Goal: Task Accomplishment & Management: Manage account settings

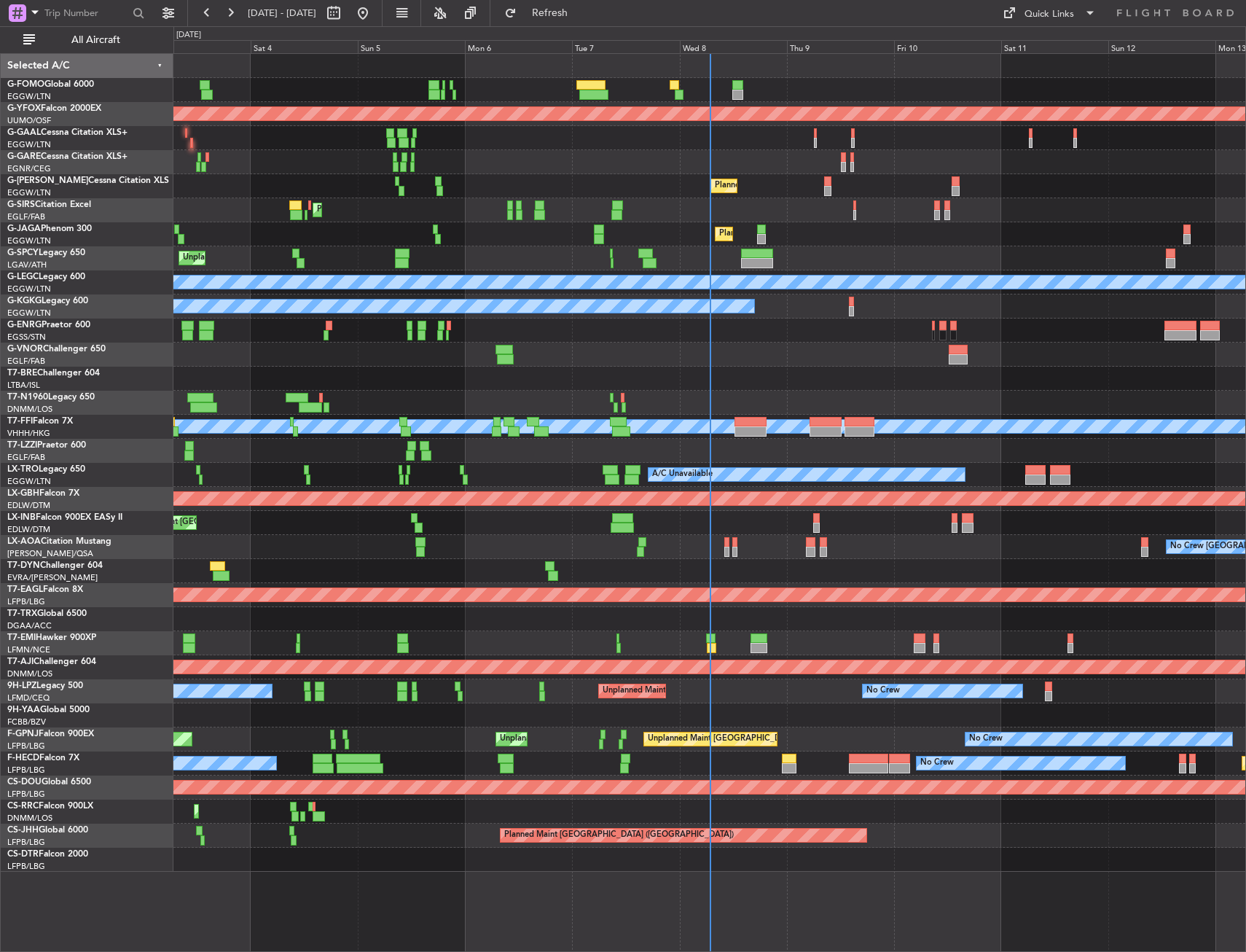
click at [51, 51] on div "All Aircraft" at bounding box center [93, 40] width 186 height 27
click at [72, 27] on div "All Aircraft" at bounding box center [93, 40] width 186 height 27
click at [56, 44] on span "All Aircraft" at bounding box center [96, 40] width 116 height 10
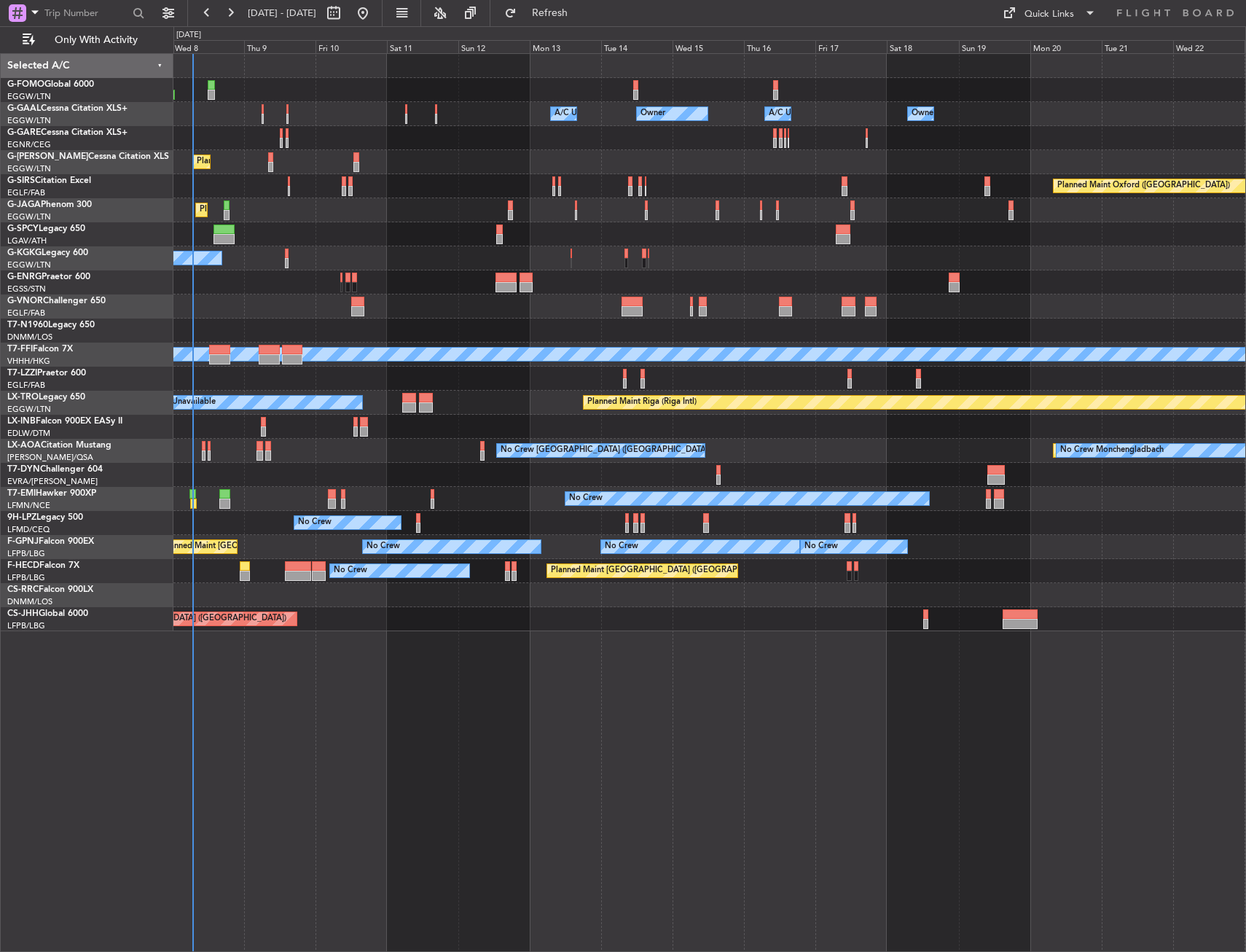
click at [325, 500] on div "A/C Unavailable Owner Owner A/C Unavailable Owner Planned Maint [GEOGRAPHIC_DAT…" at bounding box center [709, 342] width 1072 height 577
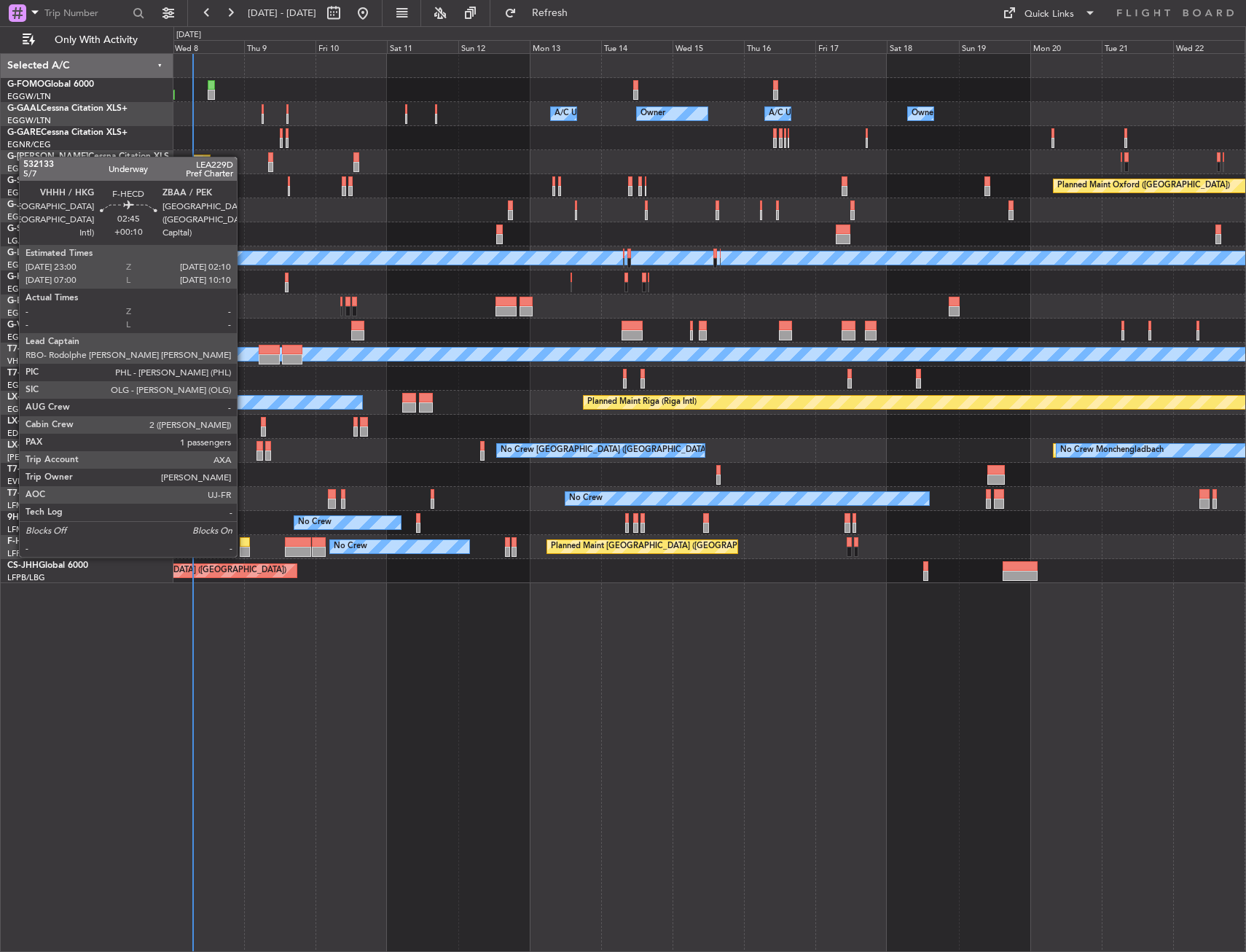
click at [244, 543] on div at bounding box center [244, 542] width 9 height 10
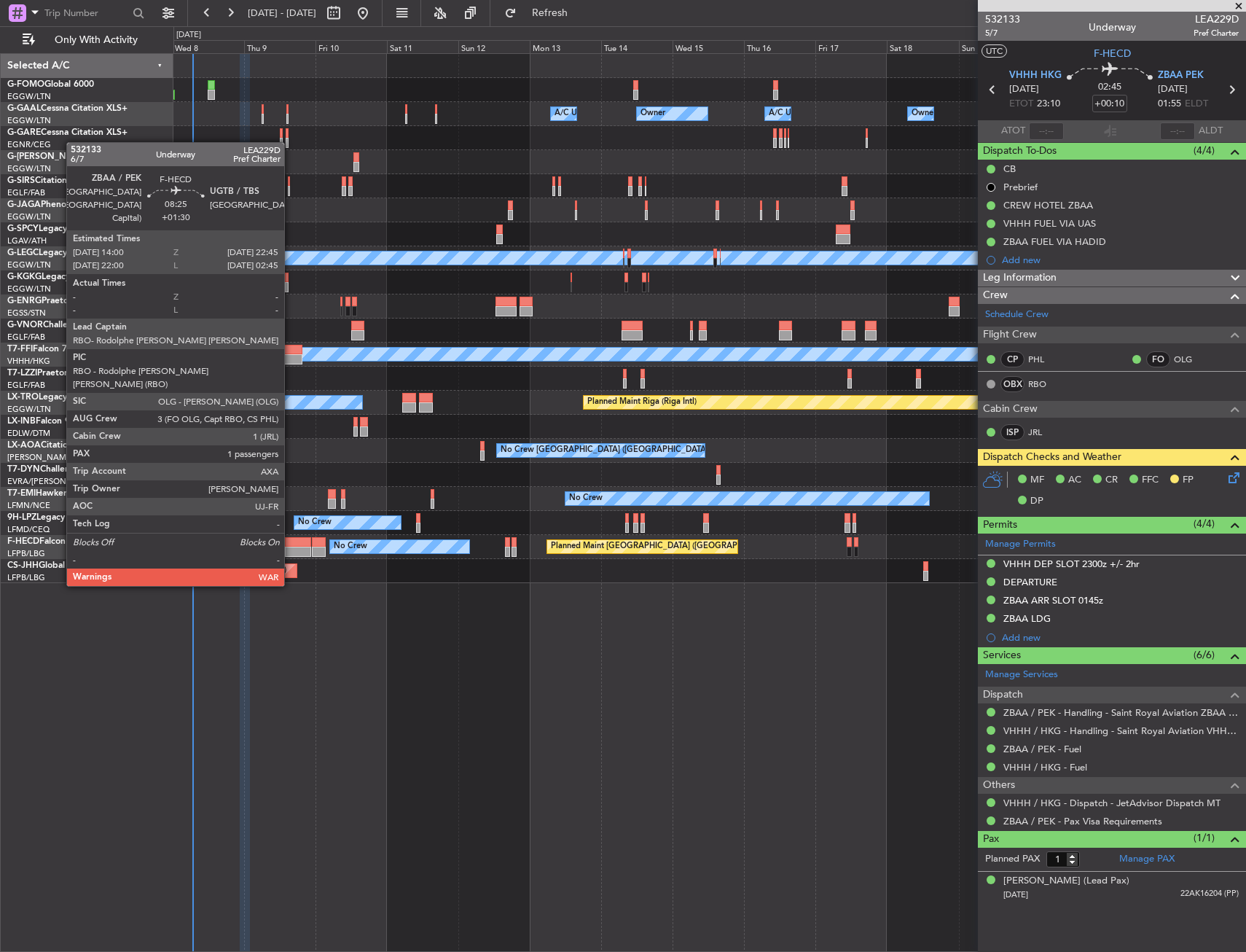
click at [291, 544] on div at bounding box center [298, 542] width 27 height 10
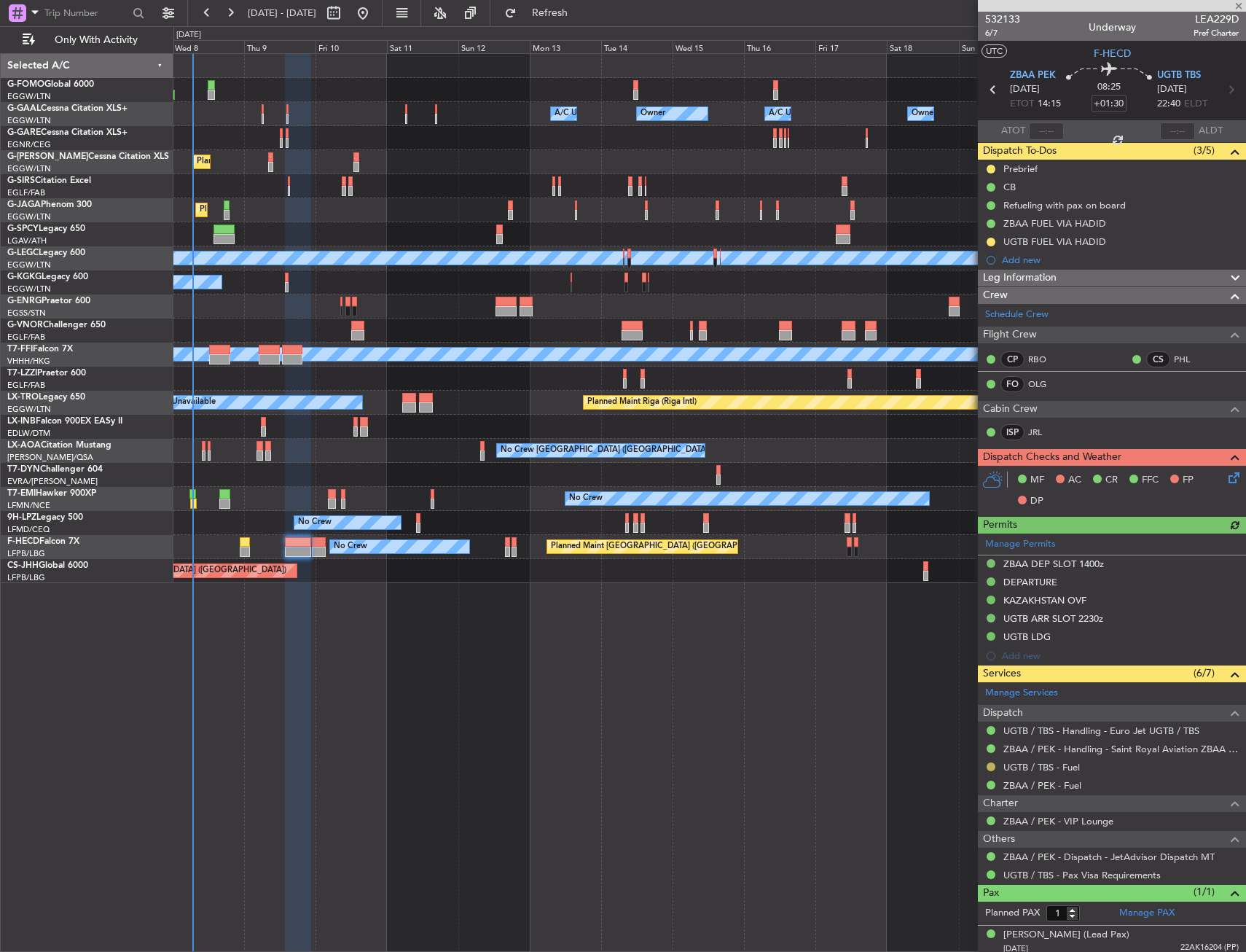
click at [992, 765] on button at bounding box center [991, 766] width 9 height 9
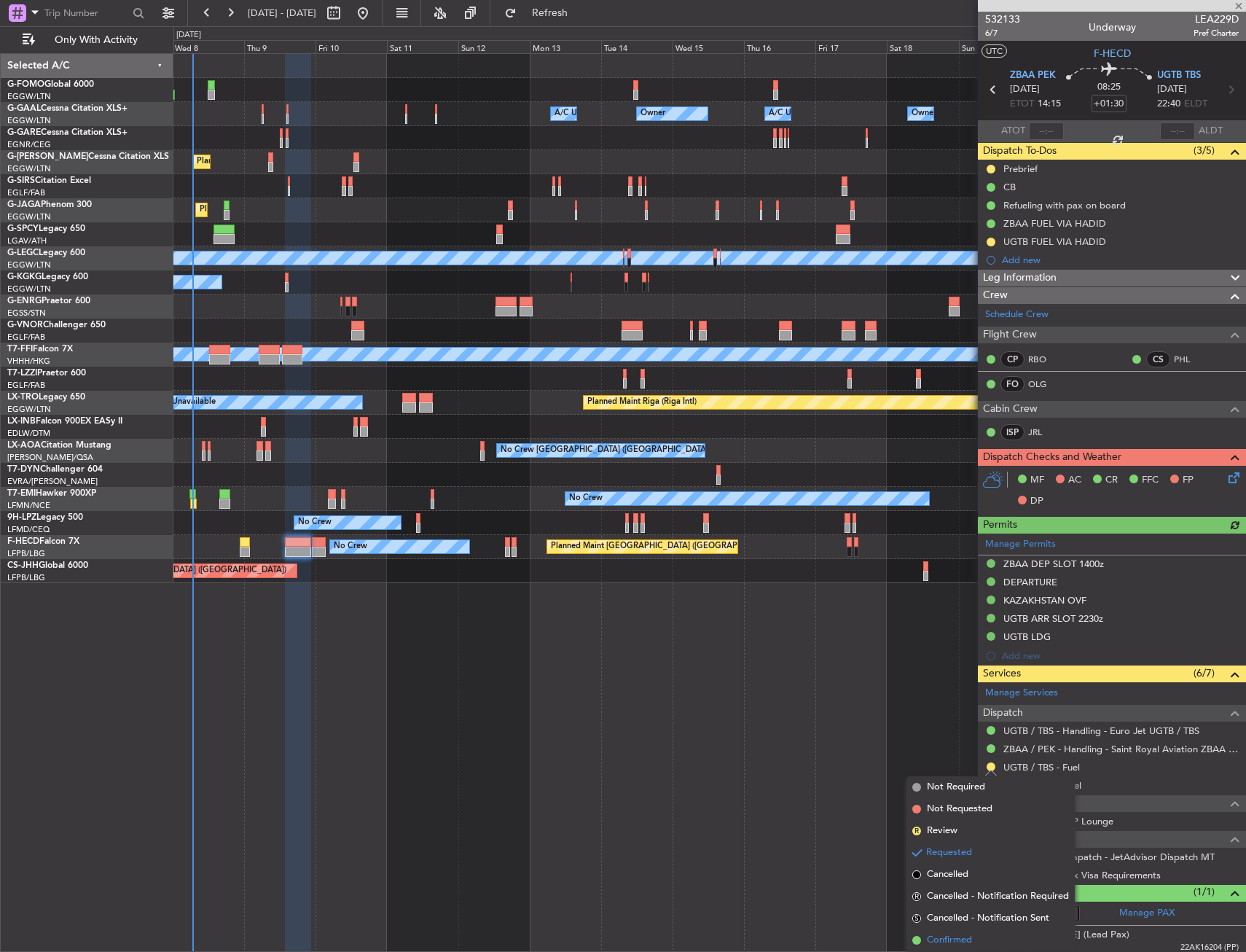
click at [930, 935] on span "Confirmed" at bounding box center [949, 940] width 46 height 15
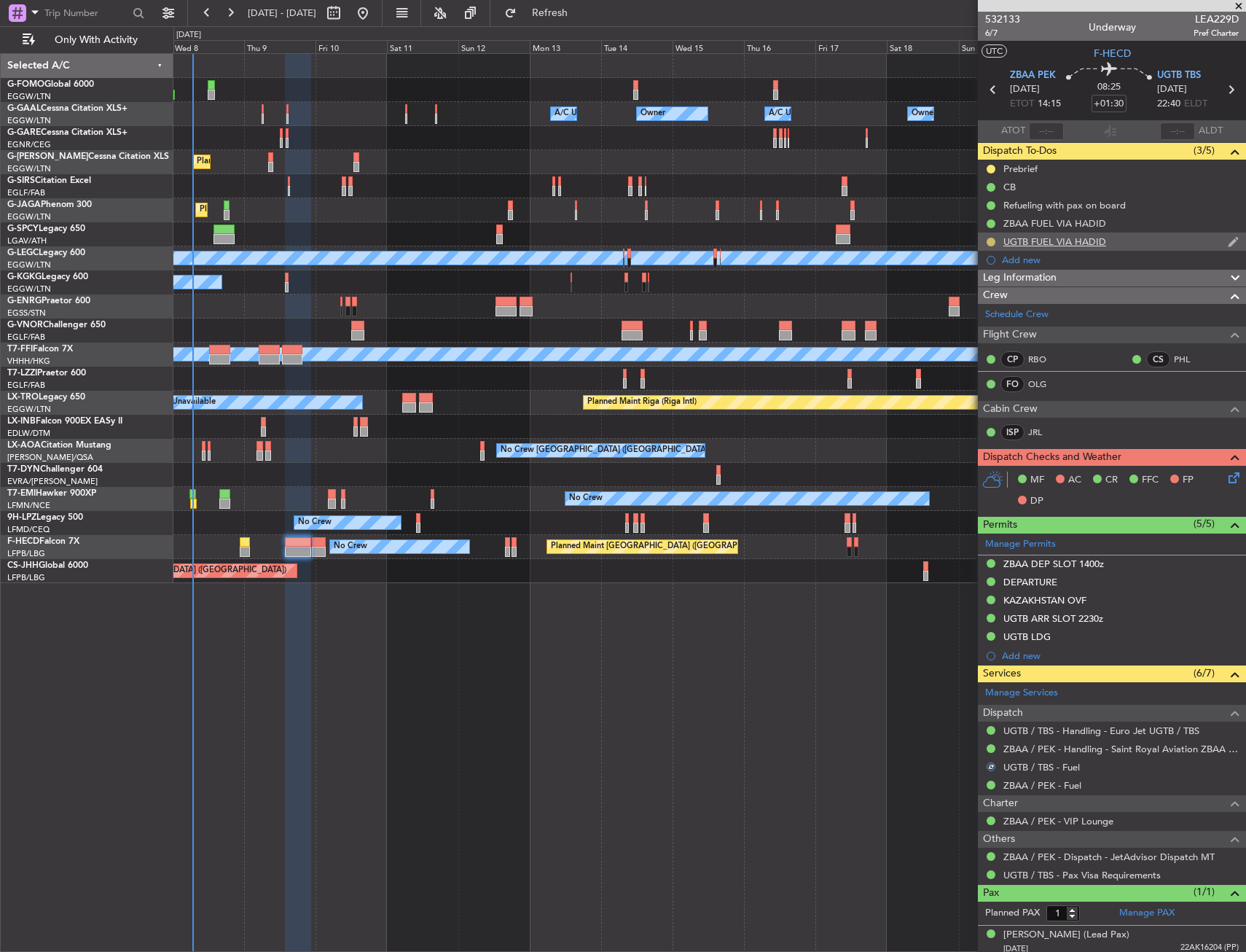
click at [991, 244] on button at bounding box center [991, 242] width 9 height 9
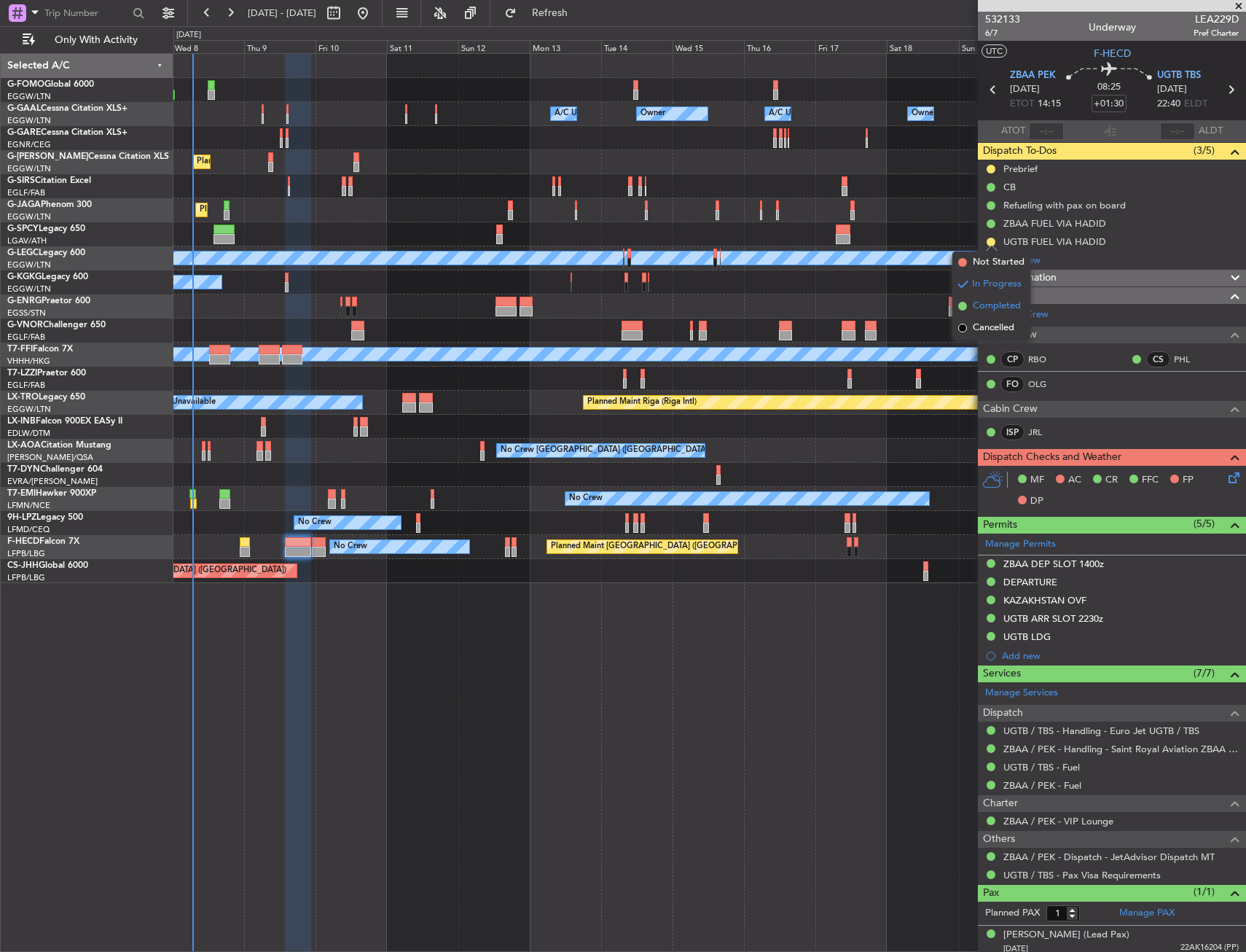
click at [978, 297] on li "Completed" at bounding box center [992, 306] width 78 height 22
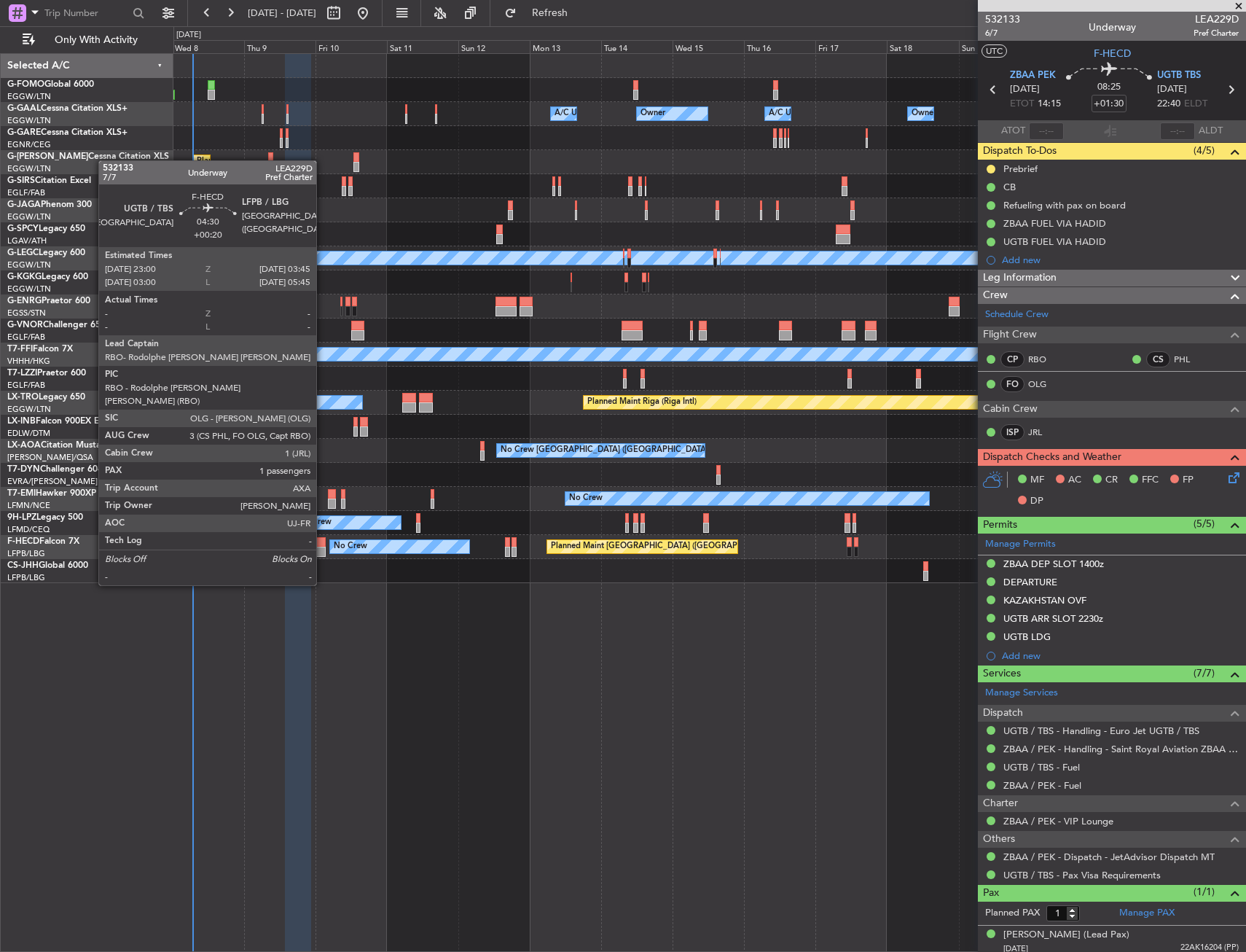
click at [323, 544] on div at bounding box center [320, 542] width 15 height 10
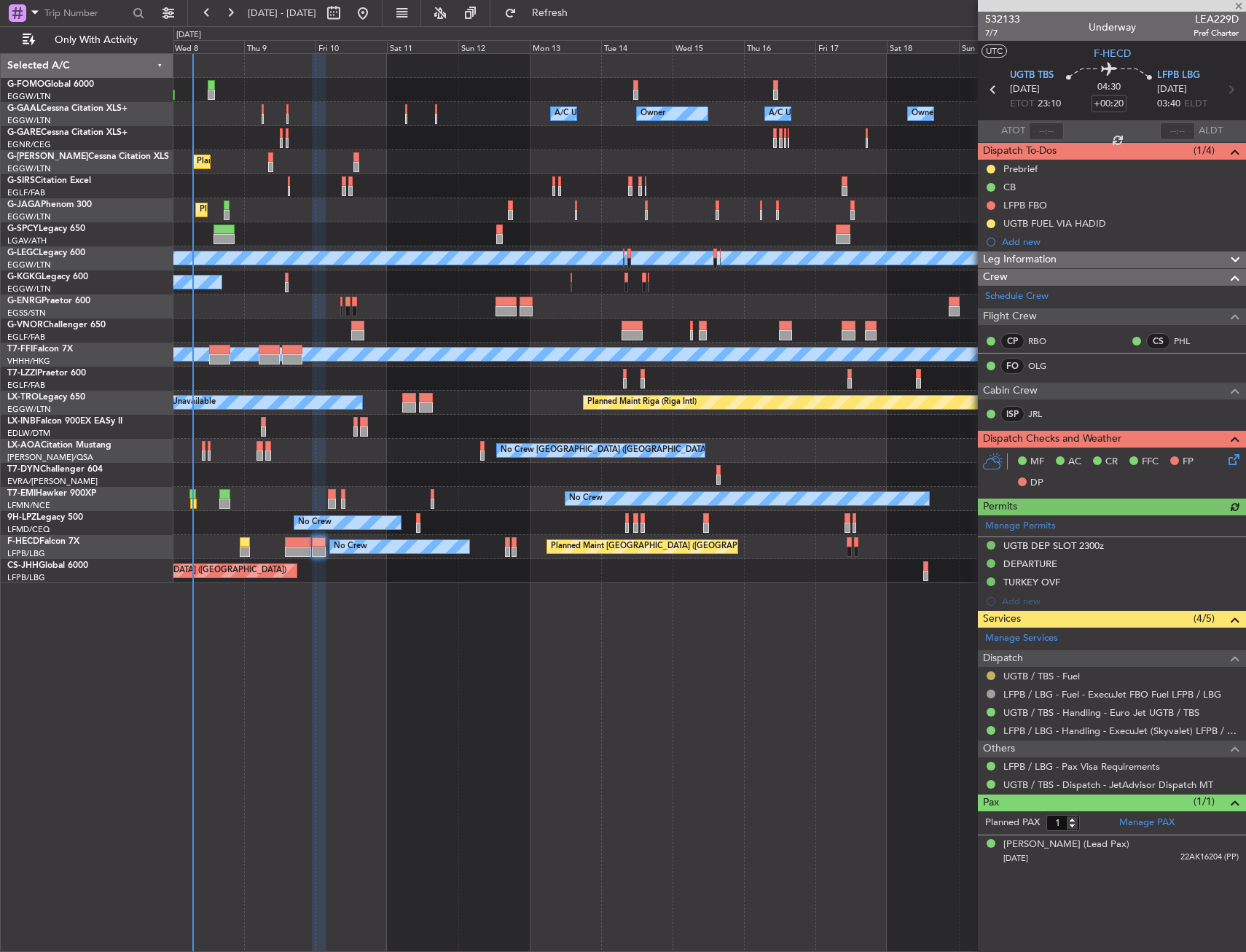
click at [988, 674] on button at bounding box center [991, 675] width 9 height 9
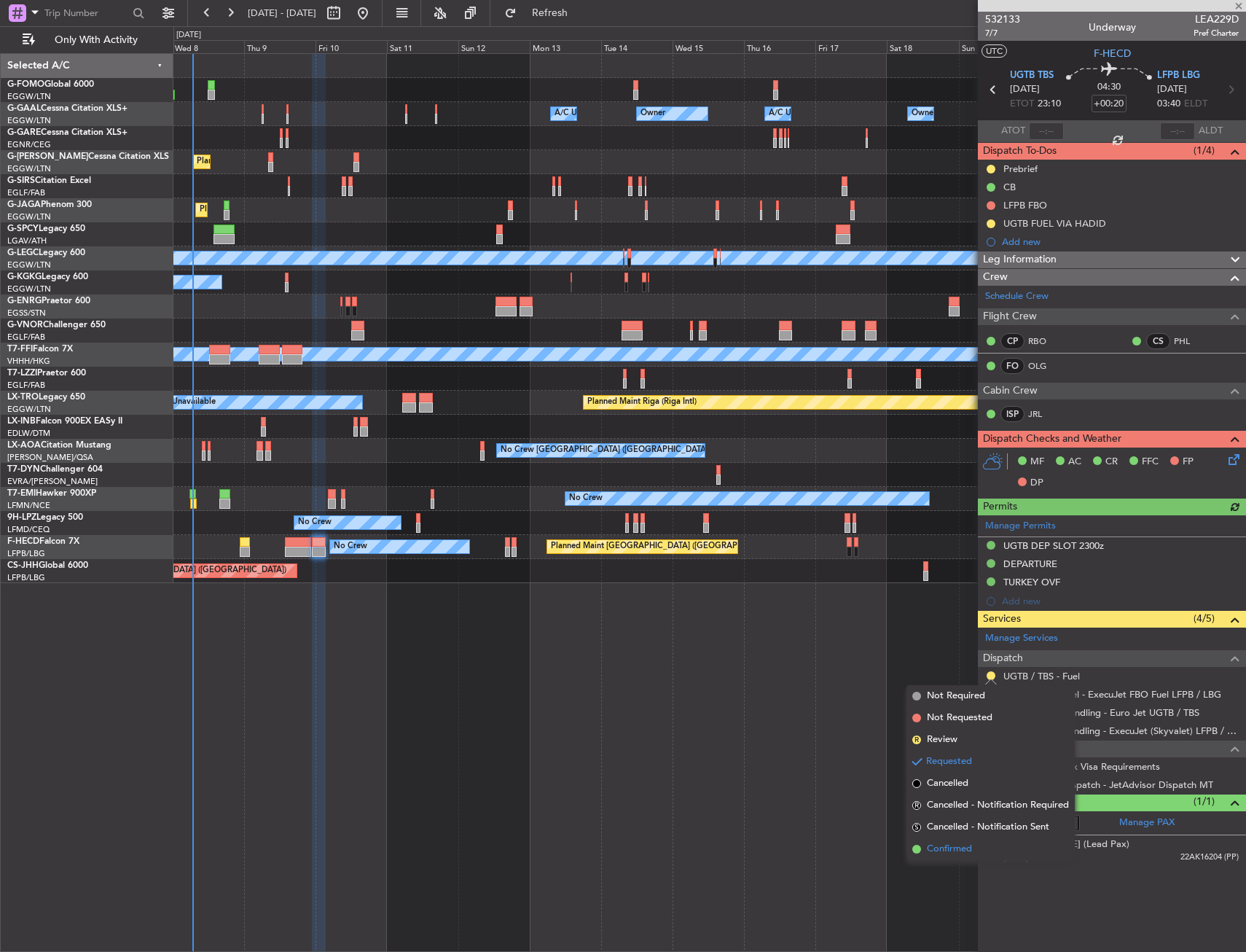
click at [920, 854] on li "Confirmed" at bounding box center [990, 849] width 168 height 22
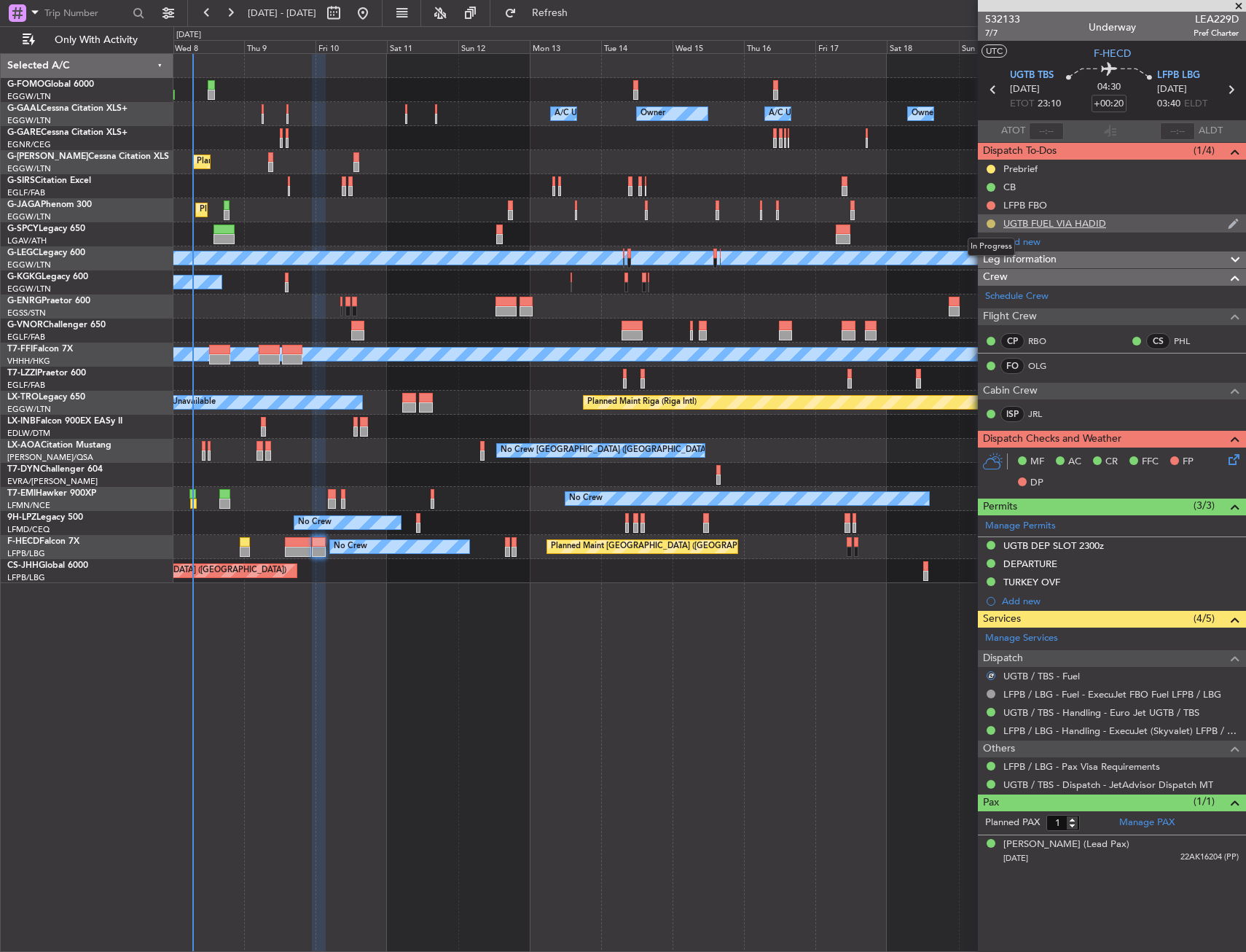
click at [989, 223] on button at bounding box center [991, 224] width 9 height 9
click at [982, 288] on span "Completed" at bounding box center [997, 288] width 48 height 15
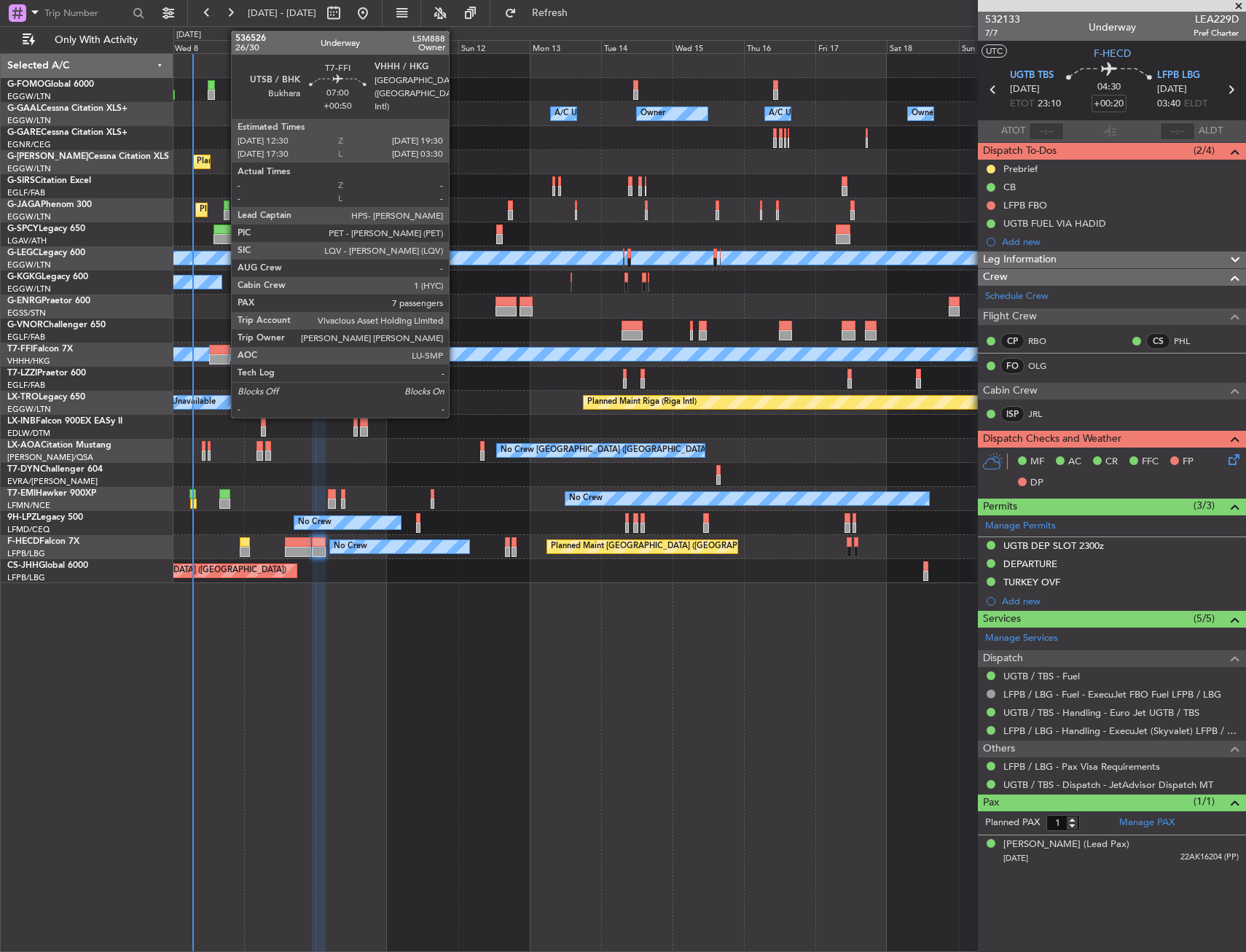
click at [224, 360] on div at bounding box center [220, 360] width 22 height 10
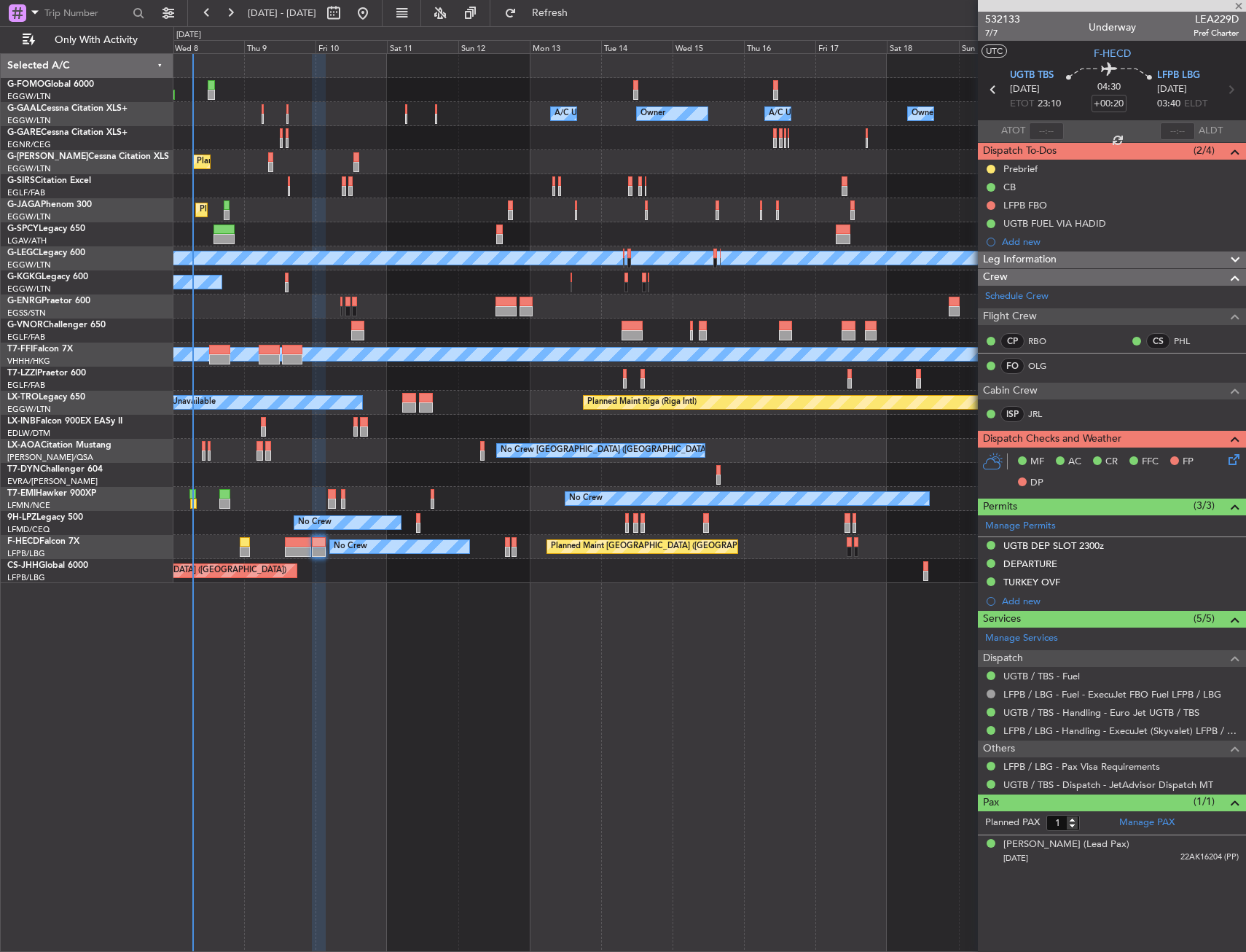
type input "+00:50"
type input "7"
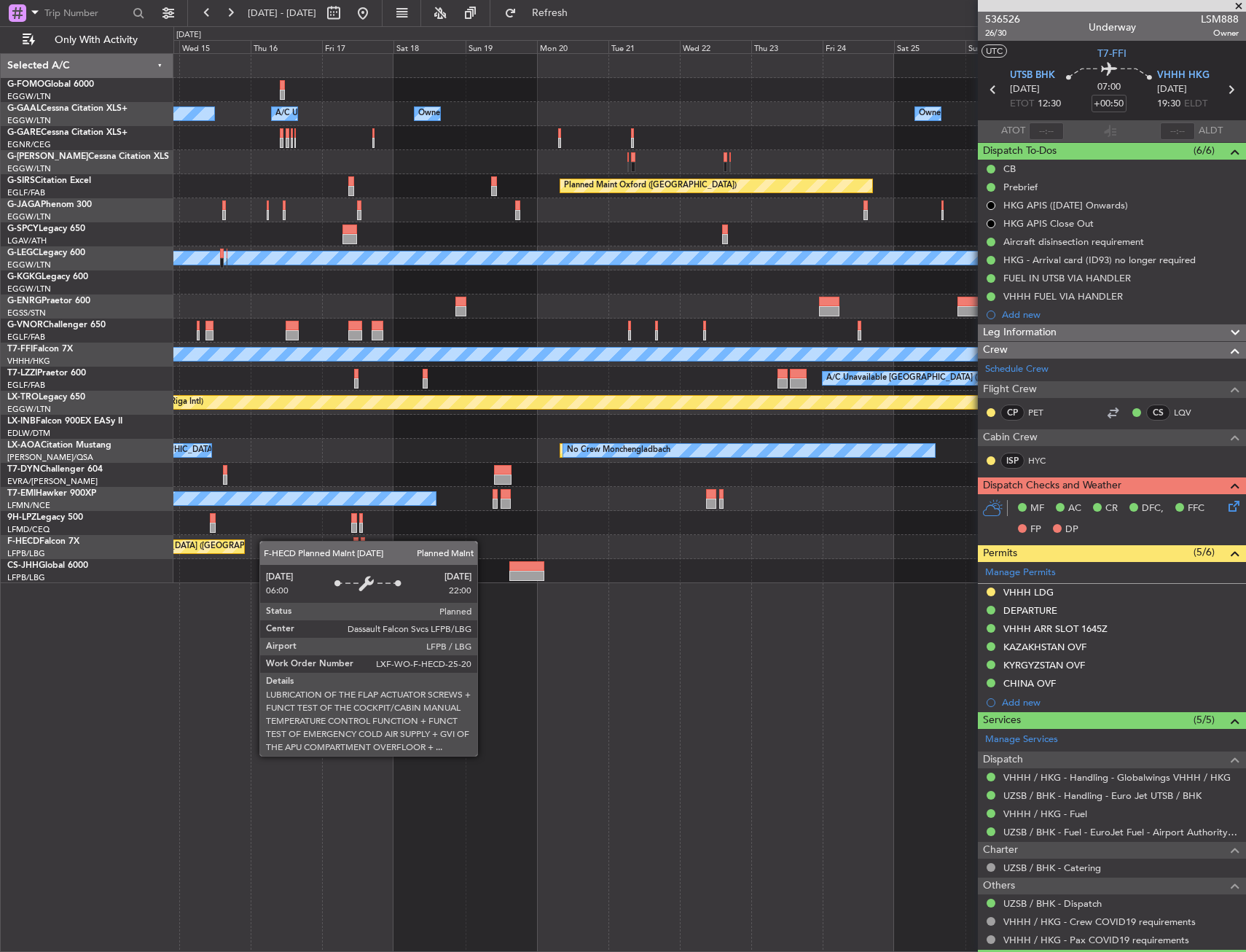
click at [182, 552] on div "Owner Owner A/C Unavailable Owner Owner A/C Unavailable Planned Maint Oxford (K…" at bounding box center [709, 318] width 1072 height 529
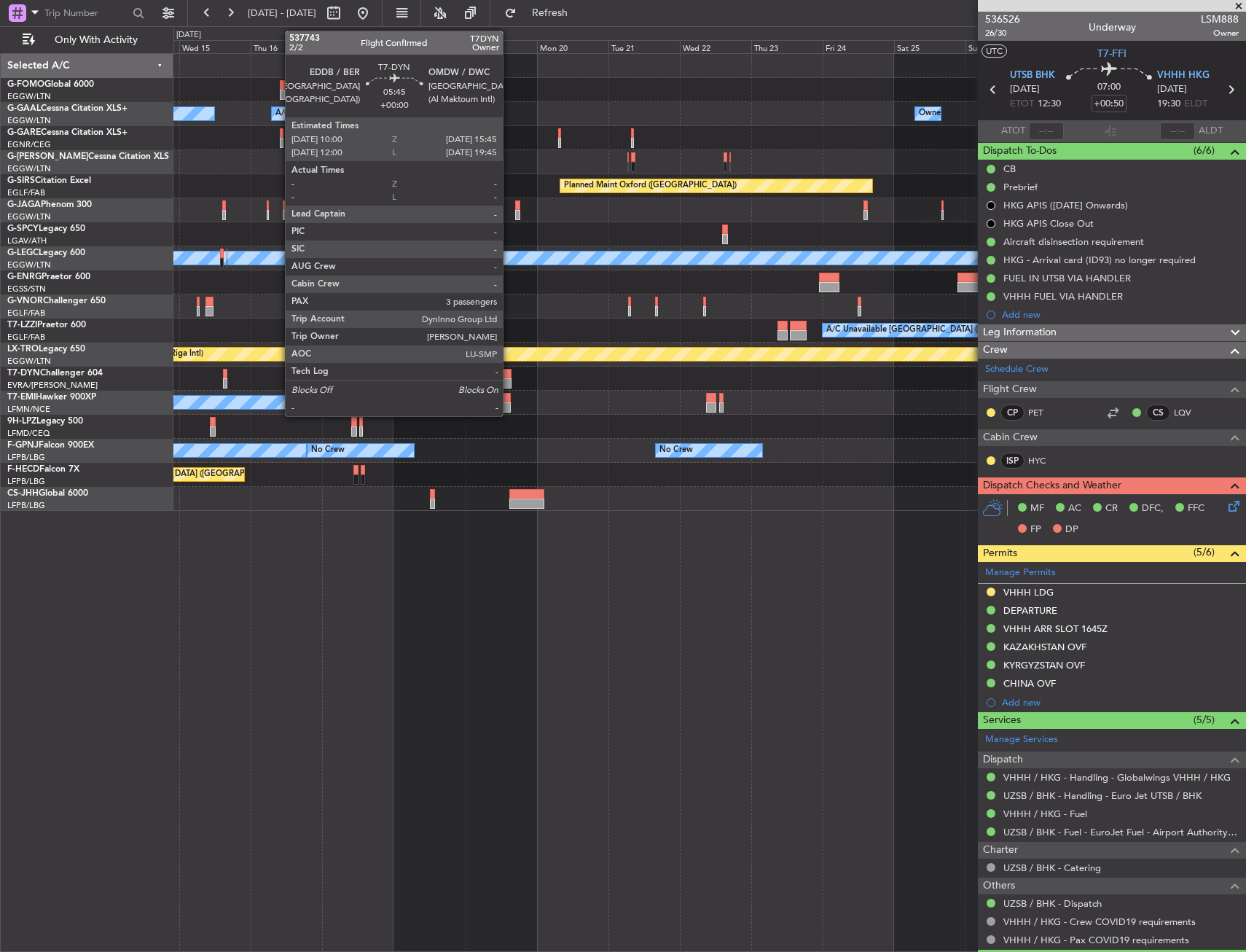
click at [510, 379] on div at bounding box center [503, 384] width 17 height 10
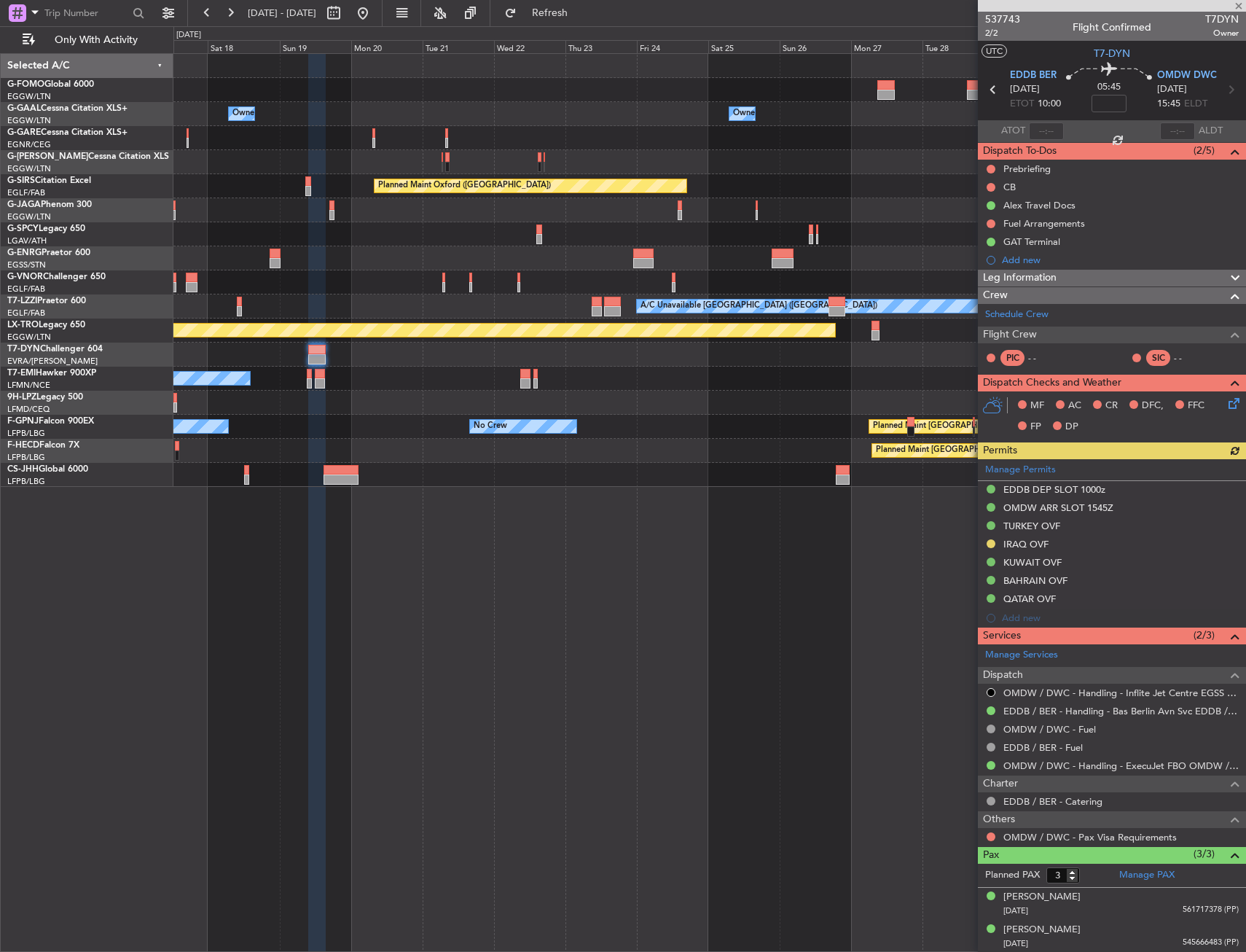
click at [385, 429] on div "No Crew Planned Maint Paris (Le Bourget) No Crew No Crew" at bounding box center [709, 427] width 1072 height 24
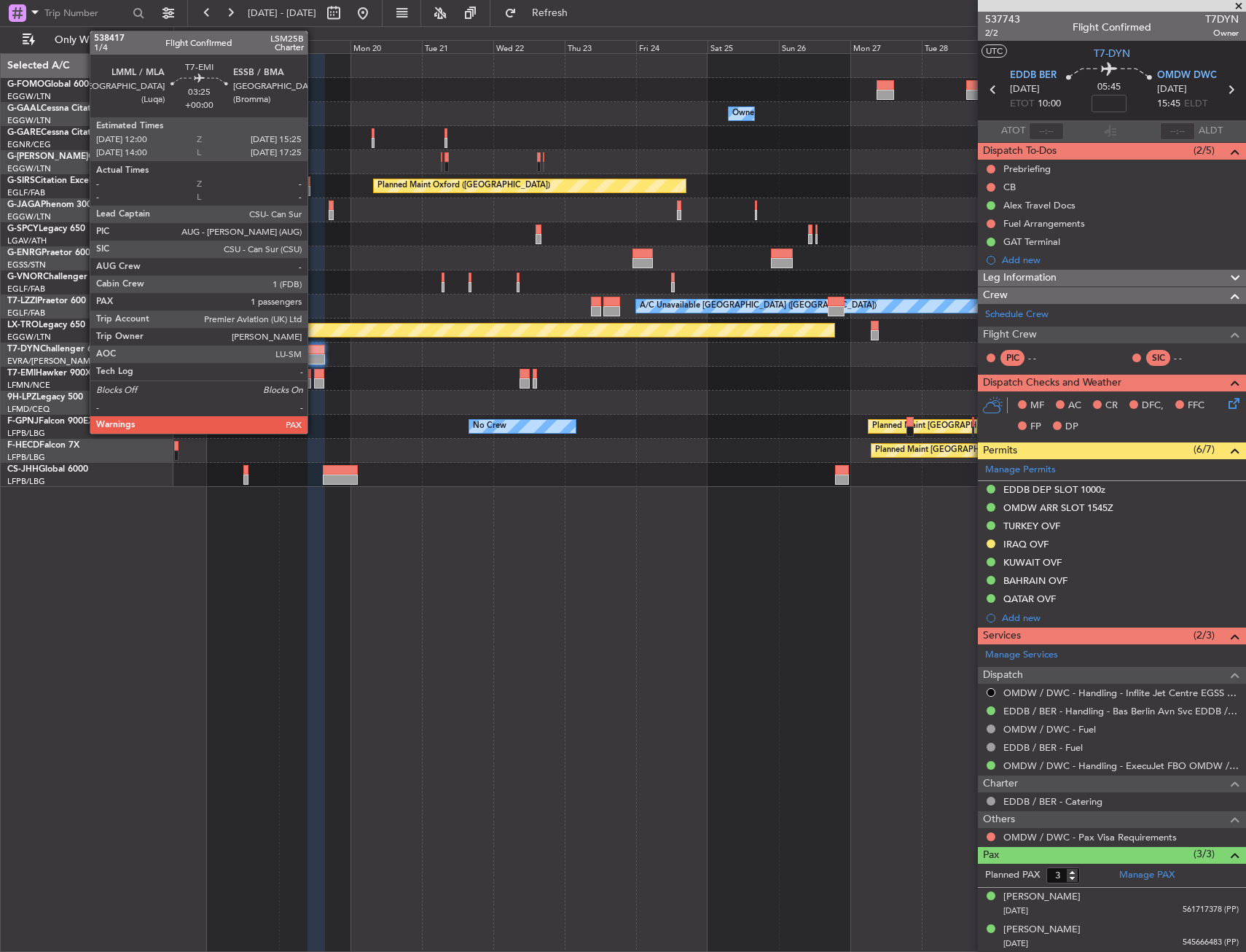
click at [314, 376] on div at bounding box center [319, 374] width 10 height 10
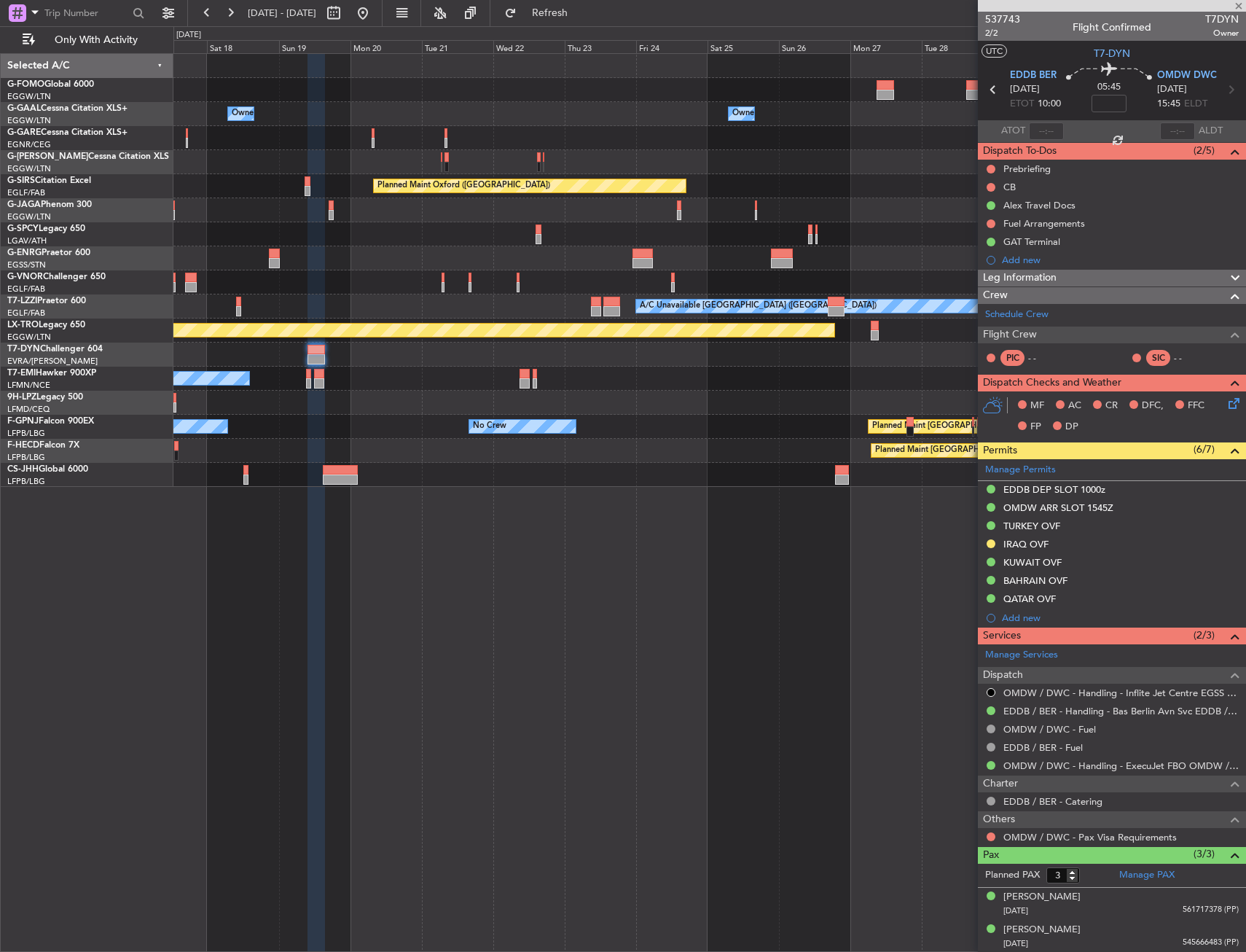
type input "1"
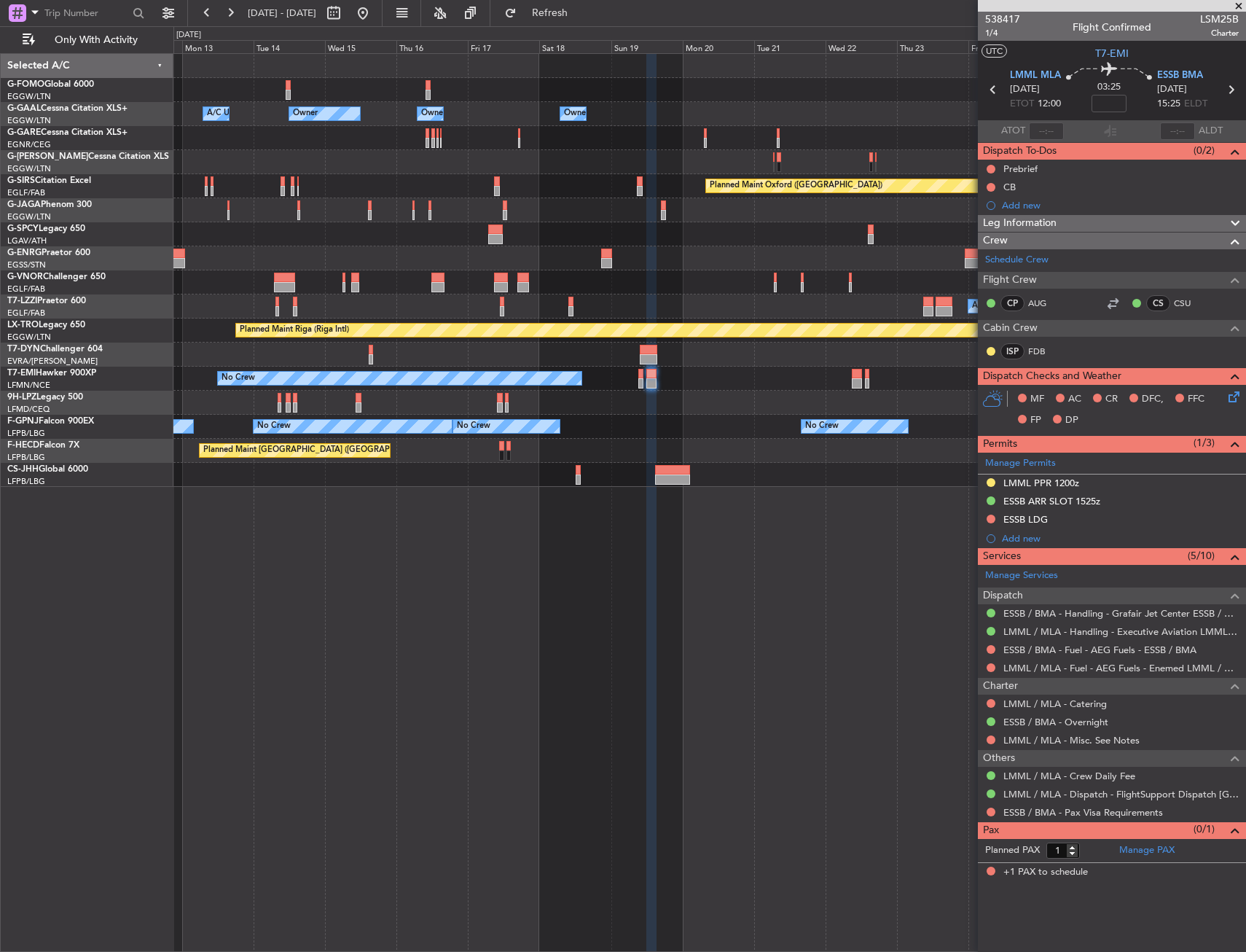
click at [740, 476] on div "Owner Owner A/C Unavailable Owner Owner A/C Unavailable Planned Maint Oxford (K…" at bounding box center [709, 502] width 1073 height 899
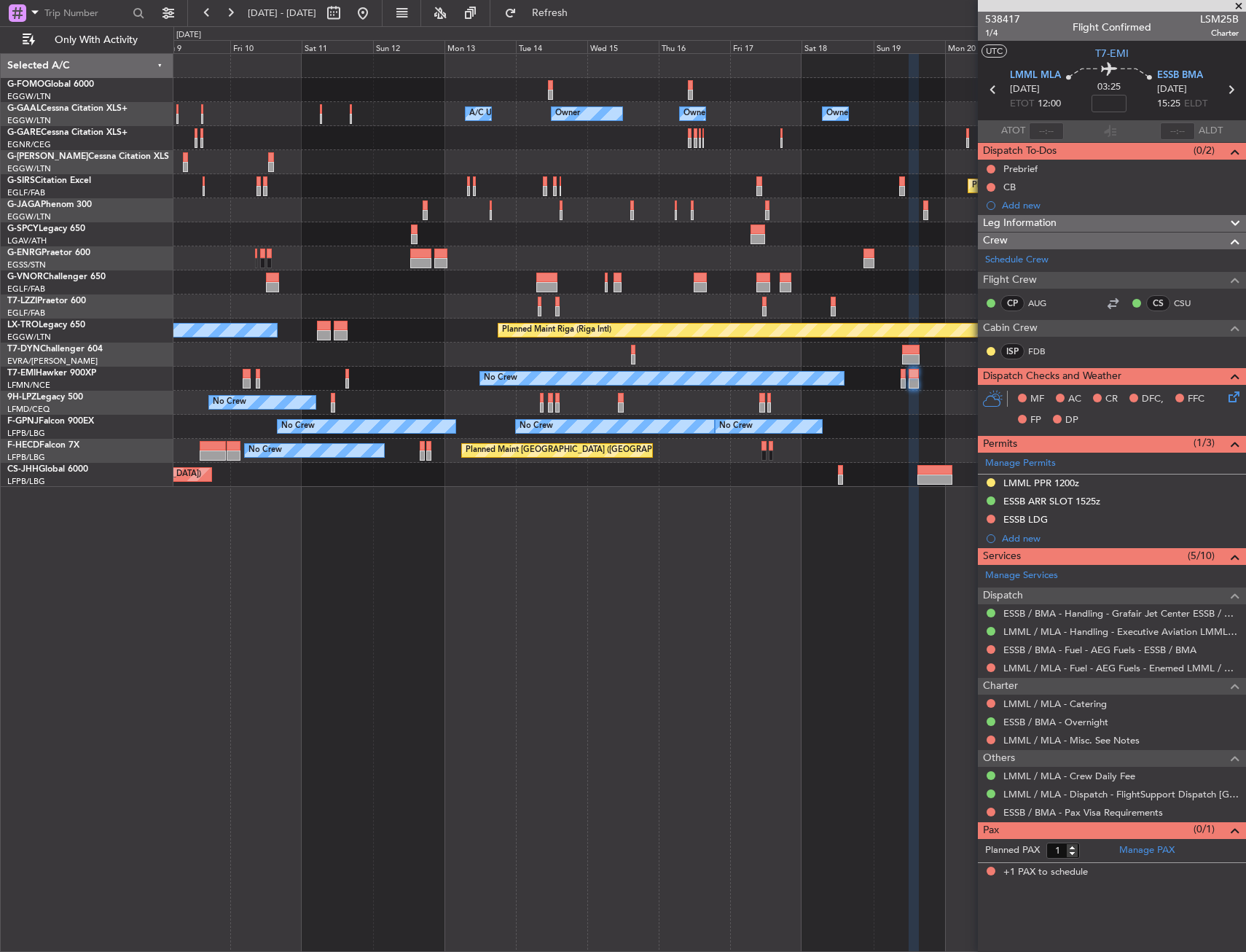
click at [838, 471] on div "Owner A/C Unavailable Owner Owner A/C Unavailable Owner Planned Maint London (L…" at bounding box center [709, 502] width 1073 height 899
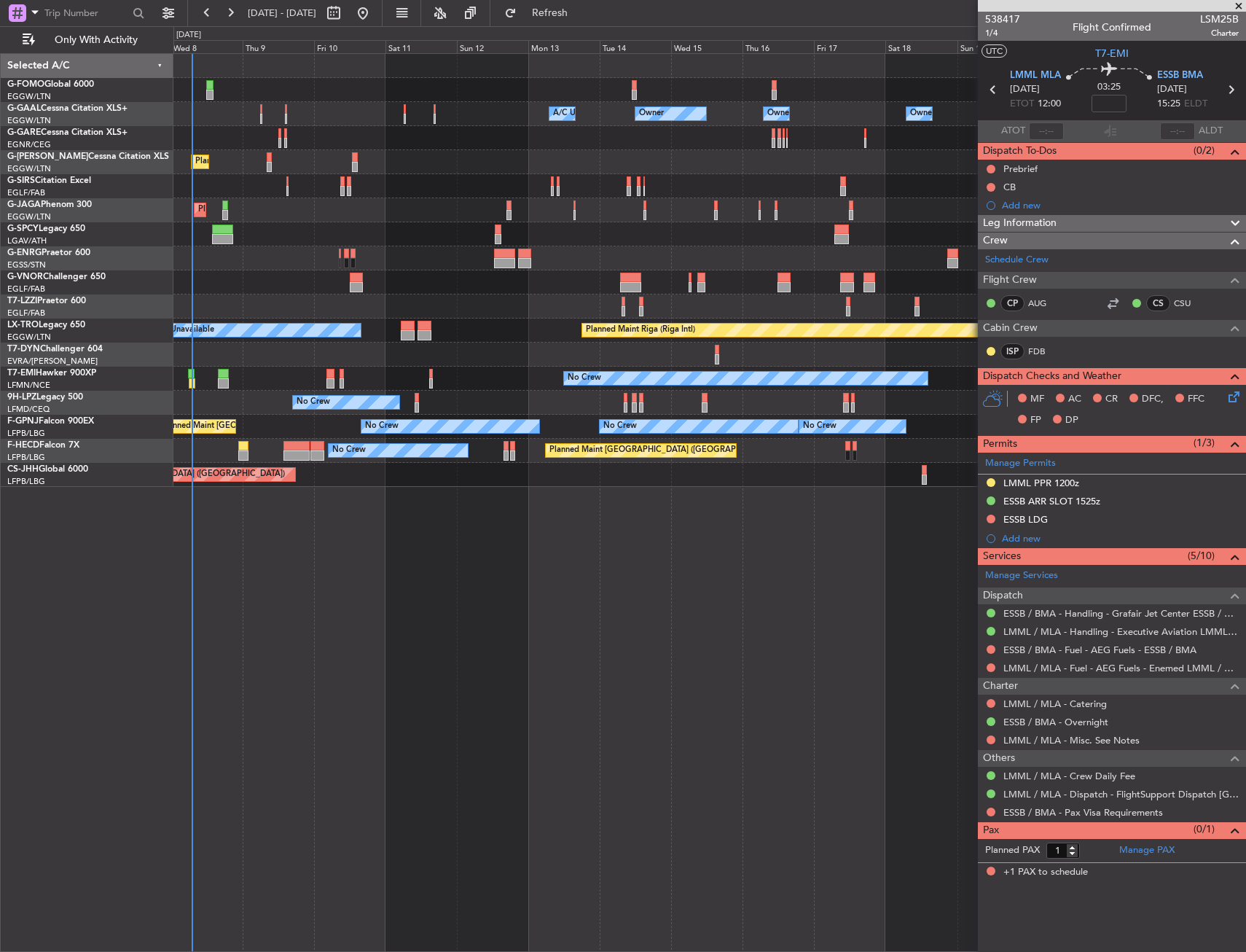
click at [514, 519] on div "Owner A/C Unavailable Owner Owner A/C Unavailable Owner Planned Maint London (L…" at bounding box center [709, 502] width 1073 height 899
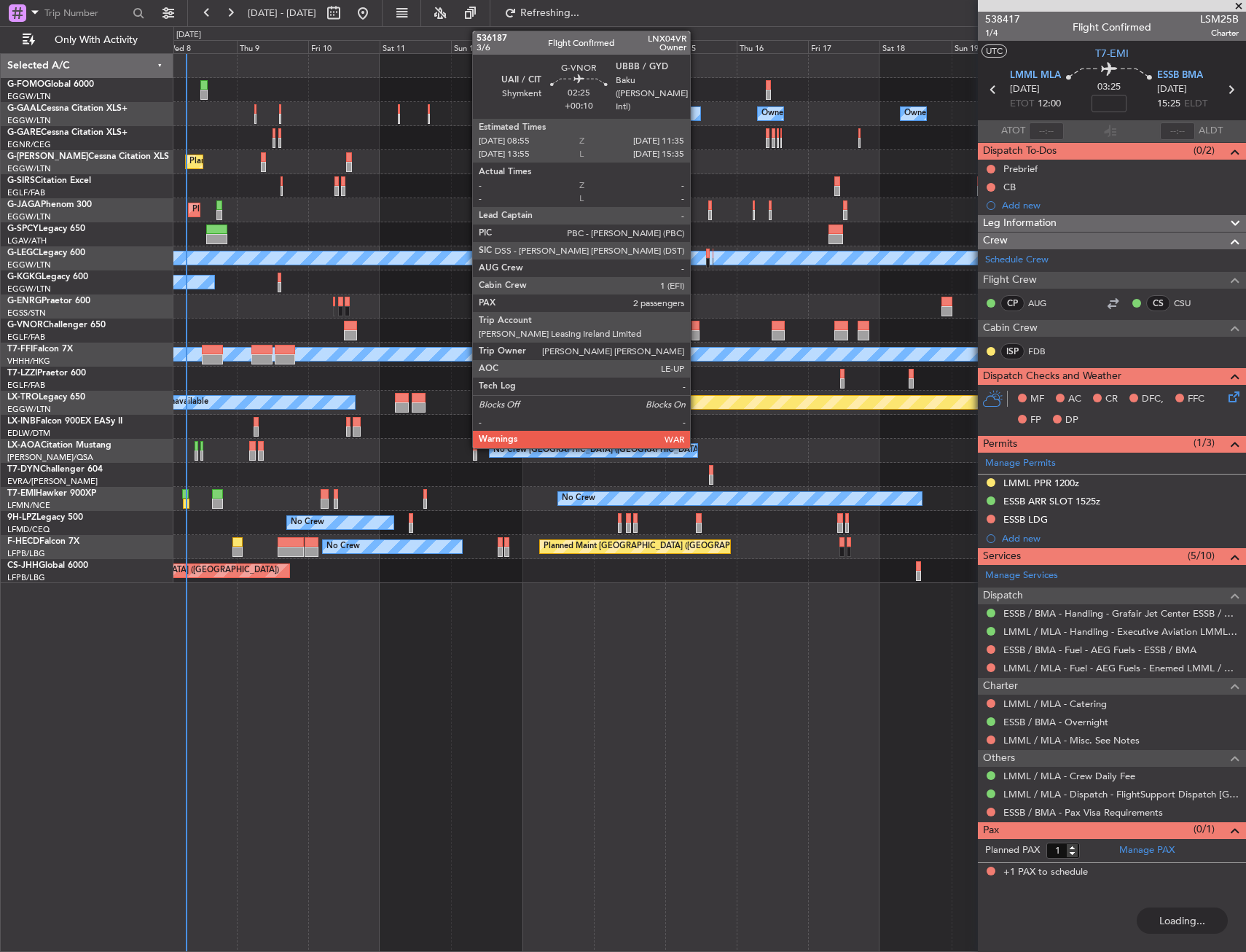
click at [697, 333] on div at bounding box center [696, 336] width 8 height 10
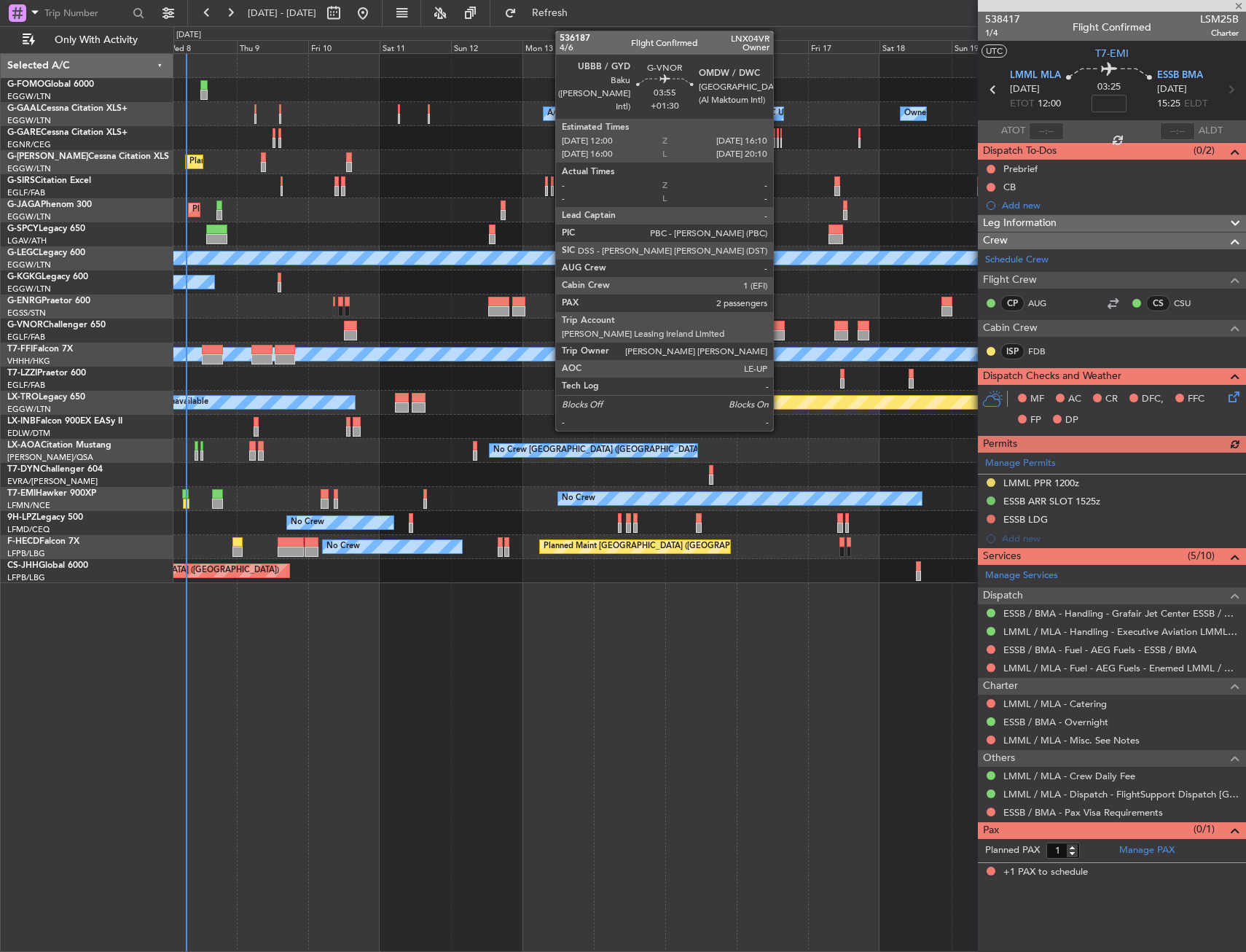
type input "+00:10"
type input "2"
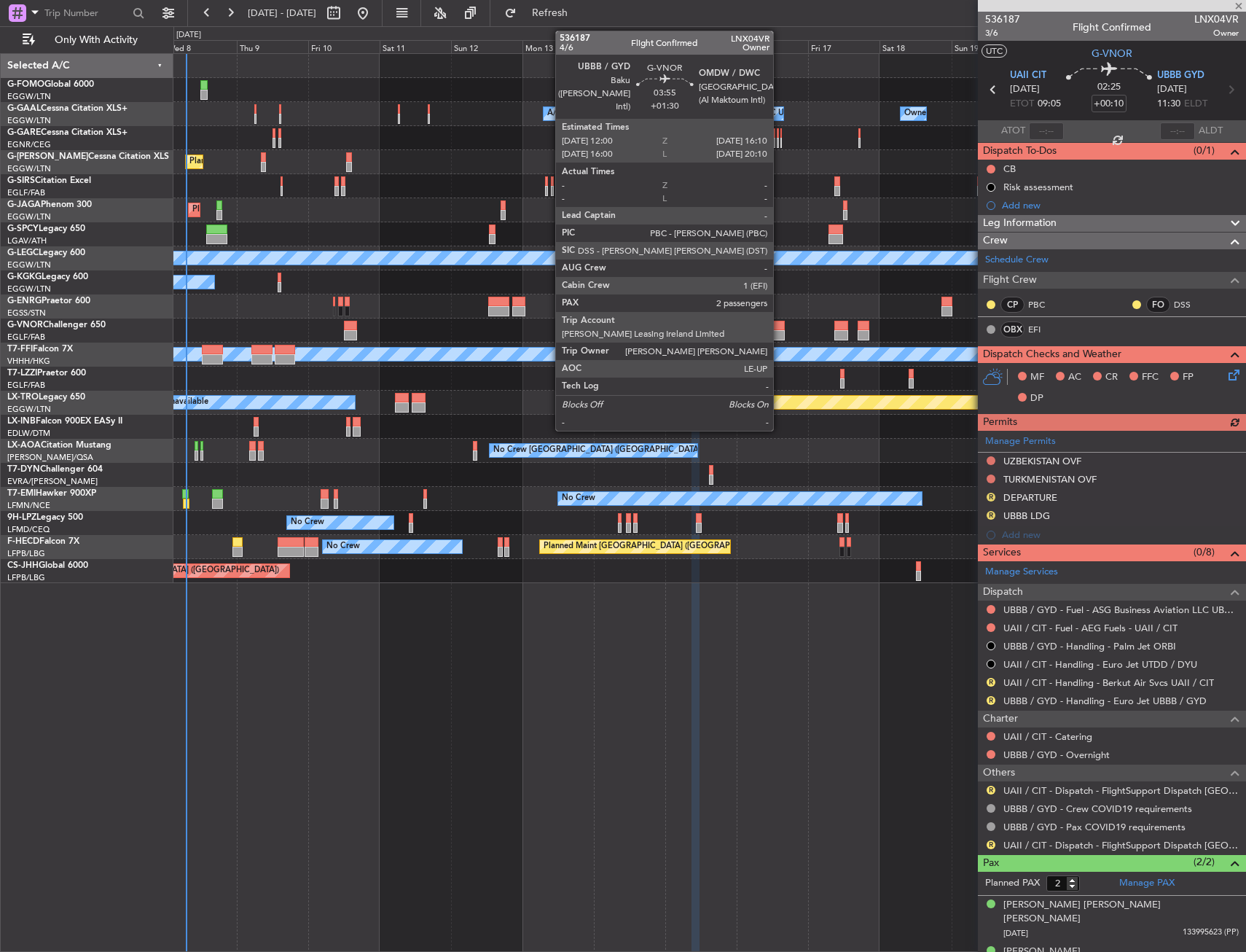
click at [780, 329] on div at bounding box center [779, 326] width 13 height 10
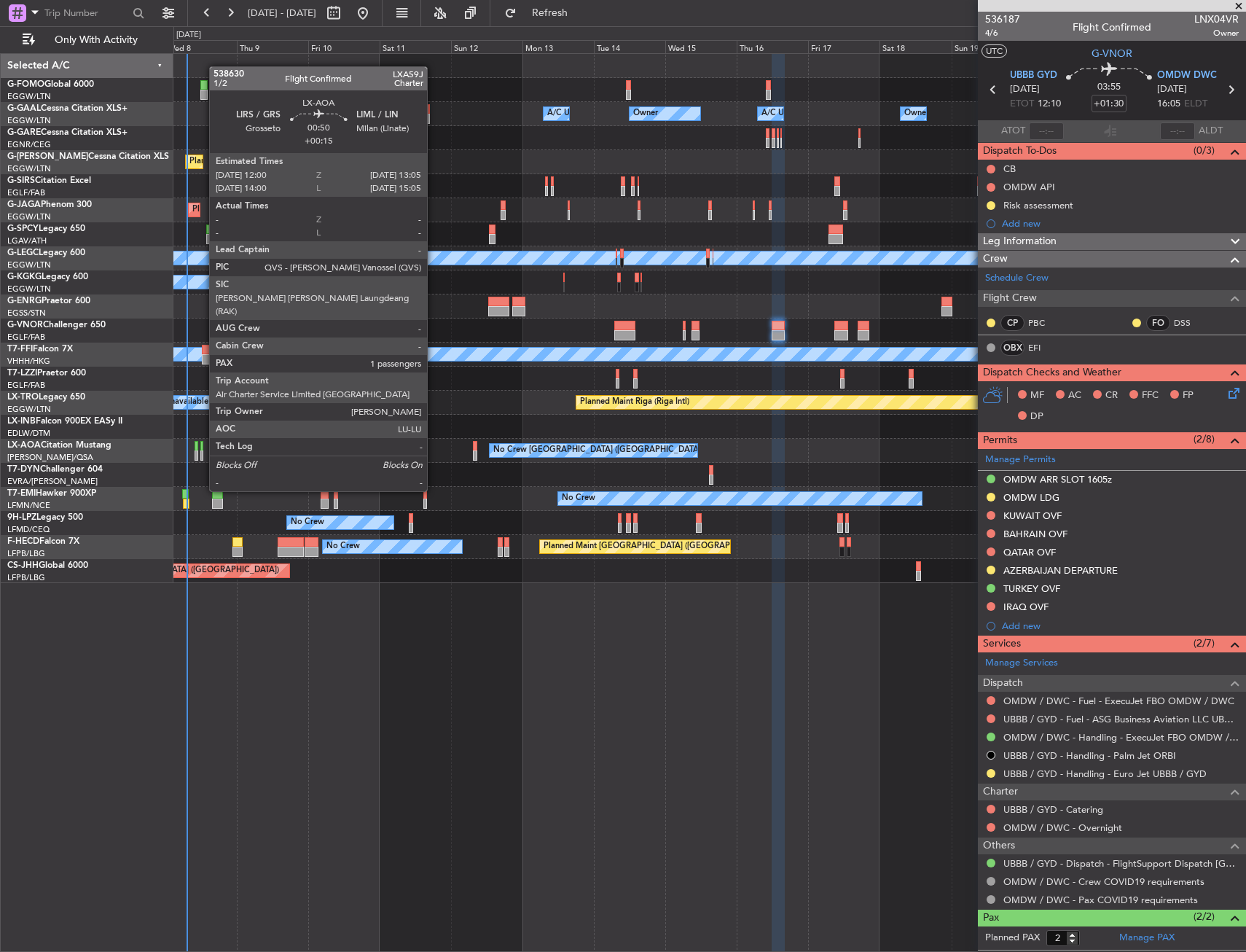
click at [202, 451] on div at bounding box center [202, 456] width 3 height 10
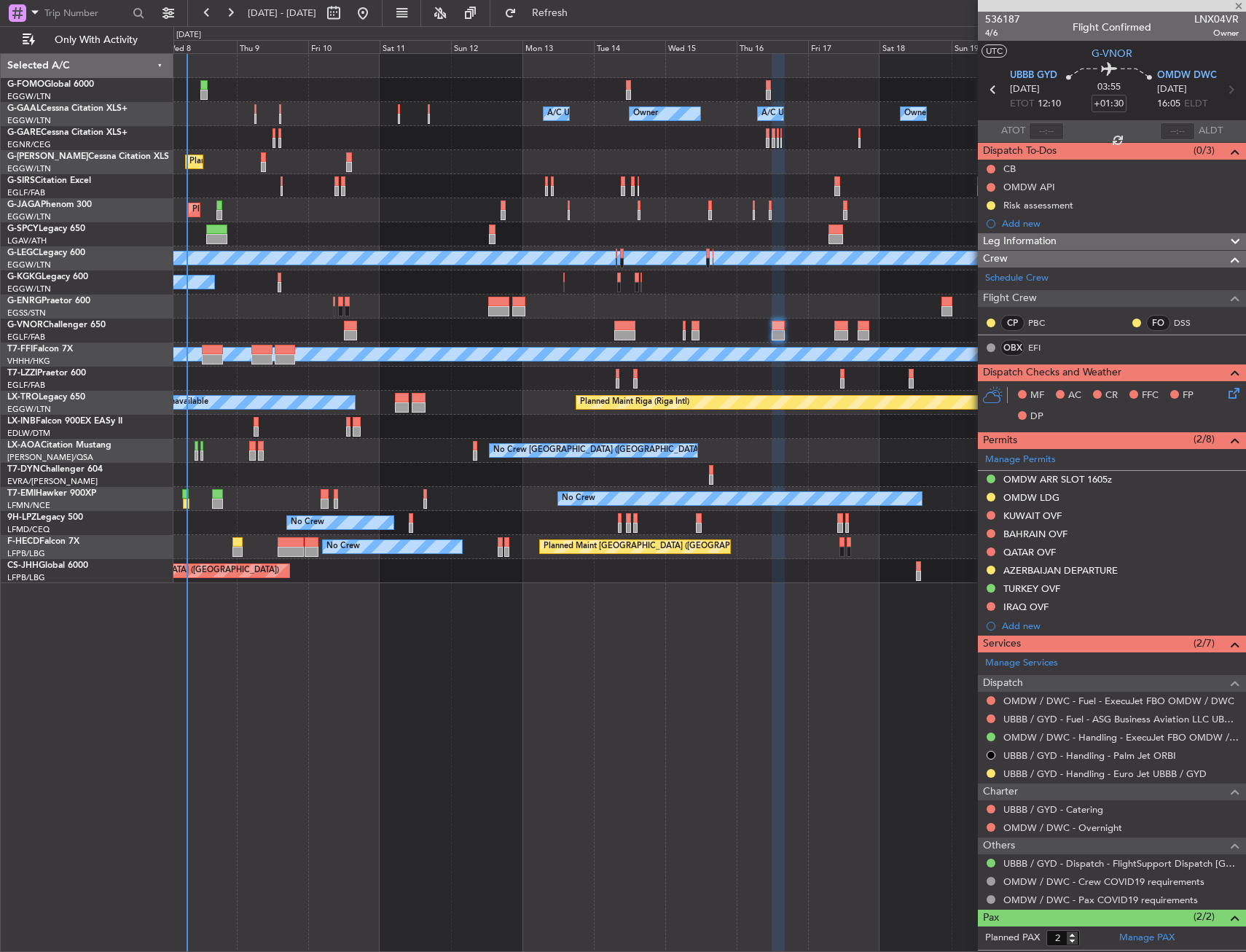
type input "+00:15"
type input "1"
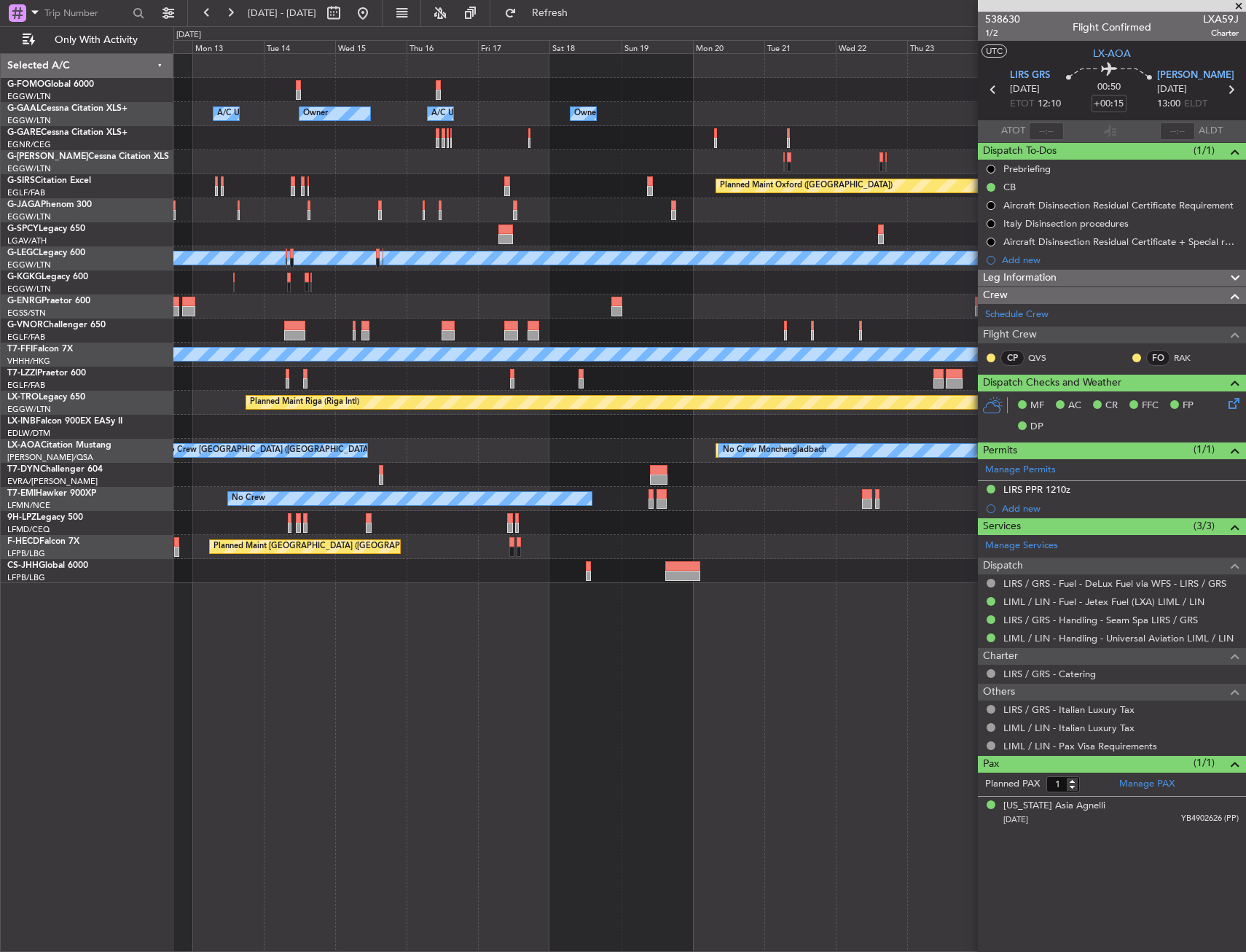
click at [413, 484] on div "Owner A/C Unavailable Owner A/C Unavailable Owner Owner Planned Maint Oxford (K…" at bounding box center [709, 318] width 1072 height 529
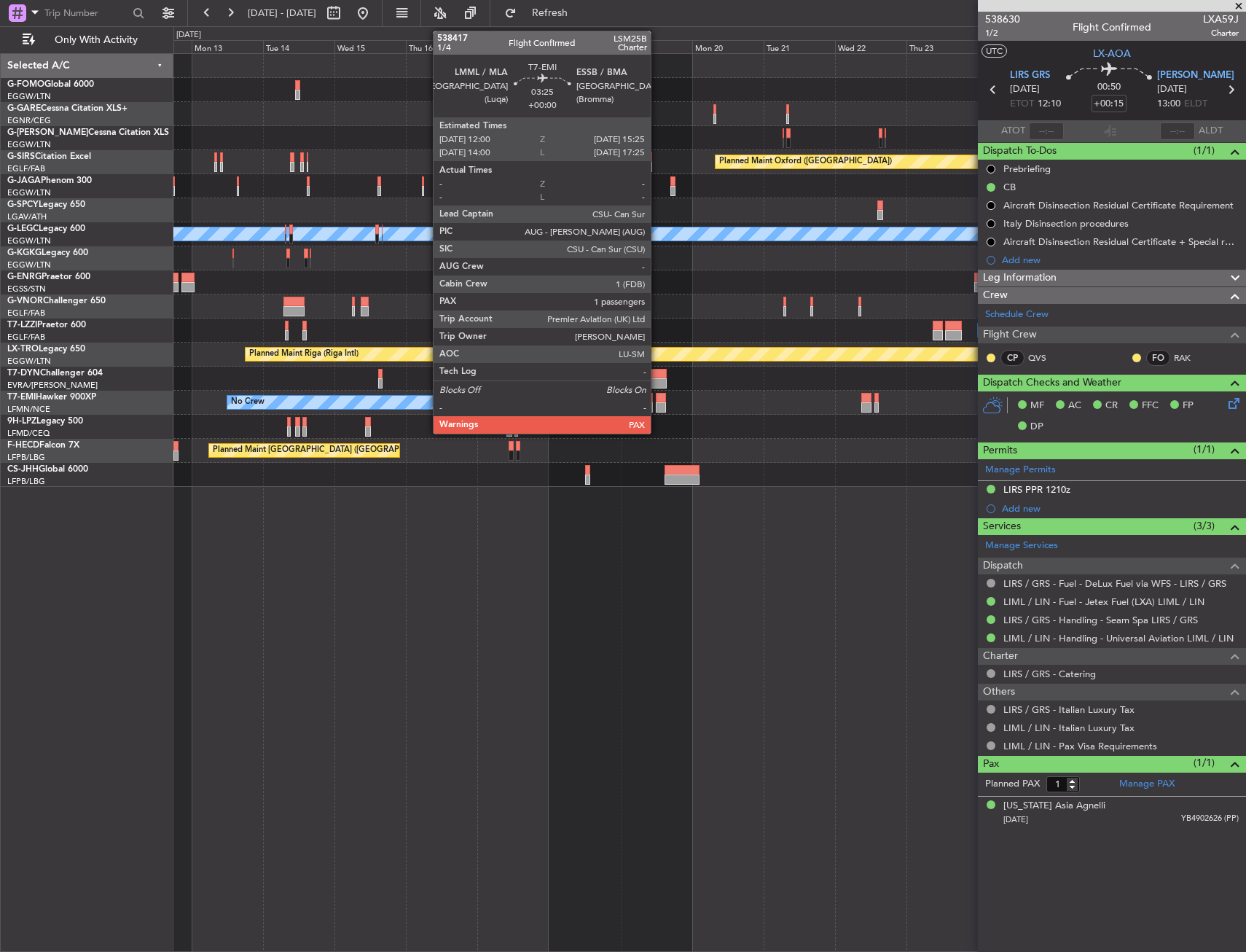
click at [658, 394] on div at bounding box center [661, 398] width 10 height 10
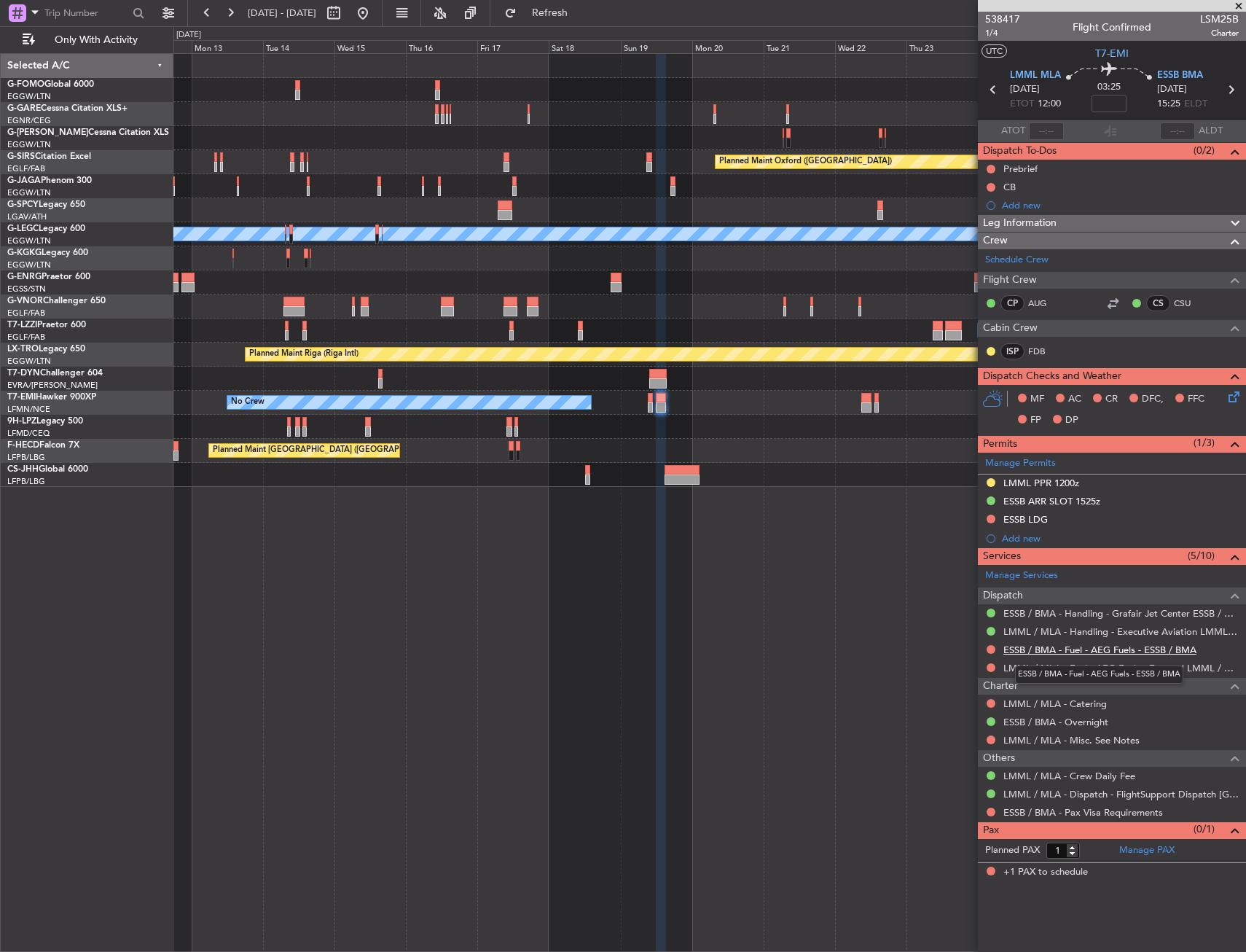
click at [1074, 651] on link "ESSB / BMA - Fuel - AEG Fuels - ESSB / BMA" at bounding box center [1099, 650] width 193 height 12
click at [1017, 620] on mat-tooltip-component "ESSB / BMA - Handling - Grafair Jet Center ESSB / BMA" at bounding box center [1120, 638] width 230 height 39
click at [1017, 616] on link "ESSB / BMA - Handling - Grafair Jet Center ESSB / BMA" at bounding box center [1121, 613] width 235 height 12
click at [1021, 611] on link "ESSB / BMA - Handling - Grafair Jet Center ESSB / BMA" at bounding box center [1121, 613] width 235 height 12
click at [608, 539] on div "Planned Maint Oxford (Kidlington) A/C Unavailable London (Luton) A/C Unavailabl…" at bounding box center [709, 502] width 1073 height 899
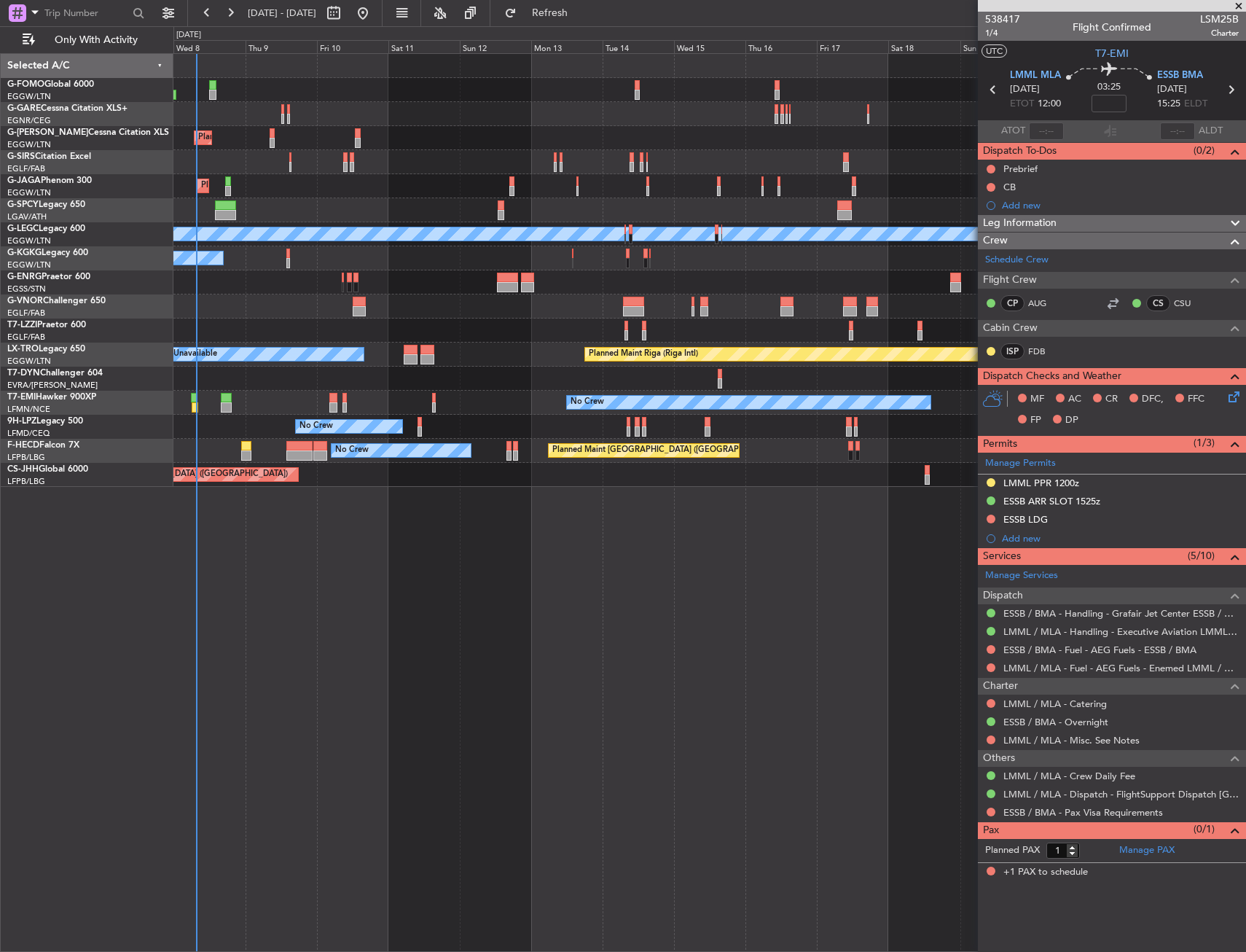
click at [512, 592] on div "Planned Maint London (Luton) Planned Maint Oxford (Kidlington) Planned Maint Lo…" at bounding box center [709, 502] width 1073 height 899
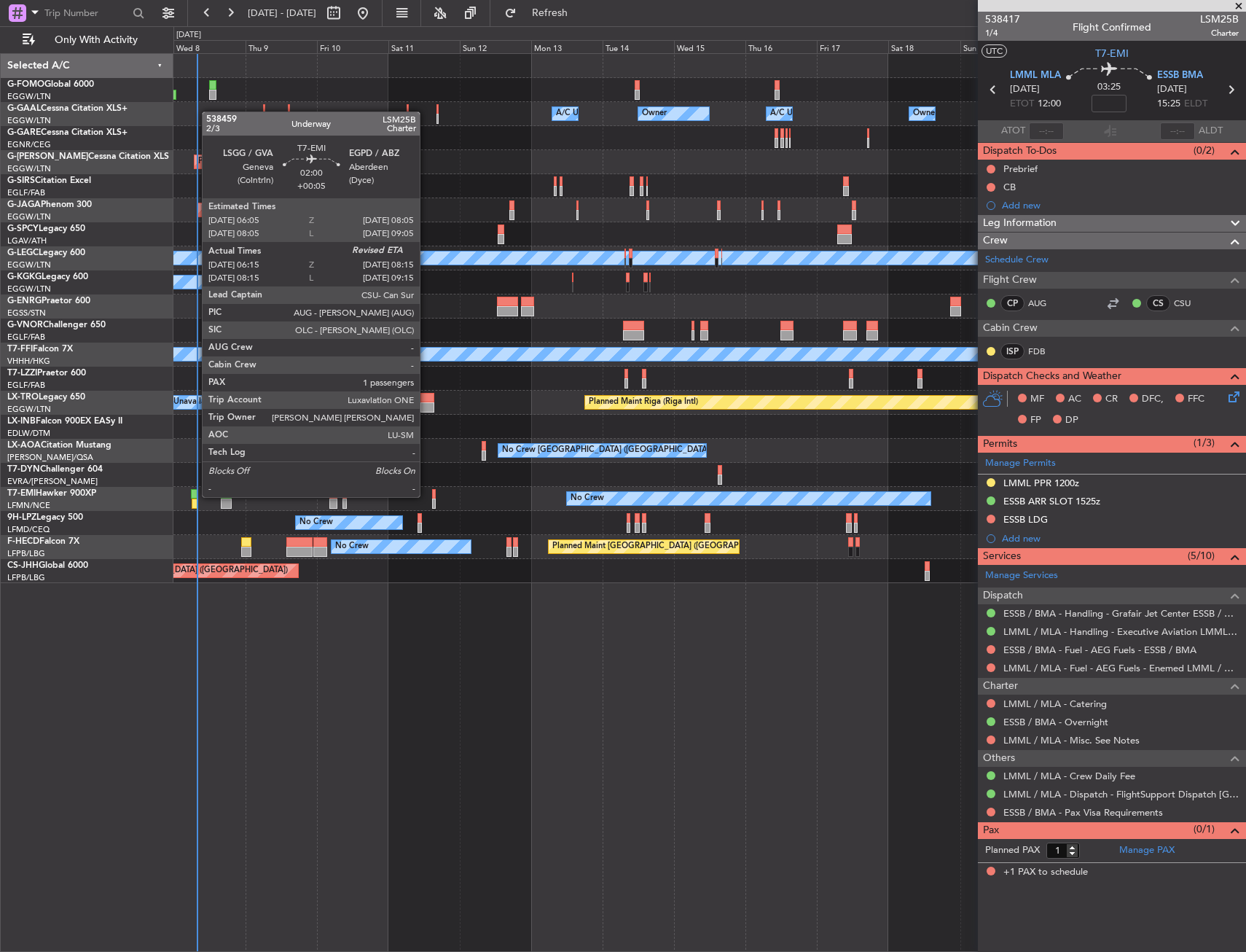
click at [195, 495] on div at bounding box center [195, 494] width 7 height 10
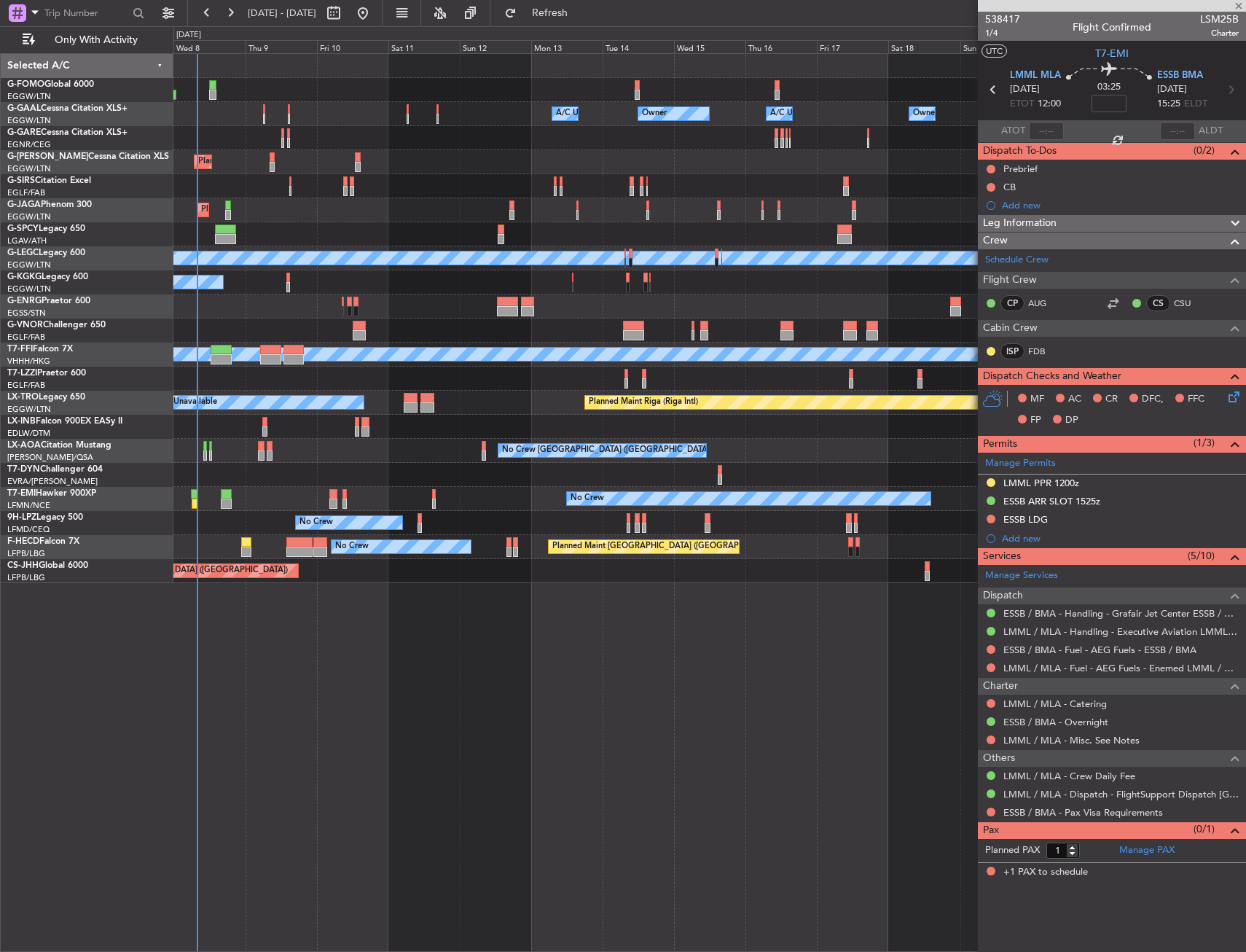
type input "+00:05"
type input "06:15"
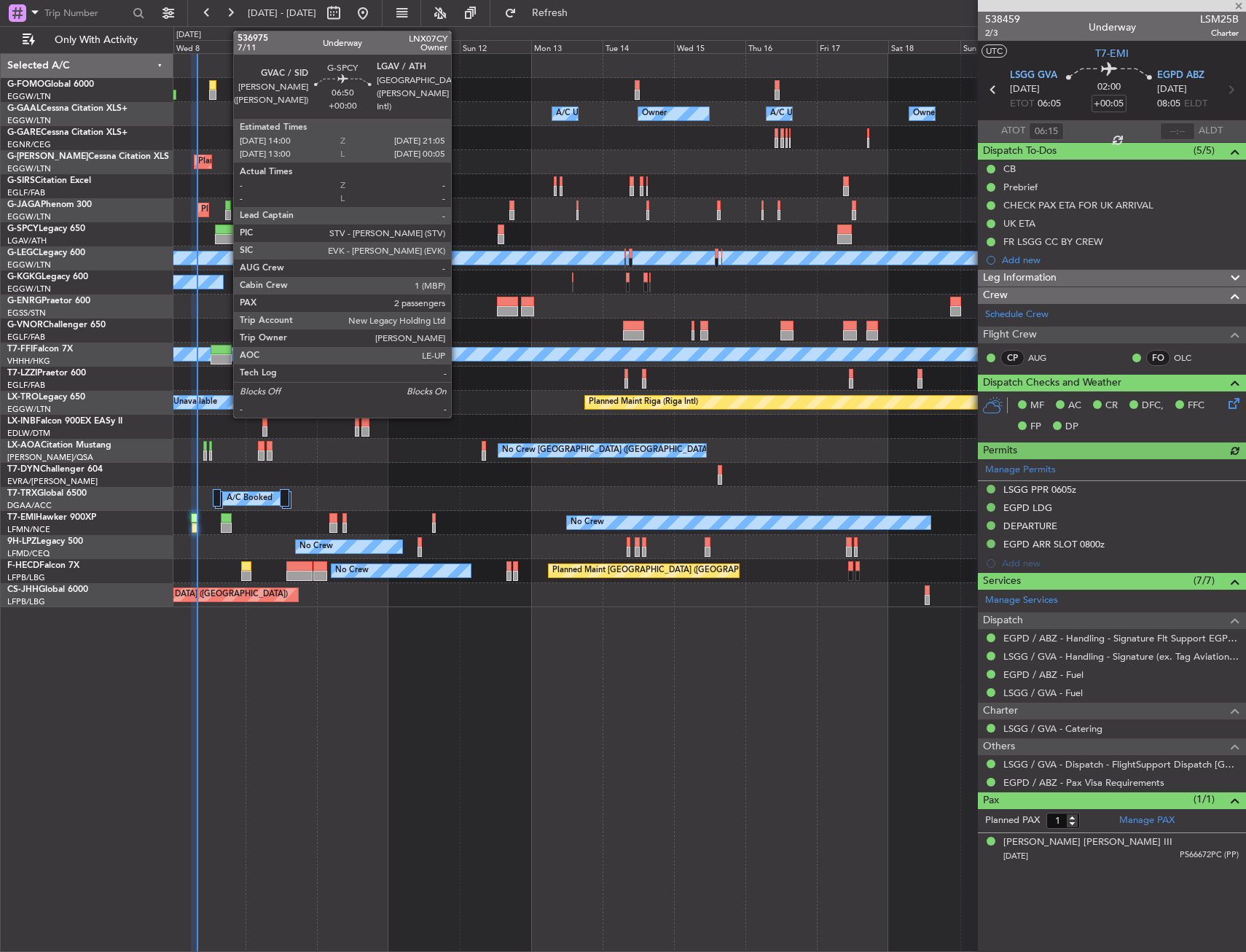
click at [226, 228] on div at bounding box center [226, 230] width 22 height 10
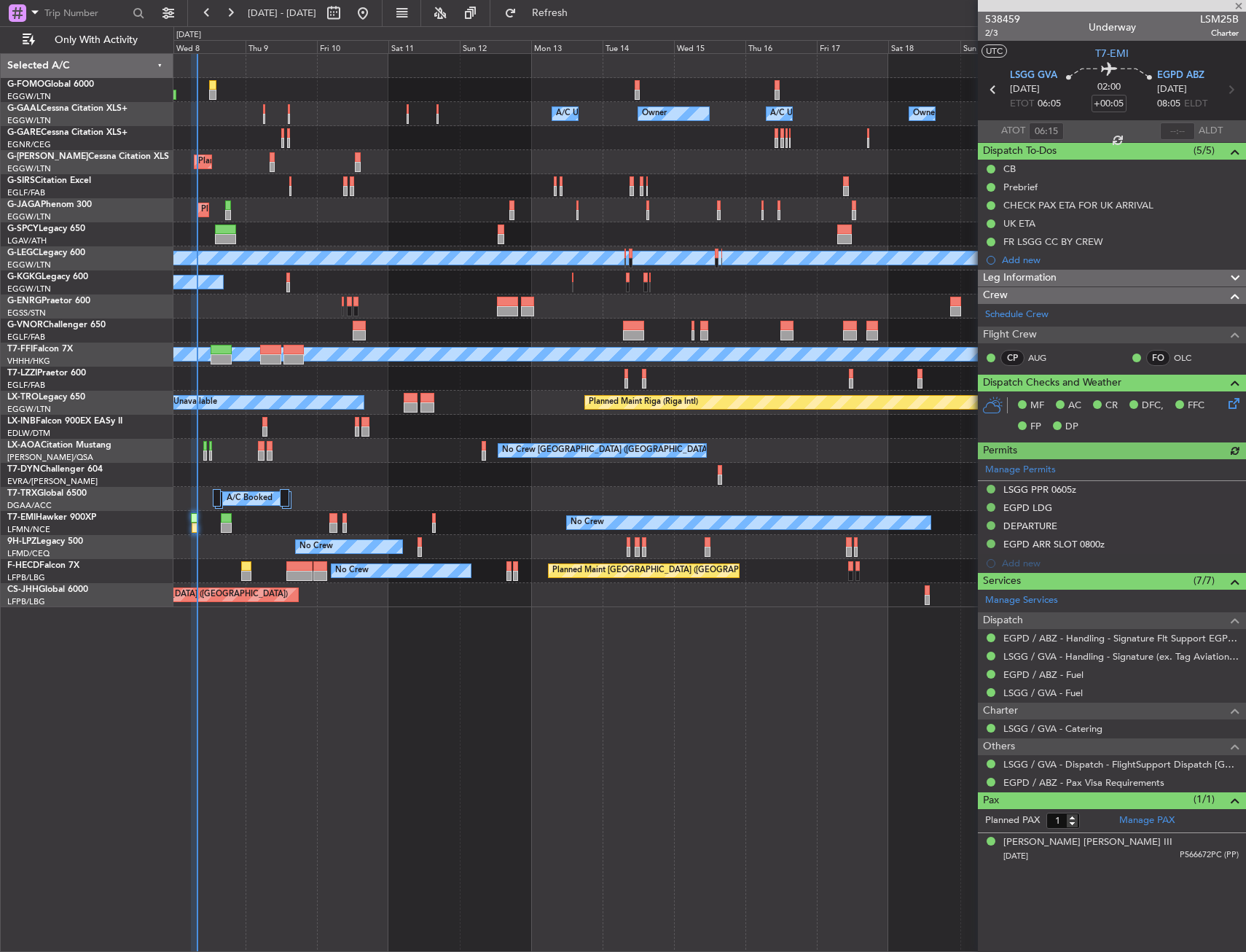
type input "2"
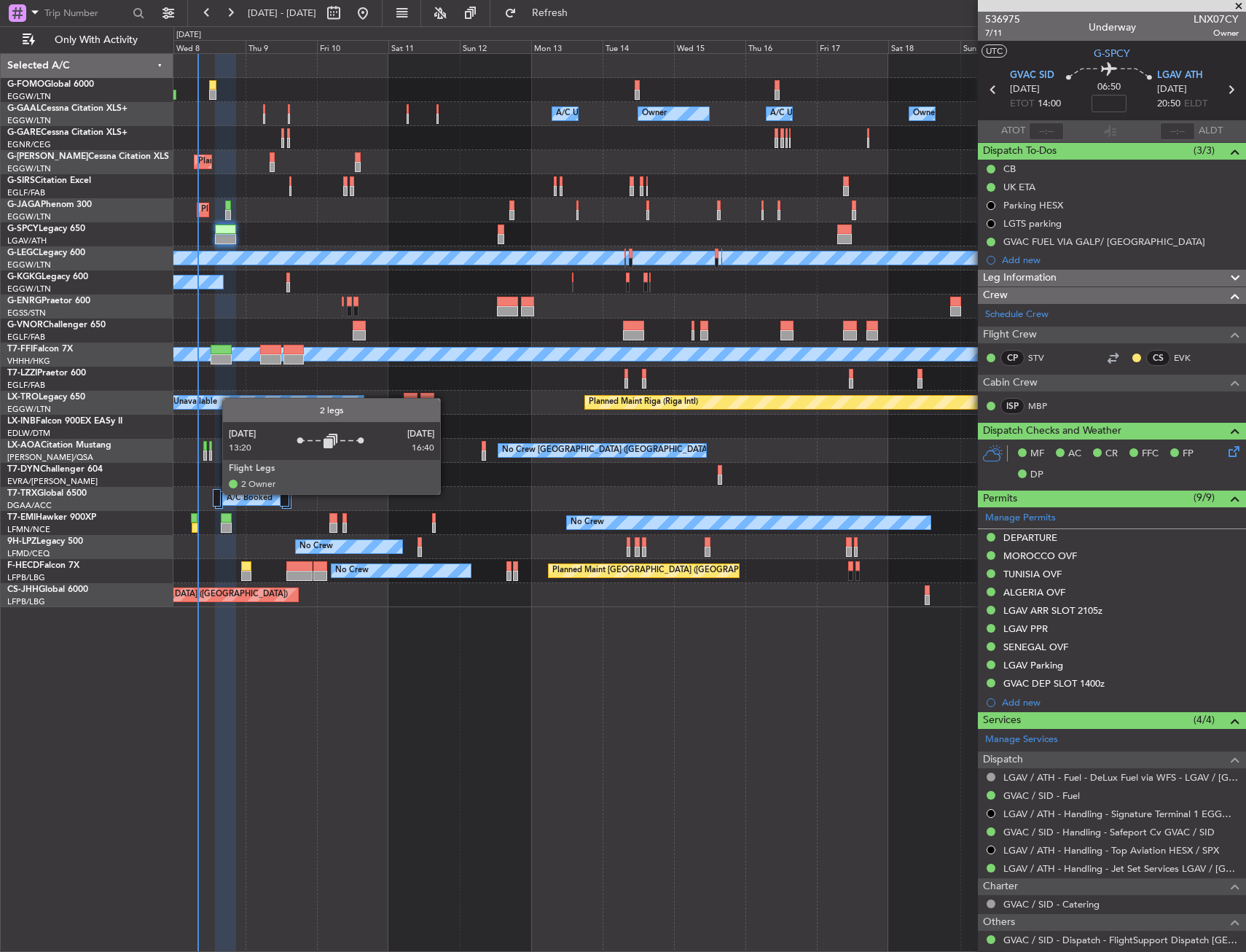
click at [215, 493] on div at bounding box center [217, 497] width 8 height 17
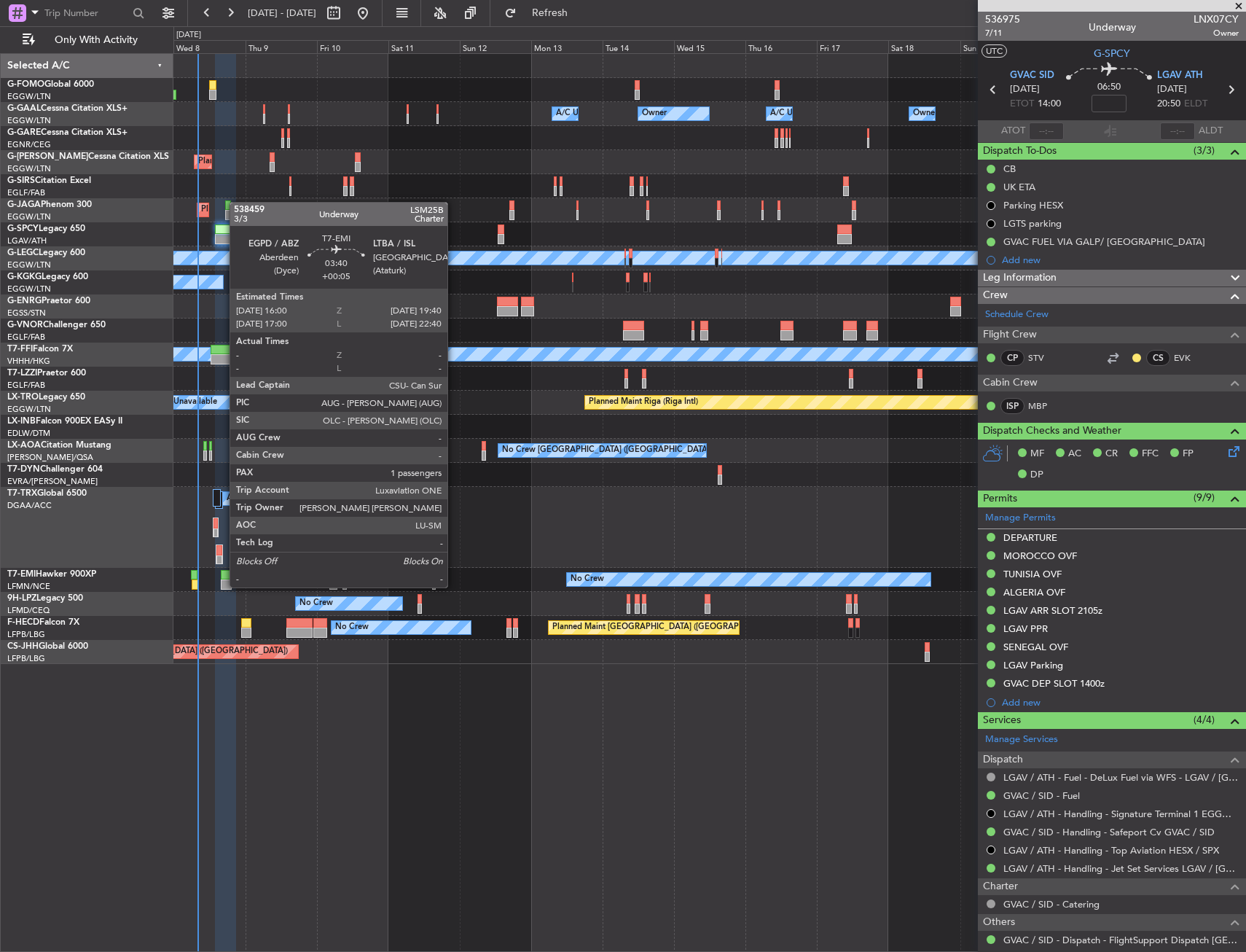
click at [222, 586] on div at bounding box center [226, 584] width 11 height 10
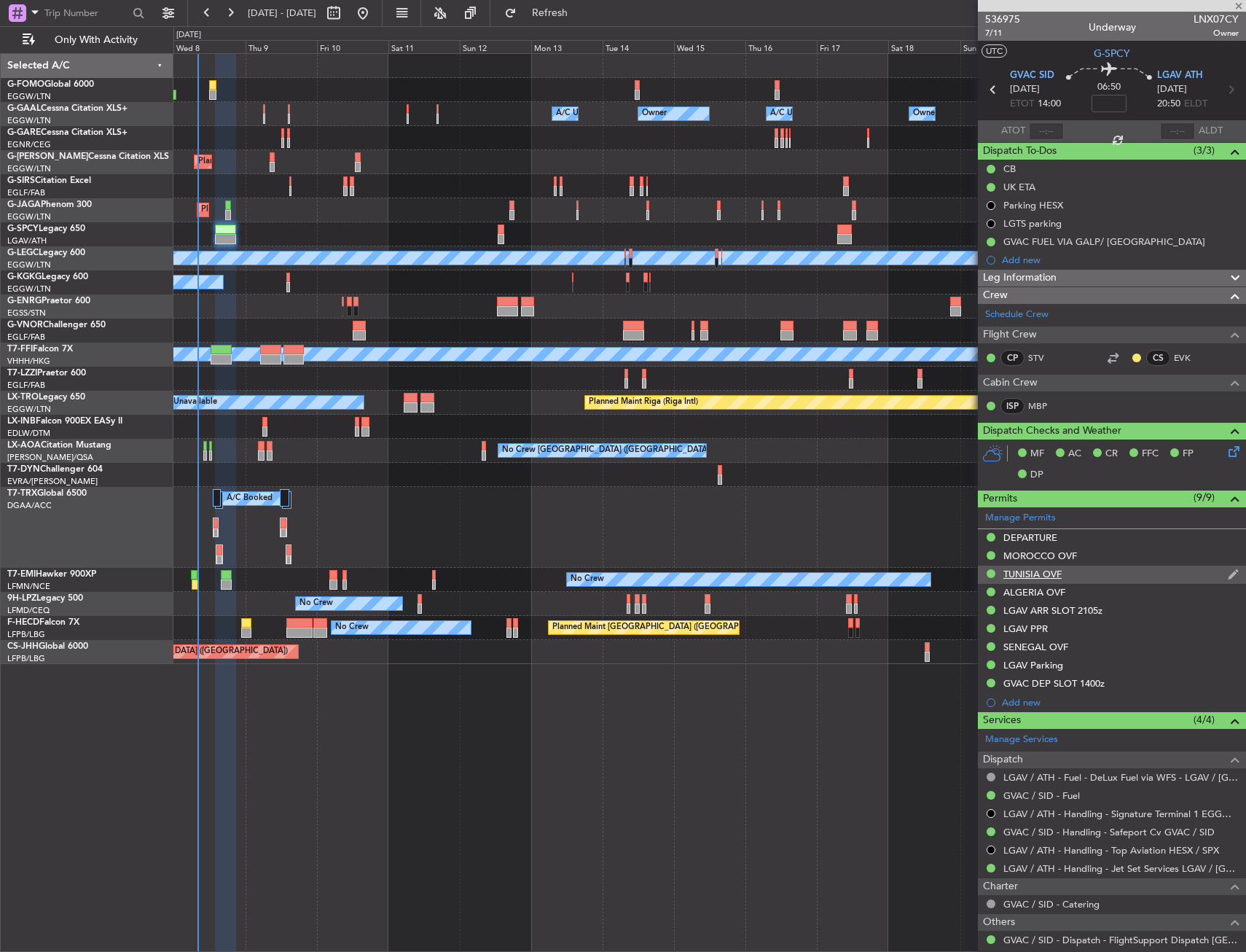
type input "+00:05"
type input "1"
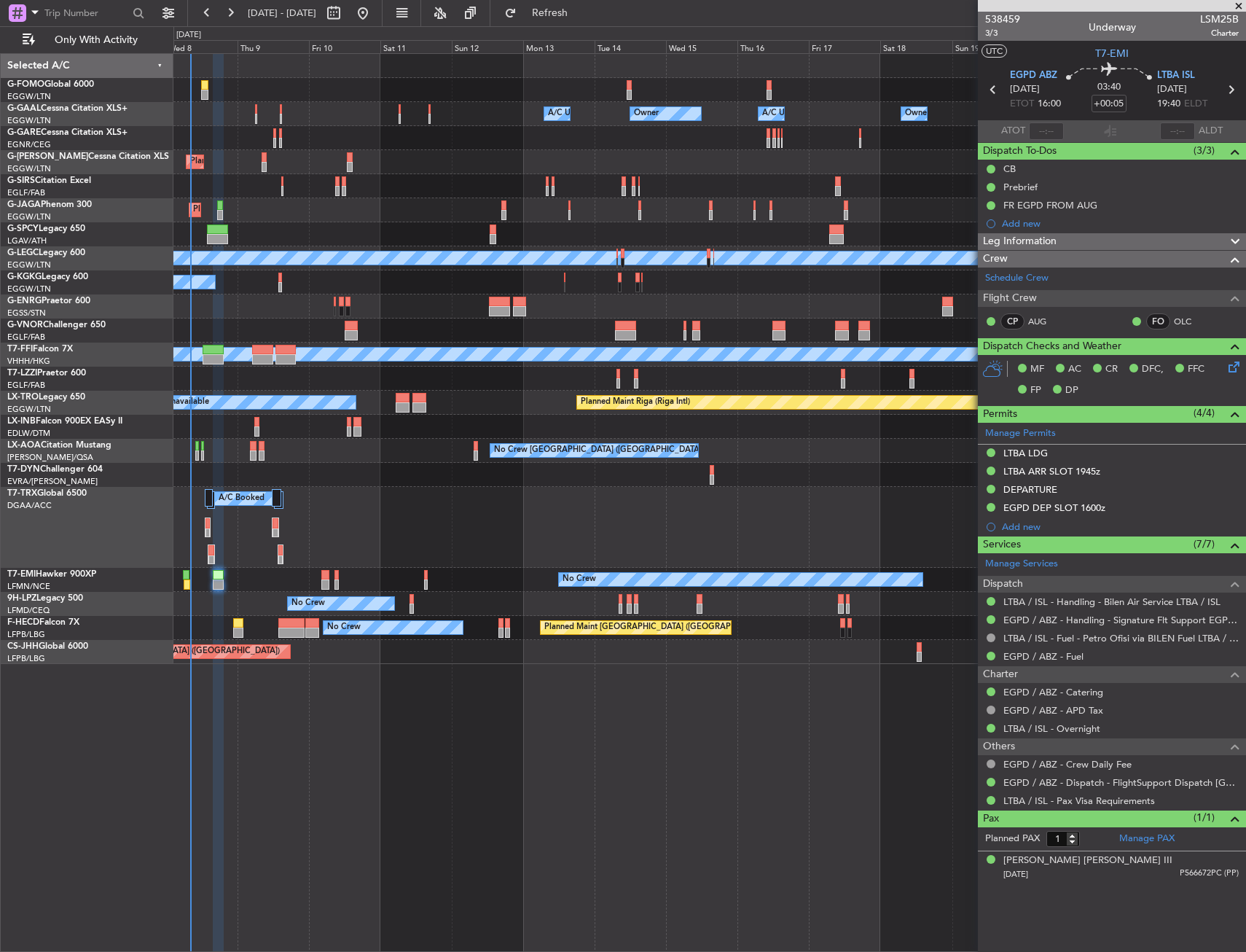
click at [355, 441] on div "Planned Maint Monchengladbach No Crew Monchengladbach No Crew Charleroi (Brusse…" at bounding box center [709, 451] width 1072 height 24
click at [514, 211] on div "Owner A/C Unavailable Owner A/C Unavailable Owner Owner Planned Maint London (L…" at bounding box center [709, 359] width 1072 height 610
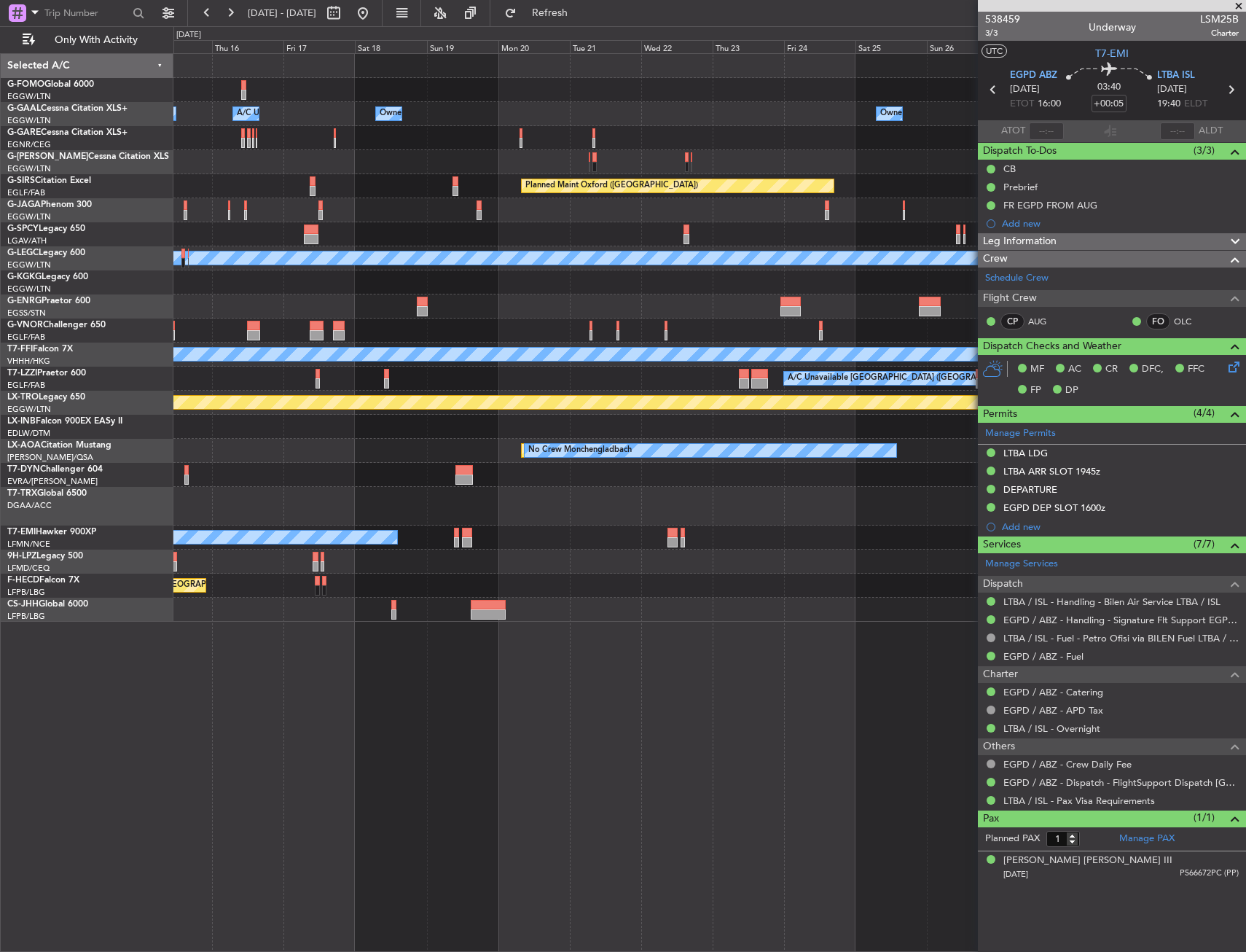
click at [399, 256] on div "Owner A/C Unavailable Owner Owner Owner A/C Unavailable Owner Planned Maint Oxf…" at bounding box center [709, 337] width 1072 height 568
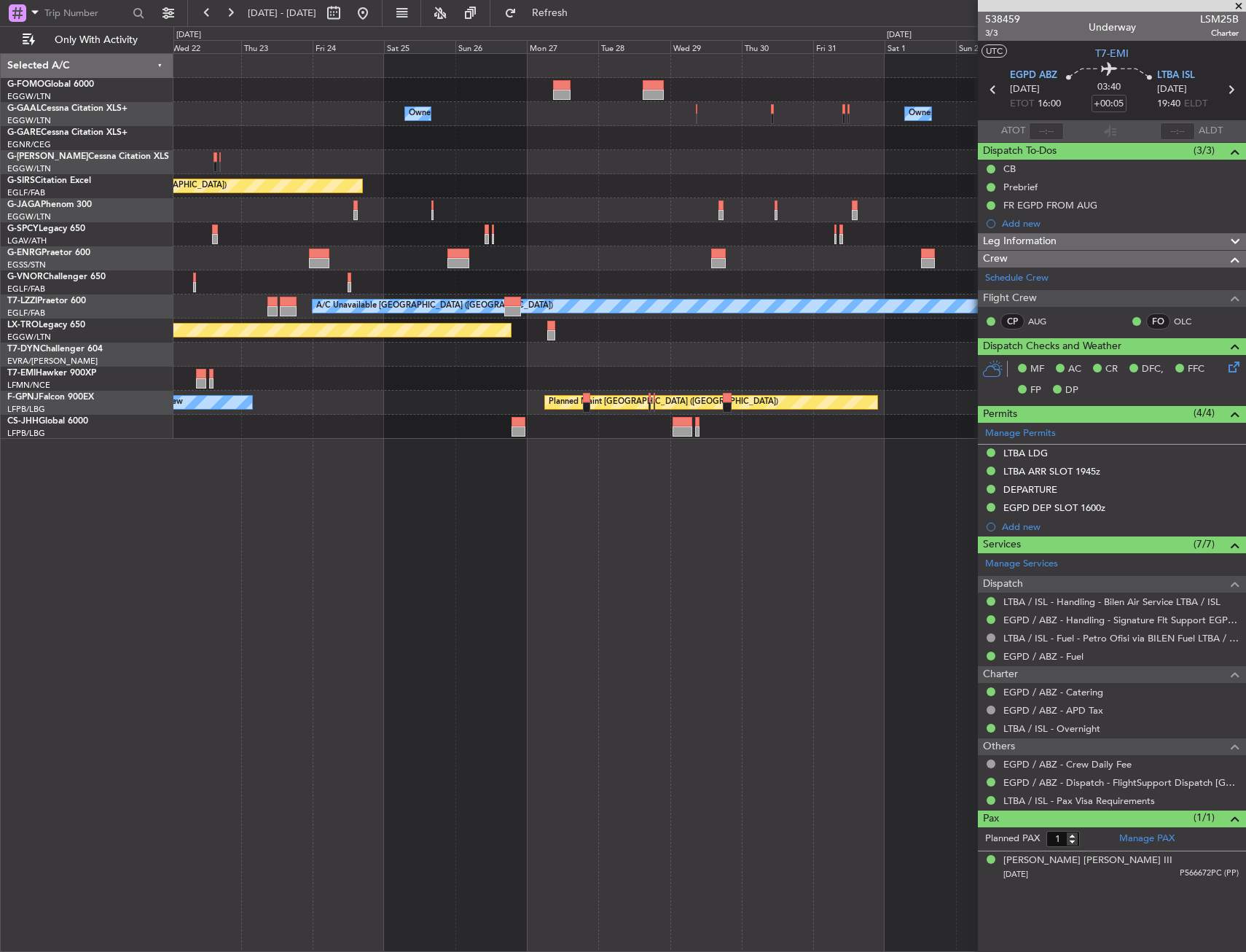
click at [473, 196] on div "Owner Owner Owner Owner Planned Maint Oxford (Kidlington) Planned Maint Bournem…" at bounding box center [709, 246] width 1072 height 385
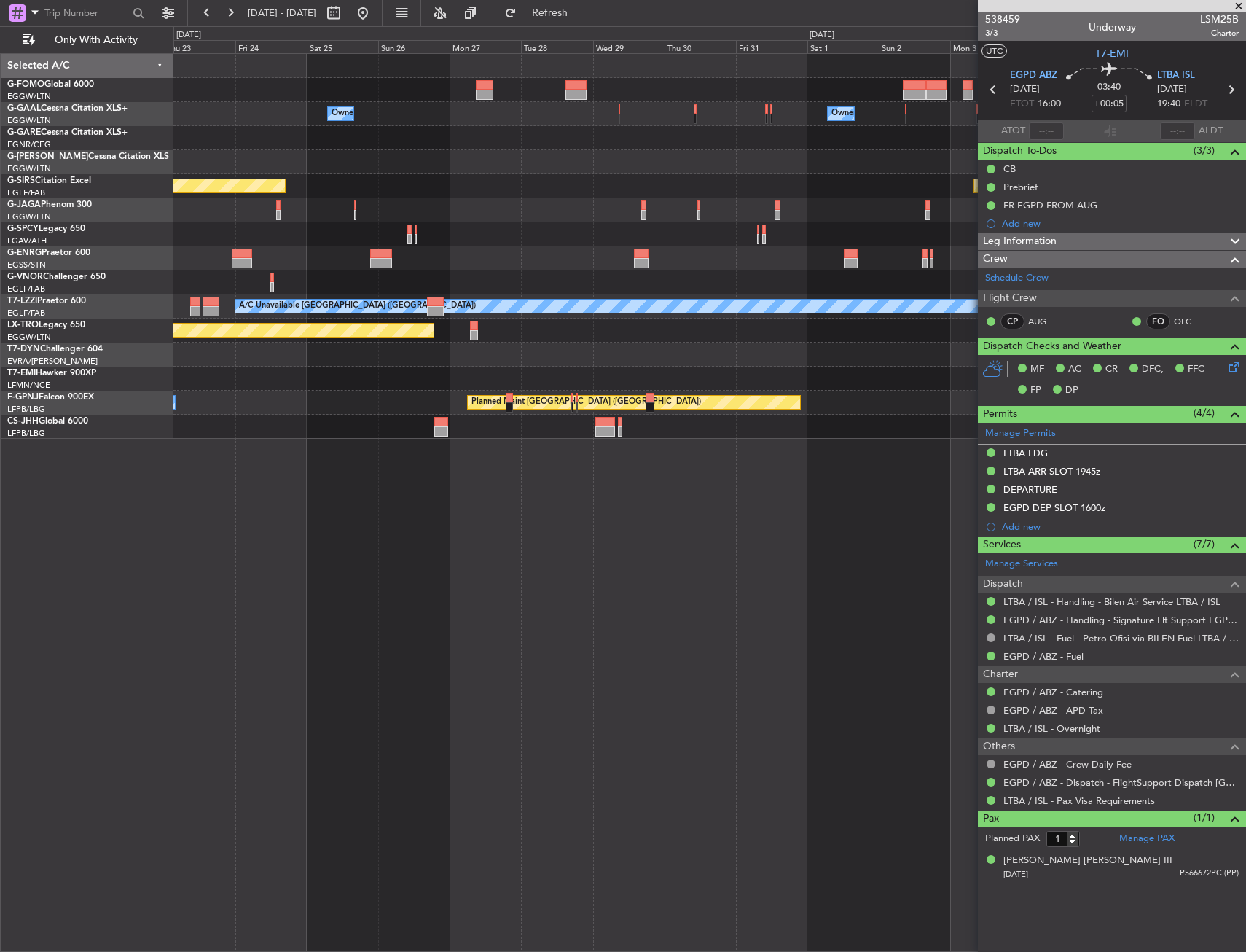
click at [452, 195] on div "Owner Owner Owner Planned Maint Oxford (Kidlington) Planned Maint Bournemouth P…" at bounding box center [709, 246] width 1072 height 385
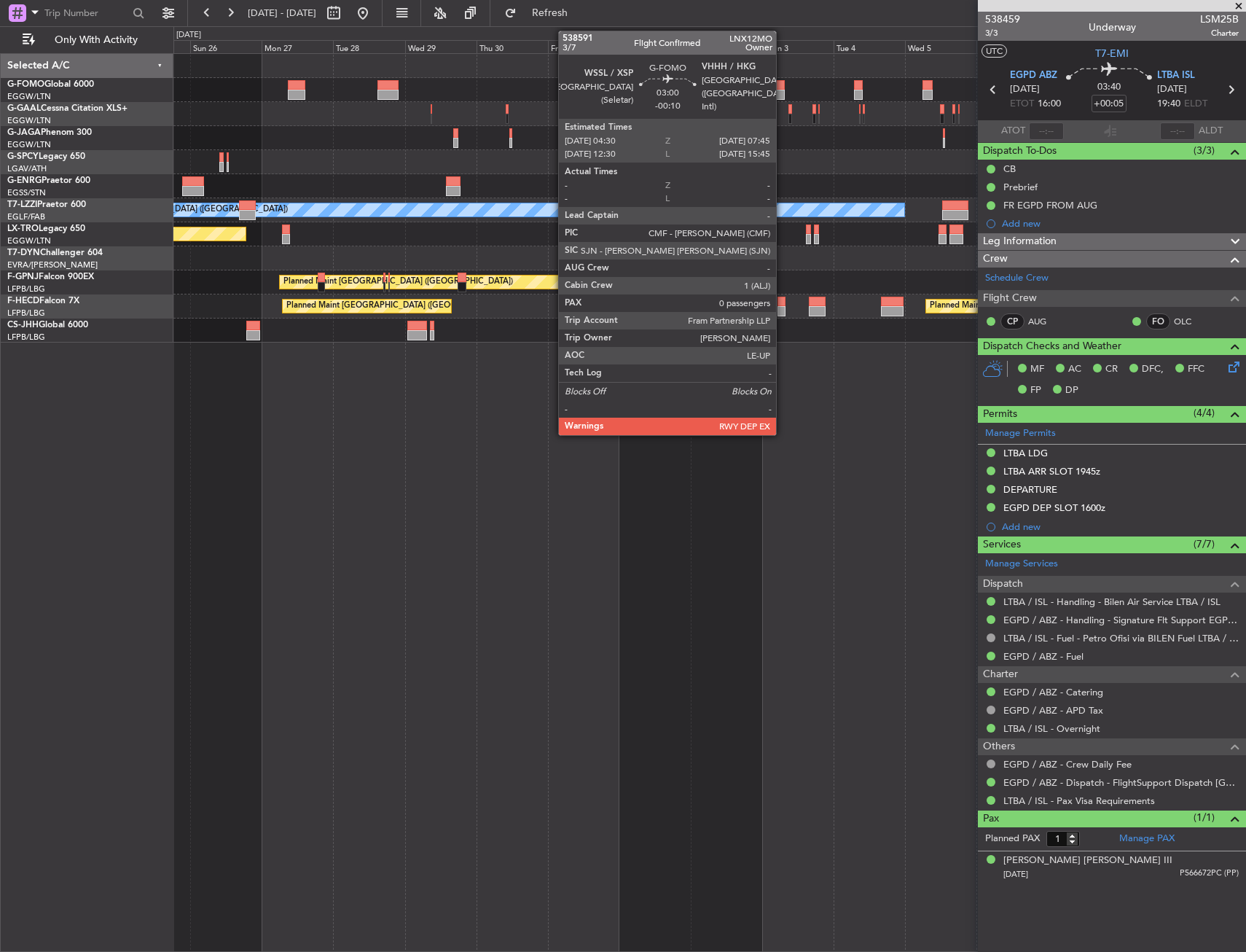
click at [783, 86] on div at bounding box center [780, 85] width 10 height 10
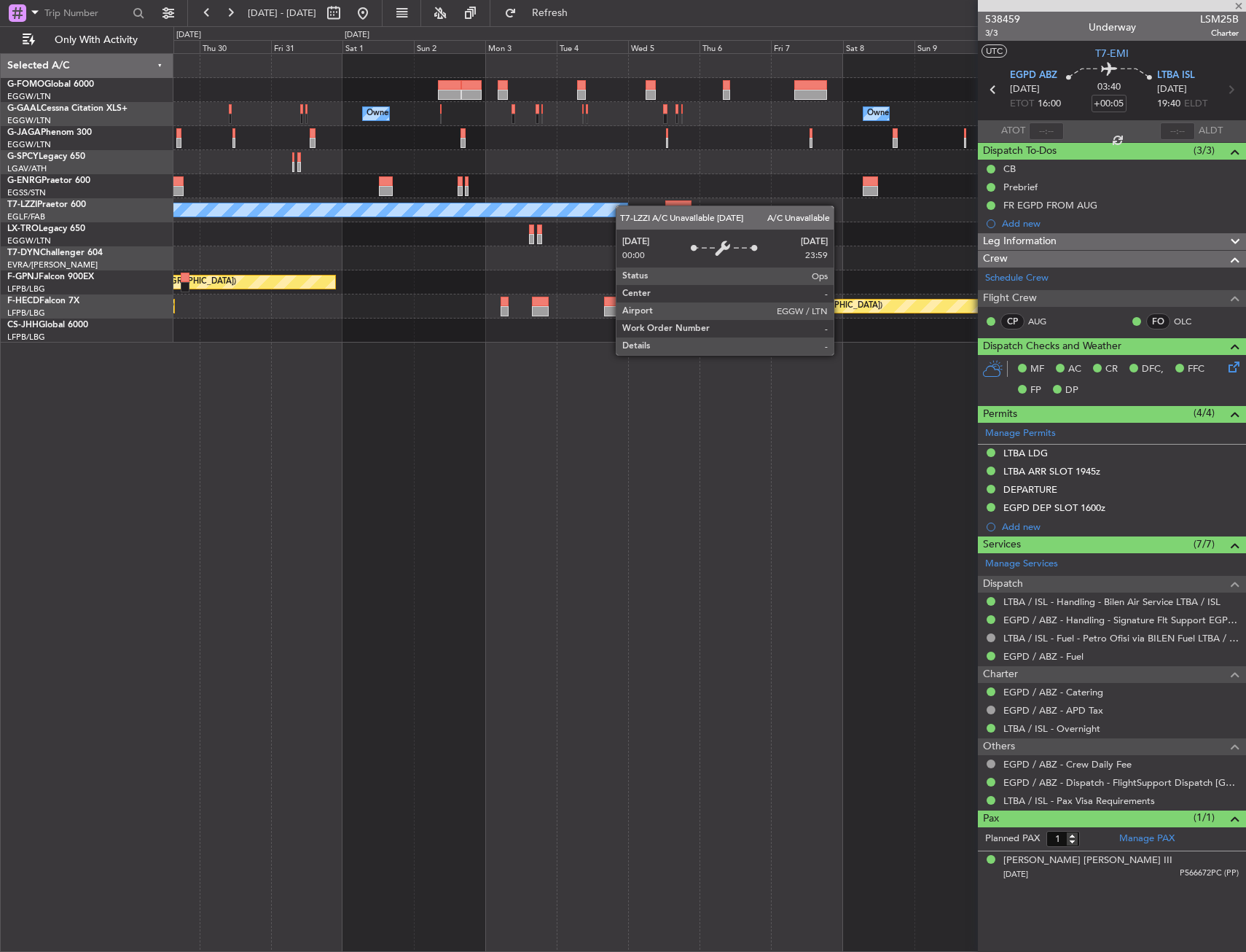
click at [496, 220] on div "Owner Owner Owner Owner A/C Unavailable London (Luton) Planned Maint Riga (Riga…" at bounding box center [709, 198] width 1072 height 288
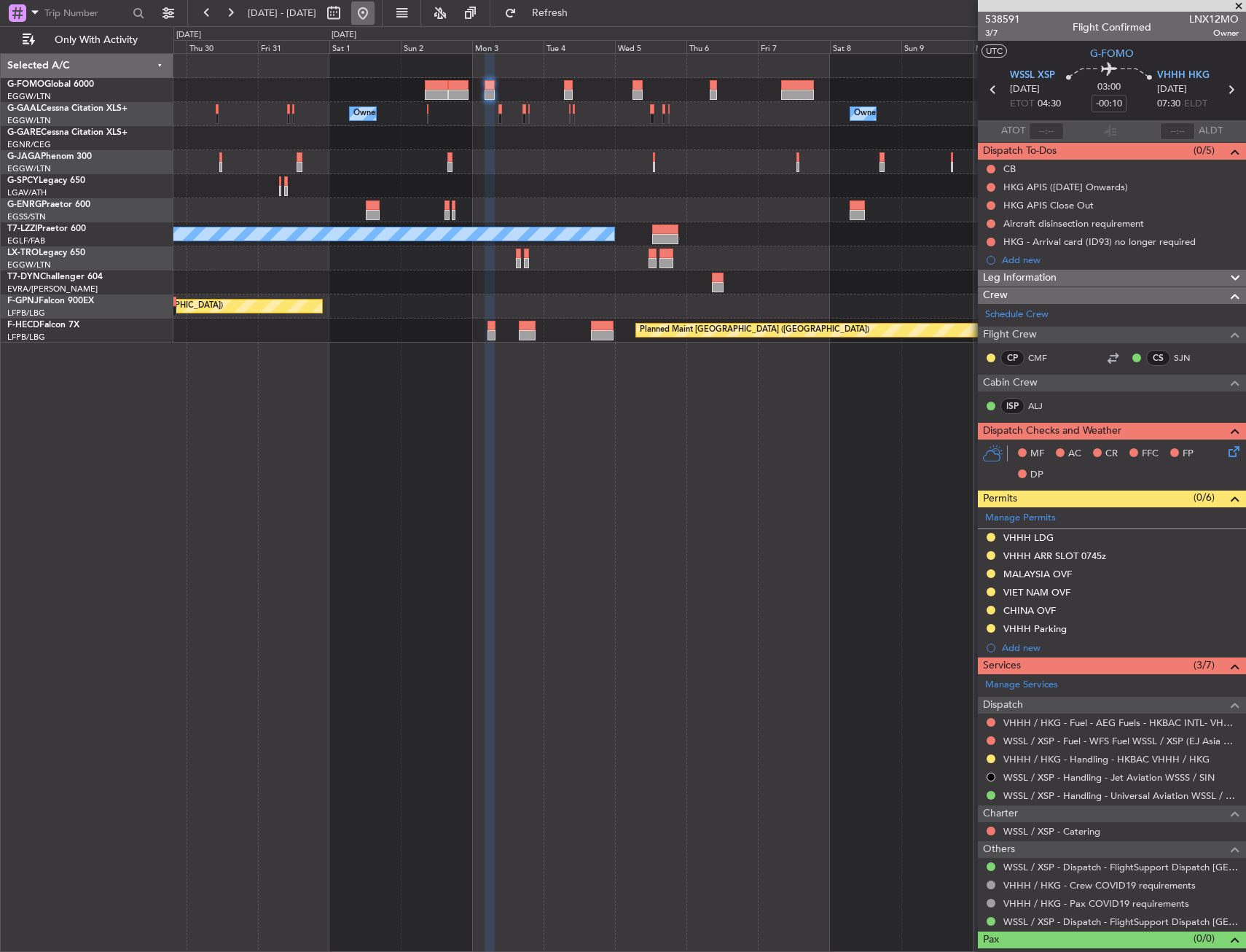
click at [374, 16] on button at bounding box center [363, 13] width 23 height 23
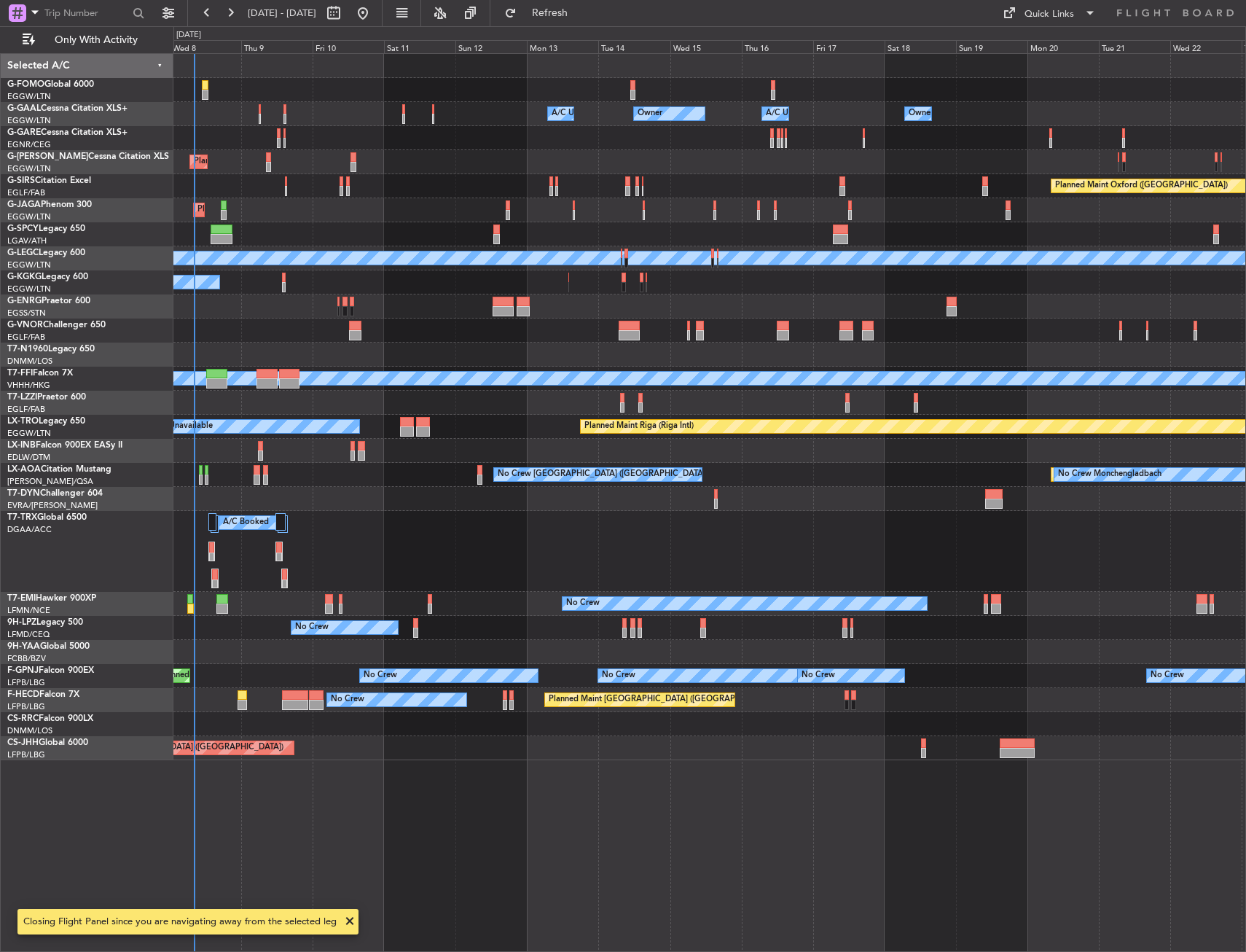
click at [287, 411] on div "Owner Owner A/C Unavailable Owner A/C Unavailable Owner Planned Maint London (L…" at bounding box center [709, 502] width 1073 height 899
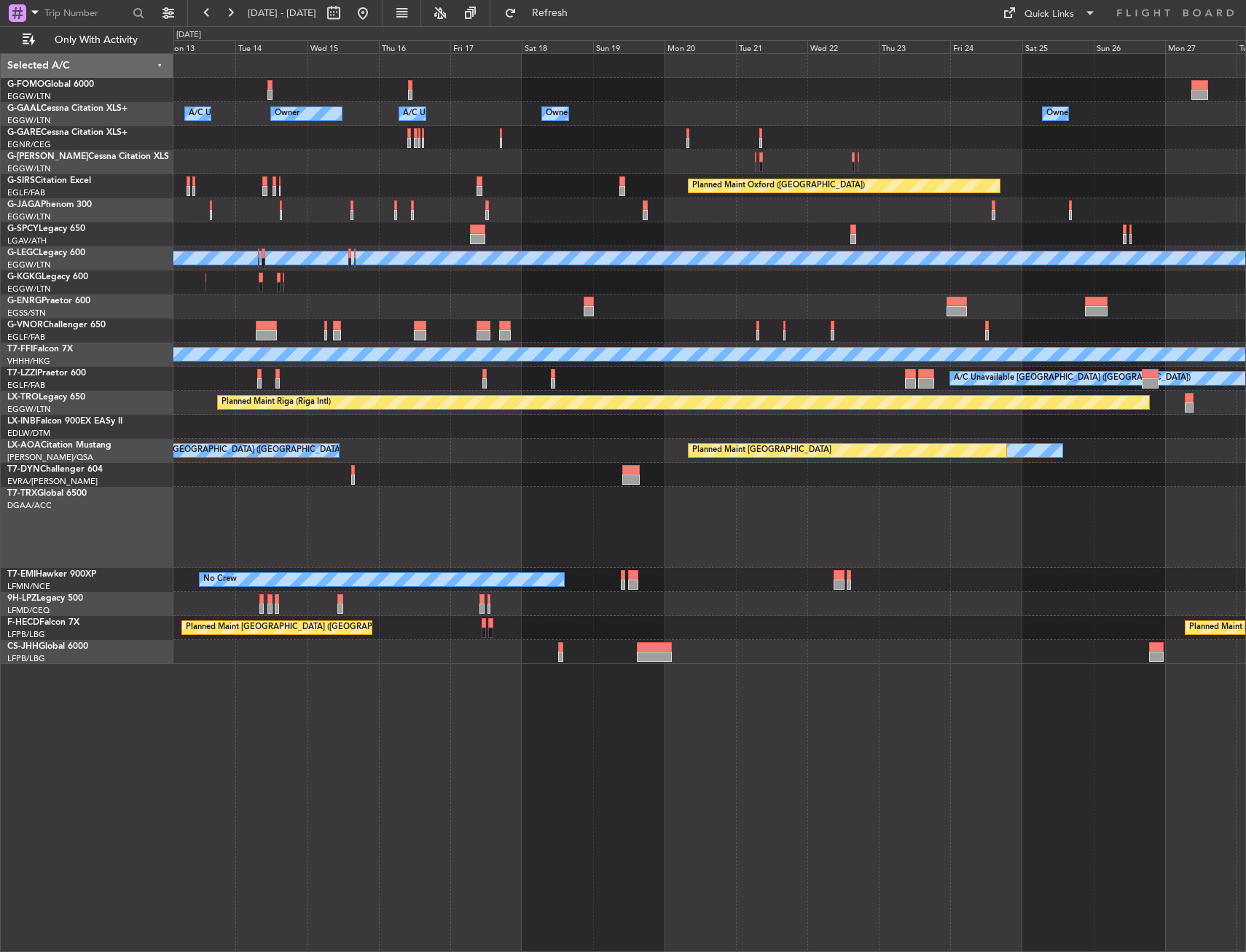
click at [373, 318] on div "Owner Owner A/C Unavailable Owner A/C Unavailable Owner Planned Maint Oxford (K…" at bounding box center [709, 359] width 1072 height 610
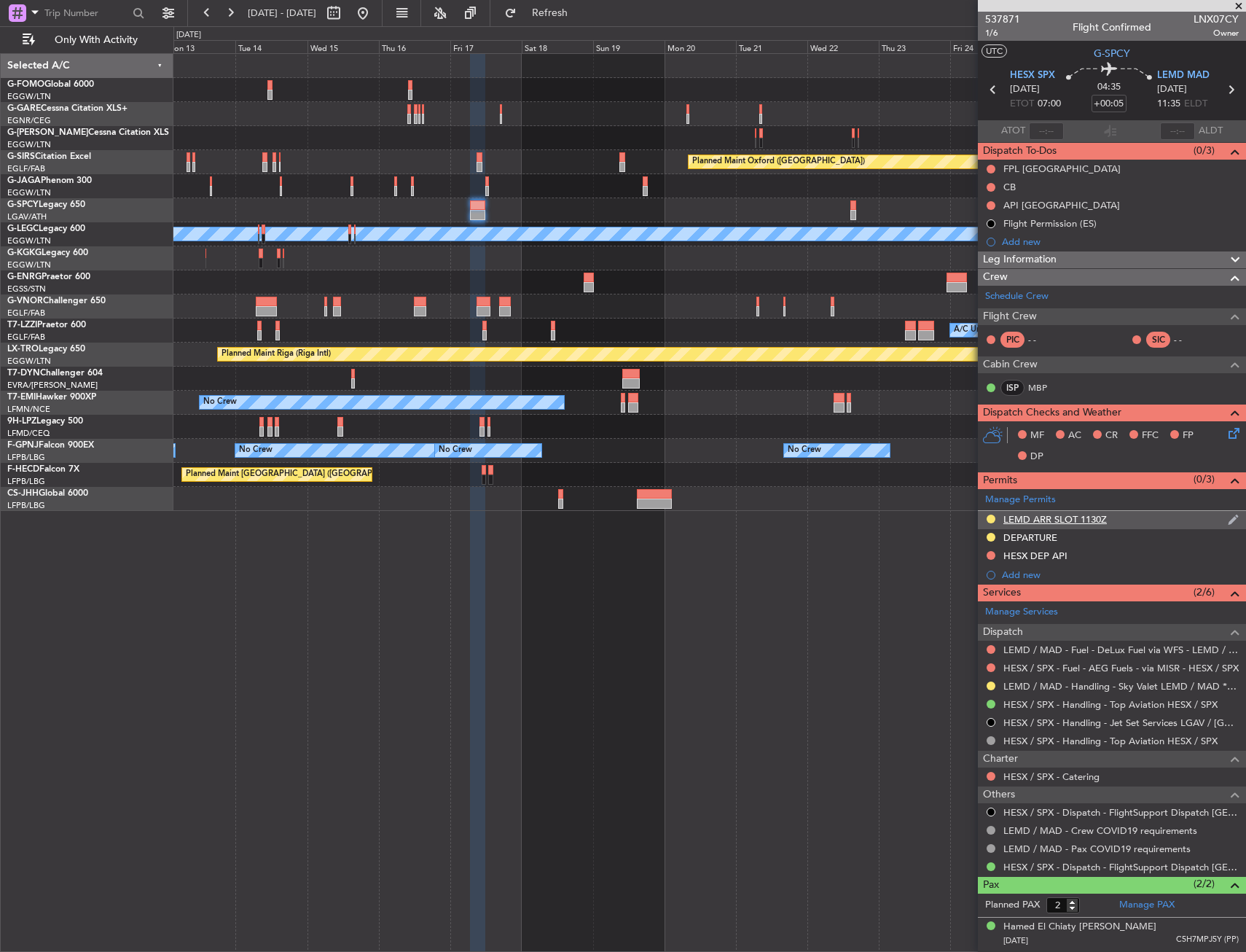
scroll to position [31, 0]
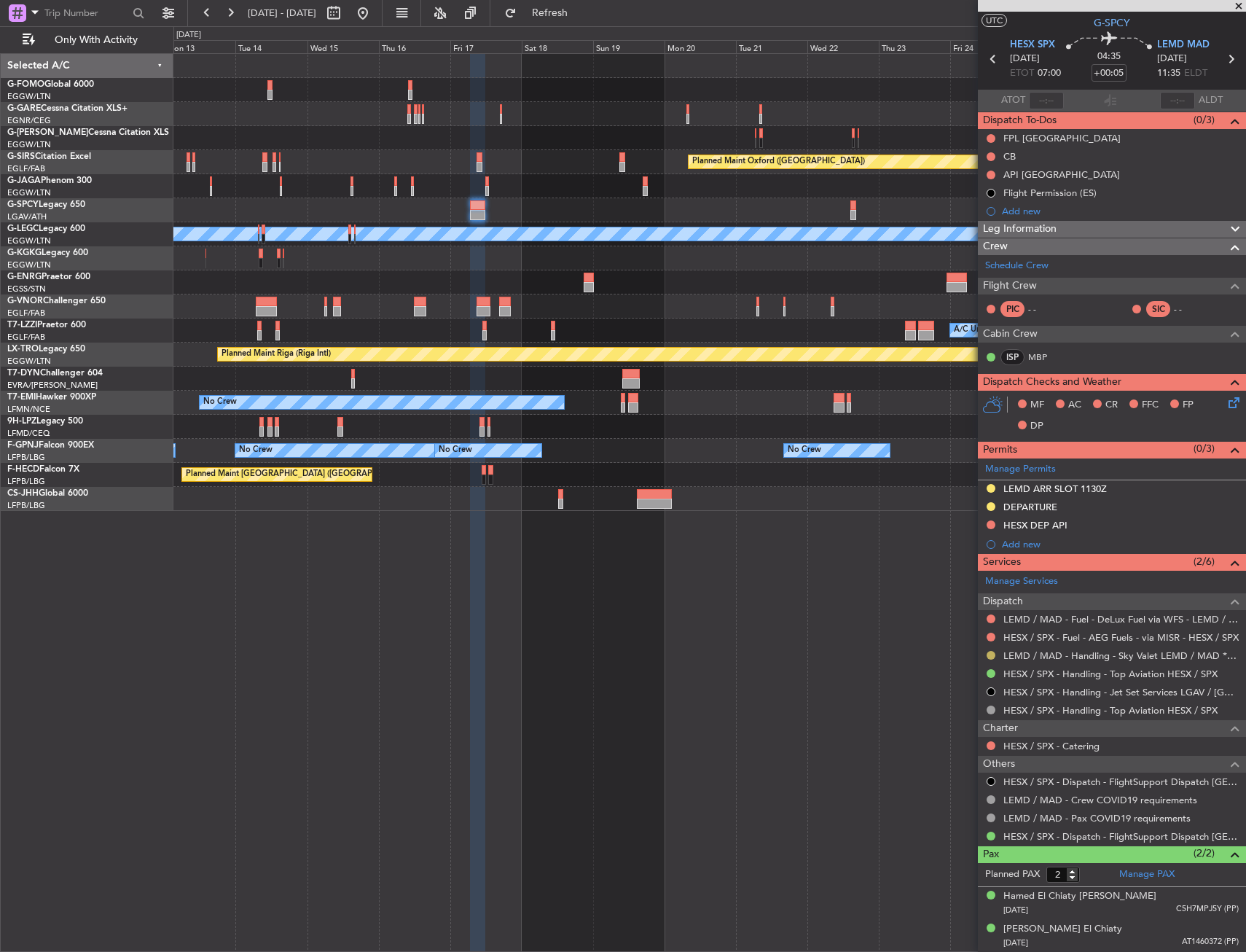
click at [989, 655] on button at bounding box center [991, 655] width 9 height 9
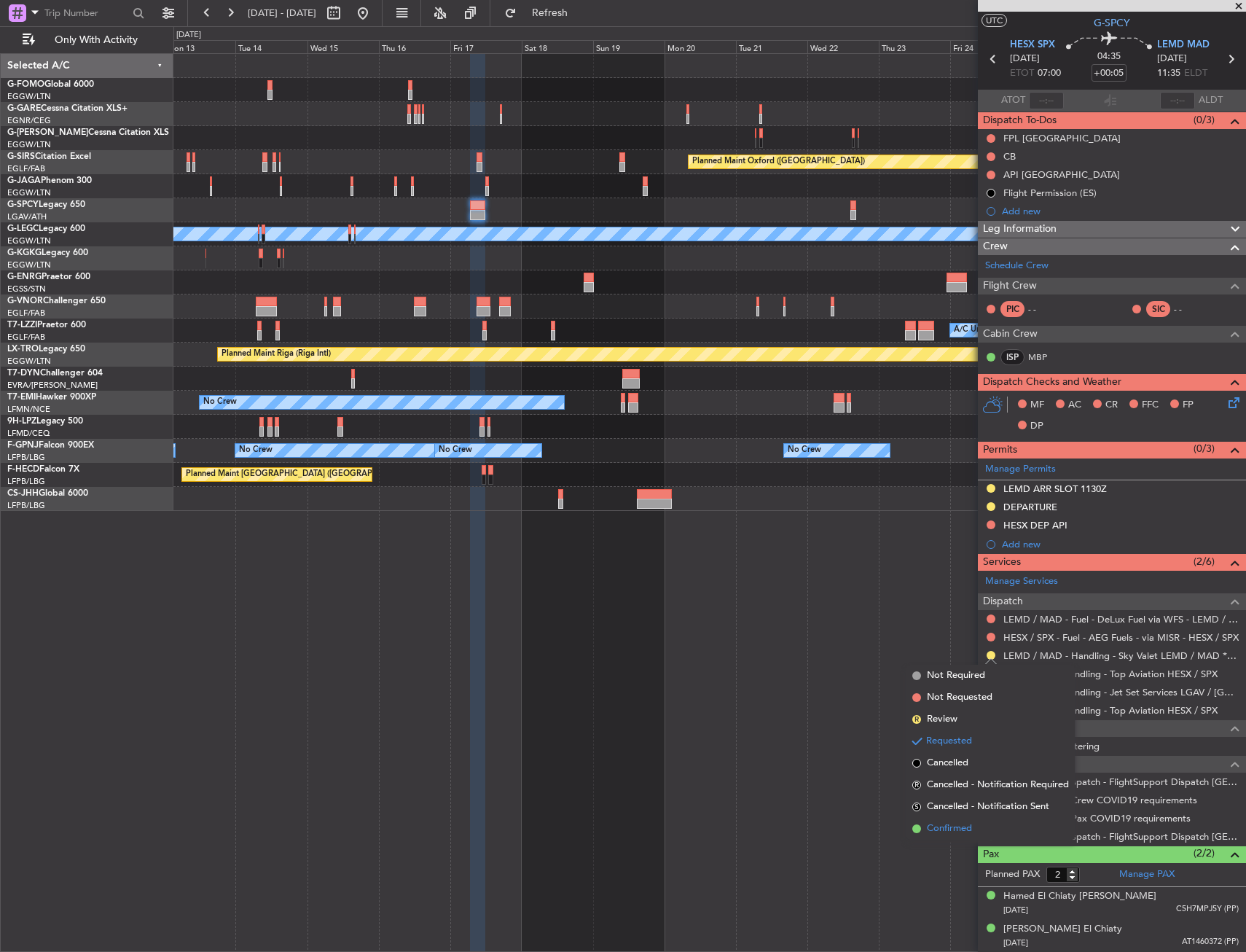
click at [949, 834] on span "Confirmed" at bounding box center [949, 829] width 46 height 15
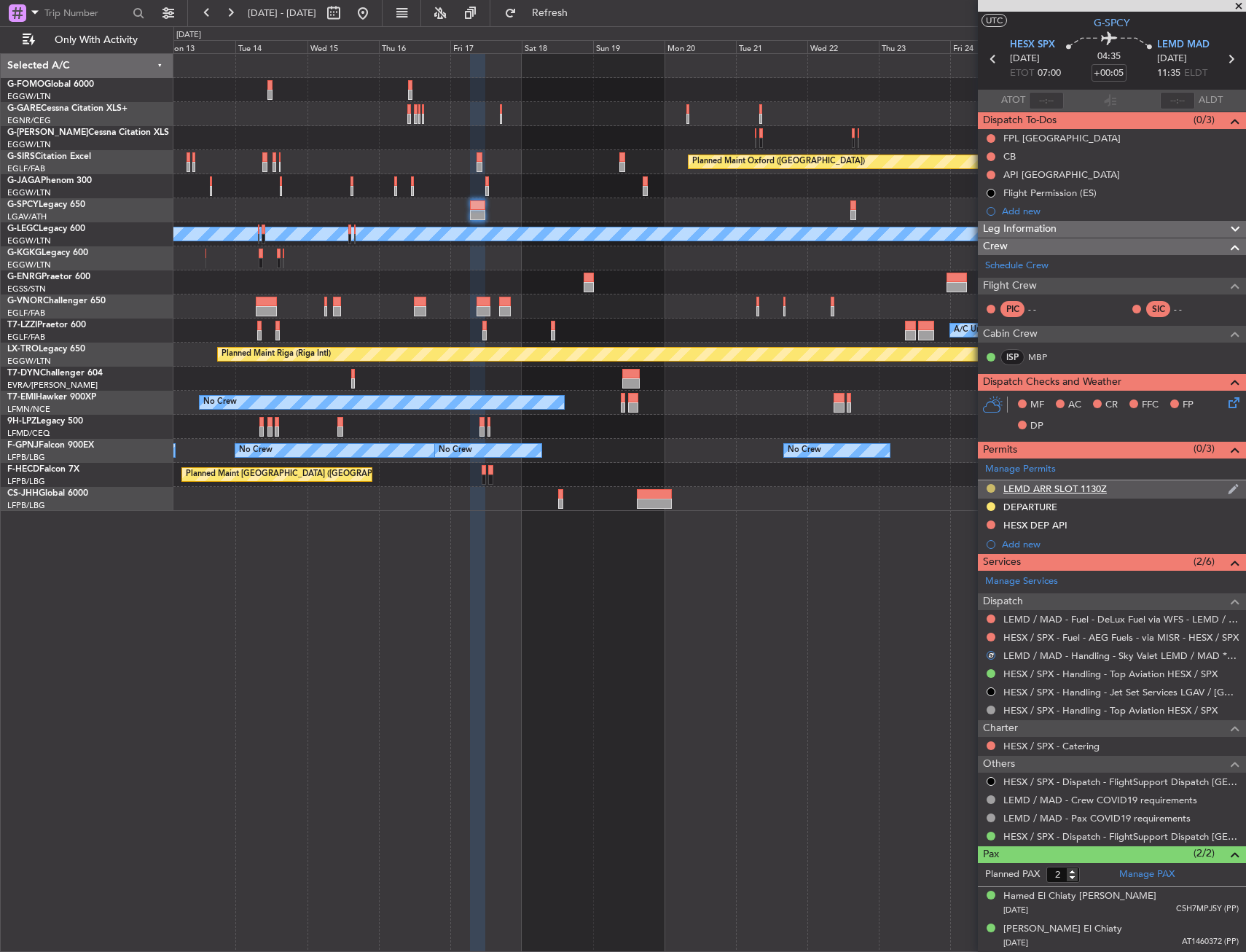
click at [989, 485] on button at bounding box center [991, 488] width 9 height 9
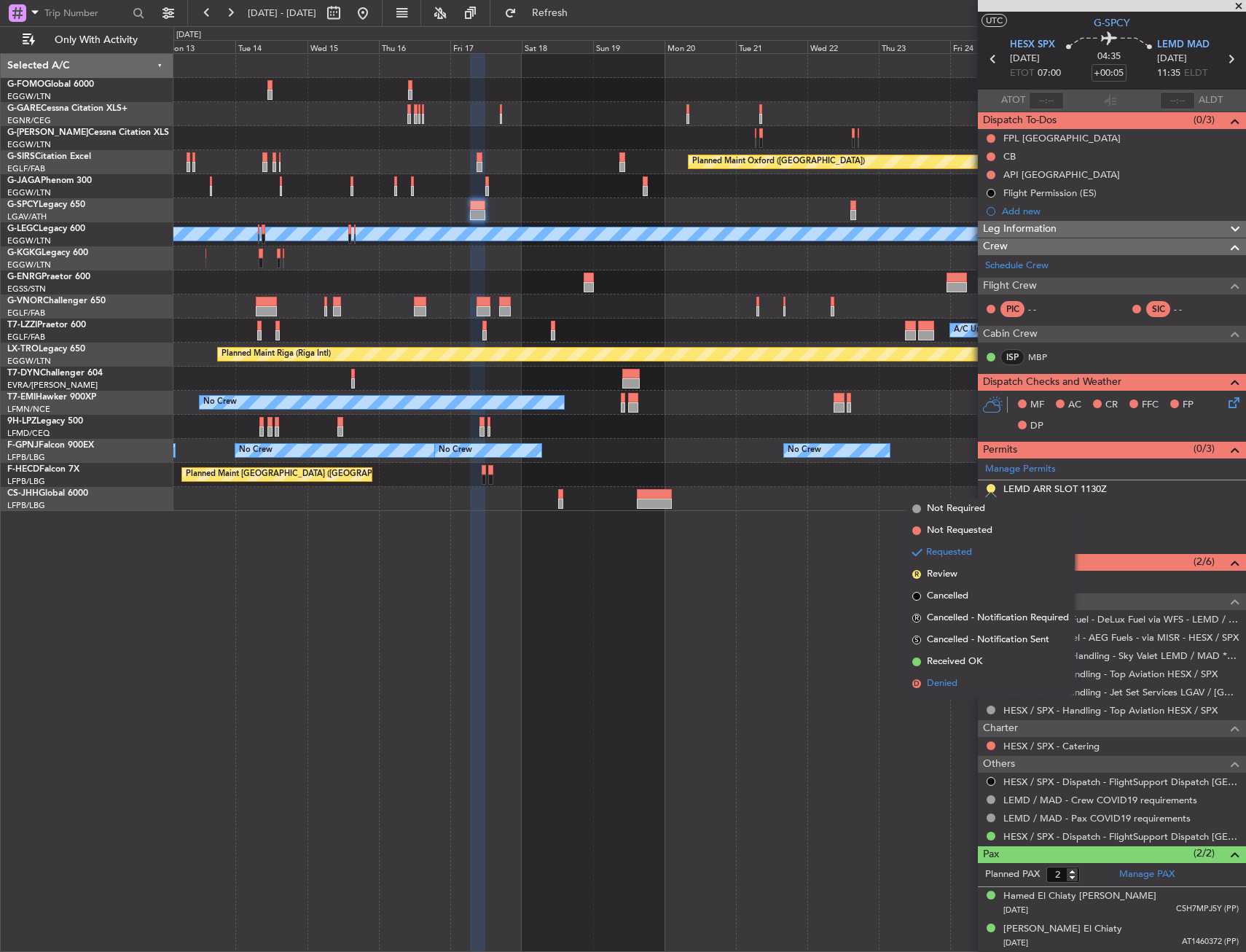
click at [934, 688] on span "Denied" at bounding box center [942, 684] width 31 height 15
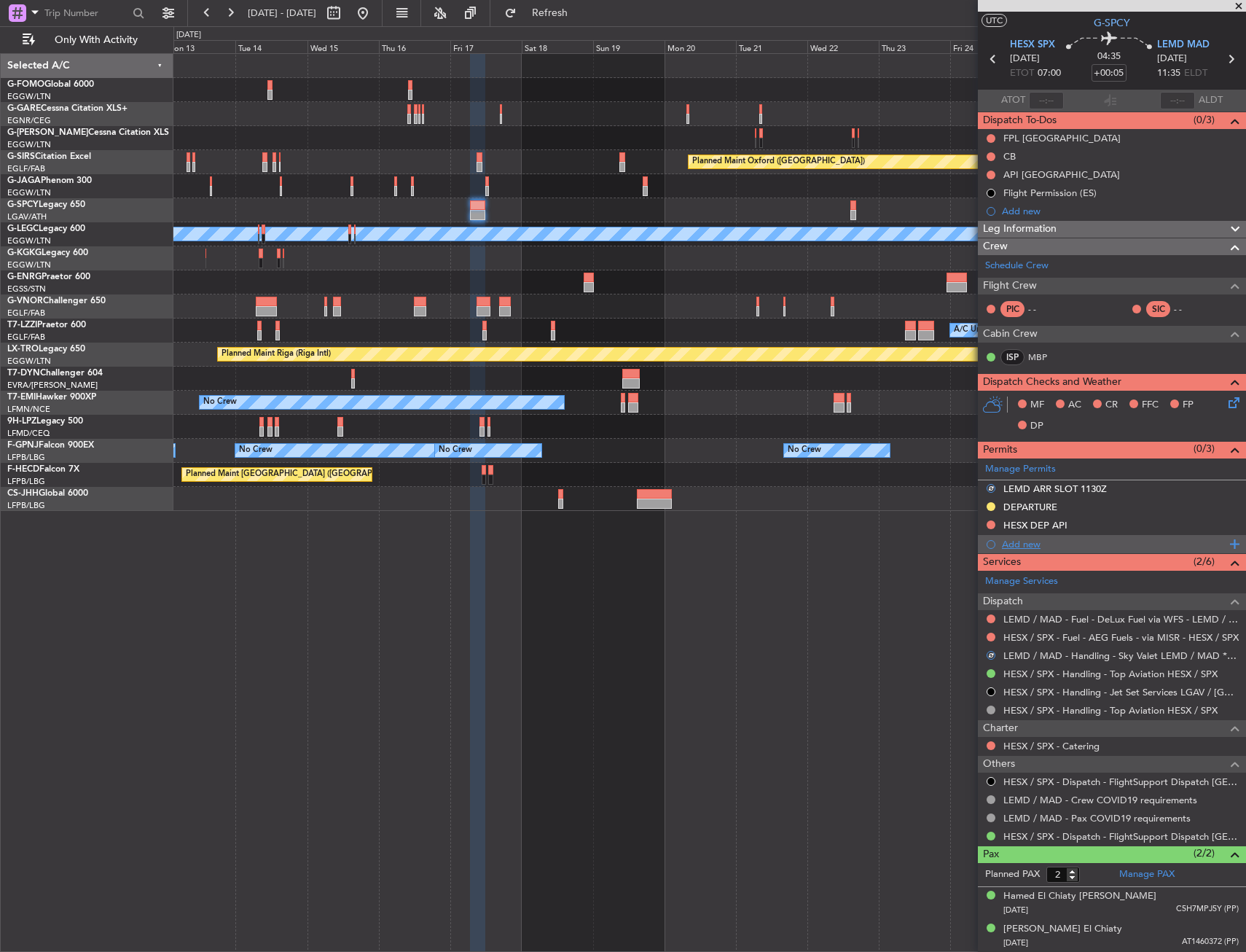
click at [1007, 544] on div "Add new" at bounding box center [1114, 544] width 224 height 12
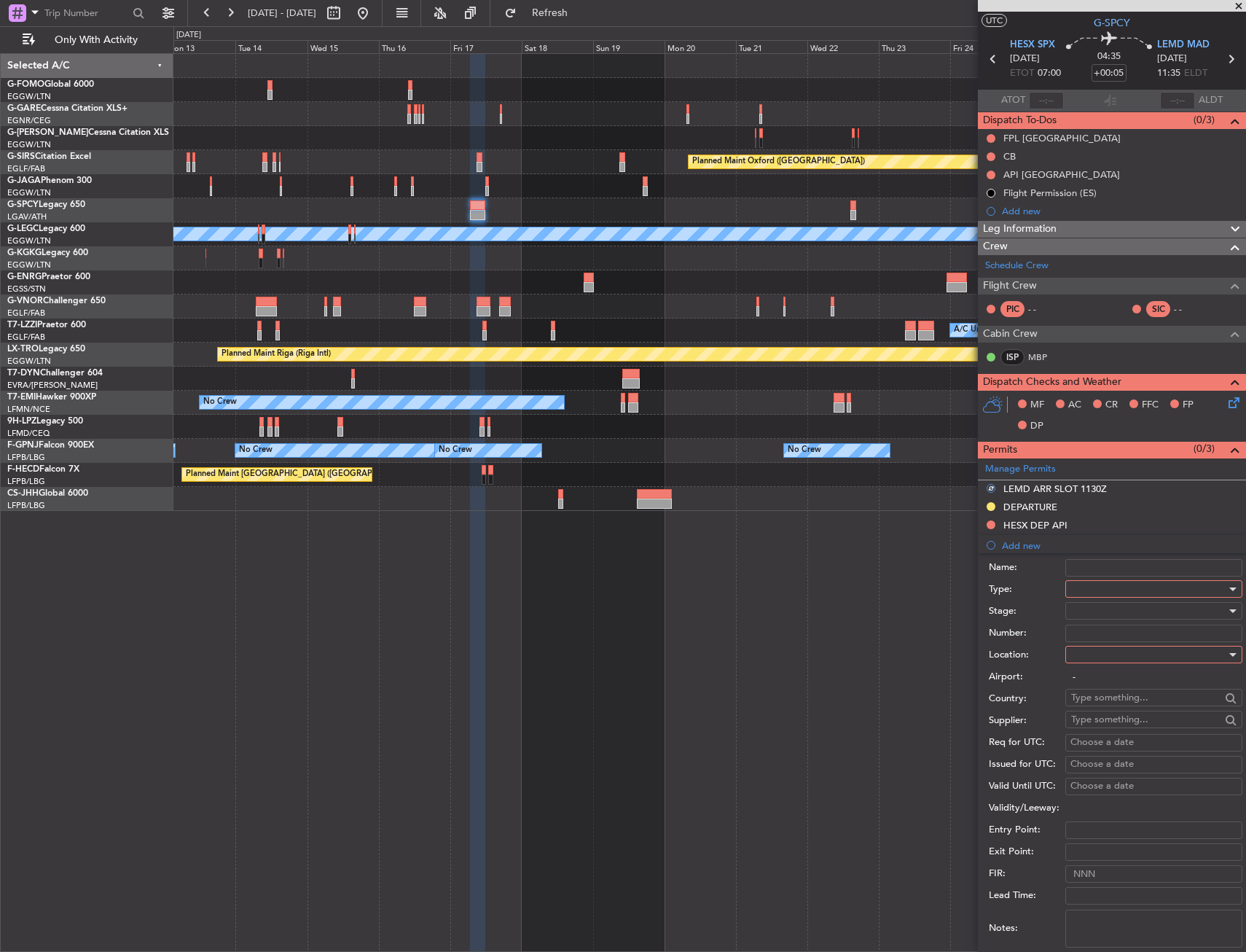
click at [1080, 585] on div at bounding box center [1148, 589] width 155 height 22
click at [1108, 725] on span "Slot" at bounding box center [1148, 727] width 153 height 22
click at [1113, 660] on div at bounding box center [1148, 655] width 155 height 22
click at [1101, 719] on span "Arrival" at bounding box center [1148, 728] width 153 height 22
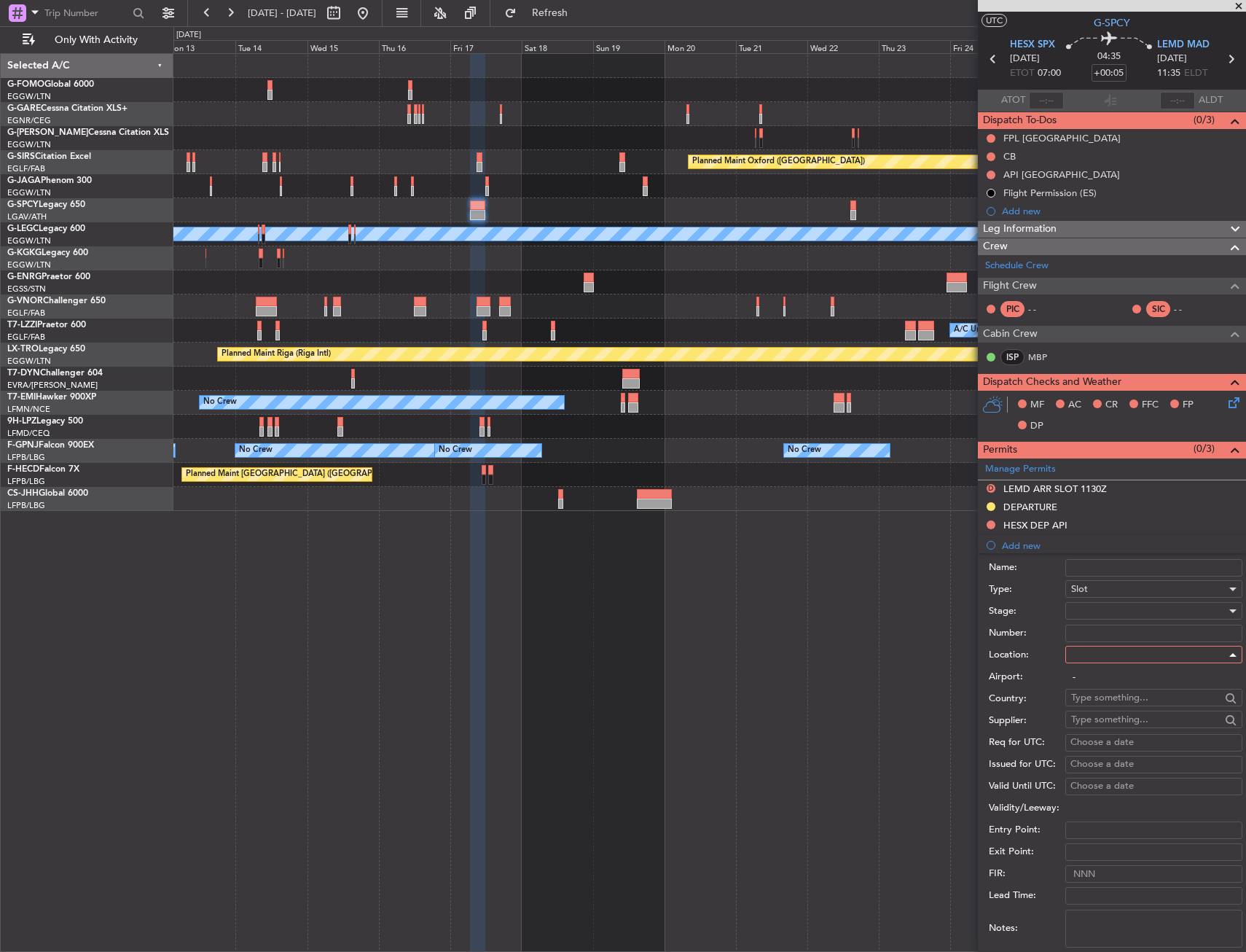
type input "LEMD / MAD"
click at [1107, 608] on div at bounding box center [1148, 611] width 155 height 22
click at [1091, 735] on span "Received OK" at bounding box center [1148, 728] width 153 height 22
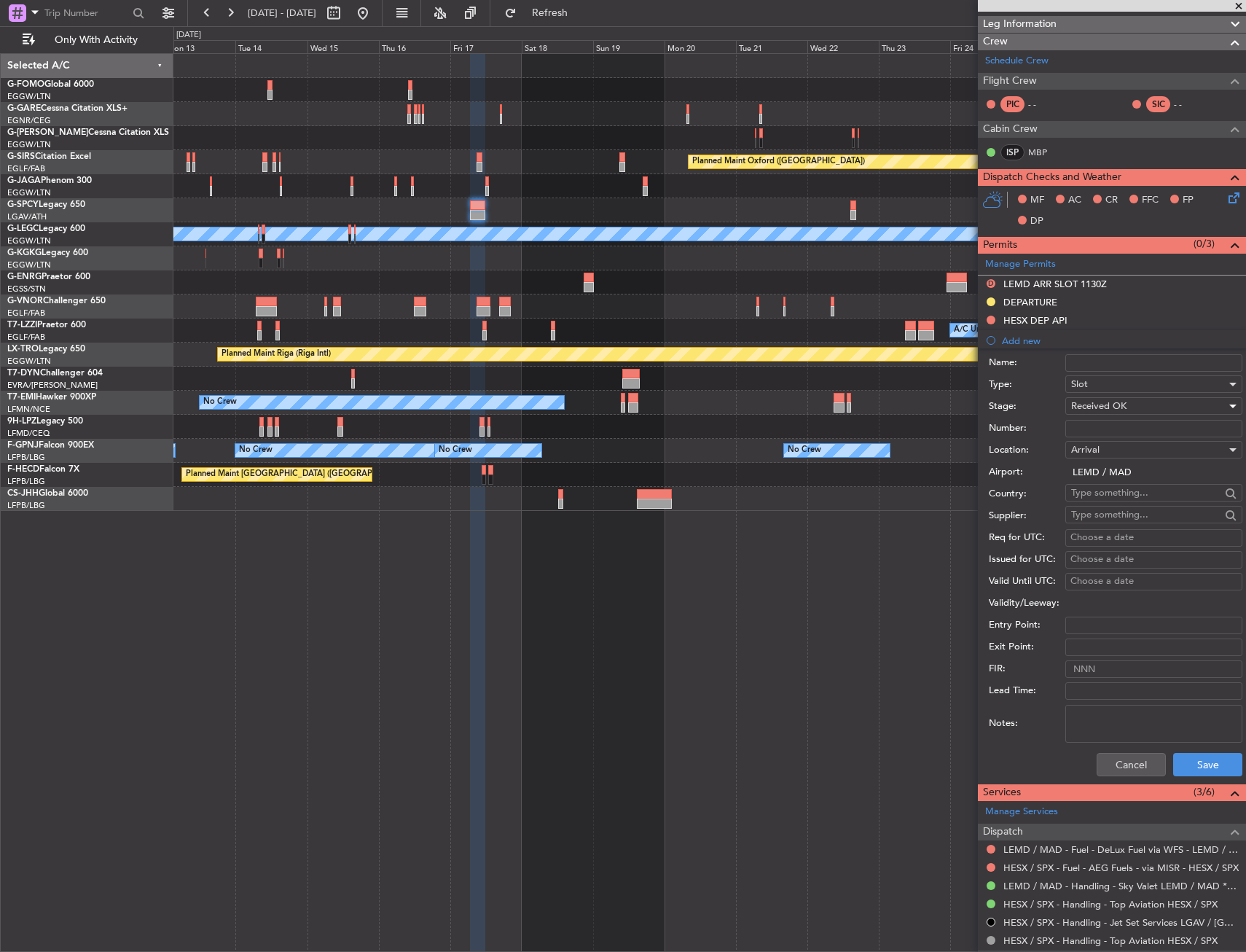
scroll to position [249, 0]
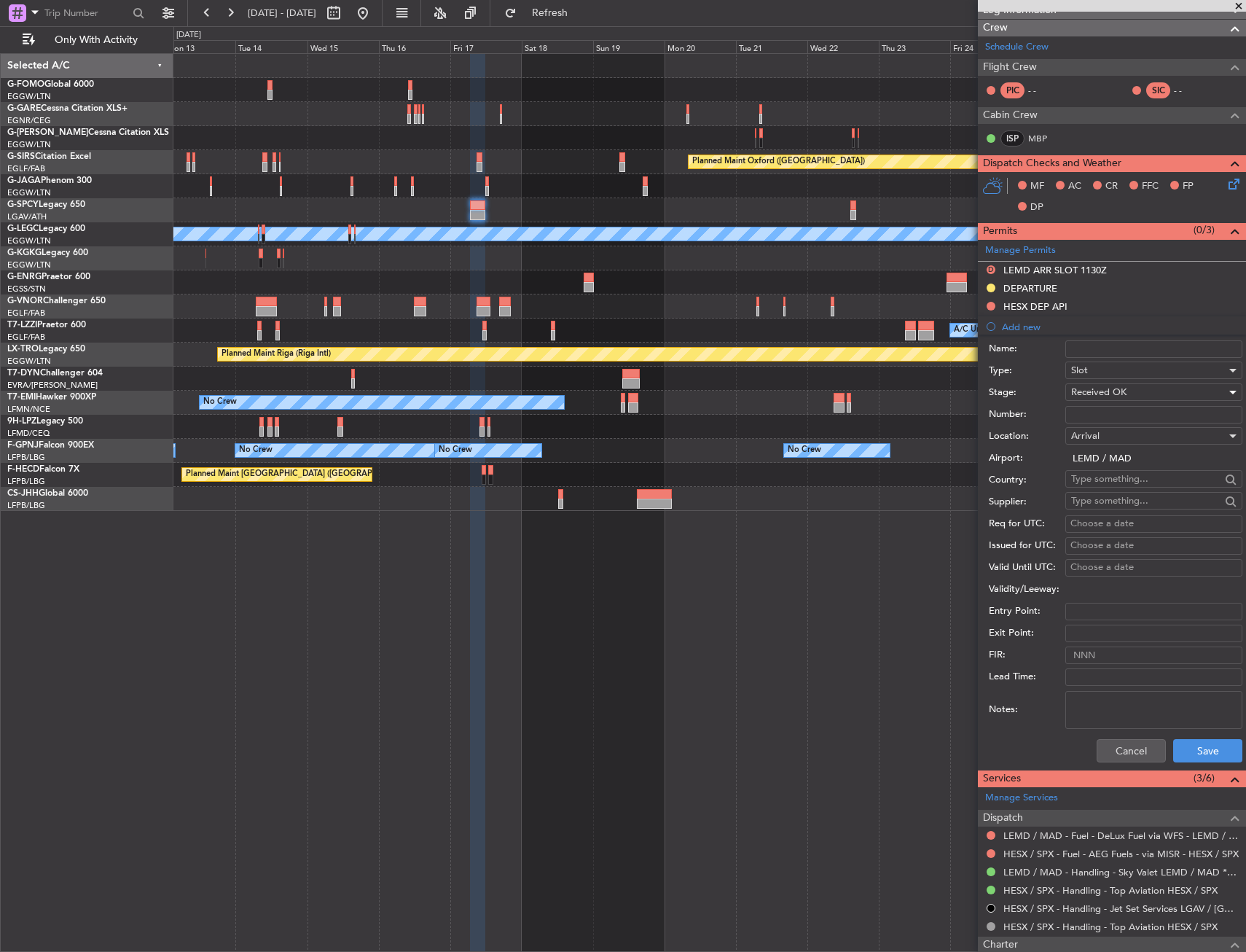
click at [1089, 524] on div "Choose a date" at bounding box center [1153, 524] width 167 height 15
select select "10"
select select "2025"
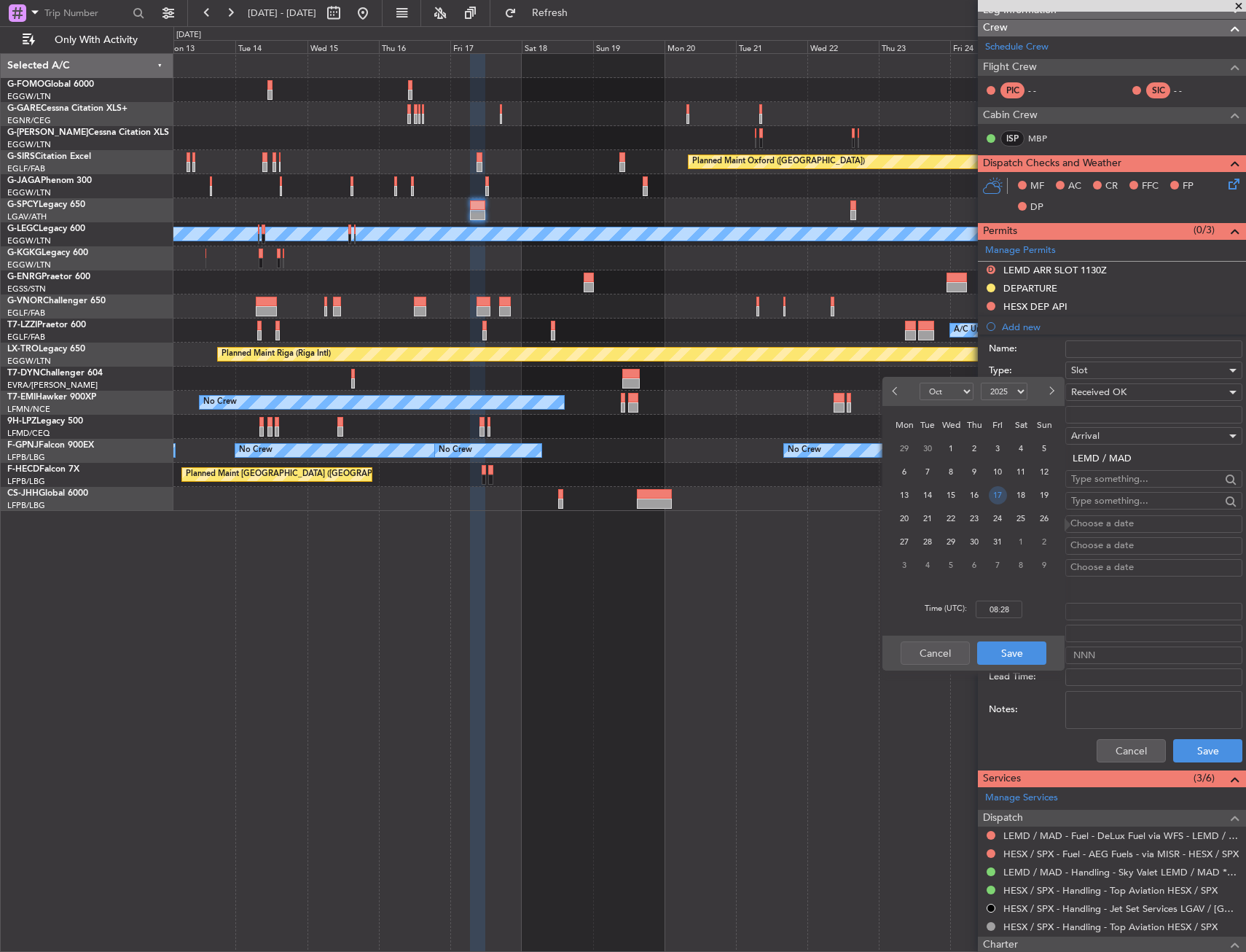
click at [991, 497] on span "17" at bounding box center [998, 495] width 18 height 18
click at [993, 609] on input "00:00" at bounding box center [999, 609] width 46 height 17
type input "11:30"
click at [1025, 652] on button "Save" at bounding box center [1012, 653] width 70 height 23
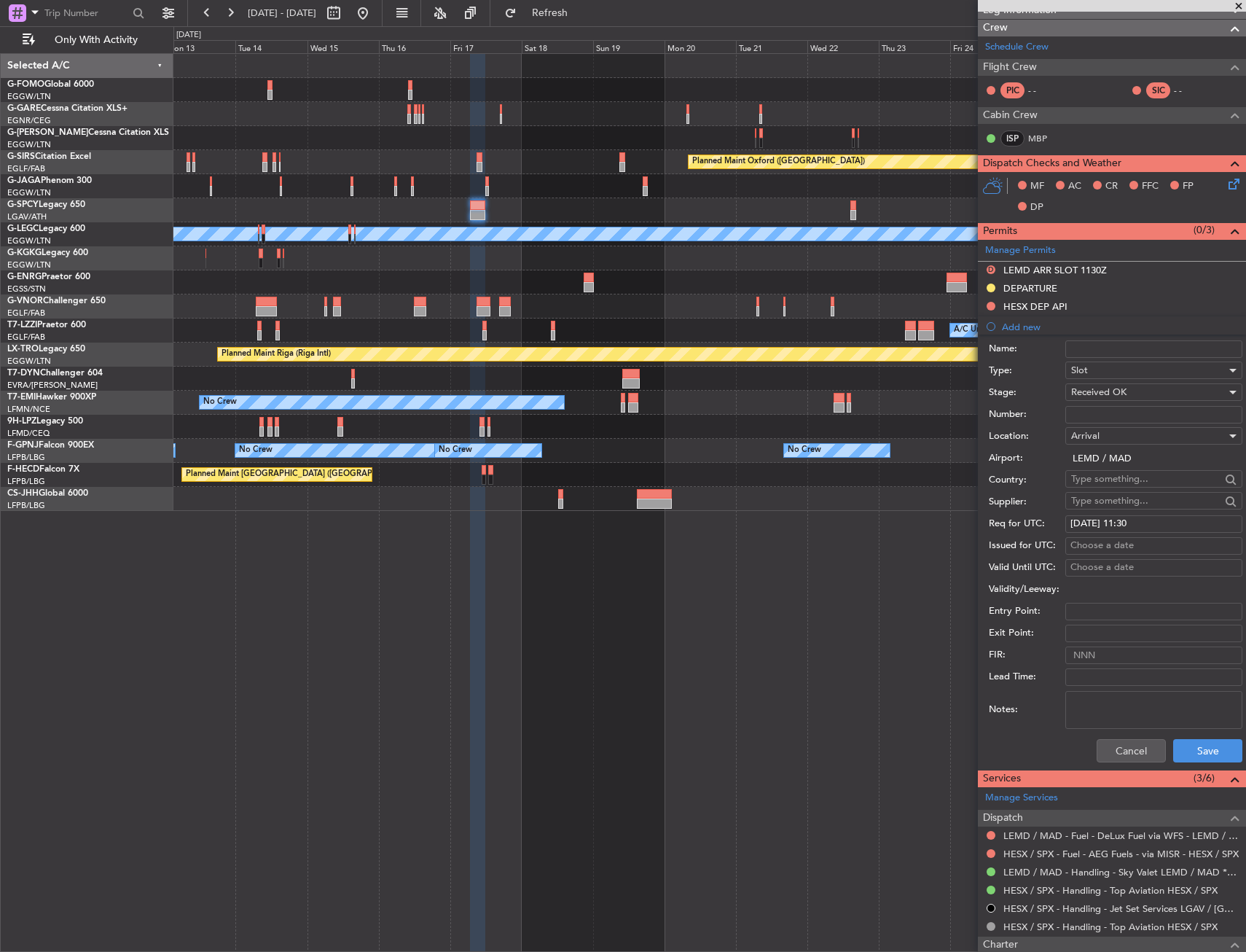
click at [1082, 543] on div "Choose a date" at bounding box center [1153, 546] width 167 height 15
select select "10"
select select "2025"
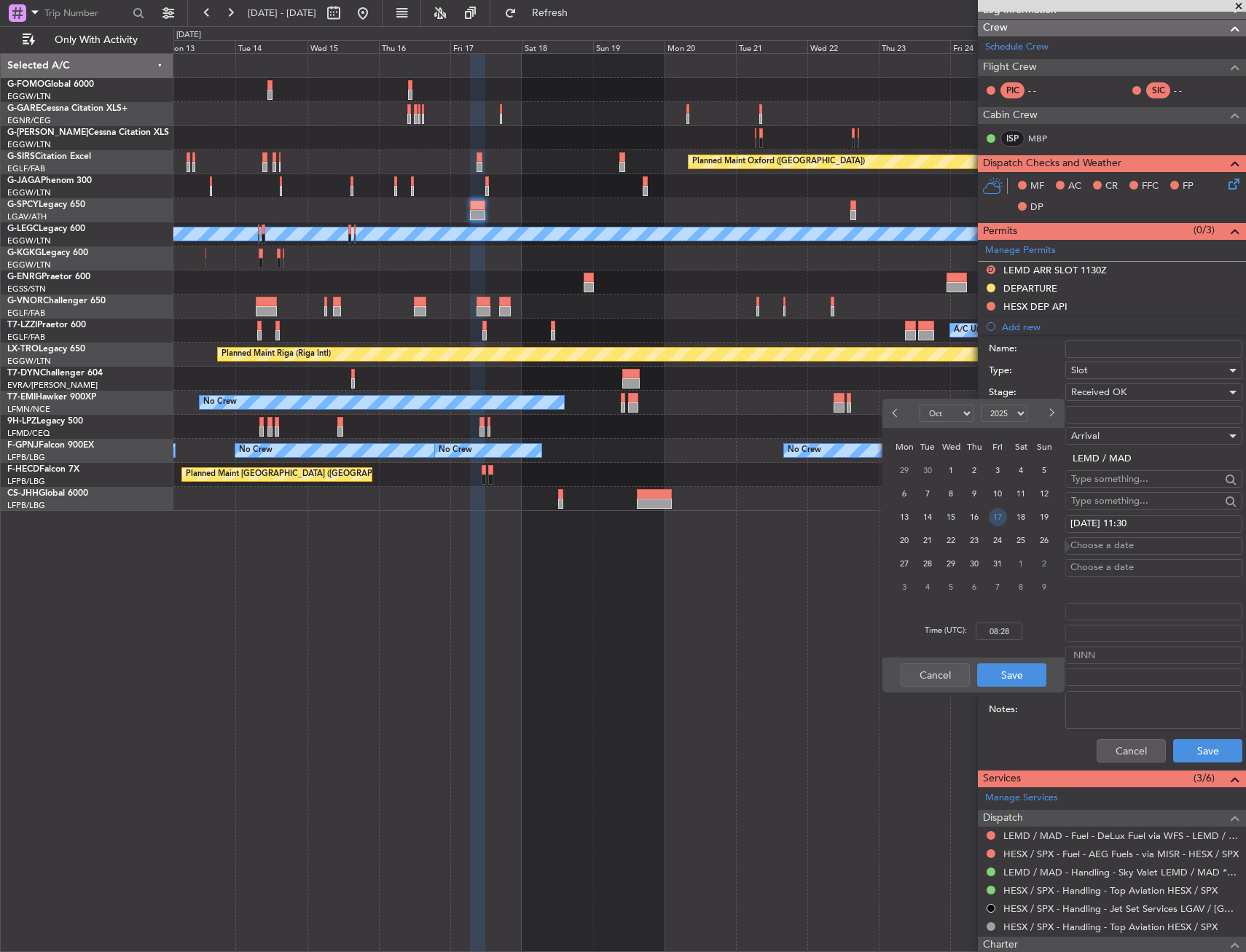
click at [1003, 514] on span "17" at bounding box center [998, 517] width 18 height 18
click at [1006, 631] on input "00:00" at bounding box center [999, 631] width 46 height 17
type input "10:55"
click at [1010, 674] on button "Save" at bounding box center [1012, 675] width 70 height 23
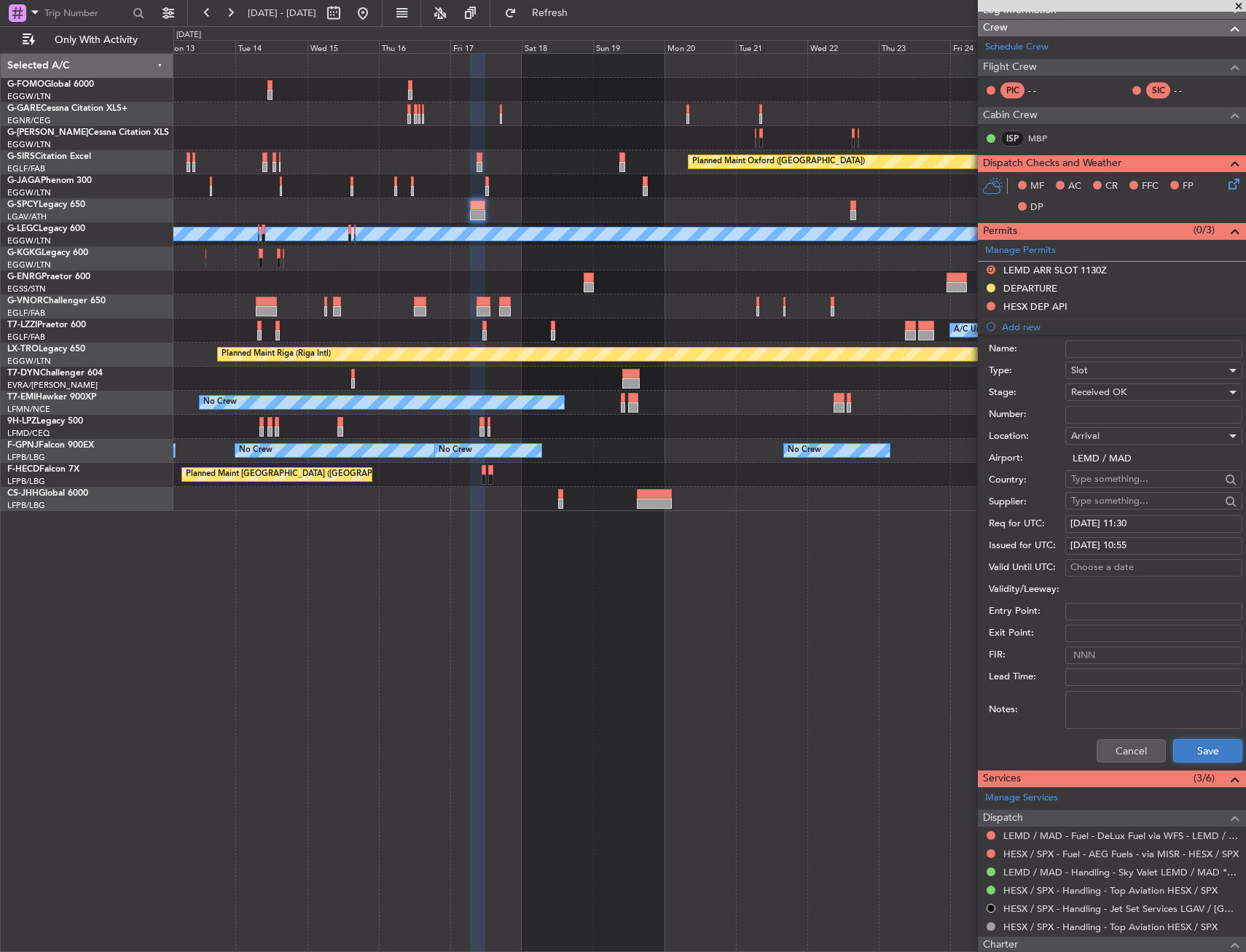
click at [1195, 748] on button "Save" at bounding box center [1208, 751] width 70 height 23
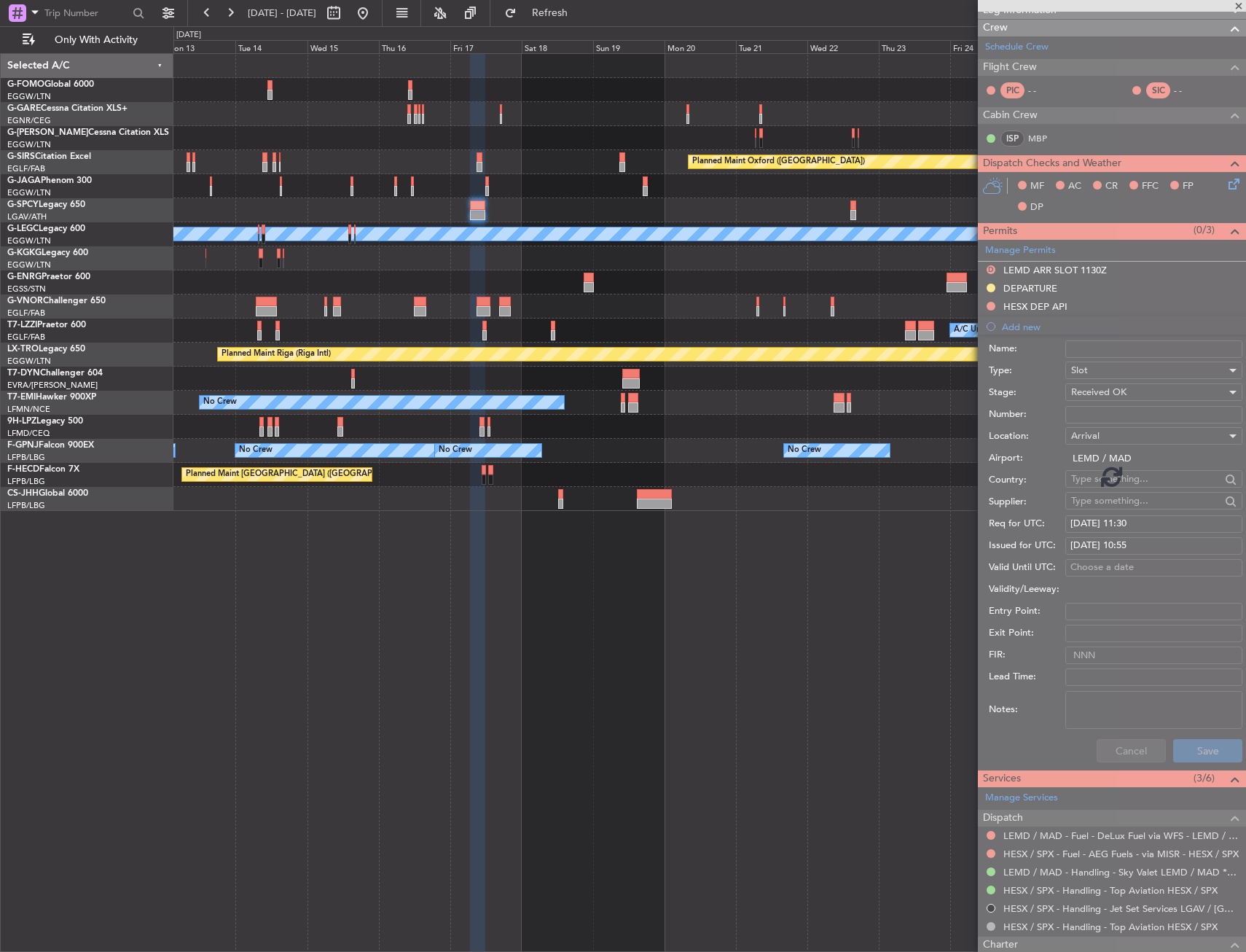
scroll to position [49, 0]
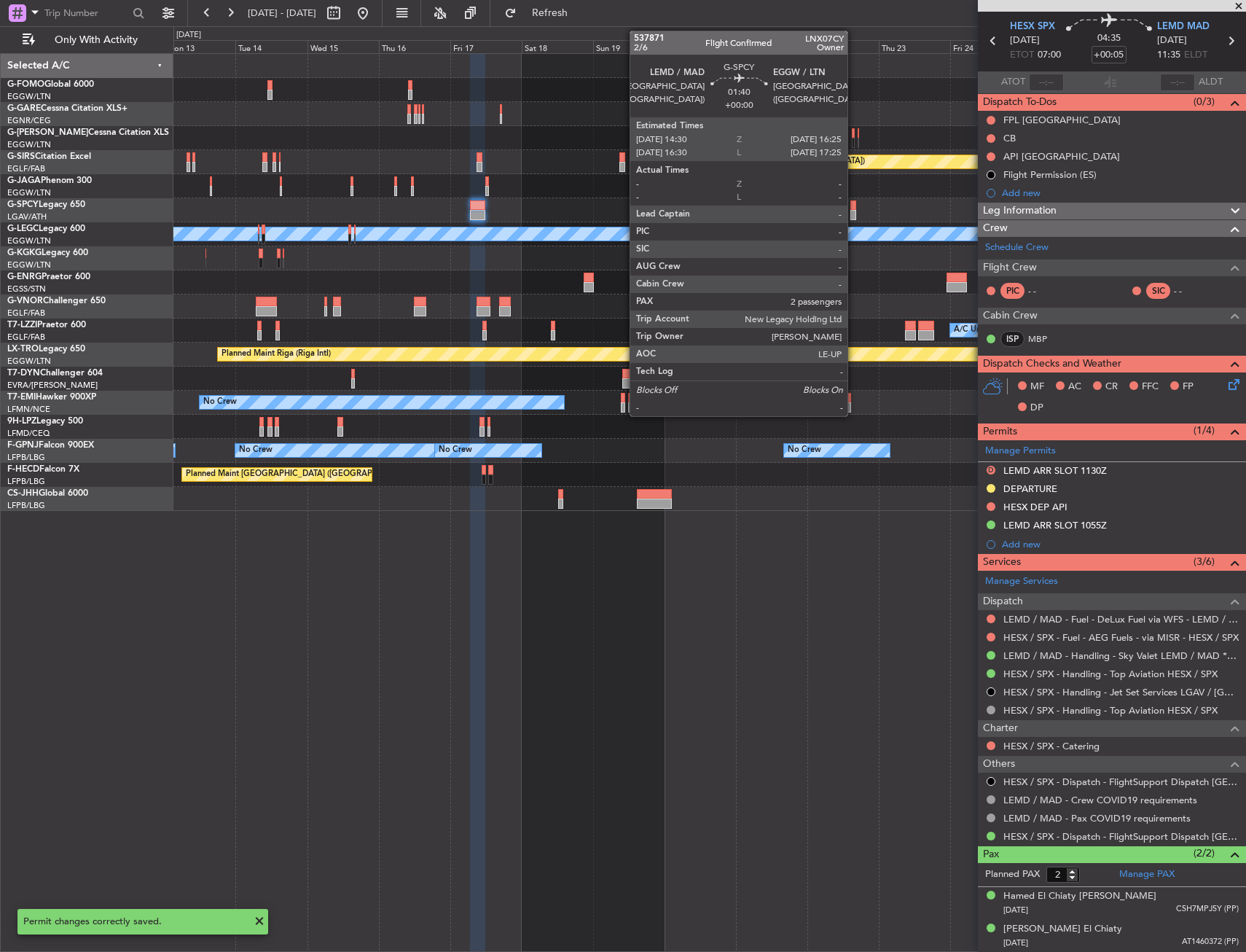
click at [854, 209] on div at bounding box center [853, 205] width 6 height 10
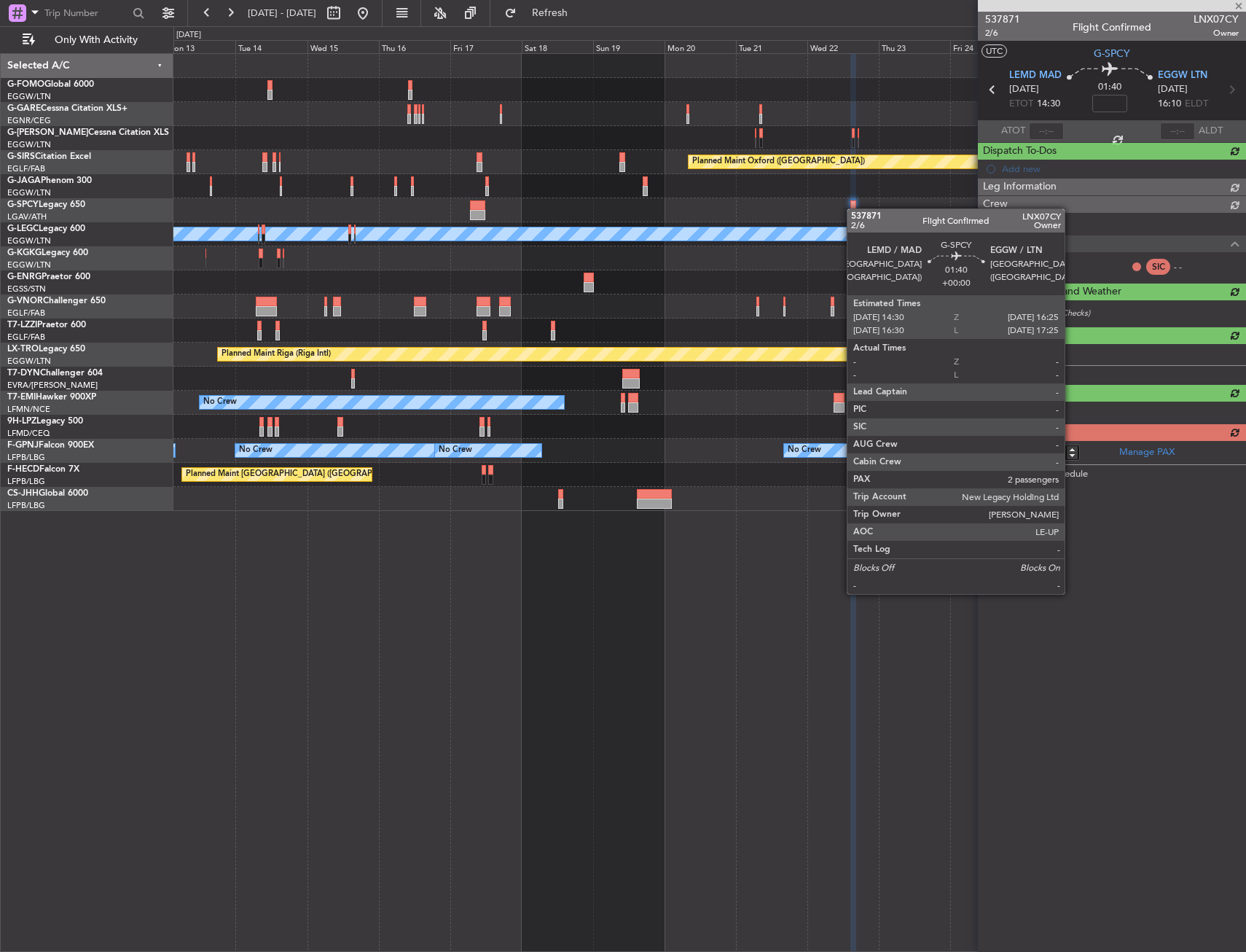
scroll to position [0, 0]
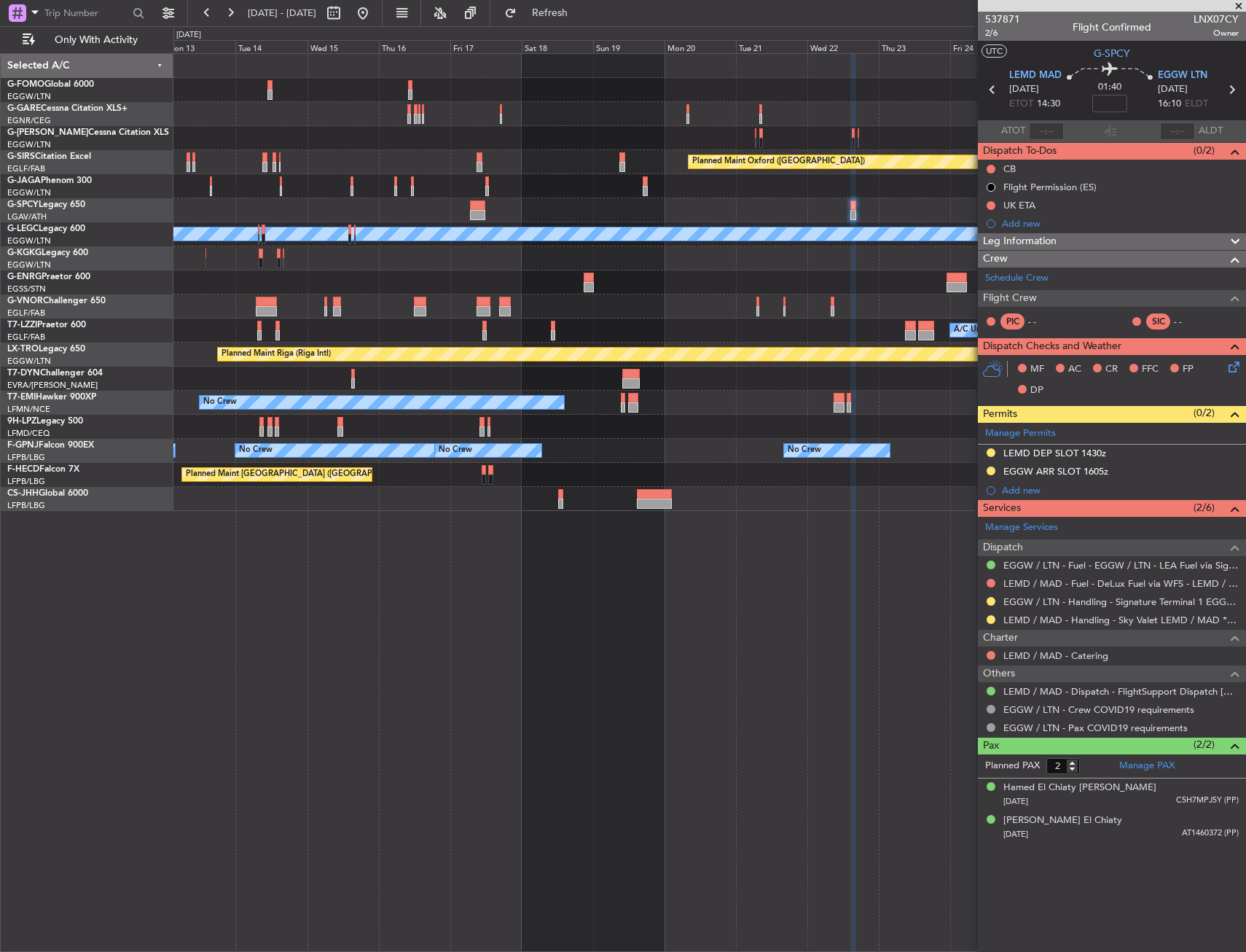
click at [987, 621] on div at bounding box center [991, 620] width 12 height 12
click at [991, 620] on button at bounding box center [991, 620] width 9 height 9
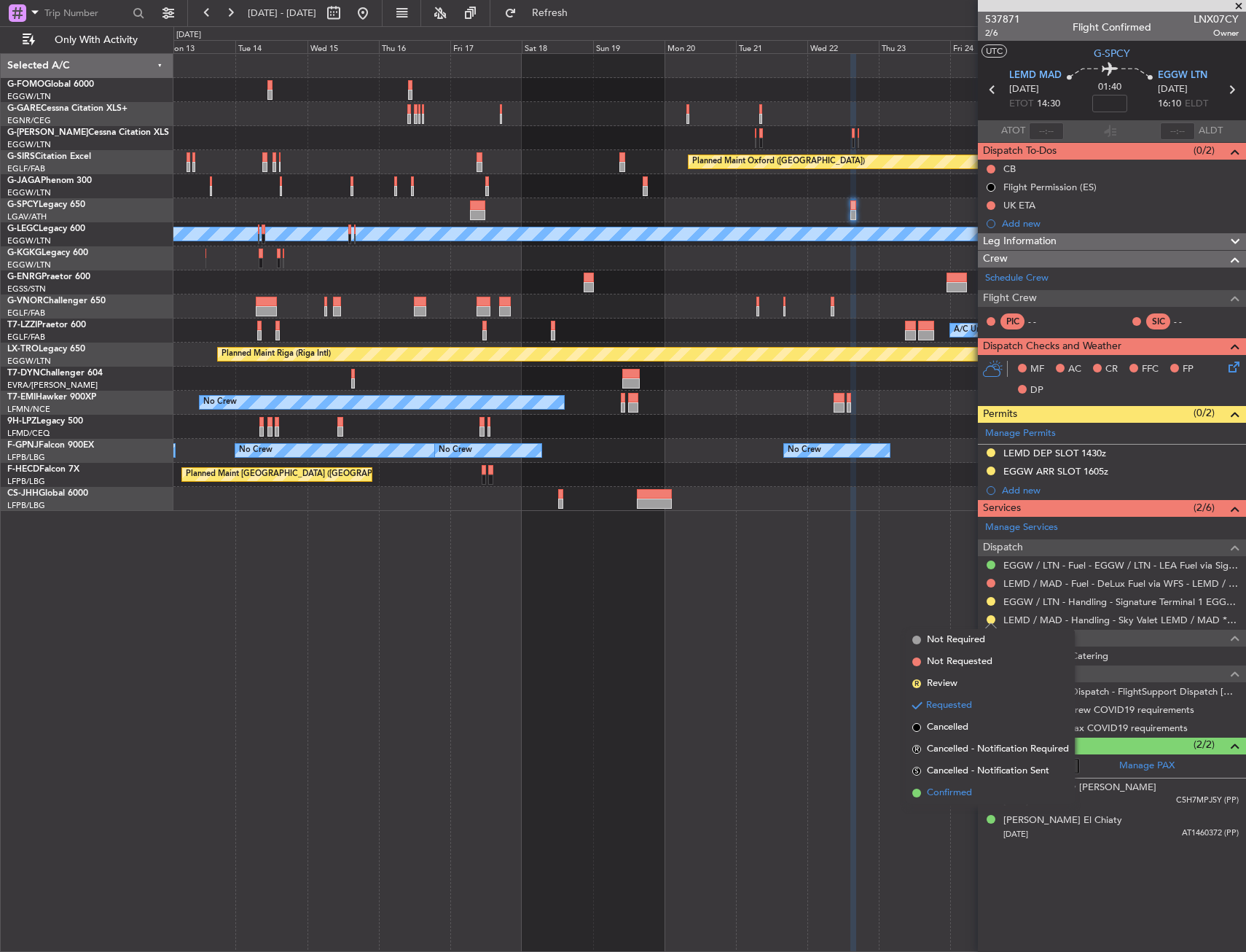
click at [962, 788] on span "Confirmed" at bounding box center [949, 793] width 46 height 15
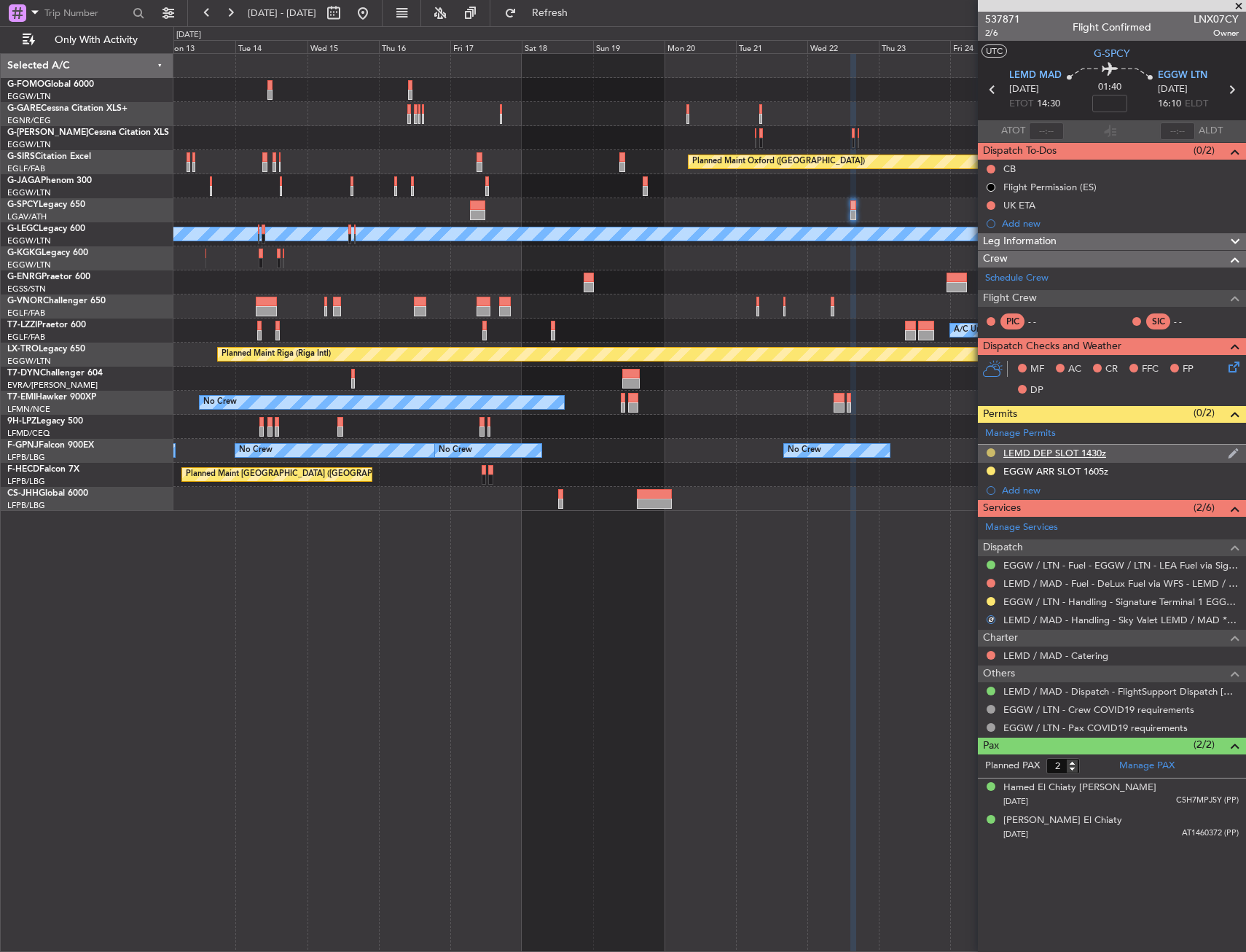
click at [988, 451] on button at bounding box center [991, 452] width 9 height 9
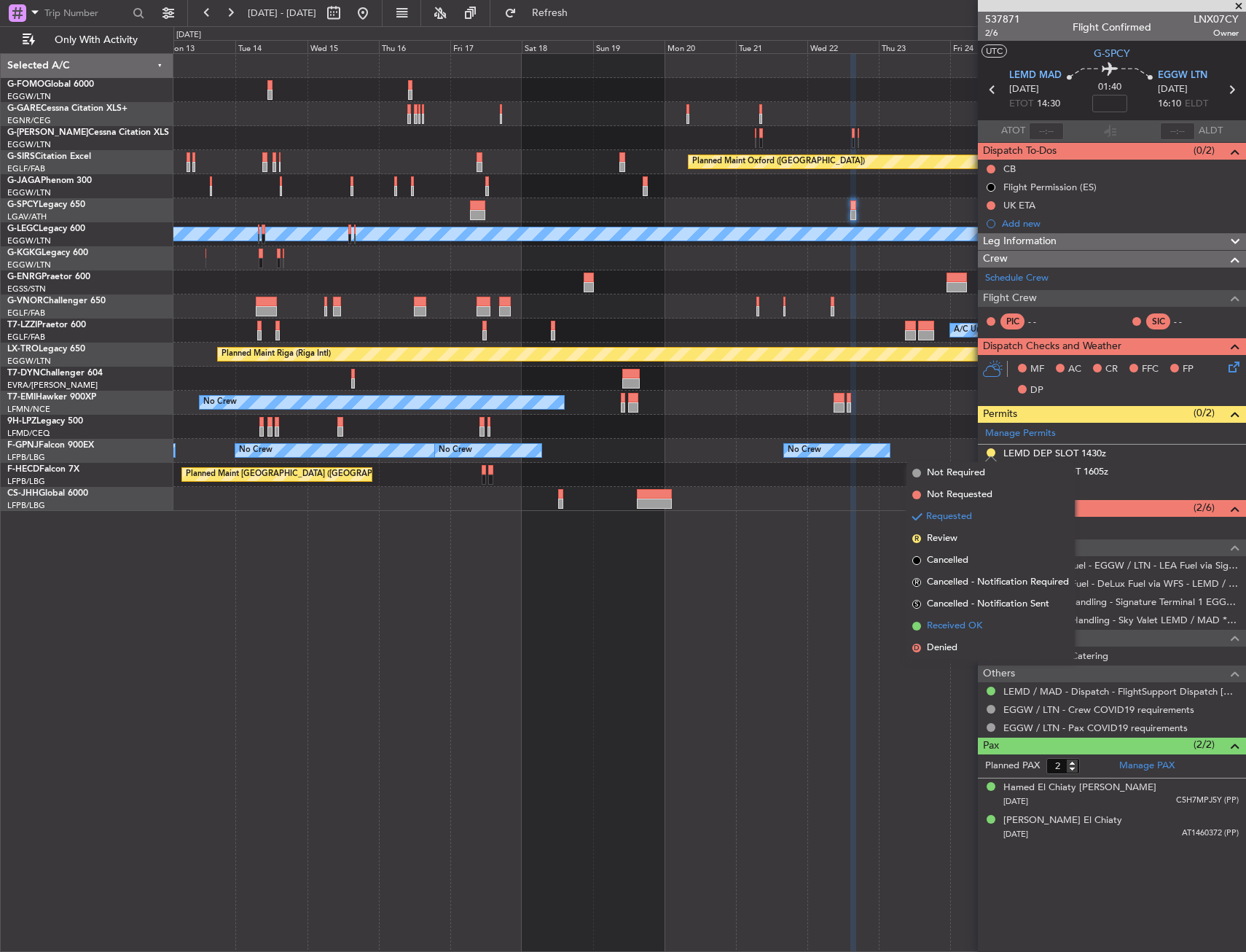
click at [960, 621] on span "Received OK" at bounding box center [954, 626] width 56 height 15
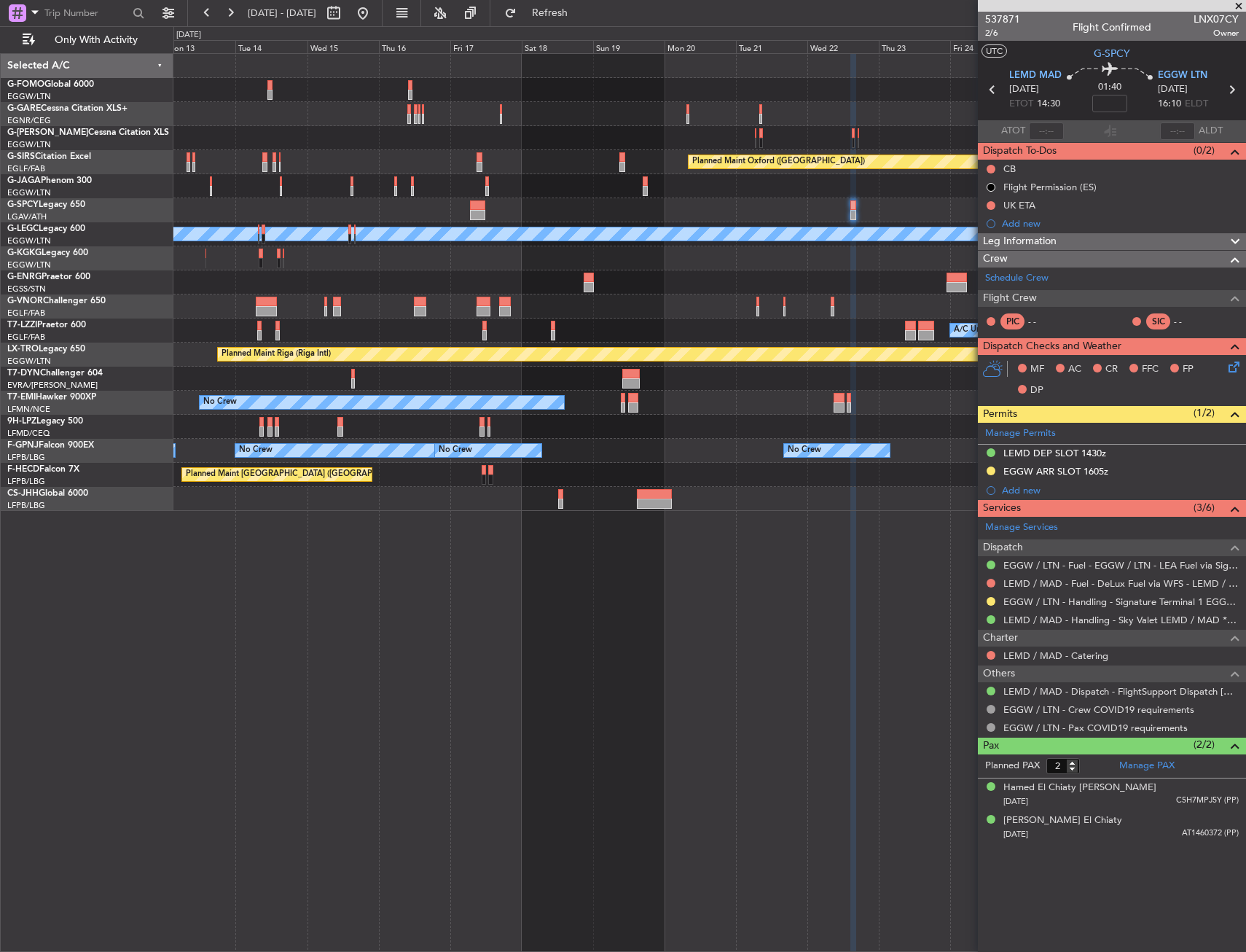
click at [513, 365] on div "Planned Maint Oxford (Kidlington) A/C Unavailable London (Luton) A/C Unavailabl…" at bounding box center [709, 283] width 1072 height 457
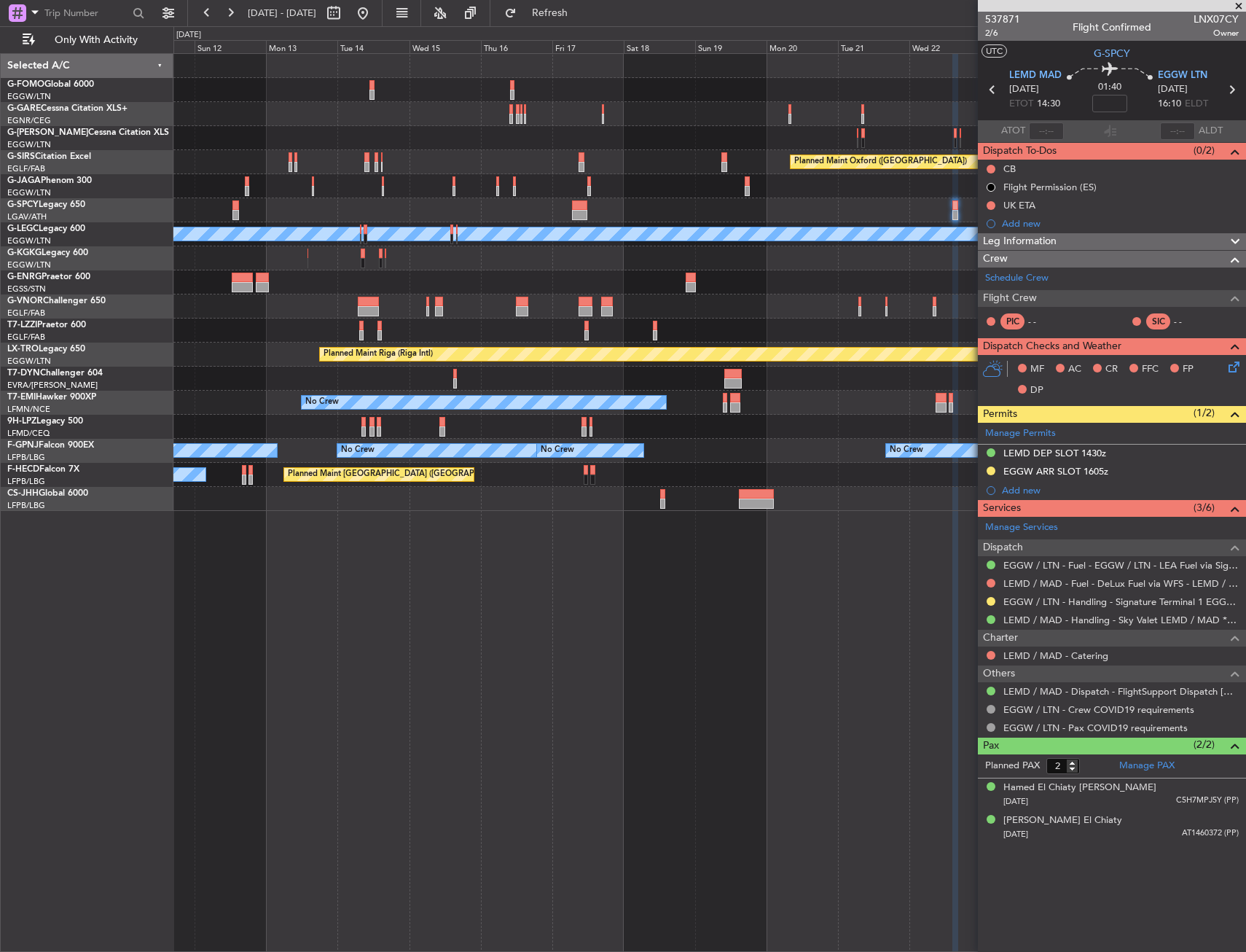
click at [568, 342] on div "Planned Maint London (Luton) Planned Maint Oxford (Kidlington) Planned Maint Lo…" at bounding box center [709, 283] width 1072 height 457
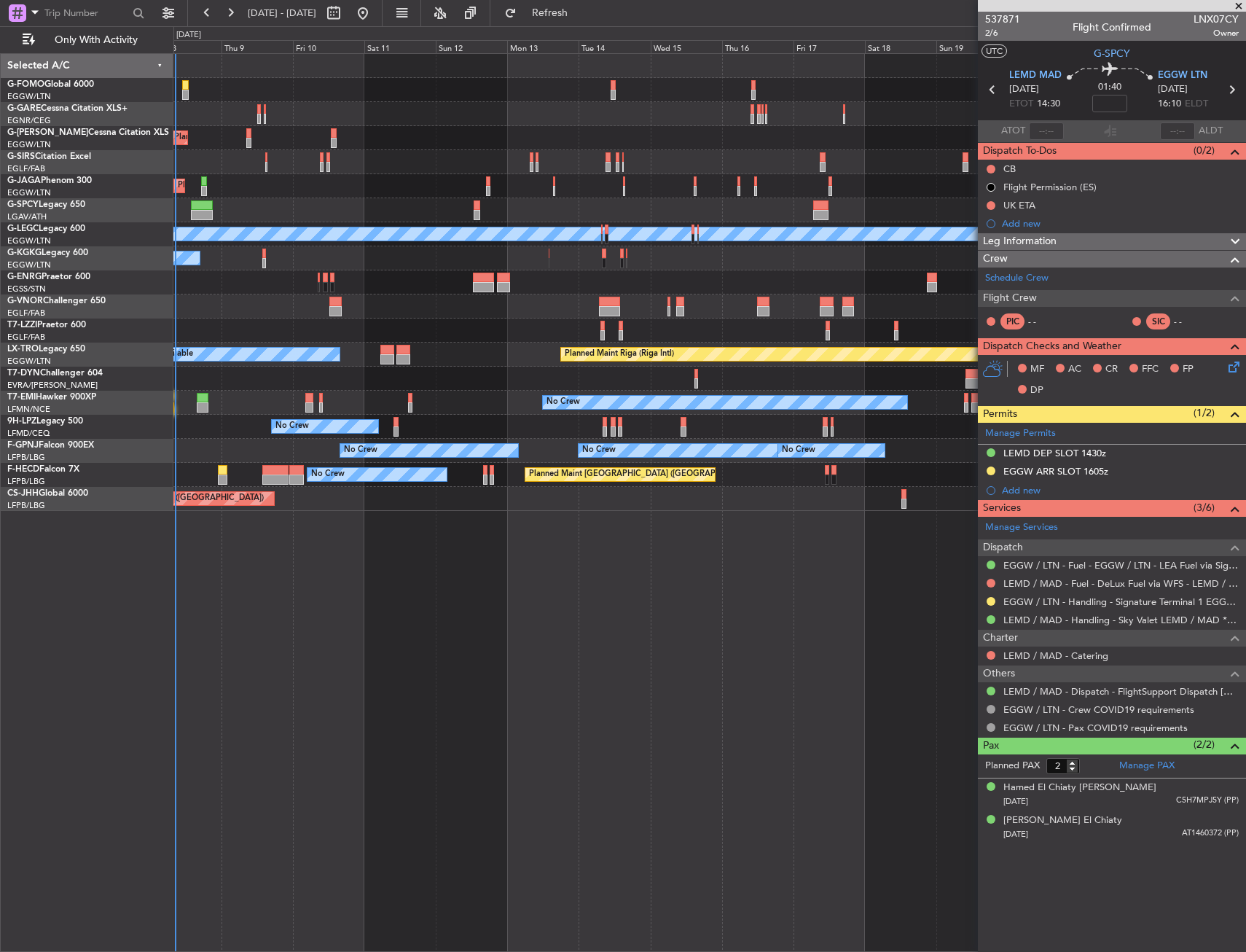
click at [512, 347] on div "Planned Maint London (Luton) Planned Maint Oxford (Kidlington) Planned Maint Lo…" at bounding box center [709, 283] width 1072 height 457
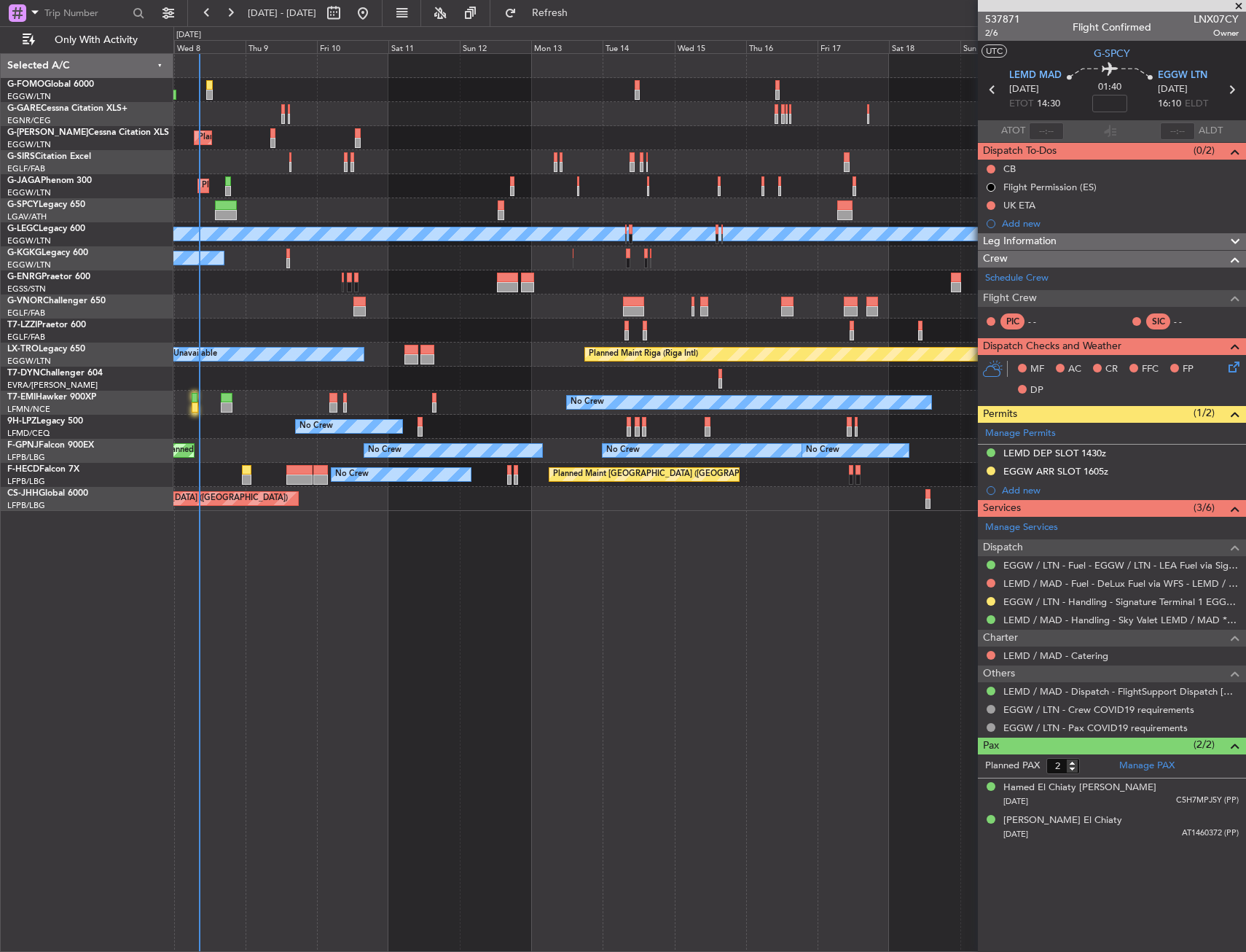
click at [235, 427] on div "Planned Maint London (Luton) Planned Maint Oxford (Kidlington) Planned Maint Lo…" at bounding box center [709, 283] width 1072 height 457
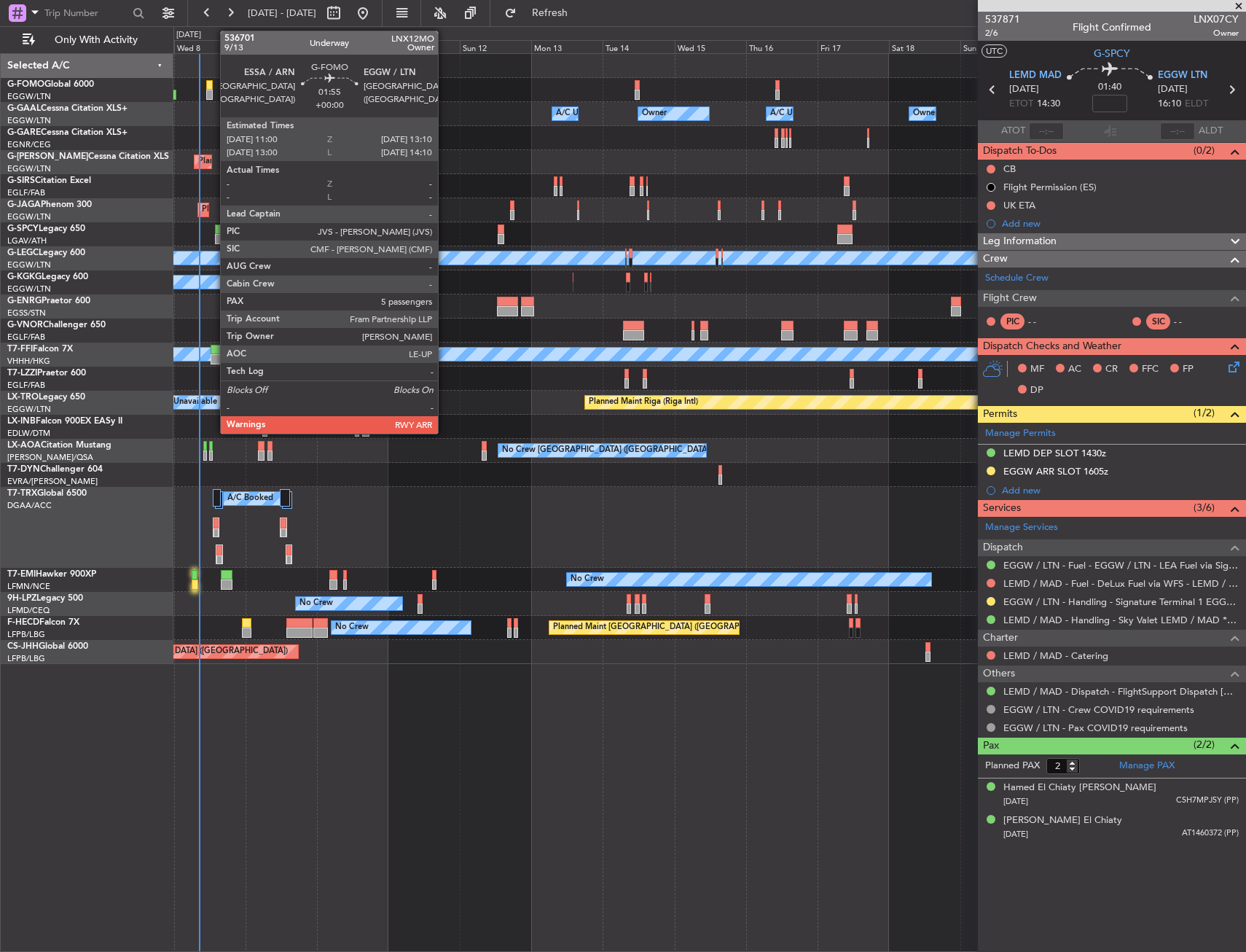
click at [213, 91] on div at bounding box center [210, 94] width 7 height 10
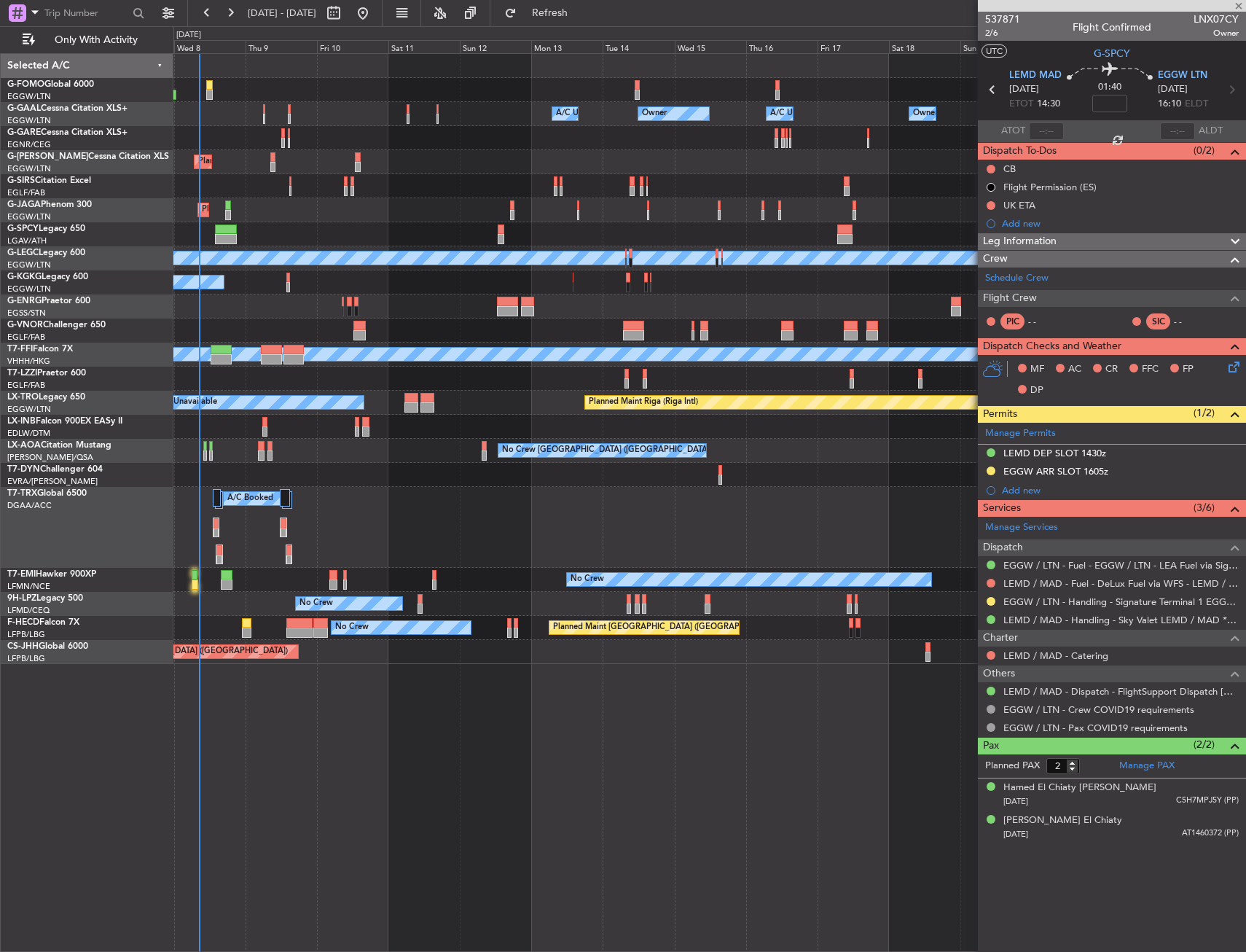
type input "5"
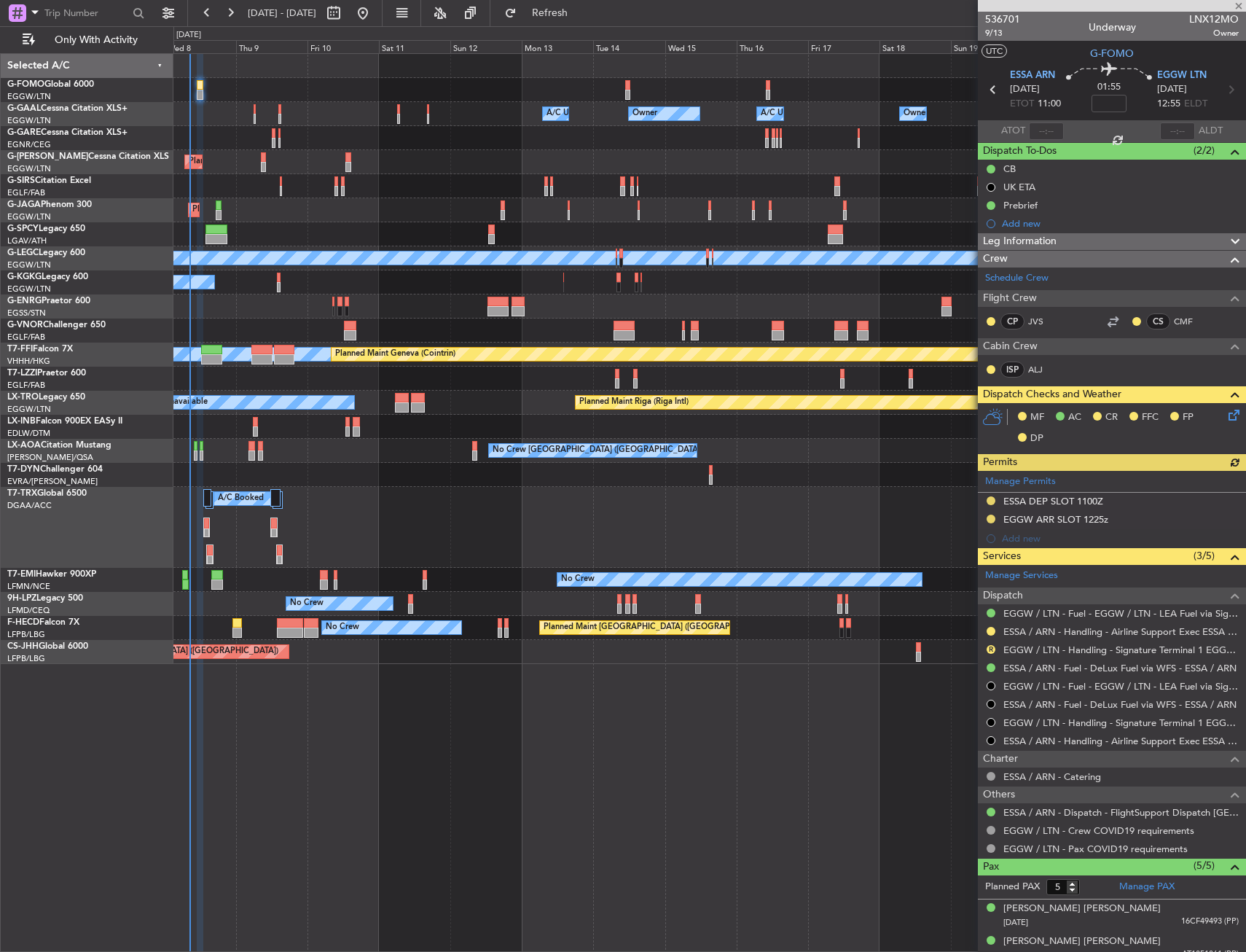
click at [433, 296] on div at bounding box center [709, 306] width 1072 height 24
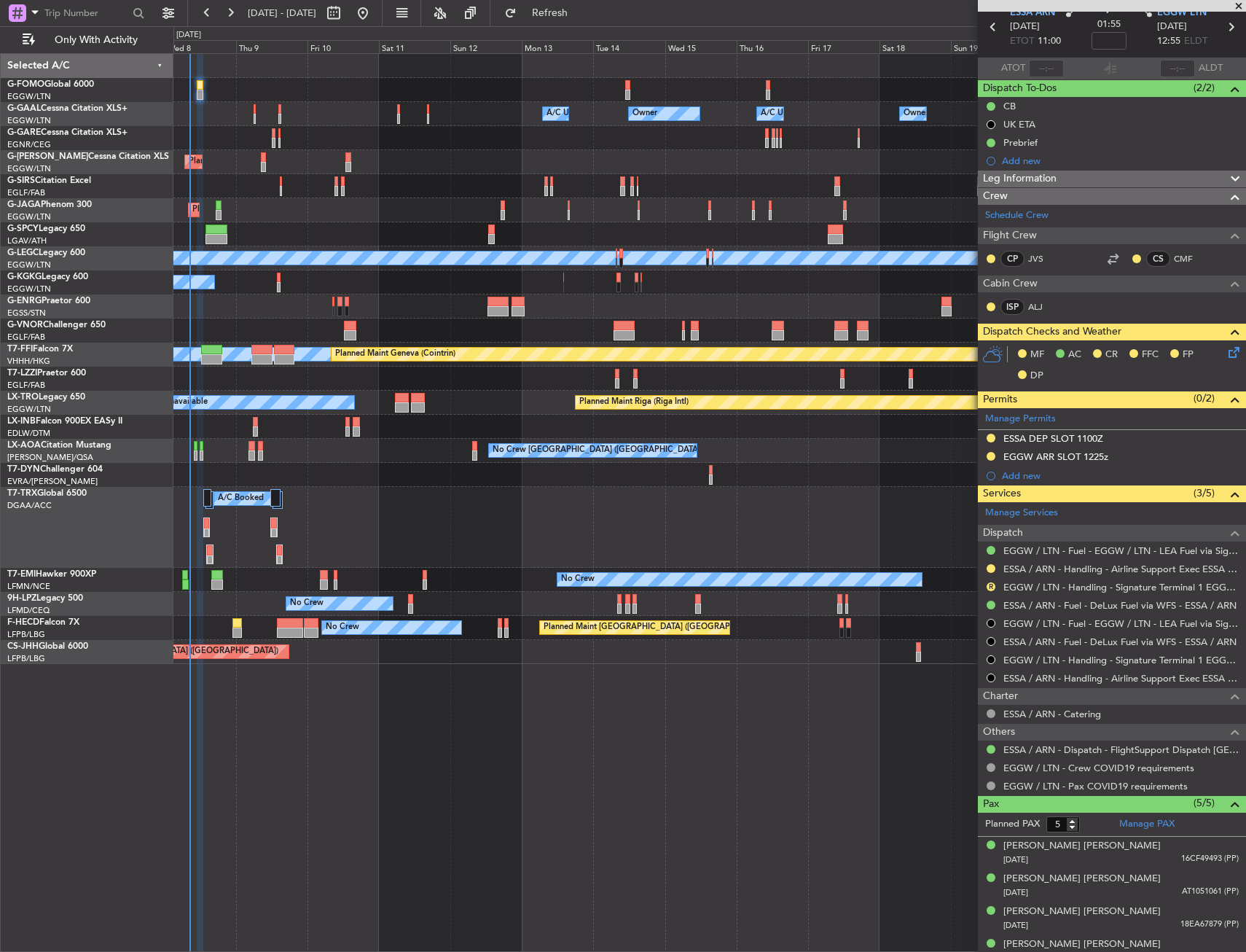
scroll to position [111, 0]
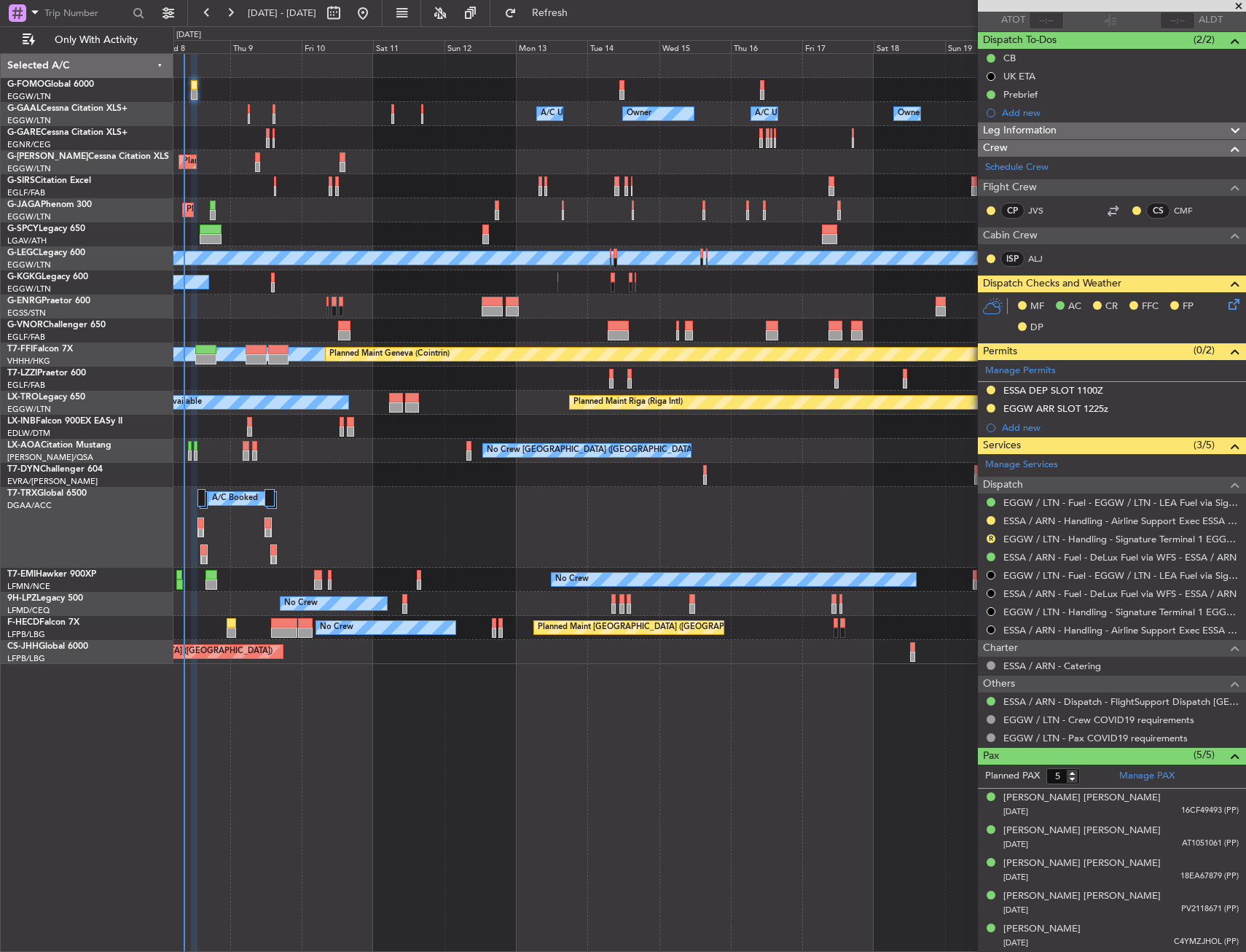
click at [369, 457] on div "Planned Maint Monchengladbach No Crew Monchengladbach No Crew Charleroi (Brusse…" at bounding box center [709, 451] width 1072 height 24
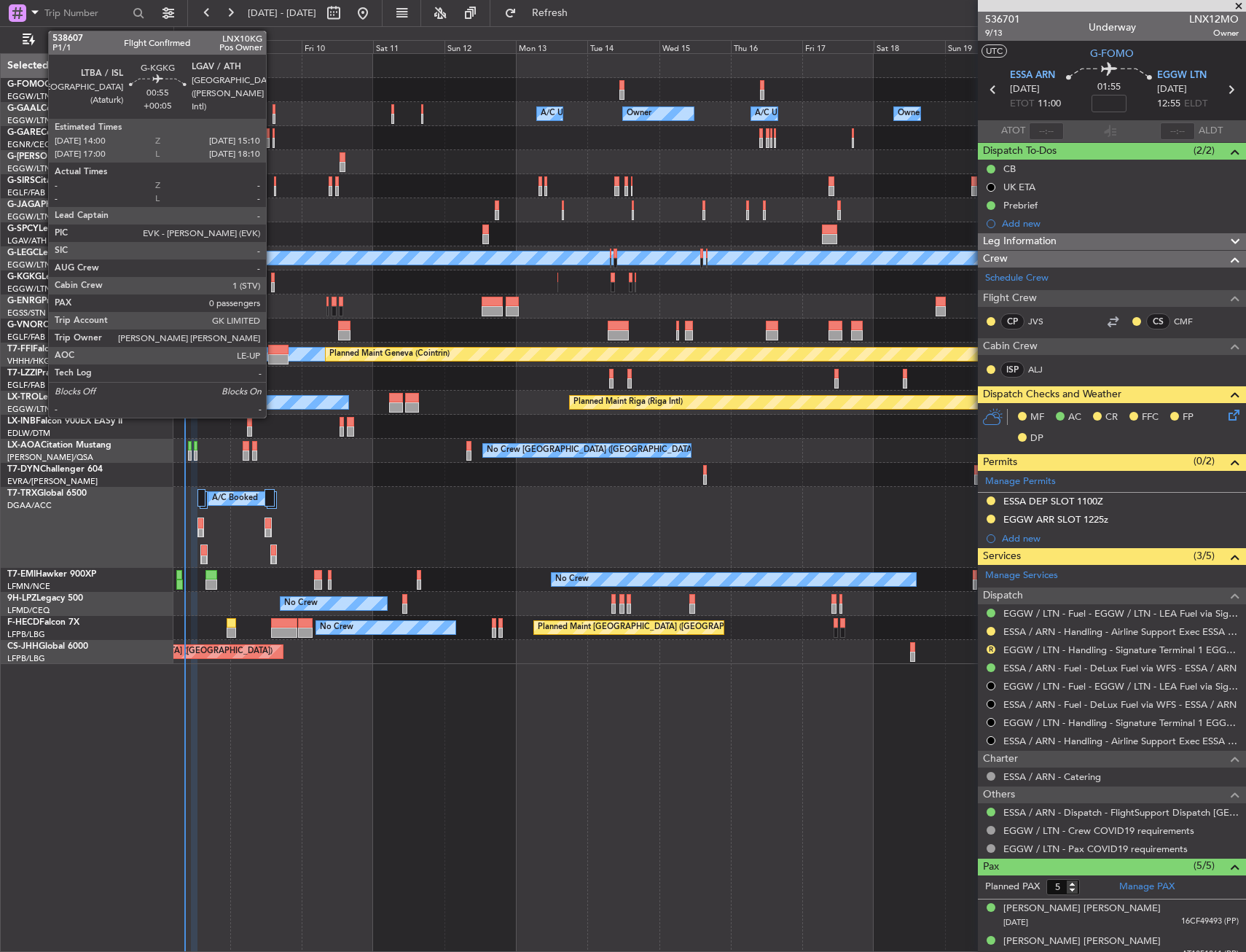
click at [273, 283] on div at bounding box center [273, 287] width 3 height 10
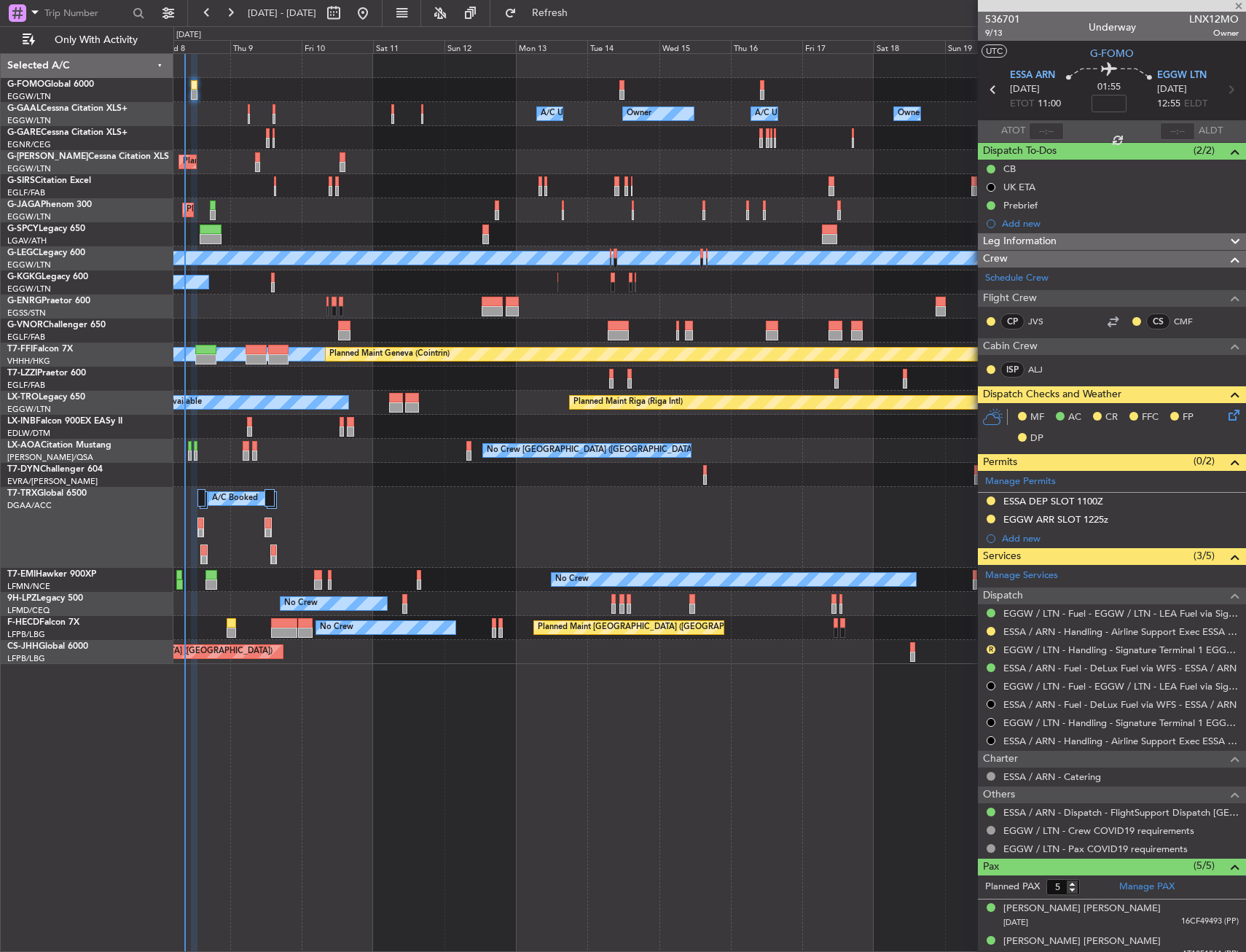
type input "+00:05"
type input "0"
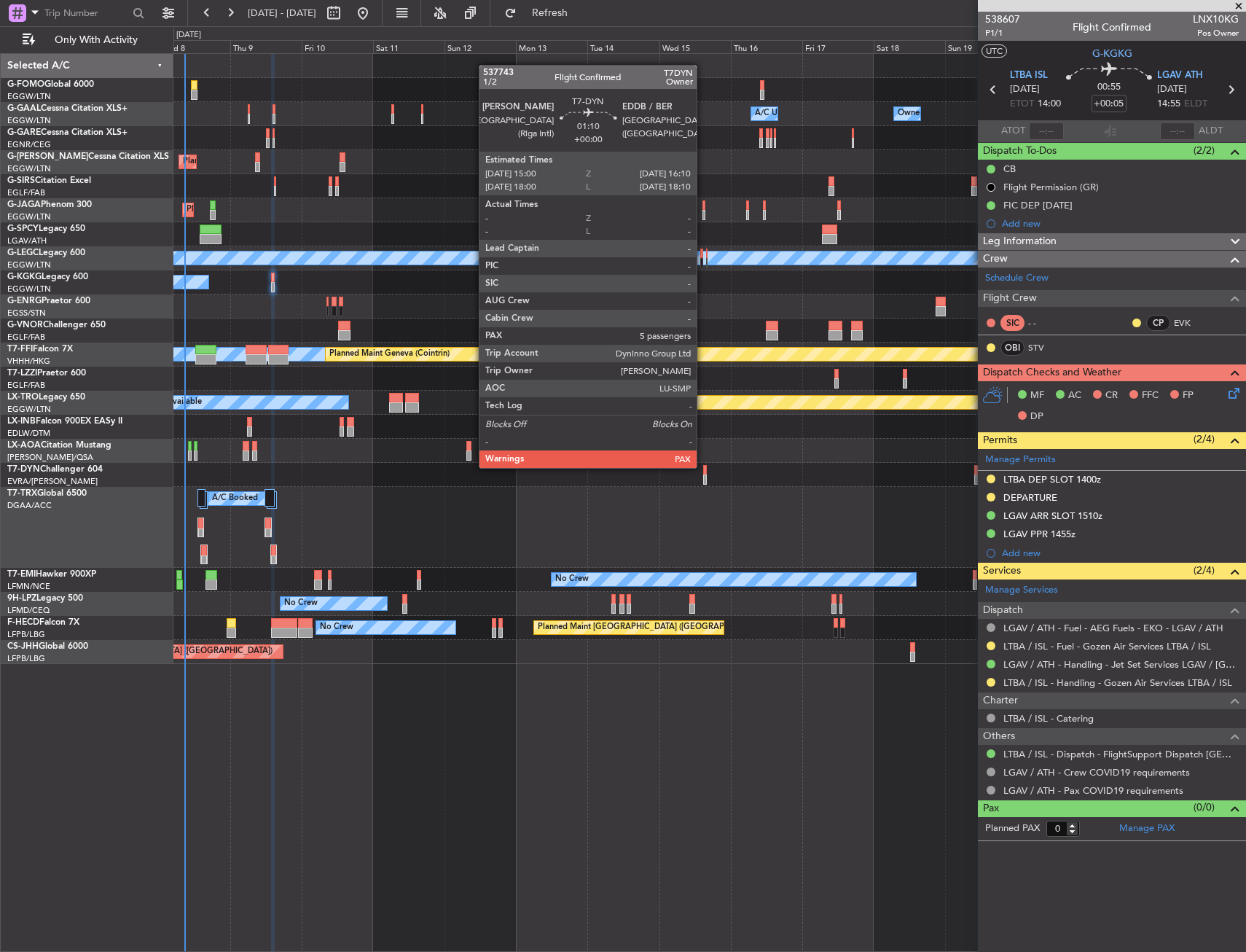
click at [703, 466] on div at bounding box center [705, 470] width 3 height 10
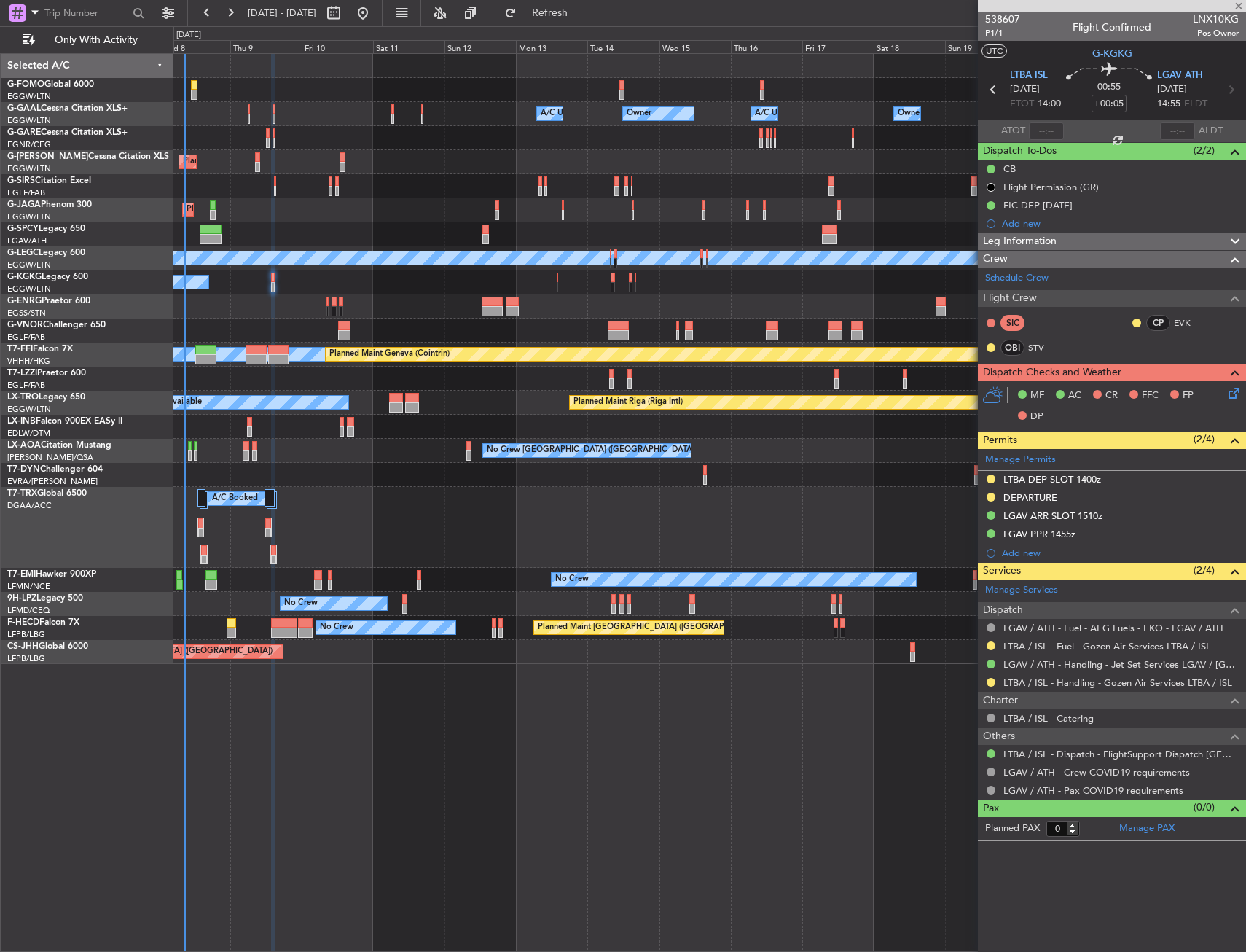
type input "5"
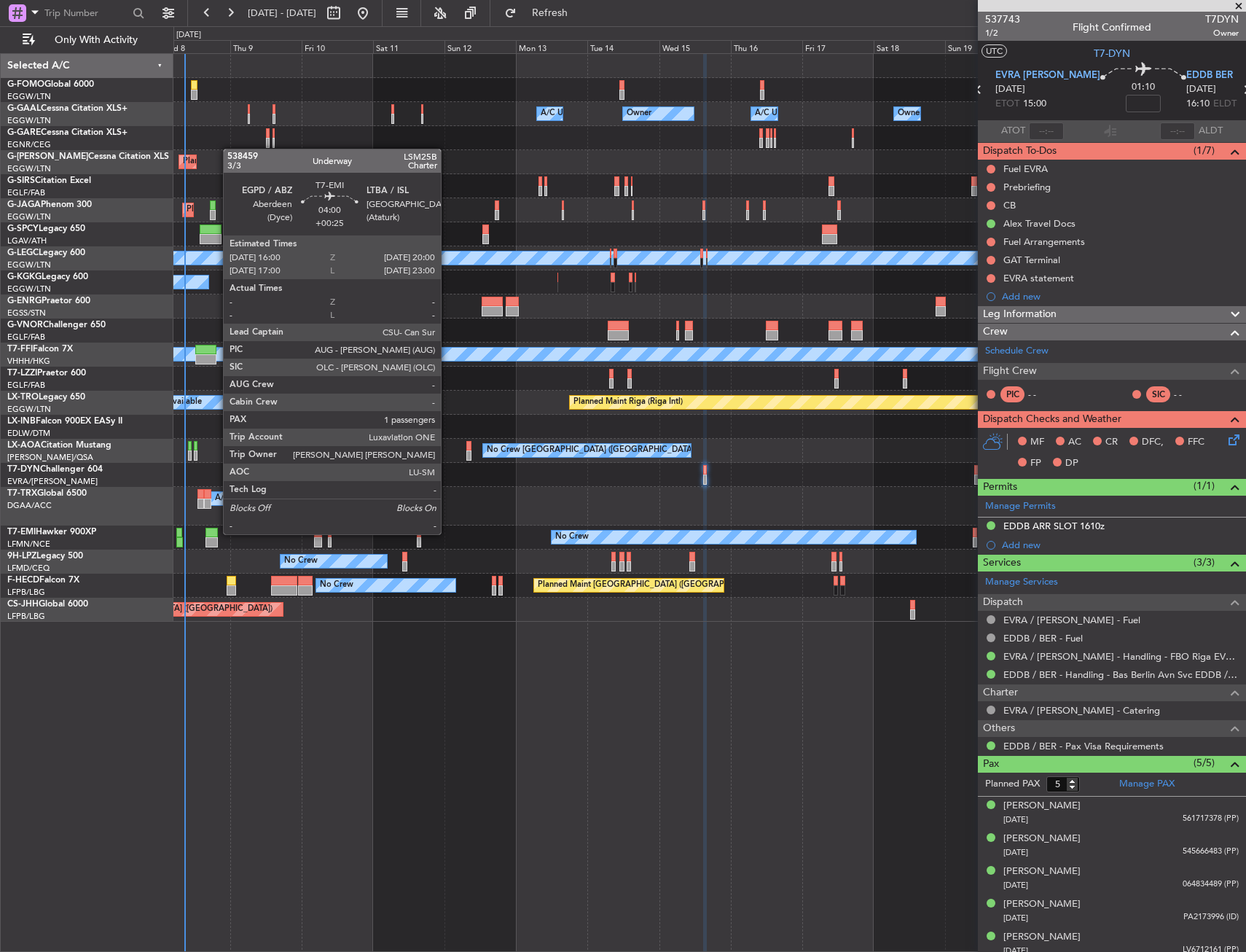
click at [215, 533] on div at bounding box center [211, 533] width 12 height 10
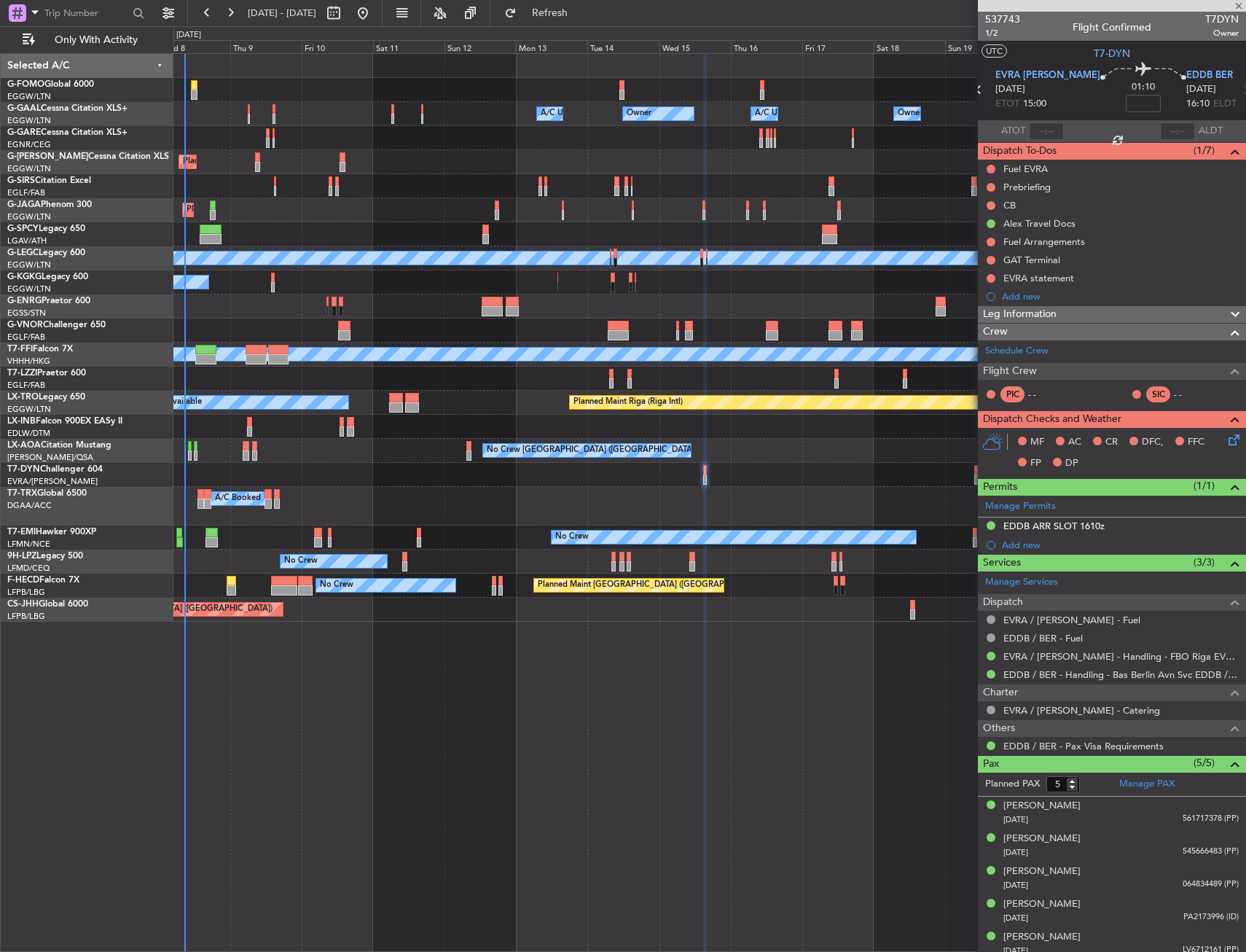
type input "+00:25"
type input "1"
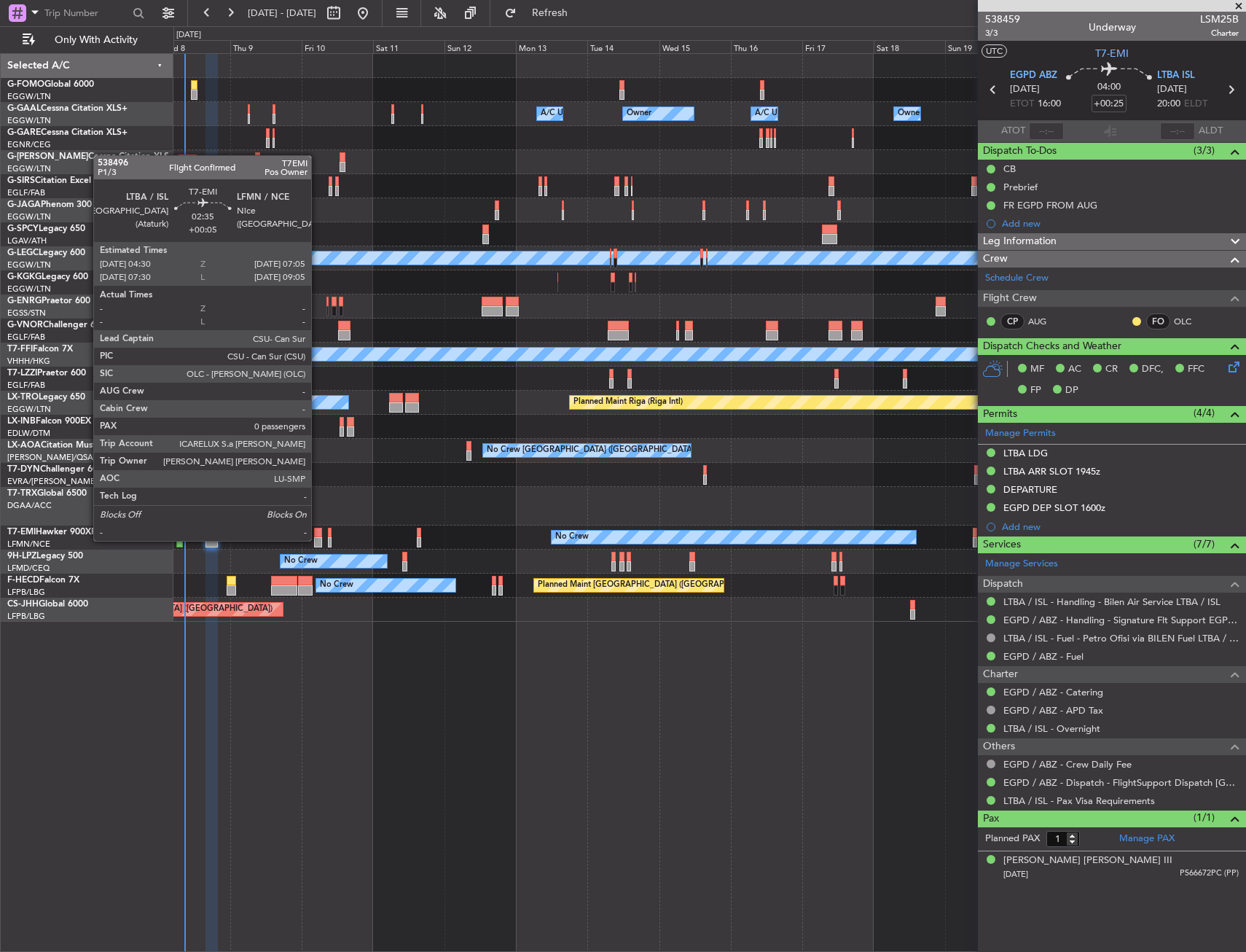
click at [318, 539] on div at bounding box center [318, 542] width 8 height 10
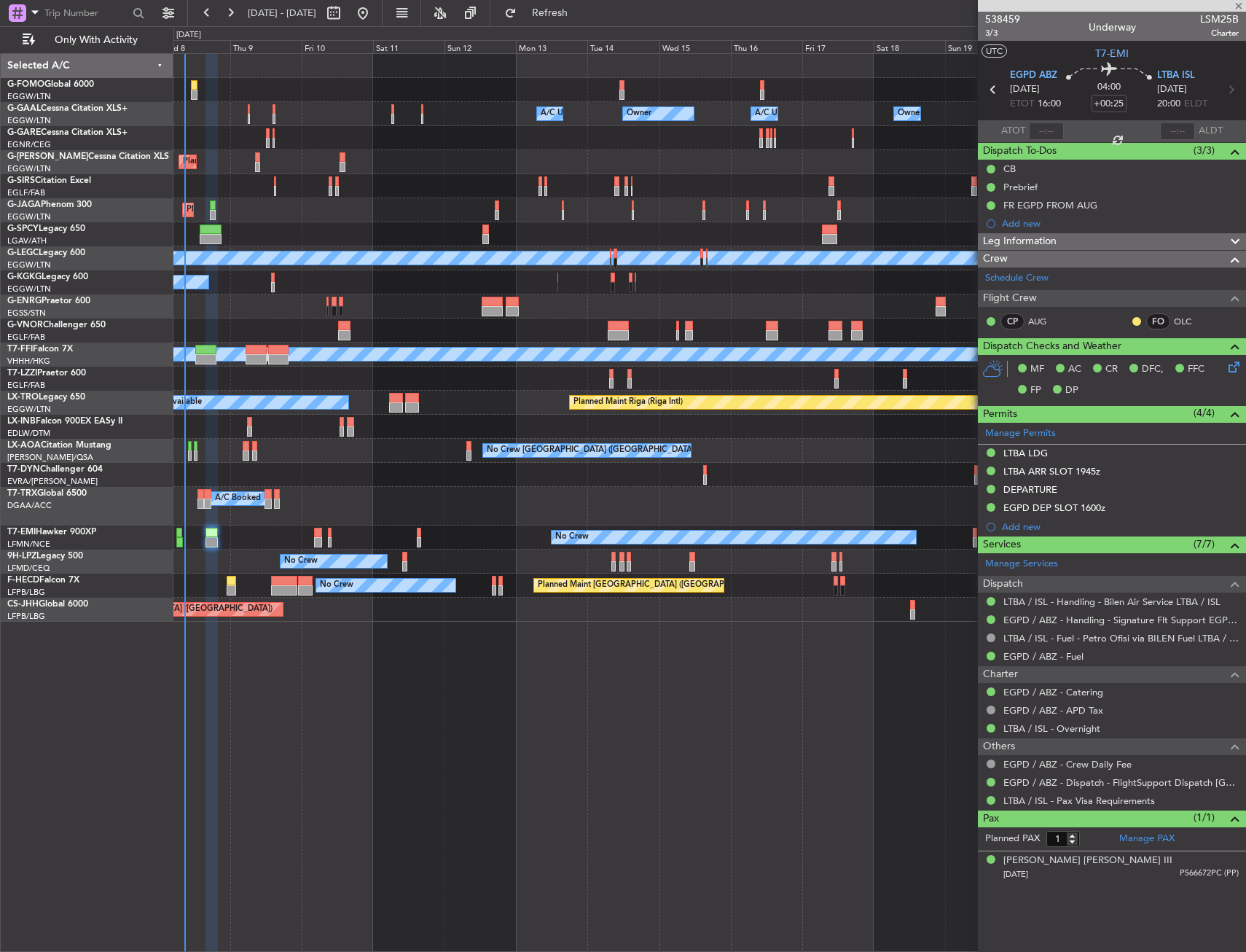
type input "+00:05"
type input "0"
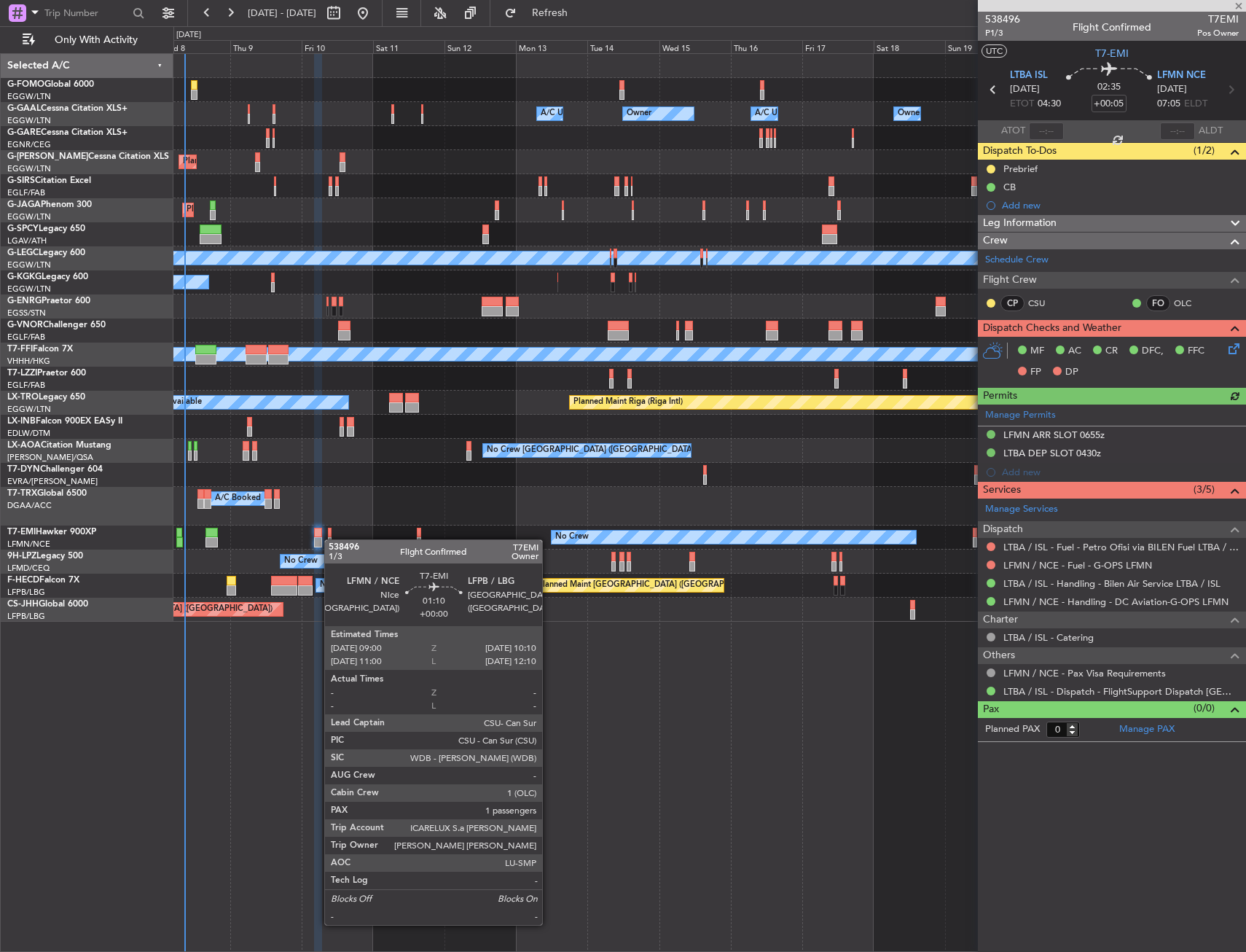
click at [331, 539] on div at bounding box center [330, 542] width 3 height 10
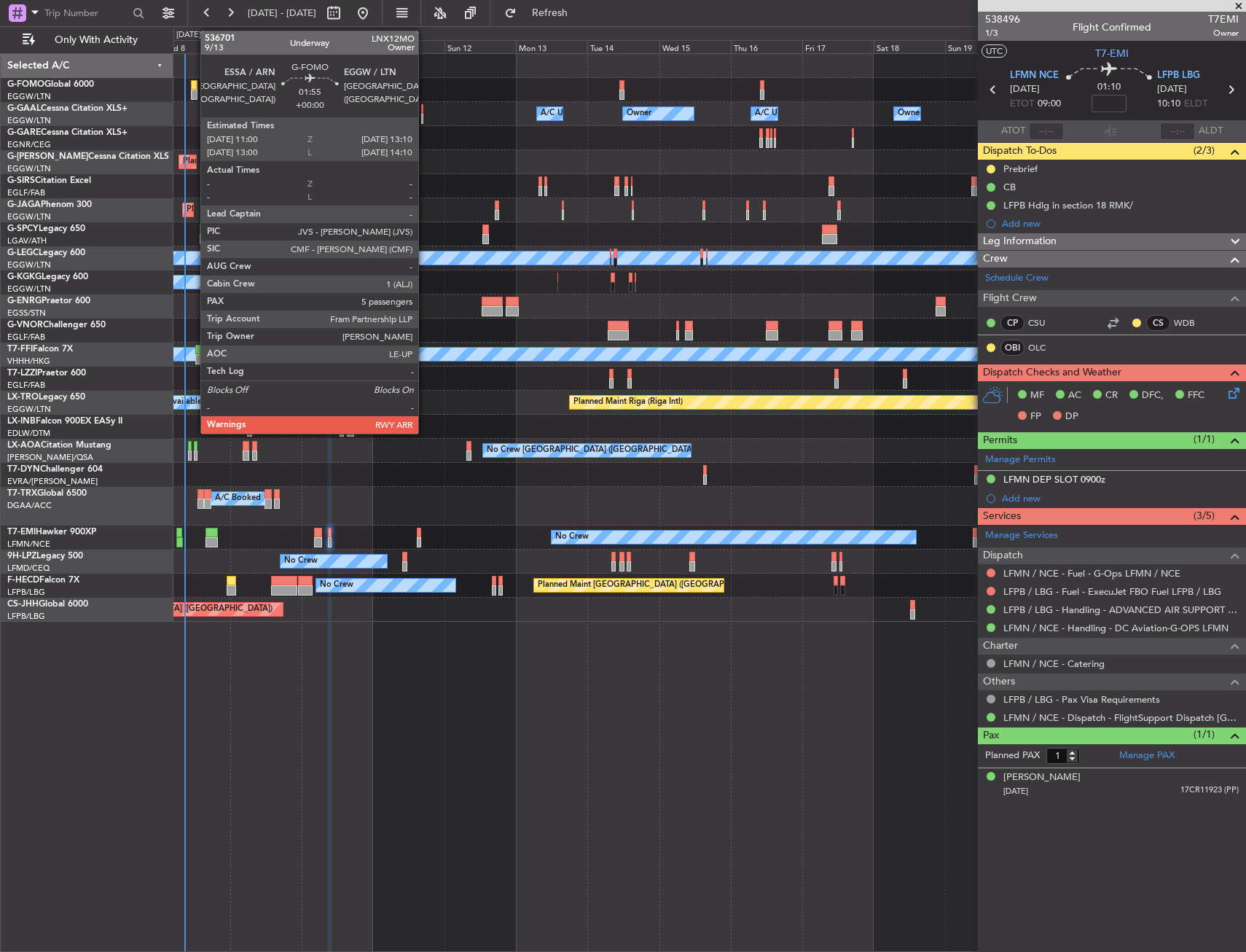
click at [193, 98] on div at bounding box center [195, 94] width 7 height 10
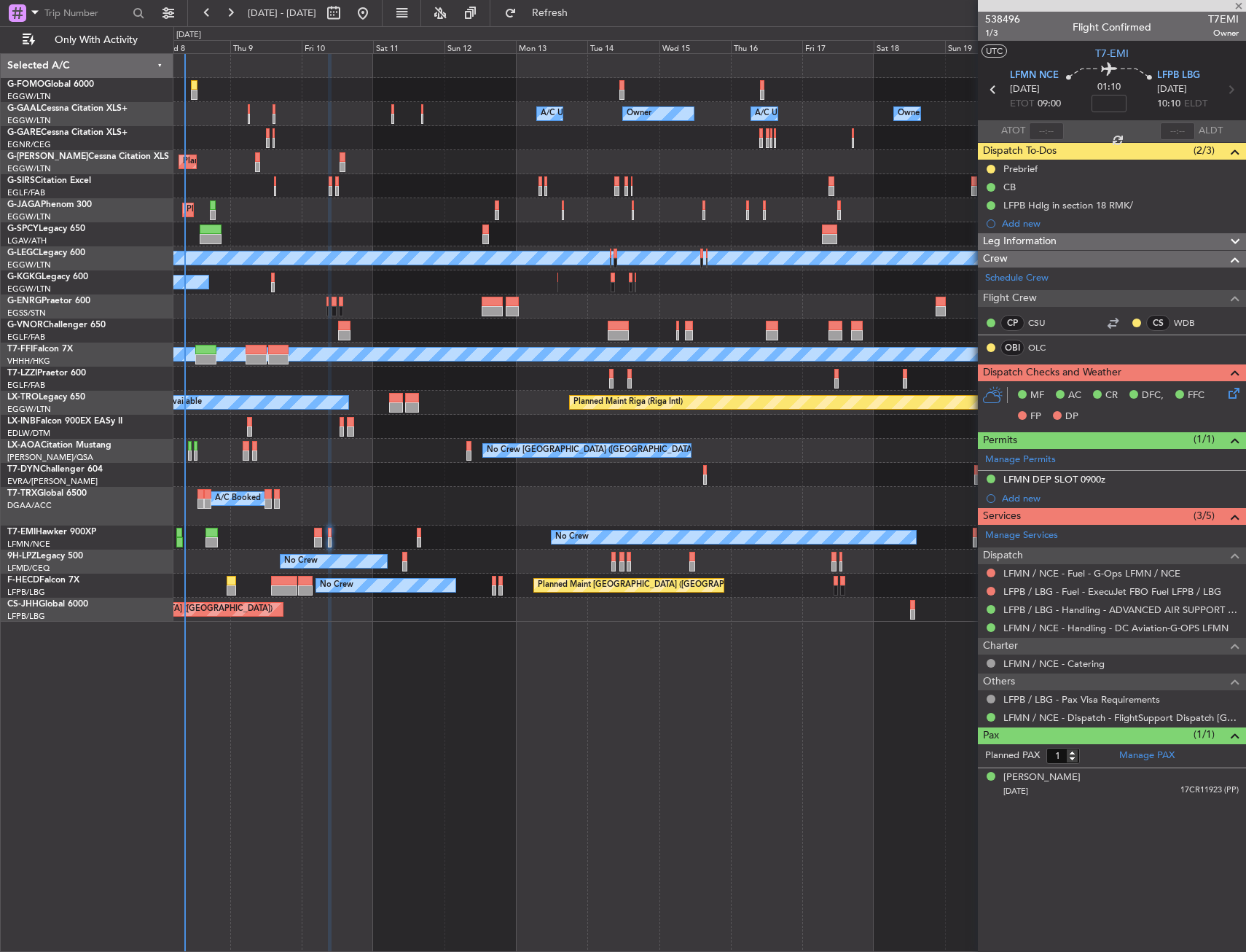
type input "5"
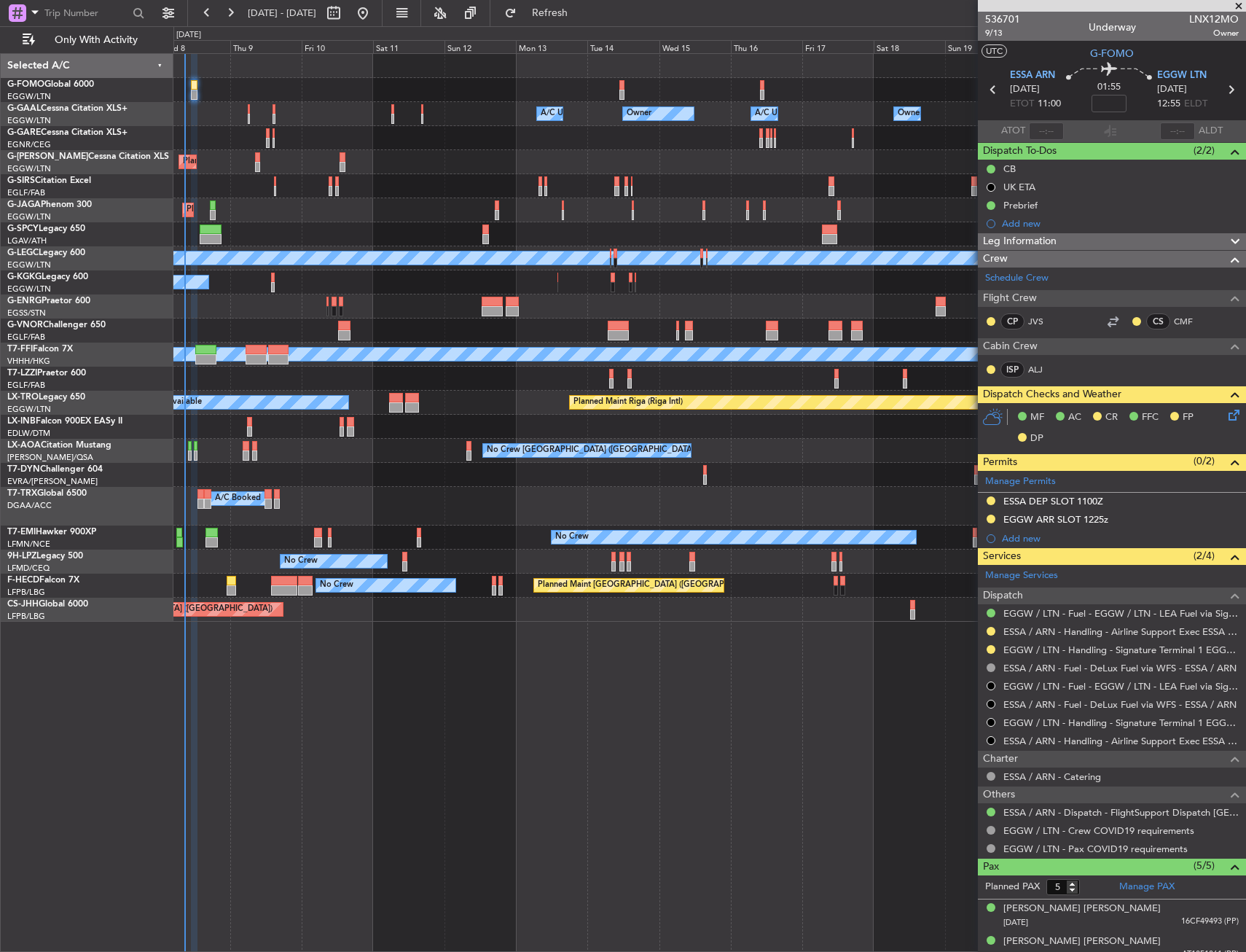
type input "+00:15"
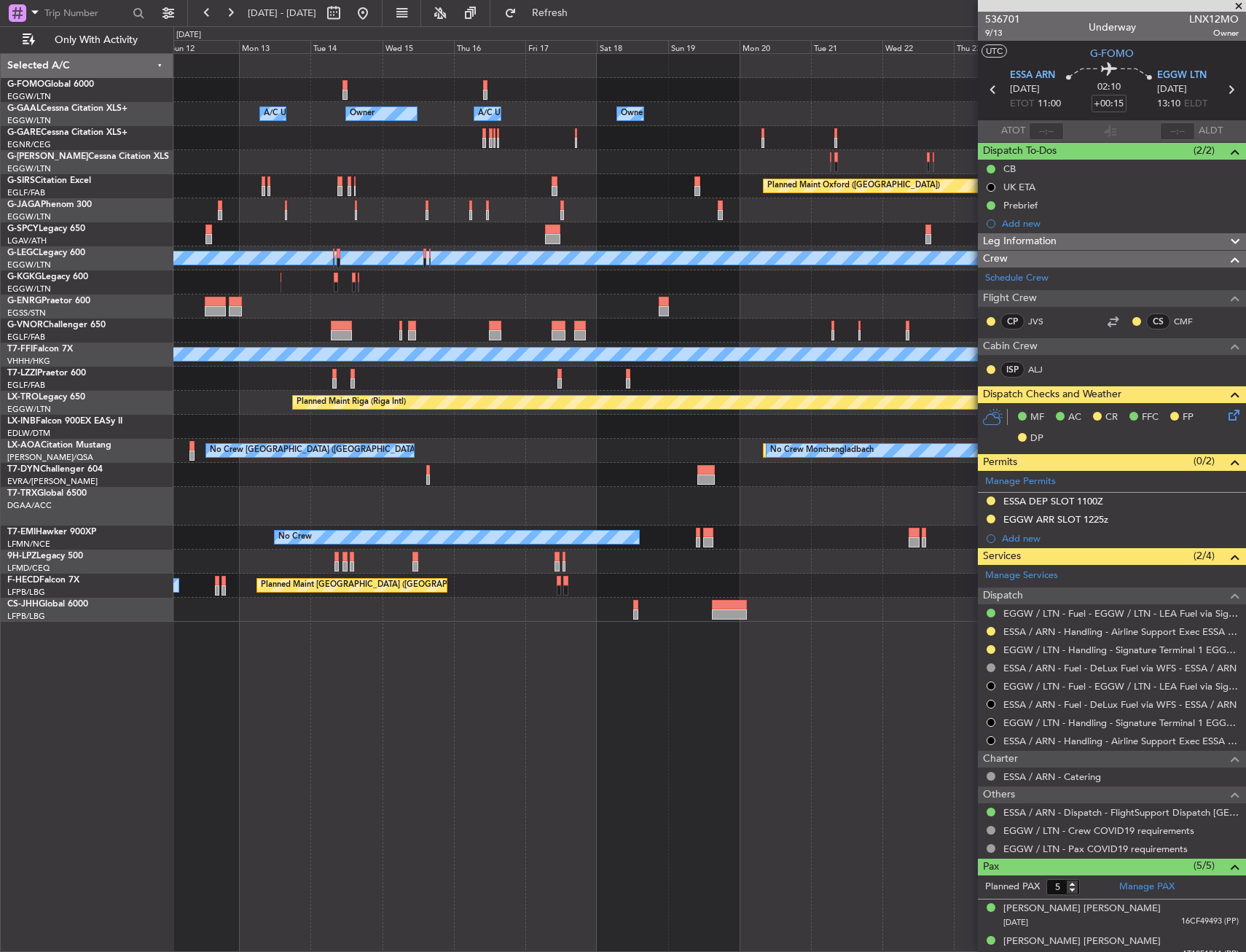
click at [524, 114] on div "Owner Owner A/C Unavailable Owner A/C Unavailable Owner Planned Maint London (L…" at bounding box center [709, 337] width 1072 height 568
click at [484, 117] on div "Owner Owner A/C Unavailable Owner A/C Unavailable Owner Planned Maint London (L…" at bounding box center [709, 337] width 1072 height 568
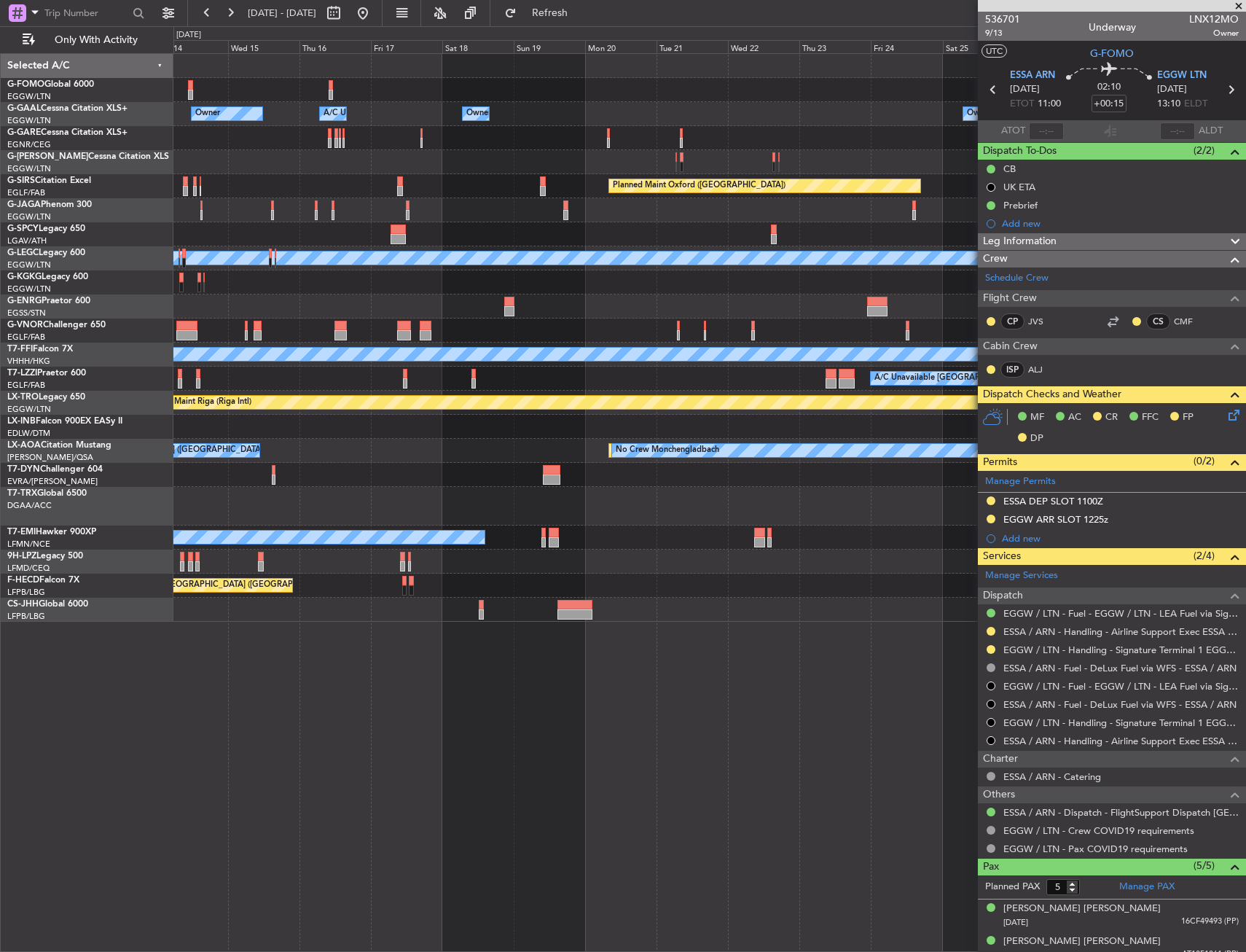
click at [474, 121] on div "Owner Owner A/C Unavailable Owner Owner A/C Unavailable Owner Planned Maint Oxf…" at bounding box center [709, 337] width 1072 height 568
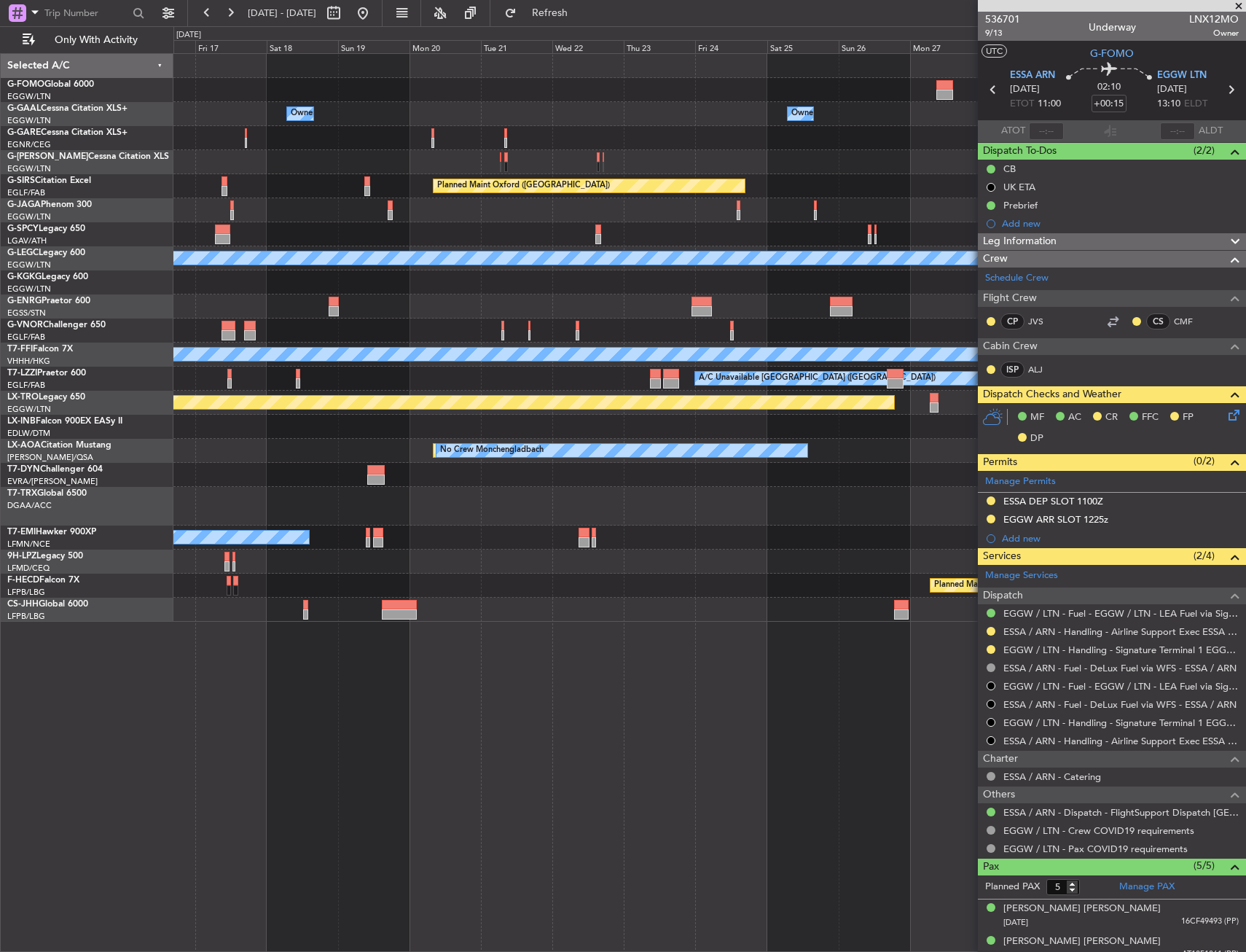
click at [512, 118] on div "Owner Owner A/C Unavailable Owner Owner A/C Unavailable Owner Planned Maint Oxf…" at bounding box center [709, 337] width 1072 height 568
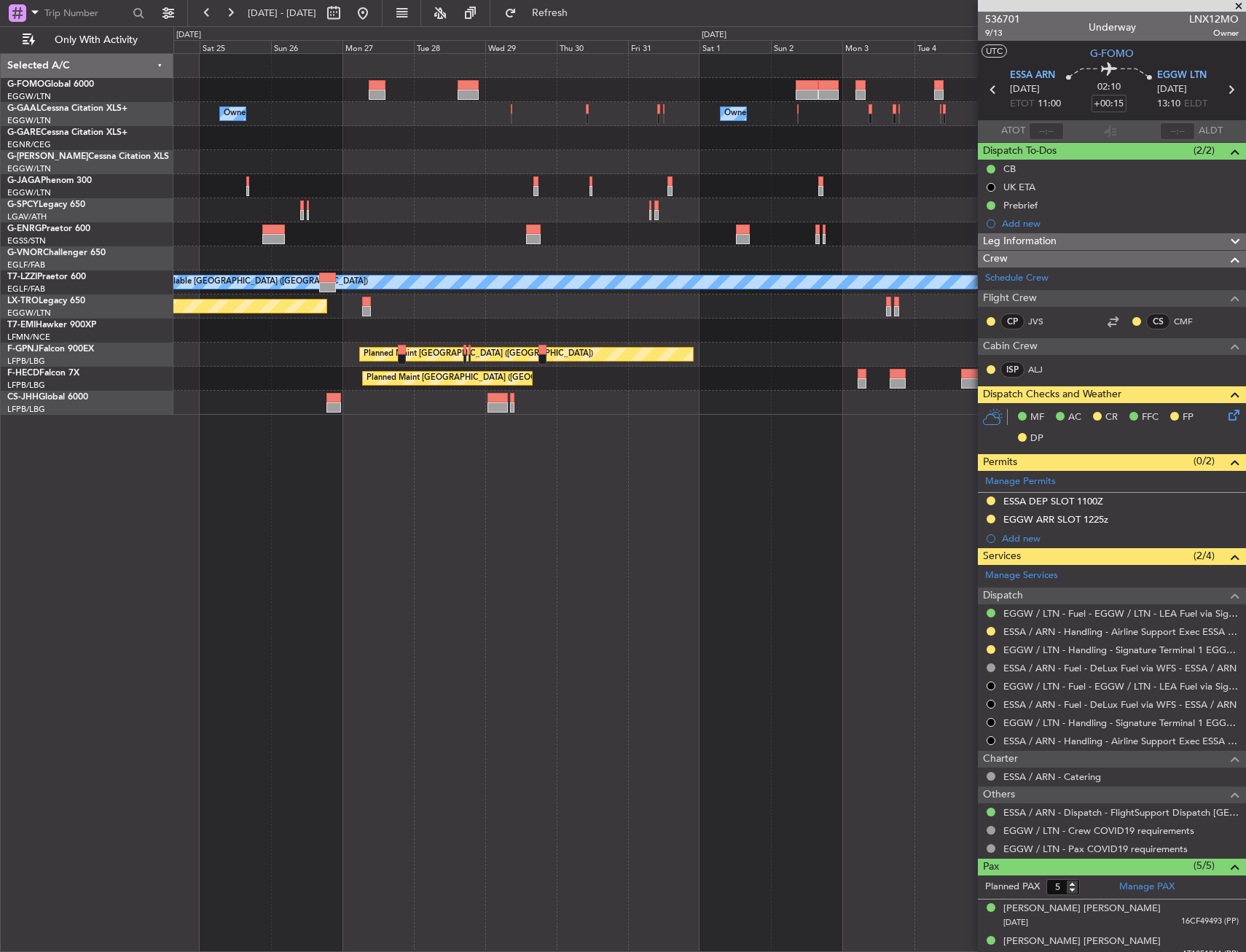
click at [426, 154] on div "Owner Owner Owner A/C Unavailable London (Luton) Planned Maint Riga (Riga Intl)…" at bounding box center [709, 234] width 1072 height 361
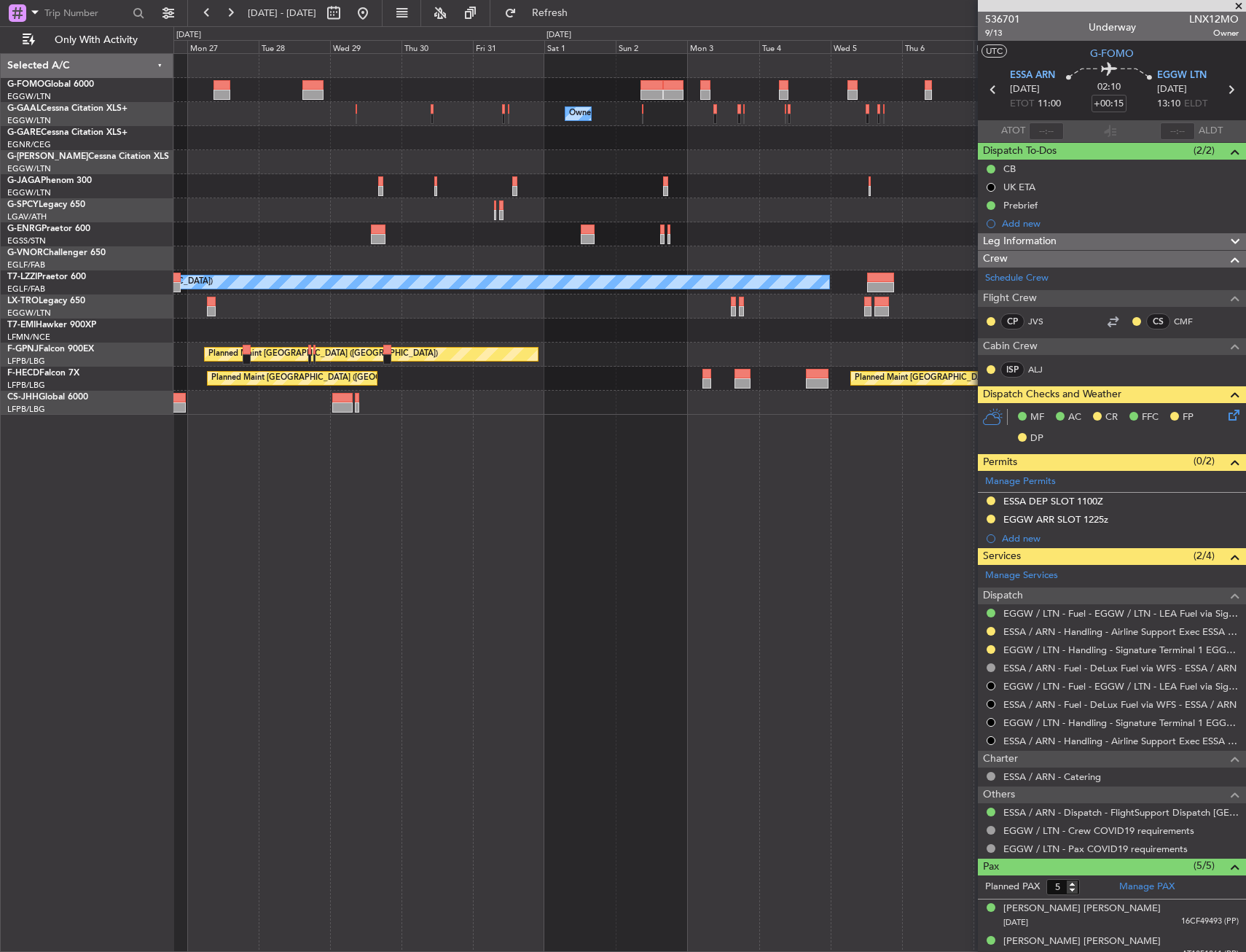
click at [478, 160] on div "Owner Owner Owner A/C Unavailable London (Luton) Planned Maint Riga (Riga Intl)…" at bounding box center [709, 234] width 1072 height 361
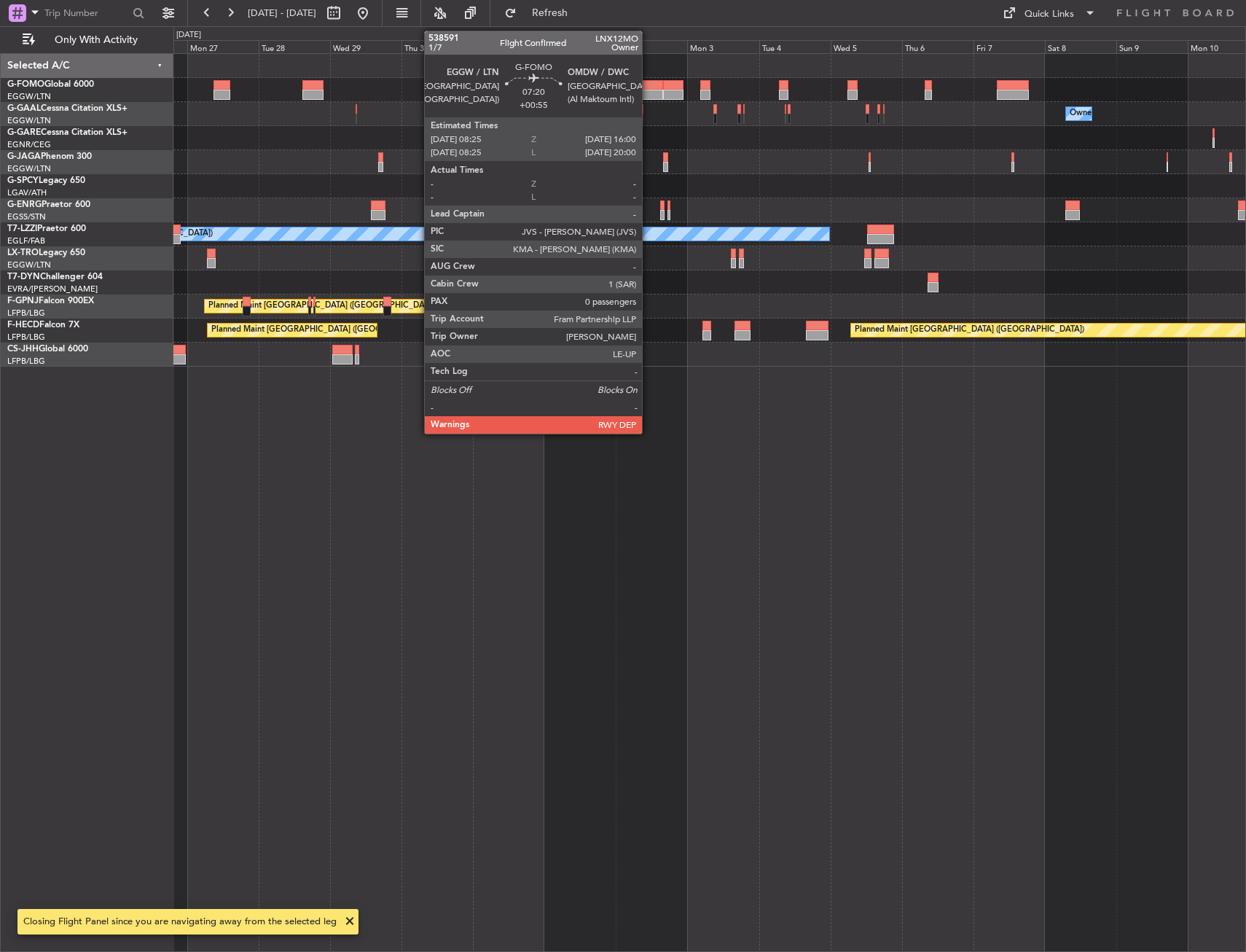
click at [649, 92] on div at bounding box center [651, 94] width 22 height 10
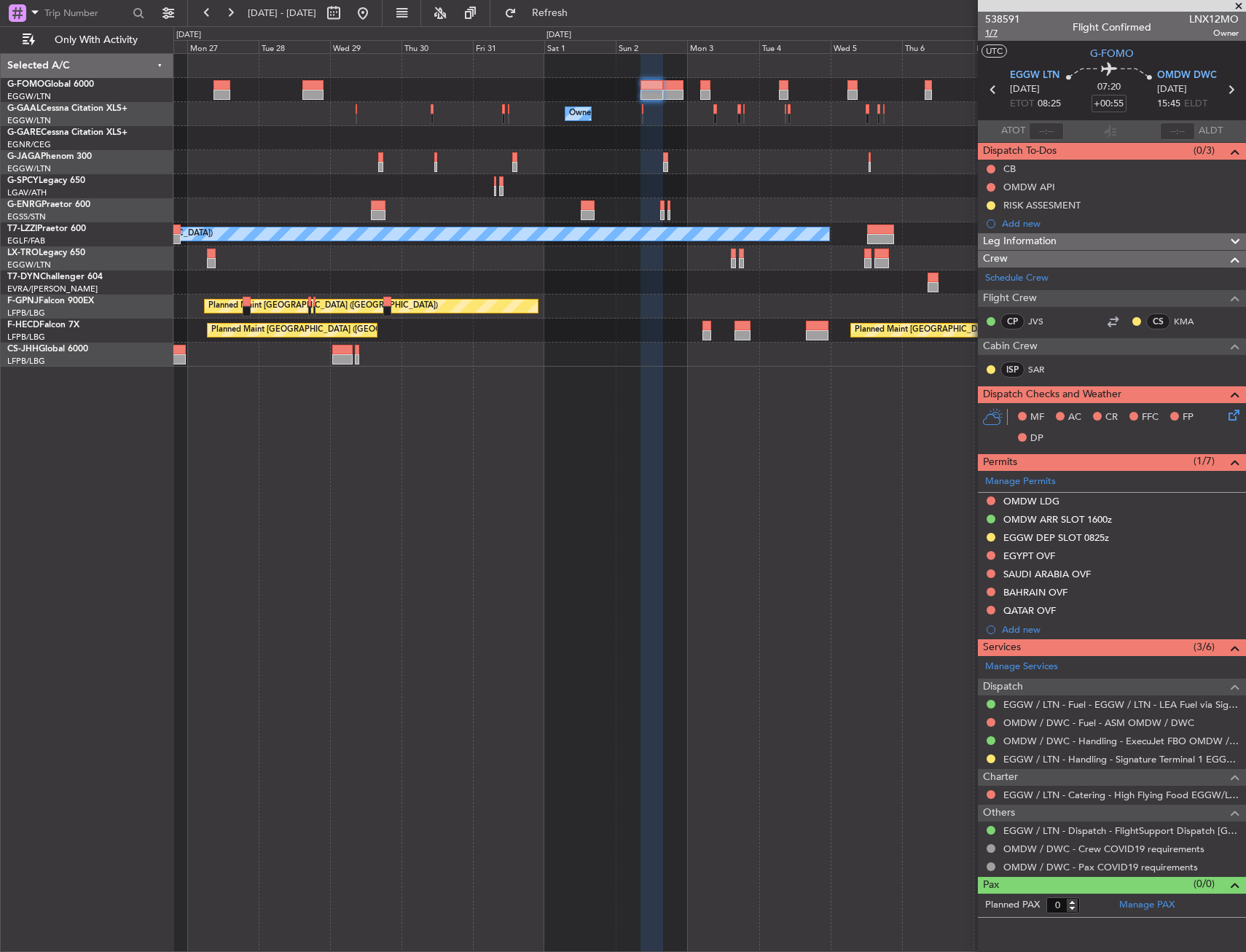
click at [992, 34] on span "1/7" at bounding box center [1002, 33] width 35 height 12
click at [992, 33] on span "1/7" at bounding box center [1002, 33] width 35 height 12
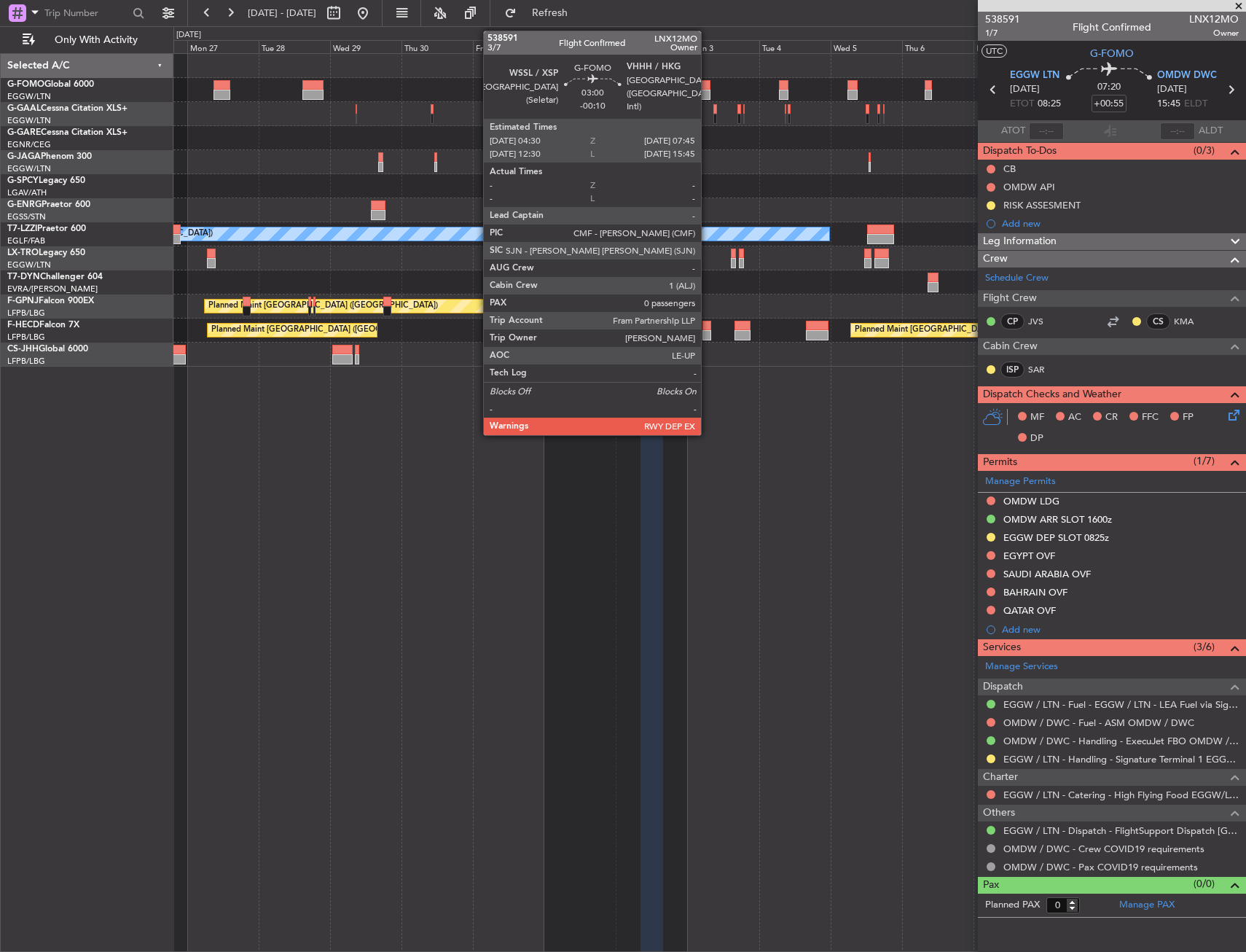
click at [708, 84] on div at bounding box center [705, 85] width 10 height 10
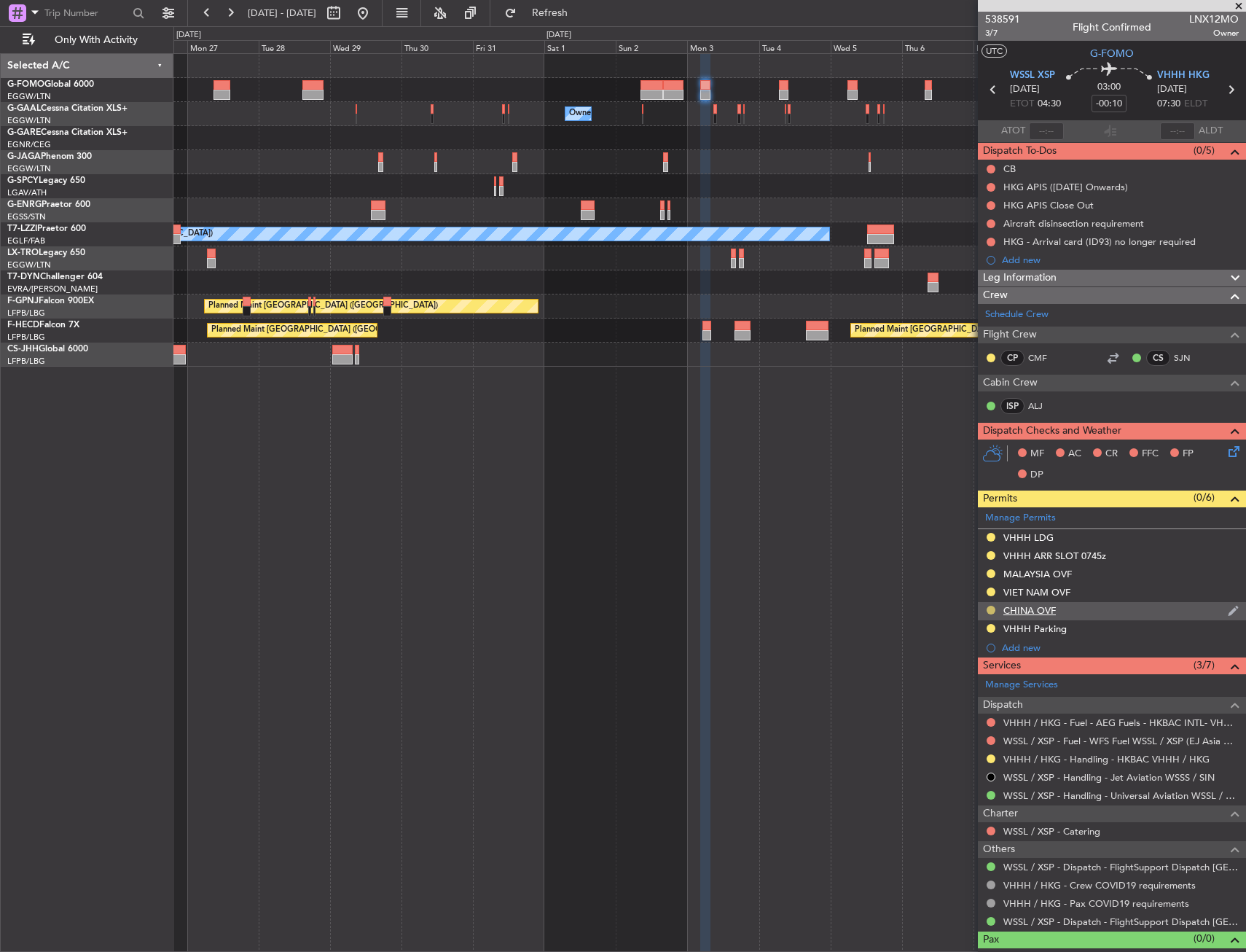
click at [991, 608] on button at bounding box center [991, 610] width 9 height 9
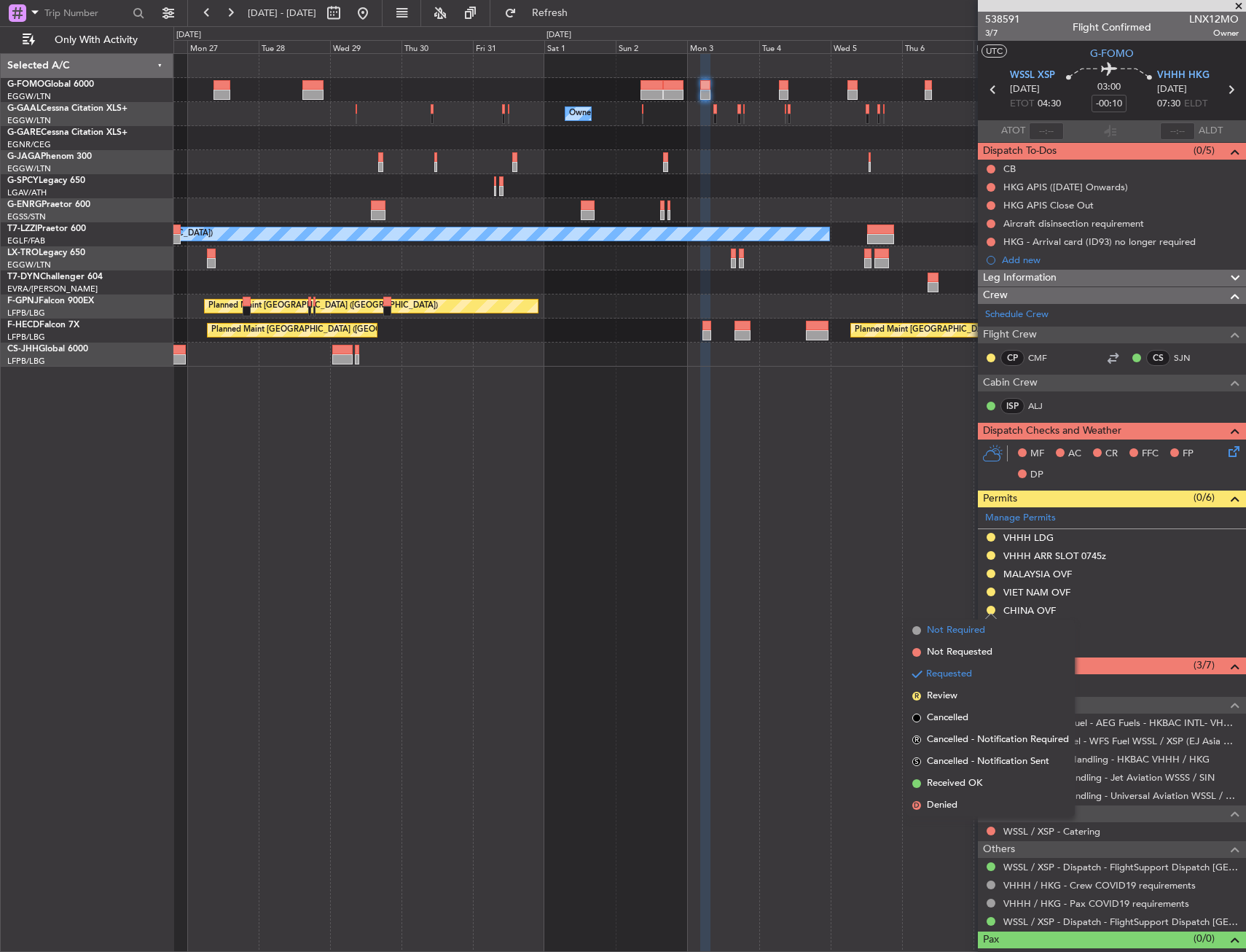
click at [953, 635] on span "Not Required" at bounding box center [956, 631] width 58 height 15
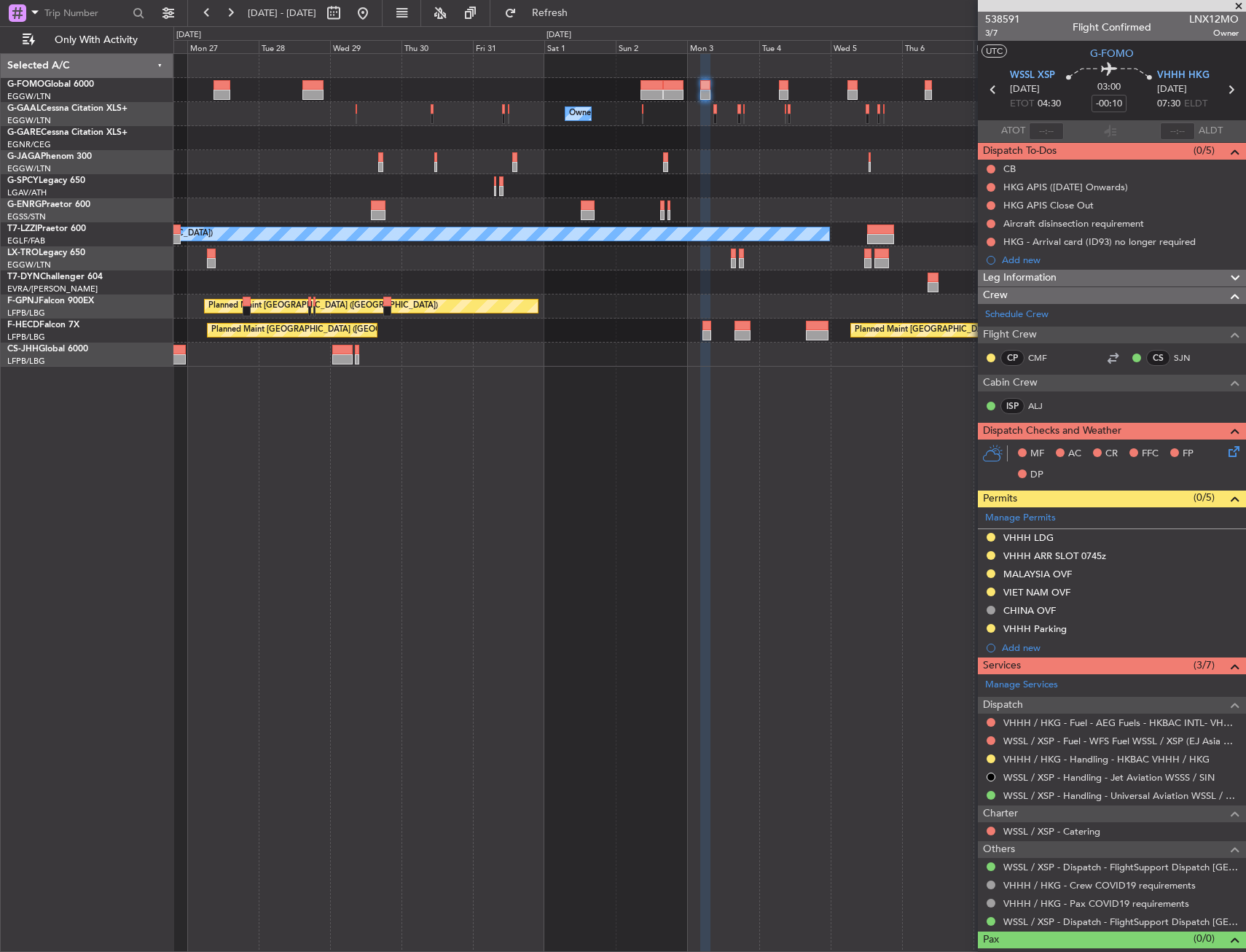
click at [423, 500] on div "Owner Owner Owner Owner A/C Unavailable [GEOGRAPHIC_DATA] ([GEOGRAPHIC_DATA]) P…" at bounding box center [709, 502] width 1073 height 899
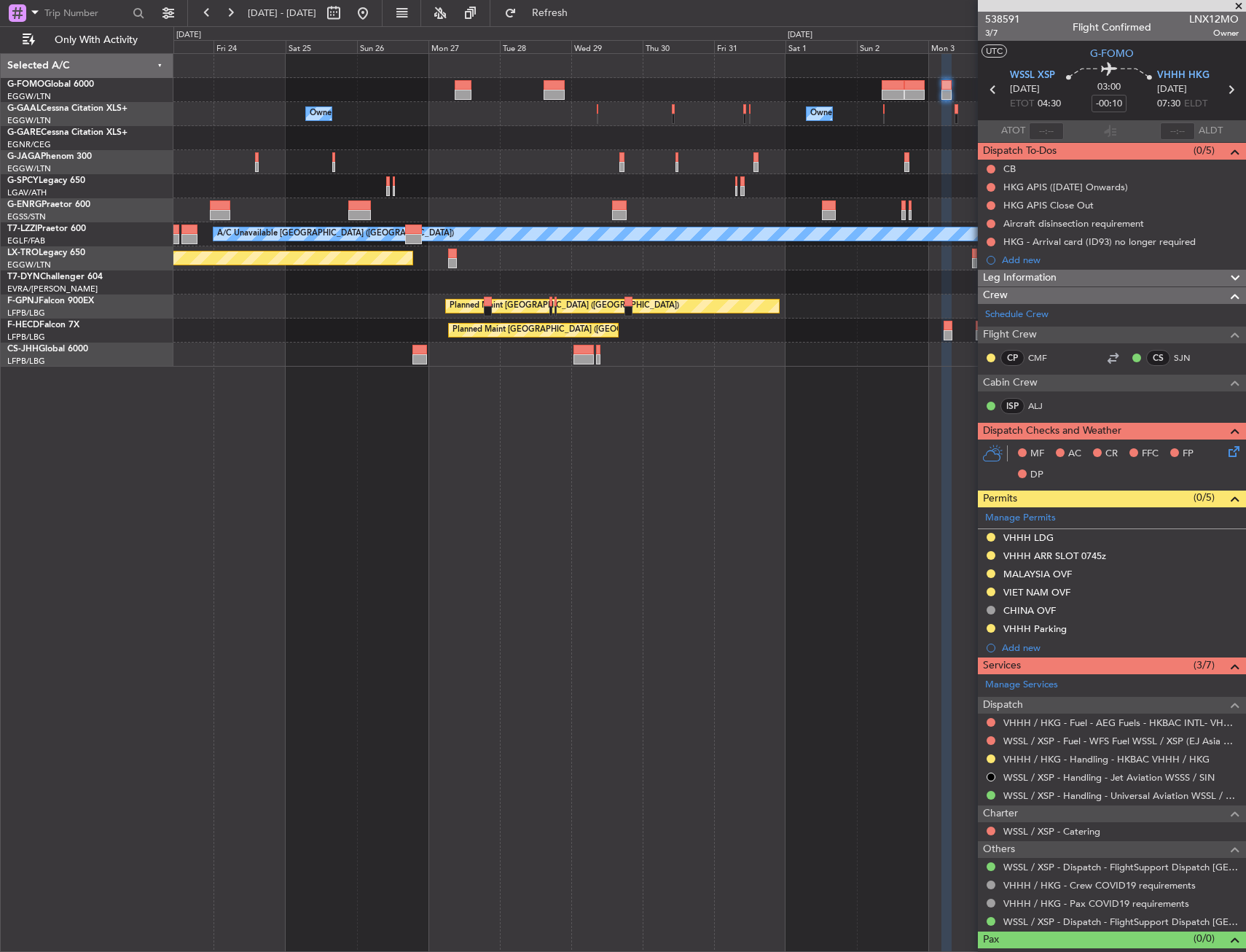
click at [632, 467] on div "Owner Owner Owner A/C Unavailable [GEOGRAPHIC_DATA] ([GEOGRAPHIC_DATA]) Planned…" at bounding box center [709, 502] width 1073 height 899
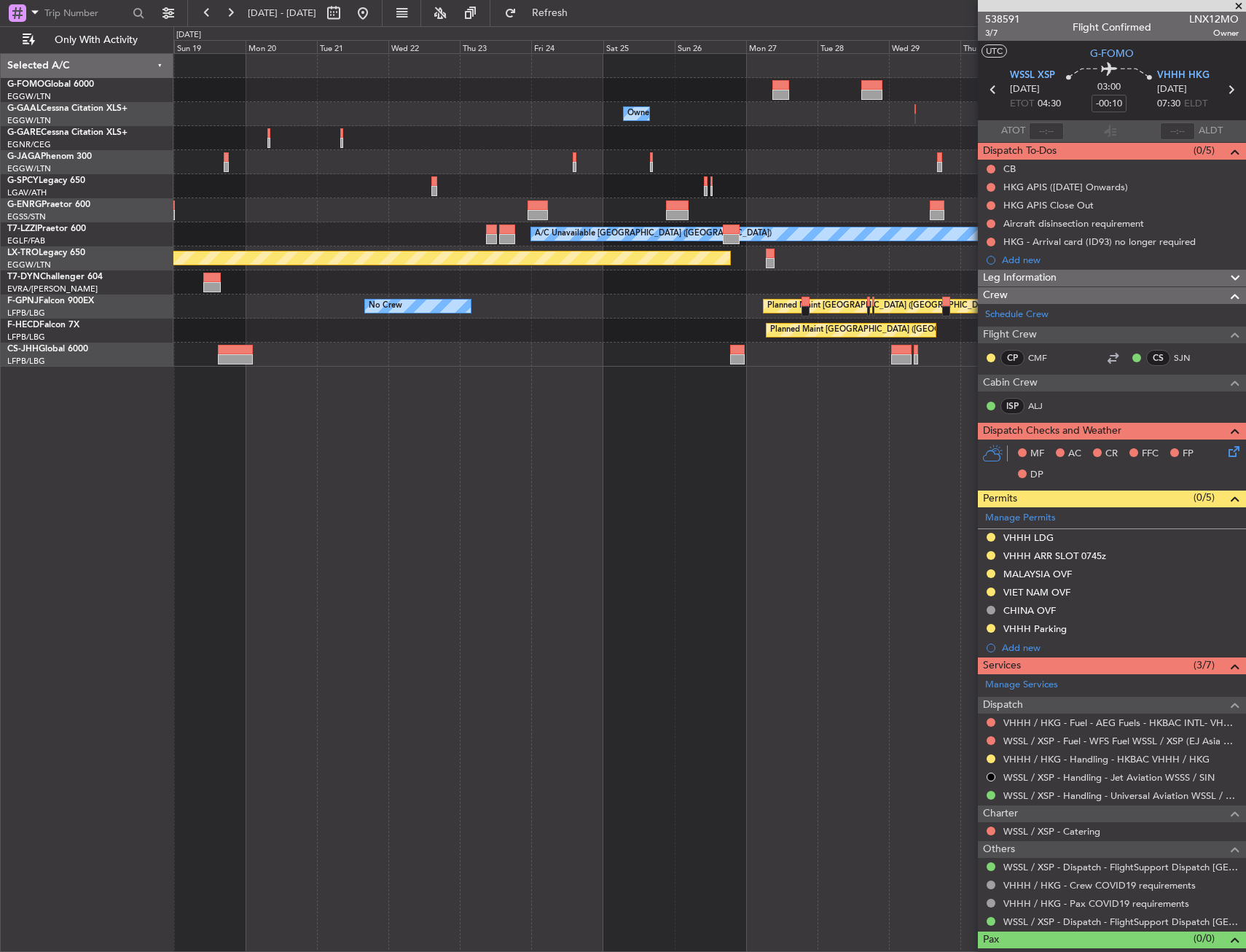
click at [677, 475] on div "Owner Owner Owner A/C Unavailable Owner Owner A/C Unavailable [GEOGRAPHIC_DATA]…" at bounding box center [709, 502] width 1073 height 899
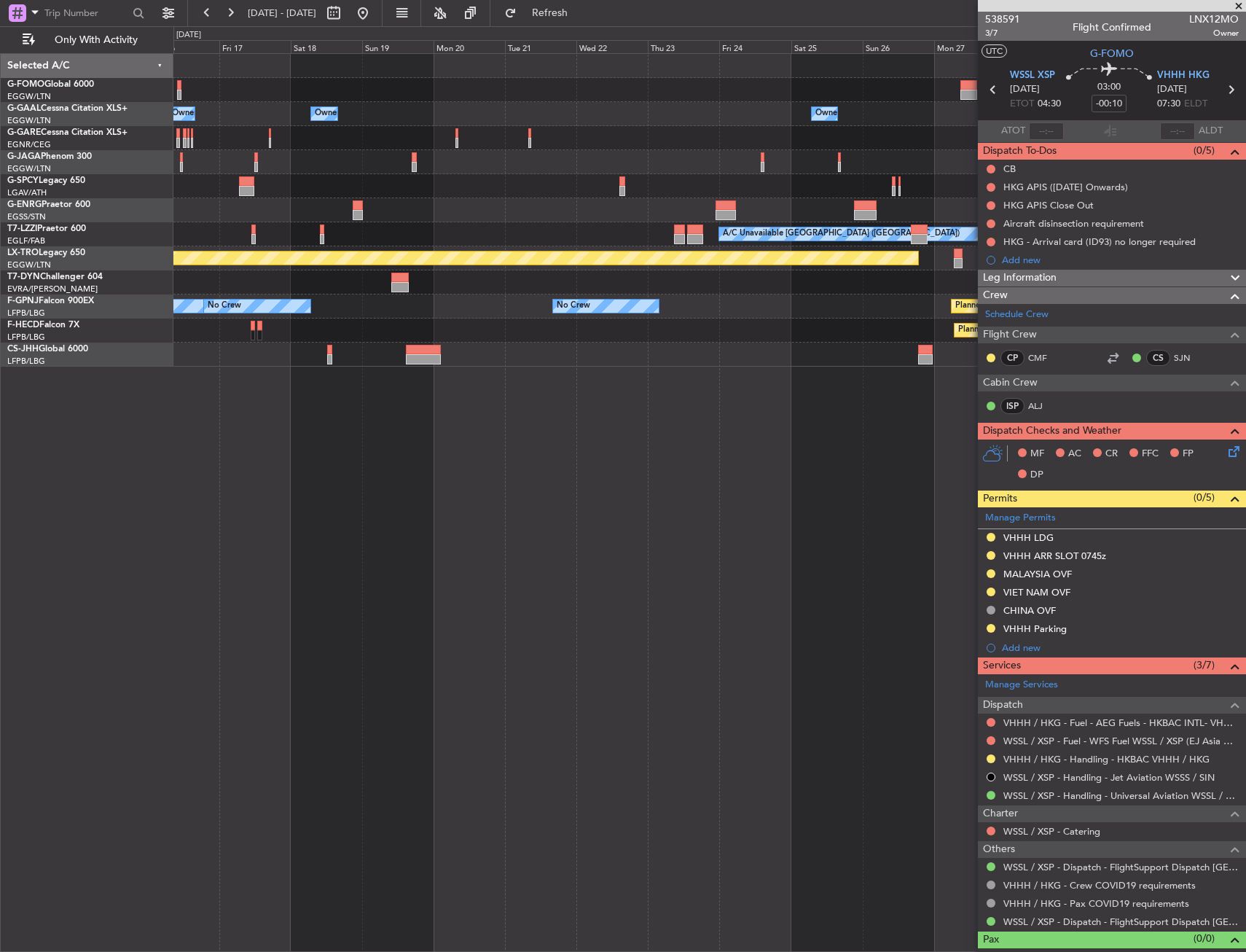
click at [677, 494] on div "Owner Owner A/C Unavailable Owner Owner A/C Unavailable Owner A/C Unavailable […" at bounding box center [709, 502] width 1073 height 899
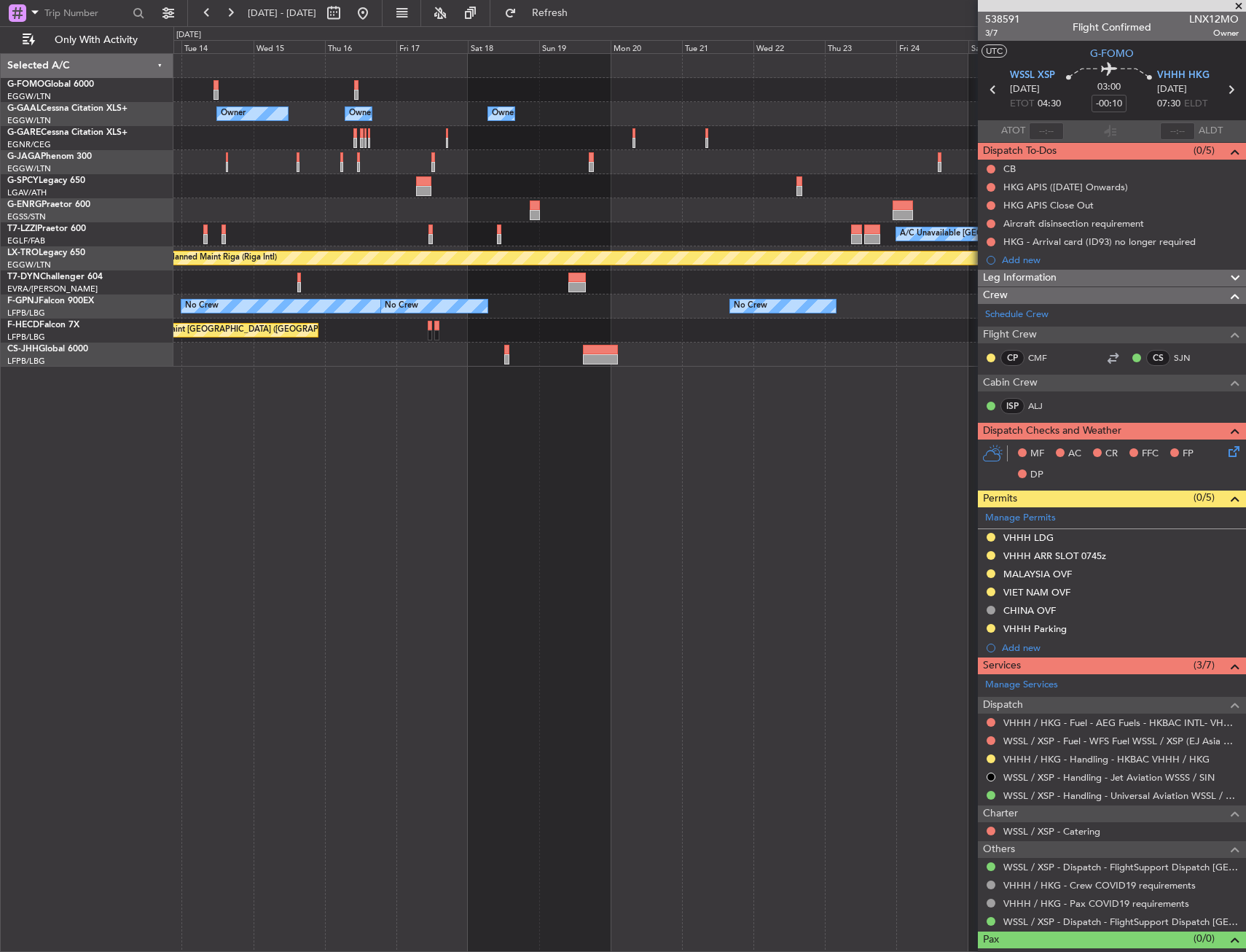
click at [734, 492] on div "Owner Owner A/C Unavailable Owner Owner A/C Unavailable Owner A/C Unavailable L…" at bounding box center [709, 502] width 1073 height 899
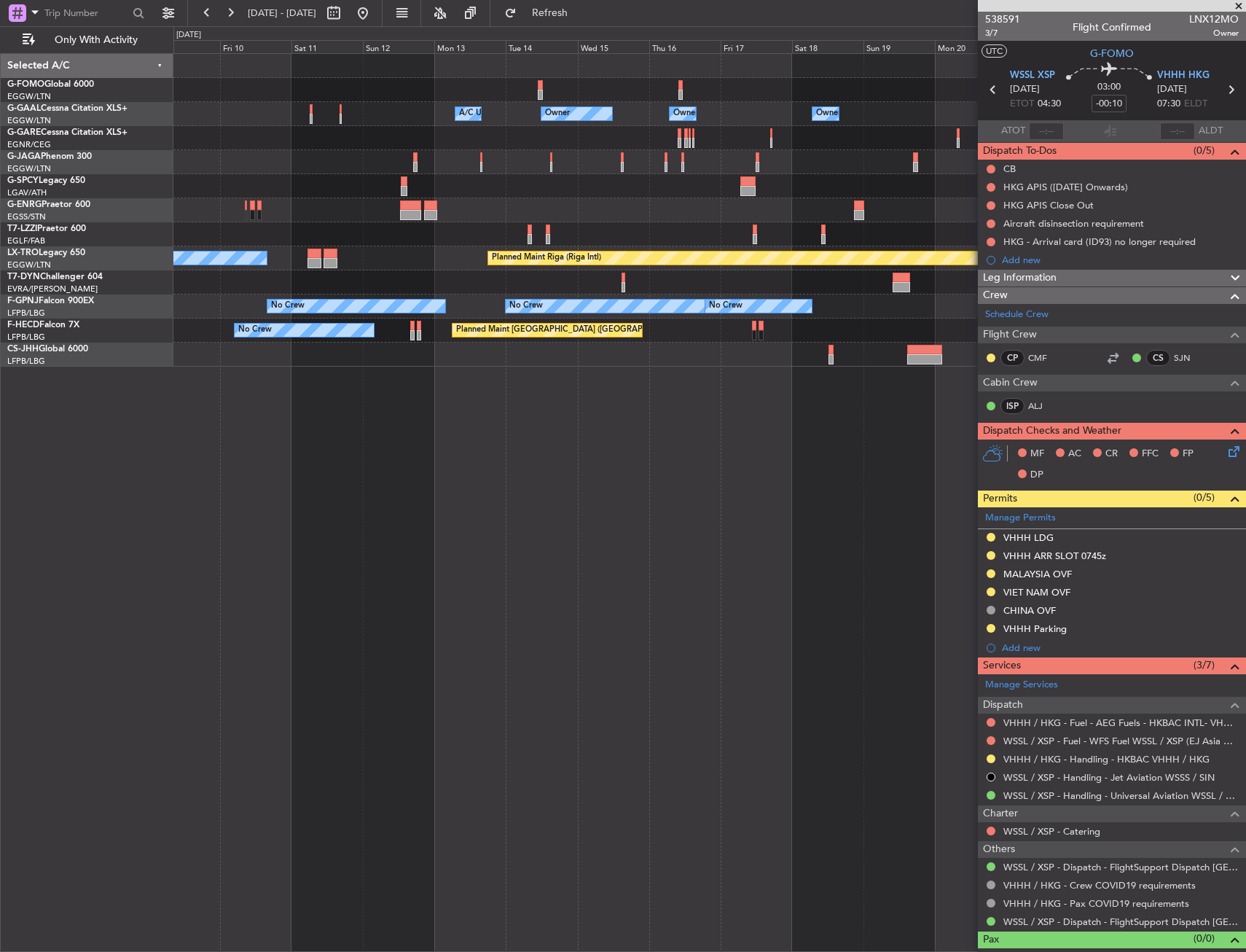
click at [741, 496] on div "Owner A/C Unavailable Owner Owner A/C Unavailable Owner A/C Unavailable London …" at bounding box center [709, 502] width 1073 height 899
click at [647, 515] on div "Owner A/C Unavailable Owner Owner A/C Unavailable Owner A/C Unavailable London …" at bounding box center [709, 502] width 1073 height 899
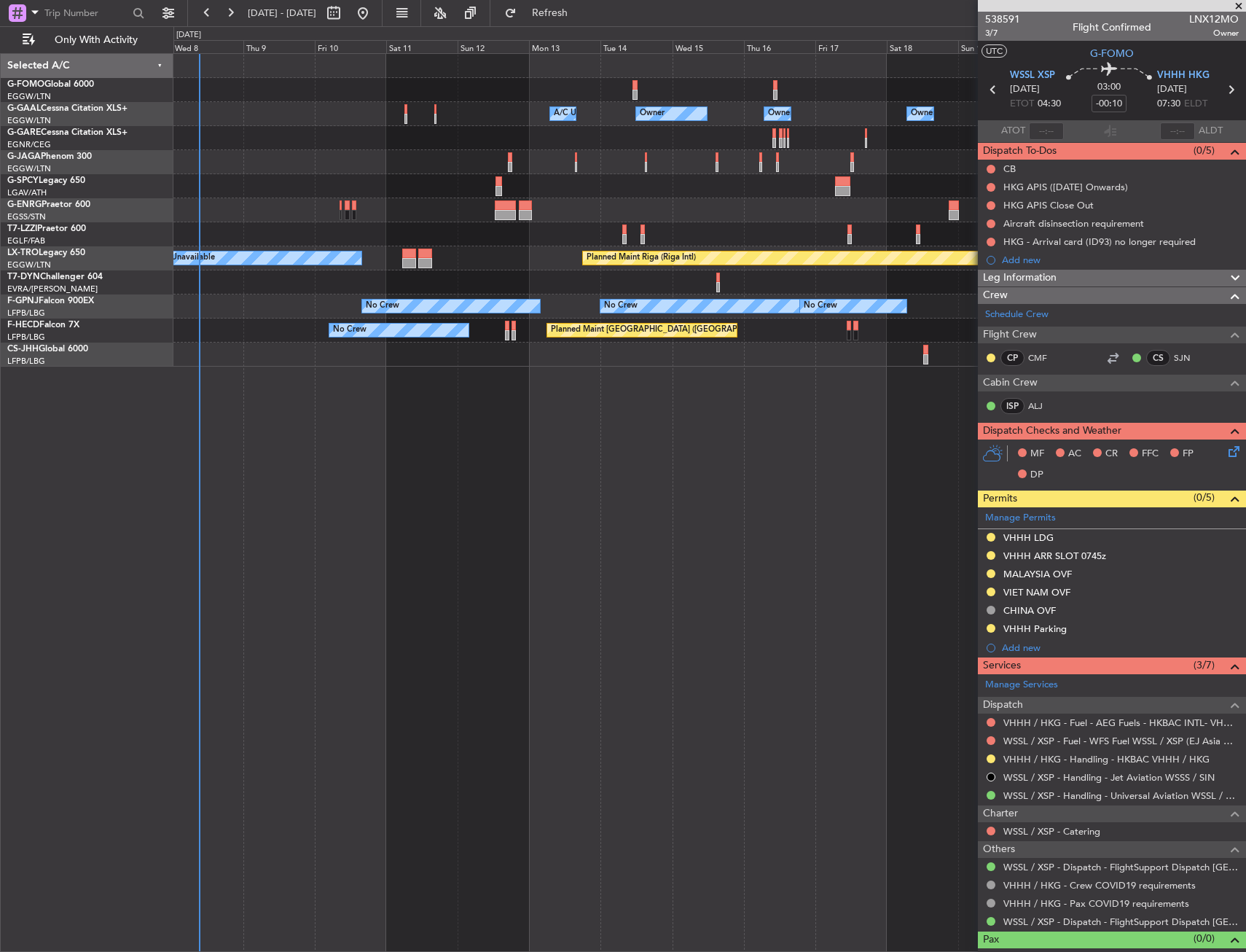
click at [255, 574] on div "Owner A/C Unavailable Owner Owner A/C Unavailable Owner A/C Unavailable London …" at bounding box center [709, 502] width 1073 height 899
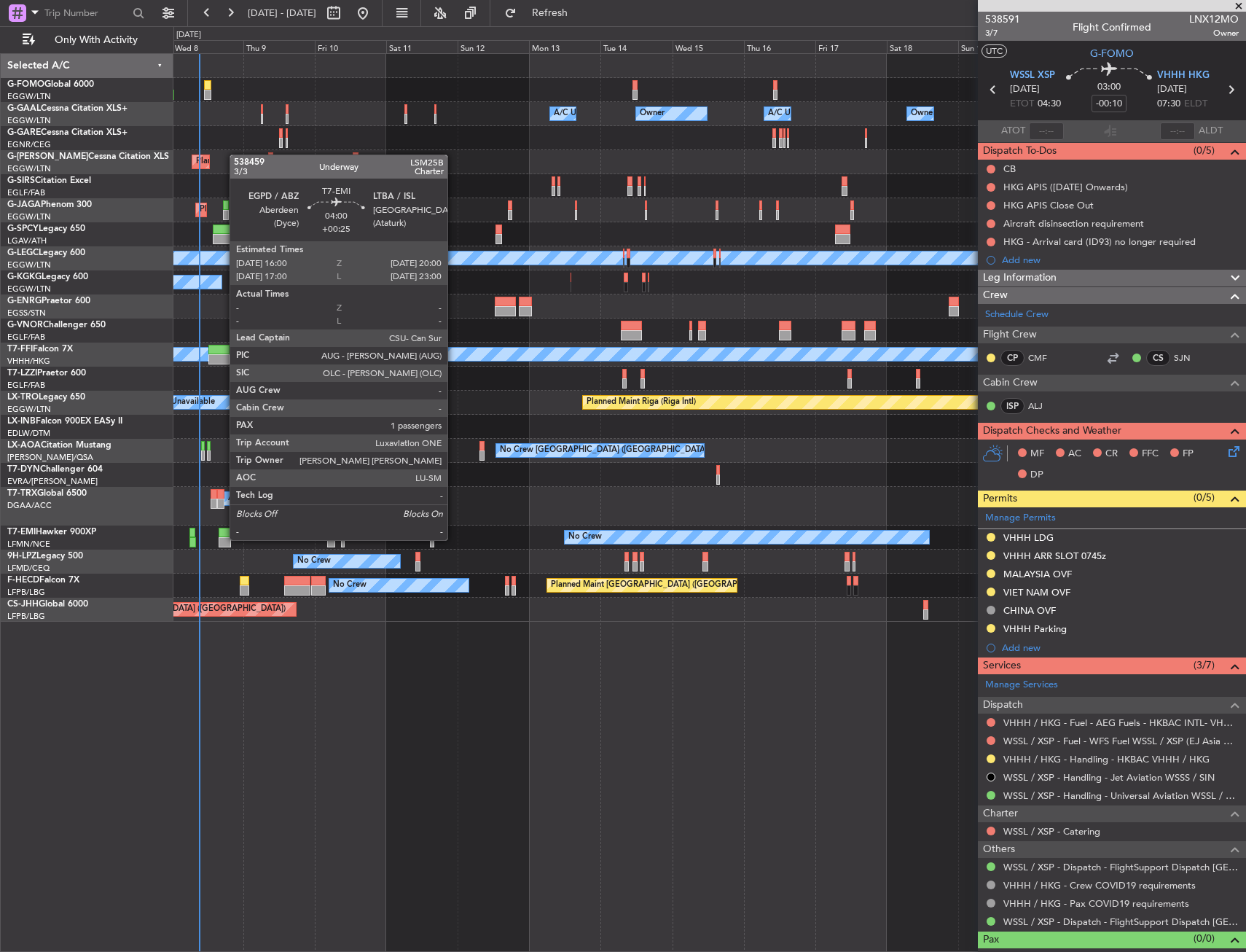
click at [222, 539] on div at bounding box center [225, 542] width 12 height 10
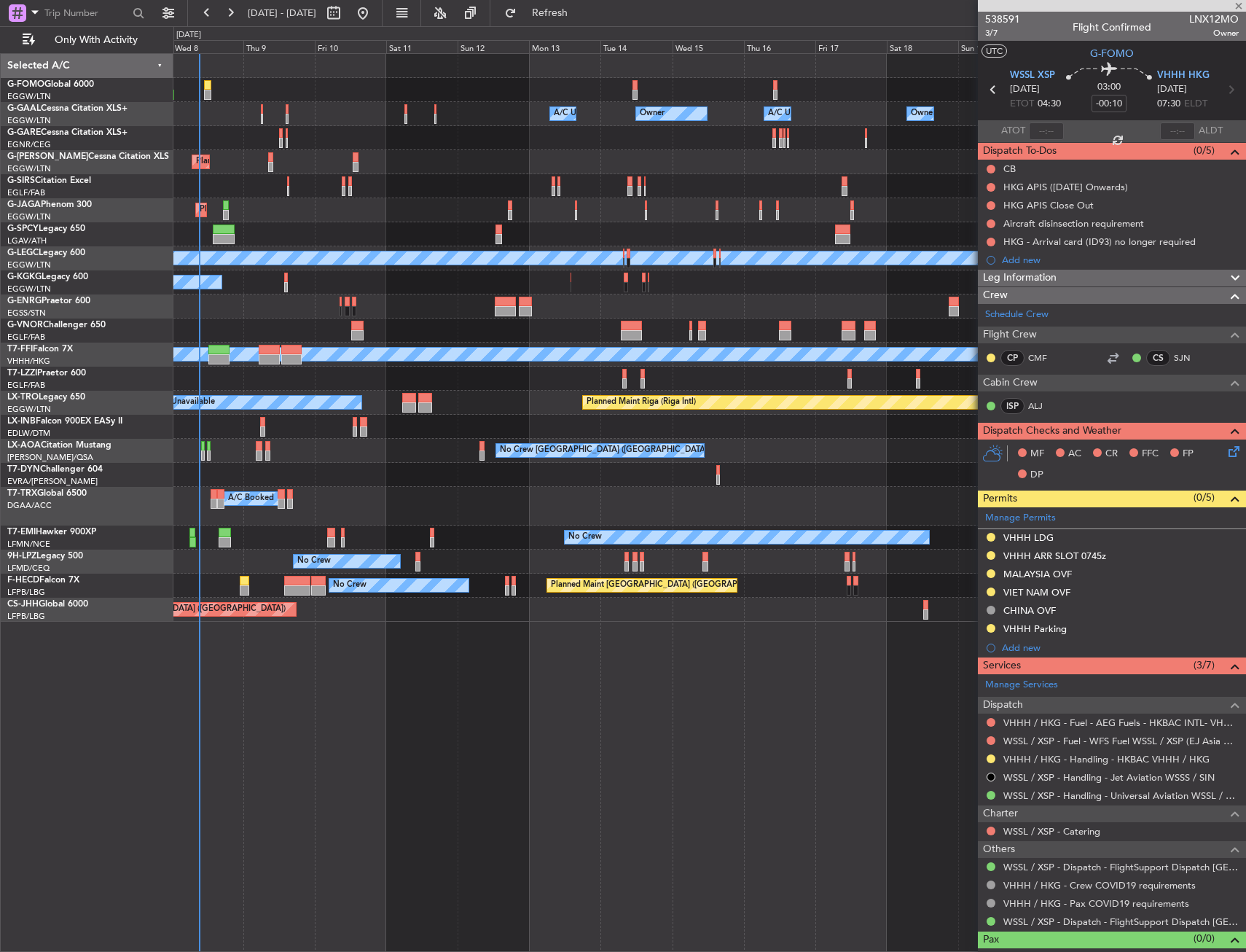
type input "+00:25"
type input "1"
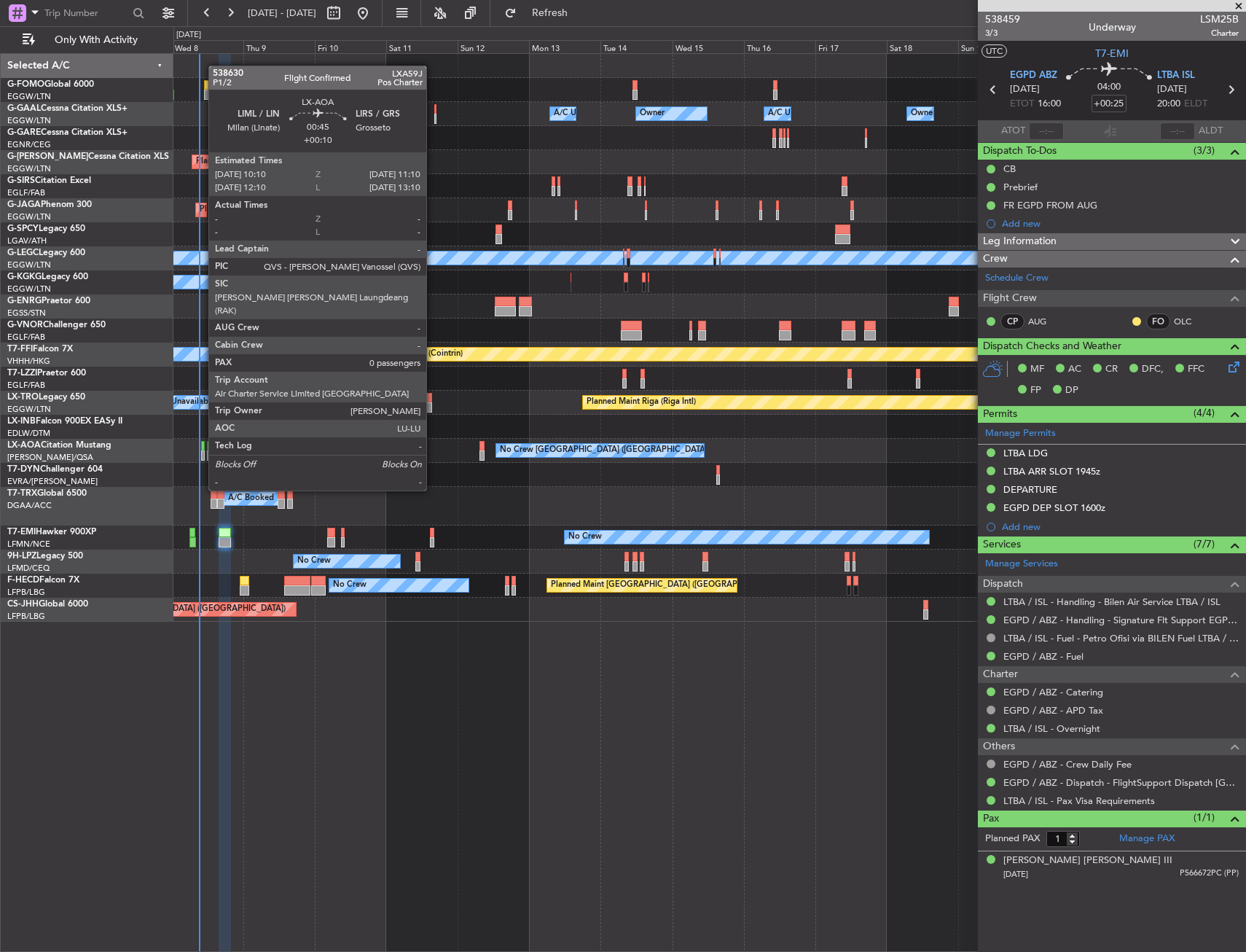
click at [201, 450] on div at bounding box center [203, 446] width 3 height 10
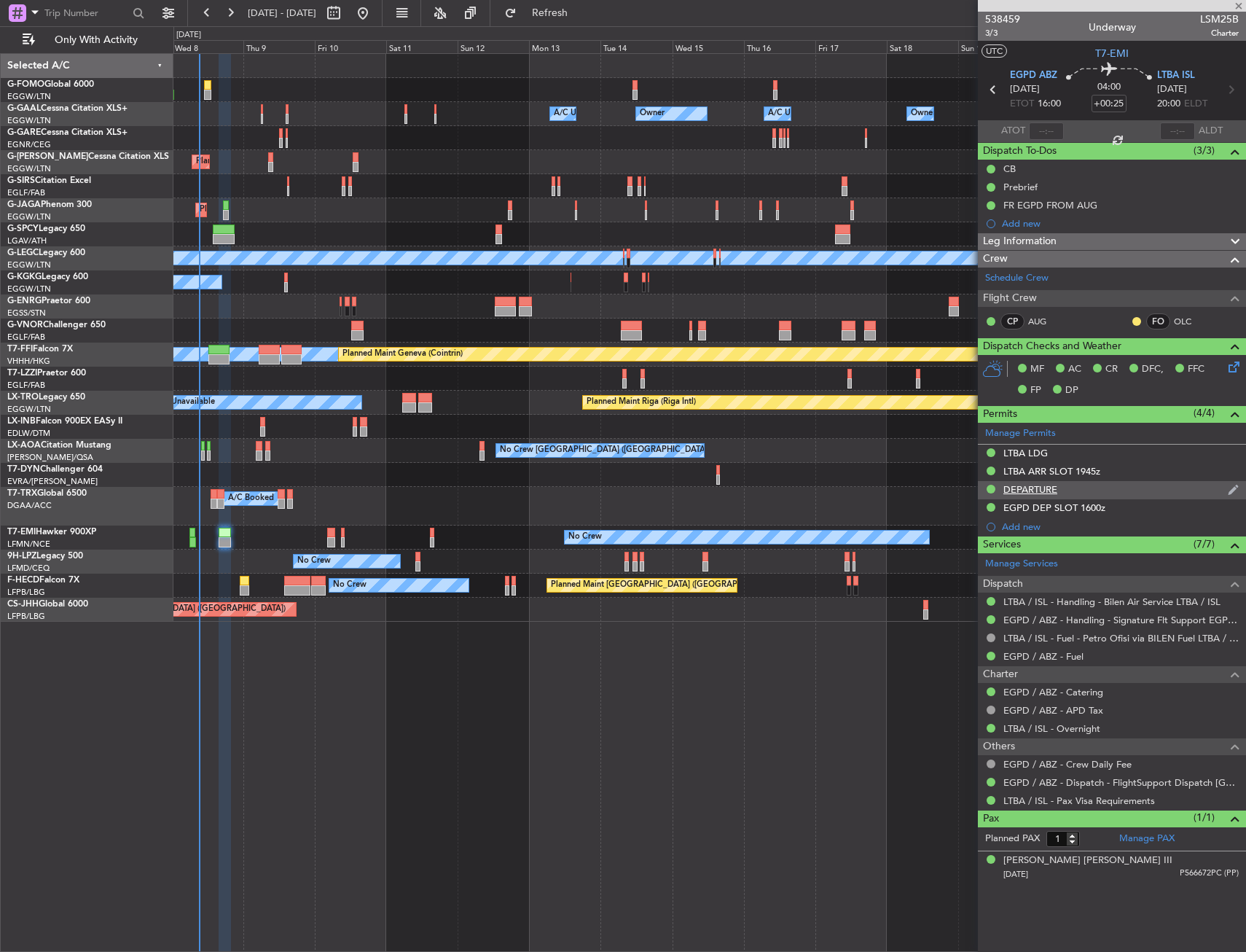
type input "+00:10"
type input "0"
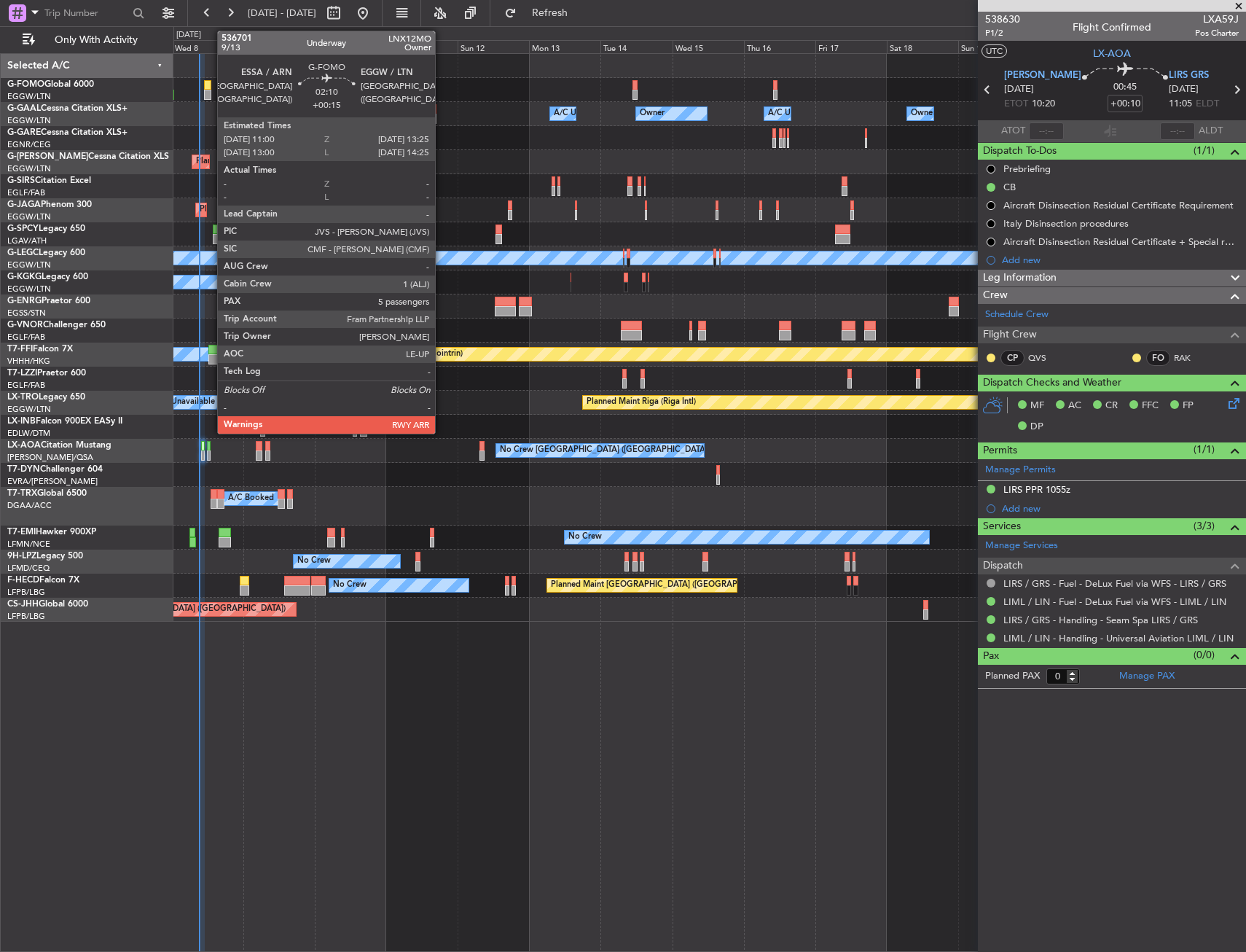
click at [210, 90] on div at bounding box center [207, 94] width 7 height 10
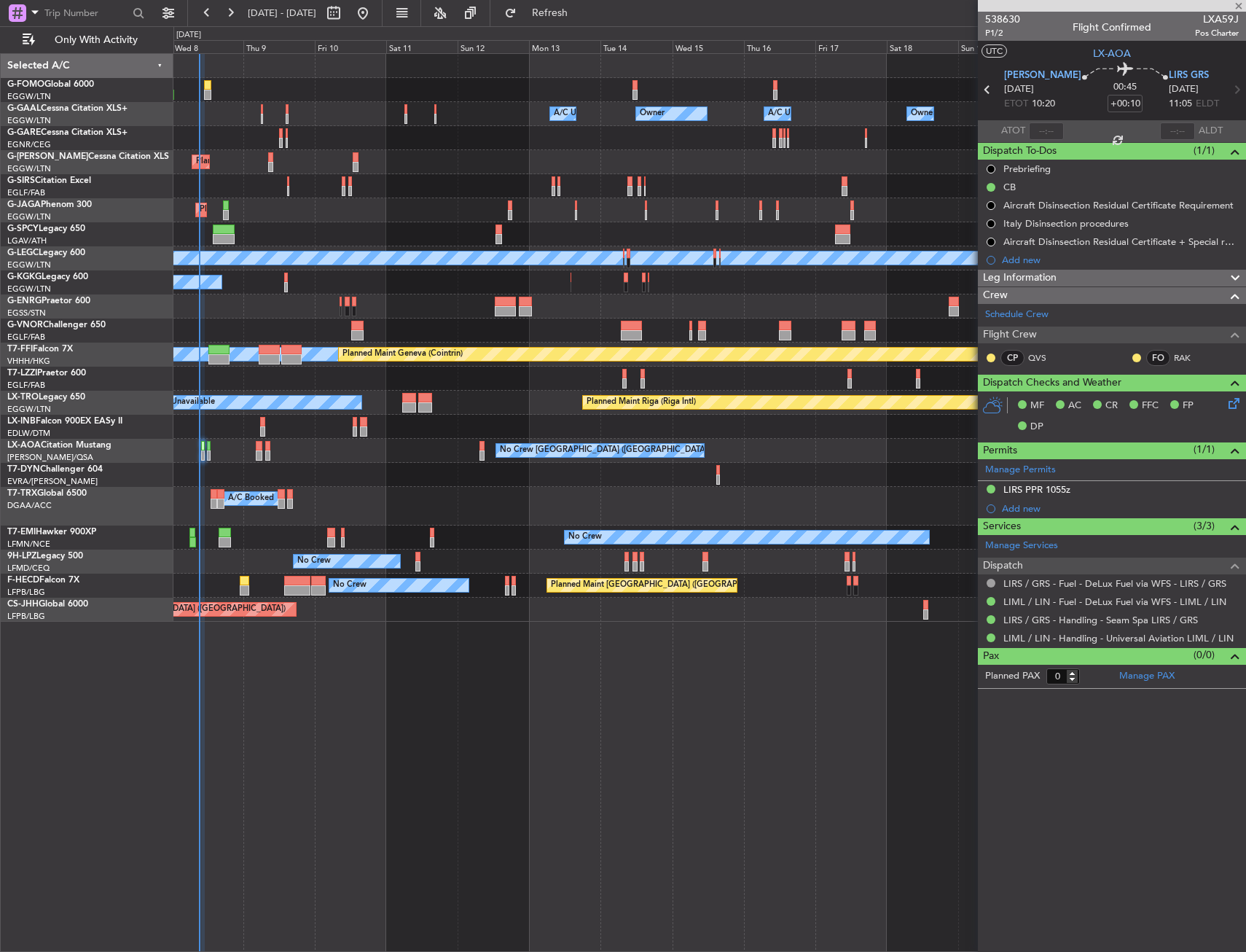
type input "+00:15"
type input "5"
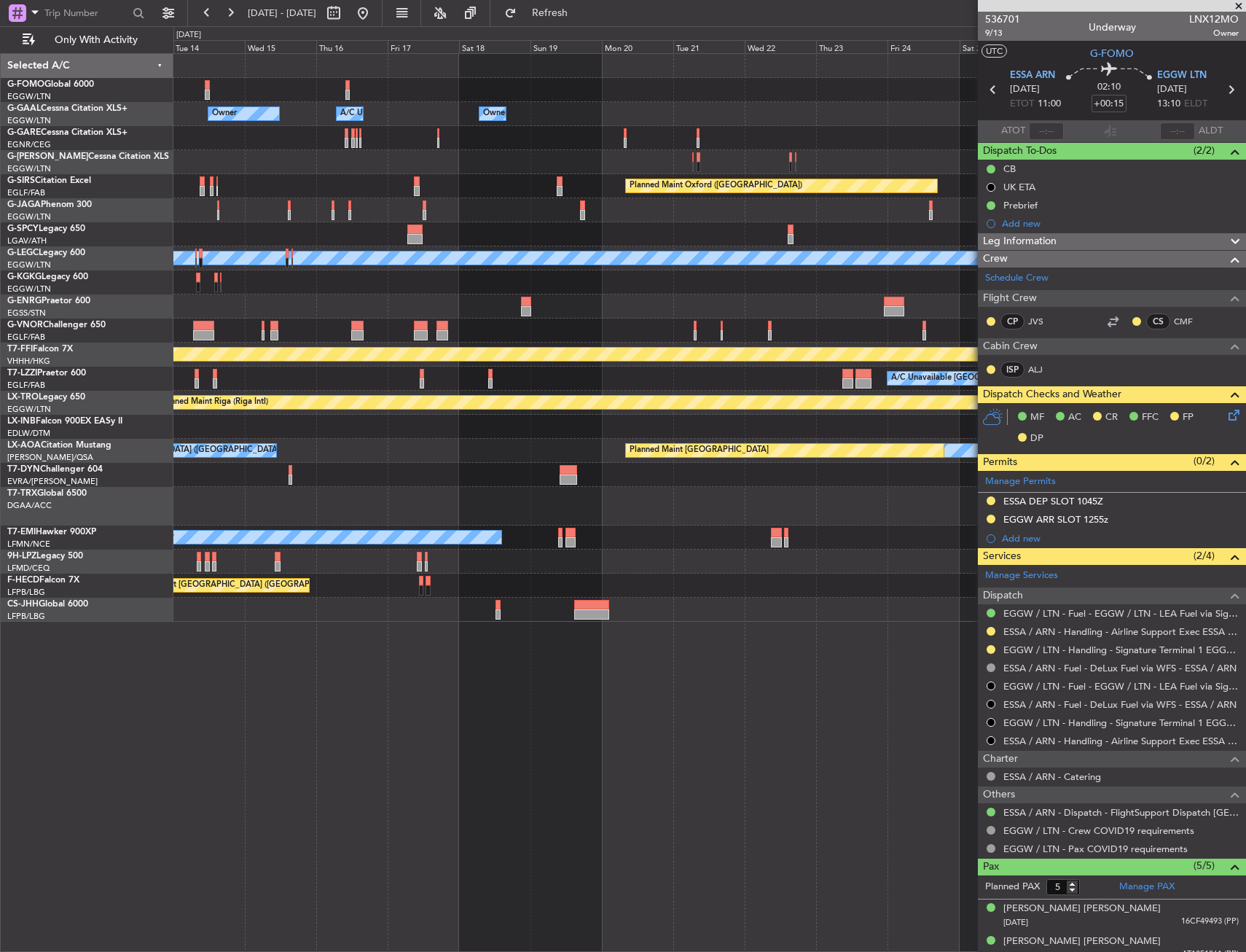
click at [301, 538] on div "Owner Owner A/C Unavailable Owner Owner A/C Unavailable Owner Planned Maint Oxf…" at bounding box center [709, 337] width 1072 height 568
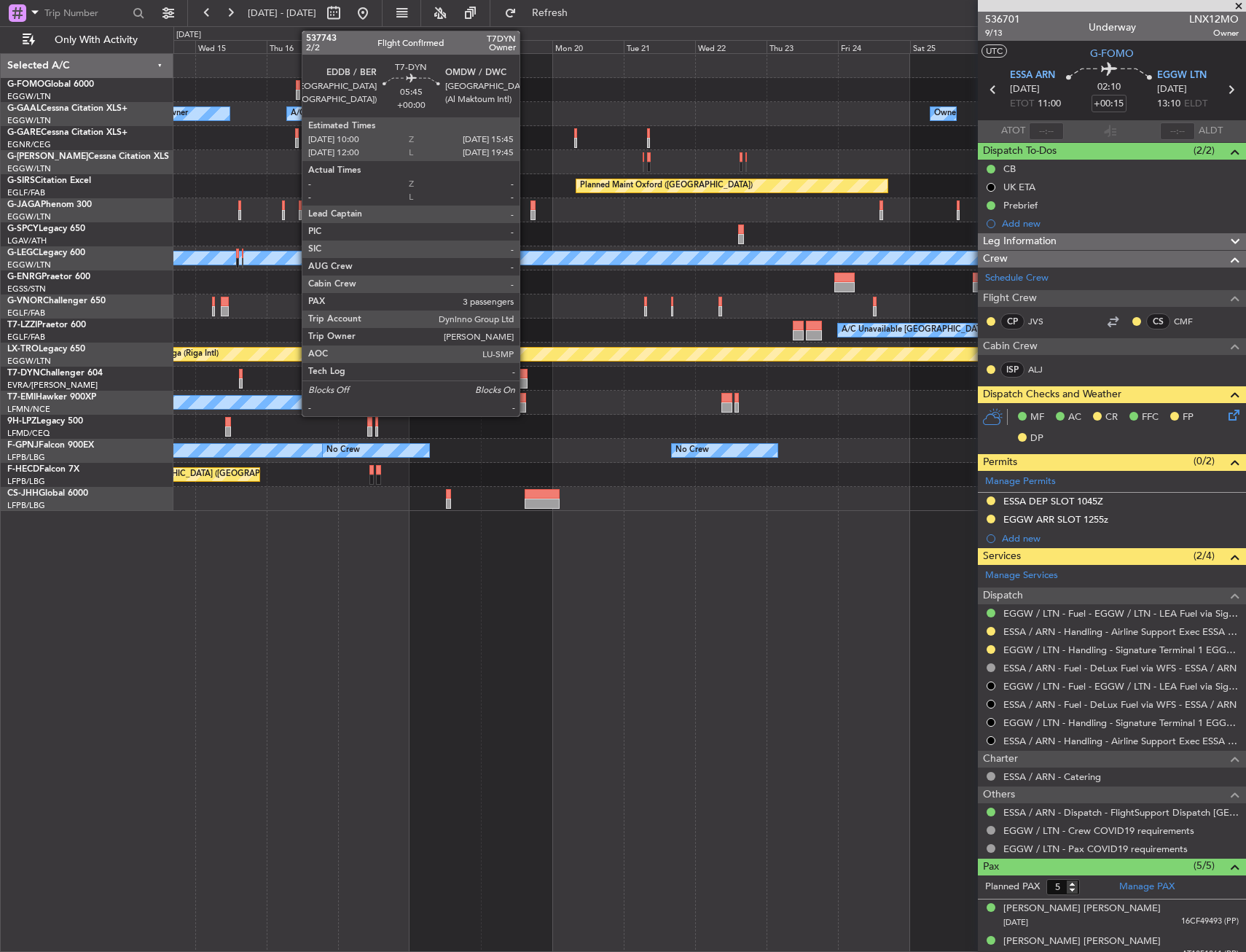
click at [526, 380] on div at bounding box center [519, 384] width 17 height 10
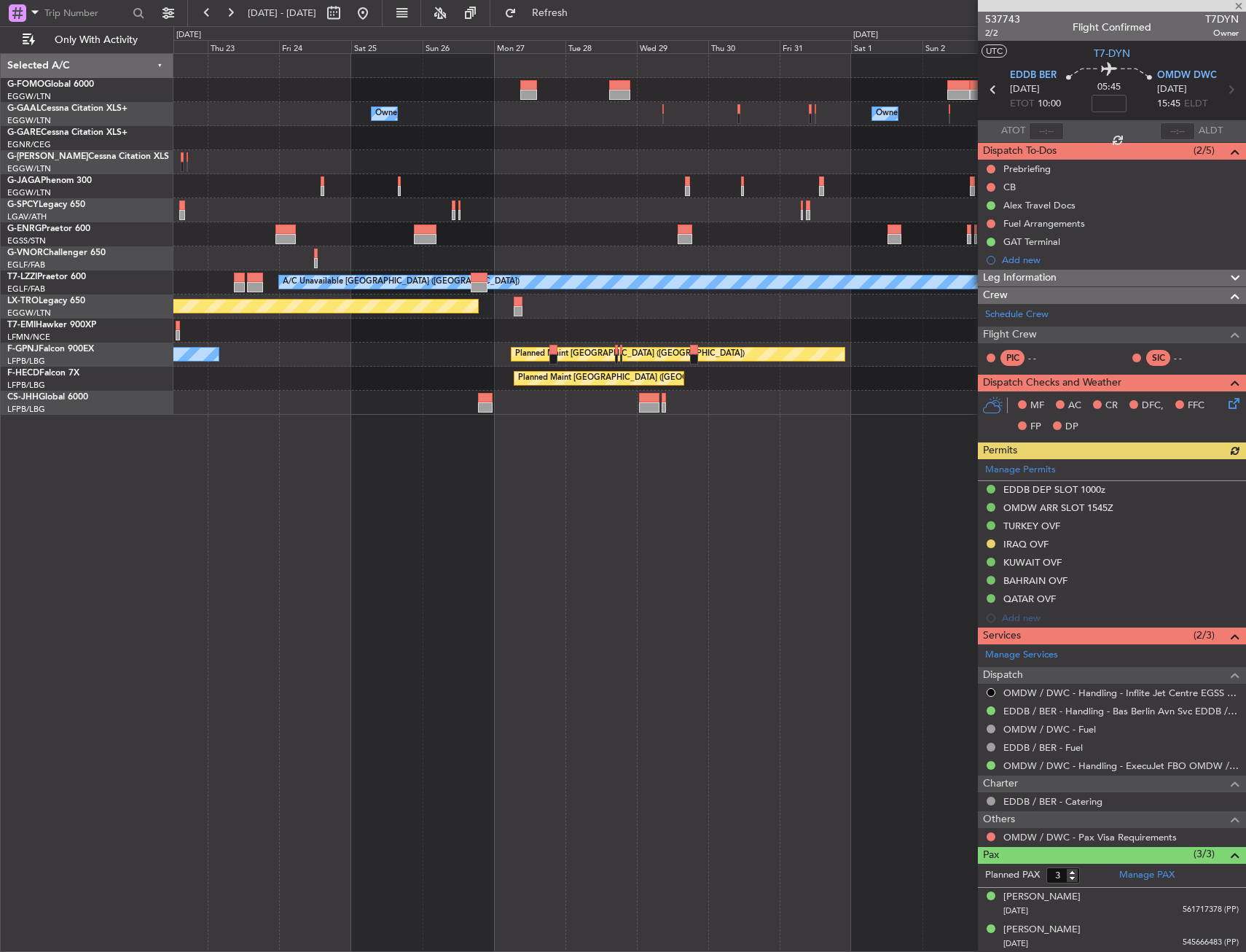
click at [199, 440] on div "Owner Owner Owner A/C Unavailable London (Luton) Planned Maint Riga (Riga Intl)…" at bounding box center [709, 502] width 1073 height 899
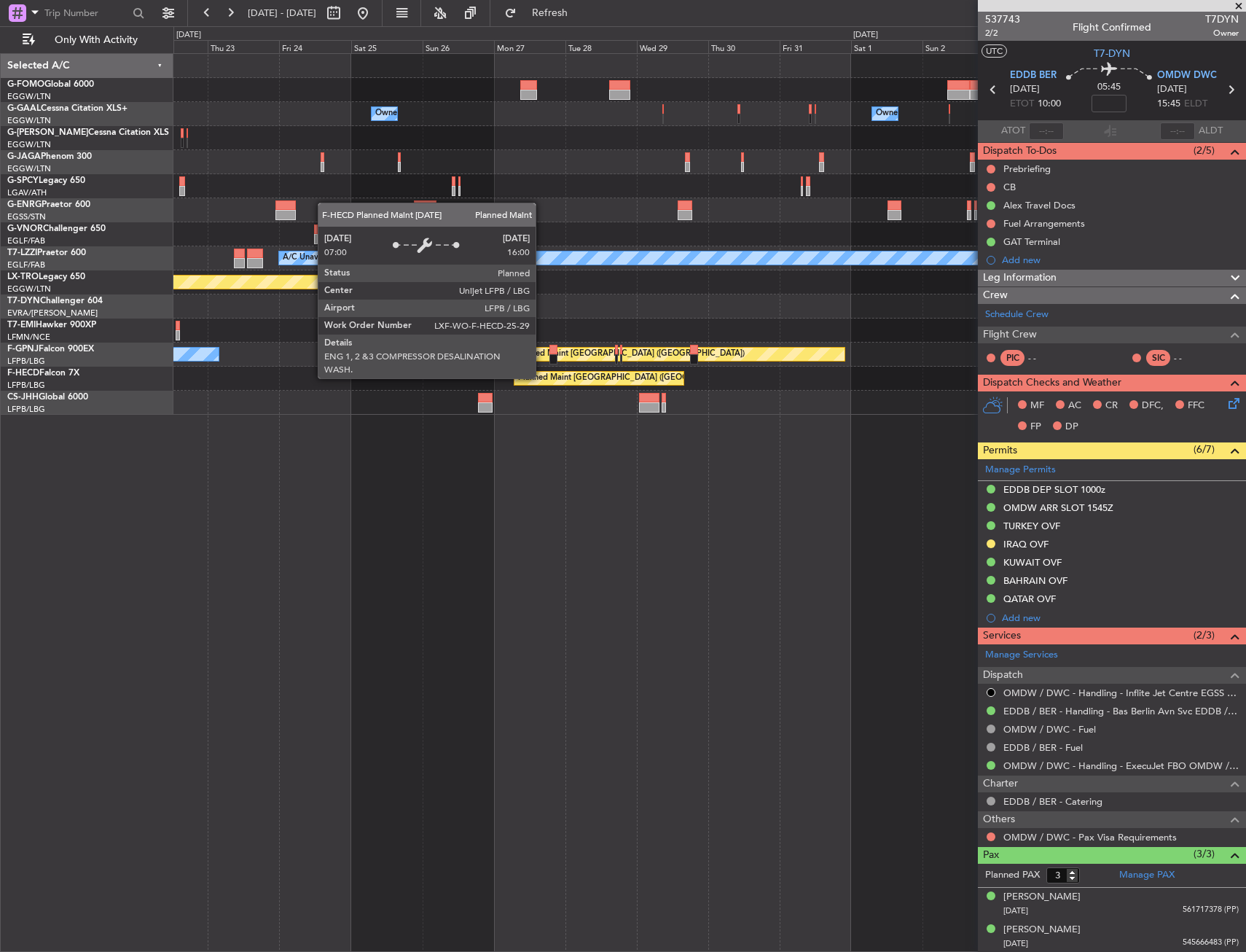
click at [214, 447] on div "Owner Owner Owner A/C Unavailable London (Luton) Planned Maint Riga (Riga Intl)…" at bounding box center [709, 502] width 1073 height 899
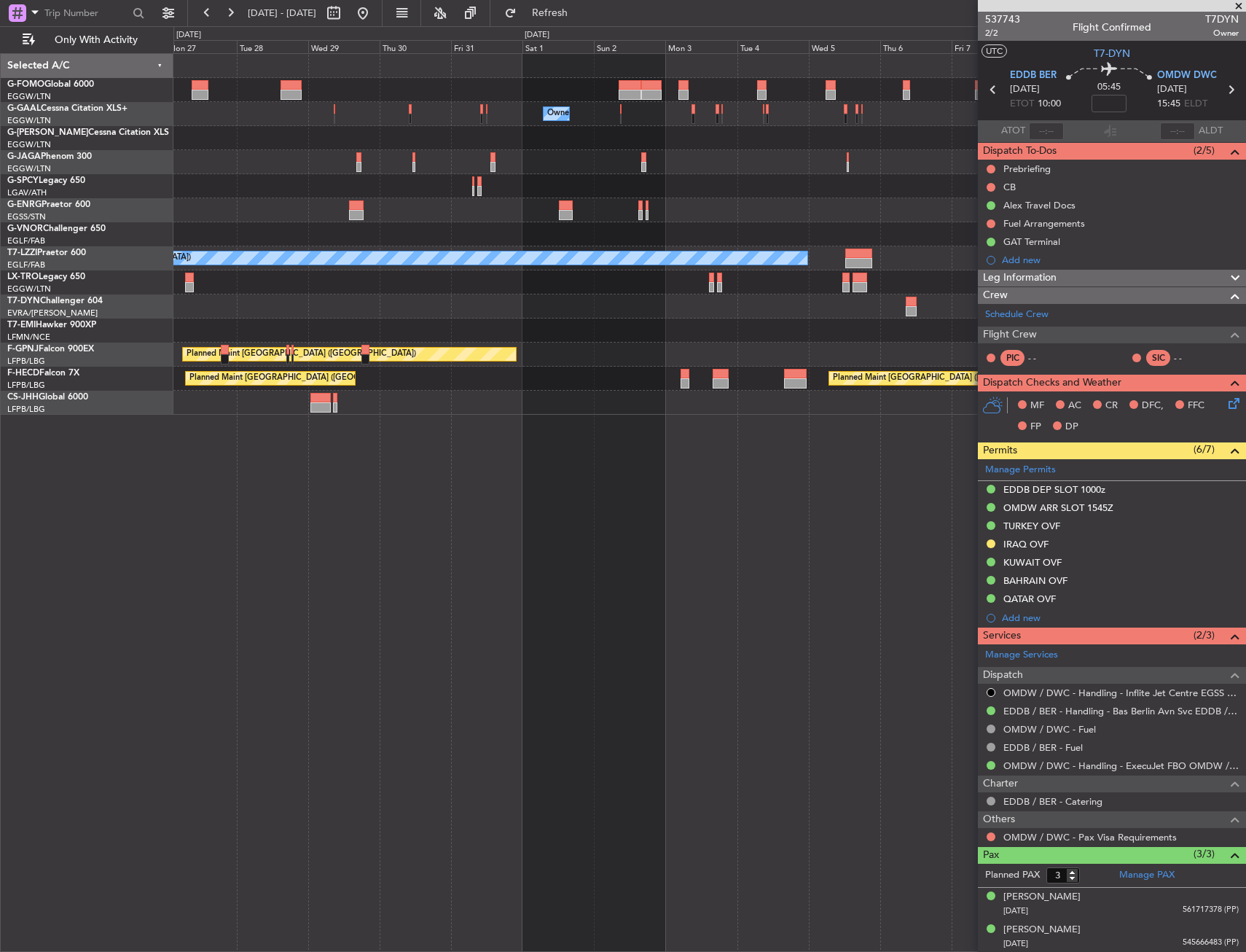
click at [231, 440] on div "Owner Owner Owner Owner A/C Unavailable London (Luton) Planned Maint Riga (Riga…" at bounding box center [709, 502] width 1073 height 899
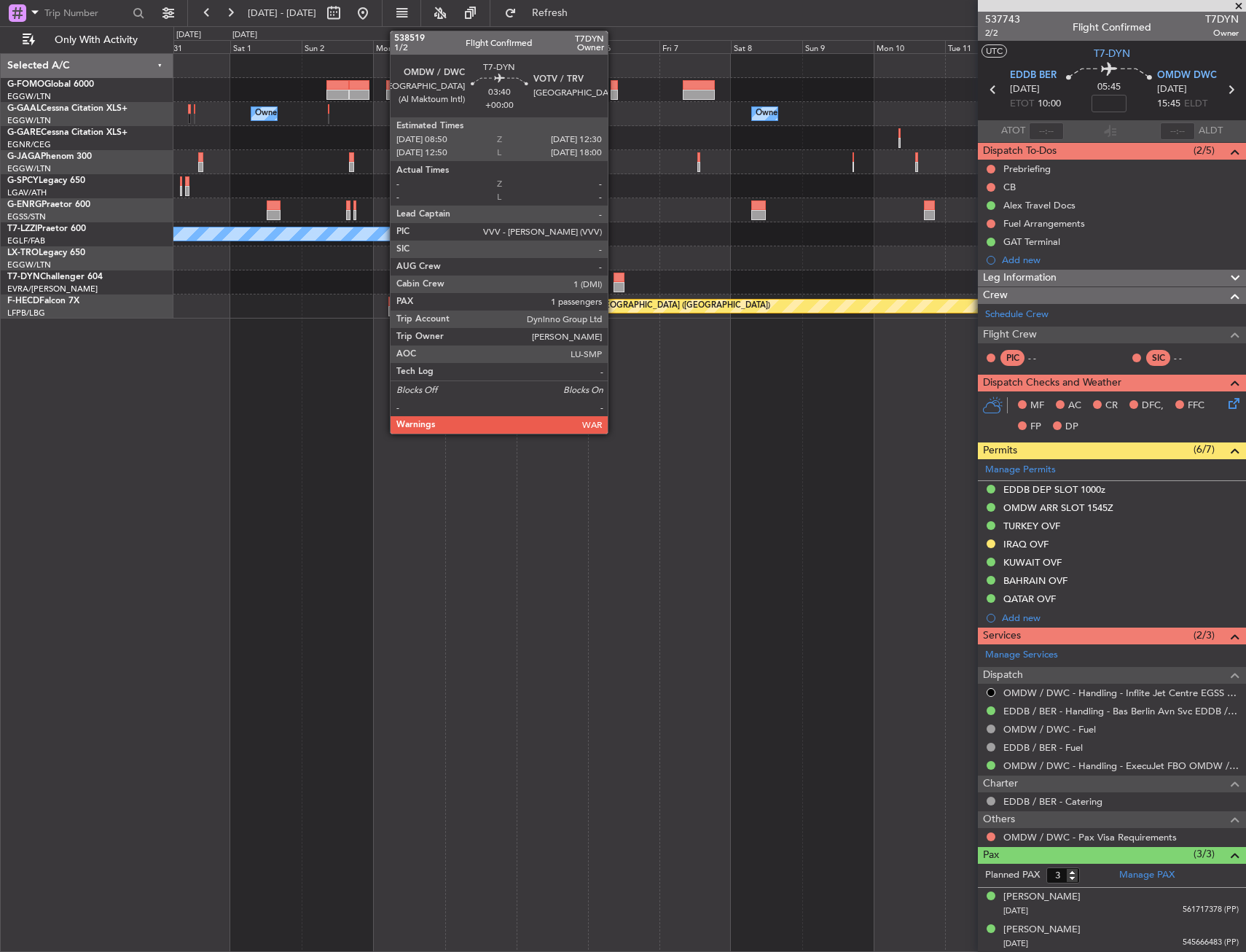
click at [615, 284] on div at bounding box center [619, 287] width 11 height 10
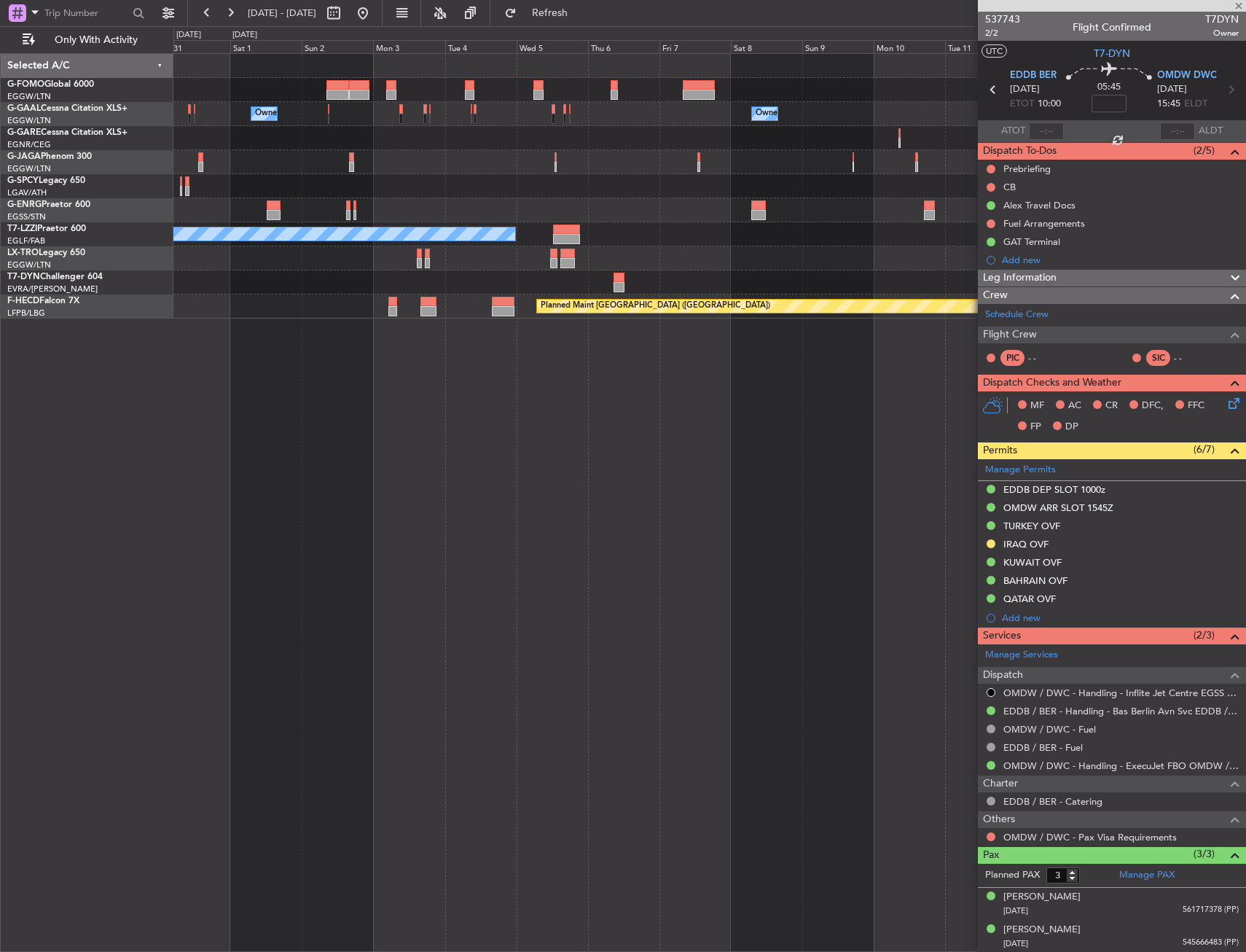
type input "1"
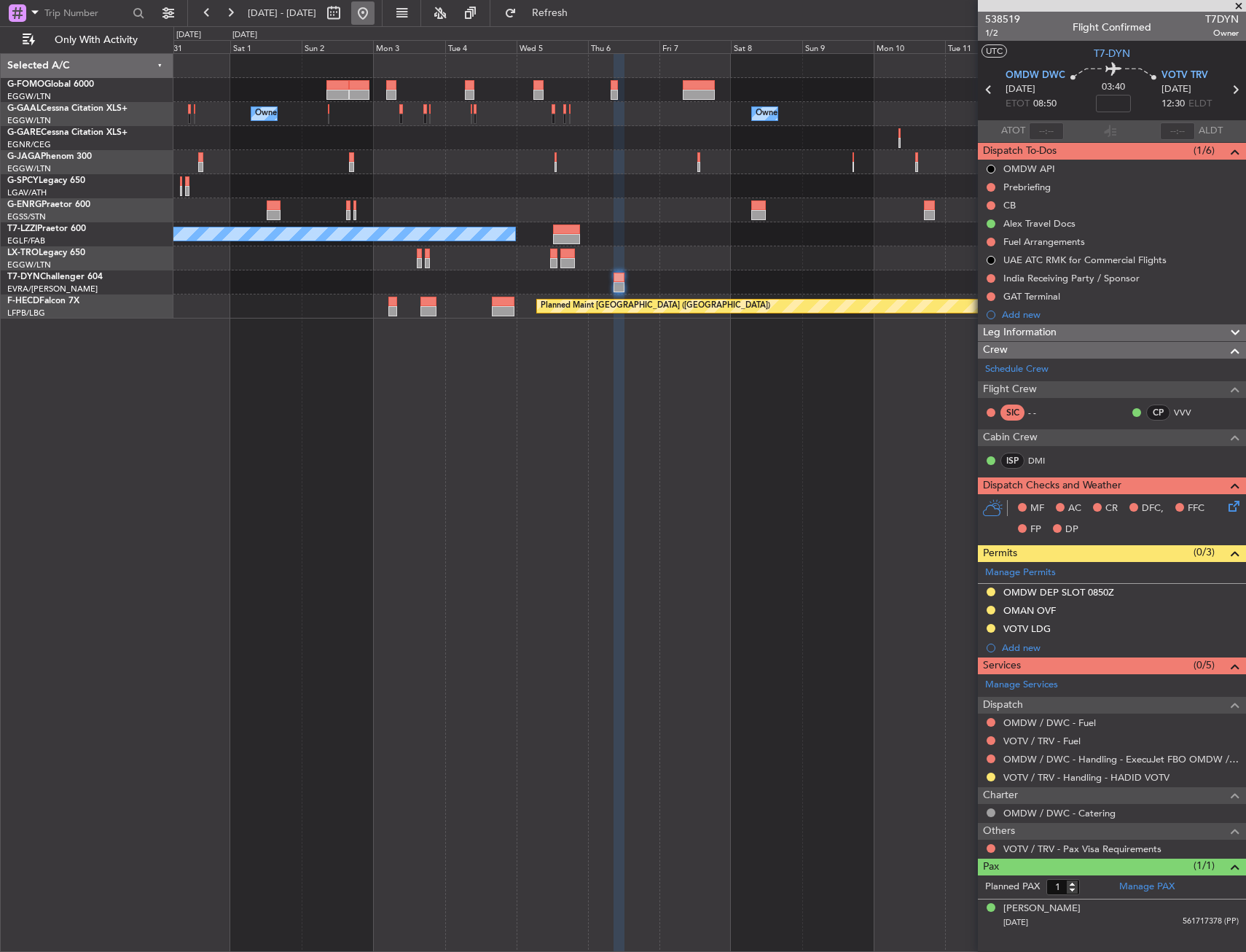
click at [374, 15] on button at bounding box center [363, 13] width 23 height 23
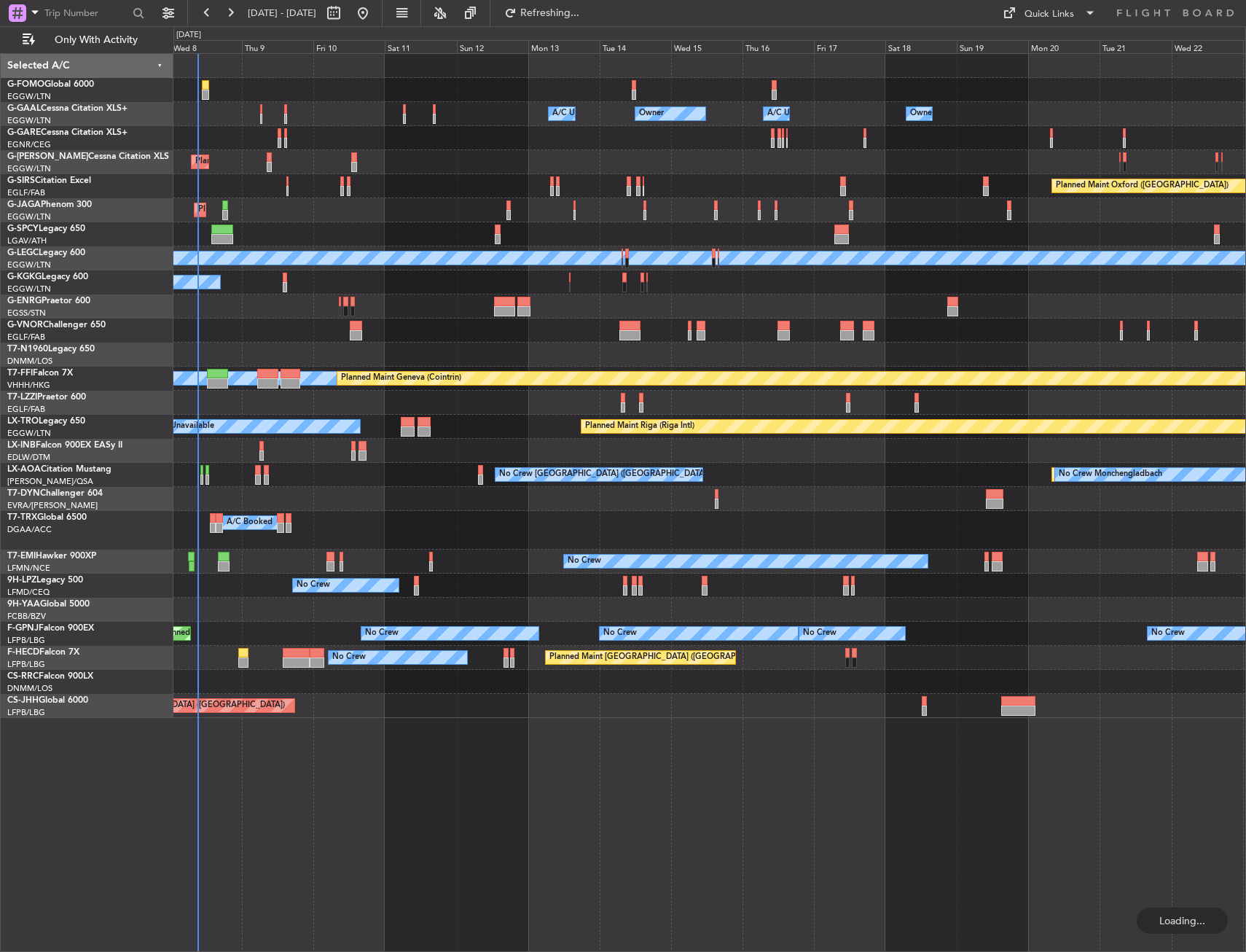
click at [501, 885] on div "Owner A/C Unavailable Owner A/C Unavailable Owner Owner Planned Maint London (L…" at bounding box center [709, 502] width 1073 height 899
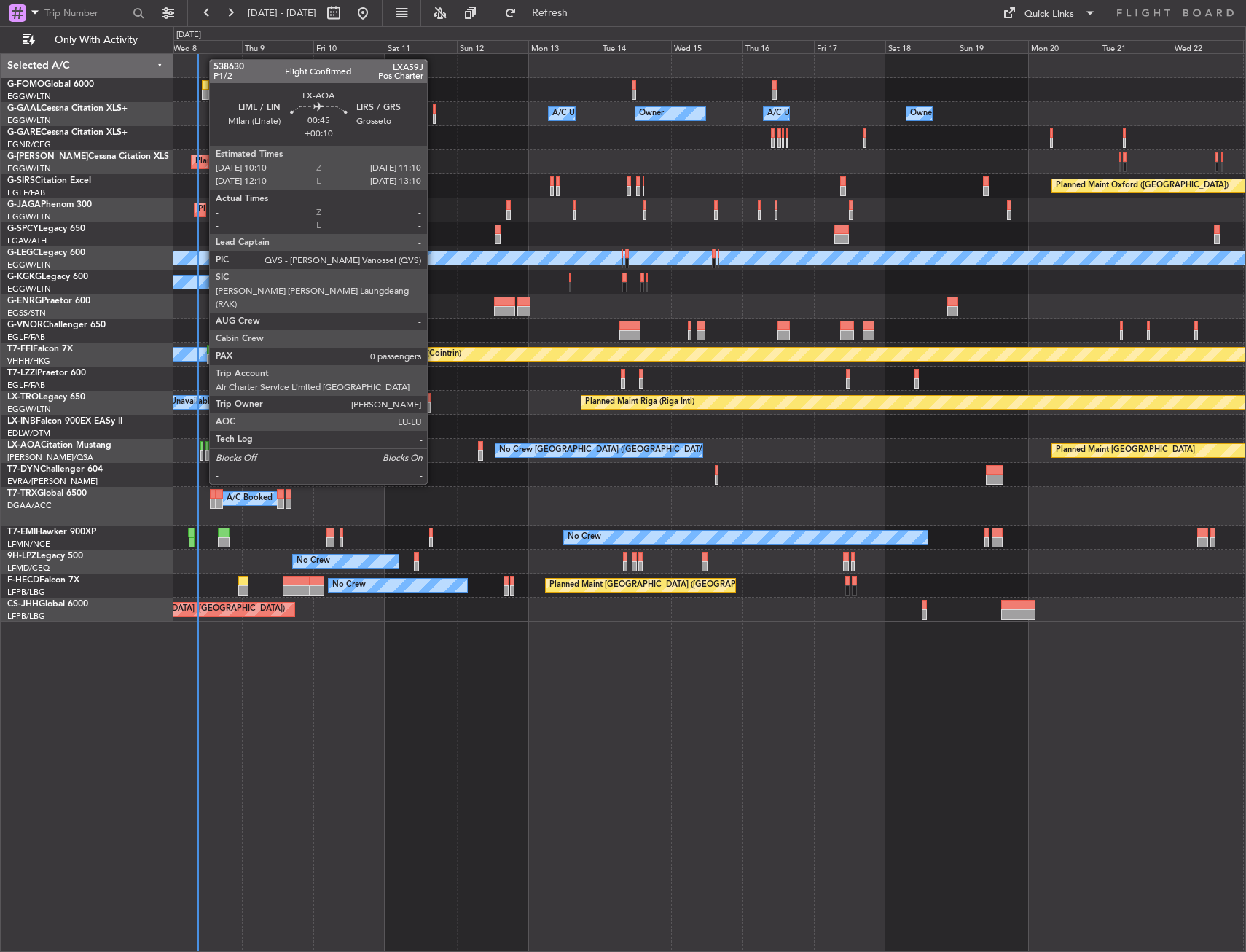
click at [202, 443] on div at bounding box center [202, 446] width 3 height 10
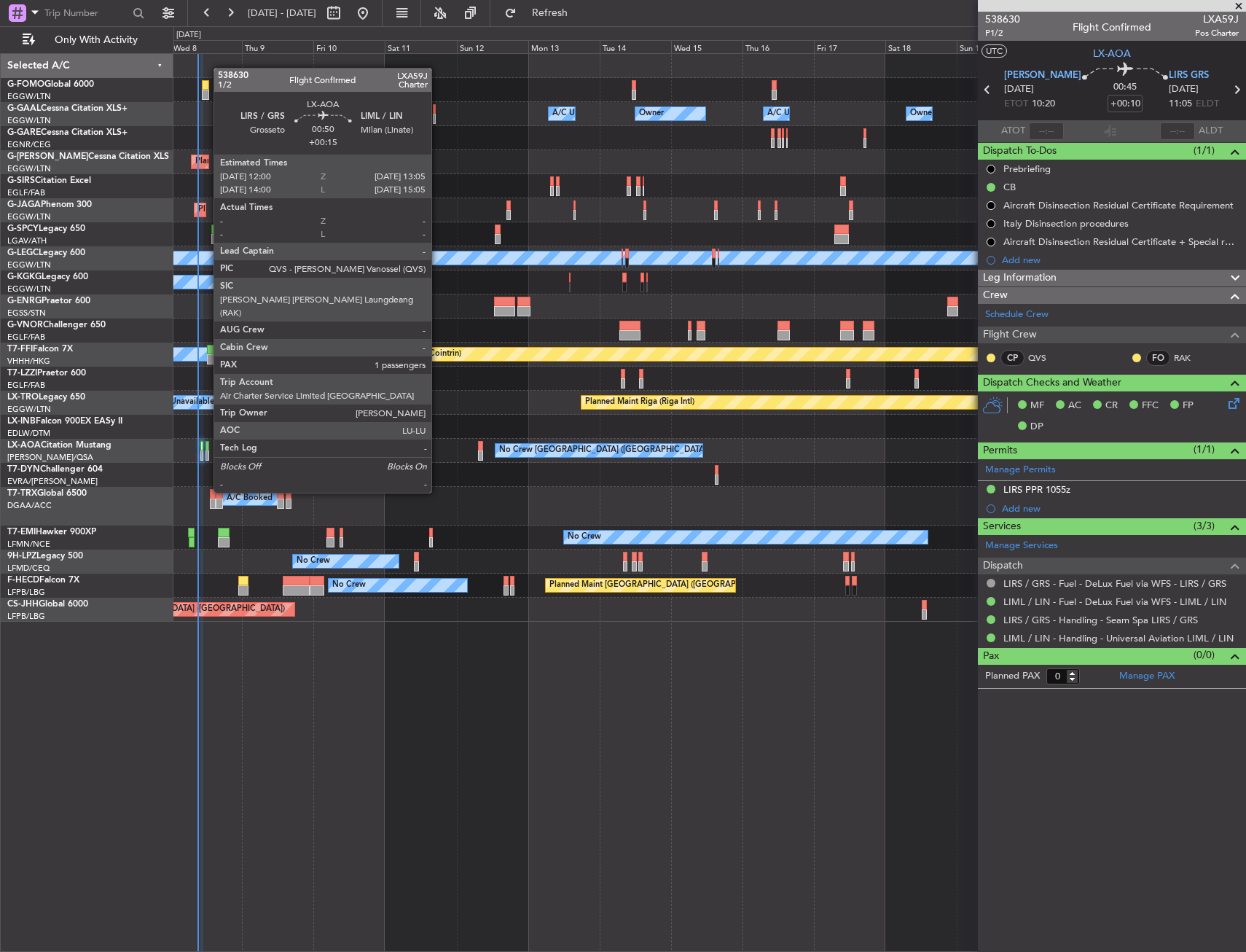
click at [206, 452] on div at bounding box center [207, 456] width 3 height 10
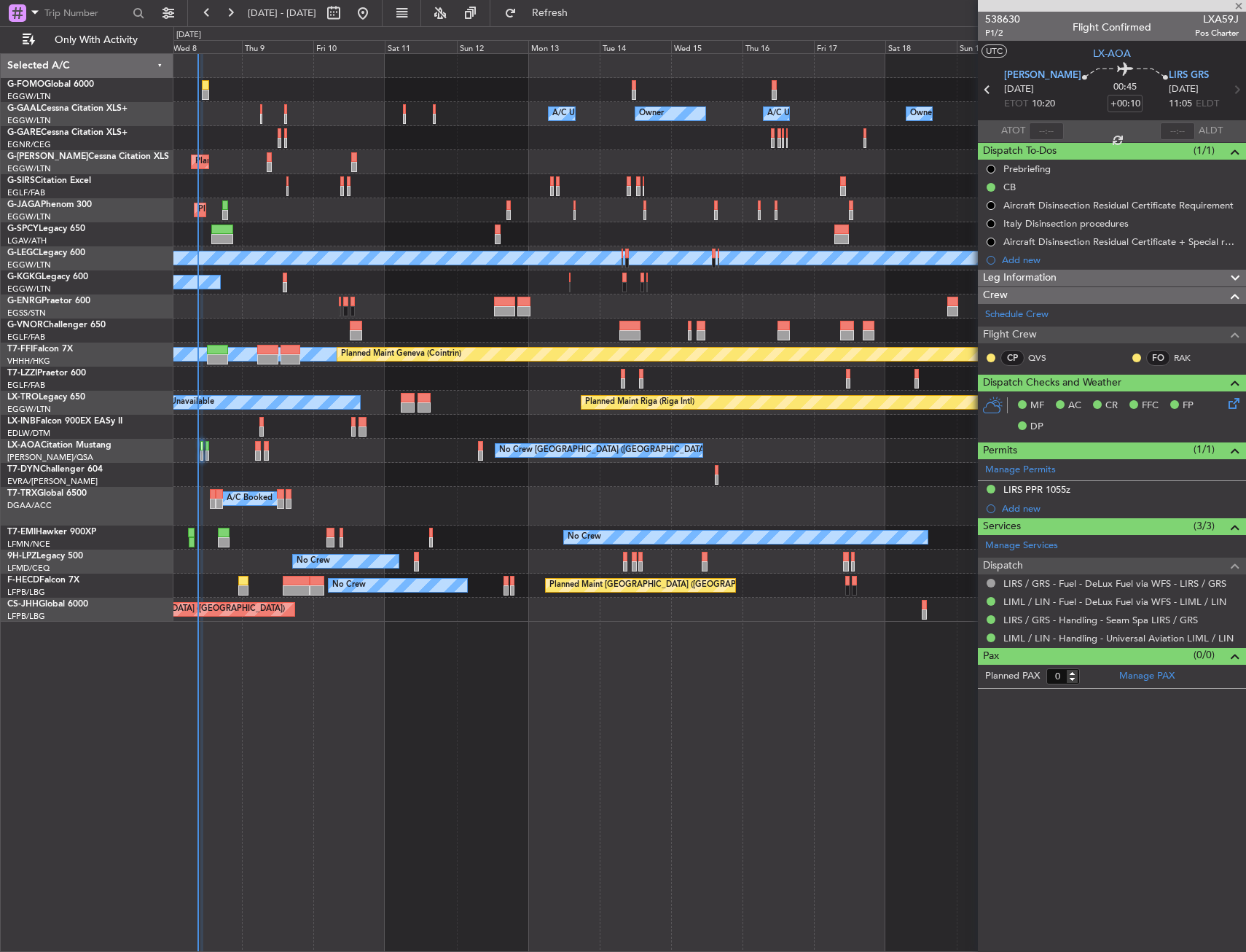
type input "+00:15"
type input "1"
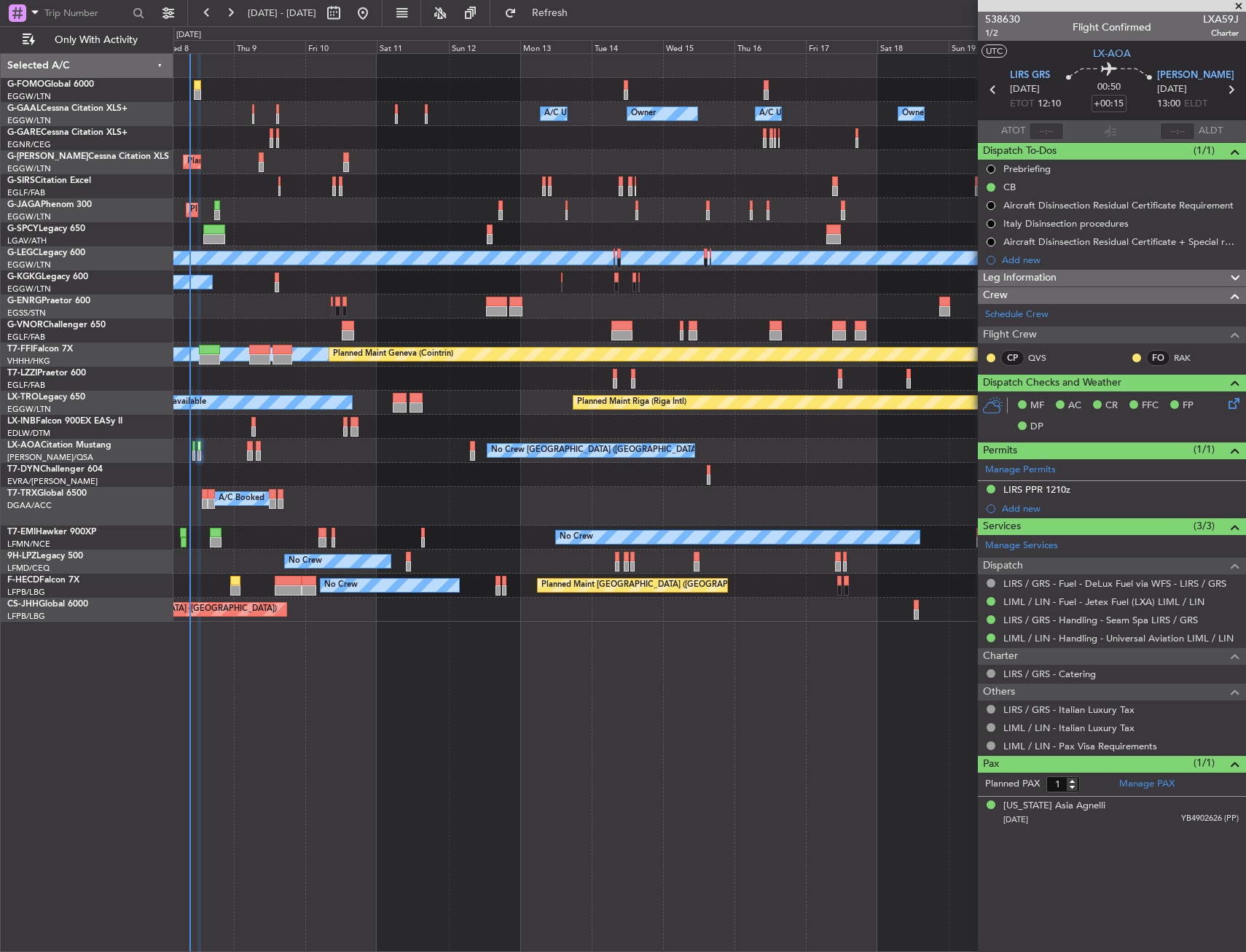
click at [386, 101] on div at bounding box center [709, 89] width 1072 height 24
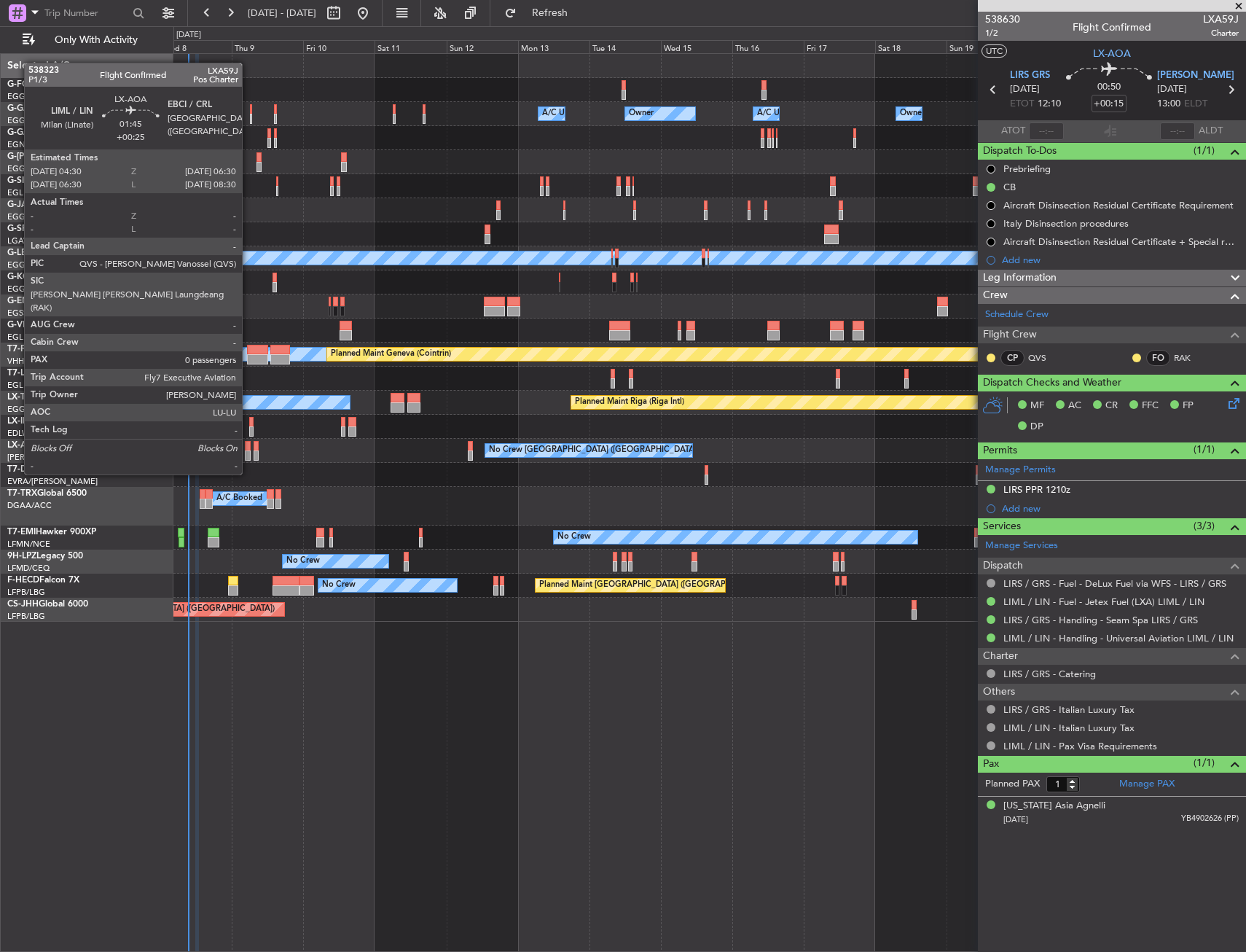
click at [249, 447] on div at bounding box center [249, 446] width 7 height 10
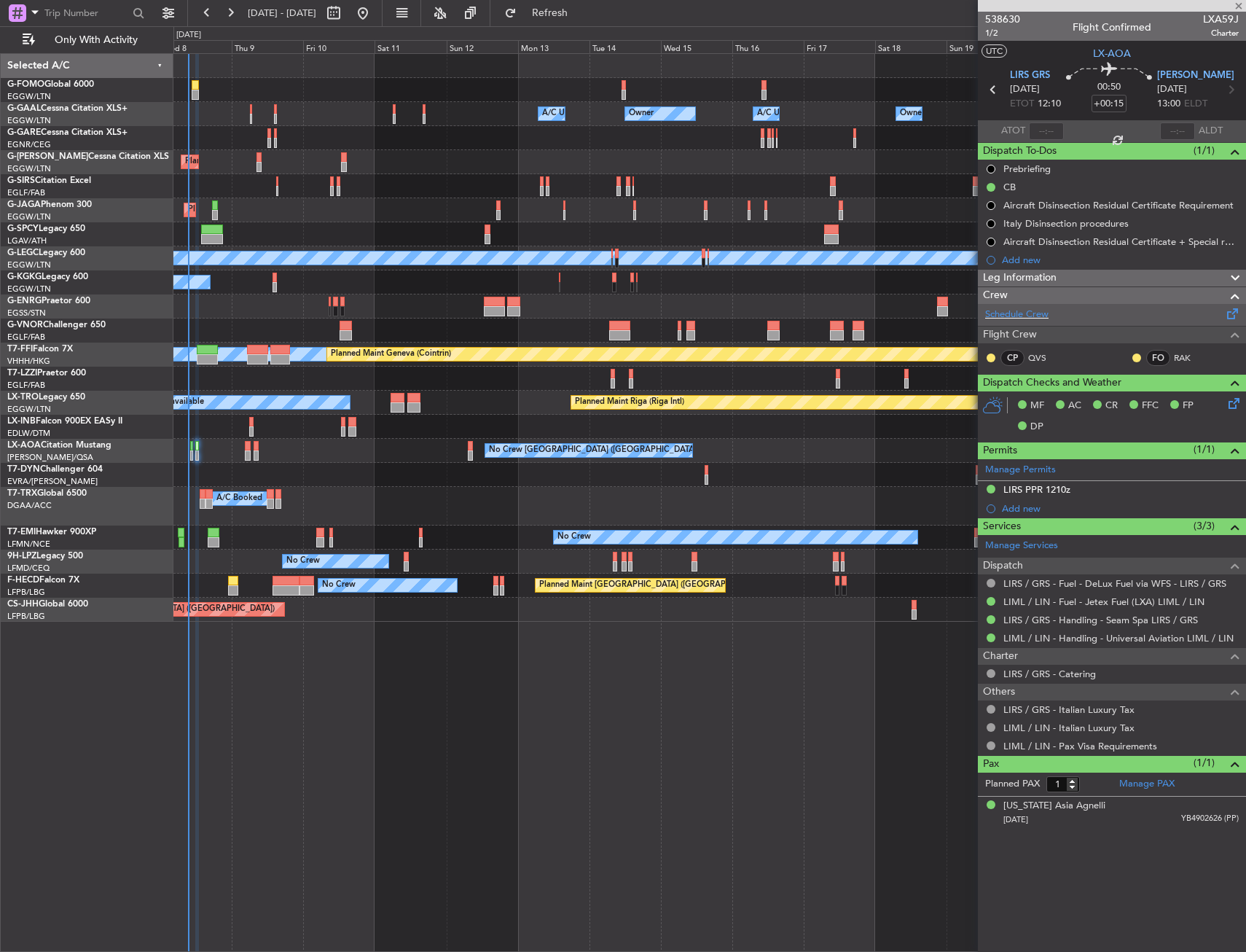
type input "+00:25"
type input "0"
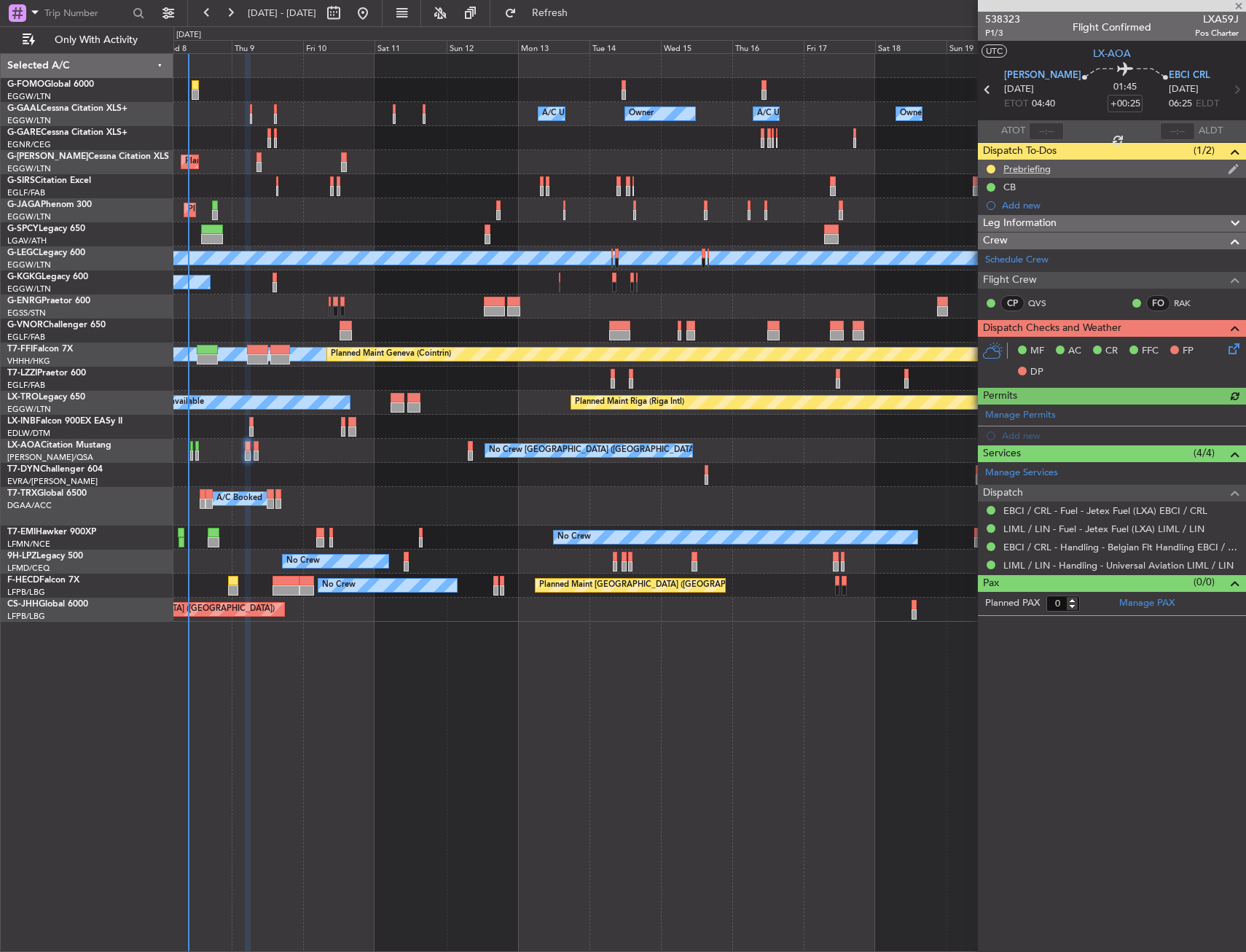
click at [1089, 170] on div "Prebriefing" at bounding box center [1113, 169] width 268 height 18
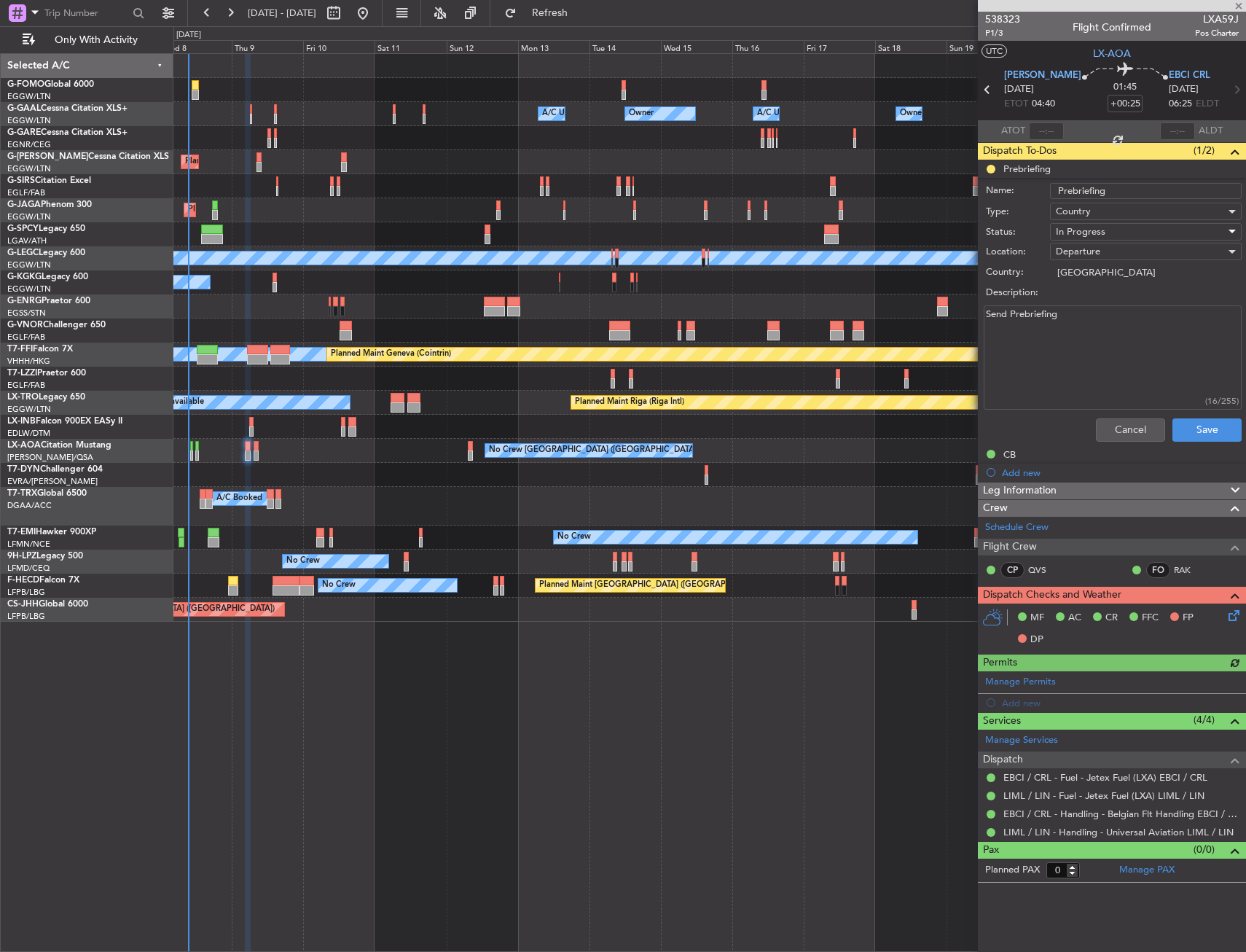
click at [1109, 230] on div "In Progress" at bounding box center [1141, 232] width 170 height 22
click at [1097, 307] on span "Completed" at bounding box center [1139, 305] width 179 height 22
click at [1076, 317] on textarea "Send Prebriefing" at bounding box center [1113, 358] width 258 height 104
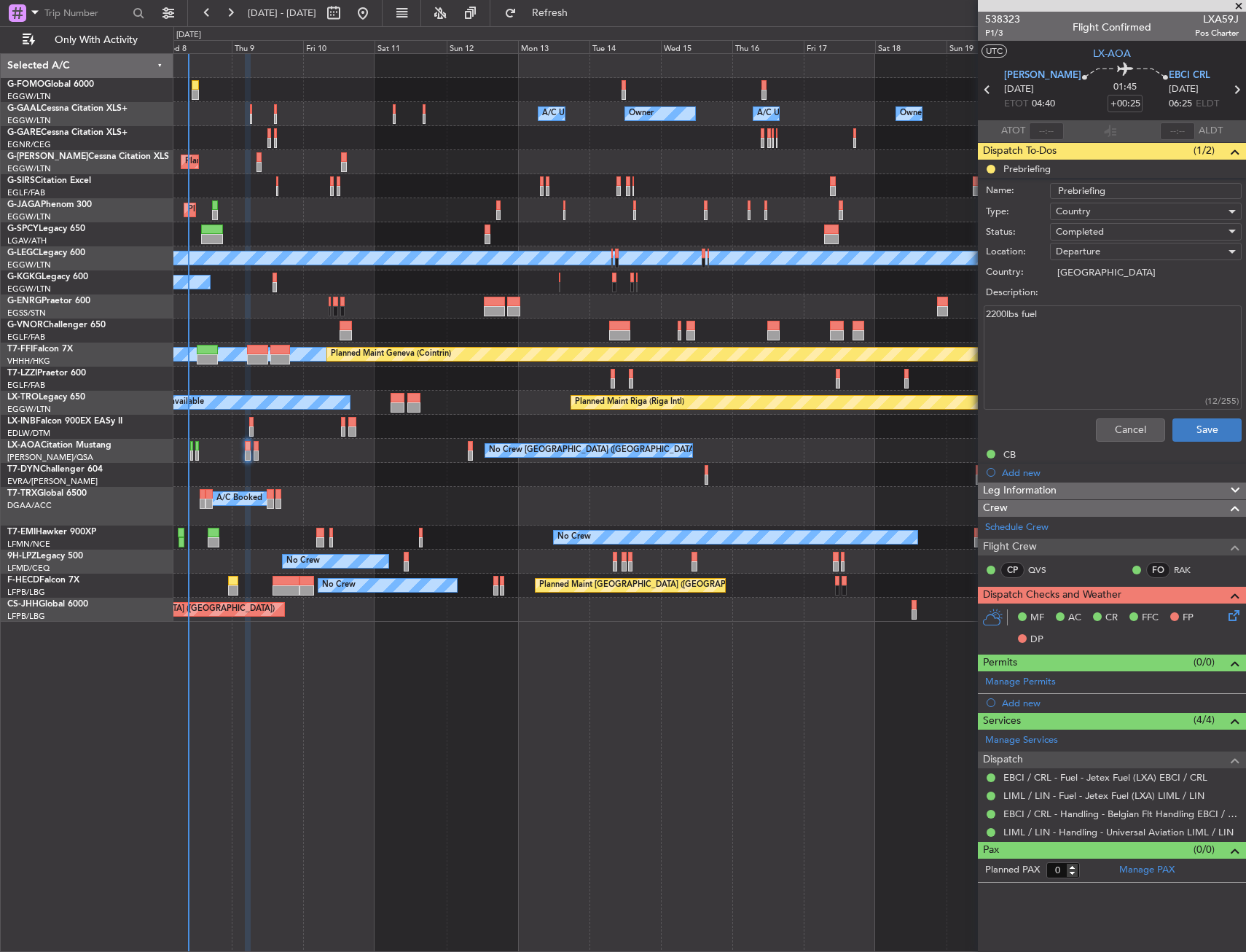
type textarea "2200lbs fuel"
click at [1208, 423] on button "Save" at bounding box center [1208, 430] width 70 height 23
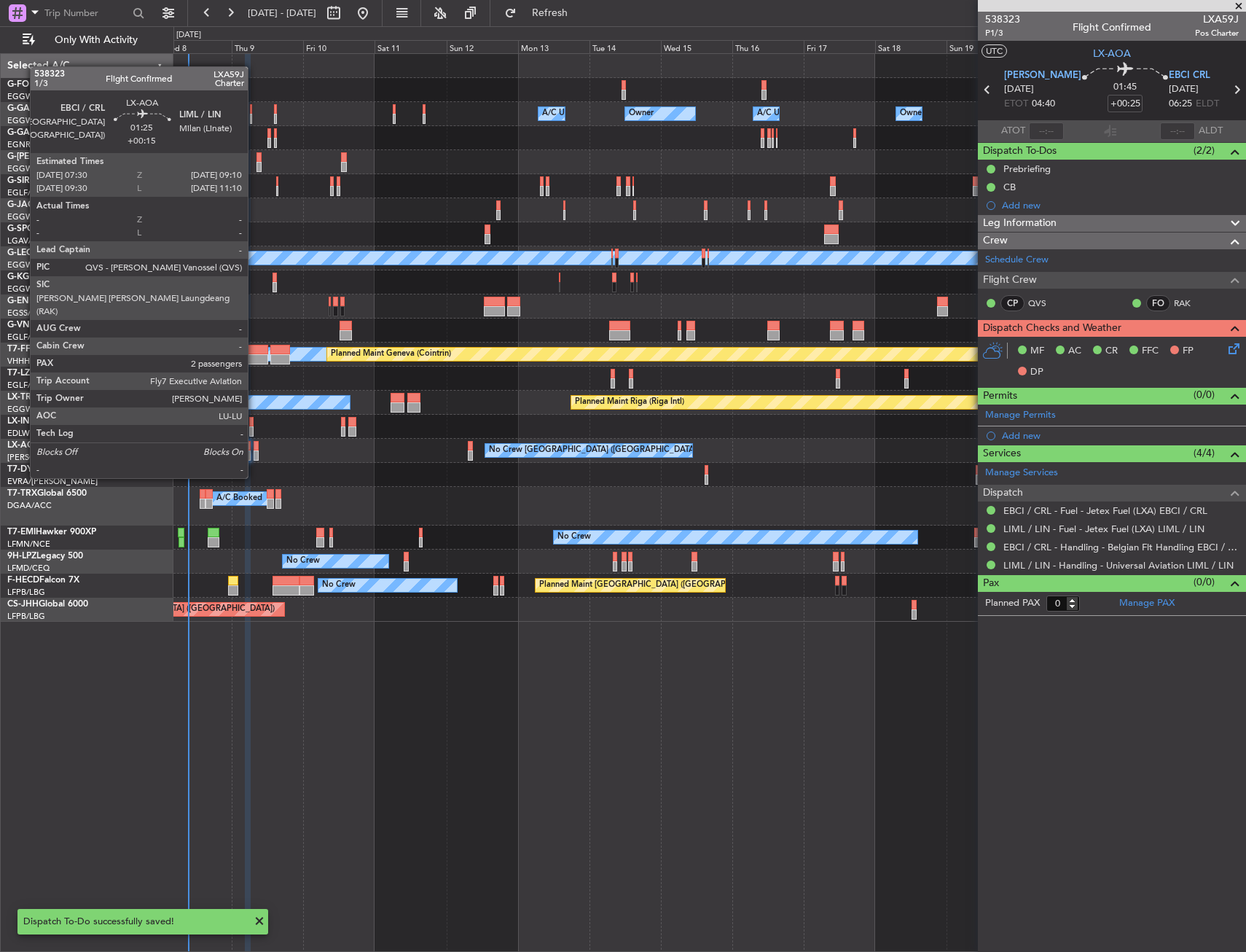
click at [254, 451] on div at bounding box center [256, 456] width 5 height 10
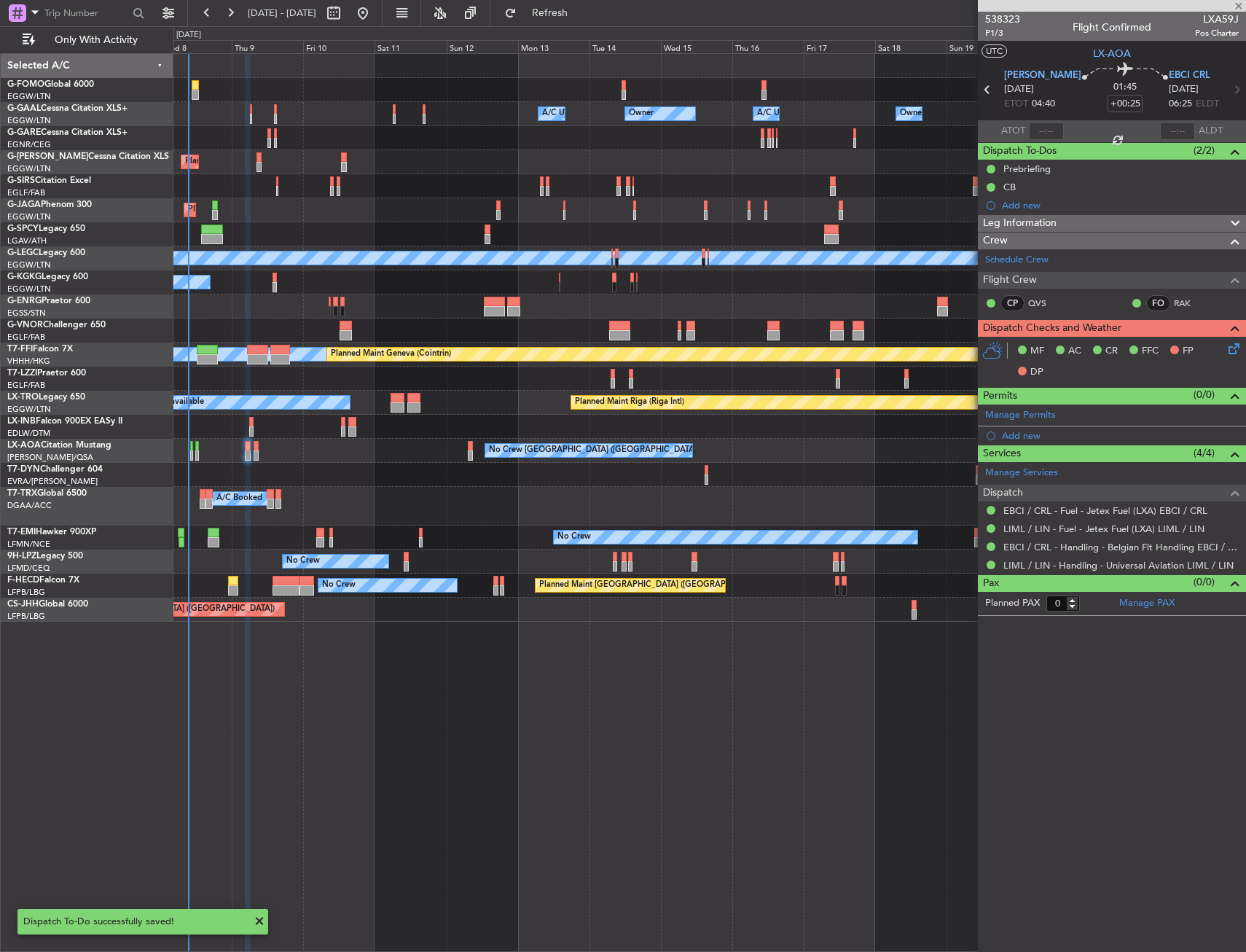
type input "+00:15"
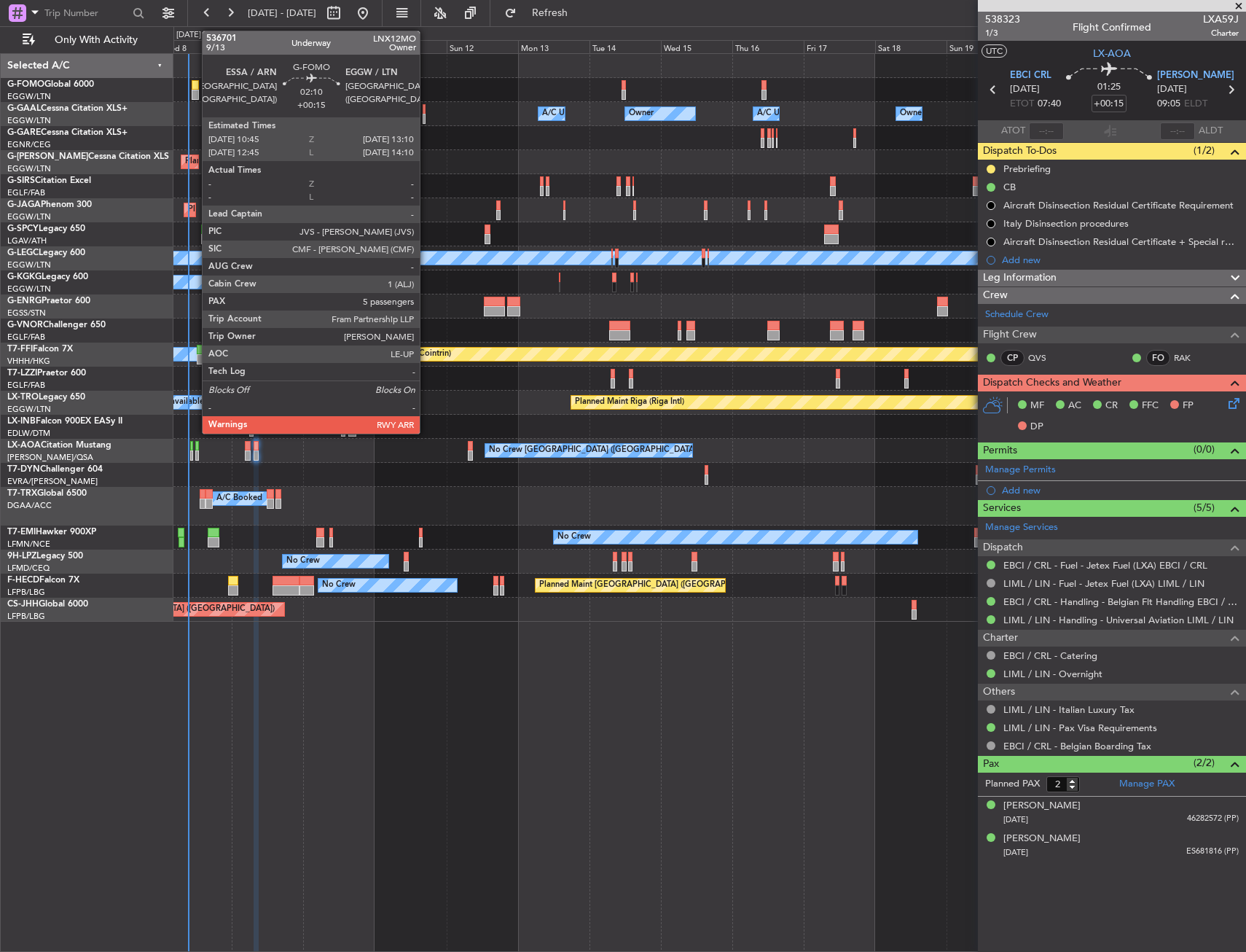
click at [195, 87] on div at bounding box center [195, 85] width 7 height 10
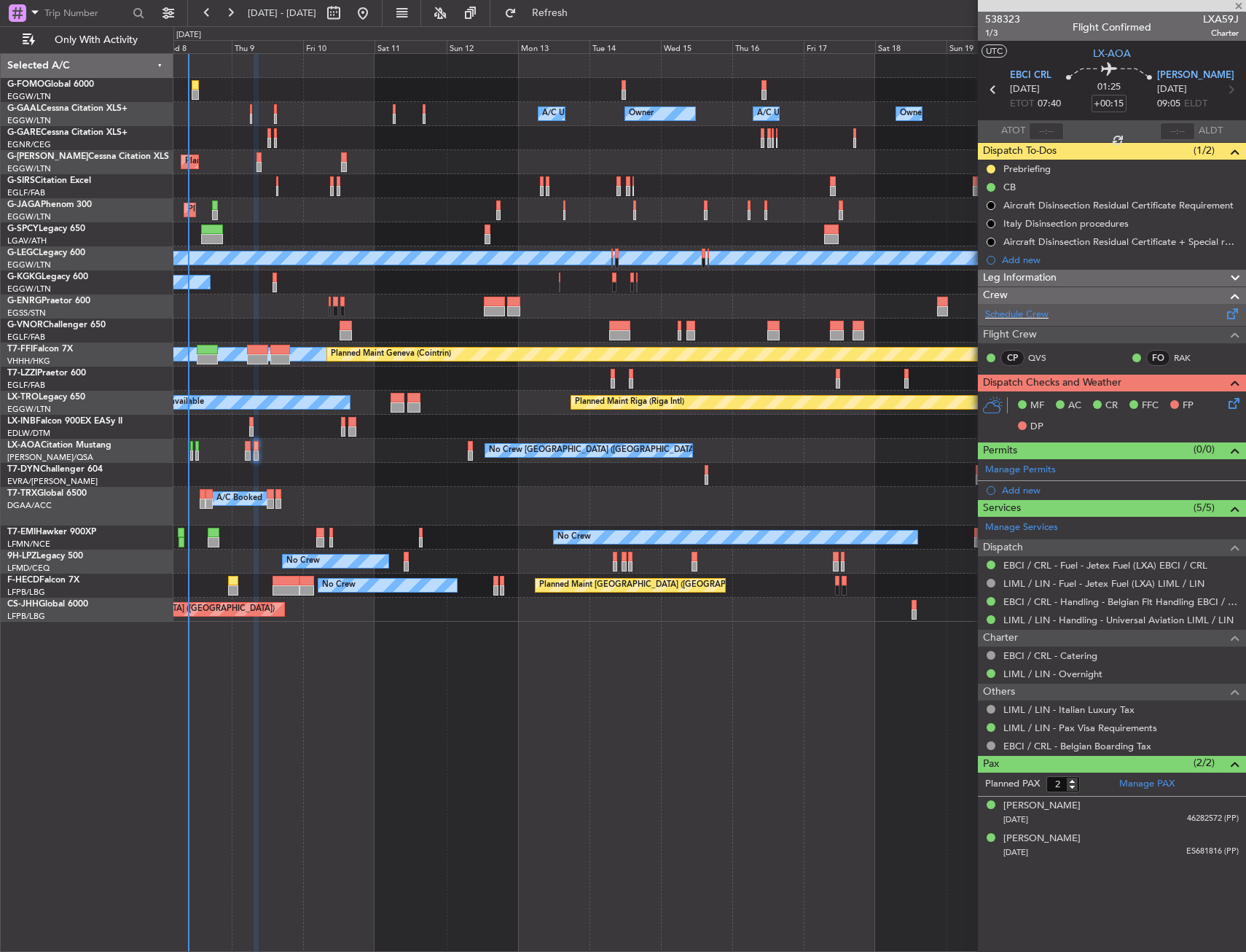
type input "5"
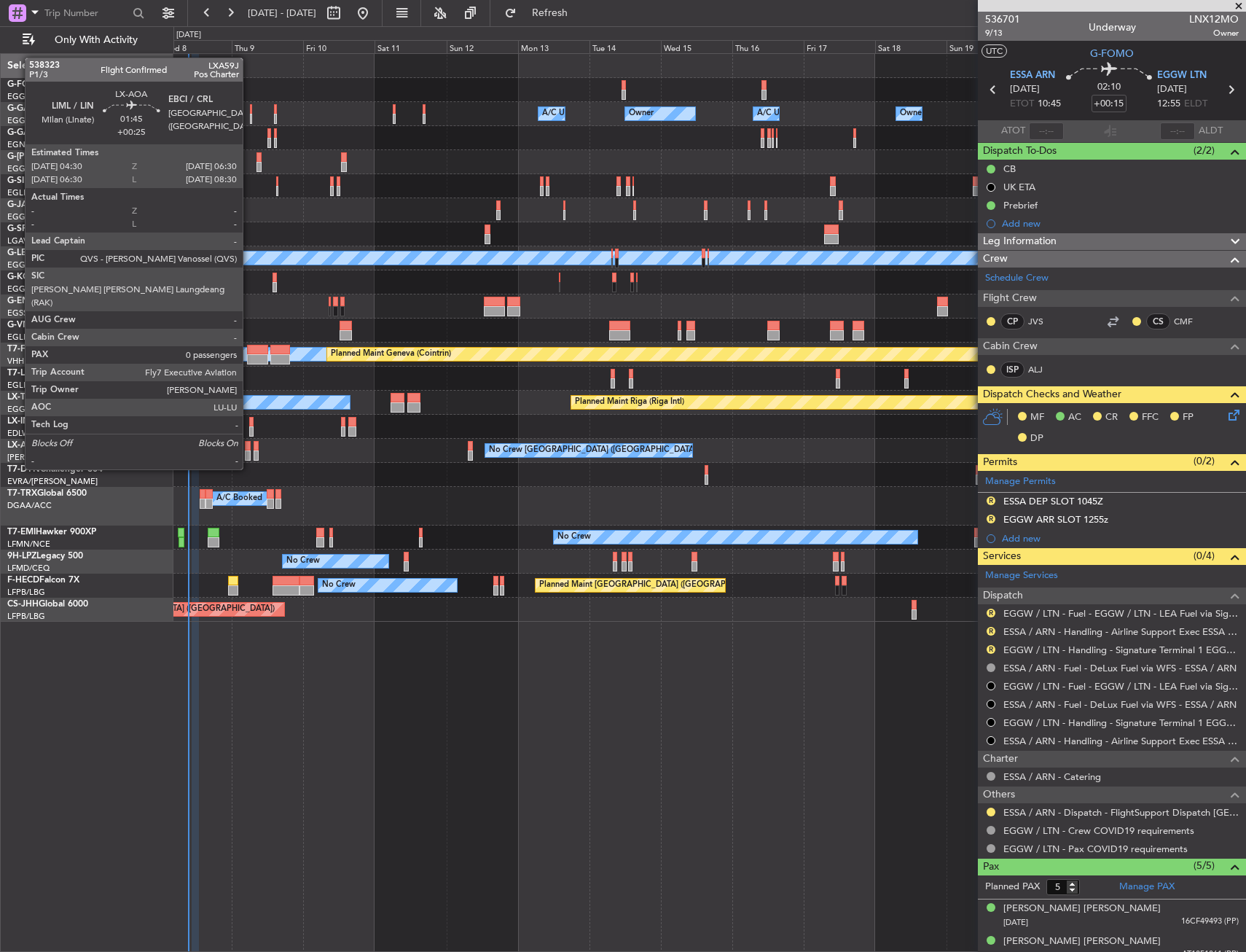
click at [249, 447] on div at bounding box center [249, 446] width 7 height 10
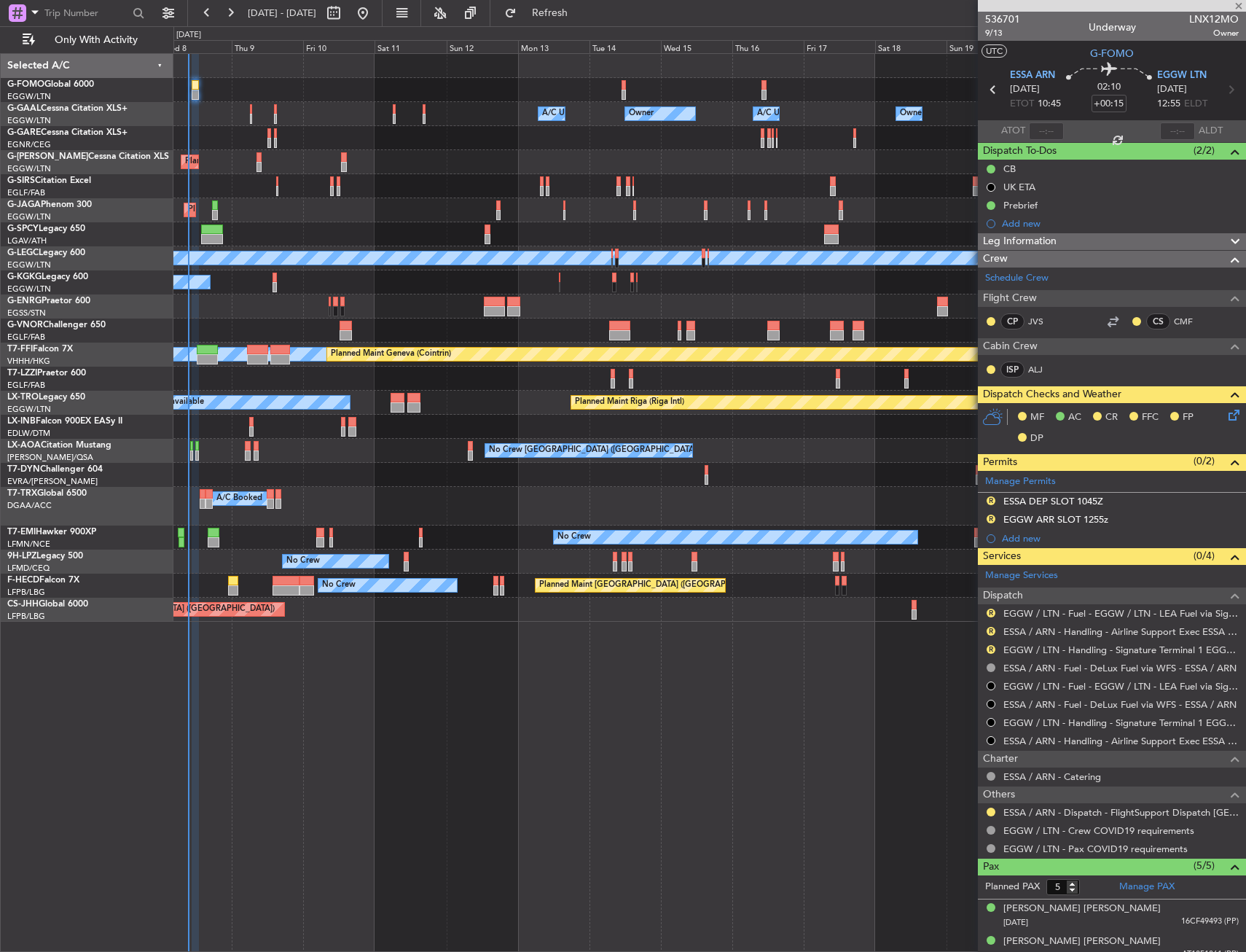
type input "+00:25"
type input "0"
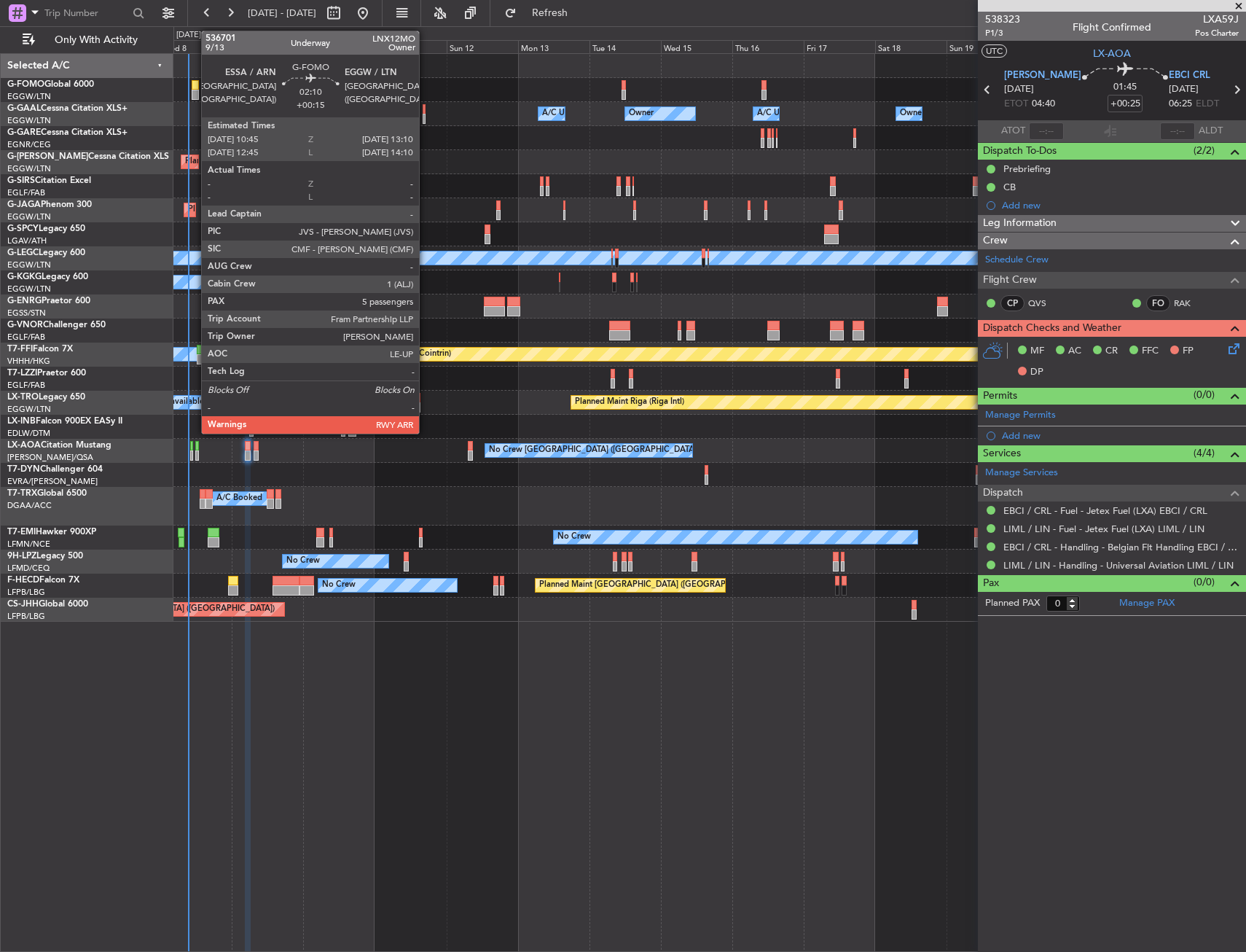
click at [194, 91] on div at bounding box center [195, 94] width 7 height 10
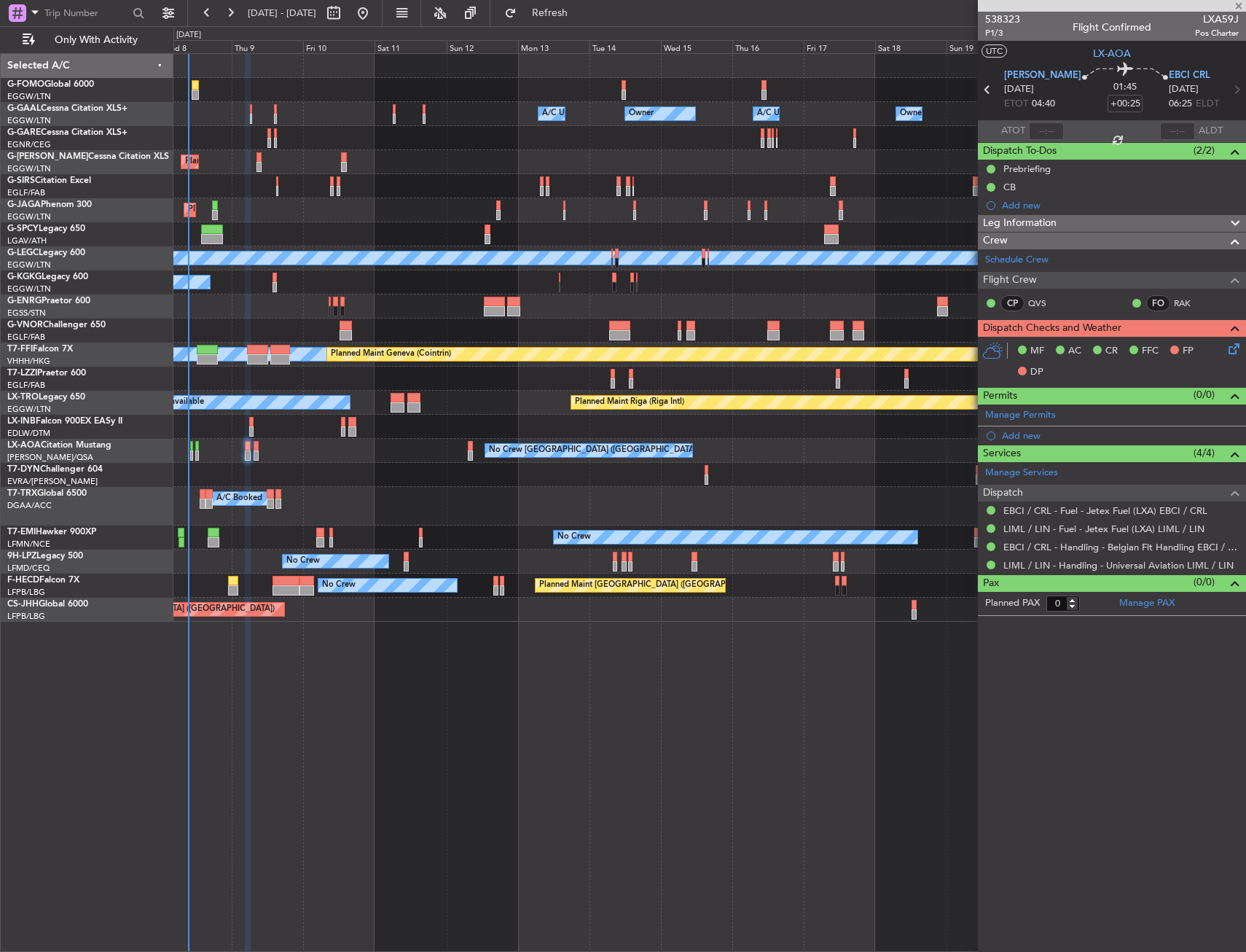
type input "+00:15"
type input "5"
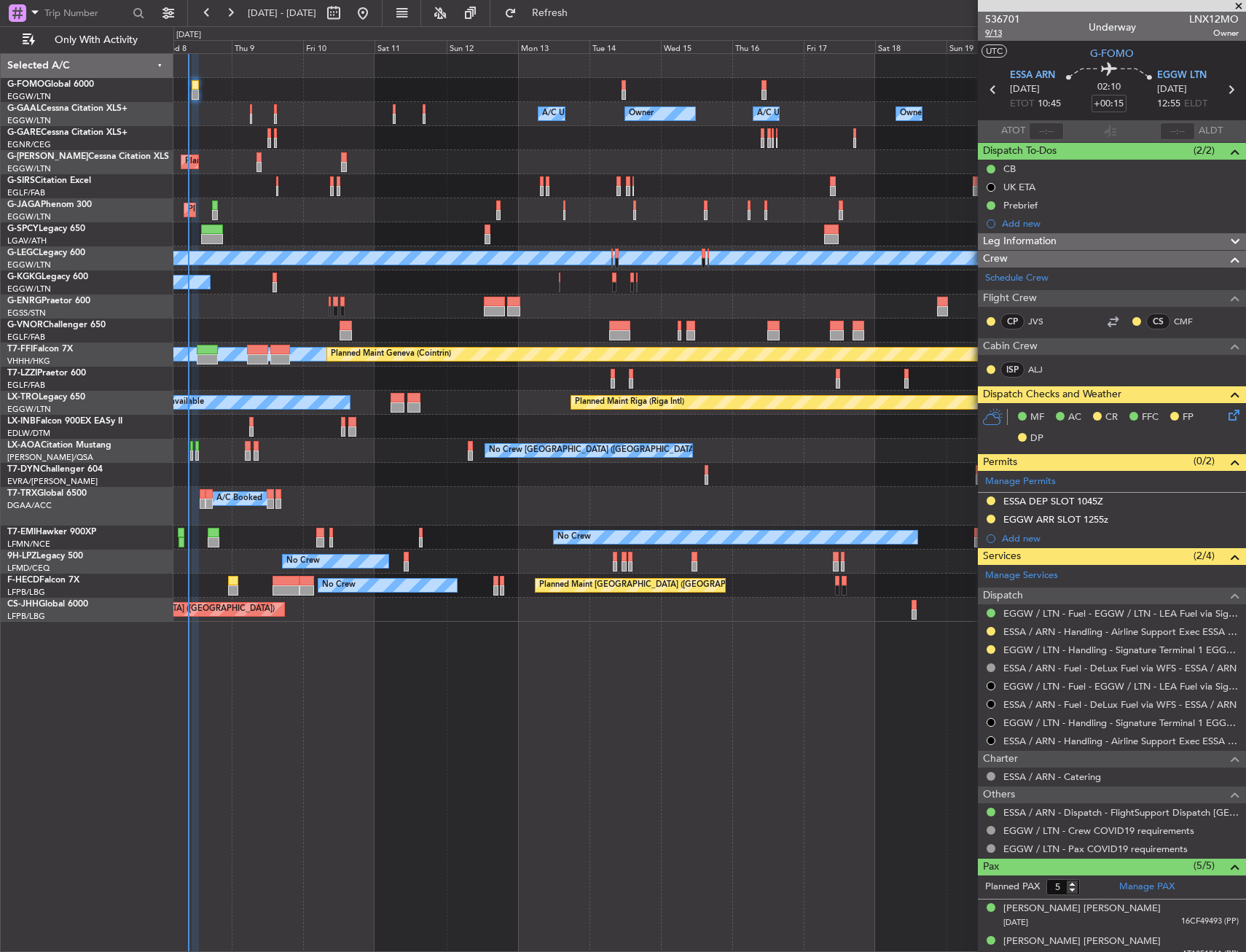
click at [1001, 40] on mat-tooltip-component "Leg Number" at bounding box center [1002, 59] width 72 height 39
click at [1113, 631] on link "ESSA / ARN - Handling - Airline Support Exec ESSA / ARN" at bounding box center [1121, 631] width 235 height 12
click at [372, 423] on div "Owner A/C Unavailable Owner A/C Unavailable Owner Owner Planned Maint London (L…" at bounding box center [709, 337] width 1072 height 568
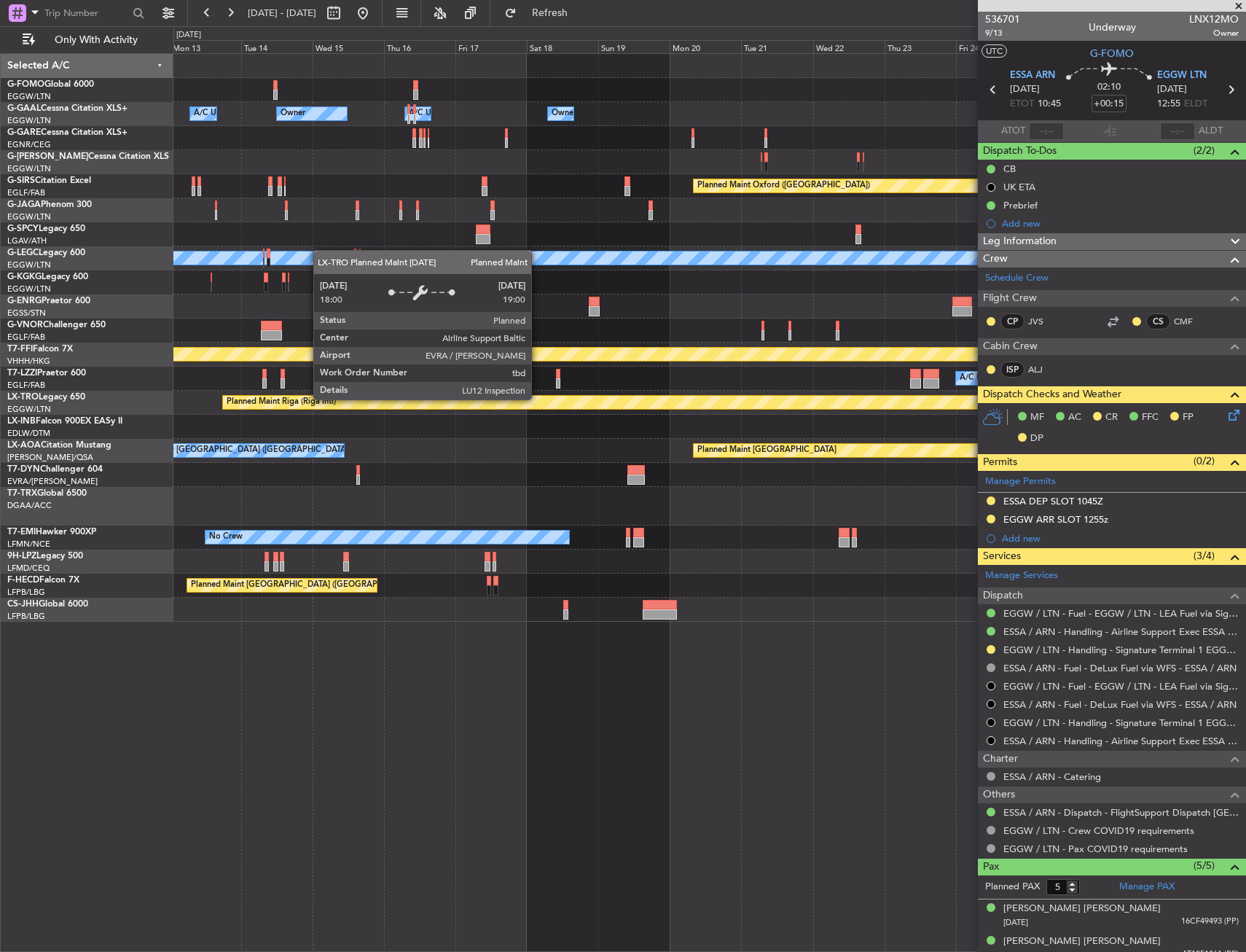
click at [440, 413] on div "Planned Maint Riga (Riga Intl) A/C Unavailable" at bounding box center [709, 403] width 1072 height 24
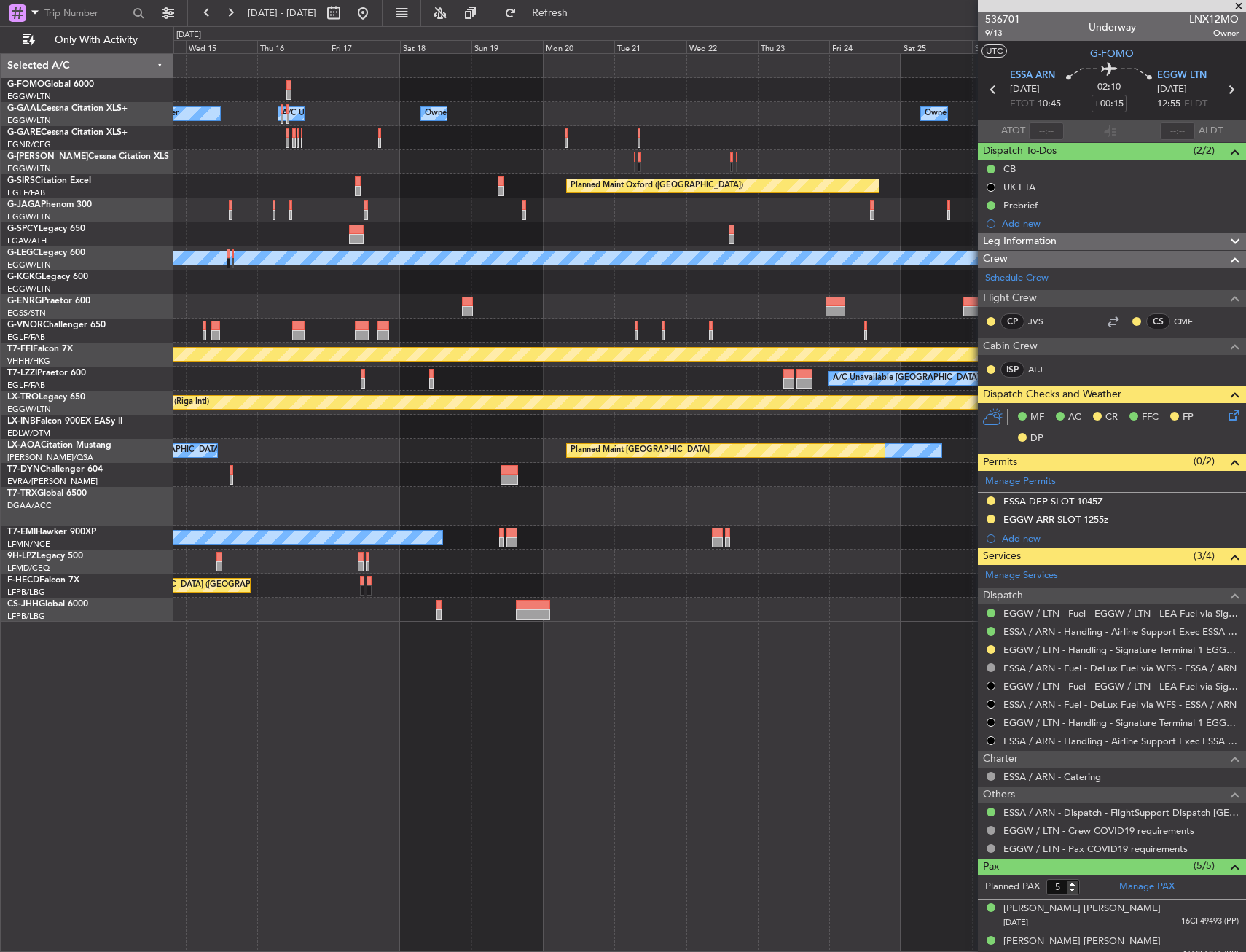
click at [280, 450] on div "Owner Owner A/C Unavailable Owner Owner A/C Unavailable Planned Maint Oxford (K…" at bounding box center [709, 337] width 1072 height 568
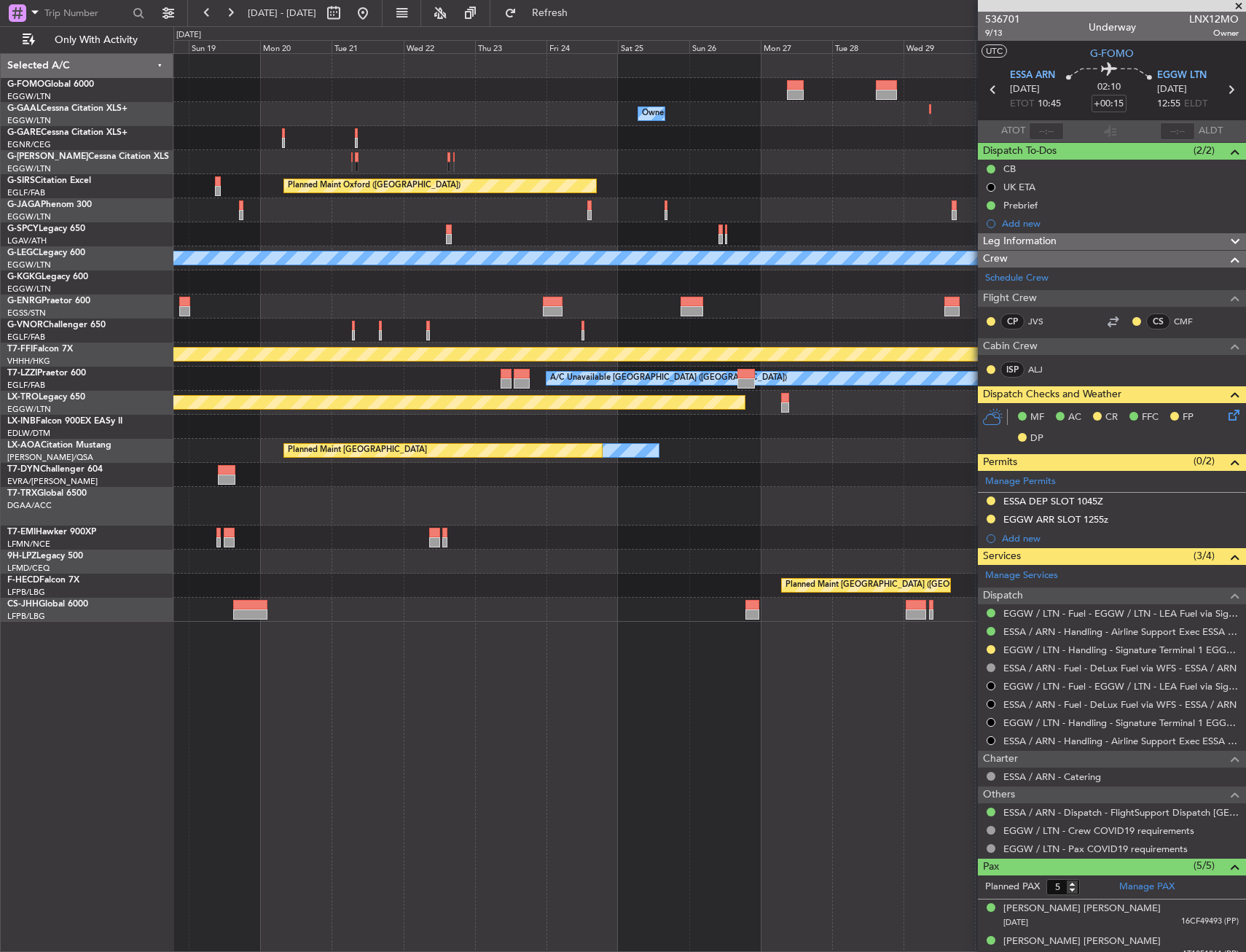
click at [399, 426] on div "Owner Owner A/C Unavailable Owner Owner Planned Maint Oxford (Kidlington) Plann…" at bounding box center [709, 337] width 1072 height 568
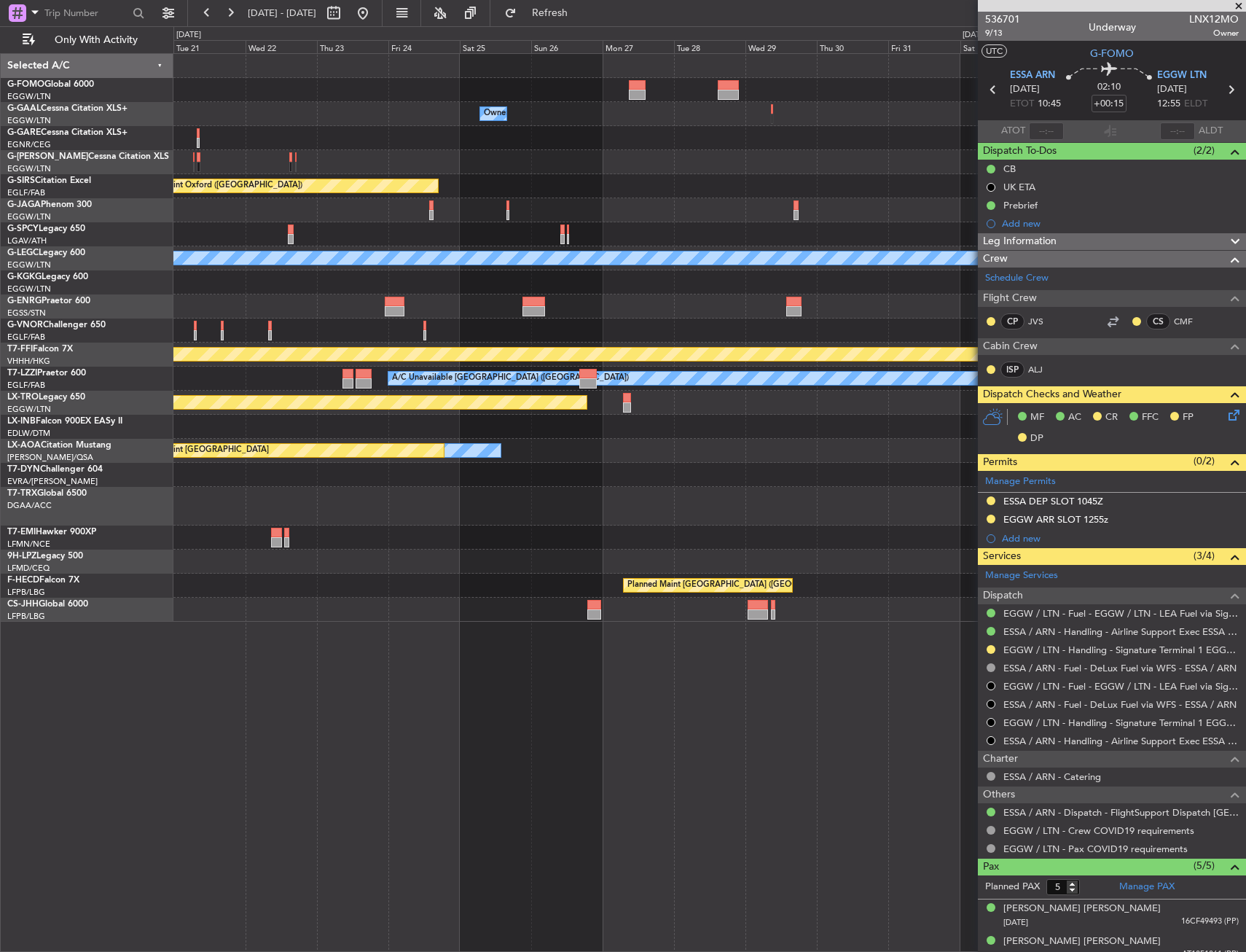
click at [368, 433] on div "Owner Owner Planned Maint Oxford (Kidlington) Planned Maint Bournemouth Planned…" at bounding box center [709, 337] width 1072 height 568
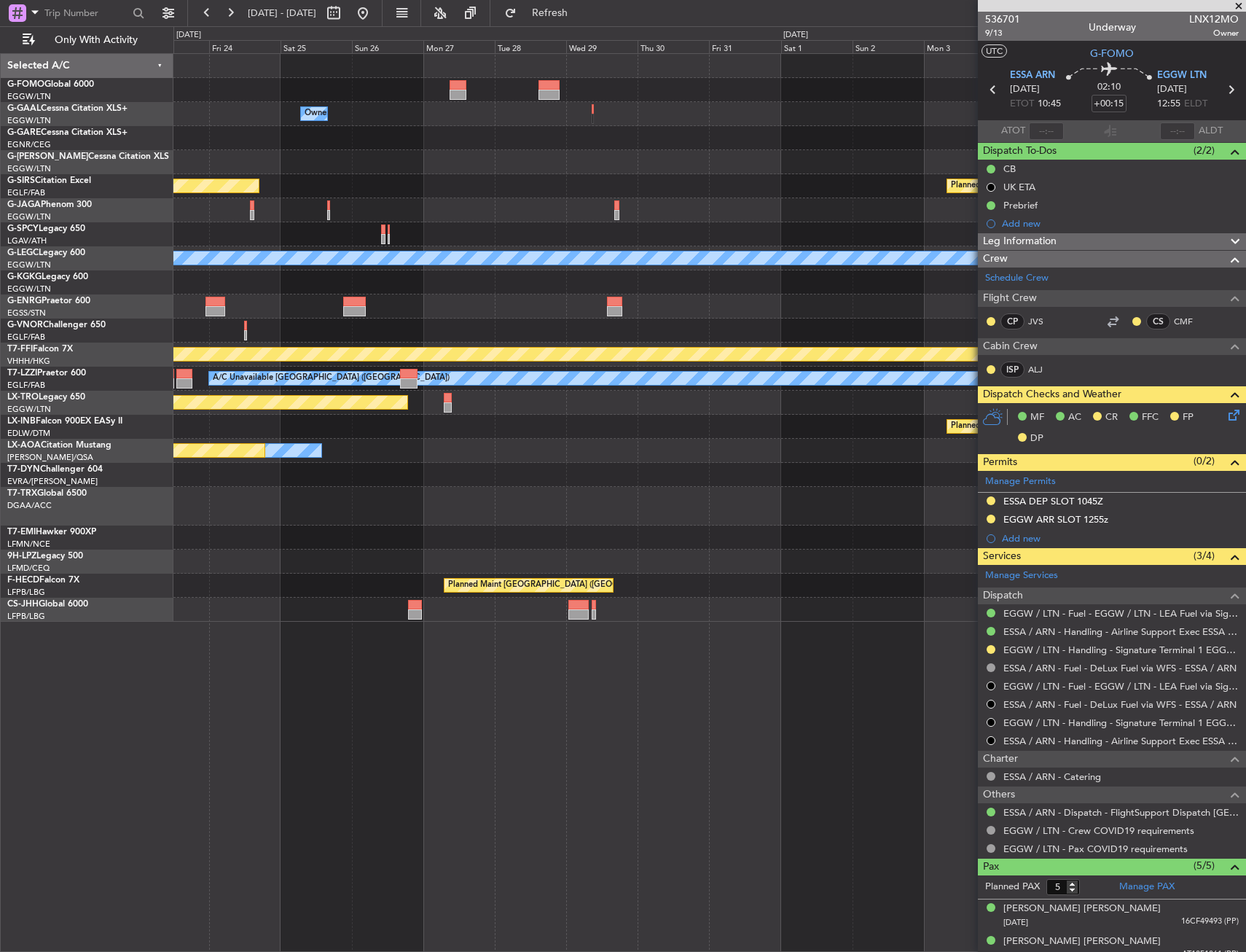
click at [317, 442] on div "Owner Planned Maint Oxford (Kidlington) Planned Maint Bournemouth Planned Maint…" at bounding box center [709, 337] width 1072 height 568
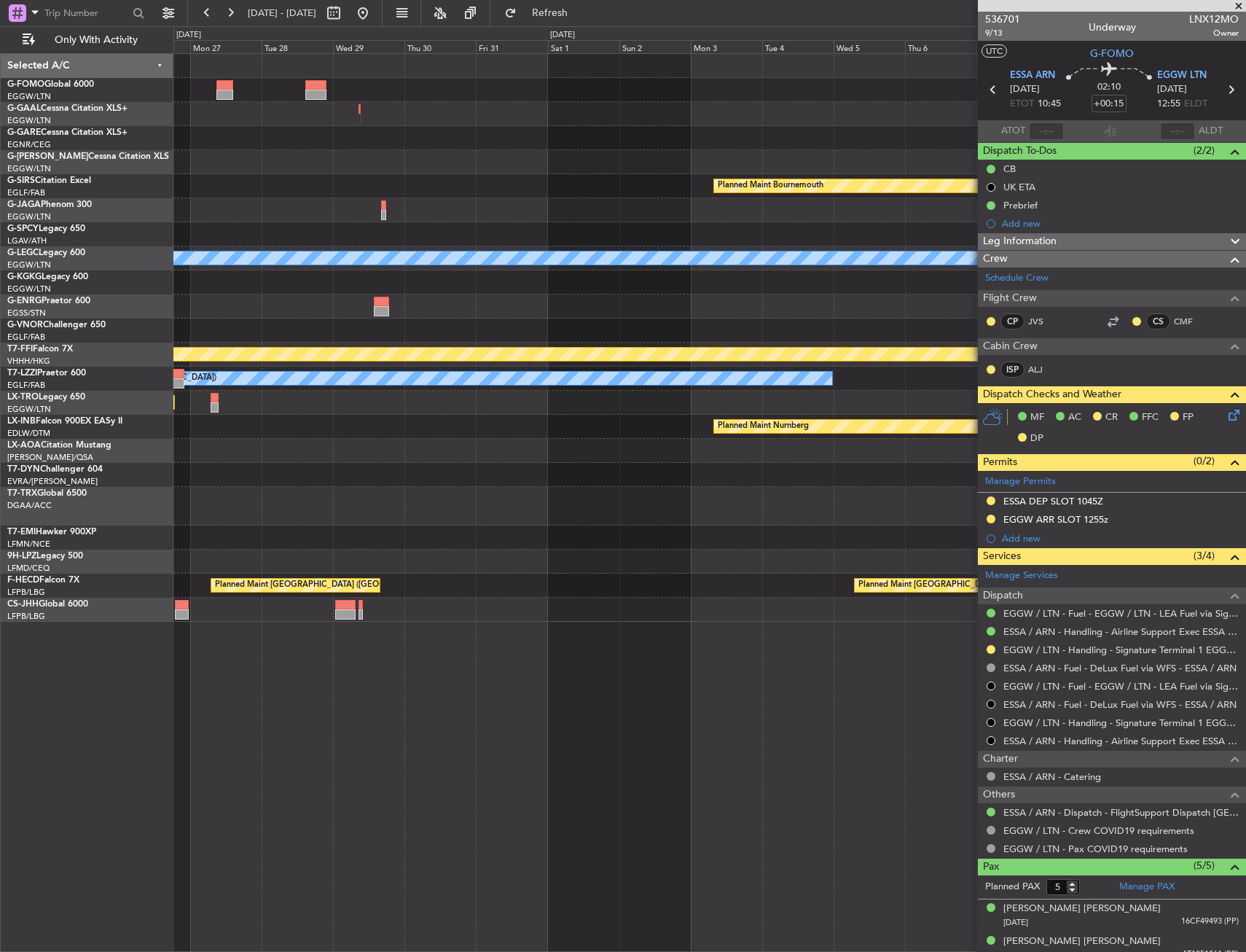
click at [349, 439] on div "Owner Planned Maint Bournemouth Planned Maint Bournemouth Planned Maint Oxford …" at bounding box center [709, 337] width 1072 height 568
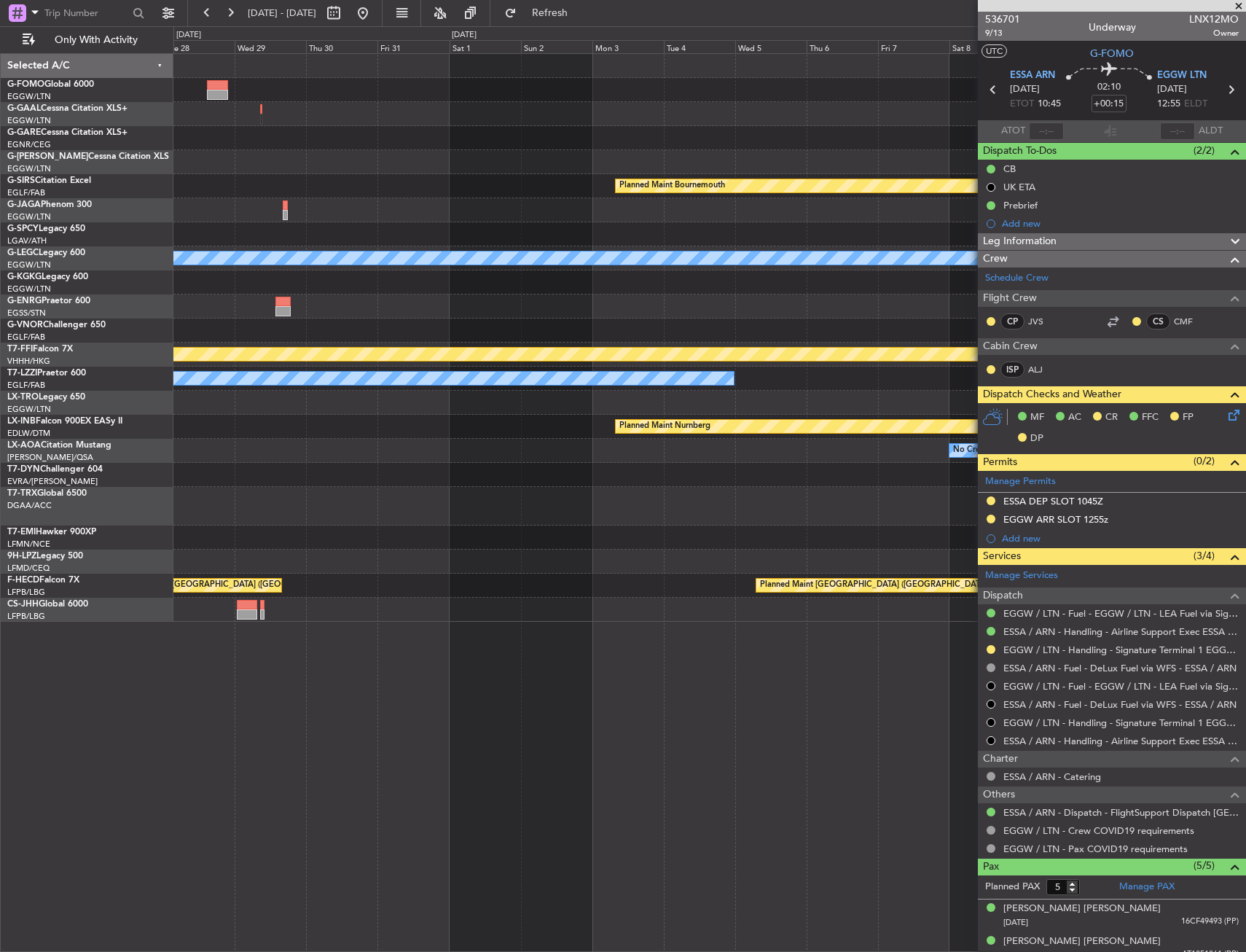
click at [349, 439] on div "Owner Planned Maint Bournemouth Planned Maint Bournemouth Planned Maint Oxford …" at bounding box center [709, 337] width 1072 height 568
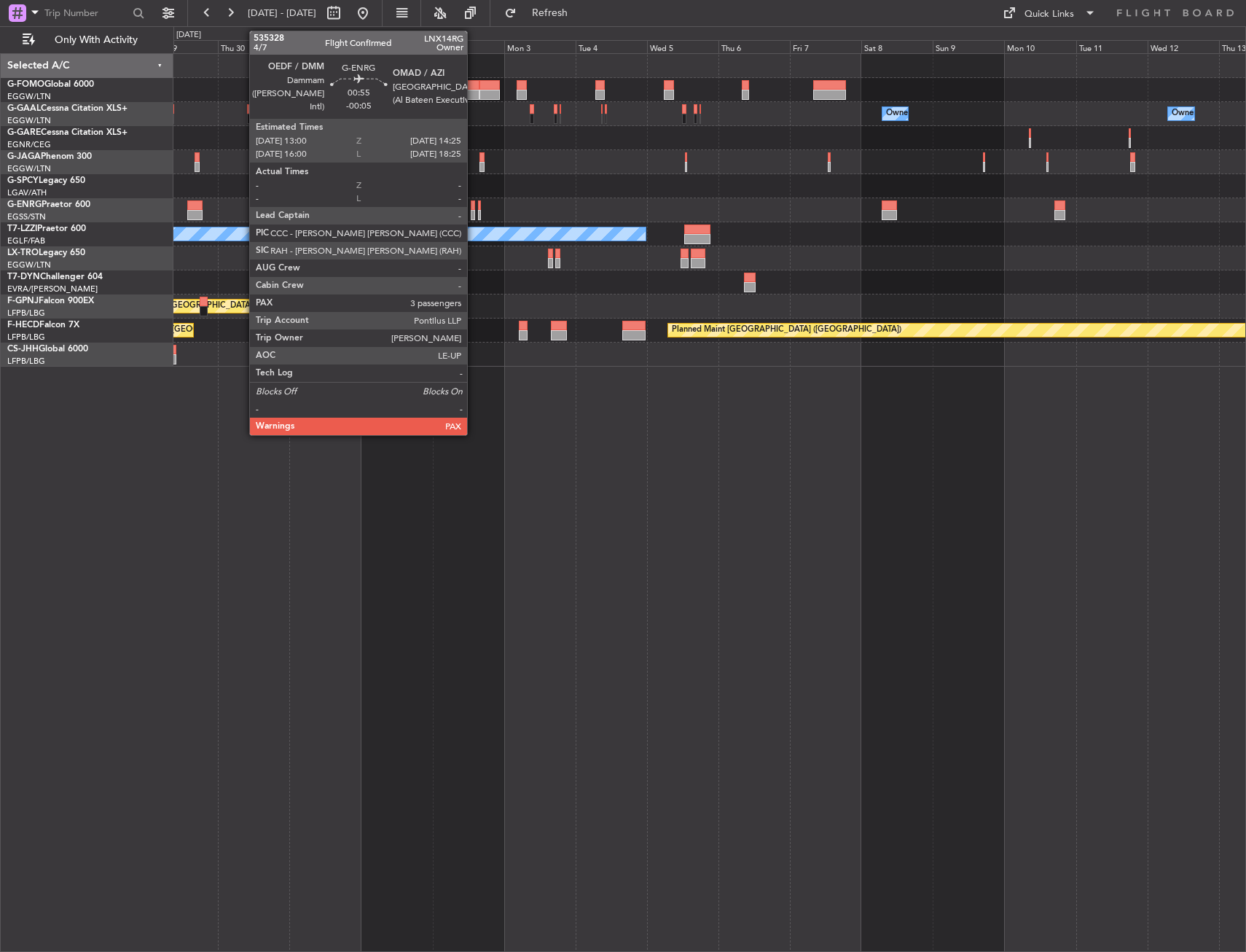
click at [474, 205] on div at bounding box center [472, 205] width 4 height 10
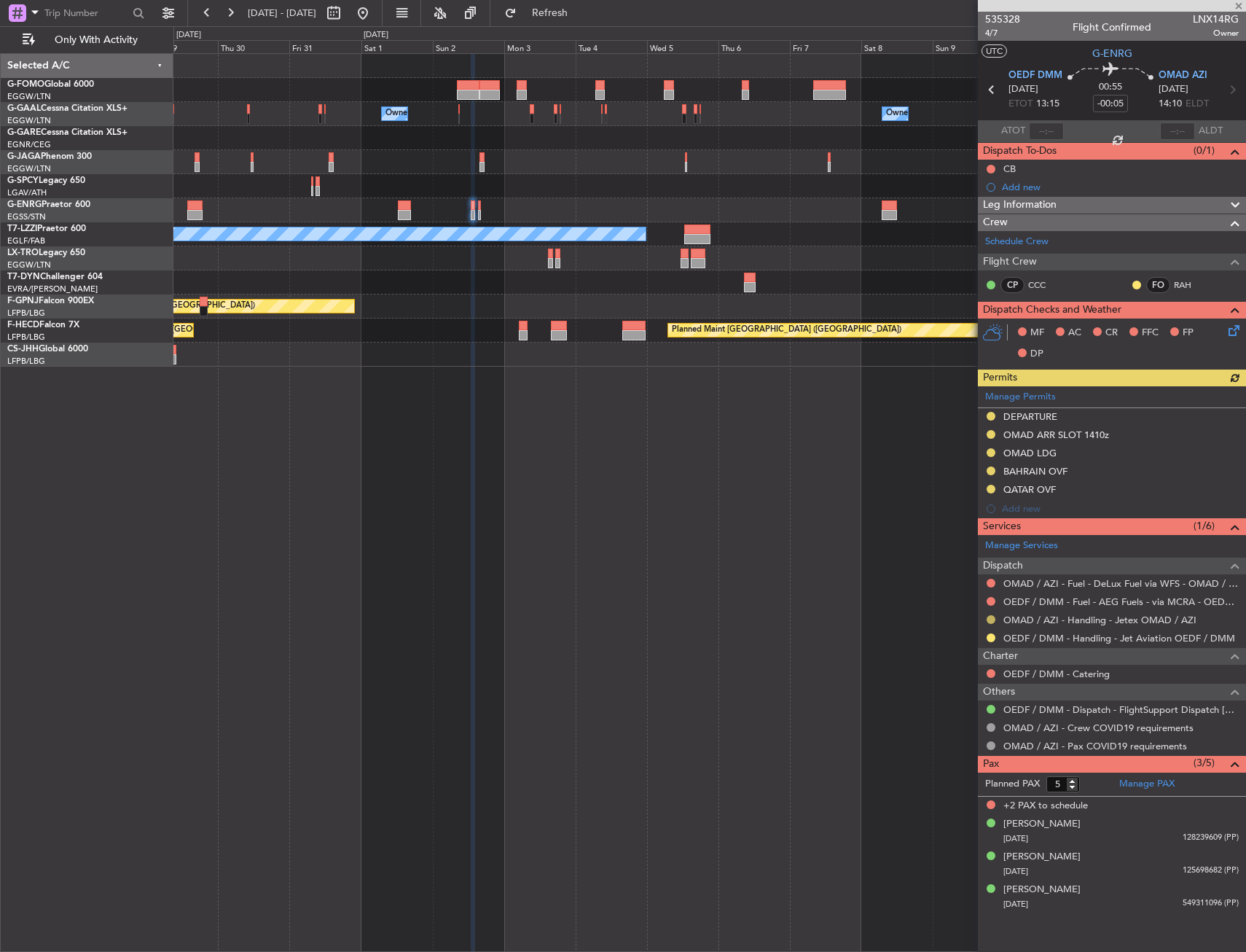
click at [992, 618] on button at bounding box center [991, 620] width 9 height 9
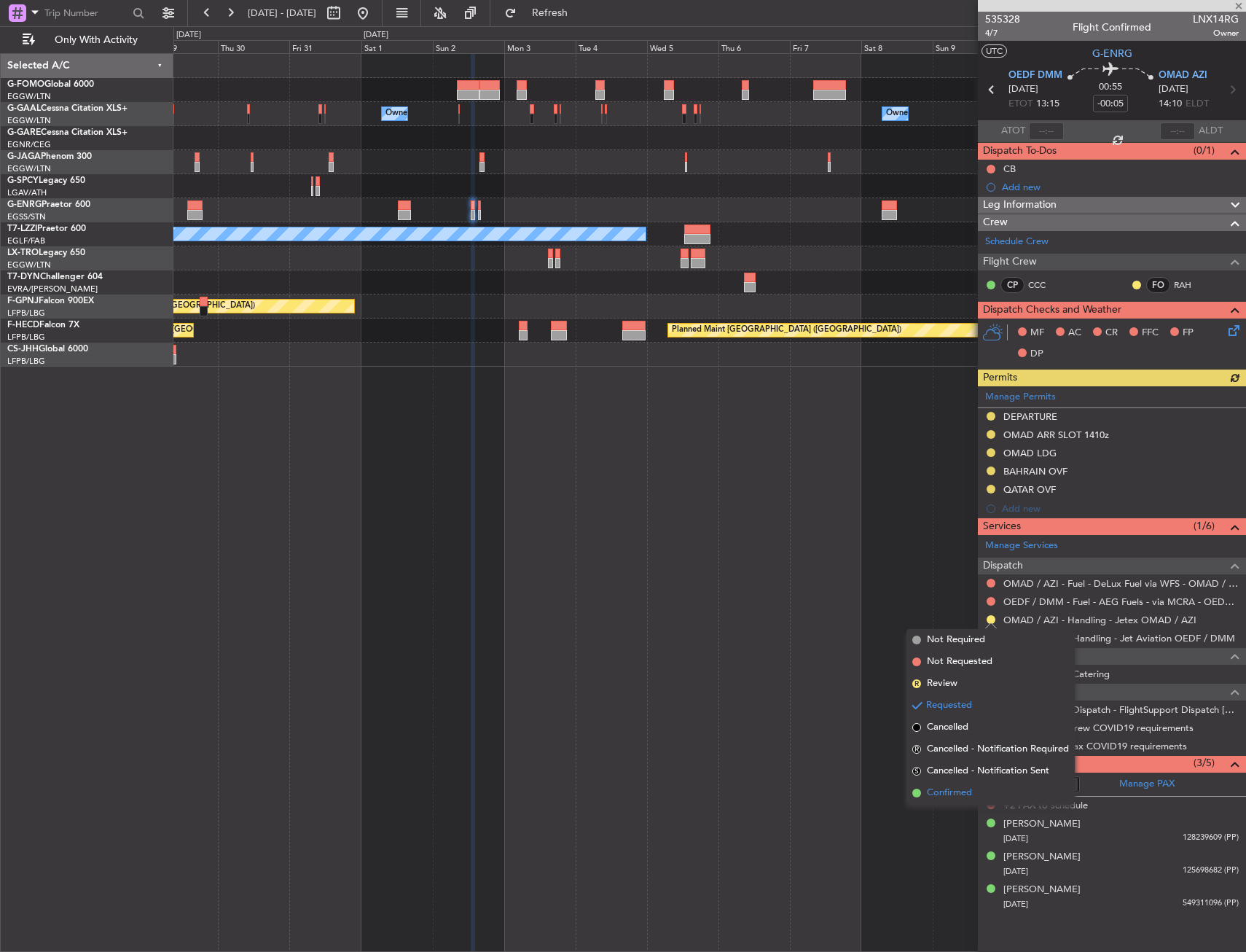
click at [967, 793] on span "Confirmed" at bounding box center [949, 793] width 46 height 15
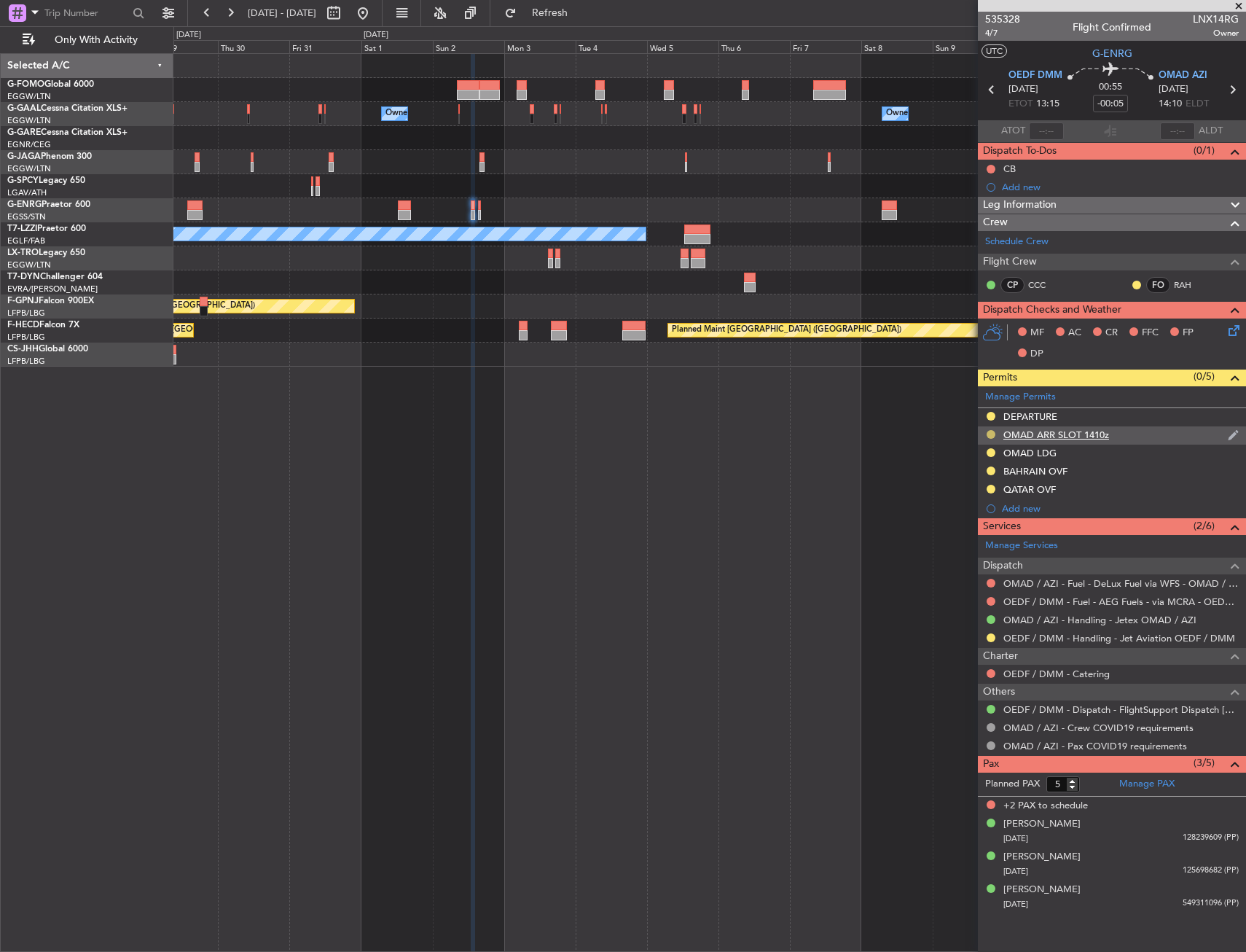
click at [992, 433] on button at bounding box center [991, 434] width 9 height 9
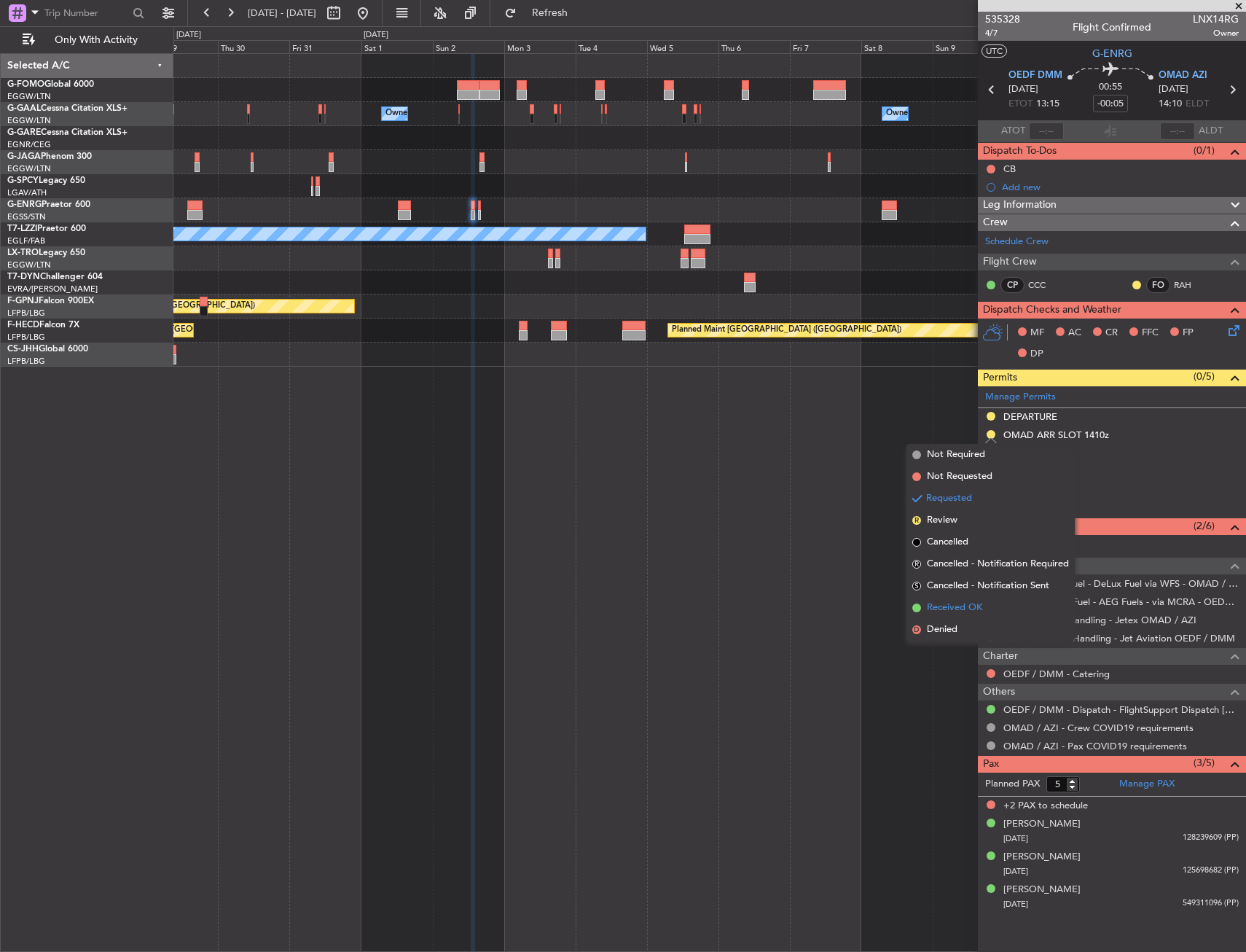
click at [949, 606] on span "Received OK" at bounding box center [954, 608] width 56 height 15
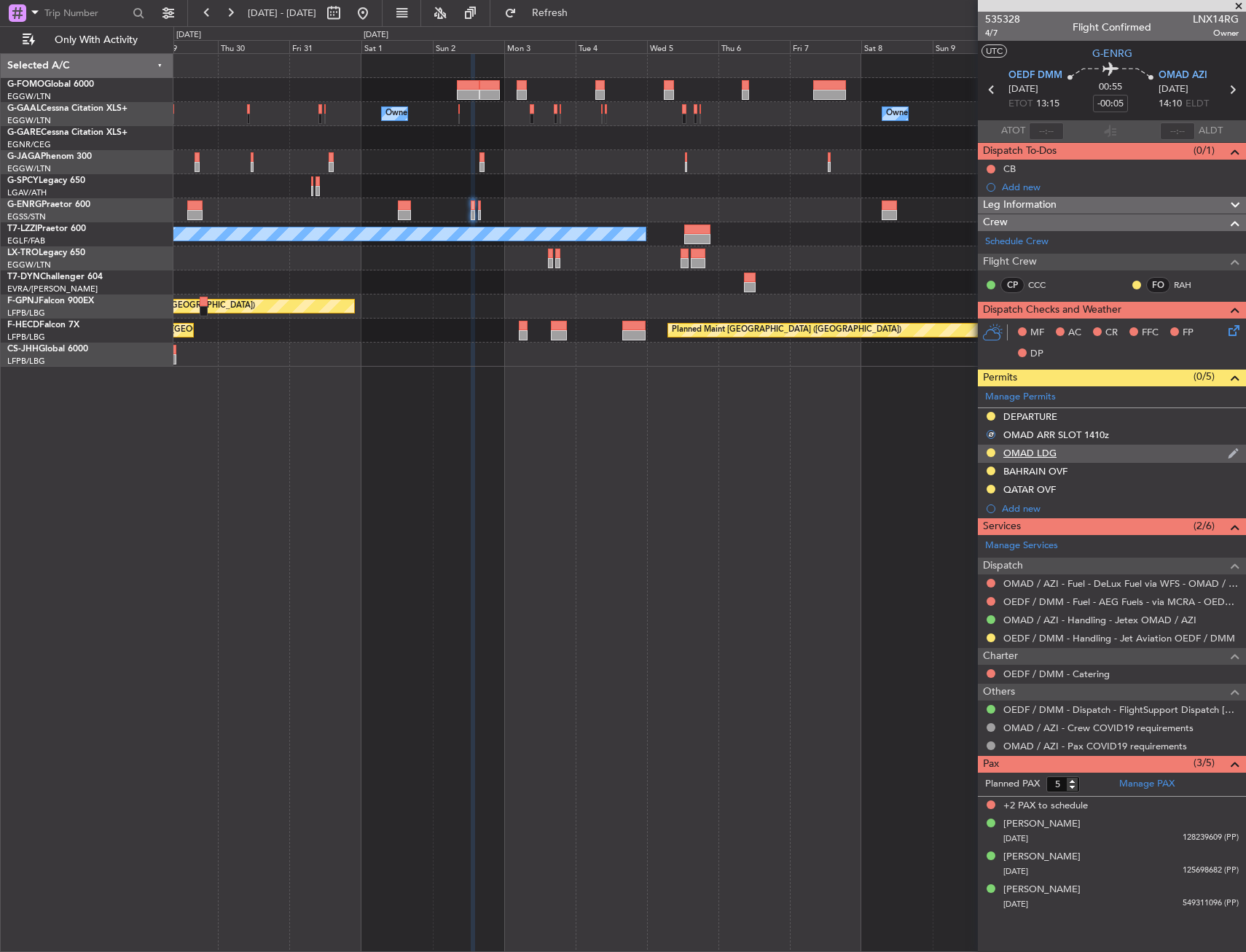
click at [1073, 447] on div "OMAD LDG" at bounding box center [1113, 454] width 268 height 18
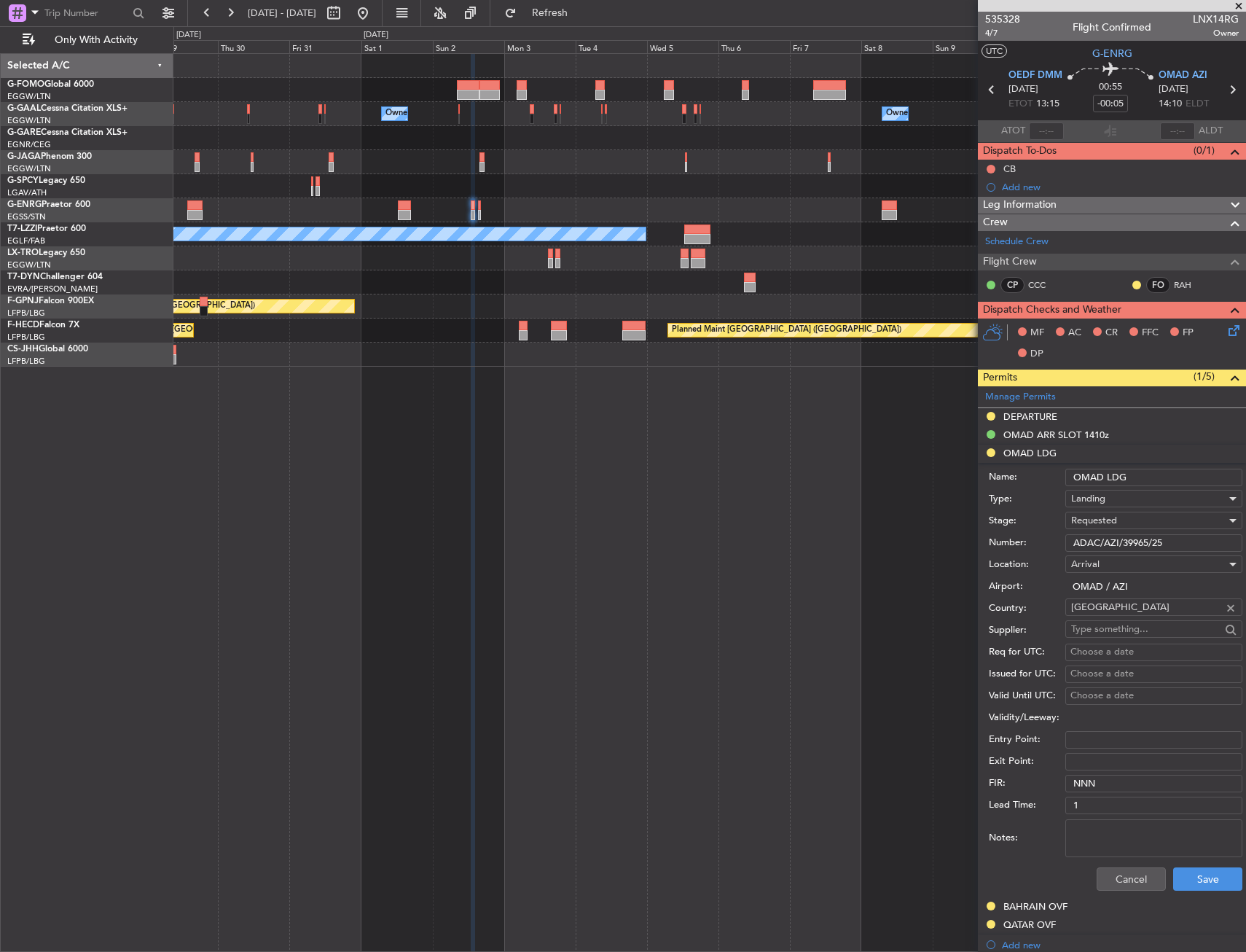
click at [1191, 535] on input "ADAC/AZI/39965/25" at bounding box center [1154, 543] width 177 height 17
drag, startPoint x: 1195, startPoint y: 540, endPoint x: 1065, endPoint y: 548, distance: 130.2
click at [1065, 548] on div "Number: ADAC/AZI/39965/25" at bounding box center [1116, 543] width 254 height 22
click at [1119, 516] on div "Requested" at bounding box center [1148, 520] width 155 height 22
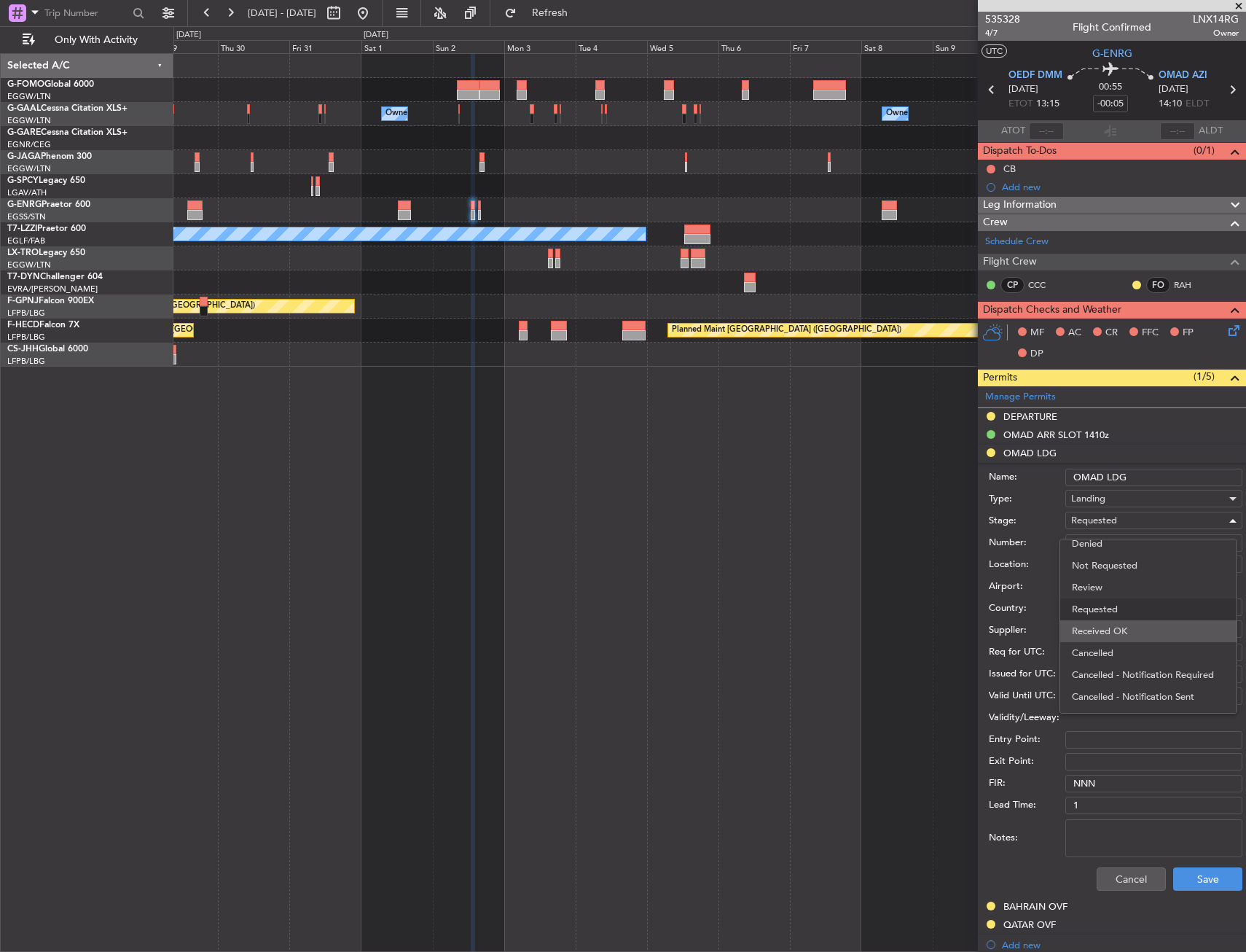
click at [1118, 631] on span "Received OK" at bounding box center [1148, 631] width 153 height 22
click at [1197, 864] on form "Name: OMAD LDG Type: Landing Stage: Received OK Number: ADAC/AZI/39965/25 Locat…" at bounding box center [1113, 680] width 268 height 435
drag, startPoint x: 1197, startPoint y: 864, endPoint x: 1198, endPoint y: 877, distance: 13.0
click at [1198, 877] on button "Save" at bounding box center [1208, 879] width 70 height 23
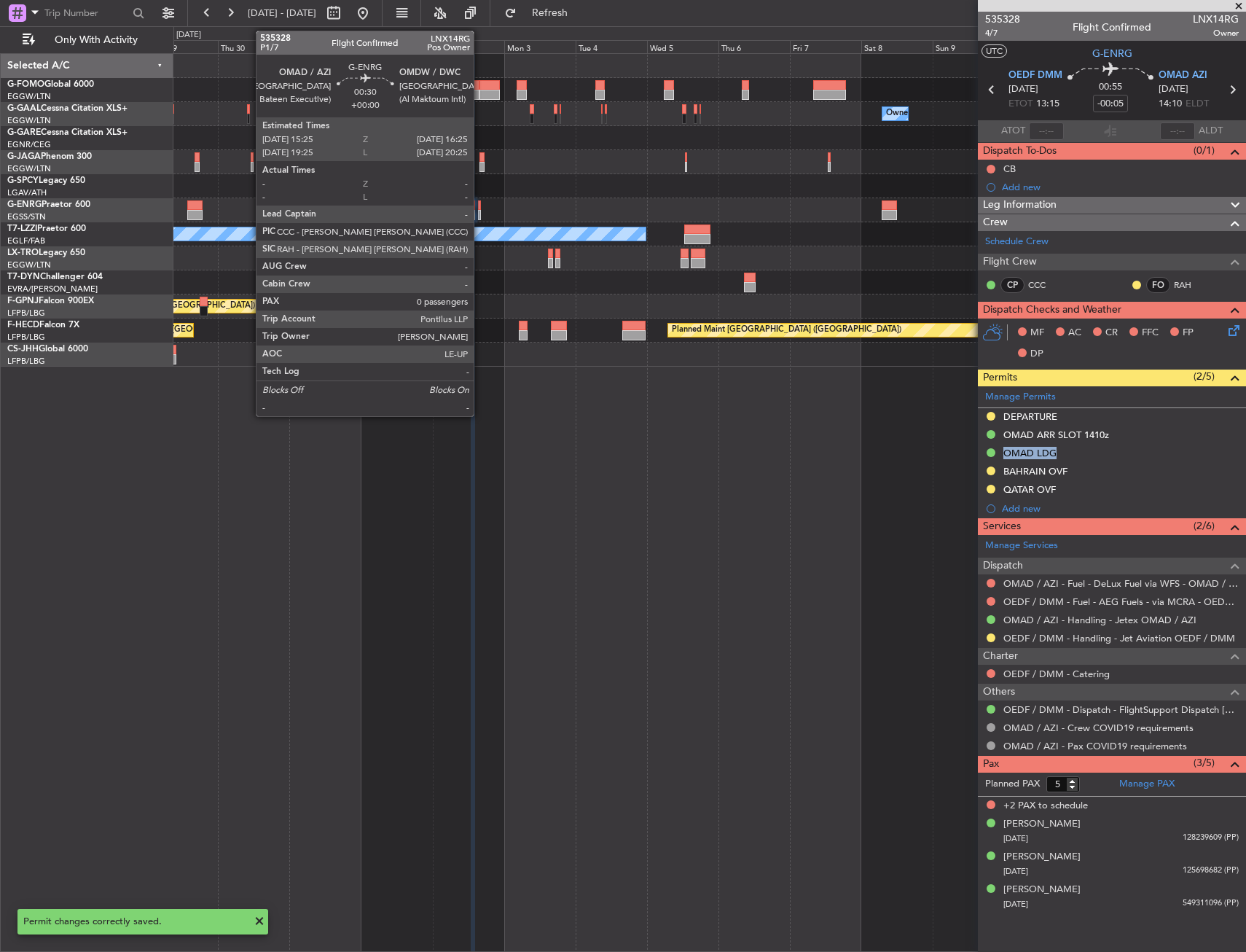
click at [481, 210] on div at bounding box center [480, 215] width 3 height 10
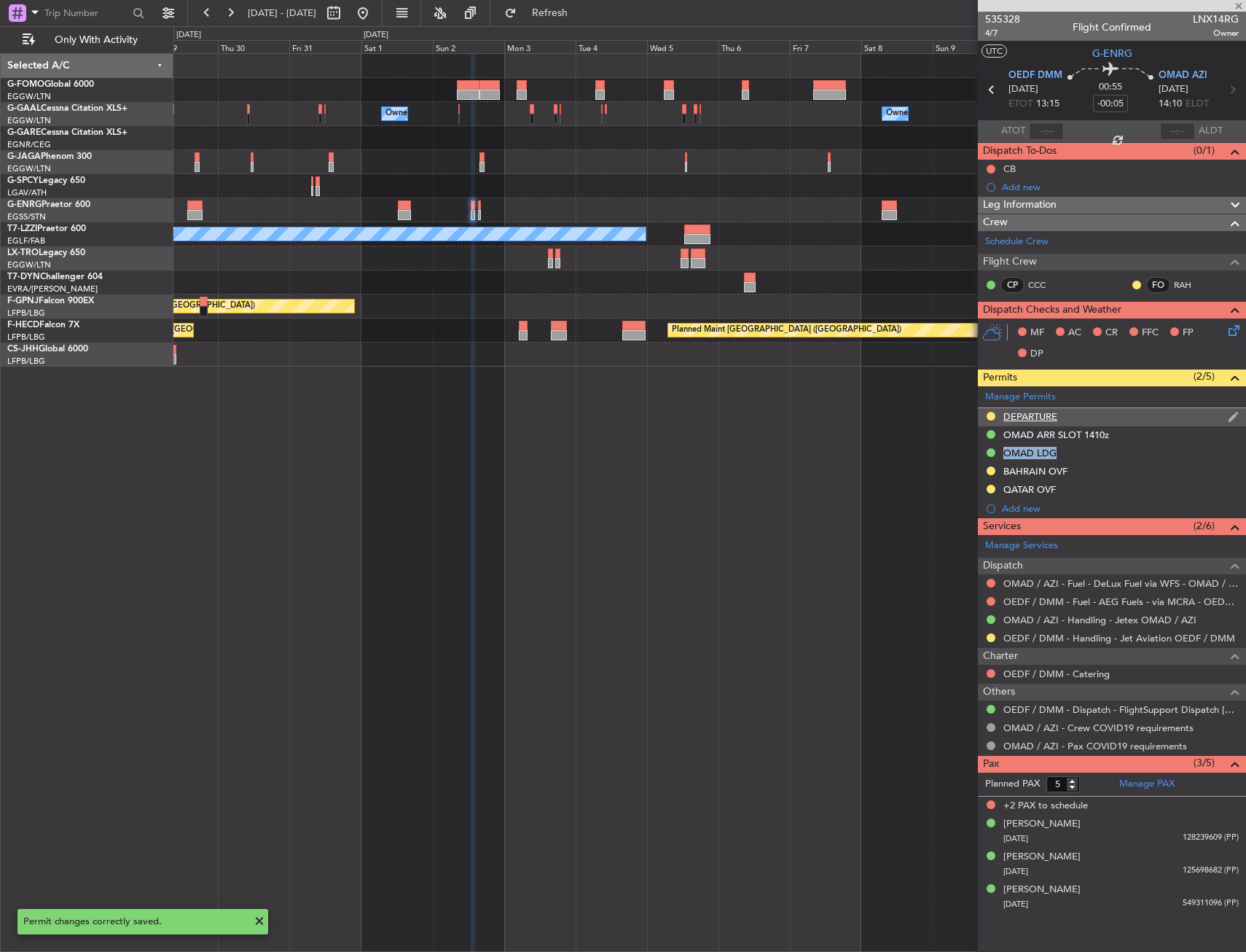
type input "0"
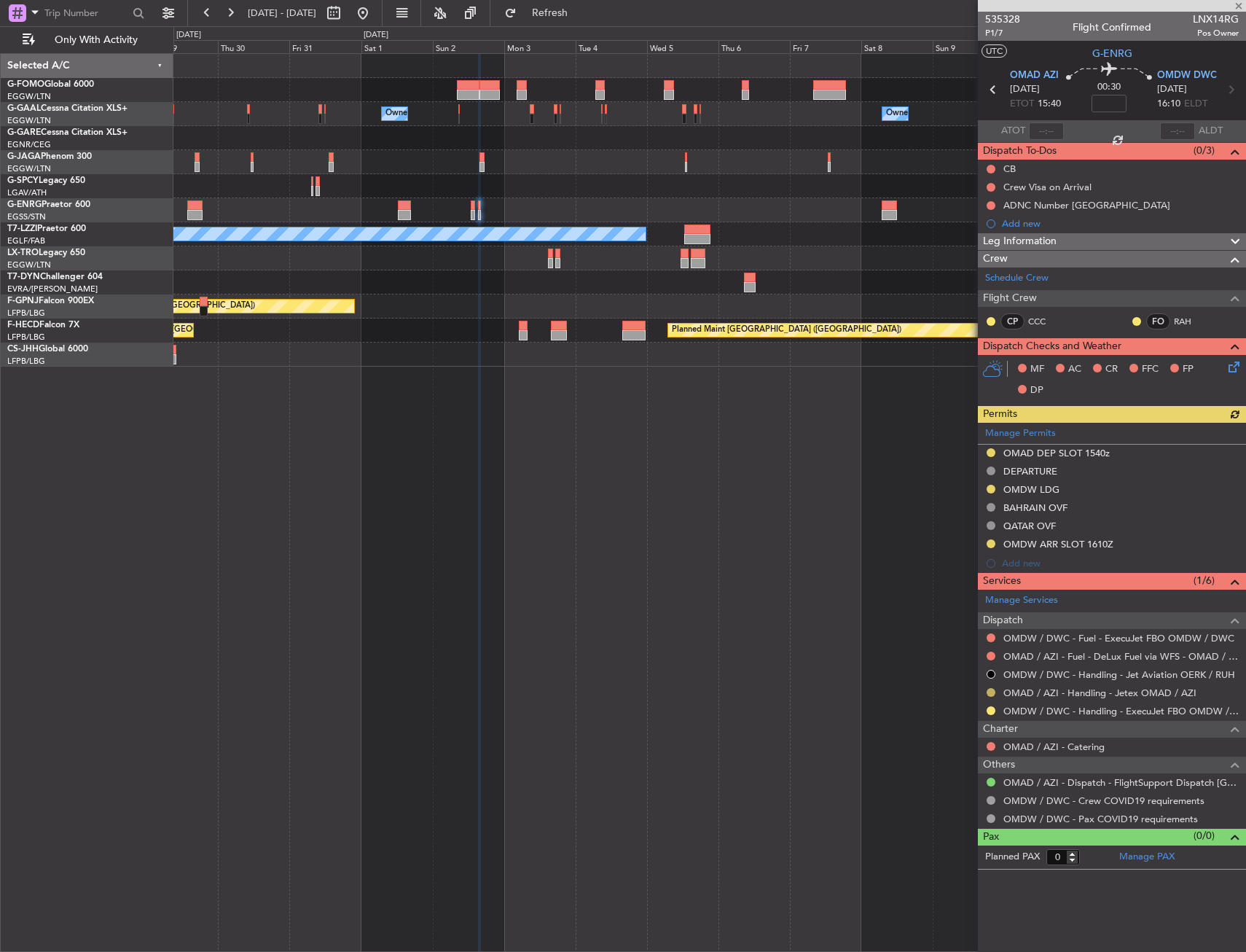
click at [992, 693] on button at bounding box center [991, 693] width 9 height 9
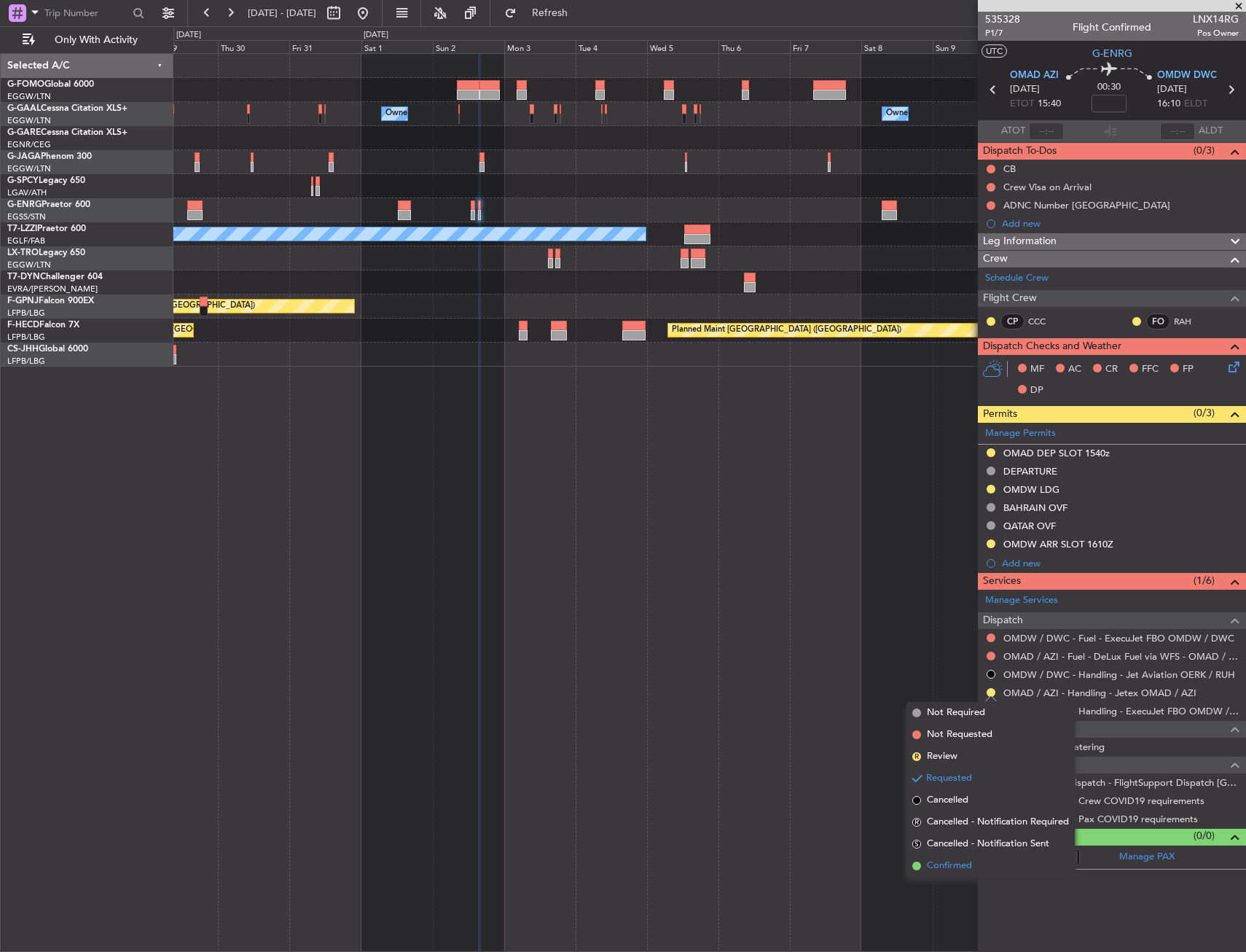
click at [937, 872] on span "Confirmed" at bounding box center [949, 866] width 46 height 15
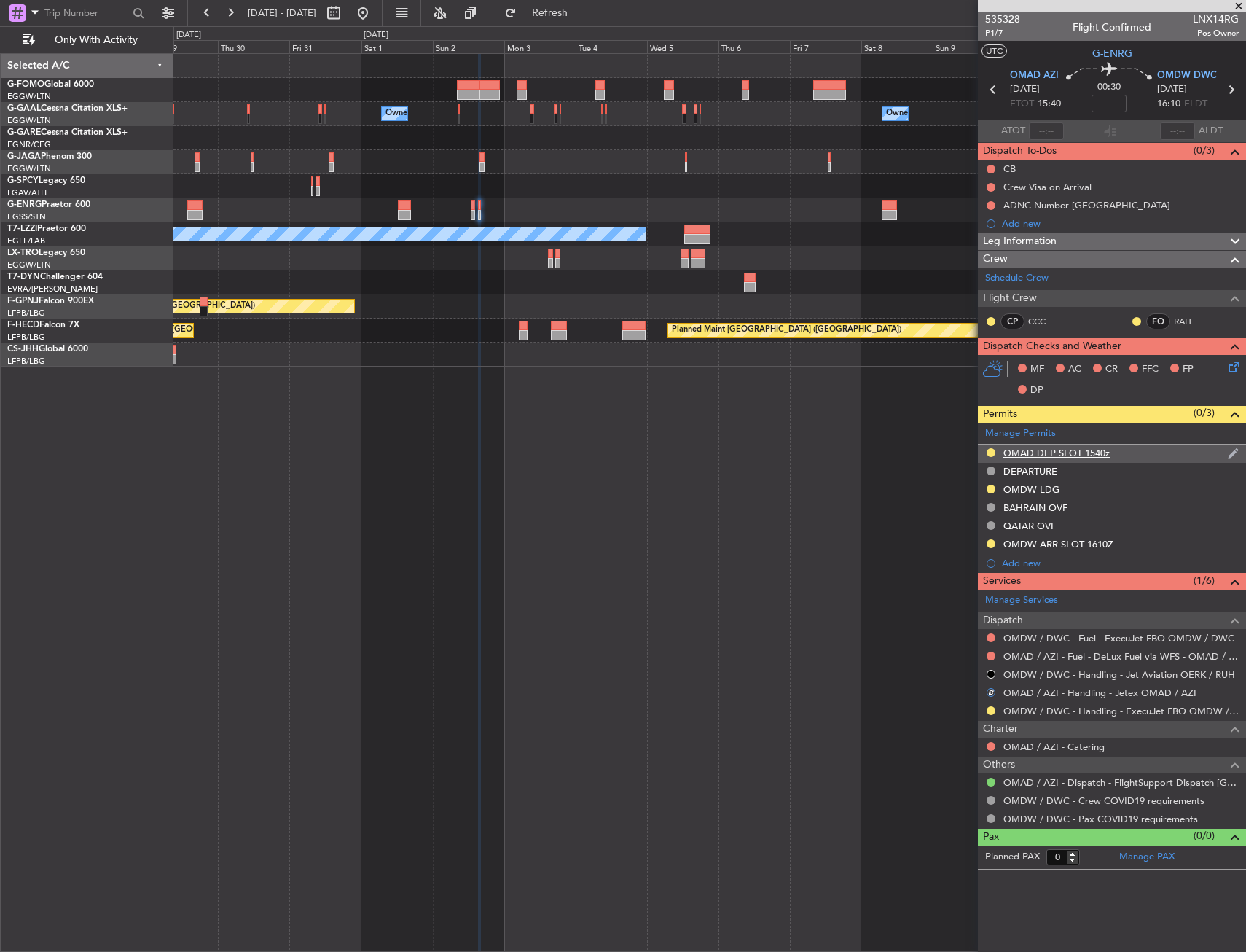
click at [1133, 454] on div "OMAD DEP SLOT 1540z" at bounding box center [1113, 454] width 268 height 18
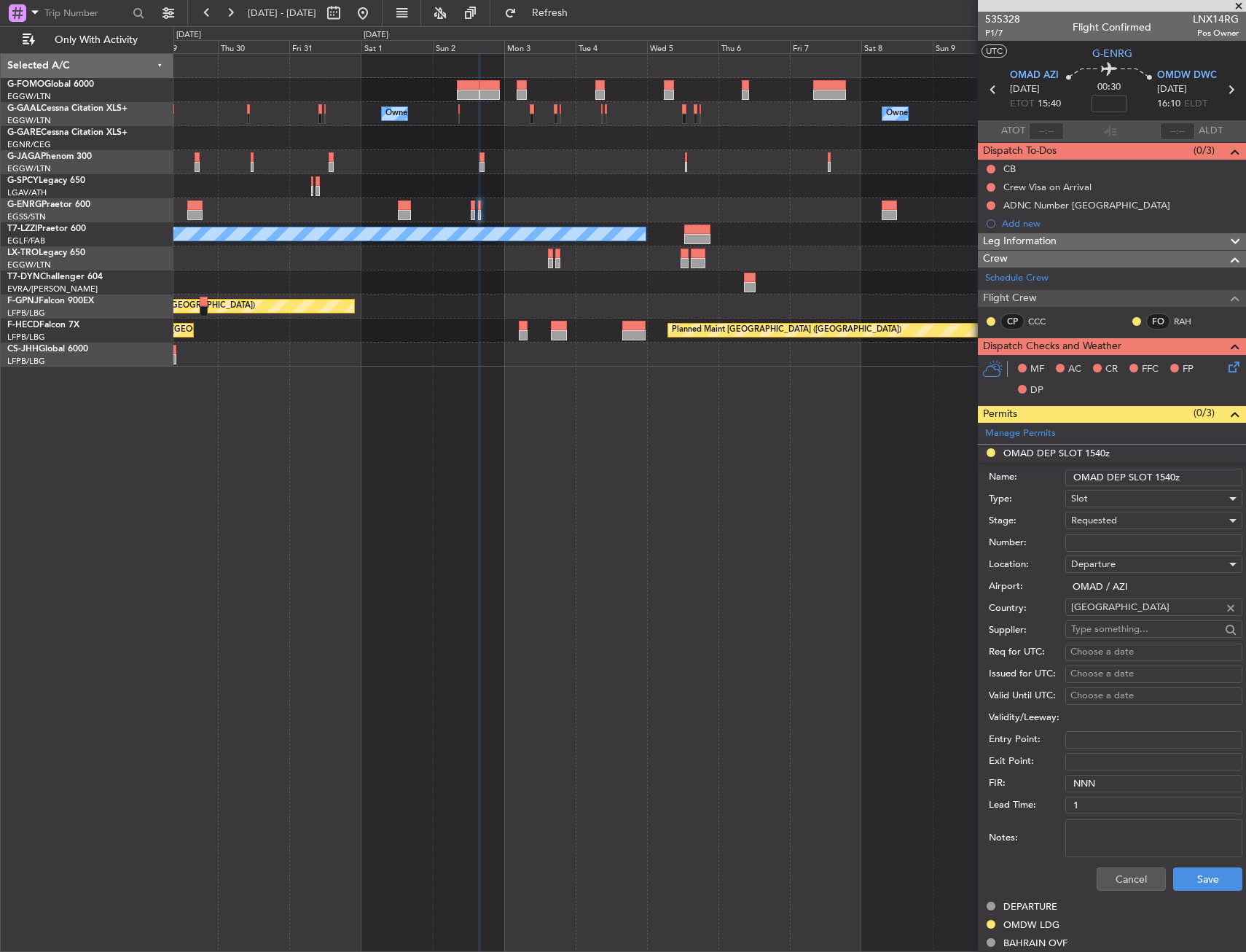
click at [1102, 524] on span "Requested" at bounding box center [1094, 520] width 46 height 13
click at [1104, 636] on span "Received OK" at bounding box center [1148, 631] width 153 height 22
click at [1191, 878] on button "Save" at bounding box center [1208, 879] width 70 height 23
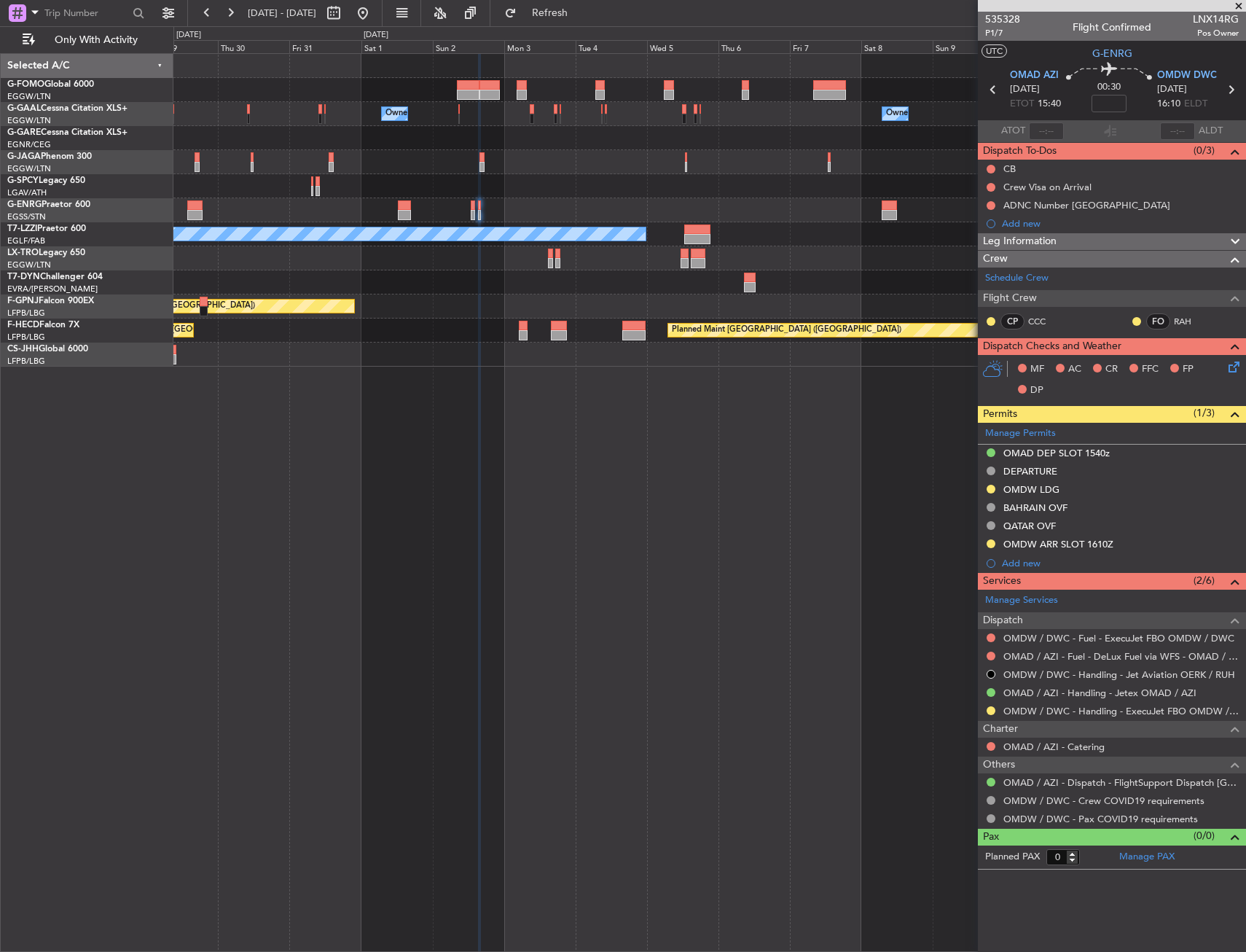
click at [241, 121] on div "Owner Owner Owner Owner Owner" at bounding box center [709, 114] width 1072 height 24
click at [523, 89] on div "Owner Owner Owner Owner Owner A/C Unavailable London (Luton) Planned Maint Riga…" at bounding box center [709, 210] width 1072 height 312
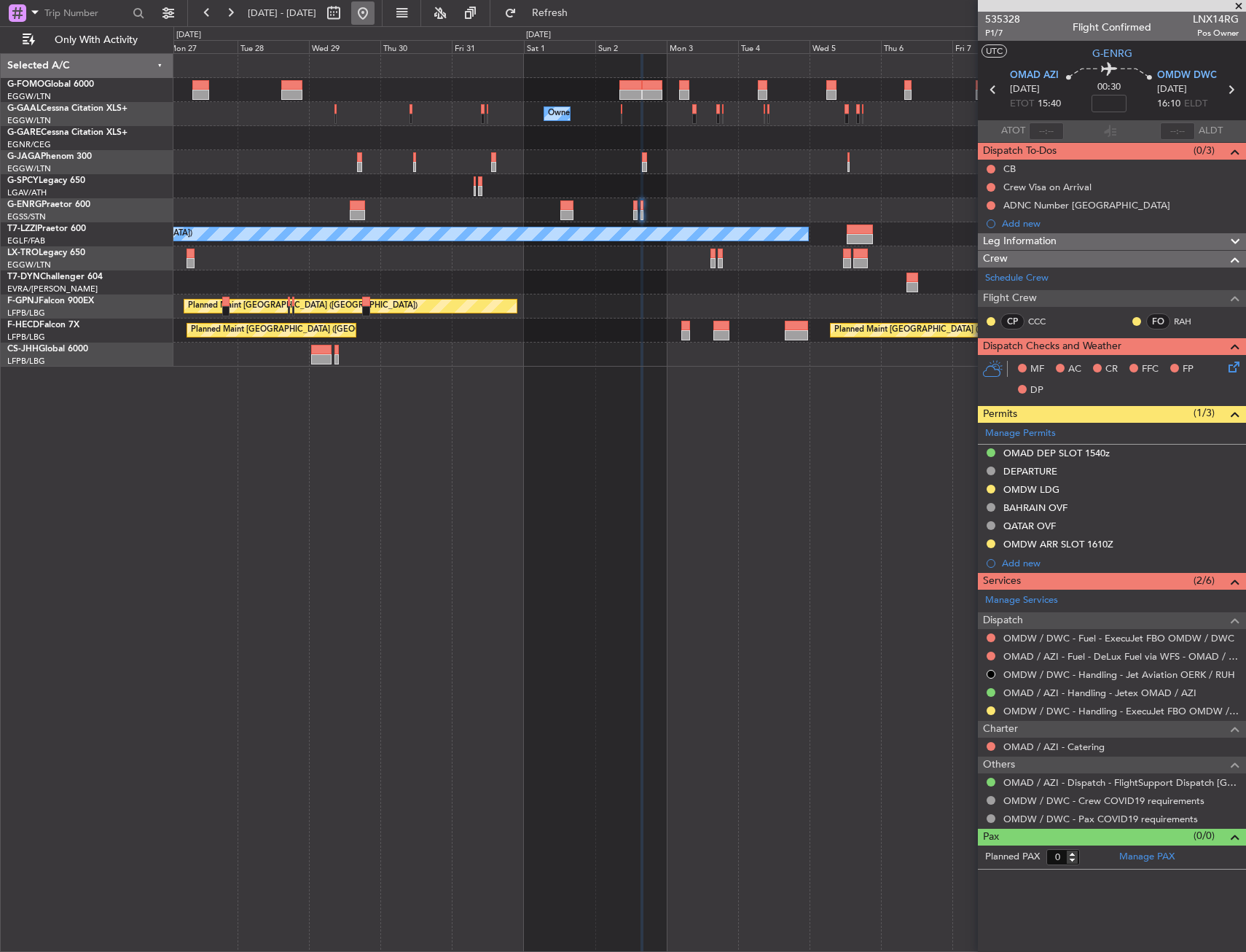
click at [374, 22] on button at bounding box center [363, 13] width 23 height 23
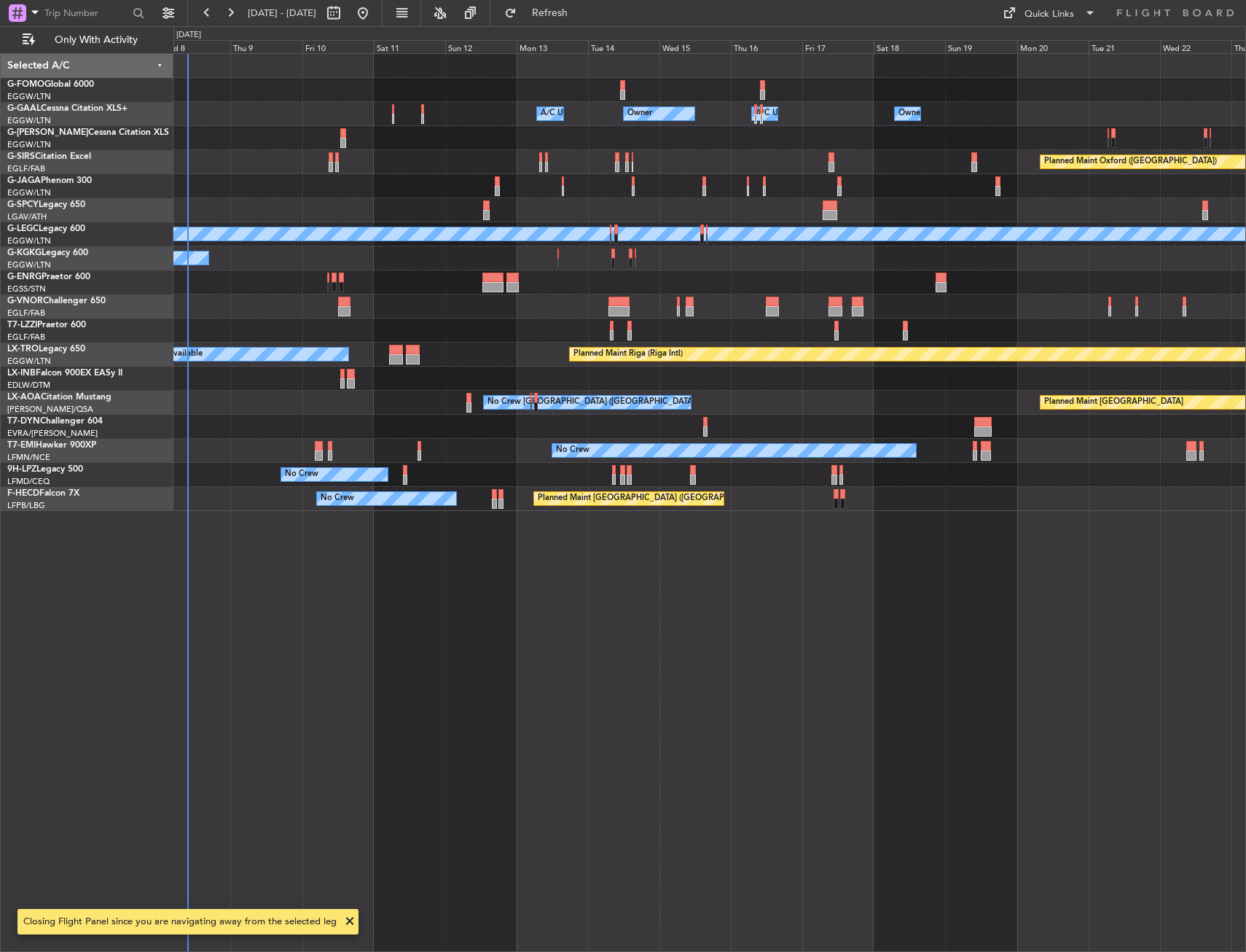
click at [455, 432] on div "Owner Owner A/C Unavailable Owner A/C Unavailable Owner Planned Maint Oxford (K…" at bounding box center [709, 502] width 1073 height 899
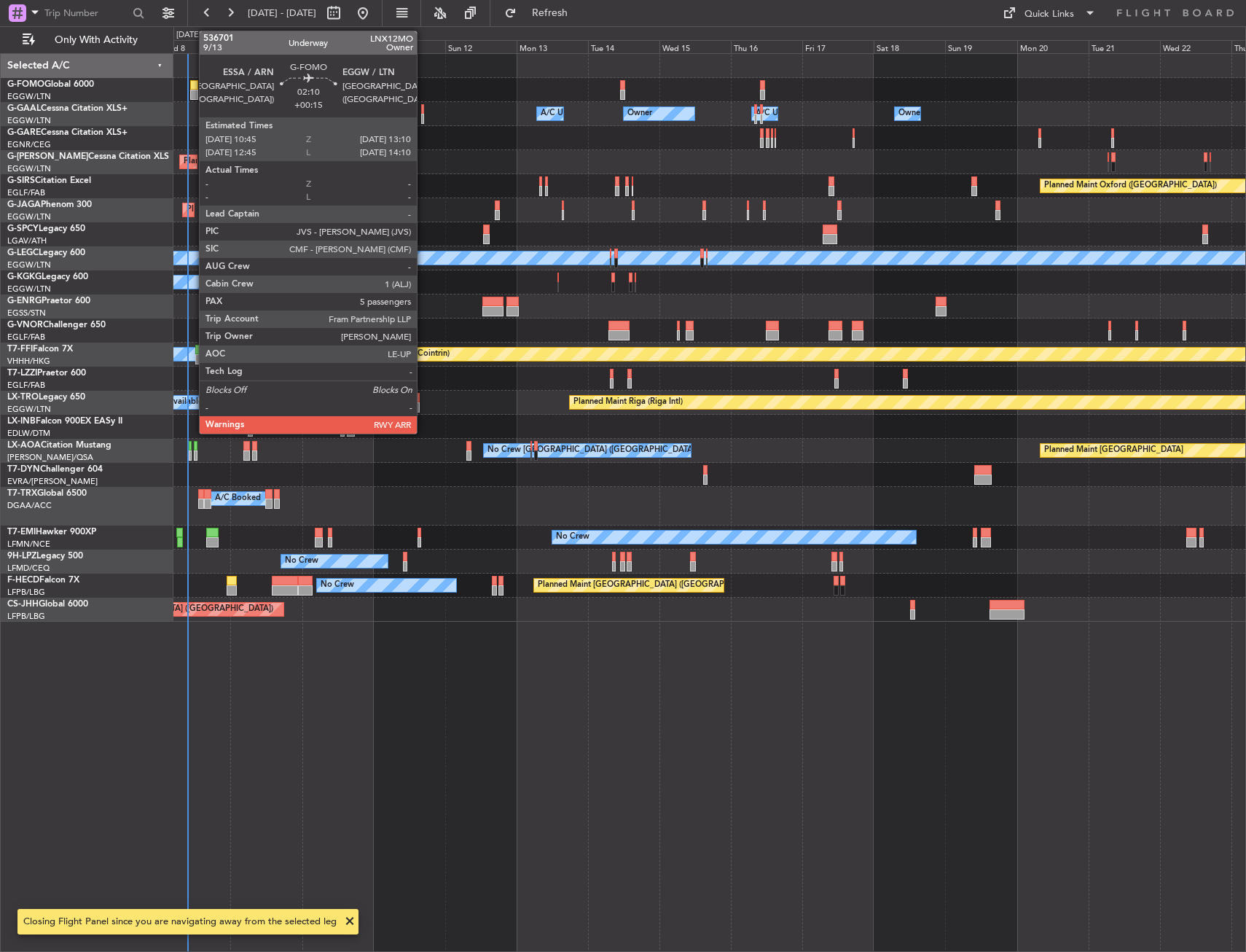
click at [191, 92] on div at bounding box center [194, 94] width 7 height 10
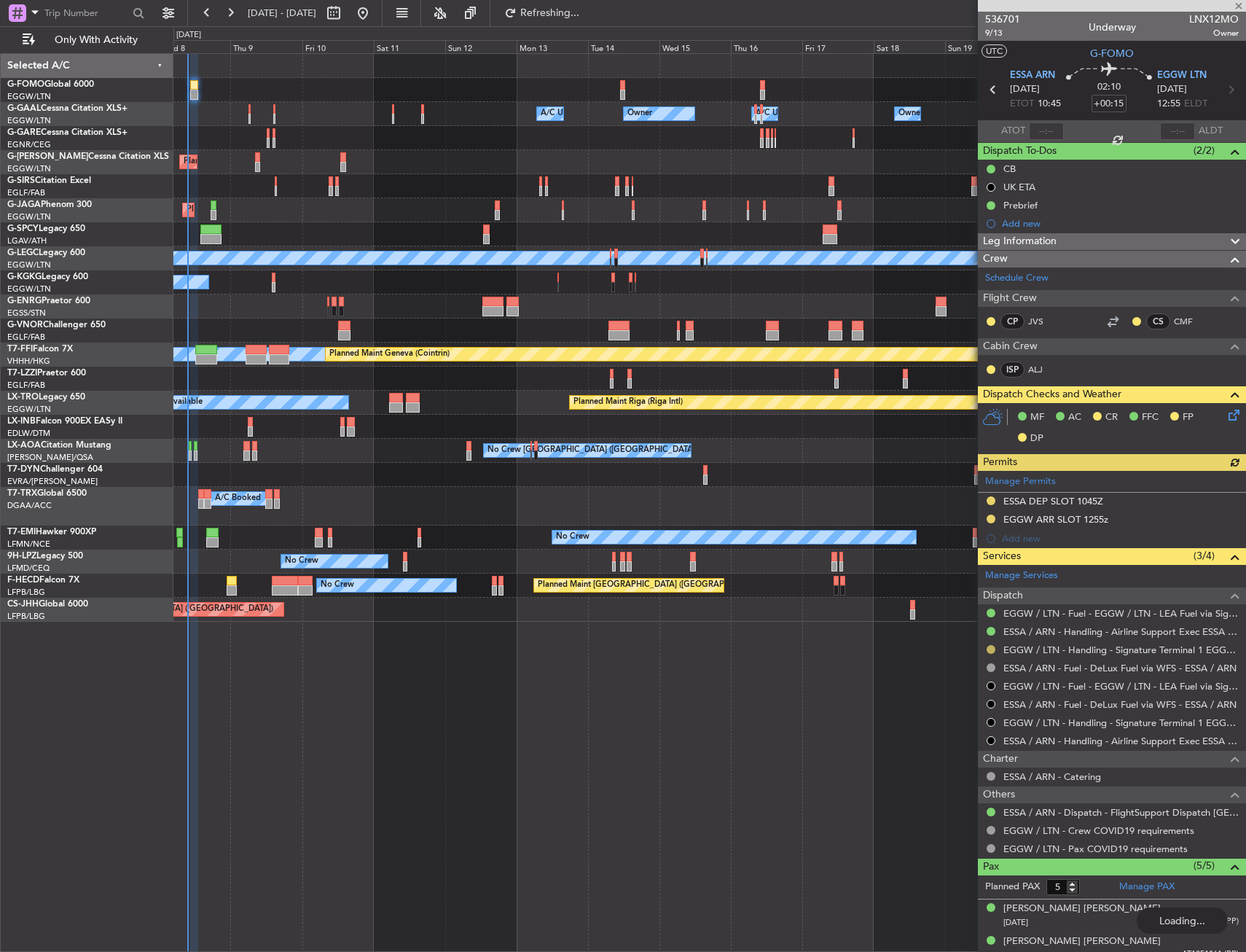
click at [988, 648] on button at bounding box center [991, 650] width 9 height 9
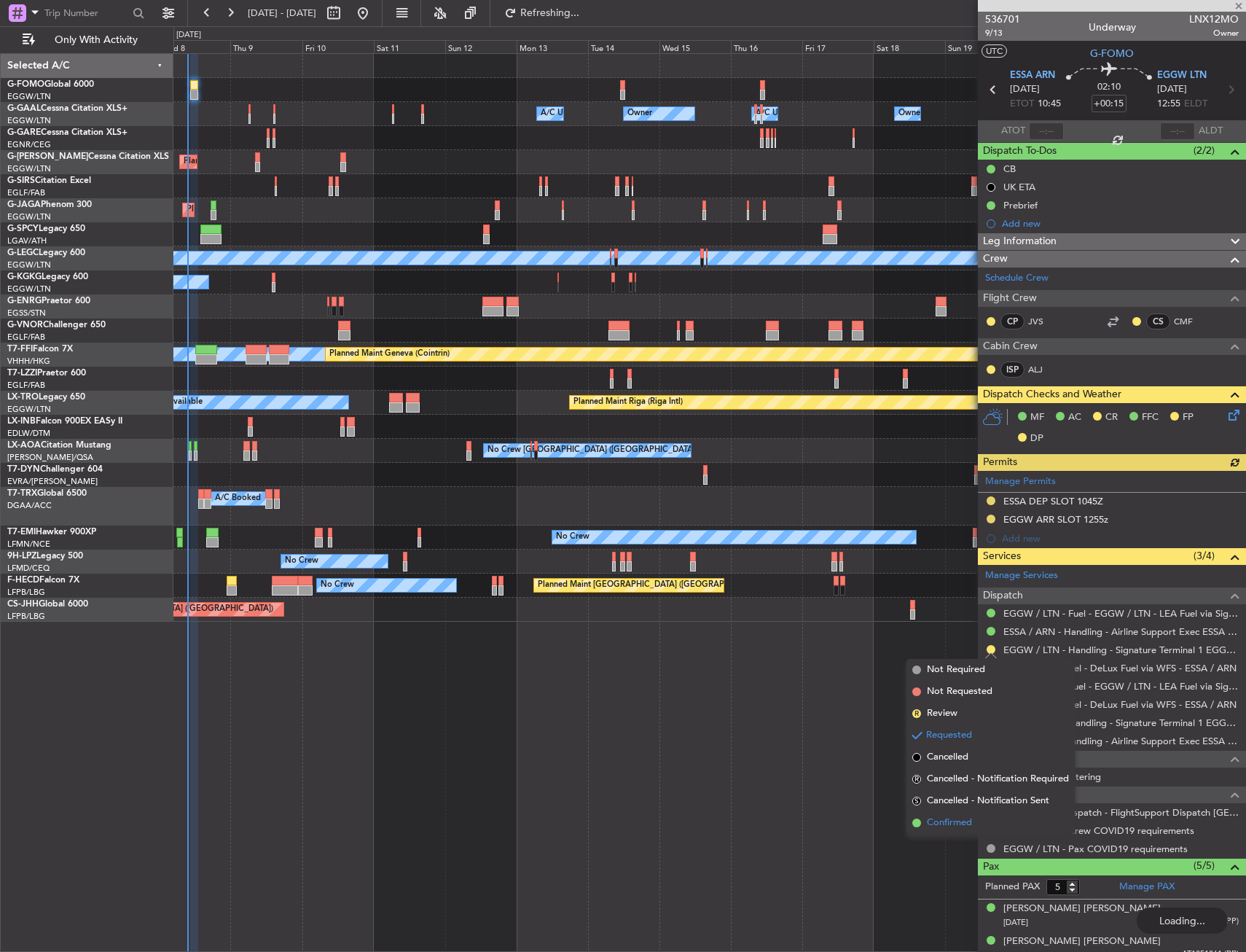
click at [925, 819] on li "Confirmed" at bounding box center [990, 823] width 168 height 22
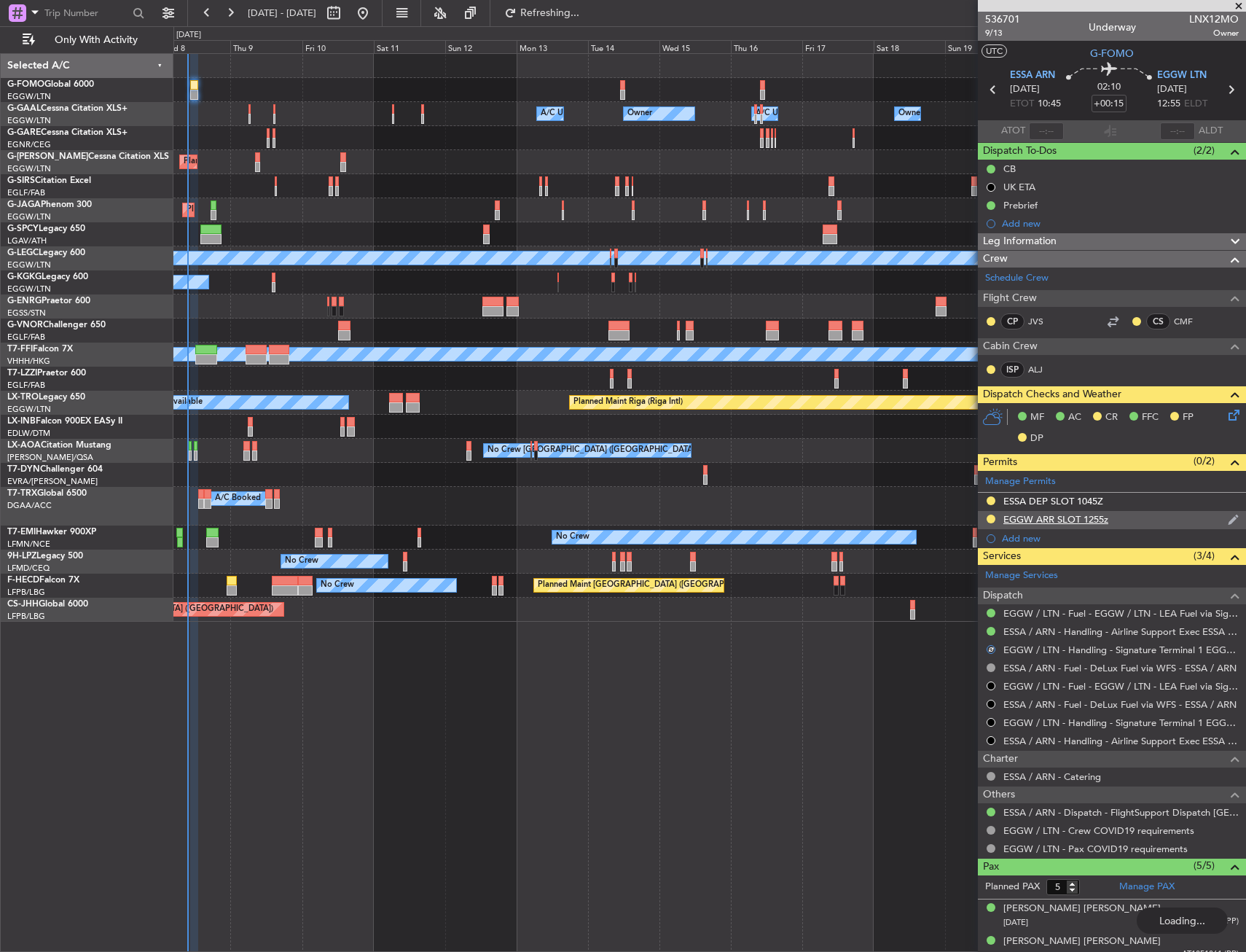
click at [1130, 514] on div "EGGW ARR SLOT 1255z" at bounding box center [1113, 520] width 268 height 18
click at [1120, 519] on div "Manage Permits ESSA DEP SLOT 1045Z EGGW ARR SLOT 1255z Add new" at bounding box center [1113, 509] width 268 height 77
click at [581, 15] on span "Refresh" at bounding box center [550, 13] width 61 height 10
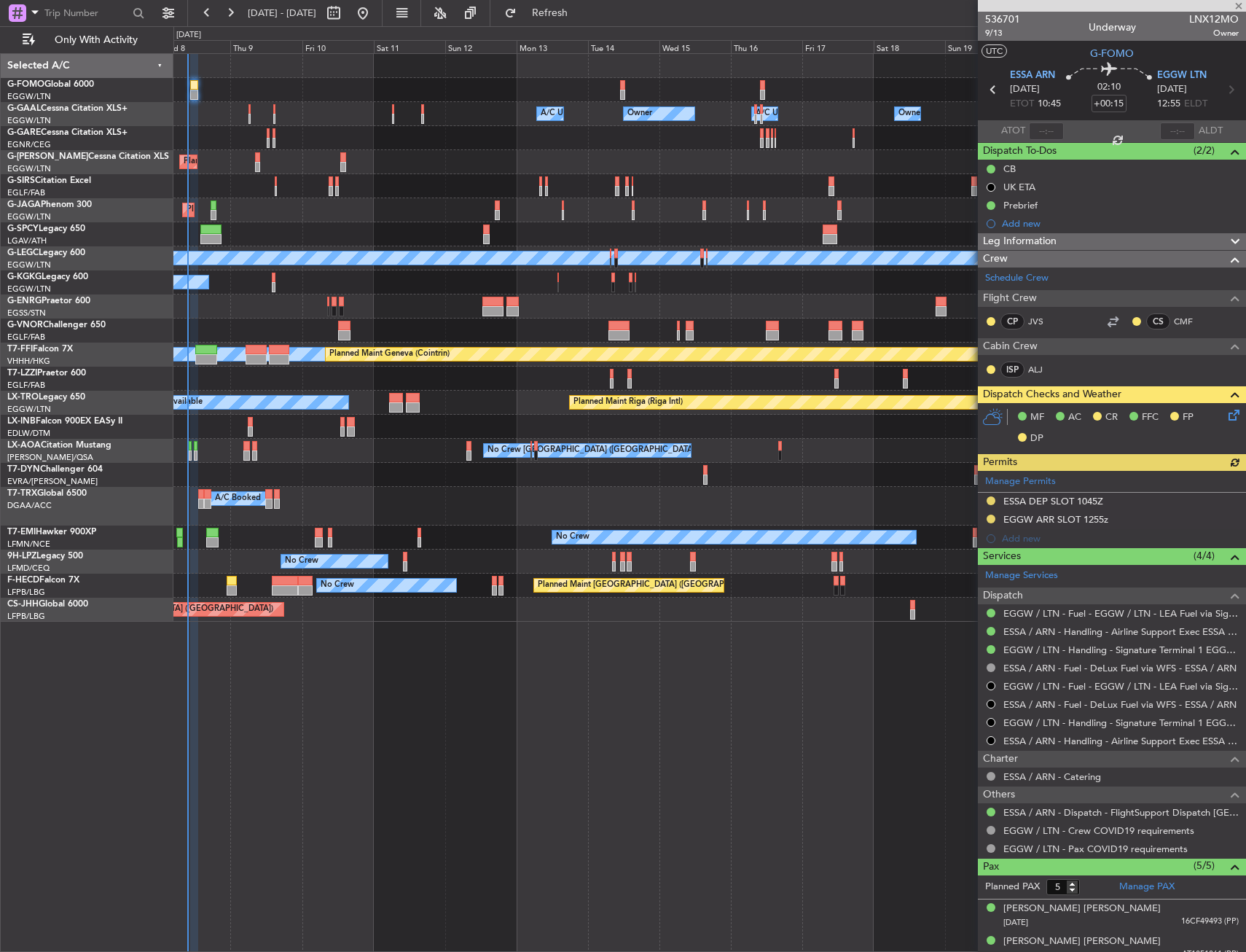
click at [988, 518] on div "Manage Permits ESSA DEP SLOT 1045Z EGGW ARR SLOT 1255z Add new" at bounding box center [1113, 509] width 268 height 77
click at [991, 519] on button at bounding box center [991, 519] width 9 height 9
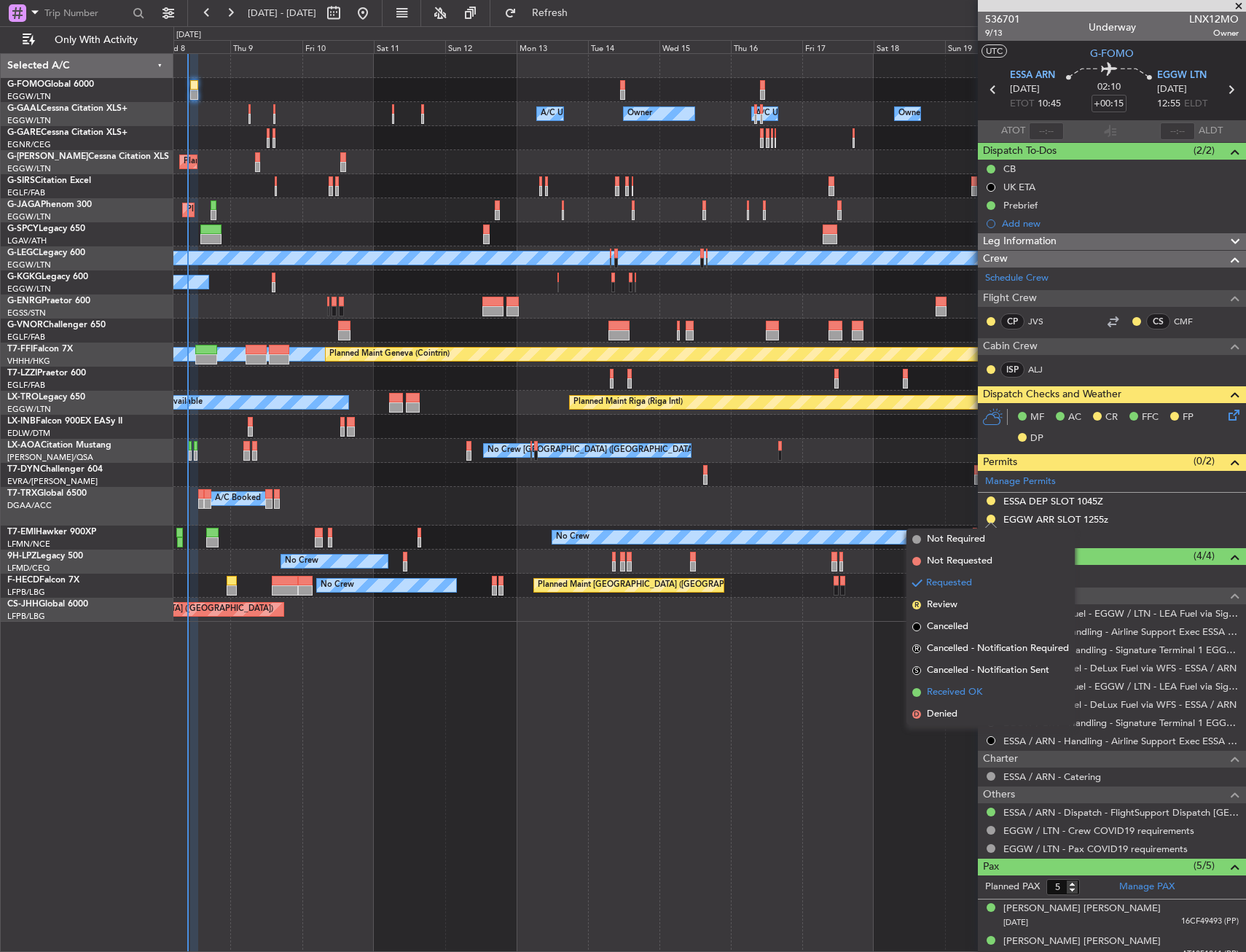
click at [965, 687] on span "Received OK" at bounding box center [954, 693] width 56 height 15
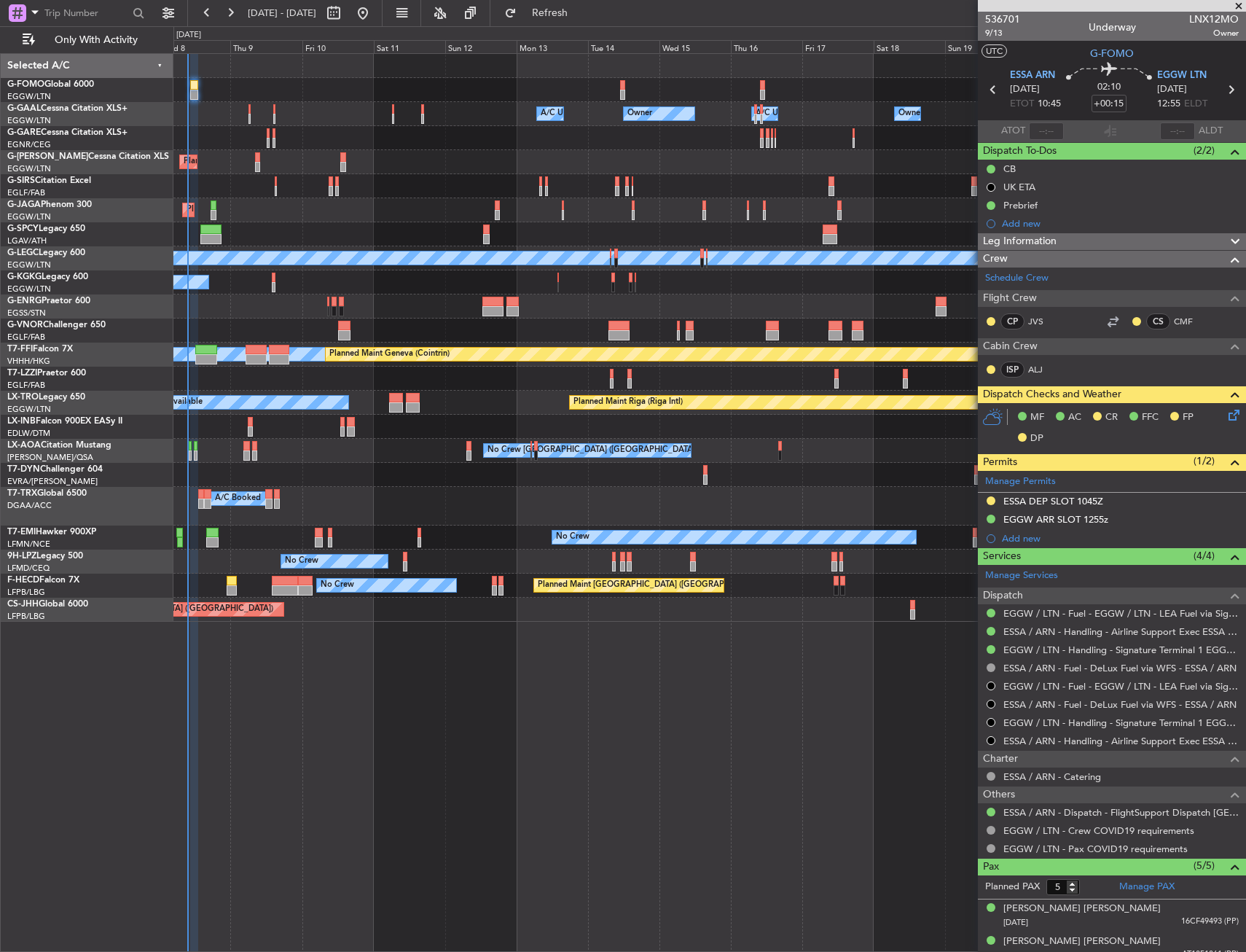
click at [245, 109] on div "Owner Owner A/C Unavailable Owner A/C Unavailable Owner" at bounding box center [709, 114] width 1072 height 24
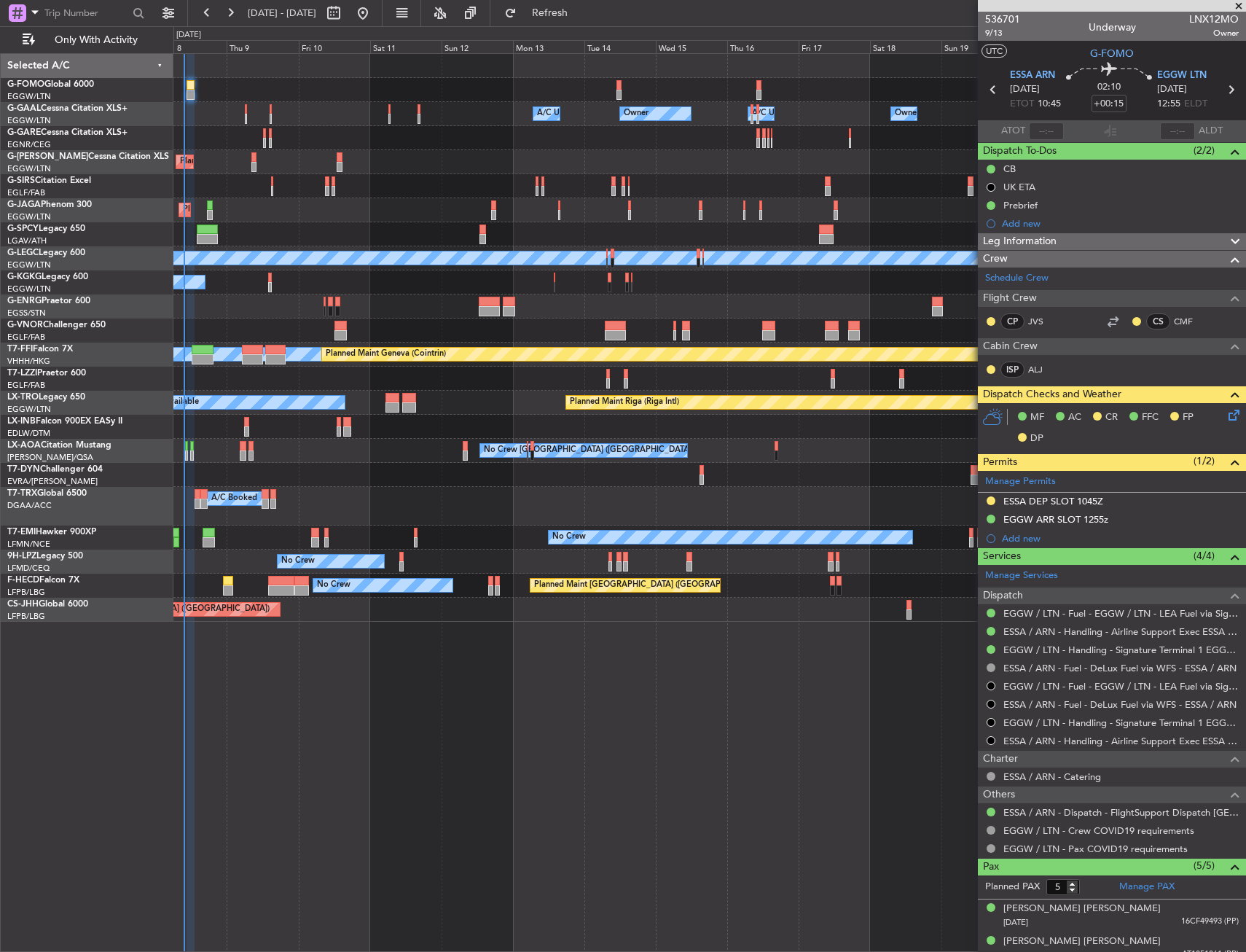
click at [227, 112] on div "Owner Owner A/C Unavailable Owner A/C Unavailable Owner" at bounding box center [709, 114] width 1072 height 24
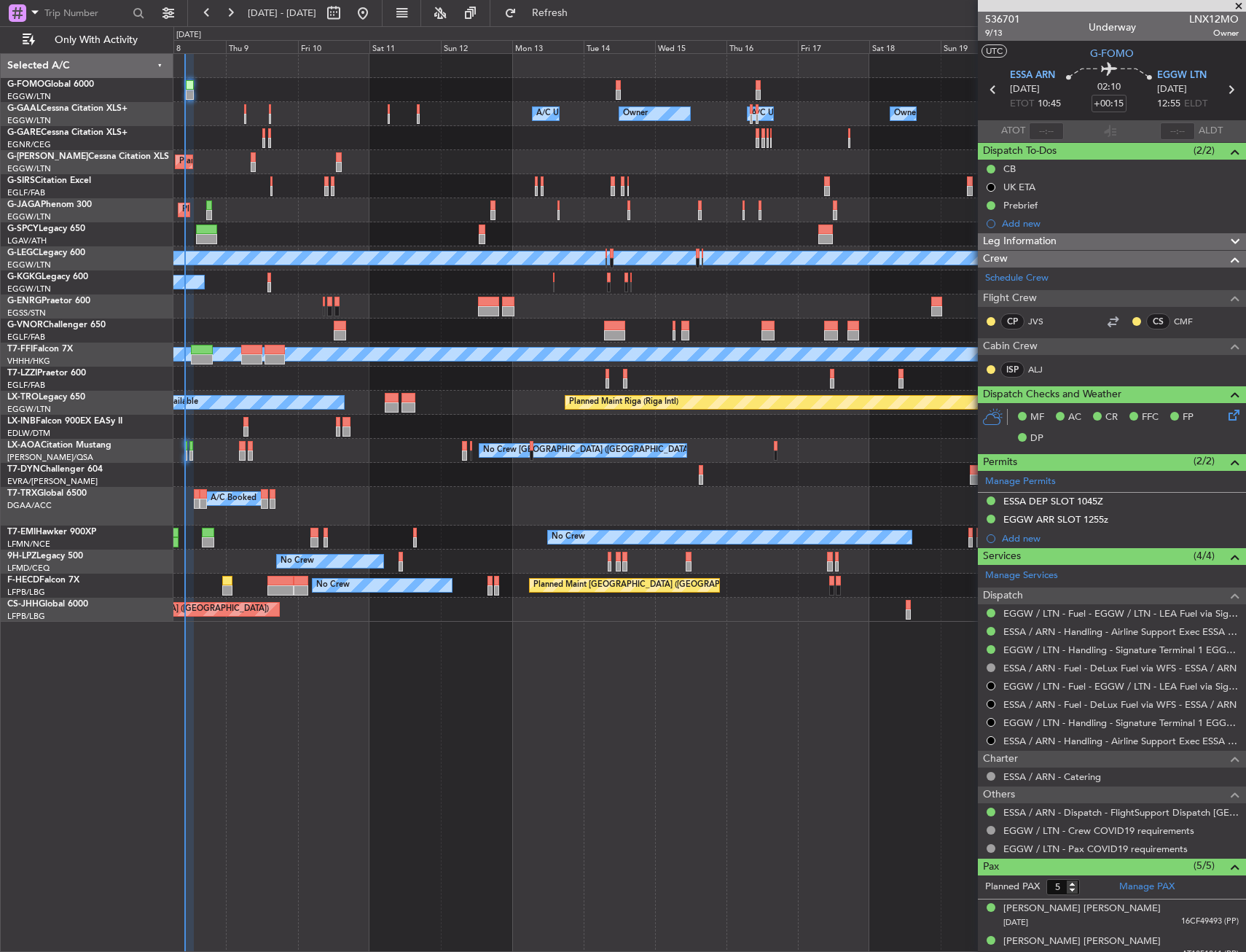
click at [518, 506] on div "A/C Booked A/C Booked A/C Booked" at bounding box center [709, 506] width 1072 height 39
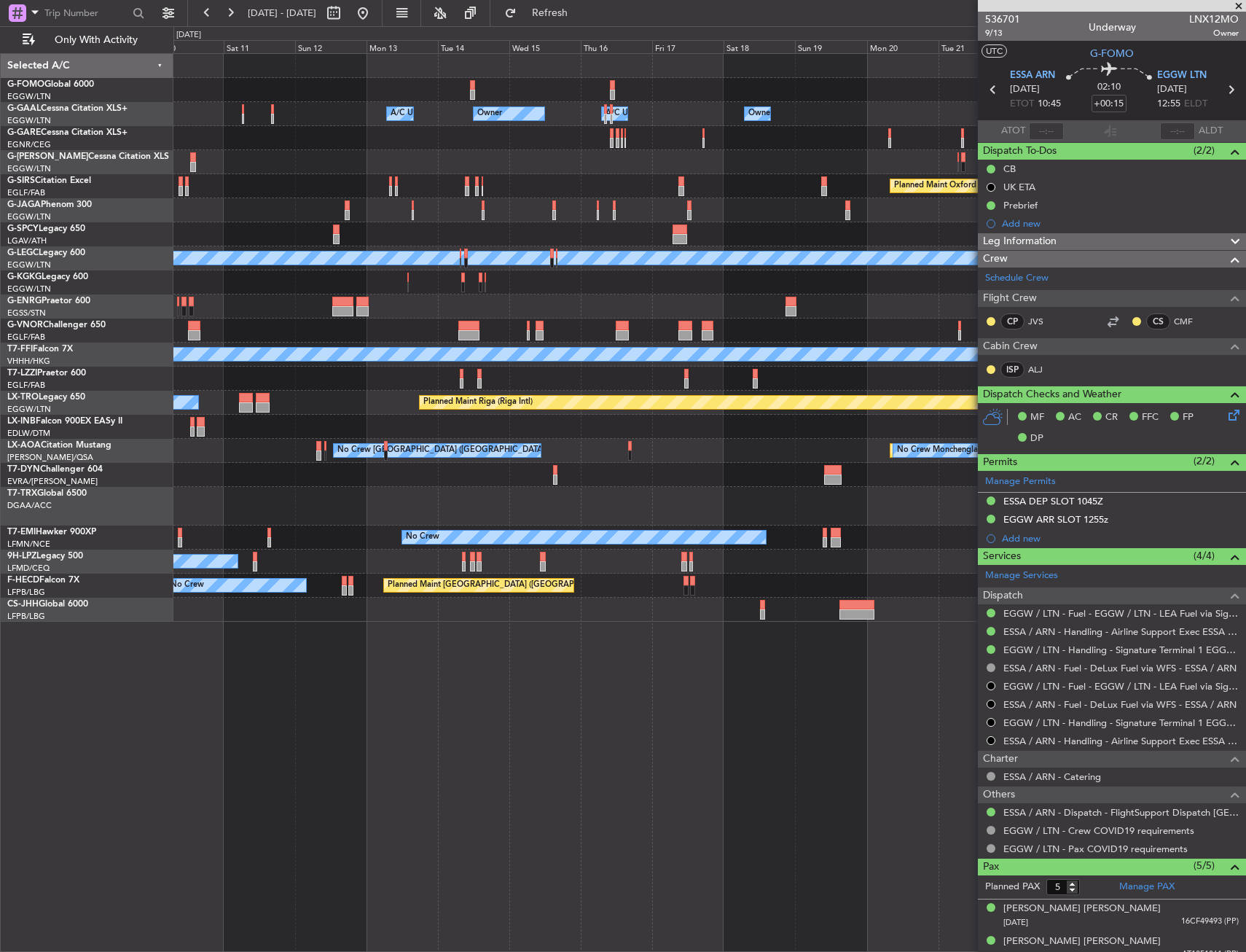
click at [520, 500] on div "Owner Owner A/C Unavailable Owner A/C Unavailable Owner Planned Maint London (L…" at bounding box center [709, 337] width 1072 height 568
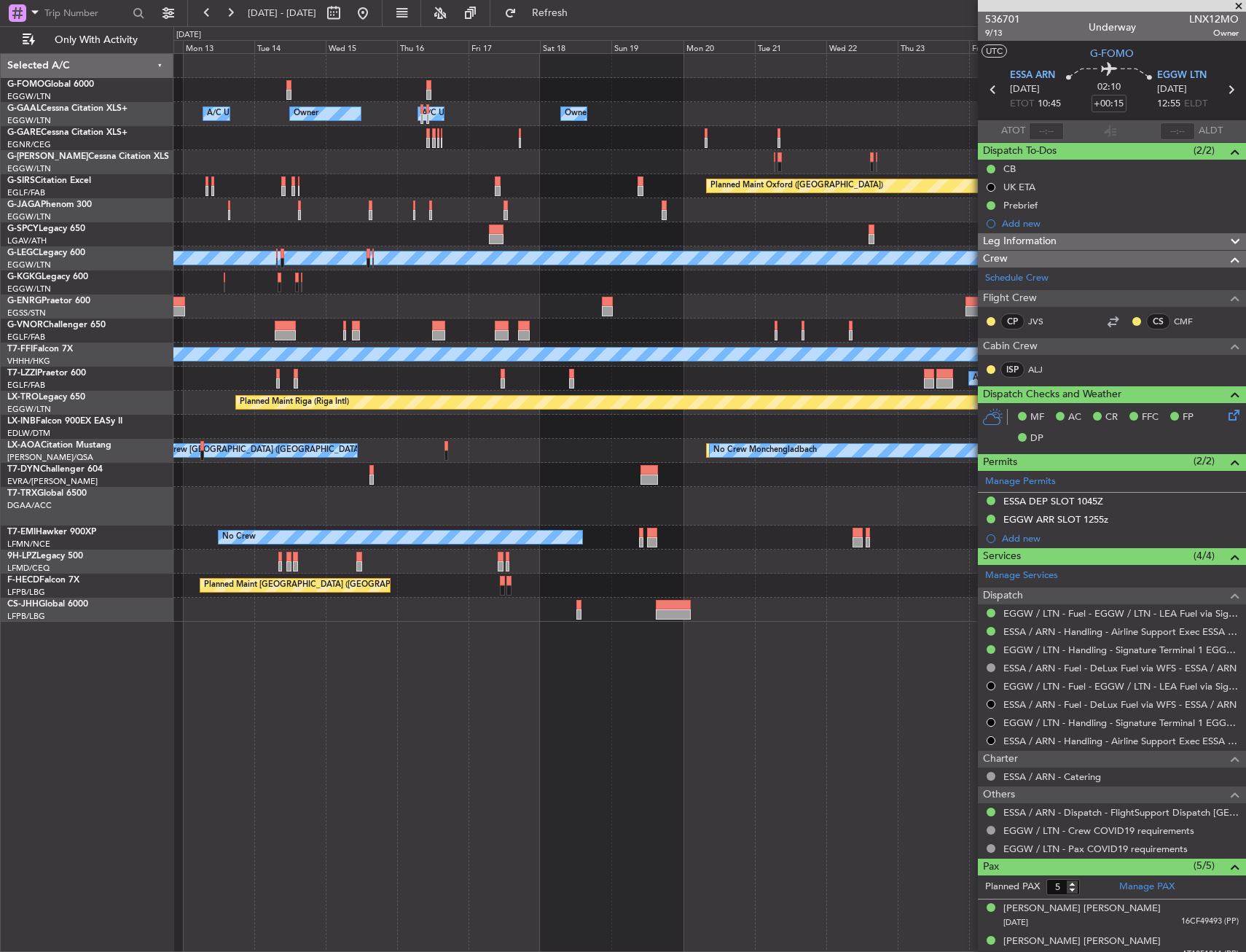
click at [494, 501] on div "A/C Booked A/C Booked A/C Booked" at bounding box center [709, 506] width 1072 height 39
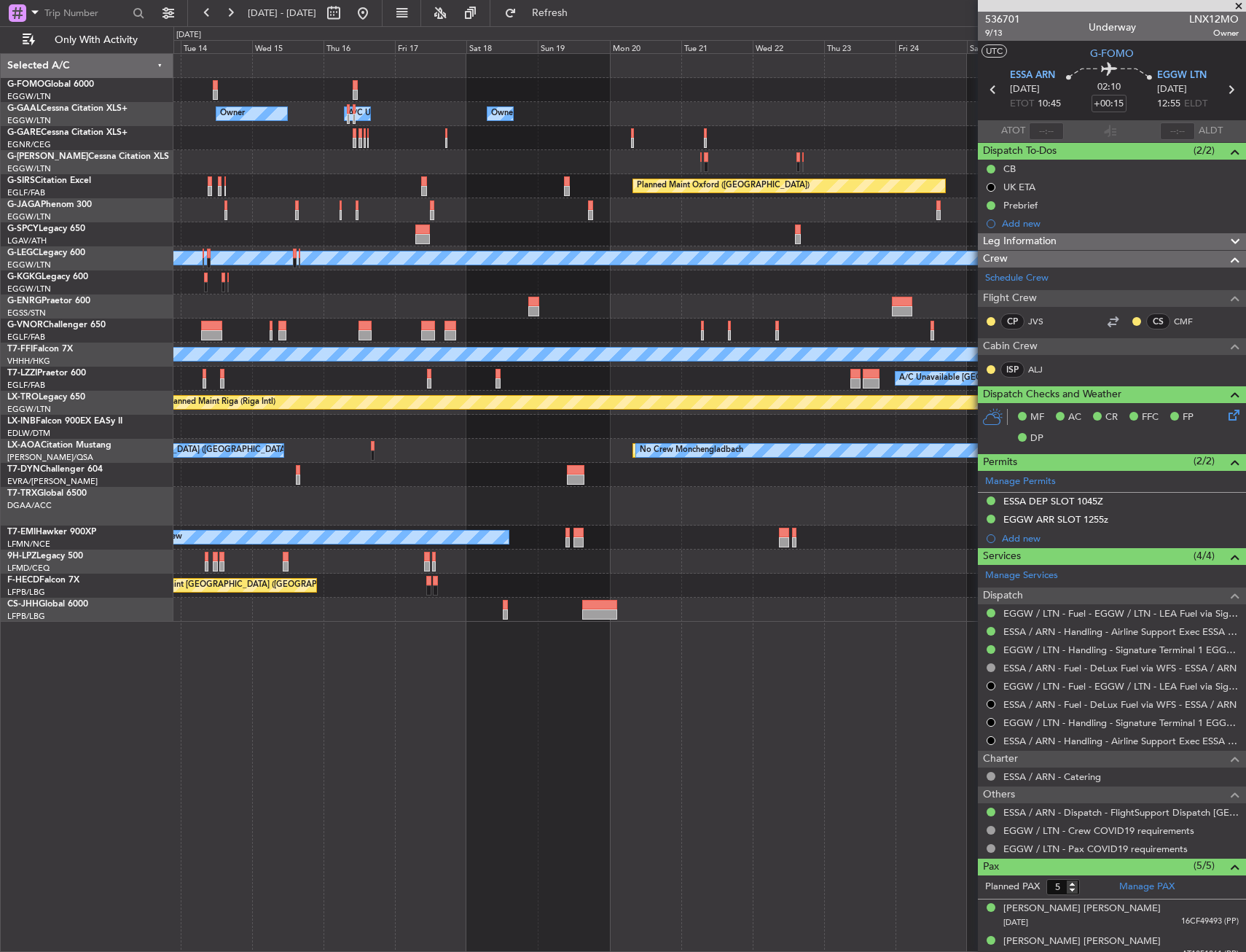
click at [346, 529] on div "Owner Owner A/C Unavailable Owner Owner A/C Unavailable Planned Maint Oxford (K…" at bounding box center [709, 337] width 1072 height 568
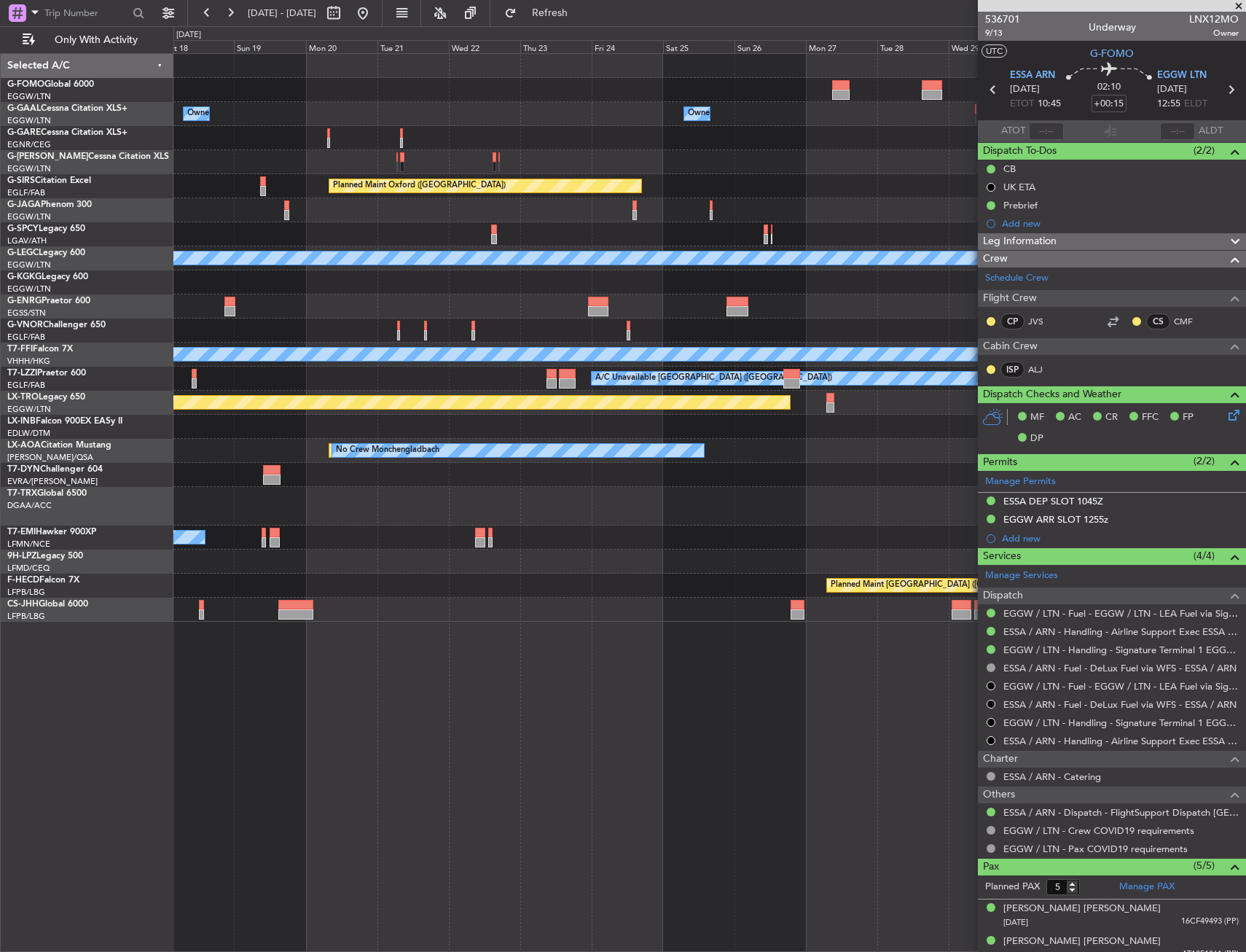
click at [263, 522] on div "Owner Owner Owner Owner A/C Unavailable Planned Maint Oxford (Kidlington) Plann…" at bounding box center [709, 337] width 1072 height 568
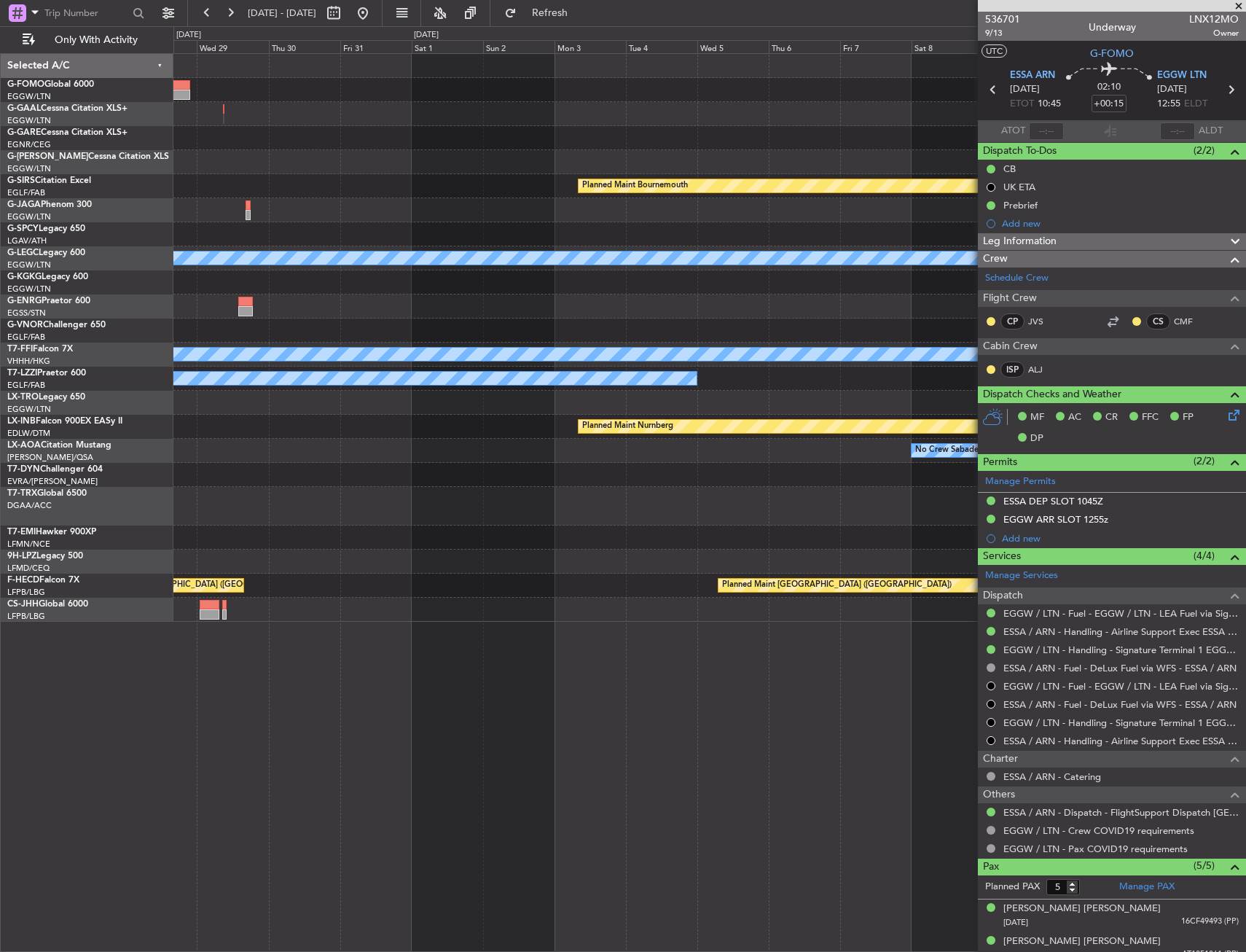
click at [127, 538] on div "Owner Planned Maint Bournemouth Planned Maint Bournemouth A/C Unavailable Londo…" at bounding box center [623, 489] width 1246 height 925
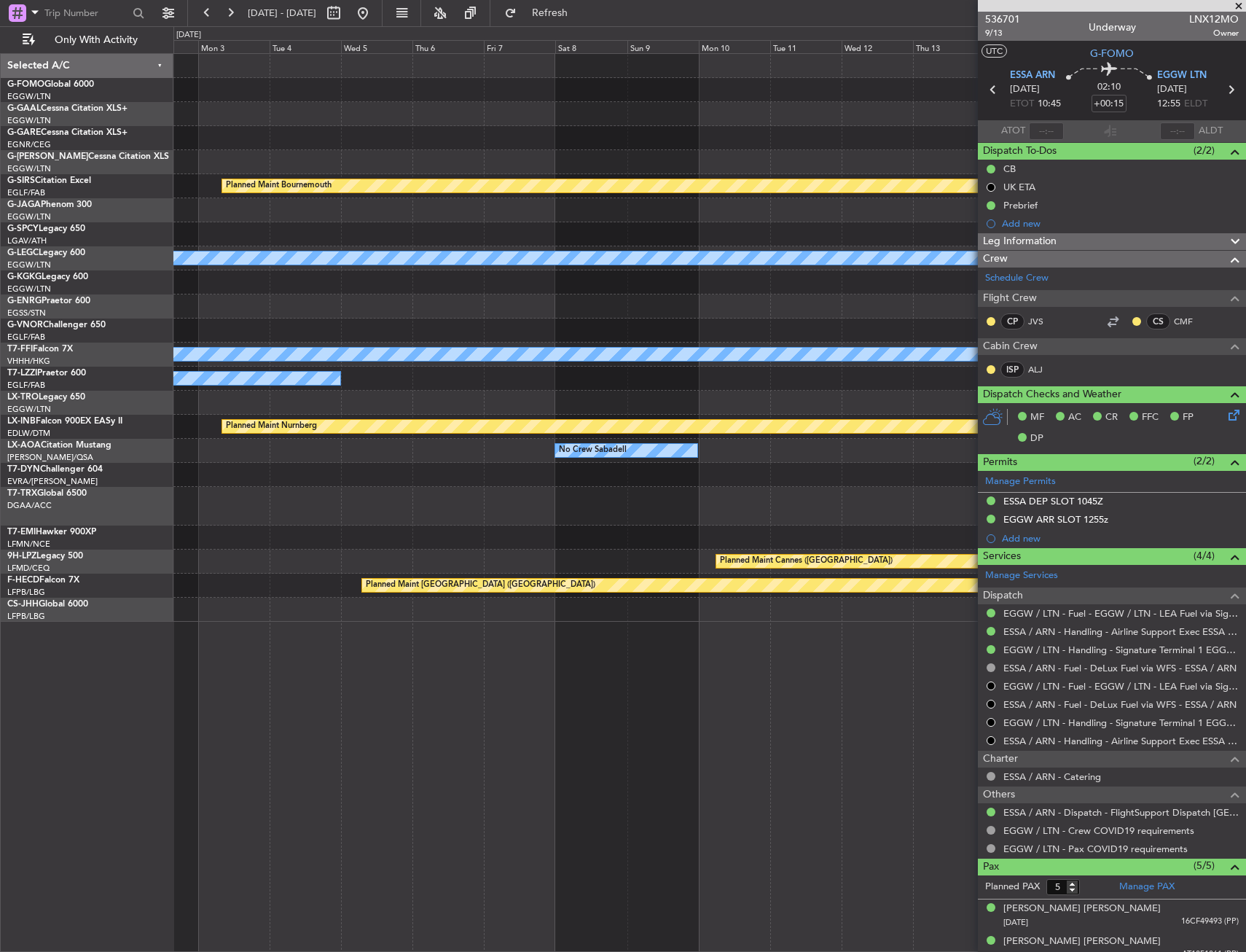
click at [36, 547] on div "Planned Maint Bournemouth Planned Maint Bournemouth A/C Unavailable London (Lut…" at bounding box center [623, 489] width 1246 height 925
click at [27, 540] on div "Planned Maint Bournemouth Planned Maint Bournemouth A/C Unavailable London (Lut…" at bounding box center [623, 489] width 1246 height 925
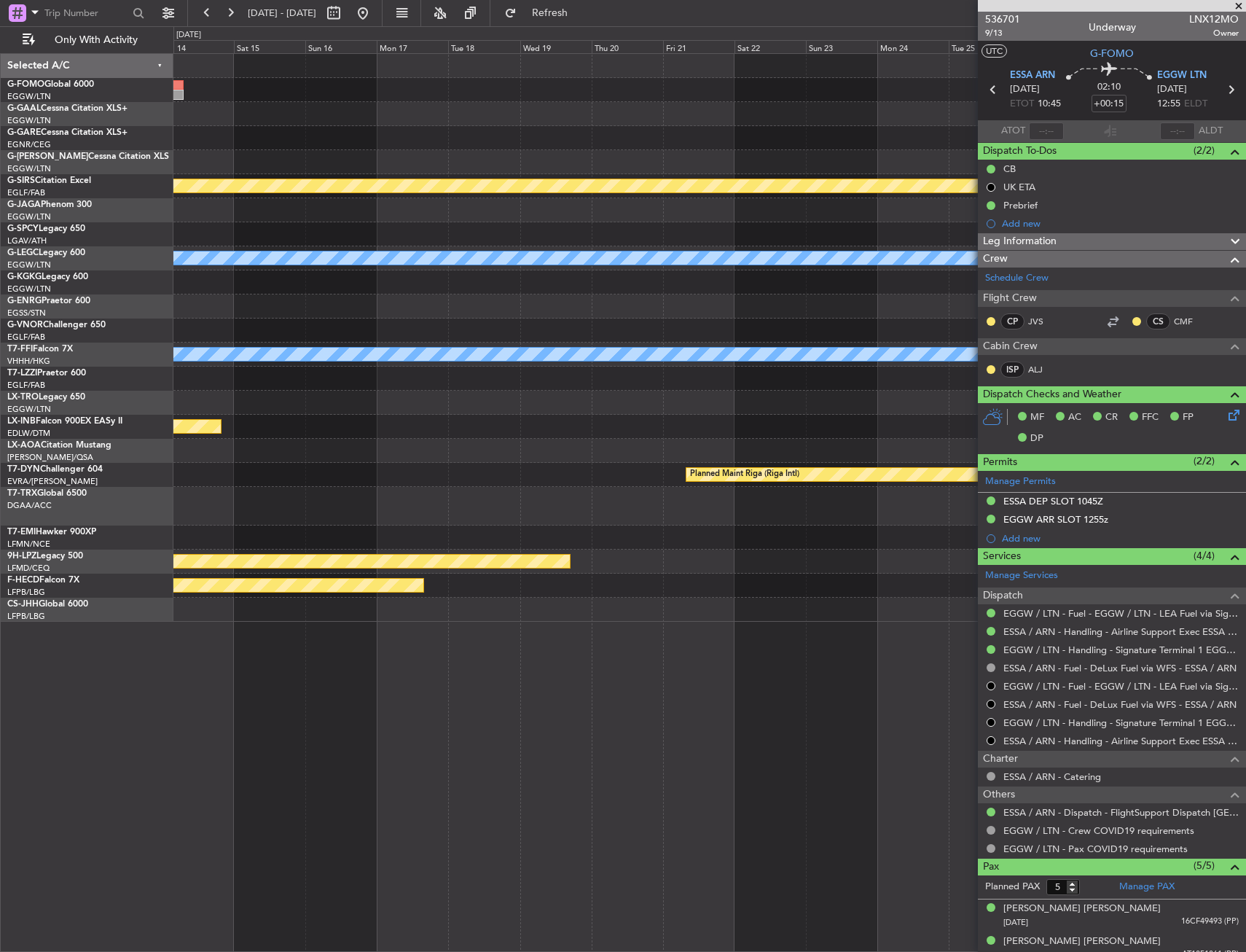
click at [175, 492] on div "Planned Maint Bournemouth Planned Maint Bournemouth A/C Unavailable London (Lut…" at bounding box center [709, 337] width 1072 height 568
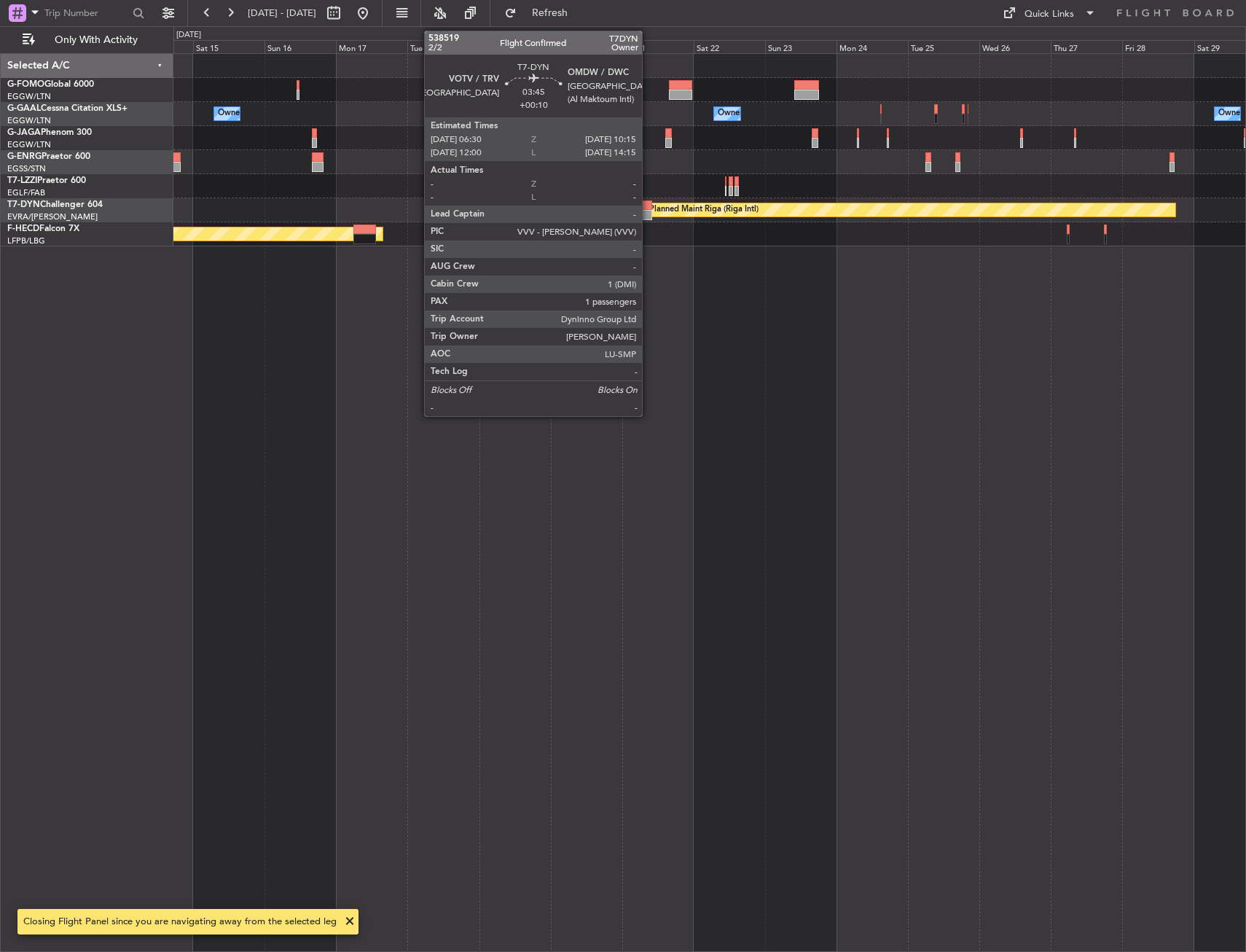
click at [649, 207] on div at bounding box center [646, 205] width 12 height 10
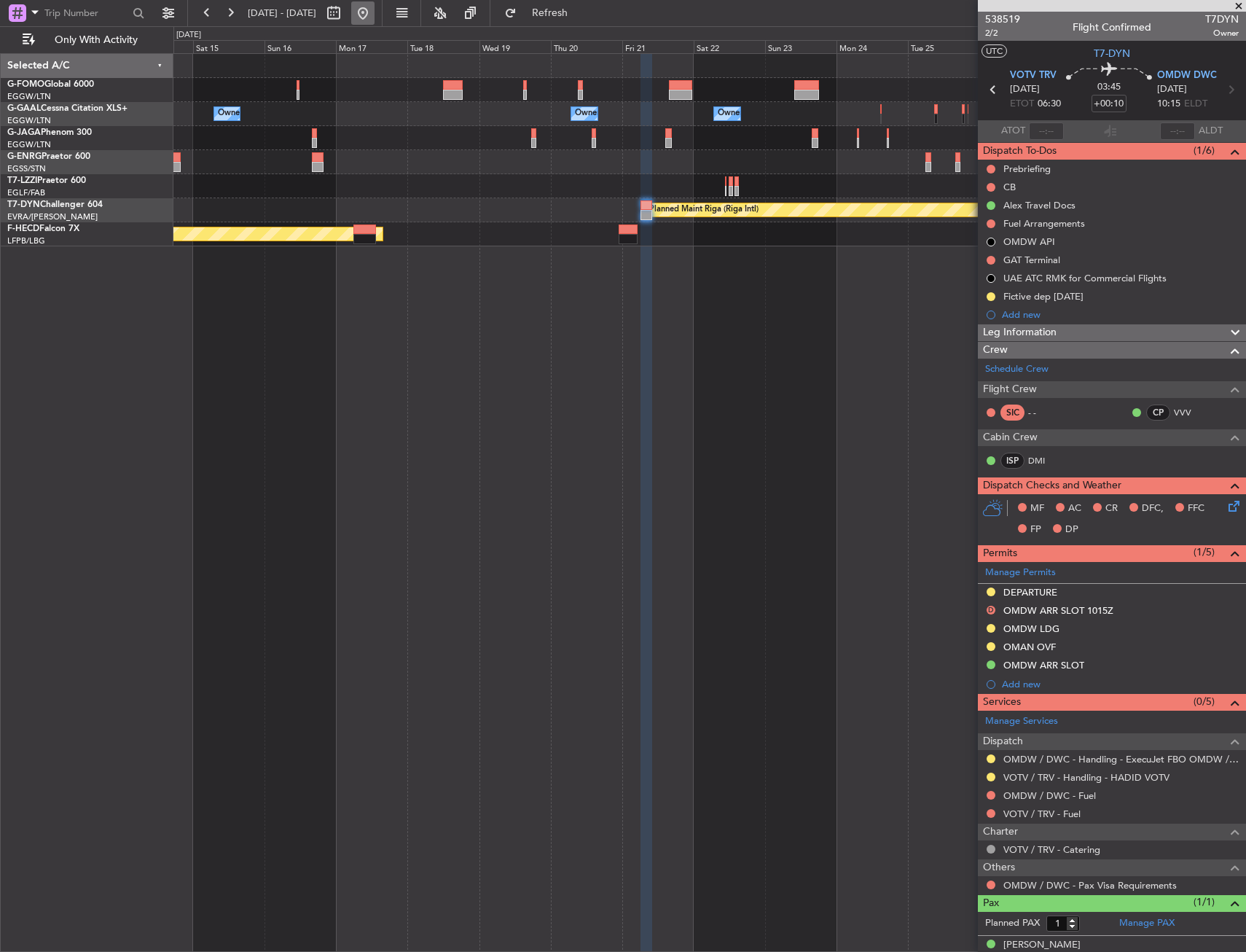
click at [374, 14] on button at bounding box center [363, 13] width 23 height 23
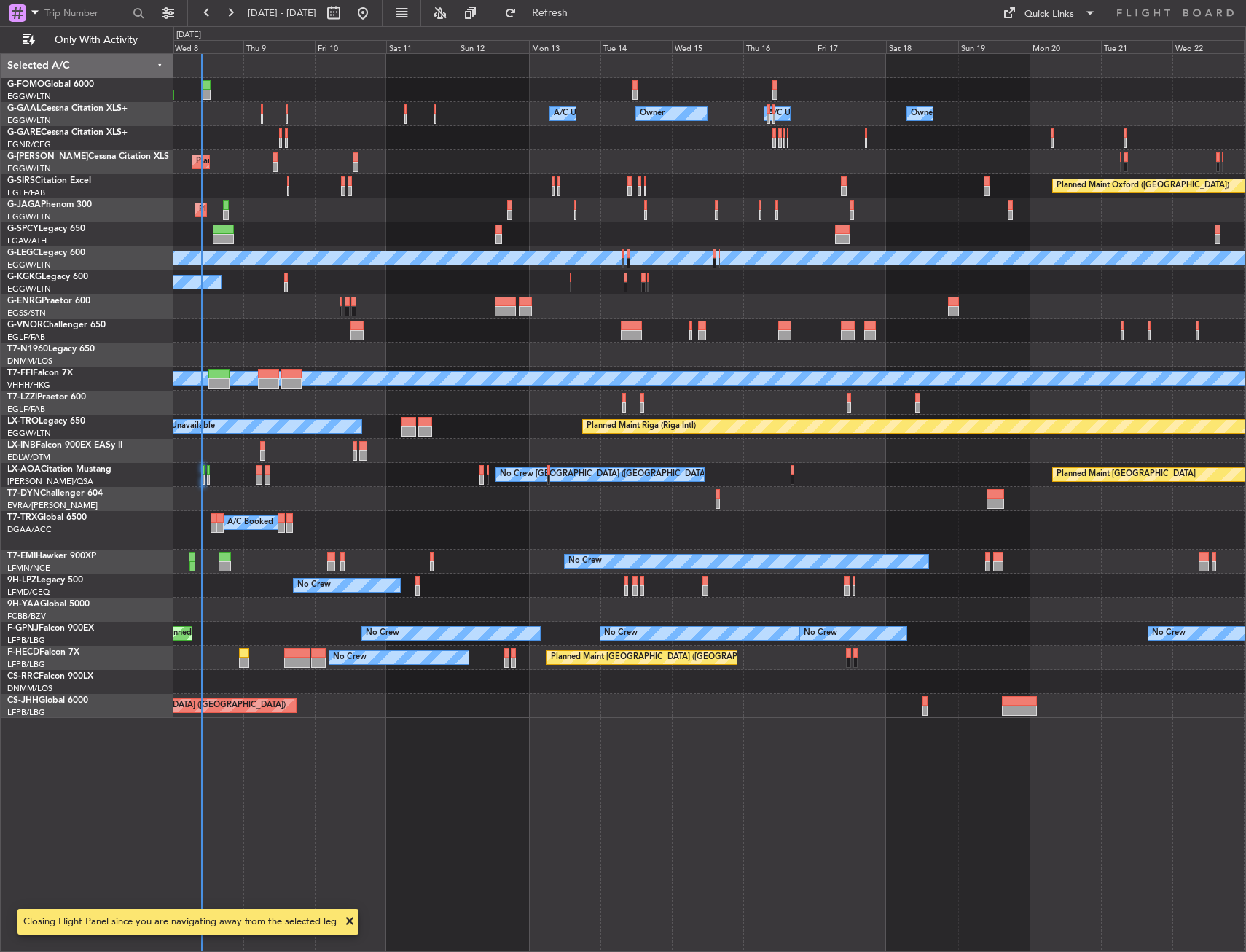
click at [468, 501] on div "Owner Owner A/C Unavailable Owner A/C Unavailable Owner Planned Maint London (L…" at bounding box center [709, 502] width 1073 height 899
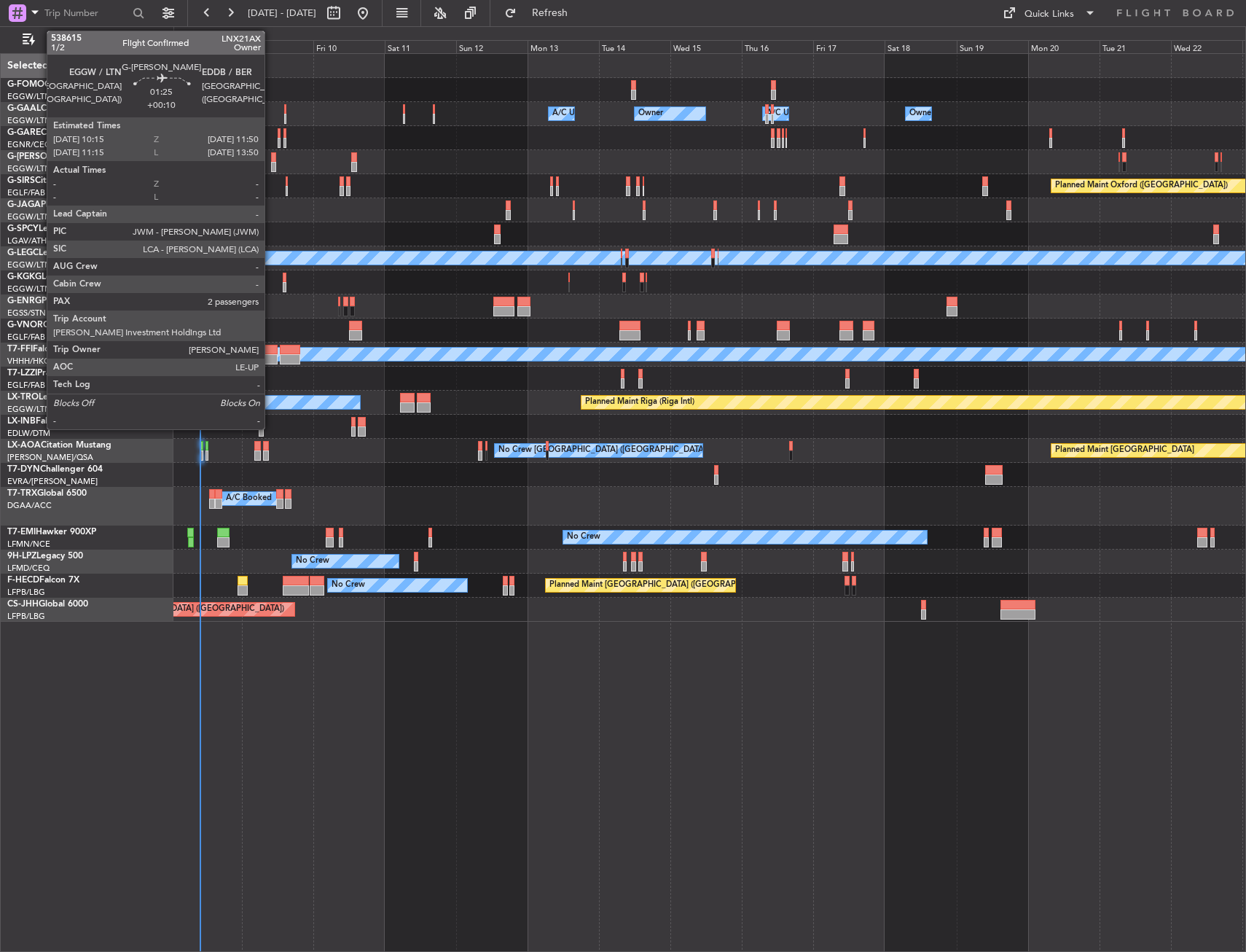
click at [271, 166] on div at bounding box center [273, 167] width 5 height 10
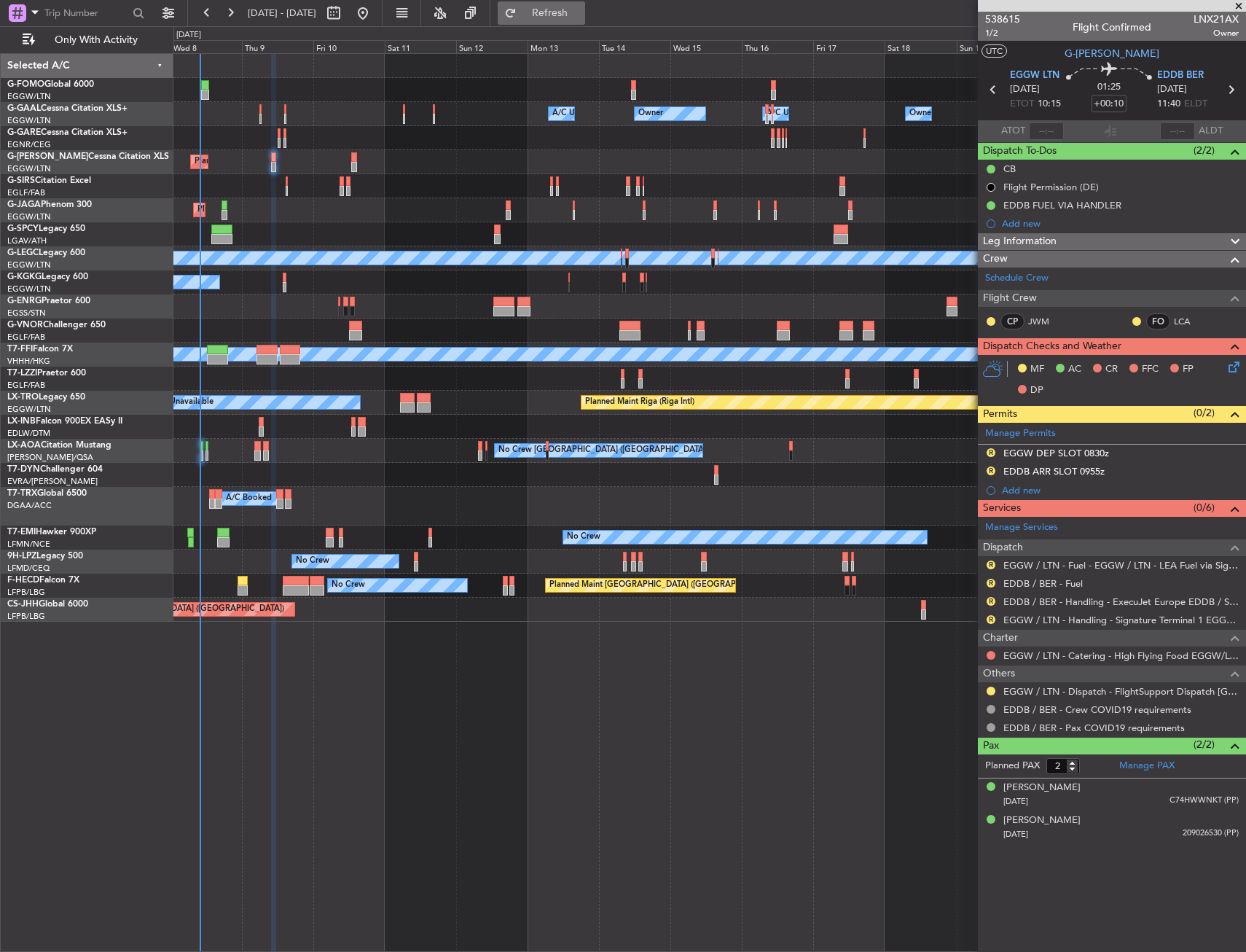
click at [567, 15] on span "Refresh" at bounding box center [550, 13] width 61 height 10
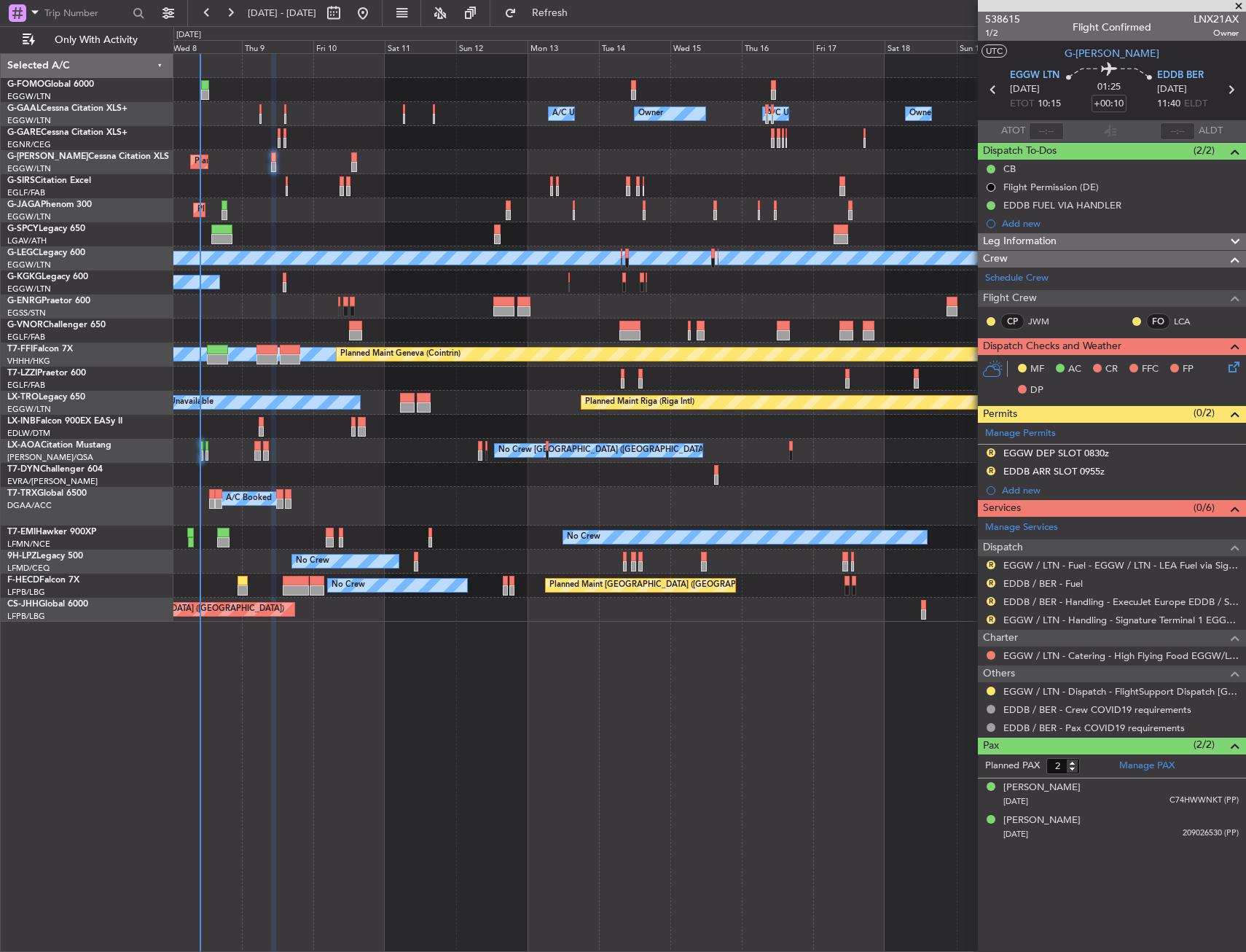
drag, startPoint x: 1136, startPoint y: 452, endPoint x: 1149, endPoint y: 453, distance: 13.0
click at [1137, 452] on div "R EGGW DEP SLOT 0830z" at bounding box center [1113, 454] width 268 height 18
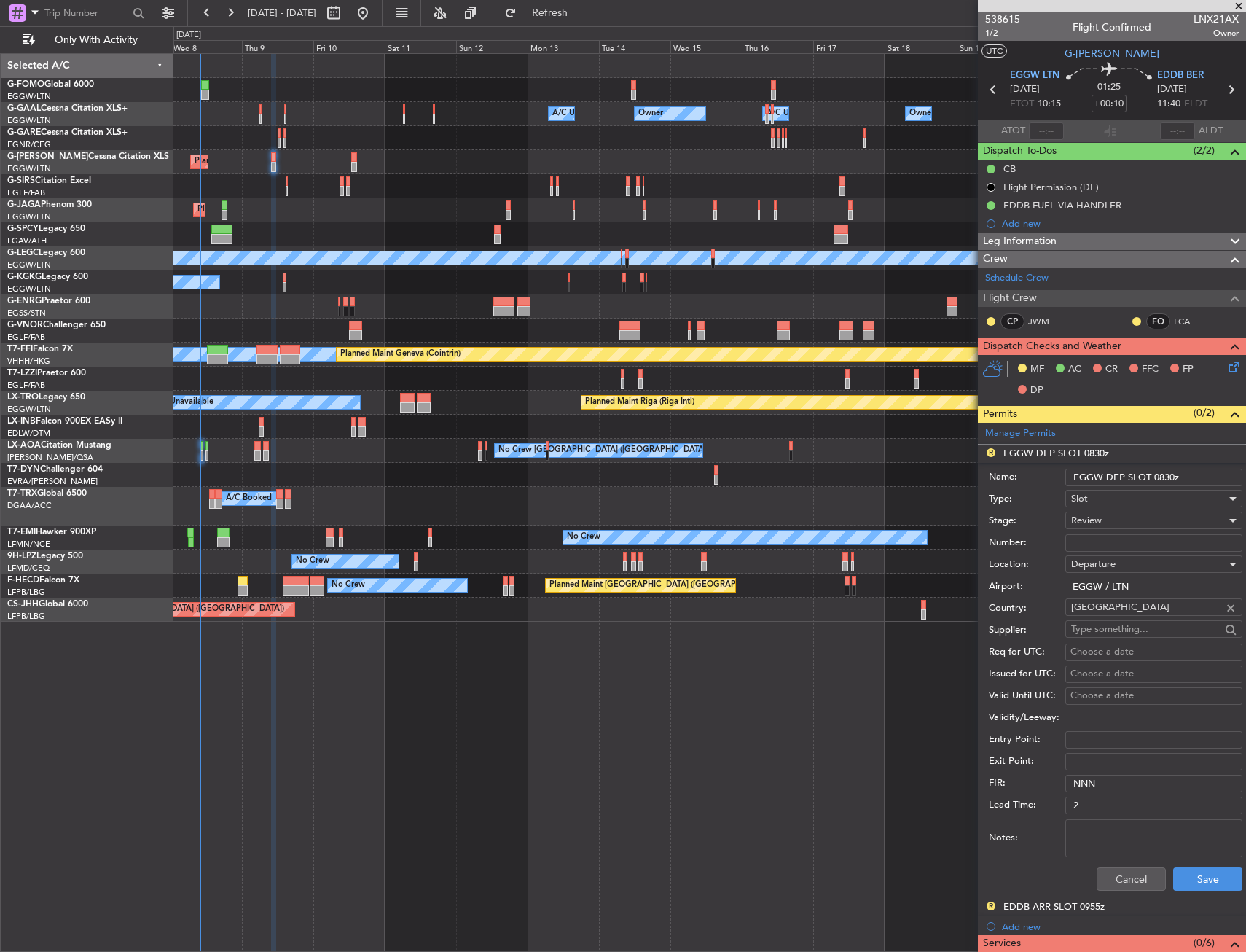
drag, startPoint x: 1173, startPoint y: 476, endPoint x: 1153, endPoint y: 481, distance: 20.6
click at [1153, 481] on input "EGGW DEP SLOT 0830z" at bounding box center [1154, 477] width 177 height 17
type input "EGGW DEP SLOT 1015z"
click at [1147, 517] on div "Review" at bounding box center [1148, 520] width 155 height 22
click at [1133, 610] on span "Requested" at bounding box center [1148, 616] width 153 height 22
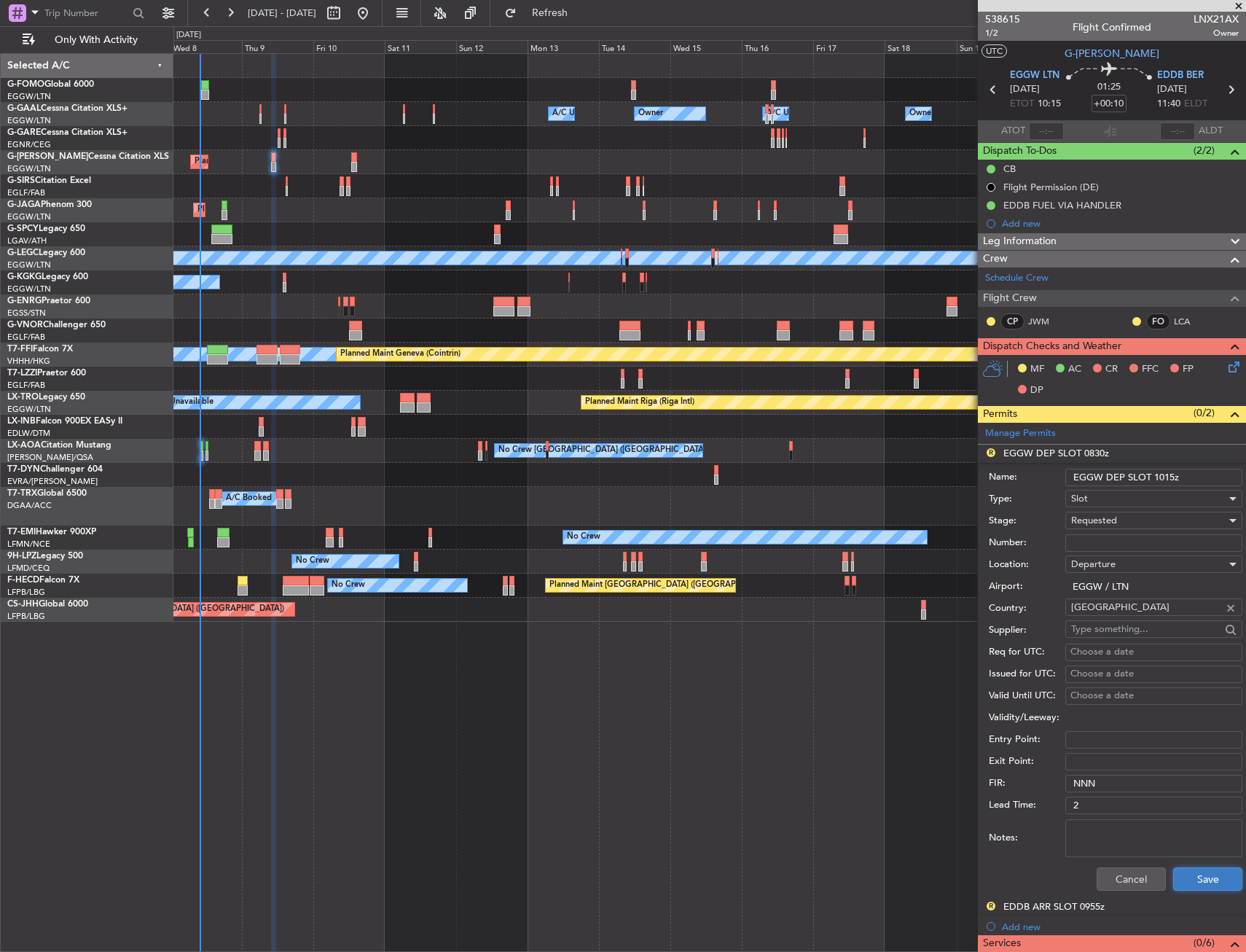
click at [1209, 871] on button "Save" at bounding box center [1208, 879] width 70 height 23
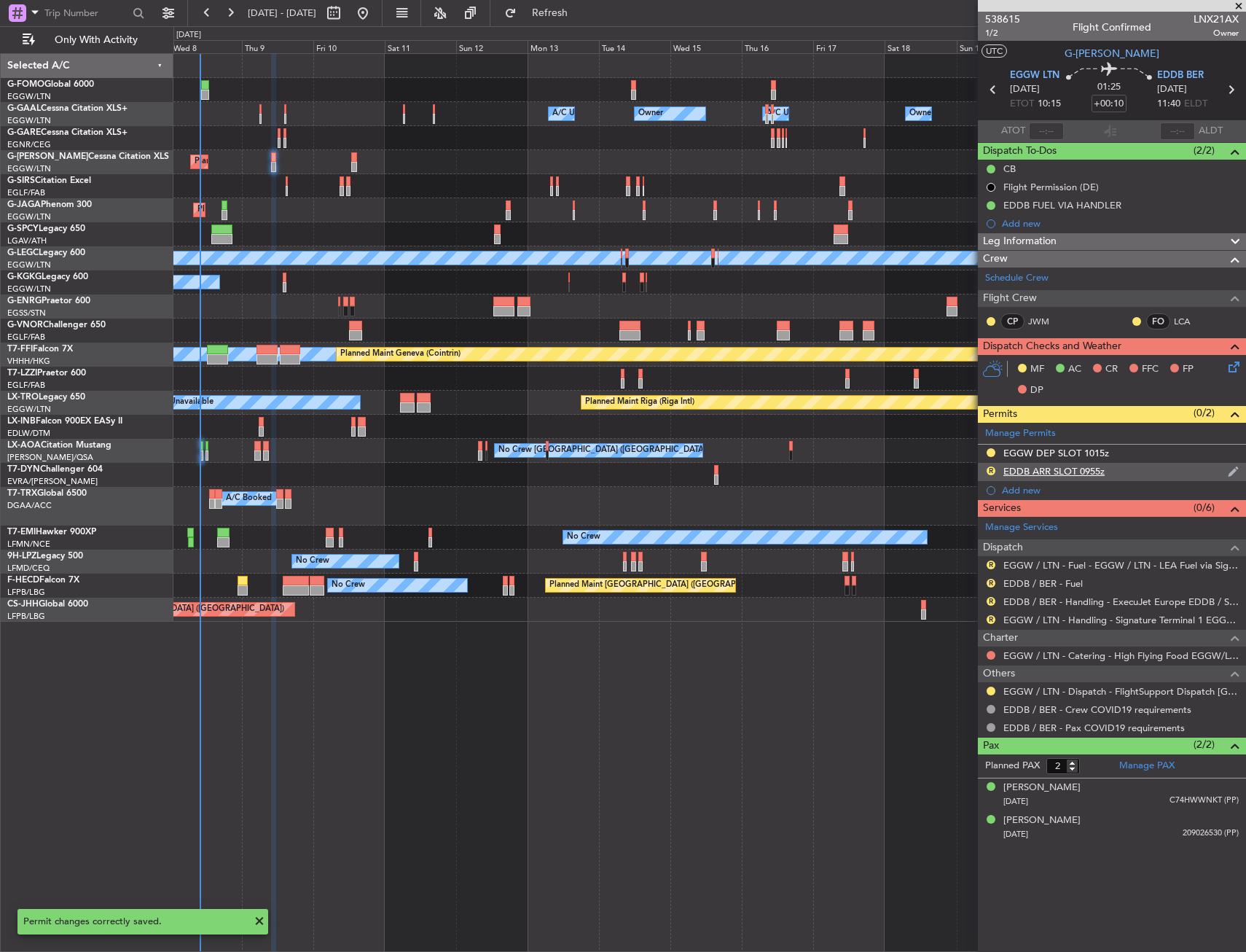
click at [1125, 468] on div "R EDDB ARR SLOT 0955z" at bounding box center [1113, 472] width 268 height 18
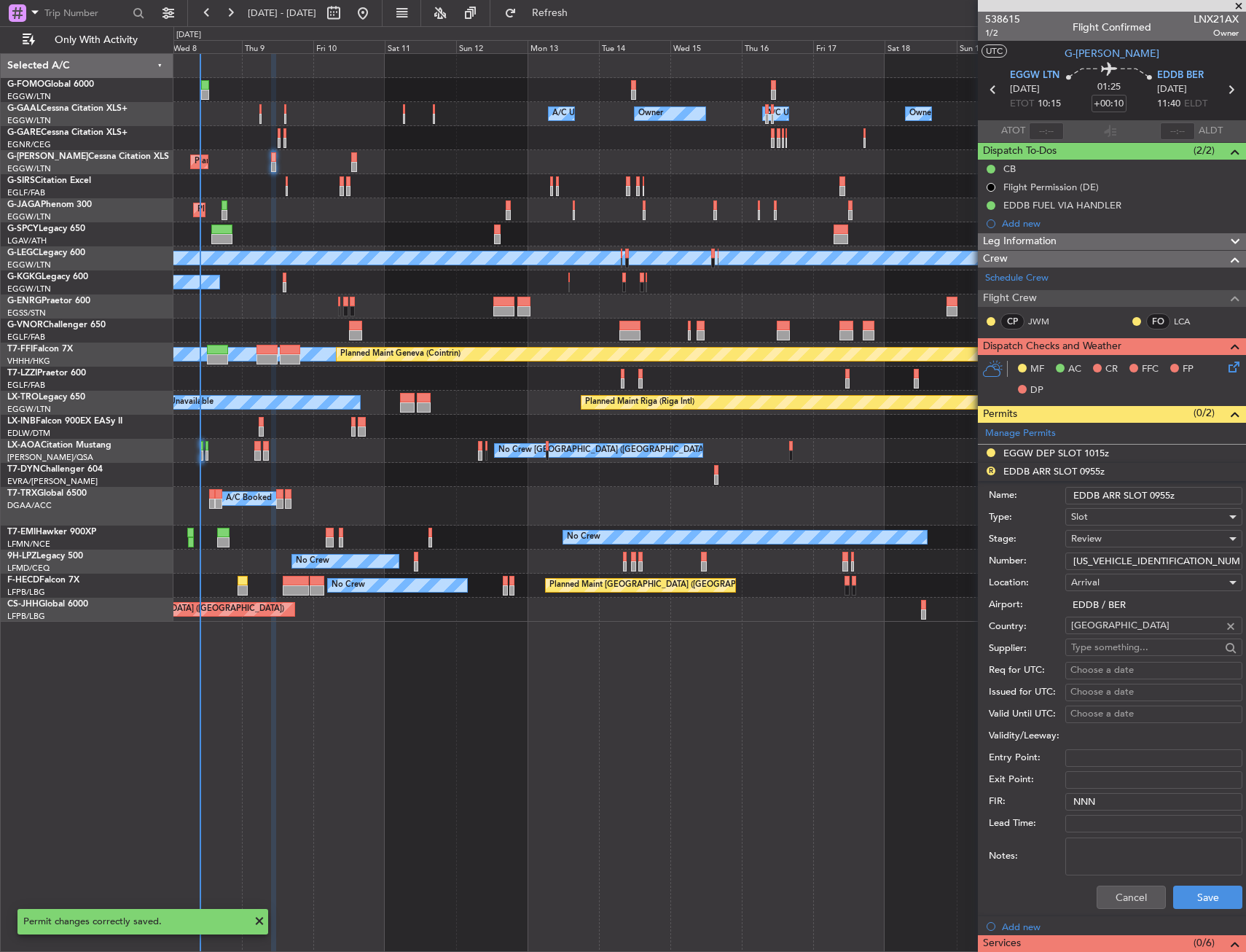
drag, startPoint x: 1171, startPoint y: 495, endPoint x: 1151, endPoint y: 496, distance: 20.0
click at [1151, 496] on input "EDDB ARR SLOT 0955z" at bounding box center [1154, 495] width 177 height 17
type input "EDDB ARR SLOT 1140z"
click at [1149, 537] on div "Review" at bounding box center [1148, 539] width 155 height 22
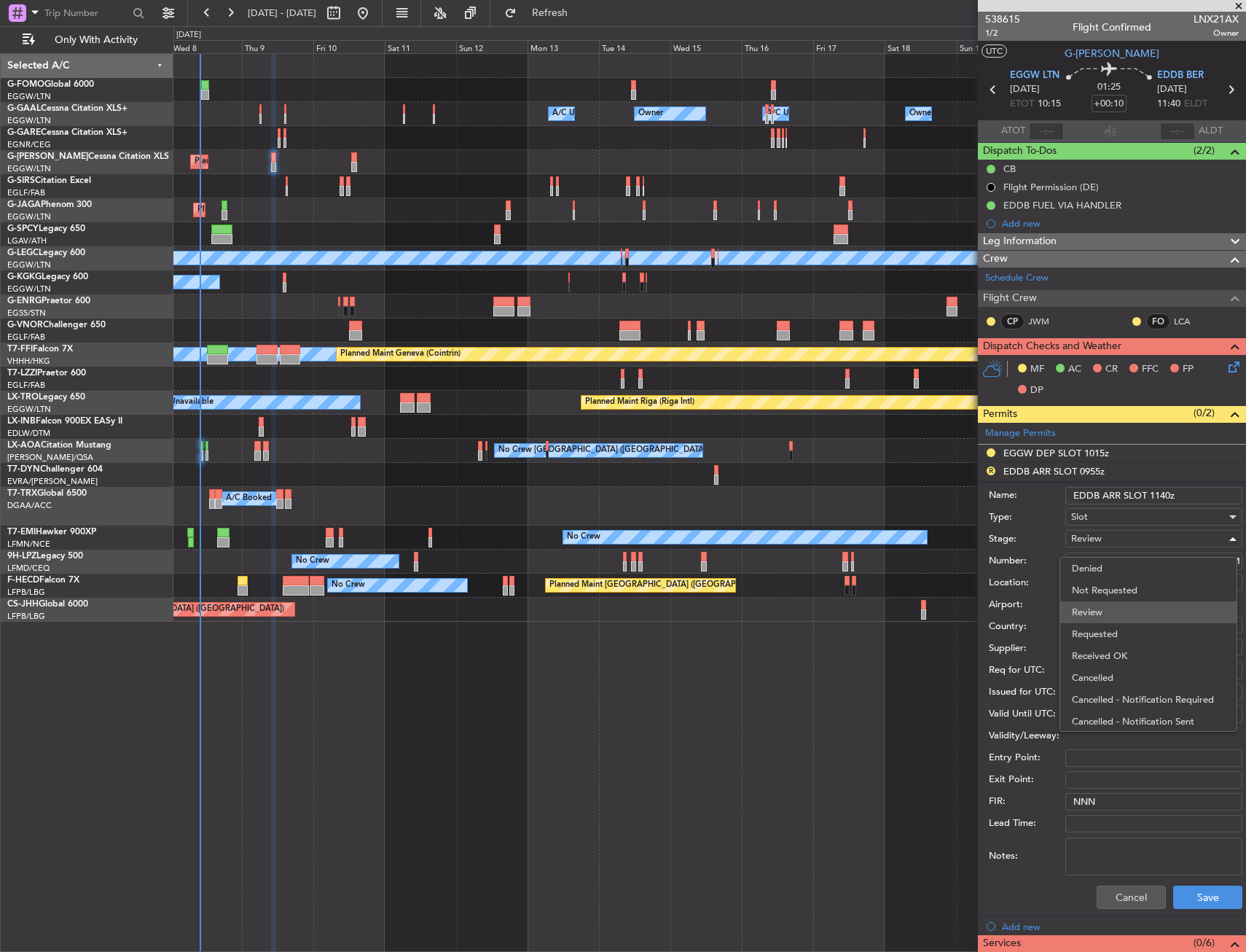
click at [1140, 621] on span "Review" at bounding box center [1148, 612] width 153 height 22
click at [1137, 539] on div "Review" at bounding box center [1148, 539] width 155 height 22
click at [1133, 631] on span "Requested" at bounding box center [1148, 634] width 153 height 22
click at [1185, 903] on button "Save" at bounding box center [1208, 897] width 70 height 23
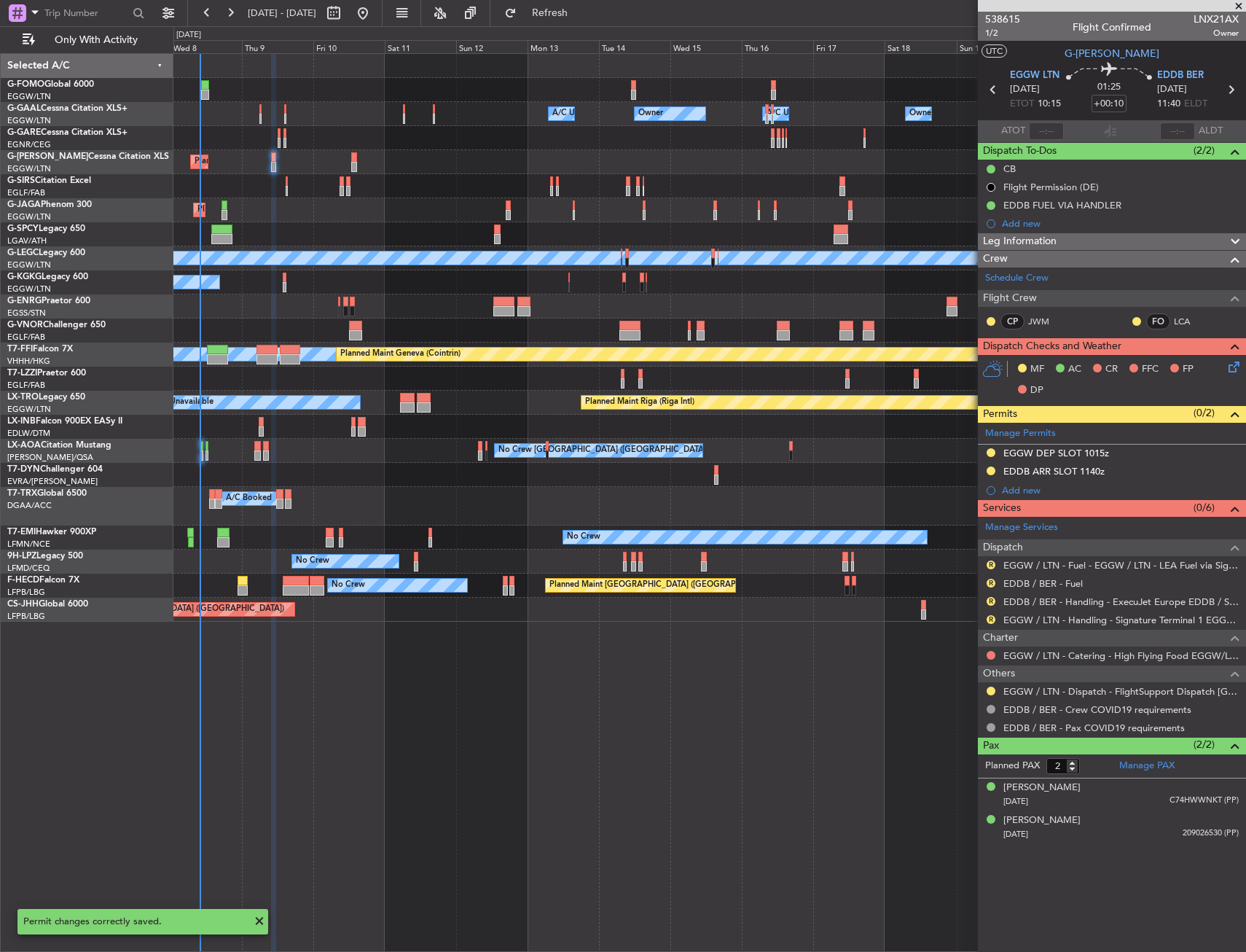
drag, startPoint x: 989, startPoint y: 561, endPoint x: 986, endPoint y: 571, distance: 10.4
click at [989, 561] on button "R" at bounding box center [991, 565] width 9 height 9
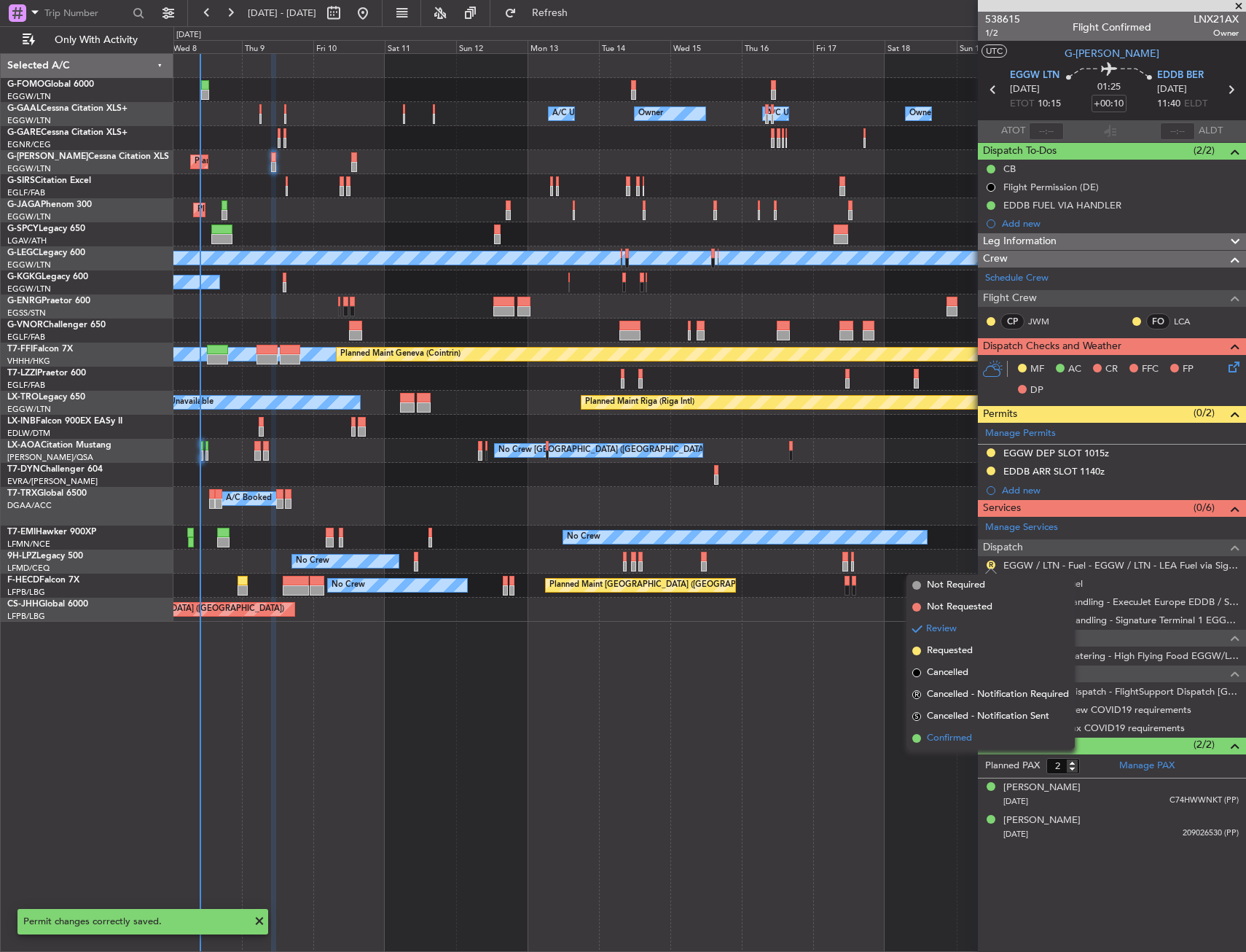
click at [958, 737] on span "Confirmed" at bounding box center [949, 738] width 46 height 15
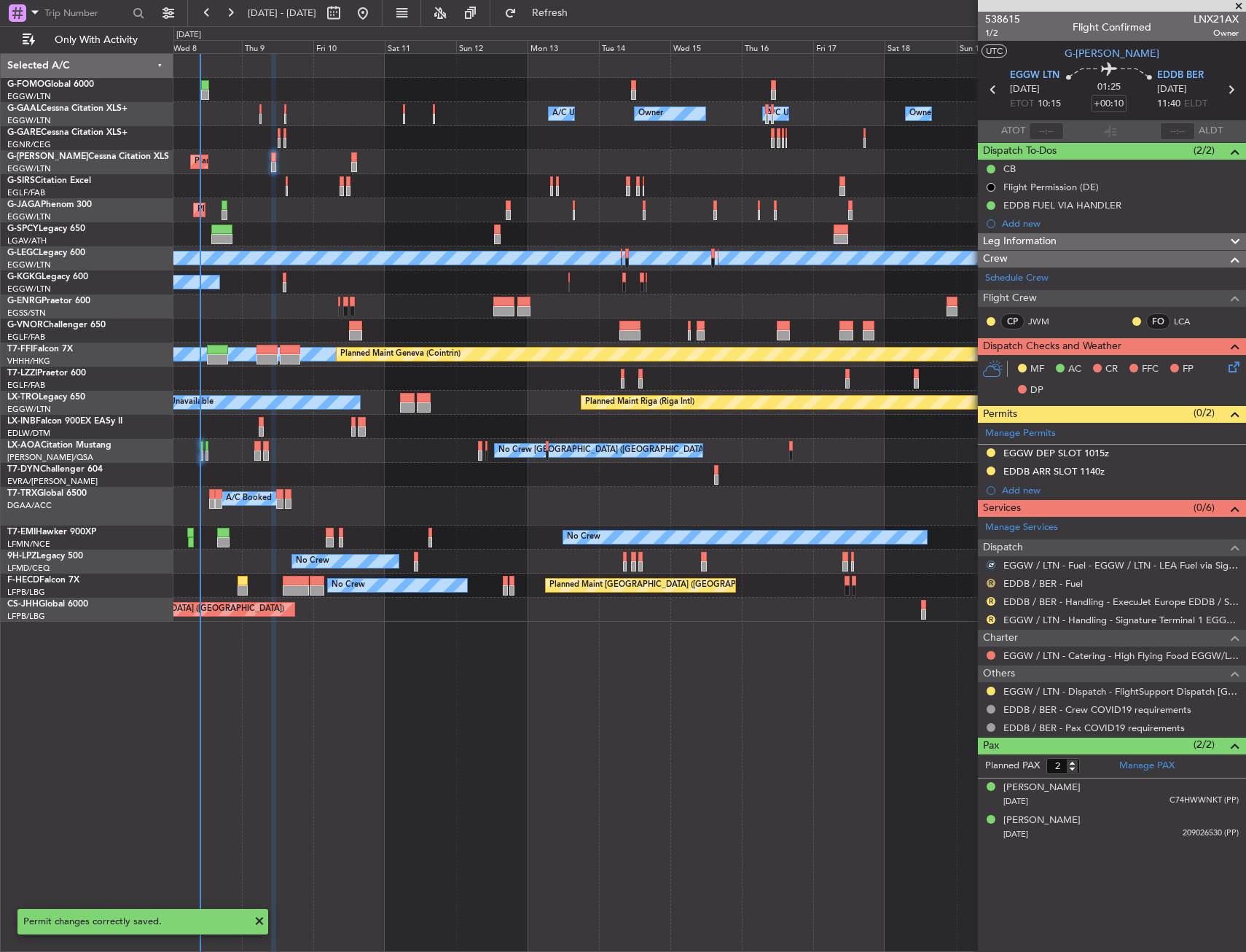
click at [992, 585] on button "R" at bounding box center [991, 583] width 9 height 9
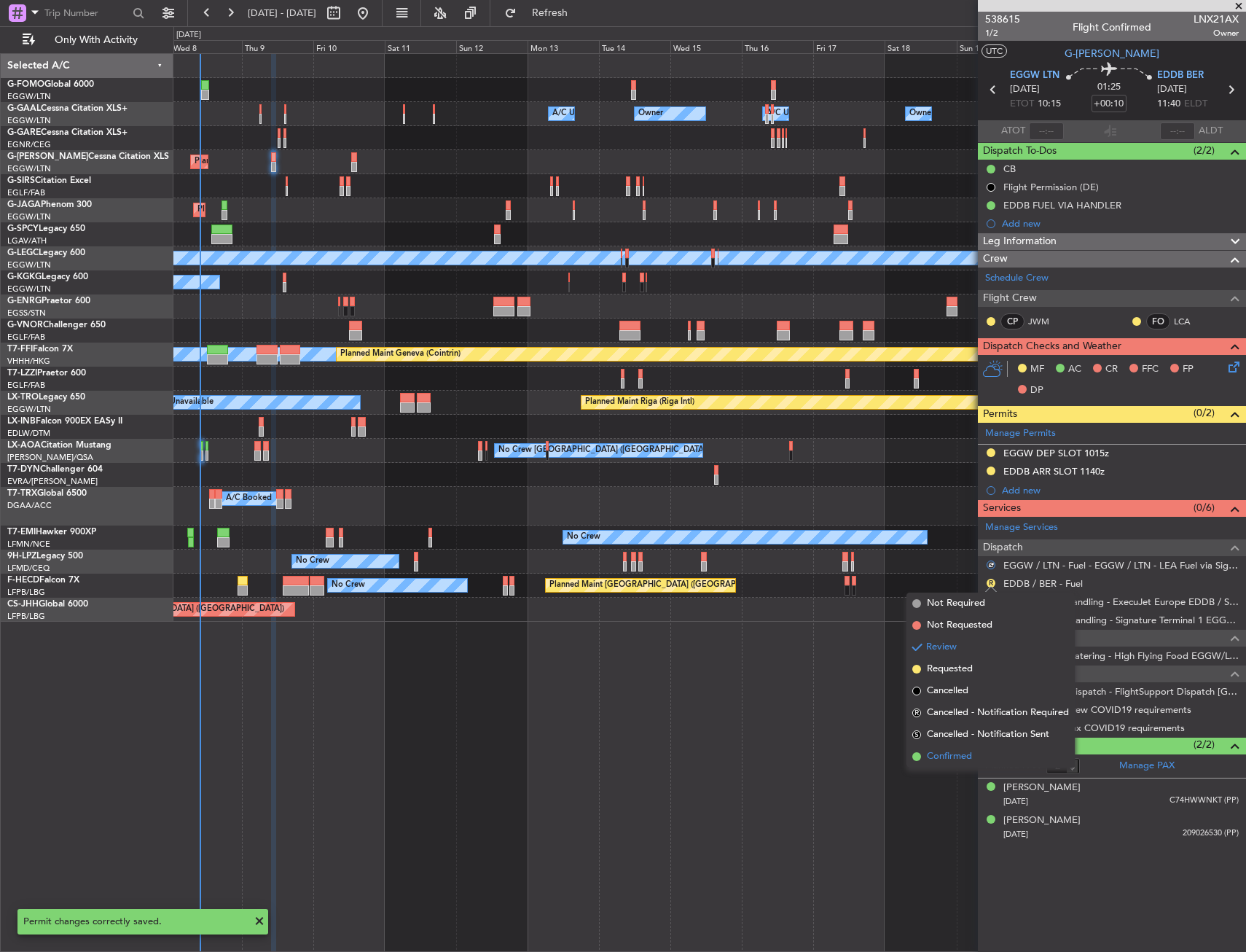
click at [954, 749] on span "Confirmed" at bounding box center [949, 756] width 46 height 15
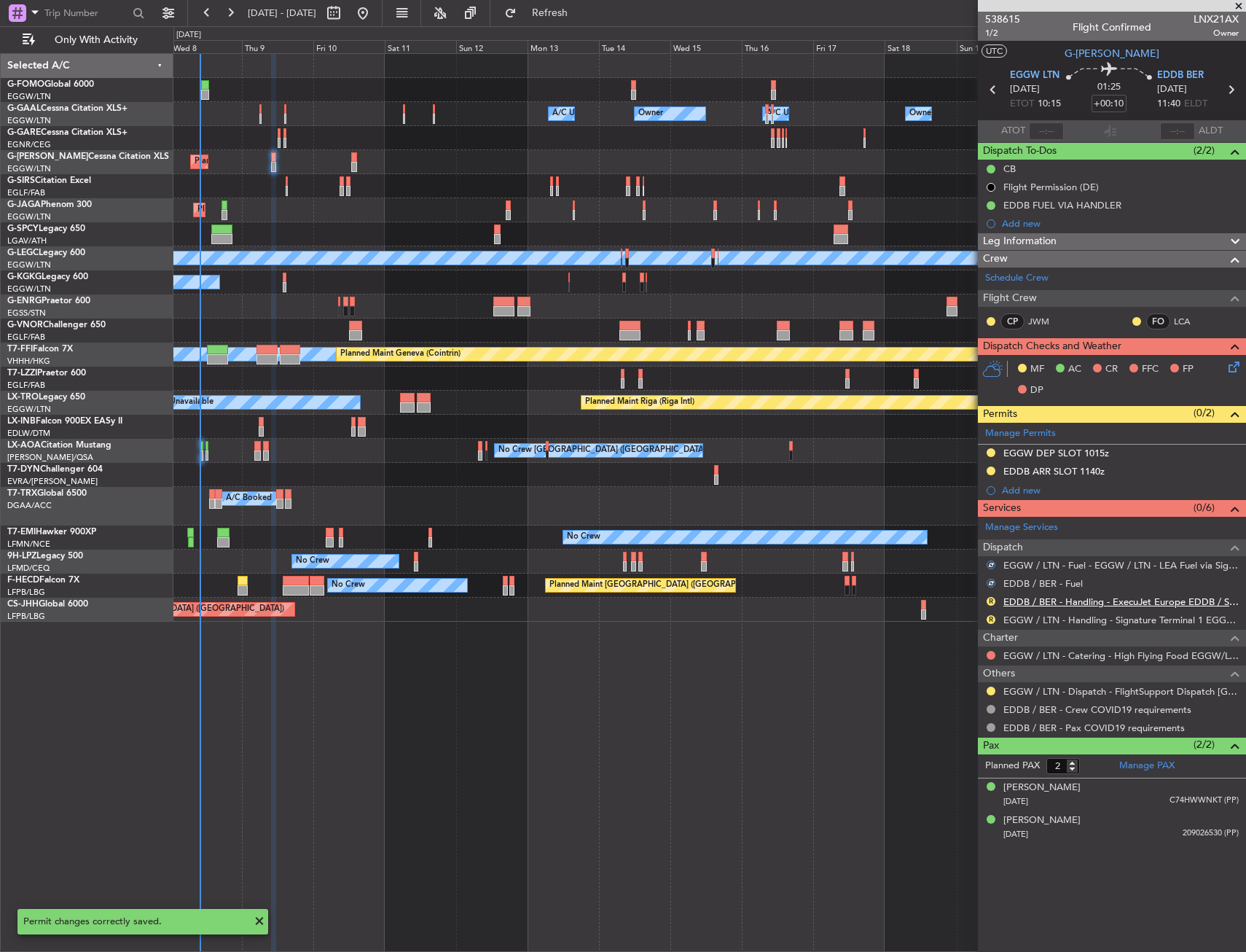
click at [1032, 603] on link "EDDB / BER - Handling - ExecuJet Europe EDDB / SXF" at bounding box center [1121, 602] width 235 height 12
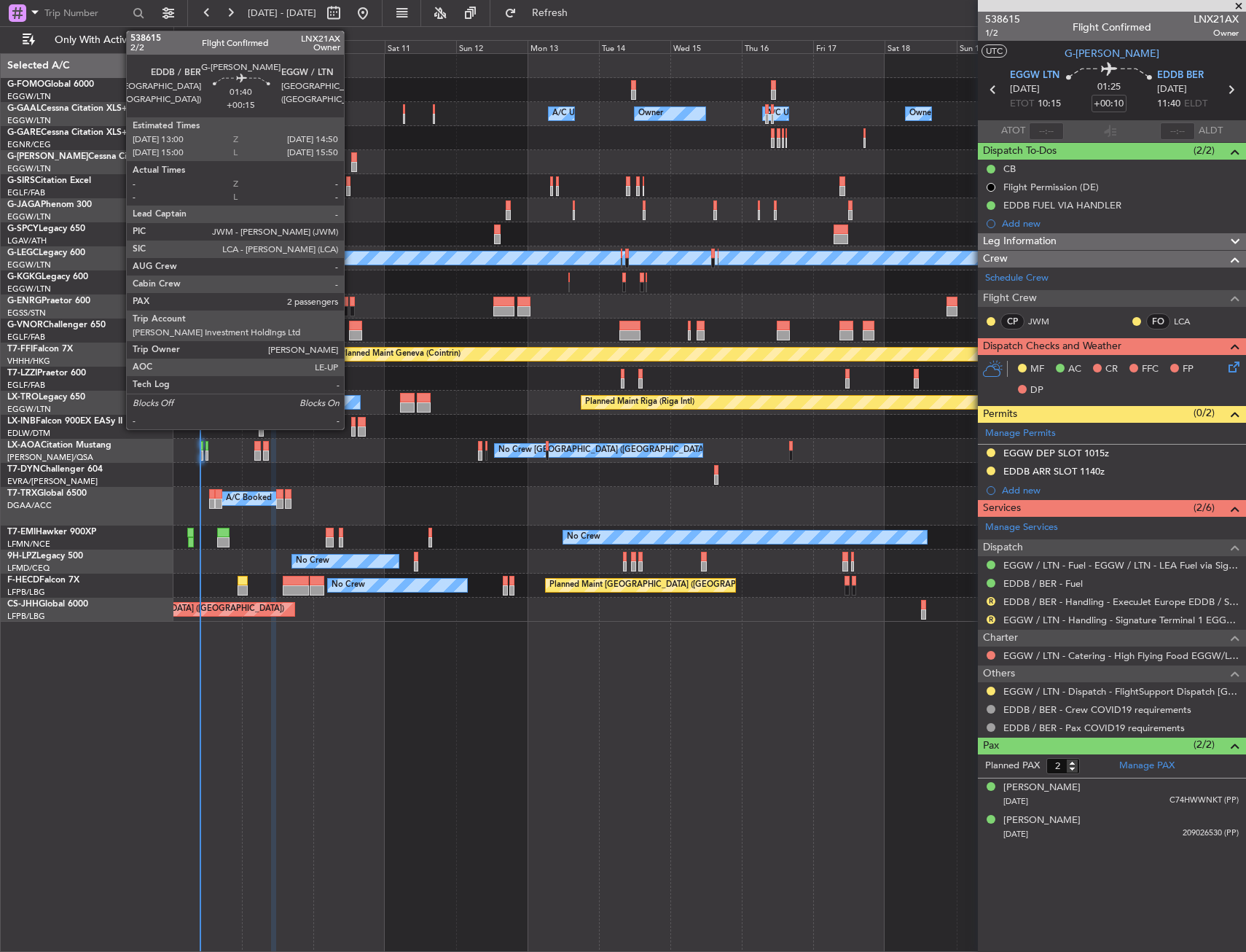
click at [351, 154] on div at bounding box center [354, 157] width 6 height 10
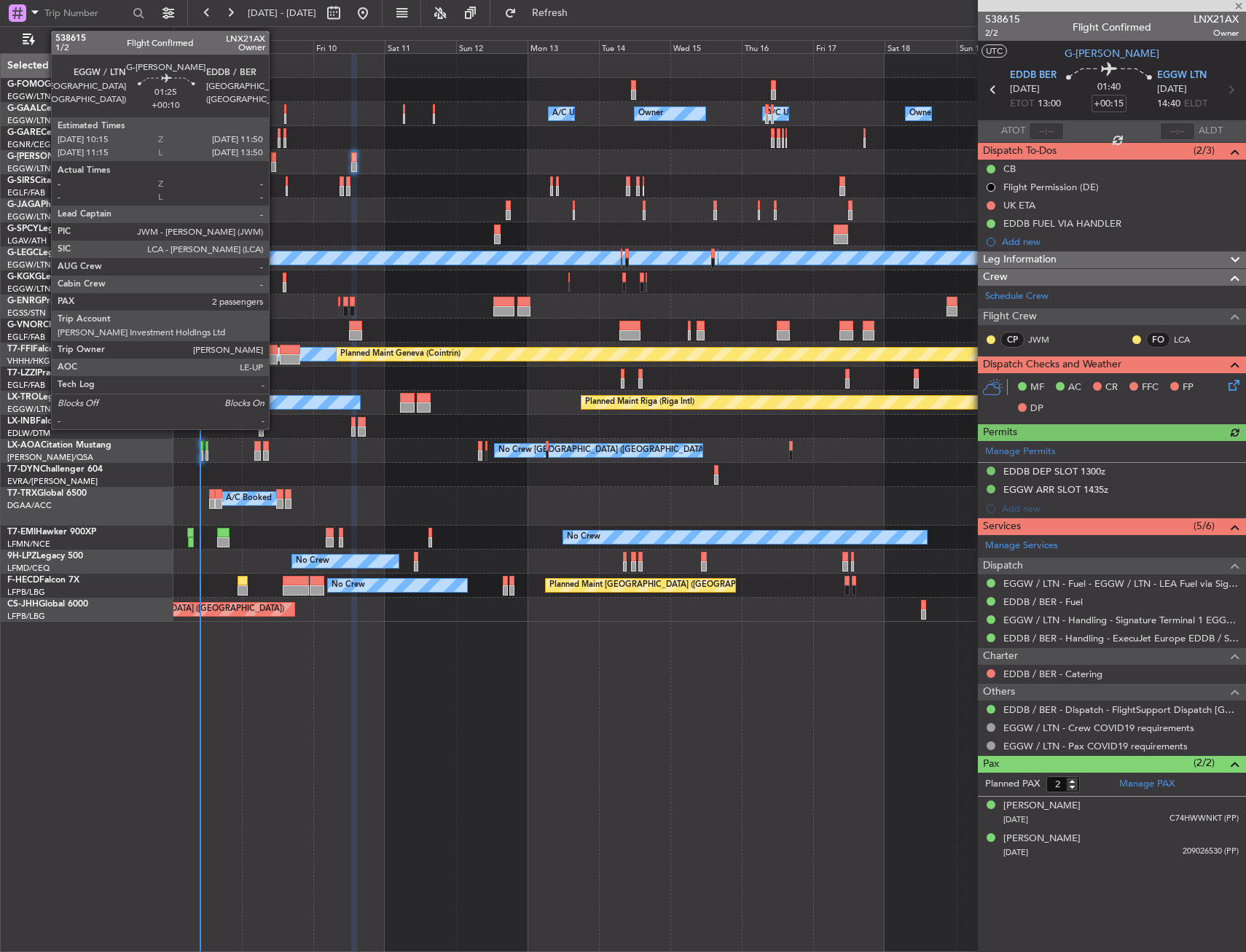
click at [276, 158] on div at bounding box center [273, 157] width 5 height 10
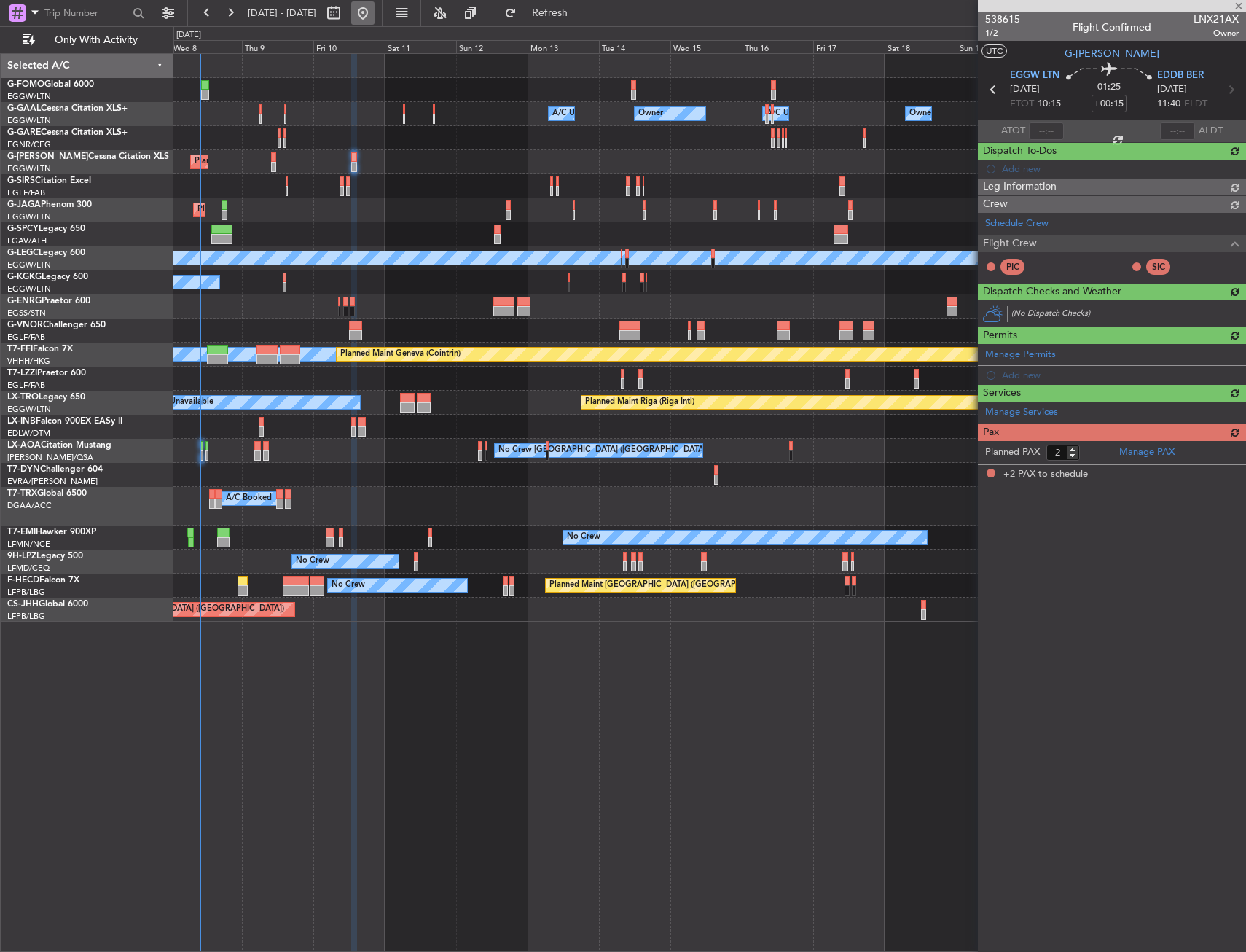
type input "+00:10"
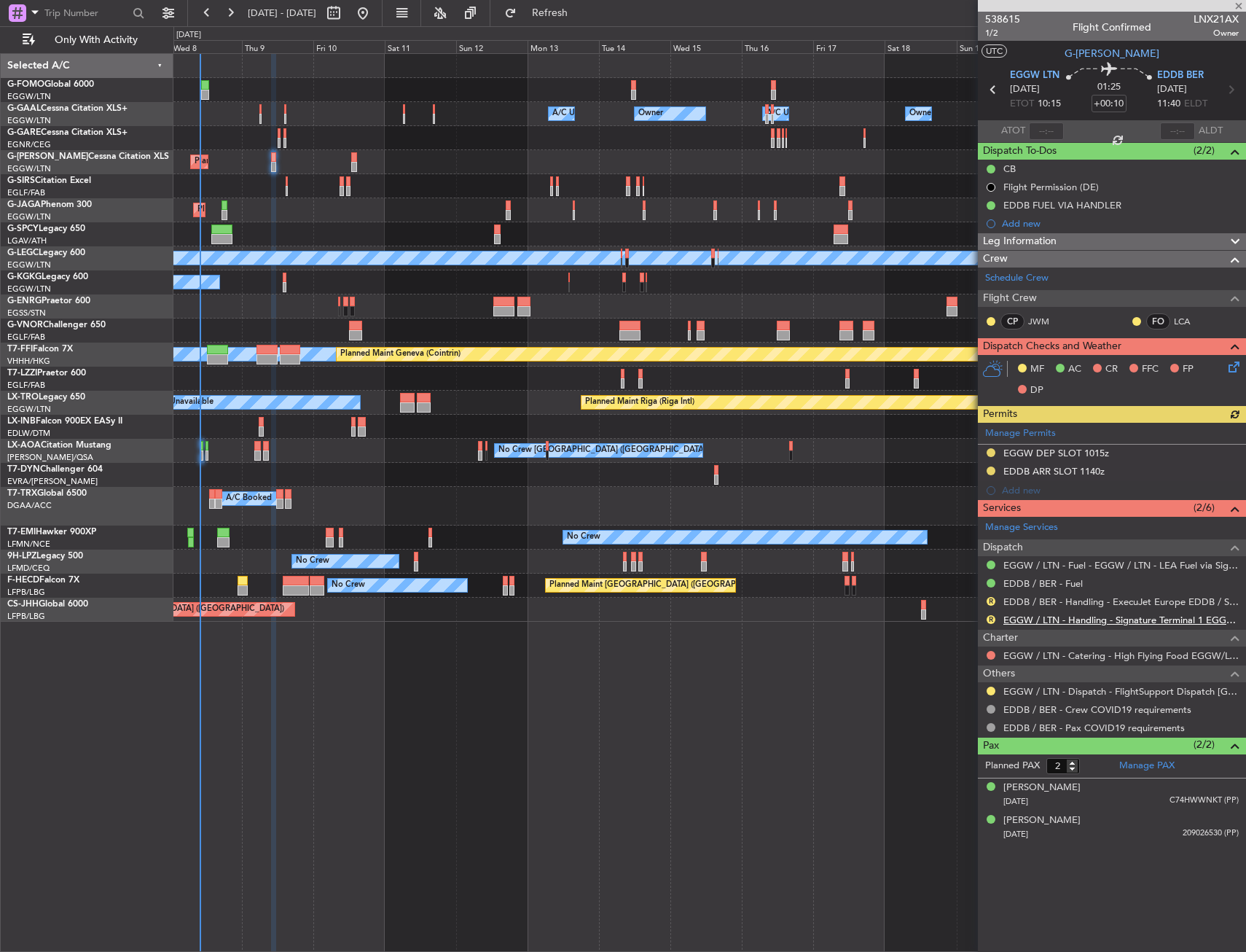
click at [1027, 621] on link "EGGW / LTN - Handling - Signature Terminal 1 EGGW / LTN" at bounding box center [1121, 620] width 235 height 12
drag, startPoint x: 563, startPoint y: 22, endPoint x: 581, endPoint y: 75, distance: 56.0
click at [563, 22] on button "Refresh" at bounding box center [542, 13] width 88 height 23
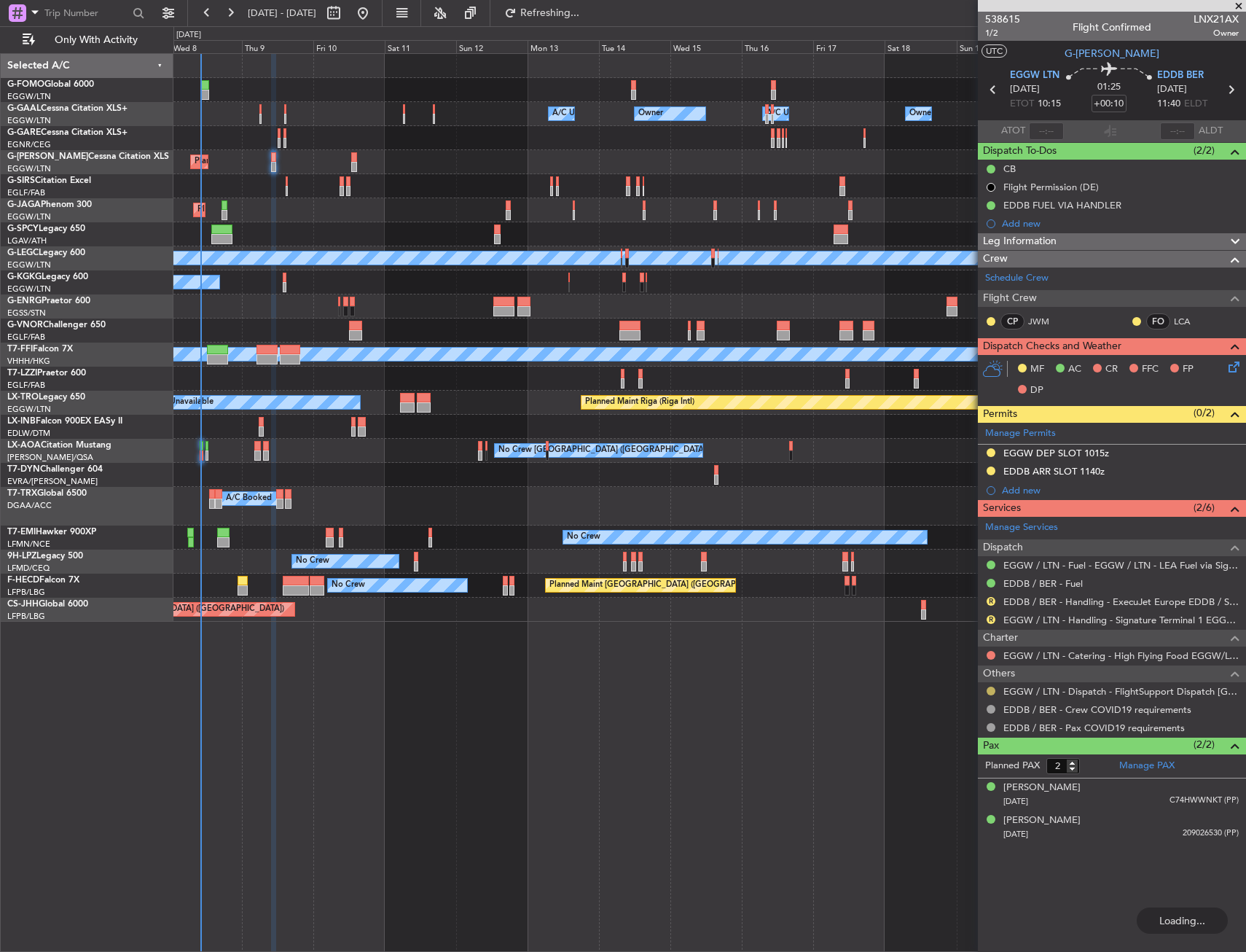
click at [990, 692] on button at bounding box center [991, 691] width 9 height 9
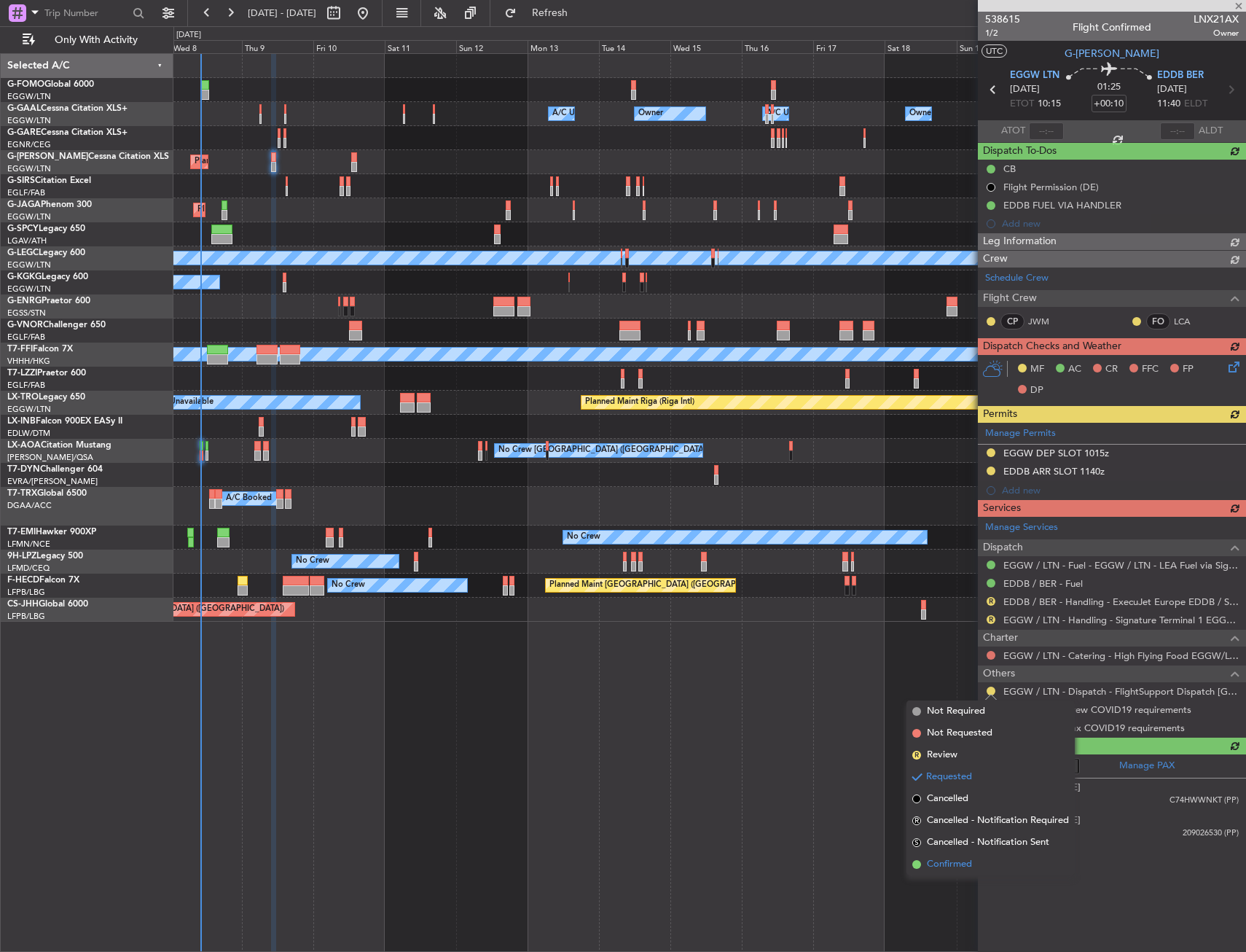
click at [946, 862] on span "Confirmed" at bounding box center [949, 865] width 46 height 15
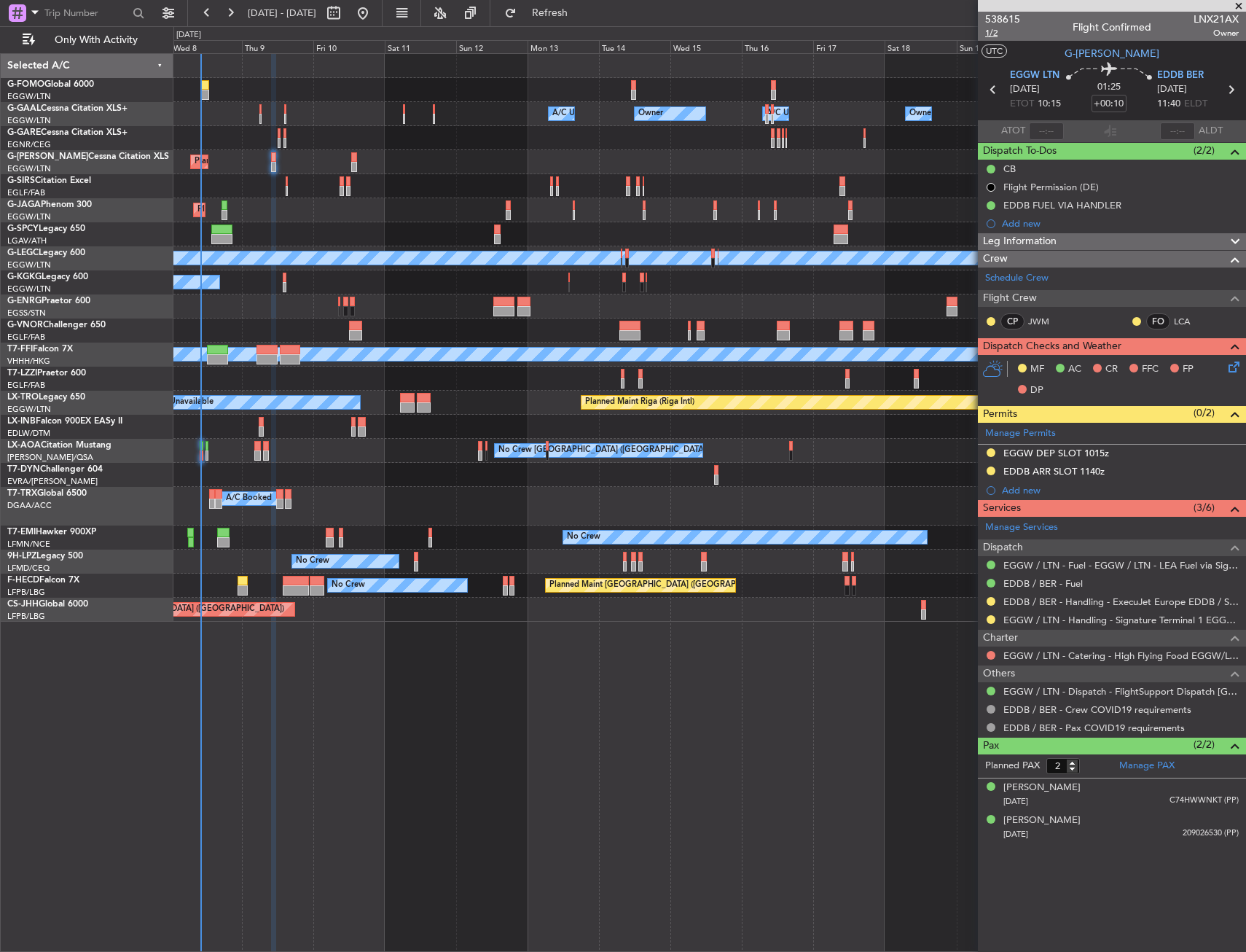
click at [1000, 30] on span "1/2" at bounding box center [1002, 33] width 35 height 12
click at [1234, 367] on icon at bounding box center [1232, 365] width 12 height 12
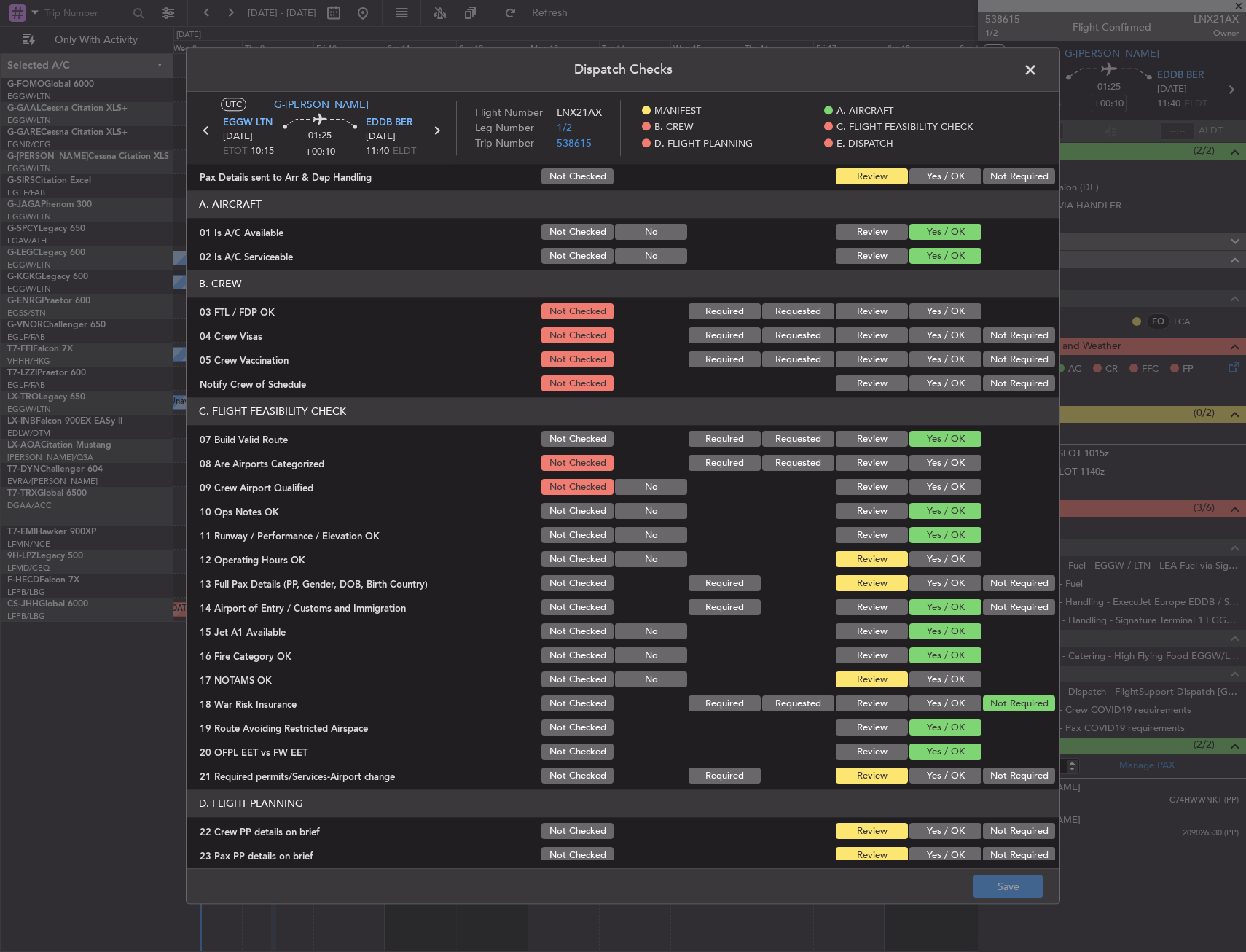
scroll to position [73, 0]
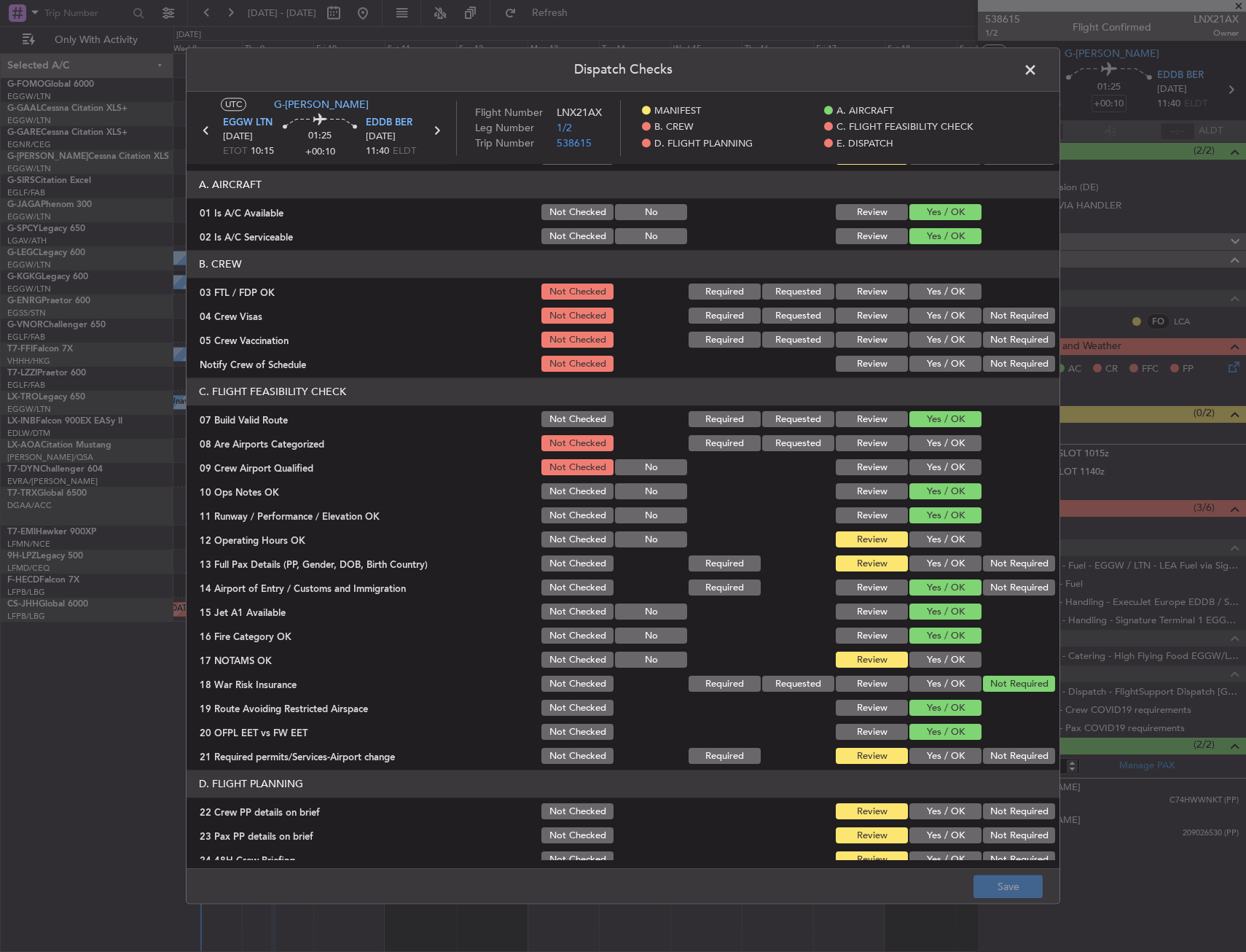
click at [925, 540] on button "Yes / OK" at bounding box center [945, 539] width 72 height 16
click at [925, 554] on div "Yes / OK" at bounding box center [944, 564] width 74 height 21
click at [925, 558] on button "Yes / OK" at bounding box center [945, 563] width 72 height 16
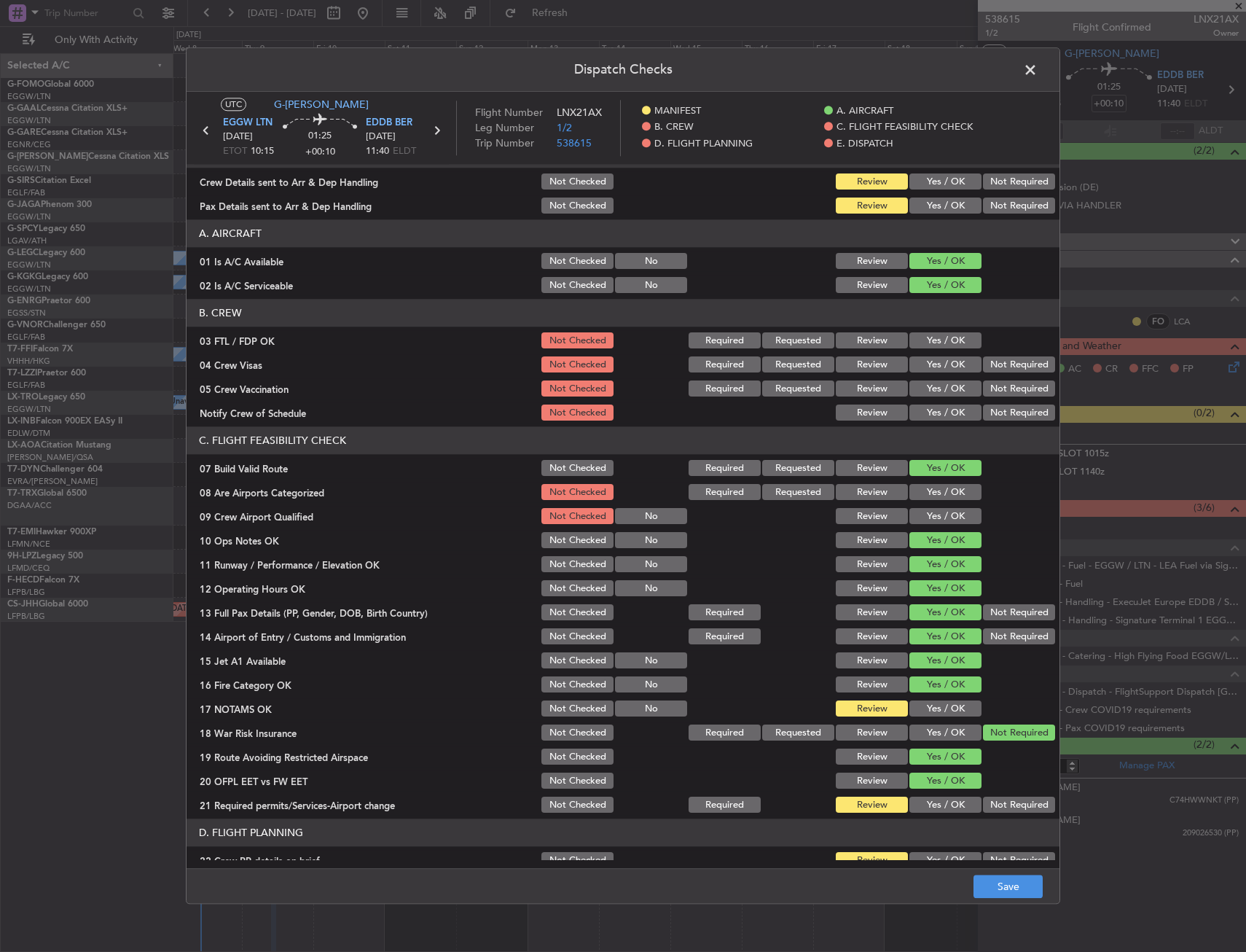
scroll to position [0, 0]
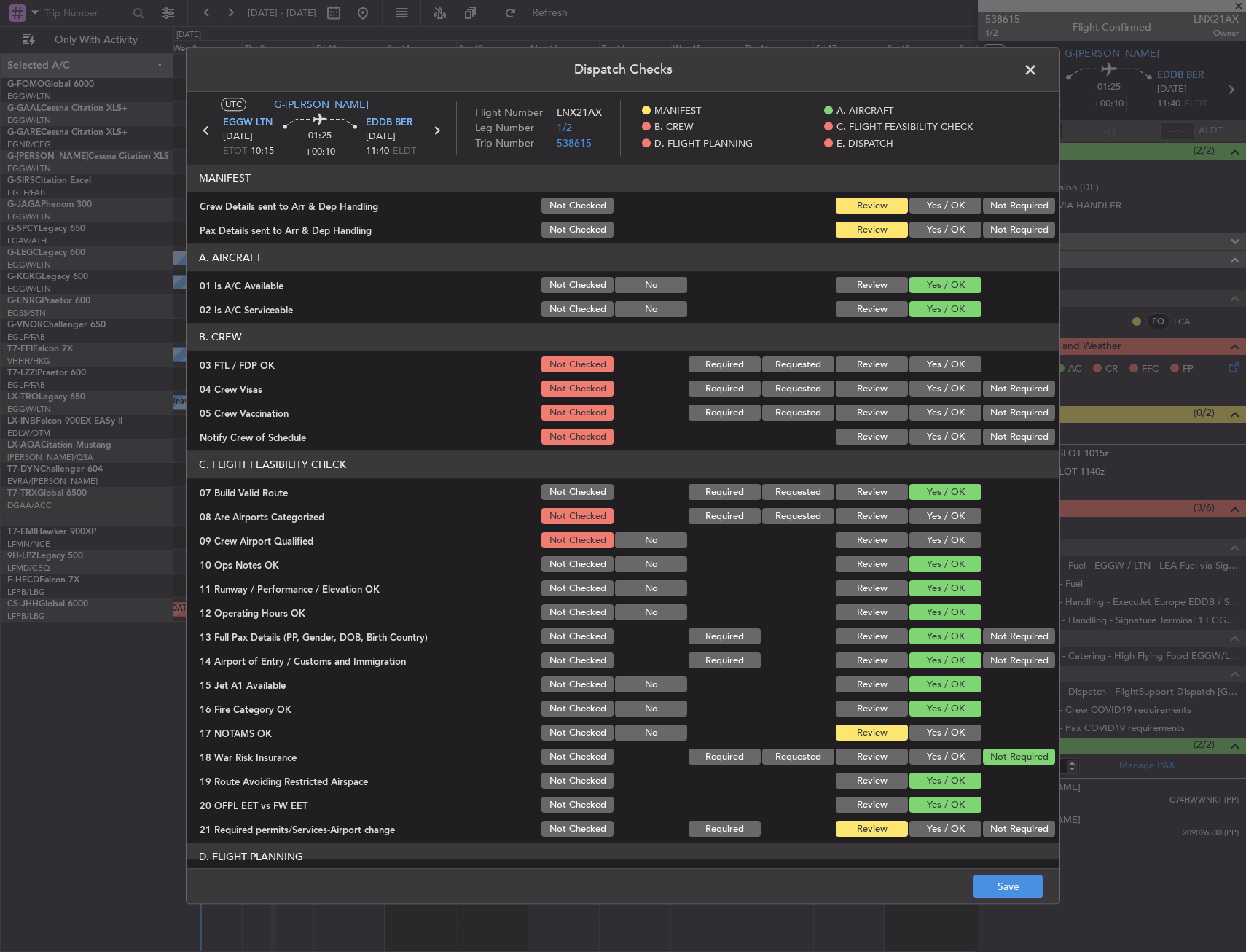
drag, startPoint x: 935, startPoint y: 205, endPoint x: 938, endPoint y: 228, distance: 23.2
click at [935, 206] on button "Yes / OK" at bounding box center [945, 205] width 72 height 16
click at [939, 229] on button "Yes / OK" at bounding box center [945, 230] width 72 height 16
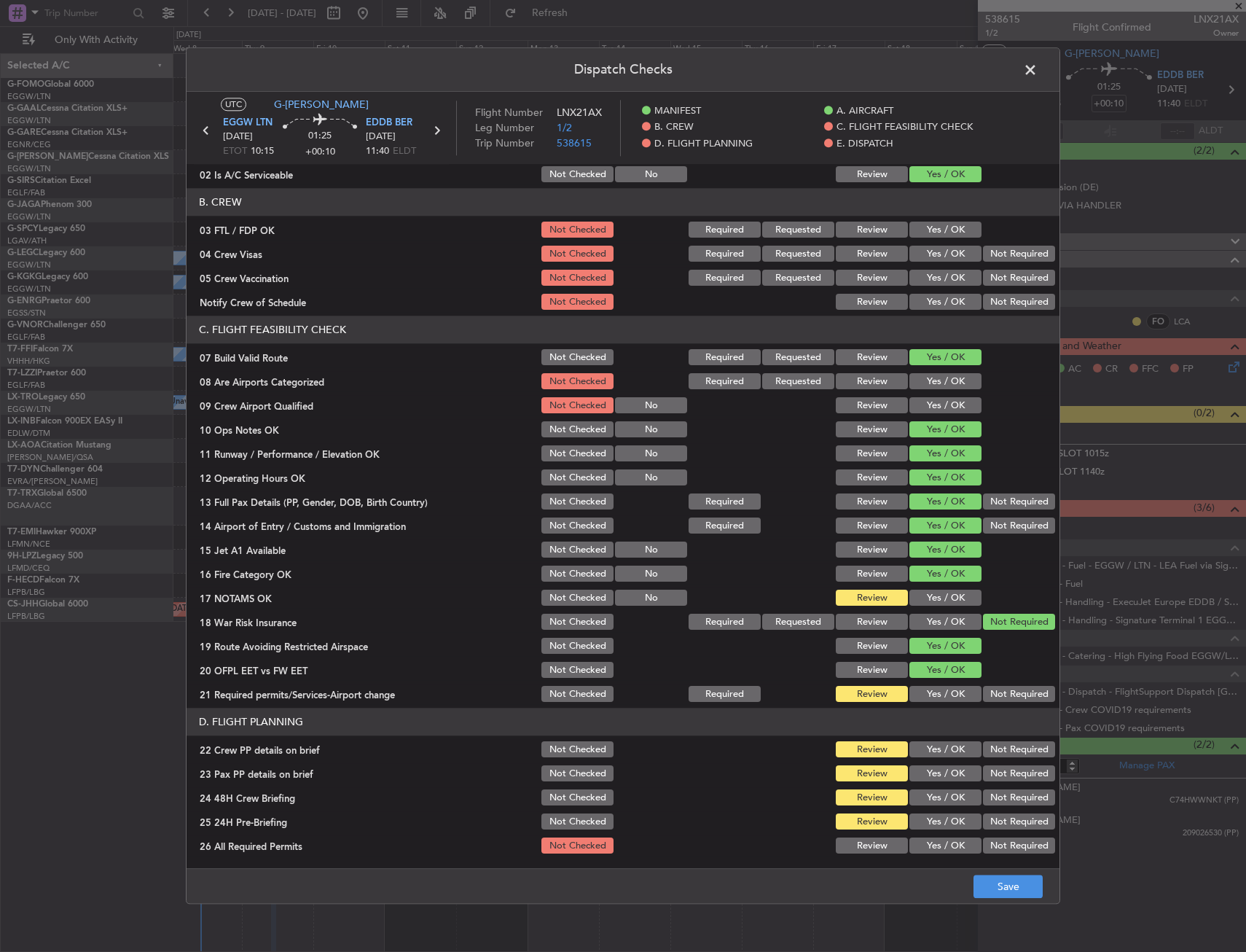
scroll to position [365, 0]
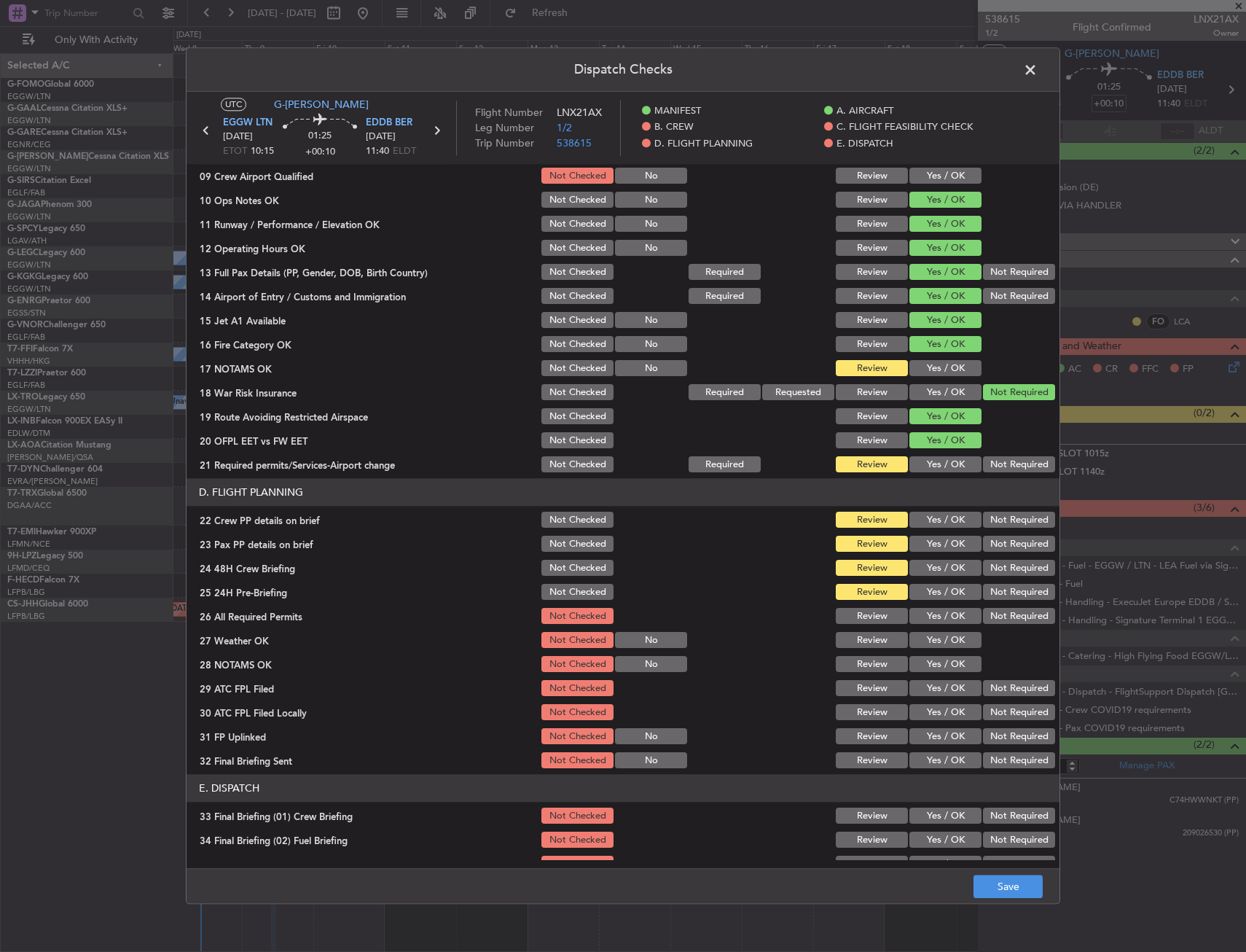
click at [931, 372] on button "Yes / OK" at bounding box center [945, 369] width 72 height 16
click at [938, 462] on button "Yes / OK" at bounding box center [945, 465] width 72 height 16
click at [938, 524] on button "Yes / OK" at bounding box center [945, 519] width 72 height 16
drag, startPoint x: 937, startPoint y: 545, endPoint x: 935, endPoint y: 571, distance: 26.1
click at [937, 546] on button "Yes / OK" at bounding box center [945, 544] width 72 height 16
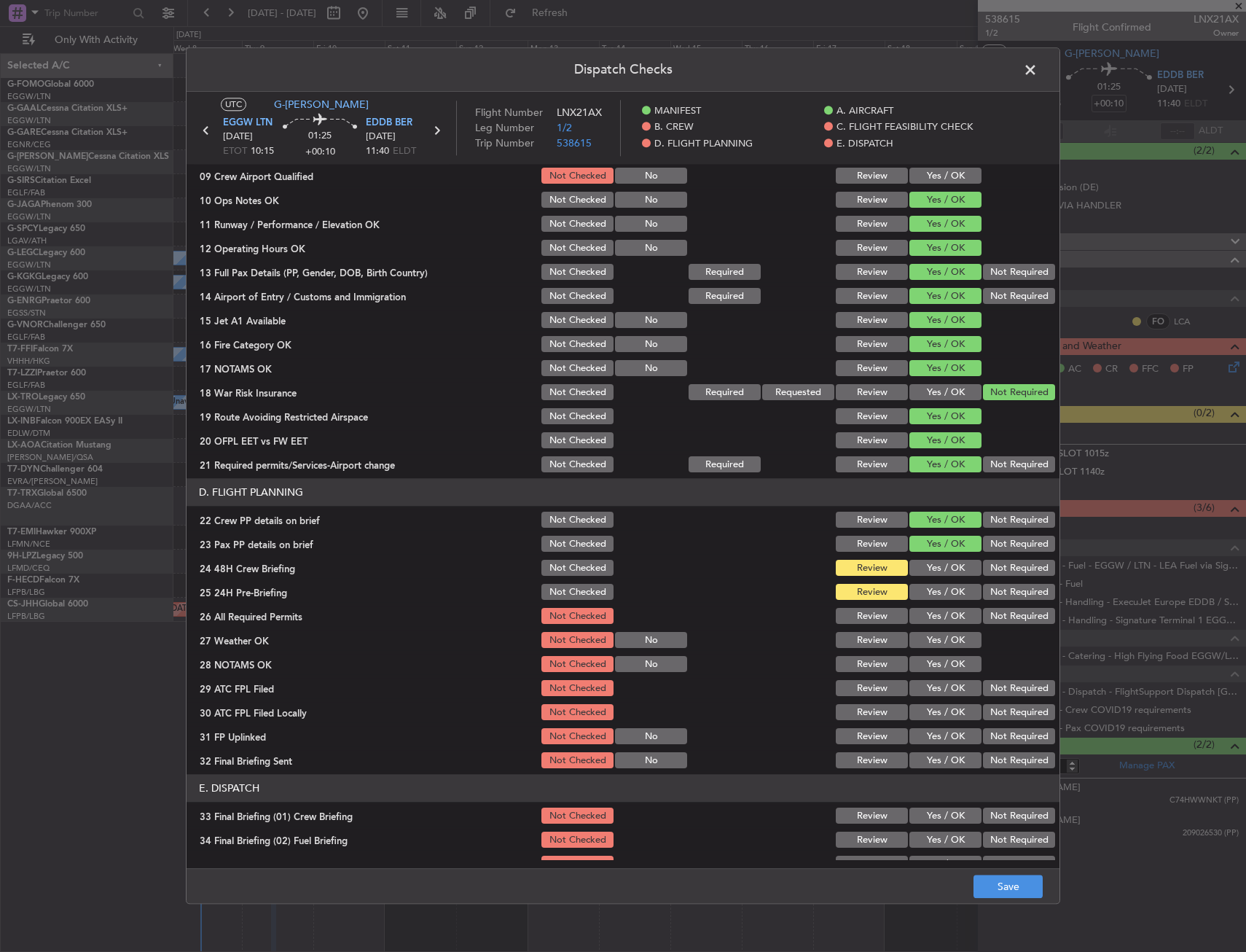
click at [935, 573] on button "Yes / OK" at bounding box center [945, 568] width 72 height 16
click at [992, 594] on button "Not Required" at bounding box center [1019, 592] width 72 height 16
click at [996, 879] on button "Save" at bounding box center [1008, 887] width 70 height 23
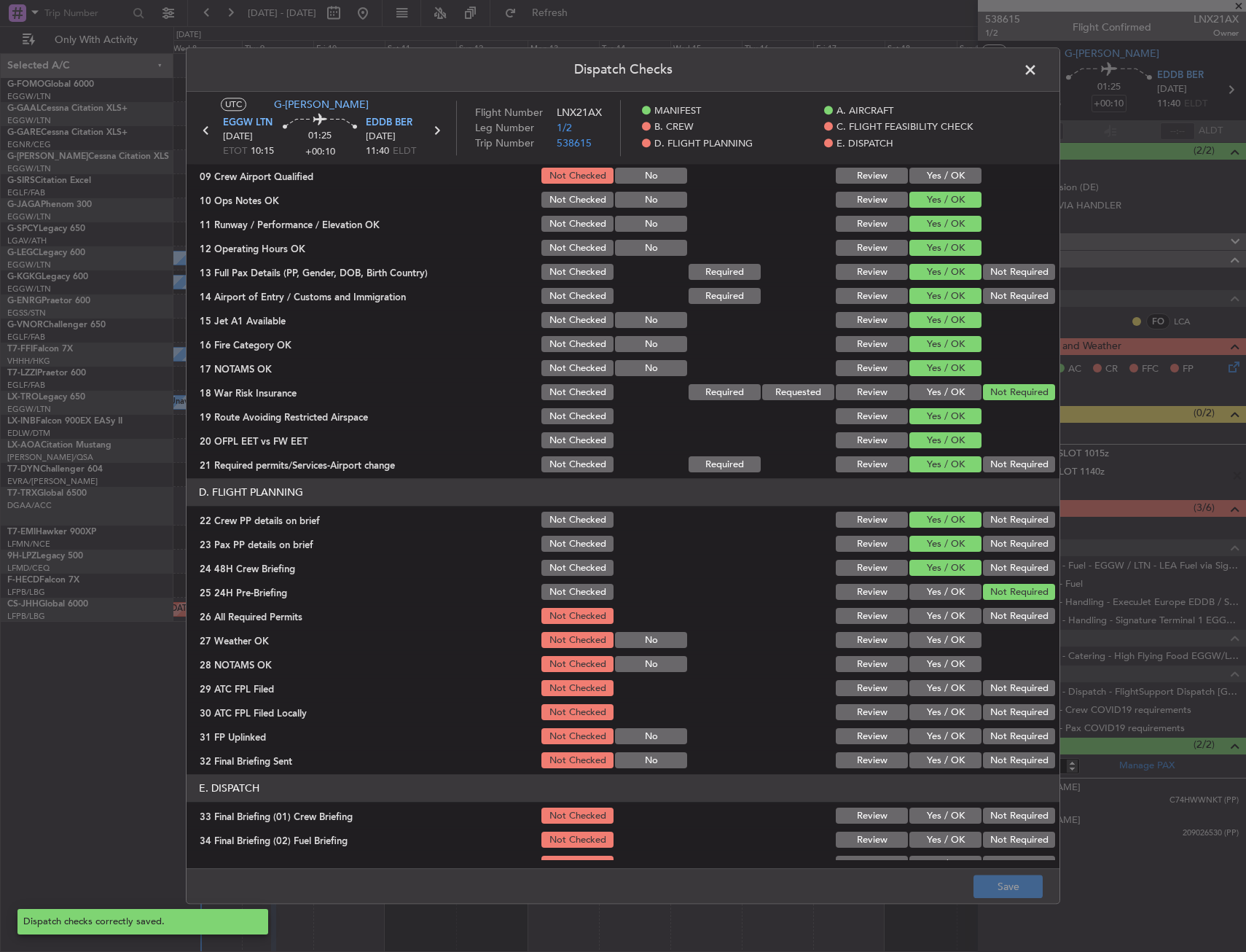
click at [1038, 70] on span at bounding box center [1038, 73] width 0 height 29
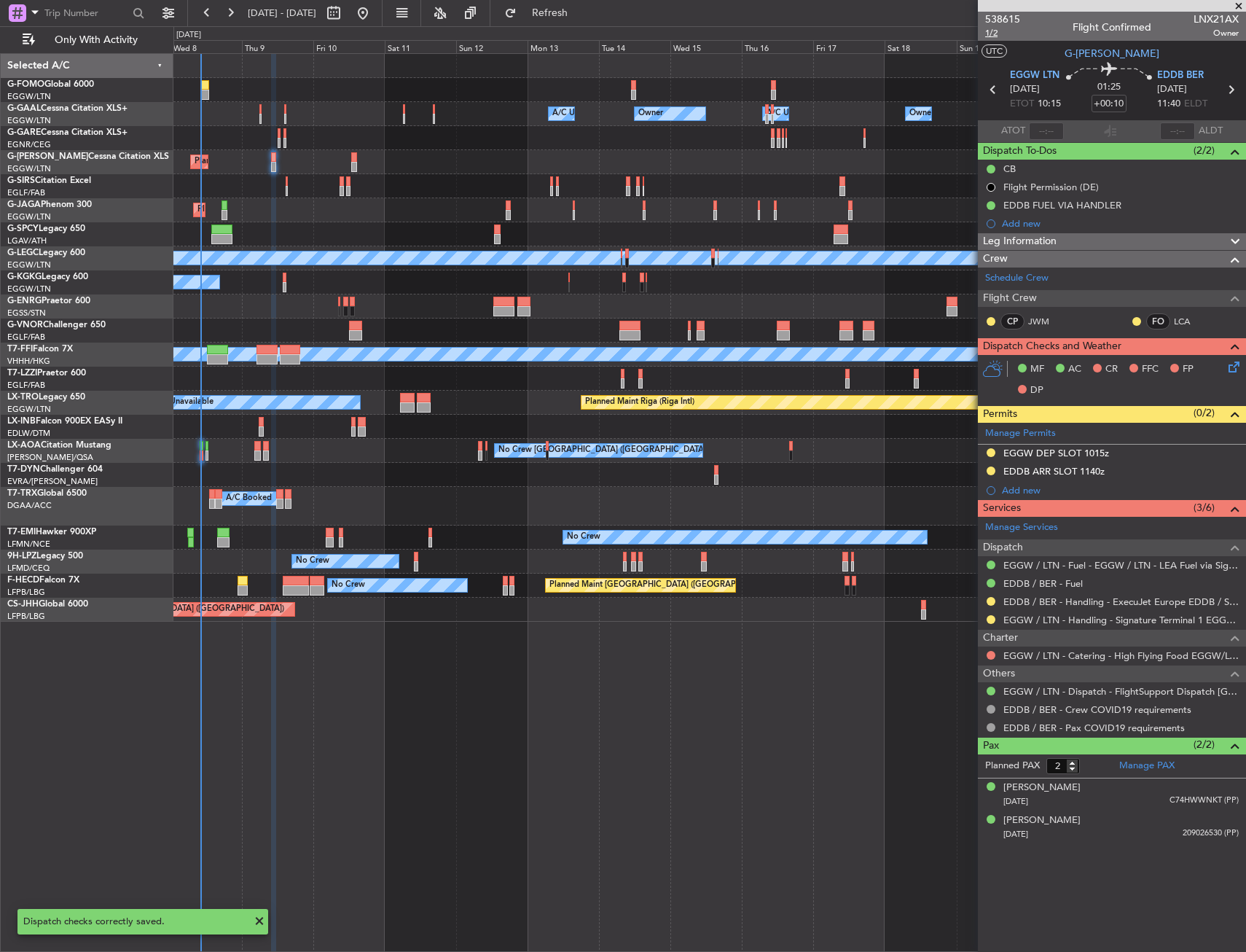
click at [992, 33] on span "1/2" at bounding box center [1002, 33] width 35 height 12
click at [988, 36] on span "1/2" at bounding box center [1002, 33] width 35 height 12
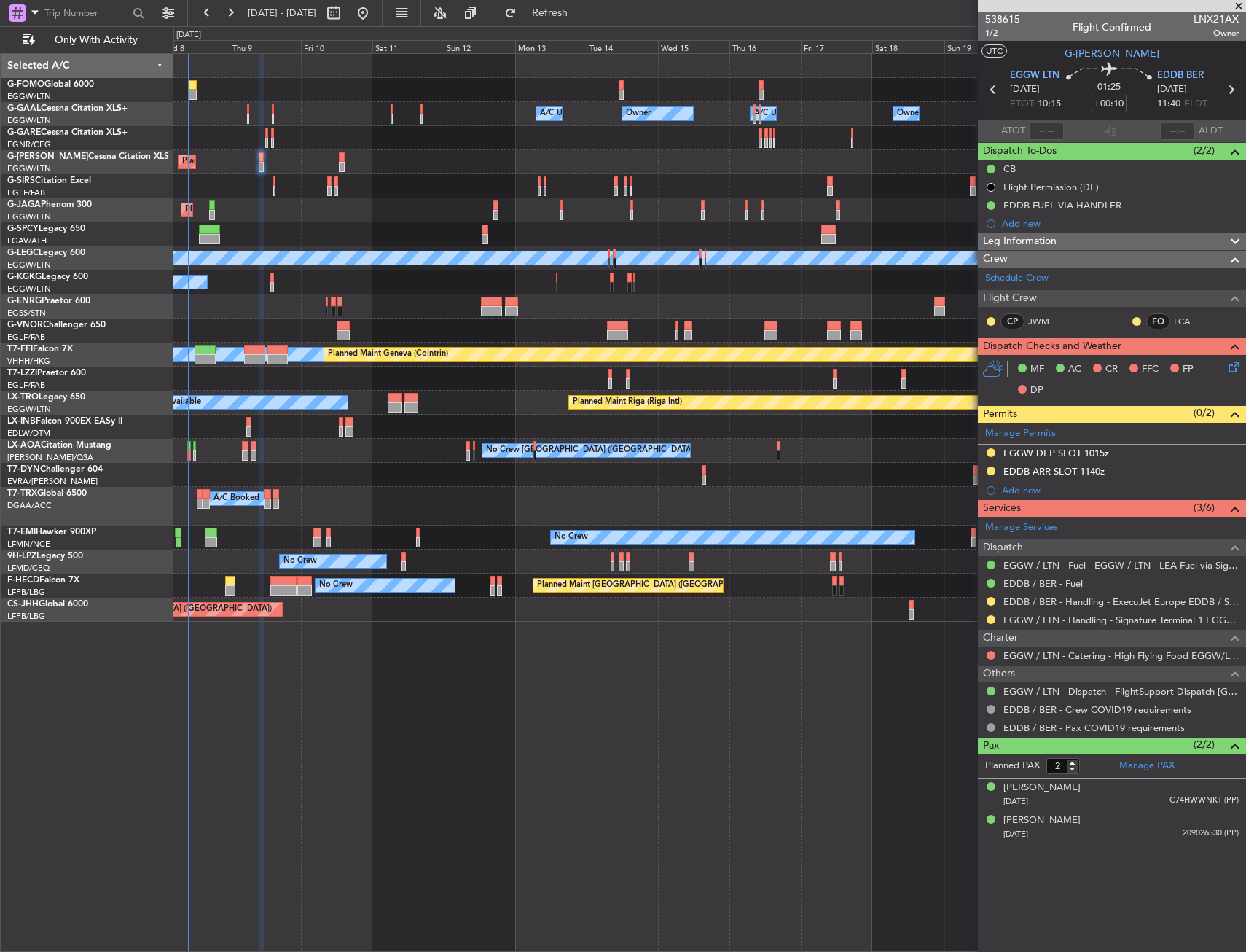
click at [301, 153] on div "Planned Maint [GEOGRAPHIC_DATA] ([GEOGRAPHIC_DATA])" at bounding box center [709, 162] width 1072 height 24
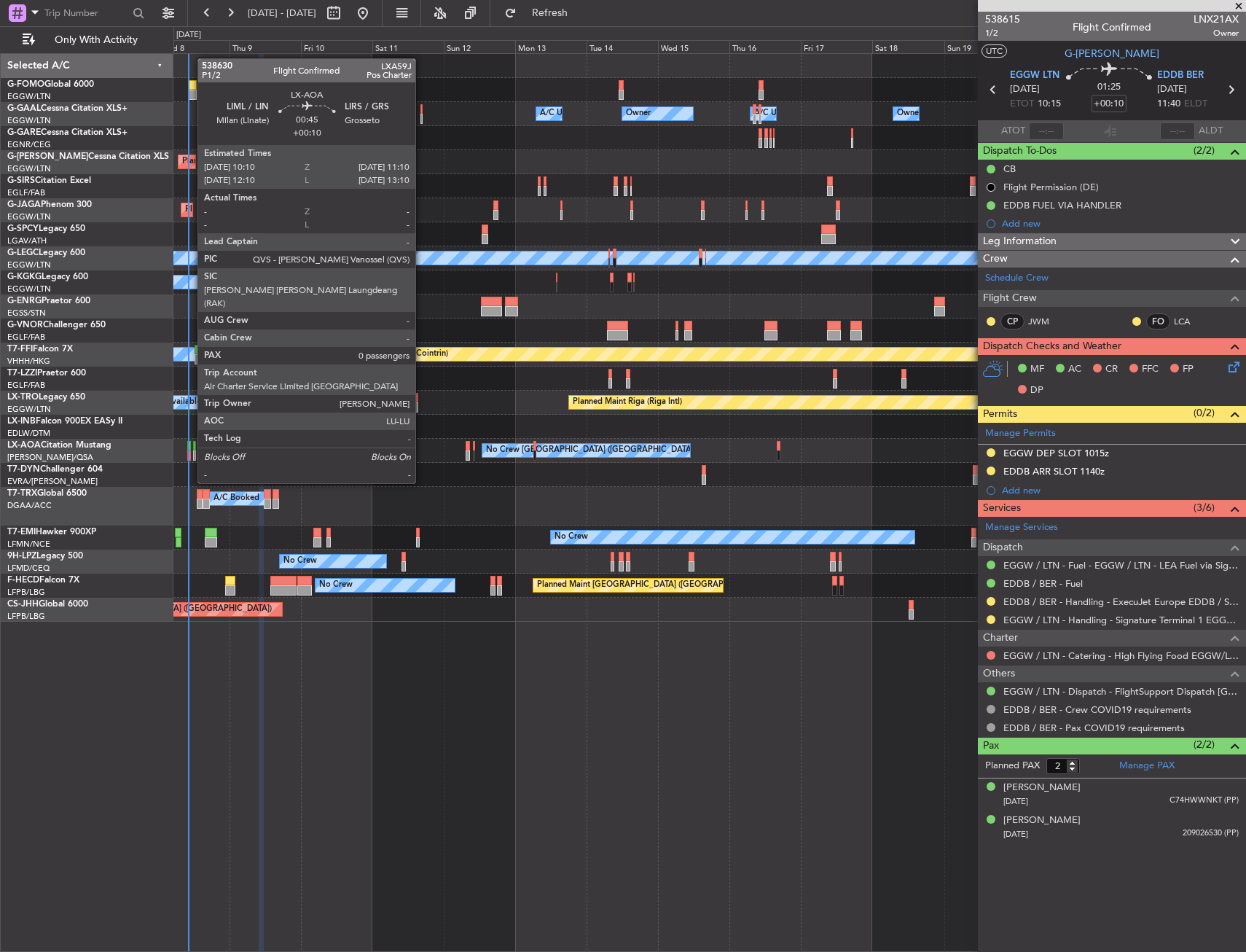
click at [191, 442] on div at bounding box center [189, 446] width 3 height 10
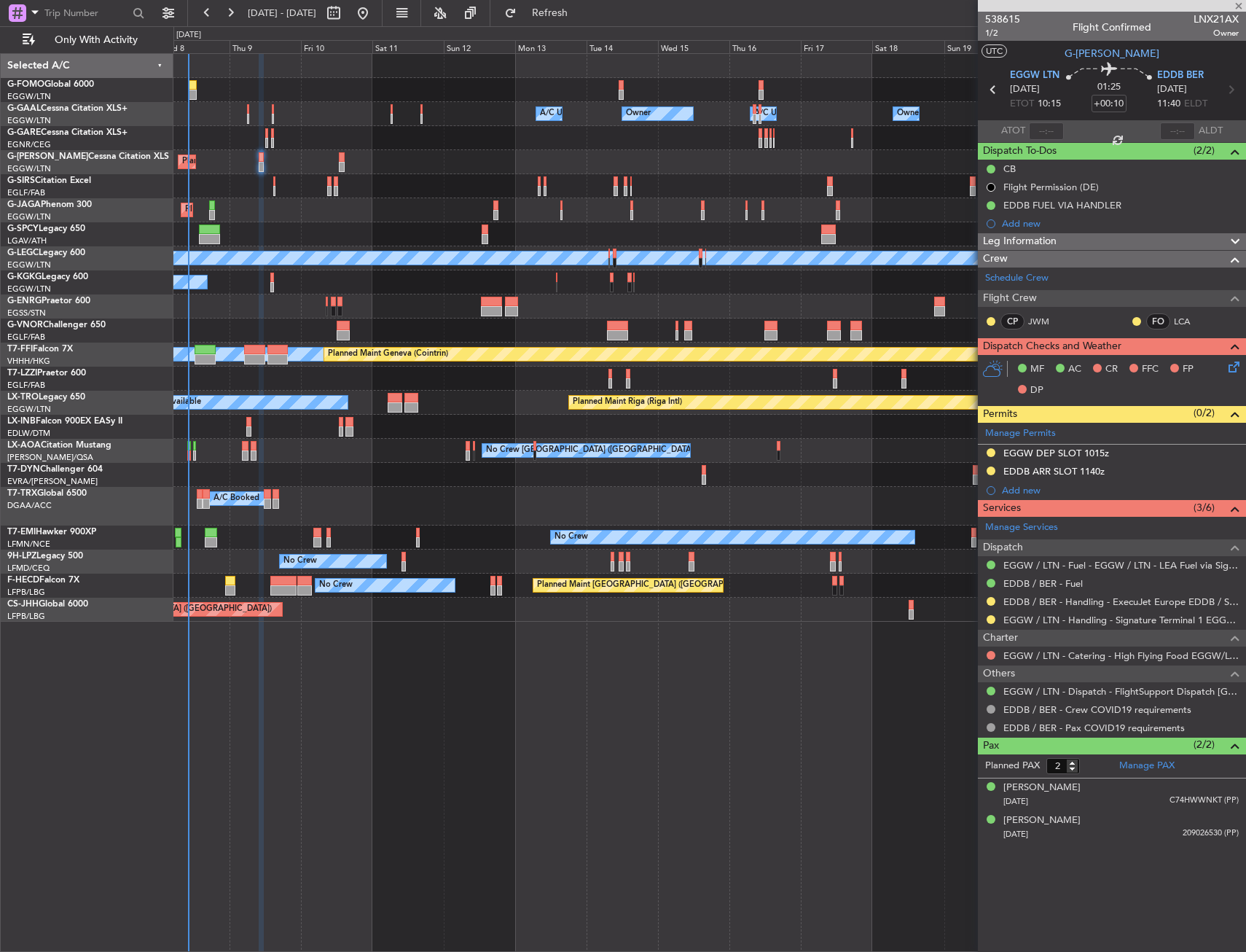
type input "0"
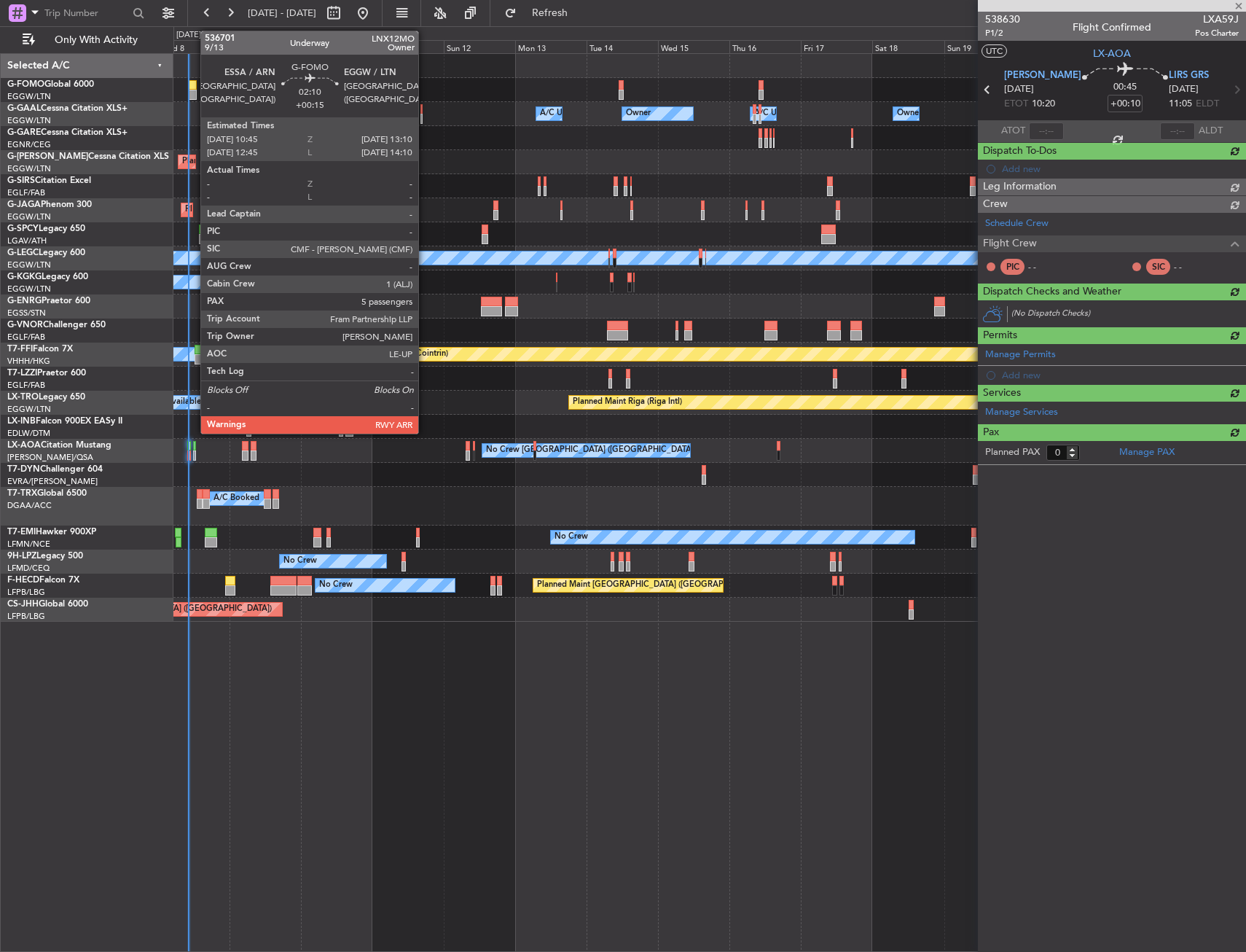
click at [193, 86] on div at bounding box center [192, 85] width 7 height 10
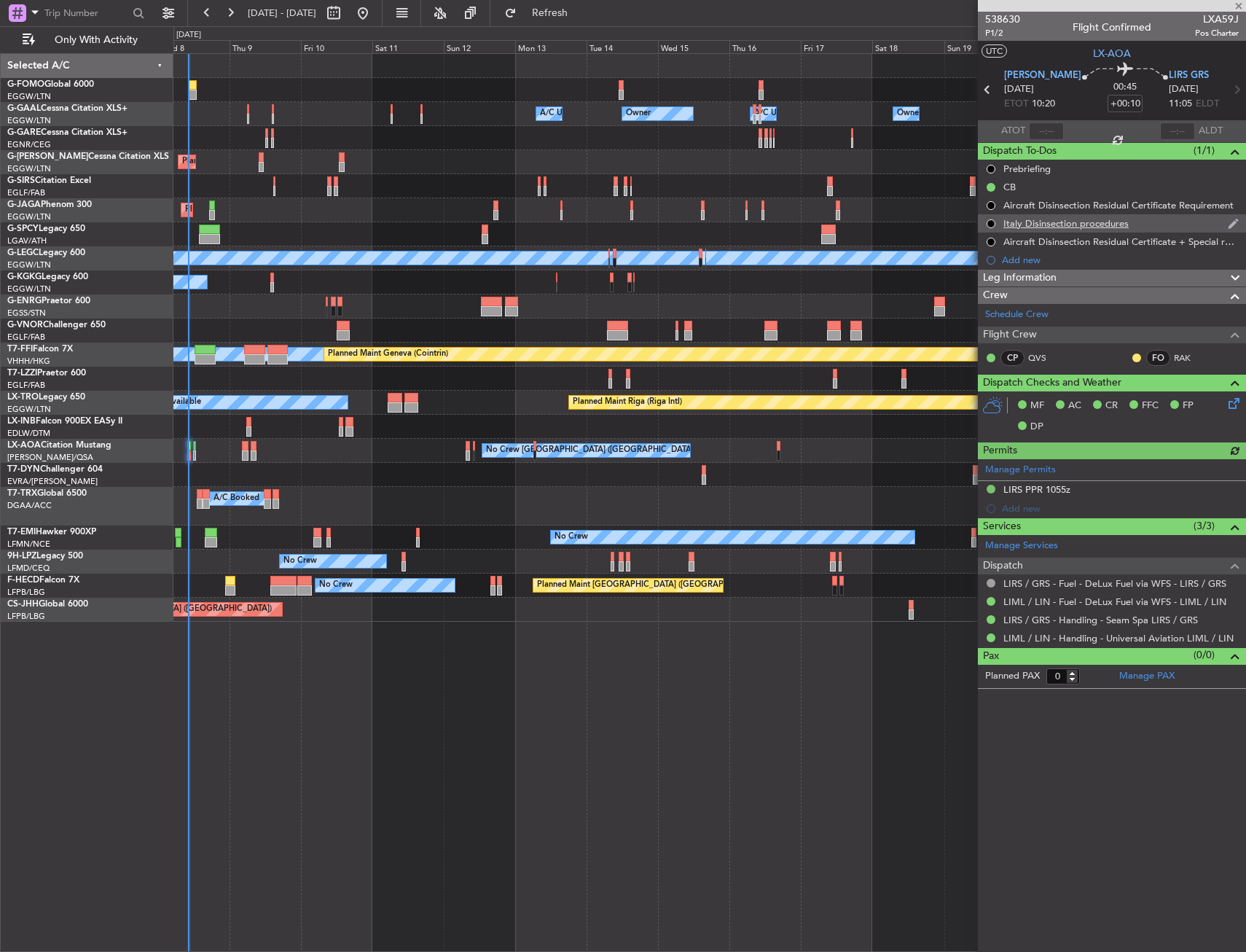
type input "+00:15"
type input "5"
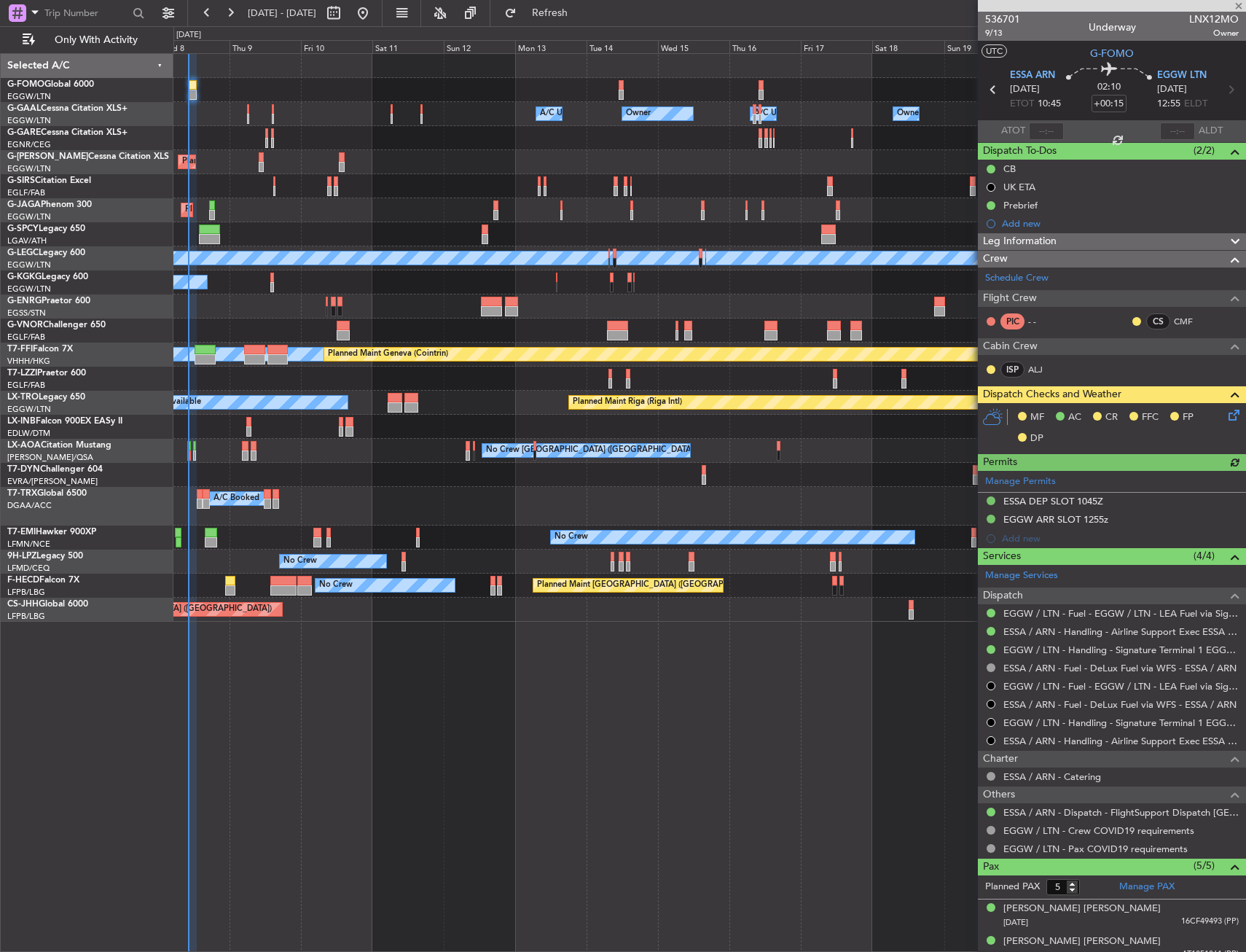
click at [1226, 415] on icon at bounding box center [1232, 413] width 12 height 12
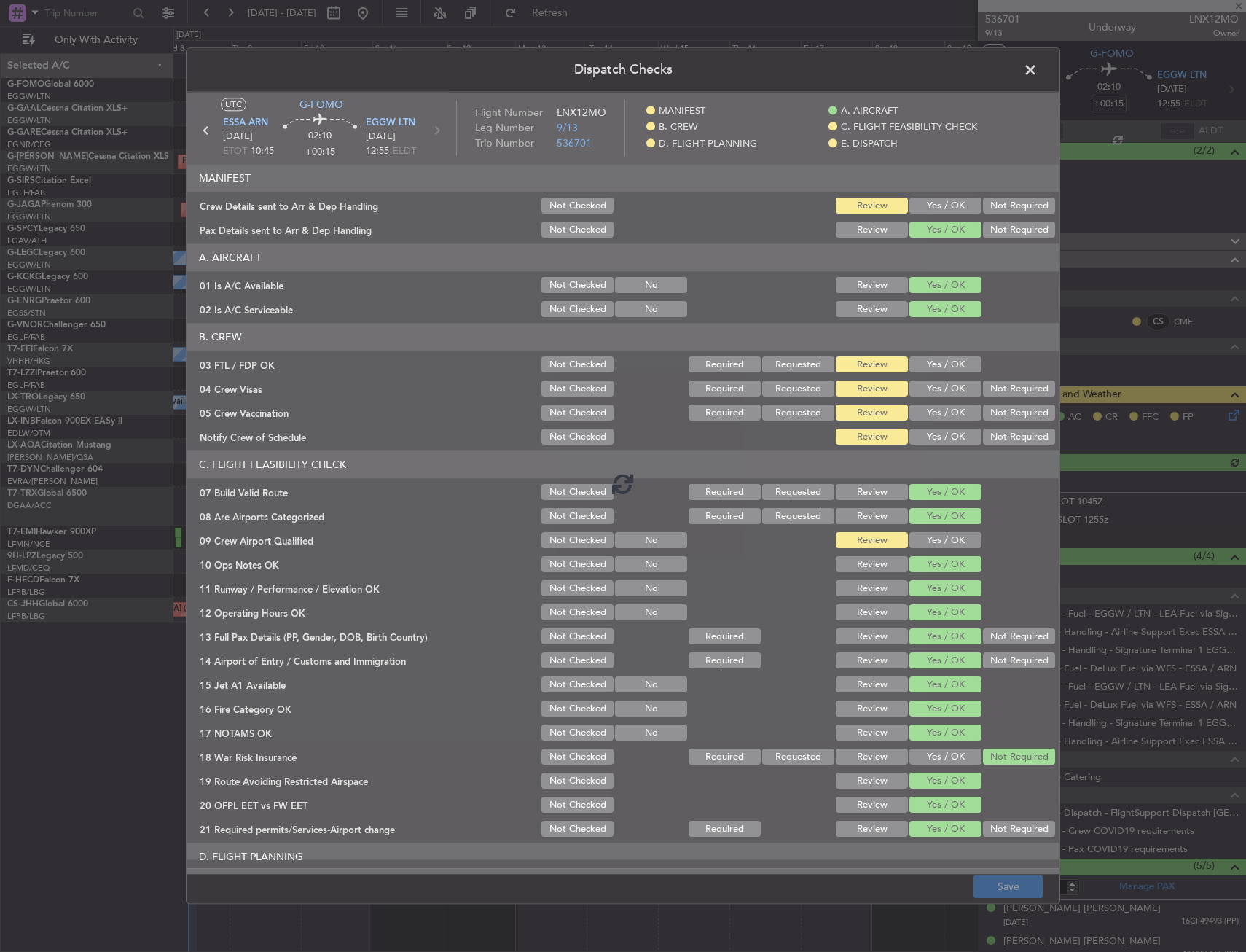
click at [1038, 62] on span at bounding box center [1038, 73] width 0 height 29
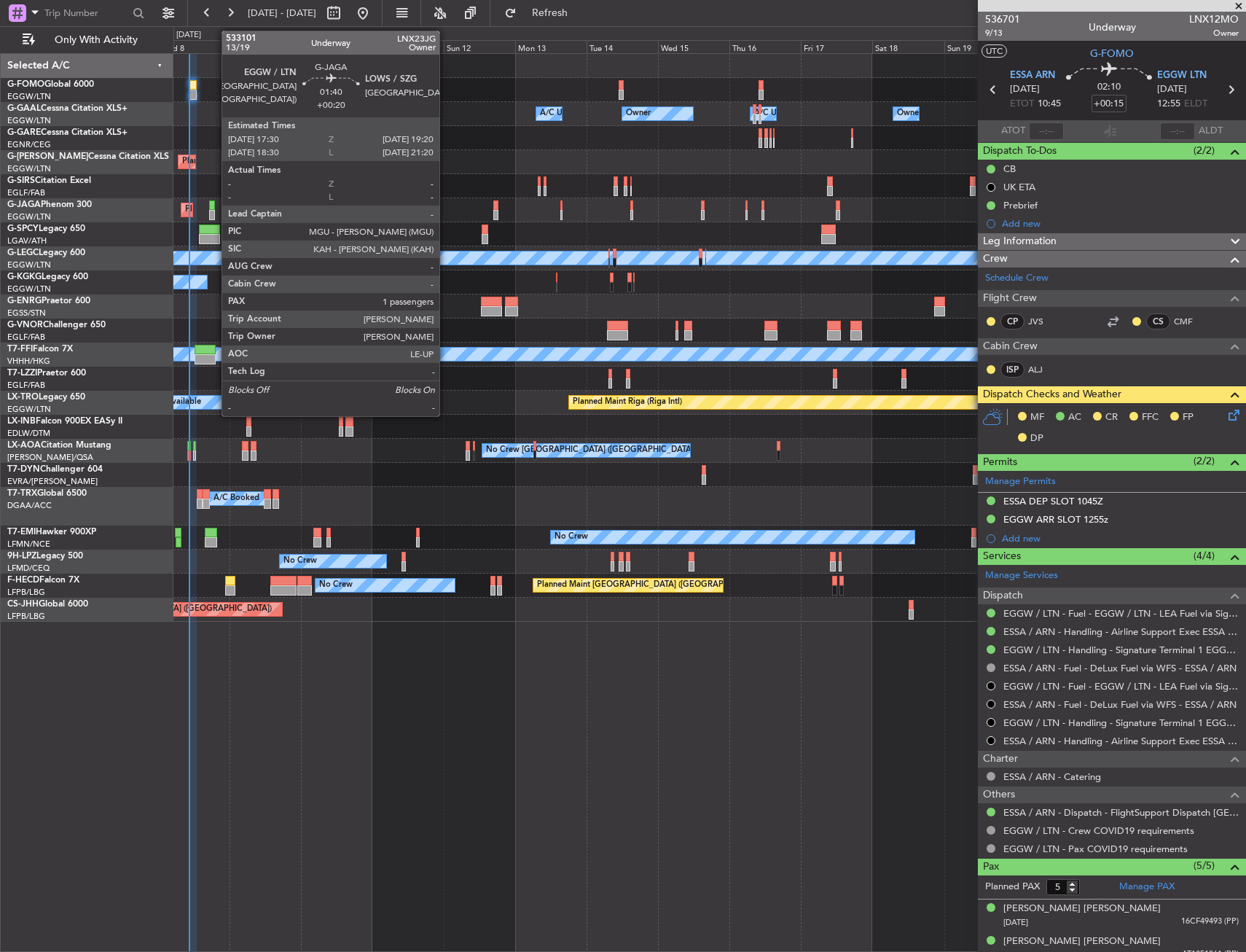
click at [215, 212] on div at bounding box center [212, 215] width 6 height 10
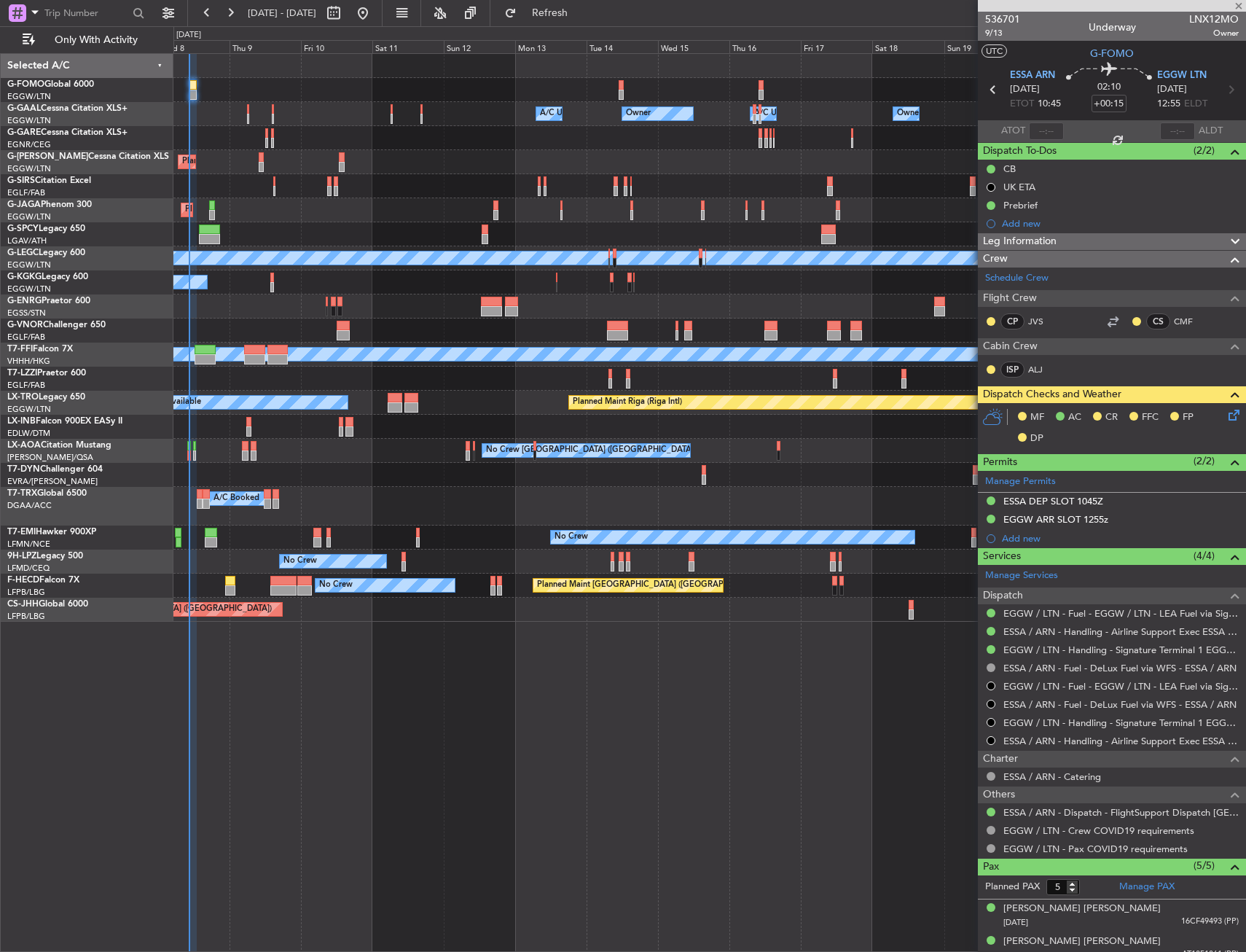
type input "+00:20"
type input "1"
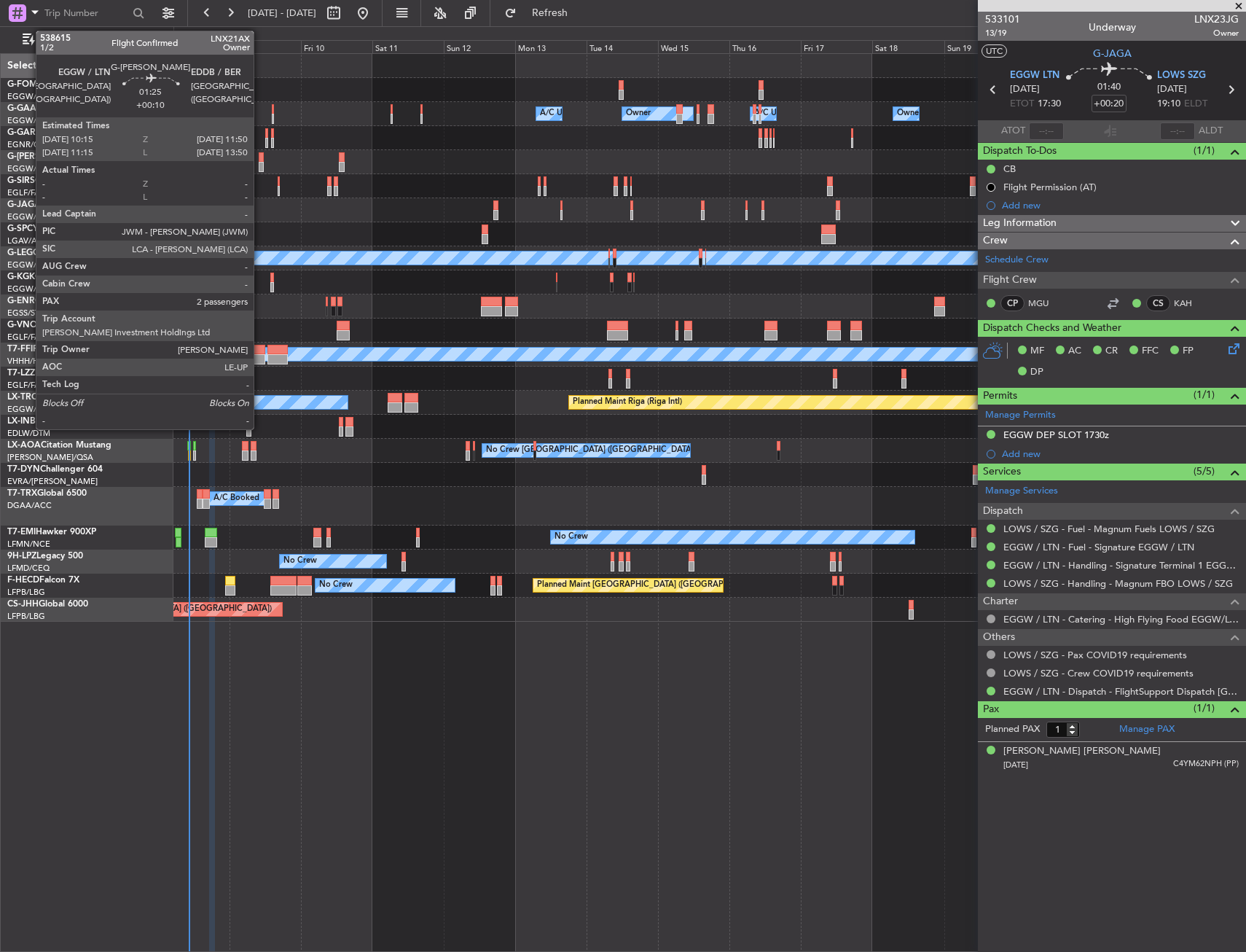
click at [260, 158] on div at bounding box center [261, 157] width 5 height 10
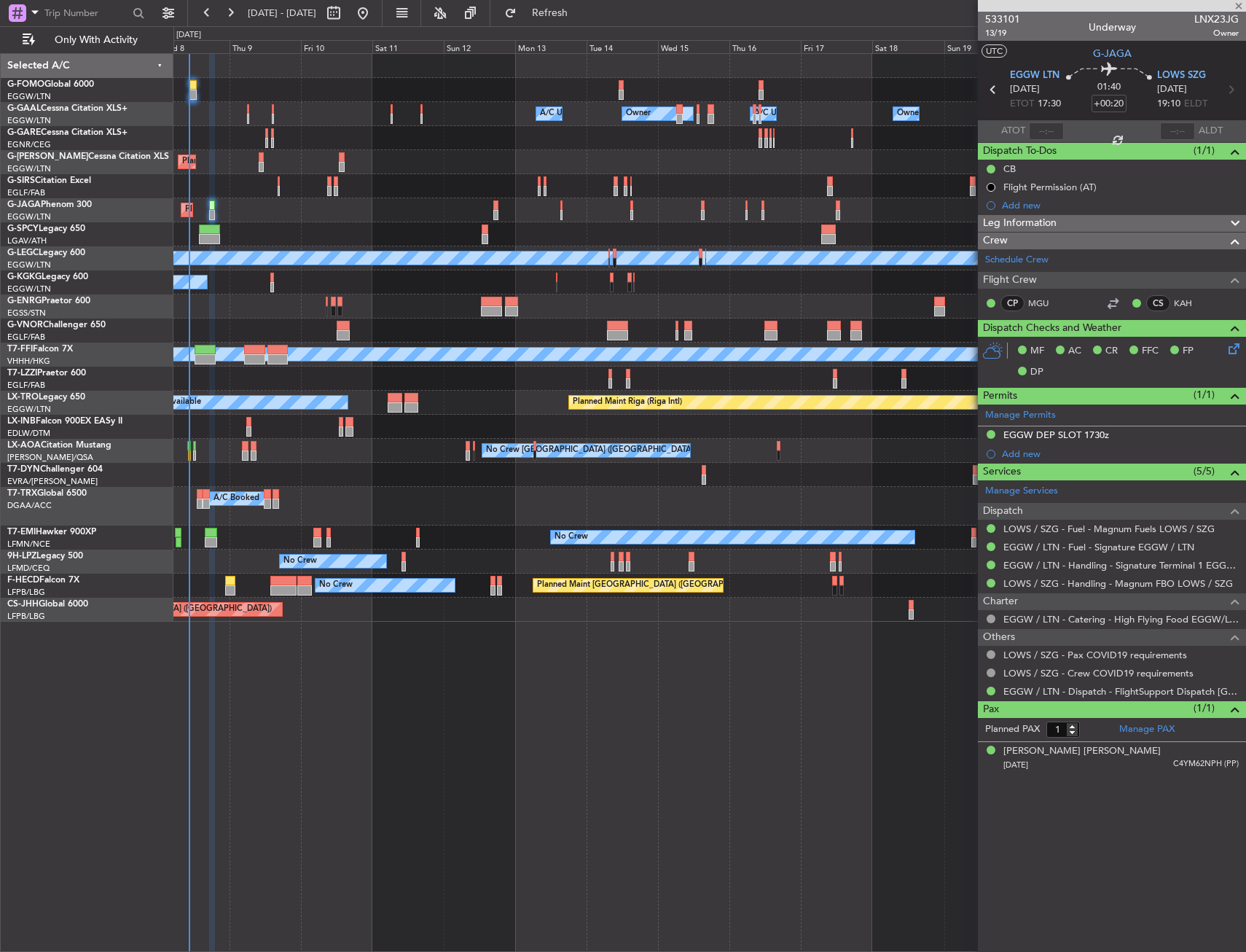
type input "+00:10"
type input "2"
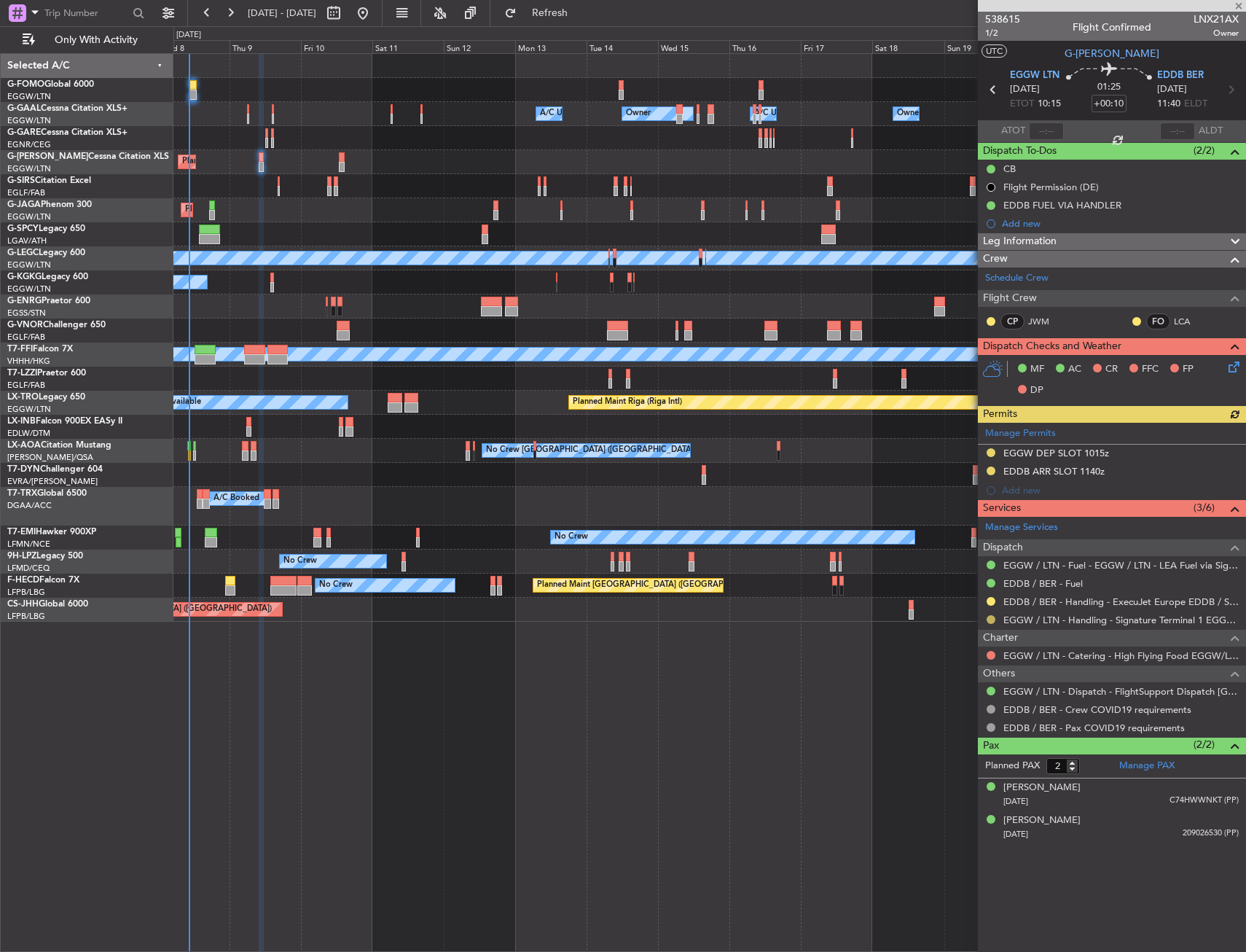
click at [989, 616] on button at bounding box center [991, 620] width 9 height 9
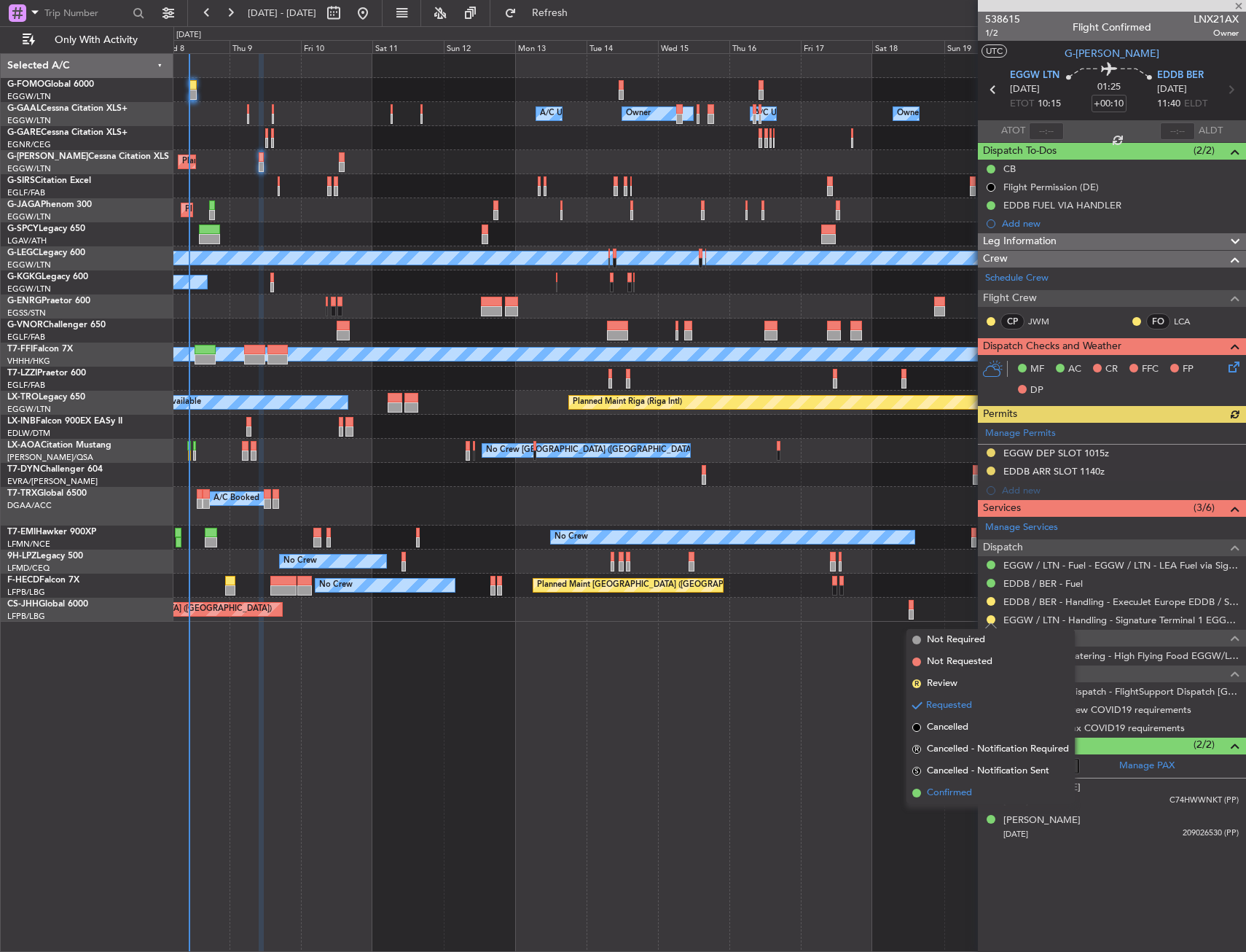
click at [936, 785] on span "Confirmed" at bounding box center [949, 793] width 46 height 15
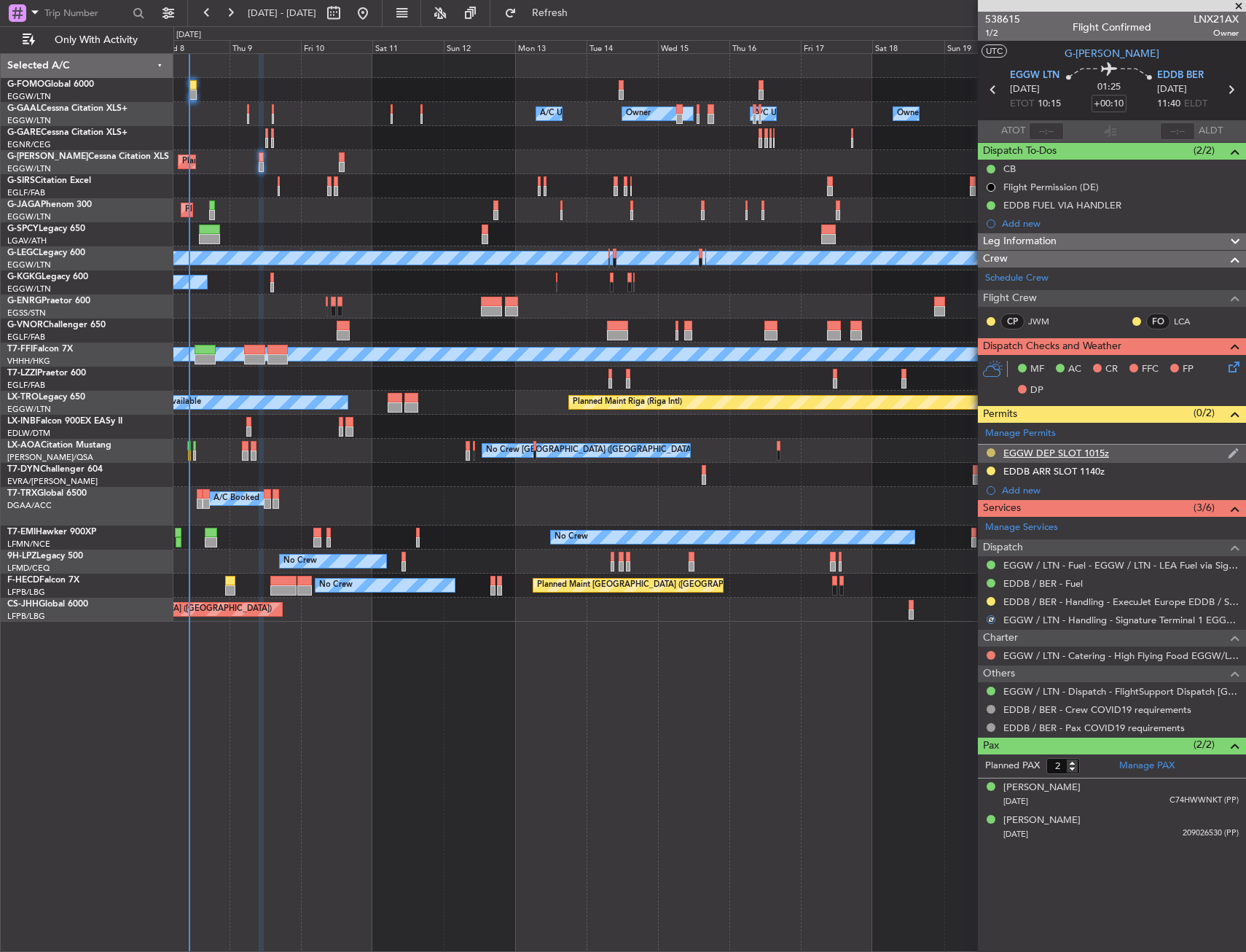
click at [989, 452] on button at bounding box center [991, 452] width 9 height 9
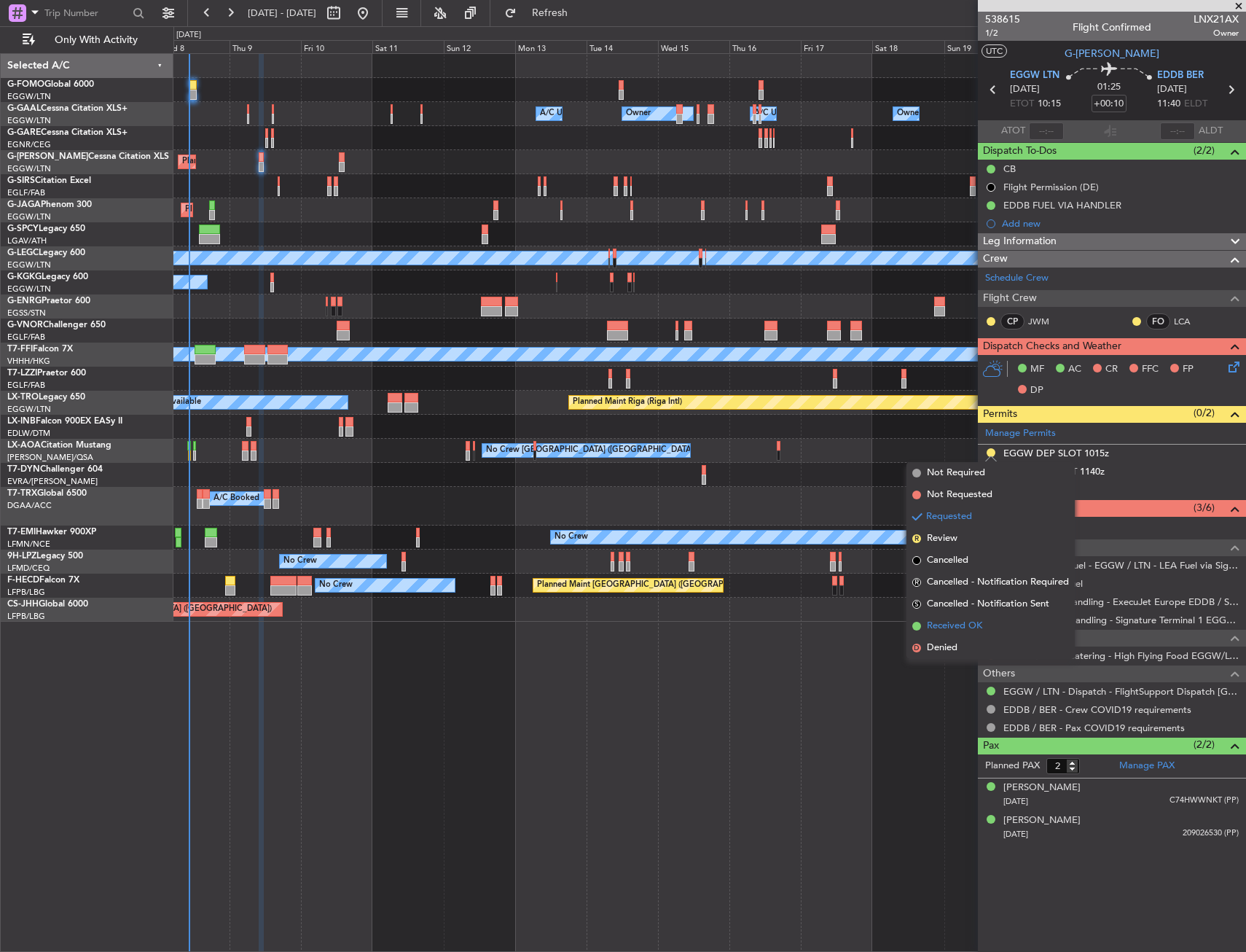
click at [943, 631] on span "Received OK" at bounding box center [954, 626] width 56 height 15
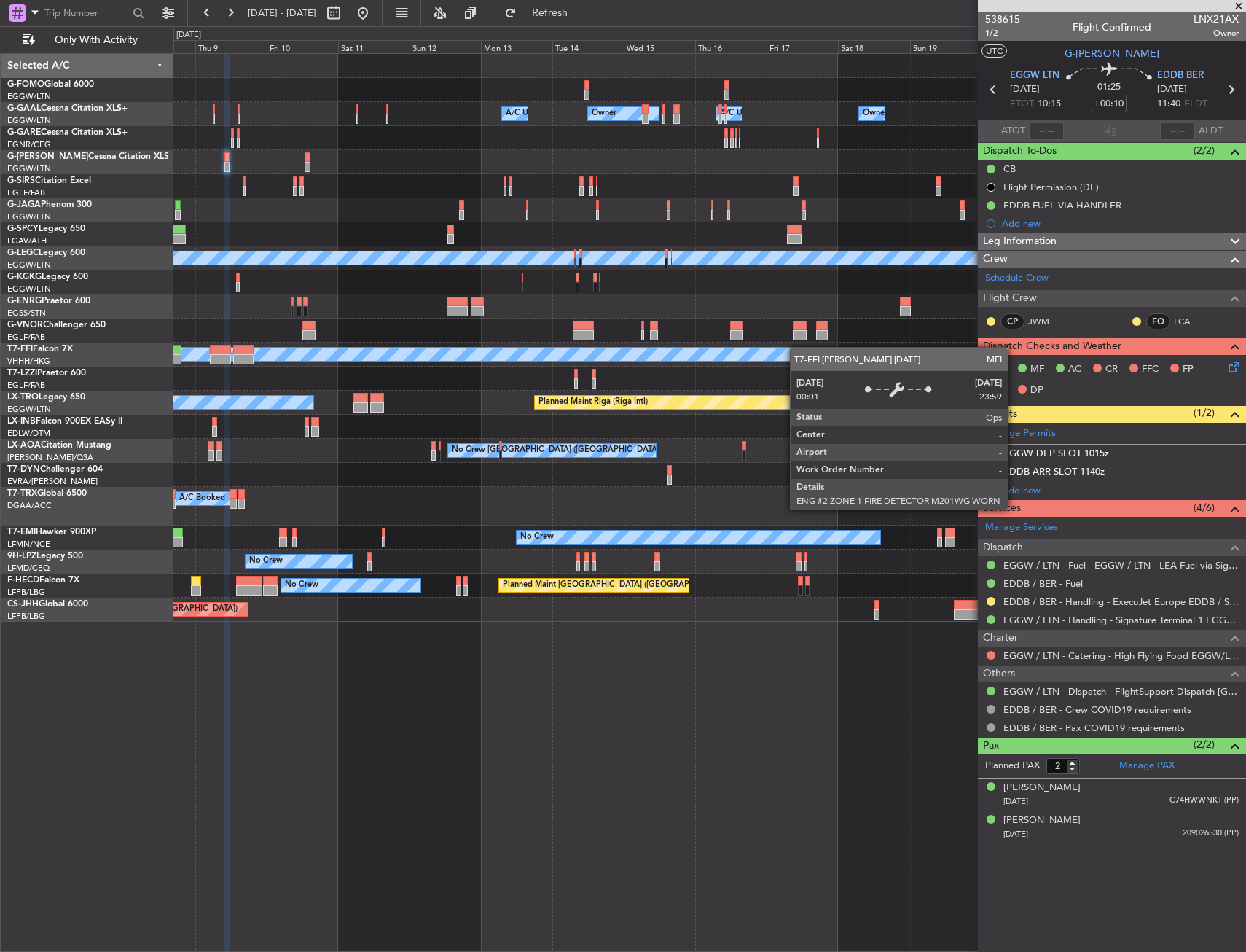
click at [335, 394] on div "Owner Owner A/C Unavailable Owner A/C Unavailable Owner Planned Maint [GEOGRAPH…" at bounding box center [709, 337] width 1072 height 568
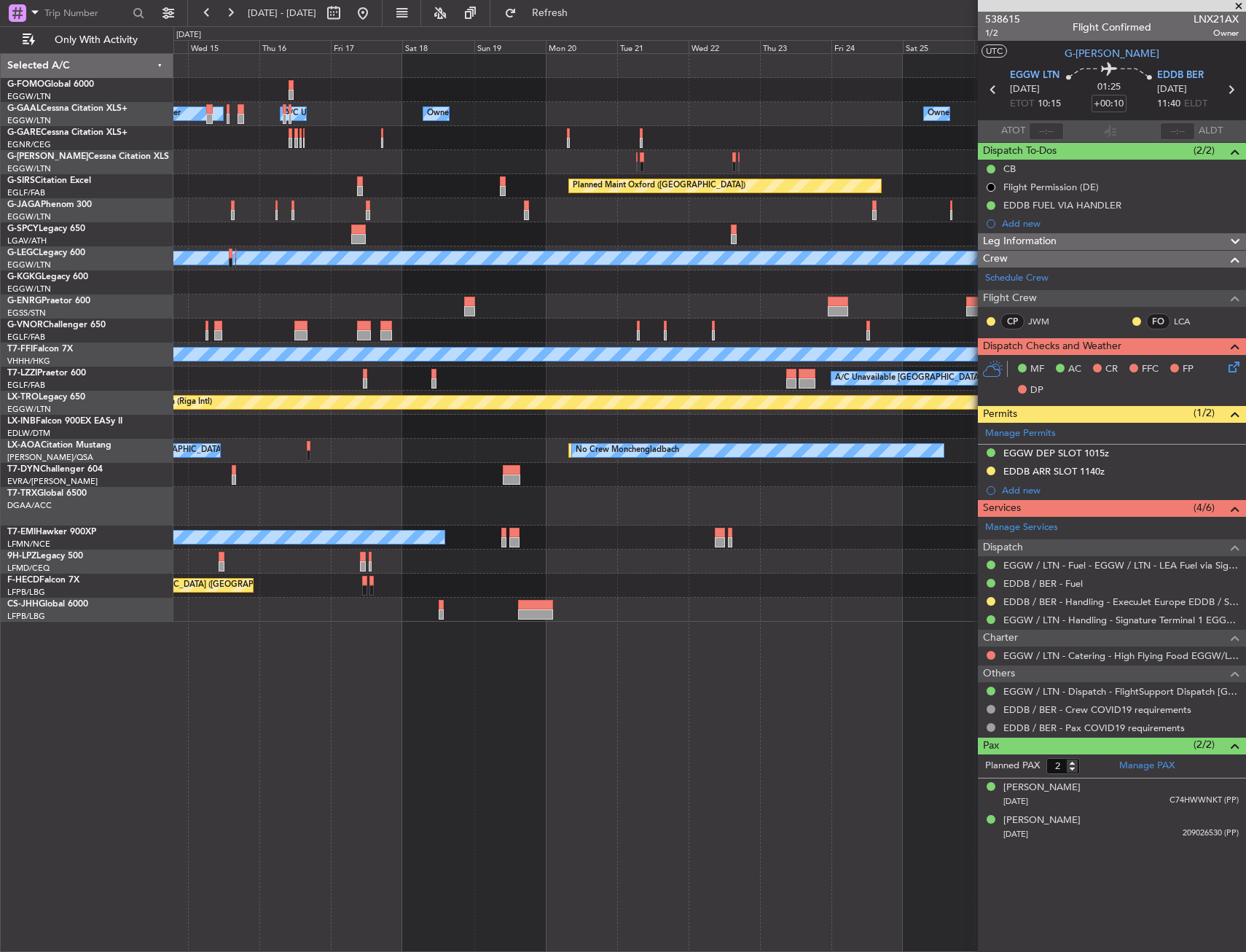
click at [314, 394] on div "Owner Owner A/C Unavailable Owner Owner A/C Unavailable Planned Maint [GEOGRAPH…" at bounding box center [709, 337] width 1072 height 568
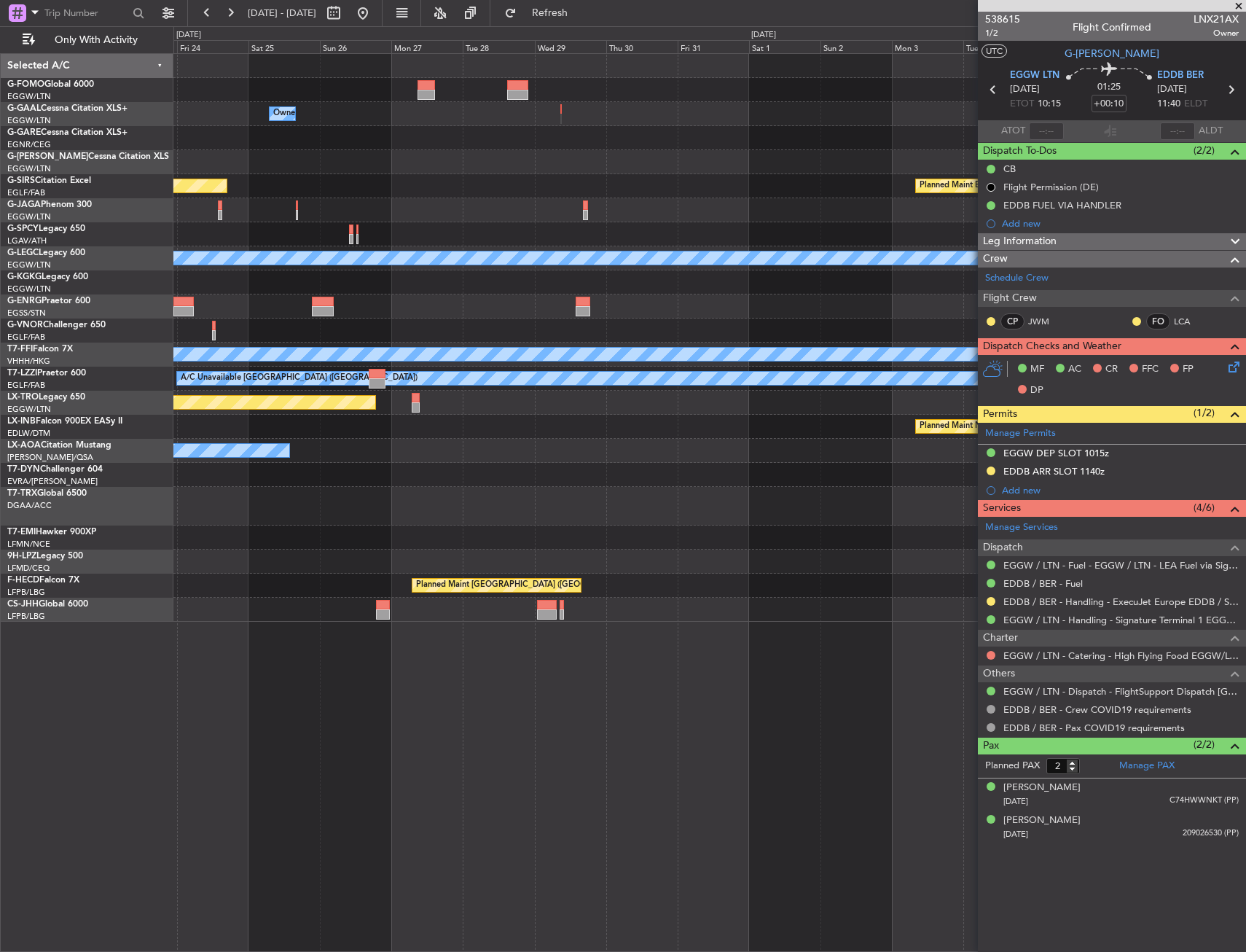
click at [309, 387] on div "Owner Planned Maint [GEOGRAPHIC_DATA] ([GEOGRAPHIC_DATA]) Planned Maint [GEOGRA…" at bounding box center [709, 337] width 1072 height 568
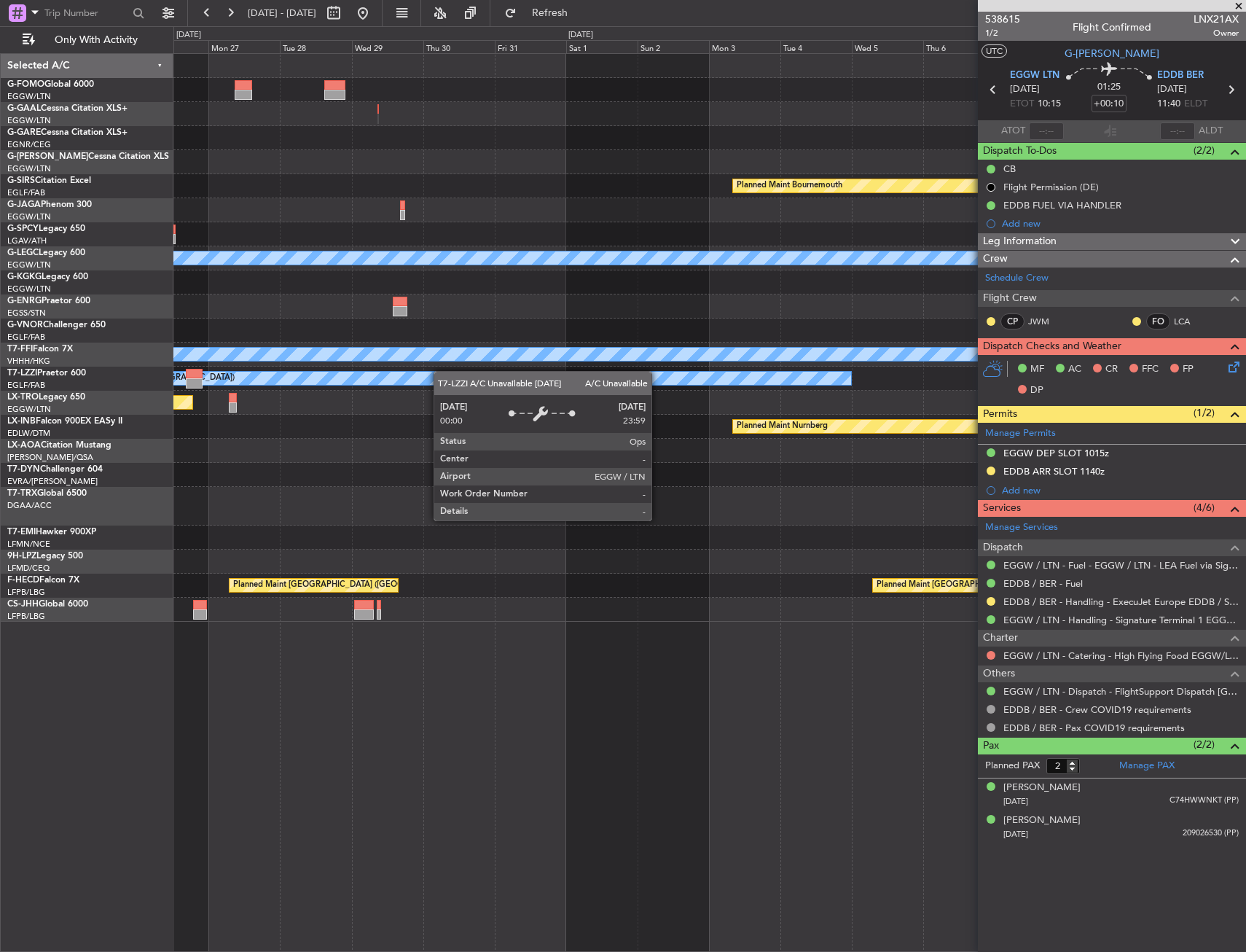
click at [321, 389] on div "Owner Planned Maint [GEOGRAPHIC_DATA] Planned Maint [GEOGRAPHIC_DATA] Planned M…" at bounding box center [709, 337] width 1072 height 568
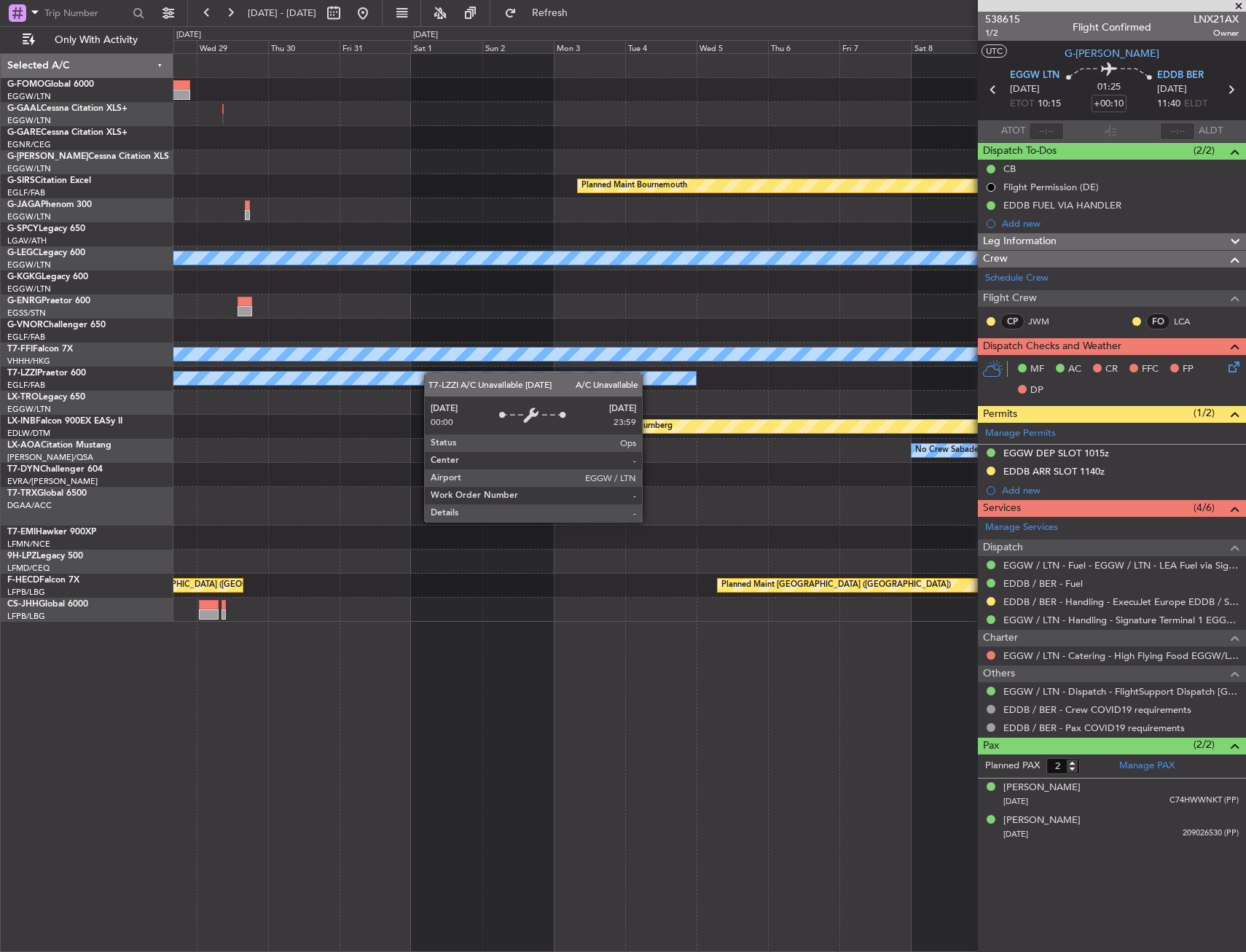
click at [427, 373] on div "Owner Planned Maint [GEOGRAPHIC_DATA] Planned Maint [GEOGRAPHIC_DATA] A/C Unava…" at bounding box center [709, 337] width 1072 height 568
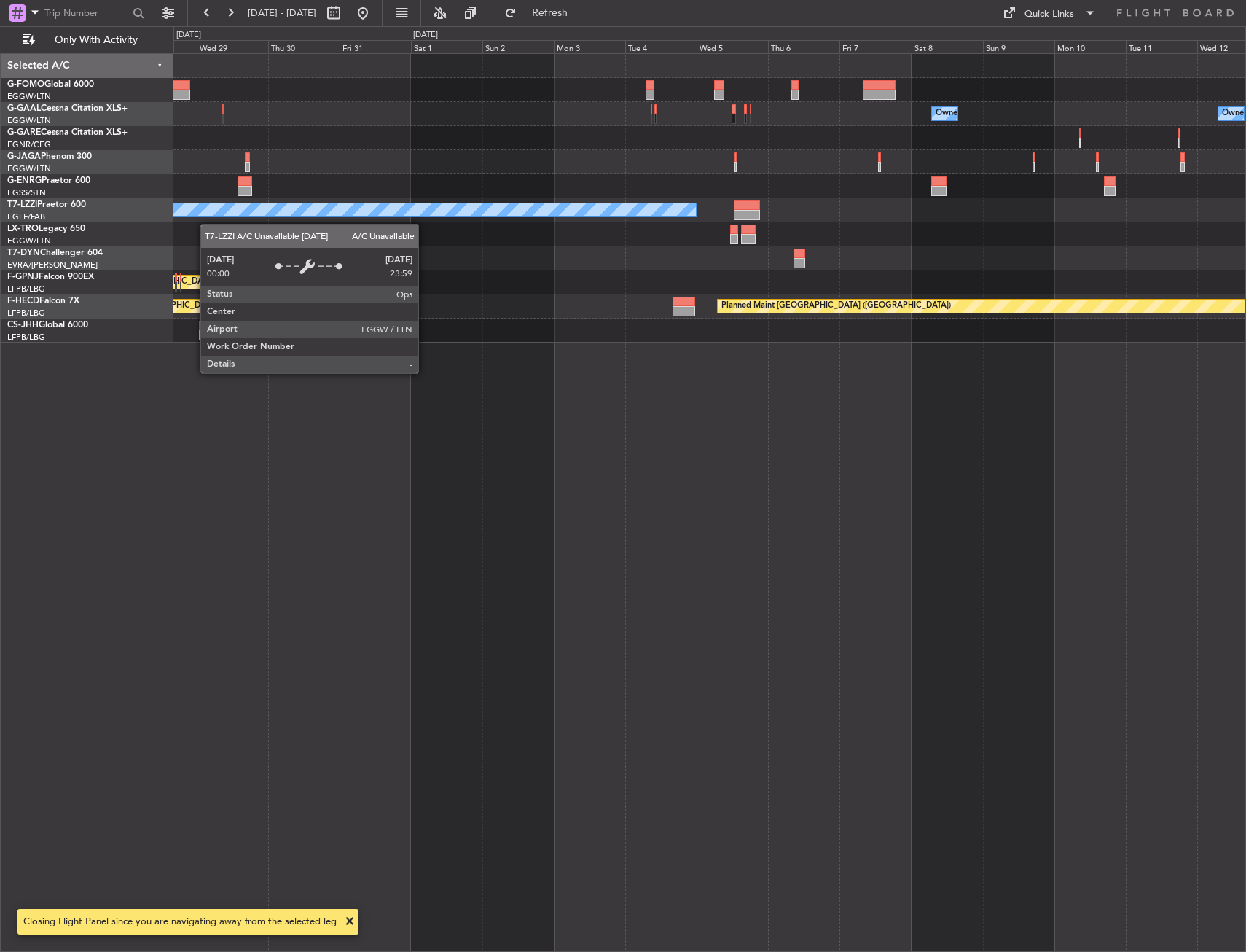
click at [763, 398] on div "Owner Owner Owner Owner A/C Unavailable [GEOGRAPHIC_DATA] ([GEOGRAPHIC_DATA]) P…" at bounding box center [709, 502] width 1073 height 899
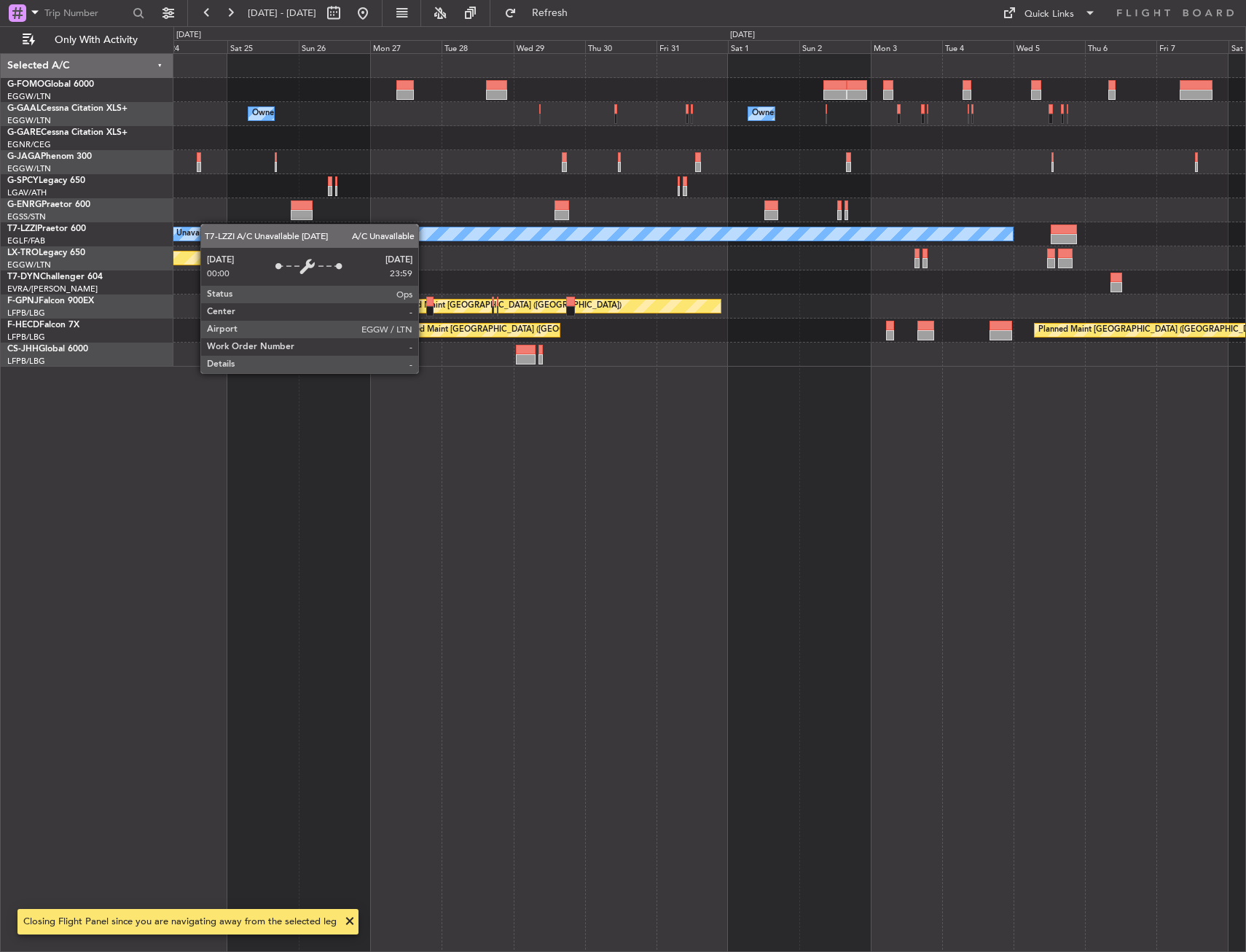
click at [836, 384] on div "Owner Owner Owner A/C Unavailable [GEOGRAPHIC_DATA] ([GEOGRAPHIC_DATA]) Planned…" at bounding box center [709, 502] width 1073 height 899
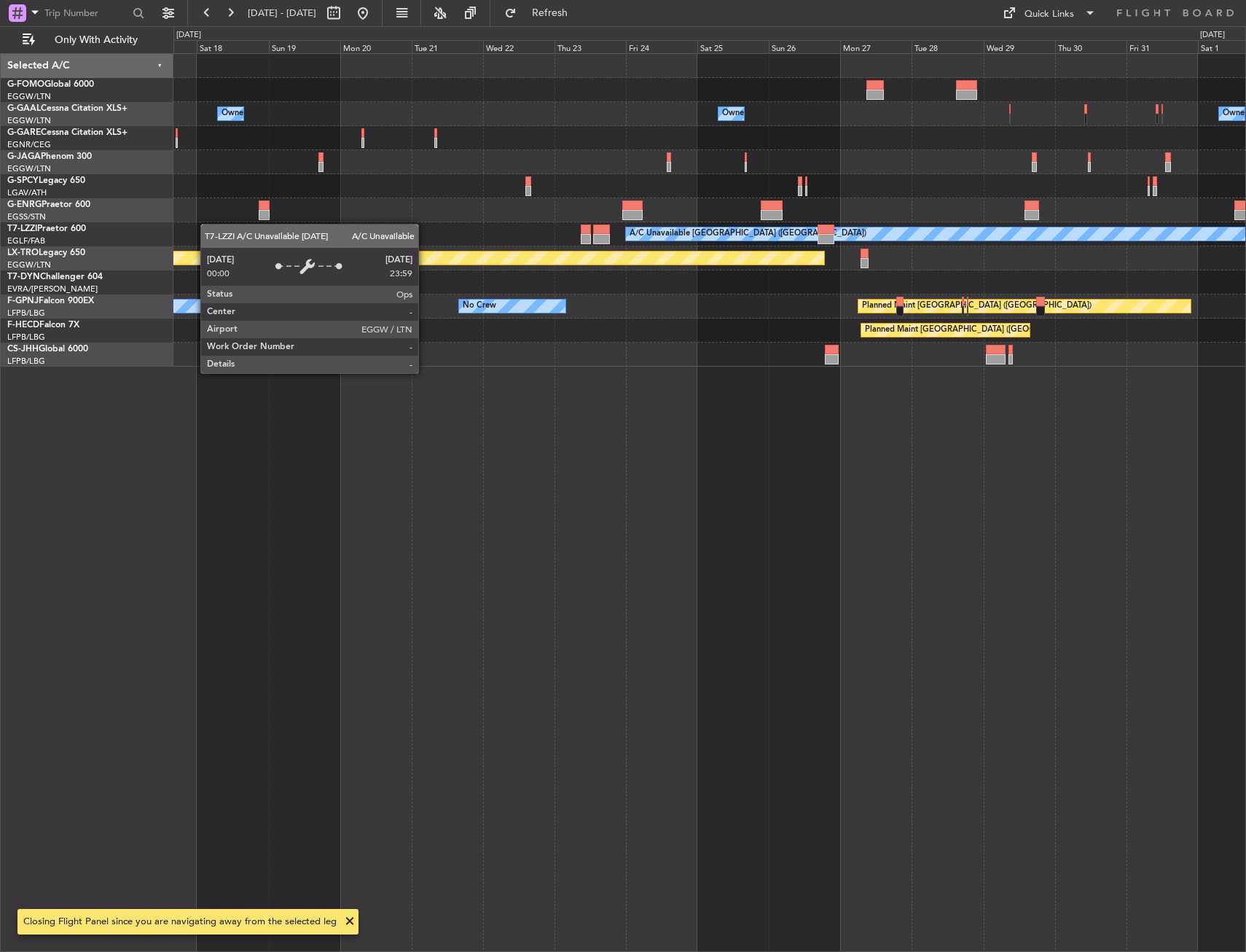
click at [963, 389] on div "Owner Owner Owner A/C Unavailable Owner Owner A/C Unavailable [GEOGRAPHIC_DATA]…" at bounding box center [709, 502] width 1073 height 899
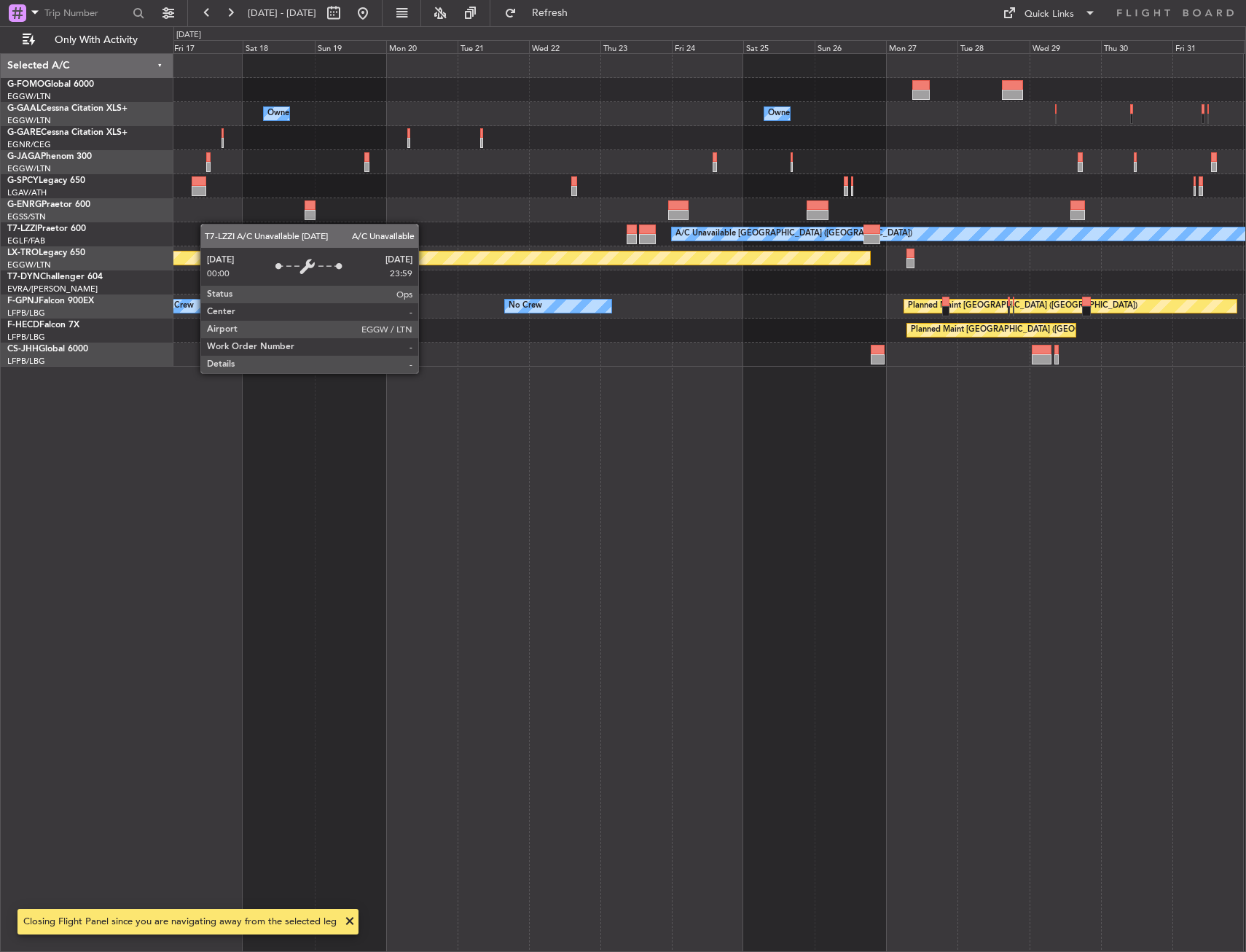
click at [997, 393] on div "Owner Owner A/C Unavailable Owner Owner Owner A/C Unavailable [GEOGRAPHIC_DATA]…" at bounding box center [709, 502] width 1073 height 899
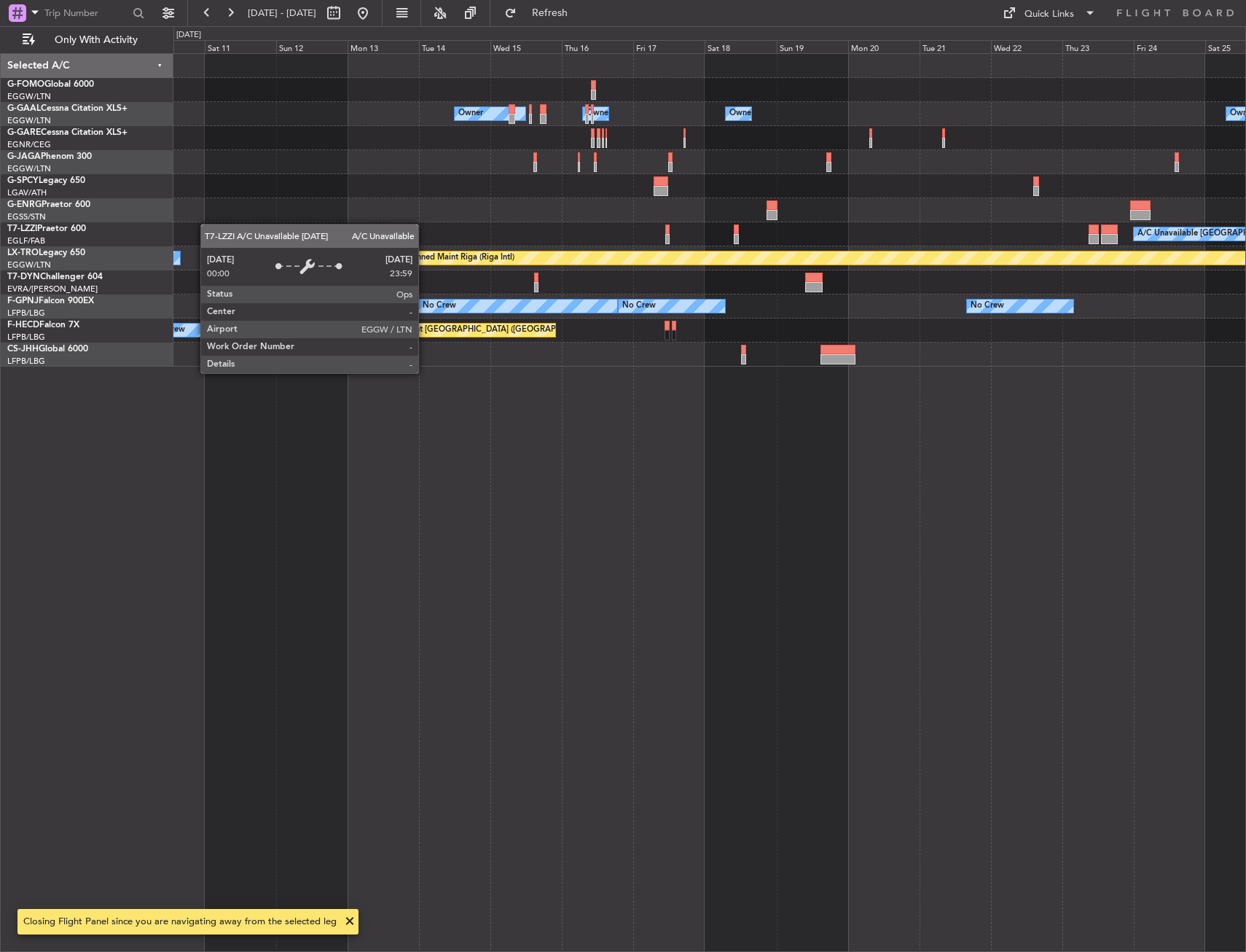
click at [949, 401] on div "Owner Owner A/C Unavailable Owner Owner A/C Unavailable [GEOGRAPHIC_DATA] ([GEO…" at bounding box center [709, 502] width 1073 height 899
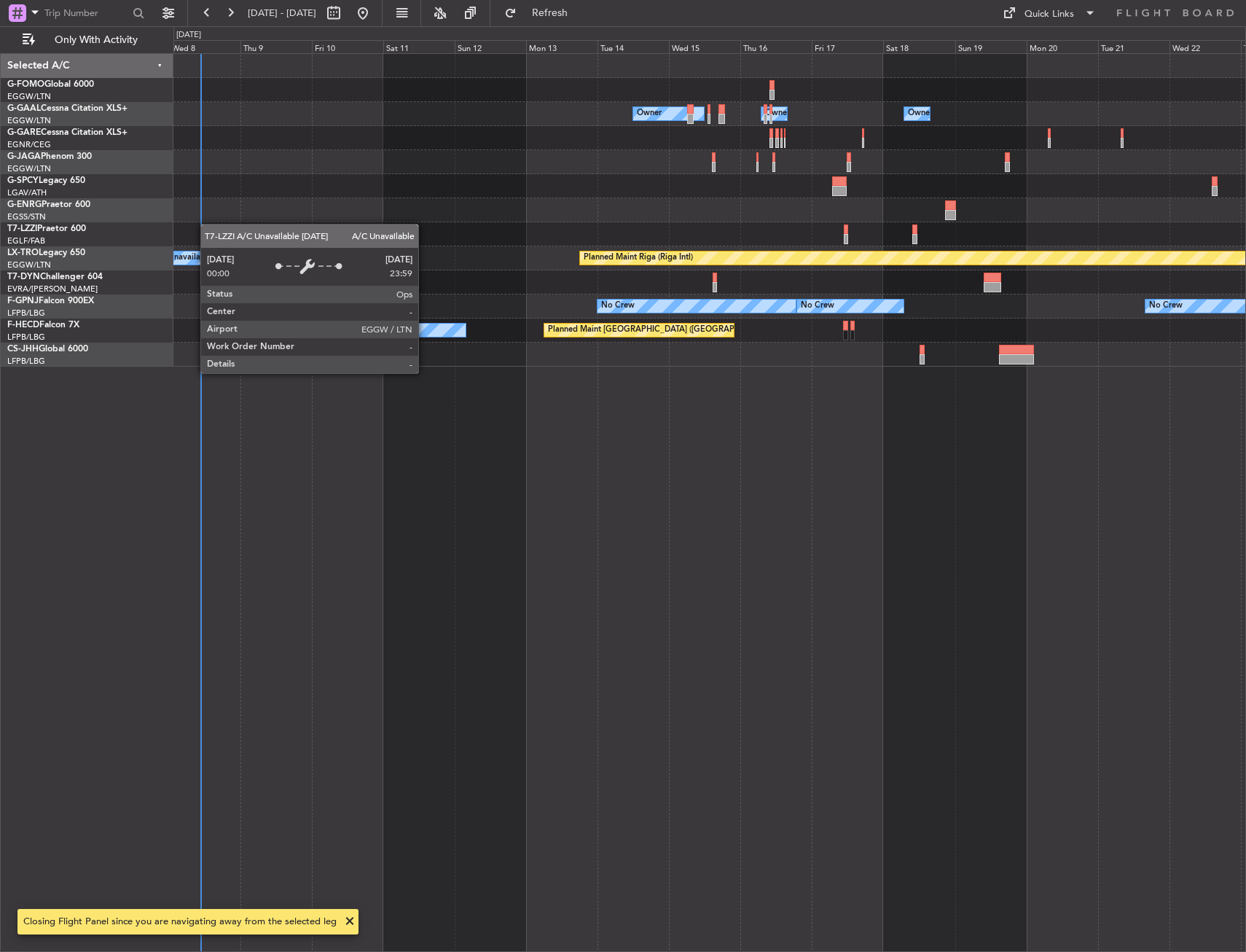
click at [791, 476] on div "Owner A/C Unavailable Owner Owner Owner A/C Unavailable [GEOGRAPHIC_DATA] ([GEO…" at bounding box center [709, 502] width 1073 height 899
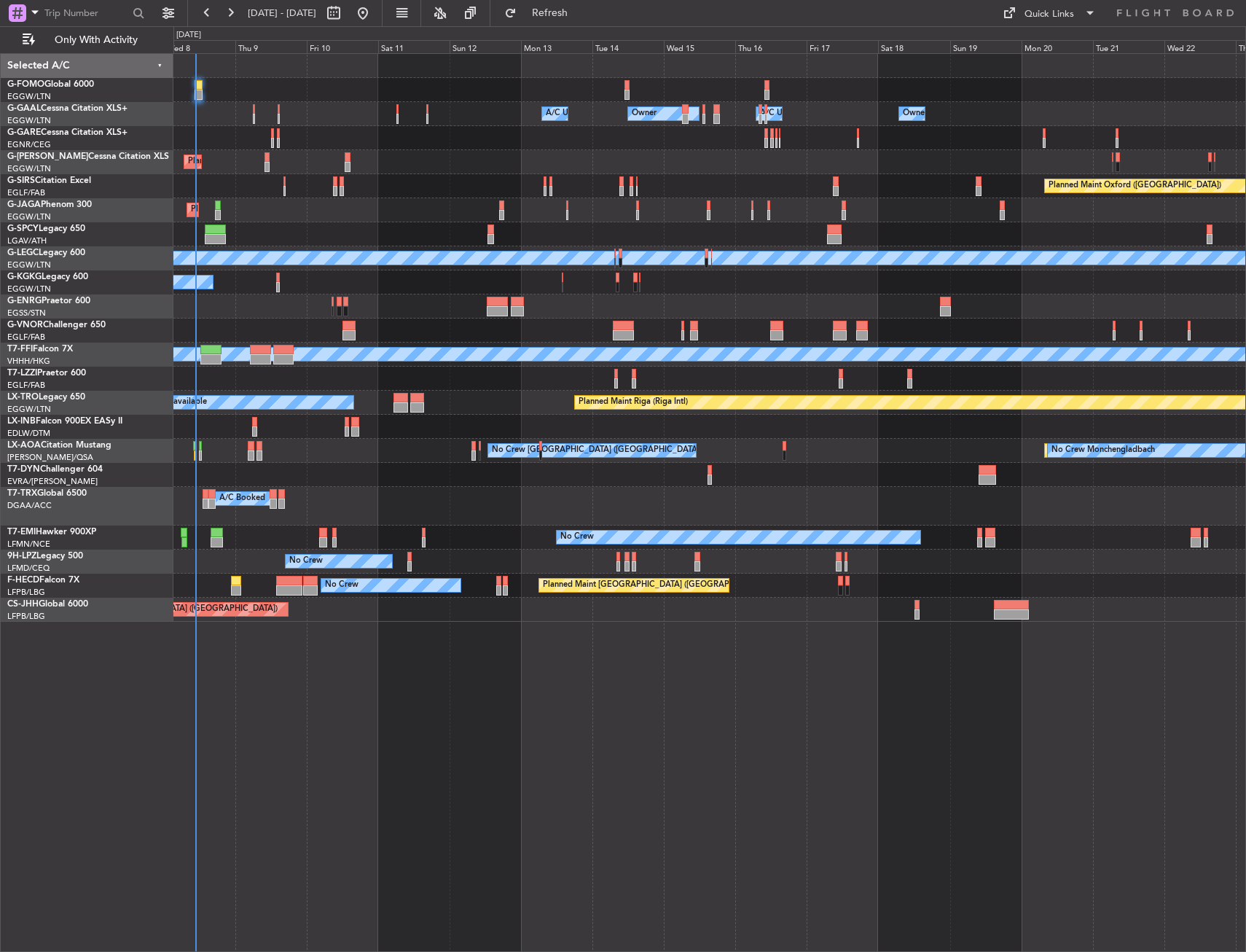
click at [473, 621] on div "Owner Owner A/C Unavailable Owner A/C Unavailable Owner Planned Maint [GEOGRAPH…" at bounding box center [709, 502] width 1073 height 899
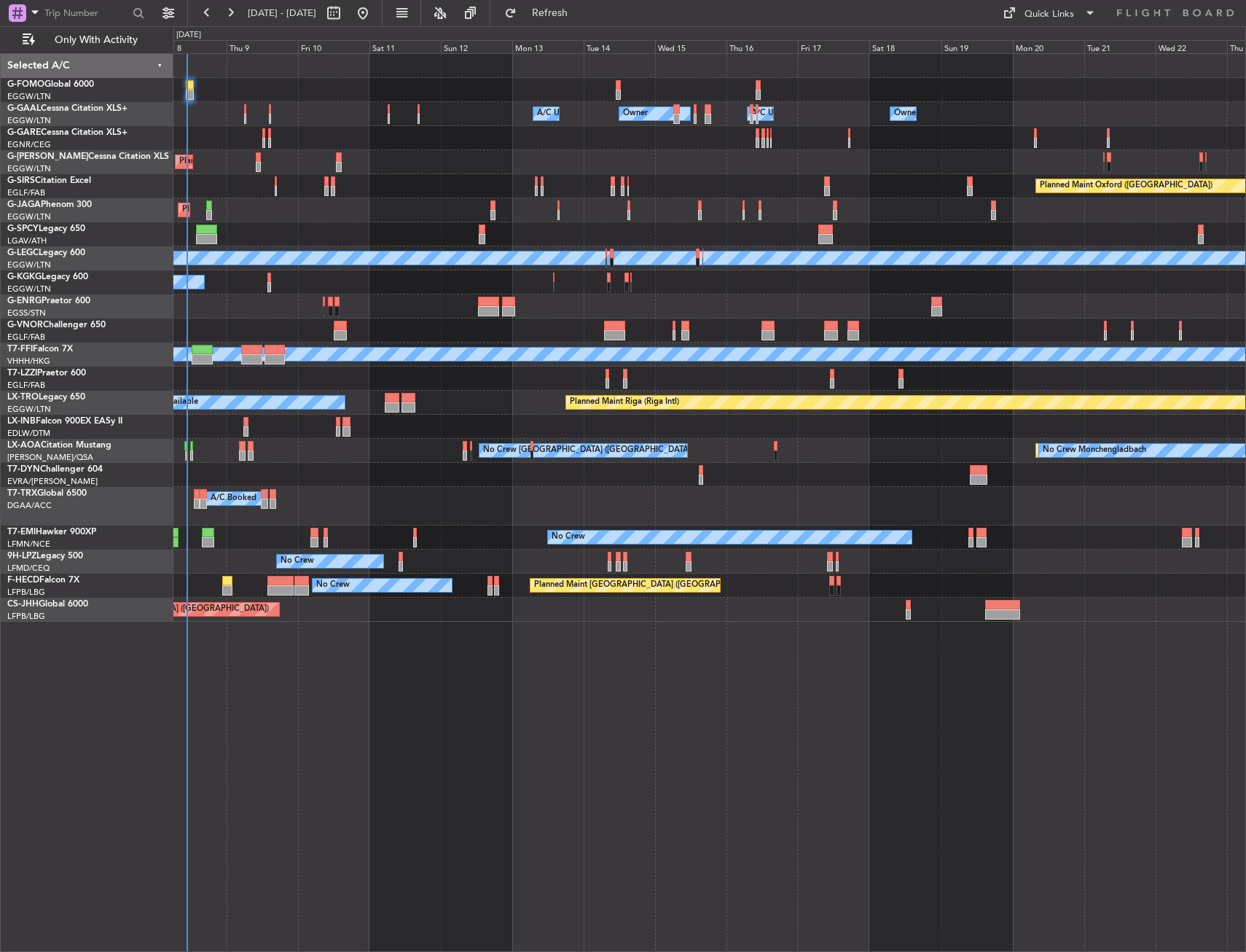
click at [421, 453] on div "Planned Maint [GEOGRAPHIC_DATA] No Crew [GEOGRAPHIC_DATA] No Crew [GEOGRAPHIC_D…" at bounding box center [709, 451] width 1072 height 24
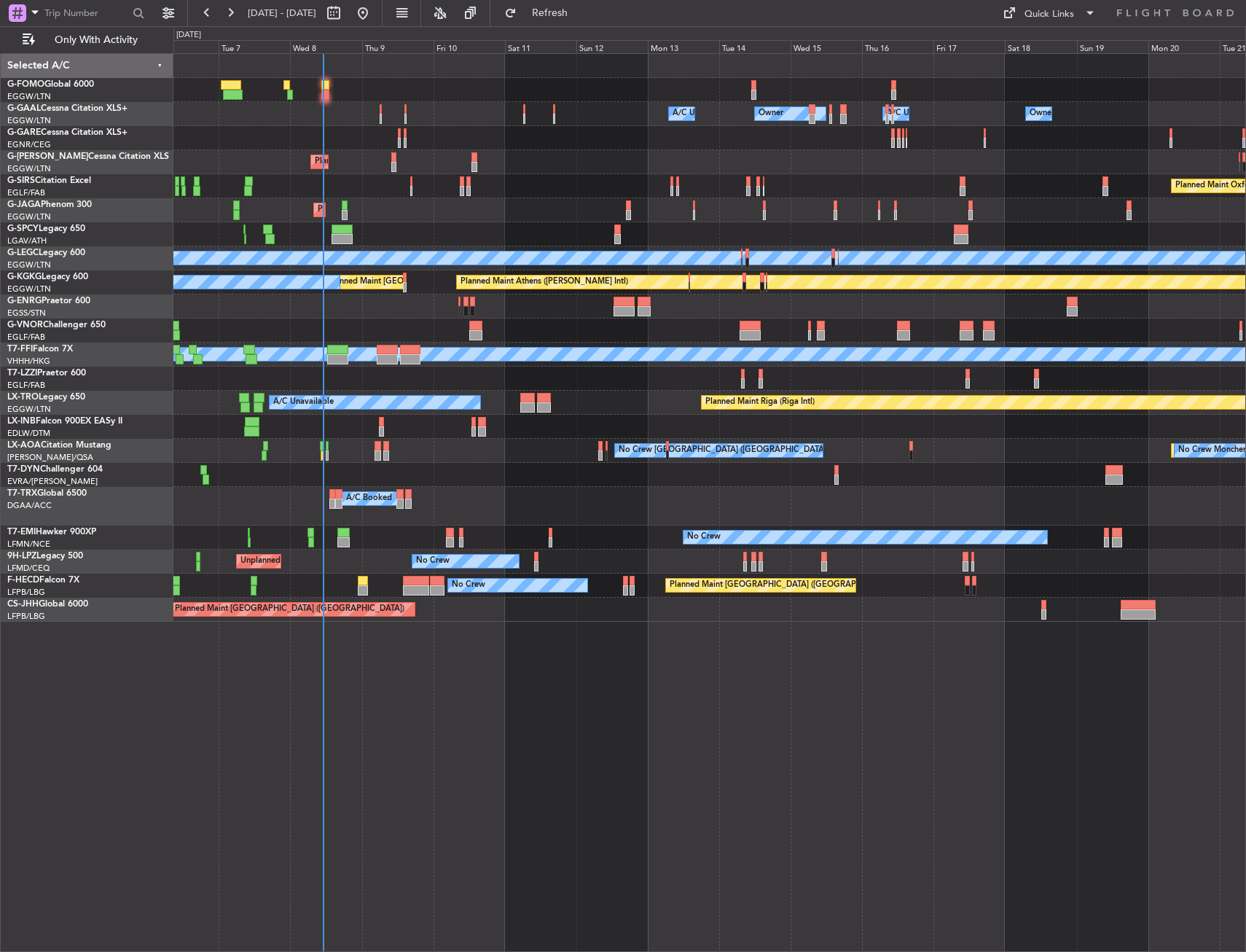
click at [329, 145] on div at bounding box center [709, 138] width 1072 height 24
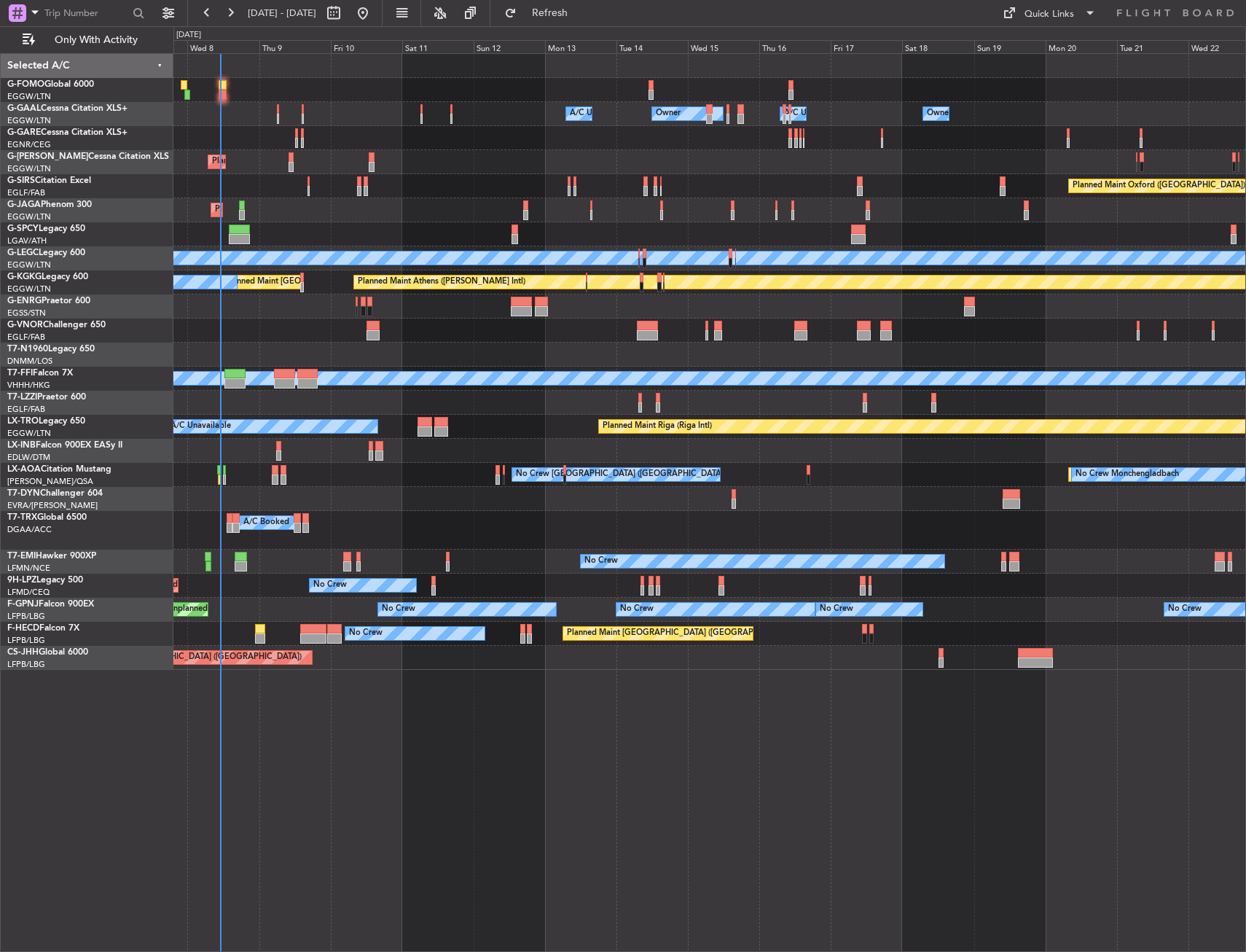
click at [282, 118] on div "Owner Owner A/C Unavailable Owner A/C Unavailable Owner Planned Maint [GEOGRAPH…" at bounding box center [709, 361] width 1072 height 616
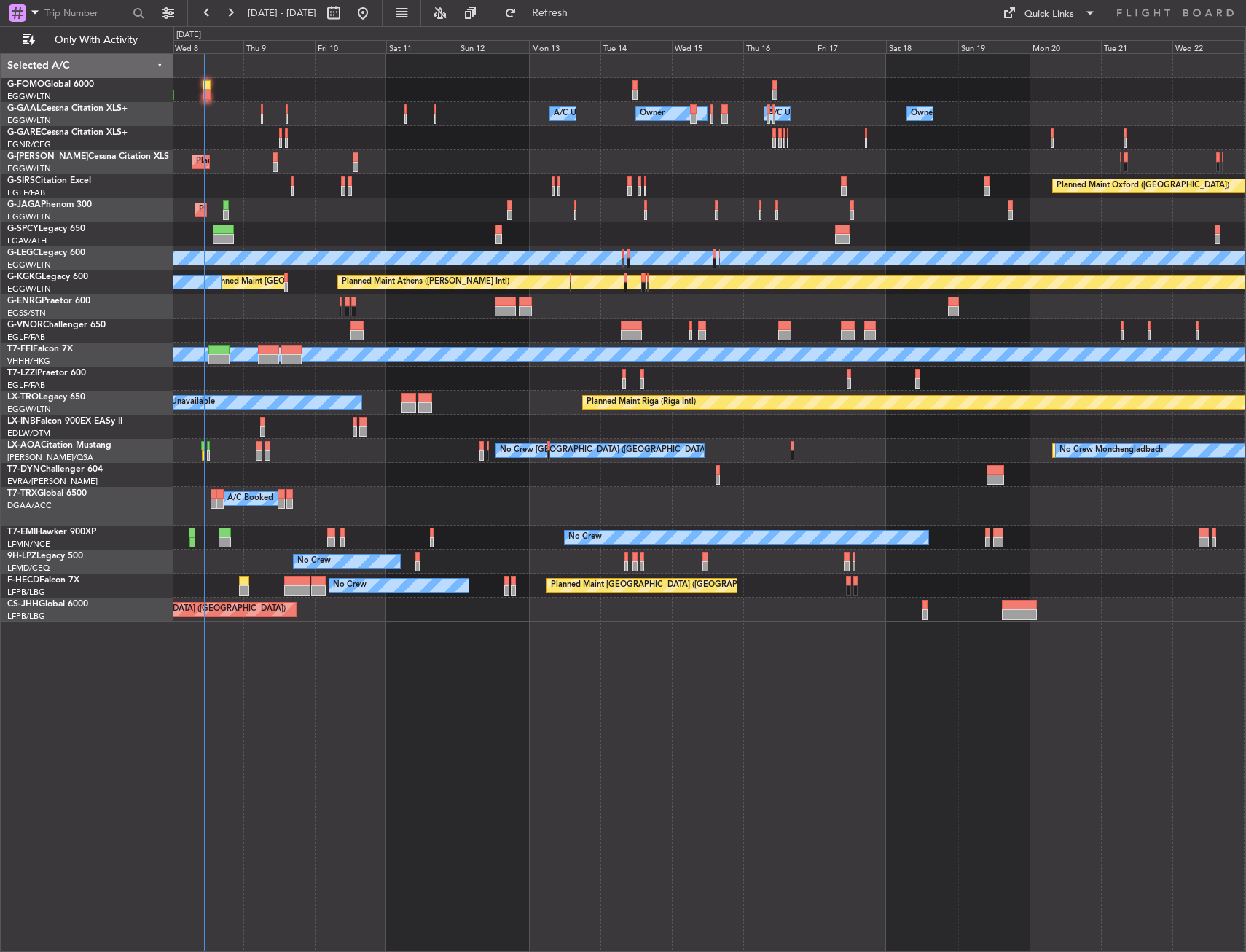
click at [268, 509] on div "A/C Booked A/C Booked A/C Booked" at bounding box center [709, 506] width 1072 height 39
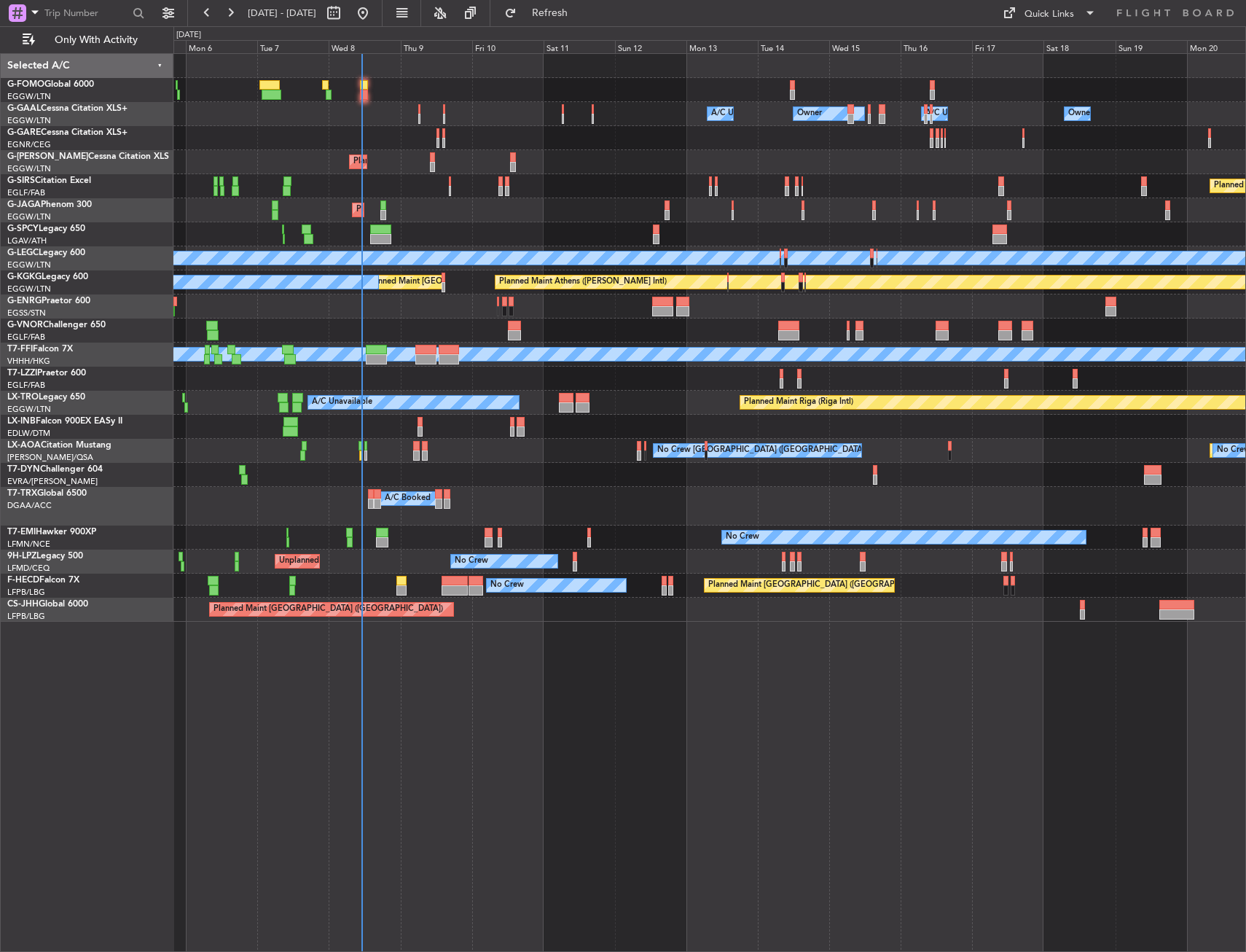
click at [480, 378] on div "A/C Unavailable [GEOGRAPHIC_DATA] ([GEOGRAPHIC_DATA])" at bounding box center [709, 379] width 1072 height 24
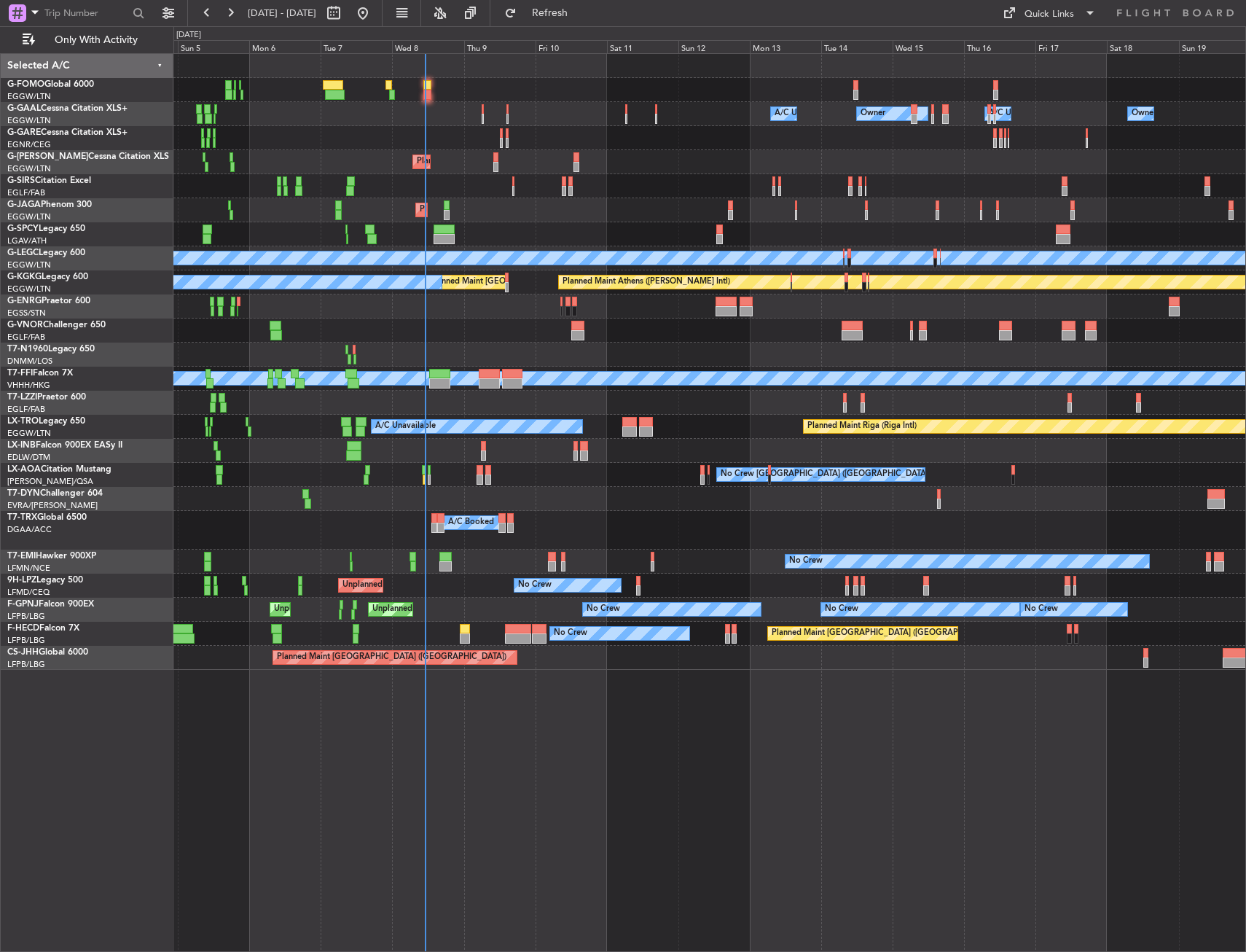
click at [463, 404] on div at bounding box center [709, 403] width 1072 height 24
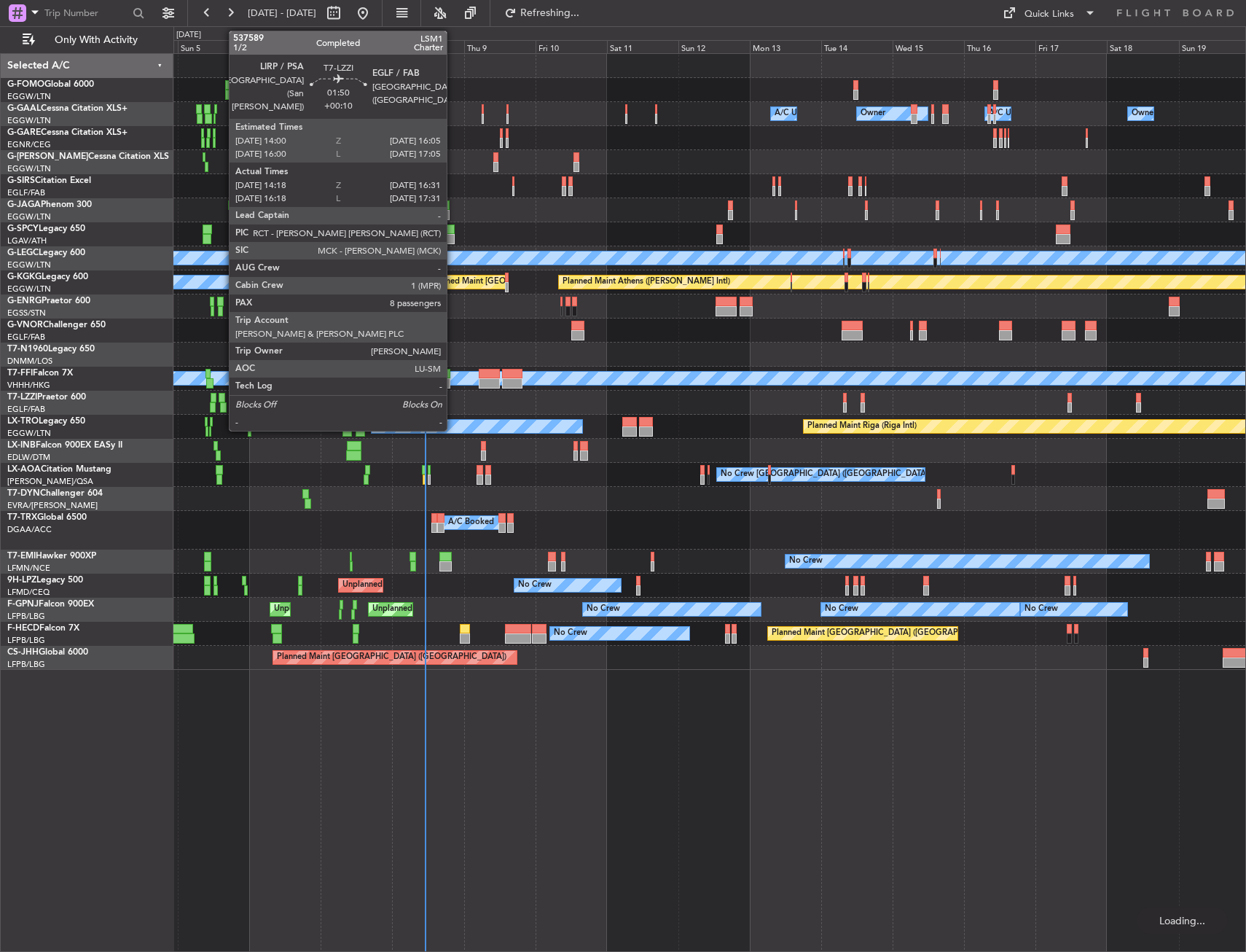
click at [221, 403] on div at bounding box center [224, 408] width 7 height 10
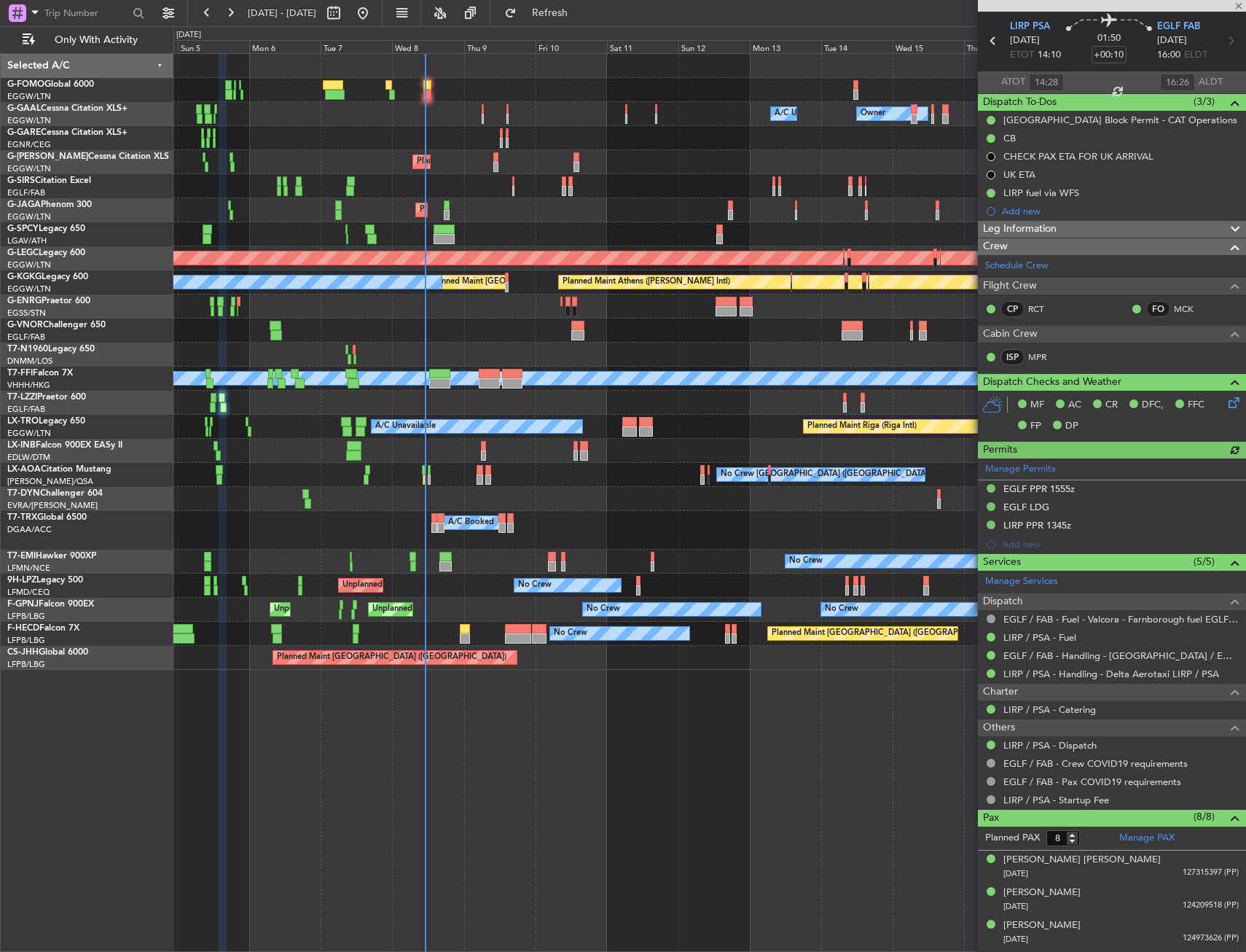
scroll to position [73, 0]
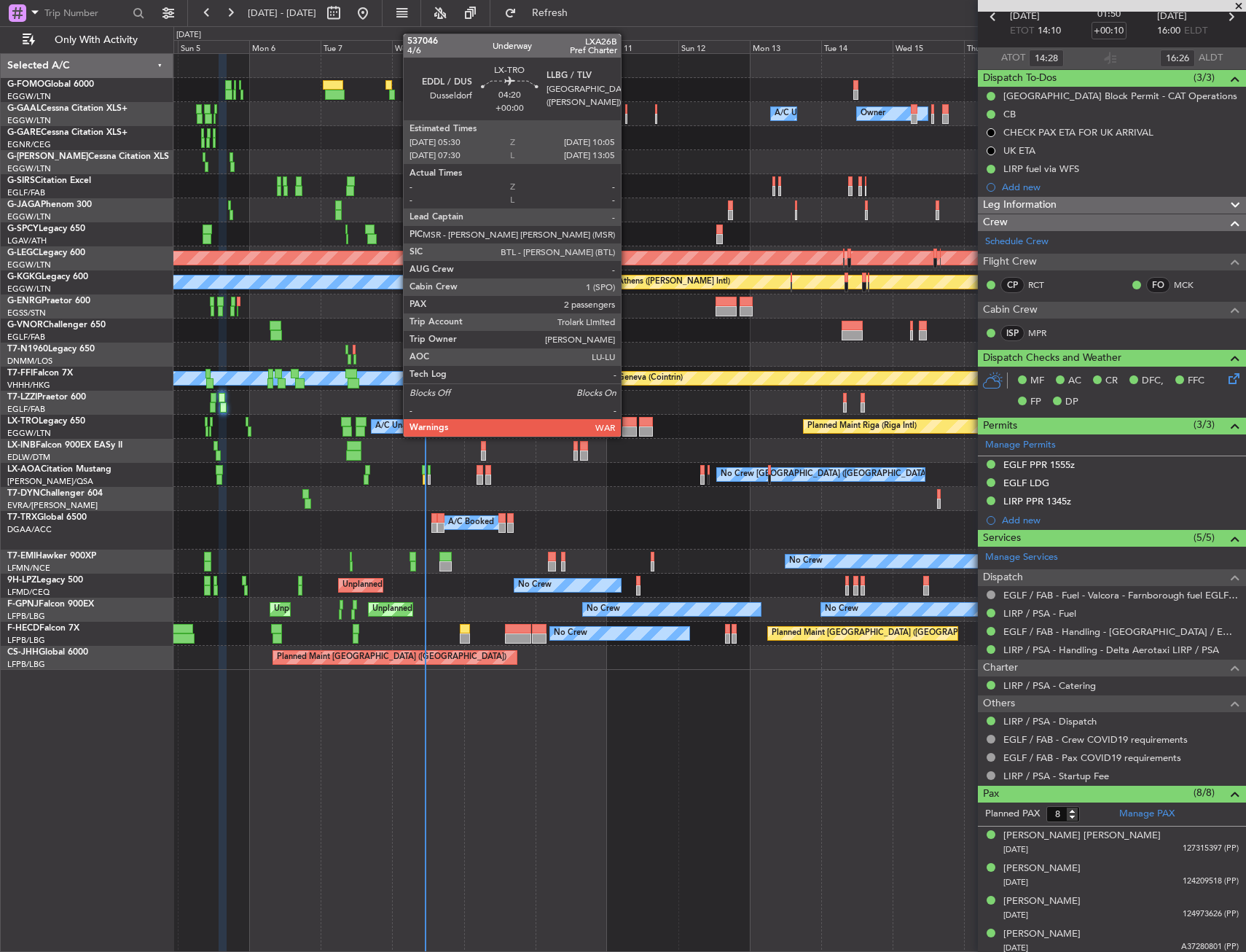
click at [628, 435] on div at bounding box center [629, 432] width 14 height 10
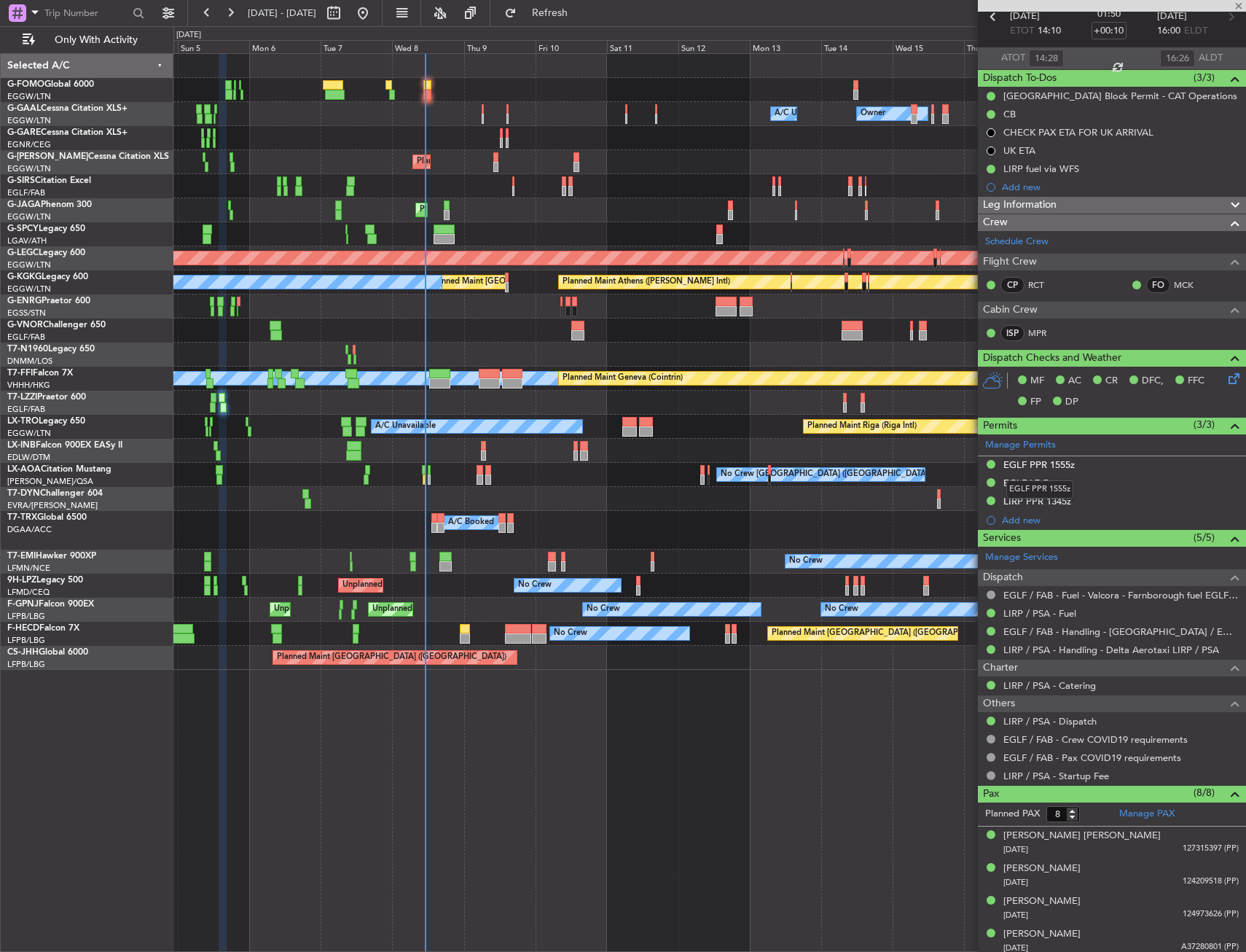
type input "2"
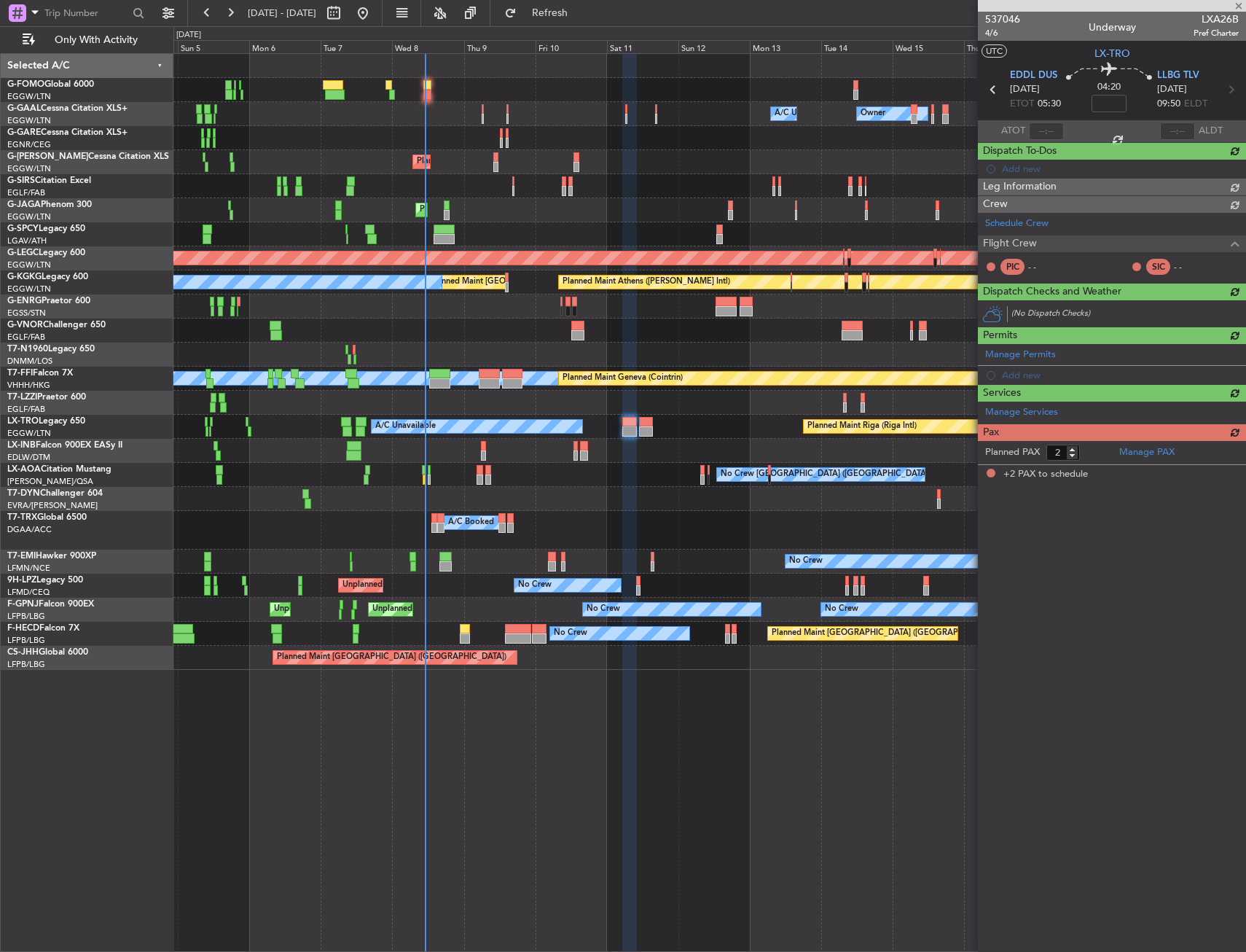
scroll to position [0, 0]
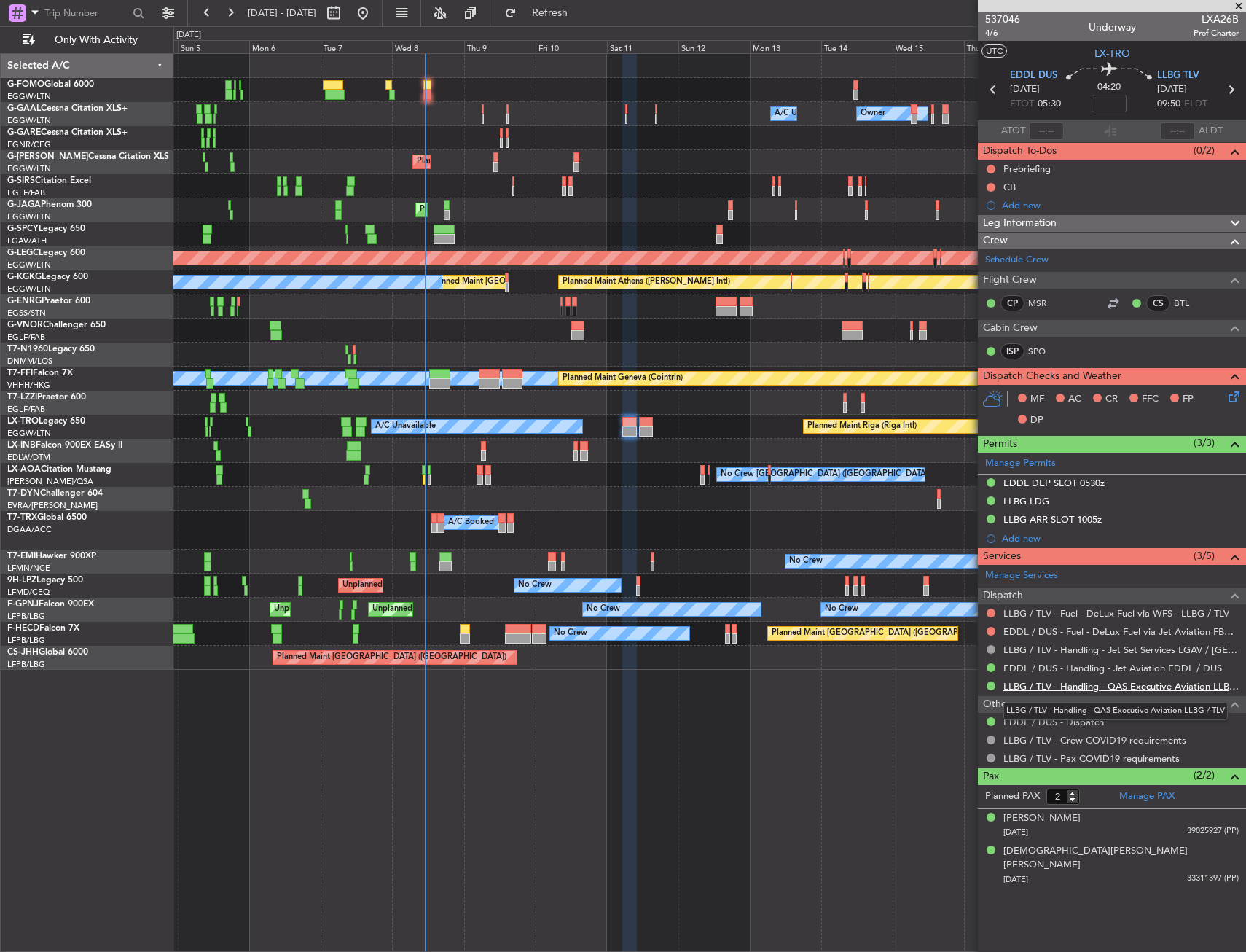
click at [1036, 683] on link "LLBG / TLV - Handling - QAS Executive Aviation LLBG / TLV" at bounding box center [1121, 686] width 235 height 12
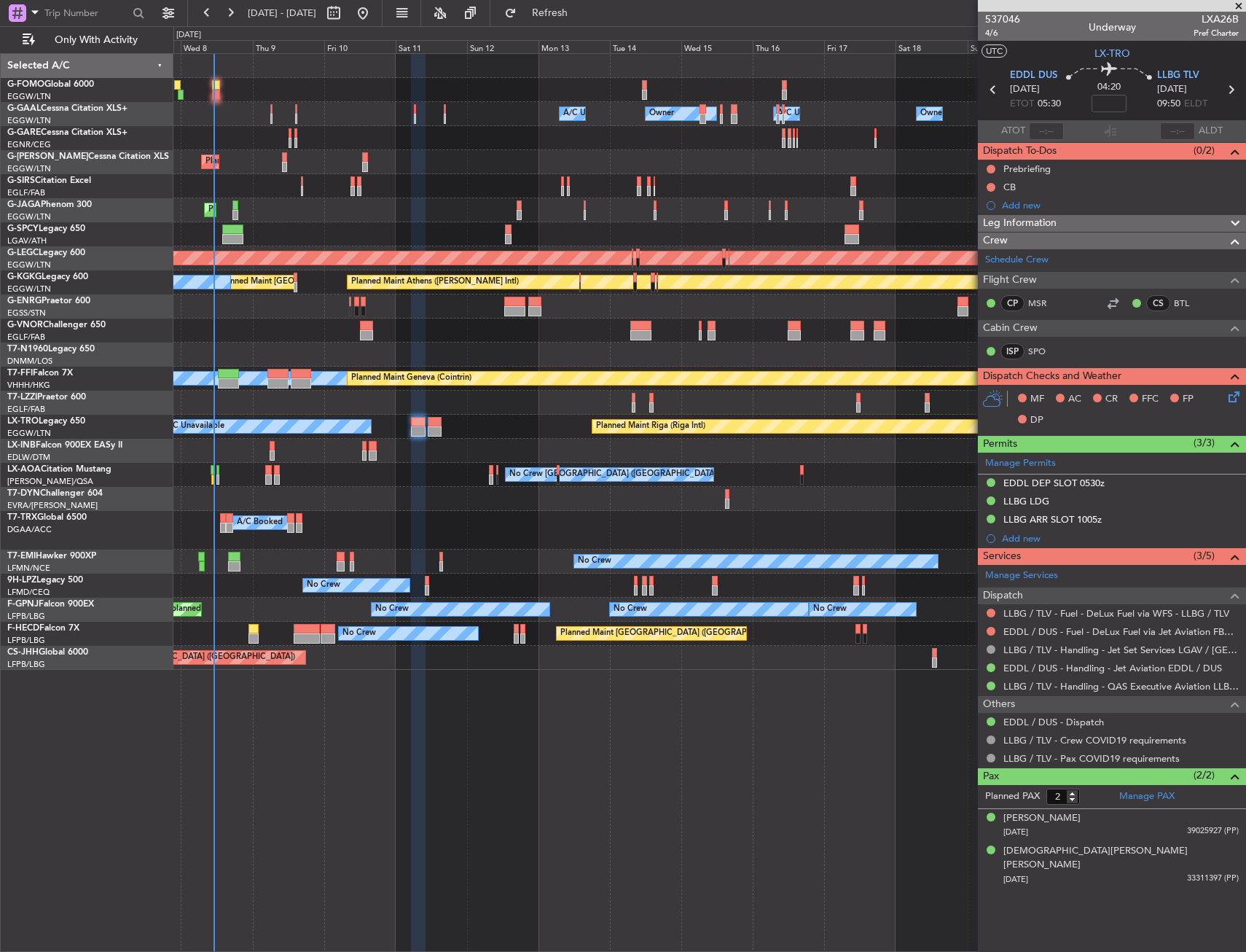
click at [379, 470] on div "Owner Owner A/C Unavailable Owner A/C Unavailable Owner Planned Maint [GEOGRAPH…" at bounding box center [709, 361] width 1072 height 616
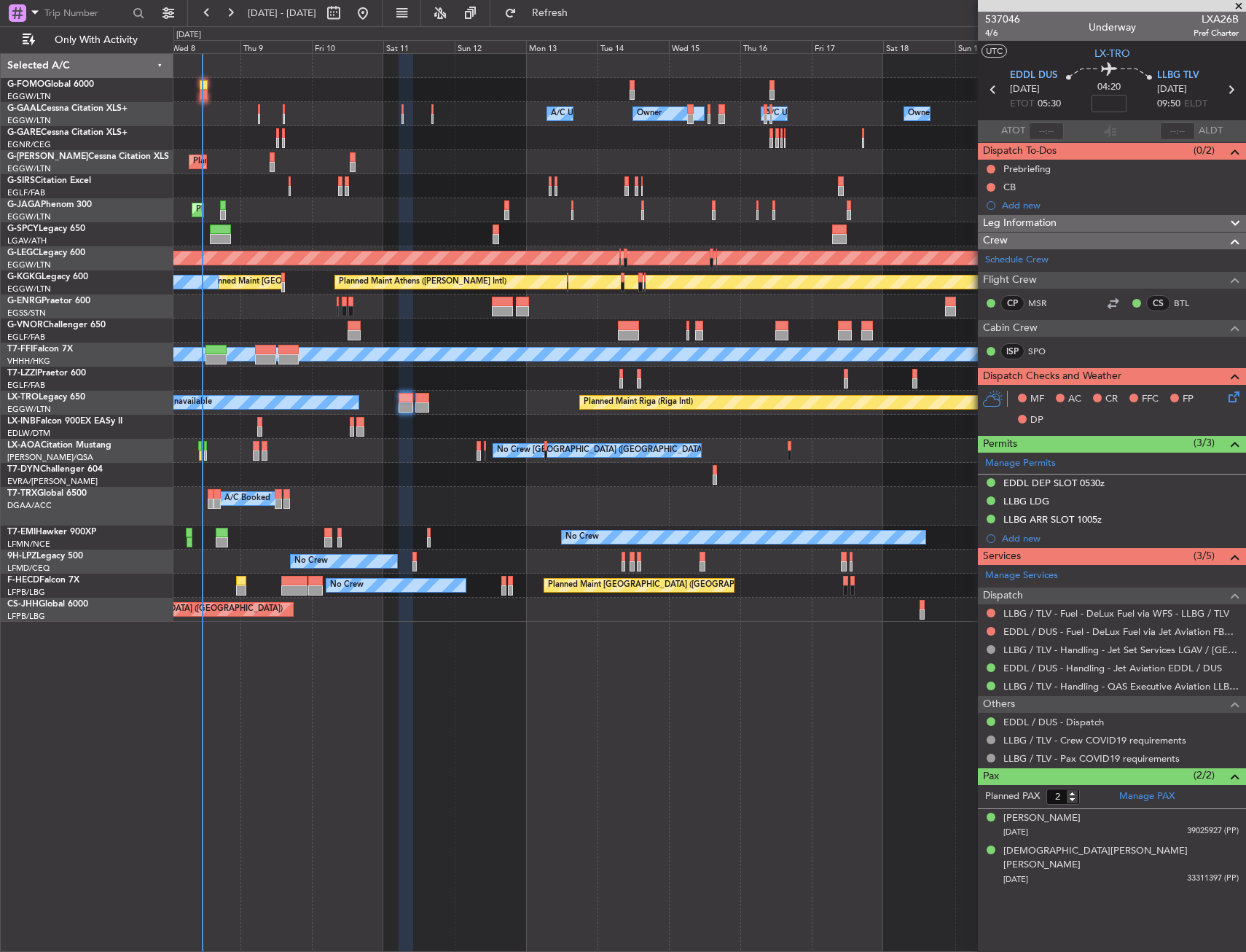
click at [452, 654] on div "Owner Owner A/C Unavailable Owner A/C Unavailable Owner Planned Maint [GEOGRAPH…" at bounding box center [709, 502] width 1073 height 899
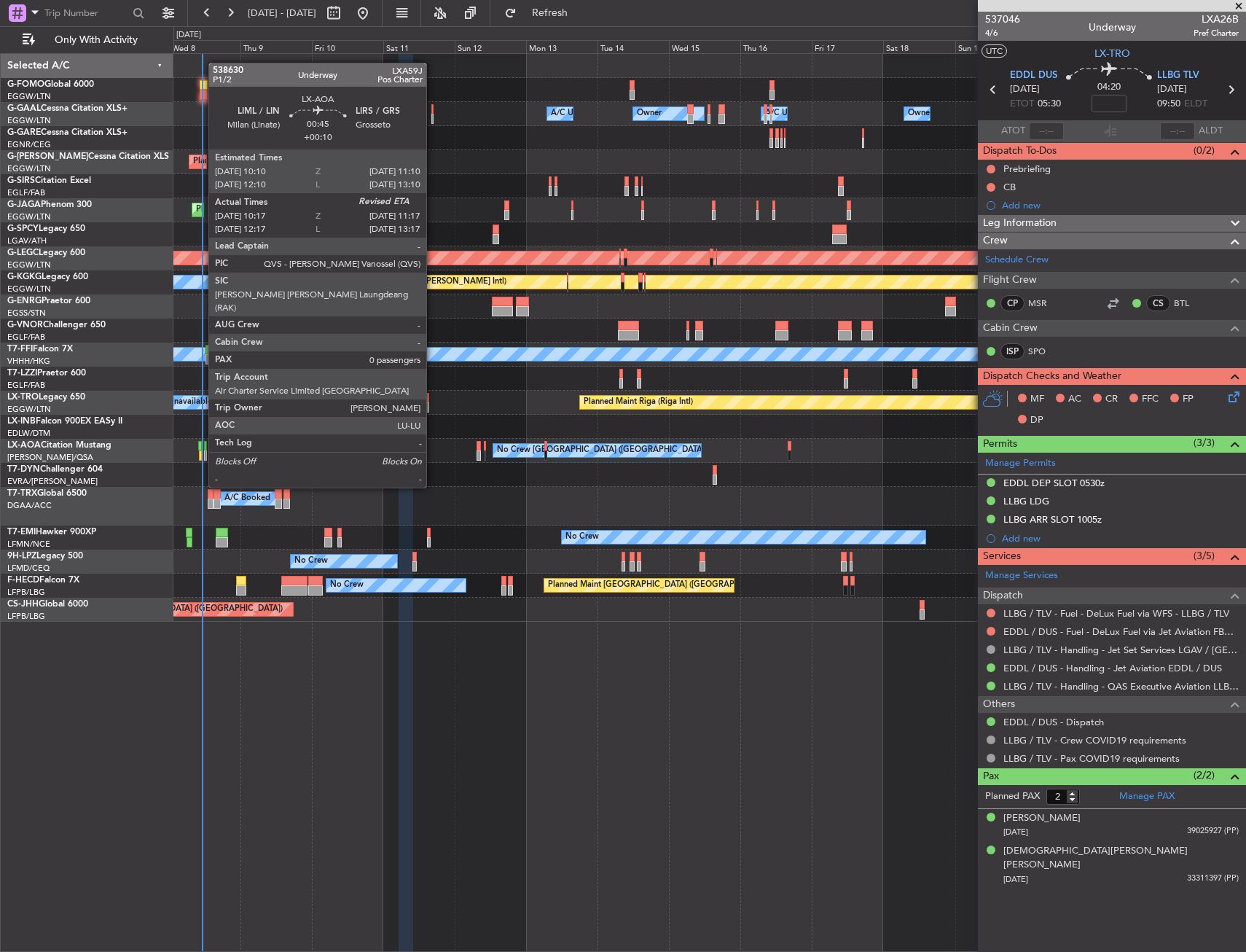
click at [201, 447] on div at bounding box center [200, 446] width 3 height 10
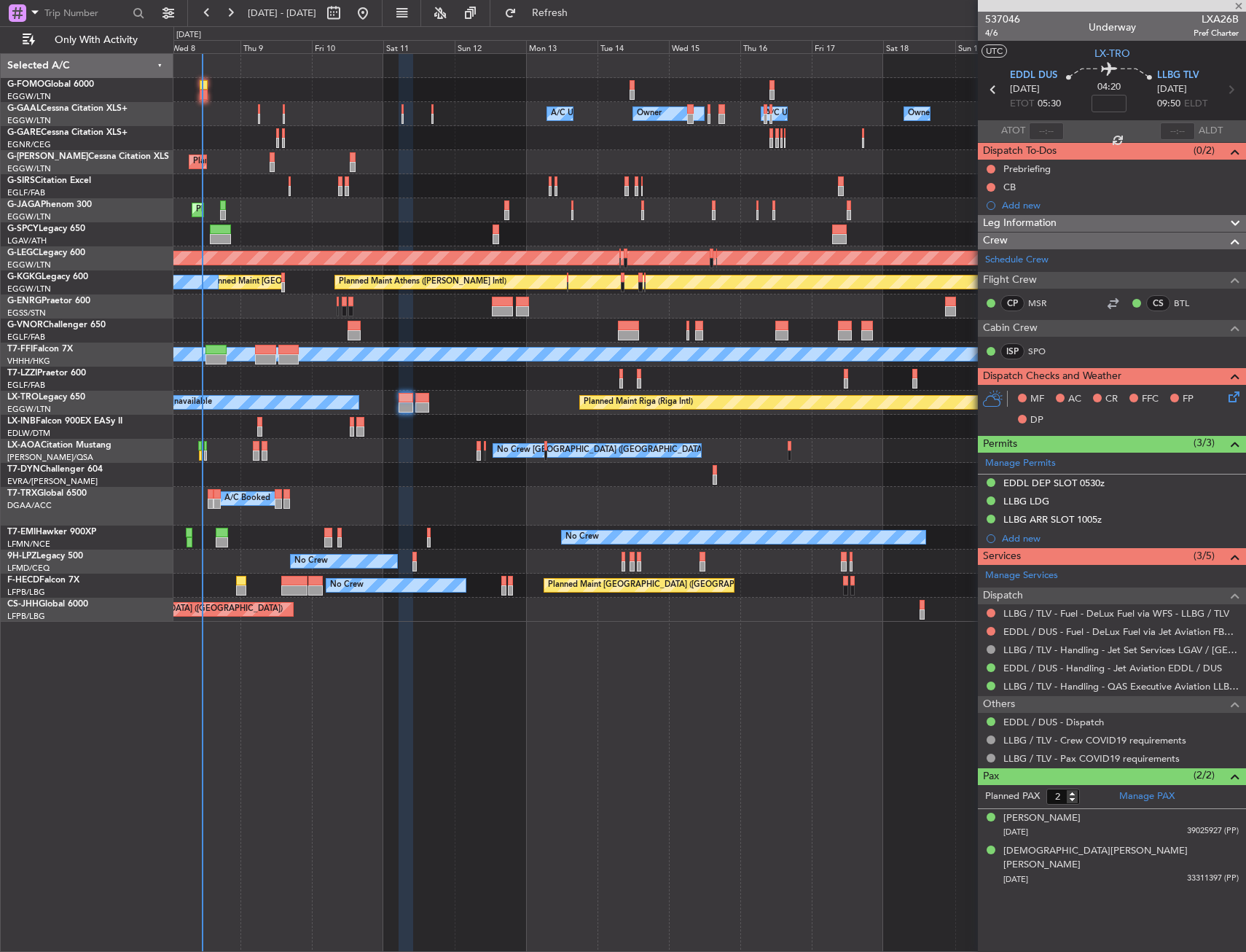
type input "+00:10"
type input "10:27"
type input "0"
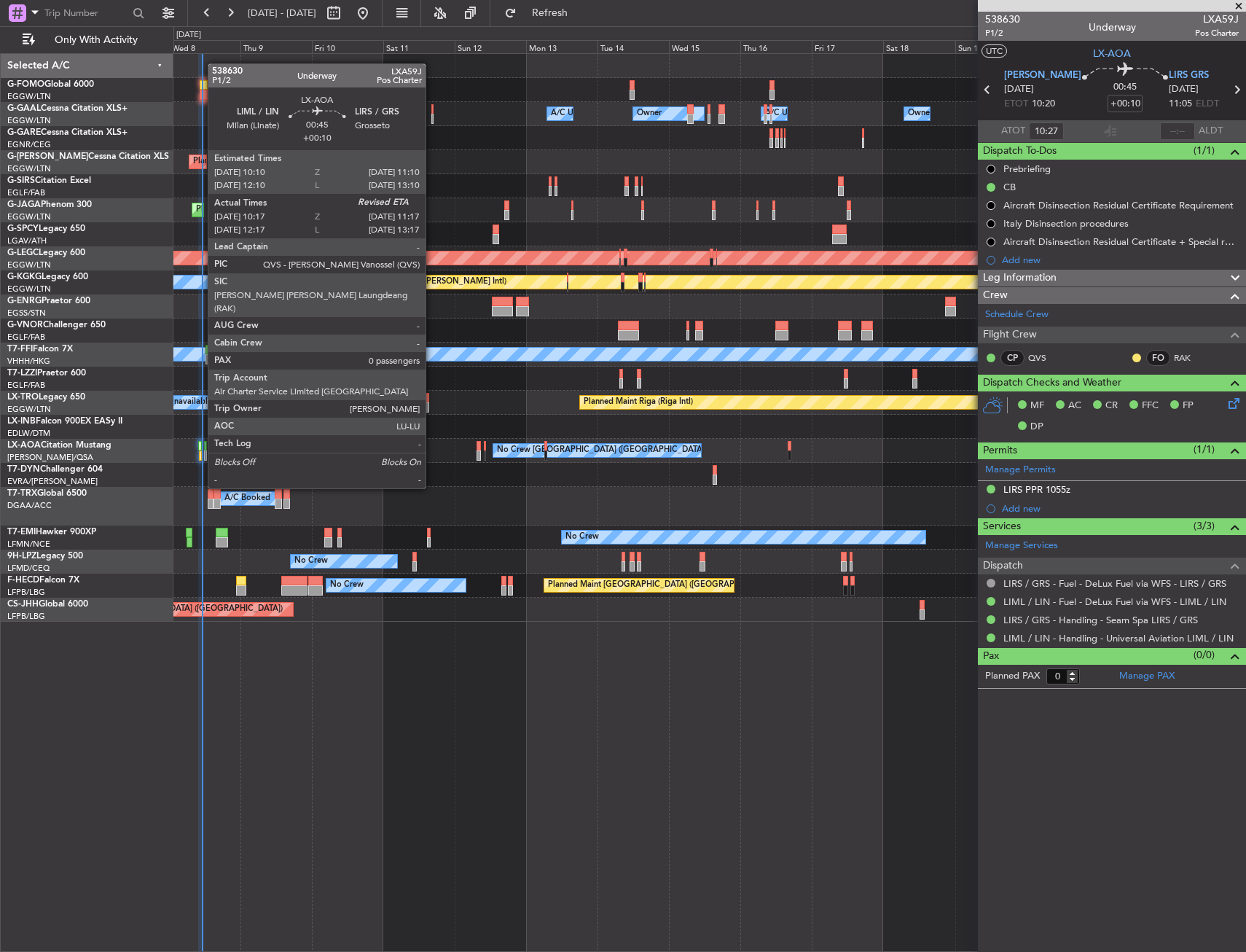
click at [200, 447] on div at bounding box center [200, 446] width 3 height 10
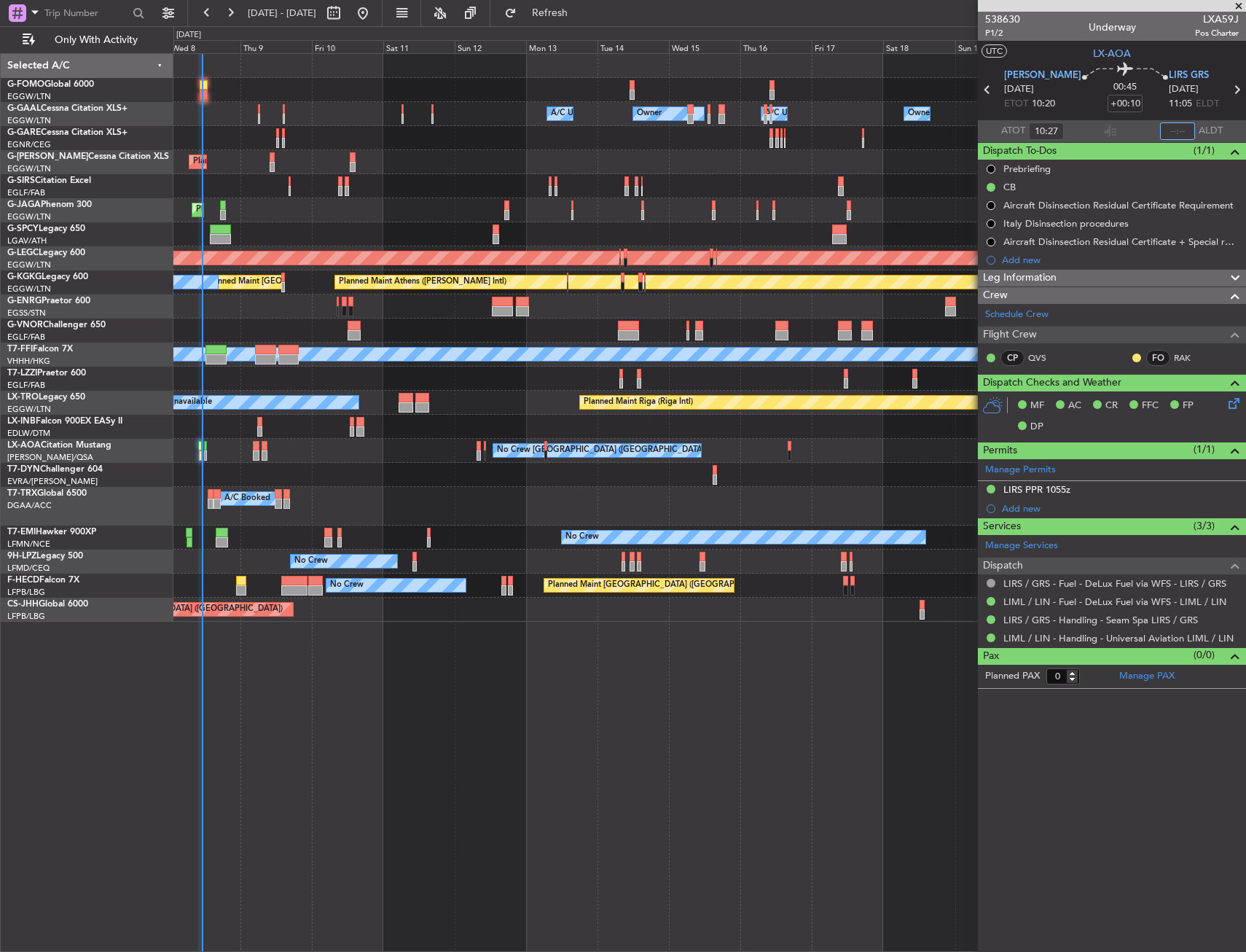
click at [1183, 129] on input "text" at bounding box center [1178, 131] width 35 height 17
click at [1166, 48] on section "UTC LX-AOA" at bounding box center [1113, 51] width 268 height 22
type input "11:13"
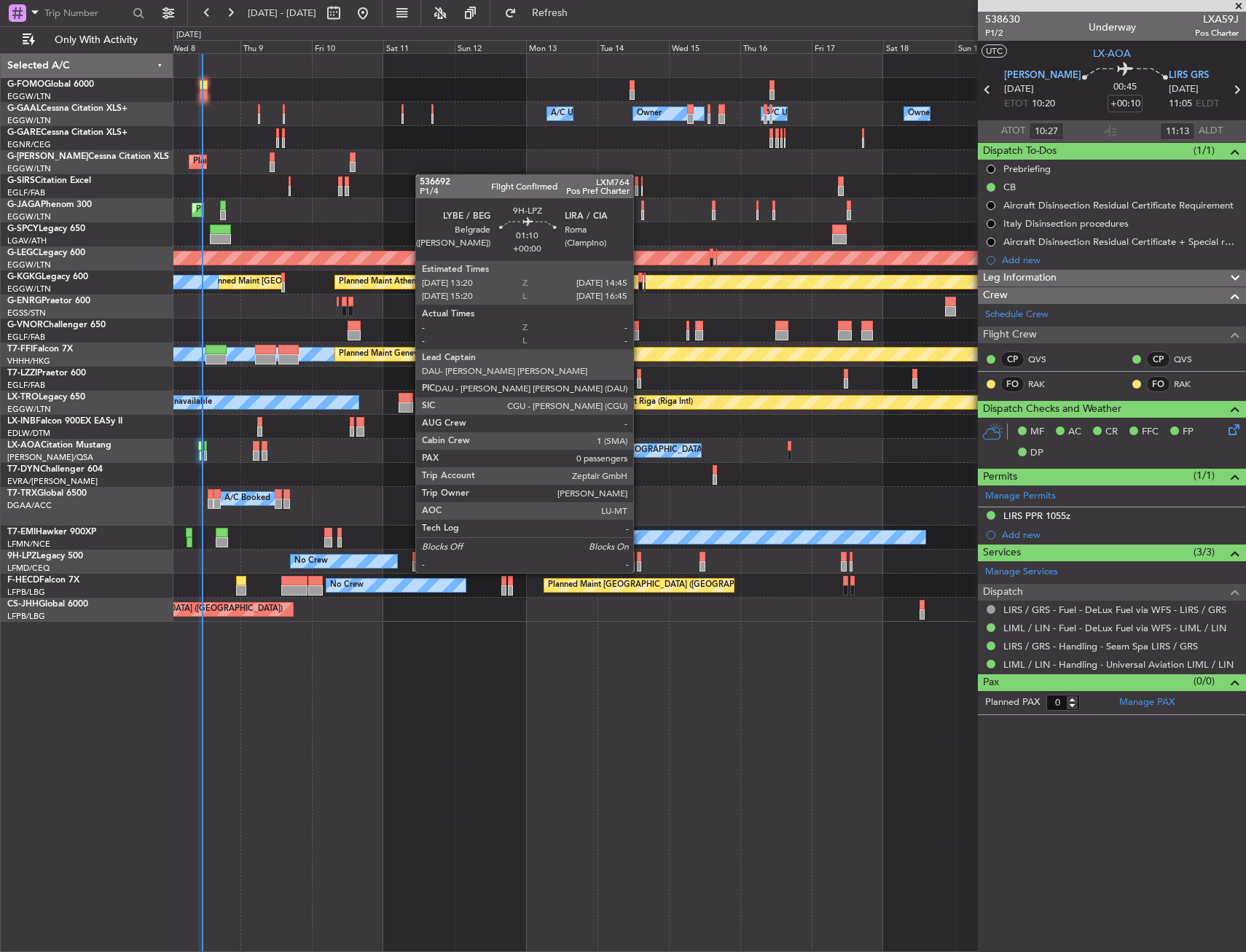
click at [640, 558] on div at bounding box center [639, 557] width 4 height 10
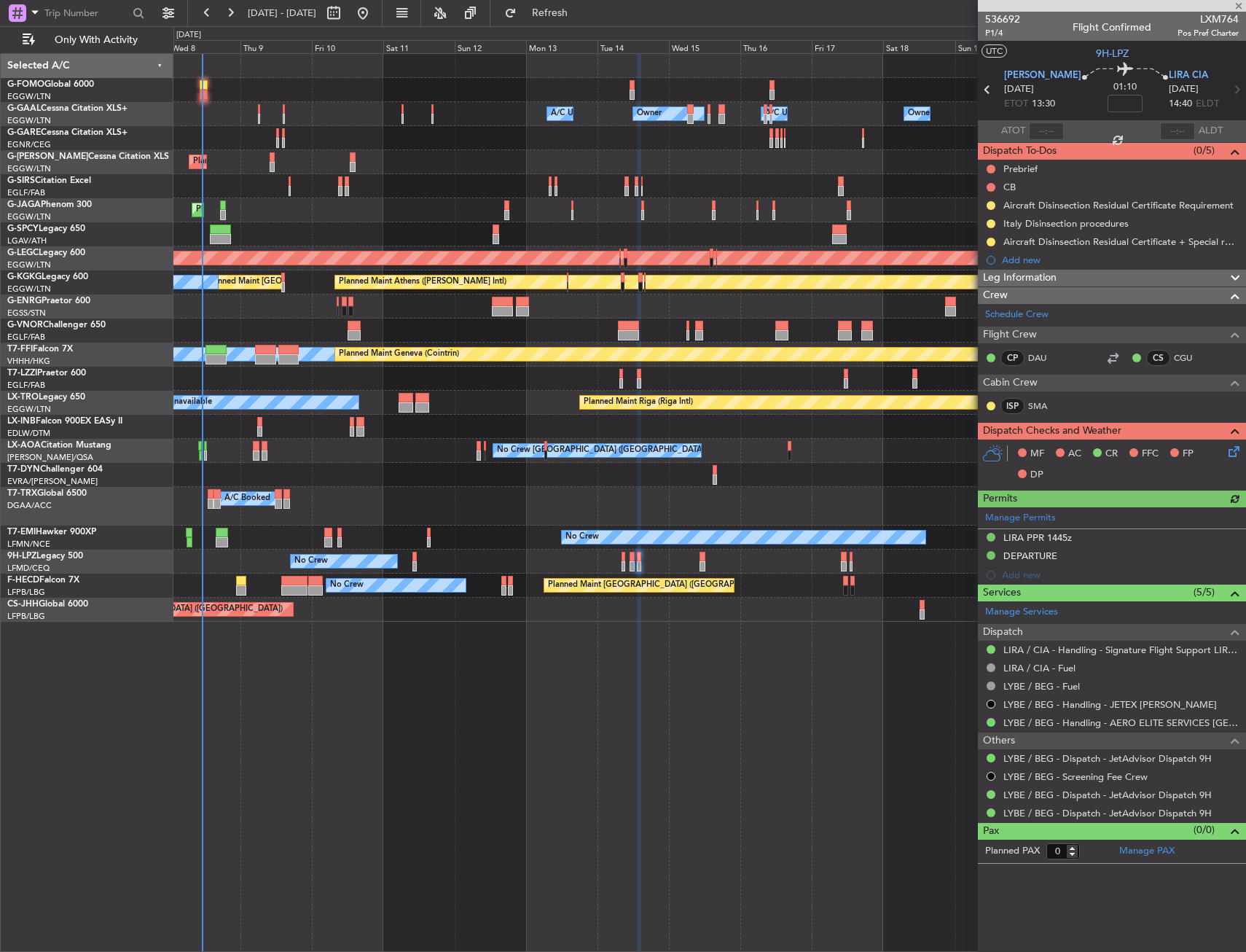
click at [1139, 538] on div "Manage Permits LIRA PPR 1445z DEPARTURE Add new" at bounding box center [1113, 545] width 268 height 77
click at [1091, 534] on div "LIRA PPR 1445z" at bounding box center [1113, 539] width 268 height 18
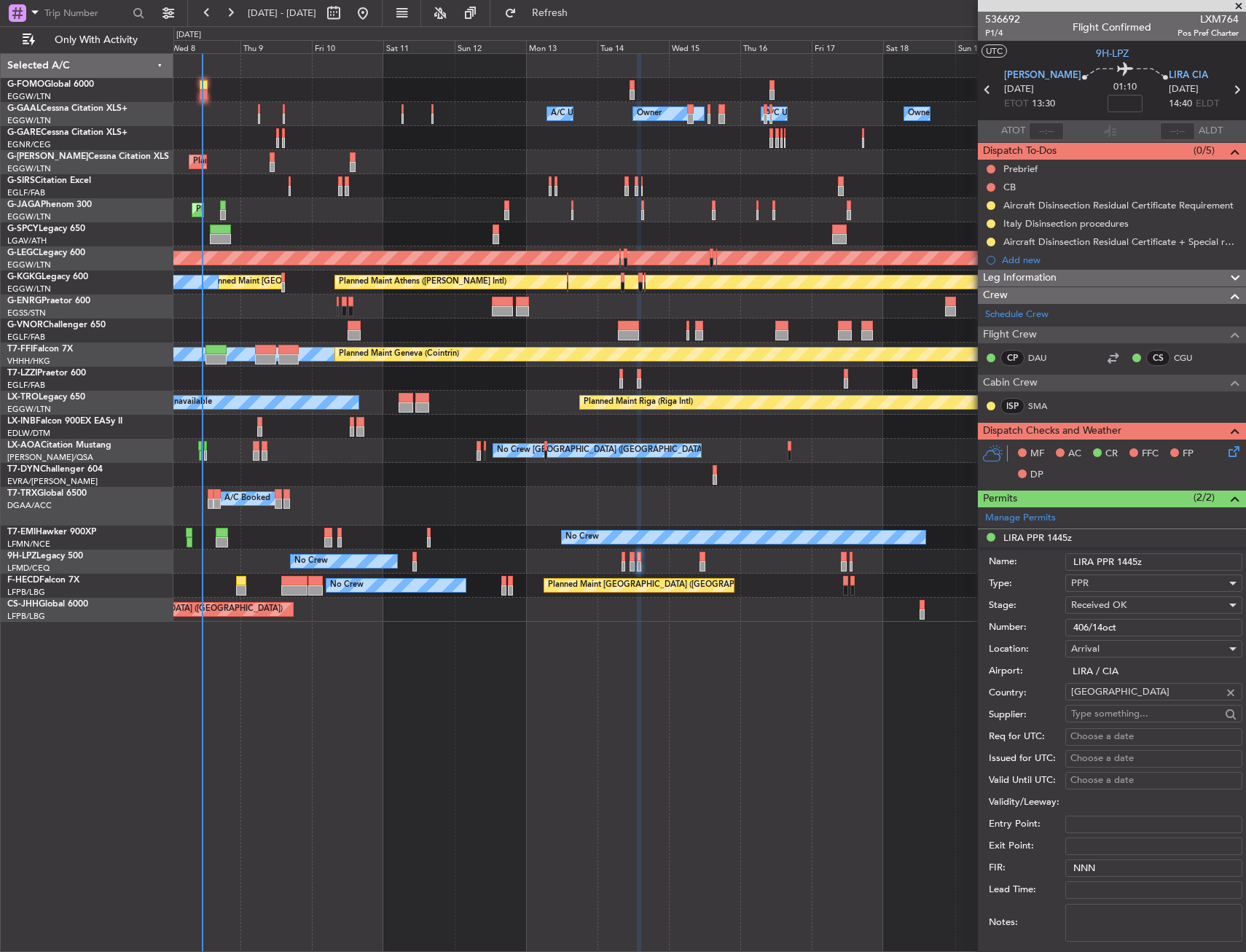
click at [1094, 629] on input "406/14oct" at bounding box center [1154, 627] width 177 height 17
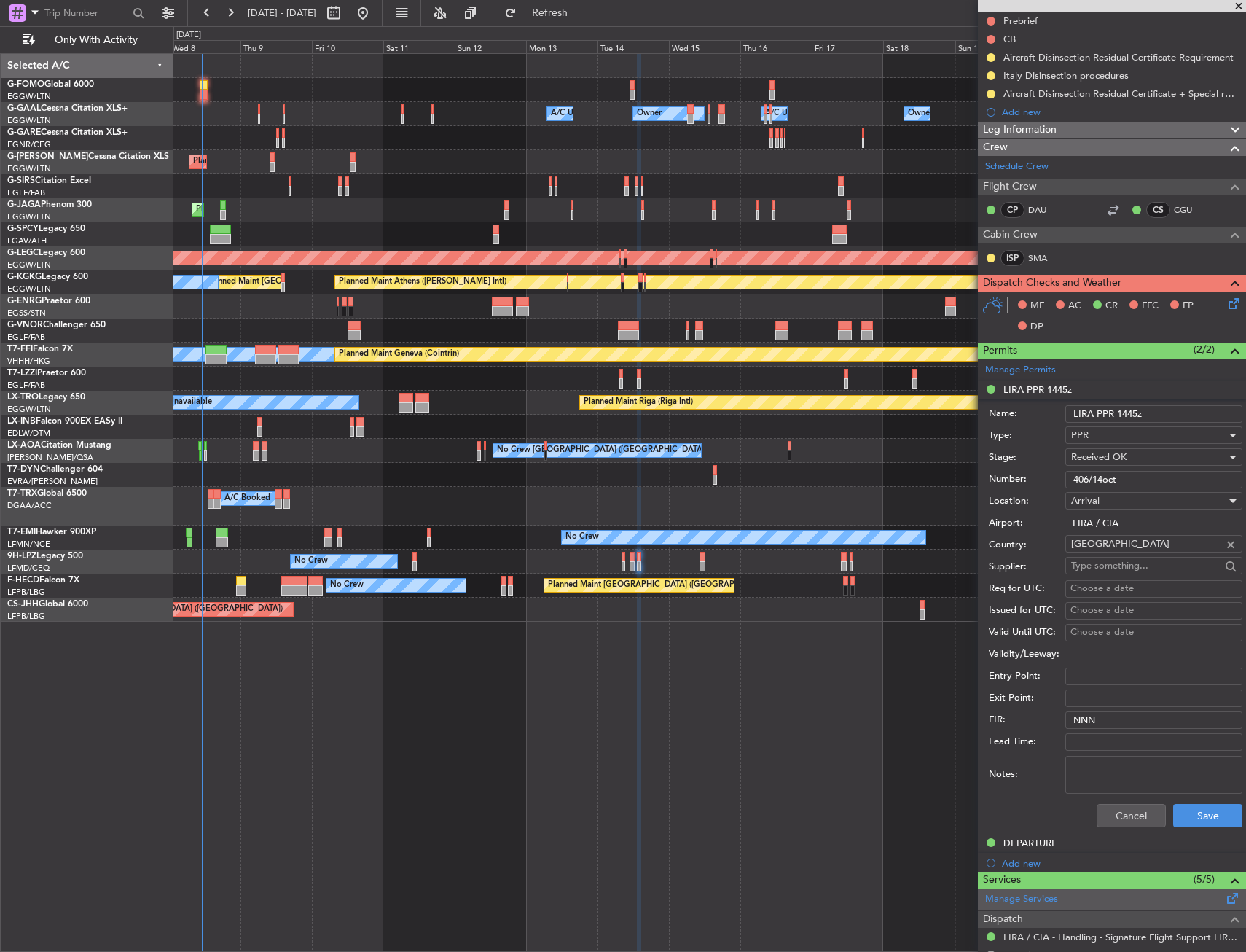
scroll to position [292, 0]
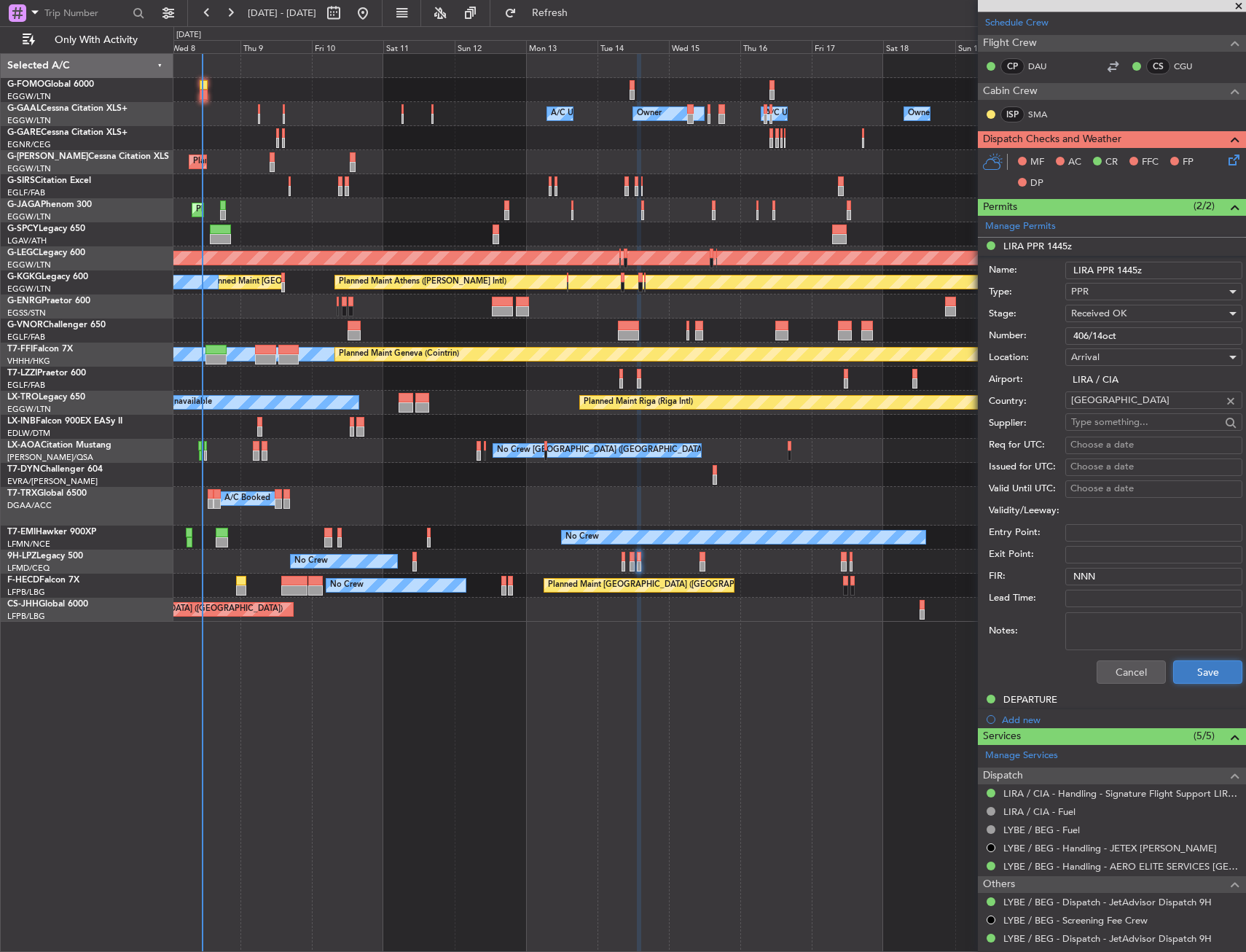
click at [1197, 662] on button "Save" at bounding box center [1208, 672] width 70 height 23
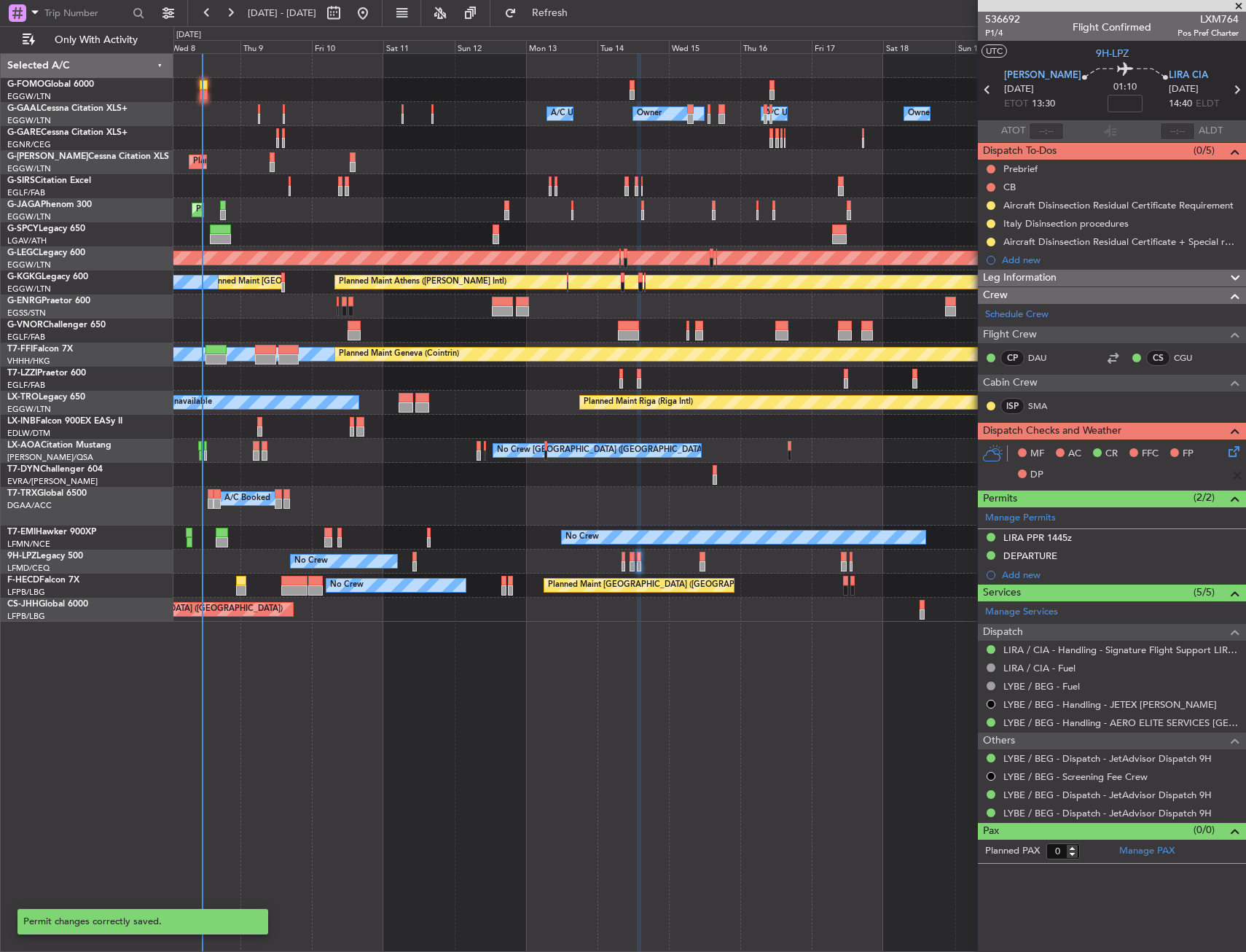
scroll to position [0, 0]
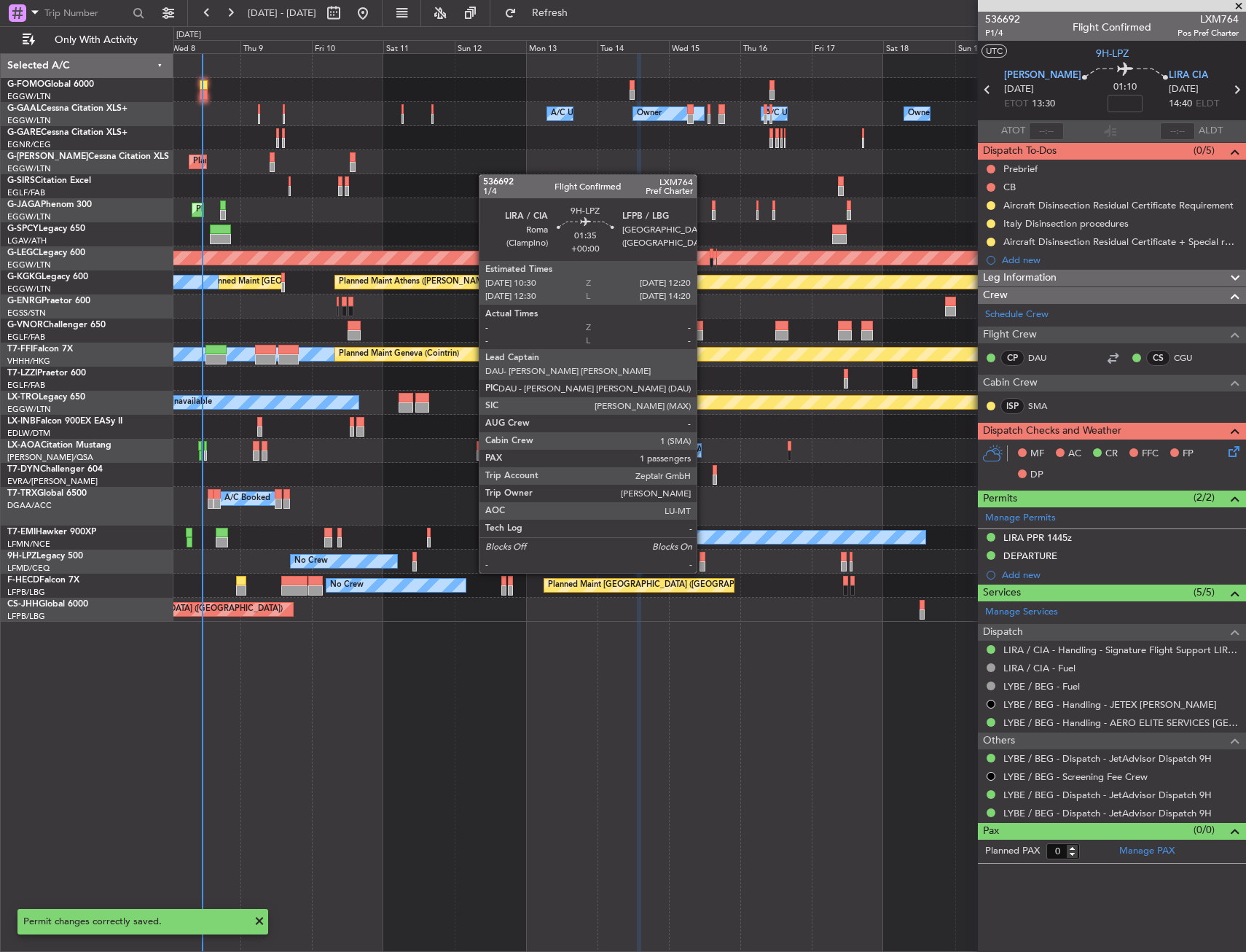
click at [703, 558] on div at bounding box center [703, 557] width 6 height 10
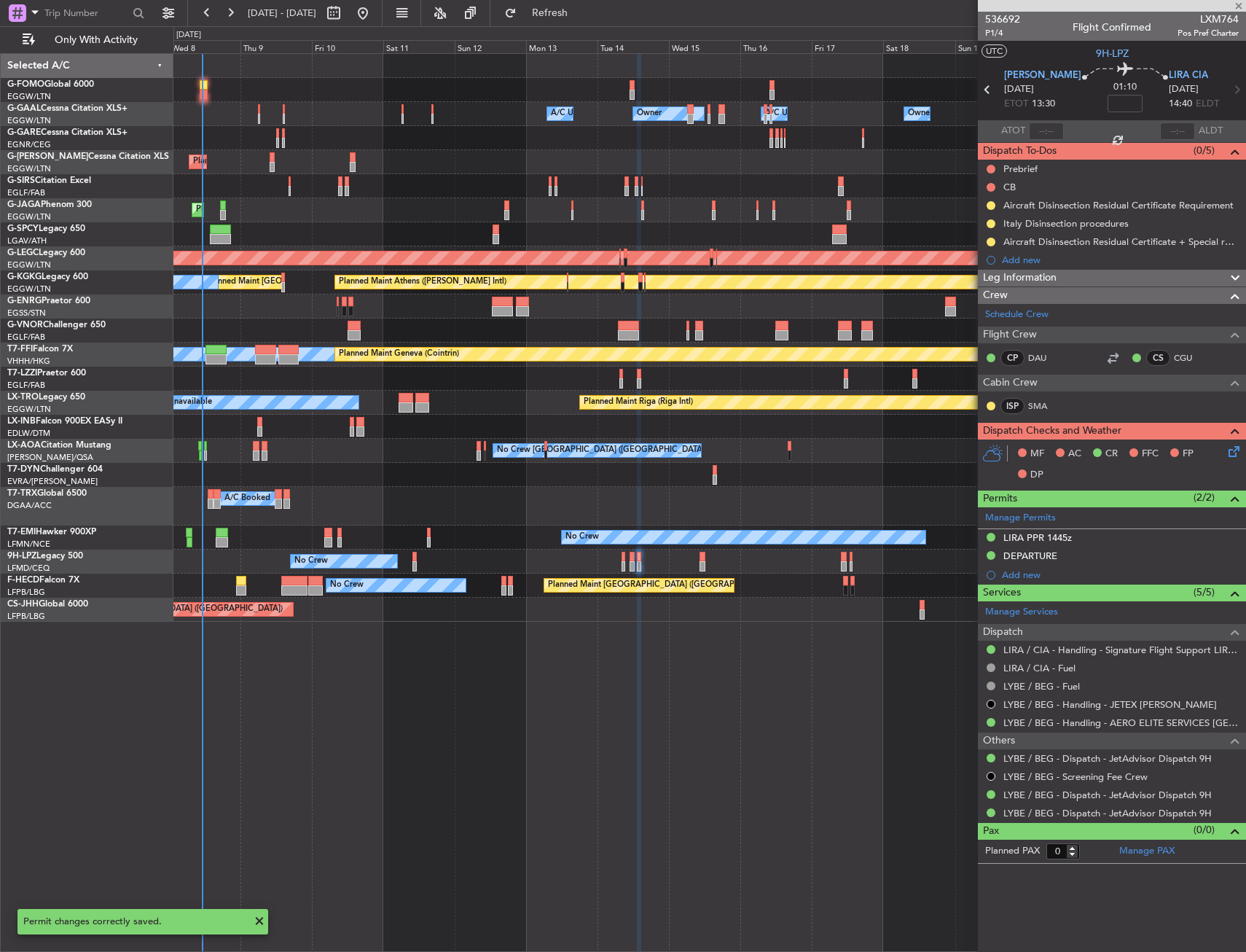
type input "1"
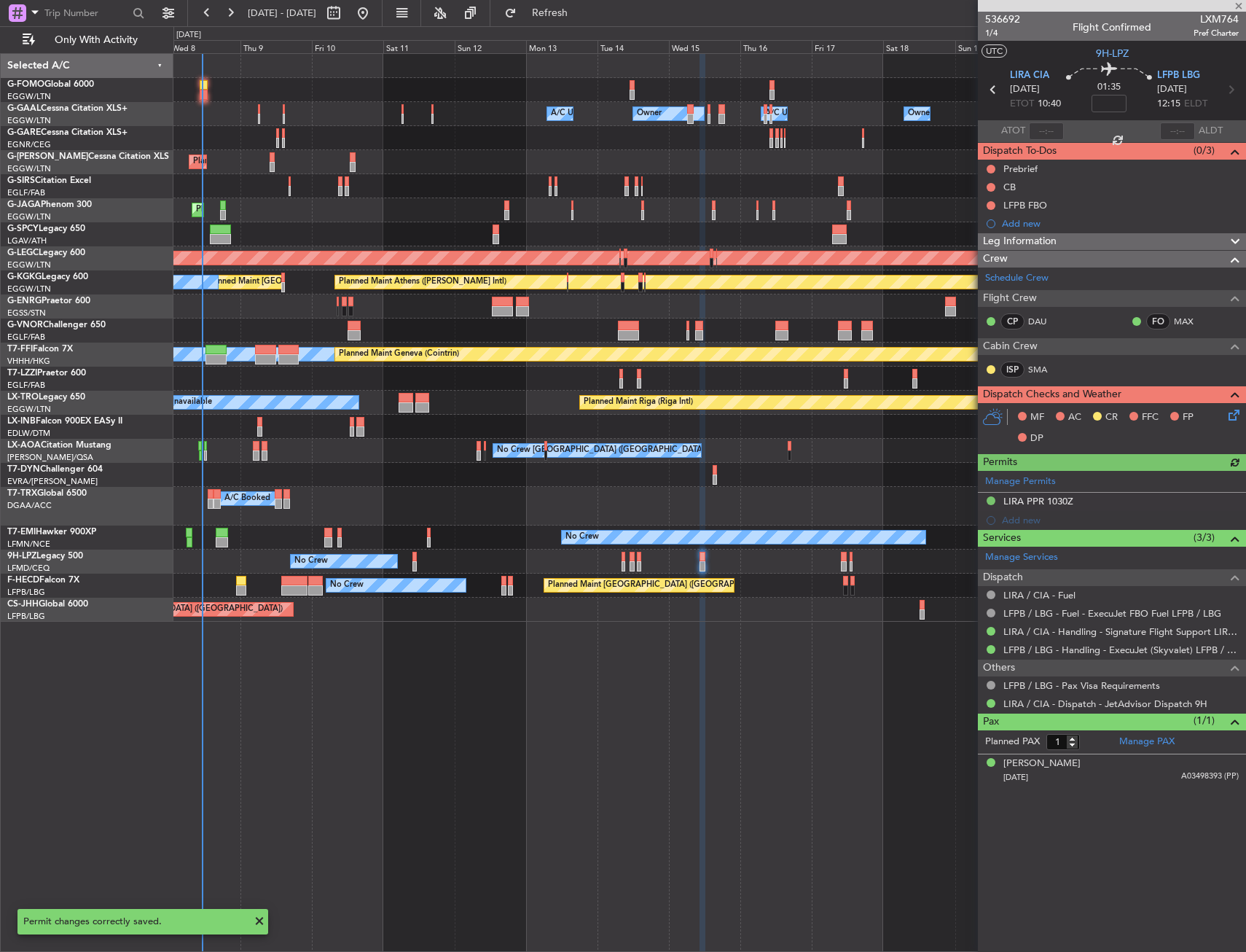
click at [1114, 501] on div "Manage Permits LIRA PPR 1030Z Add new" at bounding box center [1113, 500] width 268 height 59
click at [1090, 498] on div "Manage Permits LIRA PPR 1030Z Add new" at bounding box center [1113, 500] width 268 height 59
drag, startPoint x: 1124, startPoint y: 513, endPoint x: 1089, endPoint y: 519, distance: 35.5
click at [1113, 535] on div "536692 1/4 Flight Confirmed LXM764 Pref Charter UTC 9H-LPZ LIRA CIA [DATE] ETOT…" at bounding box center [1113, 399] width 268 height 776
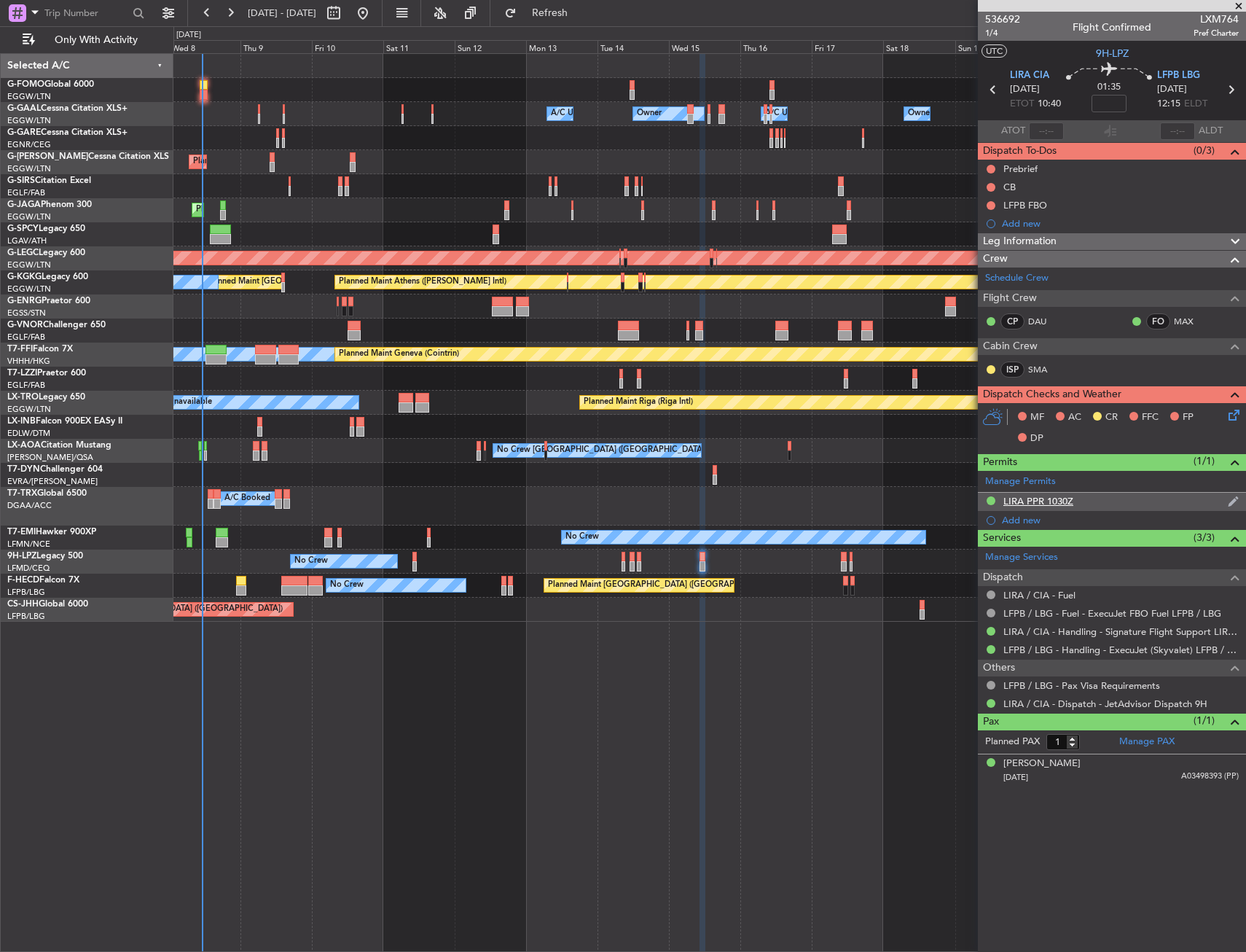
click at [1099, 503] on div "LIRA PPR 1030Z" at bounding box center [1113, 502] width 268 height 18
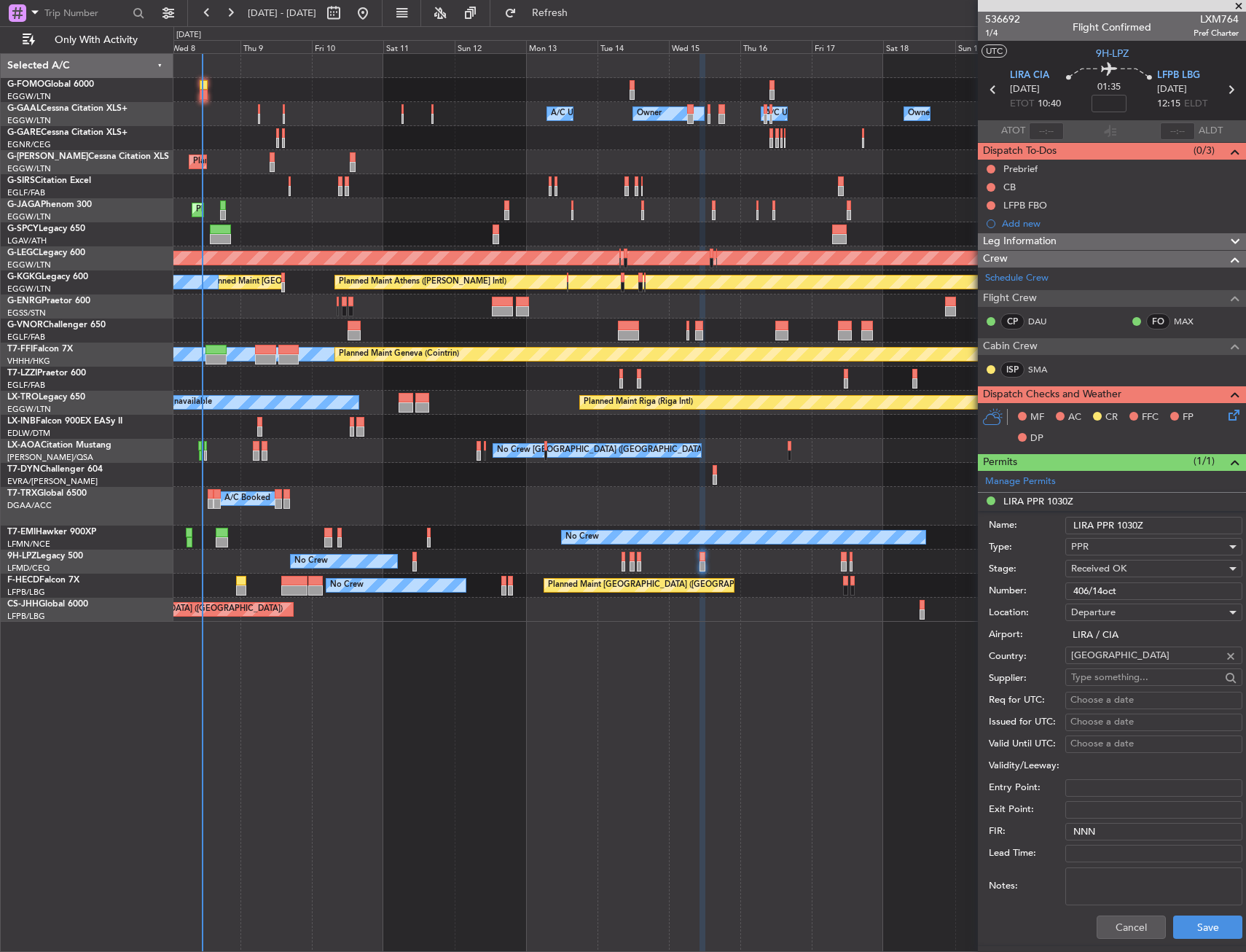
scroll to position [146, 0]
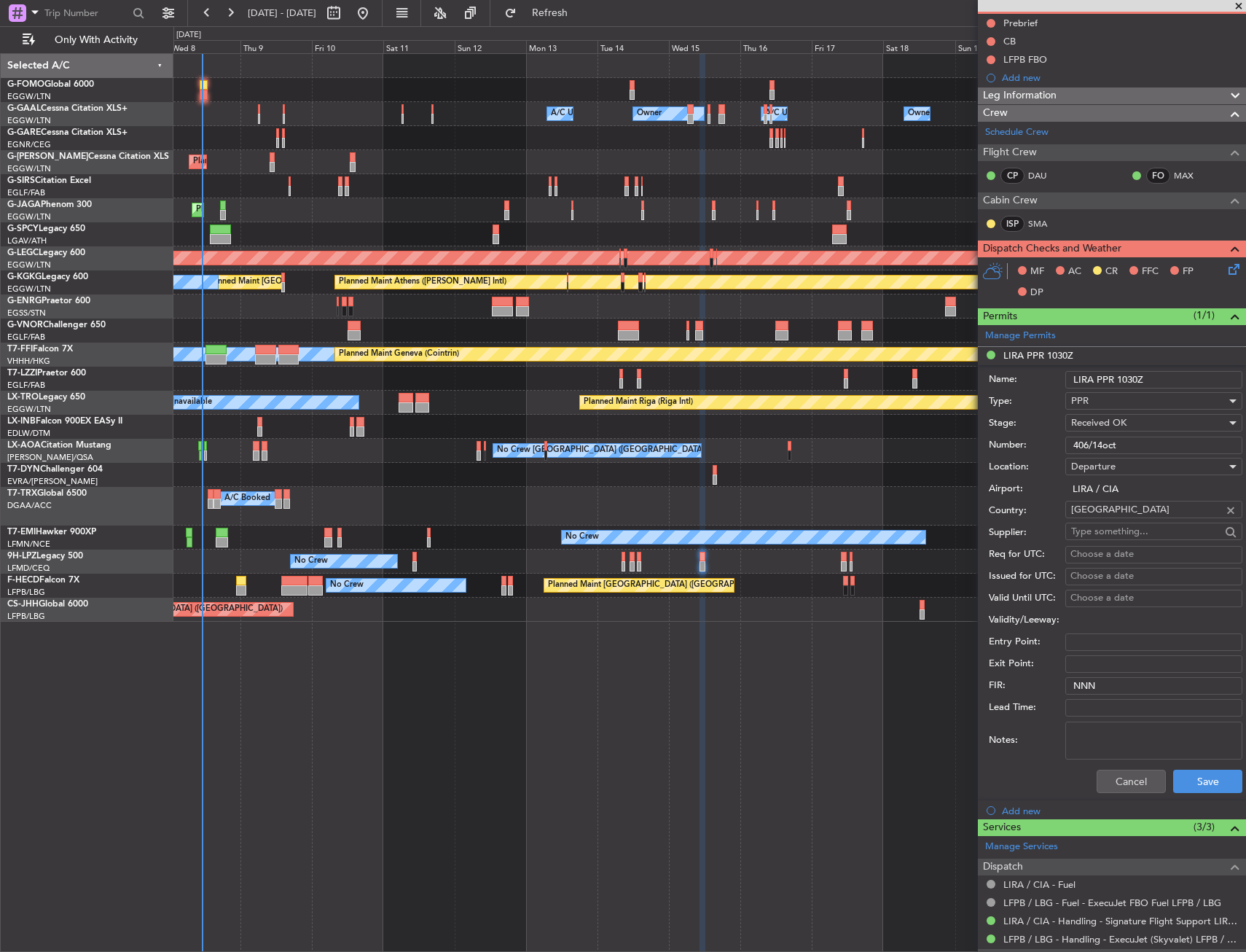
click at [1155, 442] on input "406/14oct" at bounding box center [1154, 445] width 177 height 17
click at [1186, 783] on button "Save" at bounding box center [1208, 781] width 70 height 23
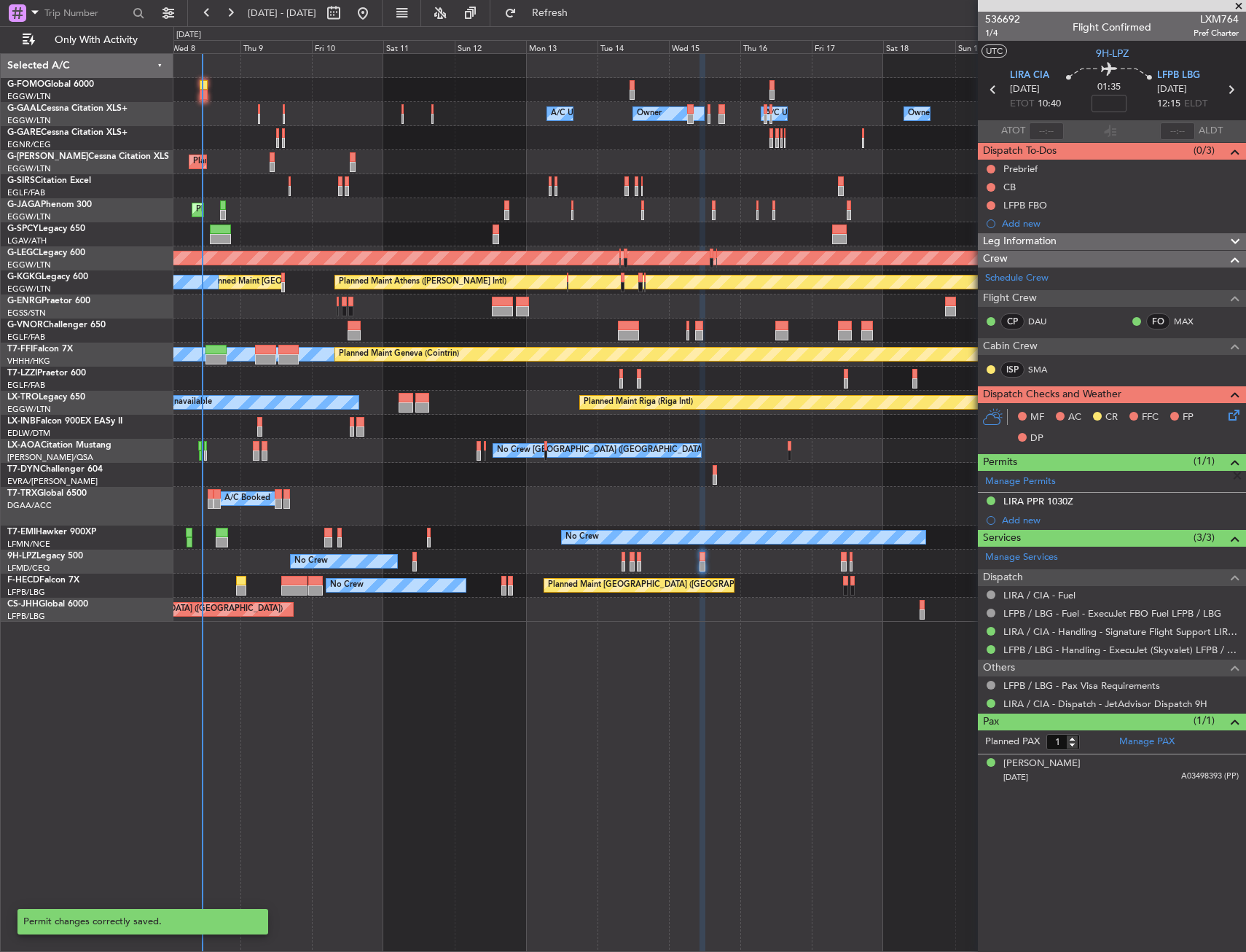
scroll to position [0, 0]
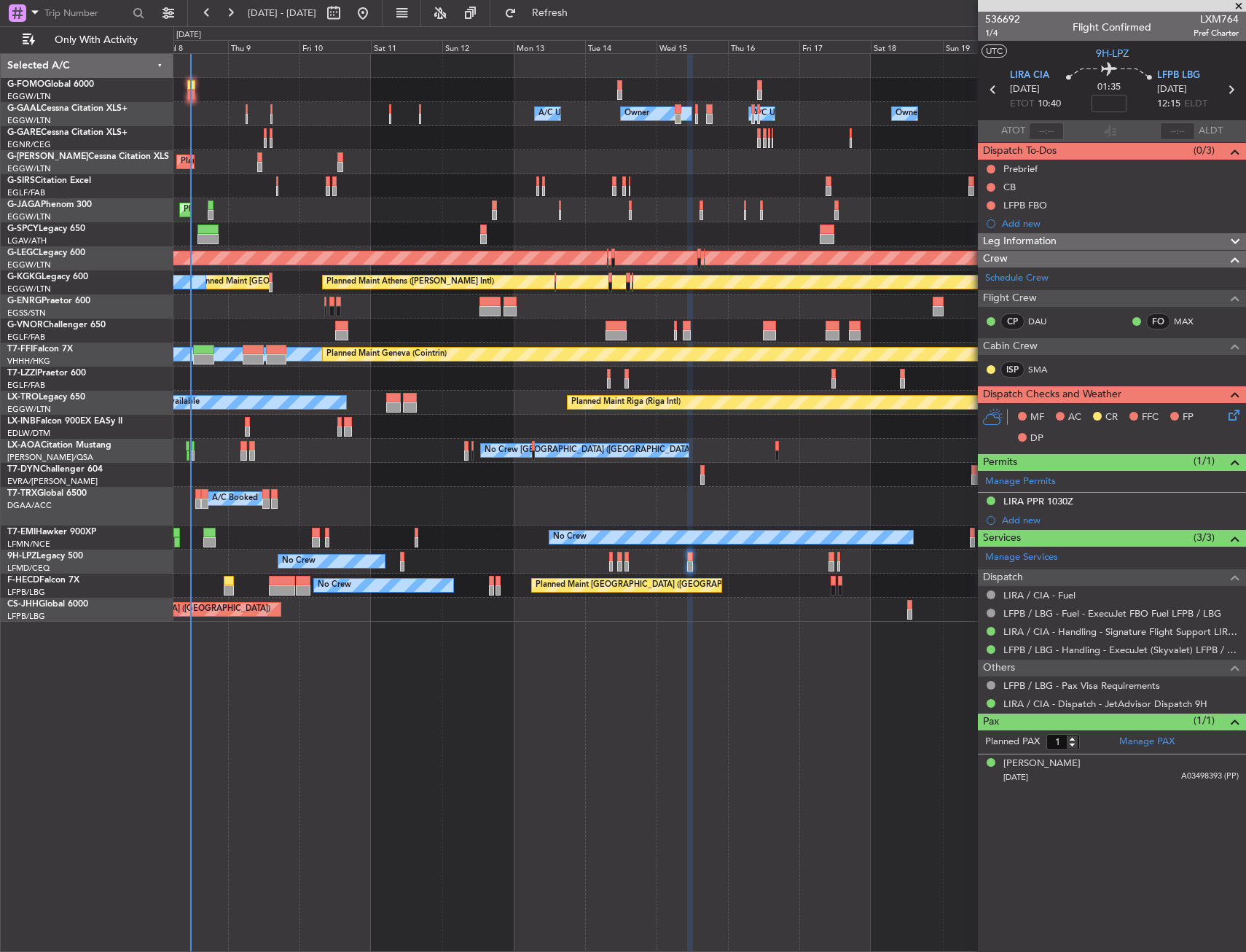
click at [466, 558] on div "Owner A/C Unavailable Owner A/C Unavailable Owner Owner Planned Maint London (L…" at bounding box center [709, 337] width 1072 height 568
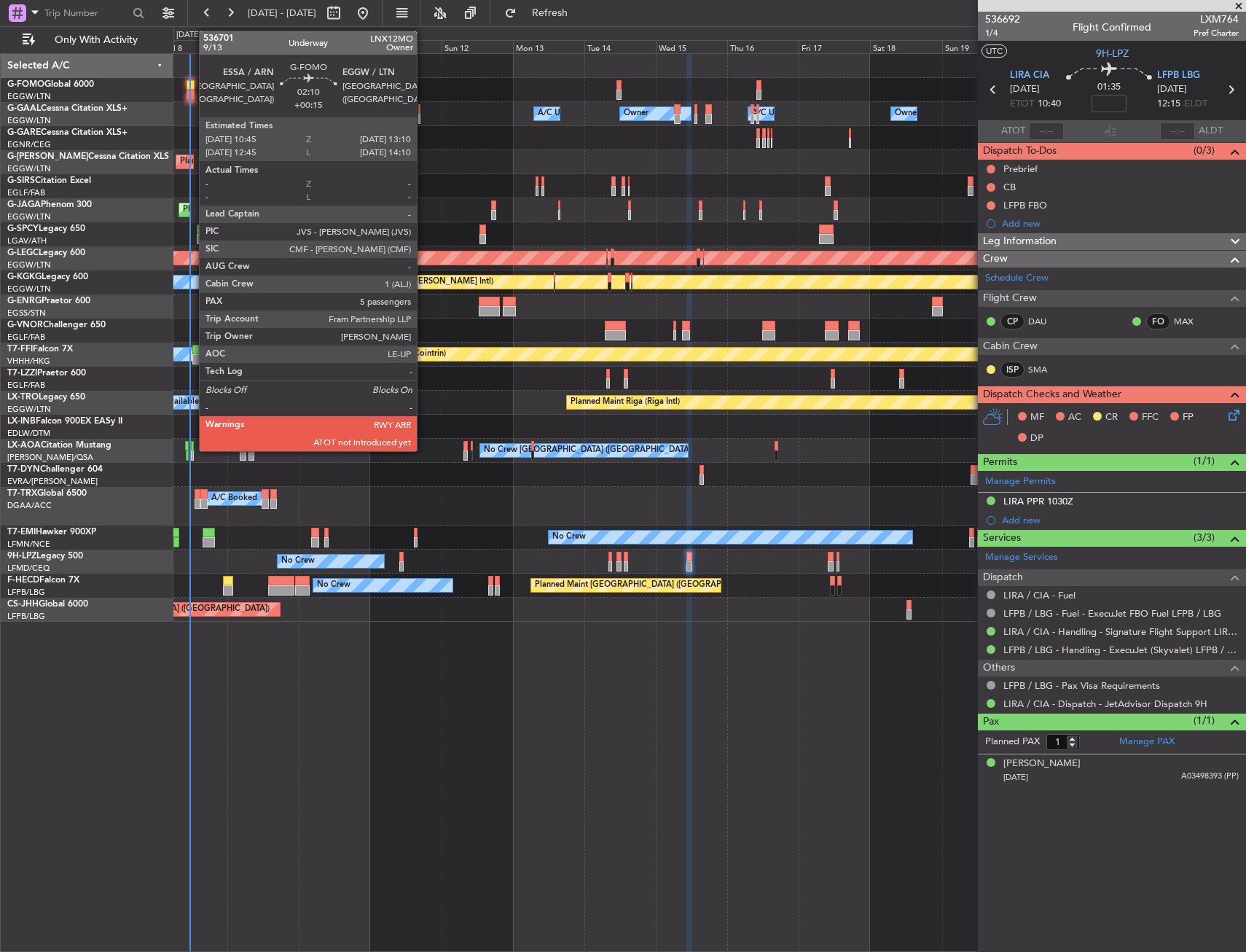
click at [191, 91] on div at bounding box center [190, 94] width 7 height 10
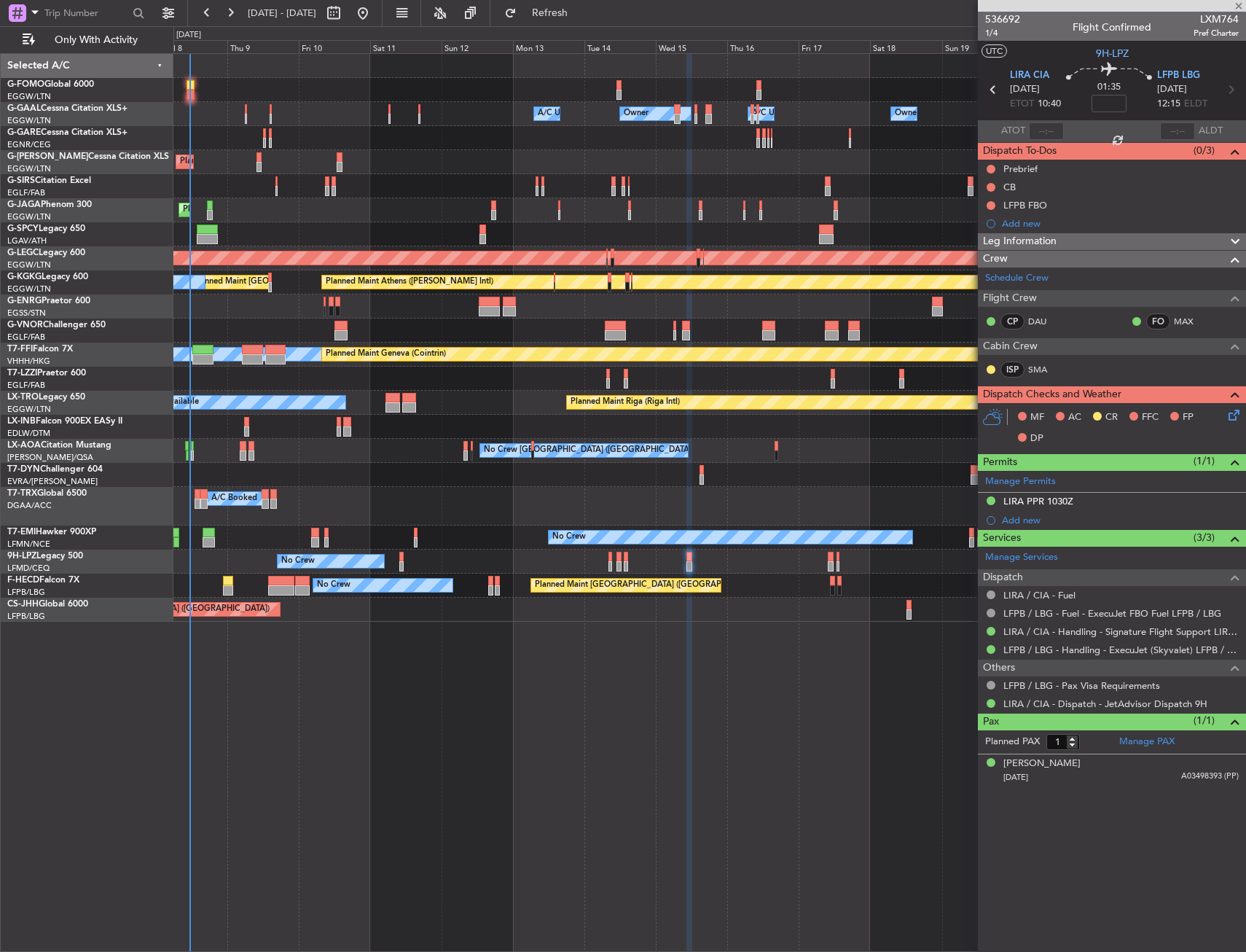
type input "+00:15"
type input "5"
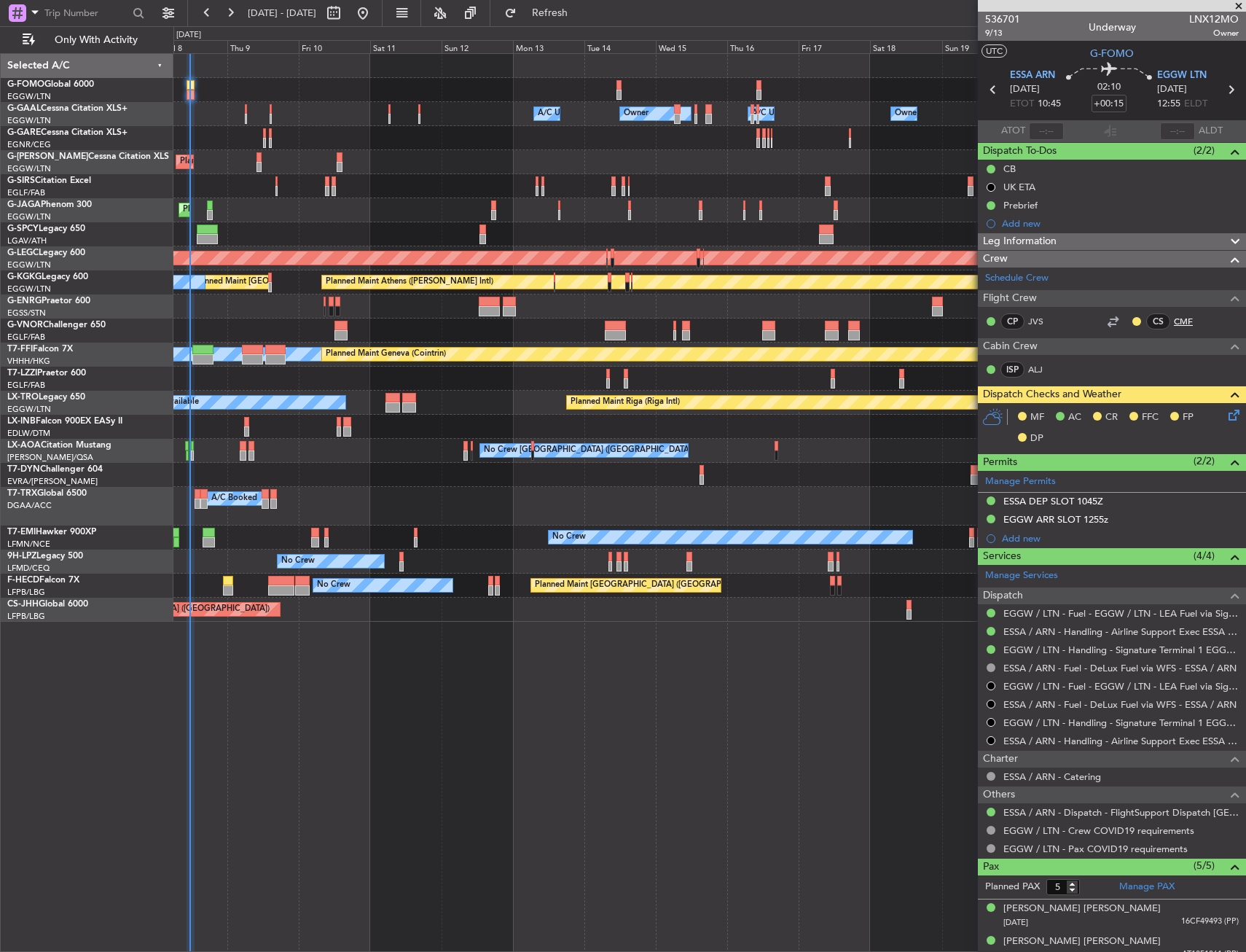
click at [1178, 323] on link "CMF" at bounding box center [1190, 321] width 33 height 13
click at [1179, 316] on link "CMF" at bounding box center [1190, 321] width 33 height 13
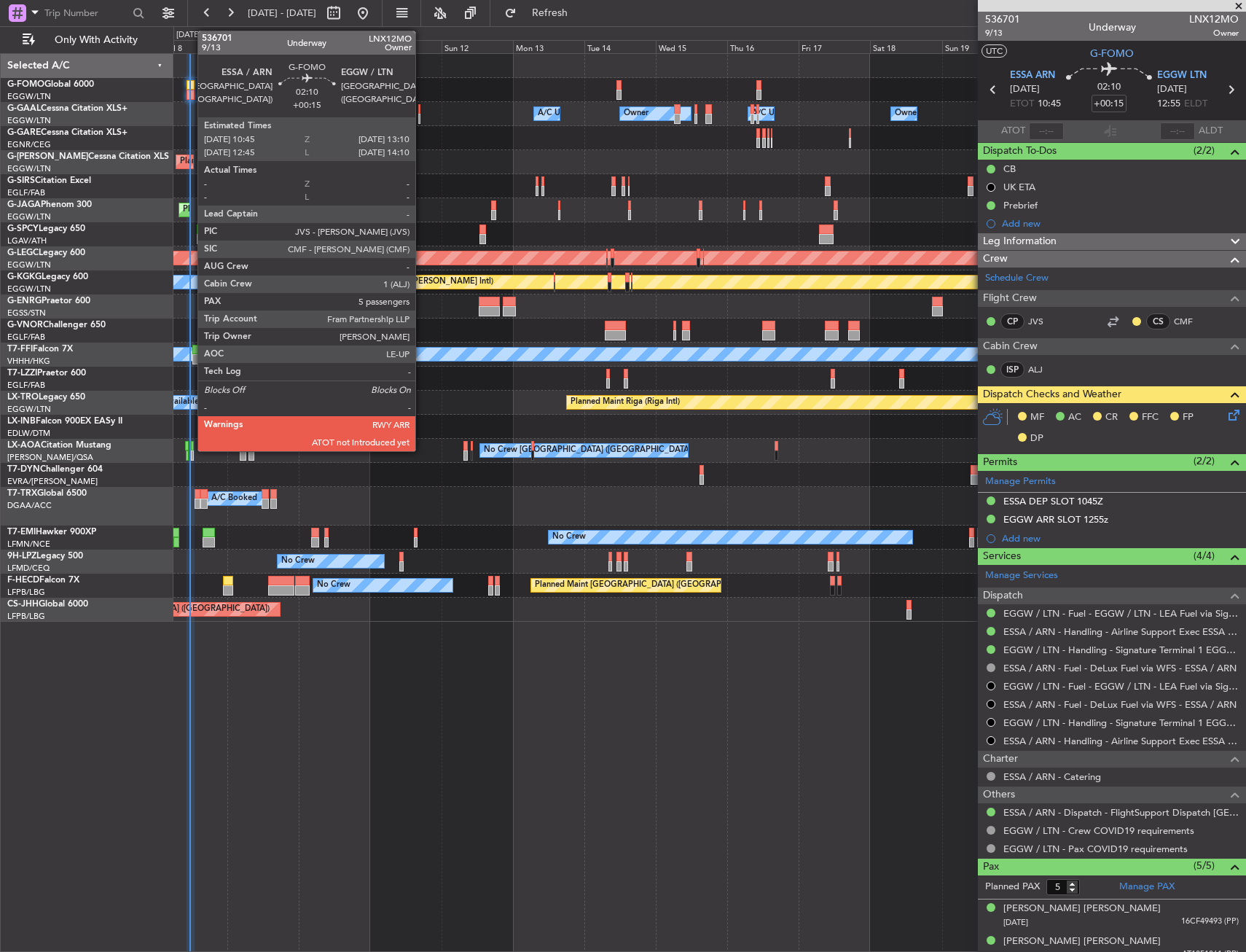
click at [191, 87] on div at bounding box center [190, 85] width 7 height 10
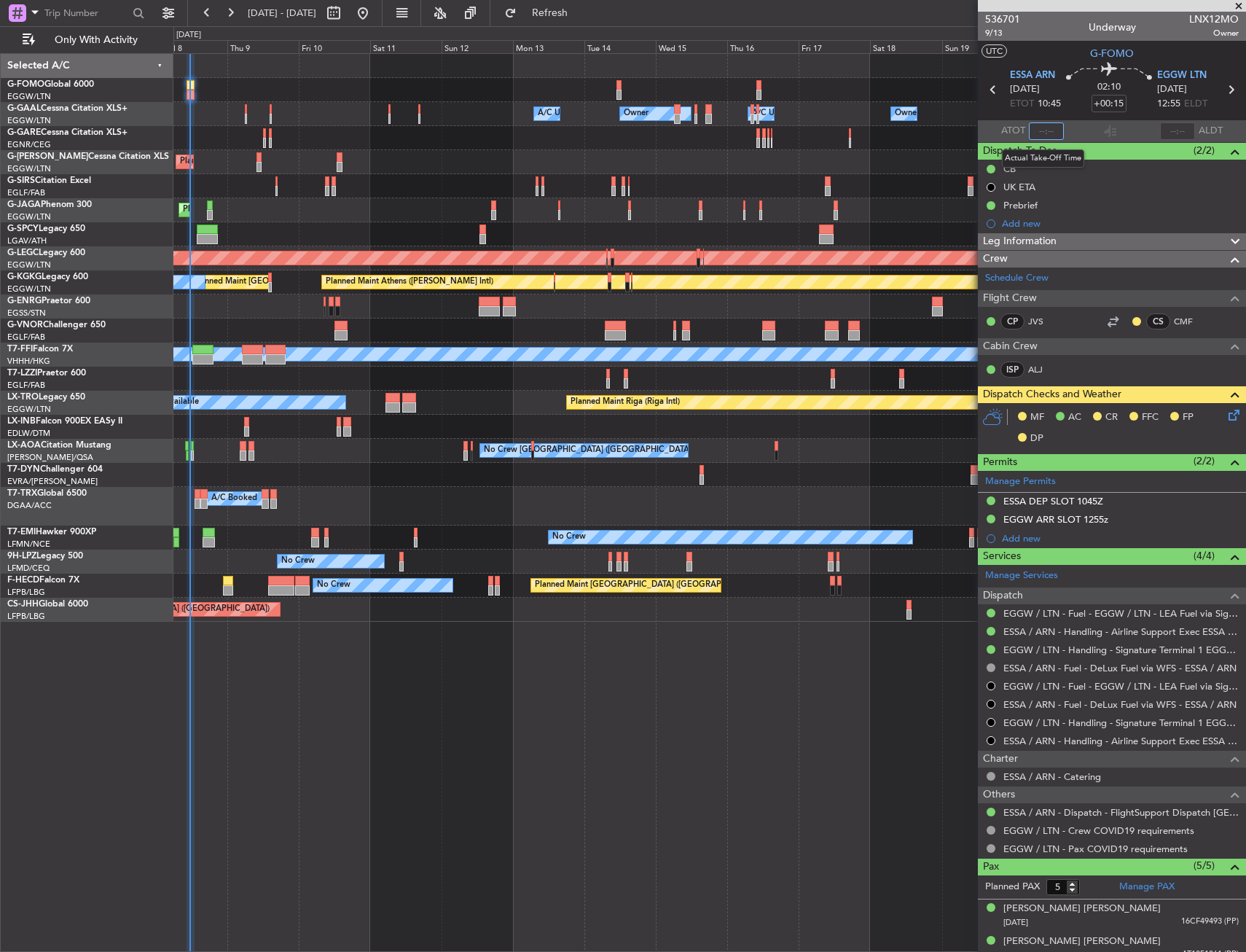
click at [1042, 126] on input "text" at bounding box center [1046, 131] width 35 height 17
click at [1050, 51] on section "UTC G-FOMO" at bounding box center [1113, 51] width 268 height 22
type input "11:32"
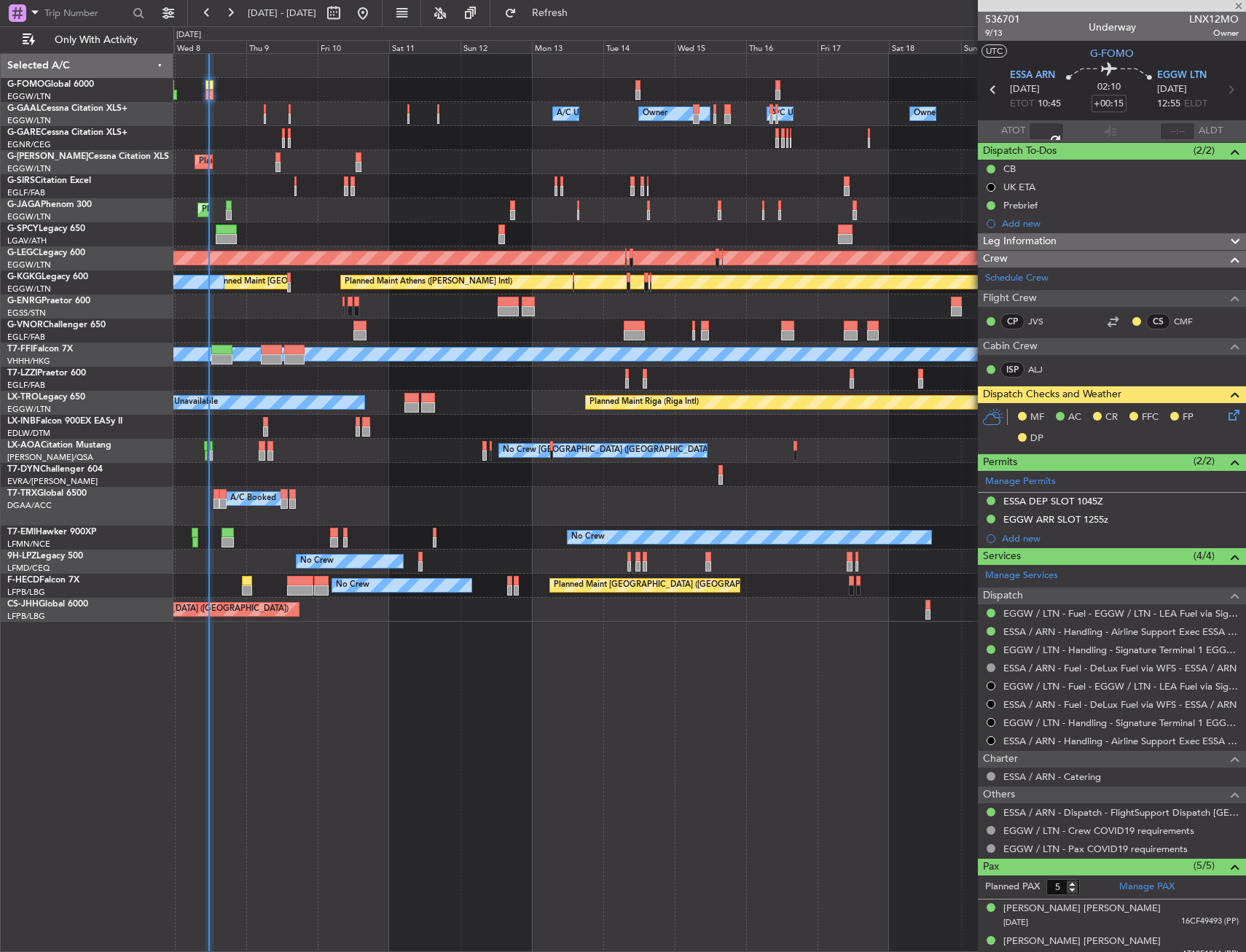
click at [343, 195] on div "Planned Maint Oxford (Kidlington) Planned Maint London (Farnborough)" at bounding box center [709, 186] width 1072 height 24
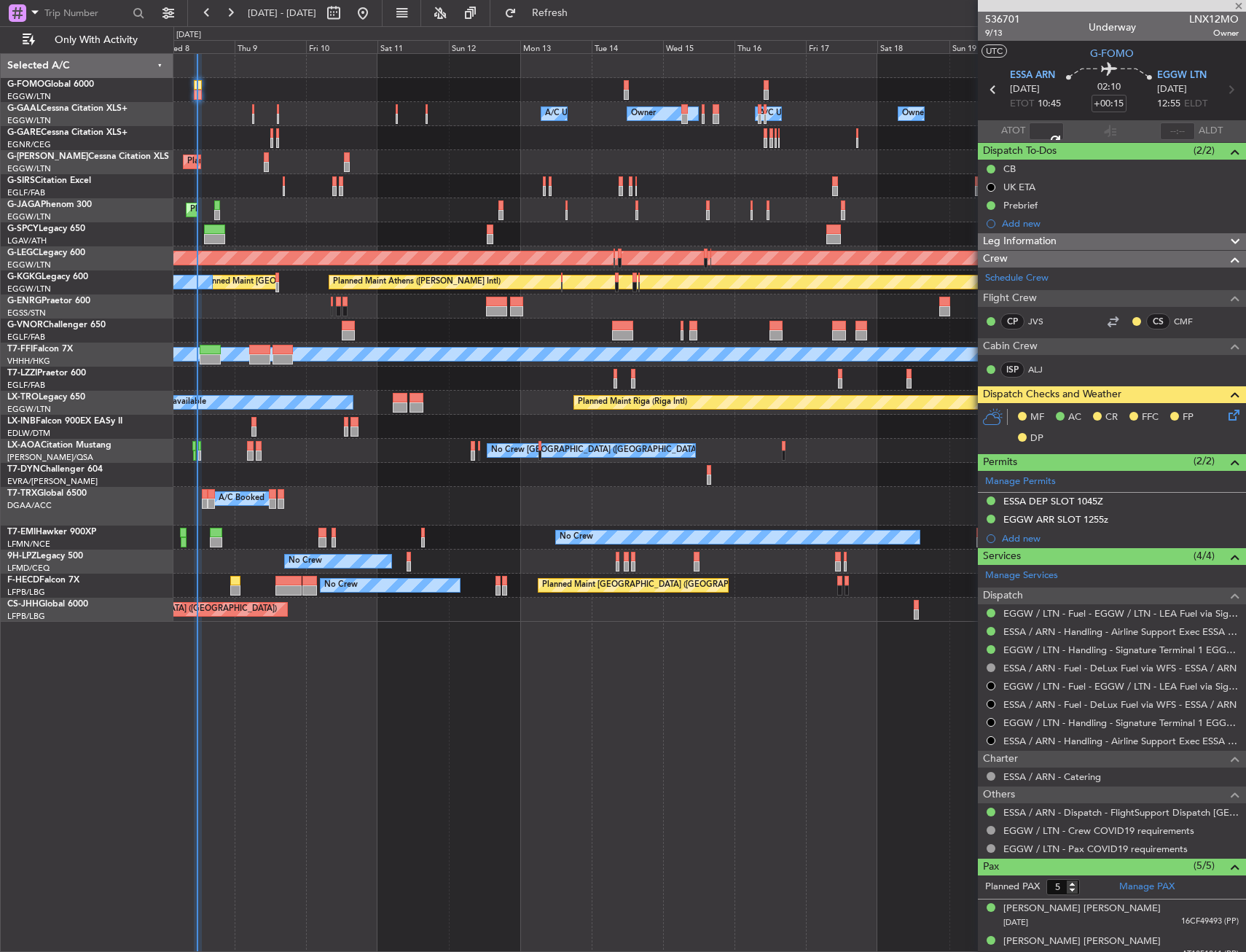
click at [329, 196] on div "Planned Maint Oxford (Kidlington) Planned Maint London (Farnborough)" at bounding box center [709, 186] width 1072 height 24
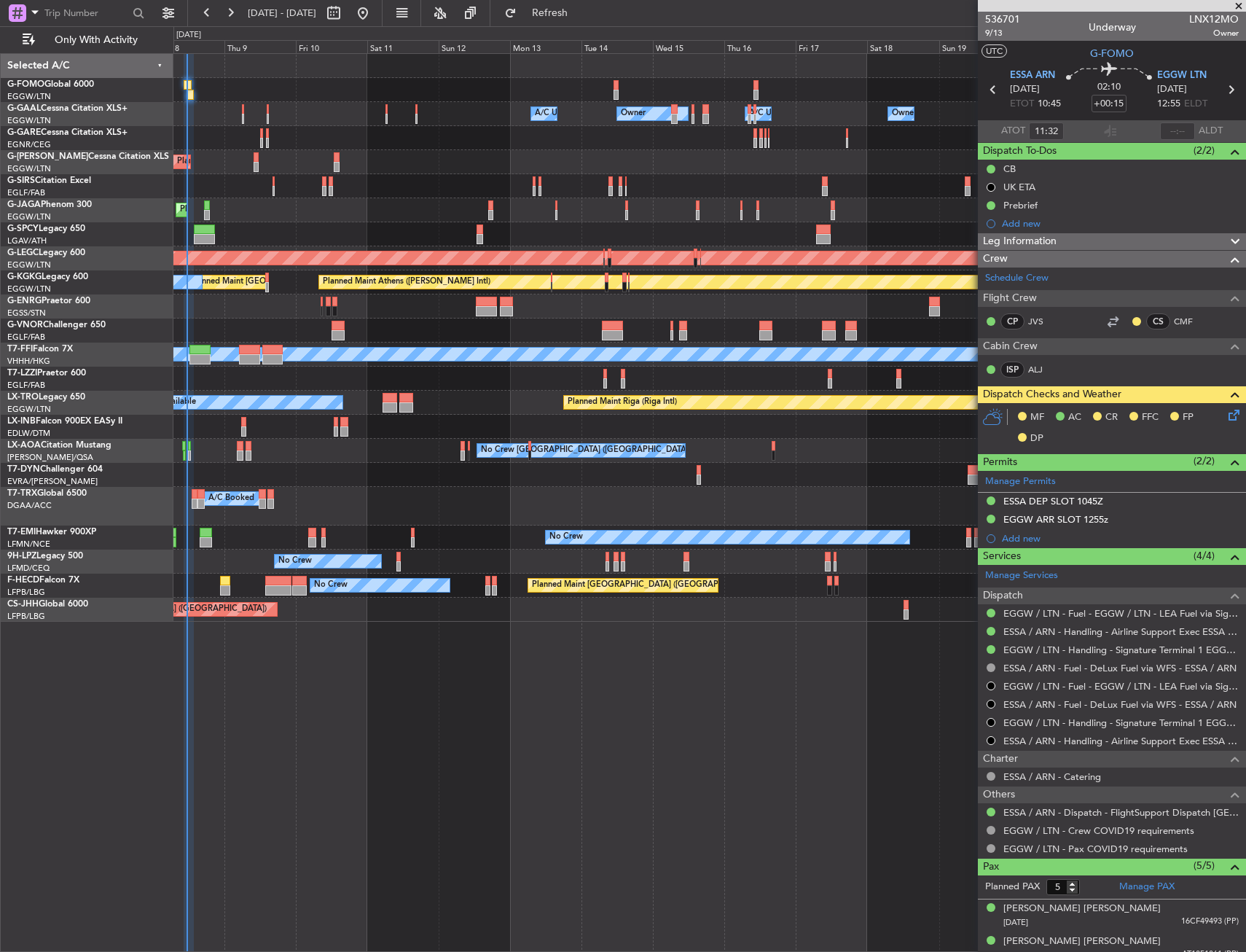
click at [315, 715] on div "Owner A/C Unavailable Owner A/C Unavailable Owner Owner Planned Maint [GEOGRAPH…" at bounding box center [709, 502] width 1073 height 899
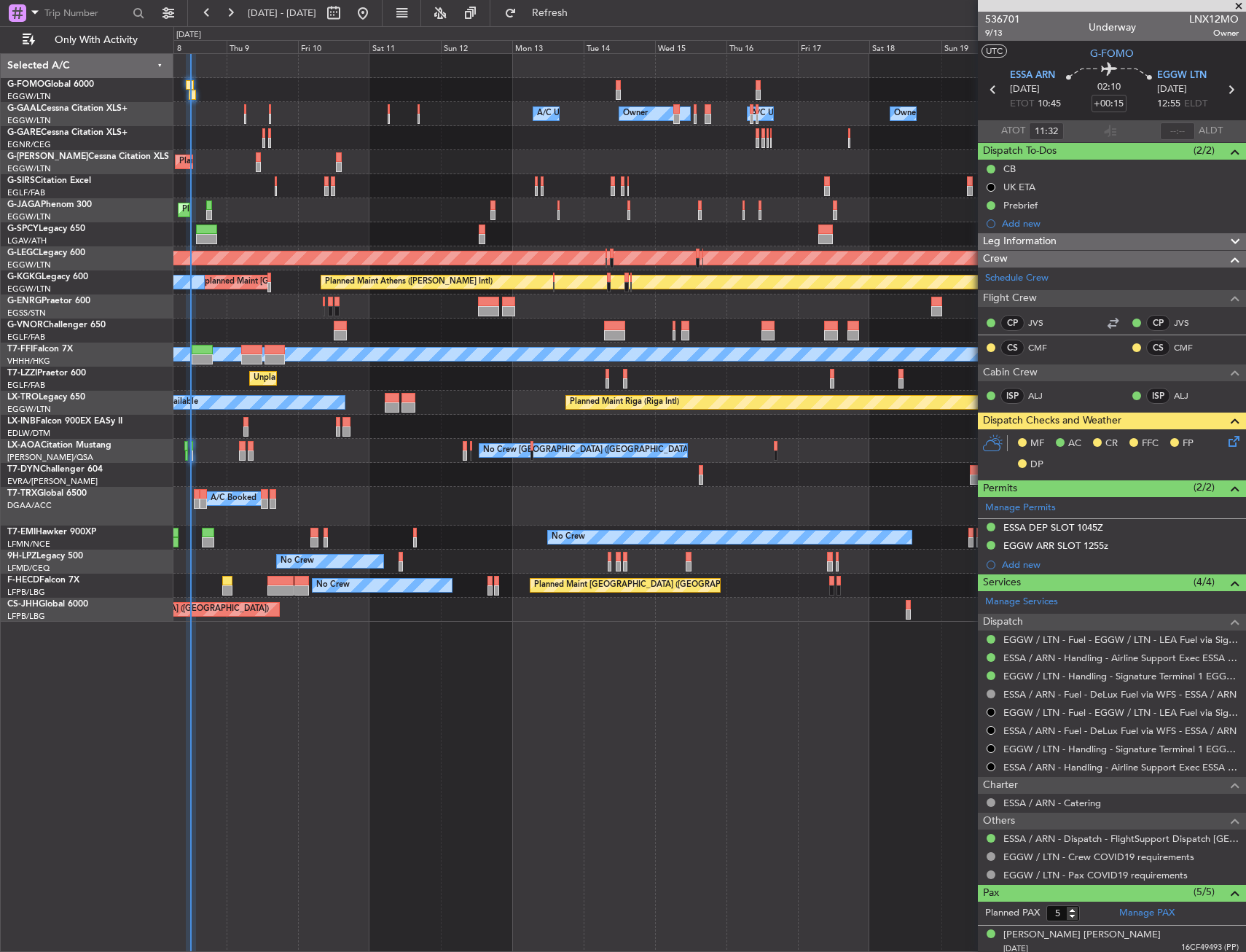
click at [627, 691] on div "Owner A/C Unavailable Owner A/C Unavailable Owner Owner Planned Maint [GEOGRAPH…" at bounding box center [709, 502] width 1073 height 899
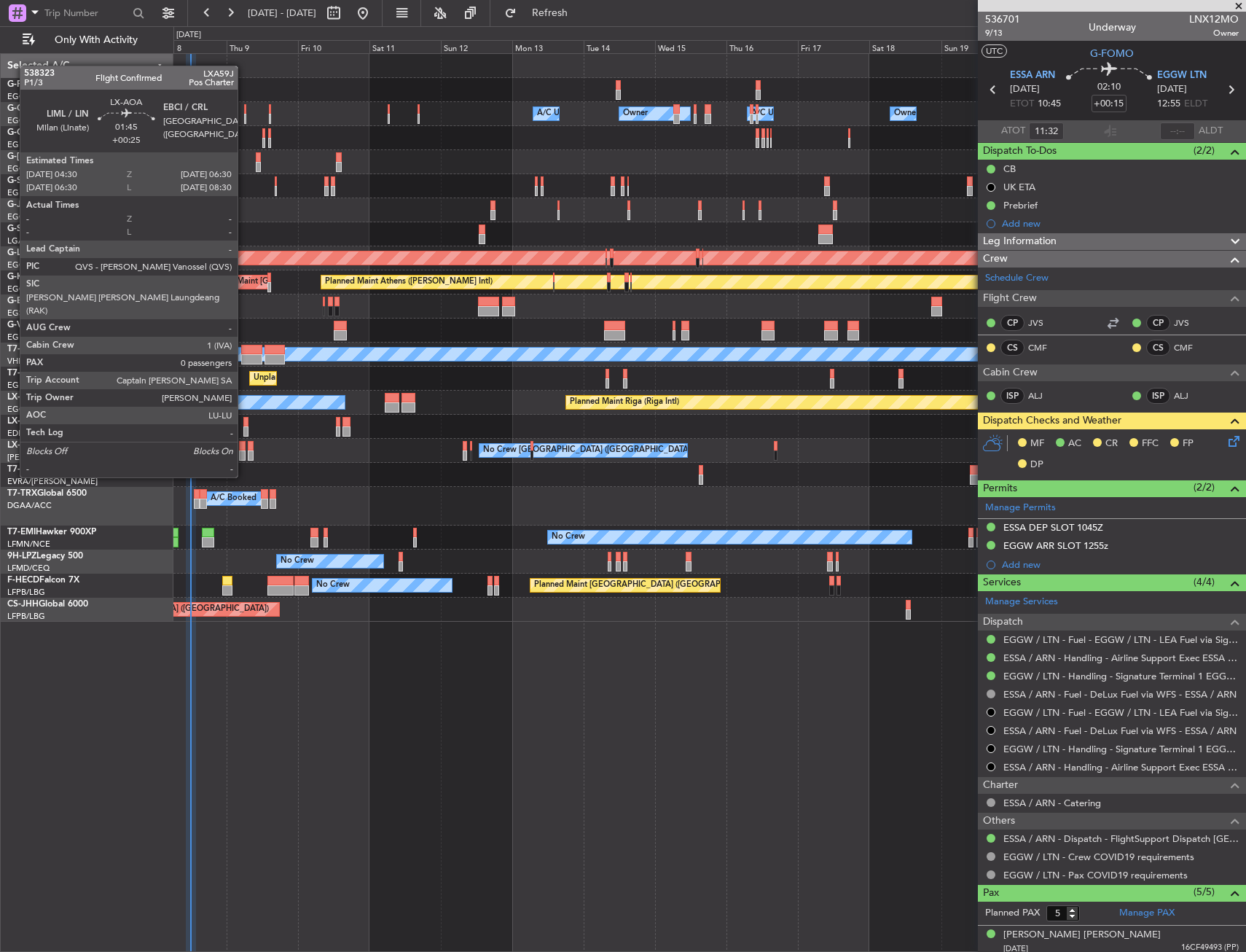
click at [244, 450] on div at bounding box center [243, 446] width 7 height 10
type input "+00:25"
type input "0"
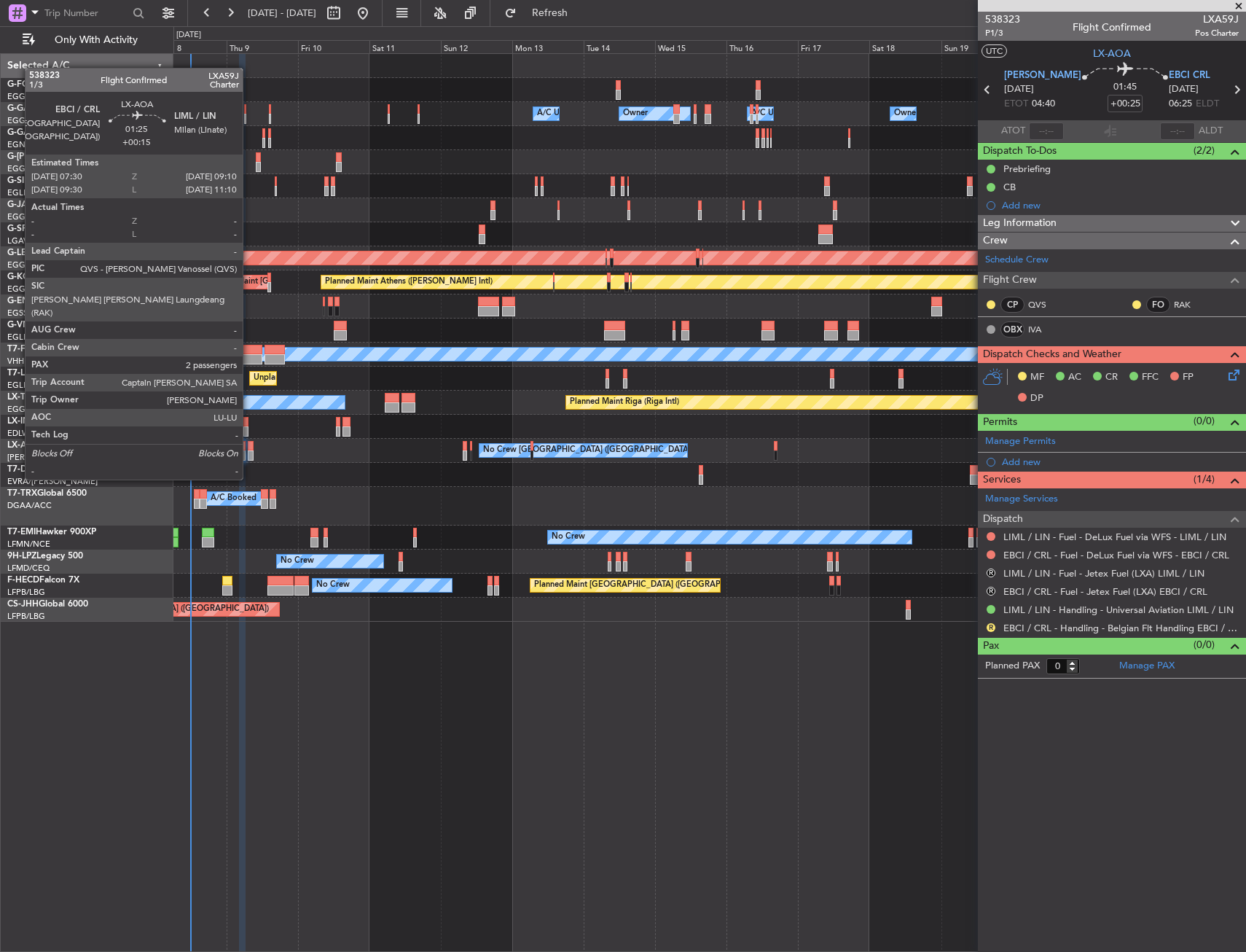
click at [249, 452] on div at bounding box center [250, 456] width 5 height 10
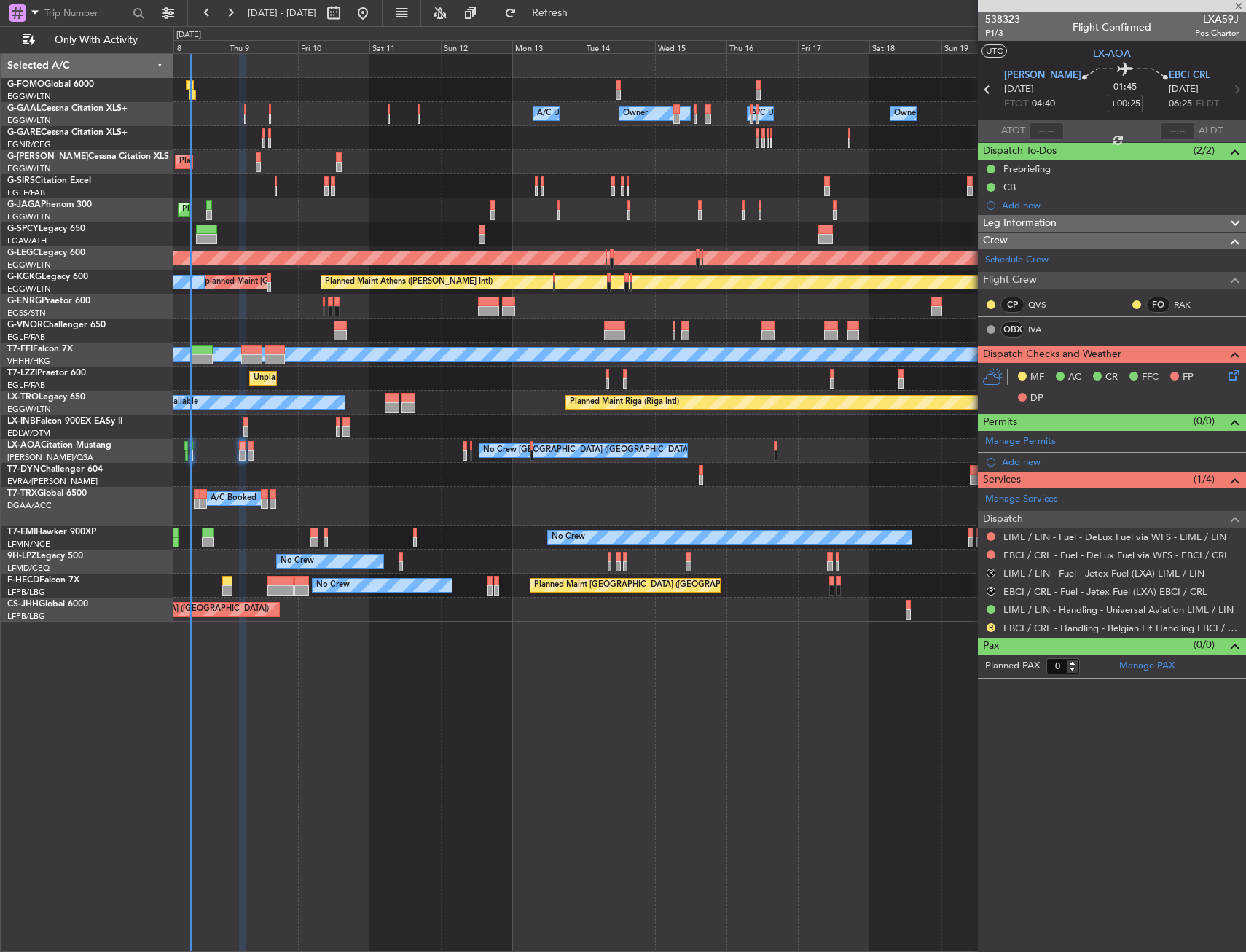
type input "+00:15"
type input "2"
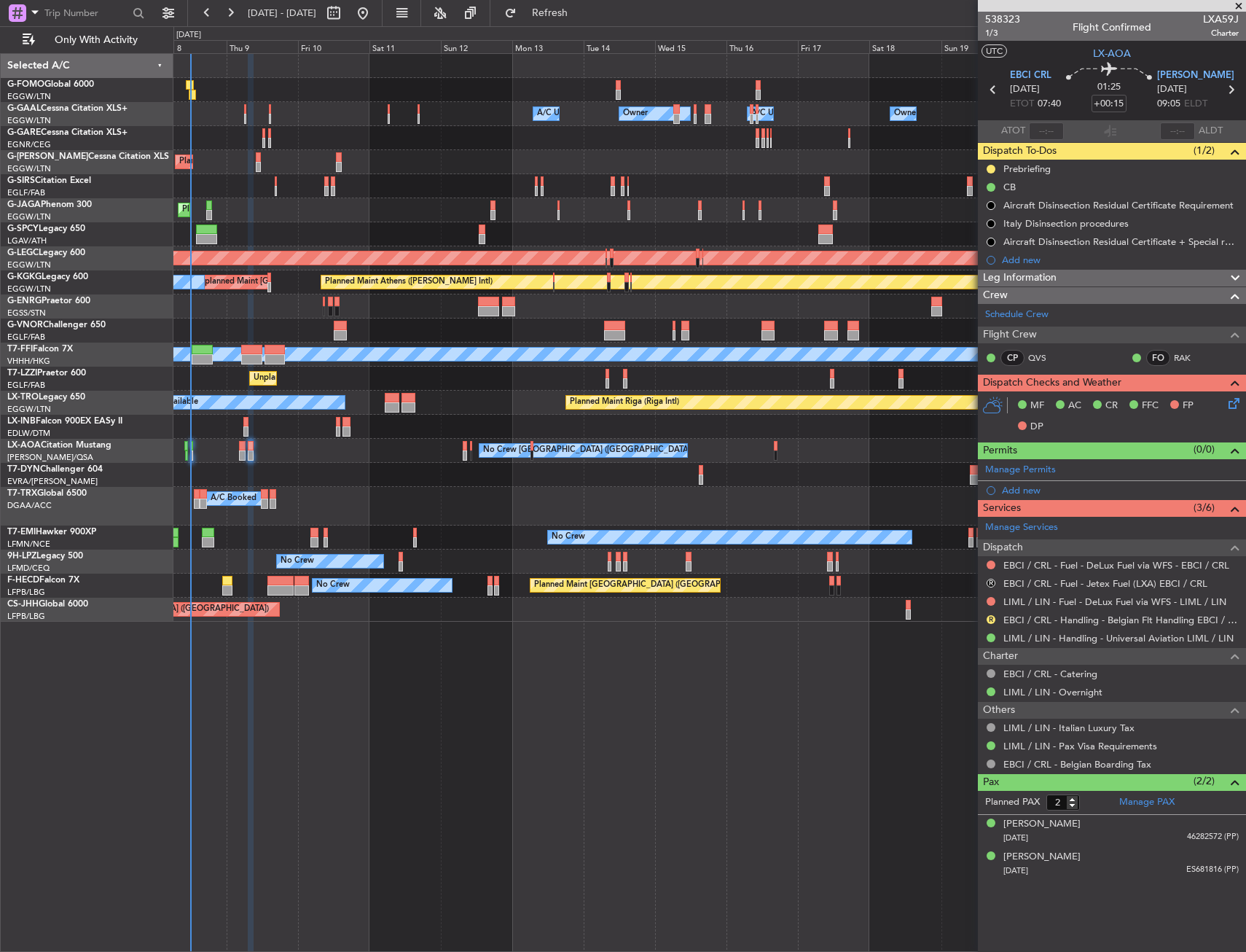
click at [1024, 620] on mat-tooltip-component "Not Requested" at bounding box center [991, 624] width 82 height 39
click at [1029, 624] on link "EBCI / CRL - Handling - Belgian Flt Handling EBCI / CRL" at bounding box center [1121, 620] width 235 height 12
click at [400, 514] on div "A/C Booked A/C Booked A/C Booked" at bounding box center [709, 506] width 1072 height 39
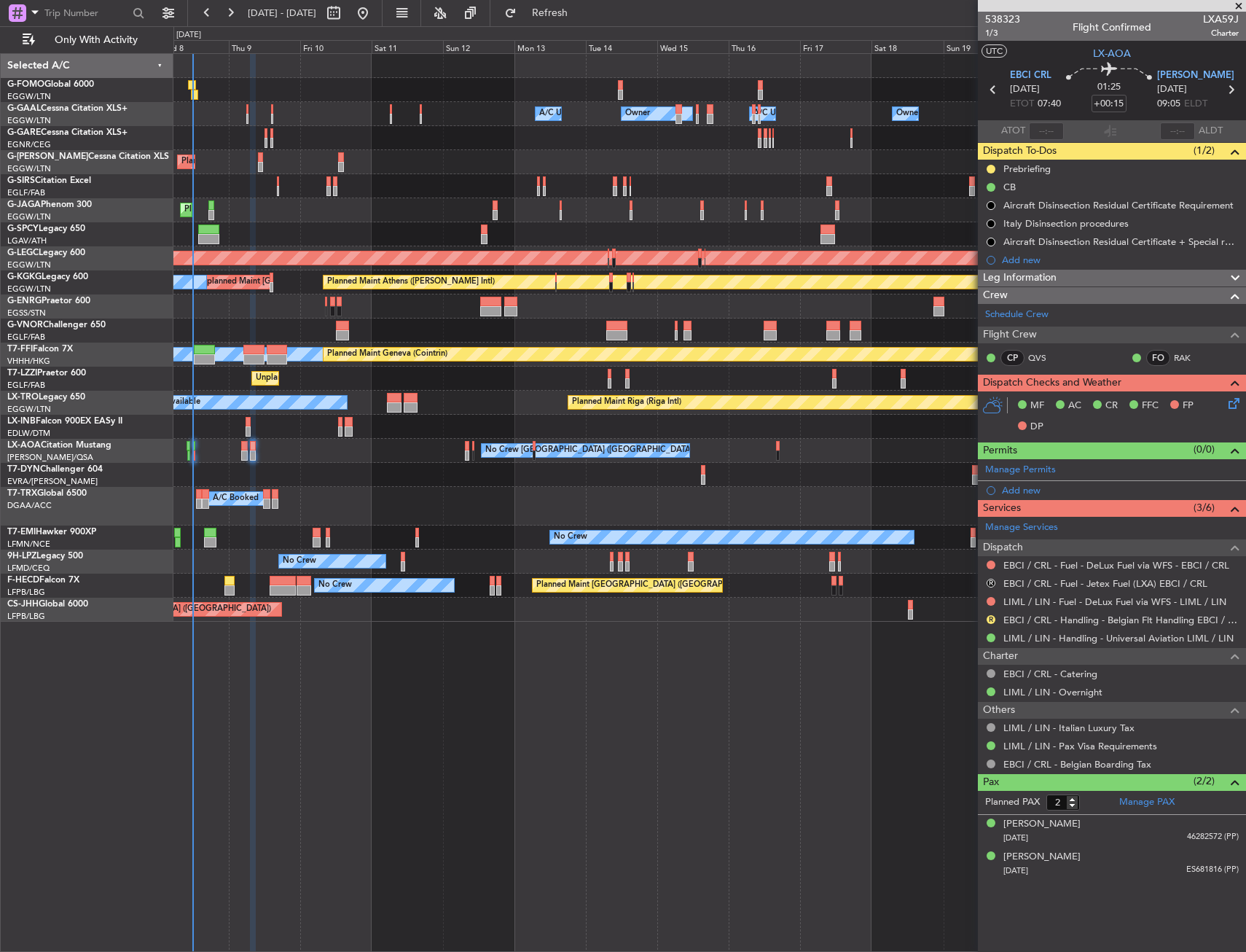
click at [379, 517] on div "A/C Booked A/C Booked A/C Booked" at bounding box center [709, 506] width 1072 height 39
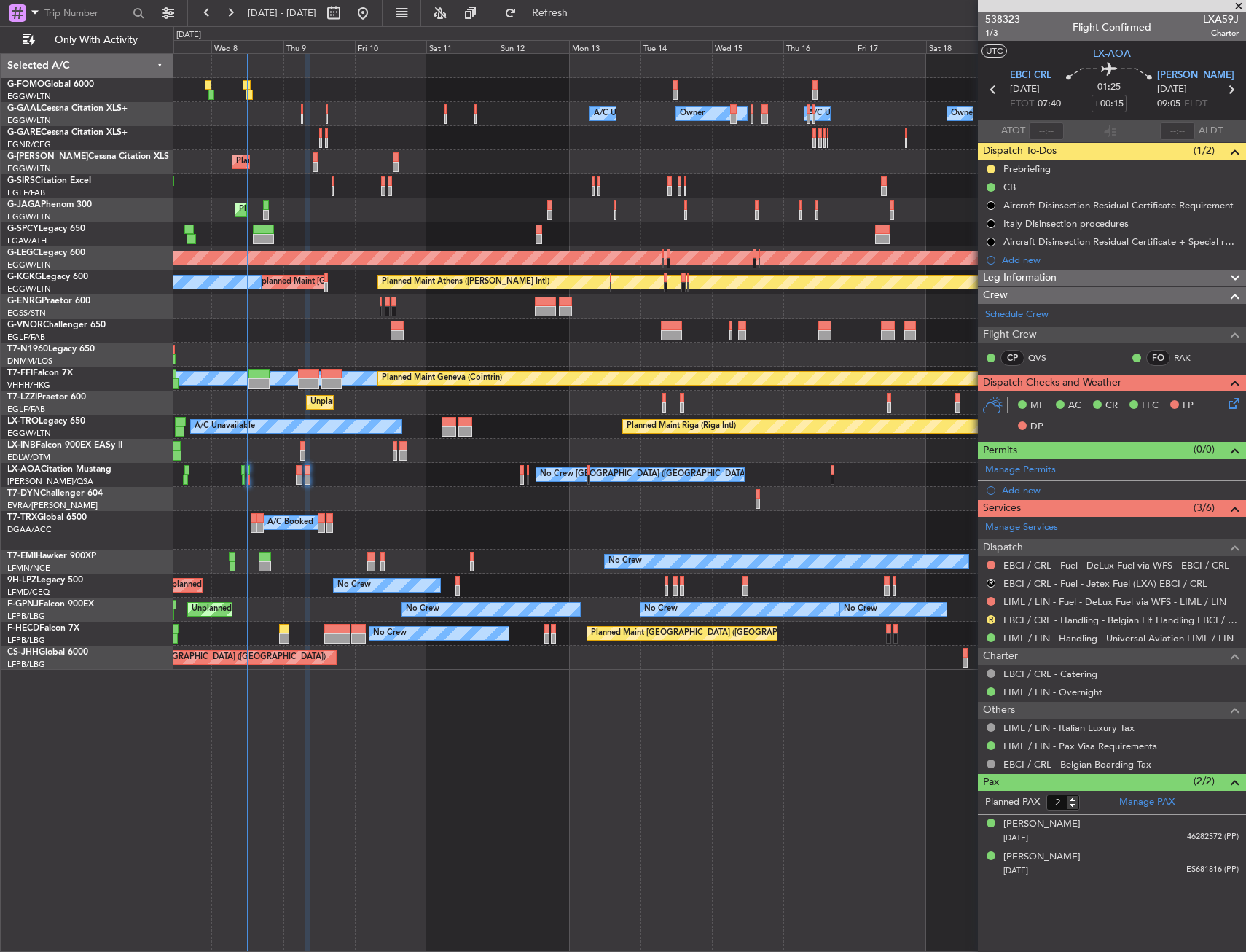
click at [318, 603] on div "Owner A/C Unavailable Owner A/C Unavailable Owner Owner Planned Maint [GEOGRAPH…" at bounding box center [709, 361] width 1072 height 616
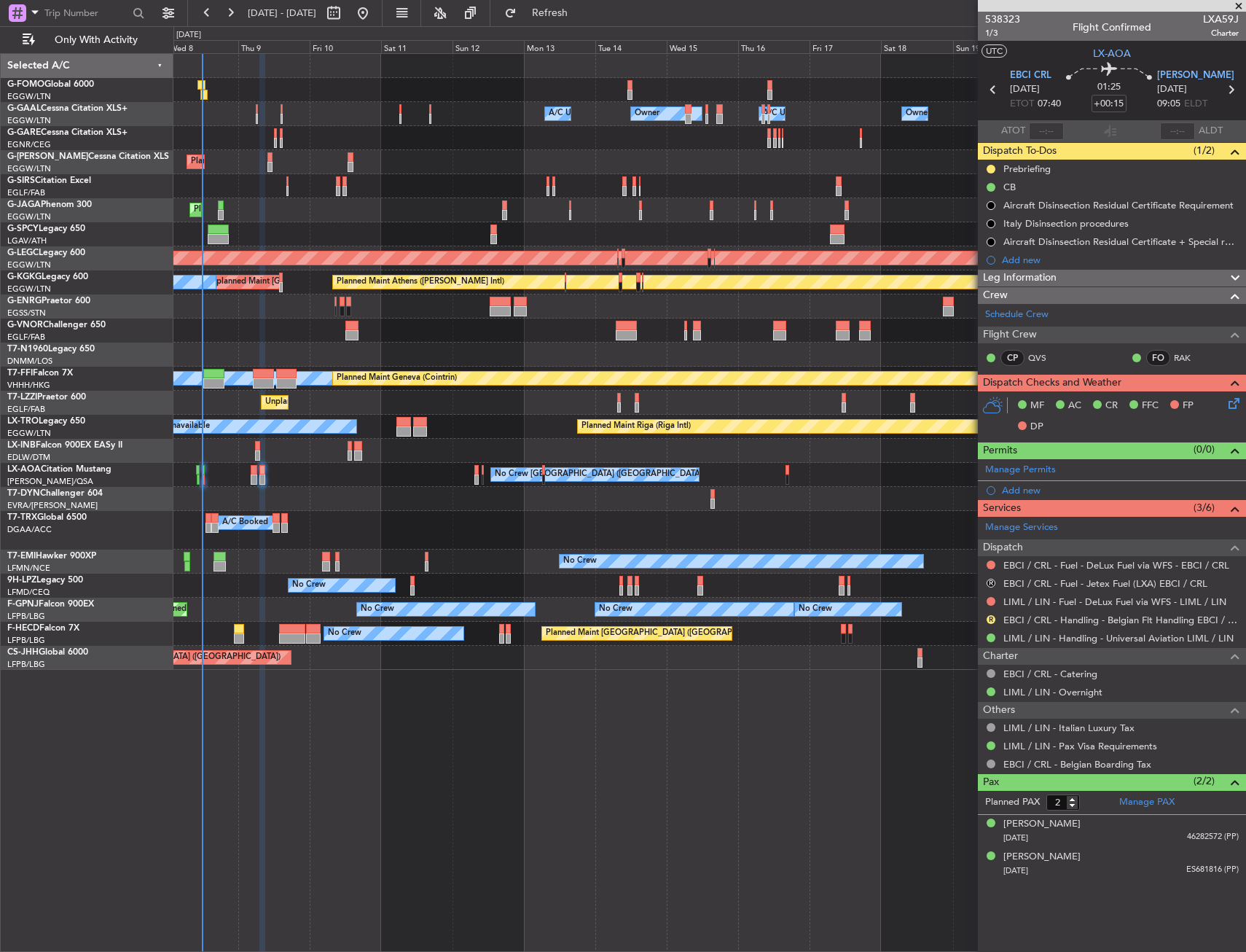
click at [357, 718] on div "Owner A/C Unavailable Owner A/C Unavailable Owner Owner Planned Maint [GEOGRAPH…" at bounding box center [709, 502] width 1073 height 899
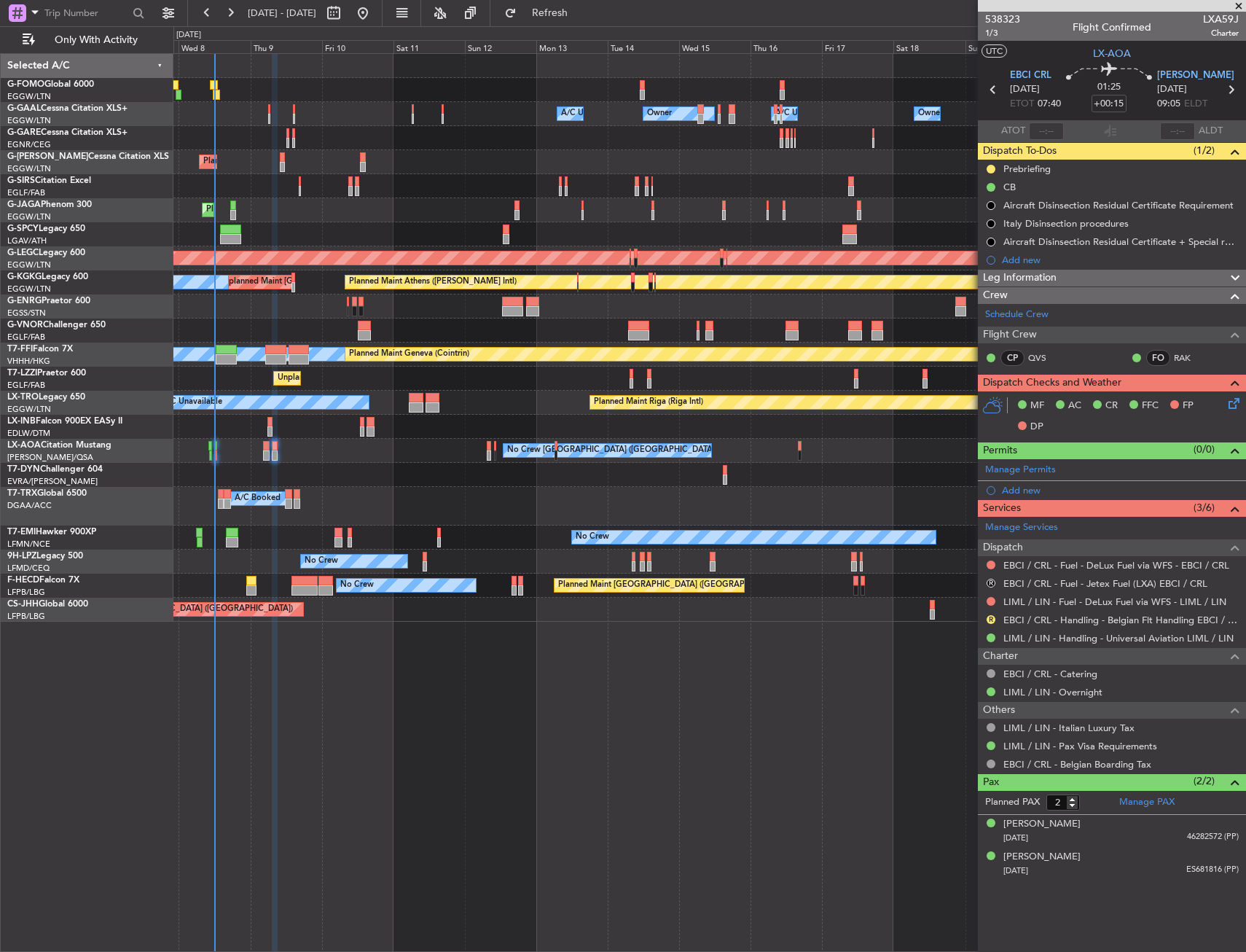
click at [359, 495] on div "A/C Booked A/C Booked A/C Booked" at bounding box center [709, 506] width 1072 height 39
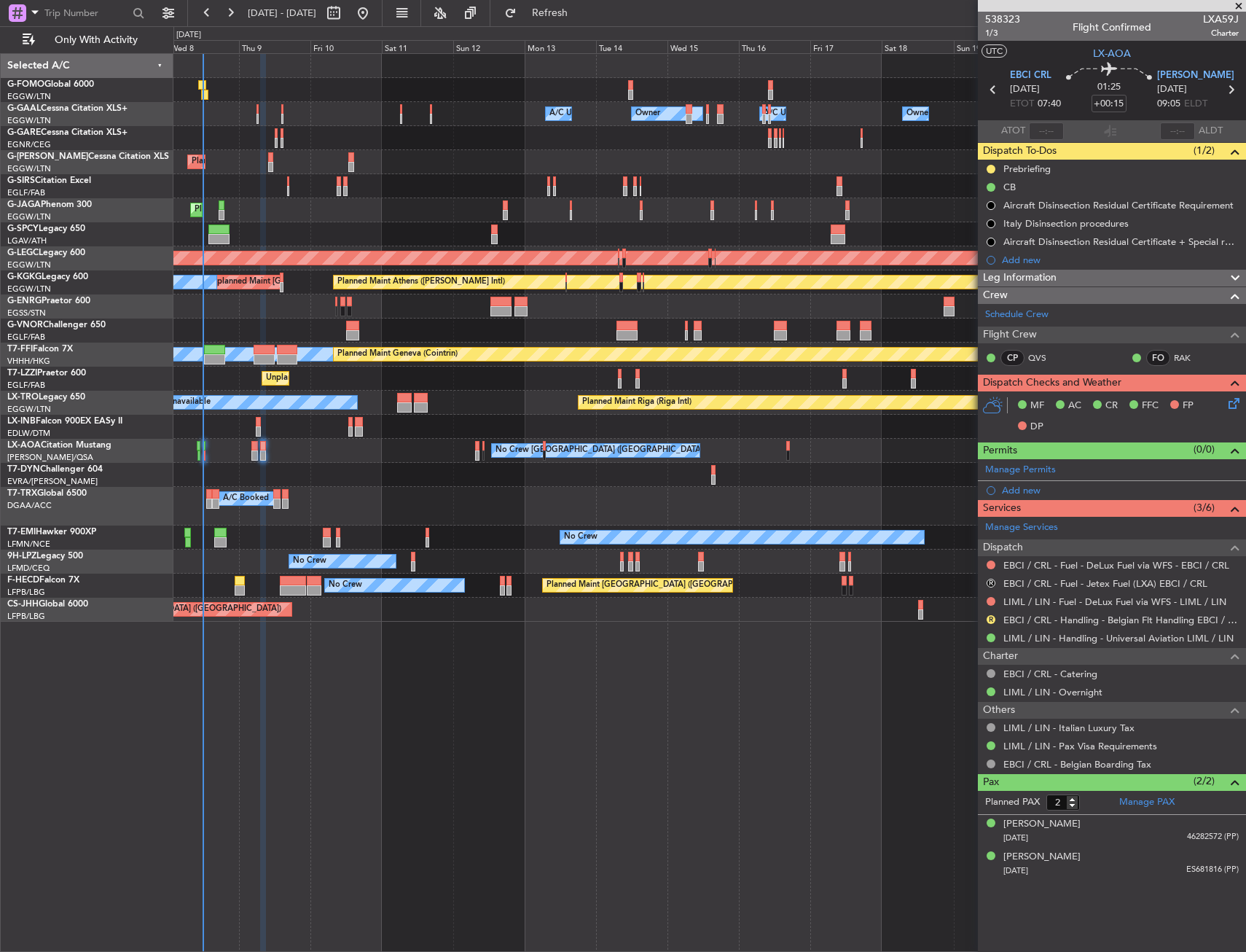
click at [345, 495] on div "A/C Booked A/C Booked A/C Booked" at bounding box center [709, 506] width 1072 height 39
click at [991, 36] on span "1/3" at bounding box center [1002, 33] width 35 height 12
click at [1028, 621] on link "EBCI / CRL - Handling - Belgian Flt Handling EBCI / CRL" at bounding box center [1121, 620] width 235 height 12
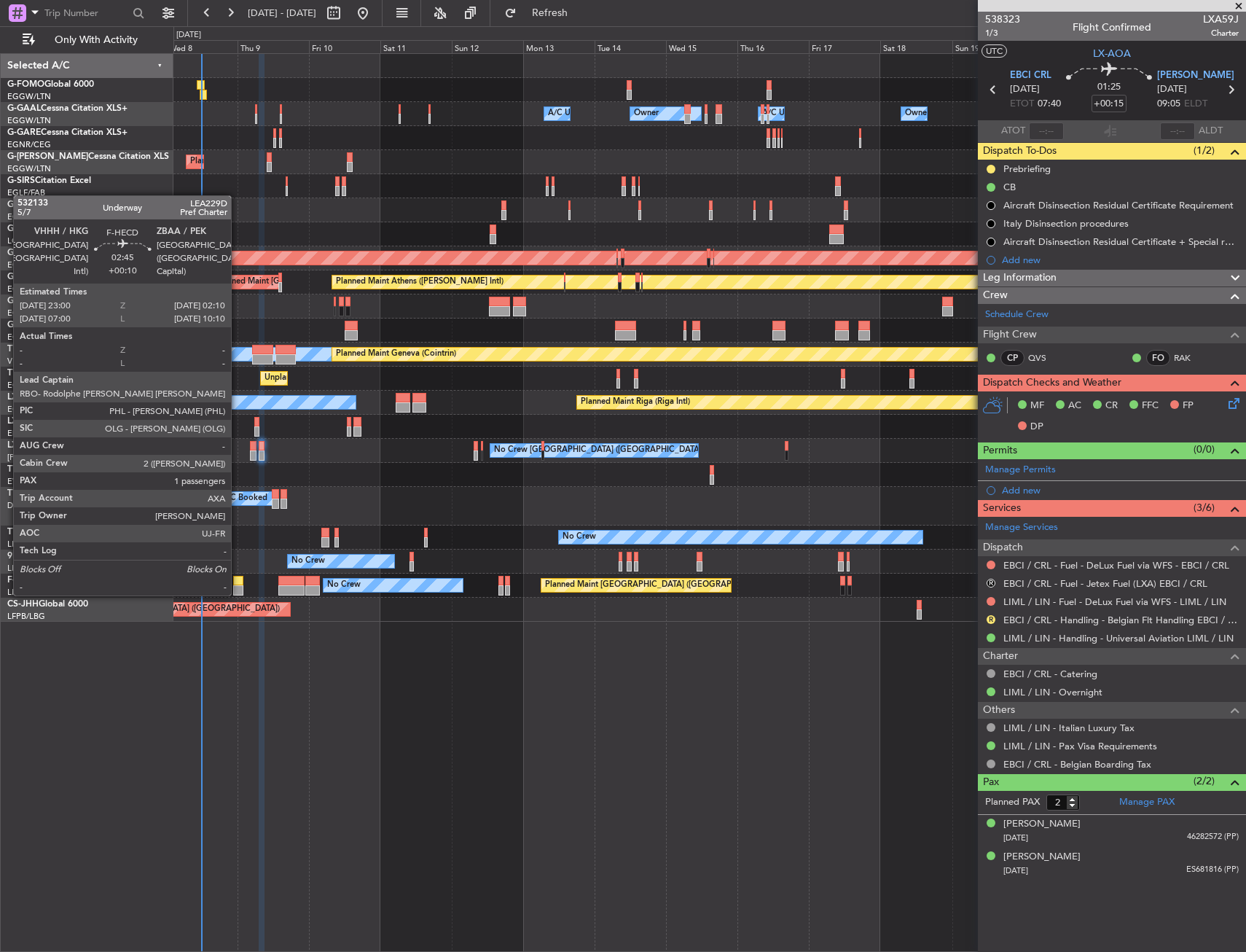
click at [238, 581] on div at bounding box center [238, 581] width 9 height 10
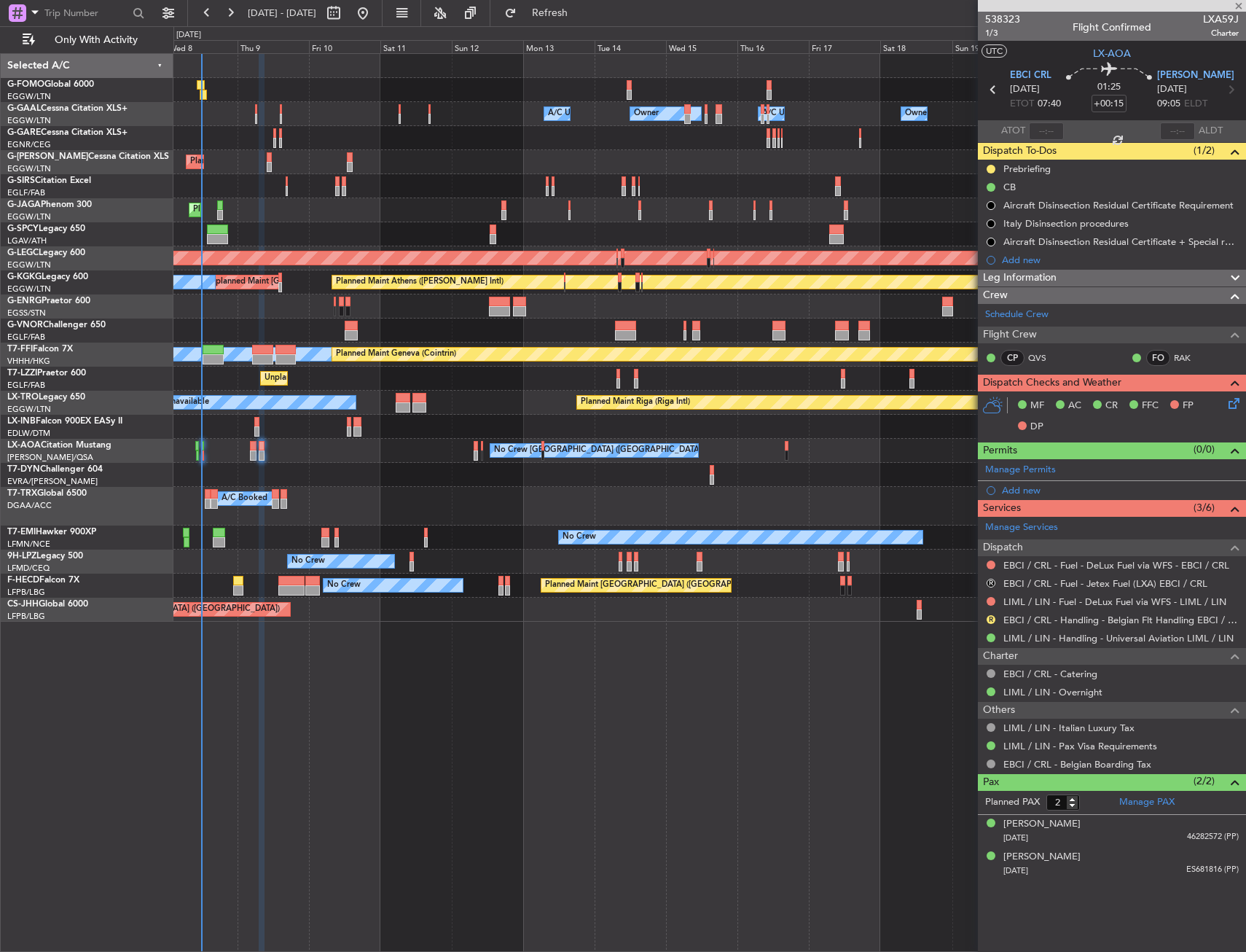
type input "+00:10"
type input "1"
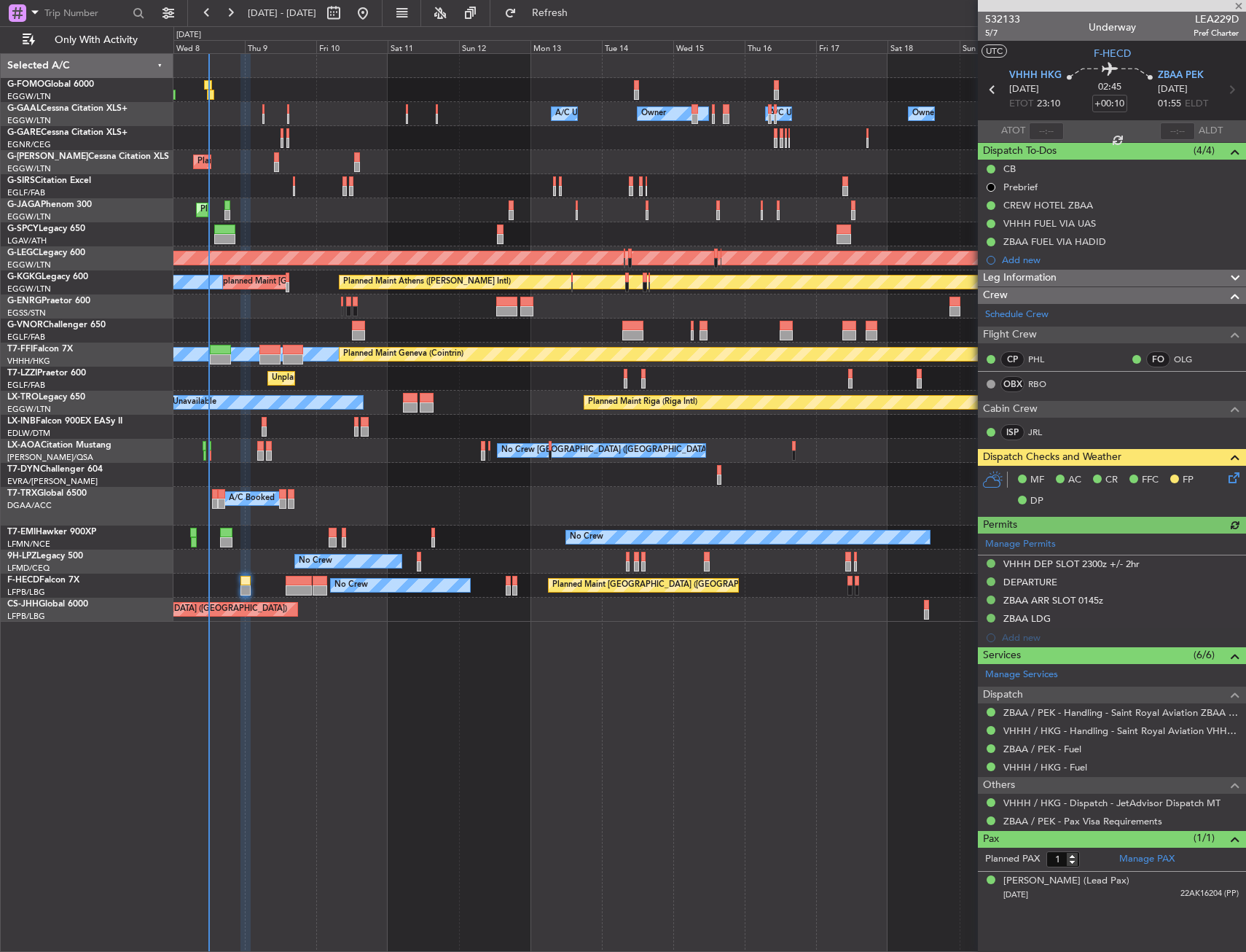
click at [273, 551] on div "No Crew [GEOGRAPHIC_DATA] ([GEOGRAPHIC_DATA])" at bounding box center [709, 561] width 1072 height 24
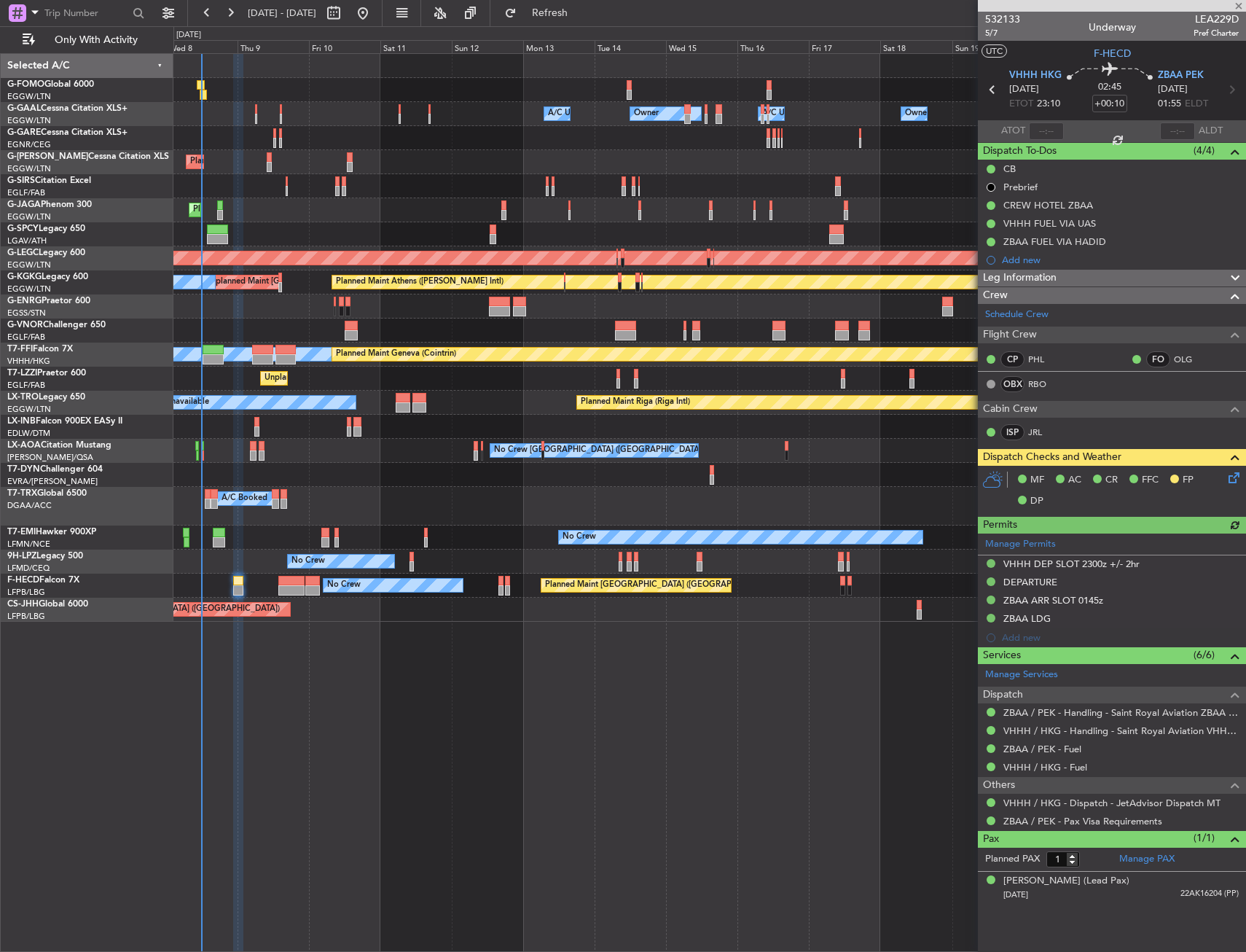
click at [263, 553] on div "No Crew [GEOGRAPHIC_DATA] ([GEOGRAPHIC_DATA])" at bounding box center [709, 561] width 1072 height 24
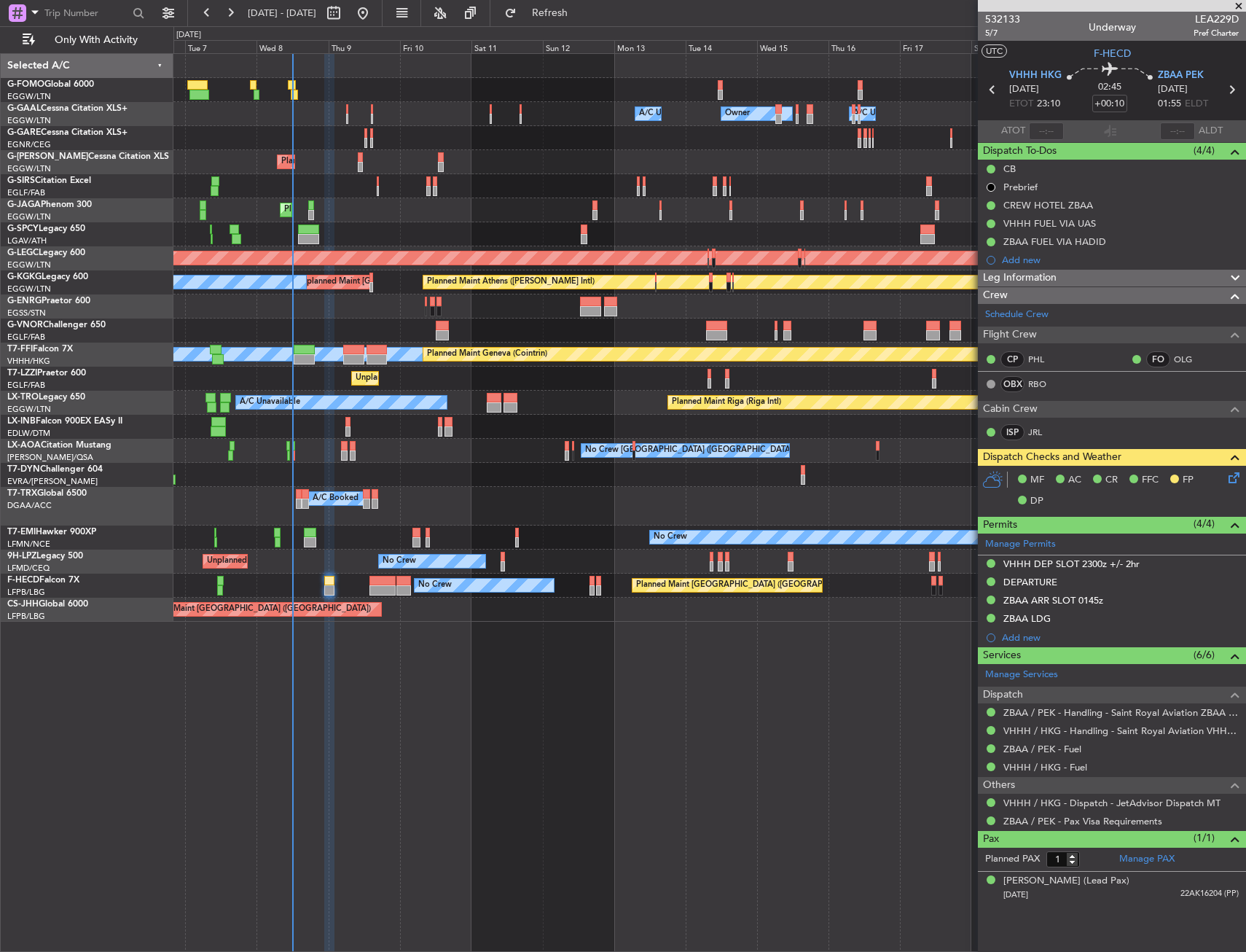
click at [336, 553] on div "No Crew [GEOGRAPHIC_DATA] ([GEOGRAPHIC_DATA]) No Crew" at bounding box center [709, 561] width 1072 height 24
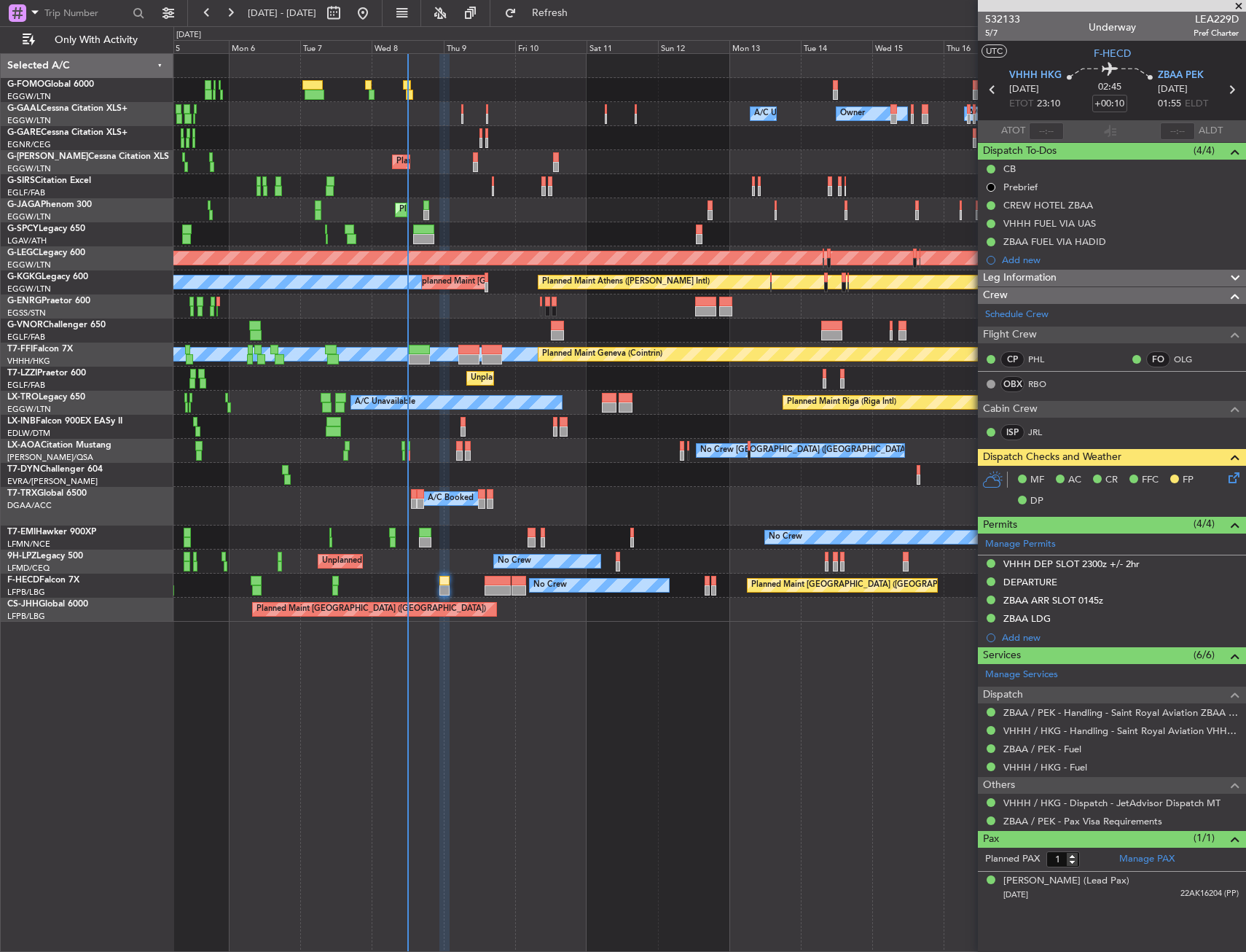
click at [361, 563] on div "Unplanned Maint Nice ([GEOGRAPHIC_DATA])" at bounding box center [408, 561] width 173 height 22
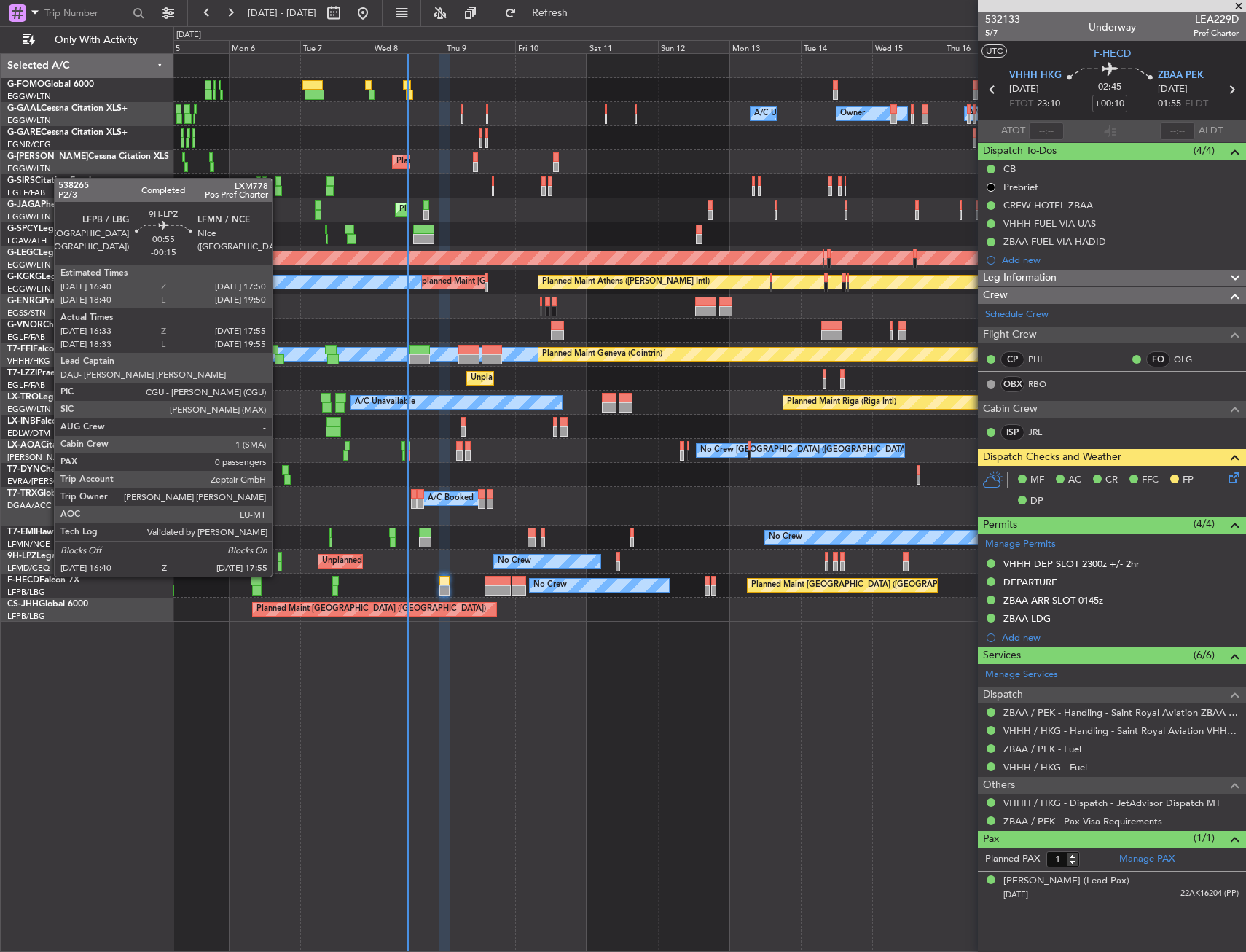
click at [278, 562] on div at bounding box center [279, 566] width 4 height 10
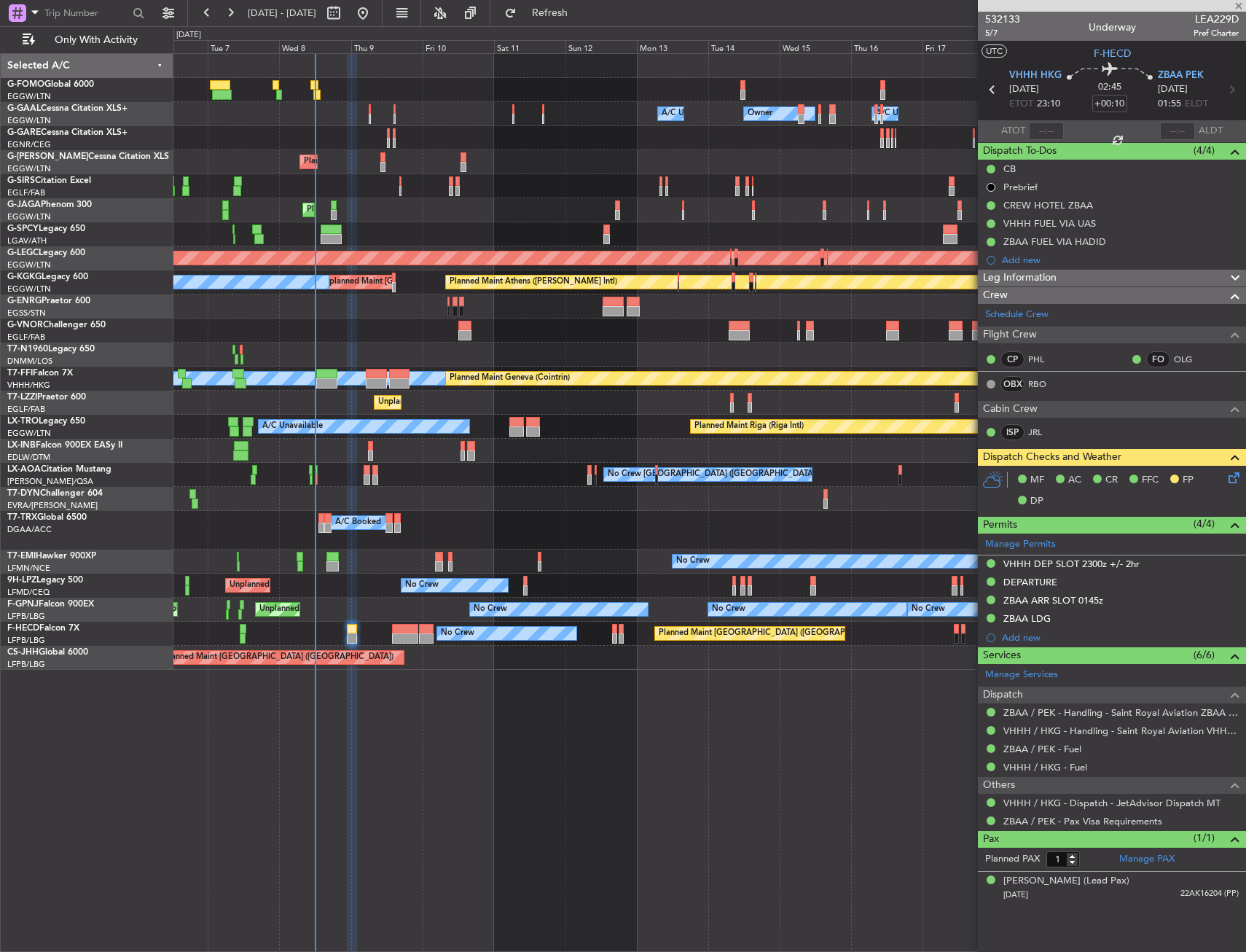
type input "-00:15"
type input "16:43"
type input "17:50"
type input "0"
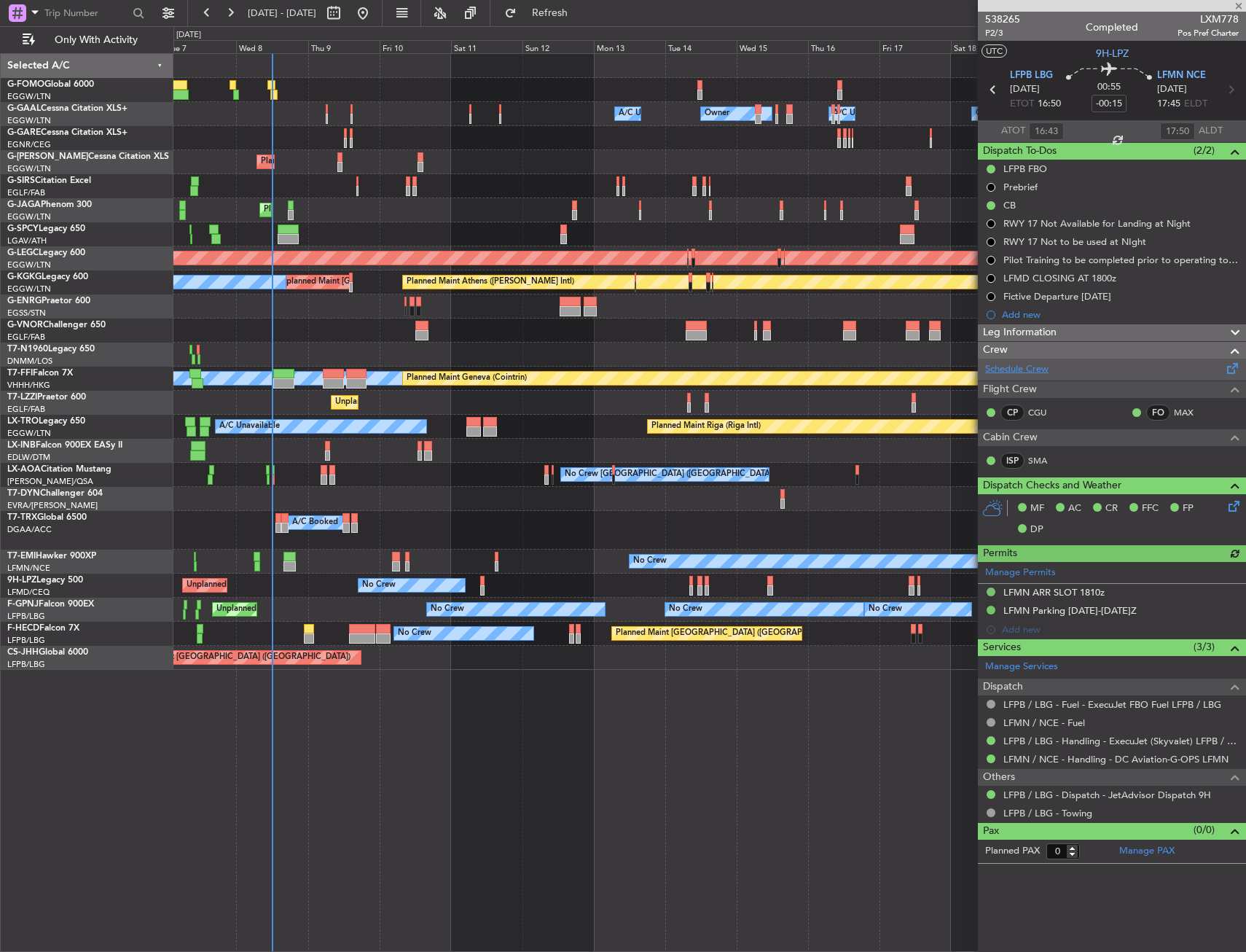
click at [1021, 370] on link "Schedule Crew" at bounding box center [1017, 370] width 64 height 15
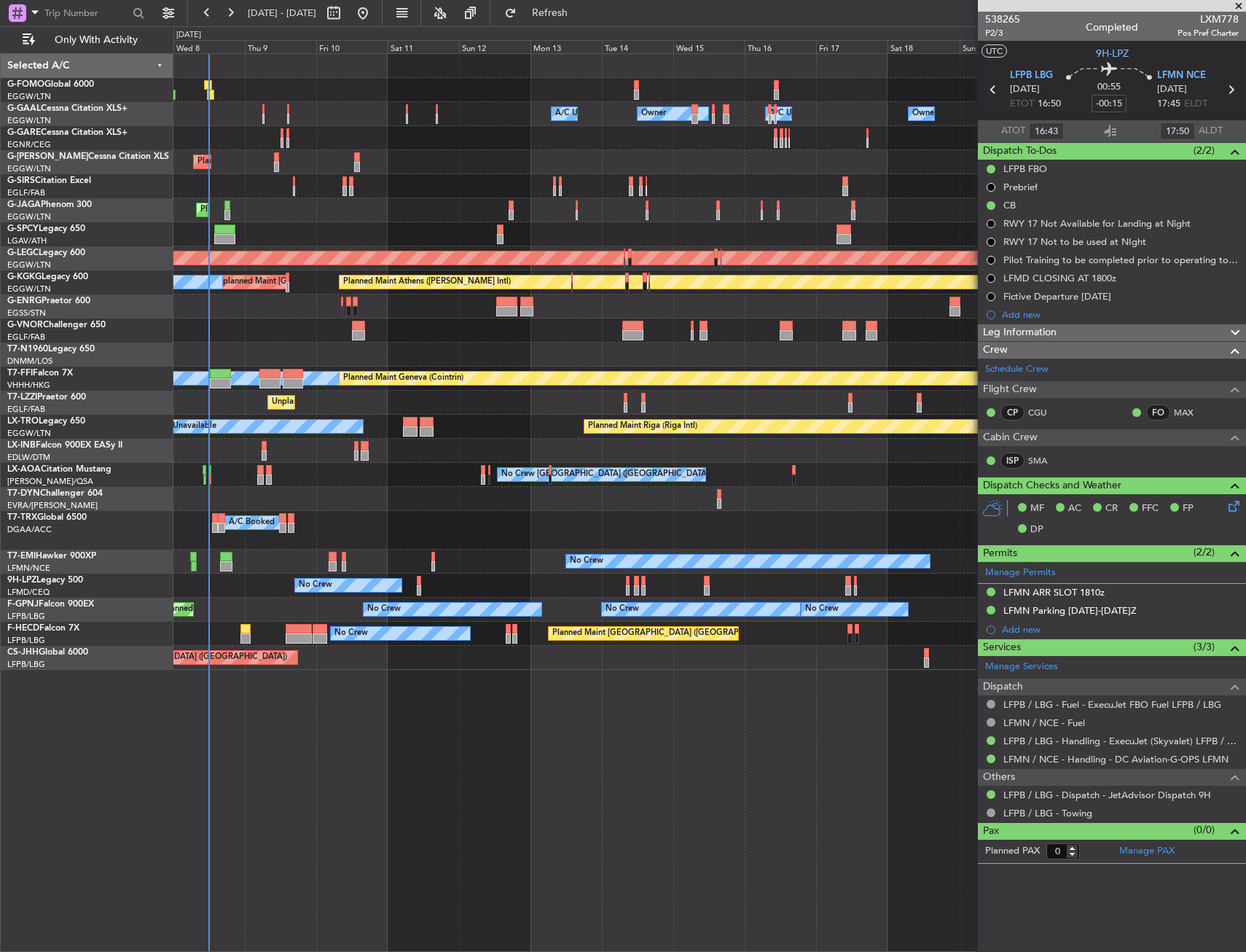
click at [361, 552] on div "Owner A/C Unavailable Owner A/C Unavailable Owner Owner Planned Maint [GEOGRAPH…" at bounding box center [709, 361] width 1072 height 616
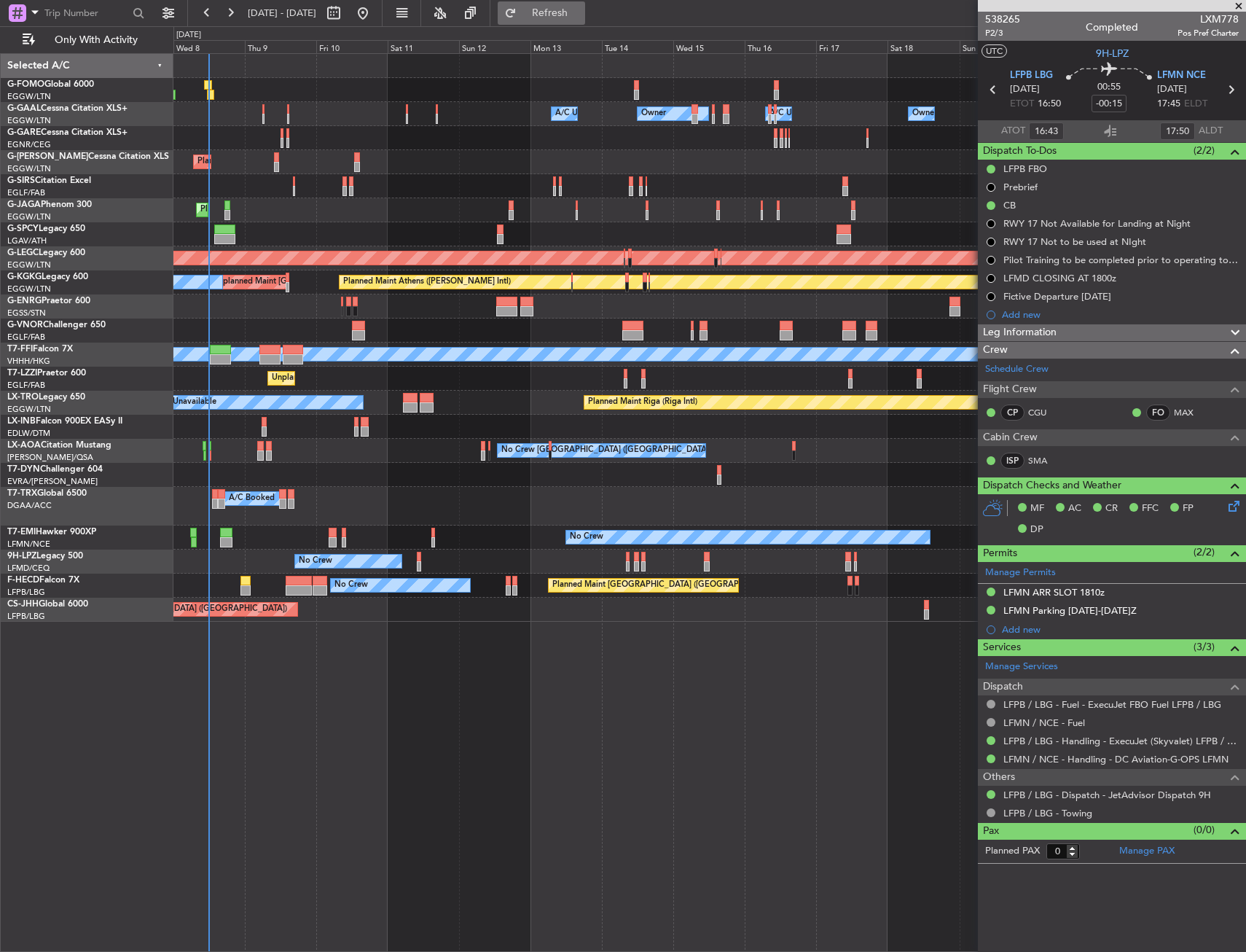
click at [555, 22] on button "Refresh" at bounding box center [542, 13] width 88 height 23
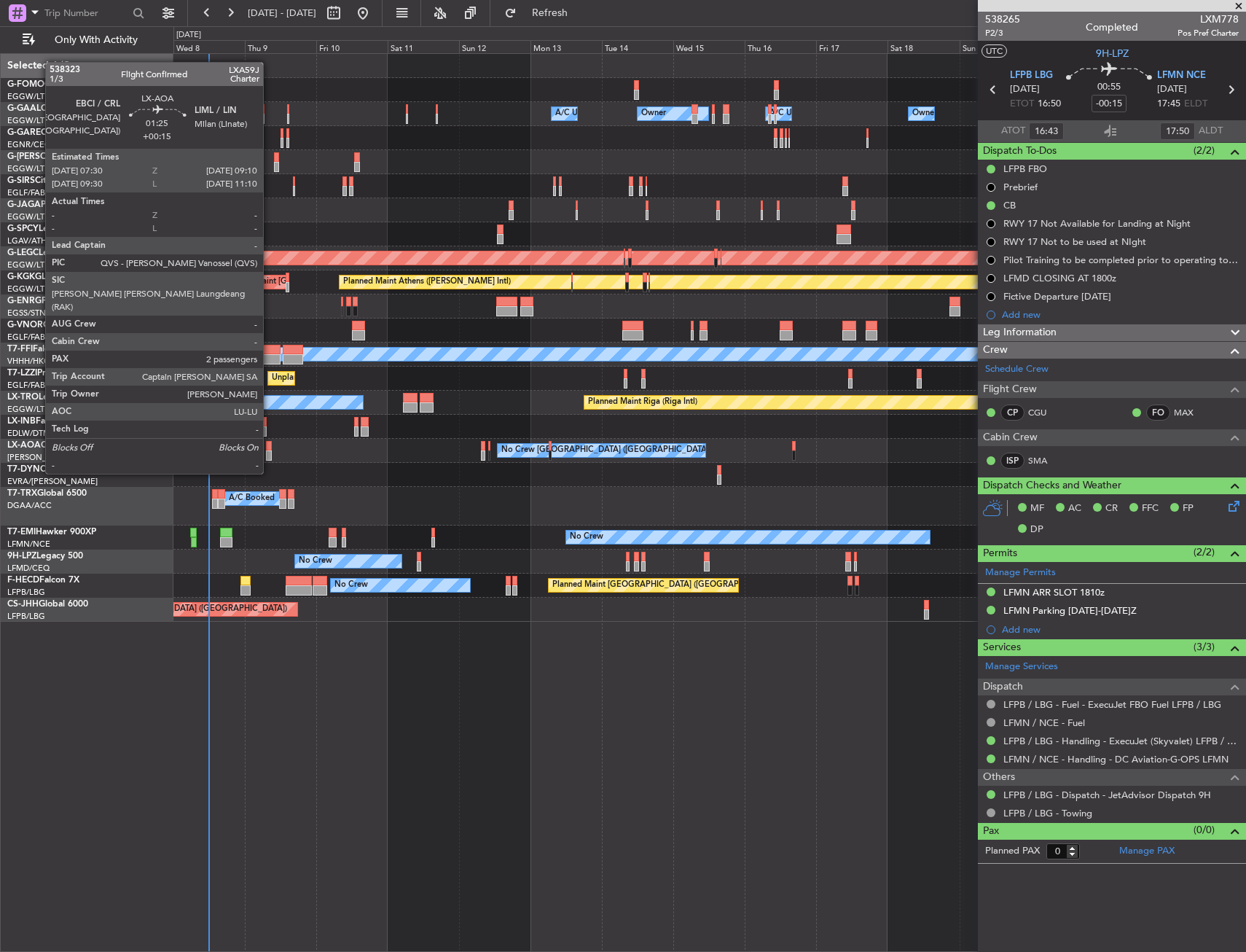
click at [270, 446] on div at bounding box center [268, 446] width 5 height 10
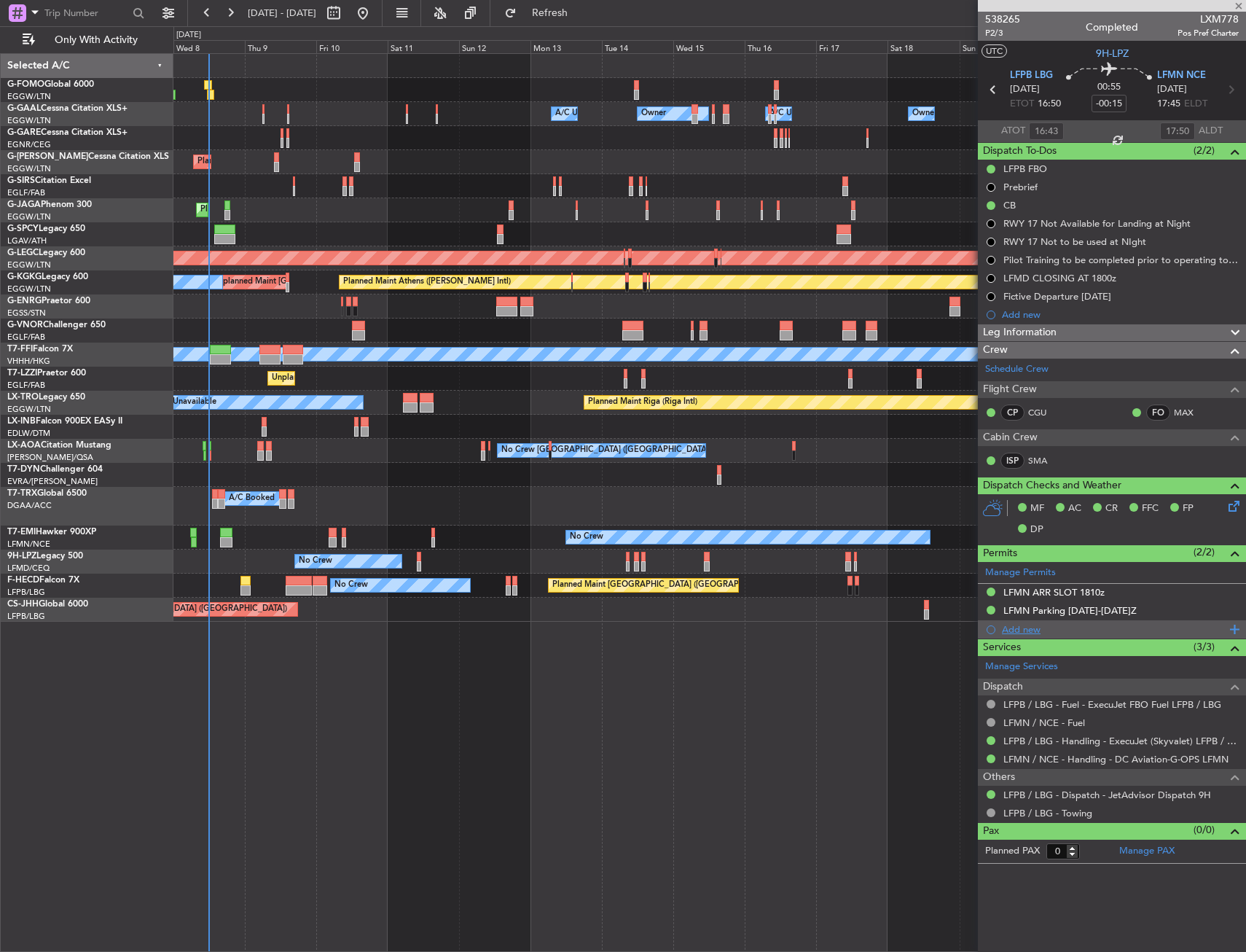
type input "+00:15"
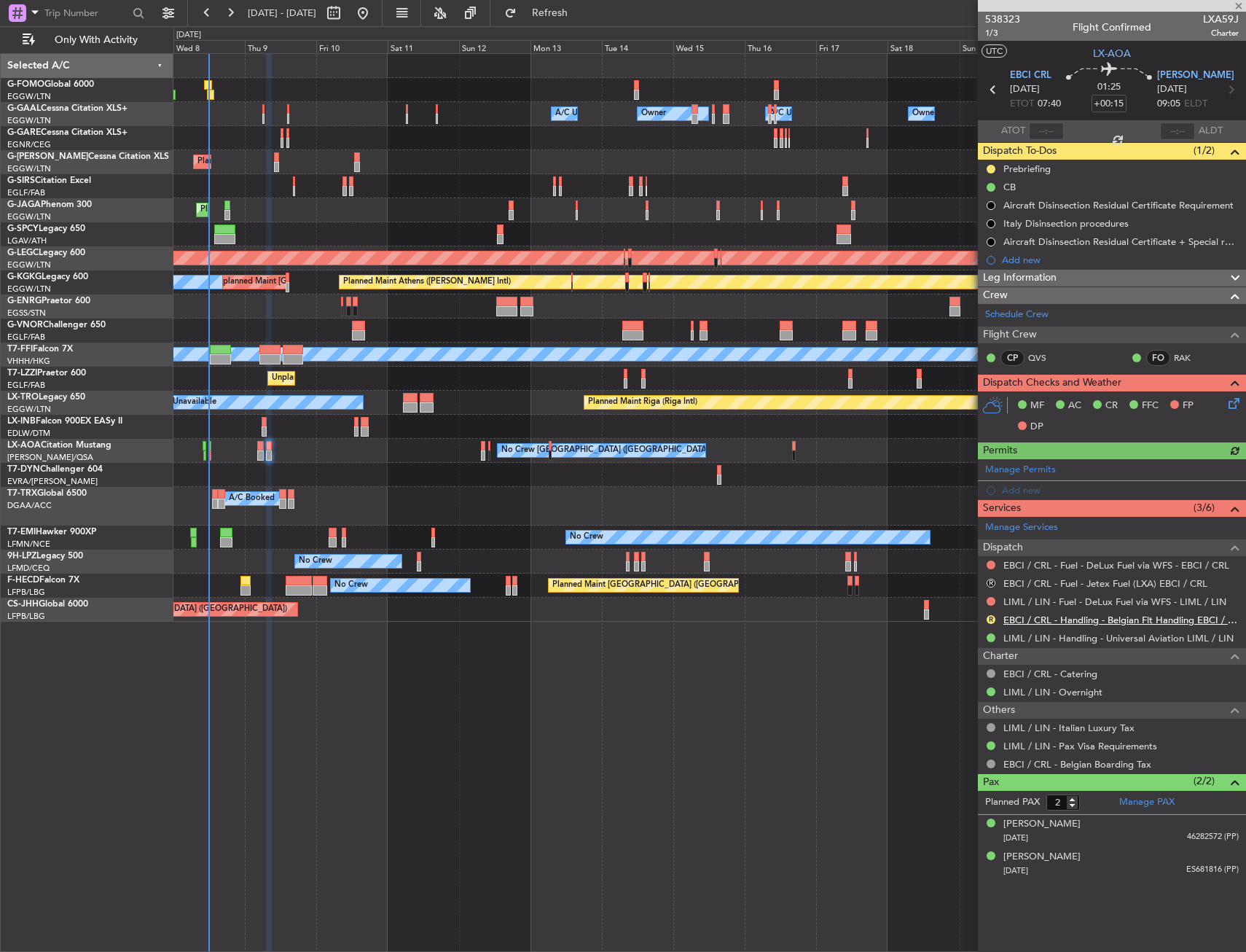
click at [1026, 621] on link "EBCI / CRL - Handling - Belgian Flt Handling EBCI / CRL" at bounding box center [1121, 620] width 235 height 12
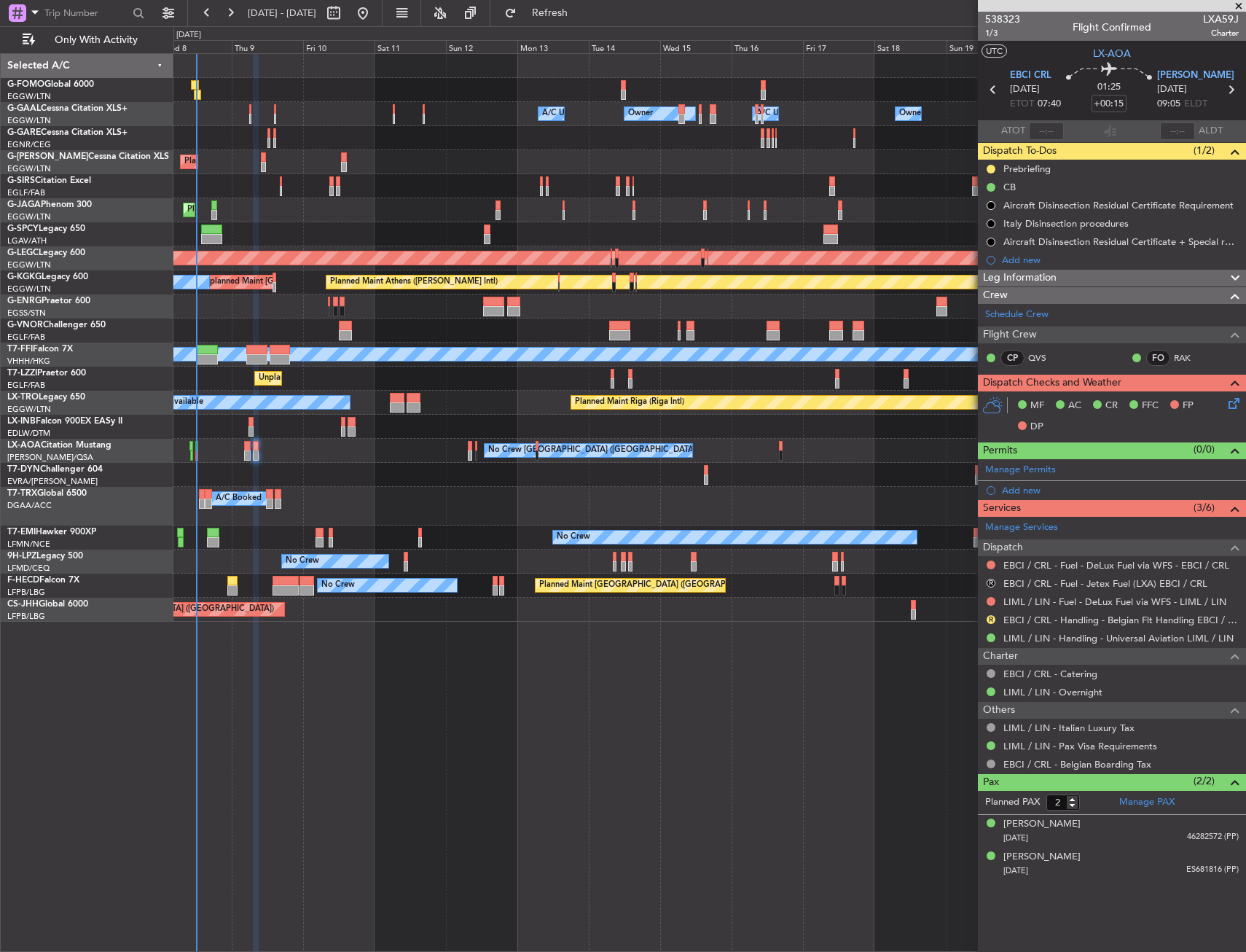
click at [418, 684] on div "Owner Owner A/C Unavailable Owner A/C Unavailable Owner Planned Maint London (L…" at bounding box center [709, 502] width 1073 height 899
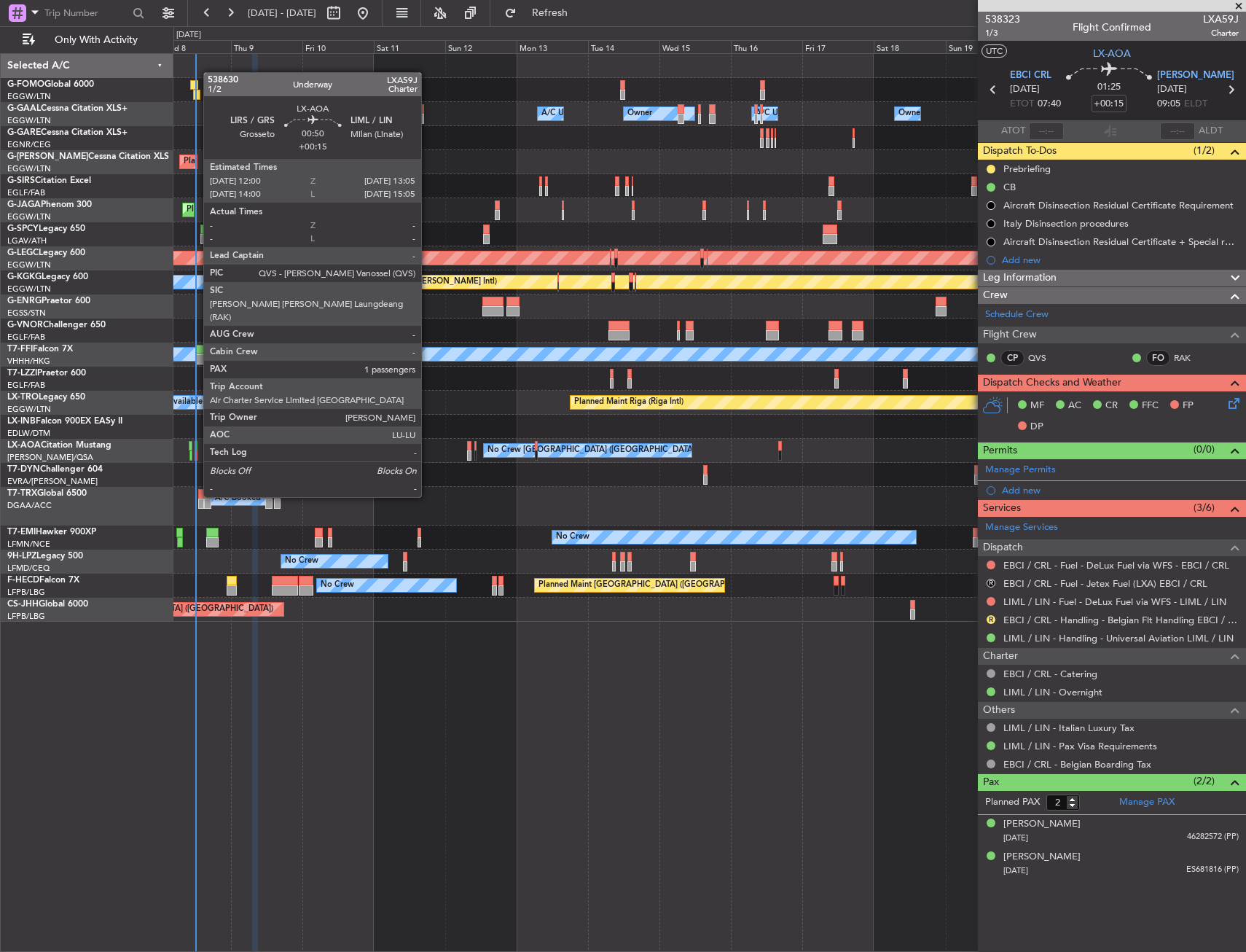
click at [196, 457] on div at bounding box center [196, 456] width 3 height 10
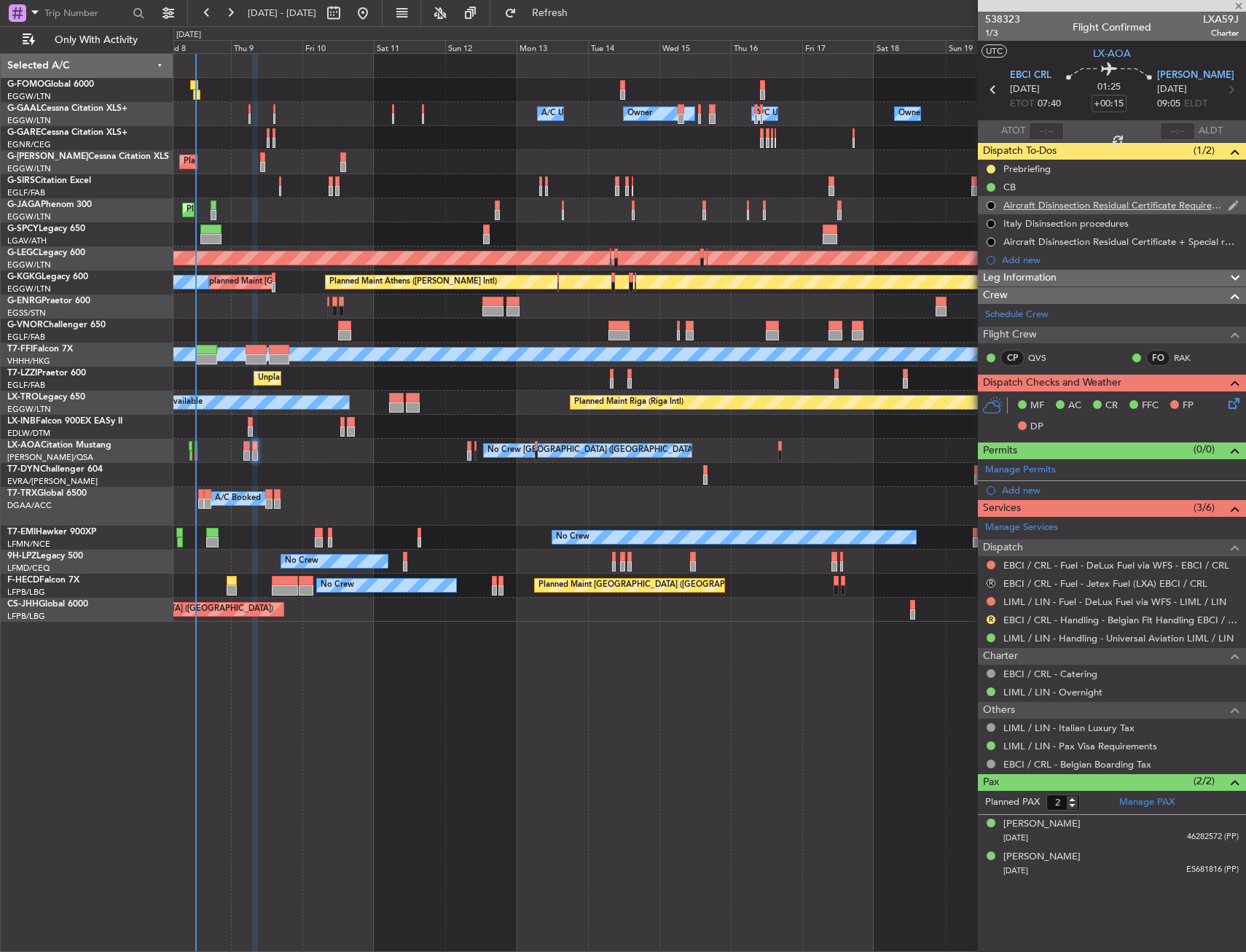
type input "1"
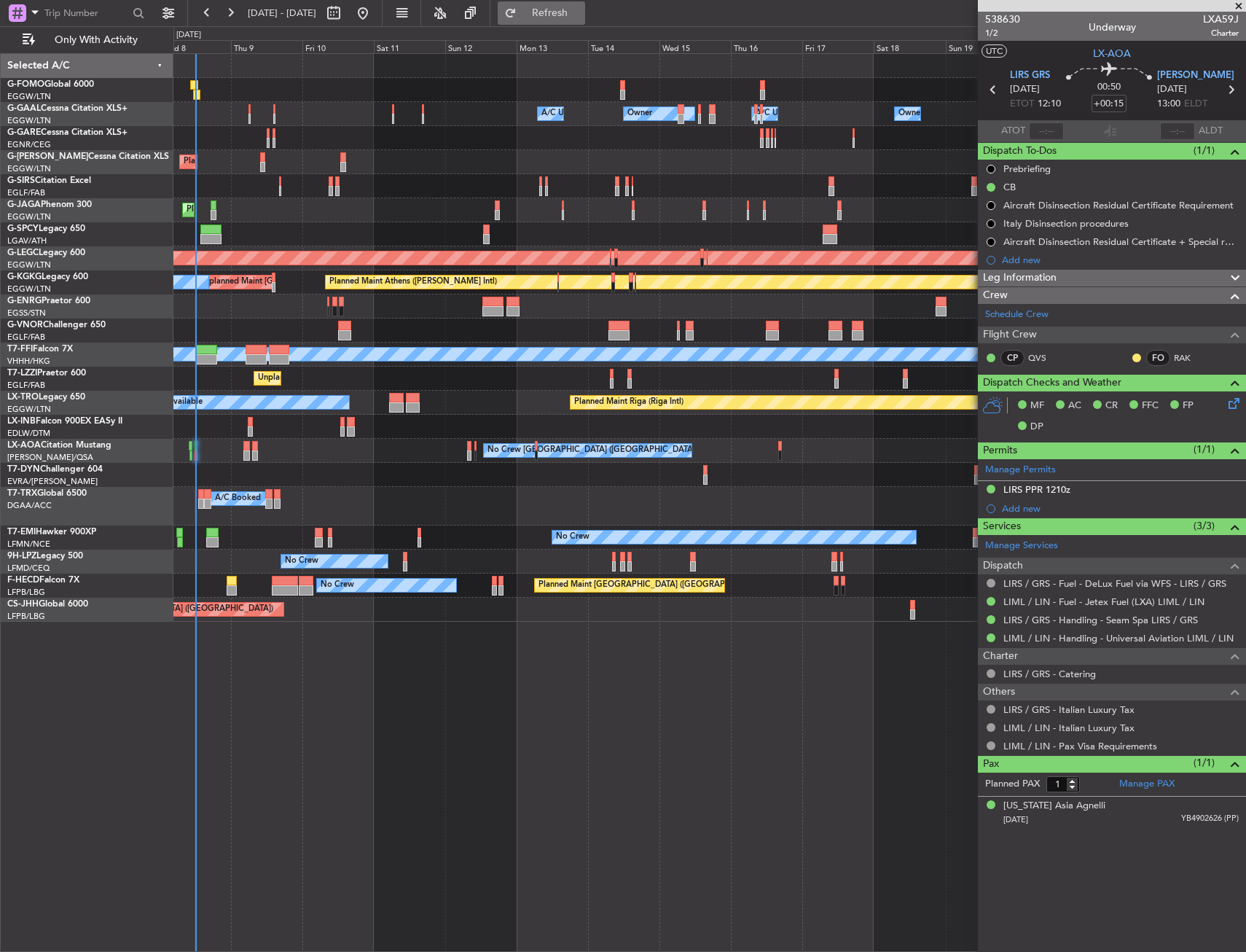
click at [573, 16] on span "Refresh" at bounding box center [550, 13] width 61 height 10
click at [581, 8] on span "Refresh" at bounding box center [550, 13] width 61 height 10
drag, startPoint x: 579, startPoint y: 5, endPoint x: 540, endPoint y: 56, distance: 64.2
click at [579, 5] on button "Refresh" at bounding box center [542, 13] width 88 height 23
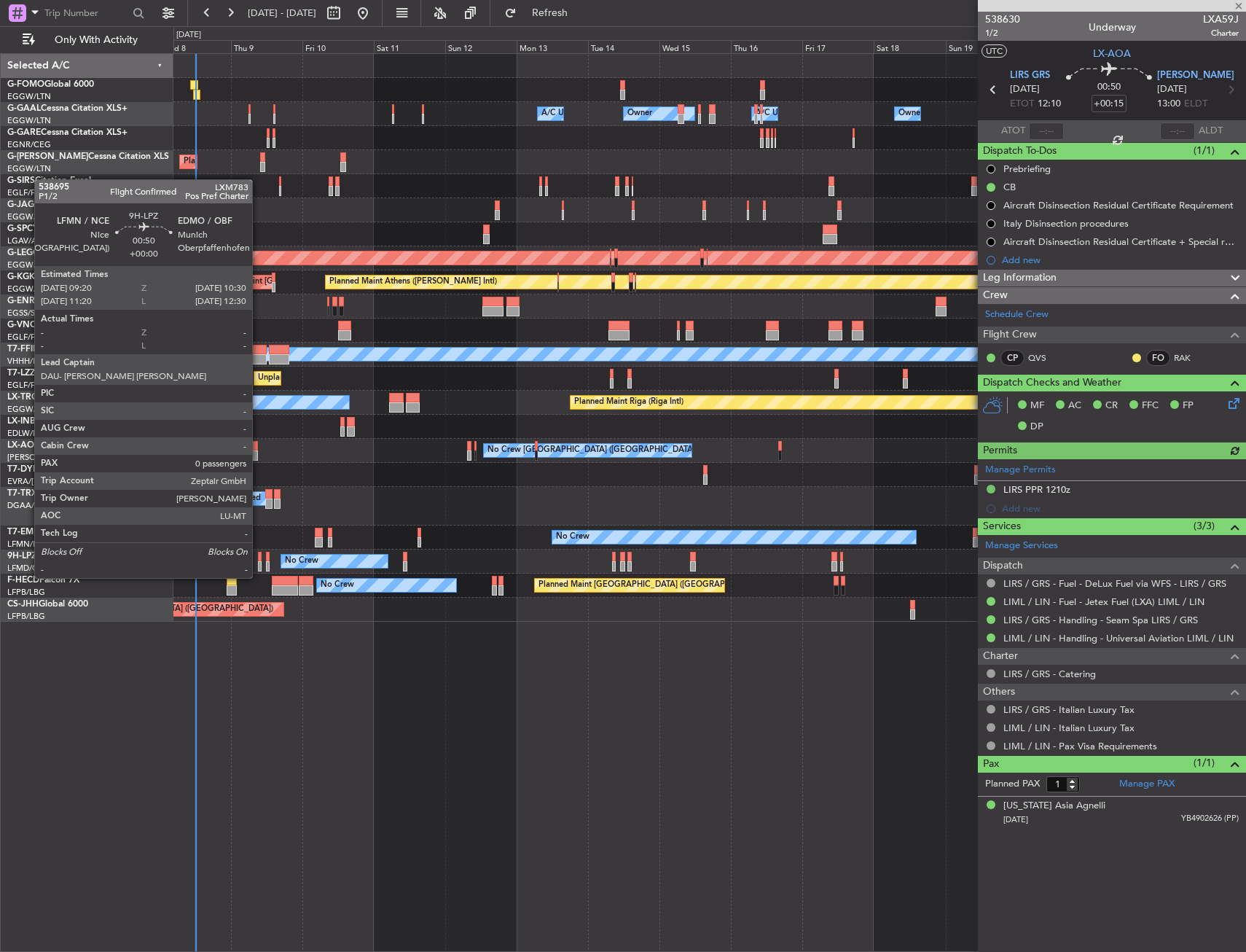
click at [258, 563] on div at bounding box center [259, 566] width 3 height 10
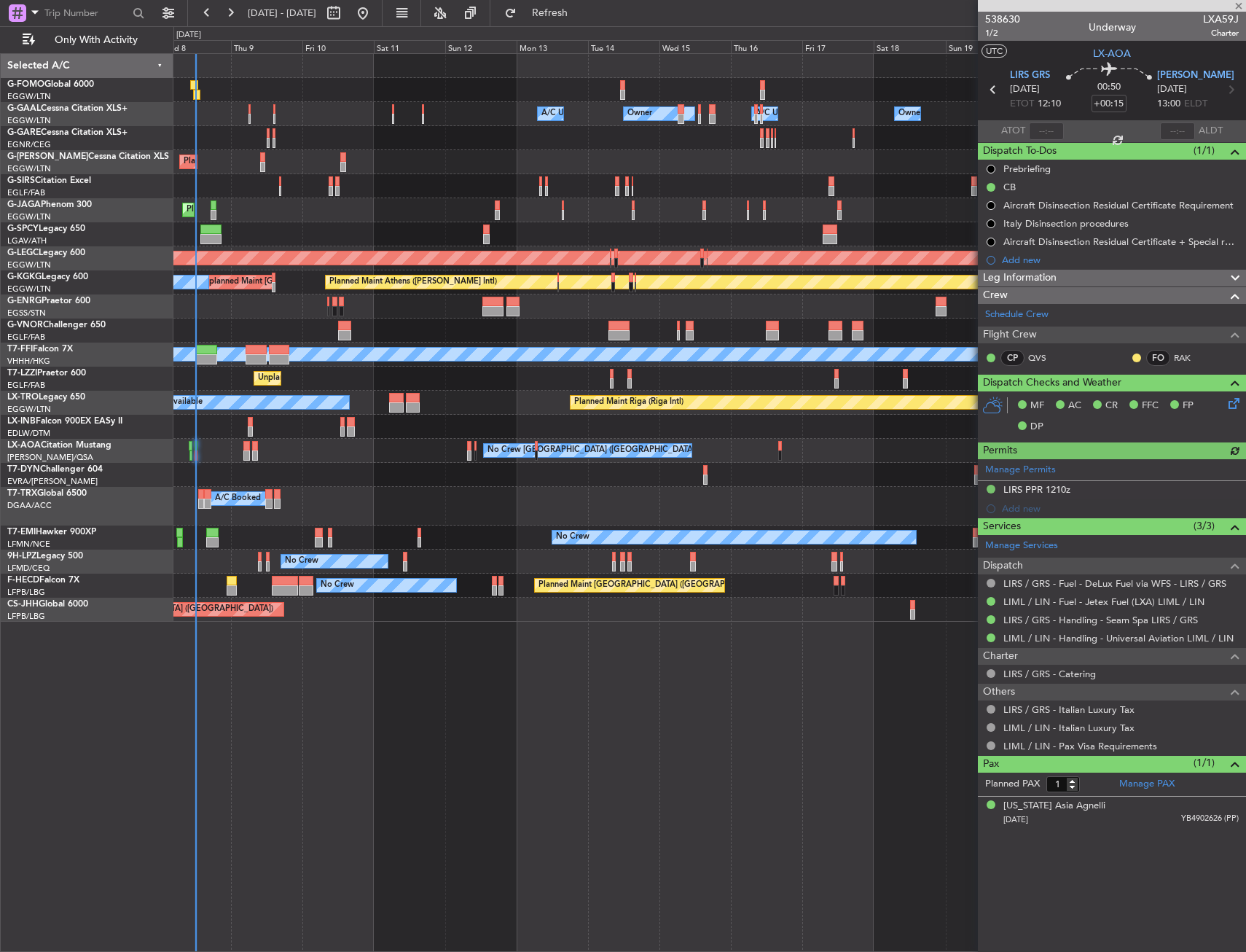
type input "0"
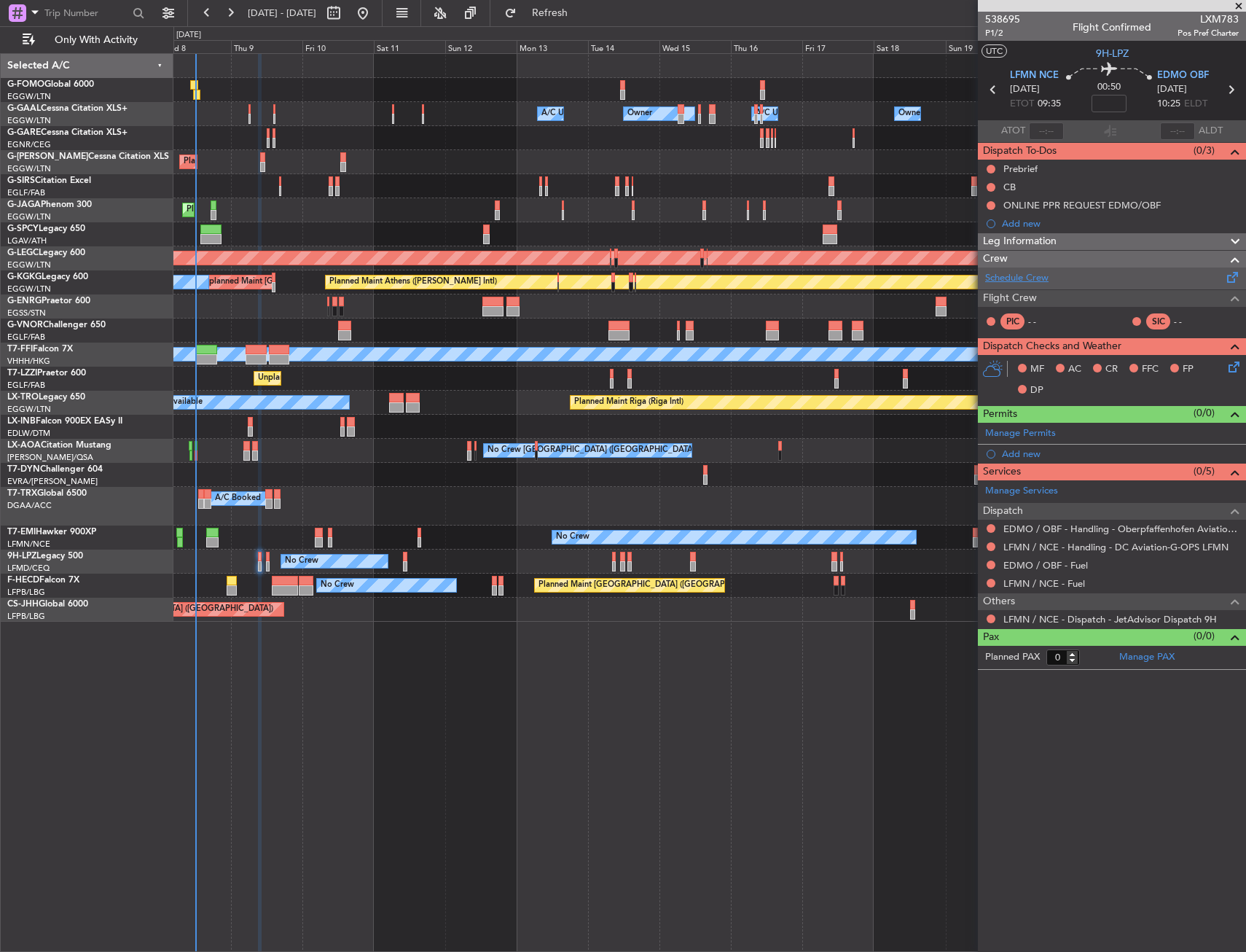
click at [1023, 278] on link "Schedule Crew" at bounding box center [1017, 278] width 64 height 15
click at [1167, 75] on span "EDMO OBF" at bounding box center [1183, 76] width 51 height 15
click at [1017, 75] on span "LFMN NCE" at bounding box center [1034, 76] width 49 height 15
click at [581, 18] on span "Refresh" at bounding box center [550, 13] width 61 height 10
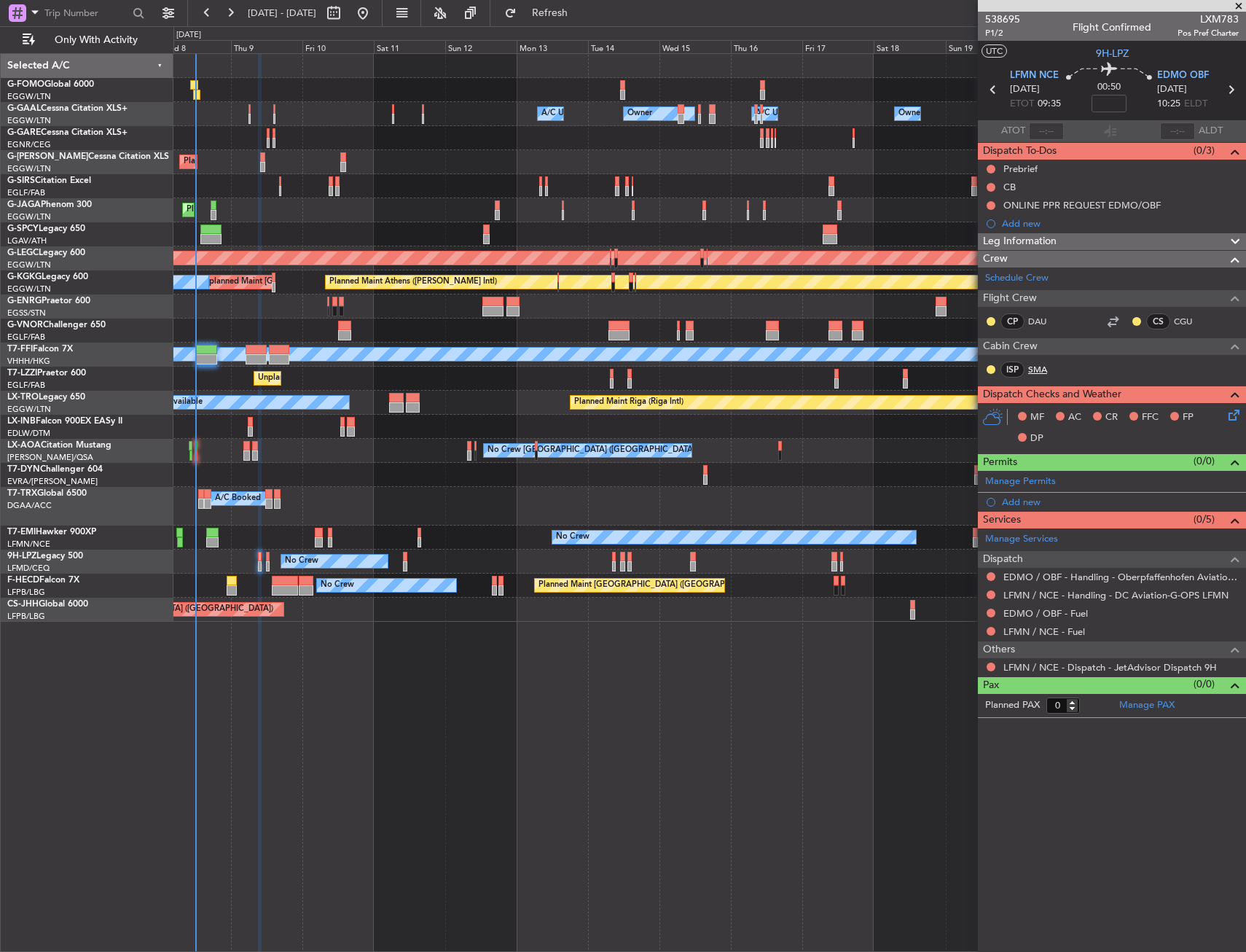
click at [1035, 372] on link "SMA" at bounding box center [1045, 370] width 33 height 13
click at [997, 32] on span "P1/2" at bounding box center [1002, 33] width 35 height 12
click at [1101, 108] on input at bounding box center [1109, 103] width 35 height 17
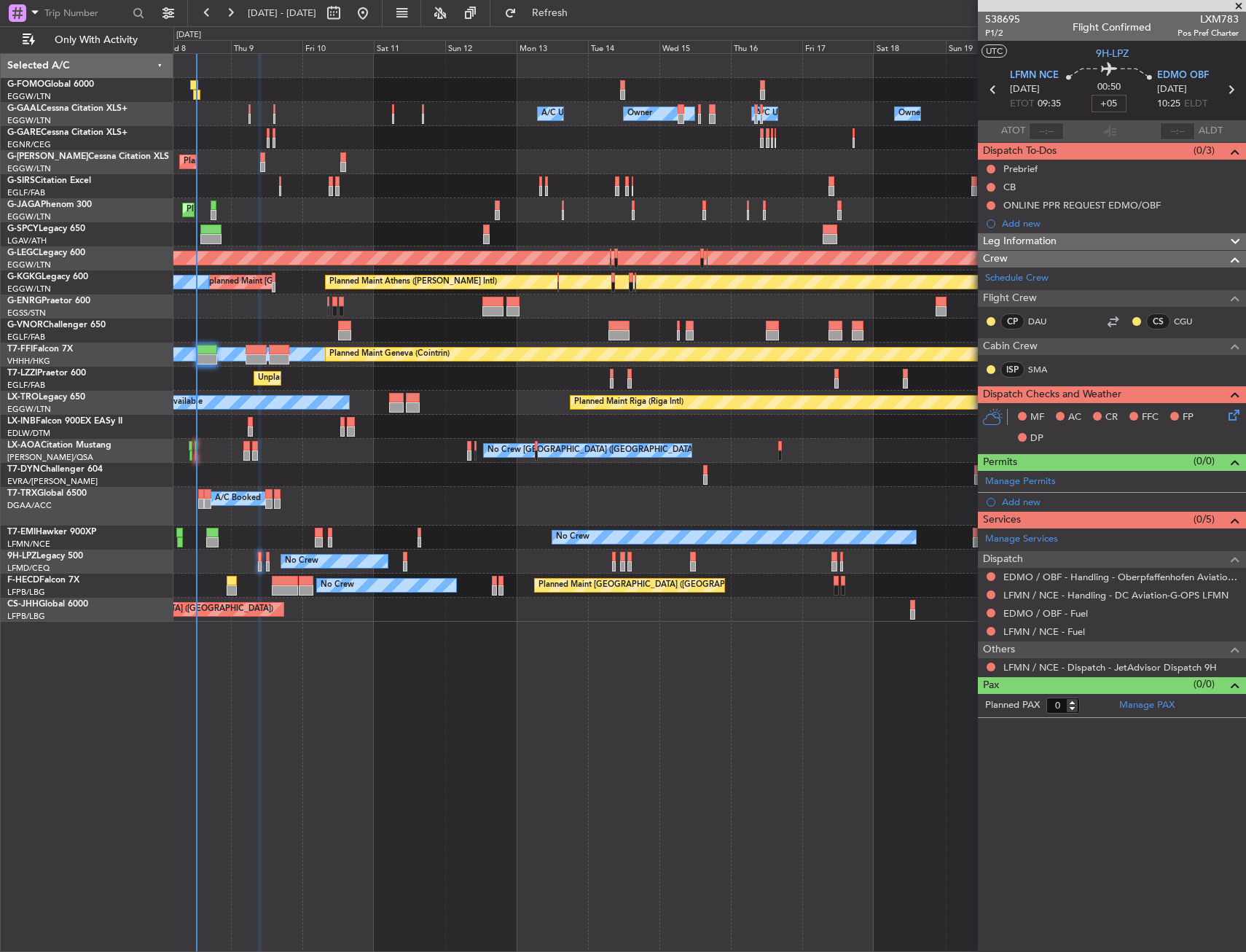
click at [1081, 54] on section "UTC 9H-LPZ" at bounding box center [1113, 51] width 268 height 22
type input "+00:05"
click at [1166, 204] on div "ONLINE PPR REQUEST EDMO/OBF" at bounding box center [1113, 205] width 268 height 18
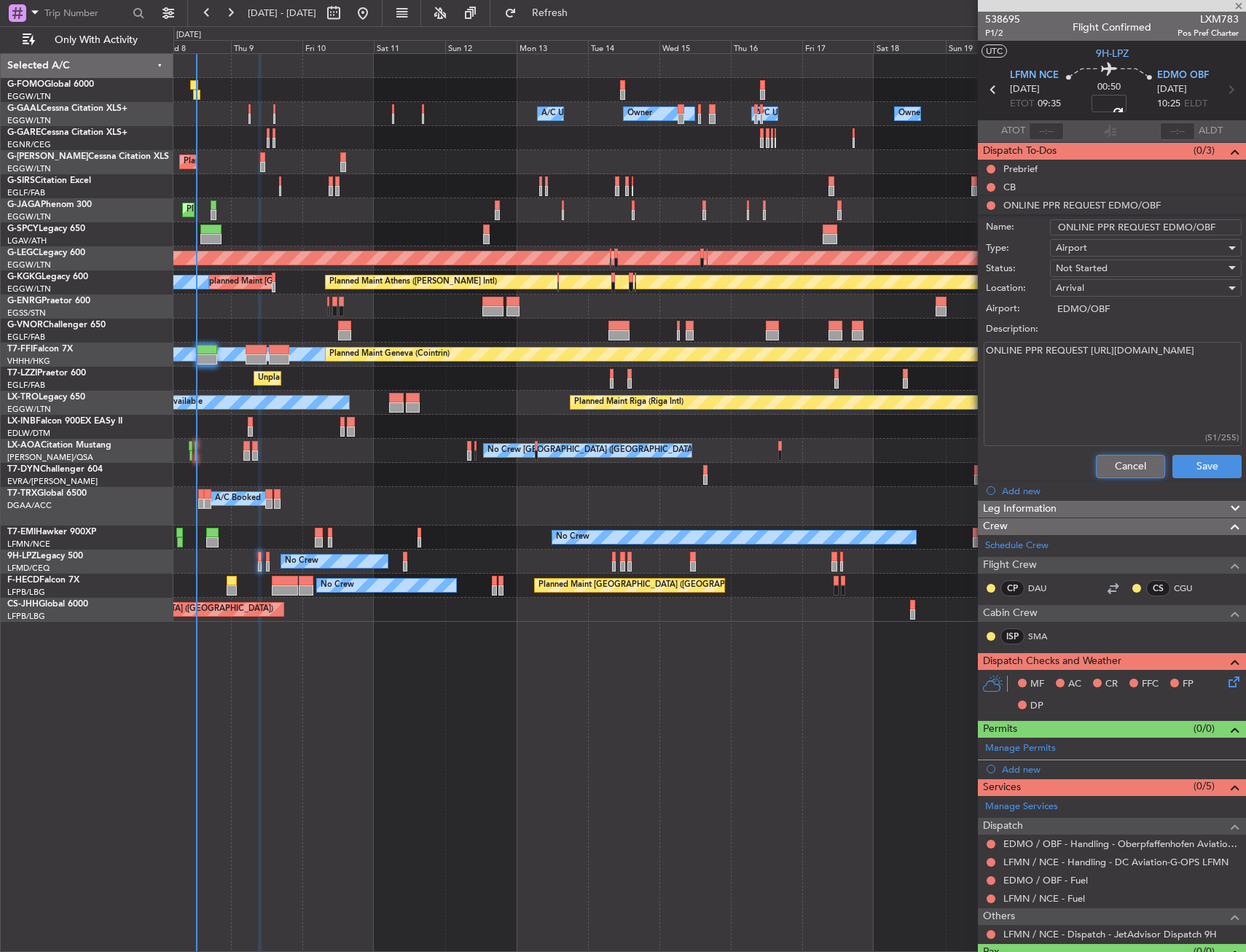
click at [1104, 457] on button "Cancel" at bounding box center [1131, 466] width 70 height 23
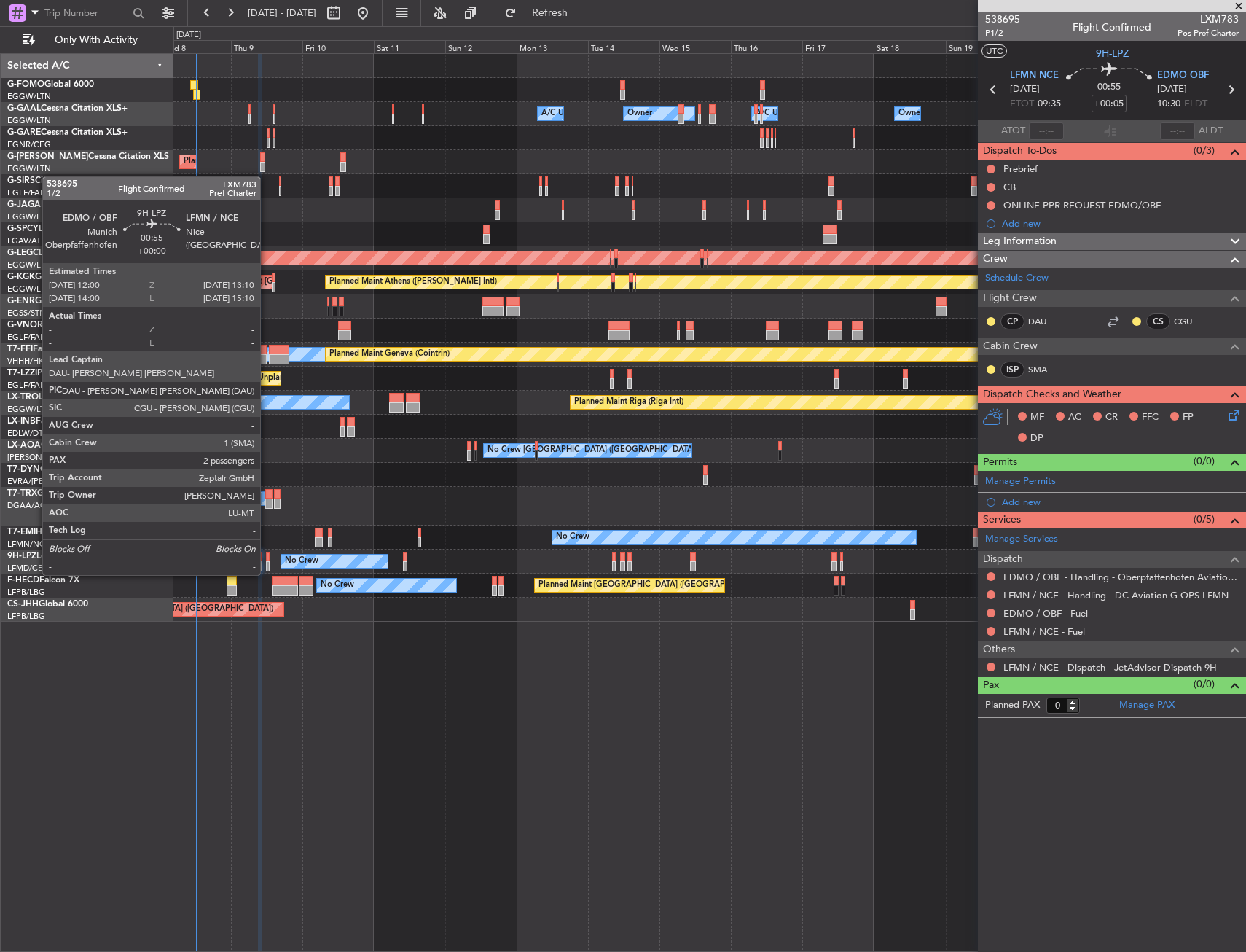
click at [267, 561] on div at bounding box center [268, 557] width 3 height 10
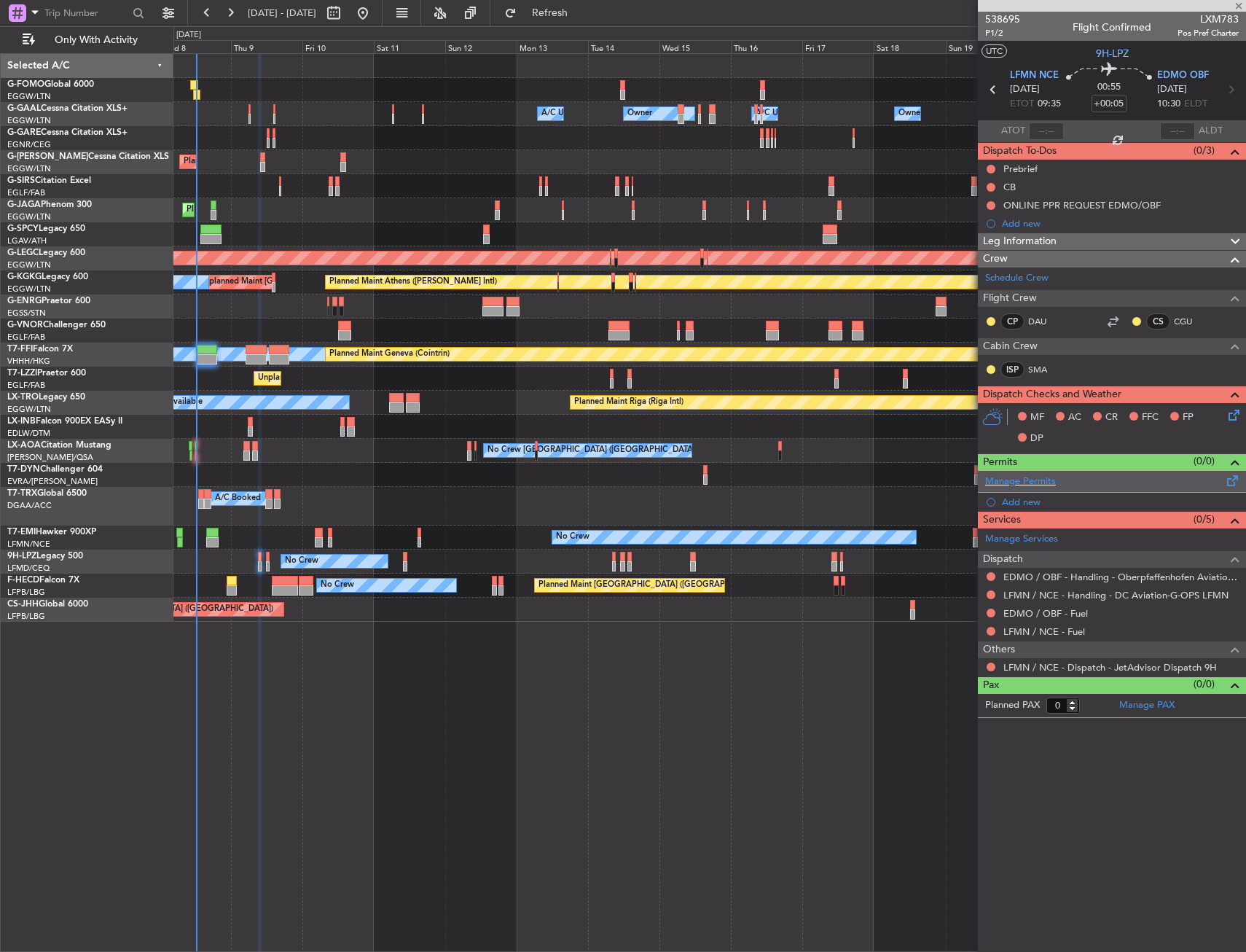
type input "2"
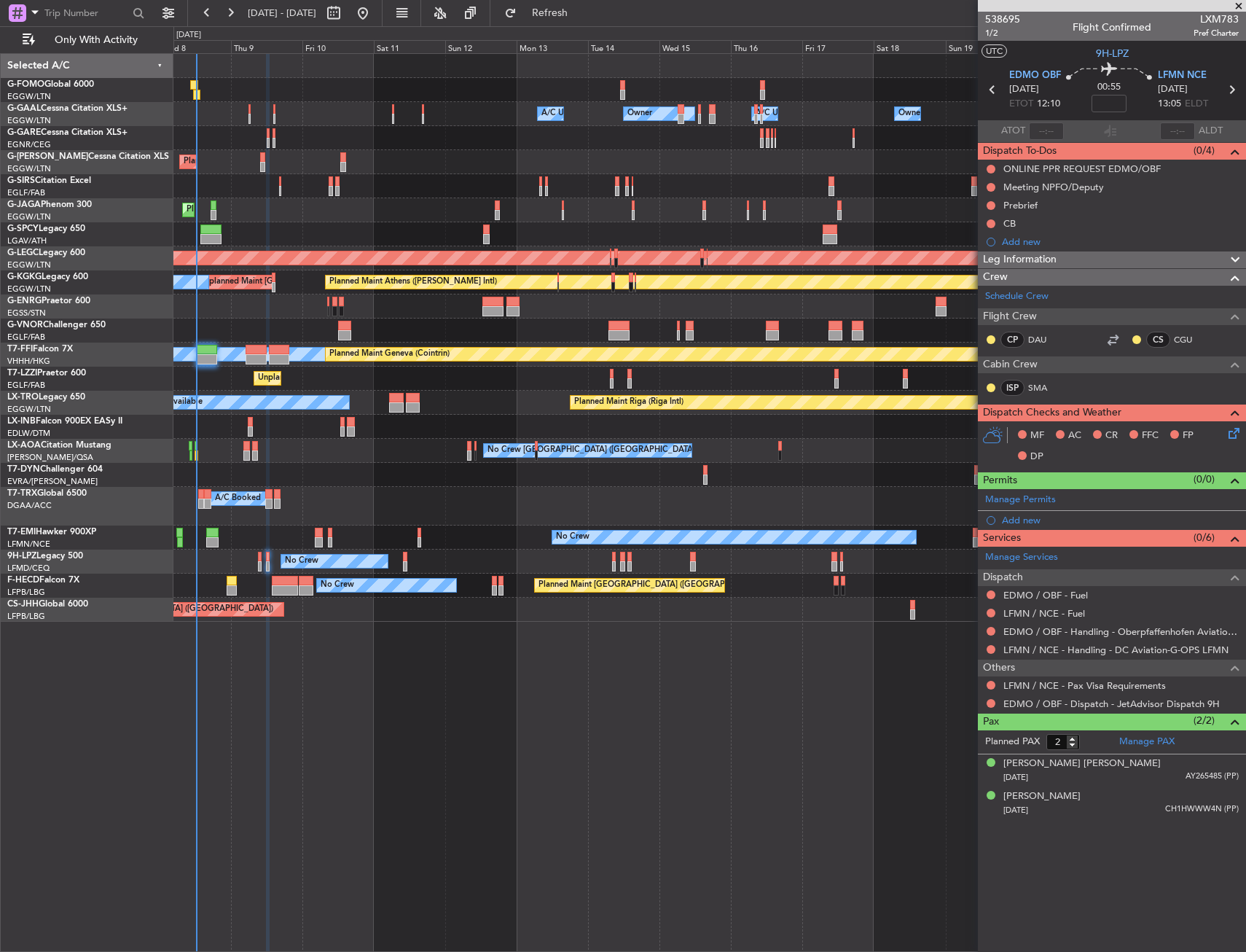
click at [985, 36] on div "538695 1/2 Flight Confirmed LXM783 Pref Charter" at bounding box center [1113, 26] width 268 height 29
click at [991, 33] on span "1/2" at bounding box center [1002, 33] width 35 height 12
click at [1113, 102] on input at bounding box center [1109, 103] width 35 height 17
click at [1078, 46] on section "UTC 9H-LPZ" at bounding box center [1113, 51] width 268 height 22
click at [992, 205] on button at bounding box center [991, 205] width 9 height 9
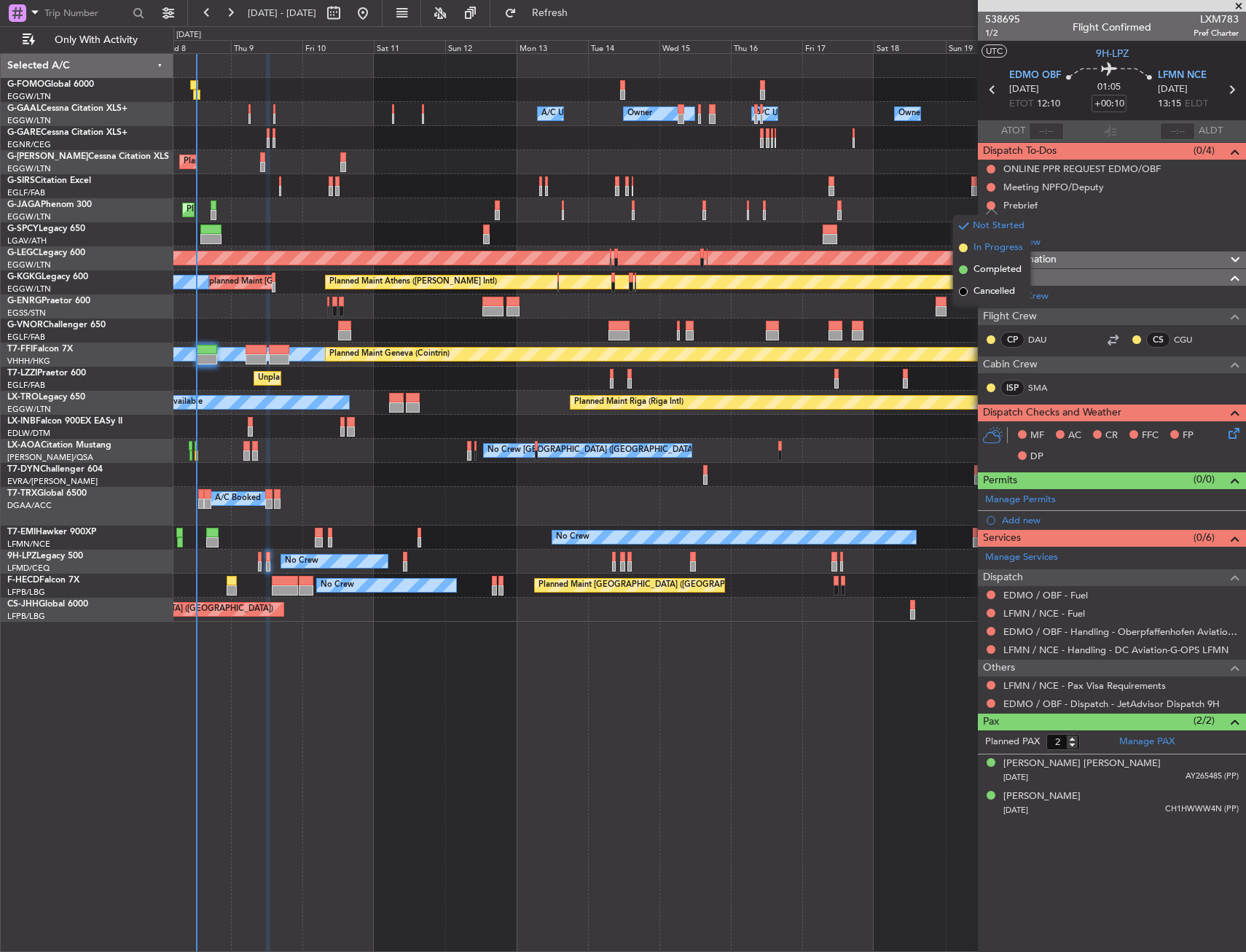
click at [983, 245] on span "In Progress" at bounding box center [998, 248] width 50 height 15
click at [988, 220] on button at bounding box center [991, 224] width 9 height 9
click at [979, 283] on span "Completed" at bounding box center [997, 288] width 48 height 15
click at [1233, 437] on icon at bounding box center [1232, 431] width 12 height 12
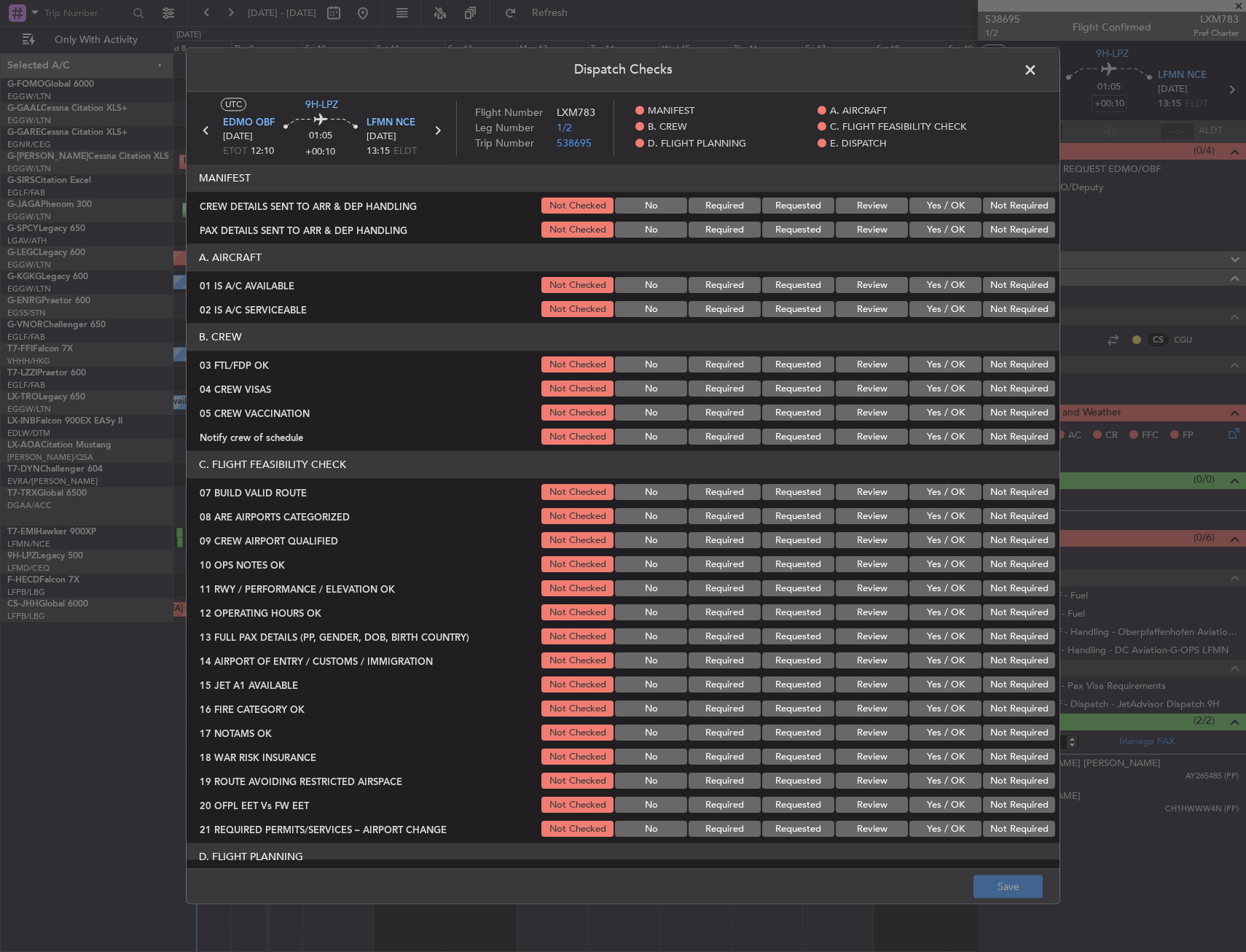
click at [941, 364] on button "Yes / OK" at bounding box center [945, 365] width 72 height 16
click at [993, 391] on button "Not Required" at bounding box center [1019, 389] width 72 height 16
drag, startPoint x: 989, startPoint y: 409, endPoint x: 961, endPoint y: 428, distance: 33.8
click at [989, 411] on button "Not Required" at bounding box center [1019, 413] width 72 height 16
click at [944, 440] on button "Yes / OK" at bounding box center [945, 437] width 72 height 16
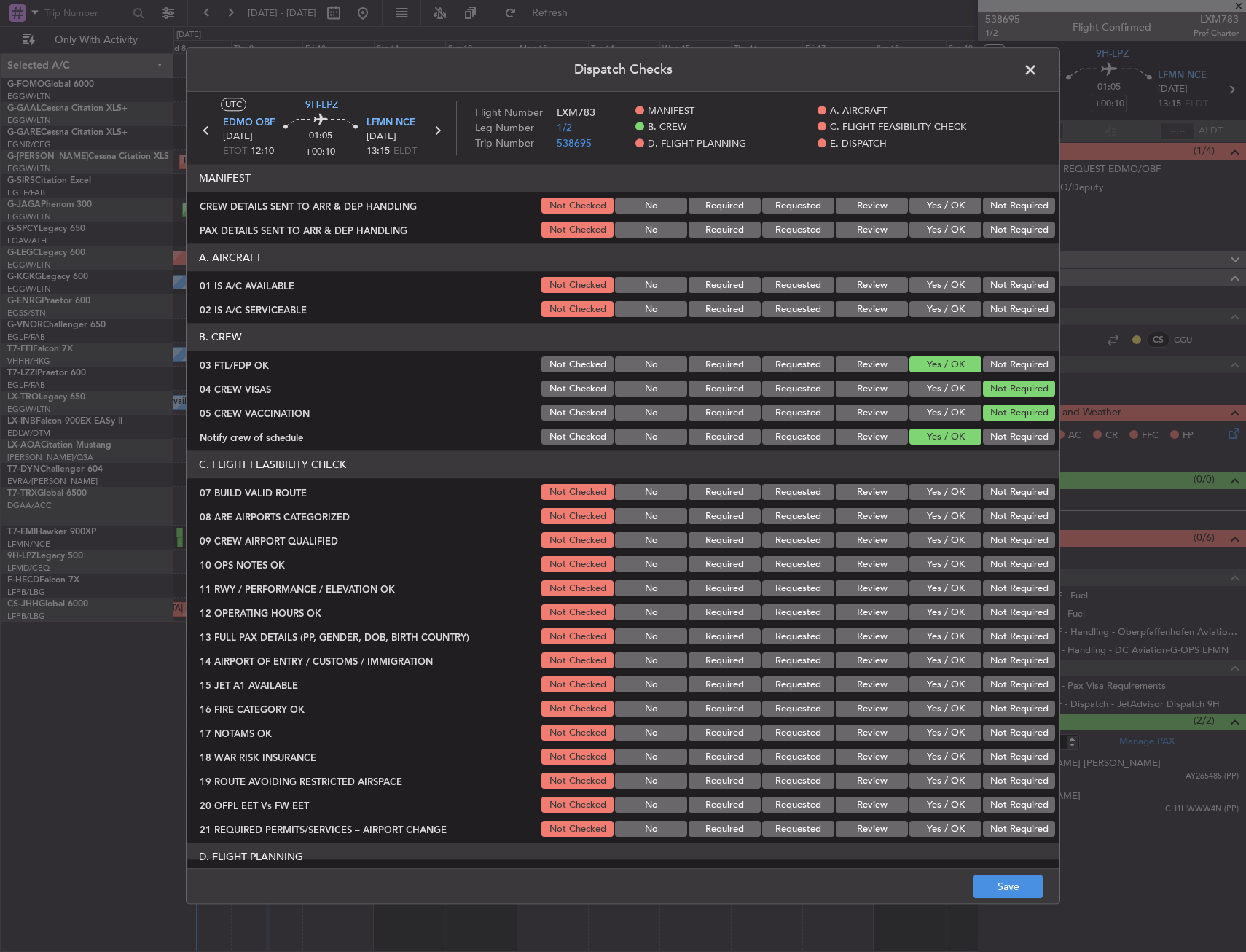
click at [804, 516] on button "Requested" at bounding box center [798, 516] width 72 height 16
click at [805, 538] on button "Requested" at bounding box center [798, 540] width 72 height 16
click at [993, 888] on button "Save" at bounding box center [1008, 887] width 70 height 23
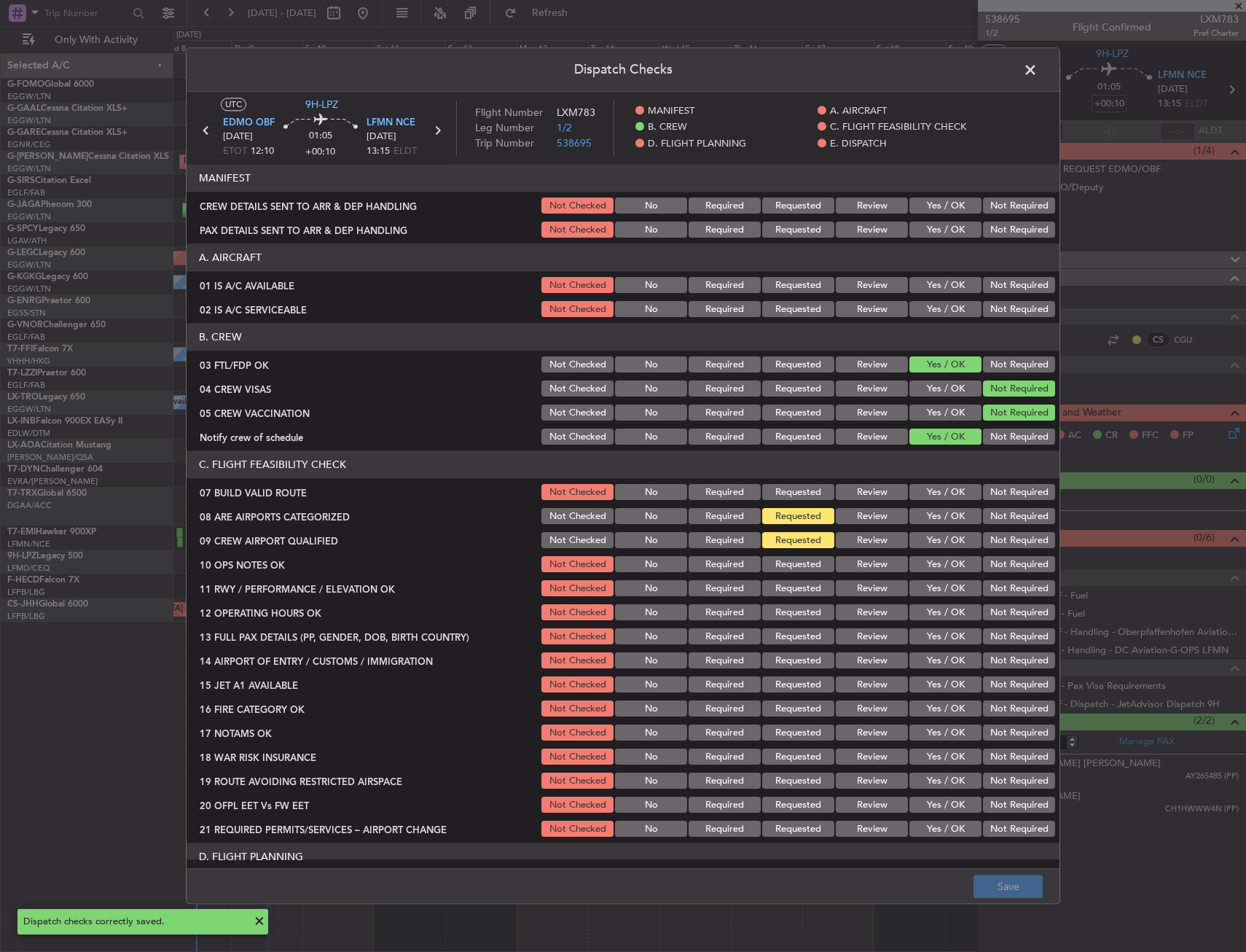
click at [926, 276] on div "Yes / OK" at bounding box center [944, 286] width 74 height 21
click at [929, 296] on section "A. AIRCRAFT 01 IS A/C AVAILABLE Not Checked No Required Requested Review Yes / …" at bounding box center [623, 282] width 873 height 75
click at [926, 285] on button "Yes / OK" at bounding box center [945, 285] width 72 height 16
click at [926, 307] on button "Yes / OK" at bounding box center [945, 309] width 72 height 16
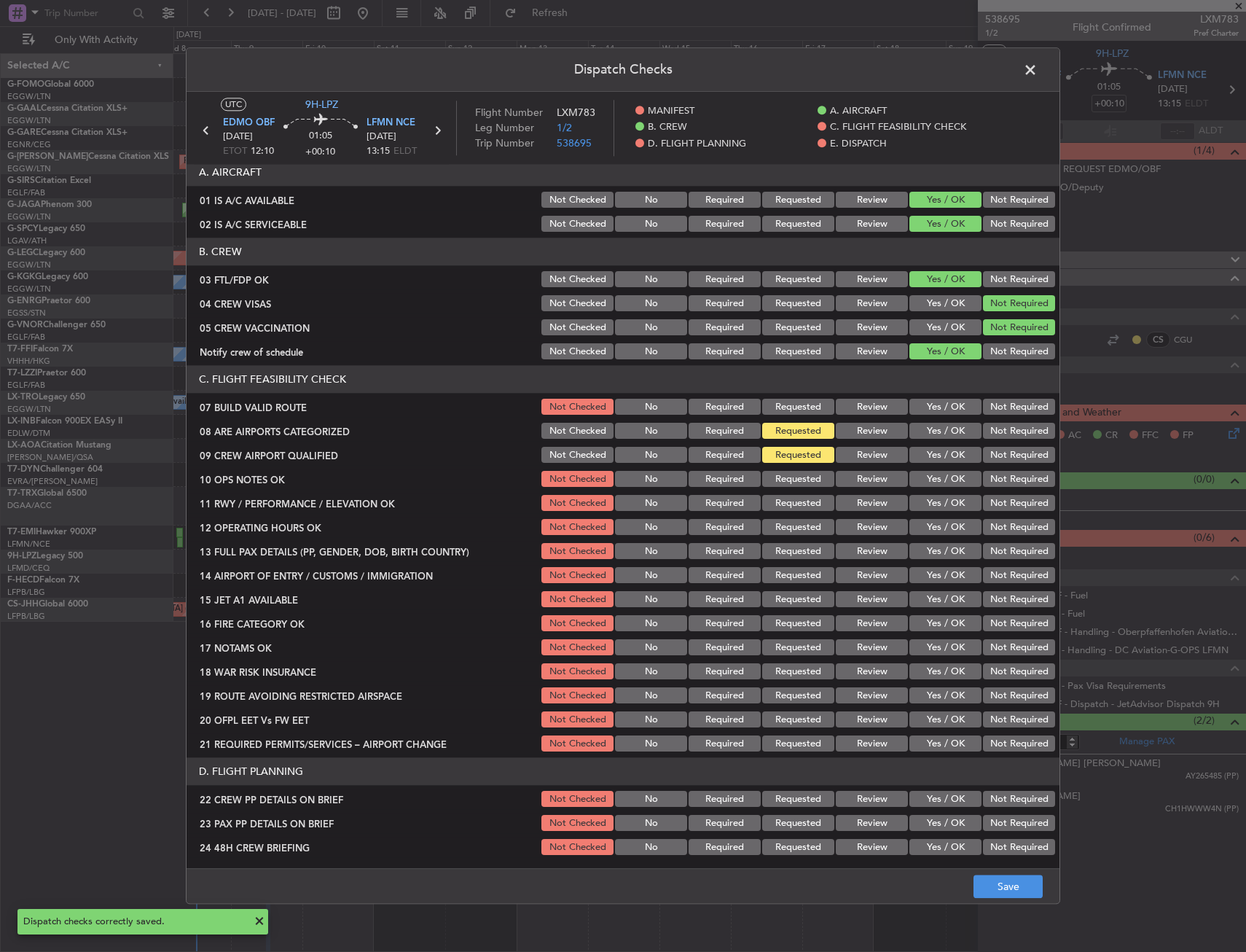
scroll to position [292, 0]
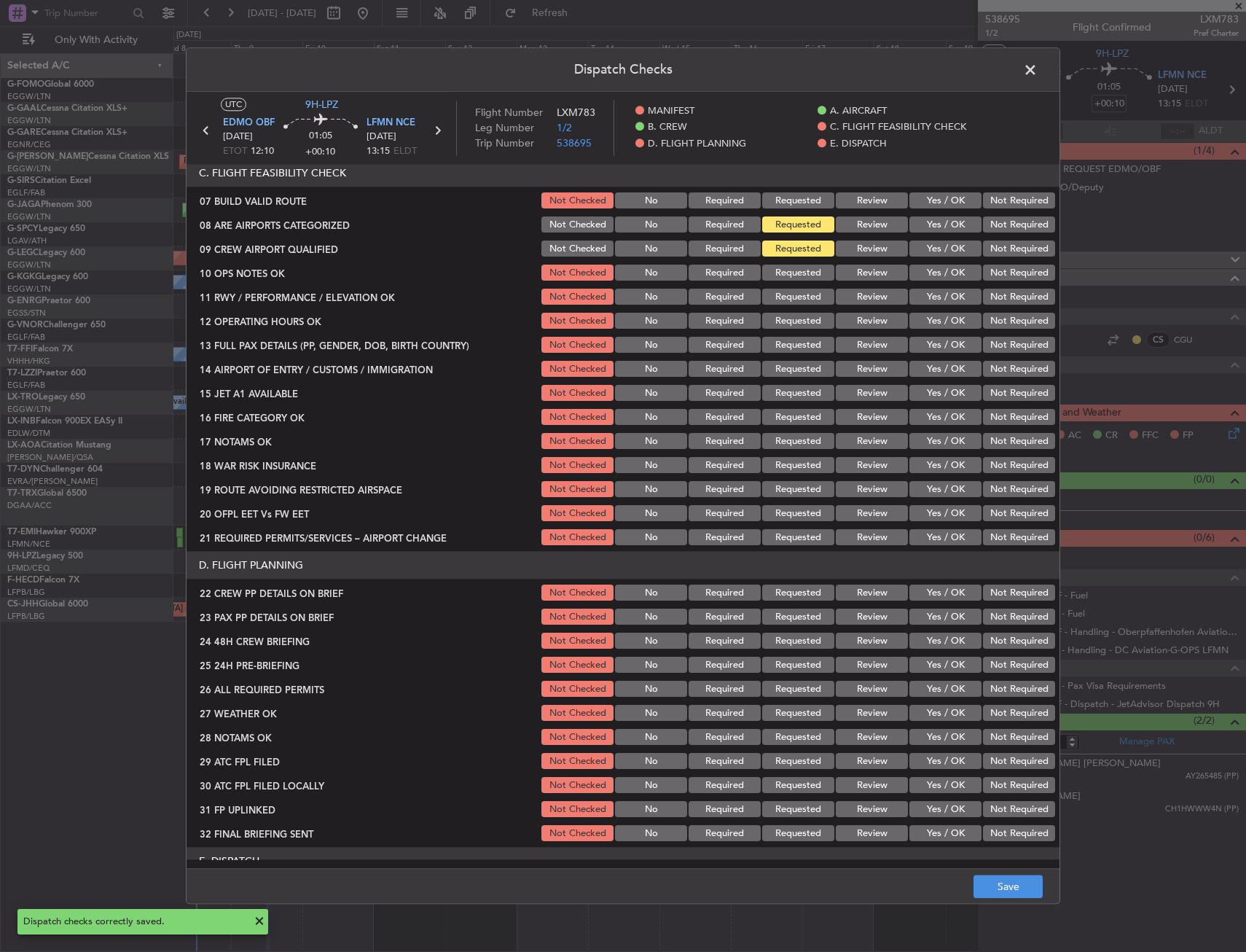
click at [932, 203] on button "Yes / OK" at bounding box center [945, 201] width 72 height 16
click at [936, 277] on button "Yes / OK" at bounding box center [945, 273] width 72 height 16
click at [936, 300] on button "Yes / OK" at bounding box center [945, 297] width 72 height 16
drag, startPoint x: 936, startPoint y: 325, endPoint x: 937, endPoint y: 341, distance: 16.0
click at [937, 326] on button "Yes / OK" at bounding box center [945, 321] width 72 height 16
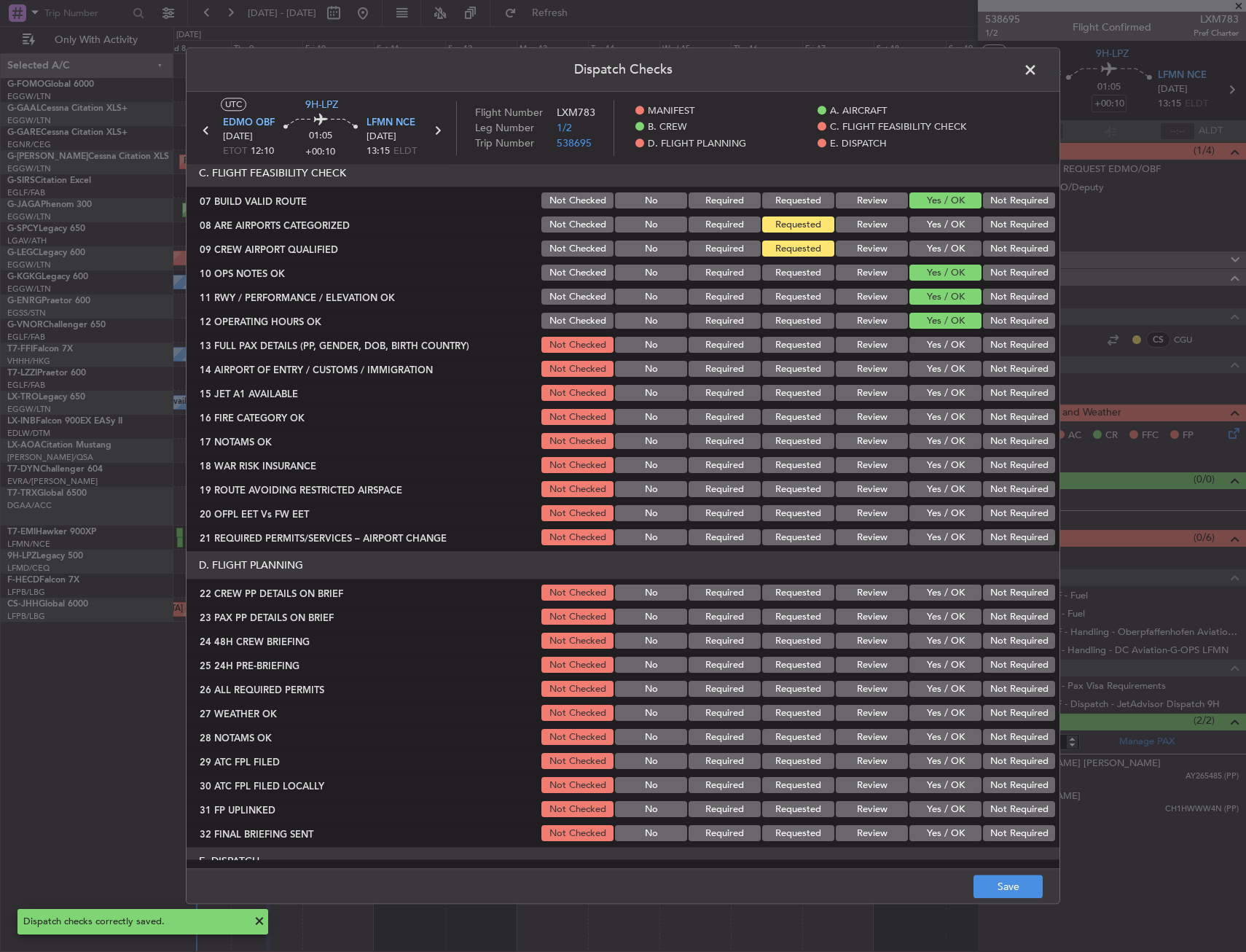
drag, startPoint x: 937, startPoint y: 344, endPoint x: 936, endPoint y: 365, distance: 21.0
click at [937, 346] on button "Yes / OK" at bounding box center [945, 345] width 72 height 16
click at [936, 365] on button "Yes / OK" at bounding box center [945, 369] width 72 height 16
click at [944, 402] on div "Yes / OK" at bounding box center [944, 394] width 74 height 21
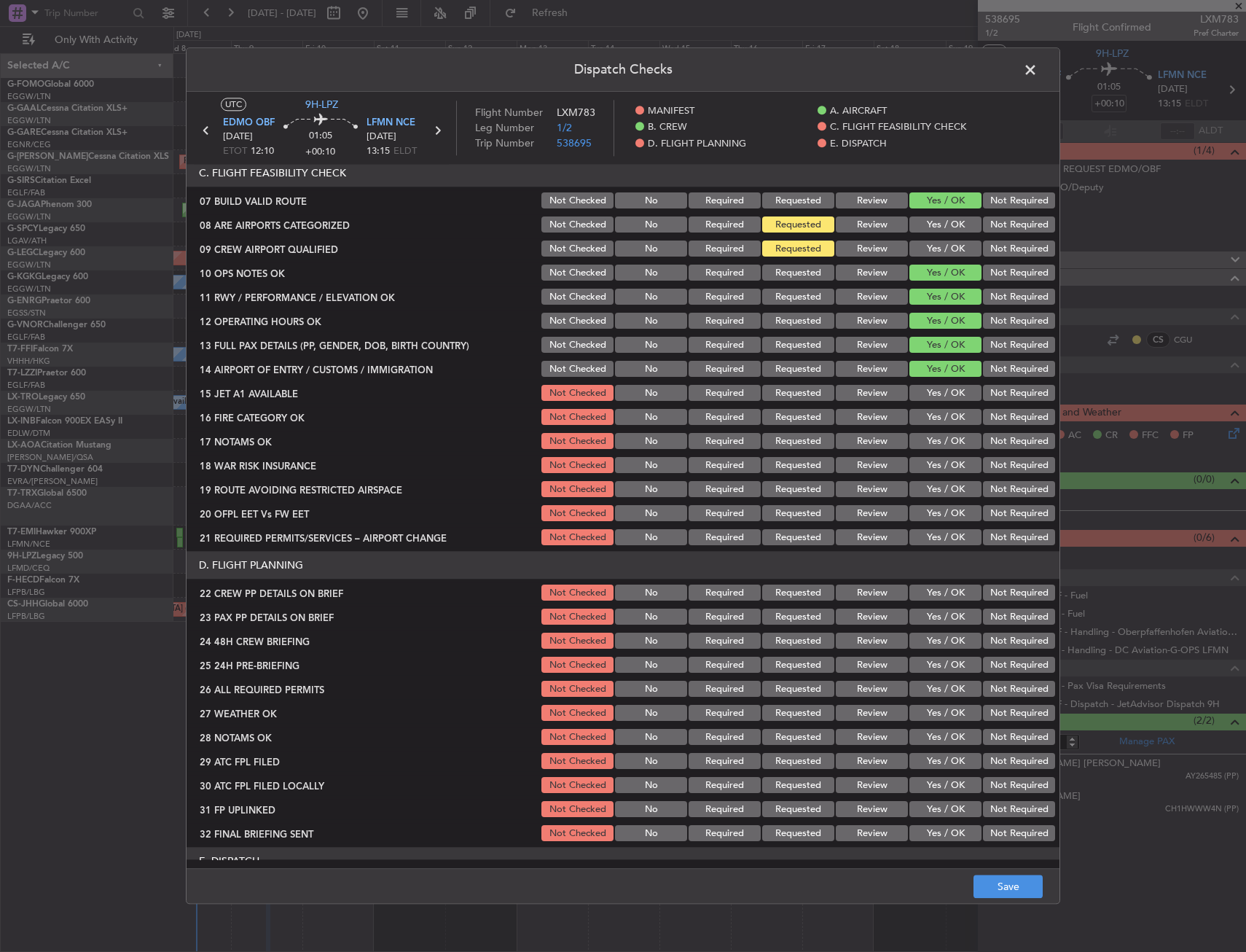
click at [948, 400] on button "Yes / OK" at bounding box center [945, 393] width 72 height 16
click at [942, 422] on button "Yes / OK" at bounding box center [945, 417] width 72 height 16
drag, startPoint x: 939, startPoint y: 437, endPoint x: 941, endPoint y: 450, distance: 13.2
click at [941, 440] on button "Yes / OK" at bounding box center [945, 441] width 72 height 16
click at [941, 456] on section "C. FLIGHT FEASIBILITY CHECK 07 BUILD VALID ROUTE Not Checked No Required Reques…" at bounding box center [623, 354] width 873 height 389
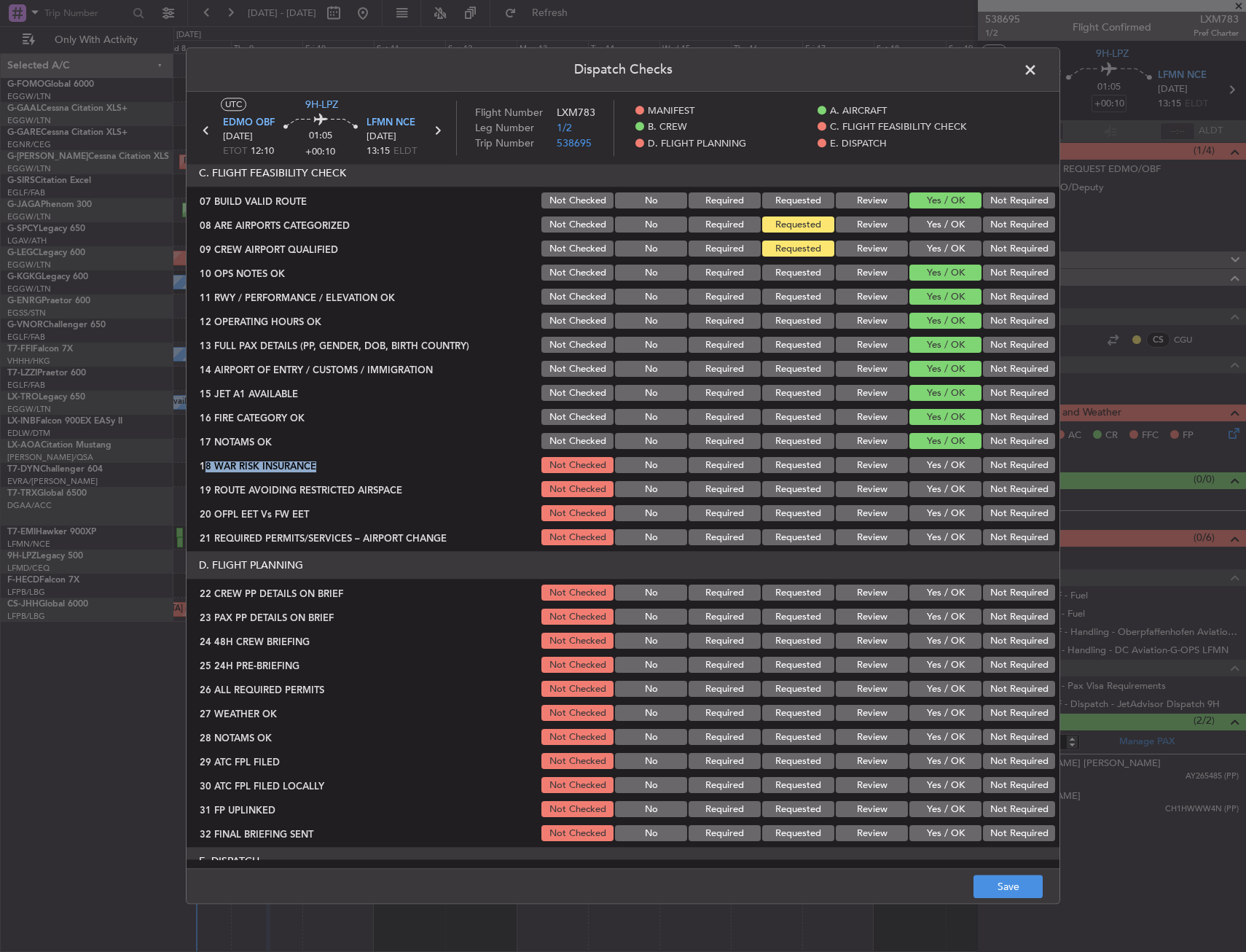
drag, startPoint x: 941, startPoint y: 458, endPoint x: 940, endPoint y: 471, distance: 13.0
click at [940, 471] on button "Yes / OK" at bounding box center [945, 466] width 72 height 16
drag, startPoint x: 941, startPoint y: 491, endPoint x: 944, endPoint y: 498, distance: 7.6
click at [944, 498] on div "Yes / OK" at bounding box center [944, 490] width 74 height 21
drag, startPoint x: 944, startPoint y: 503, endPoint x: 942, endPoint y: 510, distance: 7.3
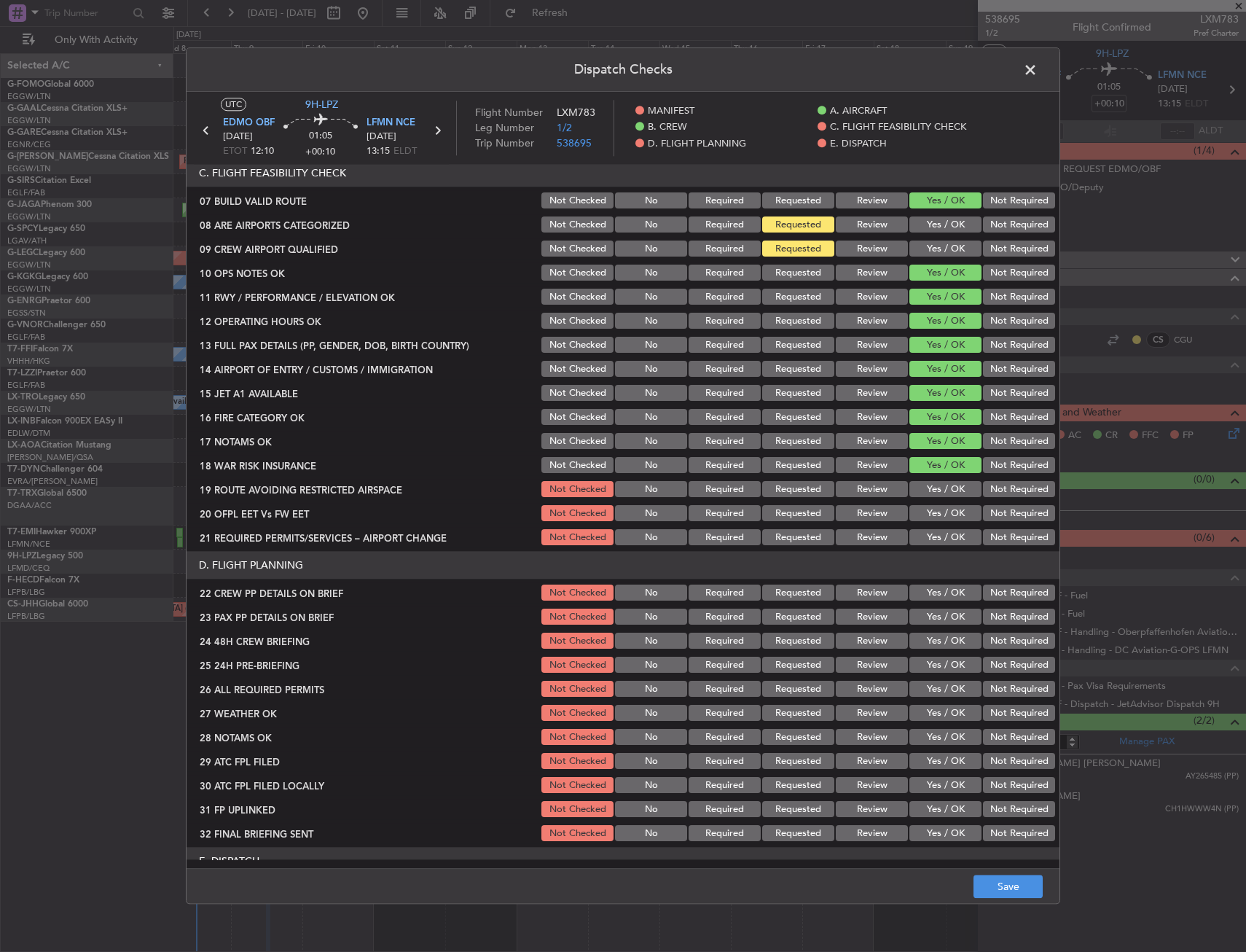
click at [945, 503] on section "C. FLIGHT FEASIBILITY CHECK 07 BUILD VALID ROUTE Not Checked No Required Reques…" at bounding box center [623, 354] width 873 height 389
click at [943, 495] on button "Yes / OK" at bounding box center [945, 490] width 72 height 16
click at [932, 518] on button "Yes / OK" at bounding box center [945, 514] width 72 height 16
click at [932, 539] on button "Yes / OK" at bounding box center [945, 538] width 72 height 16
click at [936, 593] on button "Yes / OK" at bounding box center [945, 592] width 72 height 16
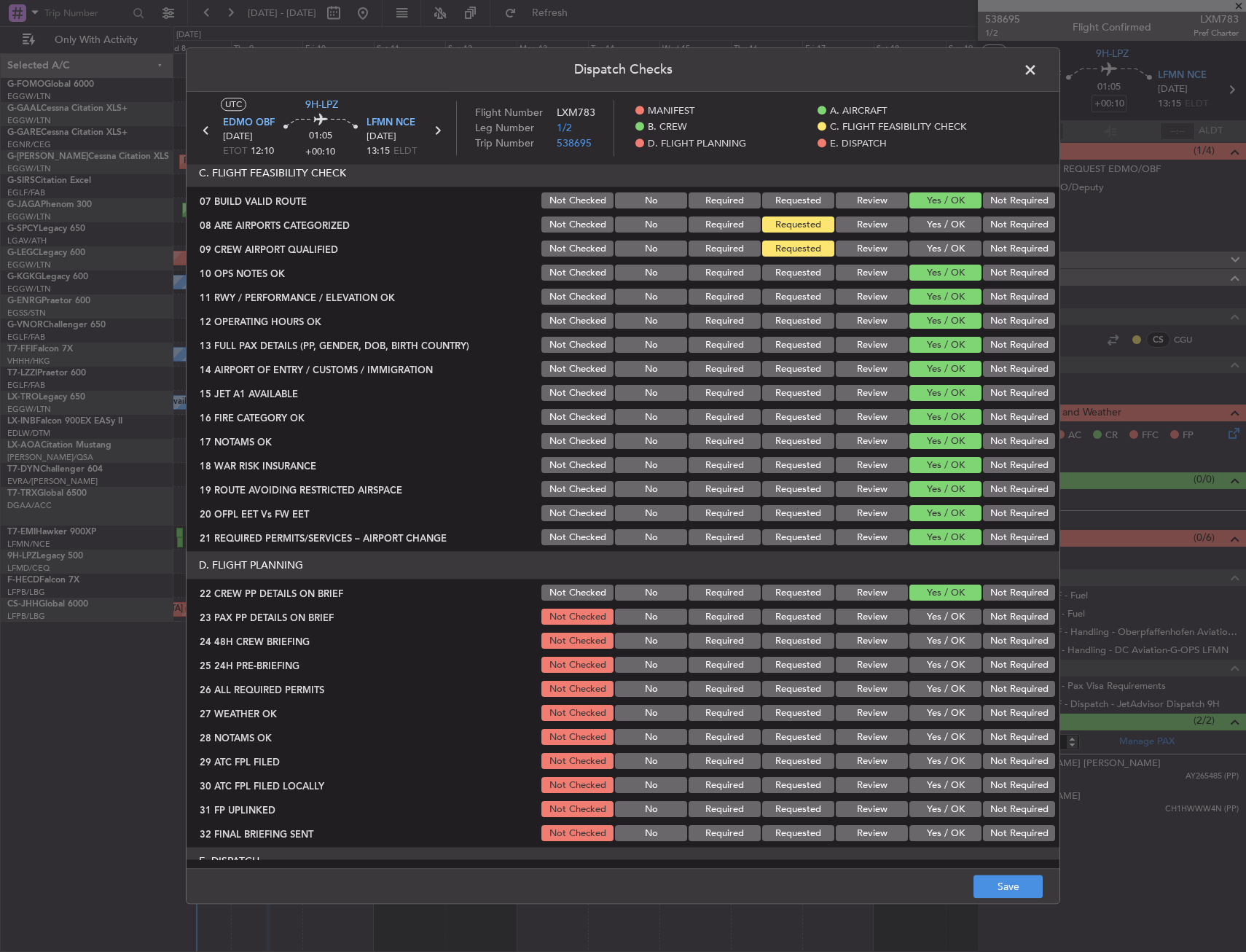
drag, startPoint x: 938, startPoint y: 611, endPoint x: 939, endPoint y: 621, distance: 10.0
click at [939, 612] on button "Yes / OK" at bounding box center [945, 617] width 72 height 16
click at [939, 632] on div "Yes / OK" at bounding box center [944, 641] width 74 height 21
click at [941, 641] on button "Yes / OK" at bounding box center [945, 641] width 72 height 16
click at [992, 662] on button "Not Required" at bounding box center [1019, 665] width 72 height 16
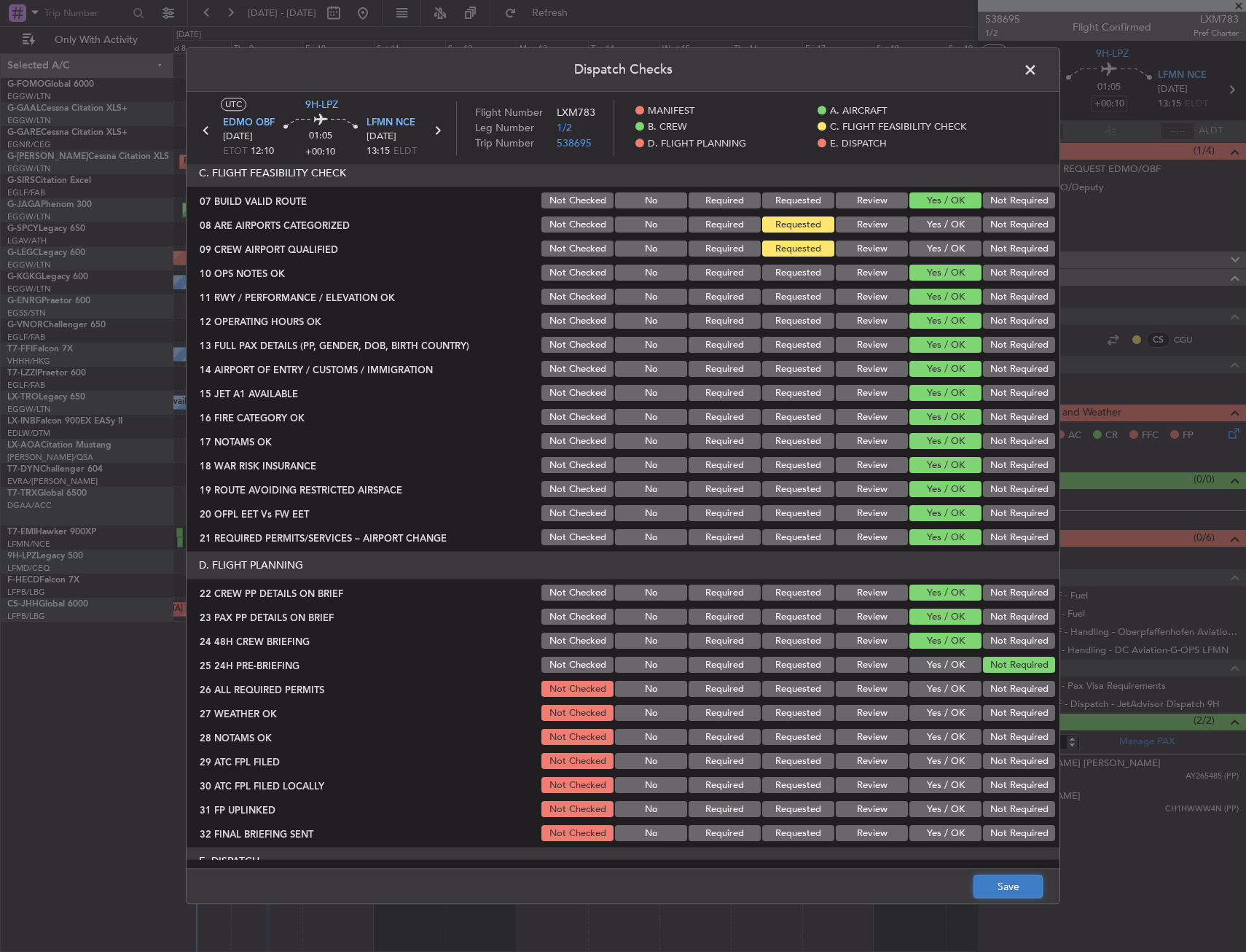
click at [993, 876] on button "Save" at bounding box center [1008, 887] width 70 height 23
click at [1038, 68] on span at bounding box center [1038, 73] width 0 height 29
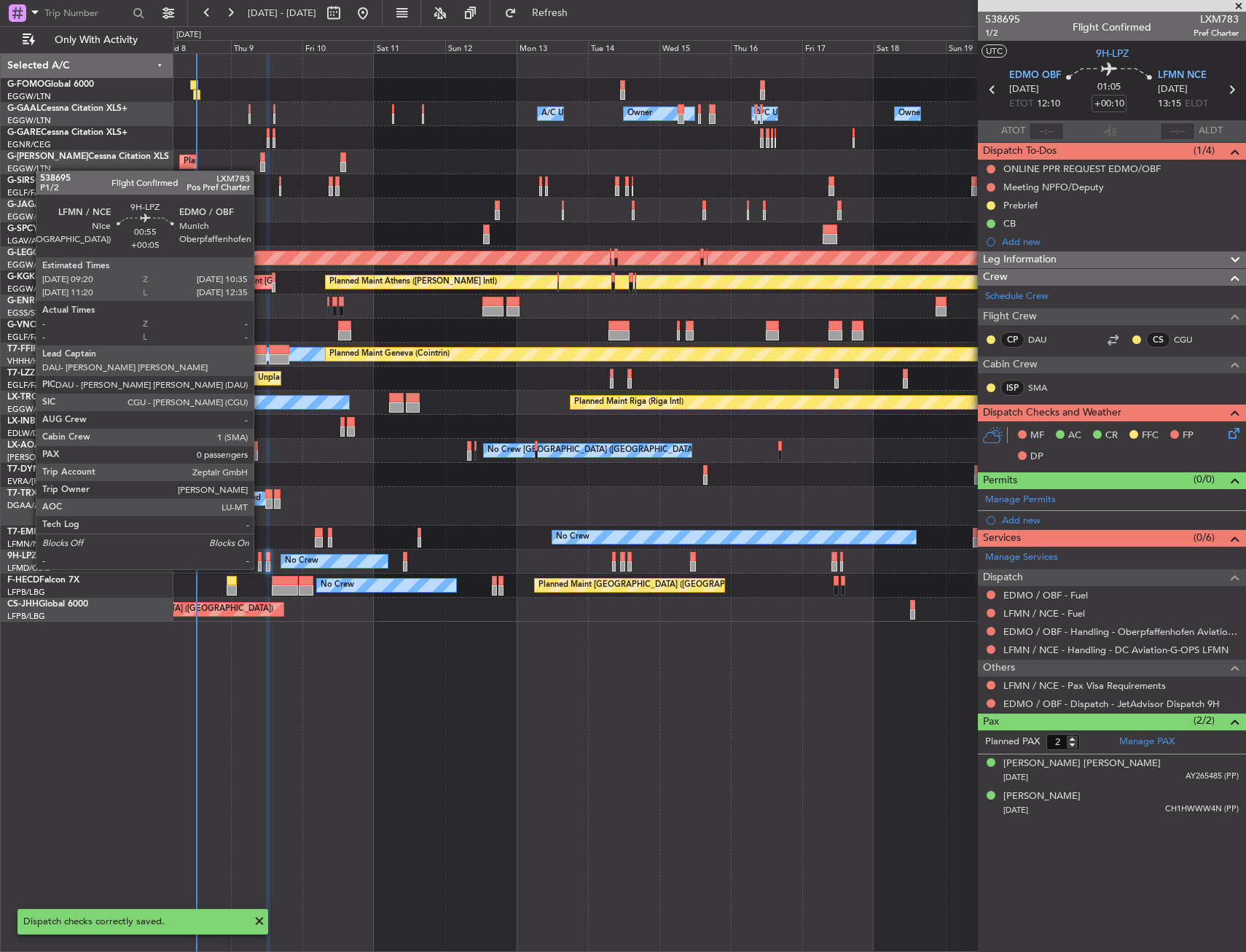
click at [259, 555] on div at bounding box center [259, 557] width 4 height 10
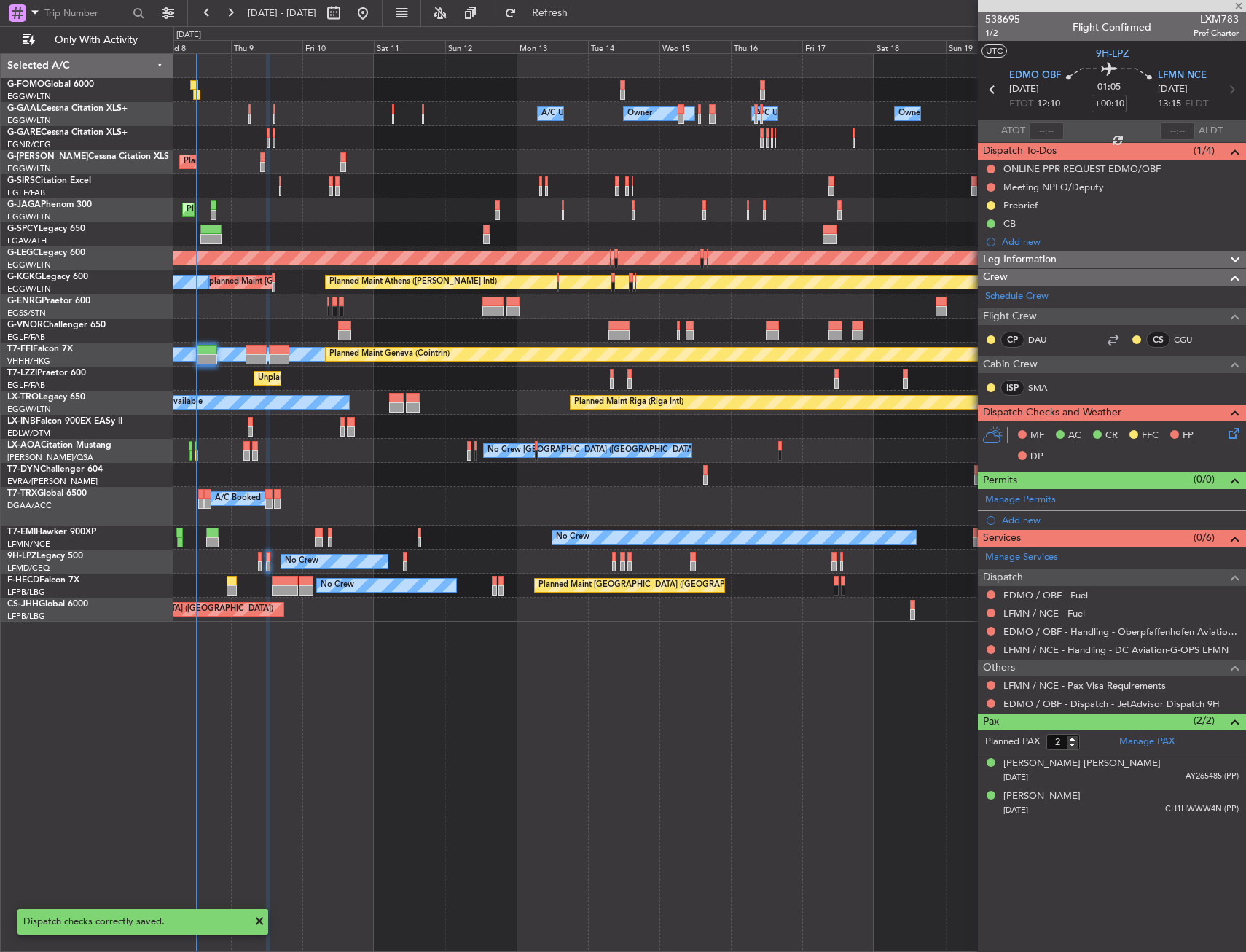
type input "+00:05"
type input "0"
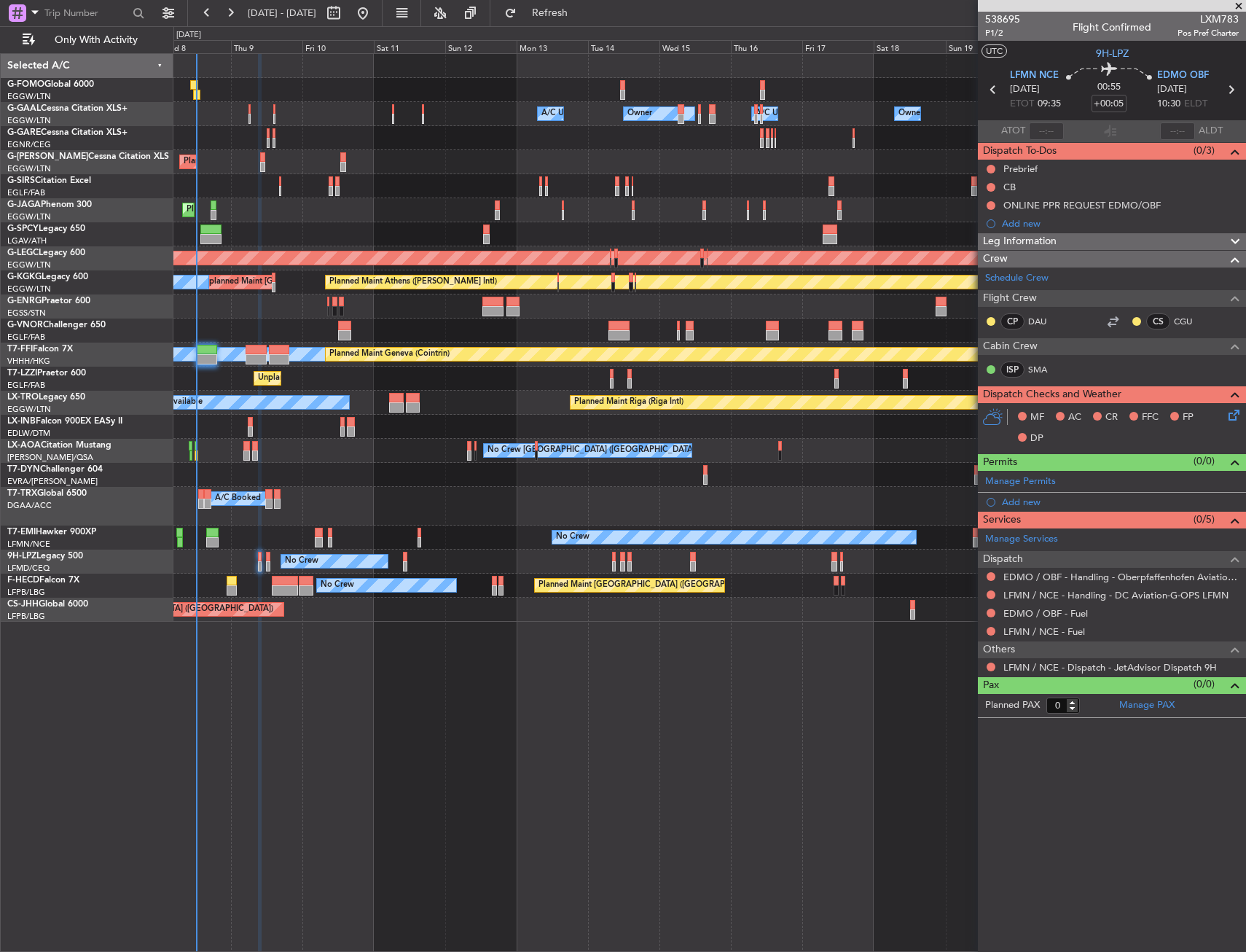
click at [992, 167] on button at bounding box center [991, 169] width 9 height 9
click at [978, 213] on span "In Progress" at bounding box center [998, 211] width 50 height 15
click at [990, 183] on button at bounding box center [991, 187] width 9 height 9
click at [981, 247] on span "Completed" at bounding box center [997, 252] width 48 height 15
click at [1230, 418] on icon at bounding box center [1232, 413] width 12 height 12
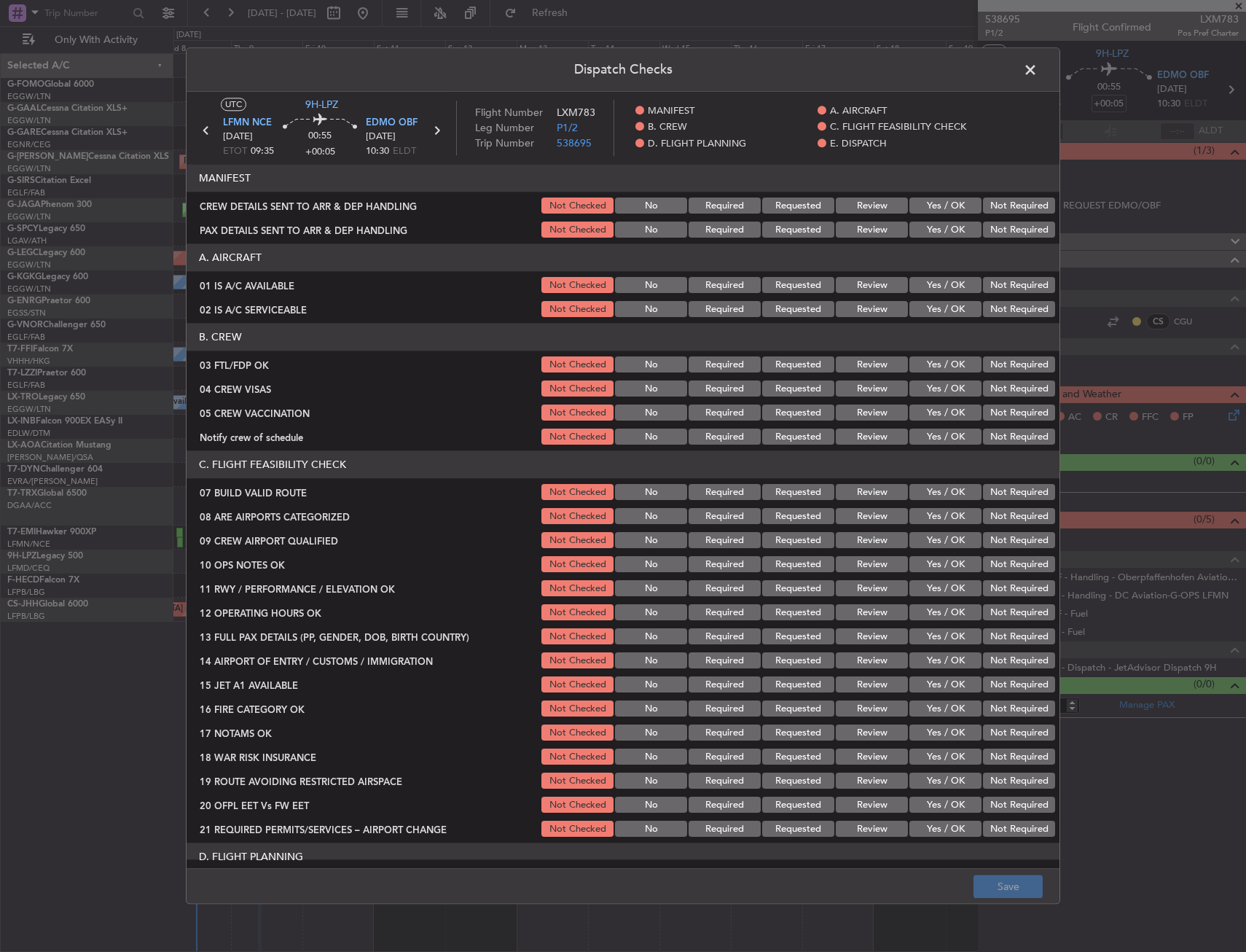
click at [942, 284] on button "Yes / OK" at bounding box center [945, 285] width 72 height 16
click at [943, 305] on button "Yes / OK" at bounding box center [945, 309] width 72 height 16
click at [934, 364] on button "Yes / OK" at bounding box center [945, 365] width 72 height 16
click at [1002, 398] on div "Not Required" at bounding box center [1017, 389] width 74 height 21
click at [996, 392] on button "Not Required" at bounding box center [1019, 389] width 72 height 16
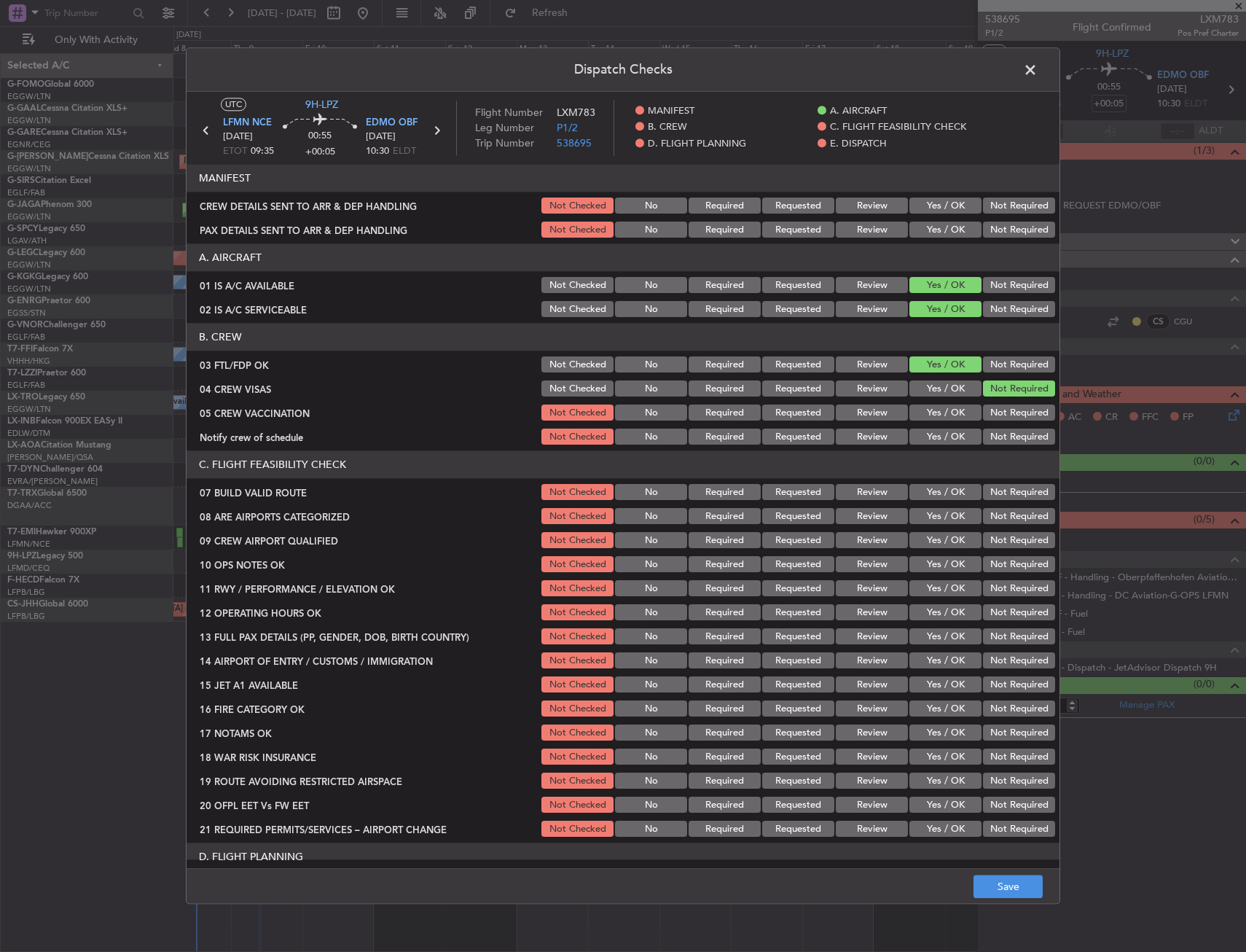
click at [992, 418] on button "Not Required" at bounding box center [1019, 413] width 72 height 16
click at [918, 440] on button "Yes / OK" at bounding box center [945, 437] width 72 height 16
click at [780, 518] on button "Requested" at bounding box center [798, 516] width 72 height 16
click at [784, 542] on button "Requested" at bounding box center [798, 540] width 72 height 16
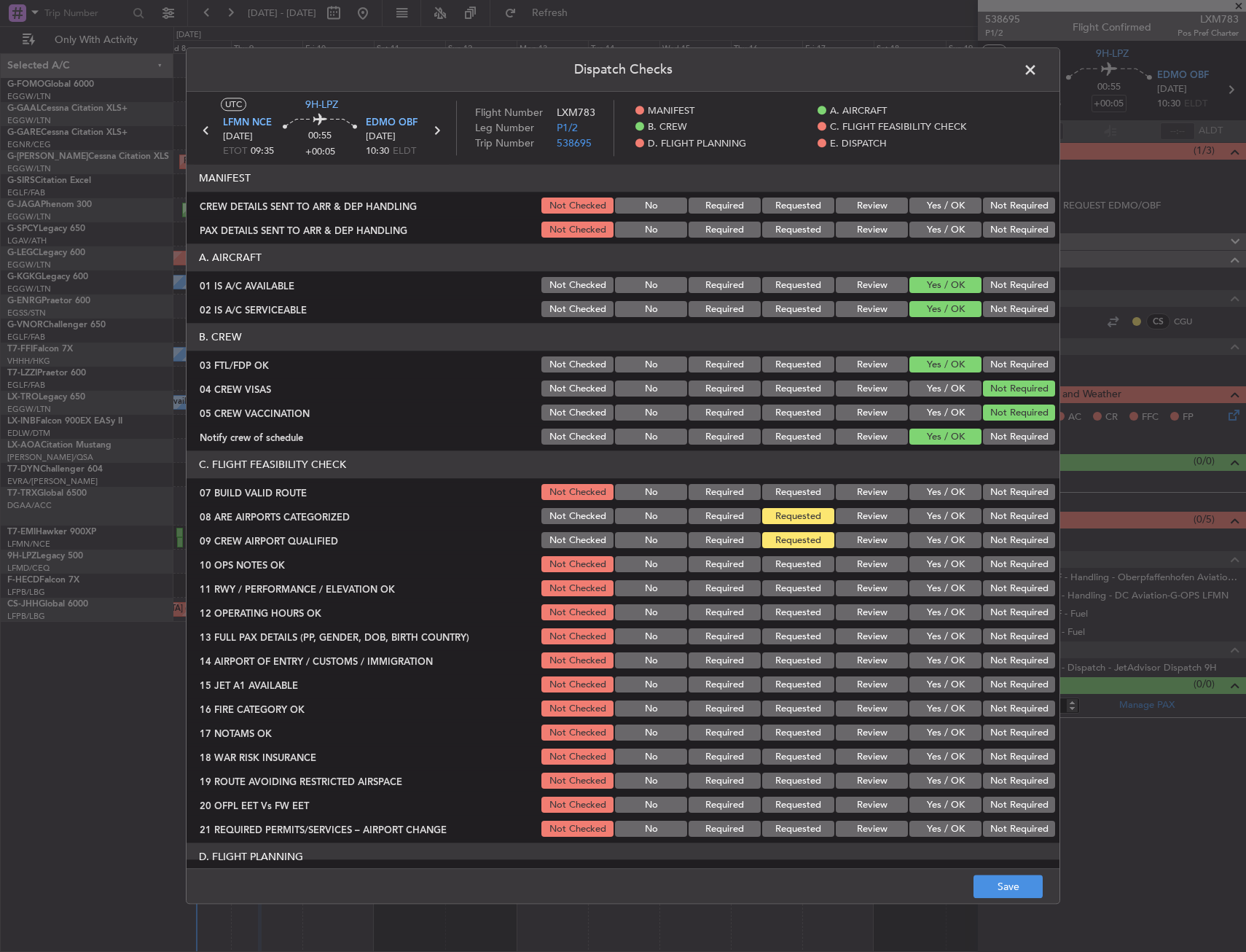
click at [936, 493] on button "Yes / OK" at bounding box center [945, 492] width 72 height 16
click at [930, 561] on button "Yes / OK" at bounding box center [945, 564] width 72 height 16
click at [937, 603] on div "Yes / OK" at bounding box center [944, 613] width 74 height 21
click at [937, 592] on button "Yes / OK" at bounding box center [945, 588] width 72 height 16
drag, startPoint x: 937, startPoint y: 610, endPoint x: 935, endPoint y: 627, distance: 17.1
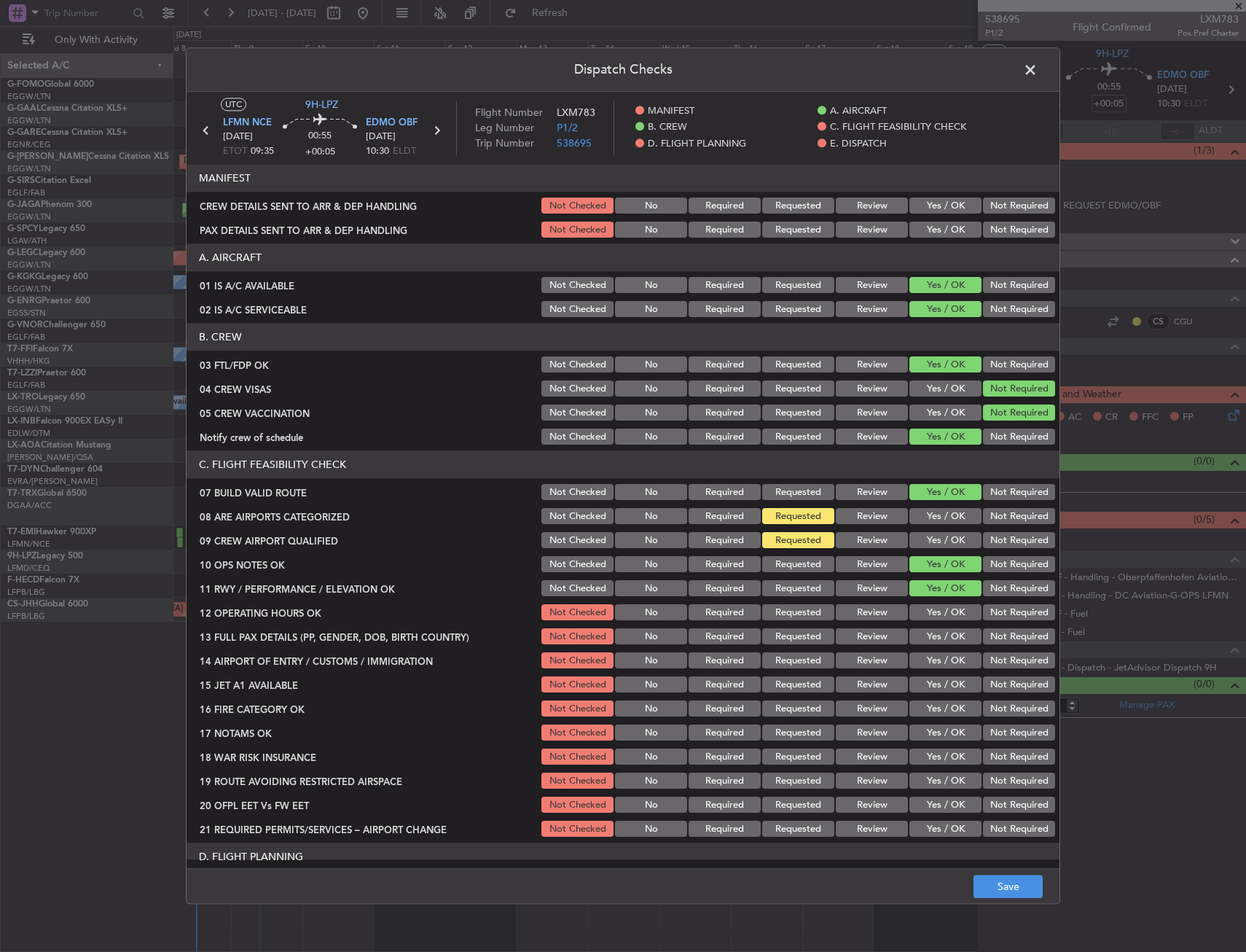
click at [937, 610] on button "Yes / OK" at bounding box center [945, 612] width 72 height 16
click at [935, 633] on button "Yes / OK" at bounding box center [945, 636] width 72 height 16
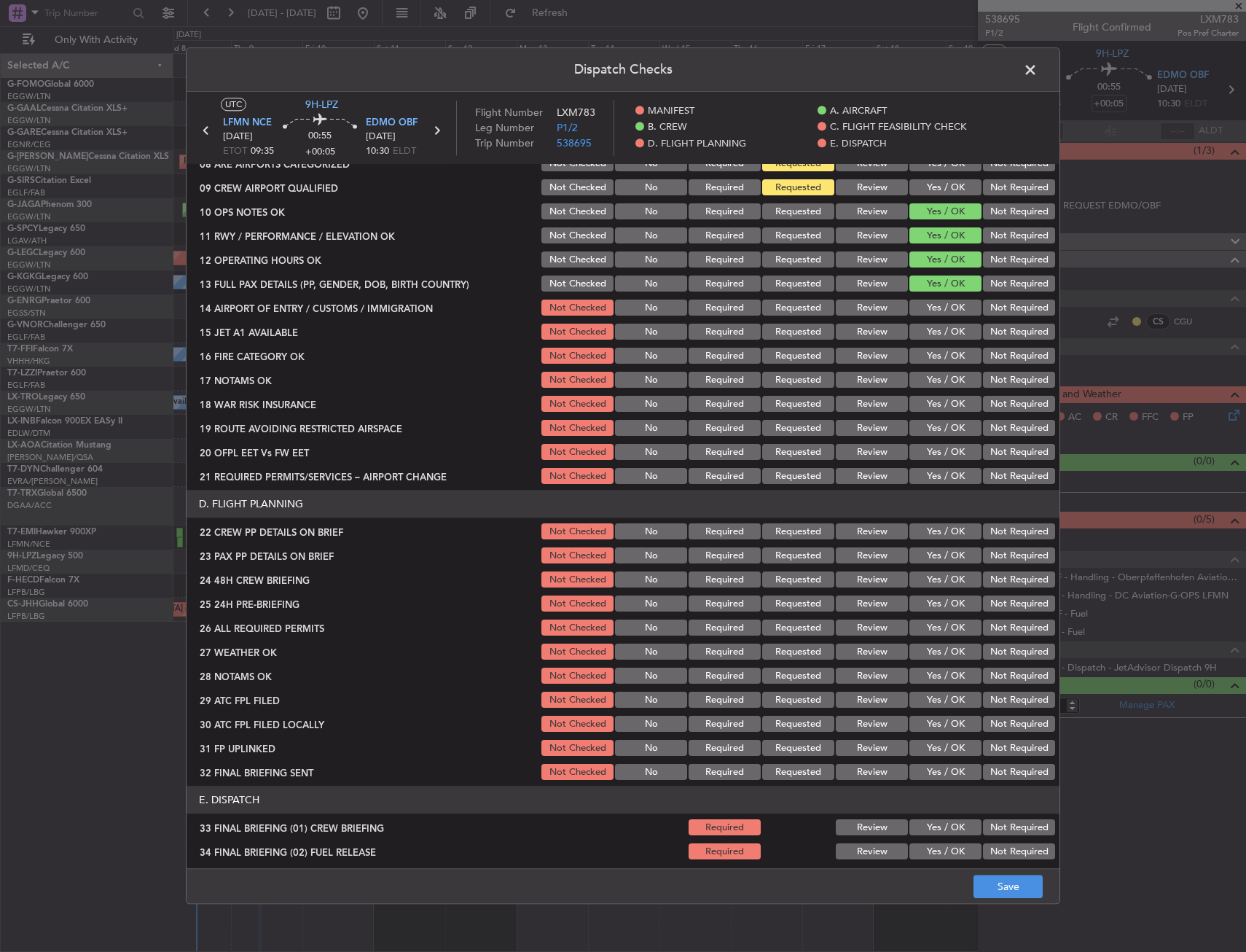
scroll to position [365, 0]
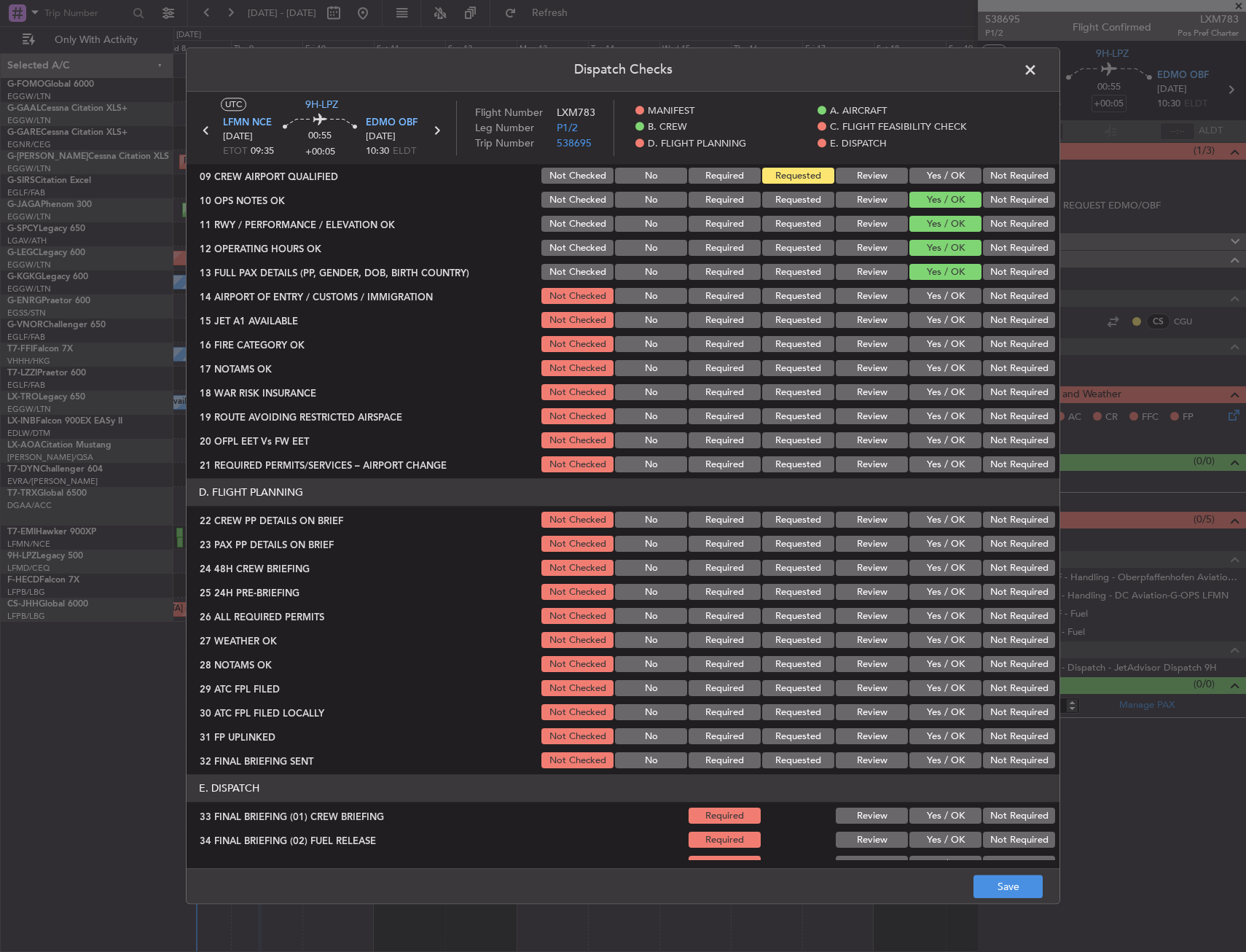
click at [929, 293] on button "Yes / OK" at bounding box center [945, 296] width 72 height 16
click at [930, 309] on section "C. FLIGHT FEASIBILITY CHECK 07 BUILD VALID ROUTE Not Checked No Required Reques…" at bounding box center [623, 281] width 873 height 389
click at [930, 325] on button "Yes / OK" at bounding box center [945, 320] width 72 height 16
click at [930, 343] on button "Yes / OK" at bounding box center [945, 344] width 72 height 16
drag, startPoint x: 929, startPoint y: 373, endPoint x: 929, endPoint y: 390, distance: 17.0
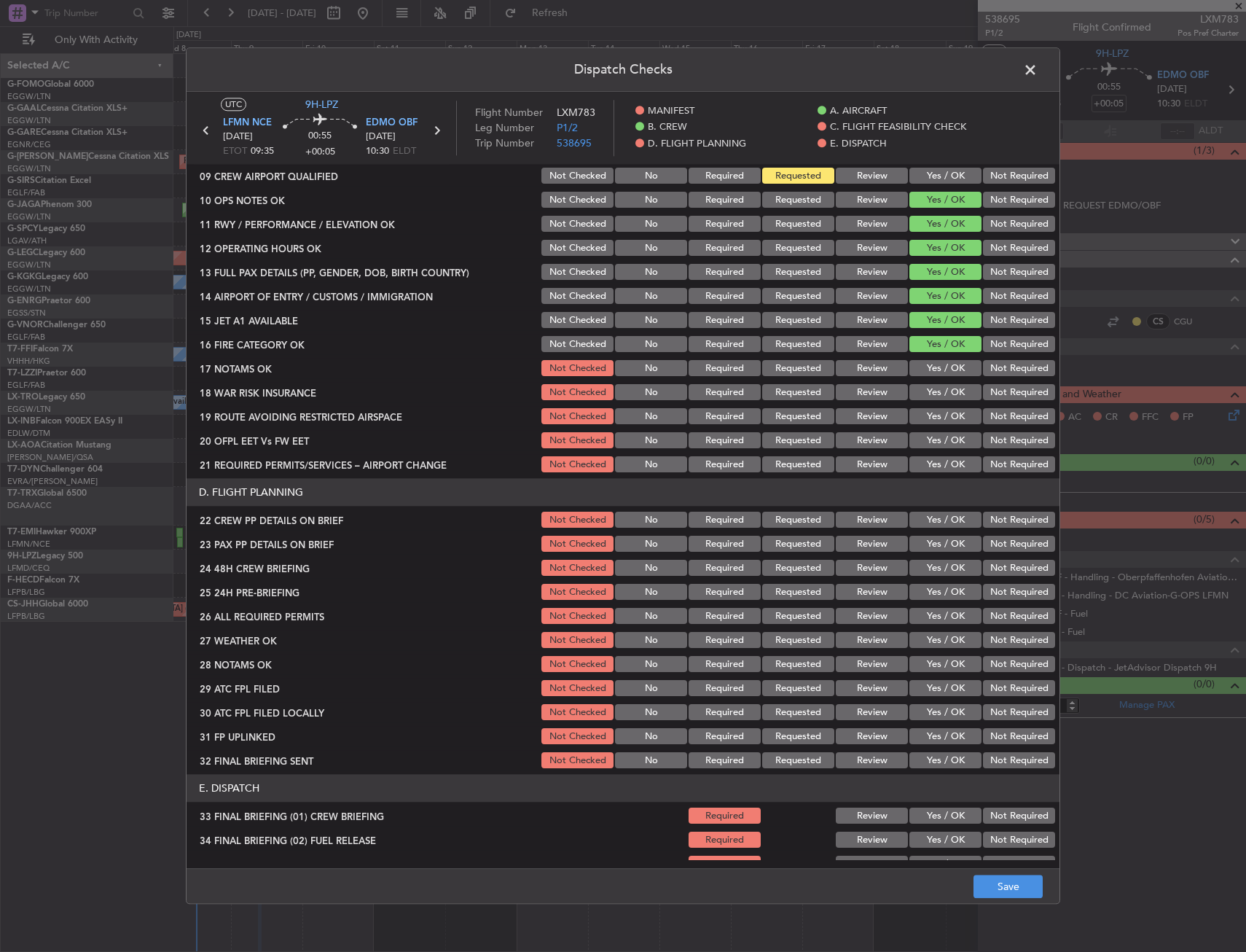
click at [929, 373] on button "Yes / OK" at bounding box center [945, 369] width 72 height 16
click at [929, 394] on button "Yes / OK" at bounding box center [945, 393] width 72 height 16
click at [930, 418] on button "Yes / OK" at bounding box center [945, 417] width 72 height 16
drag, startPoint x: 928, startPoint y: 445, endPoint x: 925, endPoint y: 464, distance: 19.2
click at [928, 446] on button "Yes / OK" at bounding box center [945, 441] width 72 height 16
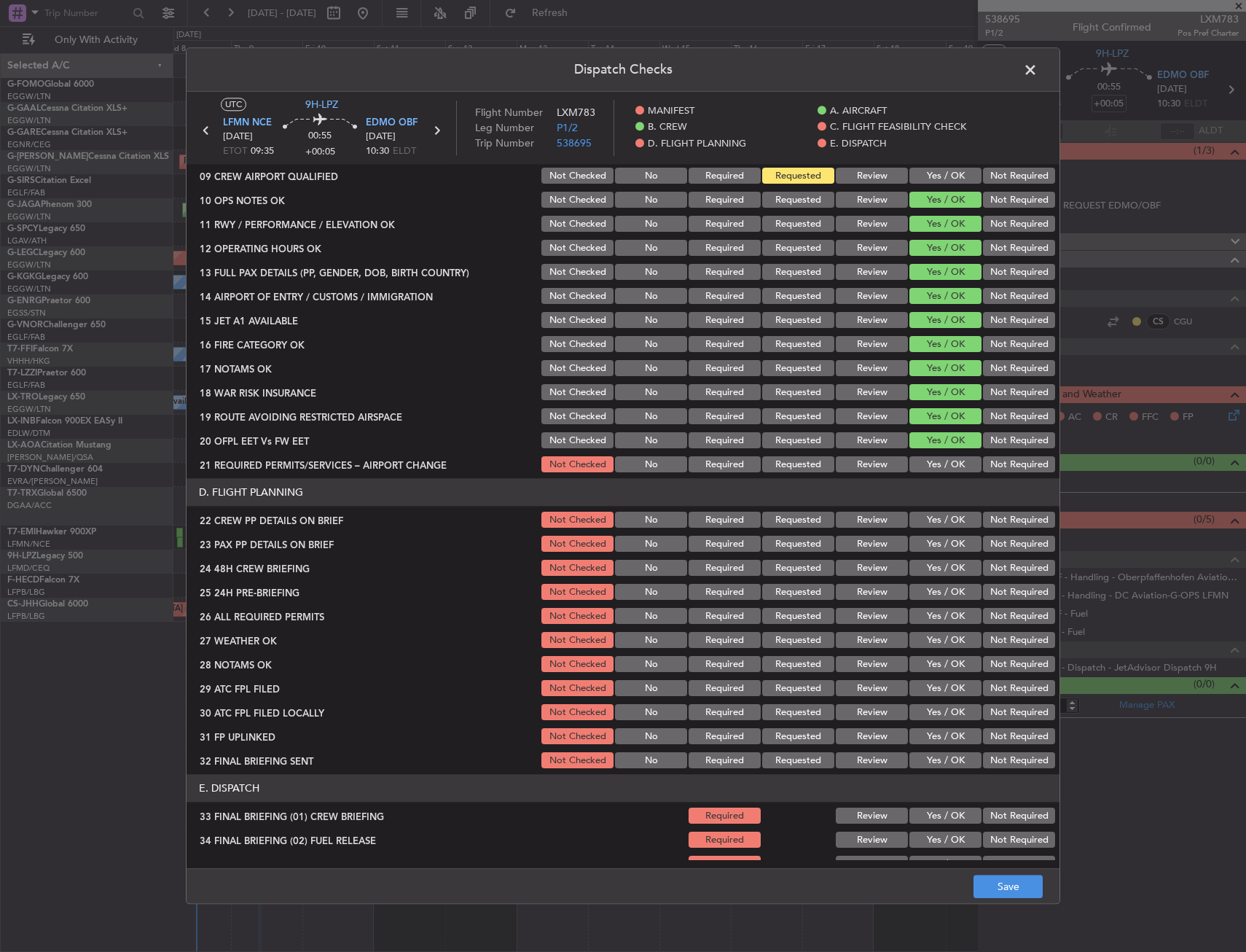
click at [925, 464] on button "Yes / OK" at bounding box center [945, 465] width 72 height 16
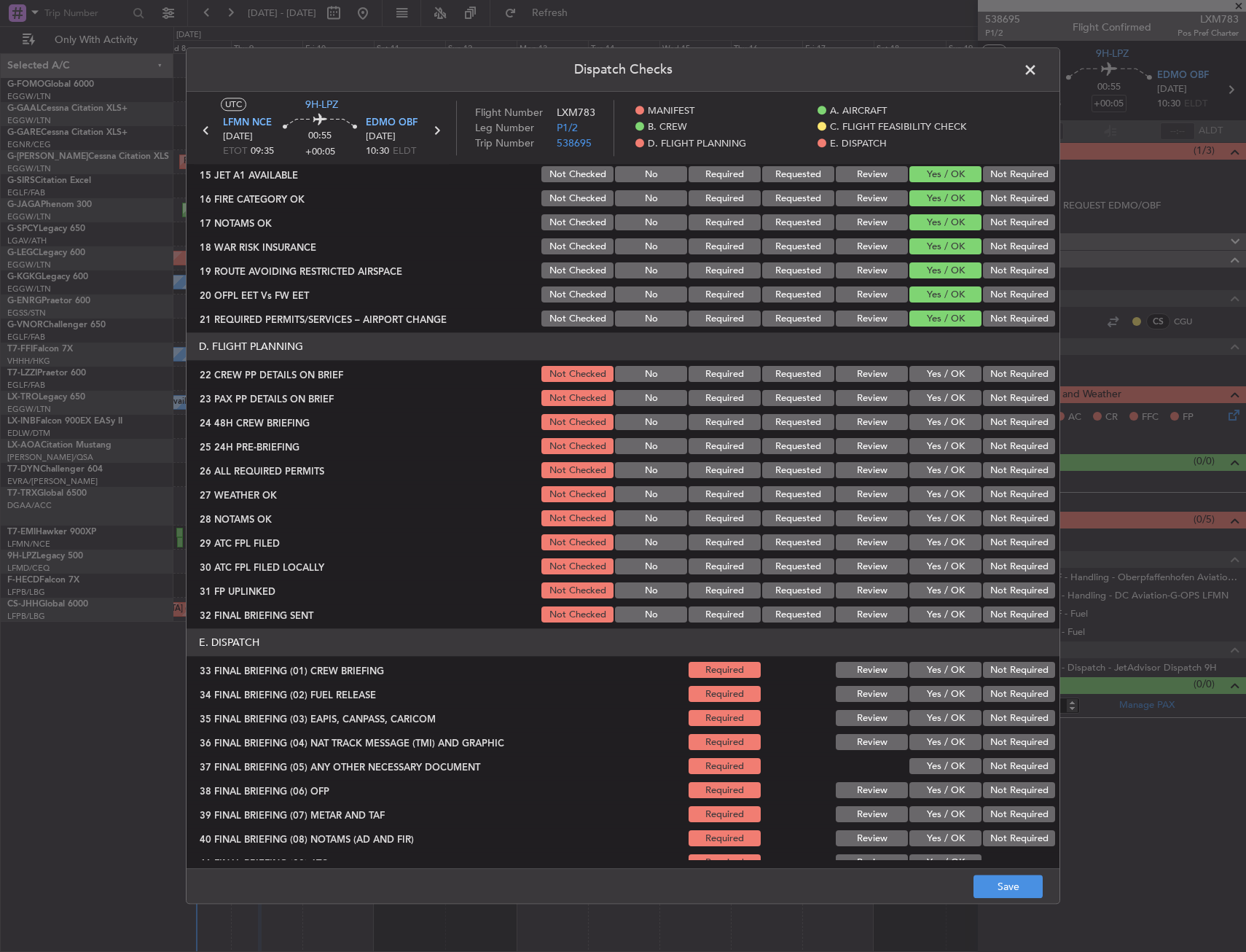
click at [949, 372] on button "Yes / OK" at bounding box center [945, 375] width 72 height 16
drag, startPoint x: 947, startPoint y: 402, endPoint x: 945, endPoint y: 423, distance: 21.1
click at [948, 404] on button "Yes / OK" at bounding box center [945, 399] width 72 height 16
drag, startPoint x: 945, startPoint y: 423, endPoint x: 970, endPoint y: 444, distance: 32.6
click at [945, 424] on button "Yes / OK" at bounding box center [945, 423] width 72 height 16
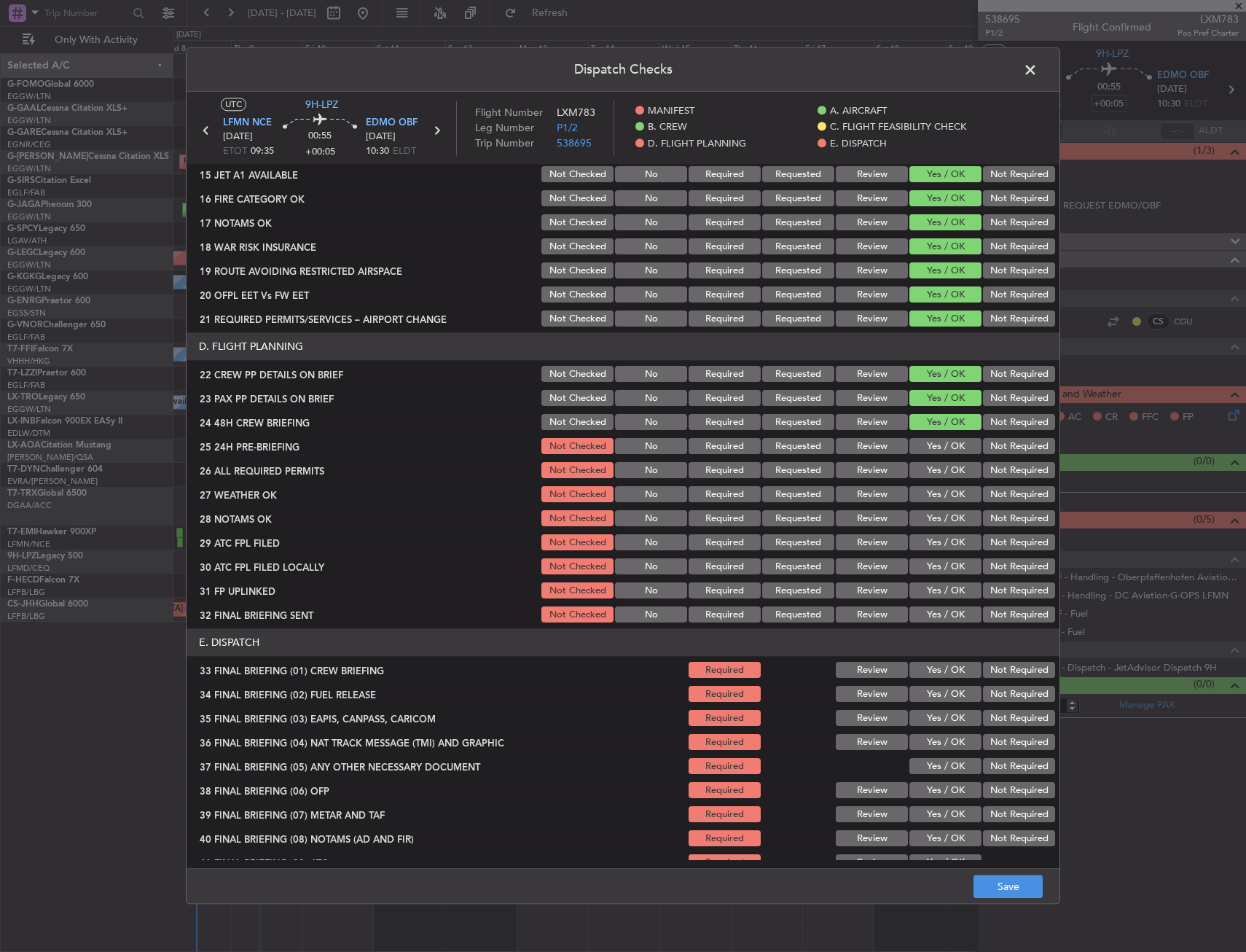
click at [983, 447] on button "Not Required" at bounding box center [1019, 447] width 72 height 16
click at [995, 876] on button "Save" at bounding box center [1008, 887] width 70 height 23
click at [1038, 70] on span at bounding box center [1038, 73] width 0 height 29
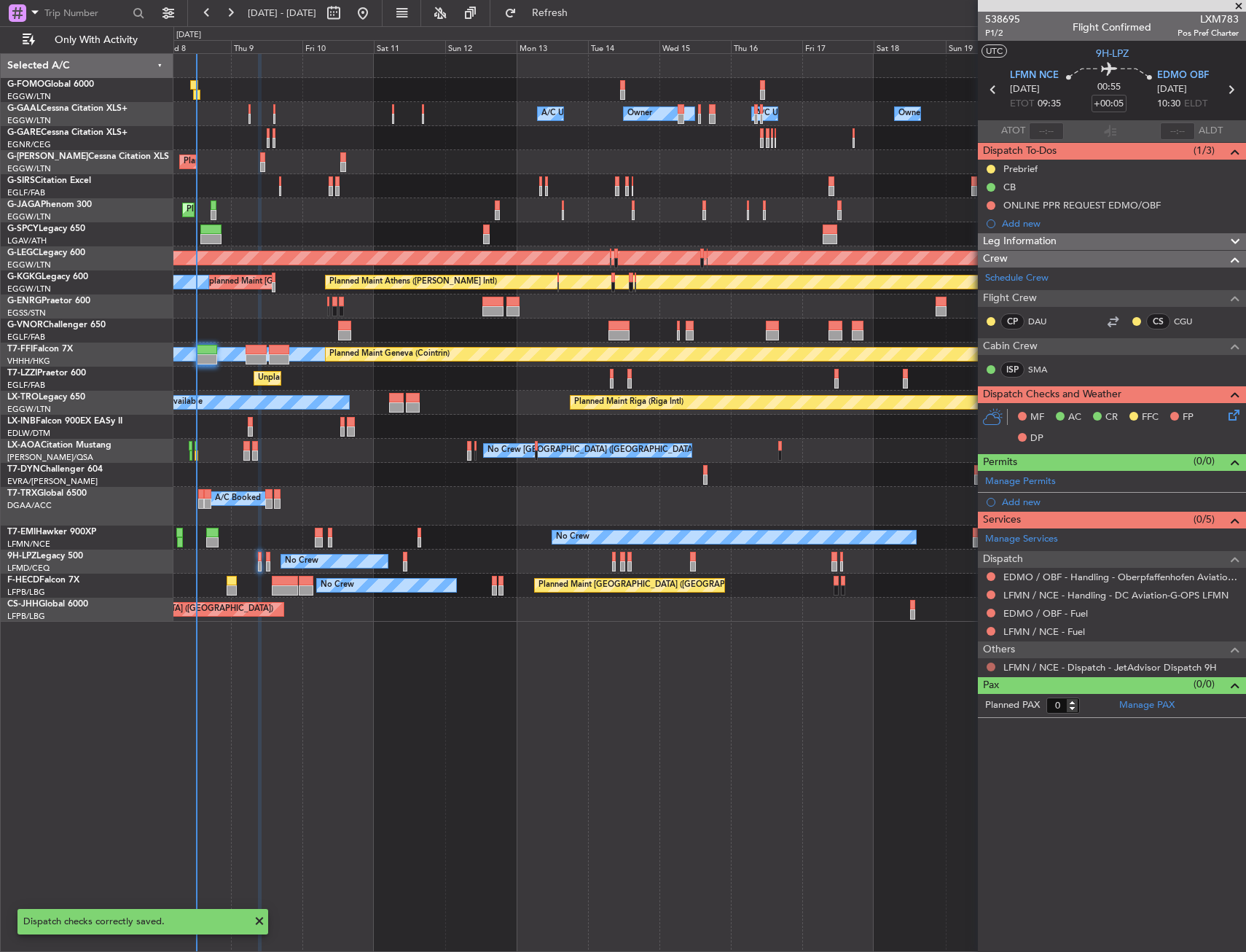
click at [990, 669] on button at bounding box center [991, 667] width 9 height 9
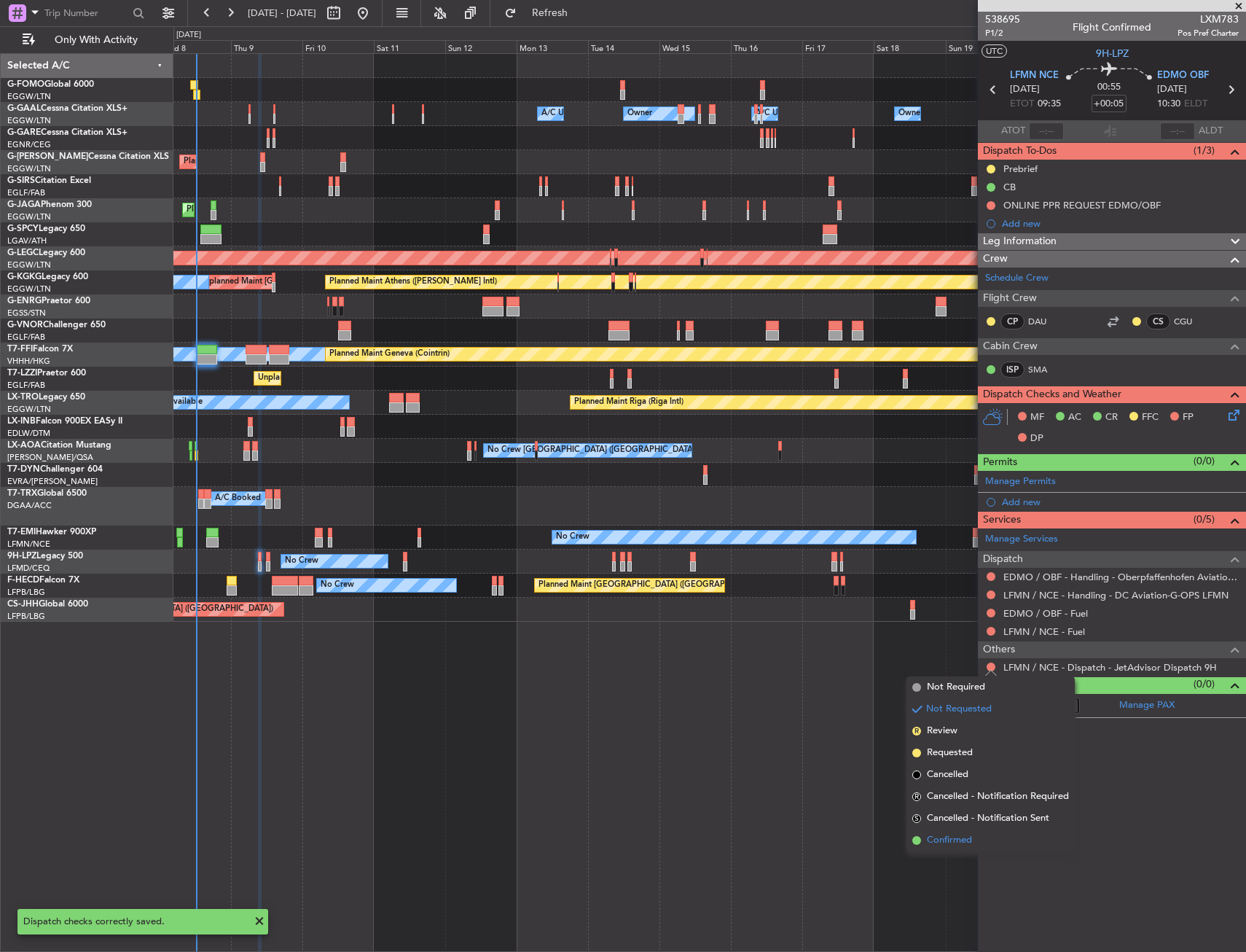
click at [954, 843] on span "Confirmed" at bounding box center [949, 841] width 46 height 15
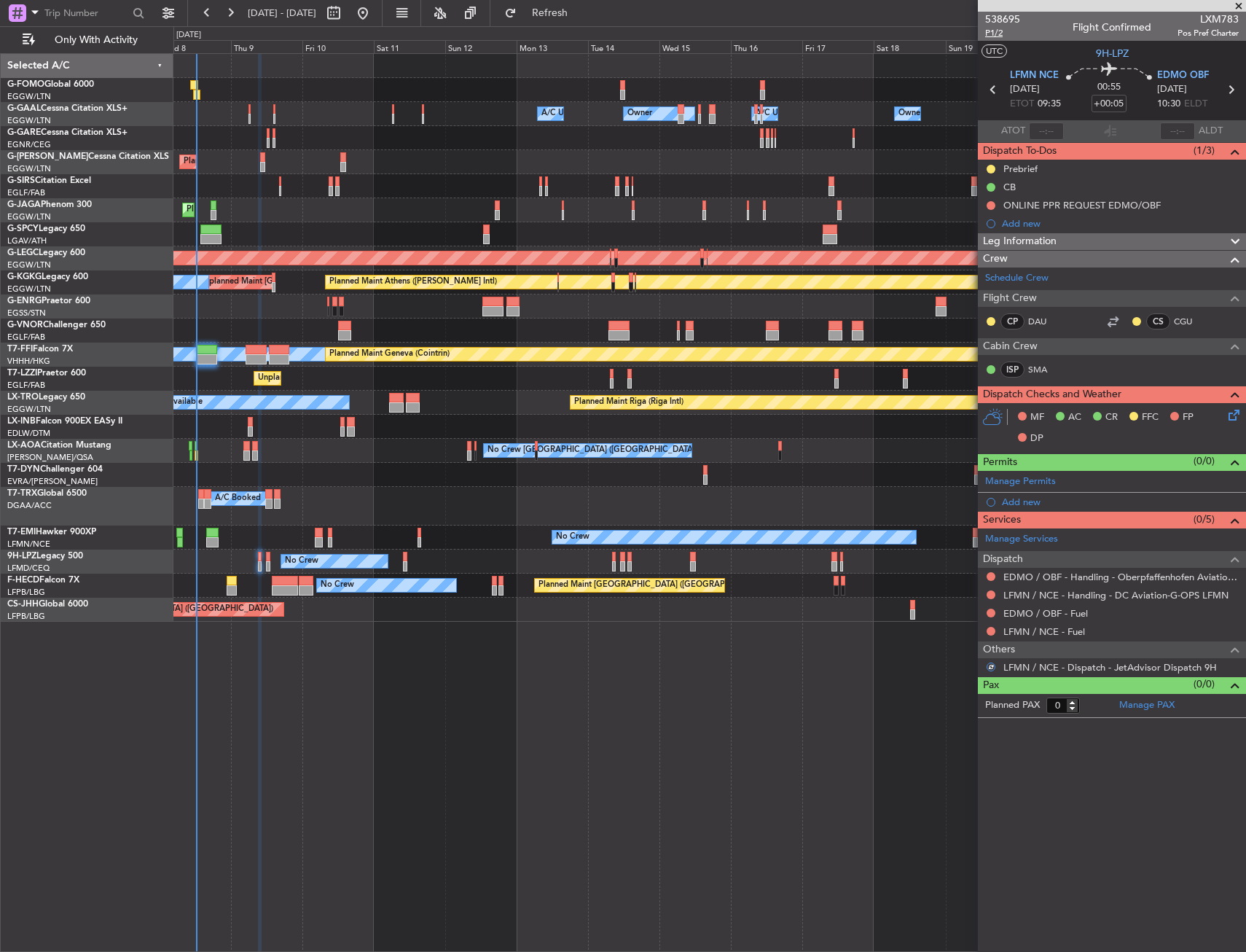
click at [994, 35] on span "P1/2" at bounding box center [1002, 33] width 35 height 12
click at [1058, 580] on link "EDMO / OBF - Handling - Oberpfaffenhofen Aviation Service GmbH" at bounding box center [1121, 577] width 235 height 12
click at [1070, 596] on link "LFMN / NCE - Handling - DC Aviation-G-OPS LFMN" at bounding box center [1116, 595] width 225 height 12
click at [1035, 500] on div "Add new" at bounding box center [1114, 501] width 224 height 12
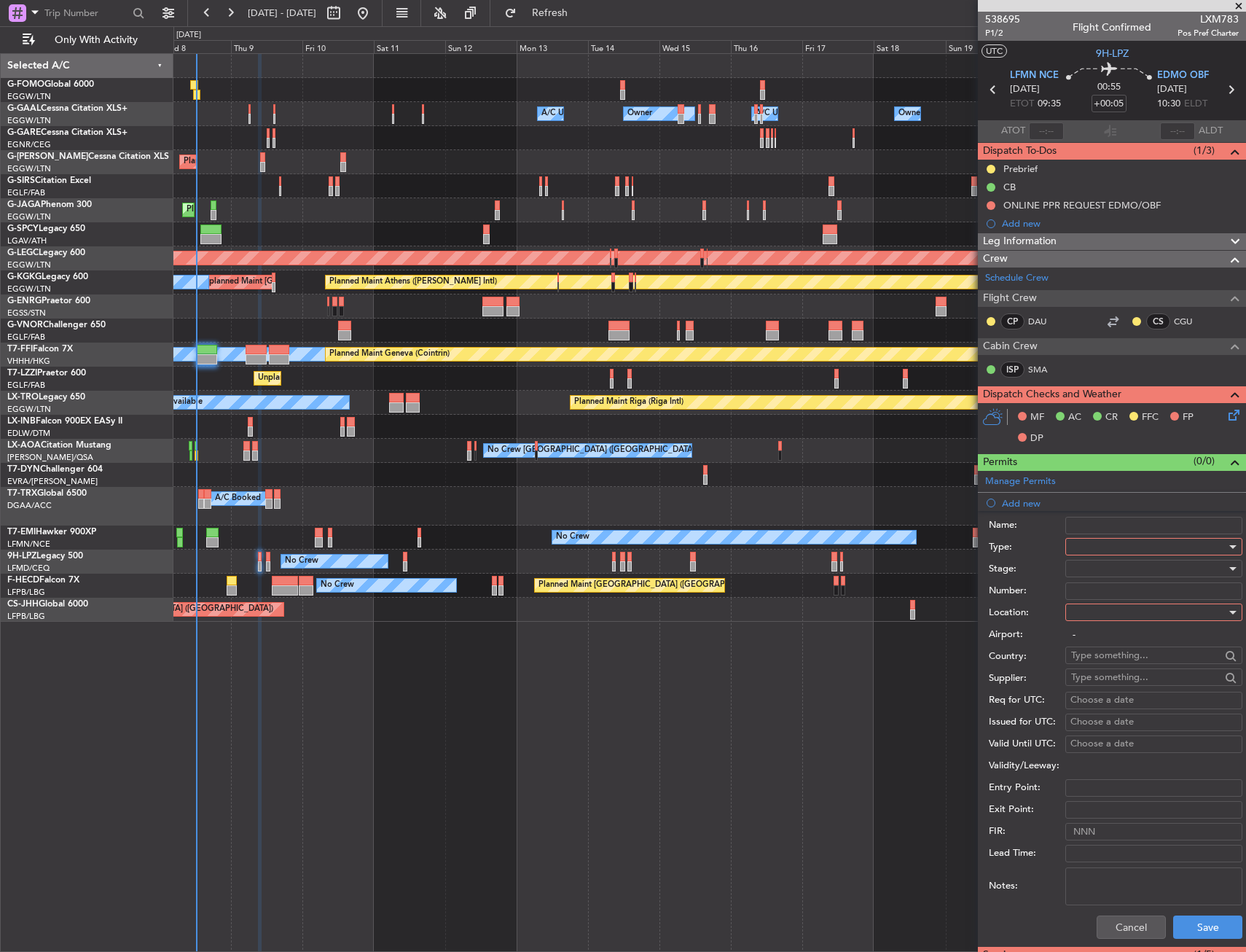
click at [1105, 545] on div at bounding box center [1148, 547] width 155 height 22
click at [1094, 682] on span "Slot" at bounding box center [1148, 686] width 153 height 22
click at [1094, 618] on div at bounding box center [1148, 612] width 155 height 22
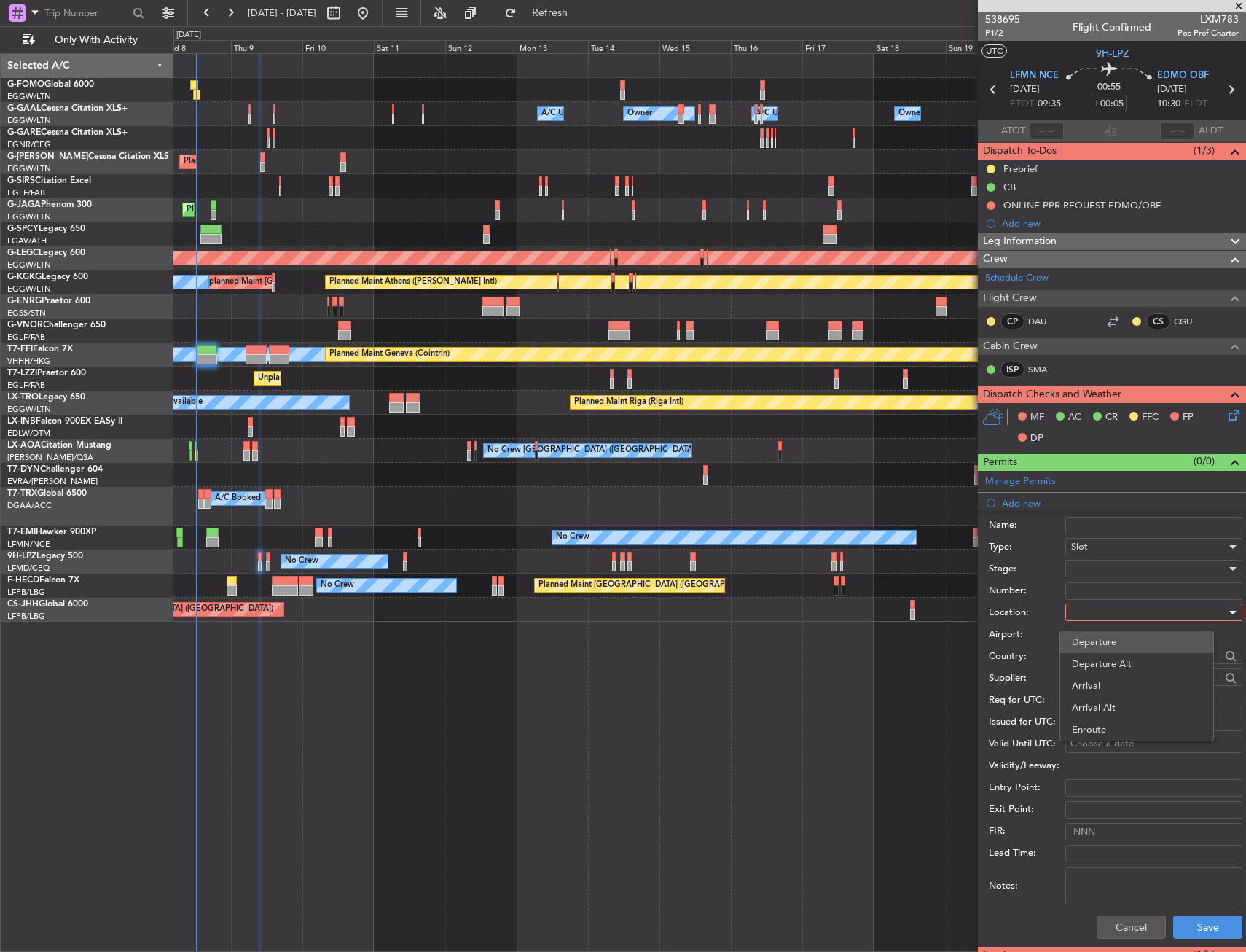
click at [1095, 646] on span "Departure" at bounding box center [1137, 642] width 130 height 22
type input "LFMN / NCE"
click at [1188, 925] on button "Save" at bounding box center [1208, 927] width 70 height 23
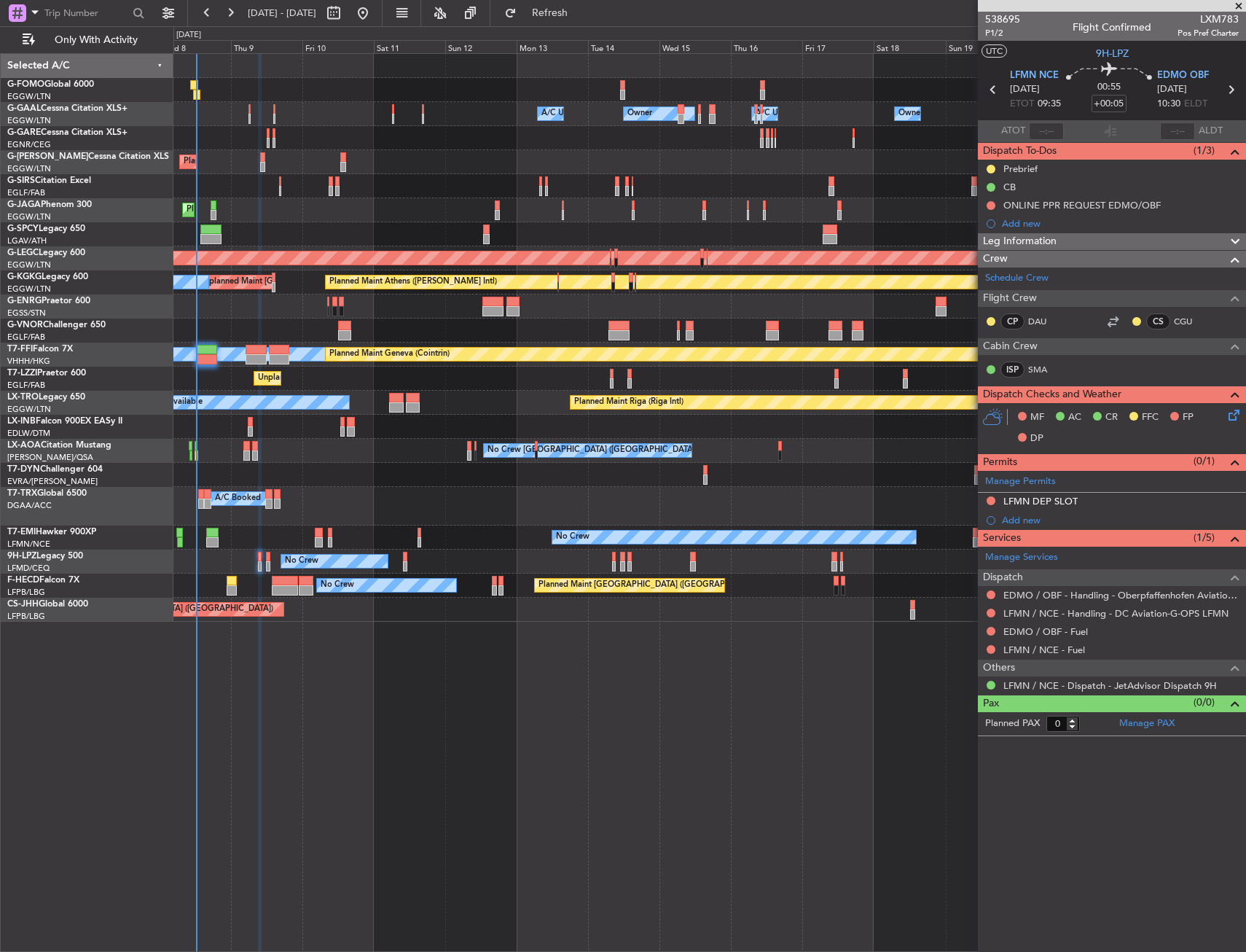
click at [1104, 506] on div "LFMN DEP SLOT" at bounding box center [1113, 502] width 268 height 18
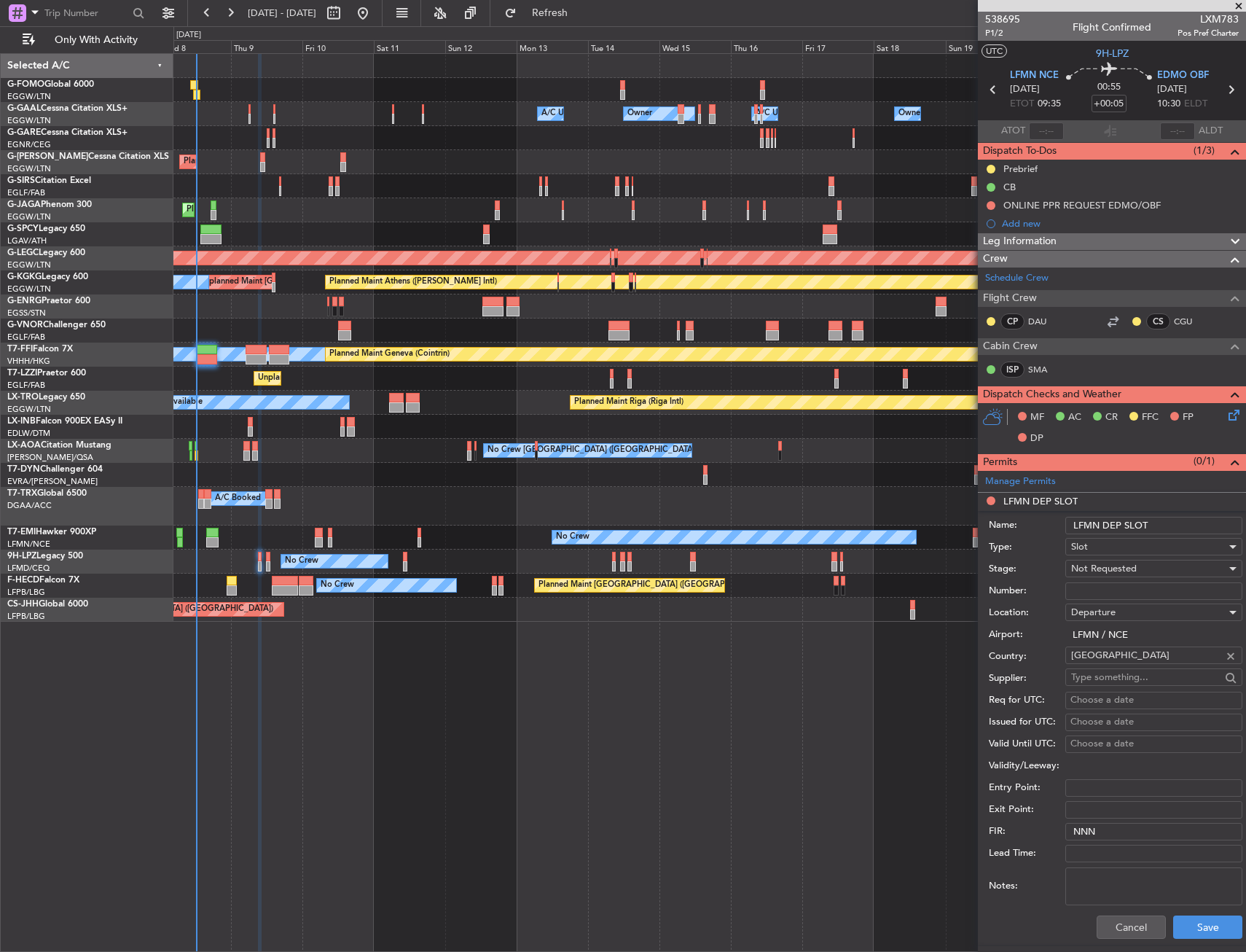
click at [1176, 519] on input "LFMN DEP SLOT" at bounding box center [1154, 525] width 177 height 17
type input "LFMN DEP SLOT 0920Z"
click at [1134, 562] on span "Not Requested" at bounding box center [1104, 568] width 65 height 13
click at [1123, 658] on span "Requested" at bounding box center [1148, 664] width 153 height 22
click at [1180, 930] on button "Save" at bounding box center [1208, 927] width 70 height 23
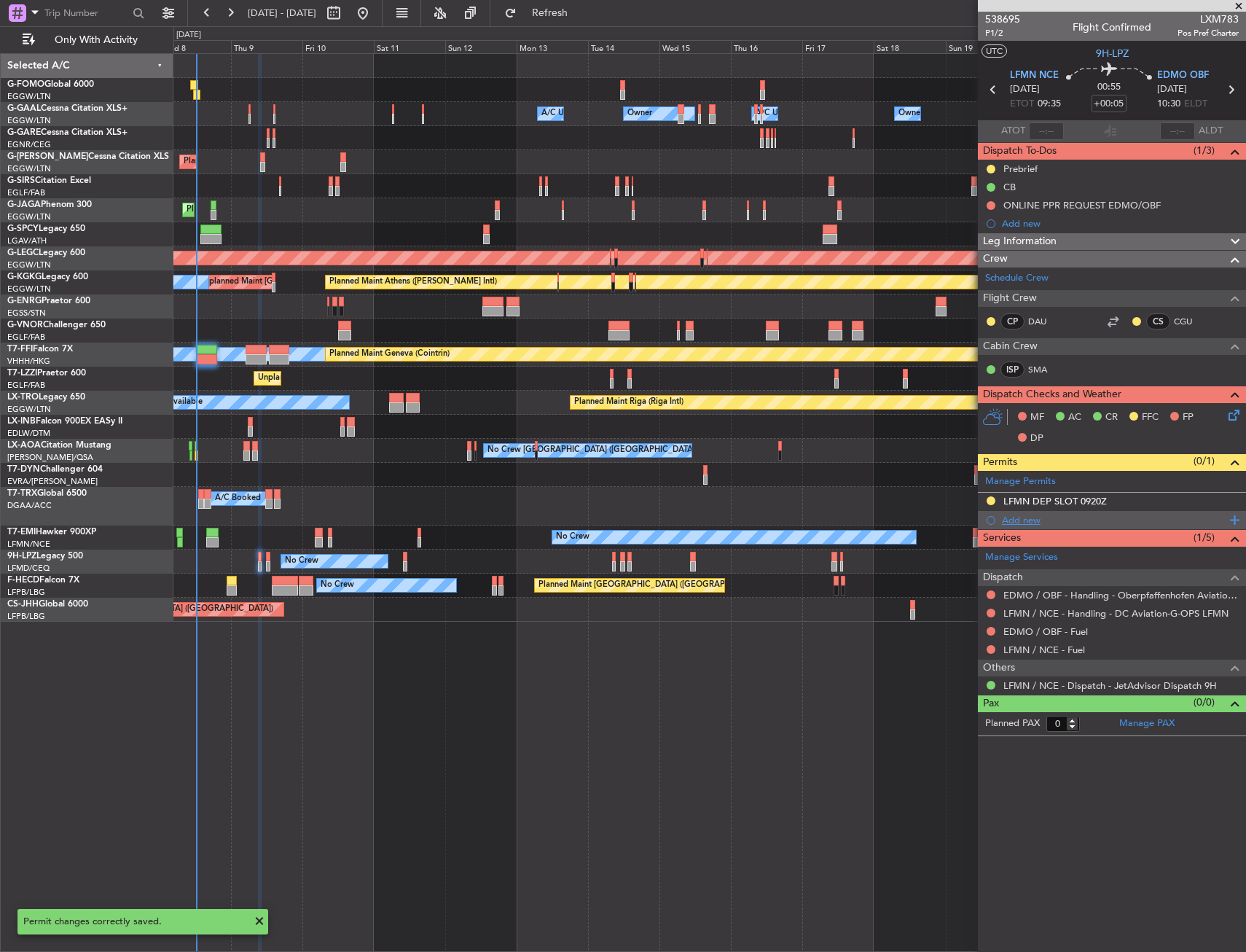
click at [1021, 519] on div "Add new" at bounding box center [1114, 519] width 224 height 12
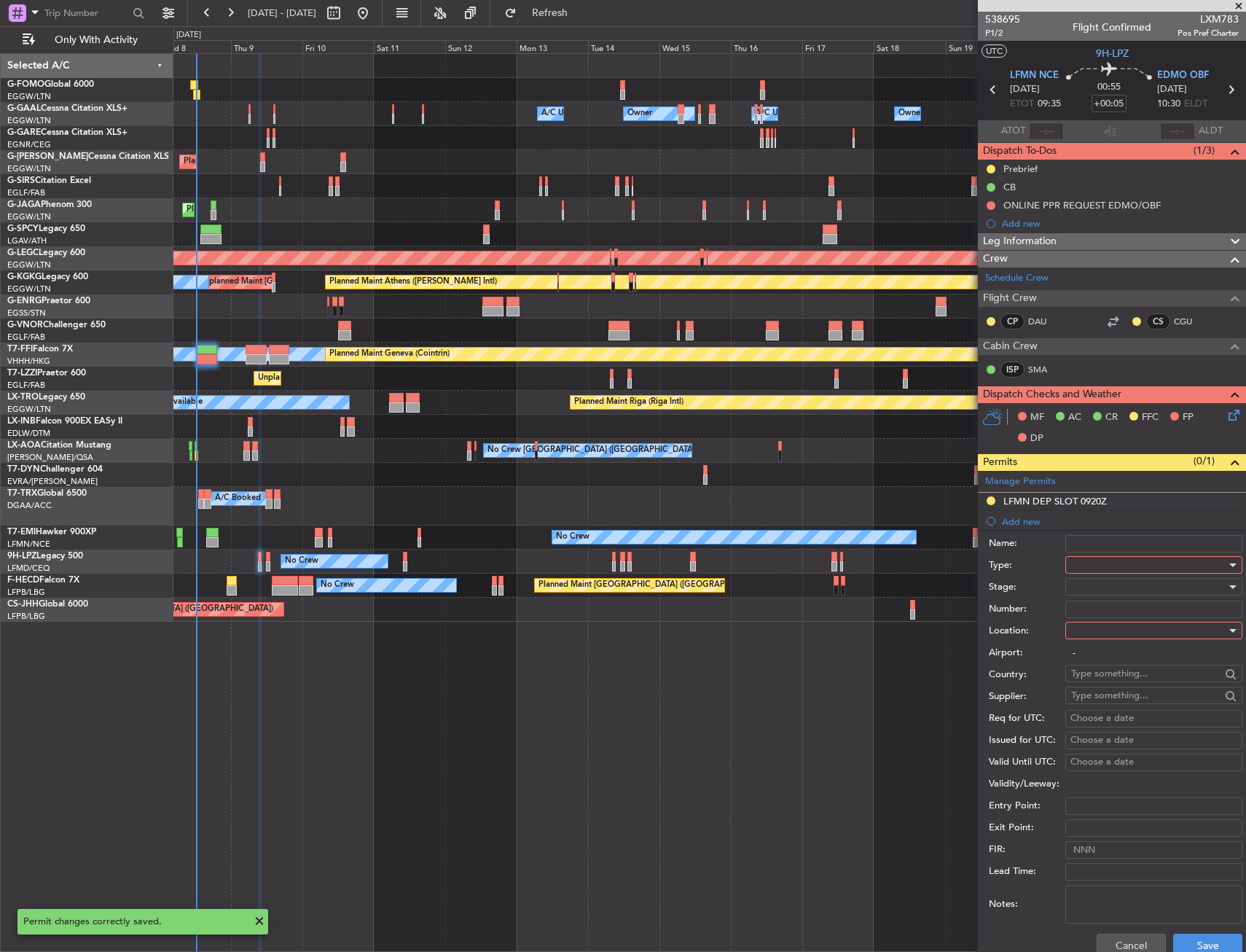
click at [1094, 568] on div at bounding box center [1148, 565] width 155 height 22
click at [1094, 642] on span "PPR" at bounding box center [1148, 639] width 153 height 22
click at [1094, 642] on div "Airport: -" at bounding box center [1116, 653] width 254 height 22
drag, startPoint x: 1094, startPoint y: 642, endPoint x: 1094, endPoint y: 632, distance: 10.0
click at [1094, 632] on div at bounding box center [1148, 631] width 155 height 22
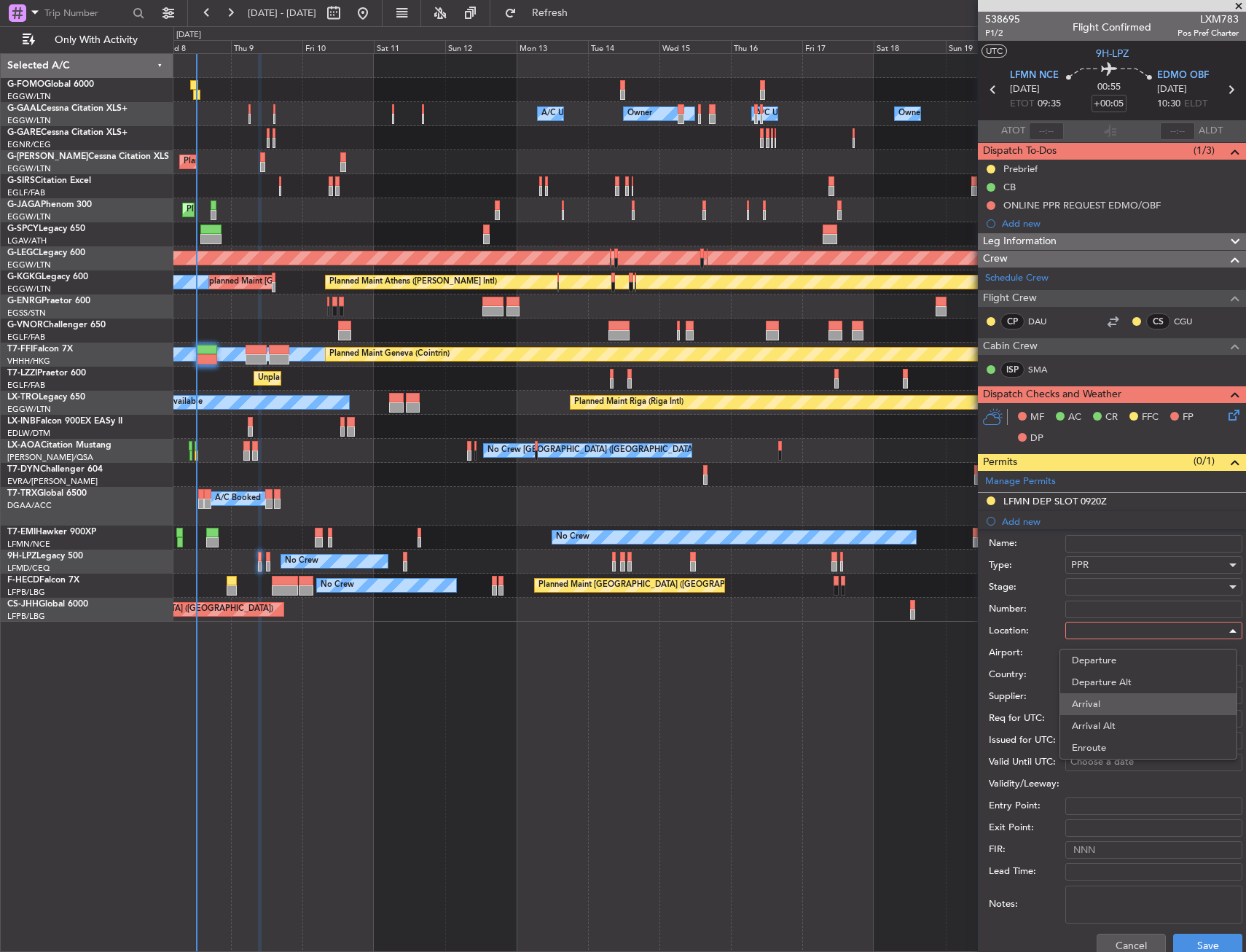
click at [1100, 700] on span "Arrival" at bounding box center [1148, 704] width 153 height 22
type input "EDMO / OBF"
click at [1184, 939] on button "Save" at bounding box center [1208, 945] width 70 height 23
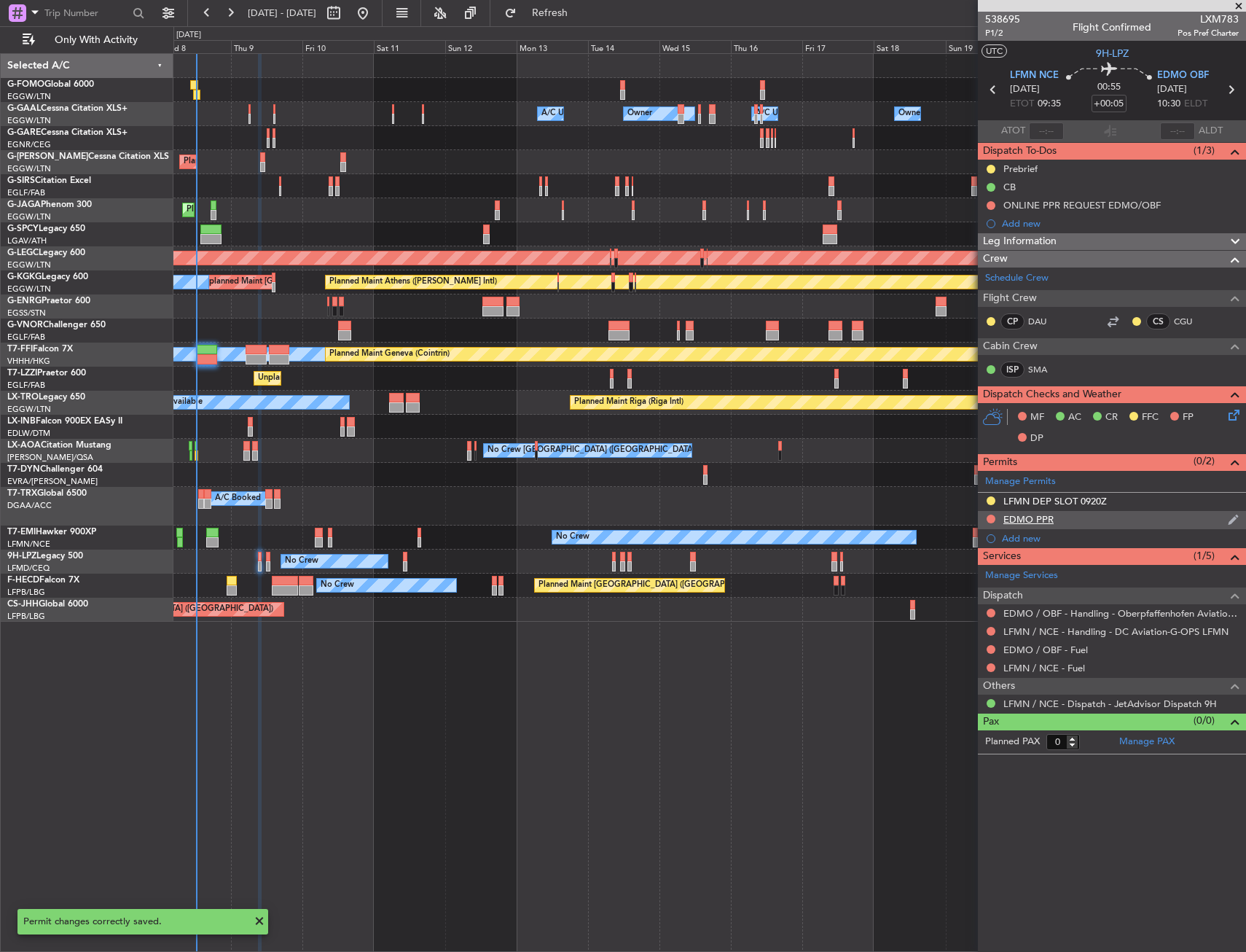
click at [1123, 516] on div "EDMO PPR" at bounding box center [1113, 520] width 268 height 18
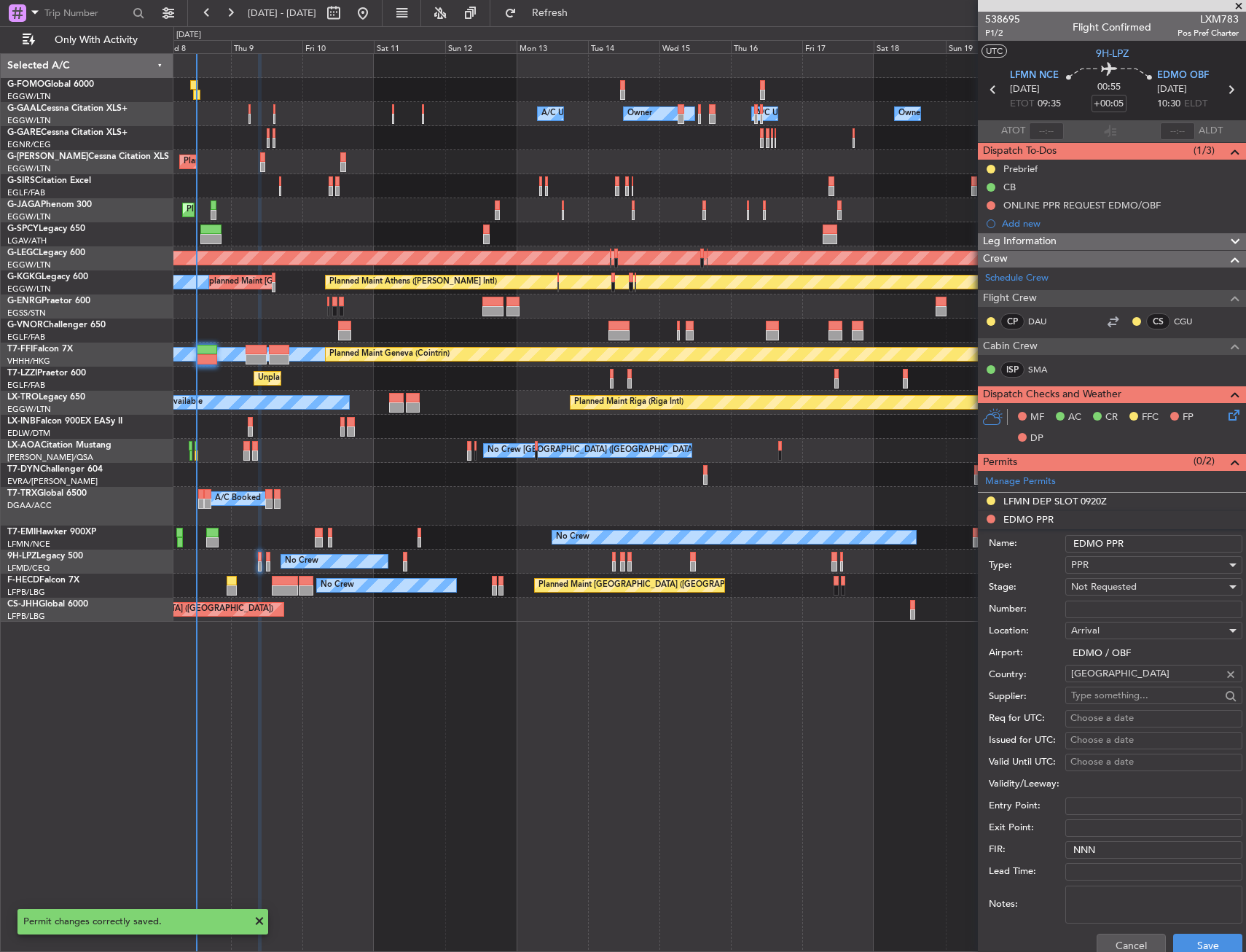
click at [1161, 536] on form "Name: EDMO PPR Type: PPR Stage: Not Requested Number: Location: Arrival Airport…" at bounding box center [1113, 747] width 268 height 435
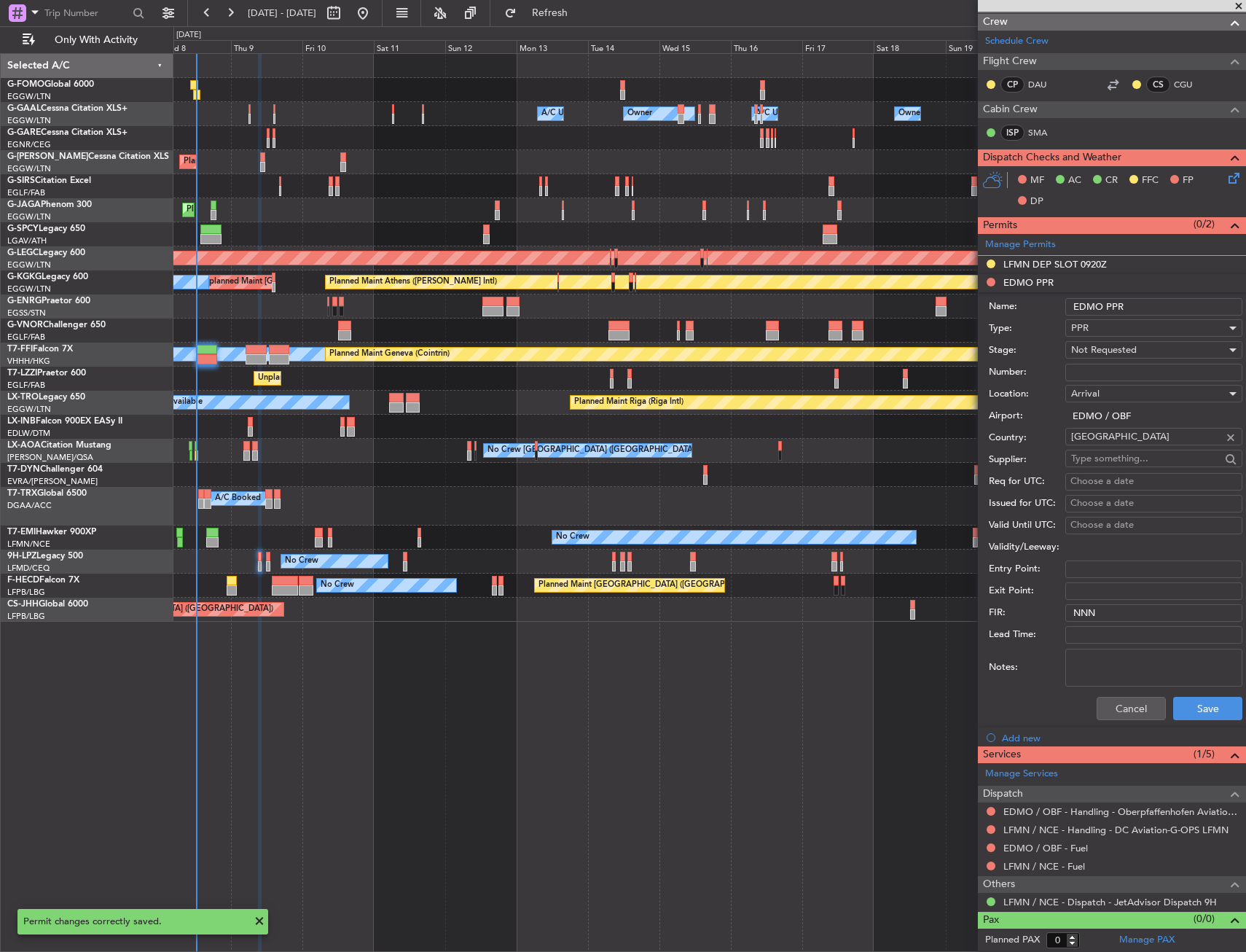
click at [1155, 309] on input "EDMO PPR" at bounding box center [1154, 307] width 177 height 17
type input "EDMO PPR 1035Z"
click at [1143, 345] on div "Not Requested" at bounding box center [1148, 350] width 155 height 22
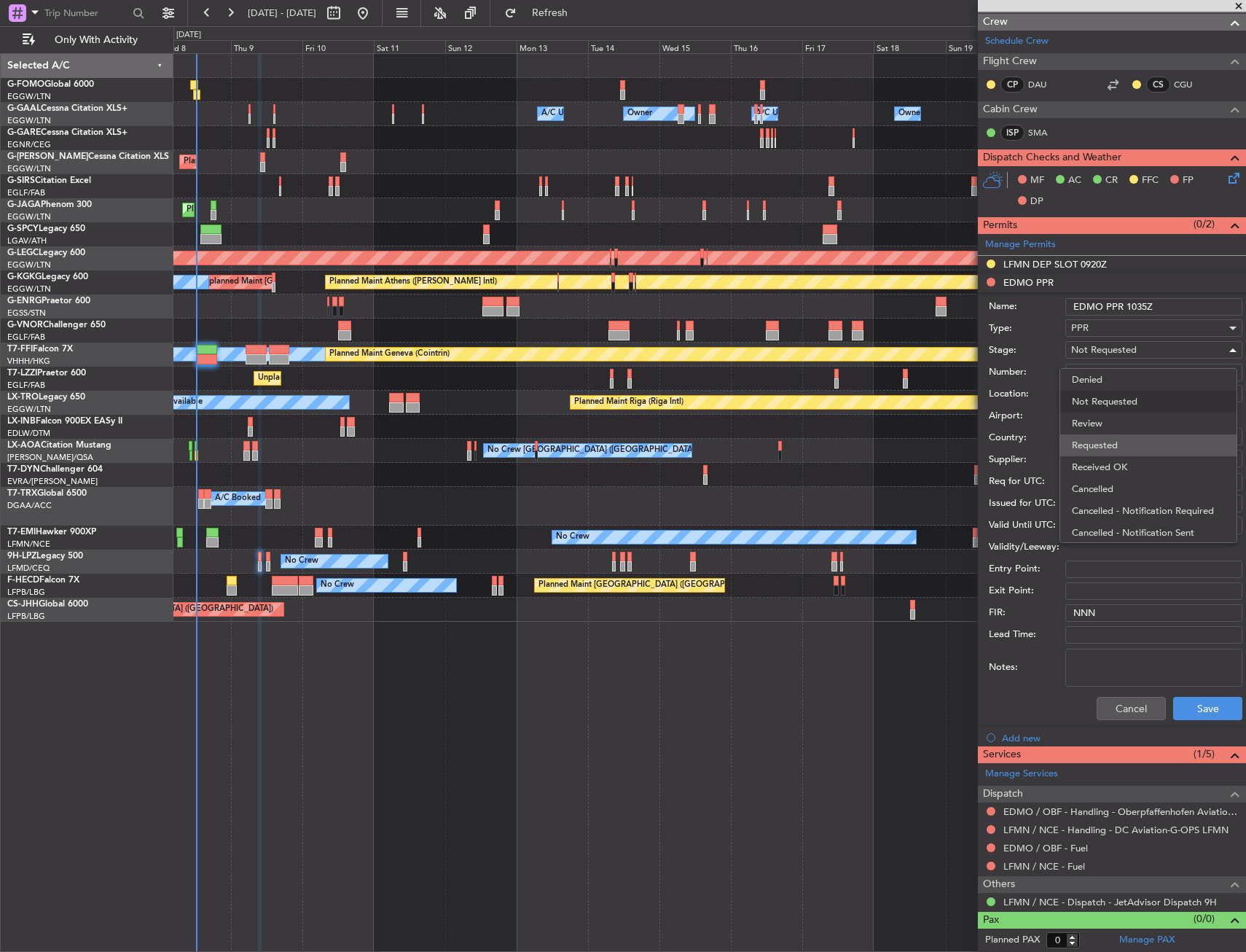
click at [1132, 439] on span "Requested" at bounding box center [1148, 445] width 153 height 22
click at [1178, 714] on button "Save" at bounding box center [1208, 708] width 70 height 23
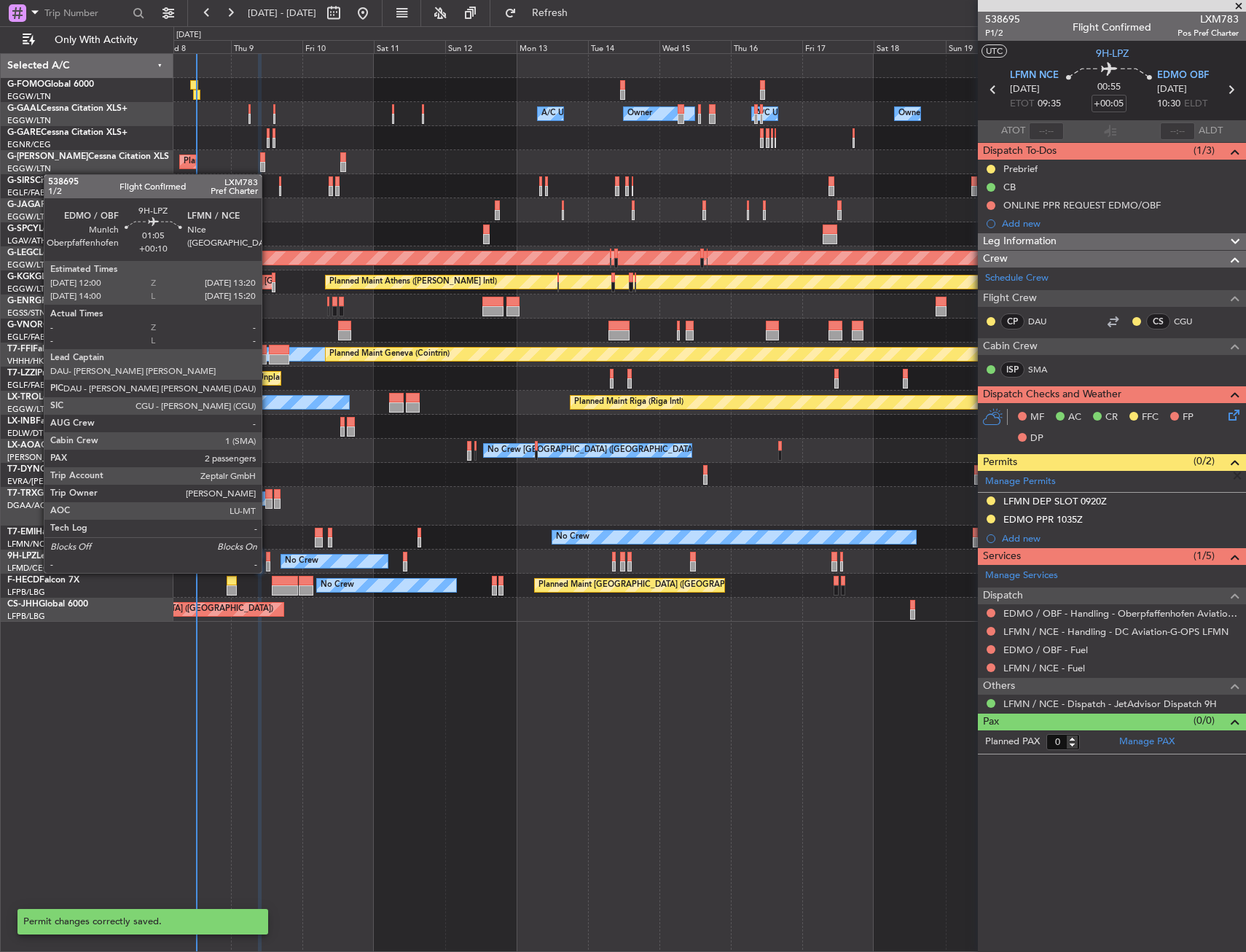
scroll to position [0, 0]
click at [268, 558] on div at bounding box center [268, 557] width 4 height 10
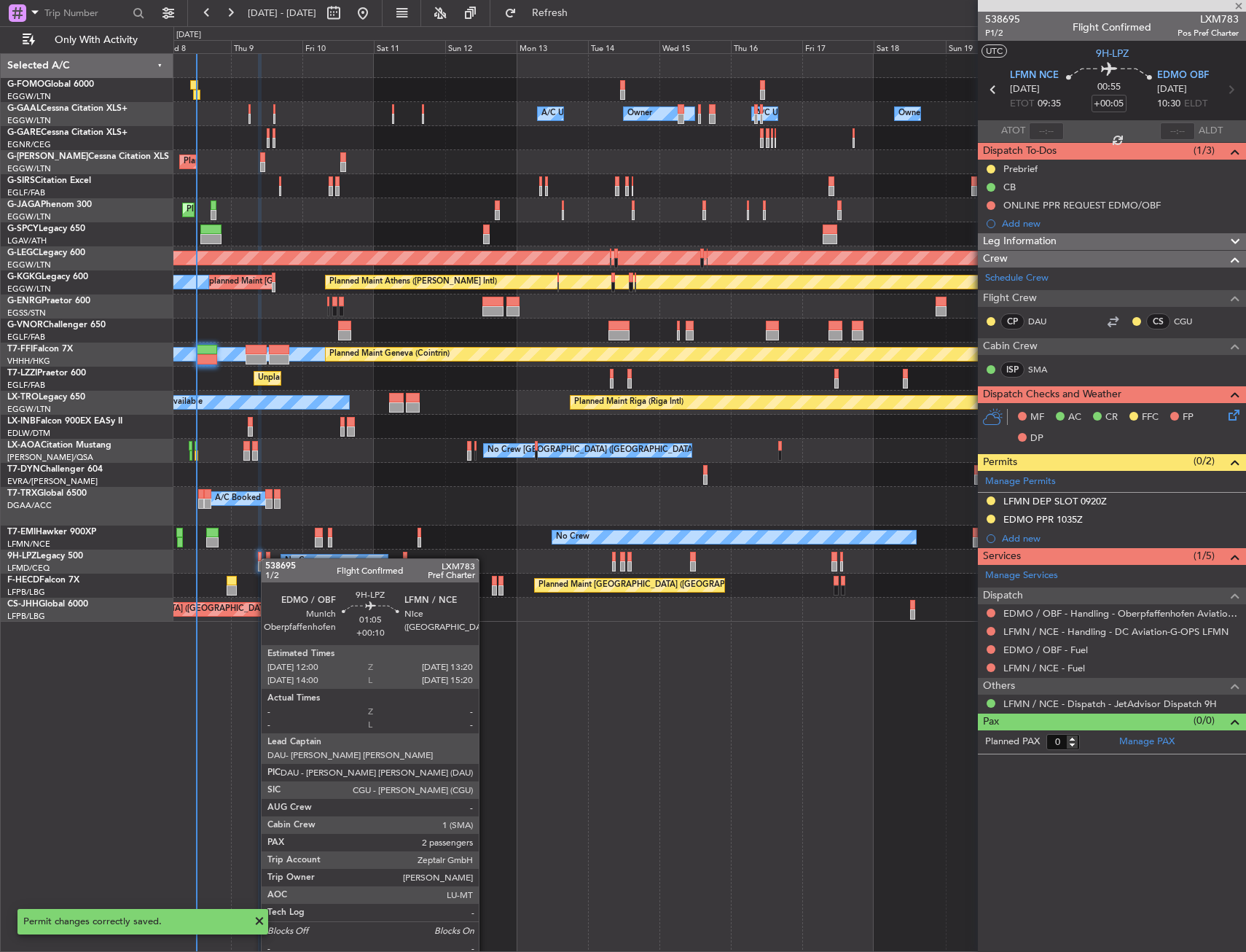
type input "+00:10"
type input "2"
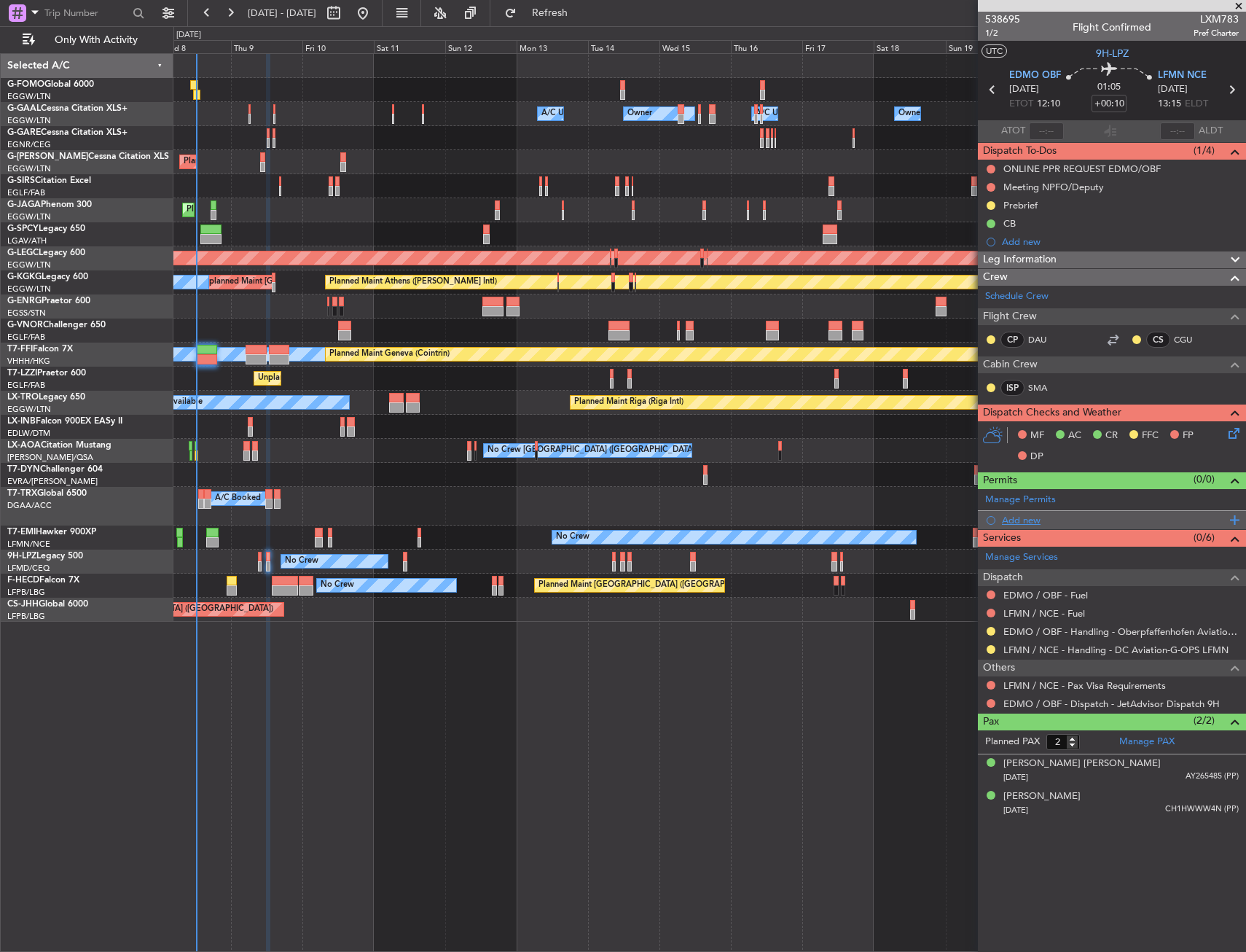
click at [1035, 515] on div "Add new" at bounding box center [1114, 519] width 224 height 12
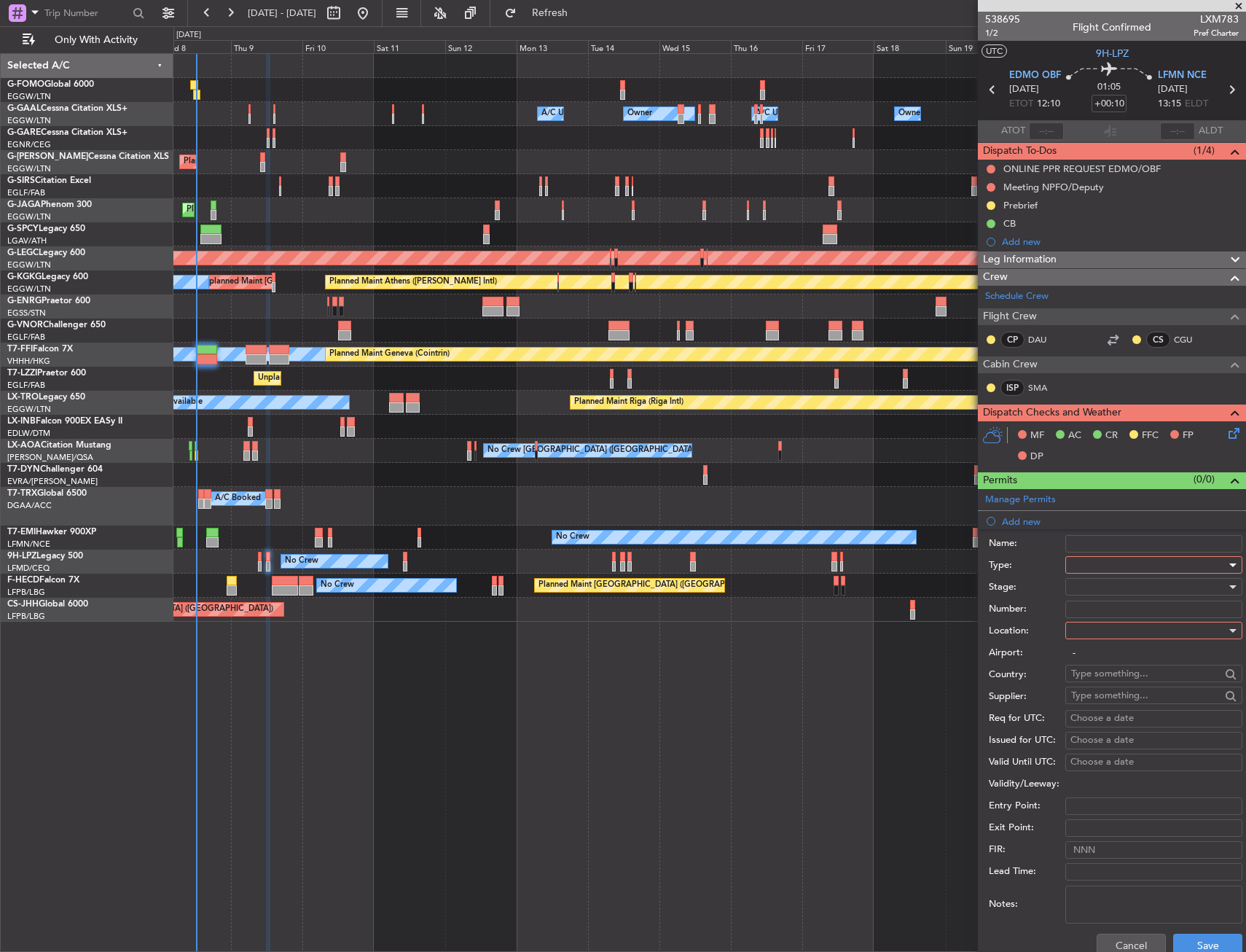
click at [1082, 555] on div at bounding box center [1148, 565] width 155 height 22
click at [1098, 698] on span "Slot" at bounding box center [1148, 704] width 153 height 22
click at [1094, 631] on div at bounding box center [1148, 631] width 155 height 22
click at [1104, 703] on span "Arrival" at bounding box center [1148, 704] width 153 height 22
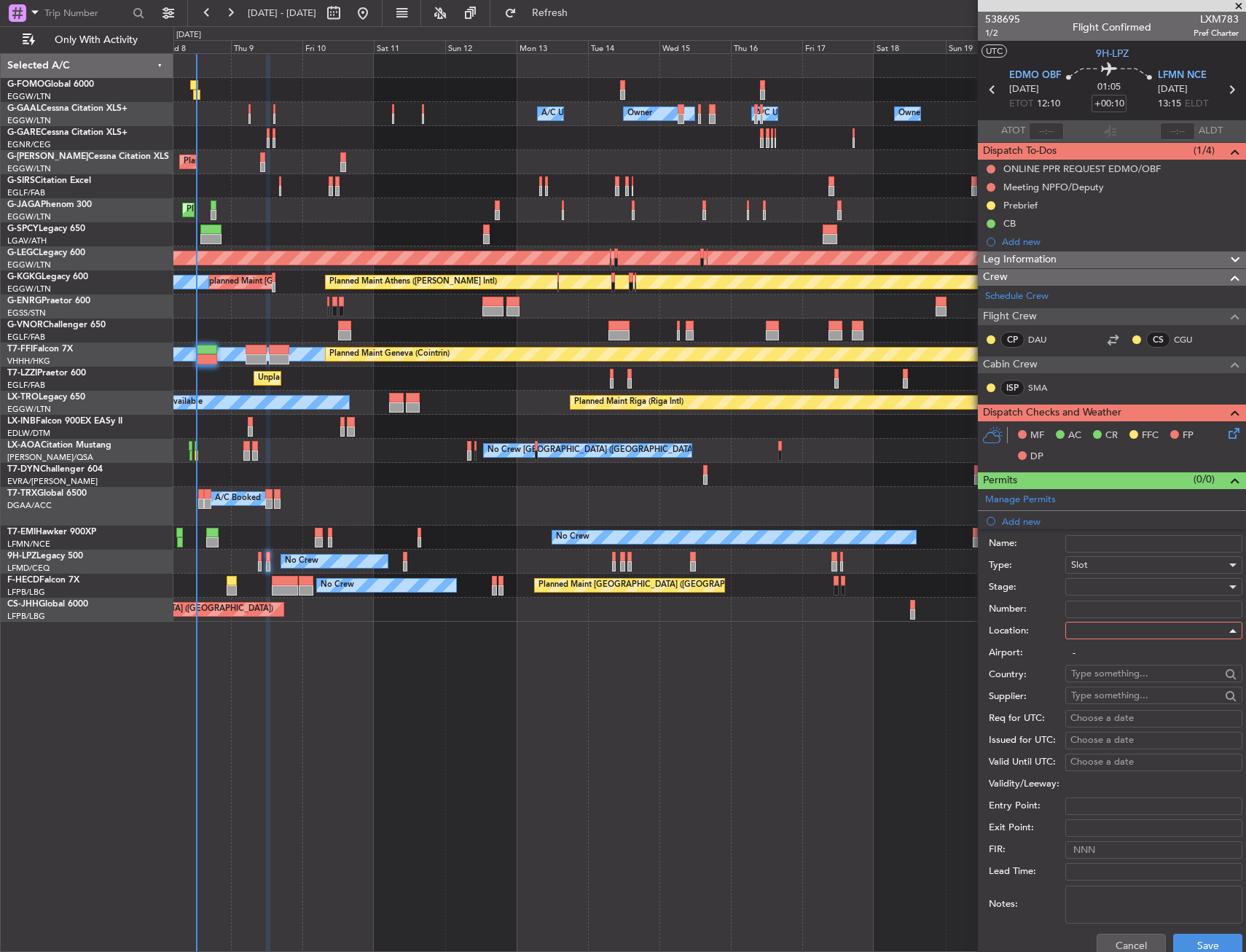
type input "LFMN / NCE"
click at [1121, 587] on div at bounding box center [1148, 587] width 155 height 22
click at [1113, 681] on span "Requested" at bounding box center [1148, 682] width 153 height 22
click at [1173, 938] on button "Save" at bounding box center [1208, 945] width 70 height 23
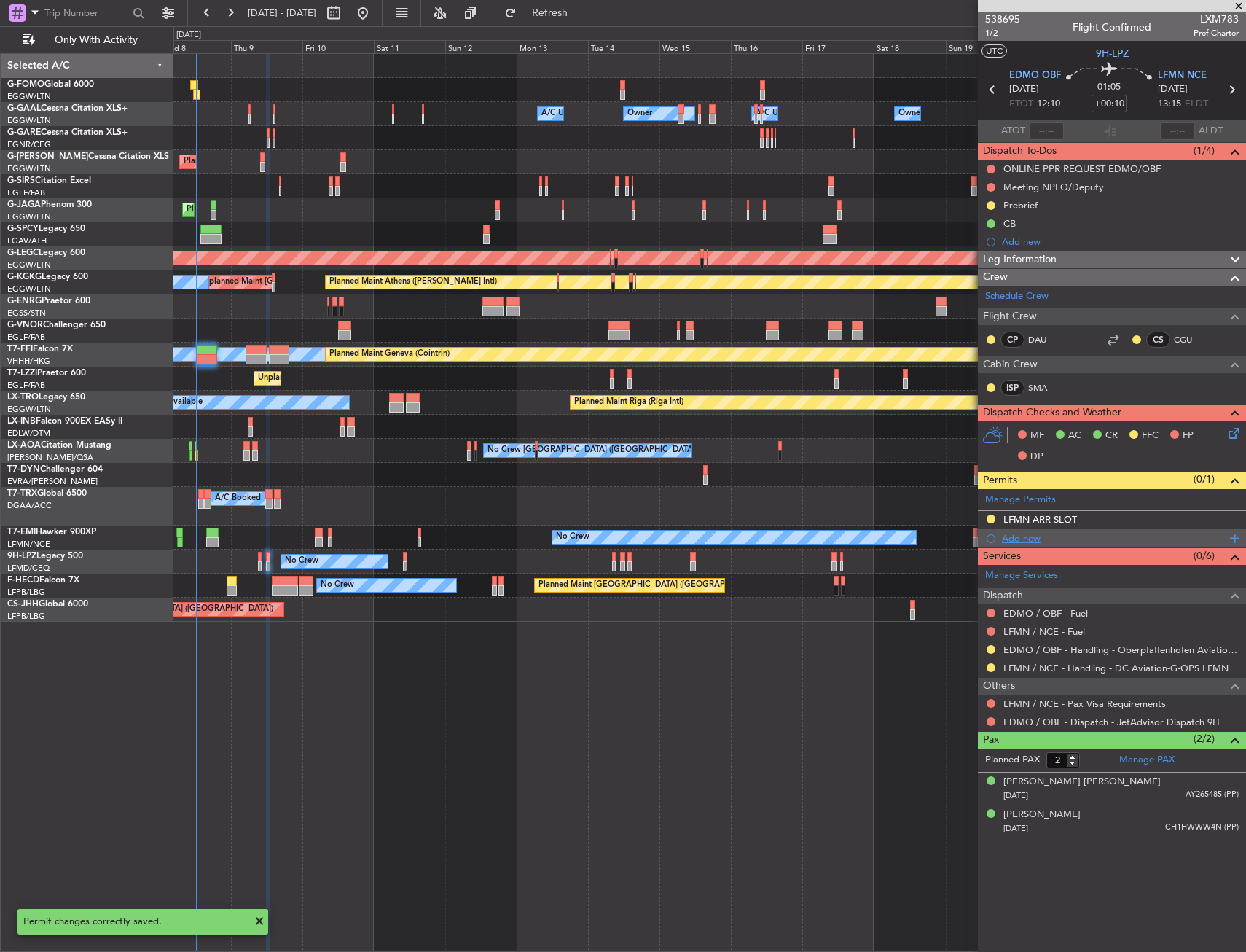
click at [1022, 535] on div "Add new" at bounding box center [1114, 538] width 224 height 12
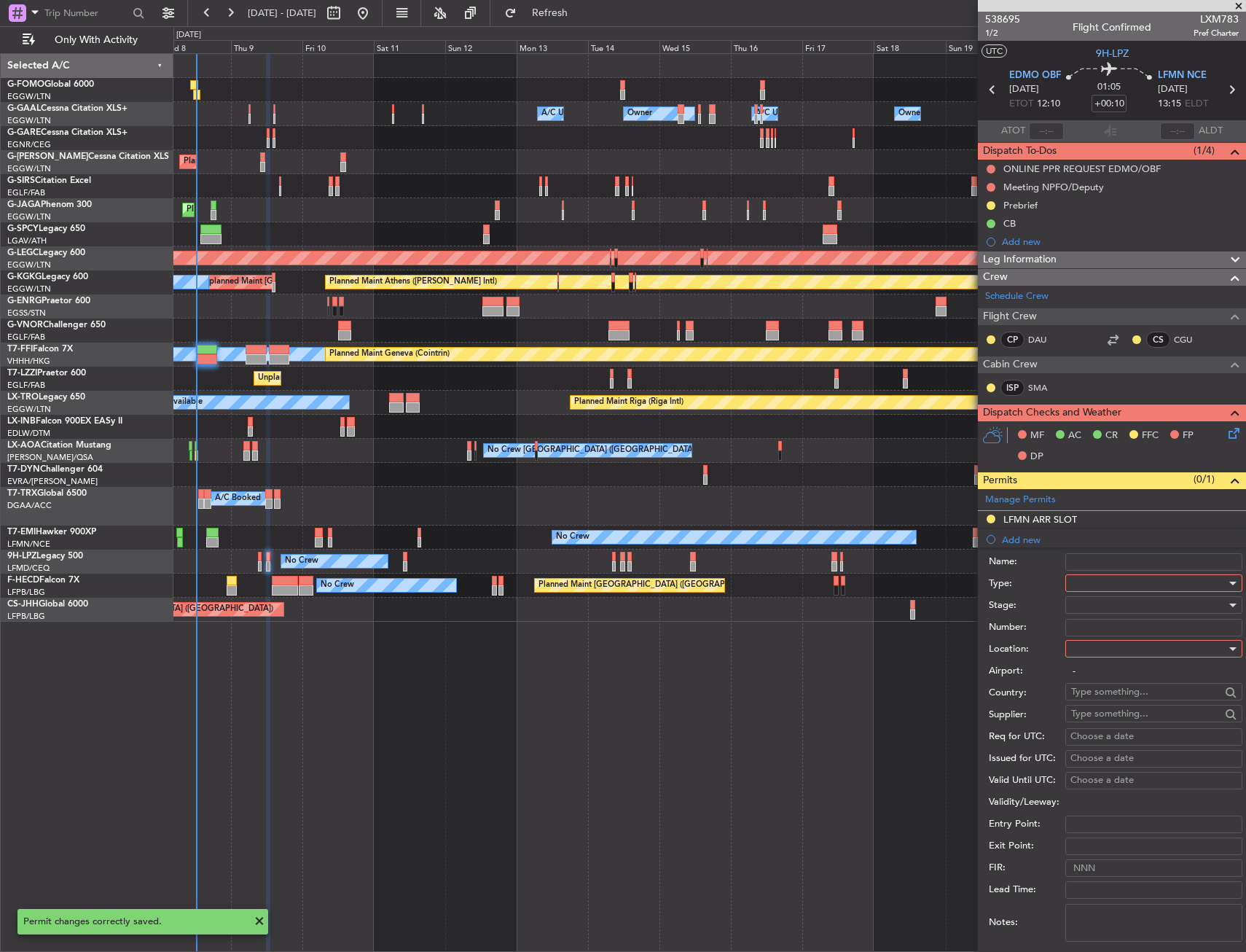
click at [1094, 581] on div at bounding box center [1148, 583] width 155 height 22
click at [1091, 727] on span "PPR" at bounding box center [1148, 729] width 153 height 22
click at [1093, 646] on div at bounding box center [1148, 649] width 155 height 22
click at [1094, 675] on span "Departure" at bounding box center [1148, 679] width 153 height 22
type input "EDMO / OBF"
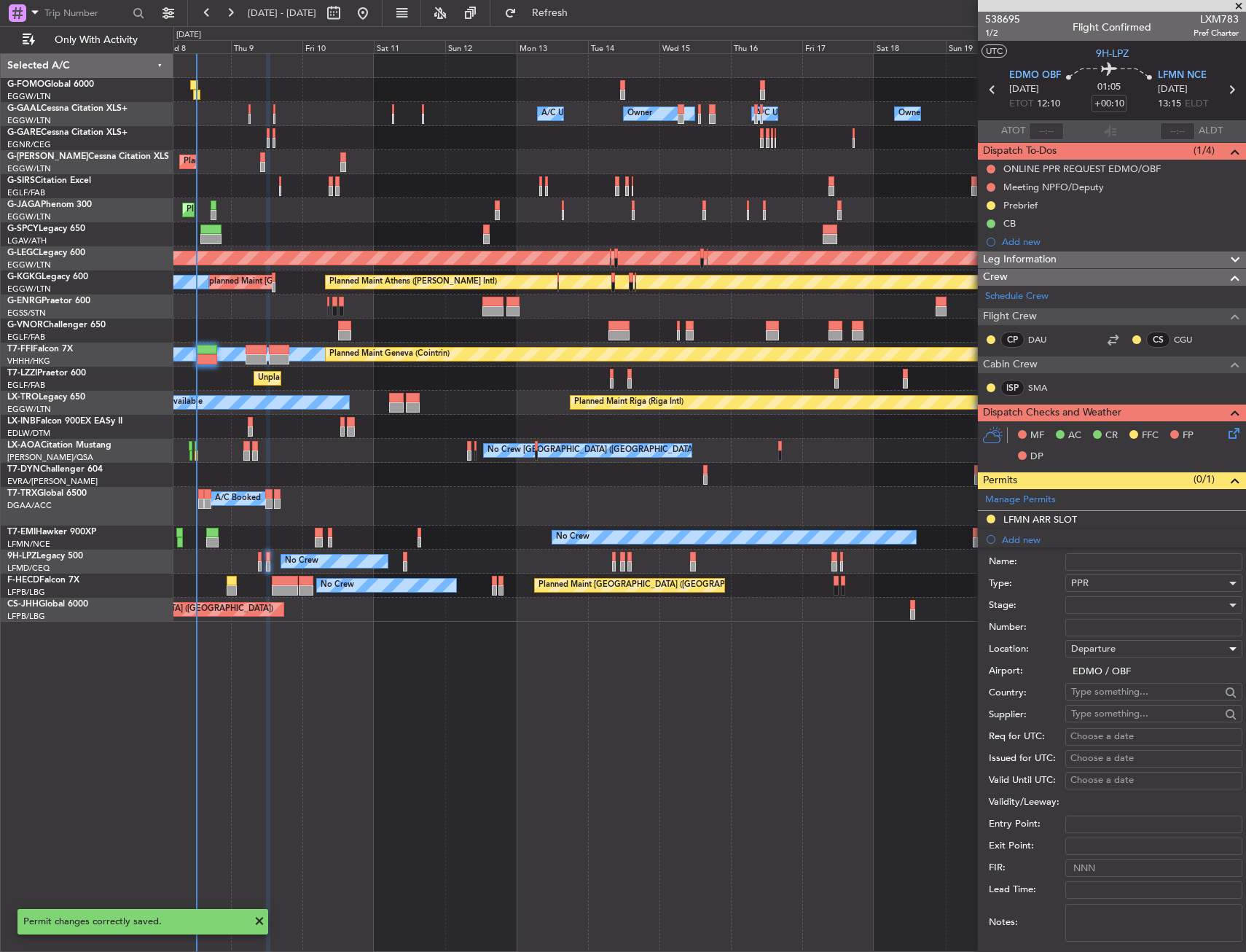
click at [1099, 611] on div at bounding box center [1148, 605] width 155 height 22
click at [1098, 694] on span "Requested" at bounding box center [1148, 700] width 153 height 22
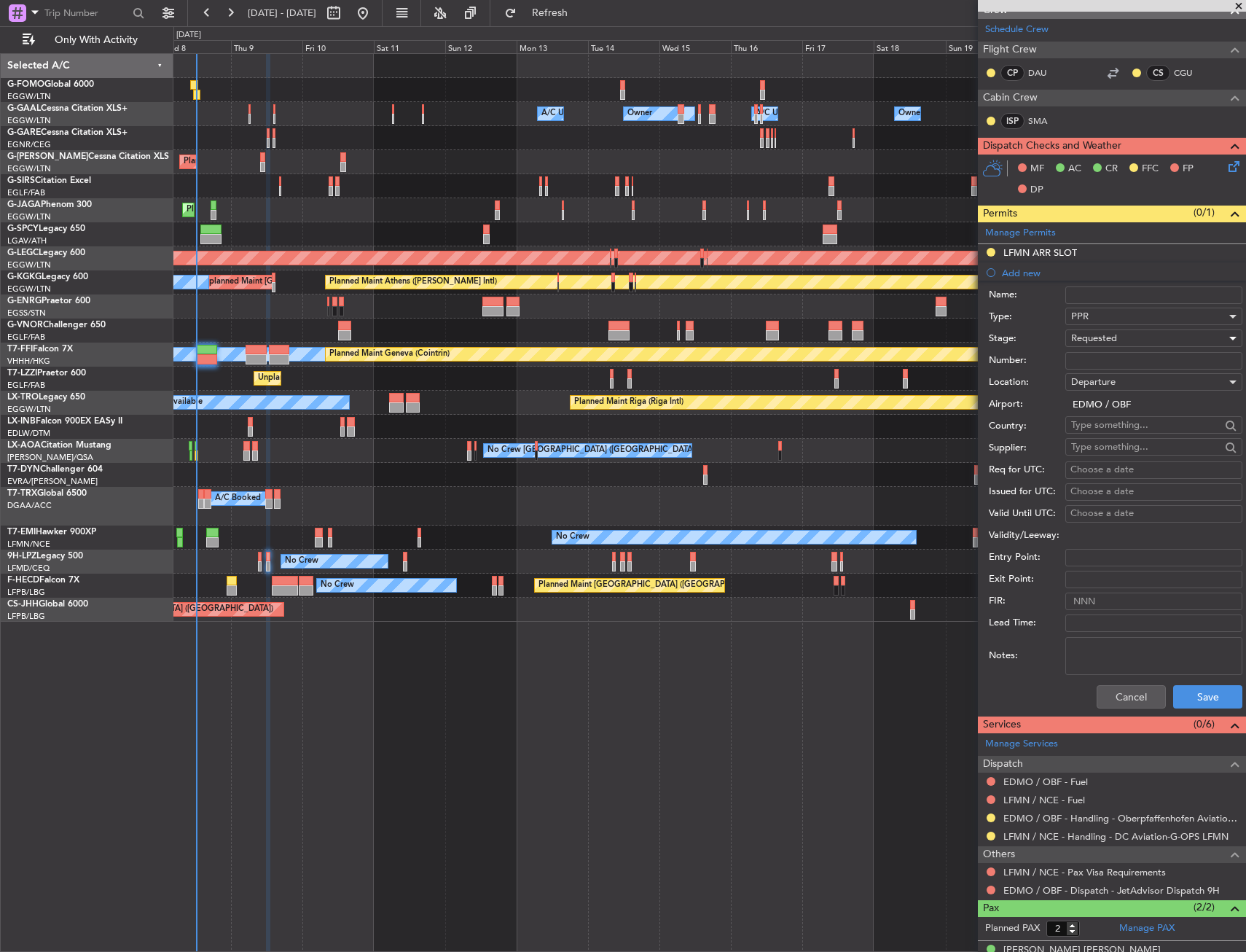
scroll to position [292, 0]
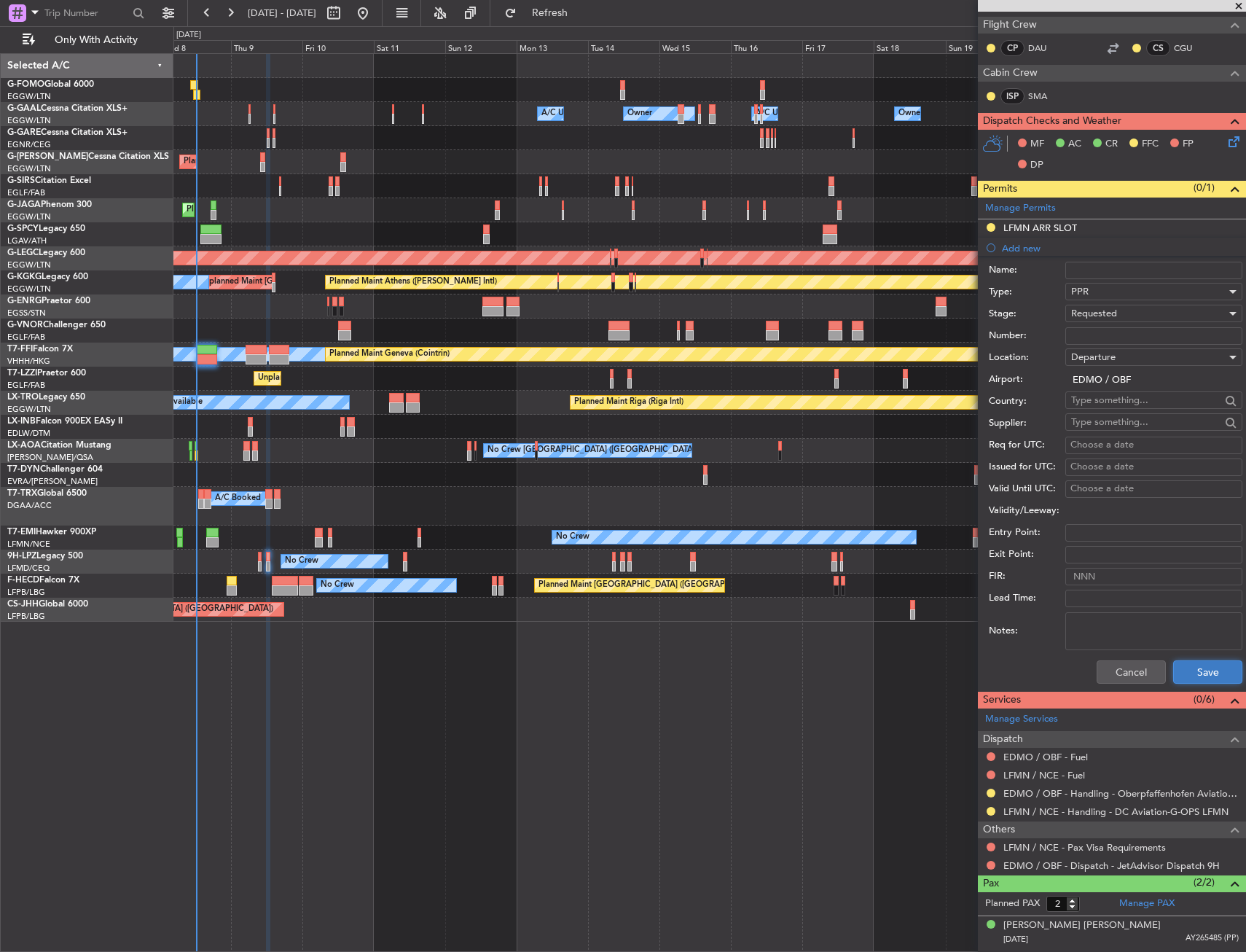
click at [1186, 669] on button "Save" at bounding box center [1208, 672] width 70 height 23
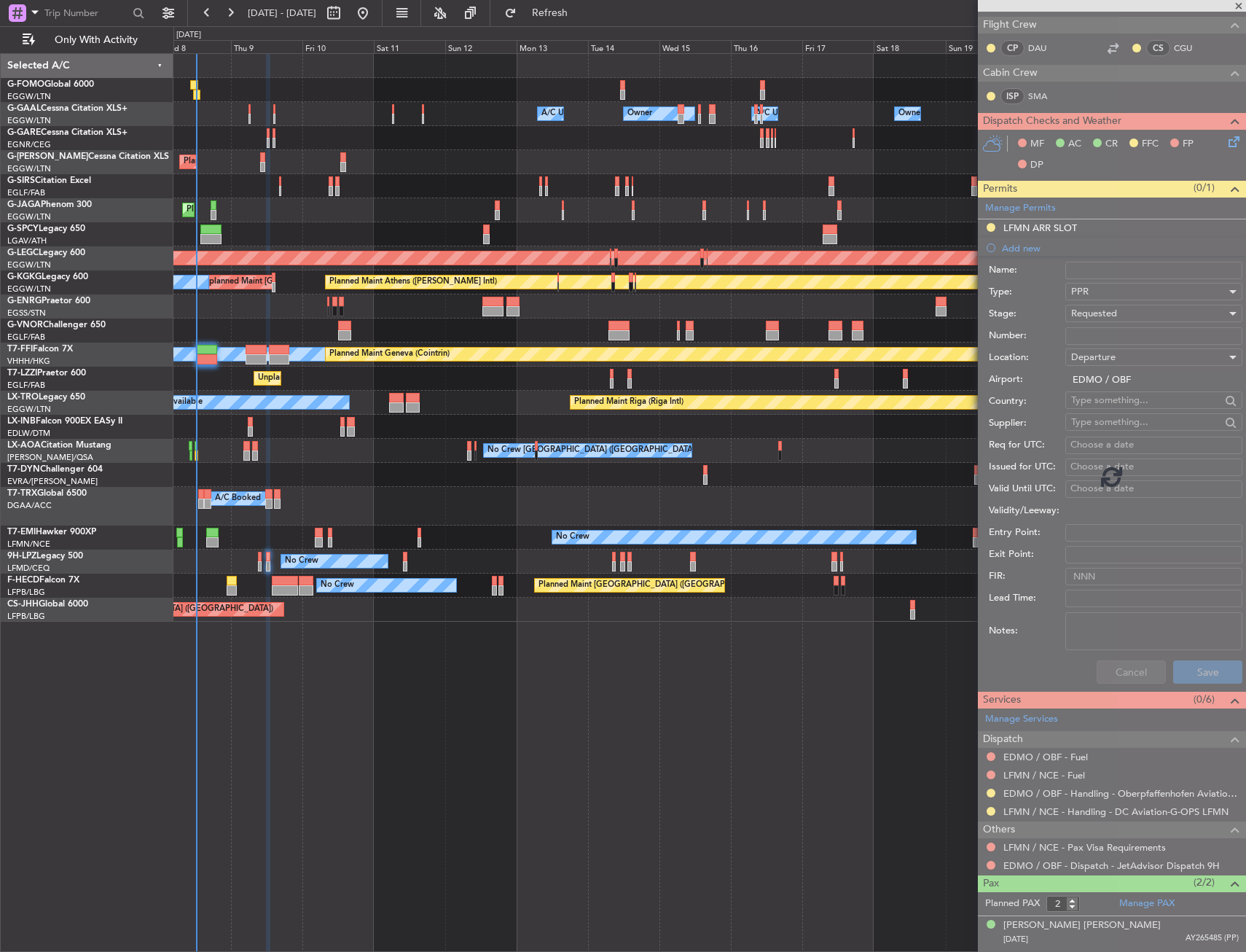
scroll to position [0, 0]
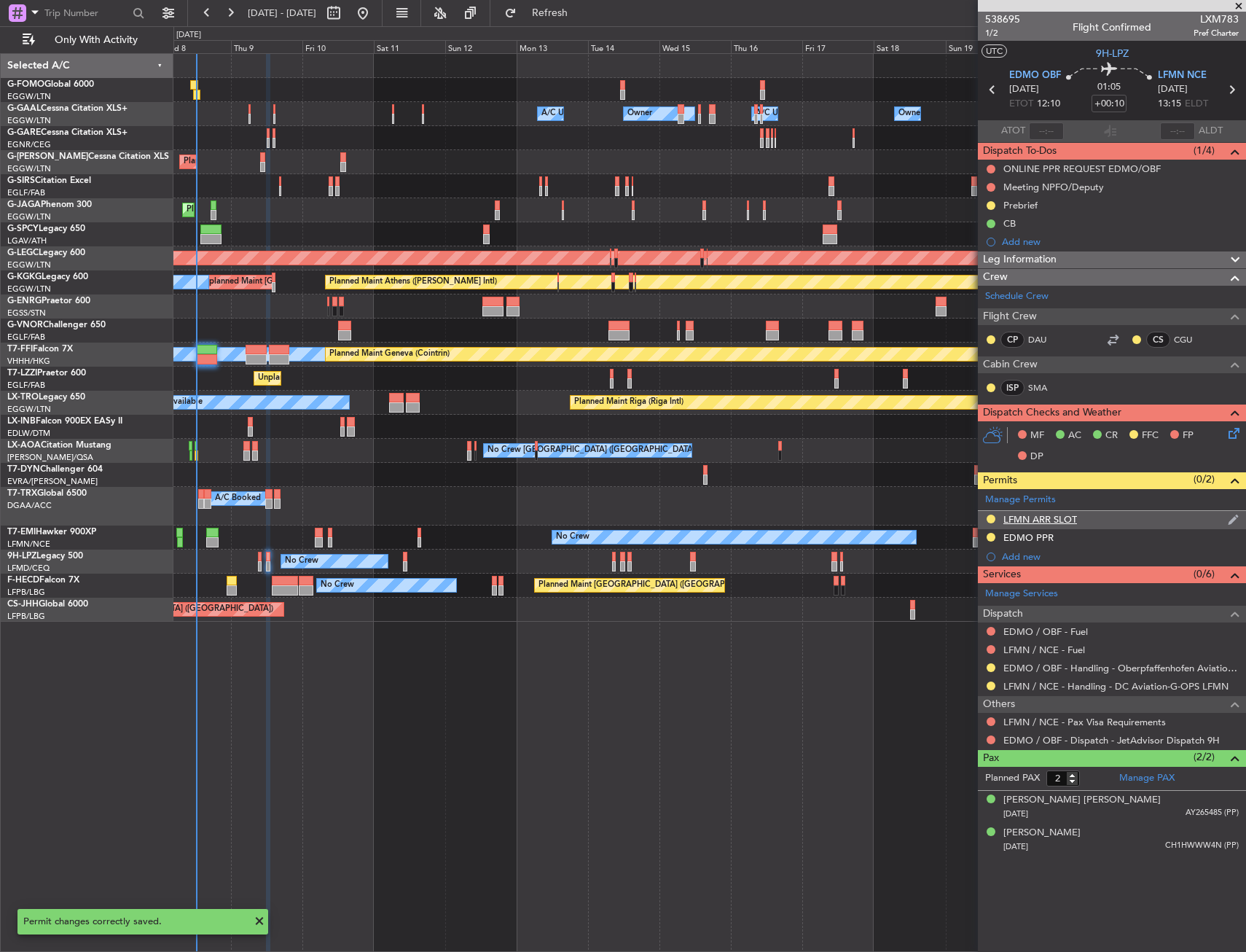
click at [1122, 522] on div "LFMN ARR SLOT" at bounding box center [1113, 520] width 268 height 18
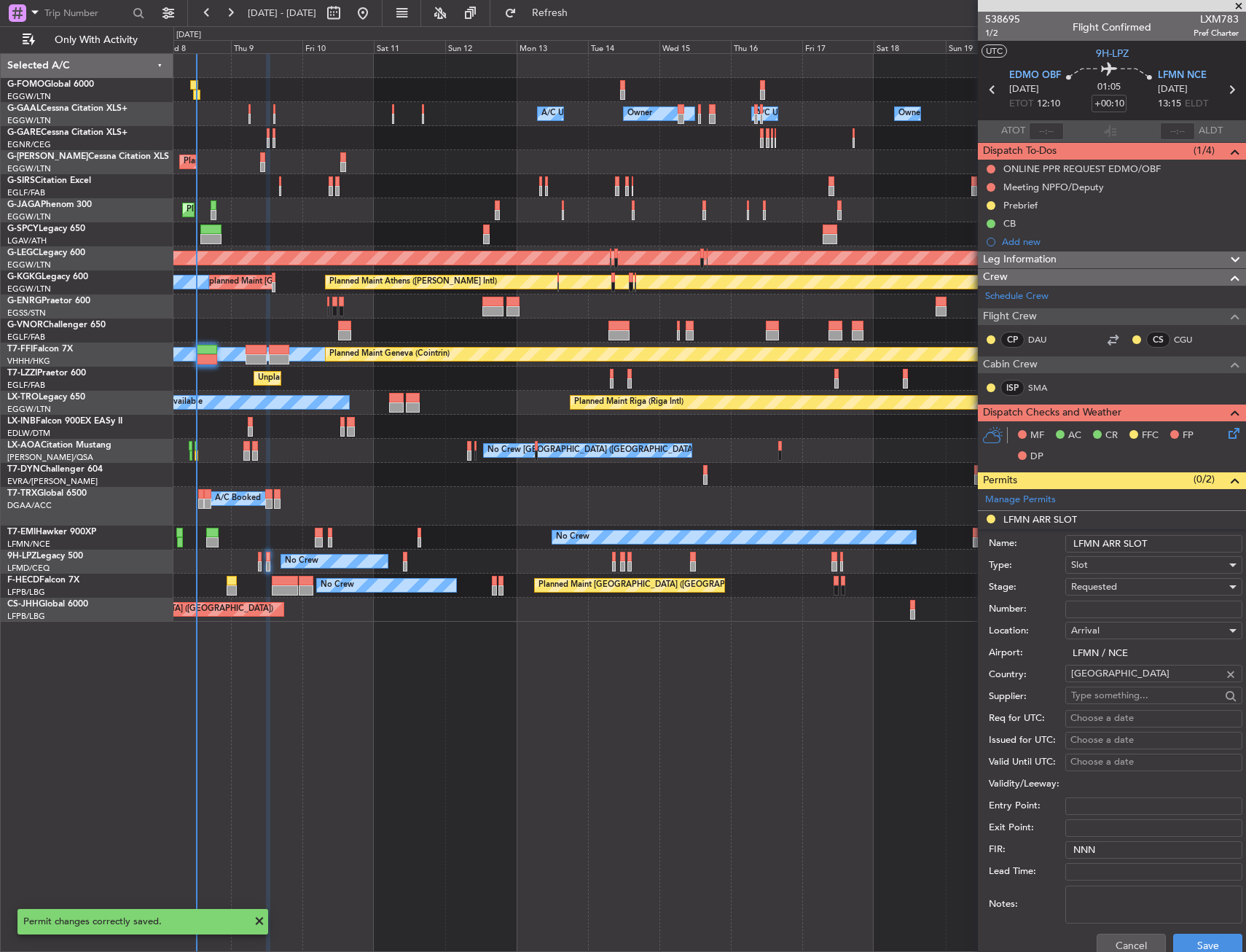
click at [1177, 541] on input "LFMN ARR SLOT" at bounding box center [1154, 544] width 177 height 17
type input "LFMN ARR SLOT 1320Z"
click at [1172, 583] on div "Requested" at bounding box center [1148, 587] width 155 height 22
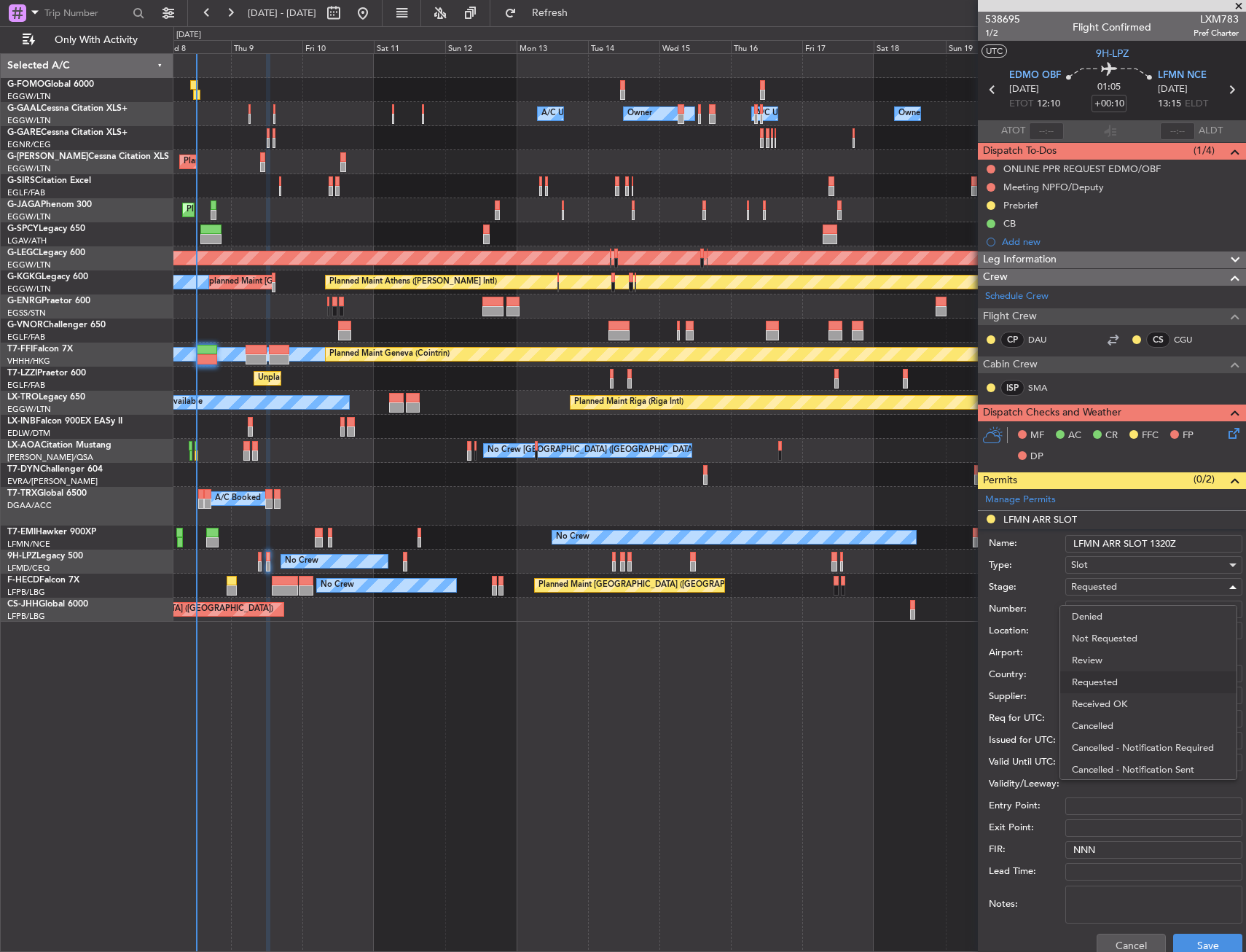
scroll to position [7, 0]
click at [1172, 583] on div at bounding box center [623, 476] width 1246 height 952
click at [1182, 945] on button "Save" at bounding box center [1208, 945] width 70 height 23
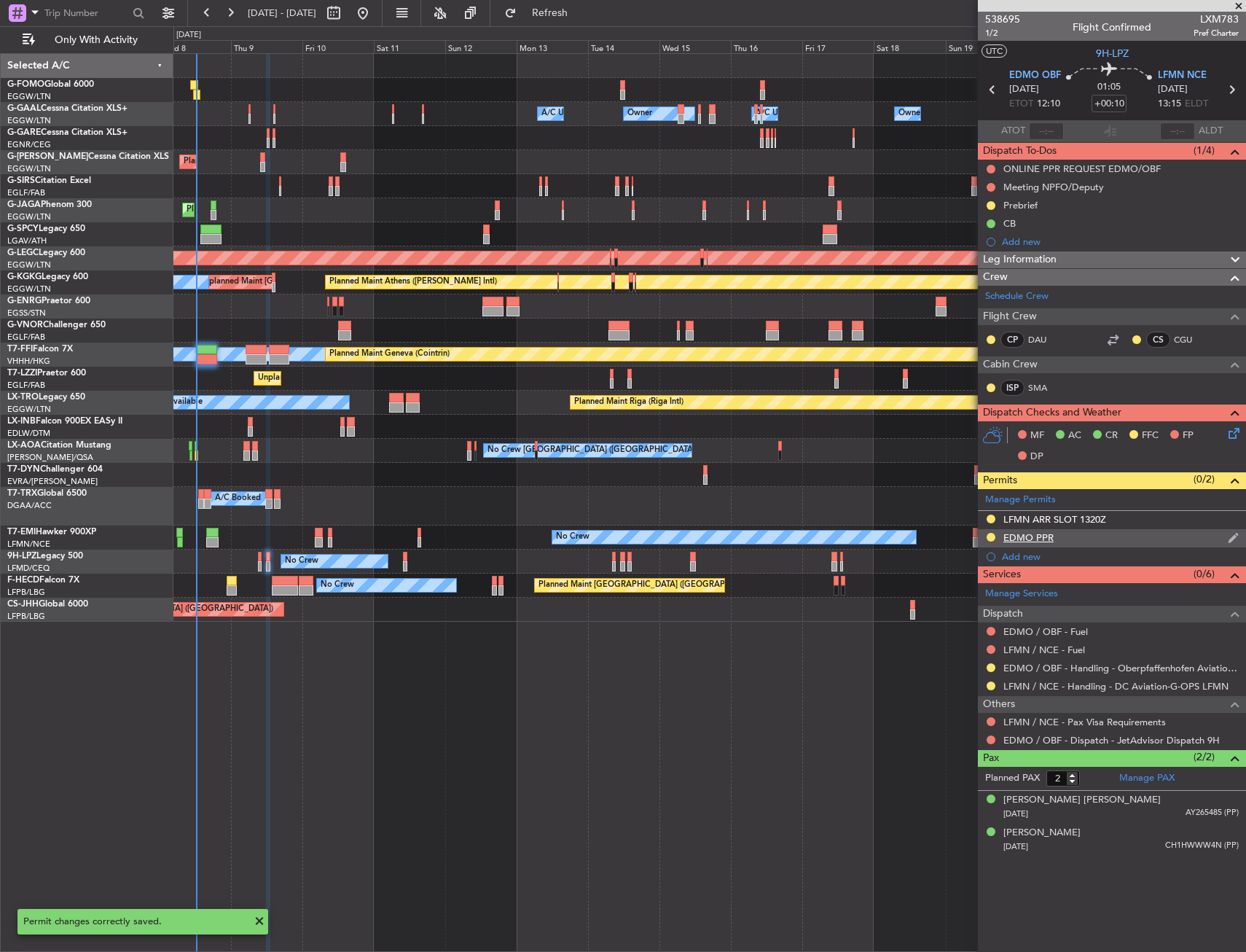
click at [1089, 534] on div "EDMO PPR" at bounding box center [1113, 539] width 268 height 18
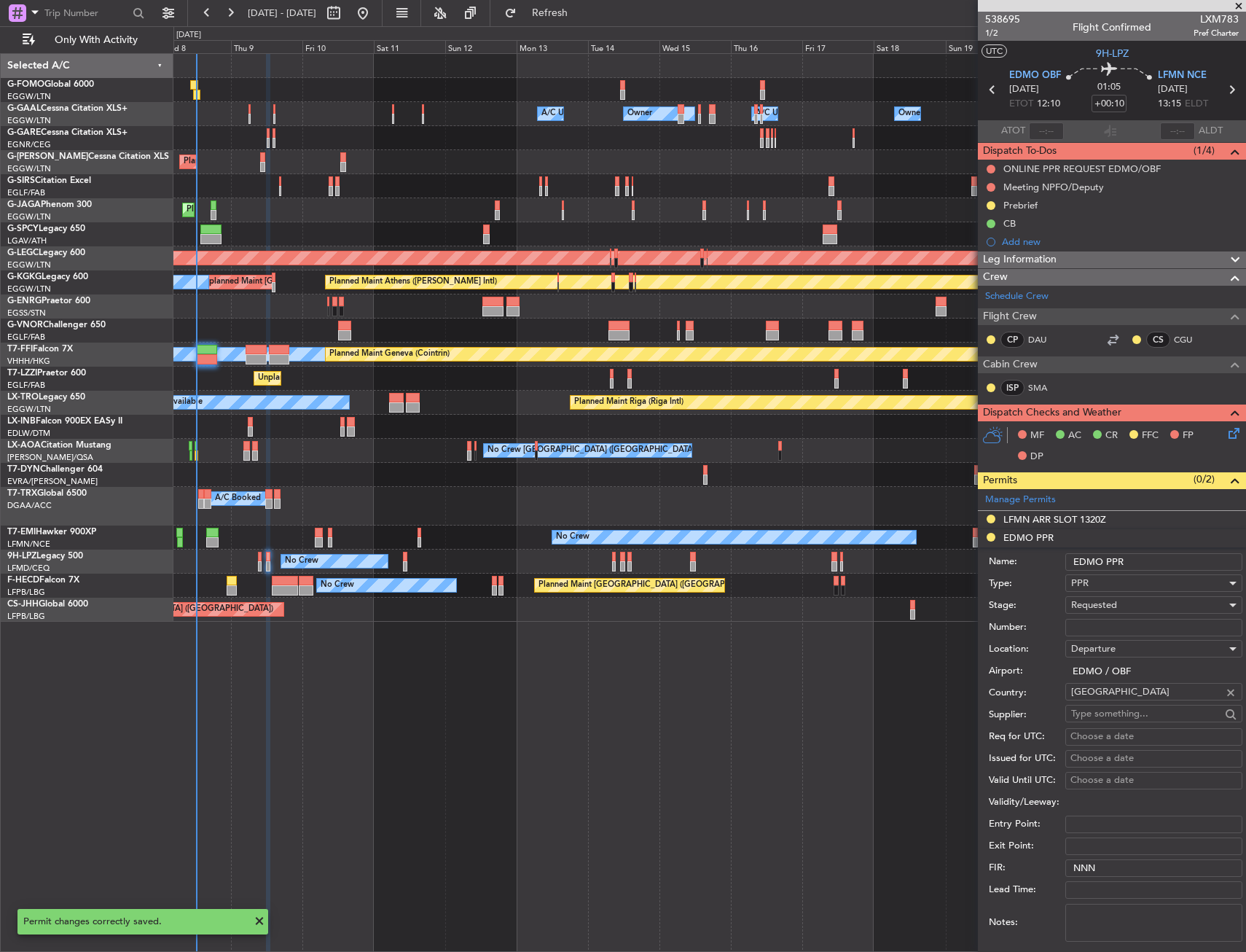
click at [1152, 557] on input "EDMO PPR" at bounding box center [1154, 562] width 177 height 17
type input "EDMO PPR 1200"
click at [1128, 596] on div "Requested" at bounding box center [1148, 605] width 155 height 22
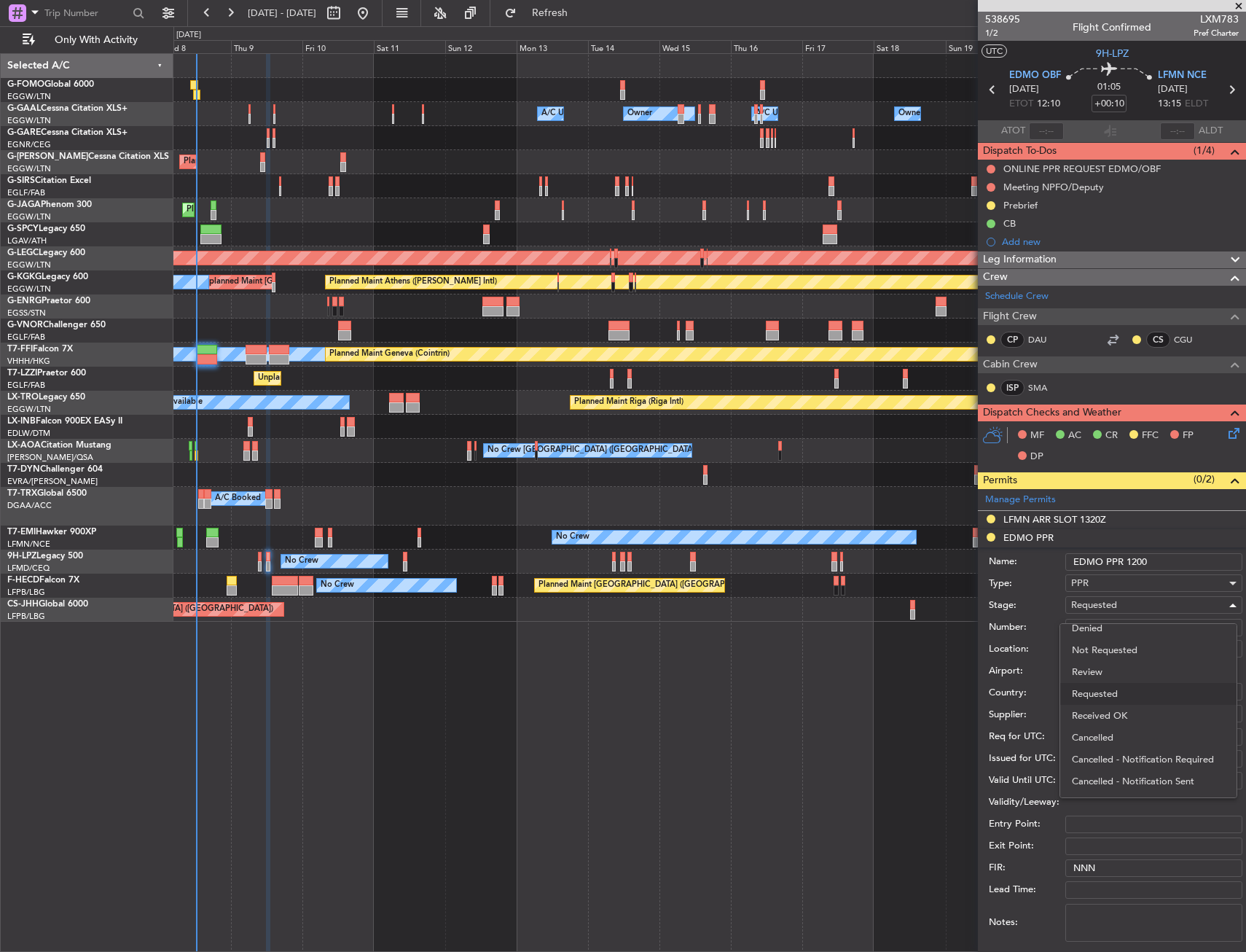
click at [1128, 602] on div at bounding box center [623, 476] width 1246 height 952
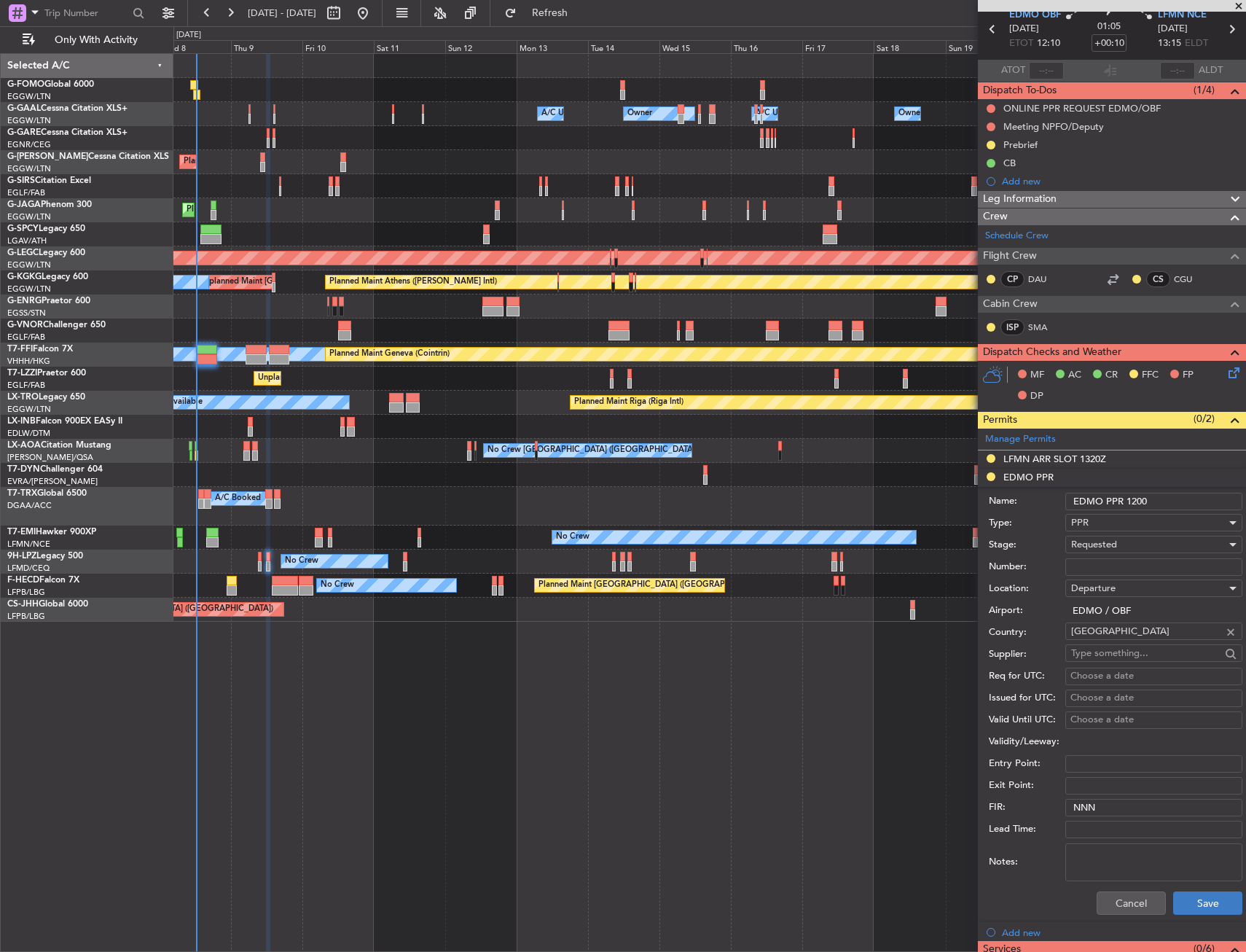
scroll to position [292, 0]
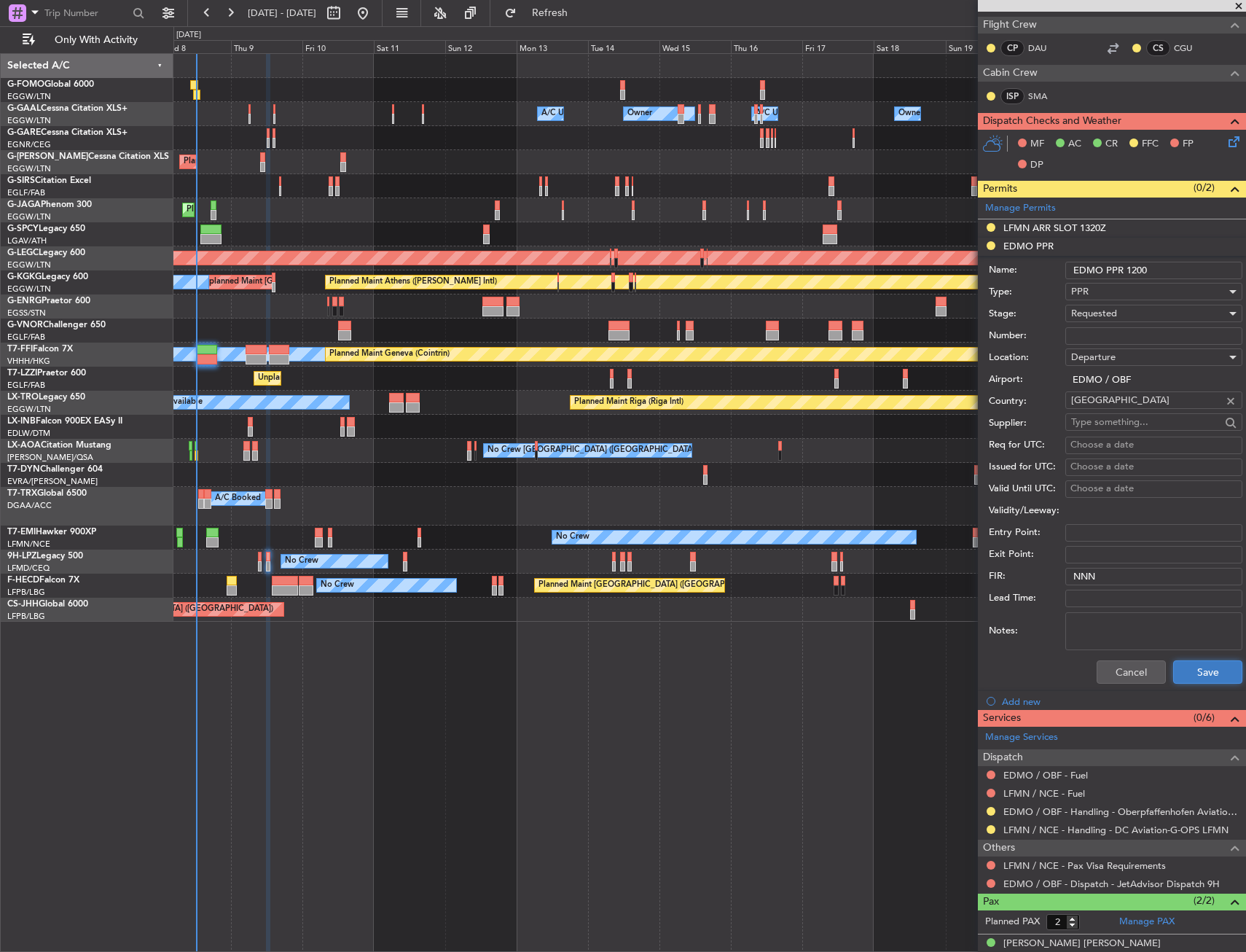
click at [1190, 673] on button "Save" at bounding box center [1208, 672] width 70 height 23
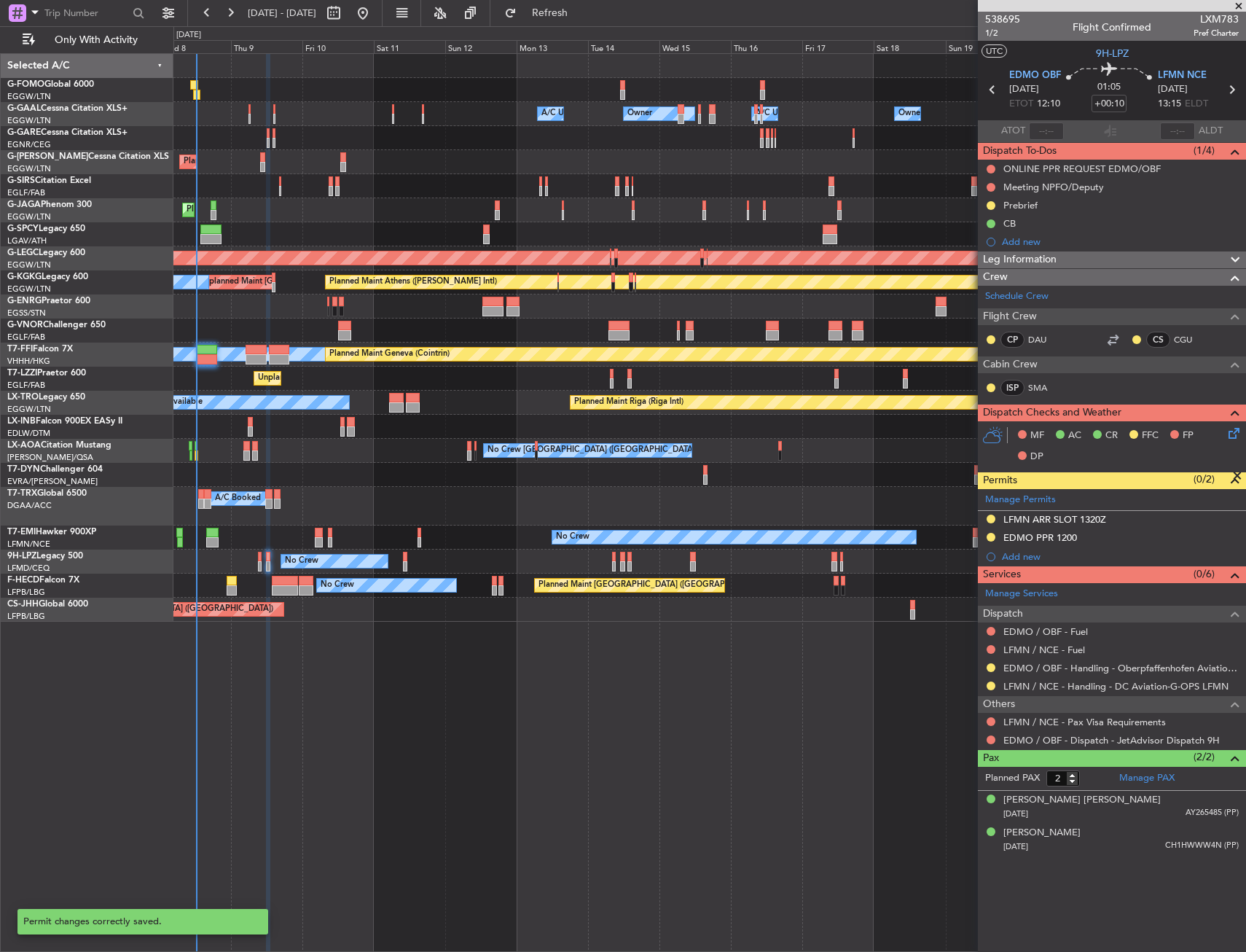
scroll to position [0, 0]
click at [1064, 161] on div "ONLINE PPR REQUEST EDMO/OBF" at bounding box center [1113, 169] width 268 height 18
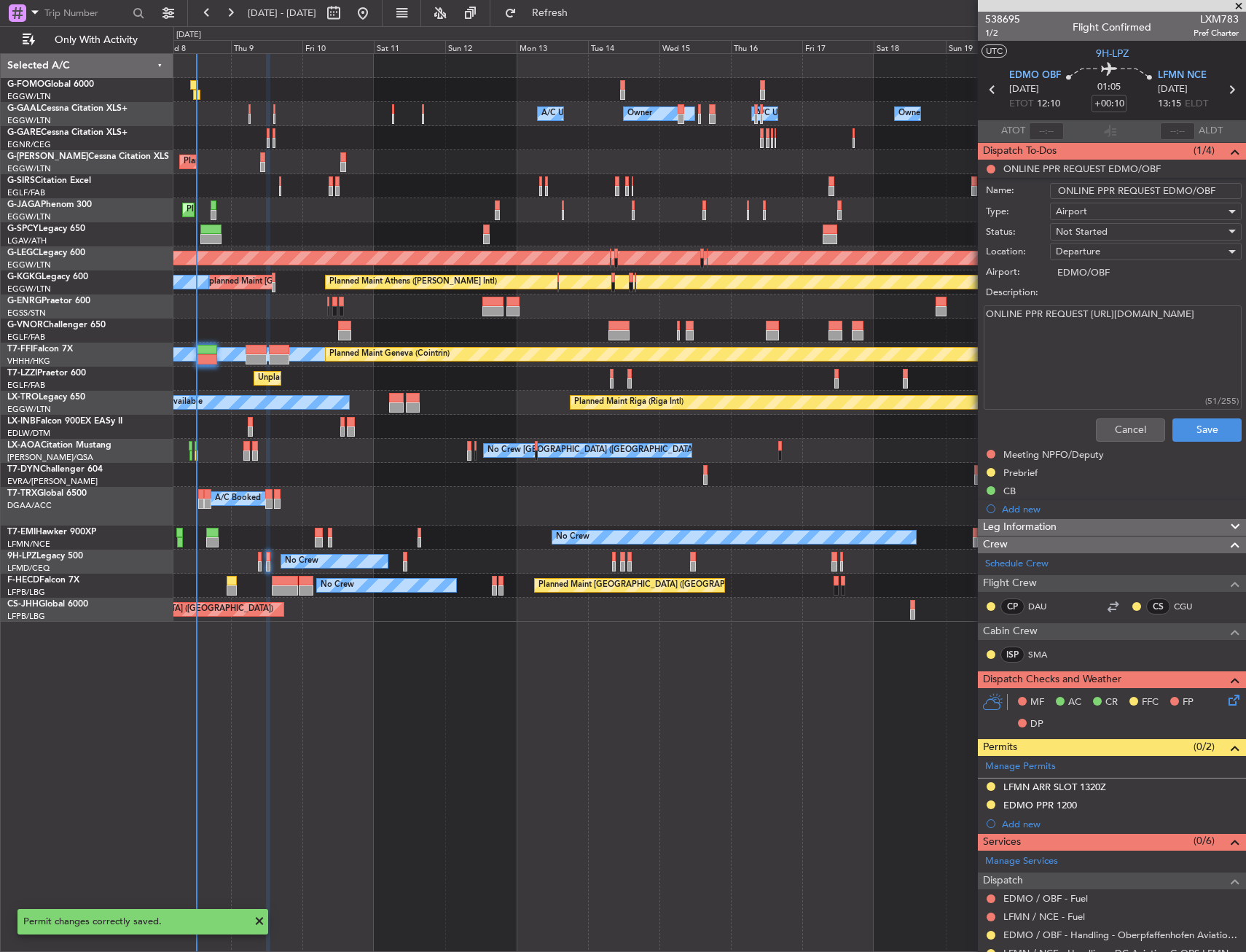
drag, startPoint x: 988, startPoint y: 326, endPoint x: 1136, endPoint y: 331, distance: 148.1
click at [1136, 331] on textarea "ONLINE PPR REQUEST https://my.airport.software/EDMO" at bounding box center [1113, 358] width 258 height 104
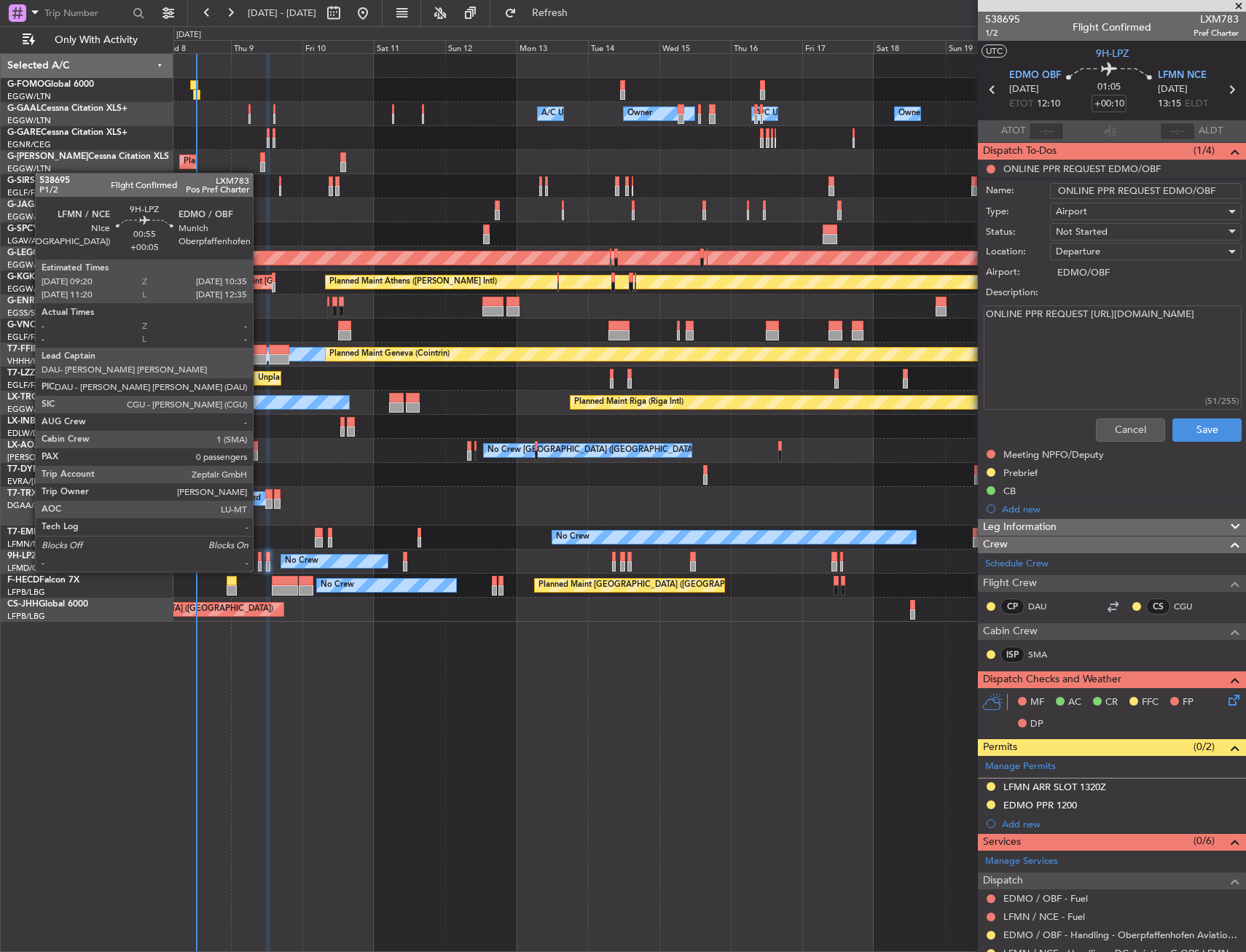
click at [259, 557] on div at bounding box center [259, 557] width 4 height 10
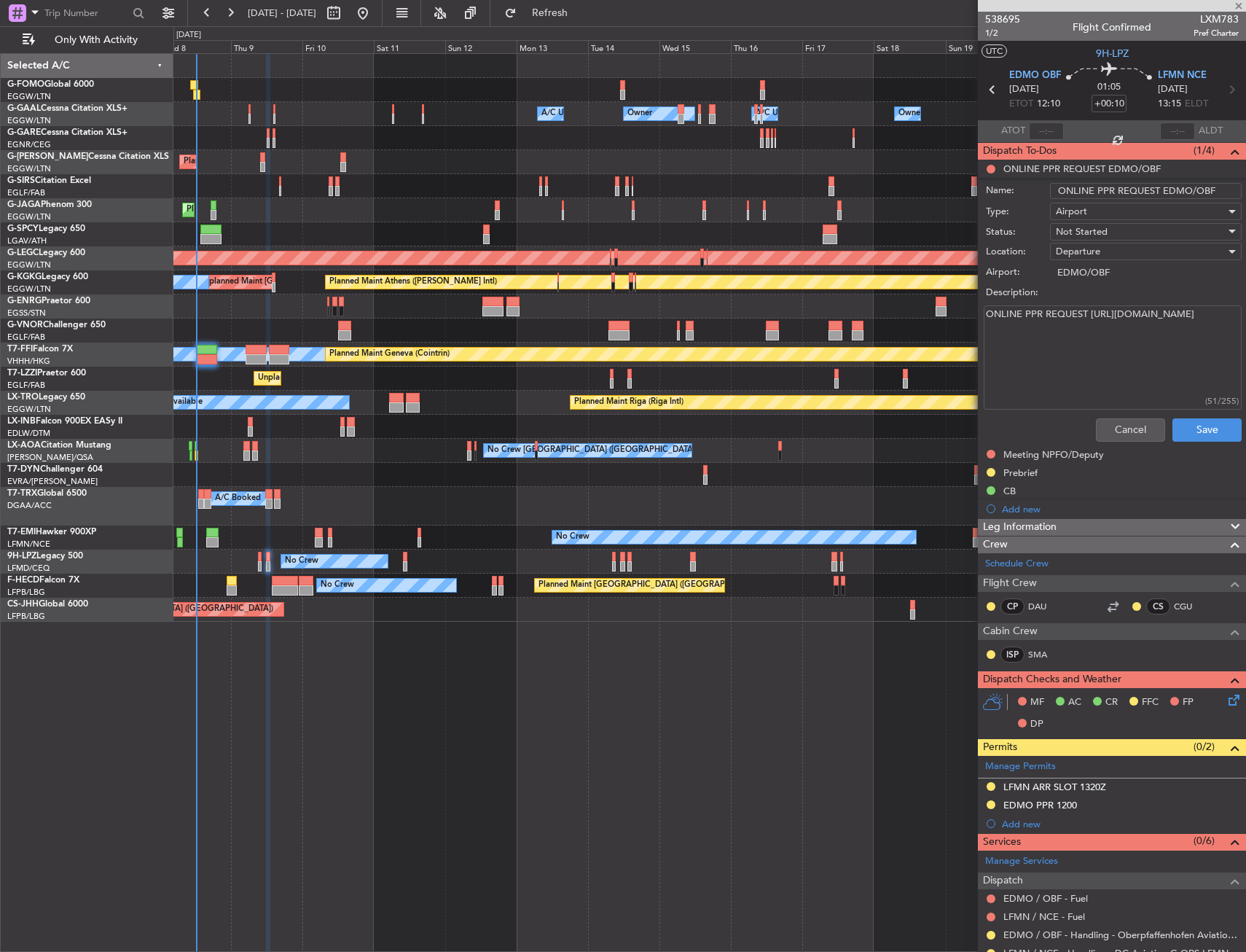
type input "+00:05"
type input "0"
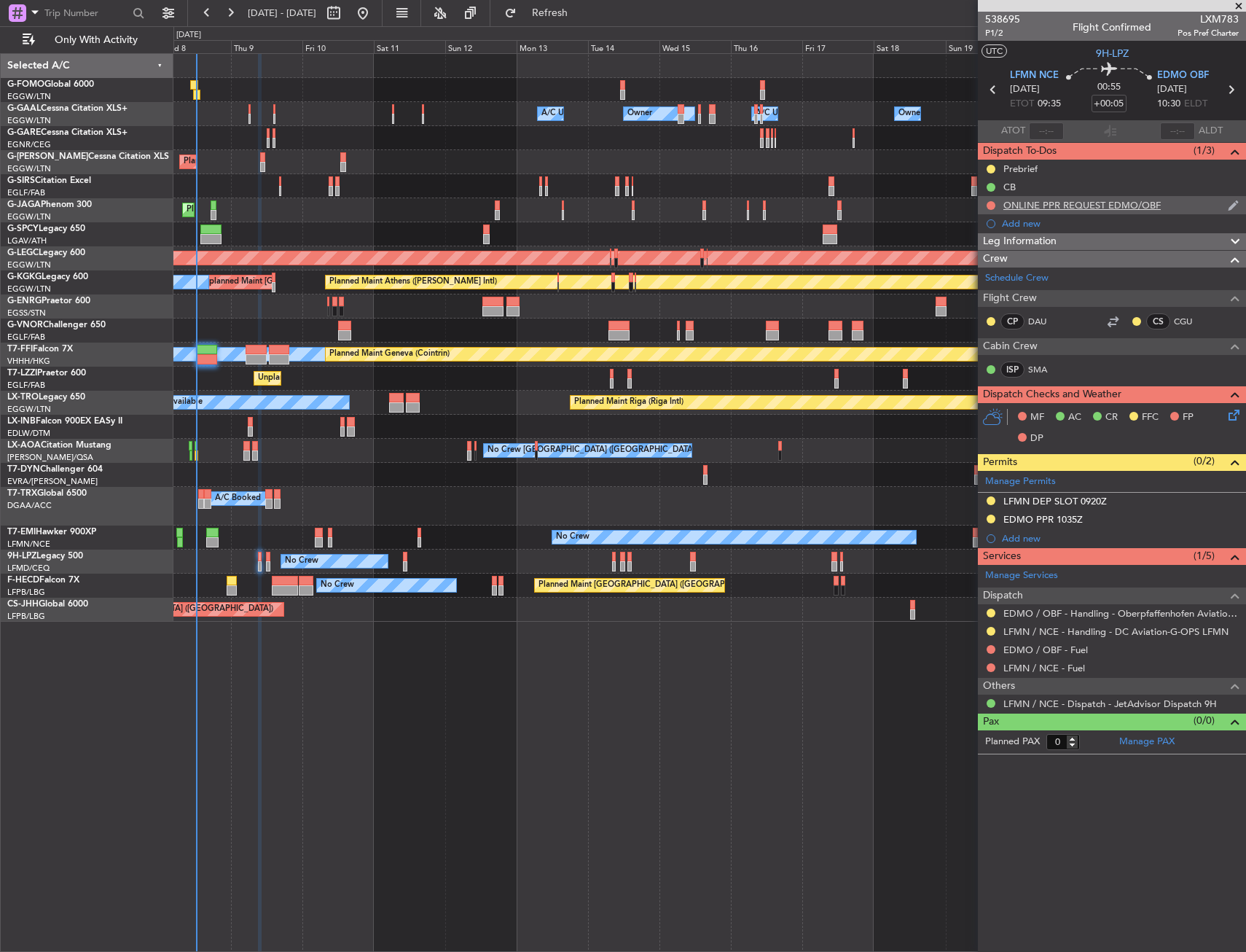
click at [1176, 206] on div "ONLINE PPR REQUEST EDMO/OBF" at bounding box center [1113, 205] width 268 height 18
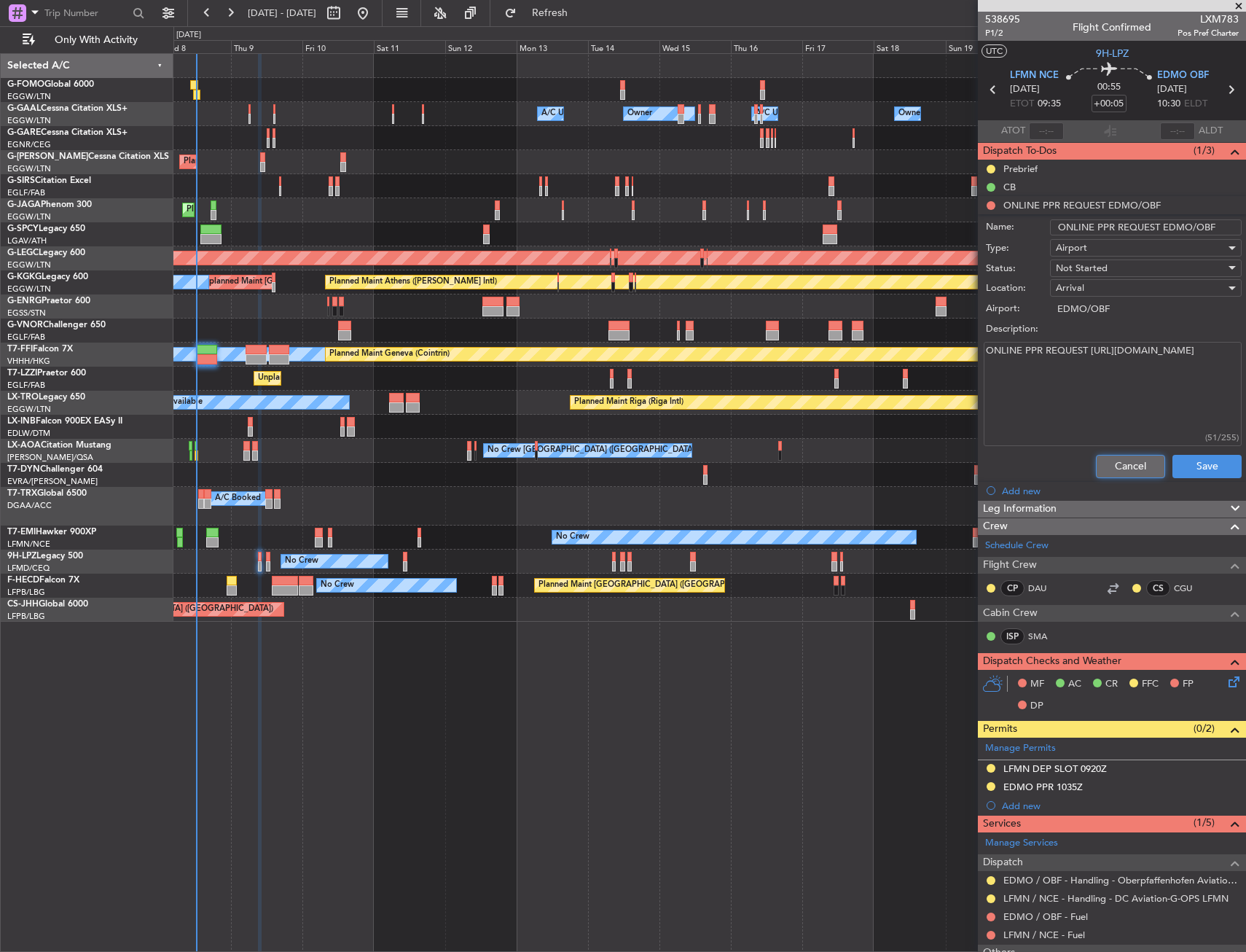
click at [1115, 457] on button "Cancel" at bounding box center [1131, 466] width 70 height 23
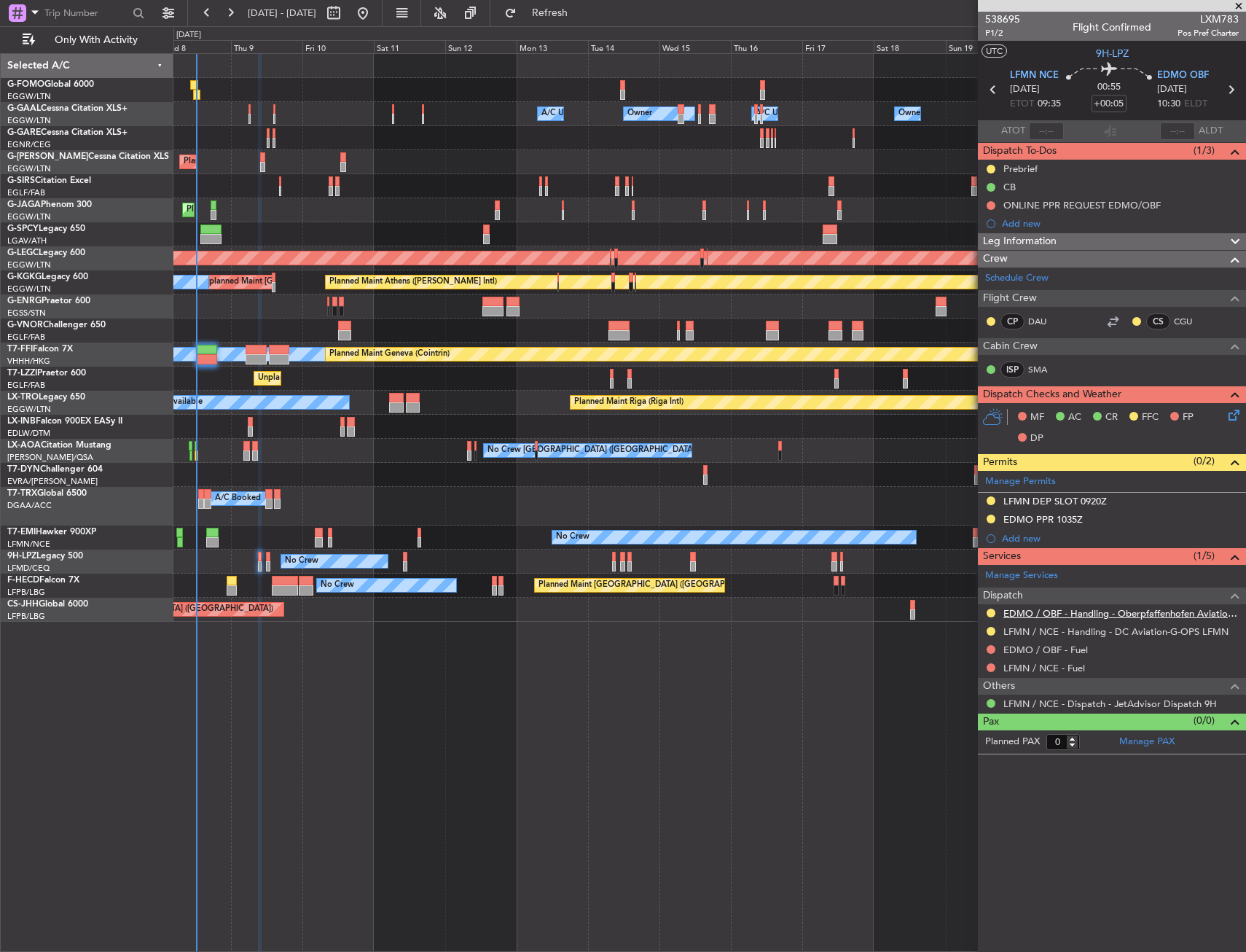
click at [1009, 613] on link "EDMO / OBF - Handling - Oberpfaffenhofen Aviation Service GmbH" at bounding box center [1121, 613] width 235 height 12
click at [1021, 615] on link "EDMO / OBF - Handling - Oberpfaffenhofen Aviation Service GmbH" at bounding box center [1121, 613] width 235 height 12
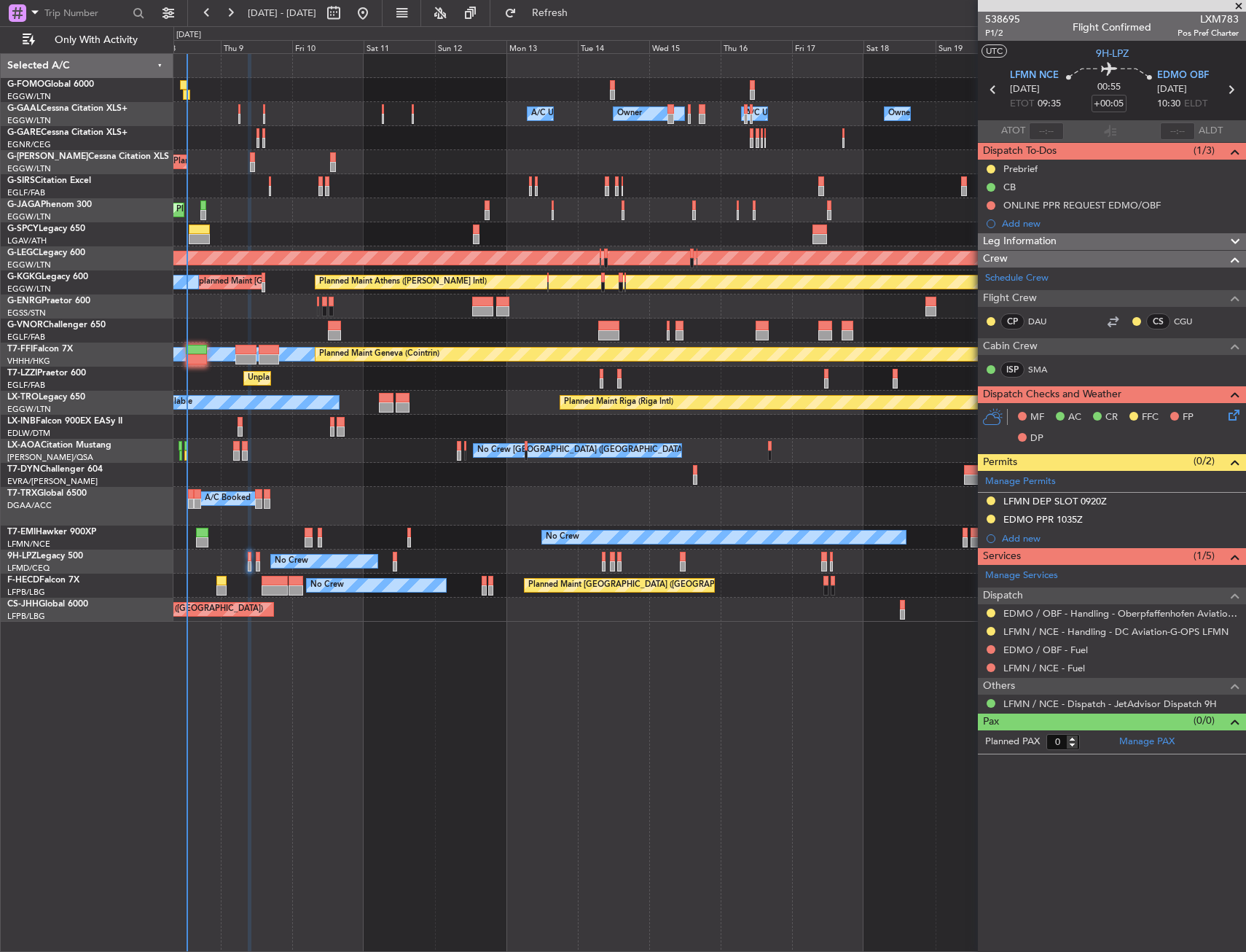
click at [488, 565] on div "No Crew Unplanned Maint Nice (Côte d'Azur Airport)" at bounding box center [709, 561] width 1072 height 24
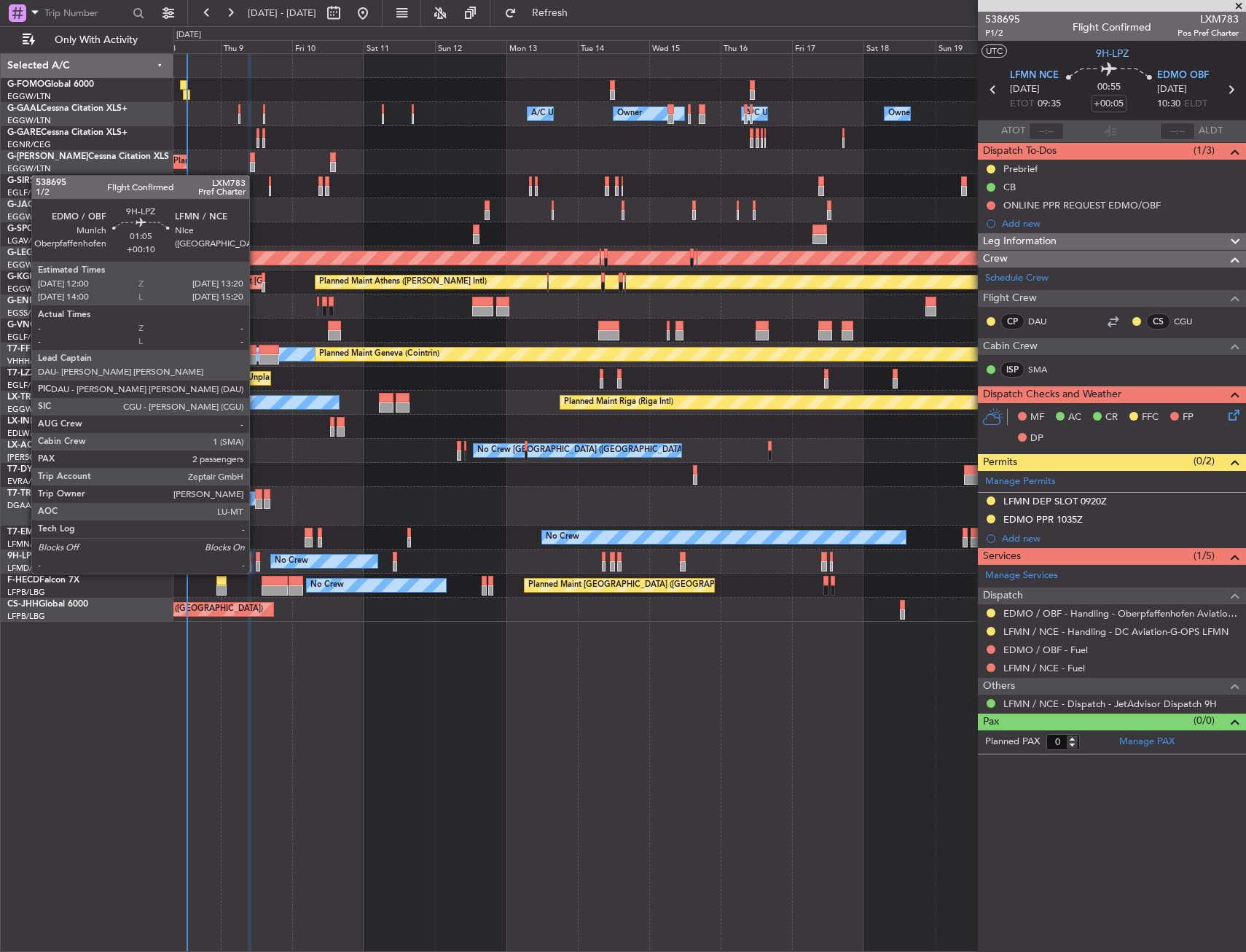
click at [256, 559] on div at bounding box center [258, 557] width 4 height 10
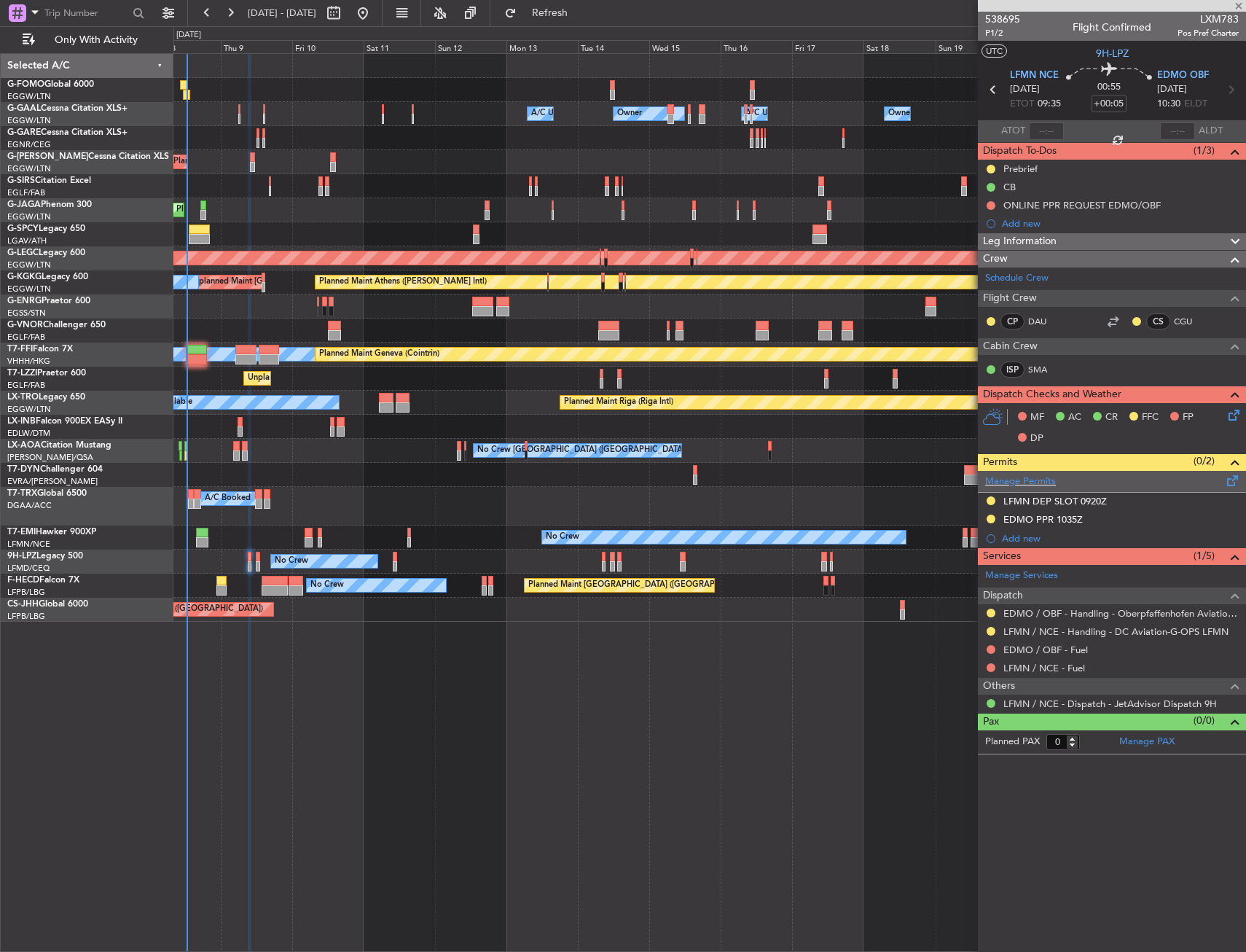
type input "+00:10"
type input "2"
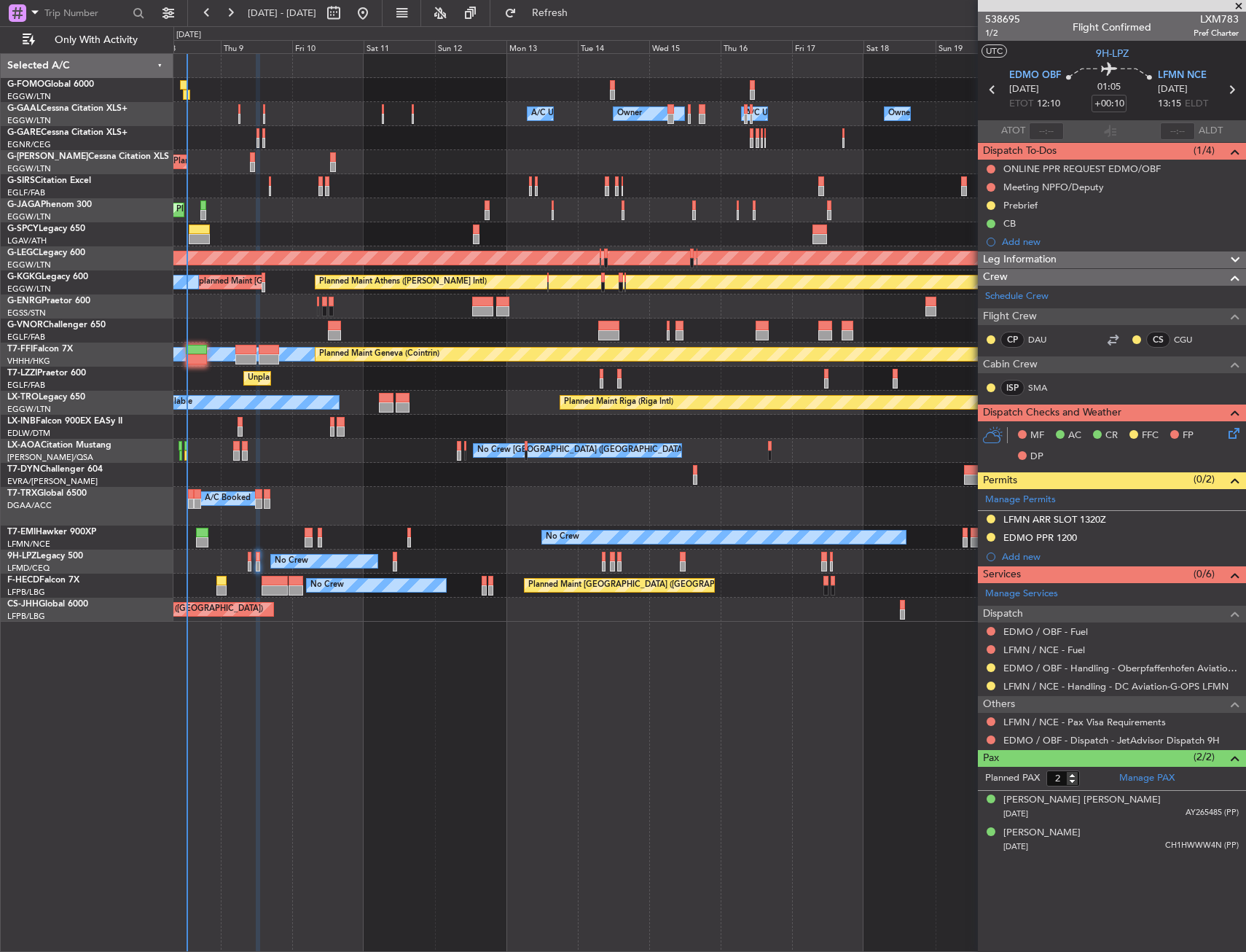
click at [1123, 52] on mat-tooltip-component "Trip Stage" at bounding box center [1113, 54] width 64 height 39
click at [1096, 54] on span "9H-LPZ" at bounding box center [1113, 53] width 33 height 15
click at [1104, 54] on span "9H-LPZ" at bounding box center [1113, 53] width 33 height 15
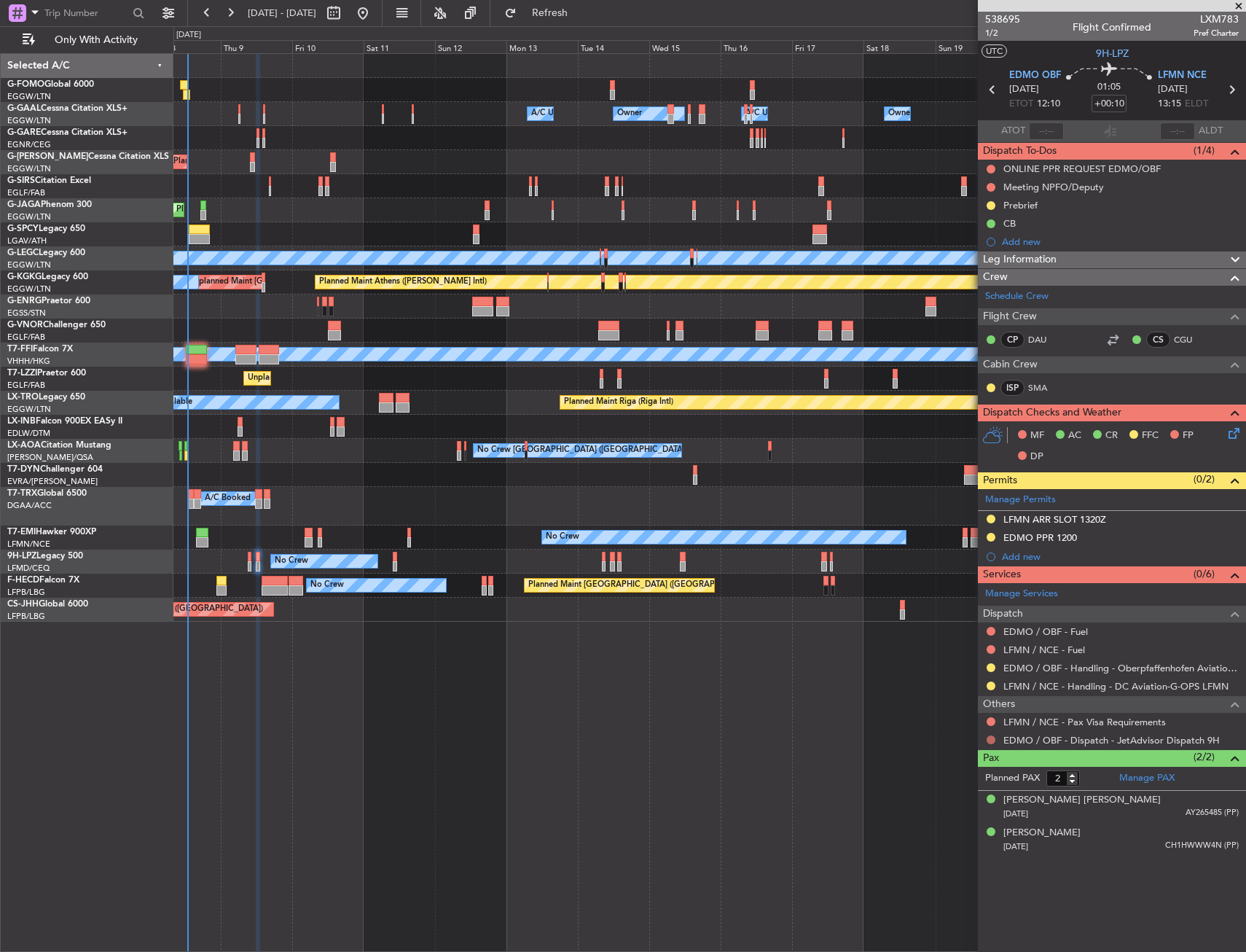
click at [992, 742] on button at bounding box center [991, 740] width 9 height 9
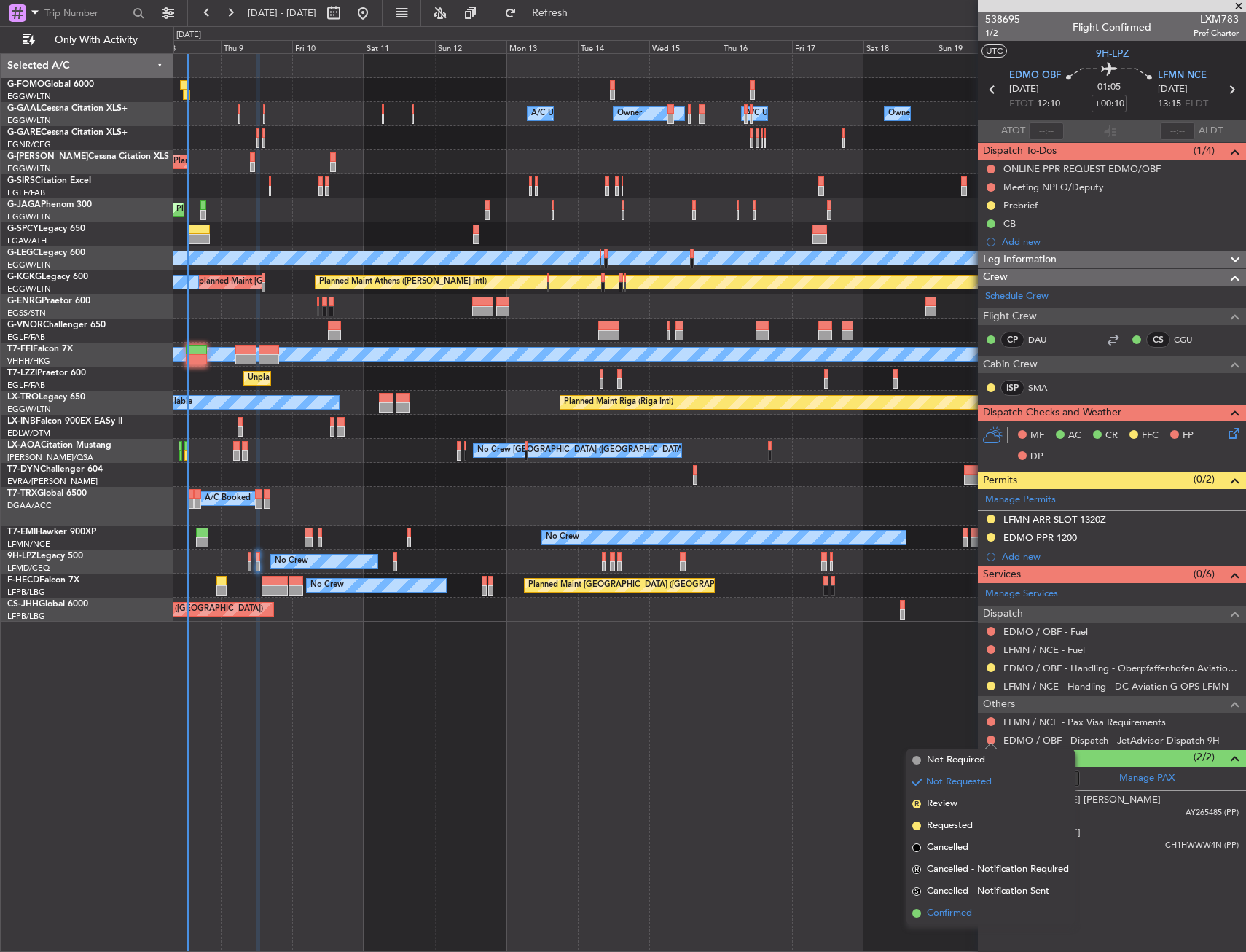
click at [949, 915] on span "Confirmed" at bounding box center [949, 914] width 46 height 15
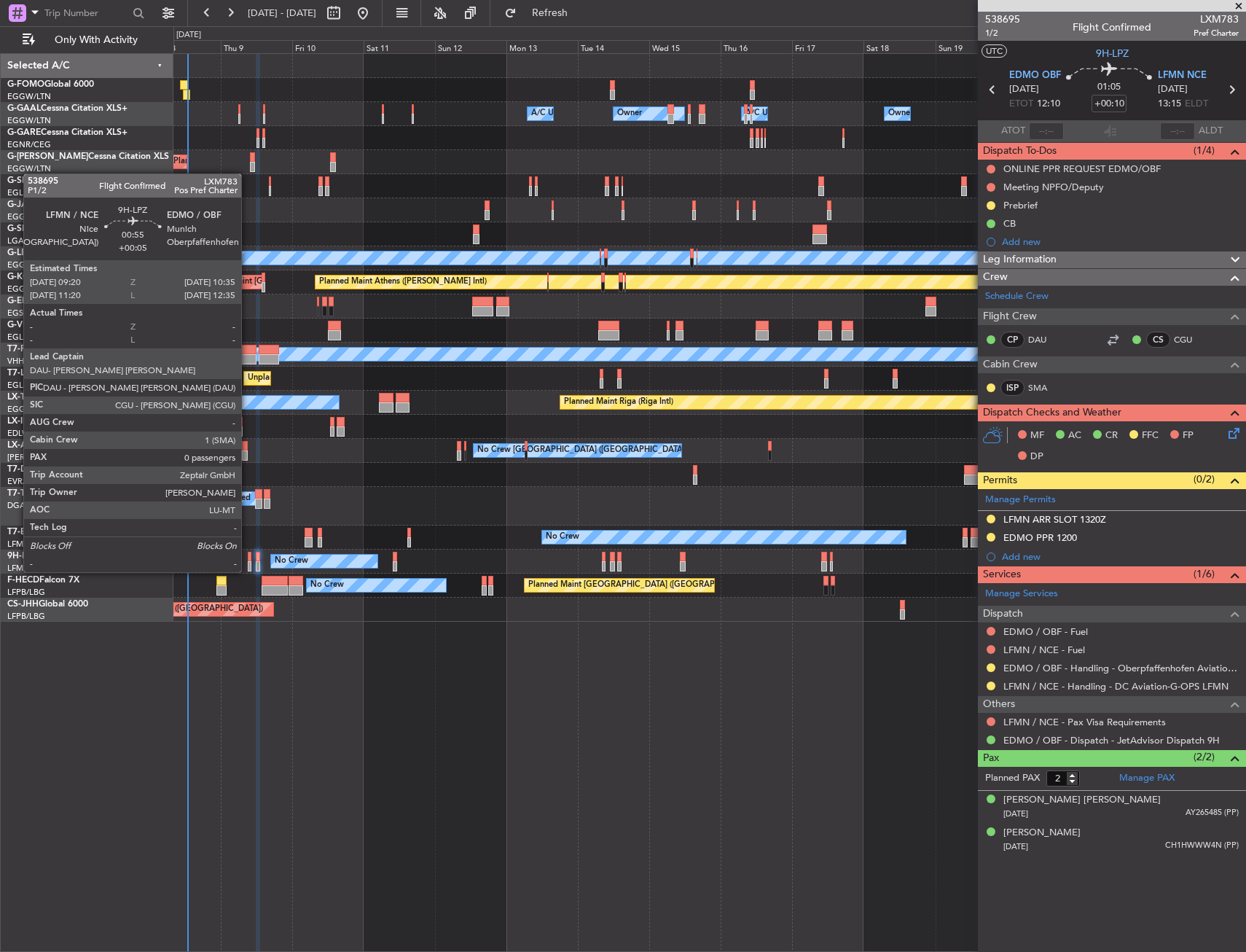
click at [248, 558] on div at bounding box center [249, 557] width 4 height 10
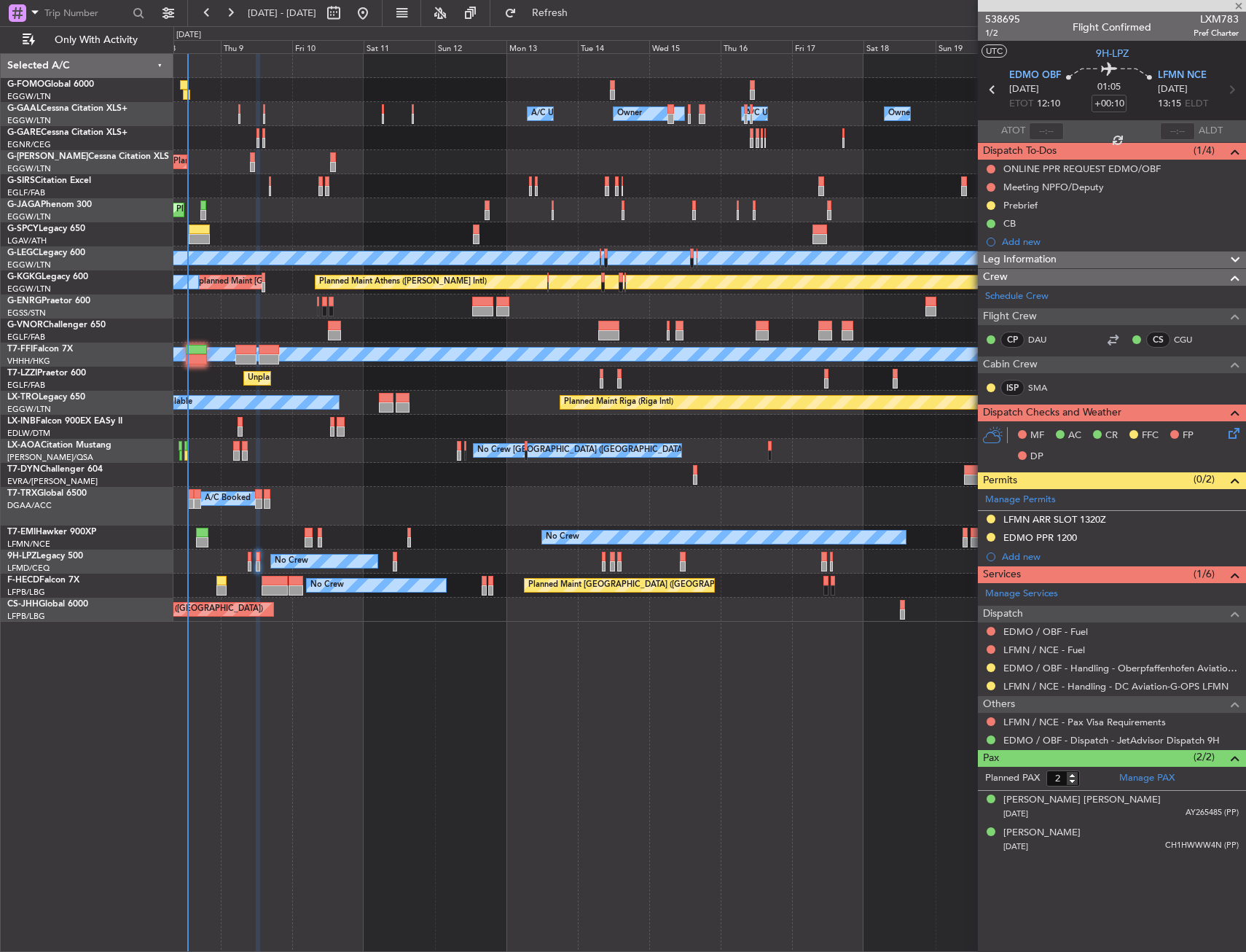
type input "+00:05"
type input "0"
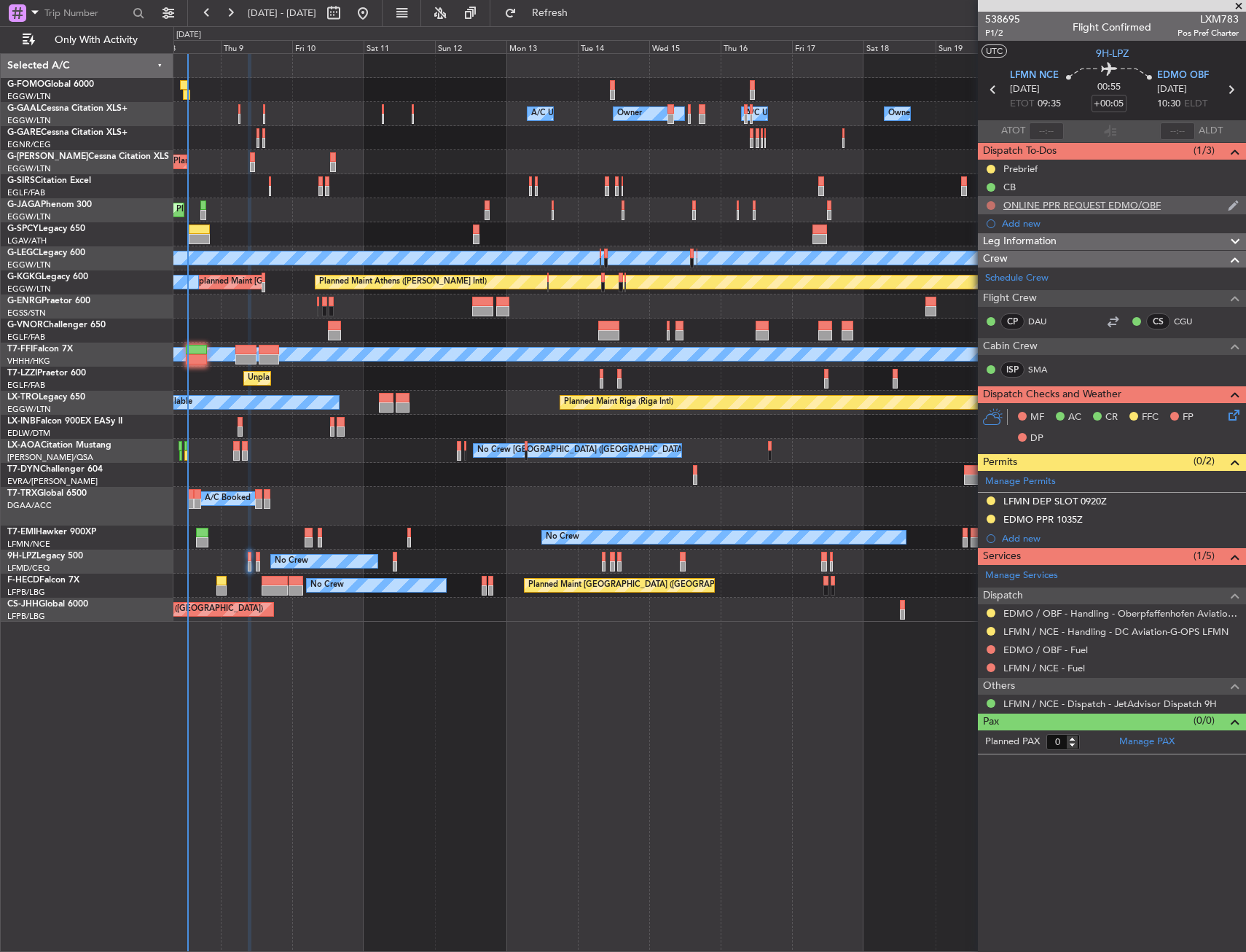
click at [992, 206] on button at bounding box center [991, 205] width 9 height 9
click at [978, 251] on span "In Progress" at bounding box center [998, 248] width 50 height 15
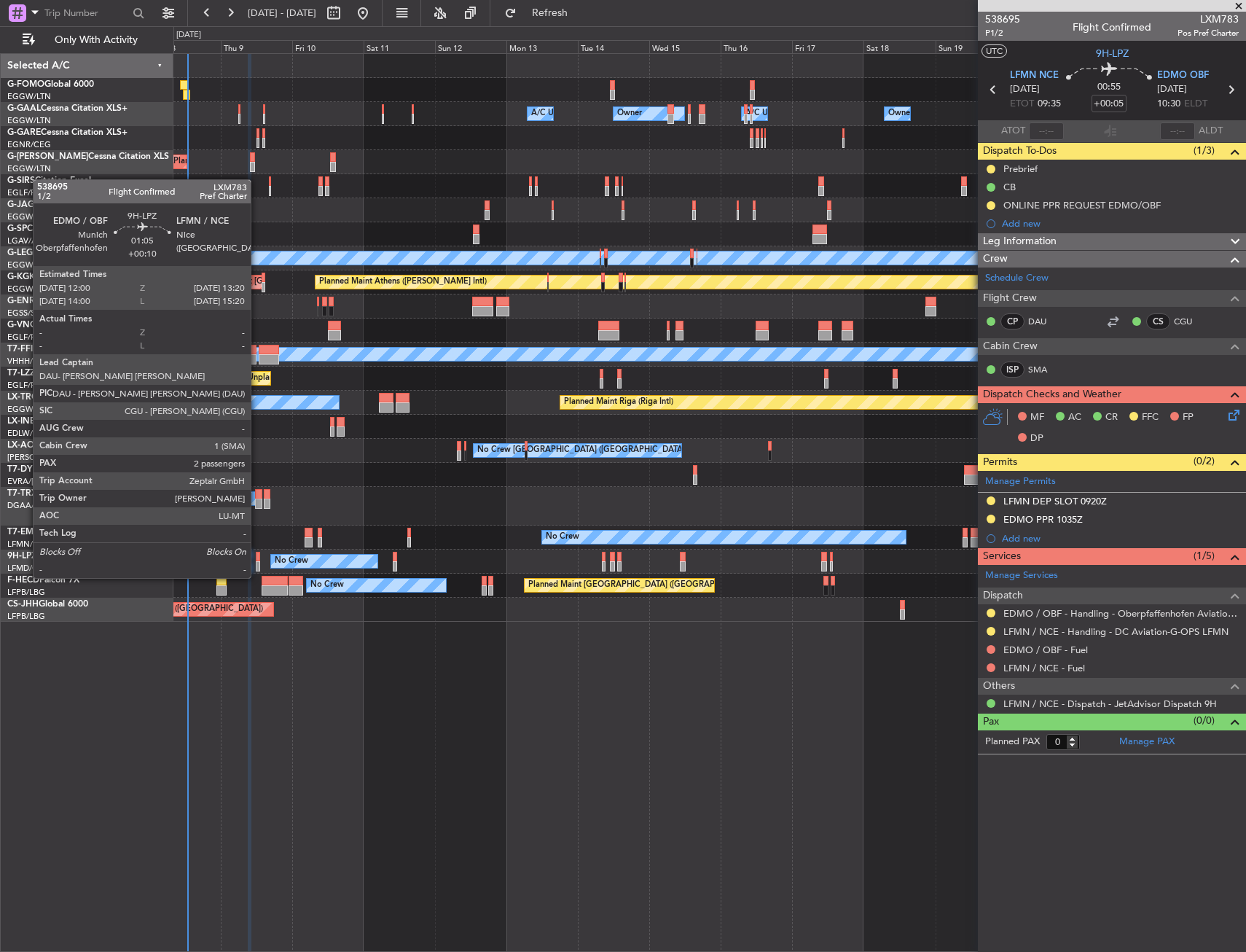
click at [258, 563] on div at bounding box center [258, 566] width 4 height 10
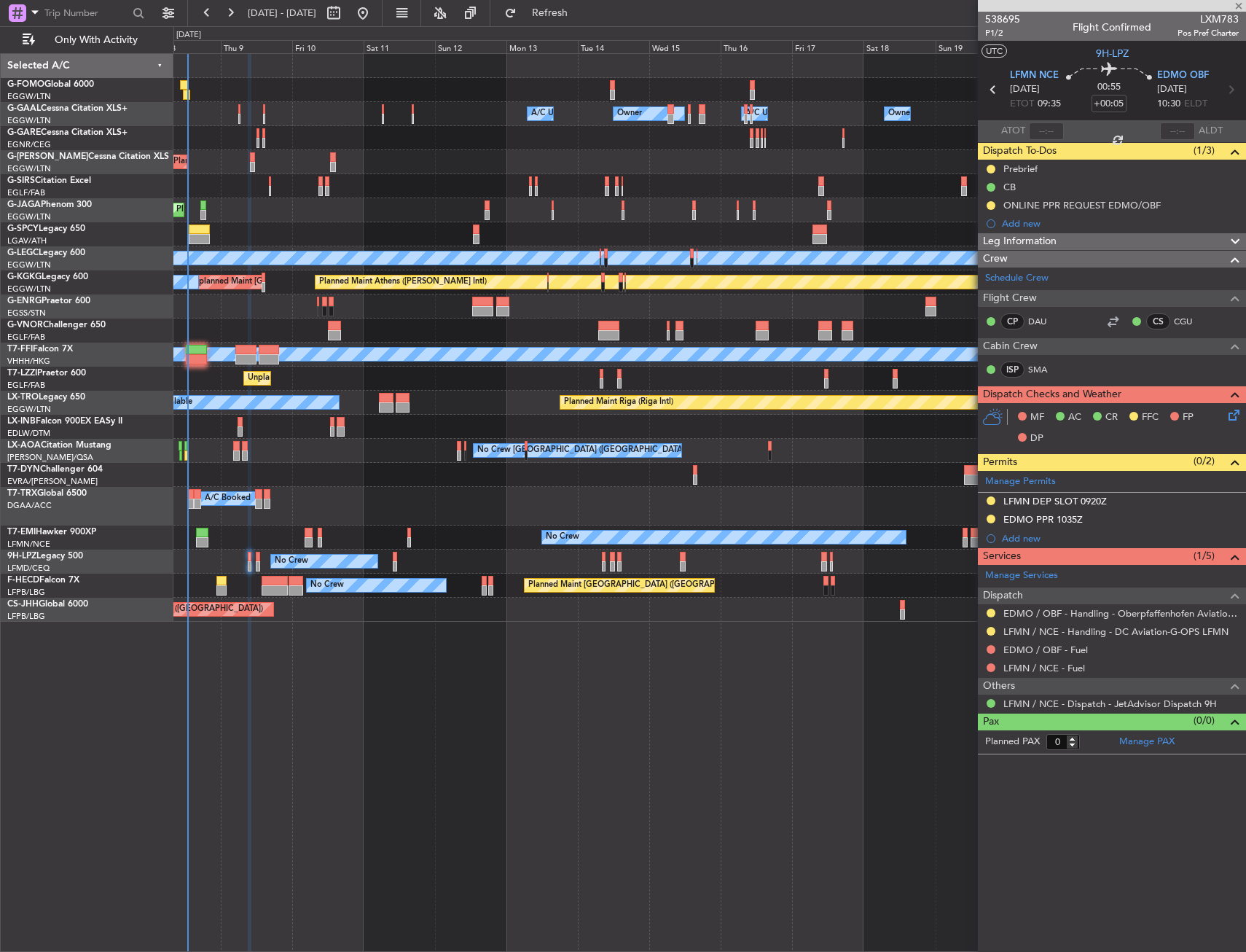
type input "+00:10"
type input "2"
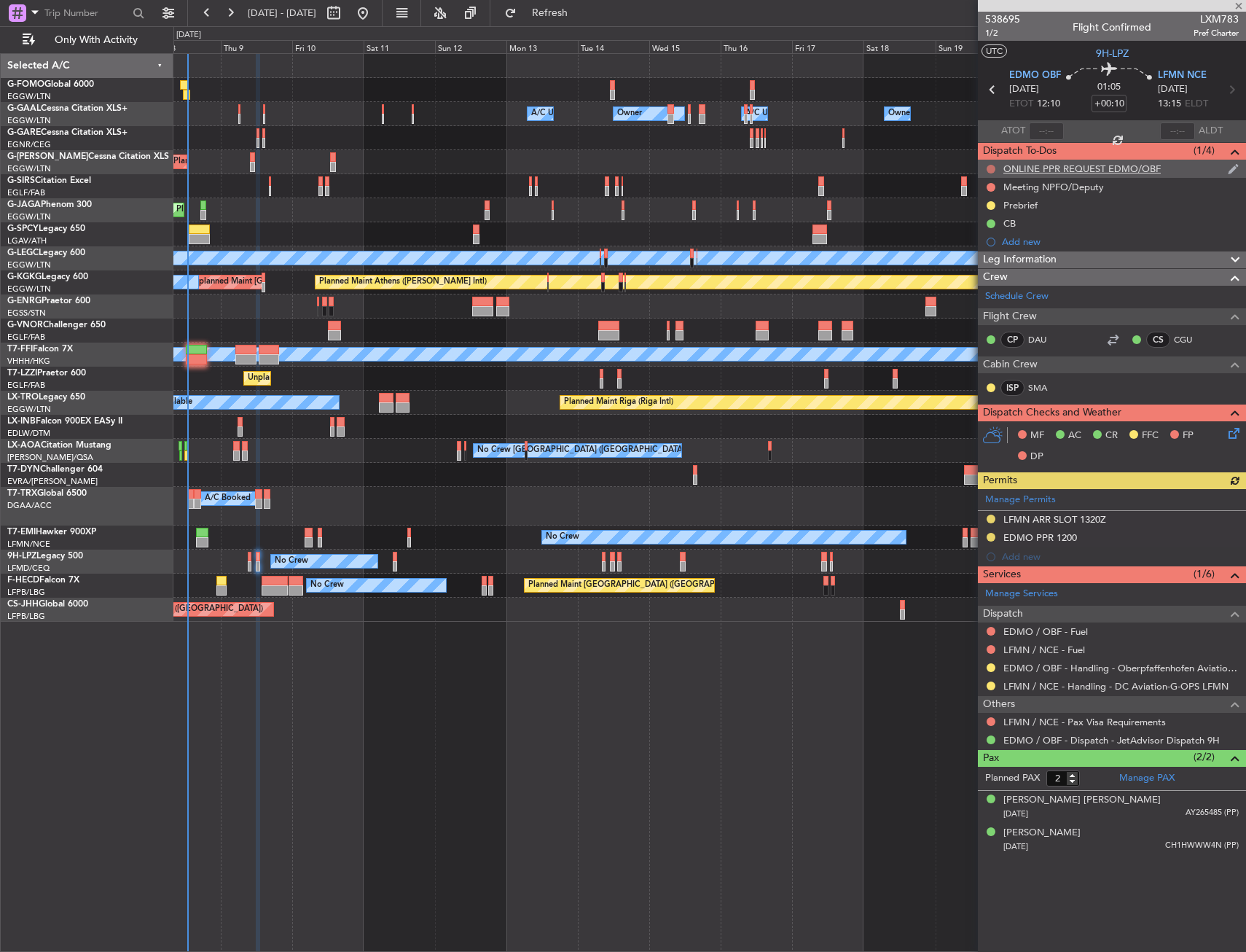
click at [992, 169] on button at bounding box center [991, 169] width 9 height 9
click at [981, 216] on span "In Progress" at bounding box center [998, 211] width 50 height 15
click at [992, 628] on button at bounding box center [991, 631] width 9 height 9
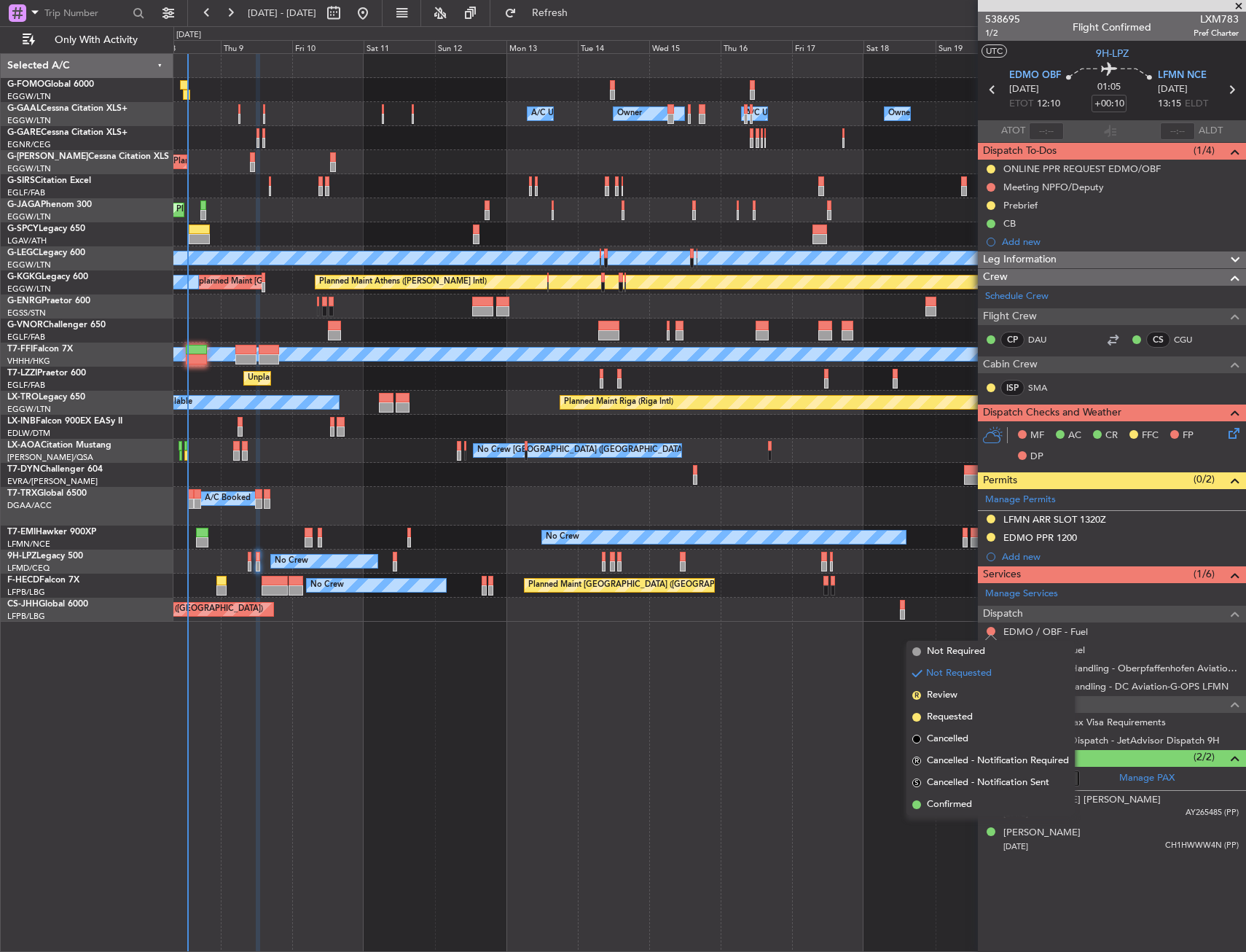
click at [891, 615] on div "Planned Maint [GEOGRAPHIC_DATA] ([GEOGRAPHIC_DATA])" at bounding box center [709, 609] width 1072 height 24
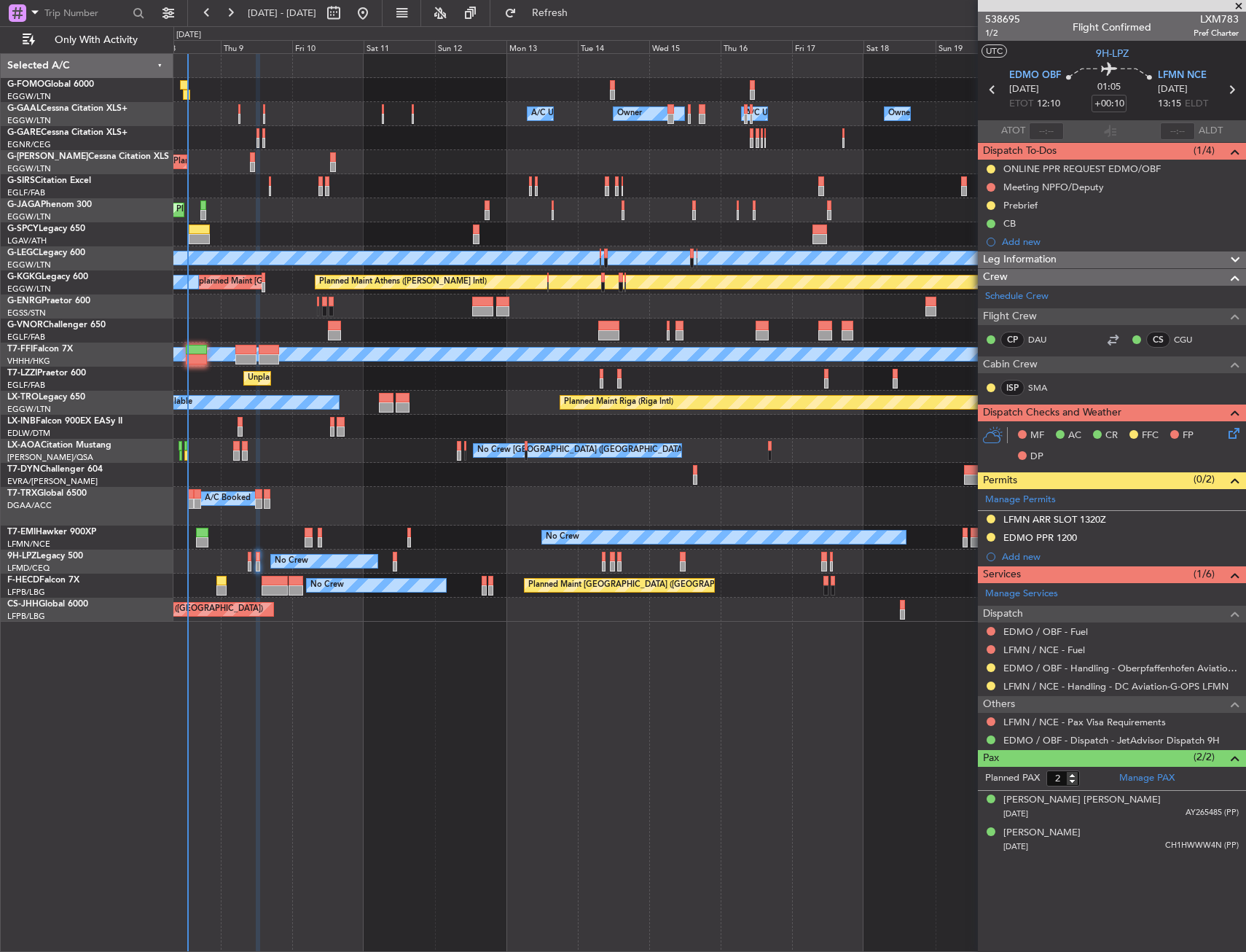
drag, startPoint x: 992, startPoint y: 630, endPoint x: 962, endPoint y: 653, distance: 37.8
click at [992, 631] on button at bounding box center [991, 631] width 9 height 9
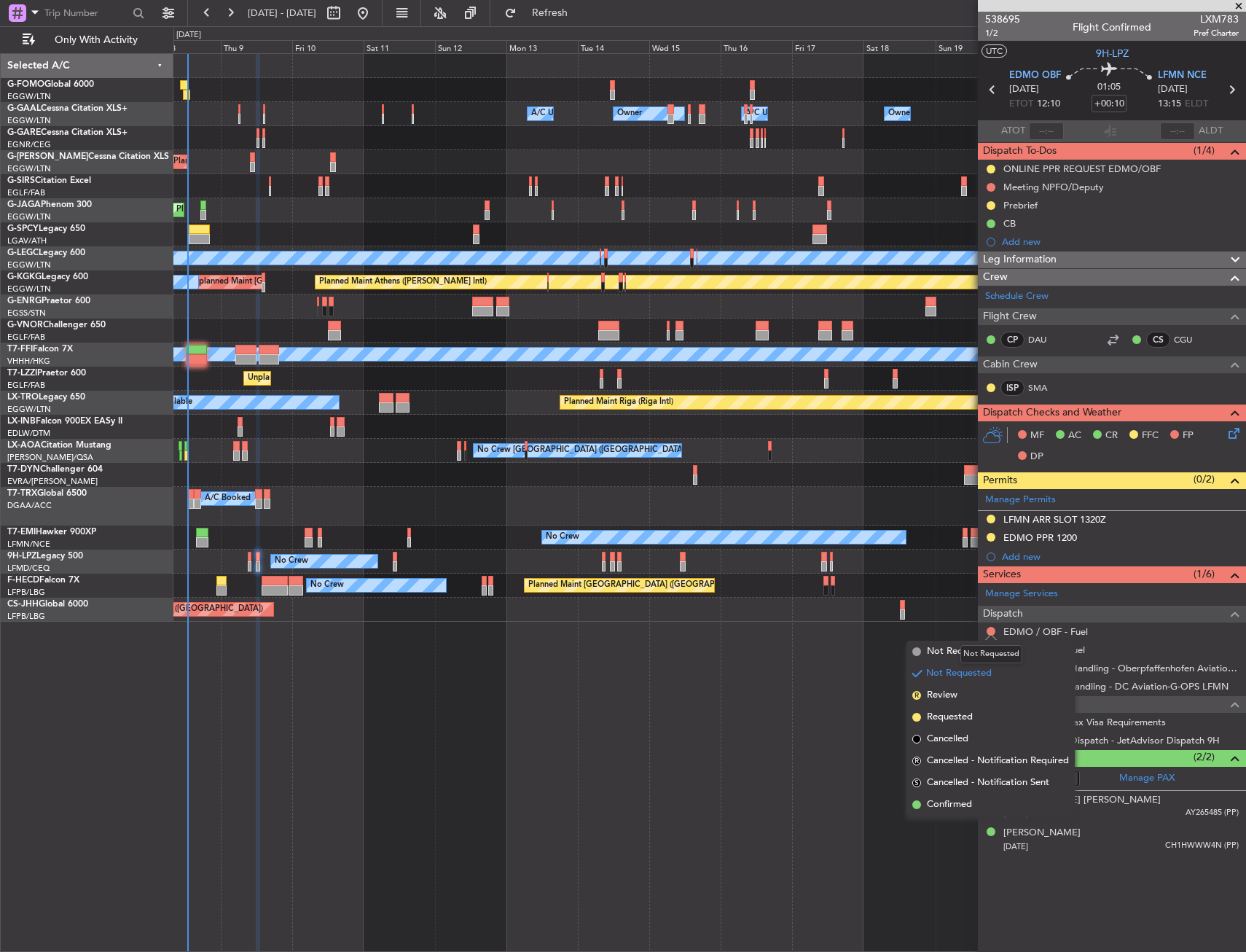
click at [954, 652] on mat-tooltip-component "Not Requested" at bounding box center [991, 654] width 82 height 39
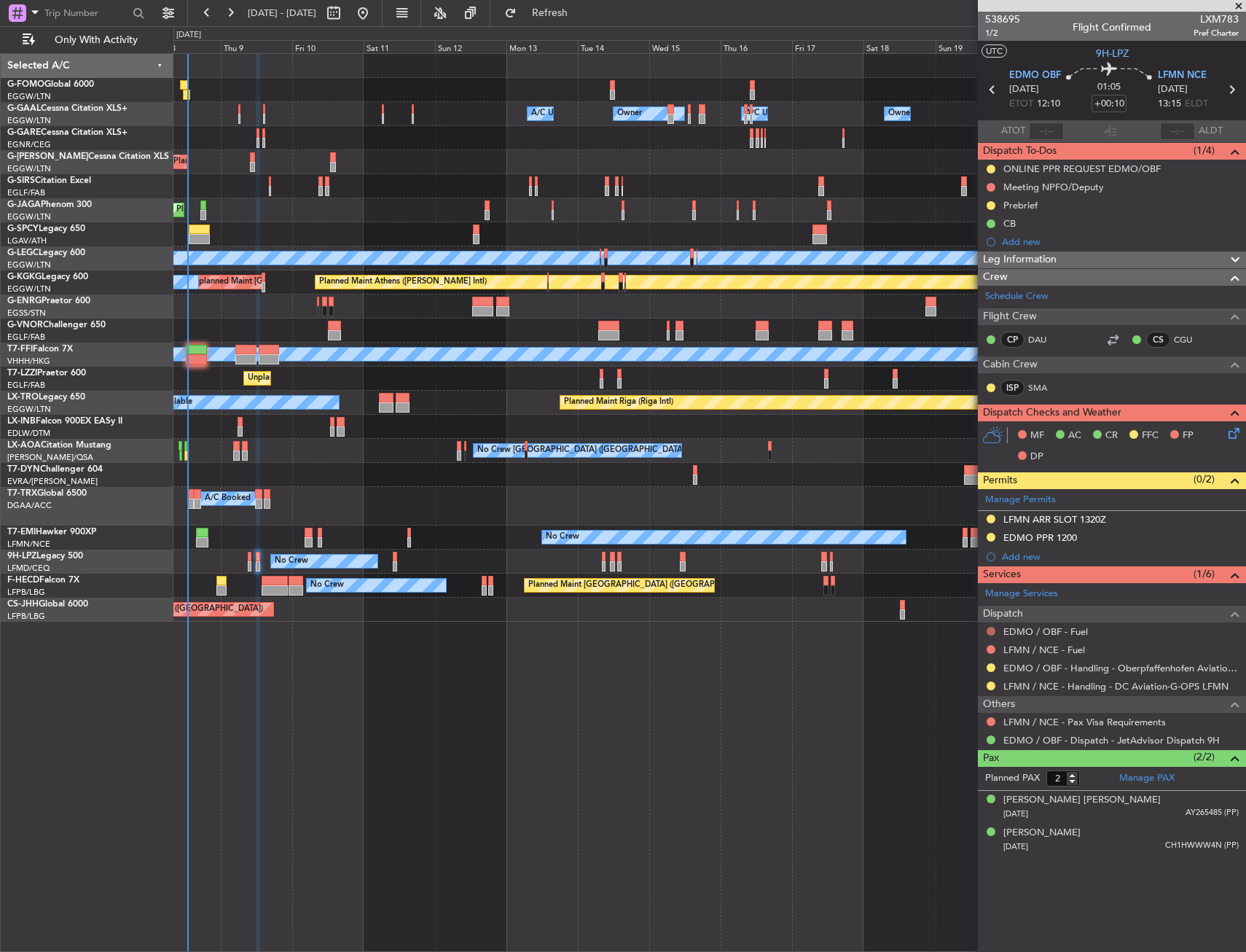
click at [988, 630] on button at bounding box center [991, 631] width 9 height 9
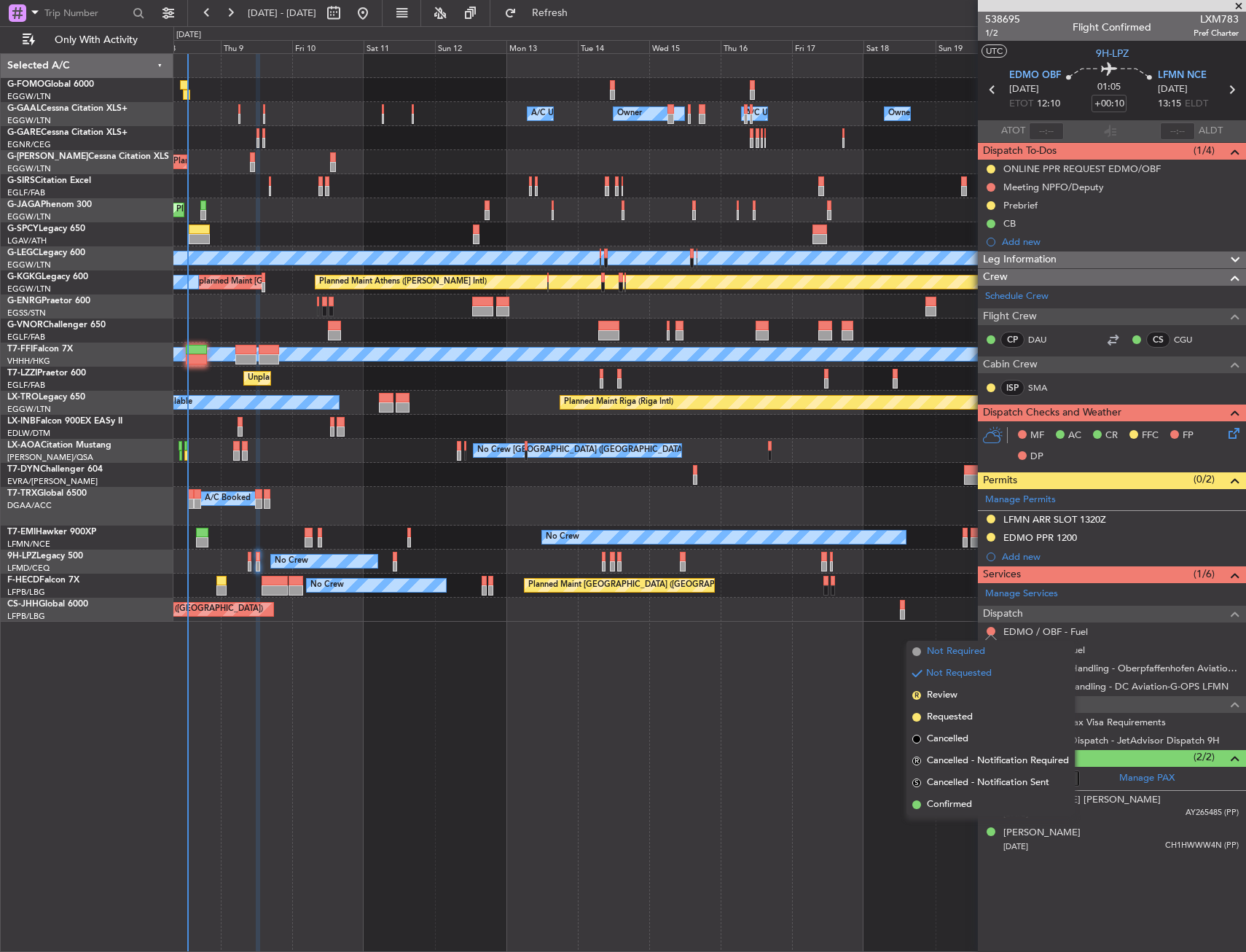
click at [934, 653] on span "Not Required" at bounding box center [956, 652] width 58 height 15
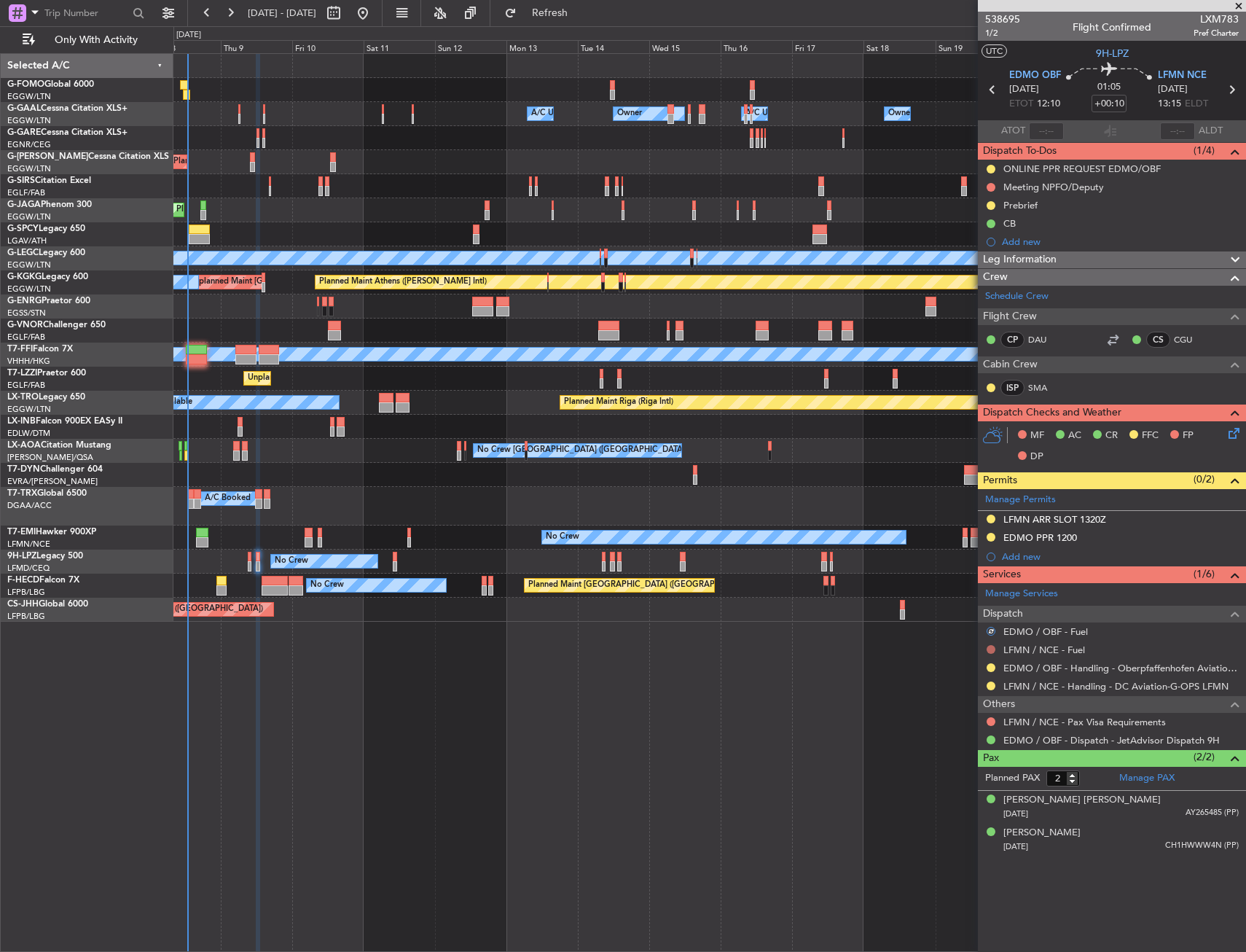
click at [992, 649] on button at bounding box center [991, 650] width 9 height 9
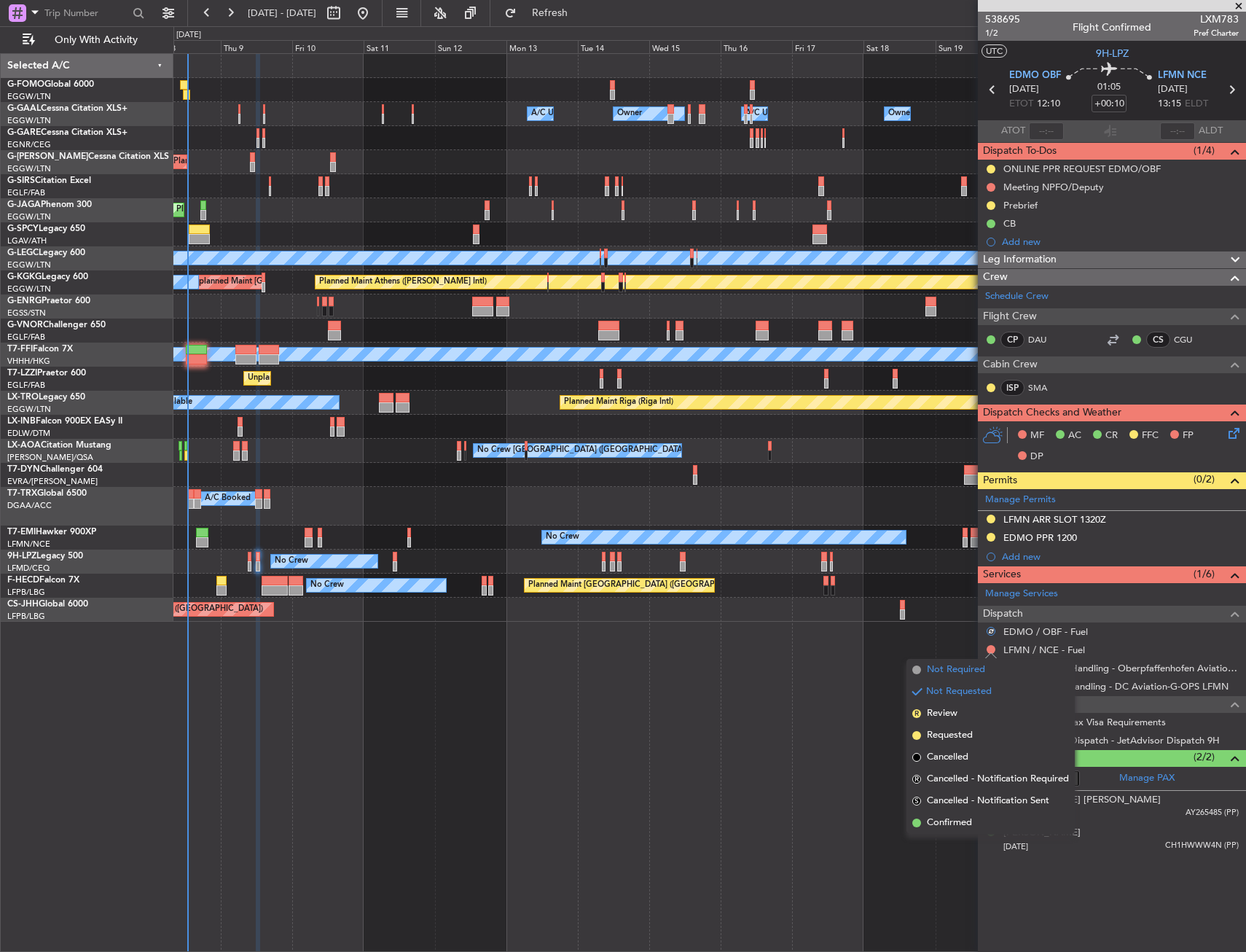
click at [925, 670] on li "Not Required" at bounding box center [990, 669] width 168 height 22
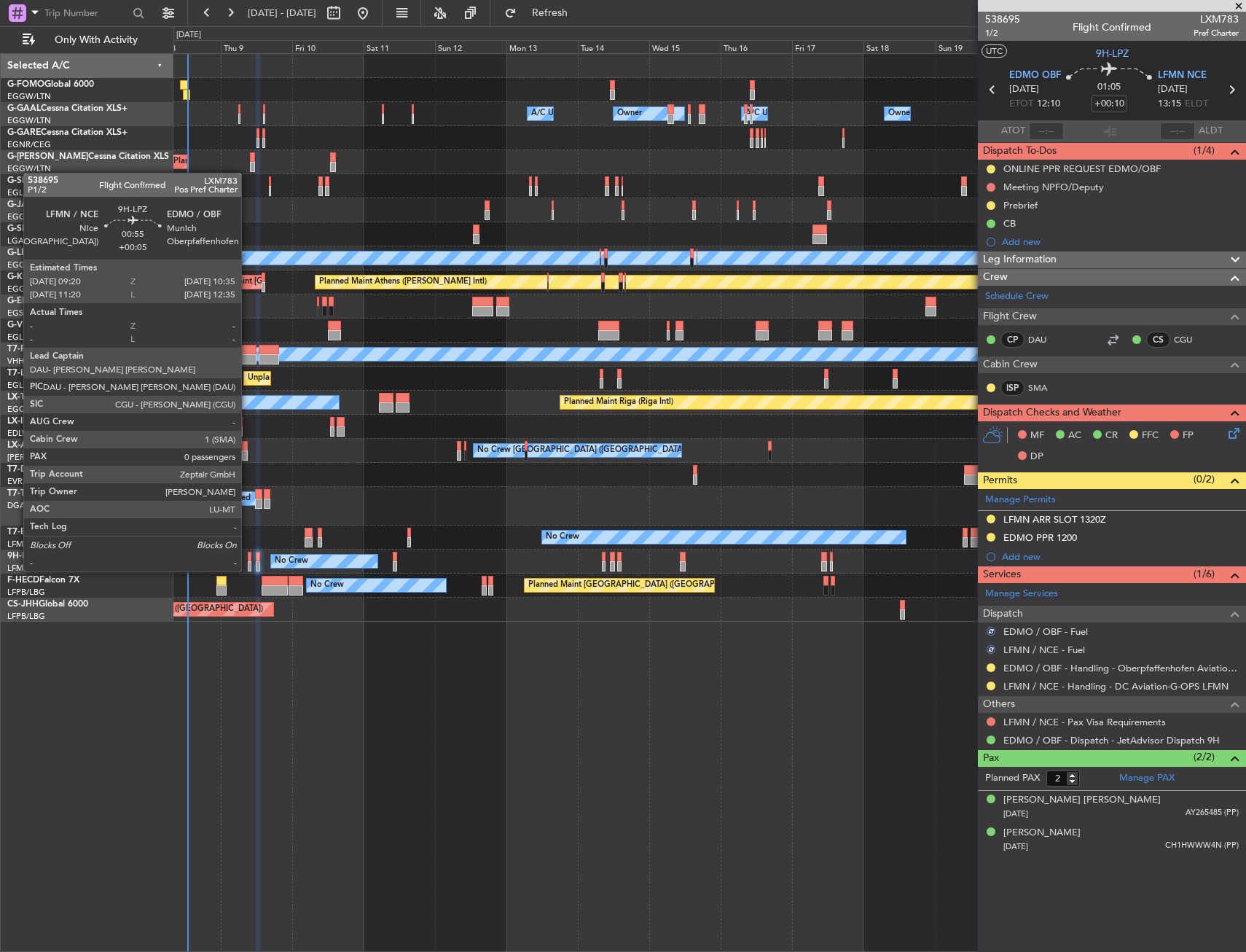
click at [248, 557] on div at bounding box center [249, 557] width 4 height 10
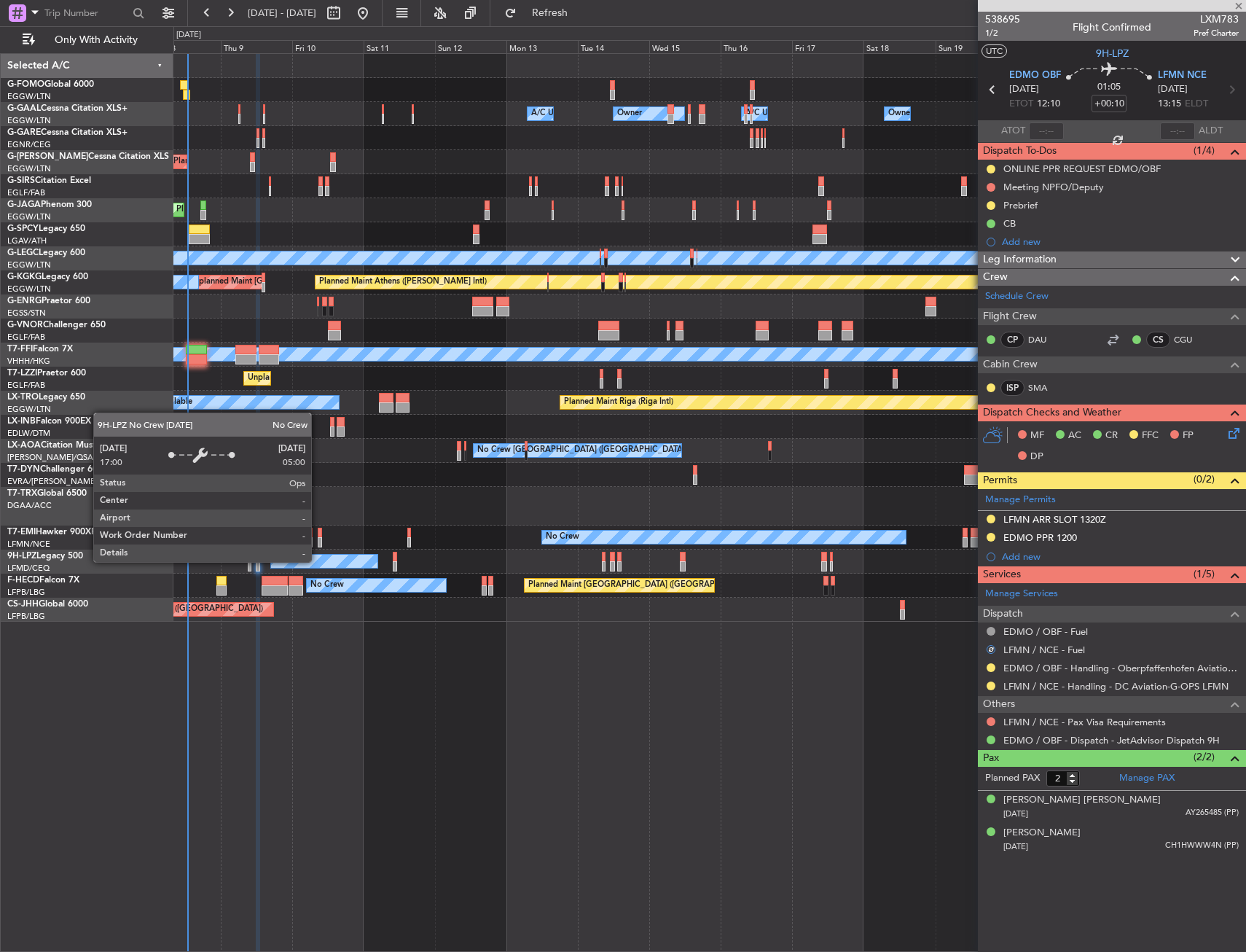
type input "+00:05"
type input "0"
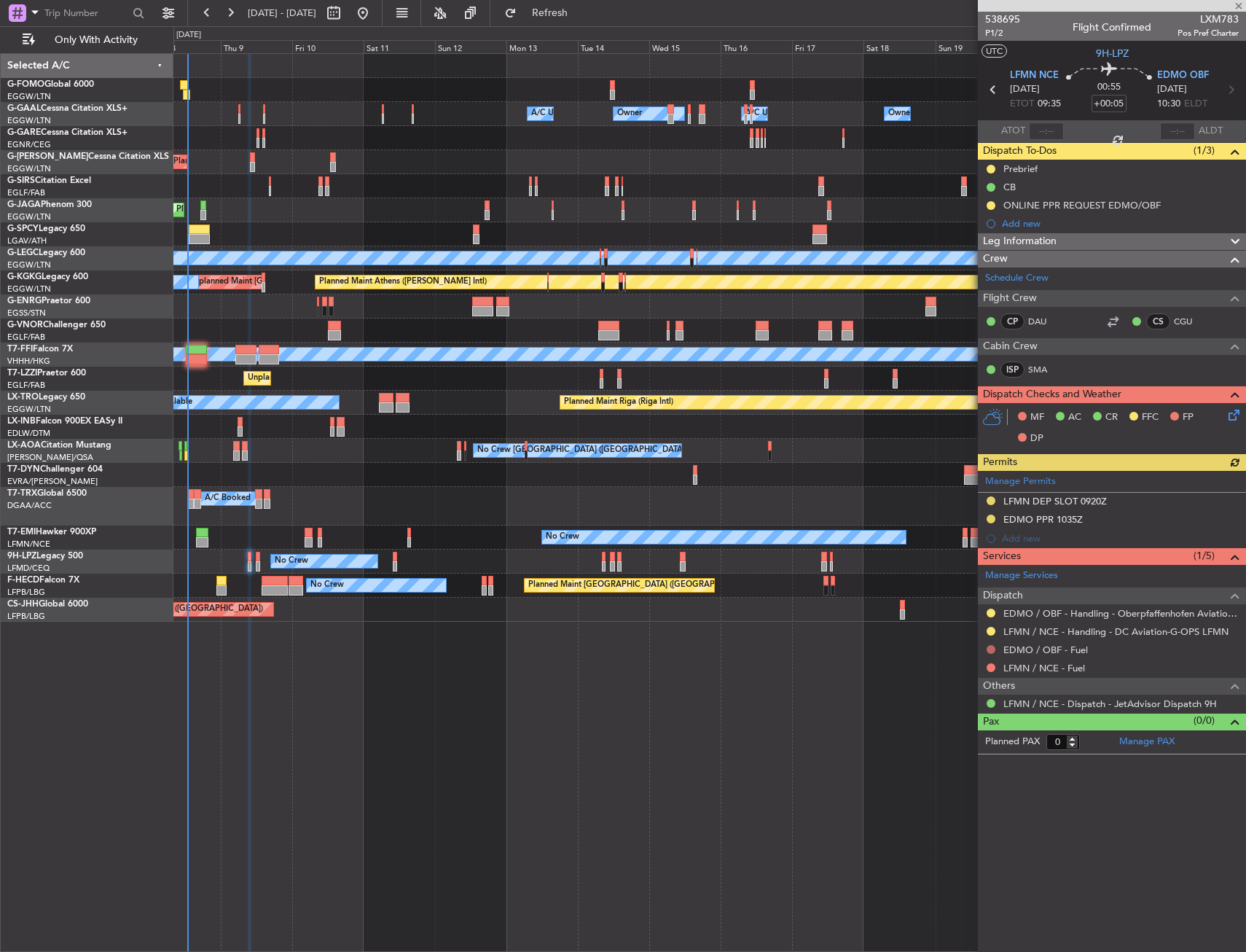
click at [991, 650] on button at bounding box center [991, 650] width 9 height 9
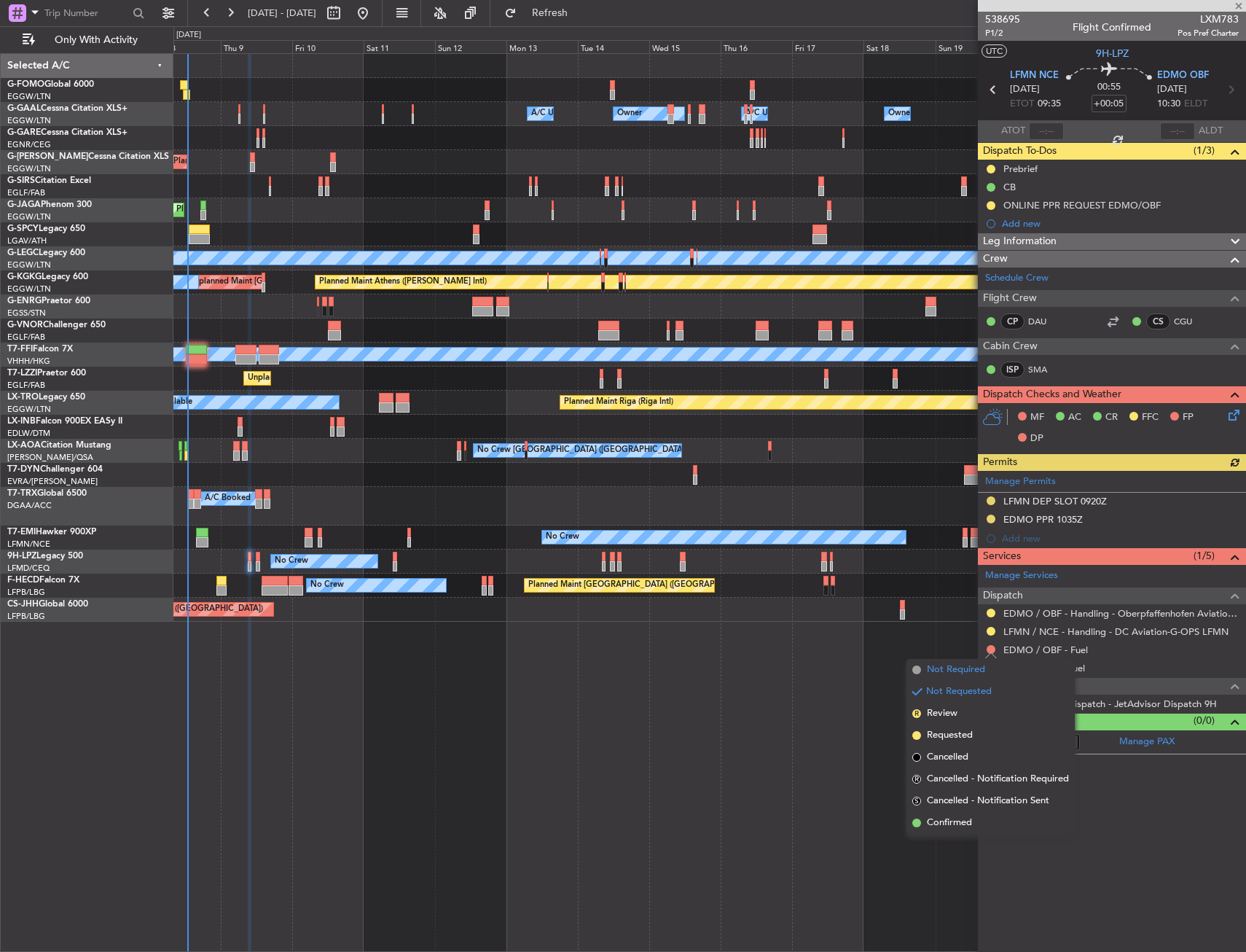
click at [946, 672] on span "Not Required" at bounding box center [956, 670] width 58 height 15
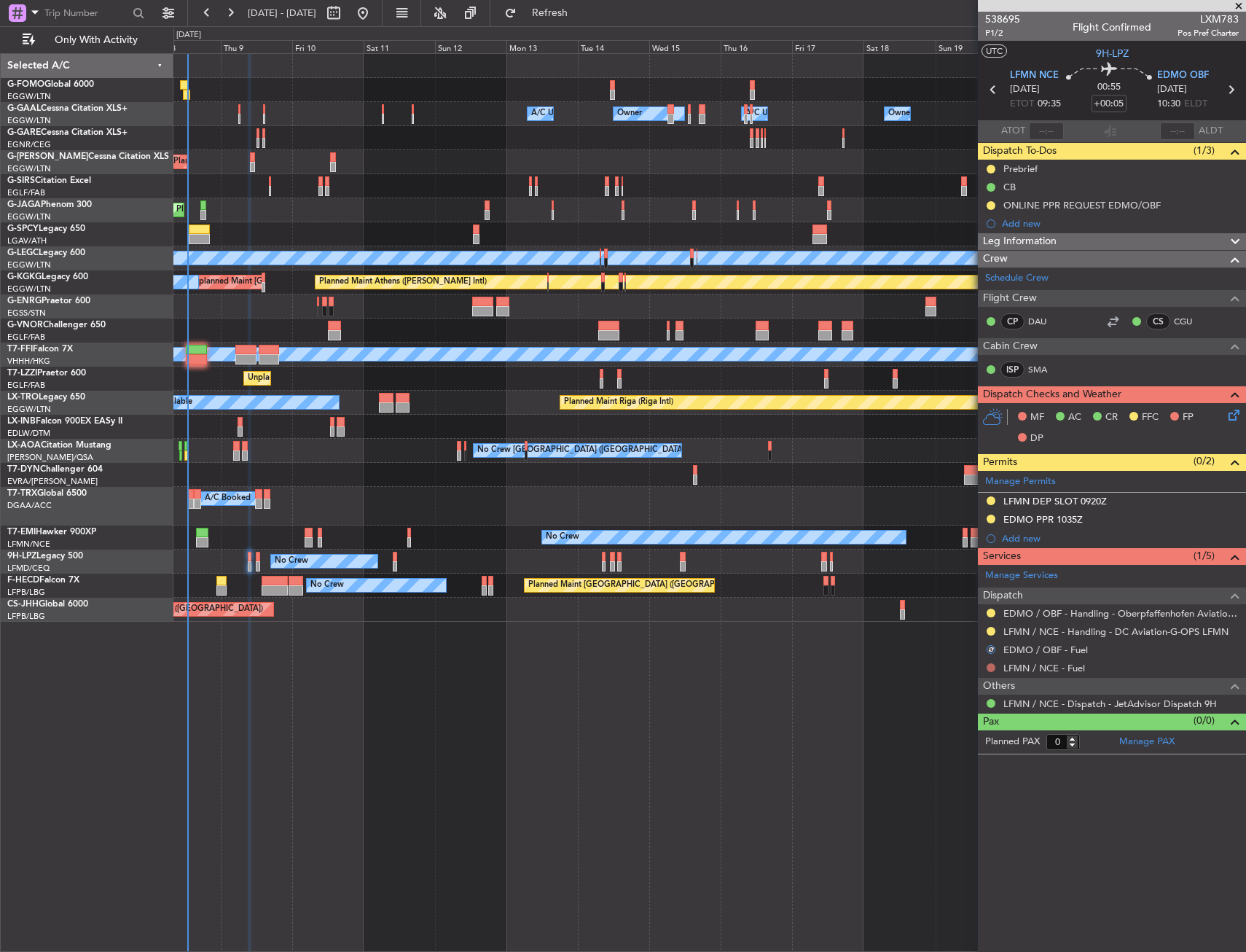
click at [988, 667] on button at bounding box center [991, 668] width 9 height 9
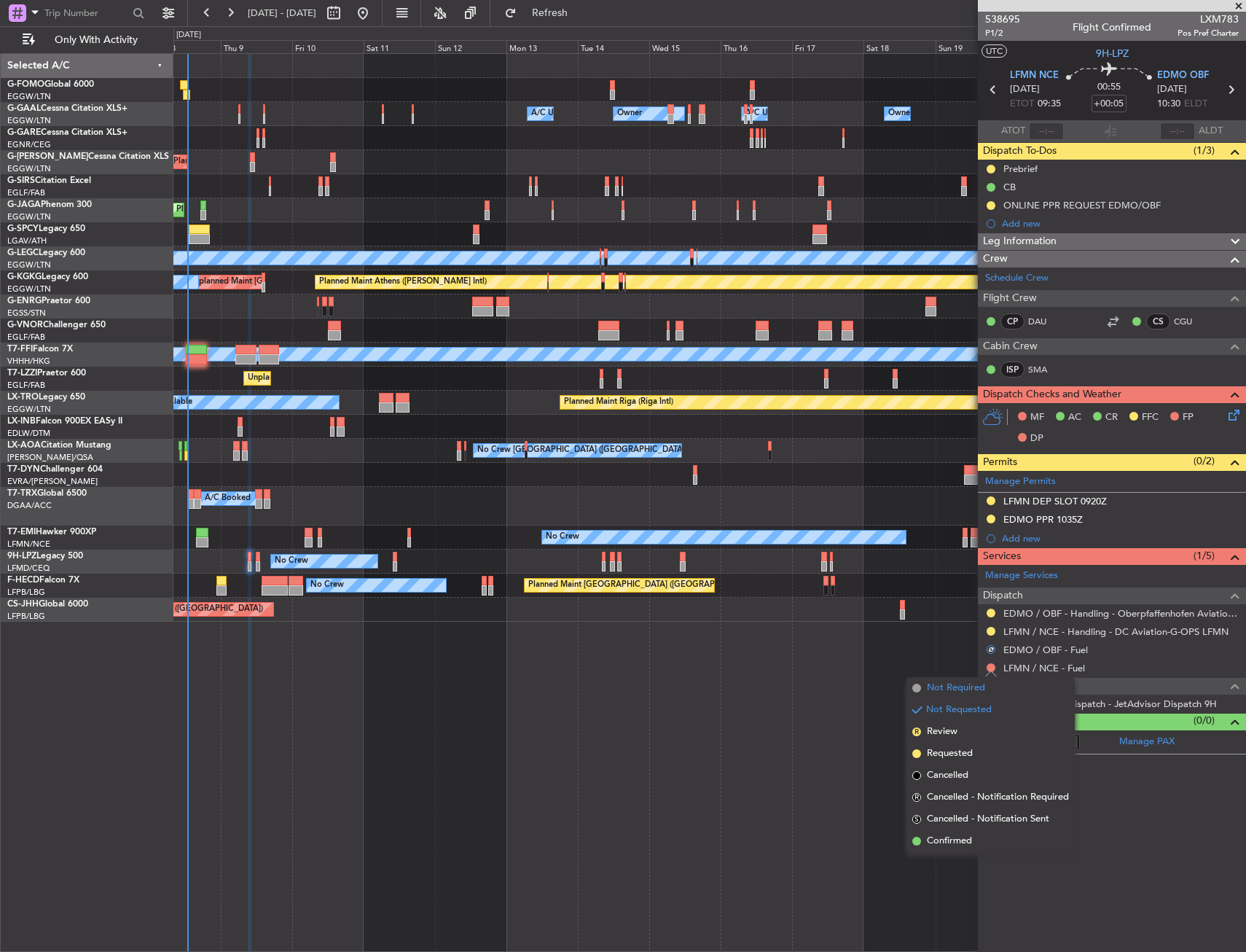
click at [955, 682] on span "Not Required" at bounding box center [956, 689] width 58 height 15
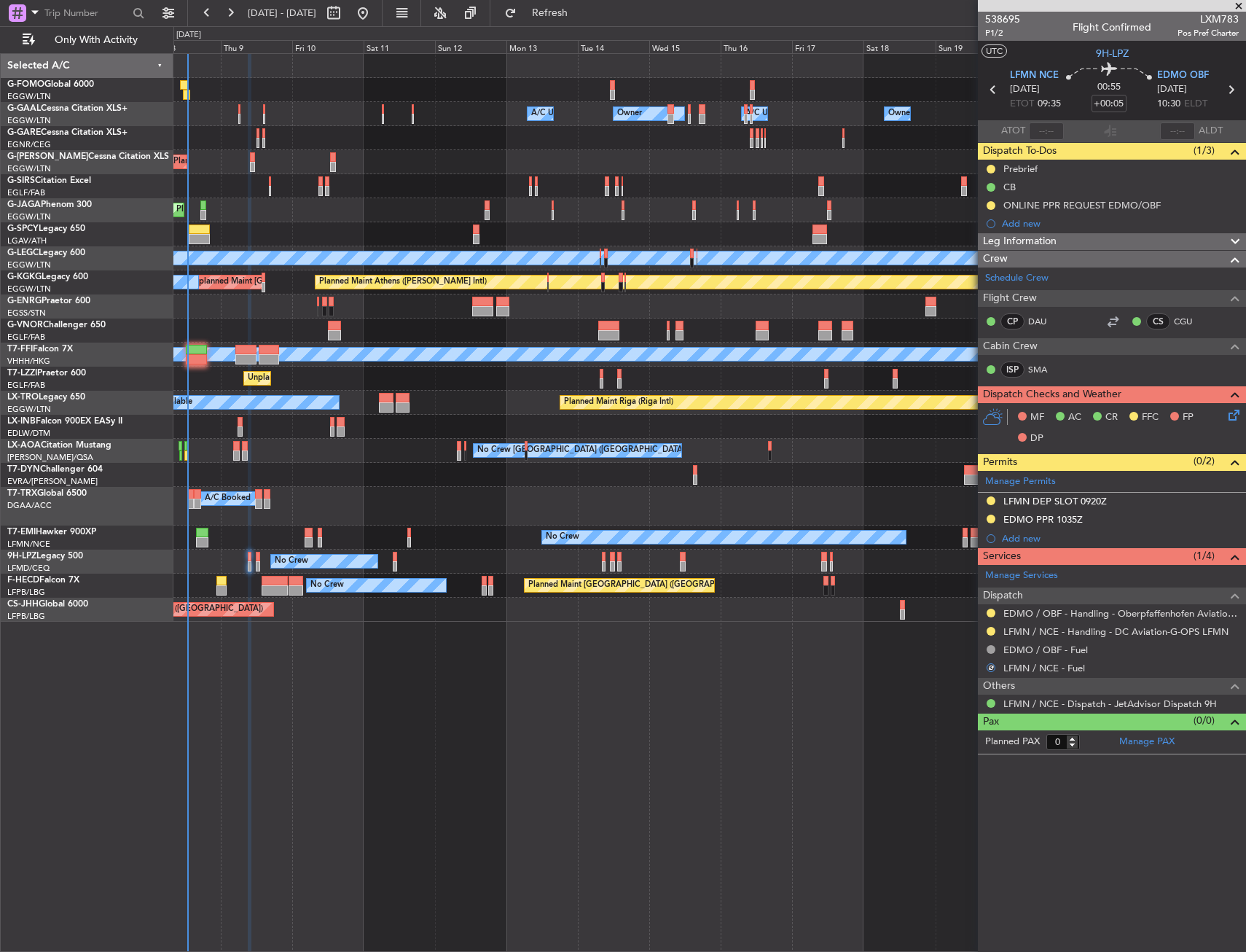
drag, startPoint x: 1245, startPoint y: 418, endPoint x: 1234, endPoint y: 417, distance: 11.0
click at [1244, 418] on div "MF AC CR FFC FP DP" at bounding box center [1113, 428] width 268 height 51
click at [1234, 417] on icon at bounding box center [1232, 413] width 12 height 12
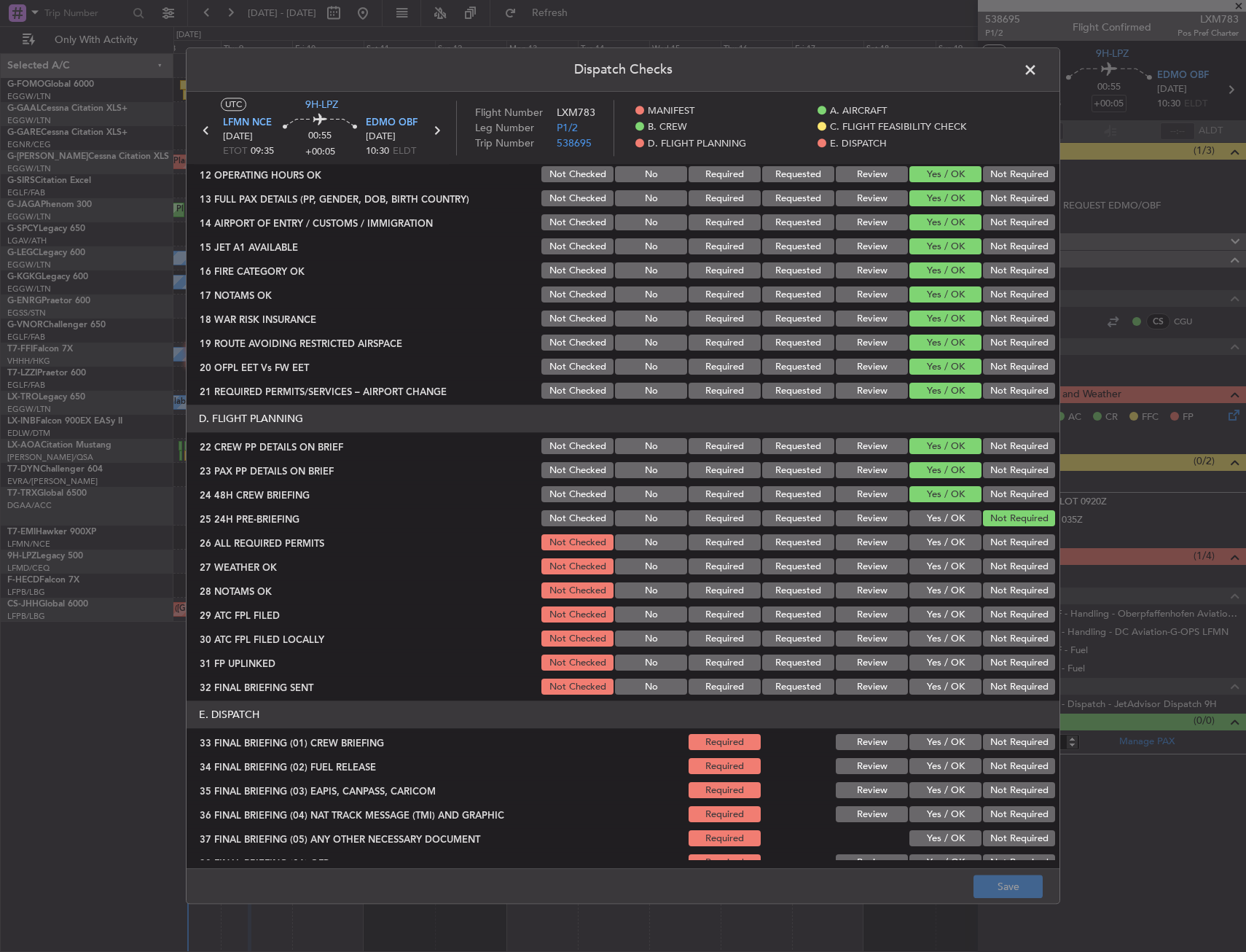
scroll to position [583, 0]
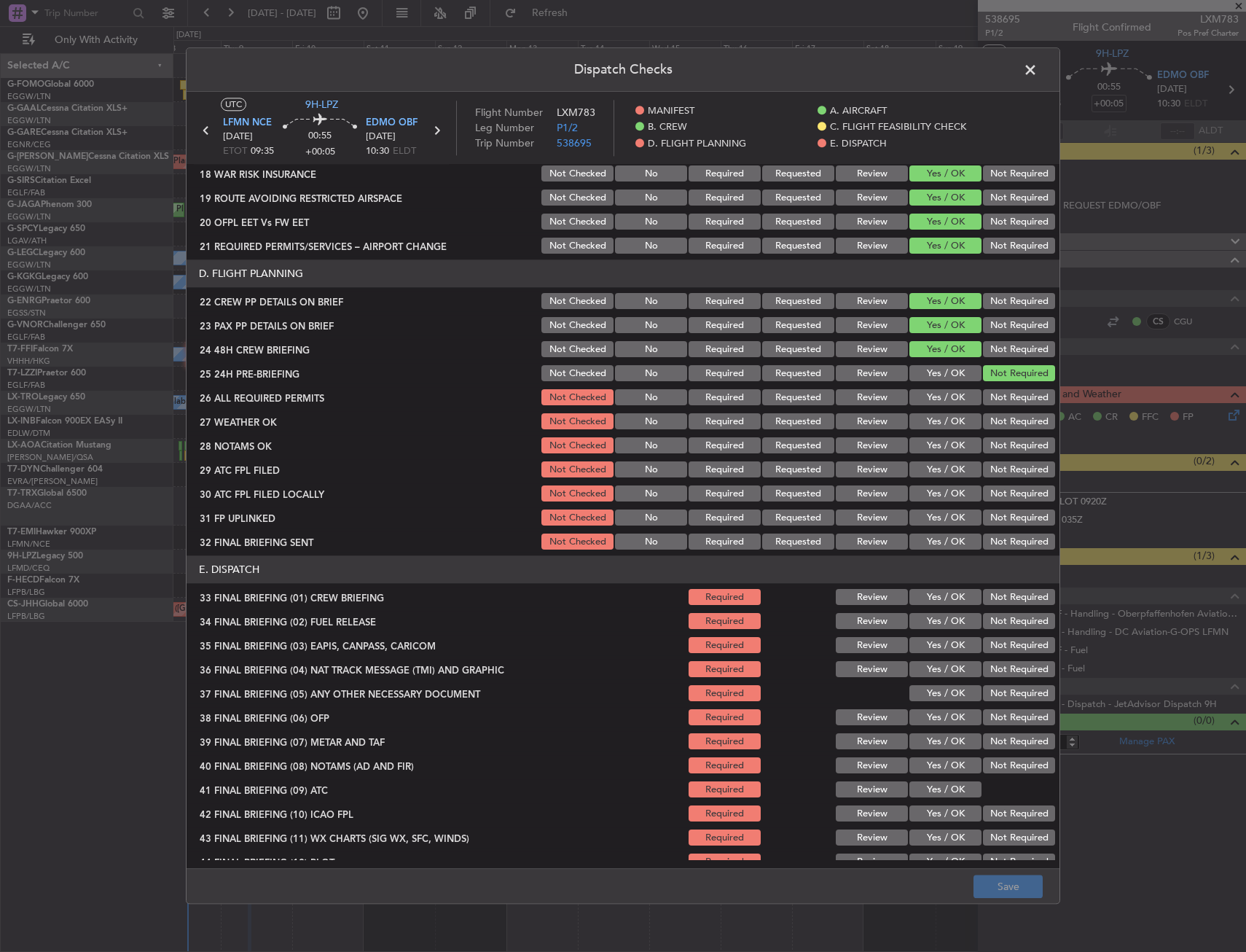
click at [1038, 68] on span at bounding box center [1038, 73] width 0 height 29
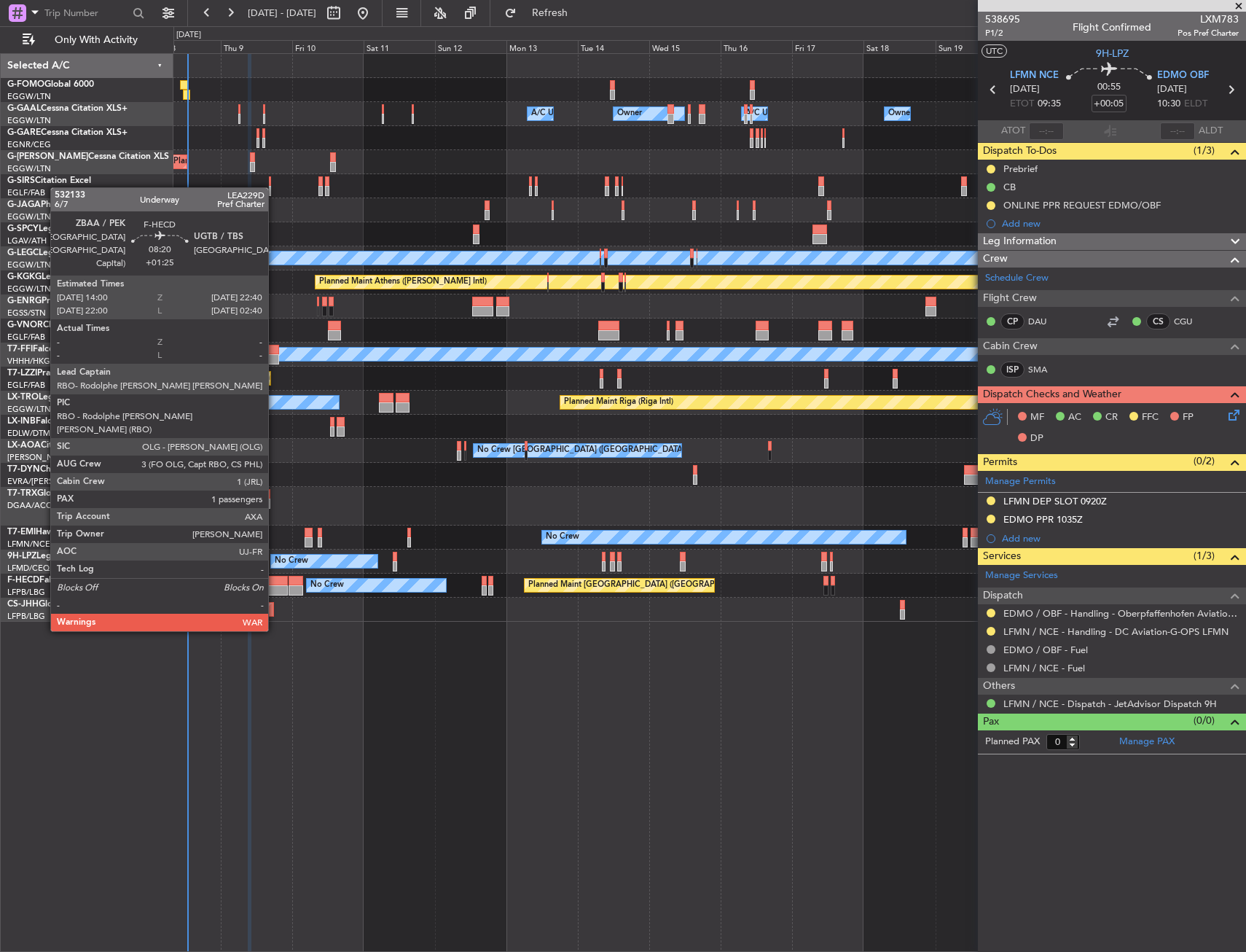
click at [275, 589] on div at bounding box center [275, 590] width 27 height 10
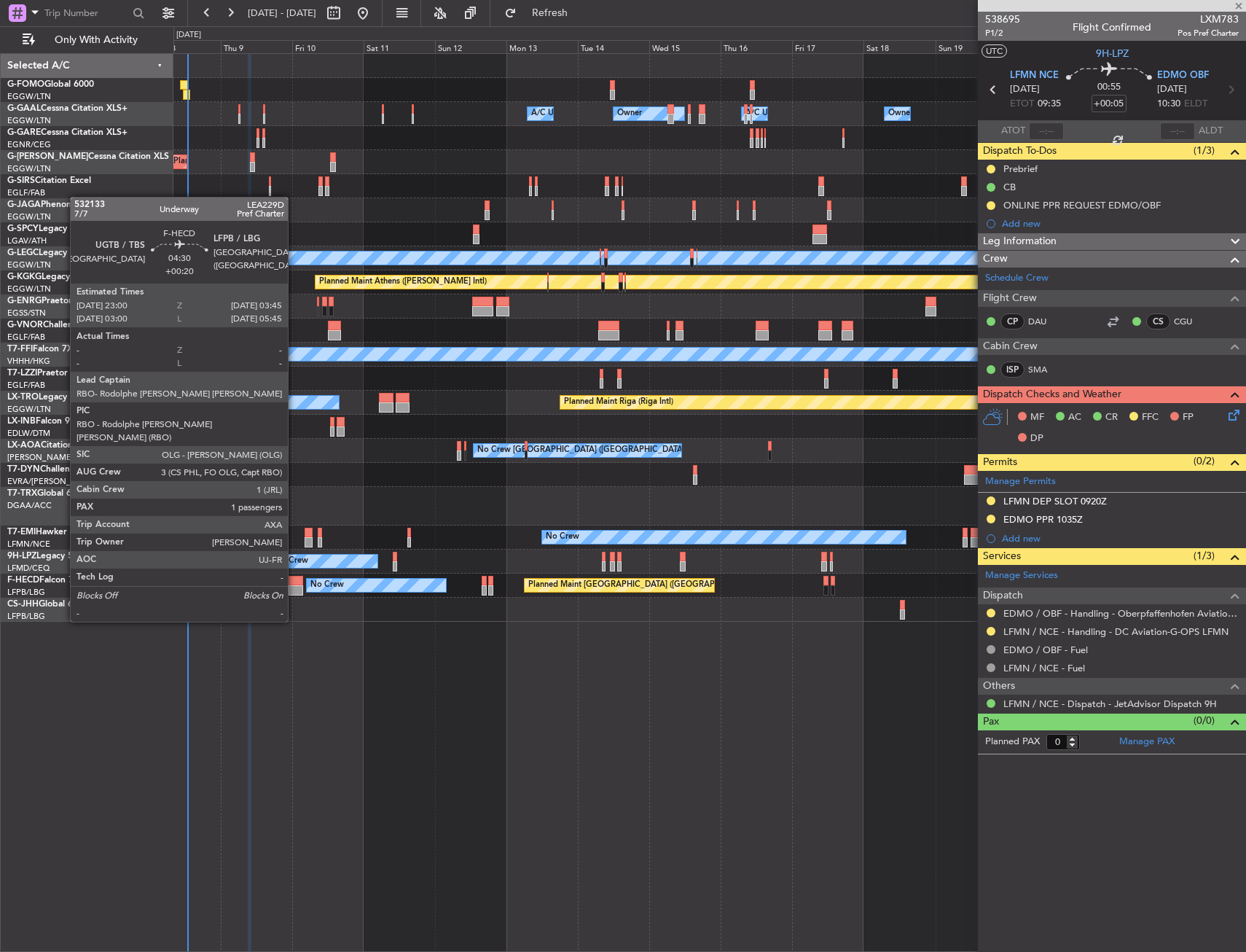
type input "+01:25"
type input "1"
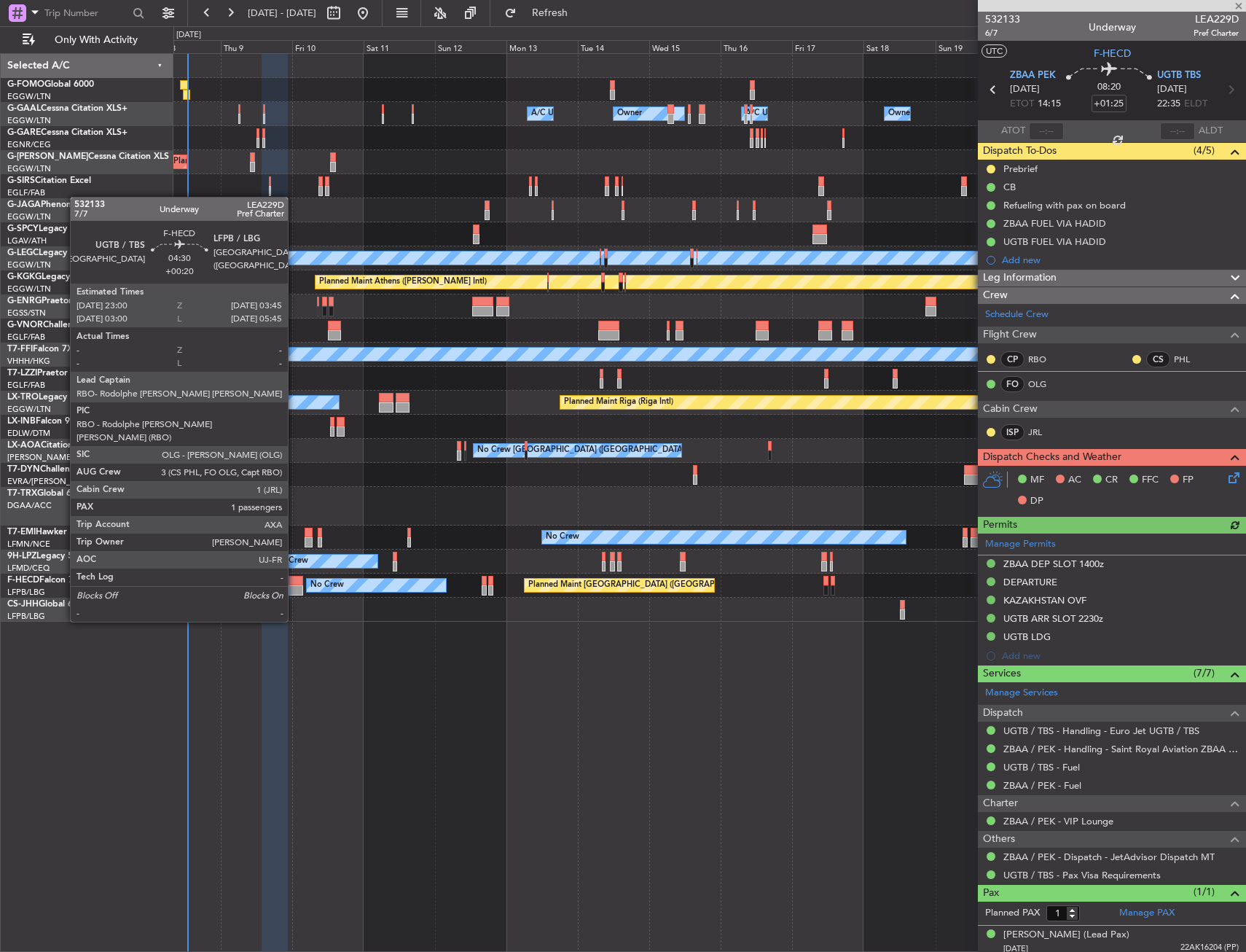
click at [294, 581] on div at bounding box center [296, 581] width 15 height 10
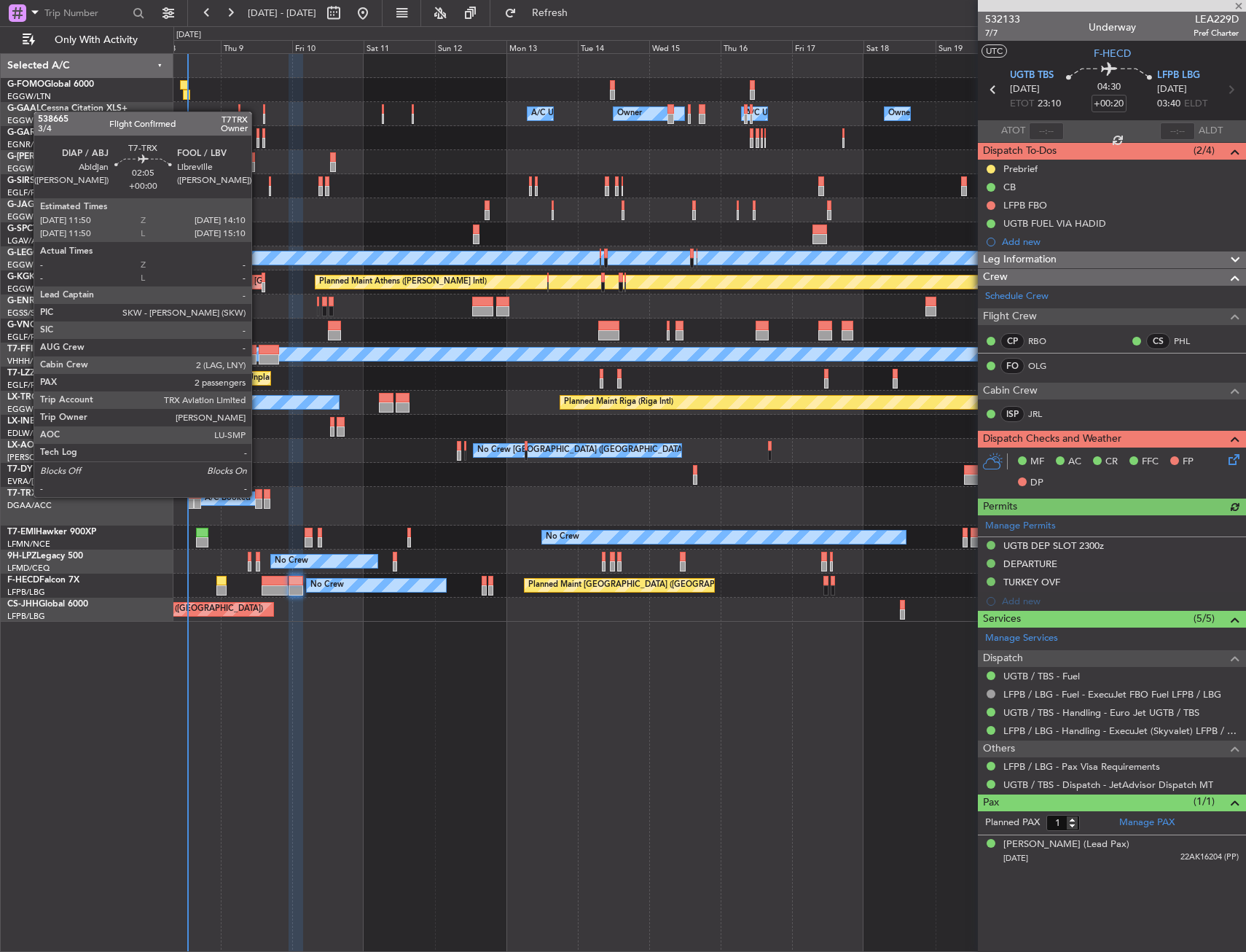
click at [258, 497] on div at bounding box center [258, 494] width 7 height 10
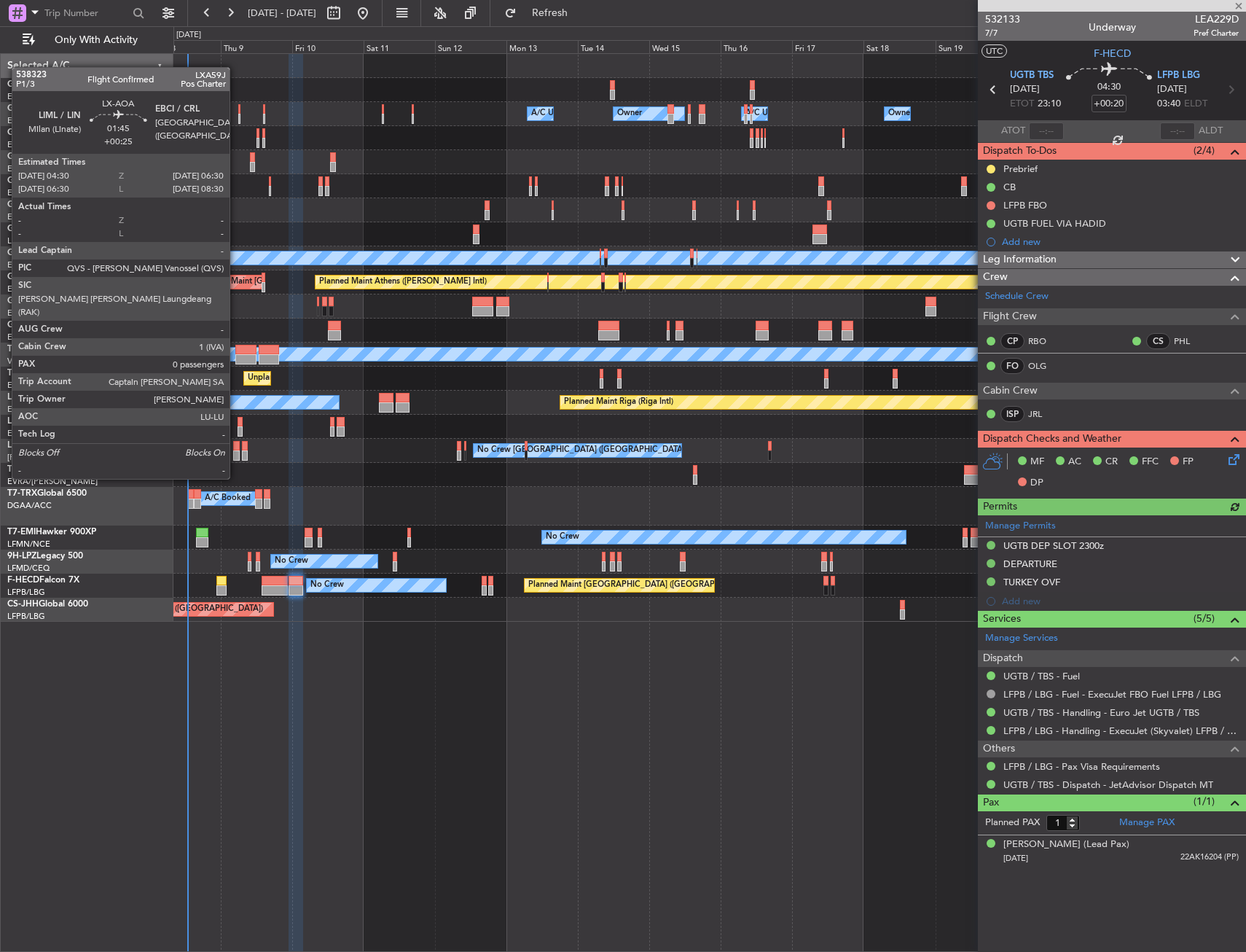
click at [236, 452] on div at bounding box center [237, 456] width 7 height 10
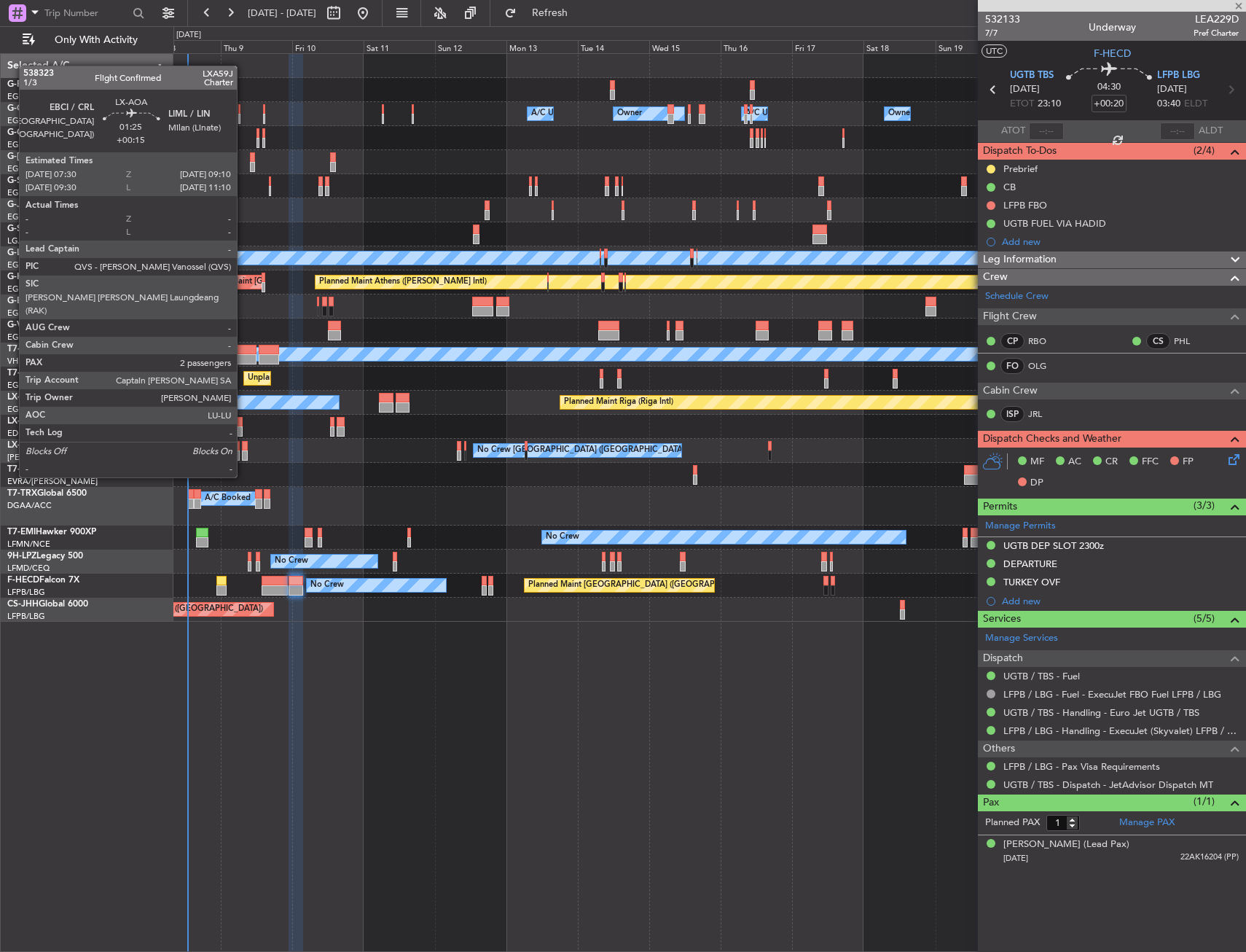
type input "+00:25"
type input "0"
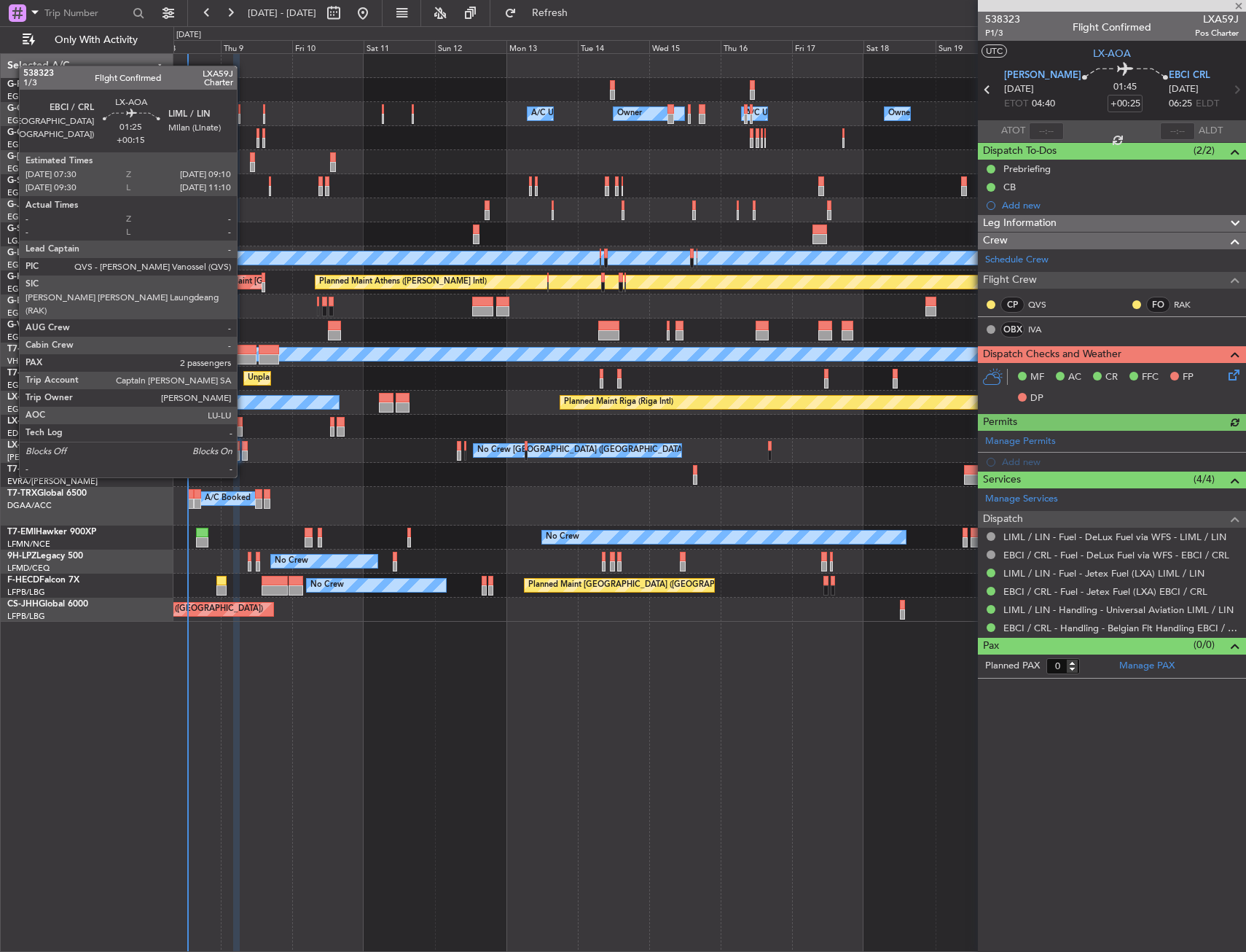
click at [244, 450] on div at bounding box center [244, 446] width 5 height 10
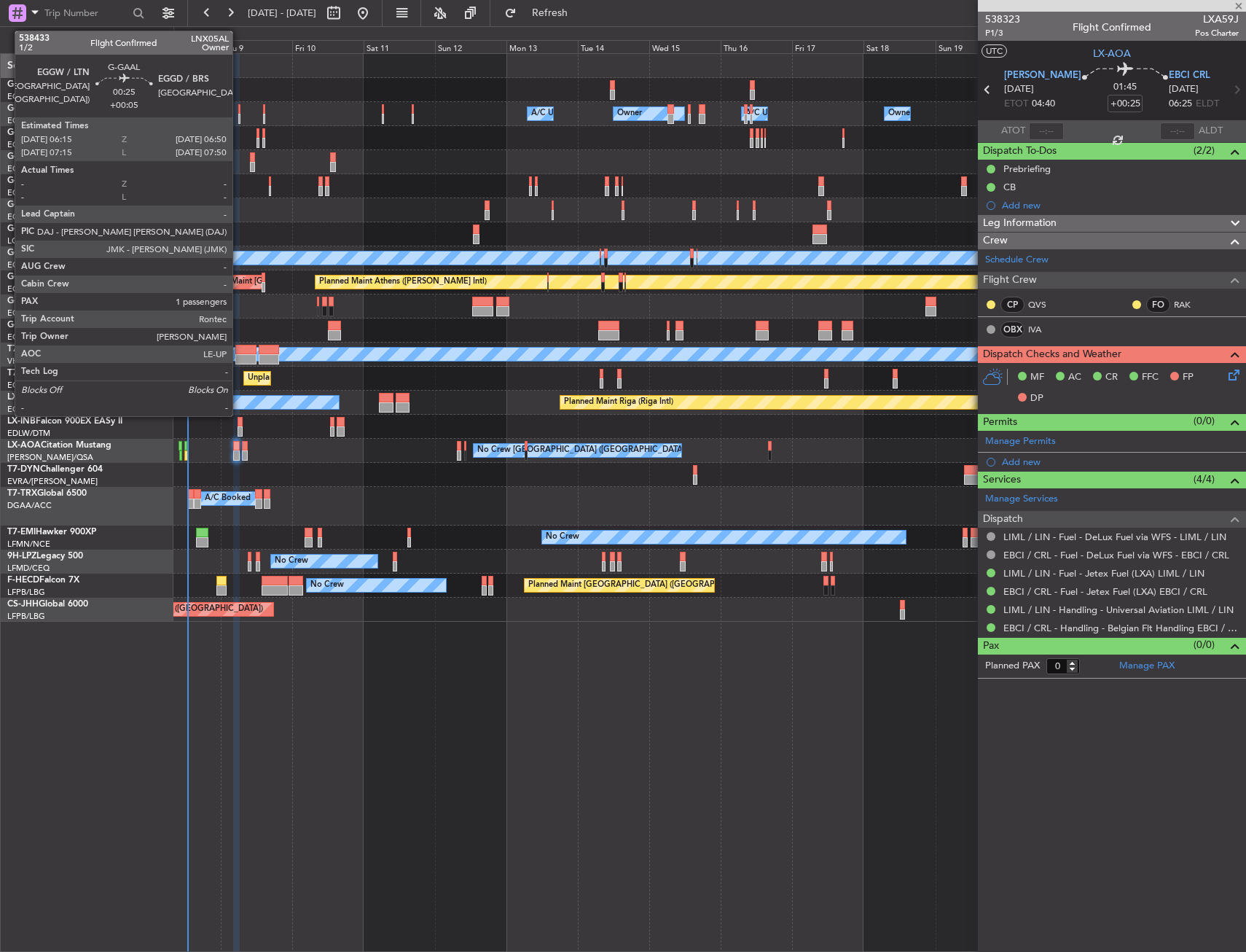
type input "+00:15"
type input "2"
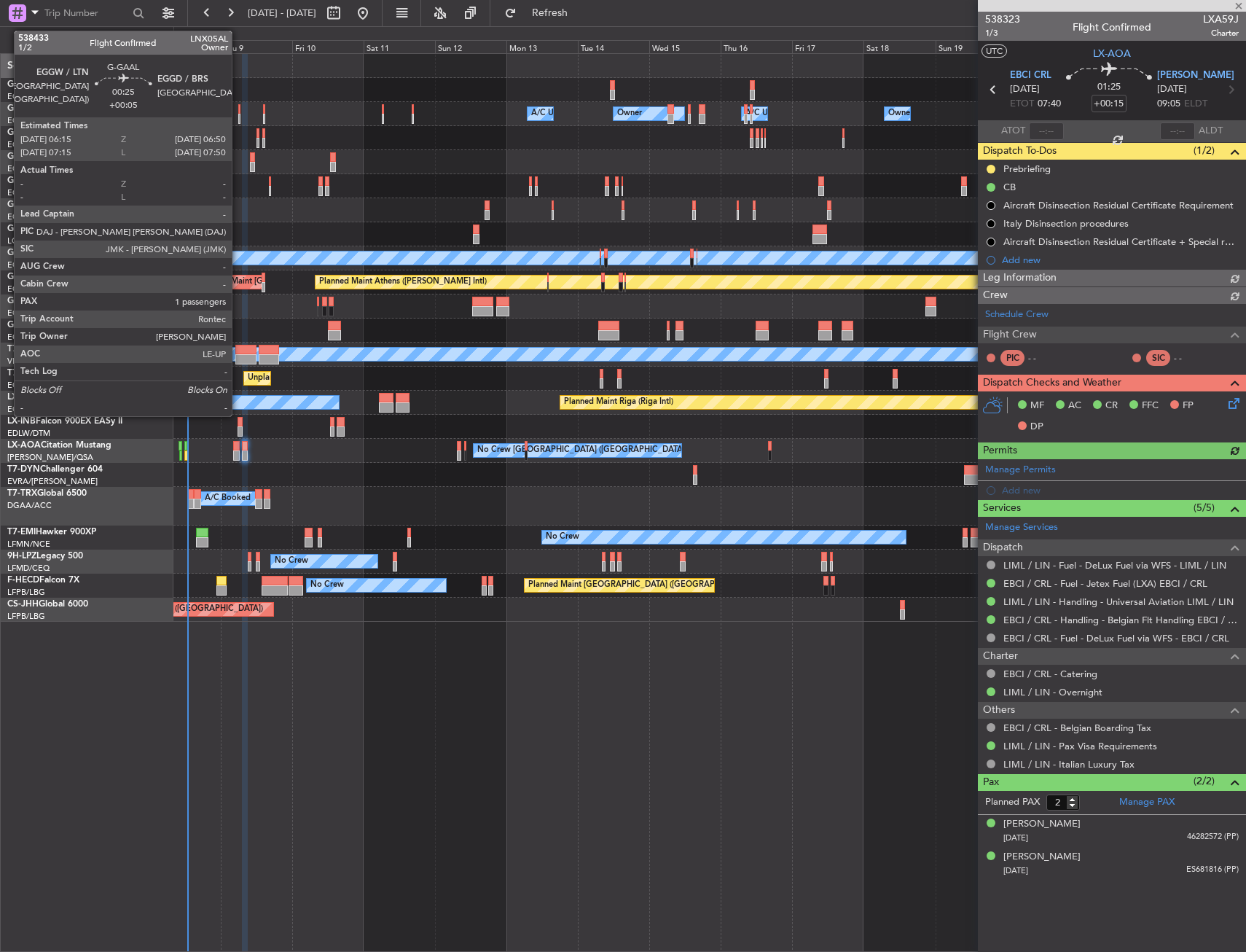
click at [239, 111] on div at bounding box center [239, 109] width 2 height 10
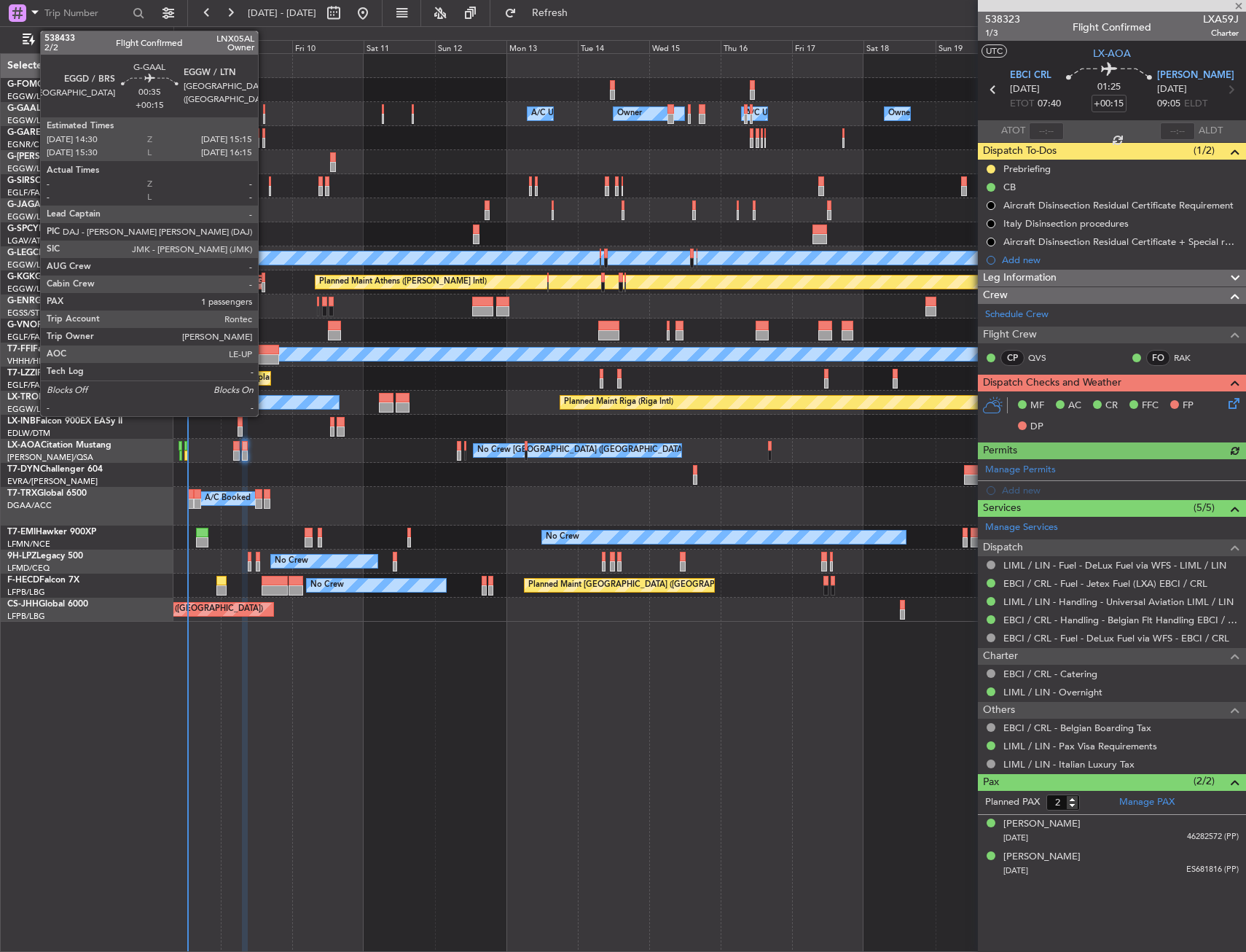
type input "+00:05"
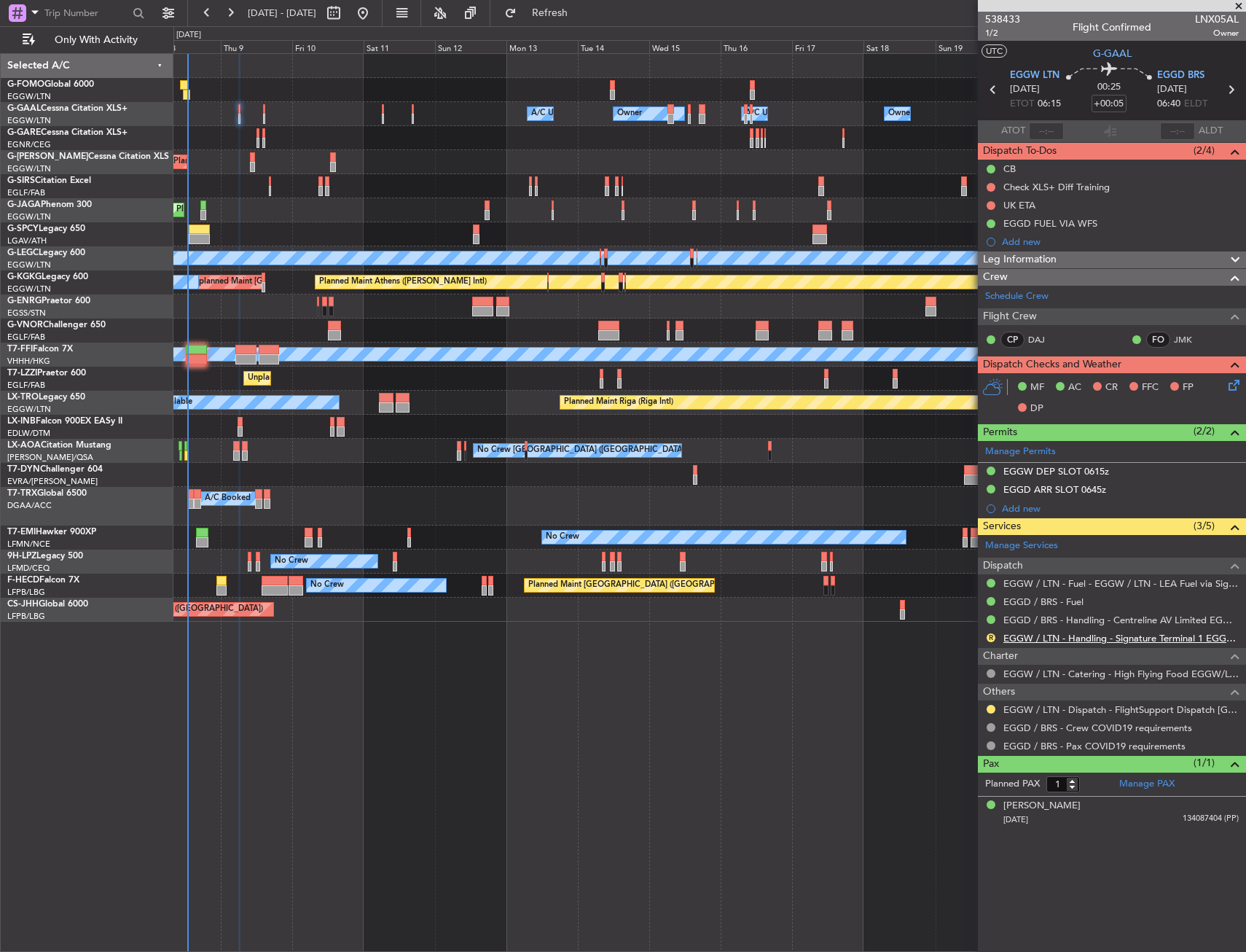
click at [1029, 635] on link "EGGW / LTN - Handling - Signature Terminal 1 EGGW / LTN" at bounding box center [1121, 638] width 235 height 12
click at [988, 639] on button "R" at bounding box center [991, 638] width 9 height 9
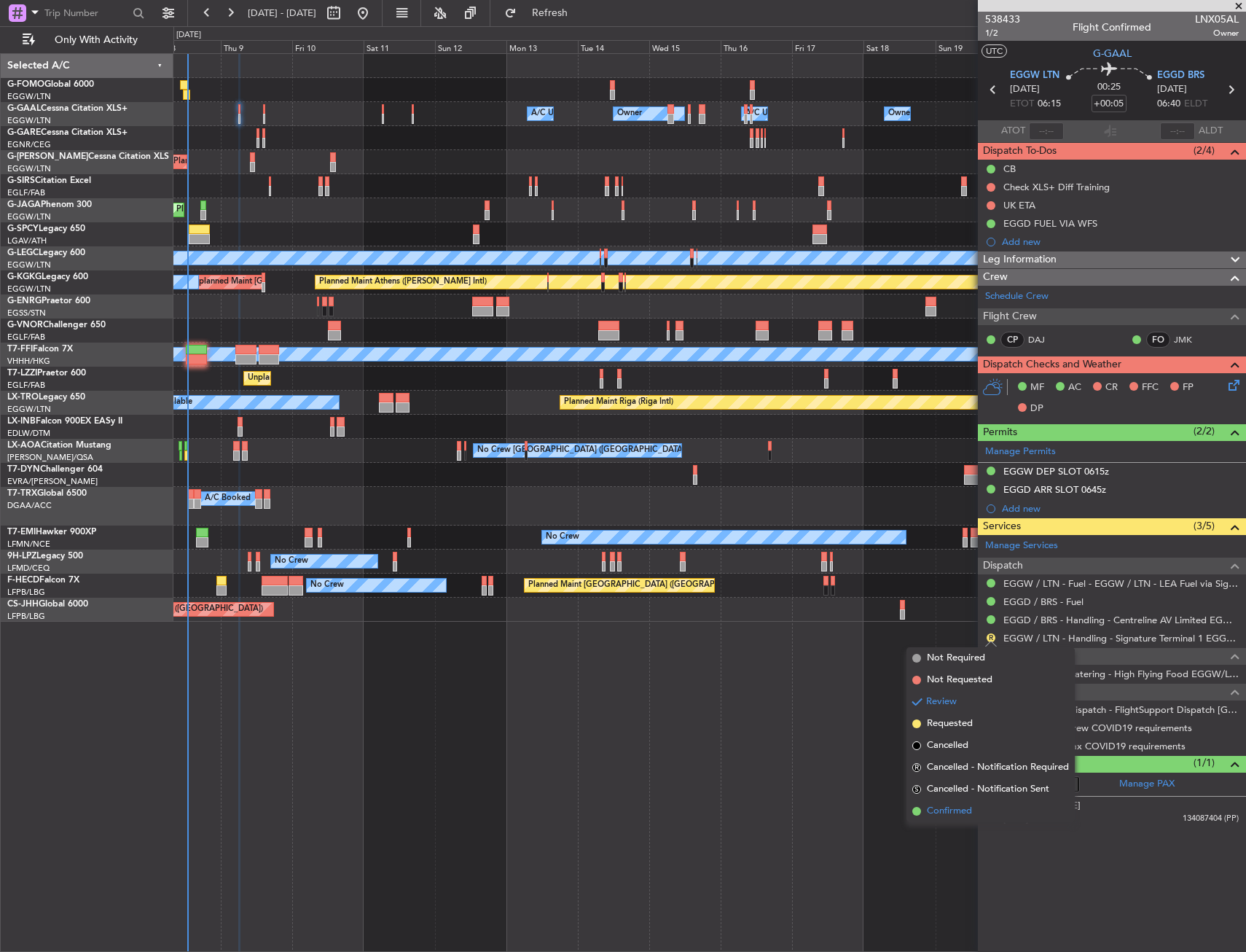
click at [949, 822] on li "Confirmed" at bounding box center [990, 811] width 168 height 22
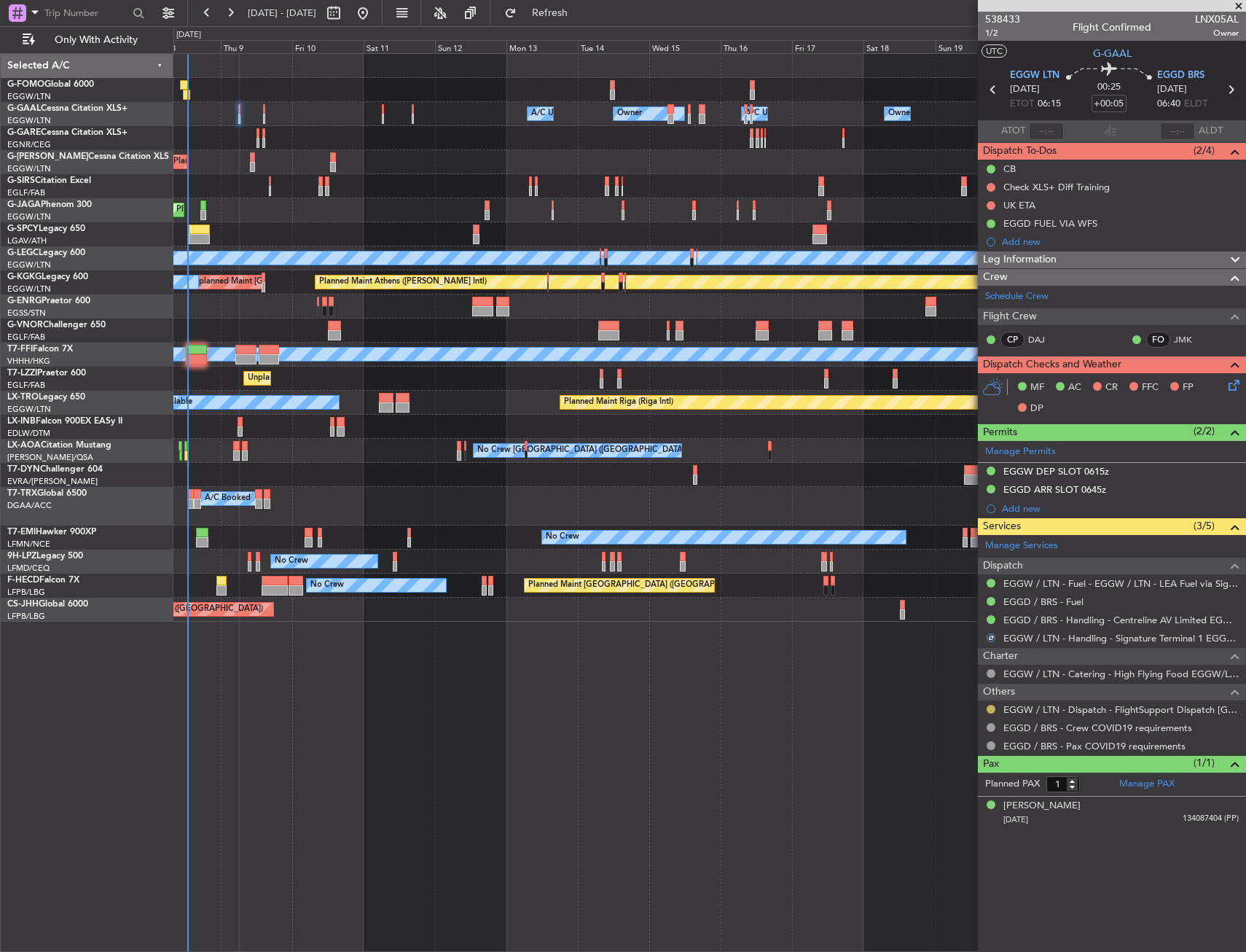
click at [991, 709] on button at bounding box center [991, 709] width 9 height 9
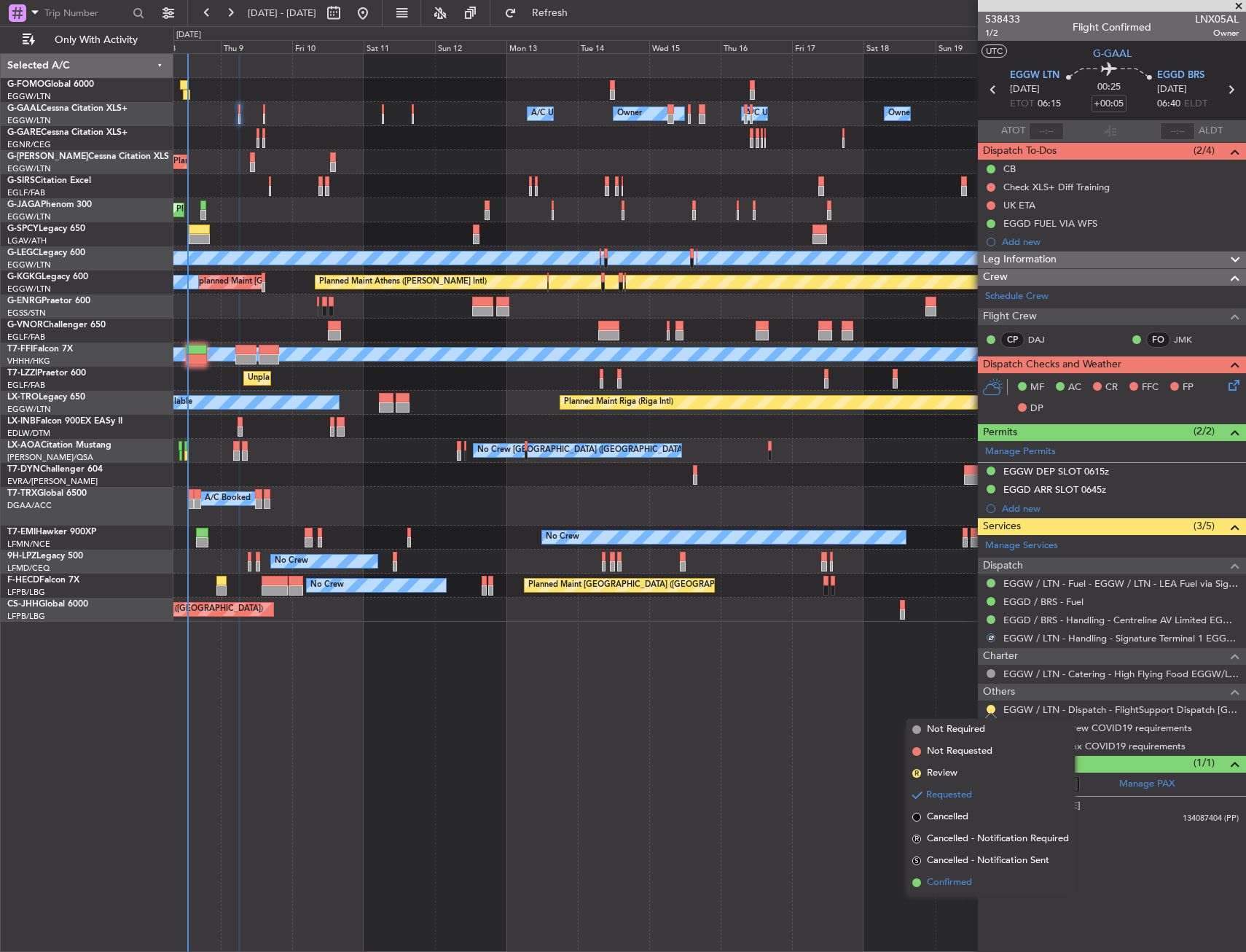
click at [934, 881] on span "Confirmed" at bounding box center [949, 883] width 46 height 15
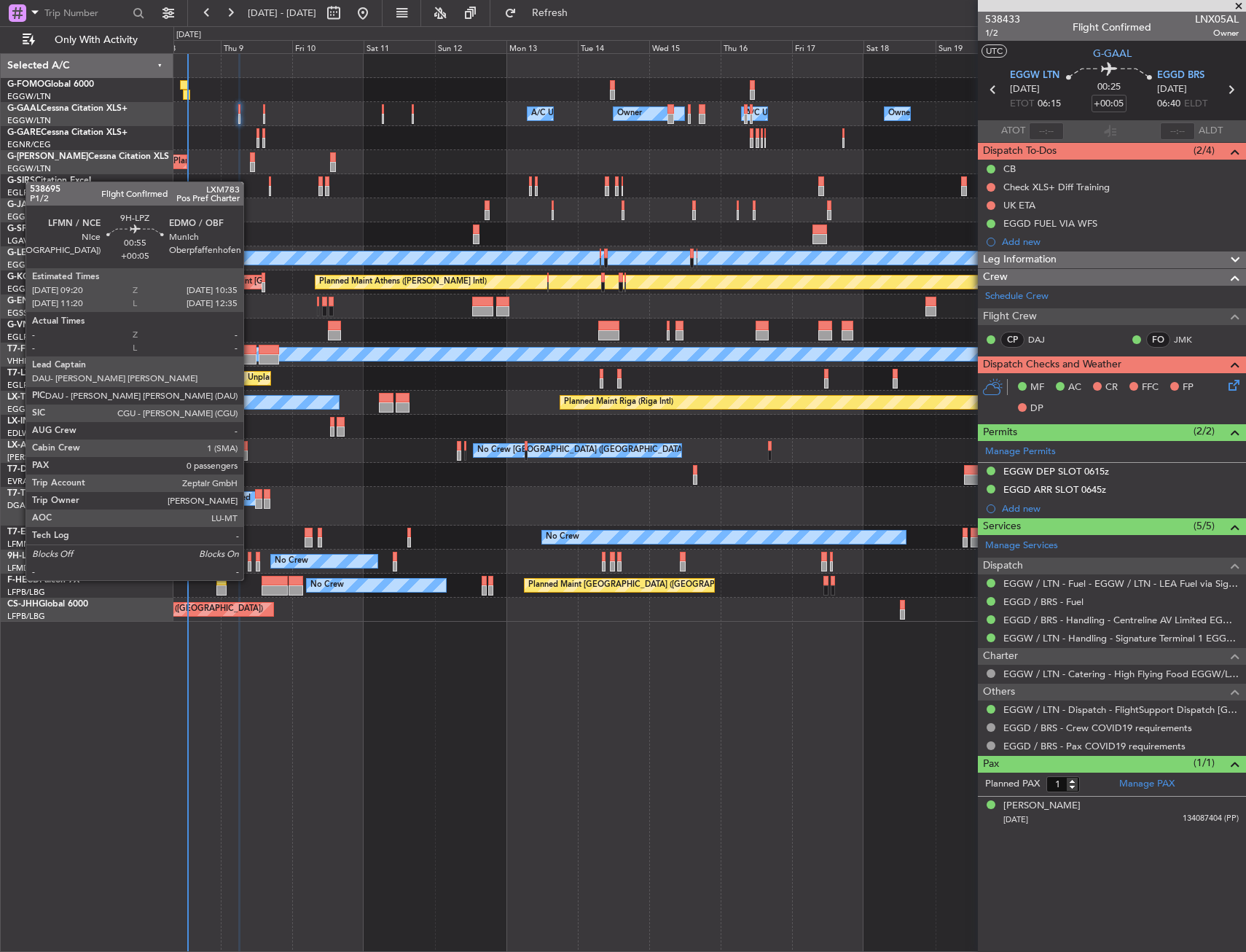
click at [250, 566] on div at bounding box center [249, 566] width 4 height 10
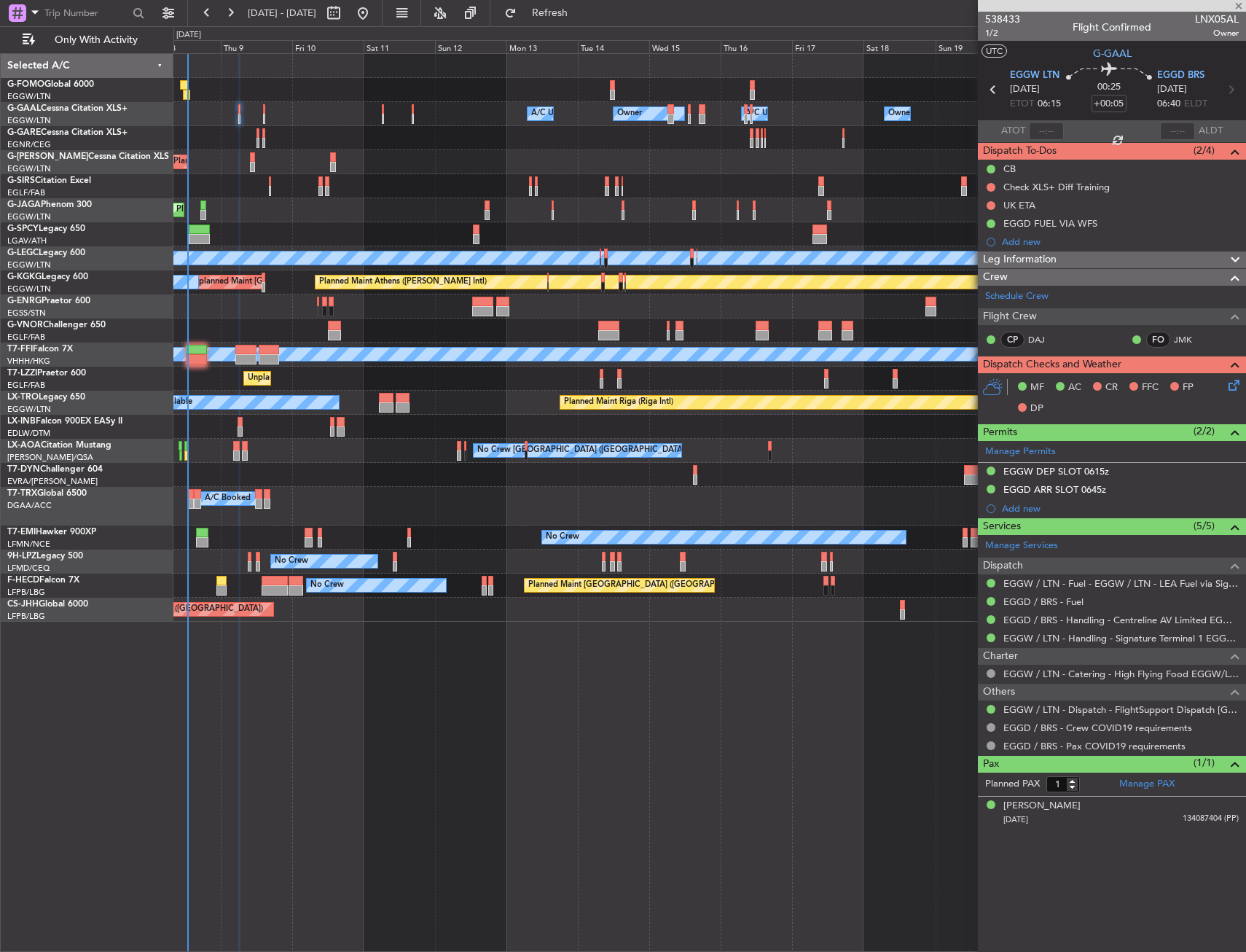
type input "0"
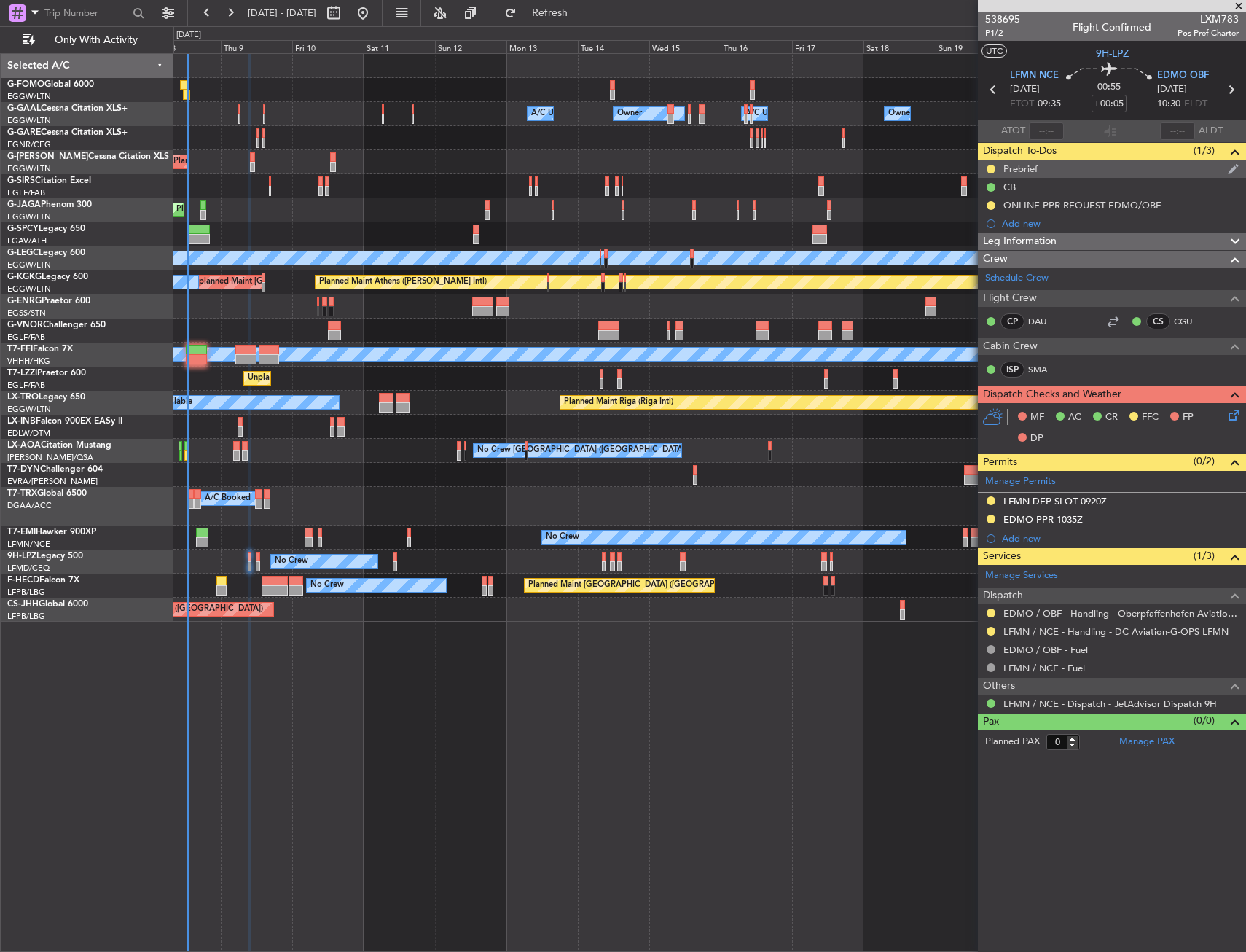
click at [1050, 167] on div "Prebrief" at bounding box center [1113, 169] width 268 height 18
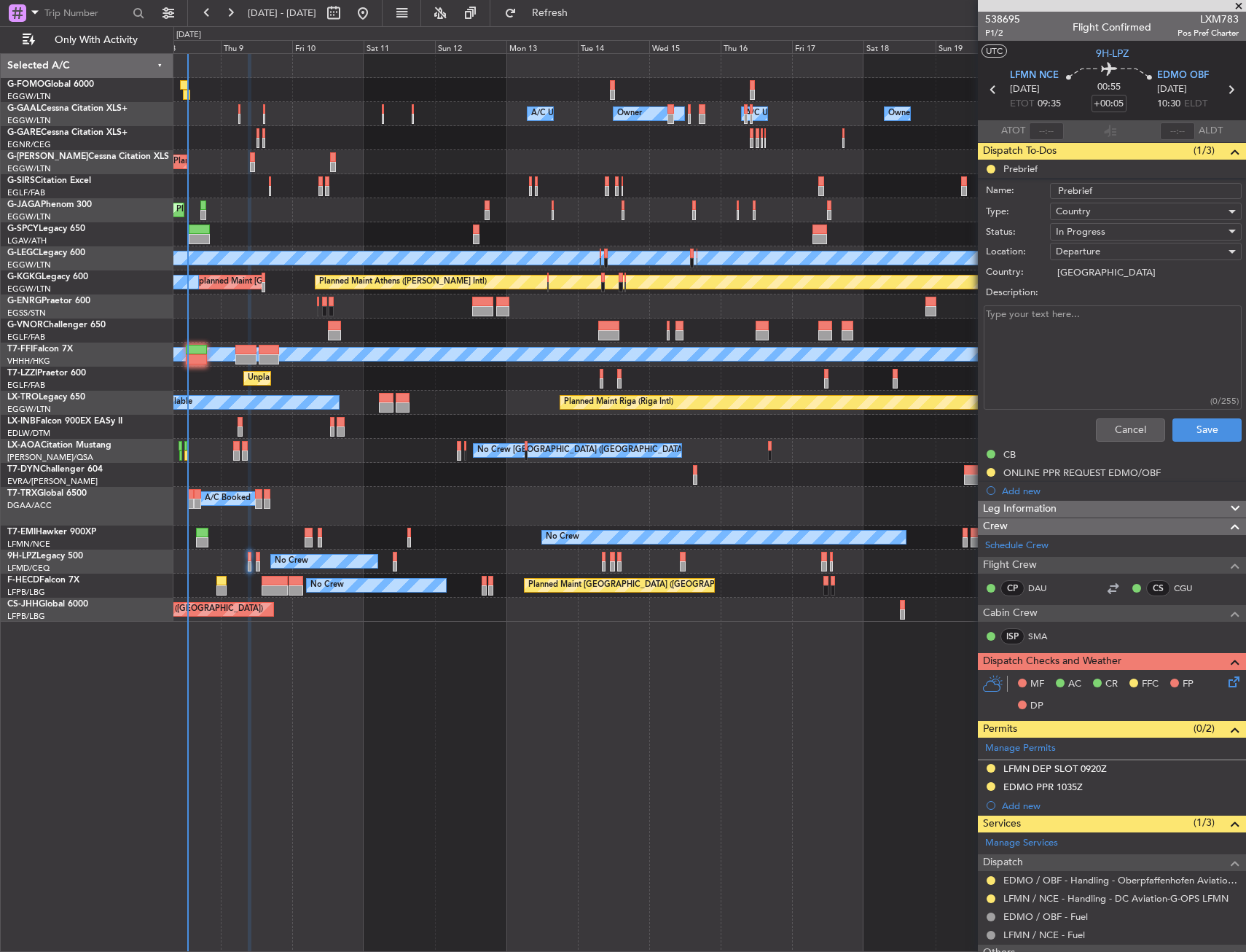
click at [1095, 227] on span "In Progress" at bounding box center [1081, 232] width 50 height 13
click at [1089, 304] on span "Completed" at bounding box center [1139, 305] width 171 height 22
click at [1084, 321] on textarea "Description:" at bounding box center [1113, 358] width 258 height 104
type textarea "4250fuel"
click at [1203, 435] on button "Save" at bounding box center [1208, 430] width 70 height 23
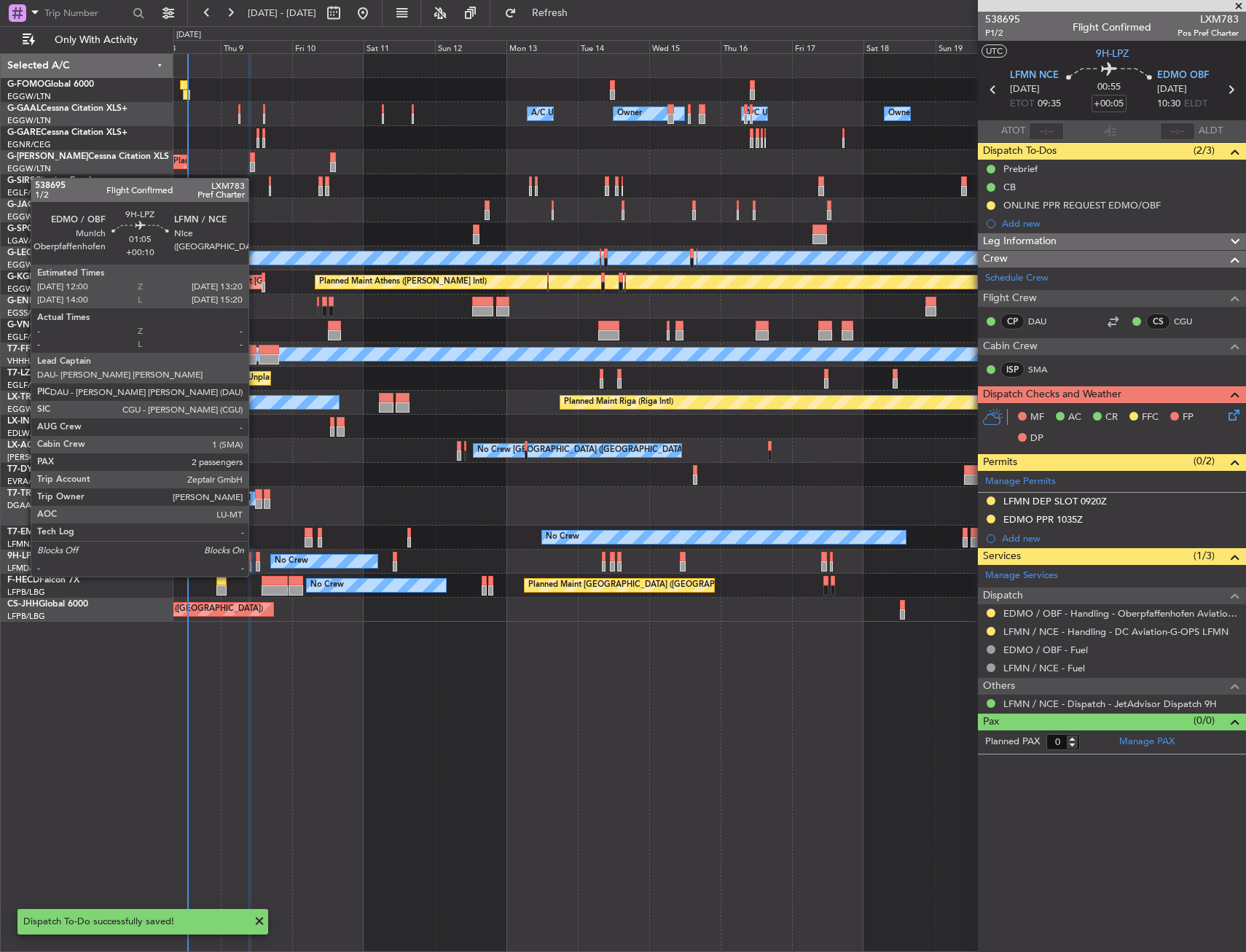
click at [256, 562] on div at bounding box center [258, 566] width 4 height 10
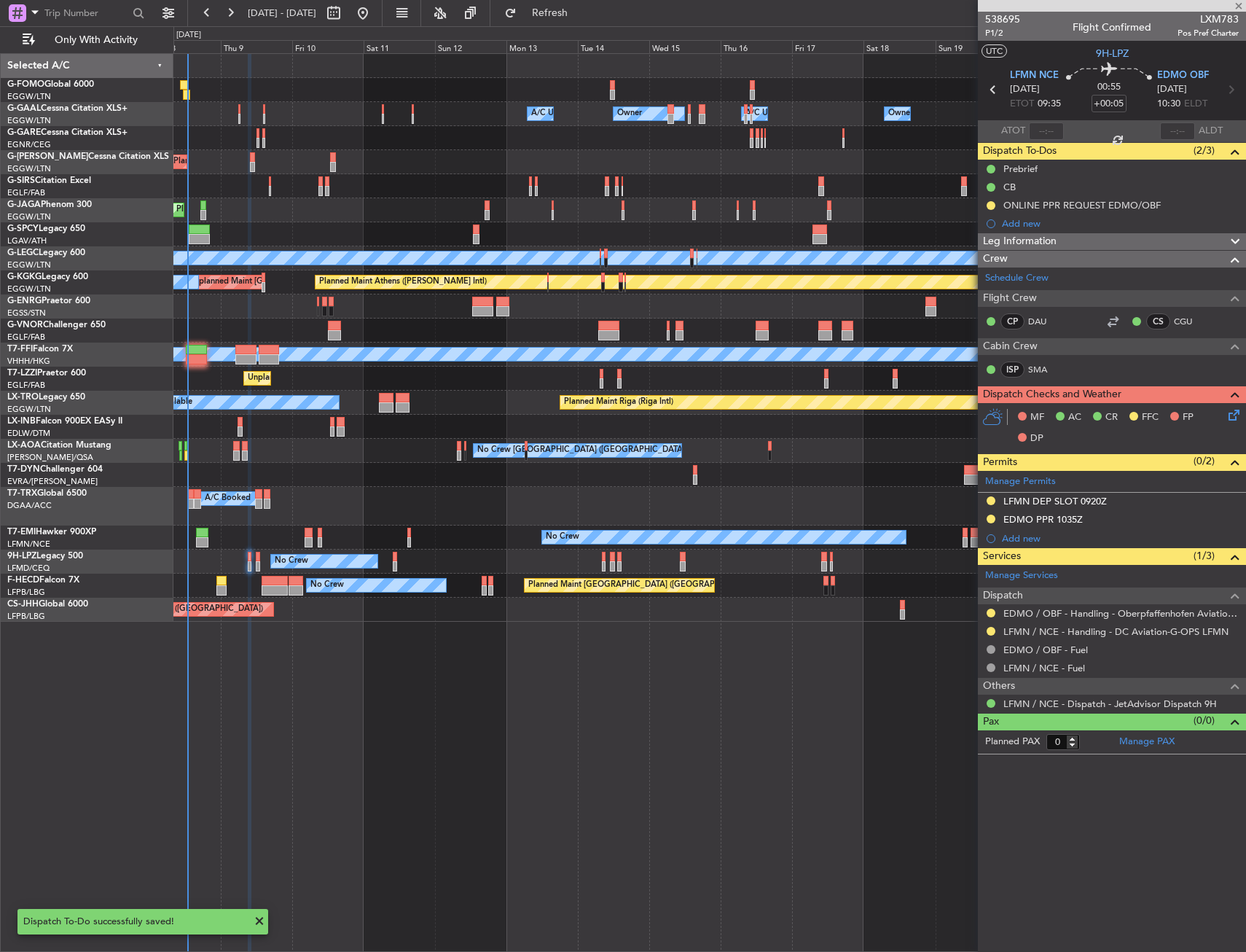
type input "+00:10"
type input "2"
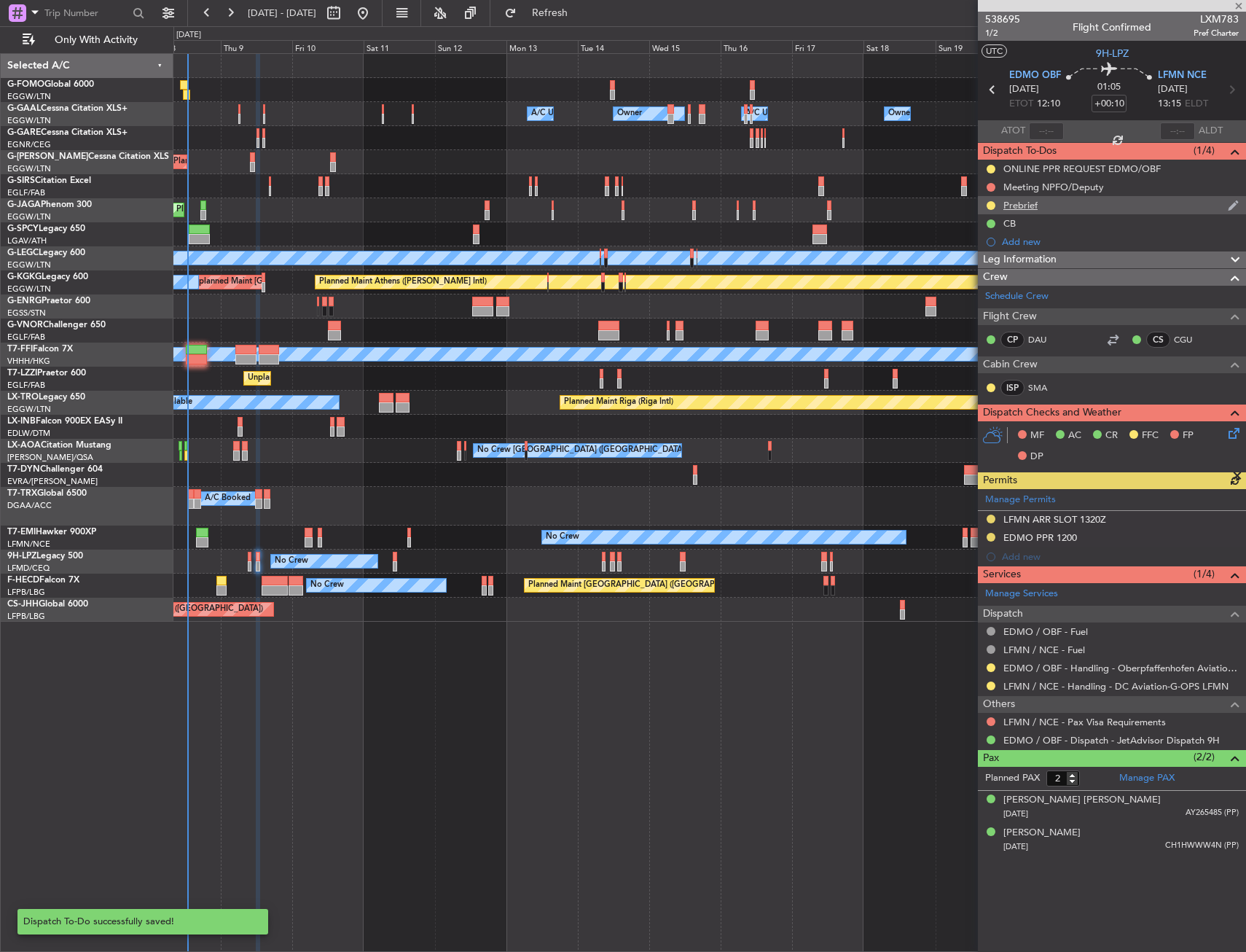
click at [1055, 210] on div "Prebrief" at bounding box center [1113, 205] width 268 height 18
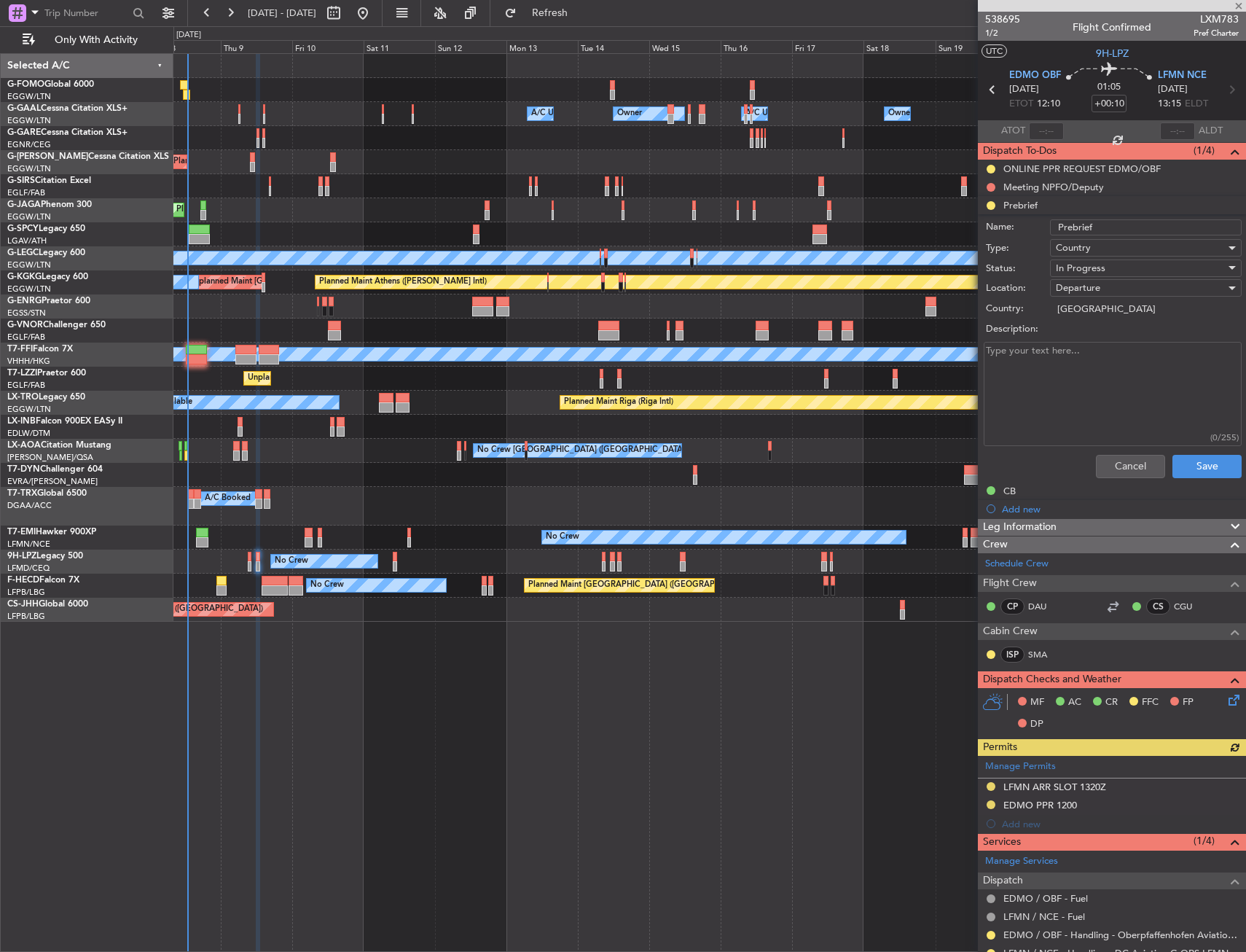
click at [1086, 263] on span "In Progress" at bounding box center [1081, 268] width 50 height 13
click at [1089, 338] on span "Completed" at bounding box center [1139, 341] width 171 height 22
click at [1083, 357] on textarea "Description:" at bounding box center [1113, 394] width 258 height 104
type textarea "remaining"
click at [1197, 466] on button "Save" at bounding box center [1208, 466] width 70 height 23
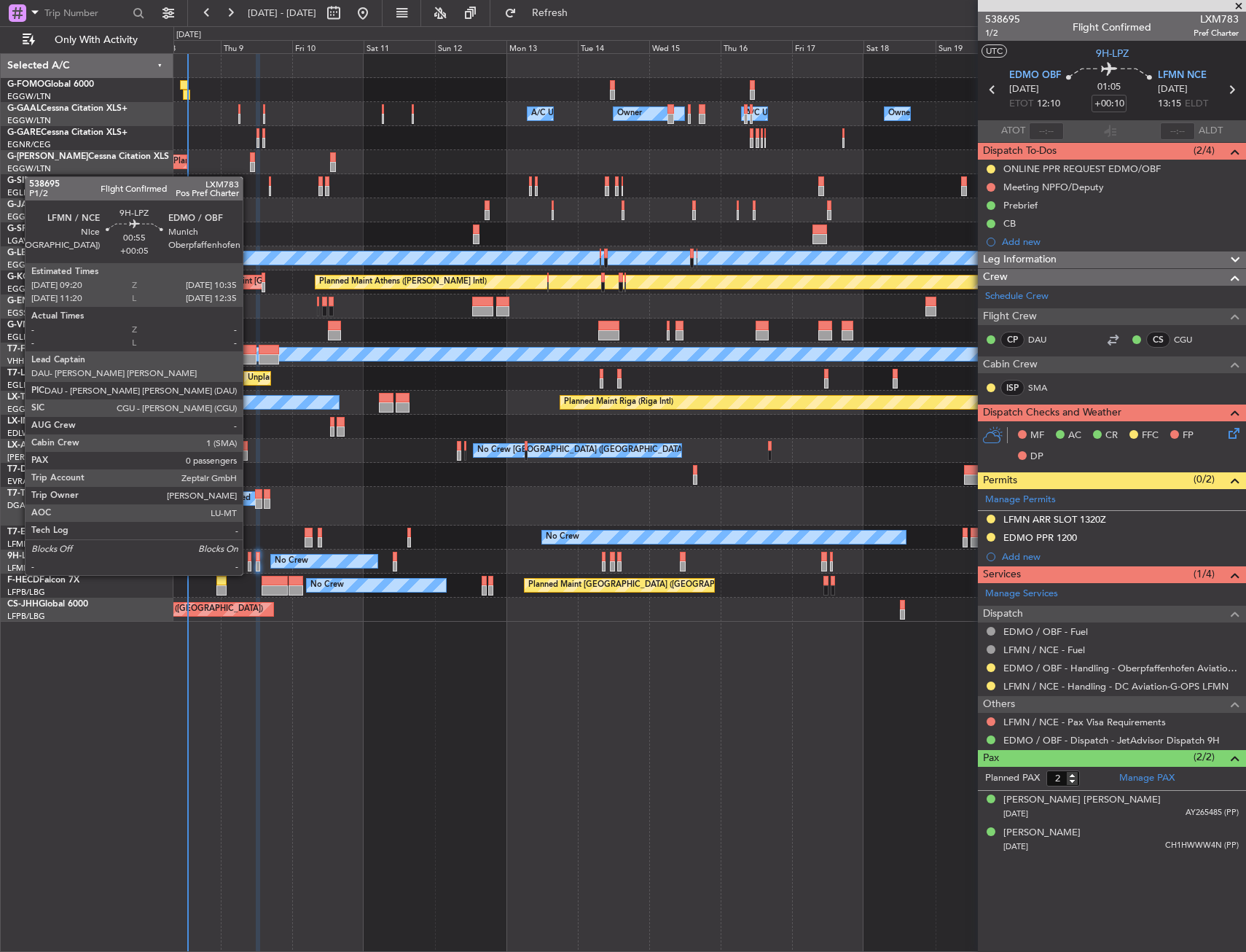
click at [249, 561] on div at bounding box center [249, 557] width 4 height 10
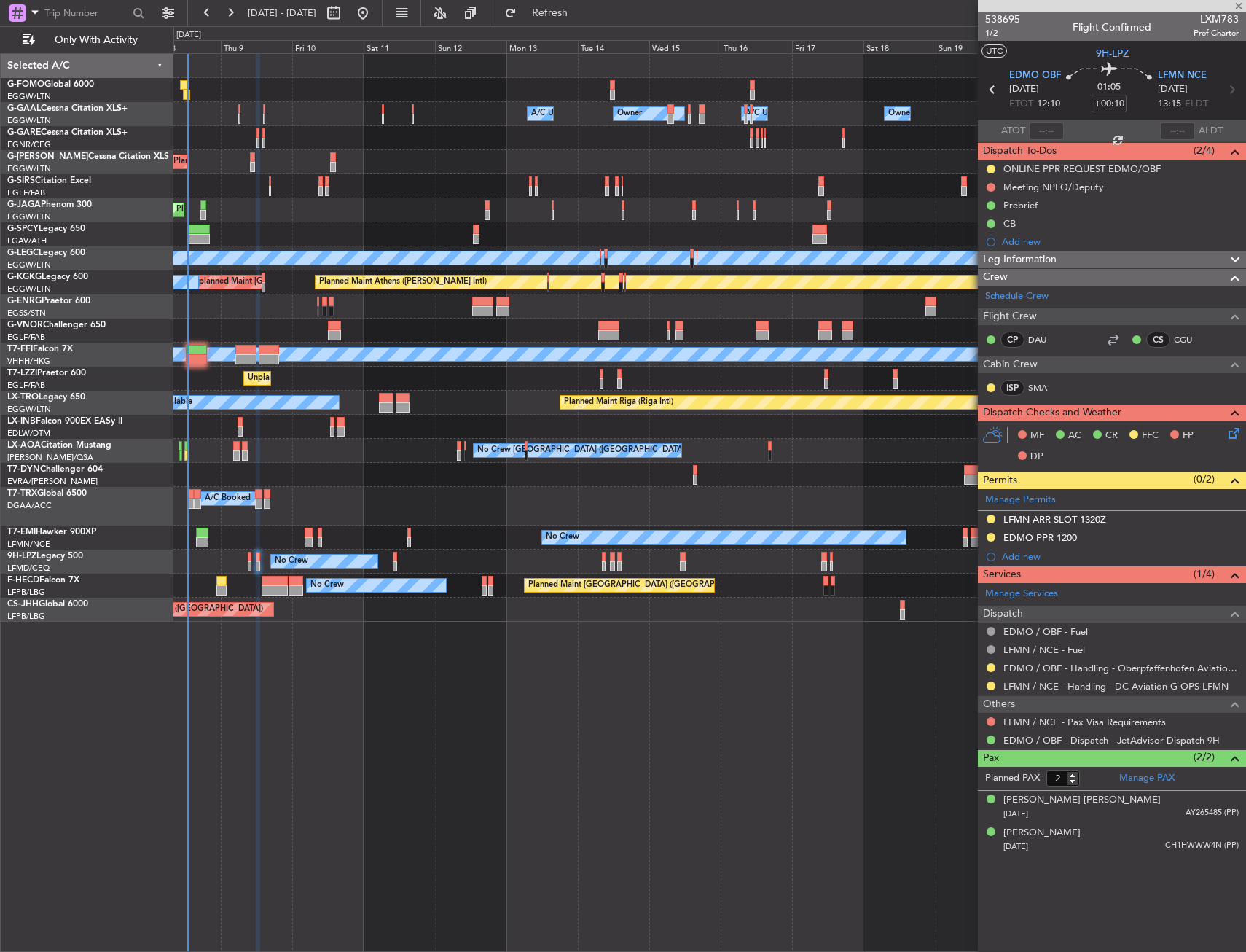
type input "+00:05"
type input "0"
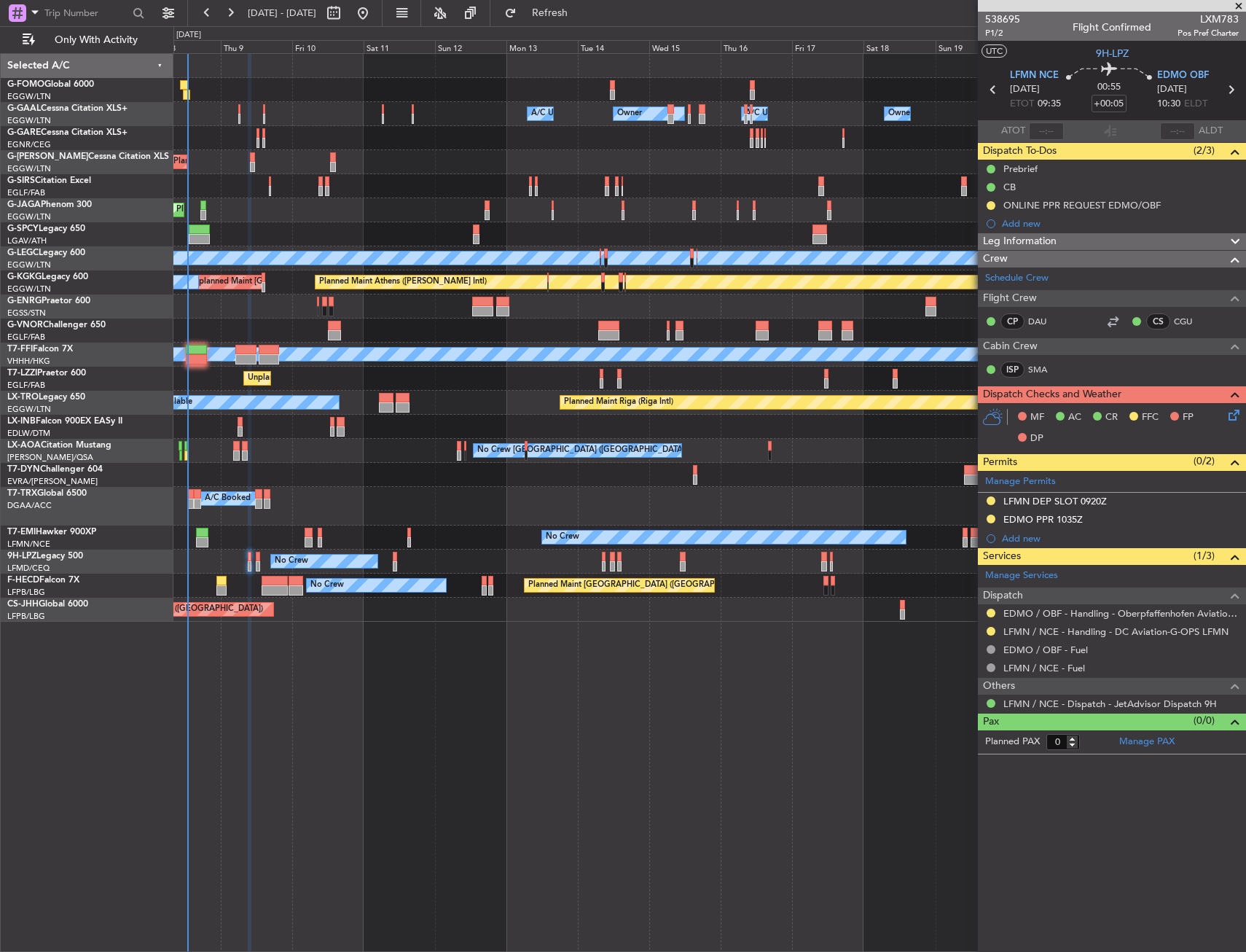
drag, startPoint x: 991, startPoint y: 611, endPoint x: 985, endPoint y: 625, distance: 15.2
click at [991, 611] on button at bounding box center [991, 613] width 9 height 9
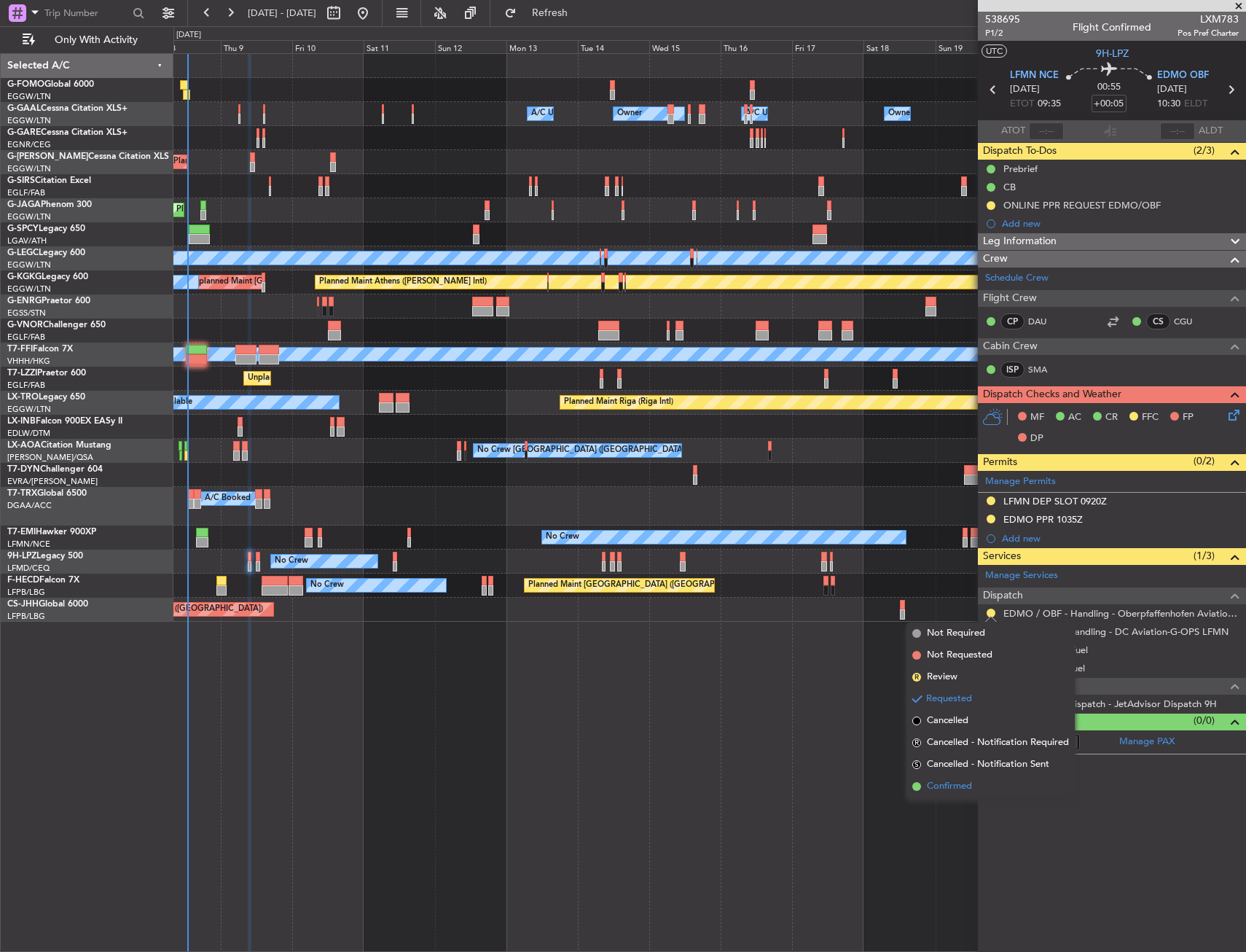
click at [931, 790] on span "Confirmed" at bounding box center [949, 787] width 46 height 15
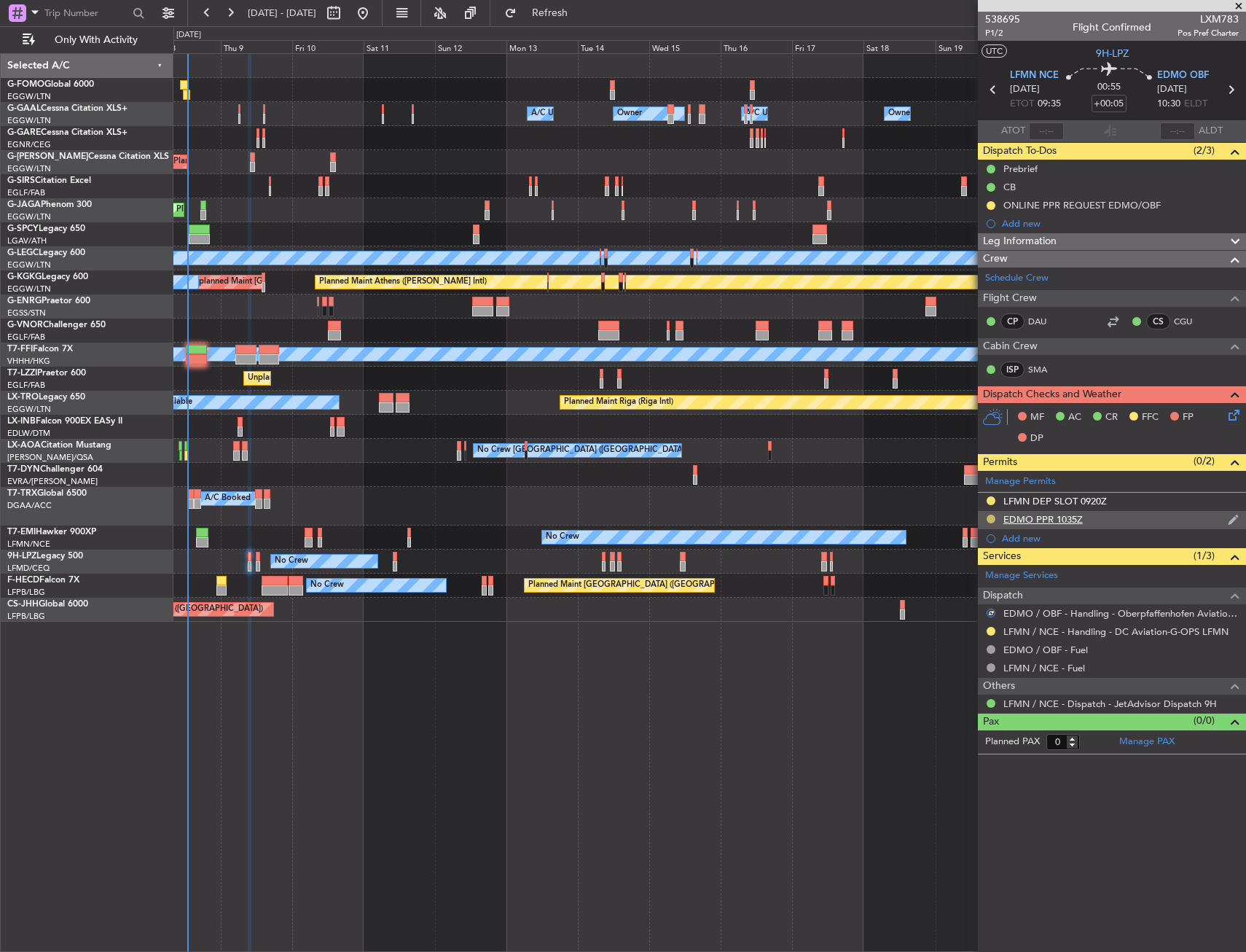
click at [990, 518] on button at bounding box center [991, 519] width 9 height 9
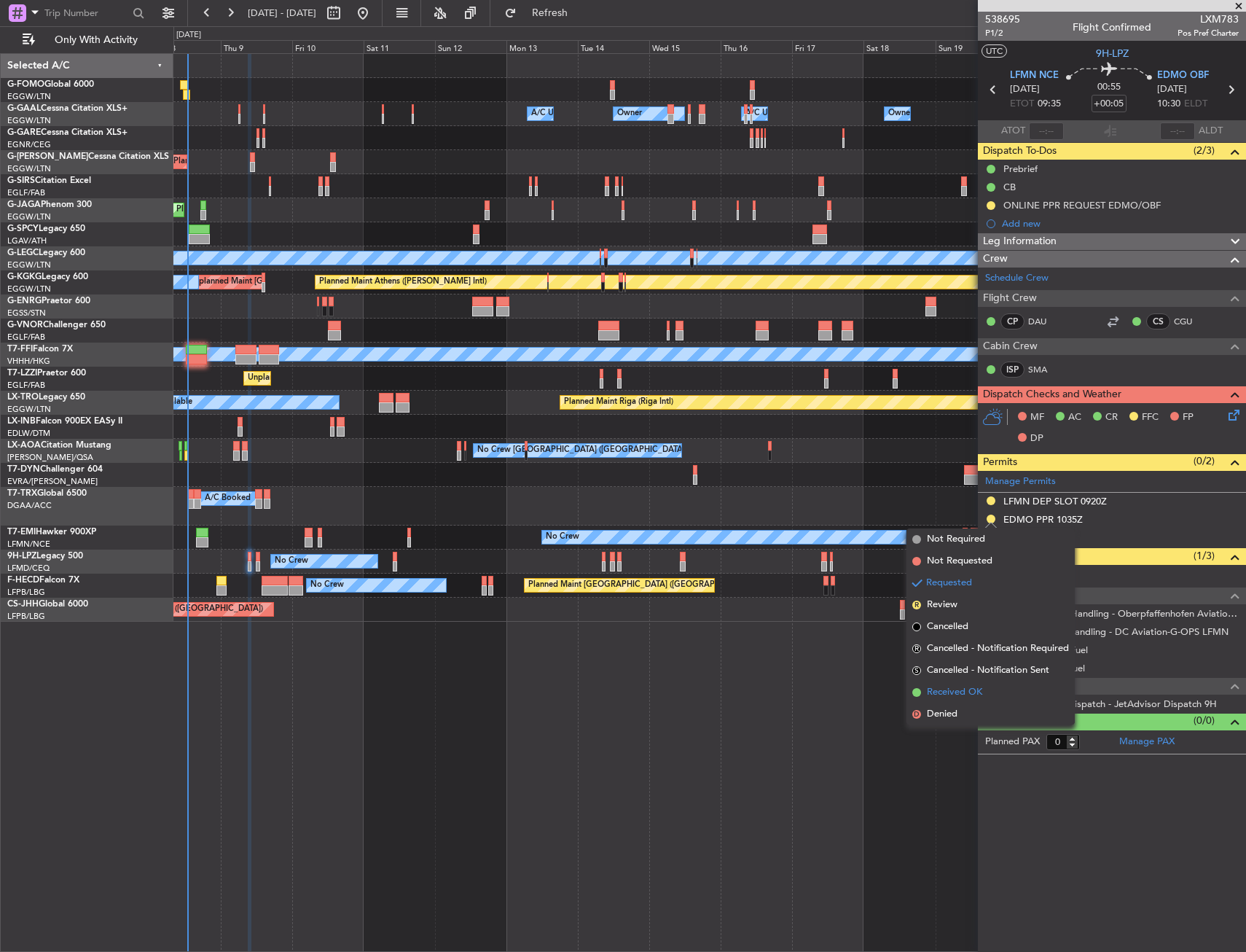
click at [949, 695] on span "Received OK" at bounding box center [954, 693] width 56 height 15
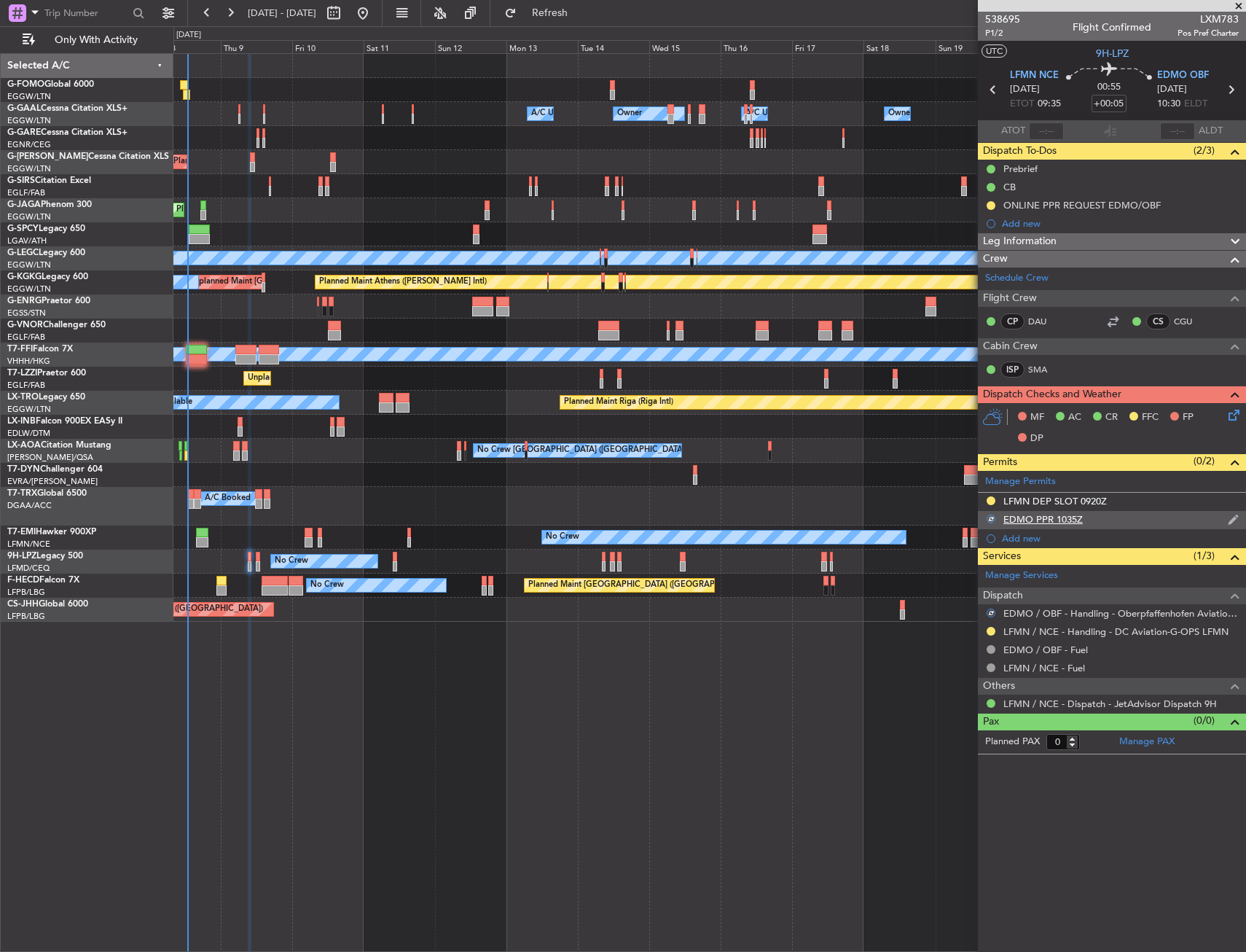
click at [1118, 517] on div "EDMO PPR 1035Z" at bounding box center [1113, 520] width 268 height 18
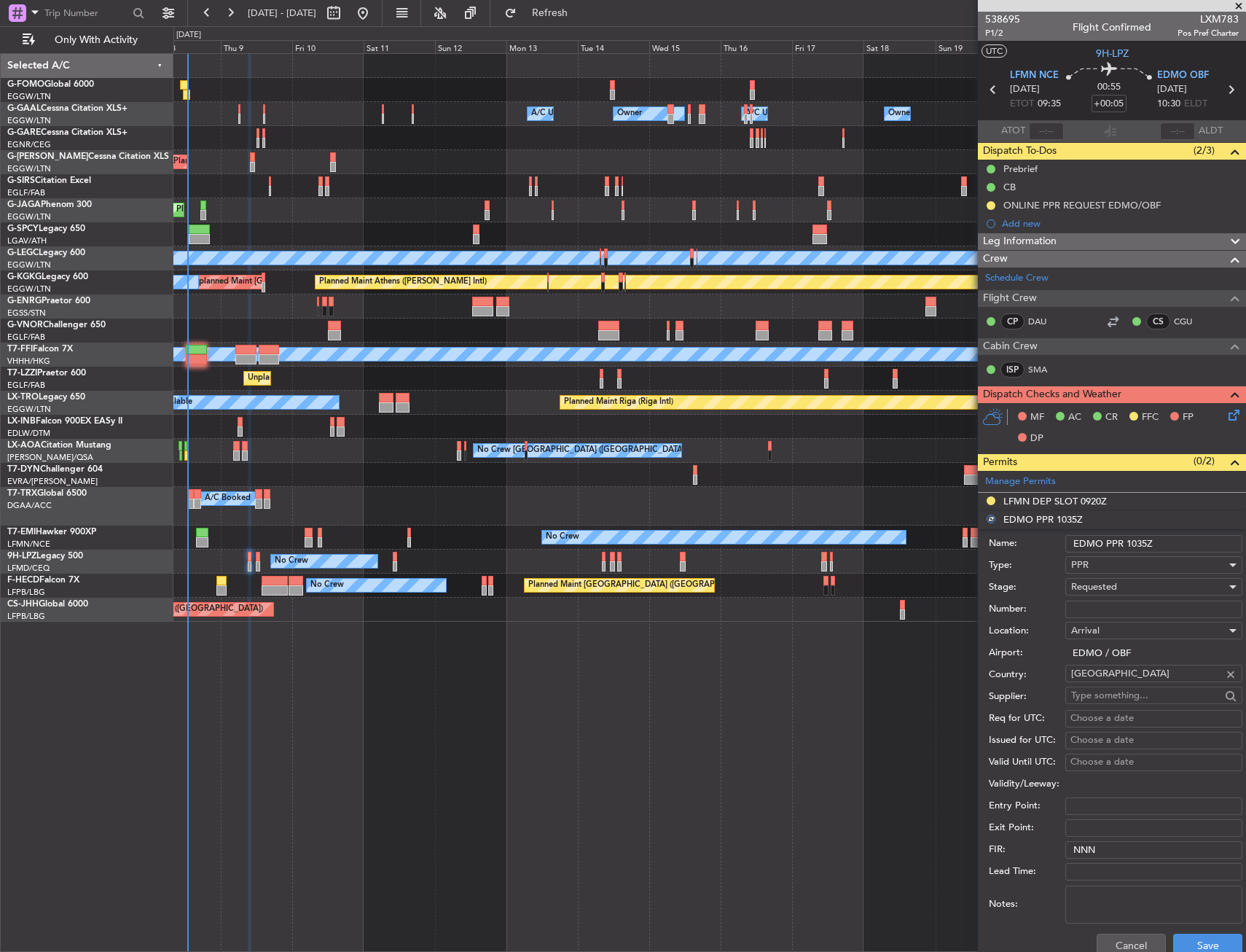
click at [1147, 543] on input "EDMO PPR 1035Z" at bounding box center [1154, 544] width 177 height 17
type input "EDMO PPR 1030Z"
click at [1111, 592] on span "Requested" at bounding box center [1094, 587] width 46 height 13
click at [1113, 698] on span "Received OK" at bounding box center [1148, 698] width 153 height 22
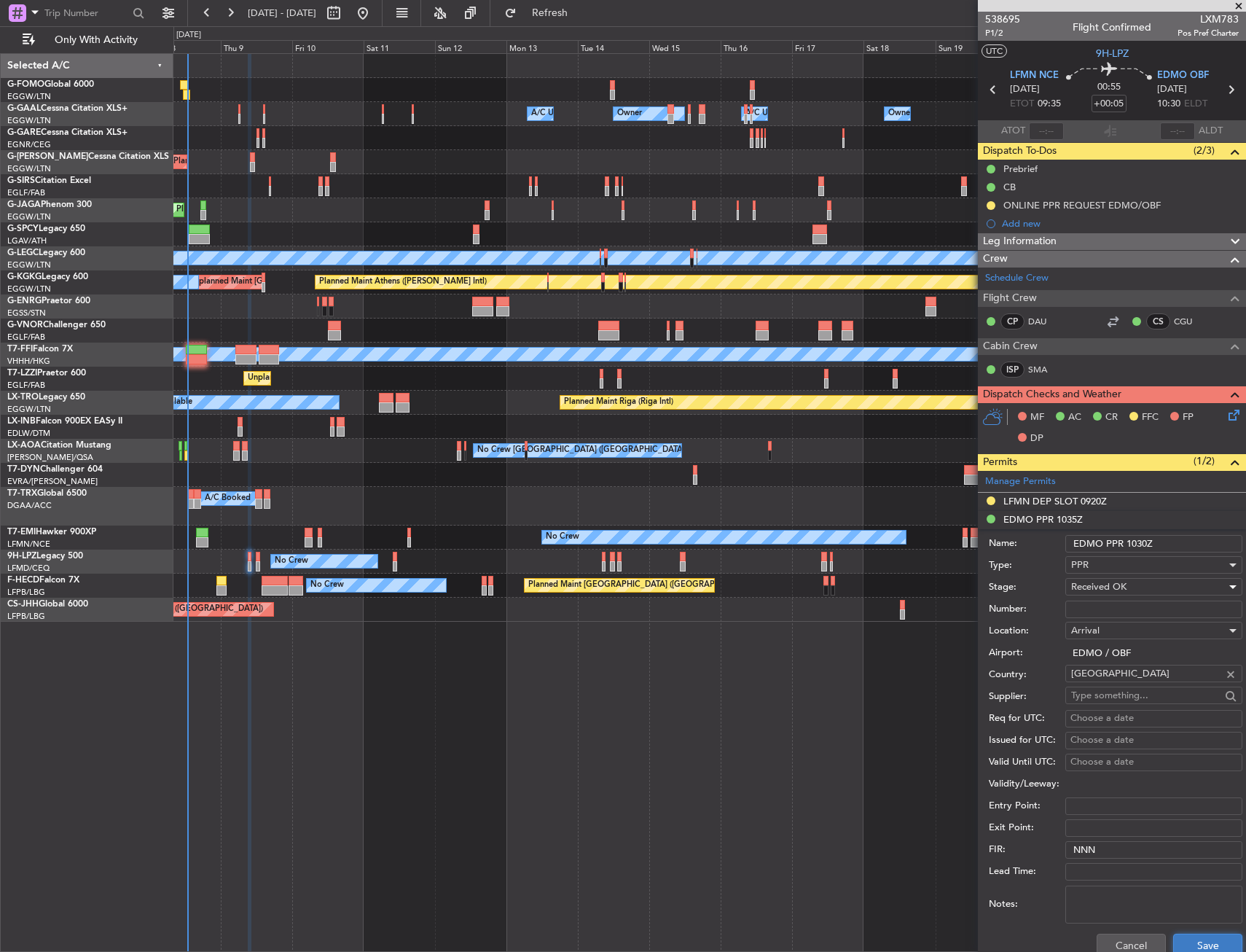
click at [1201, 940] on button "Save" at bounding box center [1208, 945] width 70 height 23
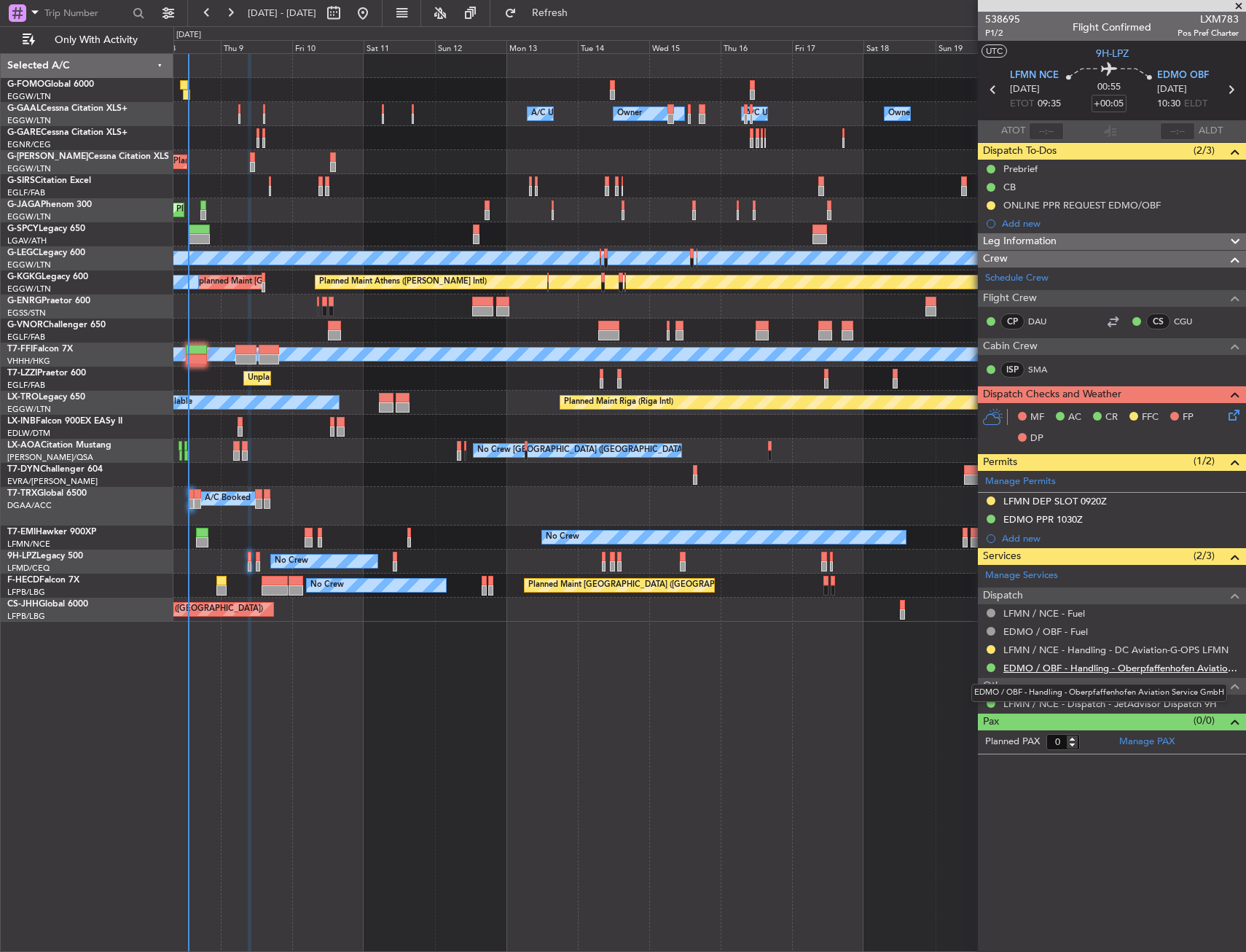
click at [1026, 672] on link "EDMO / OBF - Handling - Oberpfaffenhofen Aviation Service GmbH" at bounding box center [1121, 668] width 235 height 12
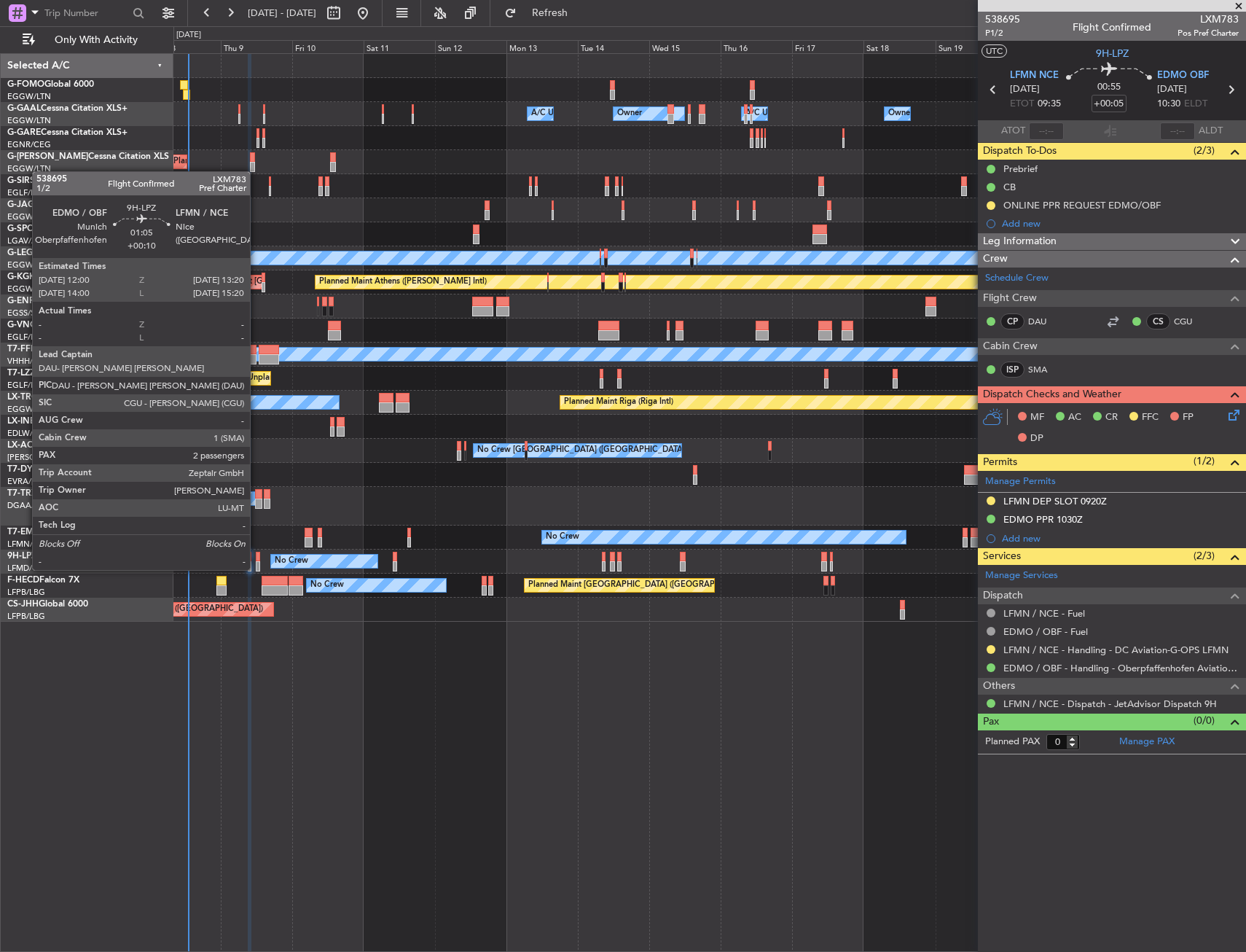
click at [257, 555] on div at bounding box center [258, 557] width 4 height 10
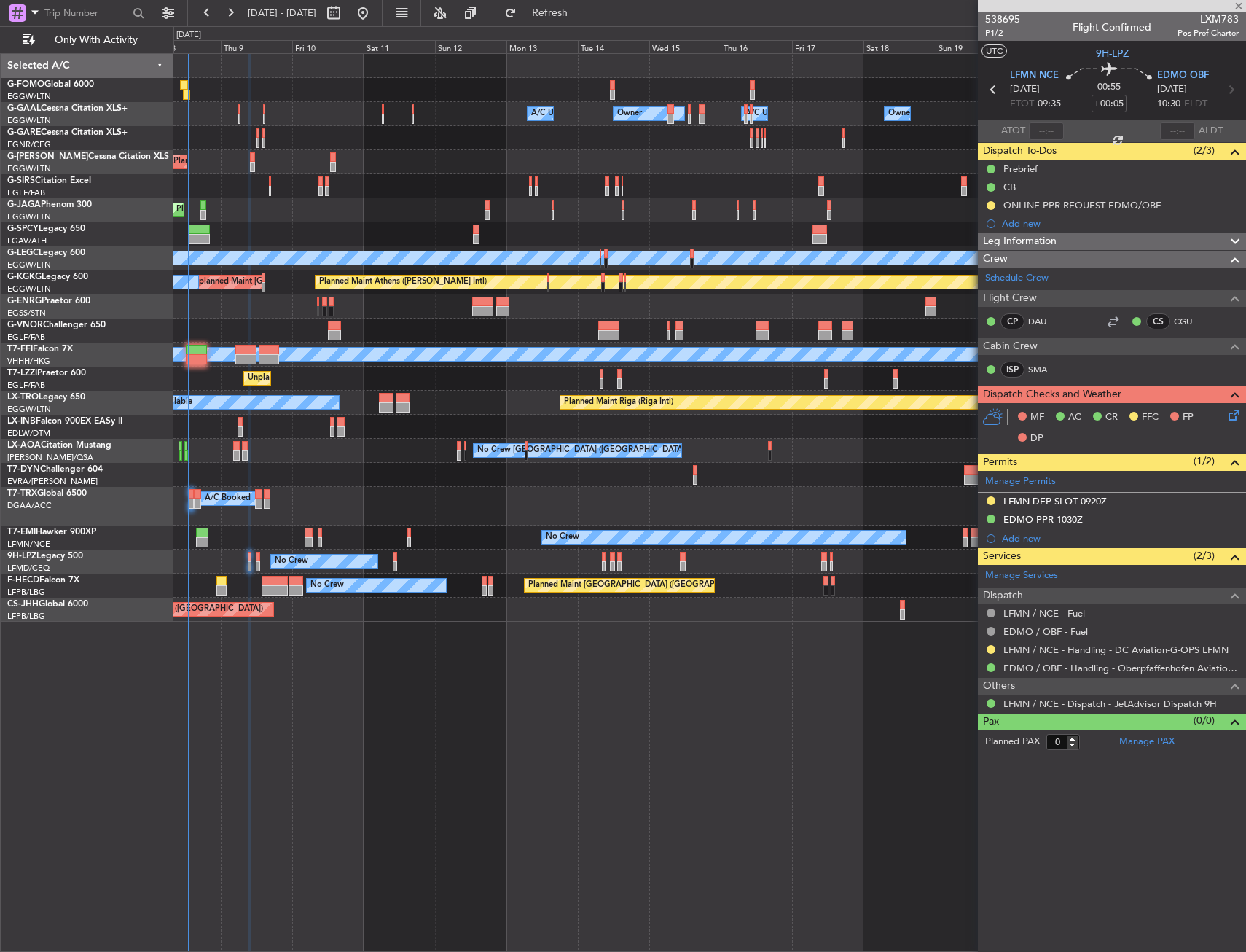
type input "+00:10"
type input "2"
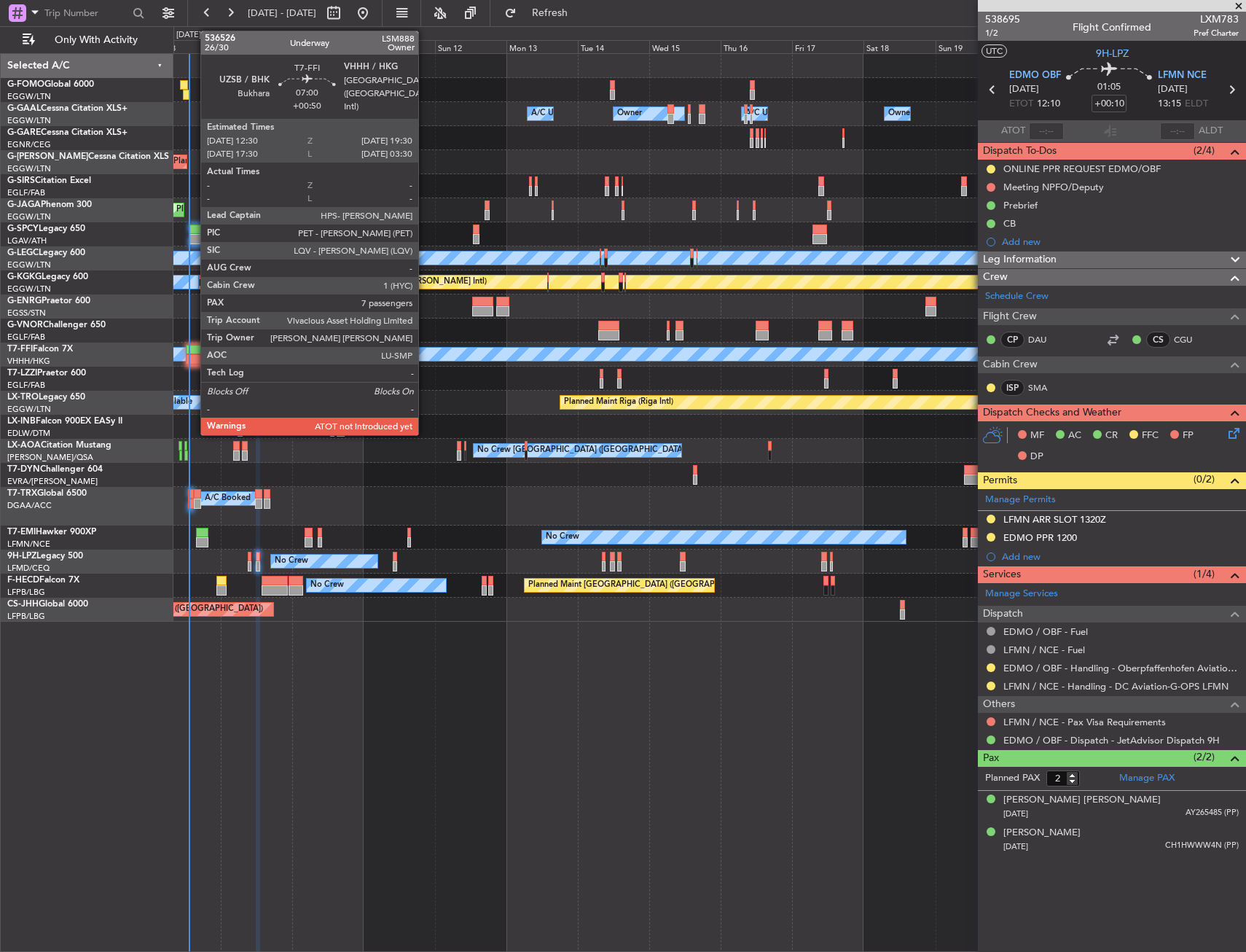
click at [193, 349] on div at bounding box center [196, 350] width 22 height 10
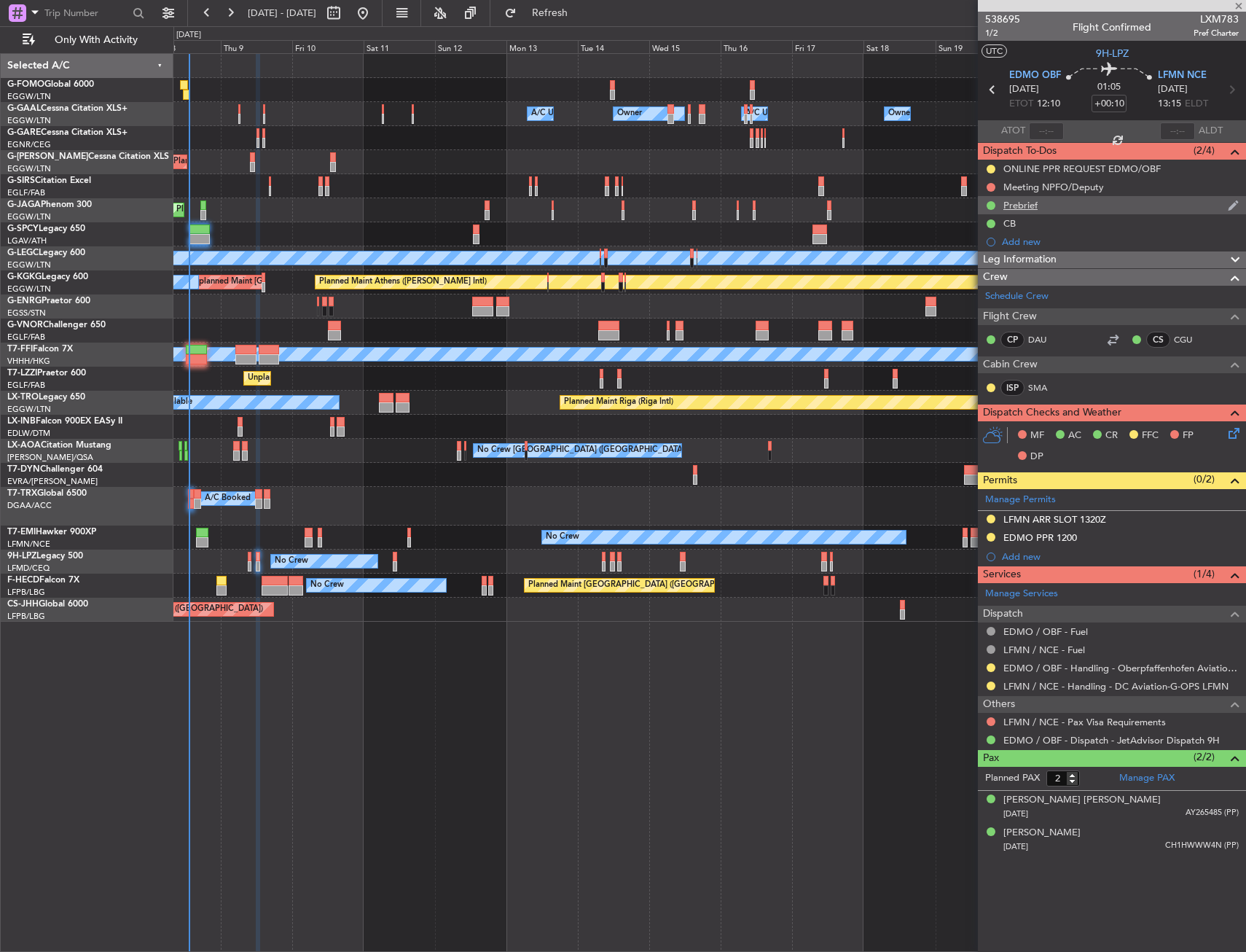
type input "+00:50"
type input "7"
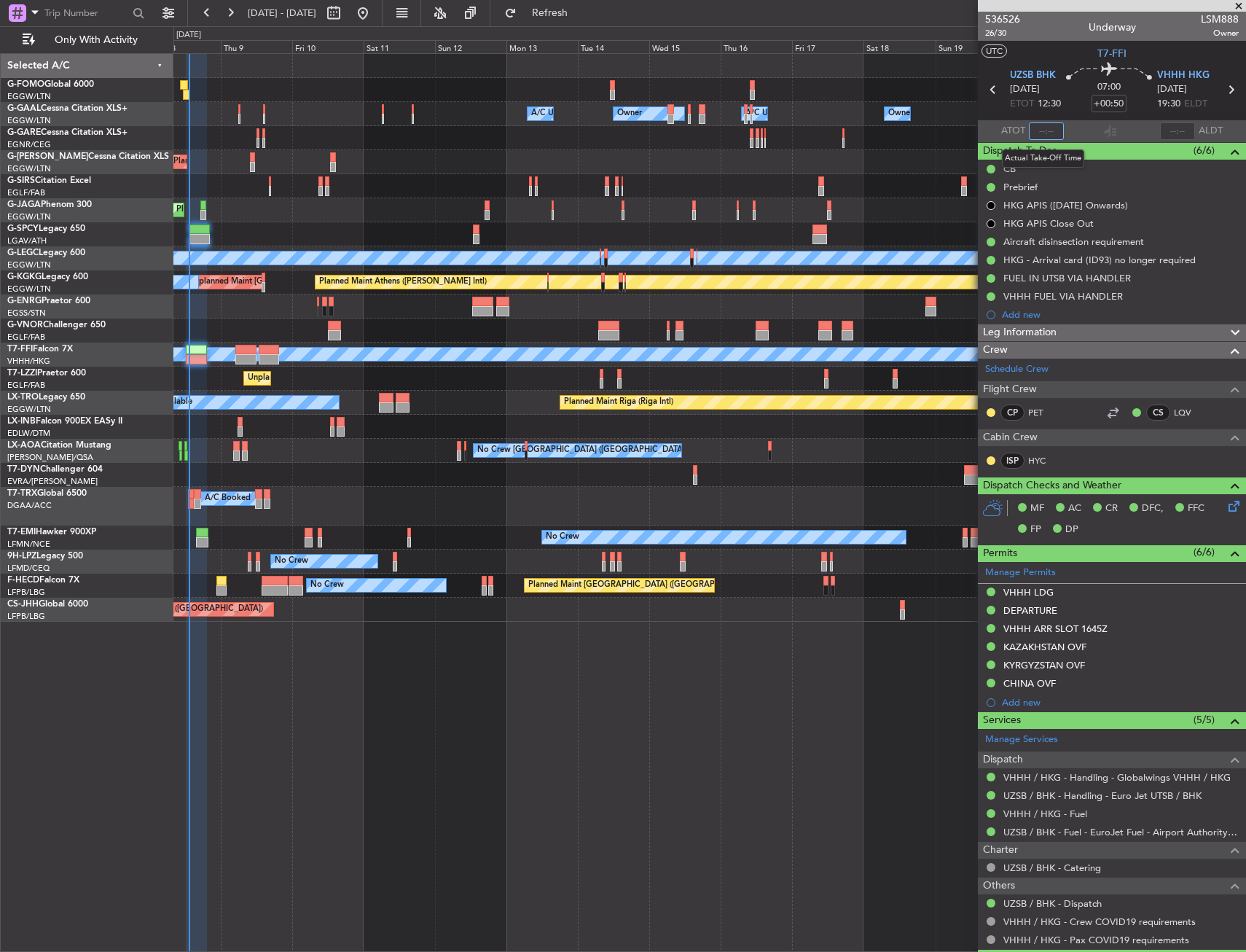
click at [1041, 124] on input "text" at bounding box center [1046, 131] width 35 height 17
click at [1031, 41] on section "UTC T7-FFI" at bounding box center [1113, 51] width 268 height 22
type input "13:24"
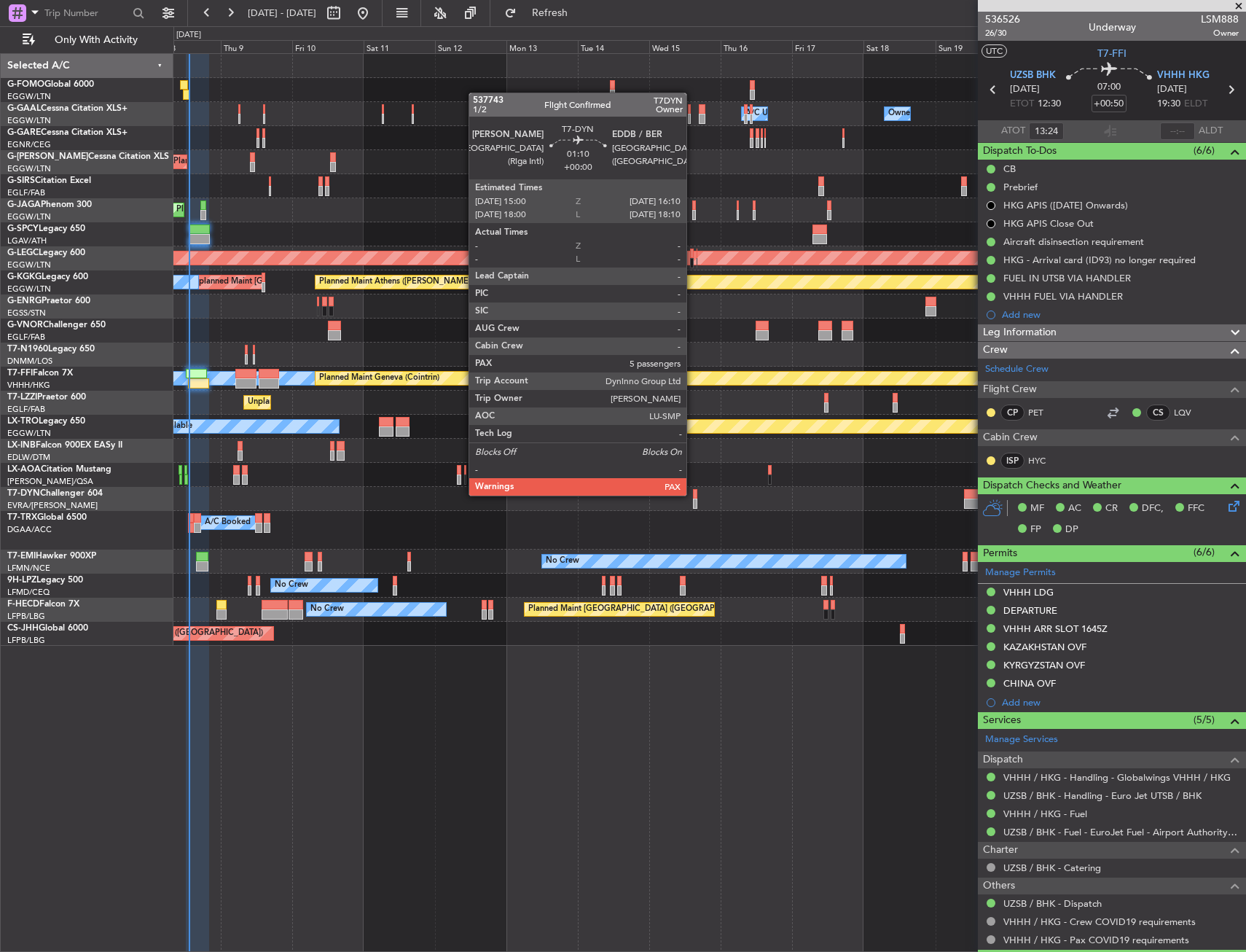
click at [693, 495] on div at bounding box center [695, 494] width 3 height 10
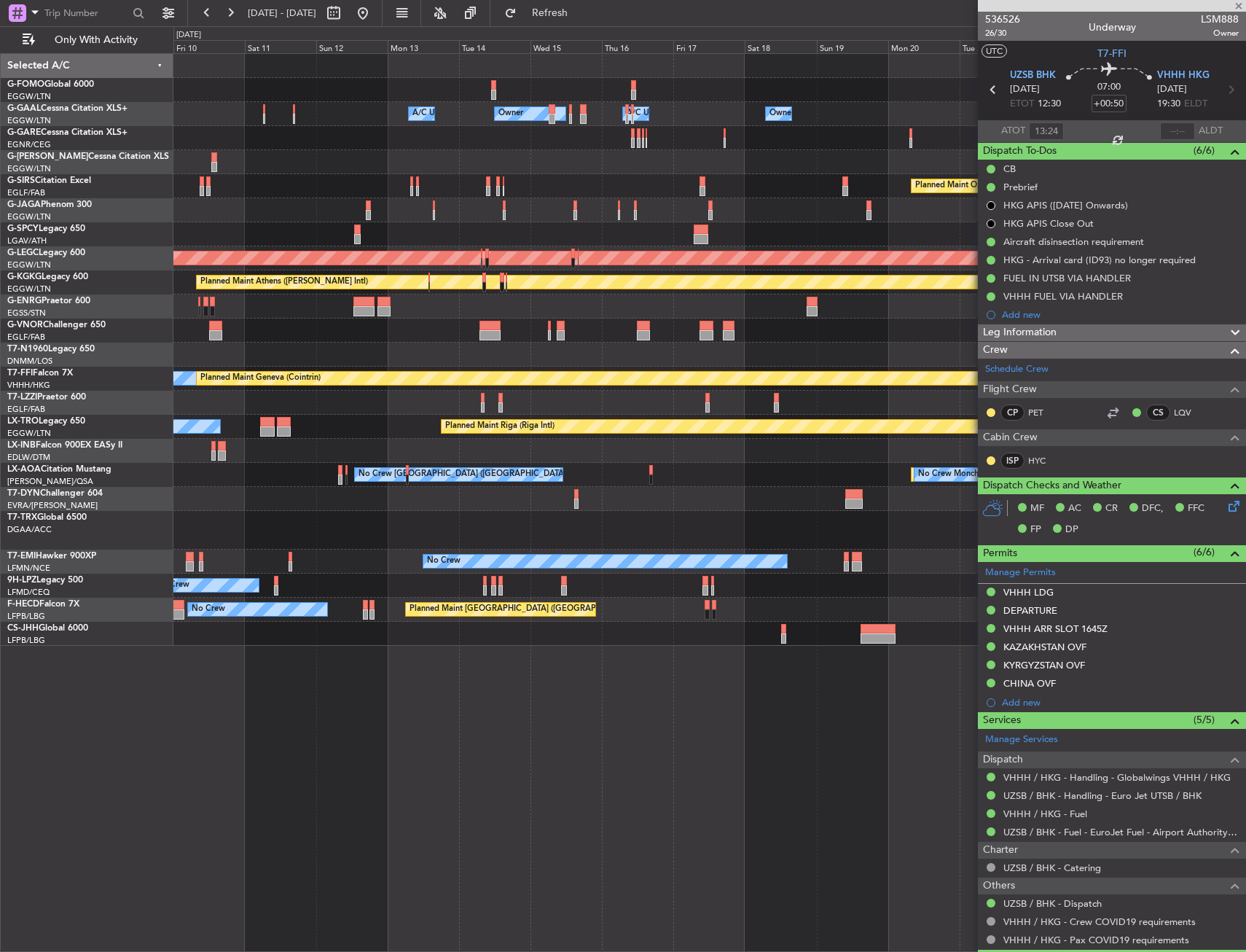
click at [642, 537] on div "Owner Owner A/C Unavailable Owner A/C Unavailable Owner Planned Maint London (L…" at bounding box center [709, 350] width 1072 height 592
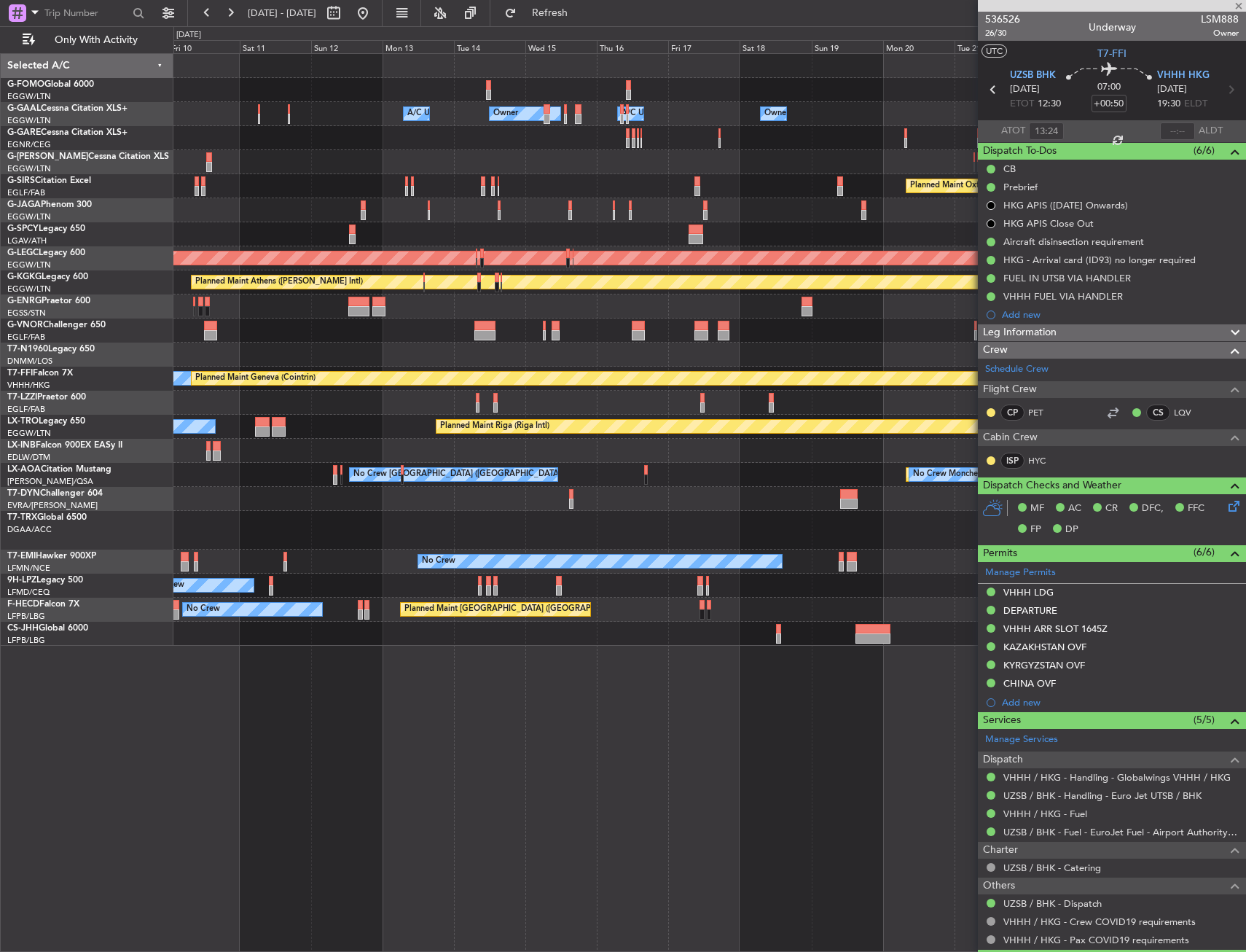
type input "5"
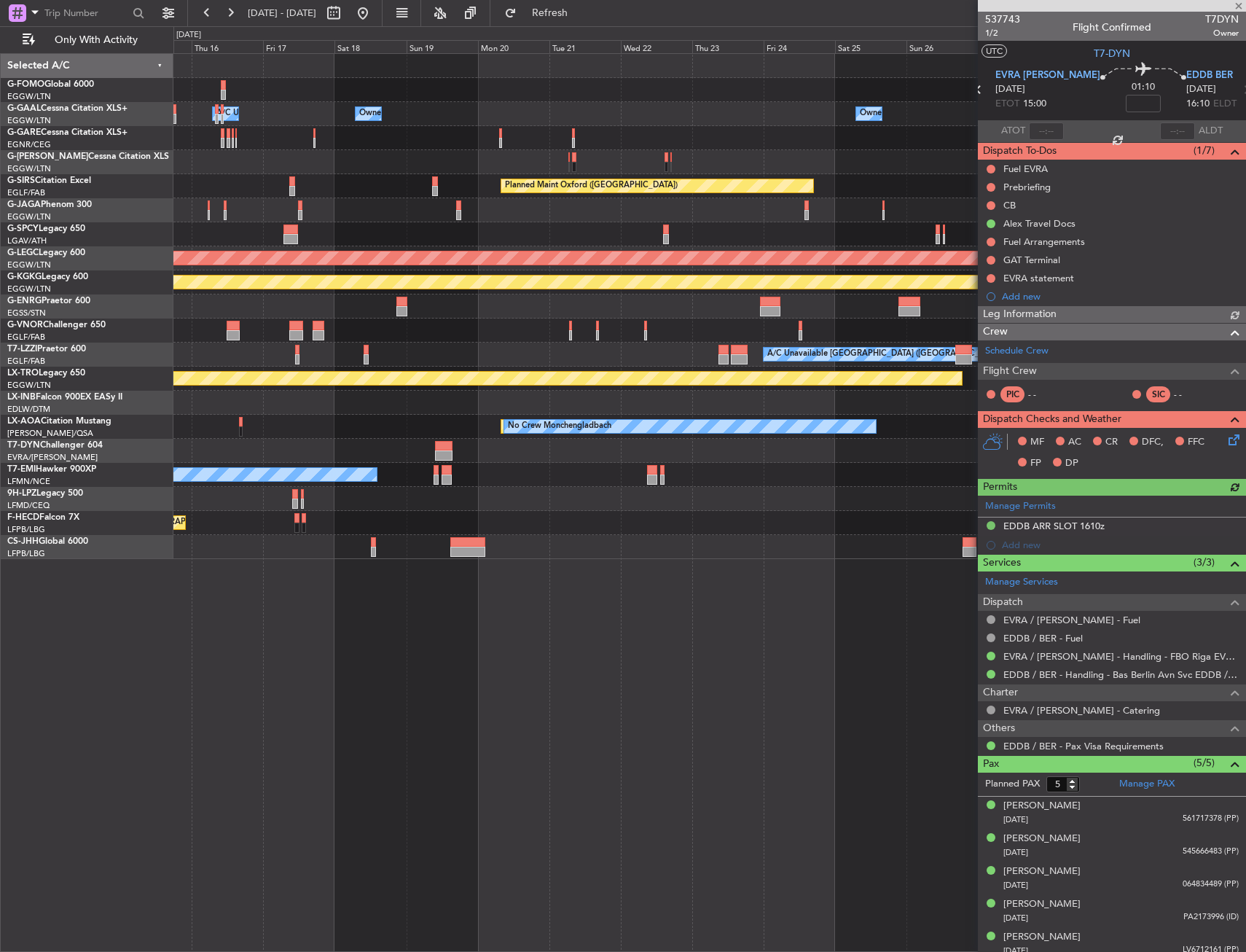
click at [283, 543] on div "Owner A/C Unavailable Owner Owner A/C Unavailable Owner Owner Planned Maint Oxf…" at bounding box center [709, 307] width 1072 height 505
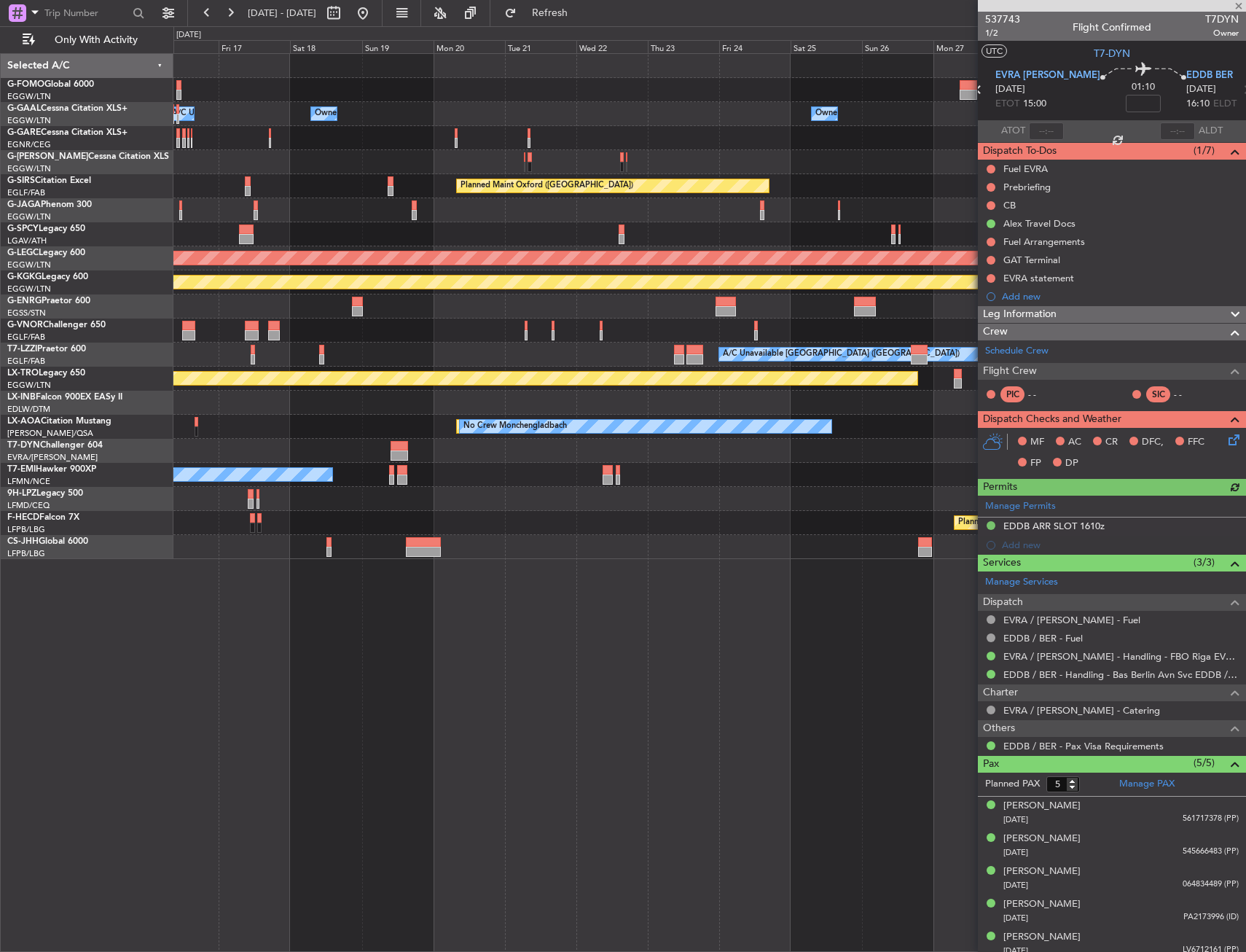
click at [97, 581] on div "Owner A/C Unavailable Owner Owner A/C Unavailable Owner Owner Planned Maint Oxf…" at bounding box center [623, 489] width 1246 height 925
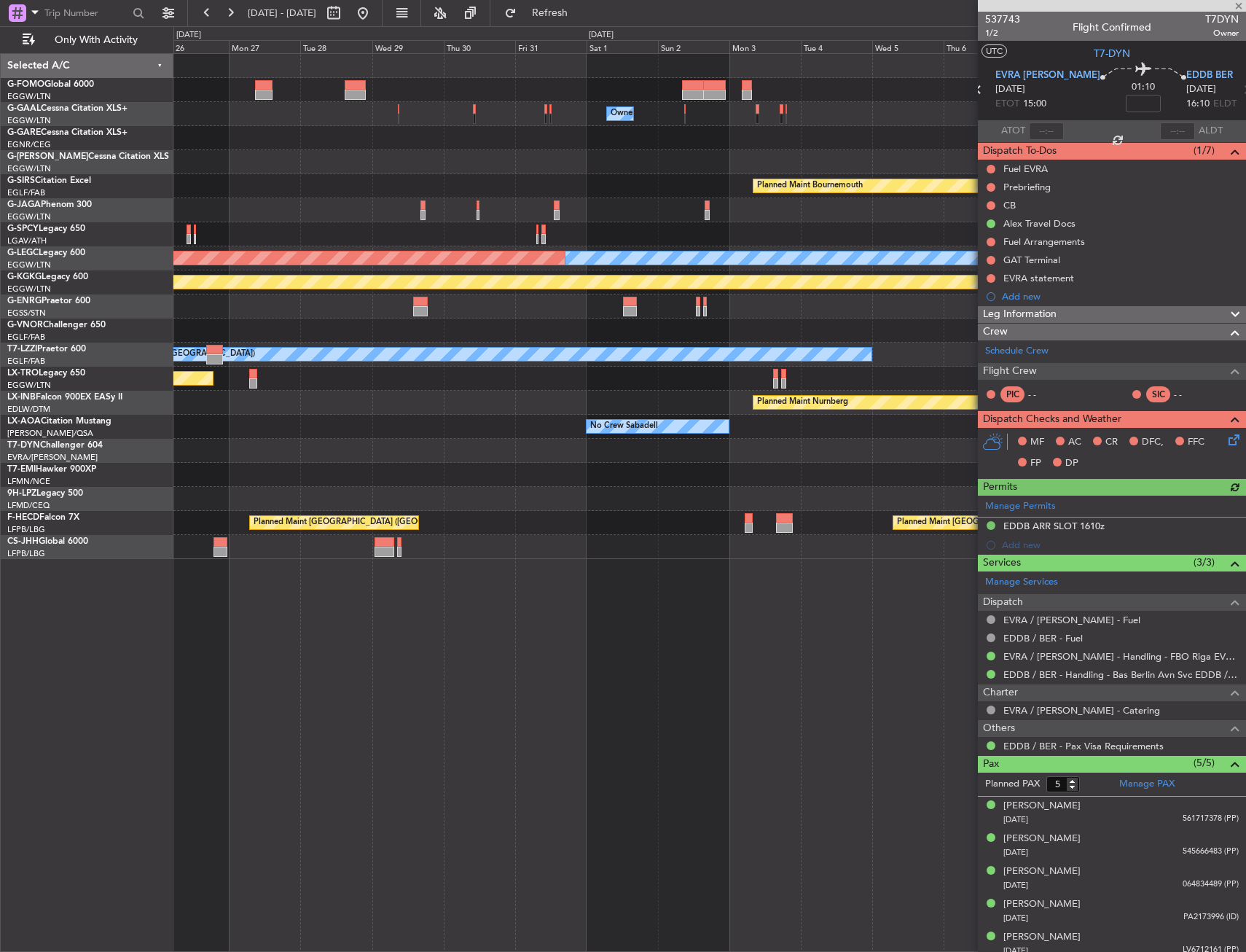
click at [33, 604] on div "Owner Owner Planned Maint Bournemouth Planned Maint Bournemouth Planned Maint O…" at bounding box center [623, 489] width 1246 height 925
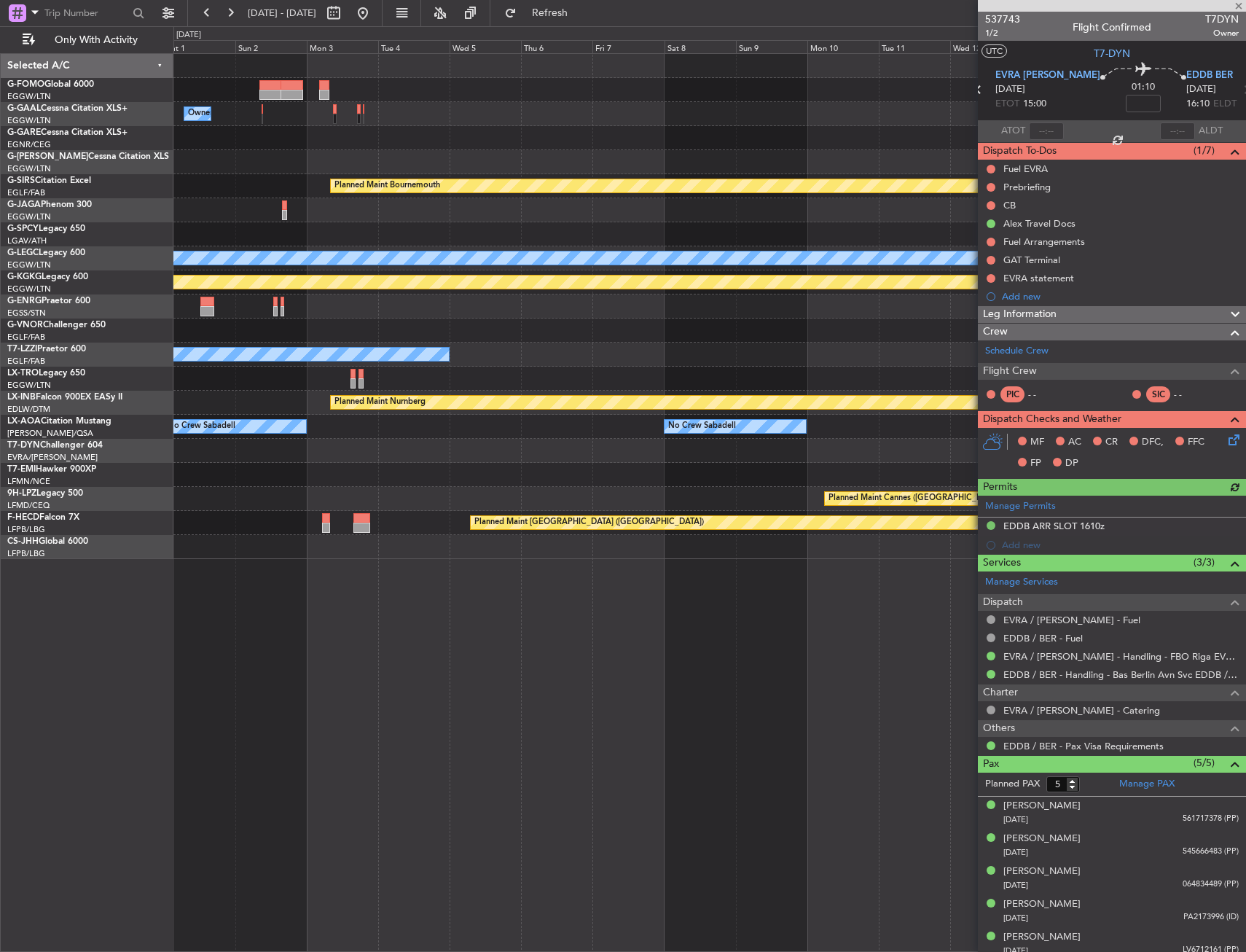
click at [170, 575] on div "Owner Planned Maint Bournemouth Planned Maint Bournemouth A/C Unavailable Londo…" at bounding box center [623, 489] width 1246 height 925
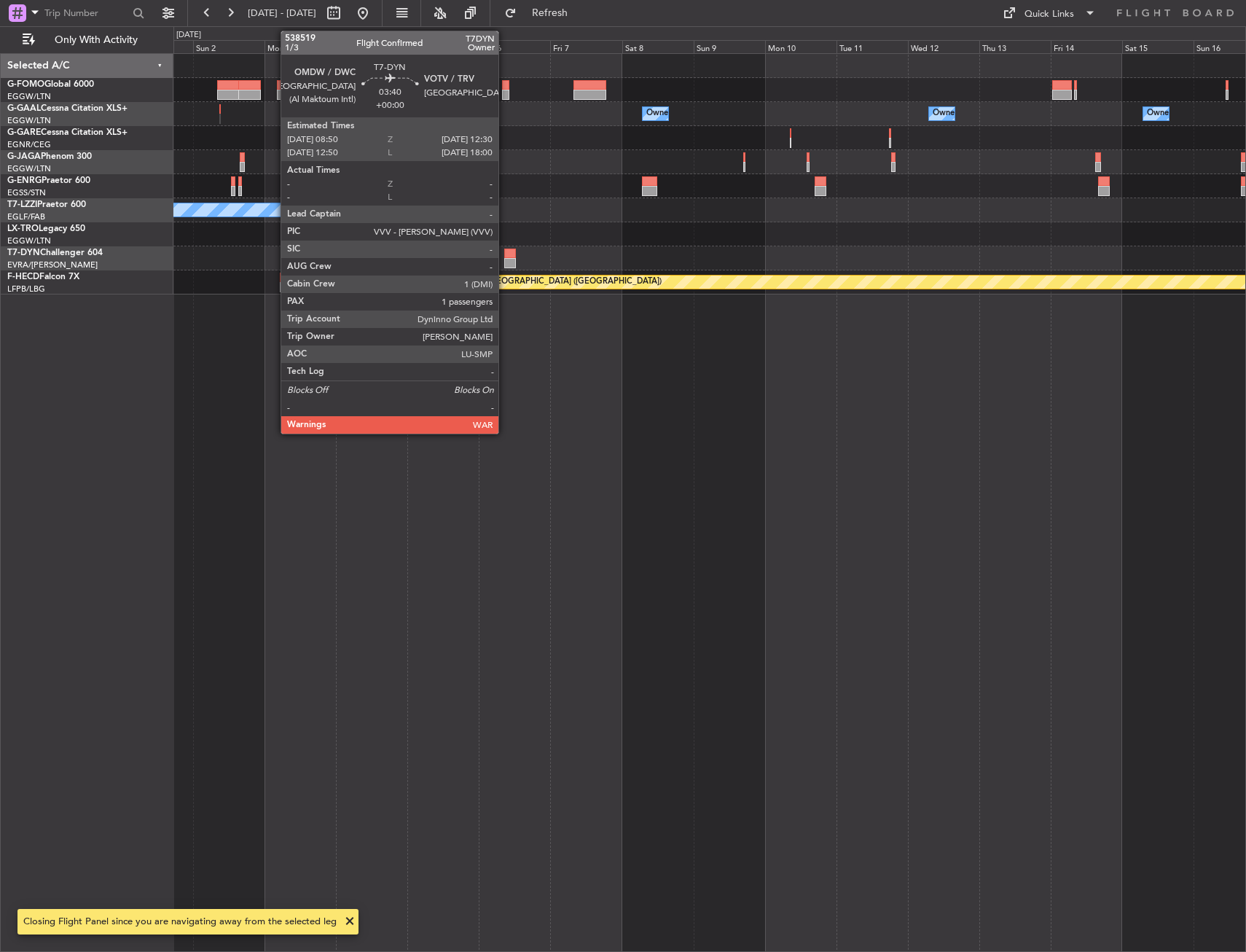
click at [505, 258] on div at bounding box center [510, 263] width 11 height 10
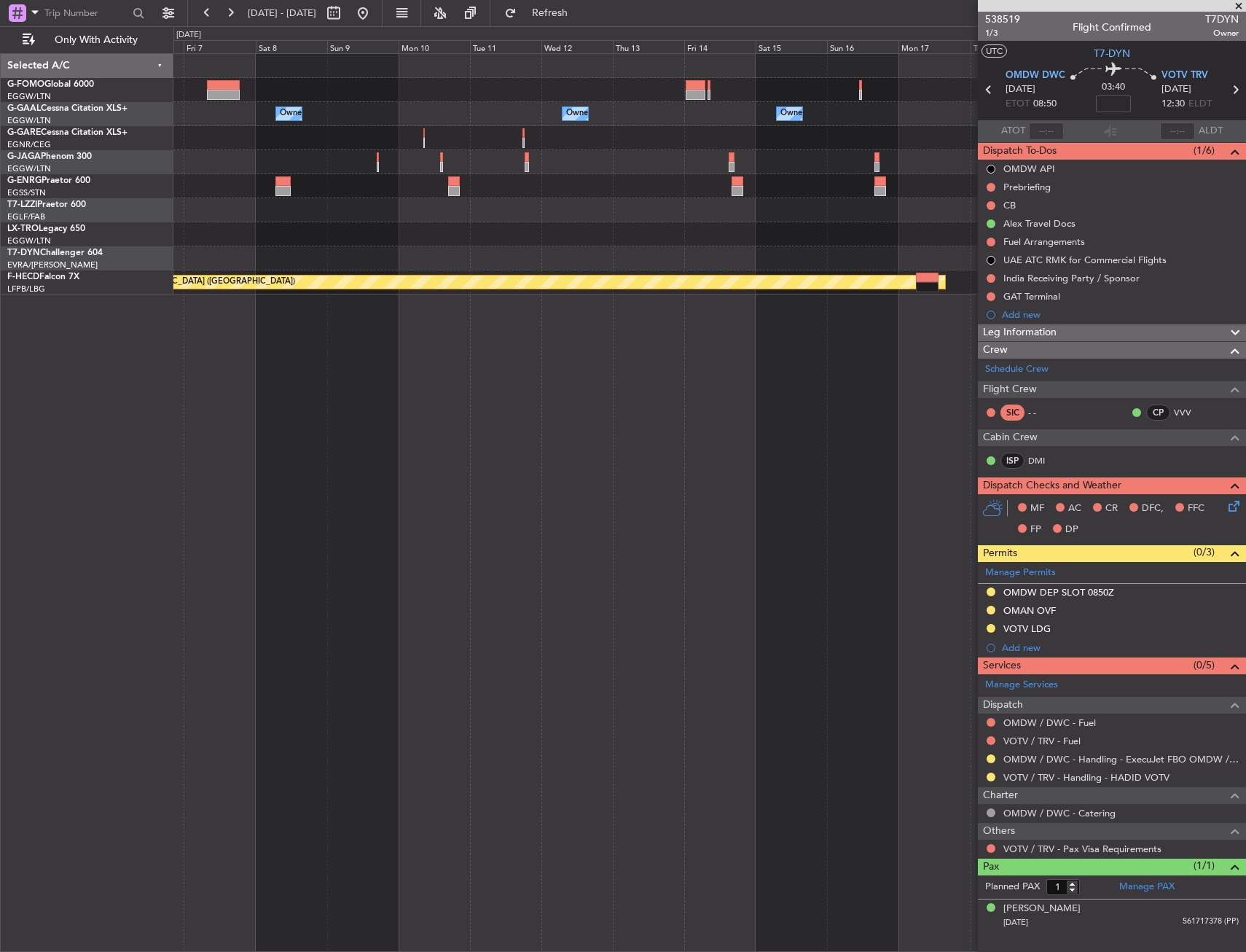
click at [386, 325] on div "Owner Owner Owner Owner Owner A/C Unavailable London (Luton) Planned Maint Riga…" at bounding box center [709, 502] width 1073 height 899
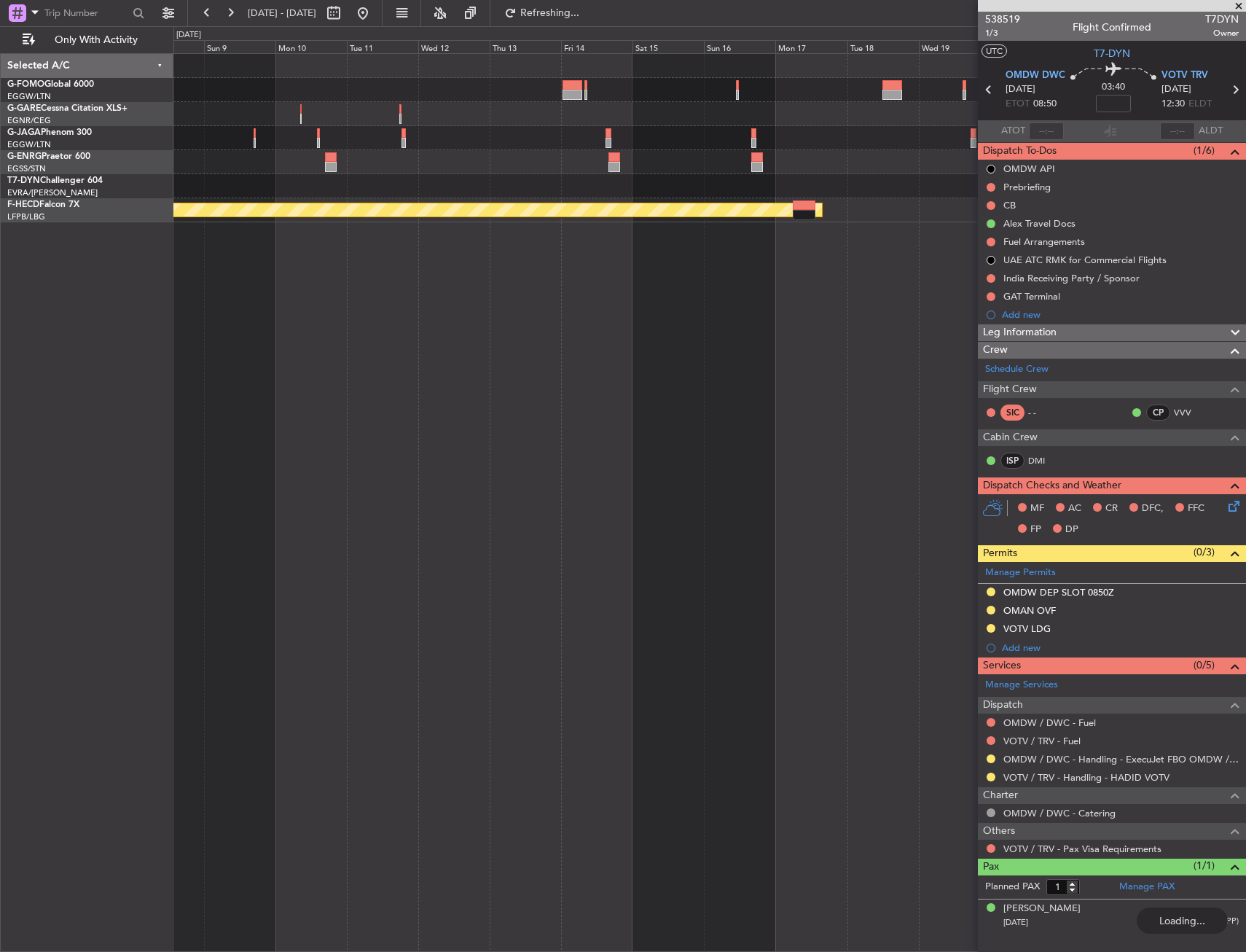
click at [259, 388] on div "Planned Maint Riga (Riga Intl) Planned Maint Paris (Le Bourget)" at bounding box center [709, 502] width 1073 height 899
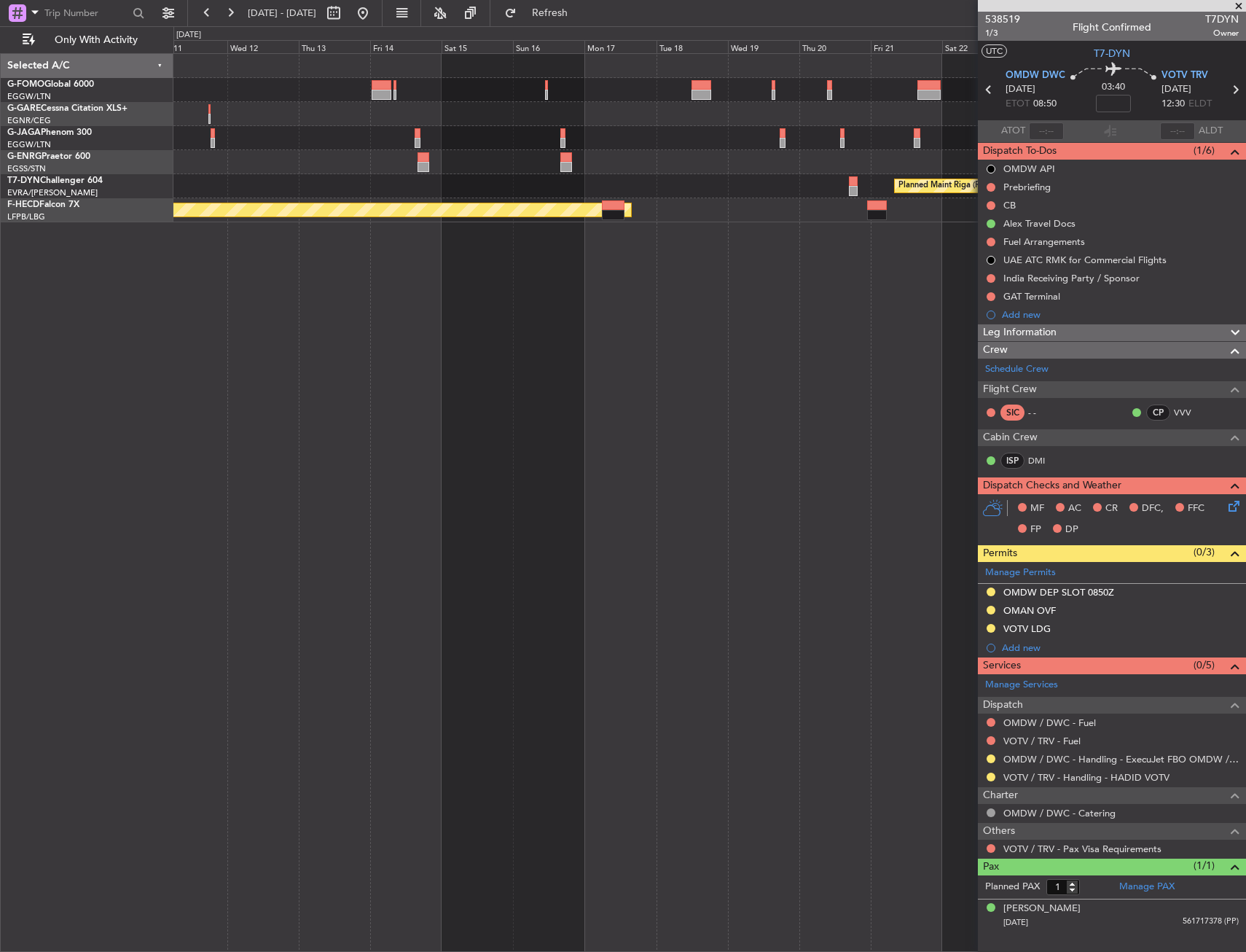
click at [245, 389] on div "Planned Maint Riga (Riga Intl) Planned Maint Paris (Le Bourget)" at bounding box center [709, 502] width 1073 height 899
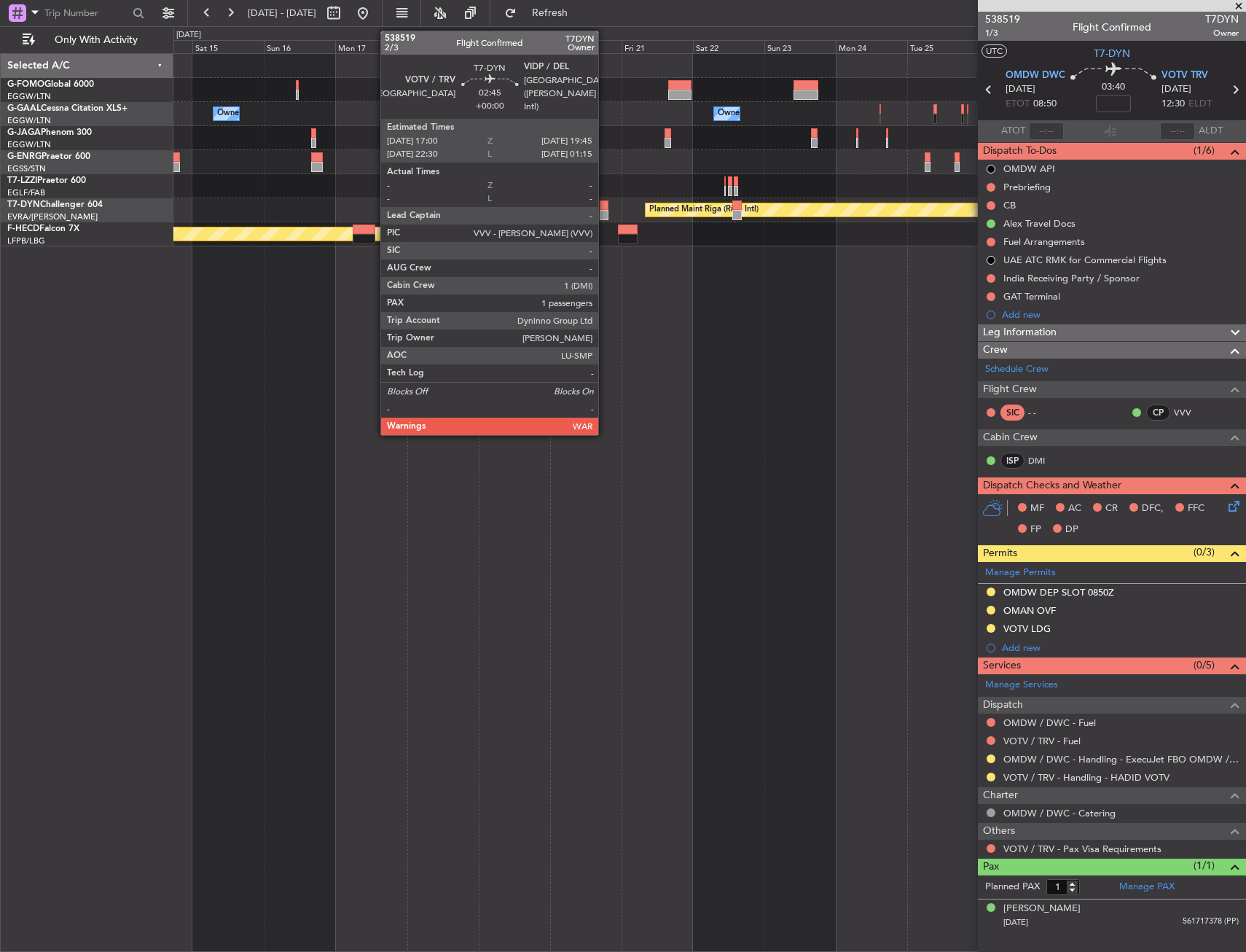
click at [605, 209] on div at bounding box center [604, 205] width 9 height 10
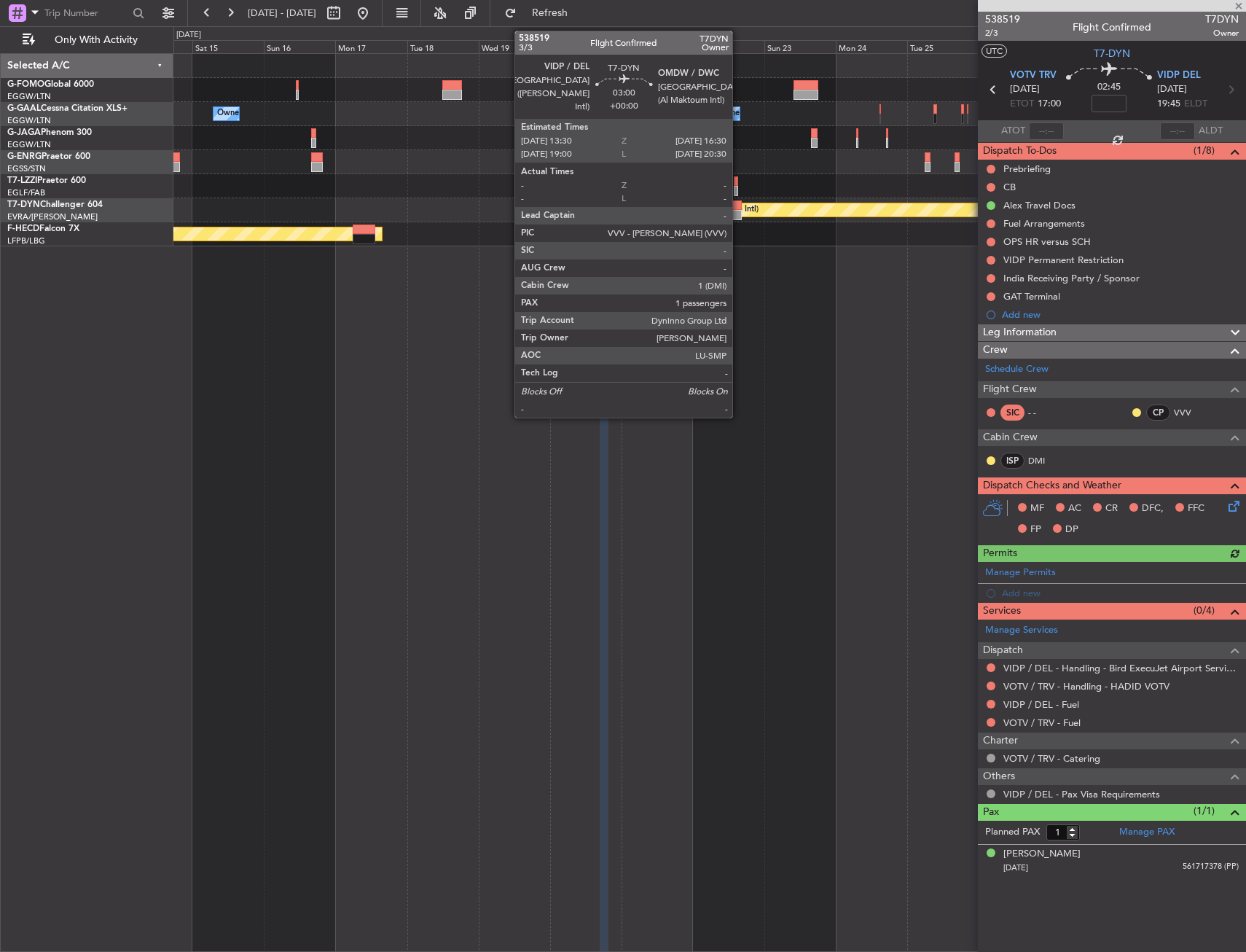
click at [739, 211] on div at bounding box center [736, 215] width 9 height 10
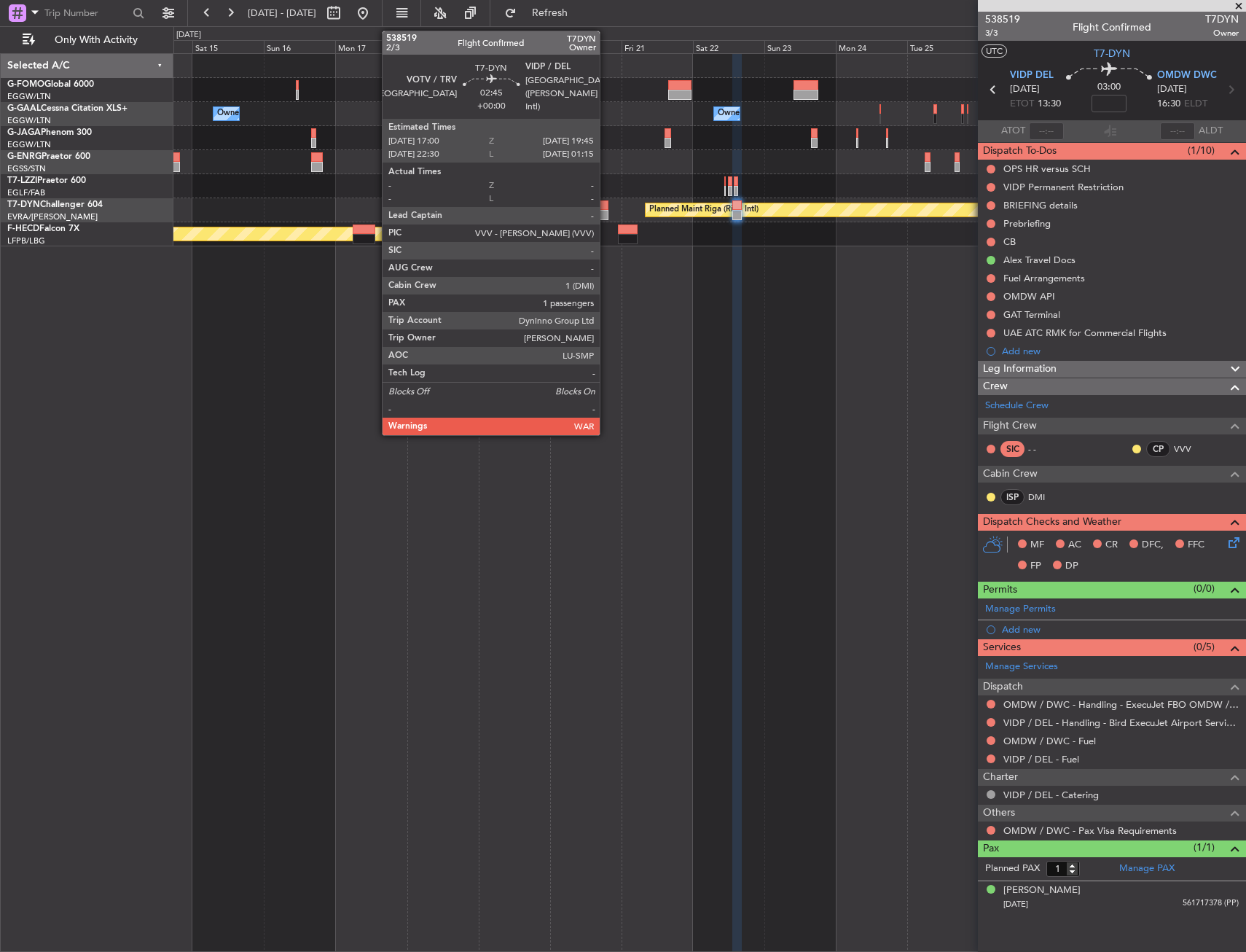
click at [606, 202] on div at bounding box center [604, 205] width 9 height 10
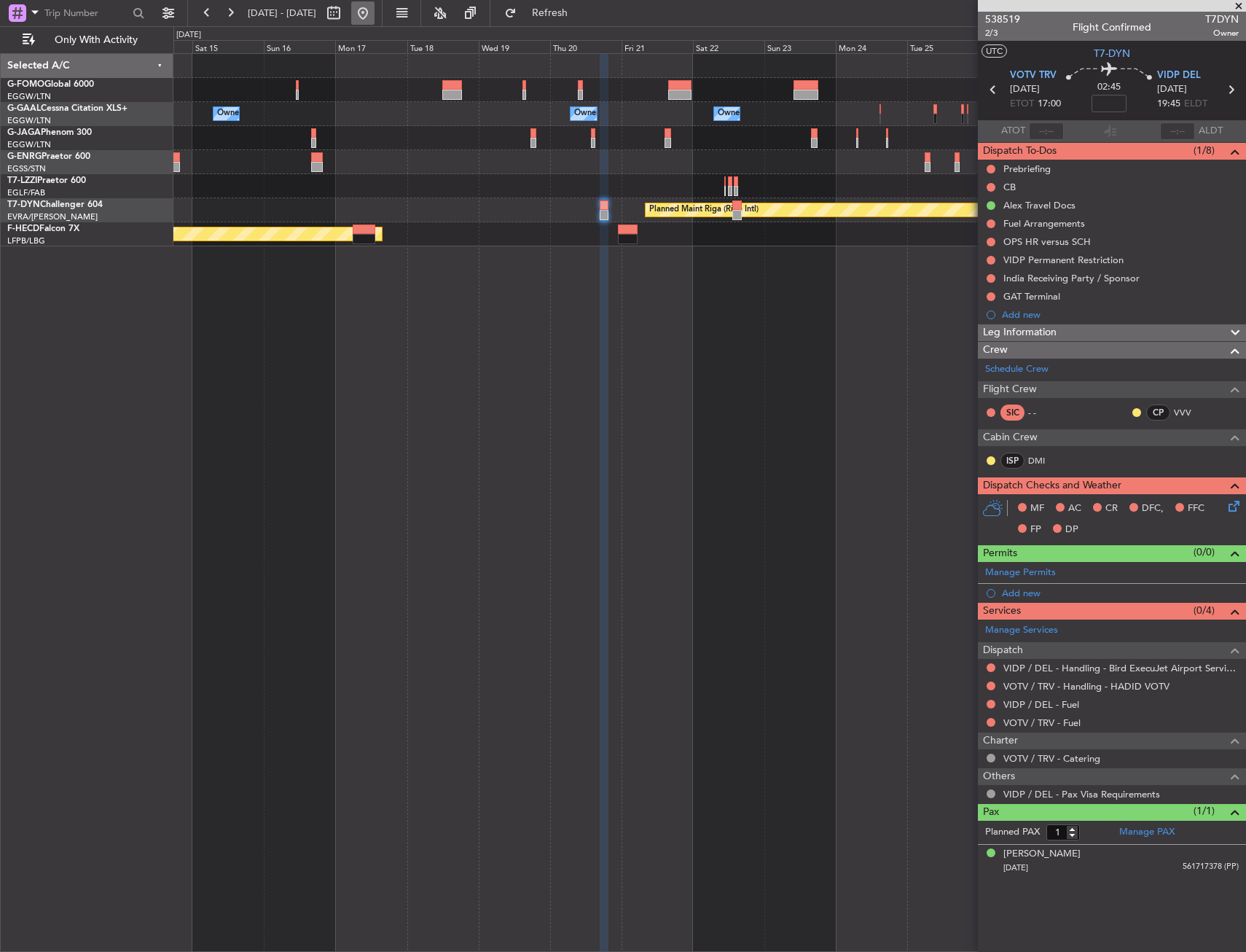
click at [374, 18] on button at bounding box center [363, 13] width 23 height 23
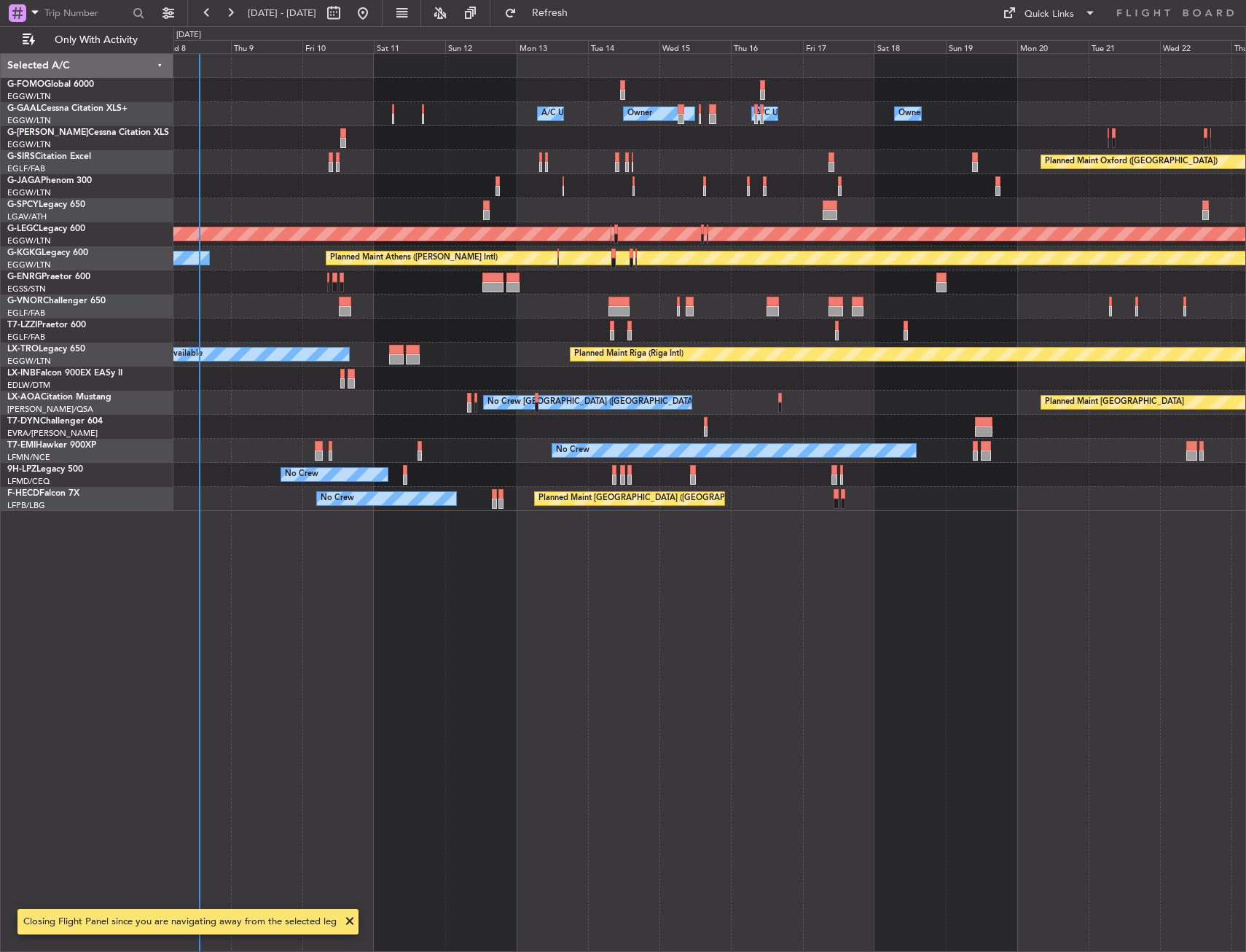
click at [365, 423] on div "Owner Owner A/C Unavailable Owner A/C Unavailable Owner Planned Maint Oxford (K…" at bounding box center [709, 502] width 1073 height 899
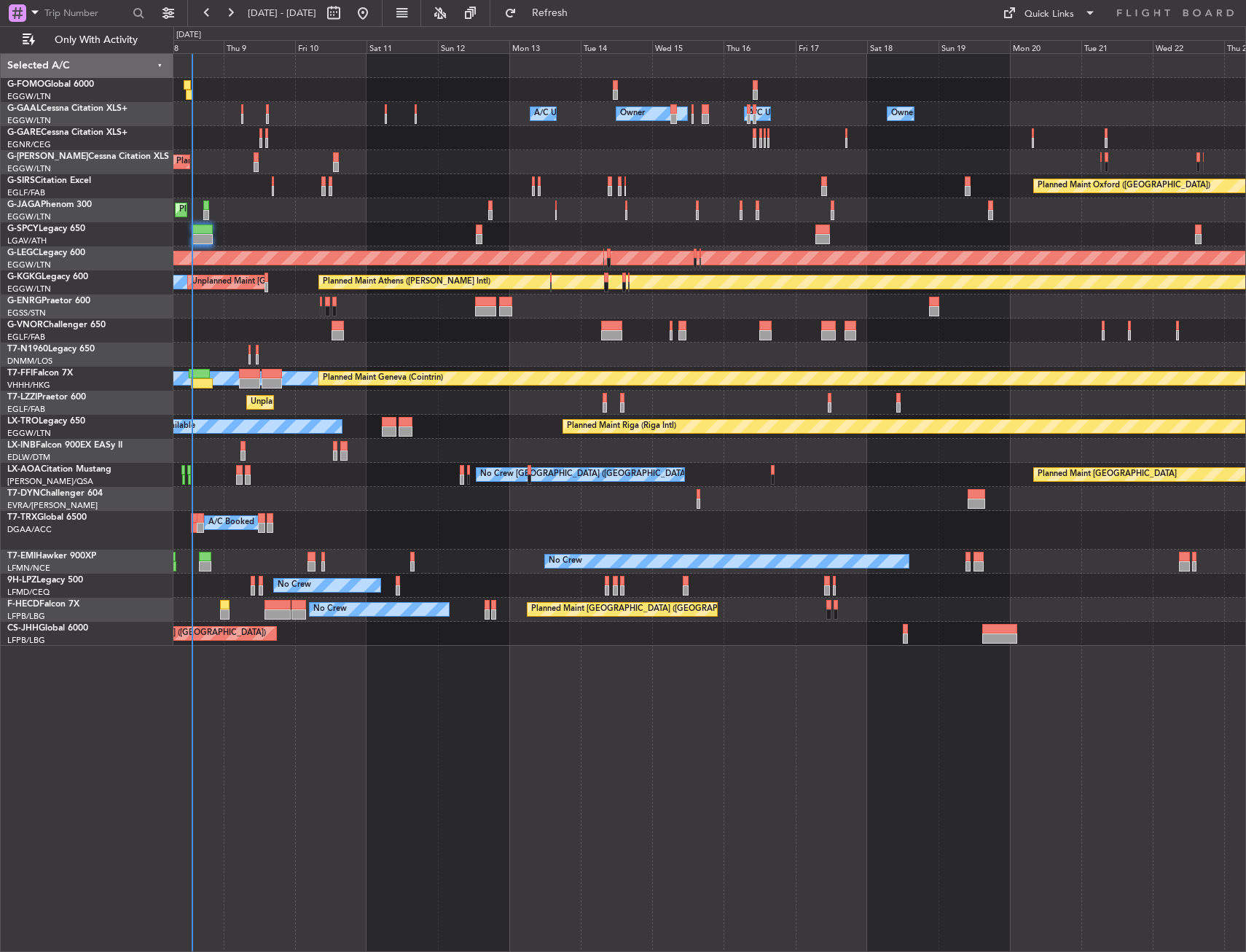
click at [325, 505] on div at bounding box center [709, 499] width 1072 height 24
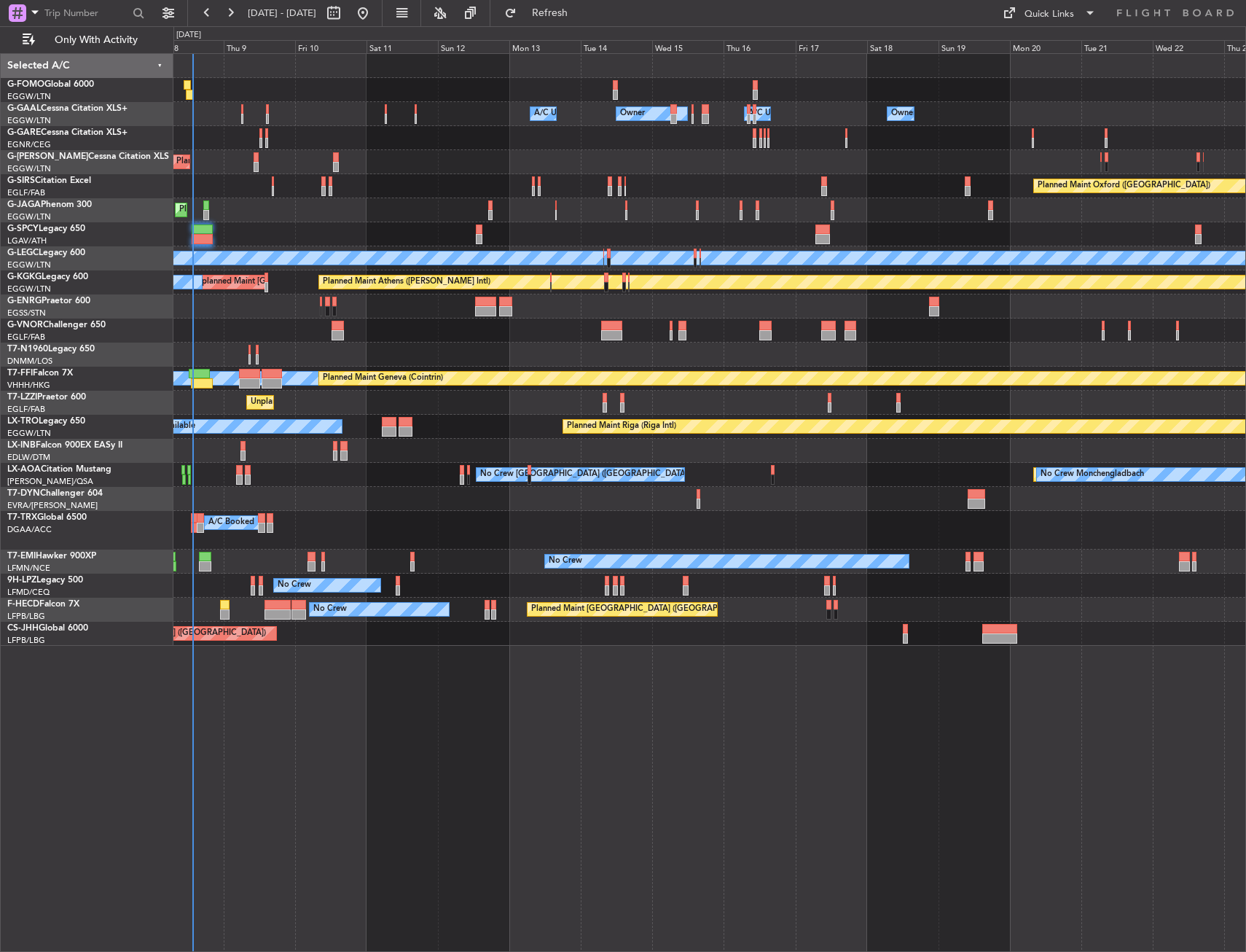
click at [296, 346] on div at bounding box center [709, 355] width 1072 height 24
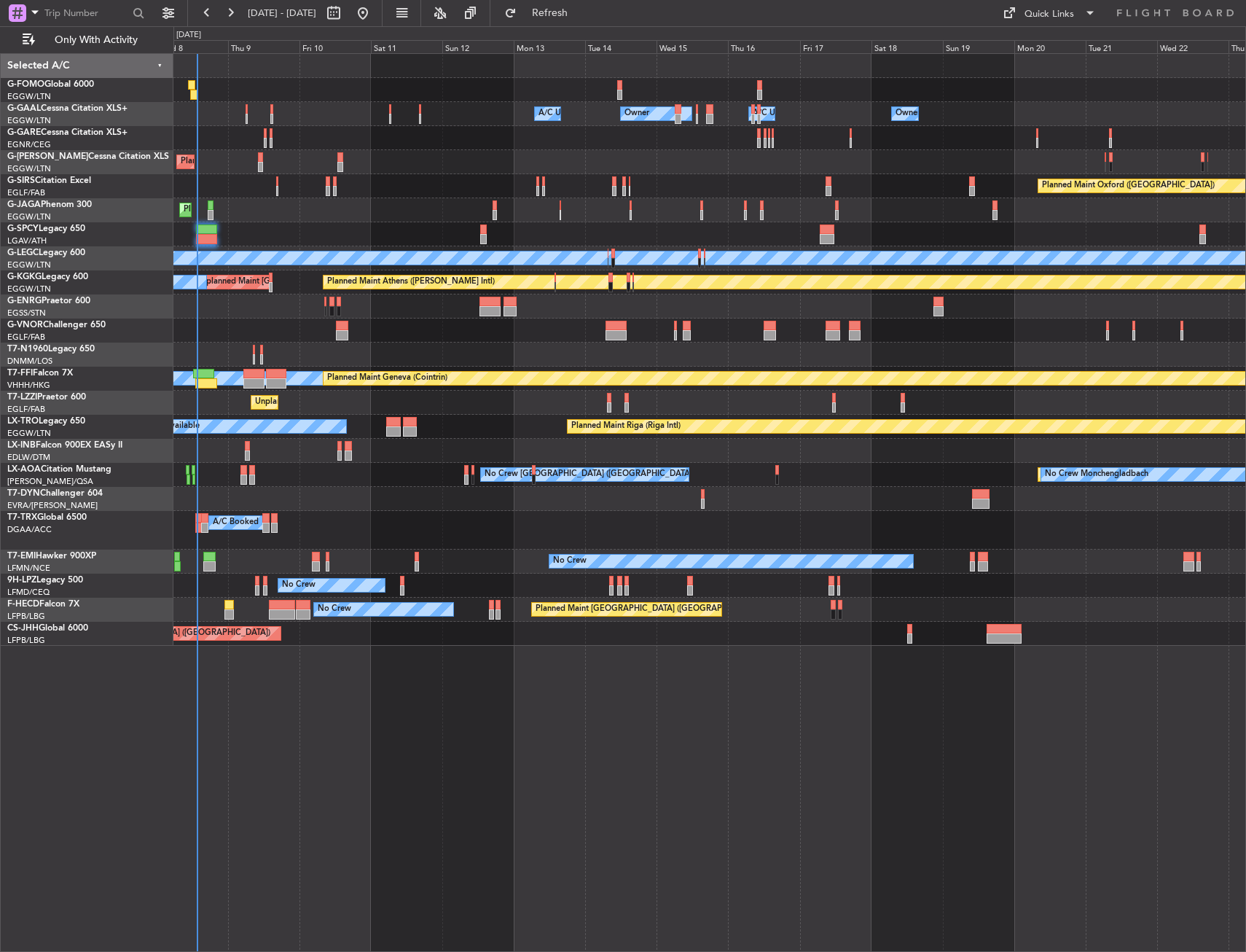
click at [276, 347] on div at bounding box center [709, 355] width 1072 height 24
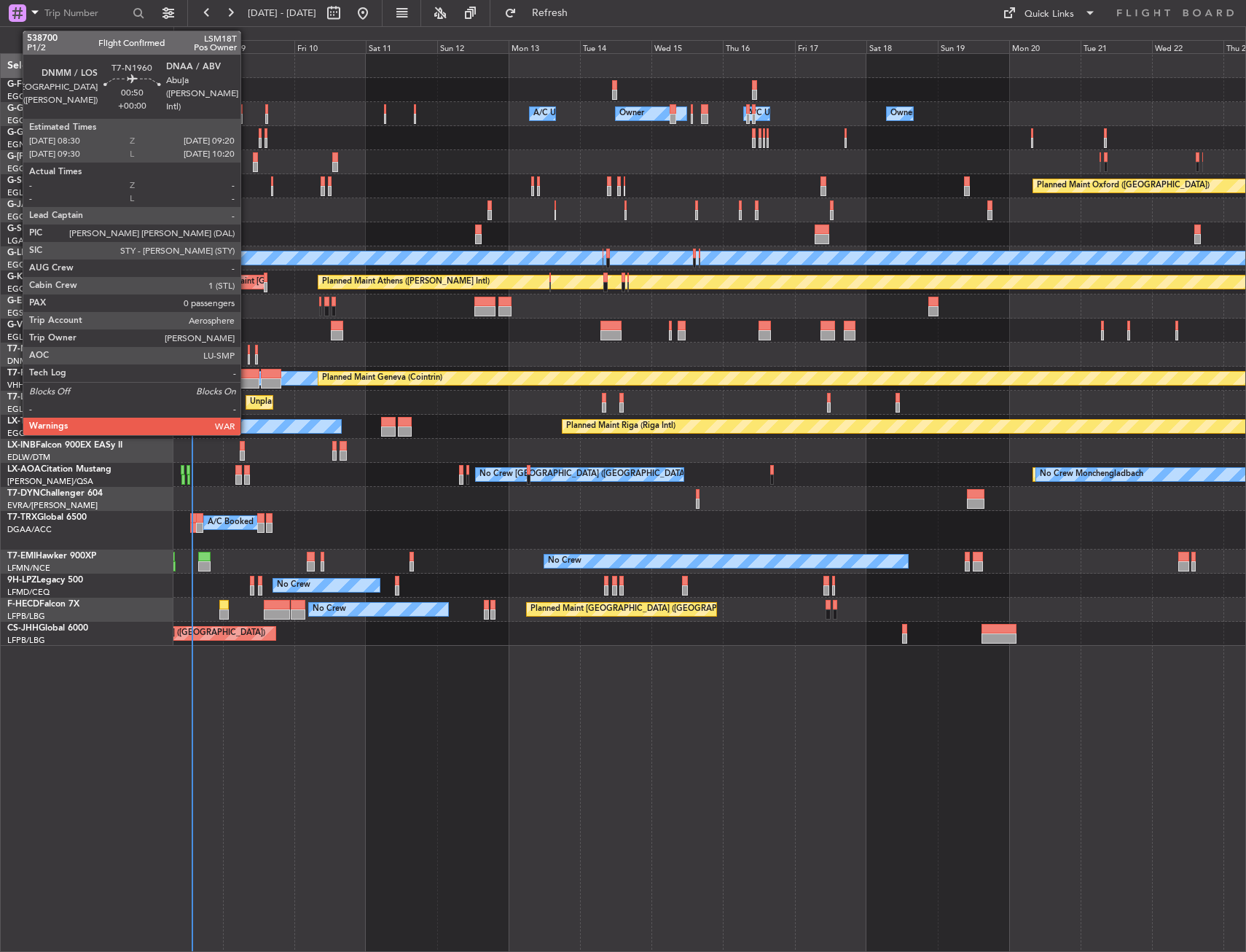
click at [248, 358] on div at bounding box center [249, 360] width 3 height 10
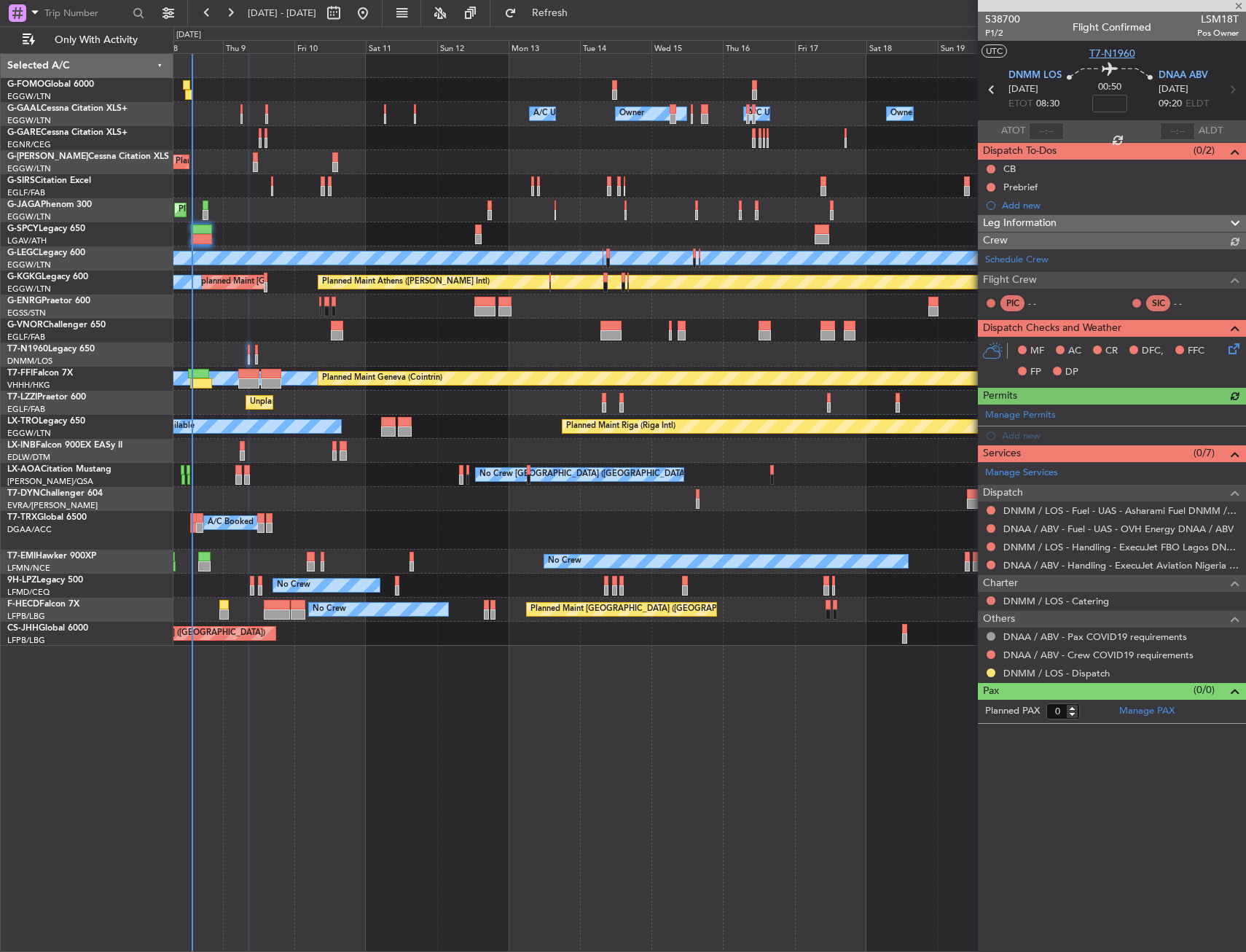
click at [1096, 51] on span "T7-N1960" at bounding box center [1112, 53] width 46 height 15
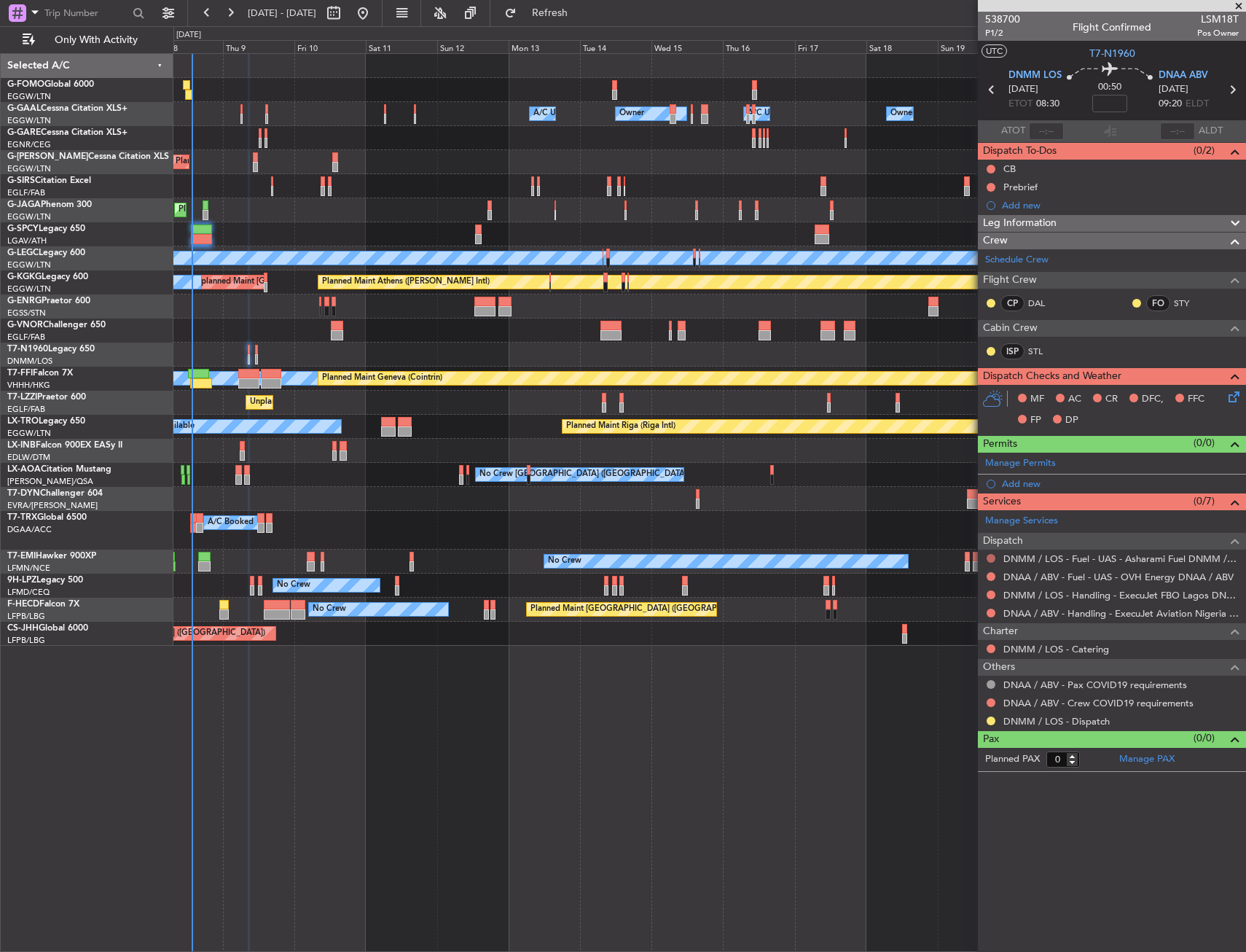
click at [988, 555] on button at bounding box center [991, 558] width 9 height 9
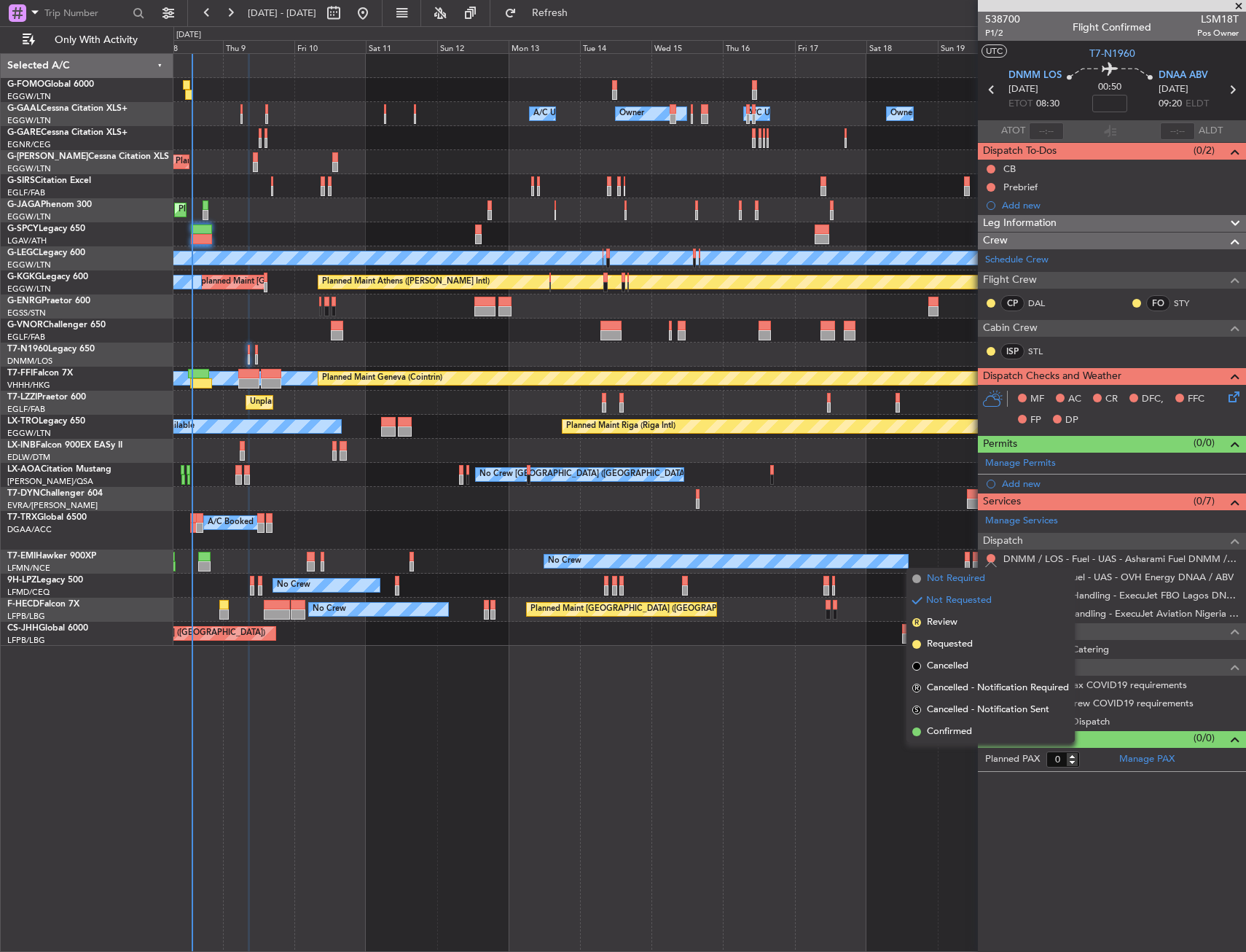
click at [954, 577] on span "Not Required" at bounding box center [956, 579] width 58 height 15
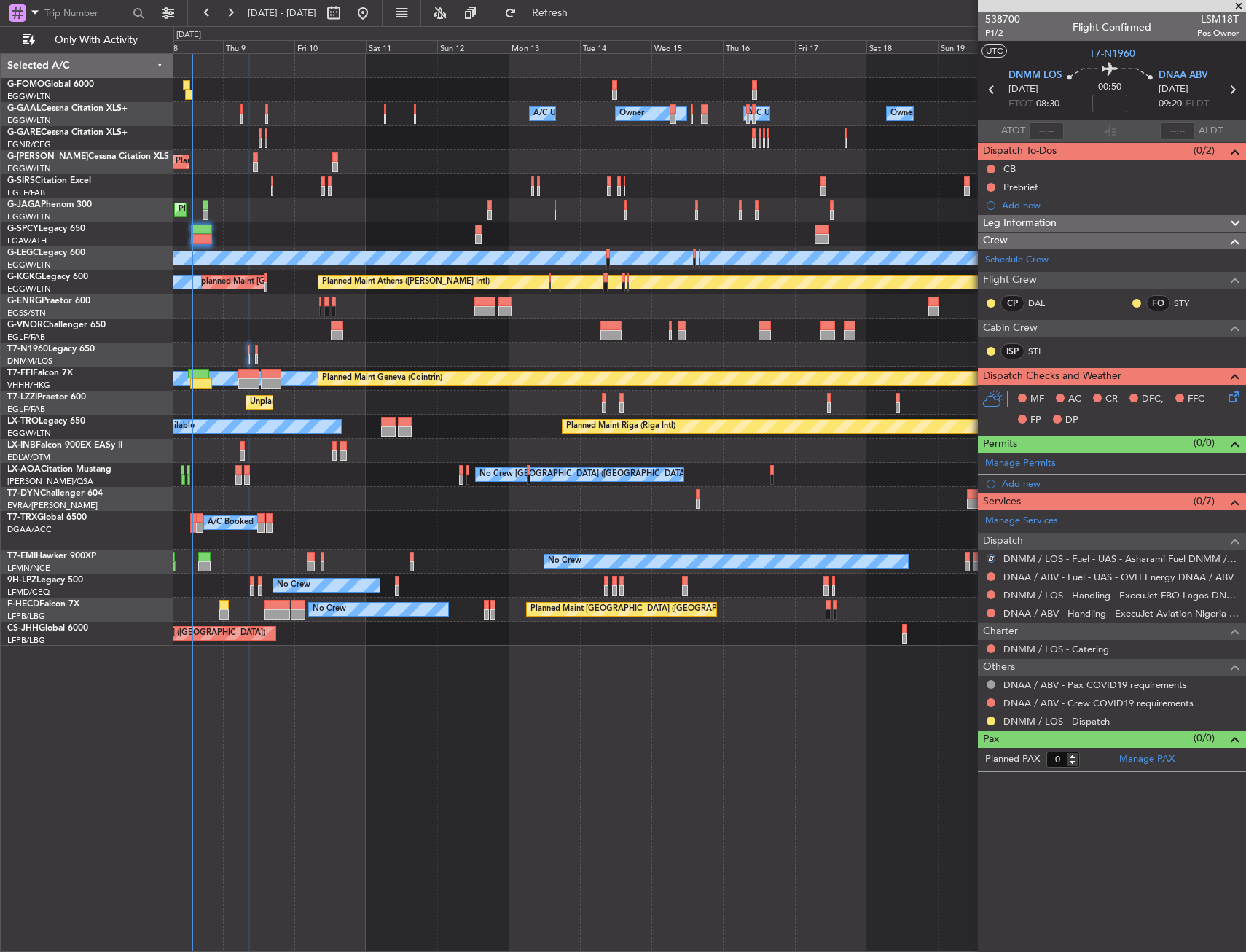
click at [991, 577] on button at bounding box center [991, 577] width 9 height 9
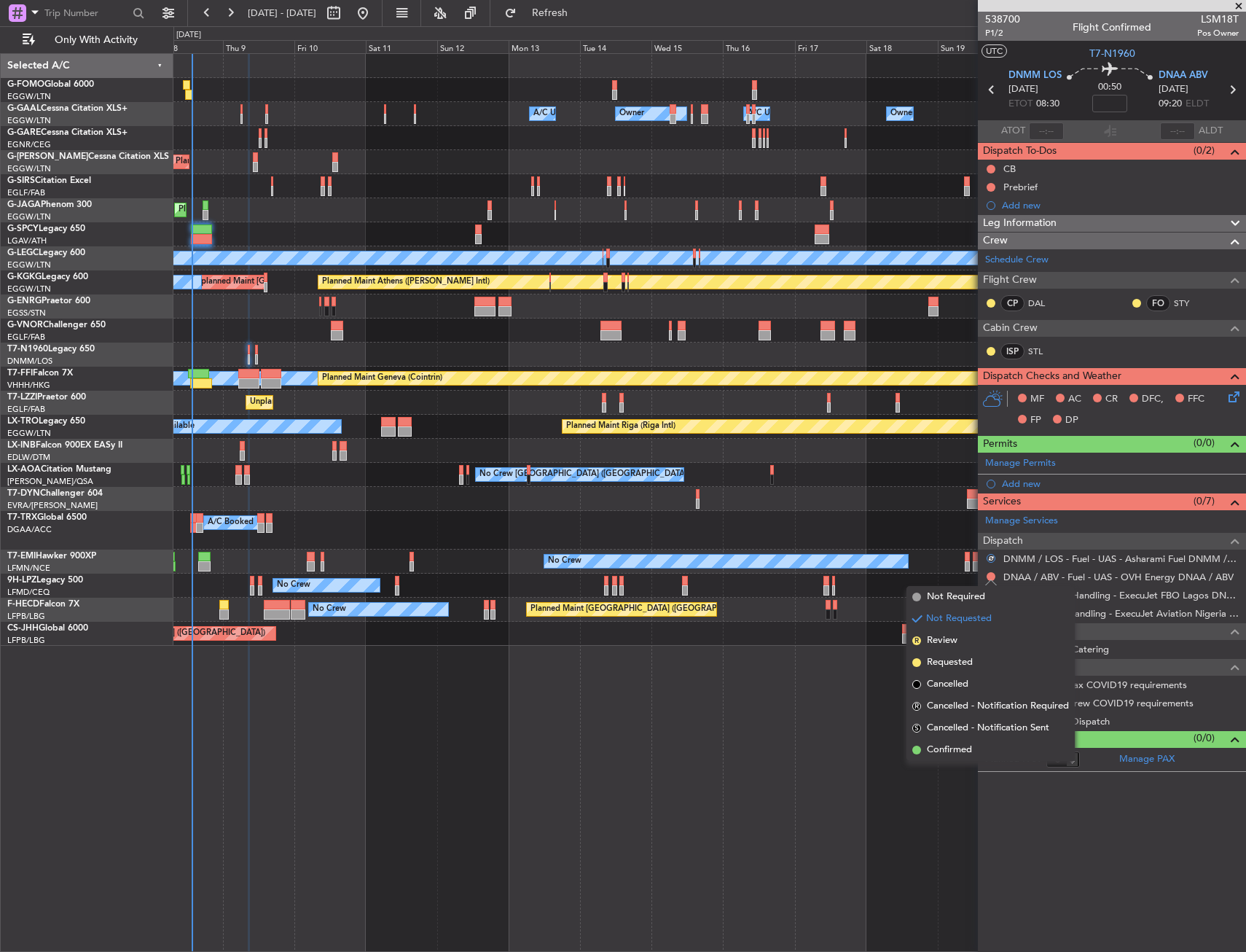
click at [967, 596] on div "Not Requested" at bounding box center [992, 600] width 62 height 18
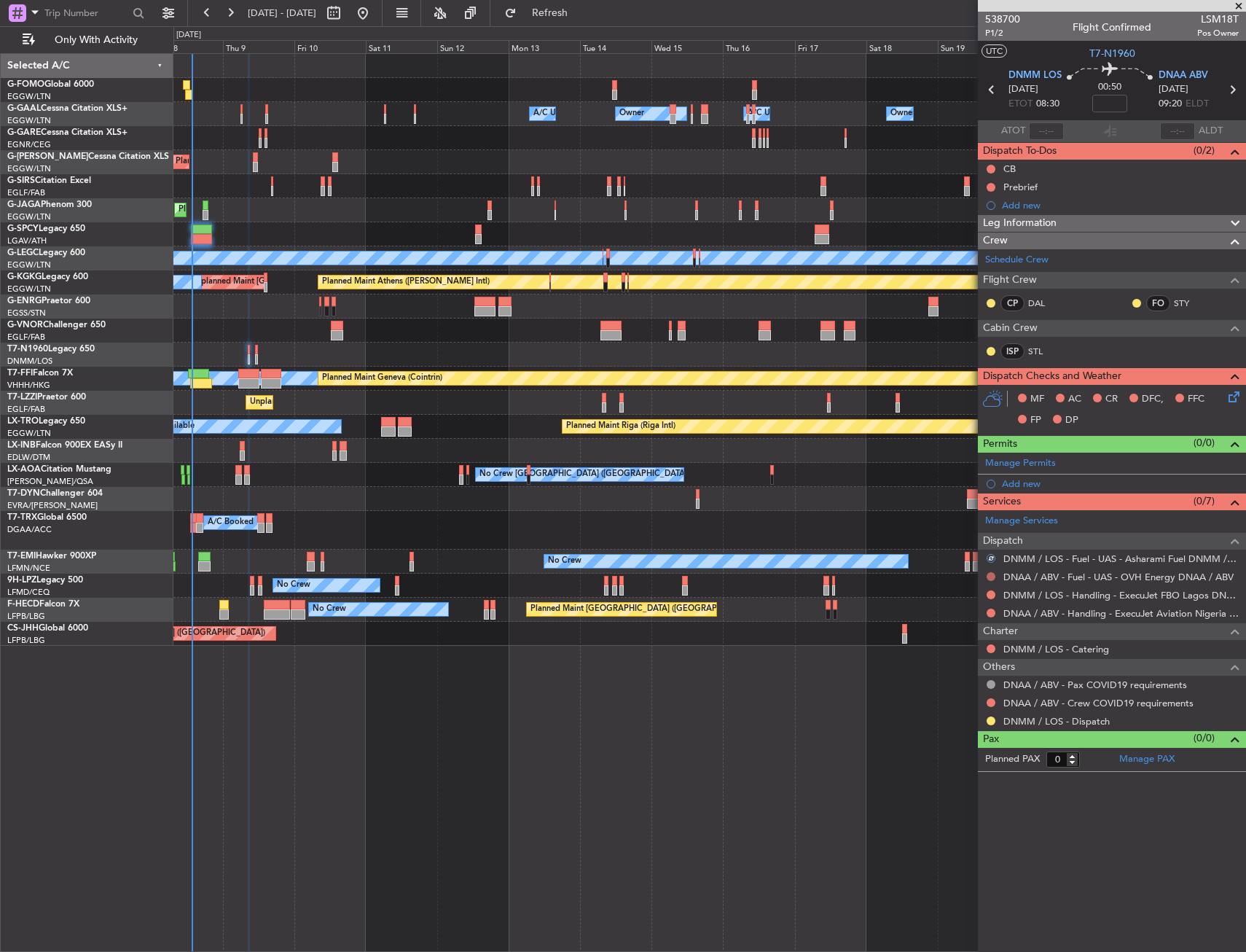
drag, startPoint x: 995, startPoint y: 575, endPoint x: 968, endPoint y: 592, distance: 31.9
click at [994, 575] on button at bounding box center [991, 577] width 9 height 9
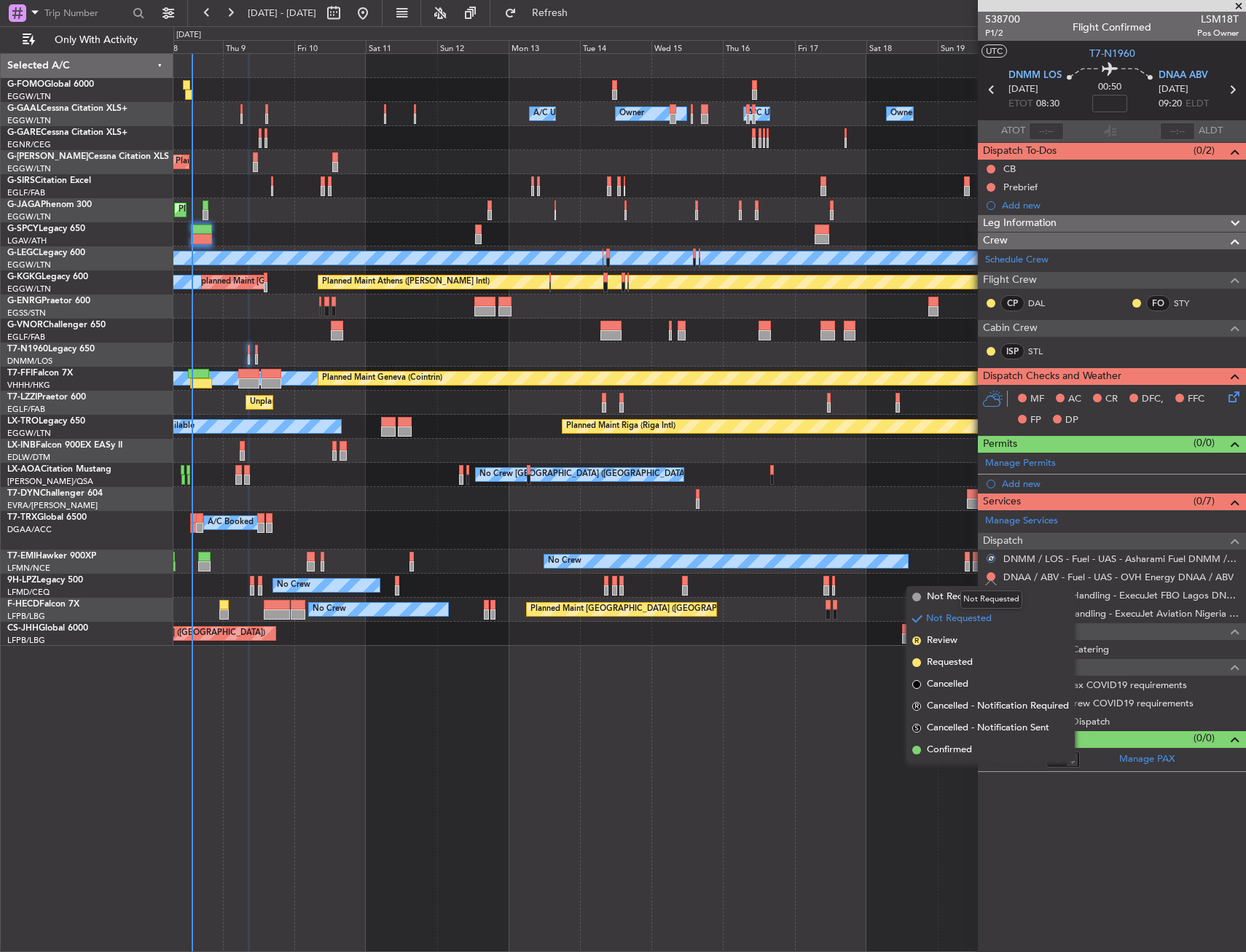
click at [953, 597] on mat-tooltip-component "Not Requested" at bounding box center [991, 599] width 82 height 39
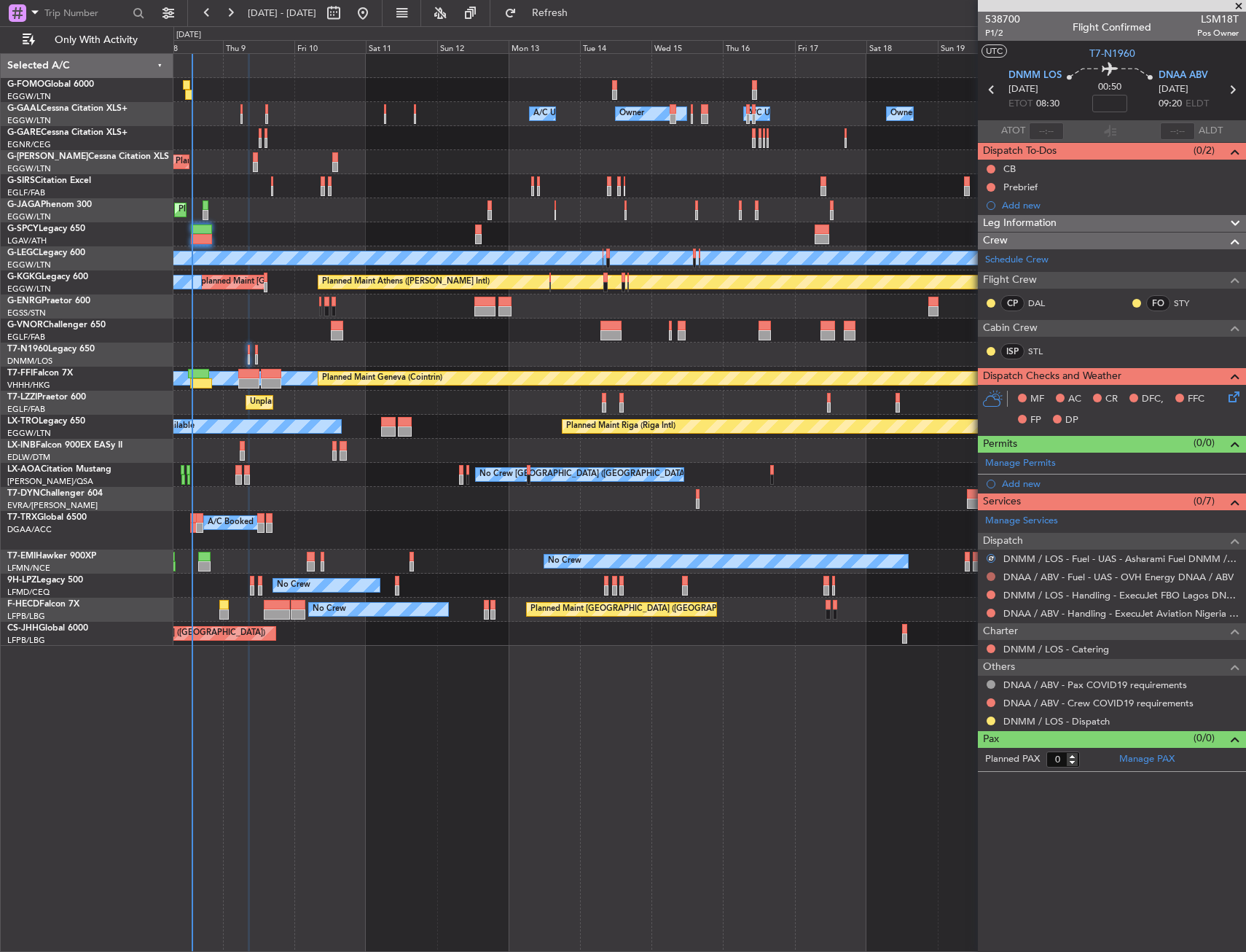
click at [988, 577] on button at bounding box center [991, 577] width 9 height 9
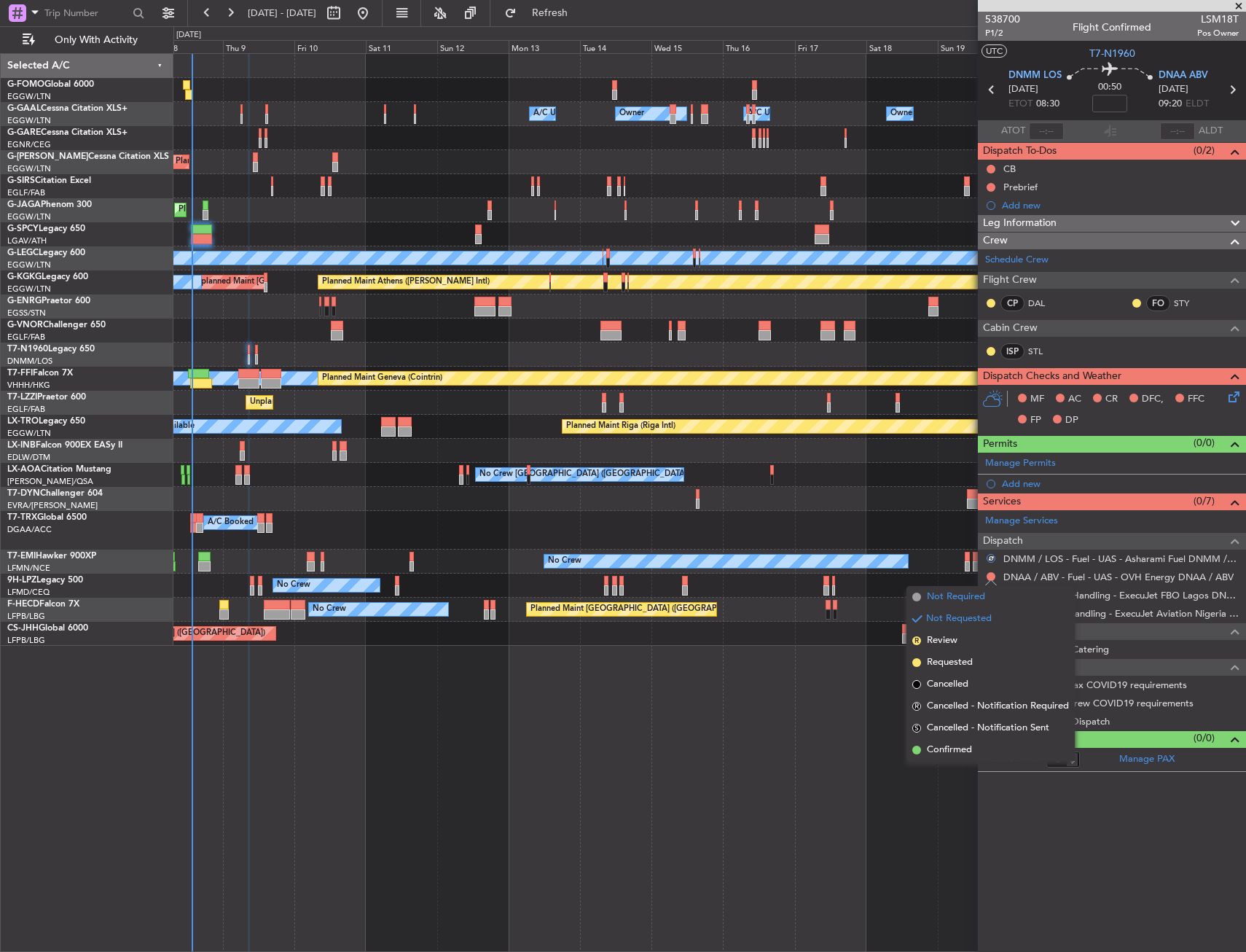
click at [936, 598] on span "Not Required" at bounding box center [956, 597] width 58 height 15
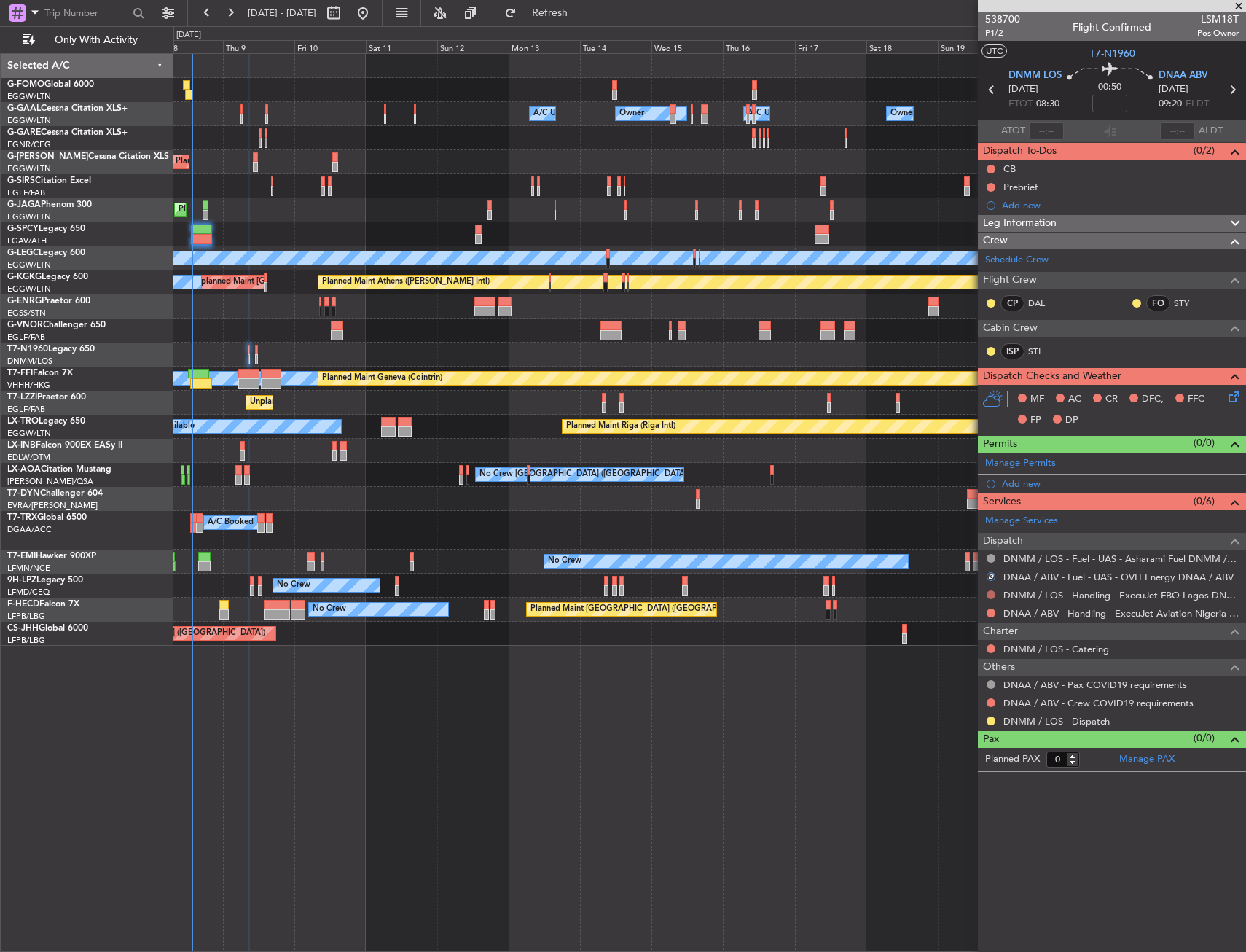
click at [992, 596] on button at bounding box center [991, 595] width 9 height 9
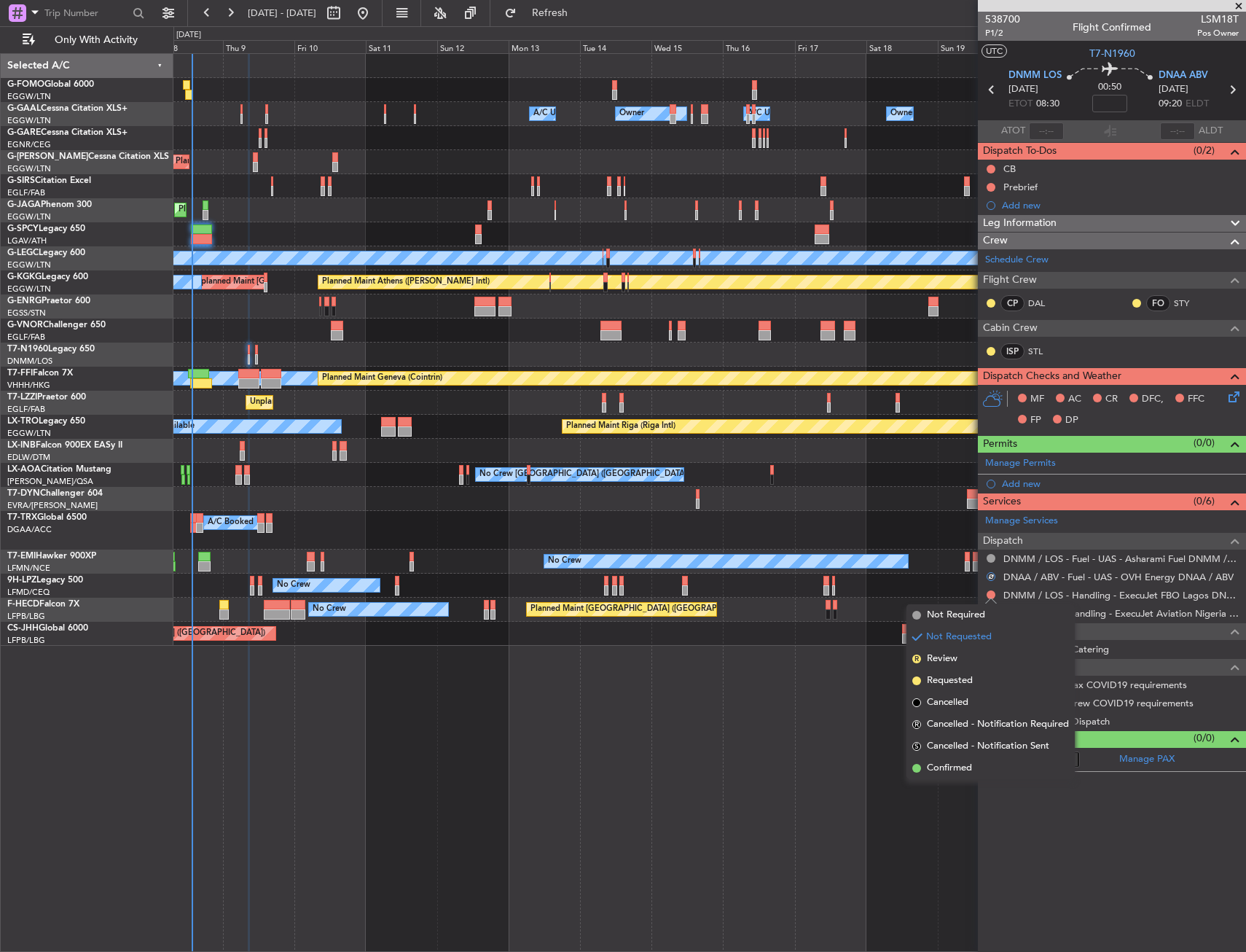
click at [939, 610] on span "Not Required" at bounding box center [956, 616] width 58 height 15
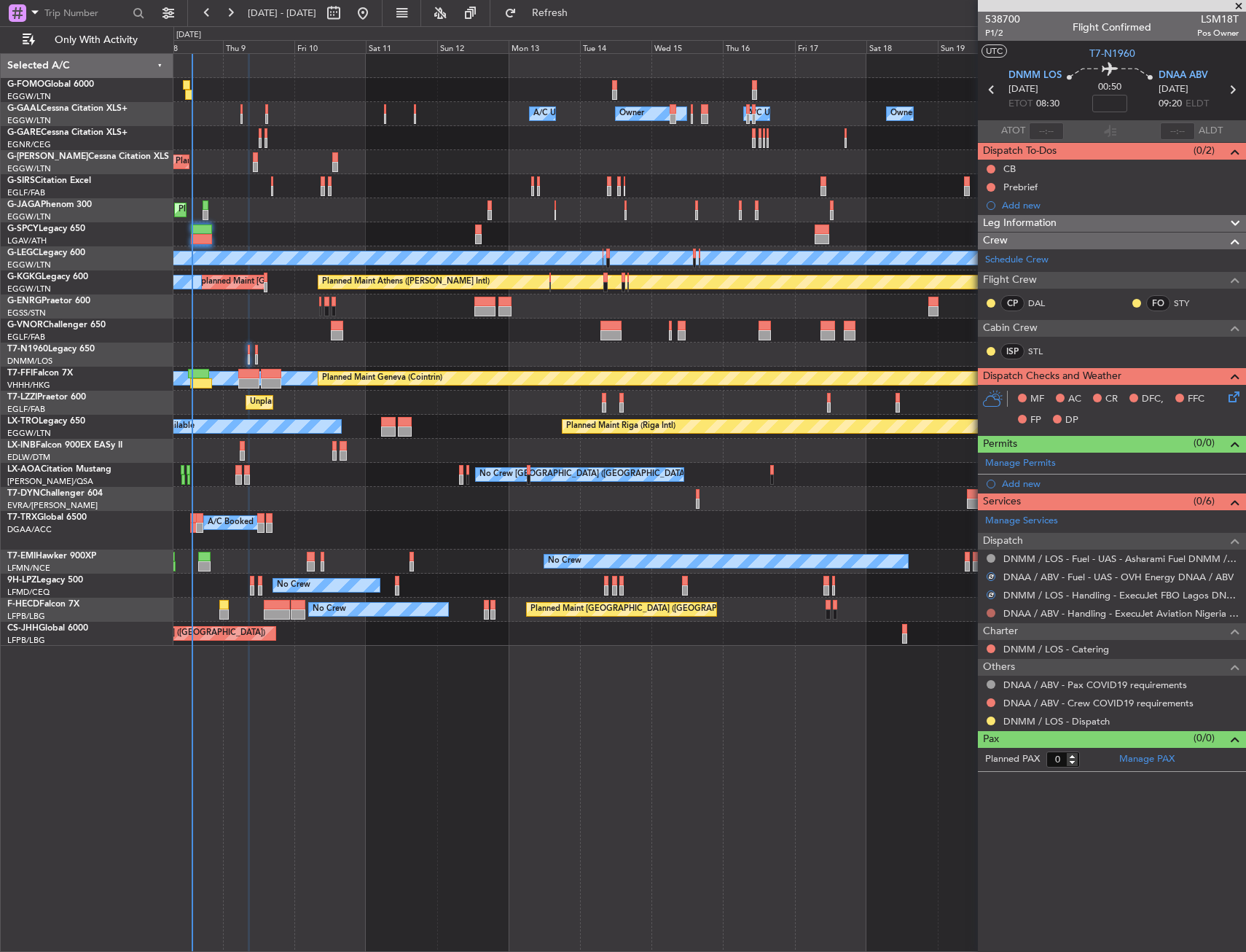
click at [992, 611] on button at bounding box center [991, 613] width 9 height 9
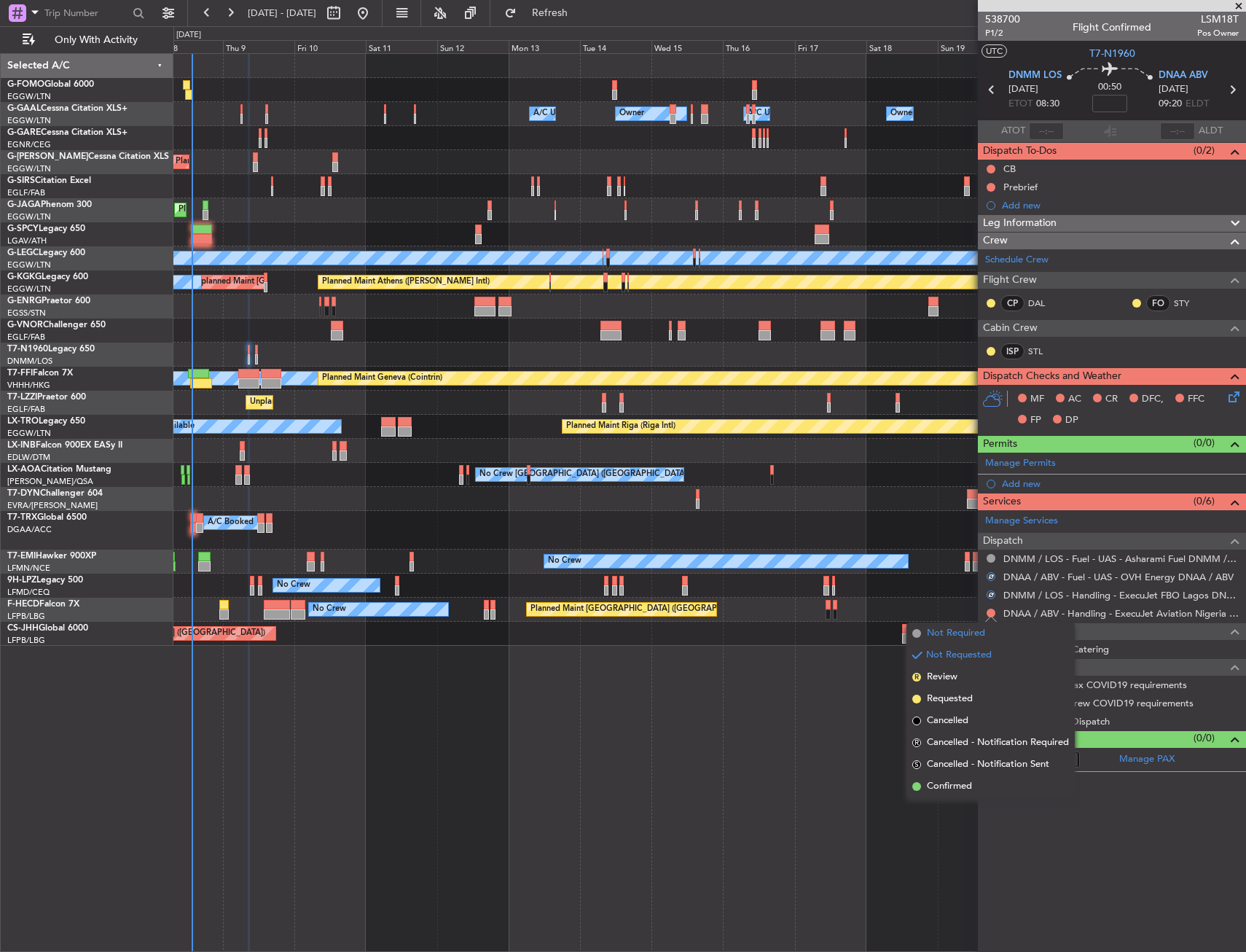
click at [938, 635] on span "Not Required" at bounding box center [956, 634] width 58 height 15
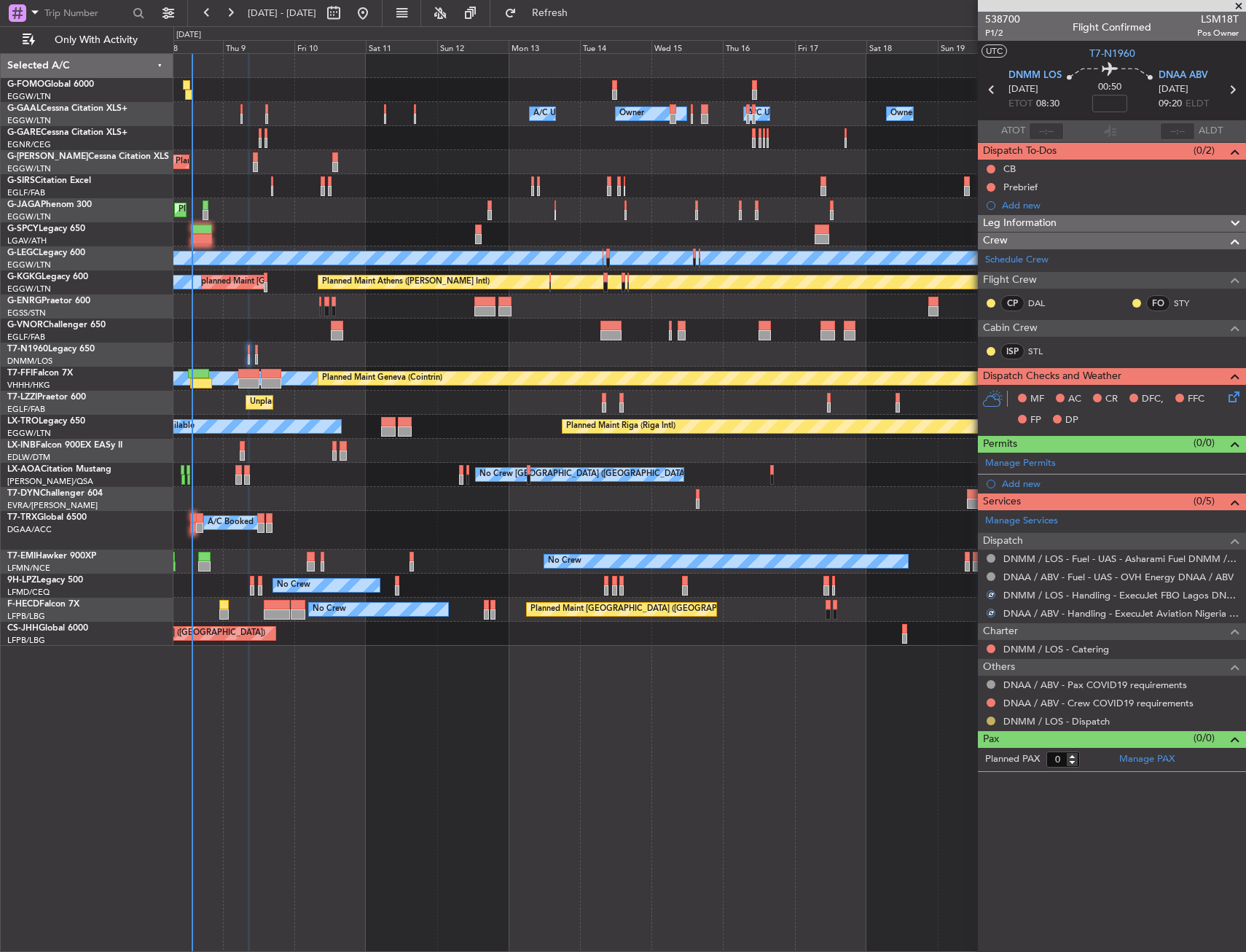
click at [992, 722] on button at bounding box center [991, 721] width 9 height 9
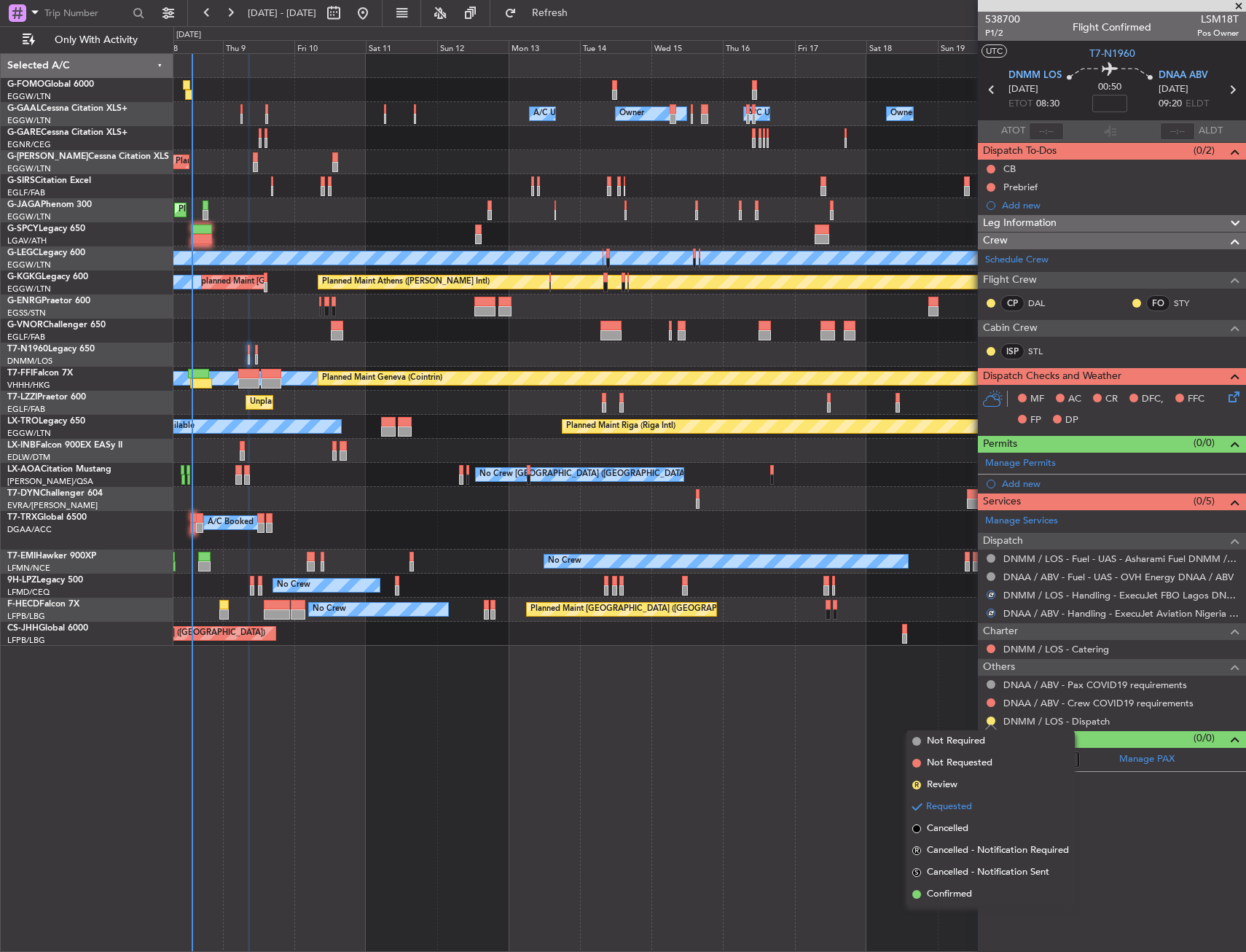
click at [937, 897] on span "Confirmed" at bounding box center [949, 895] width 46 height 15
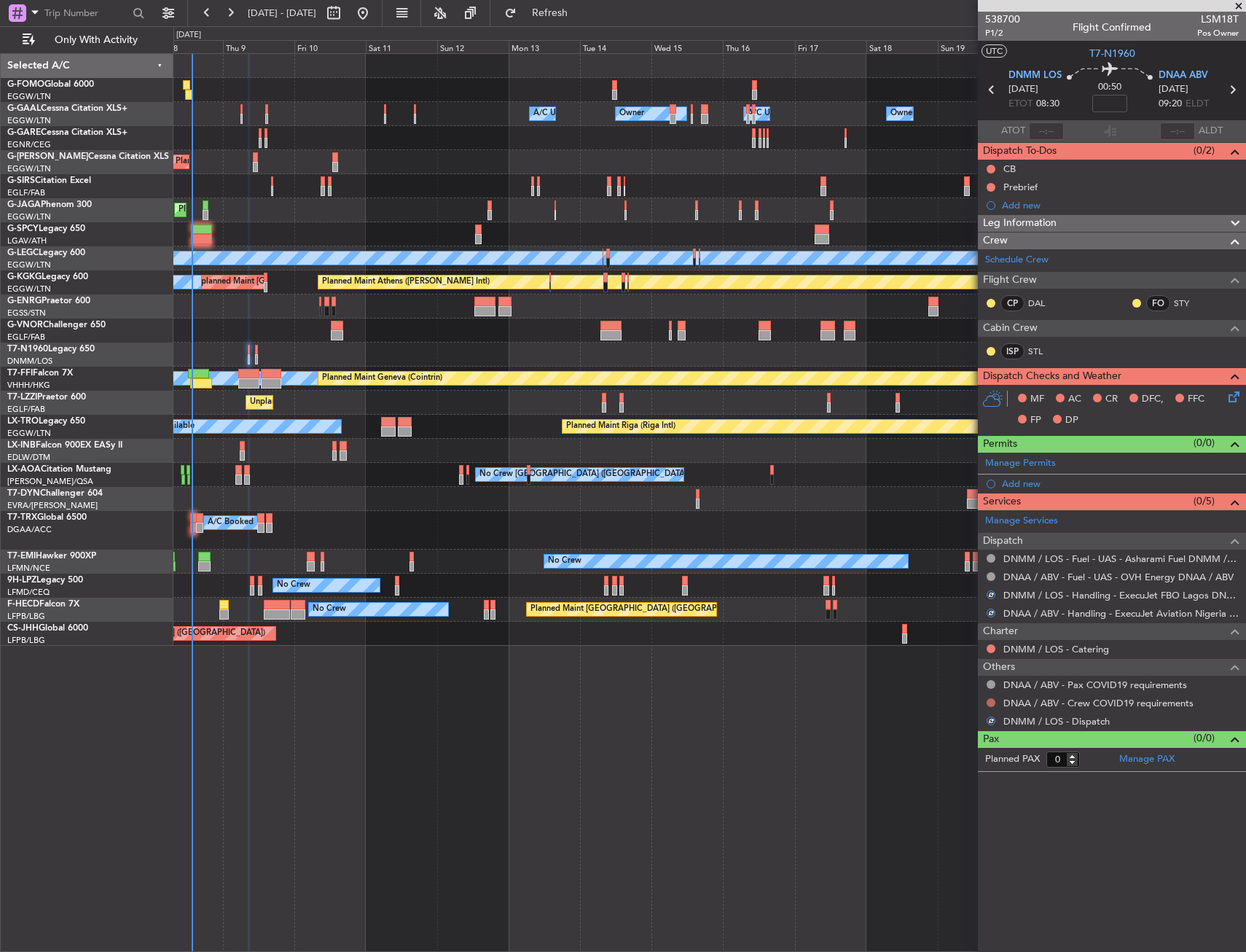
click at [988, 698] on button at bounding box center [991, 703] width 9 height 9
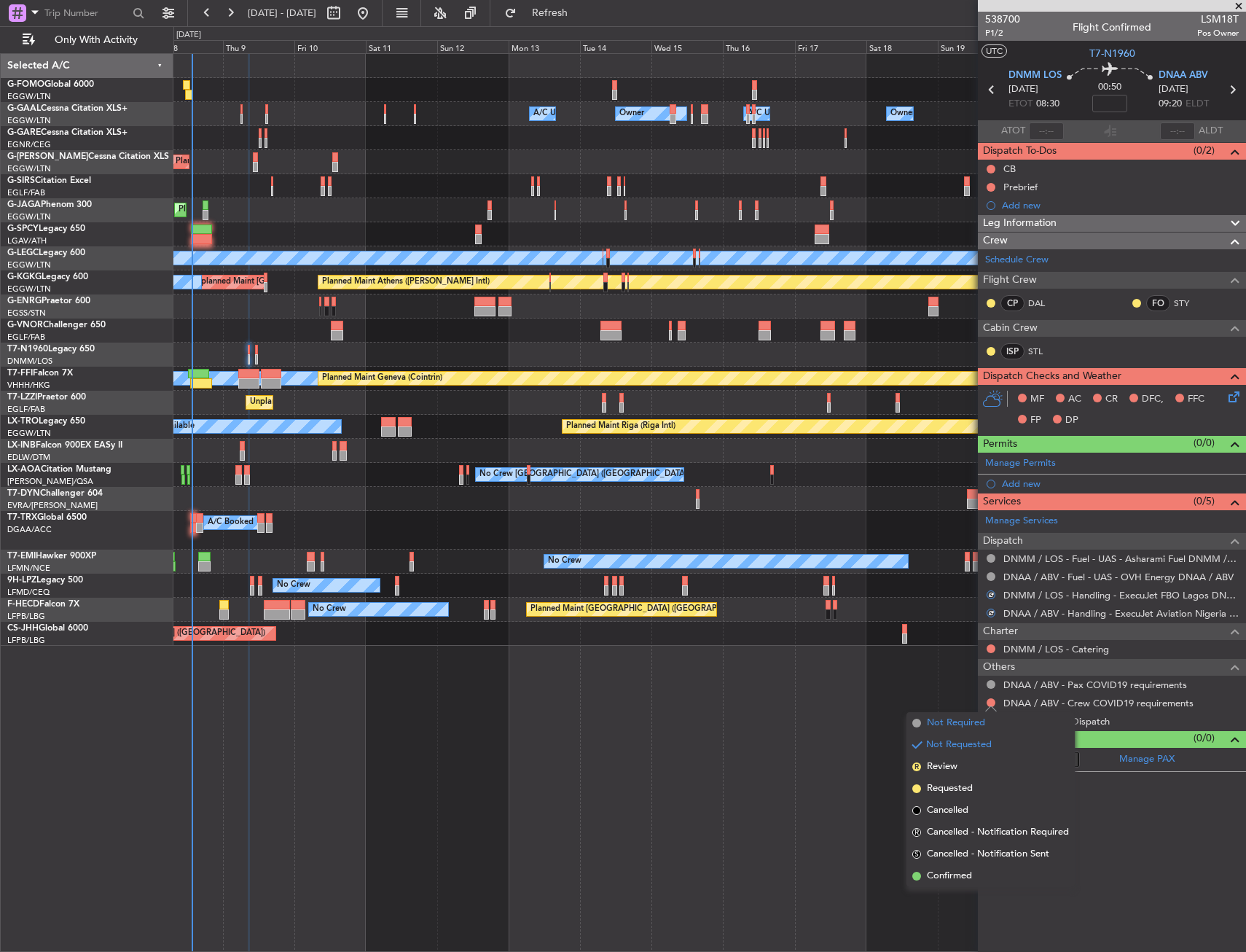
click at [925, 723] on li "Not Required" at bounding box center [990, 723] width 168 height 22
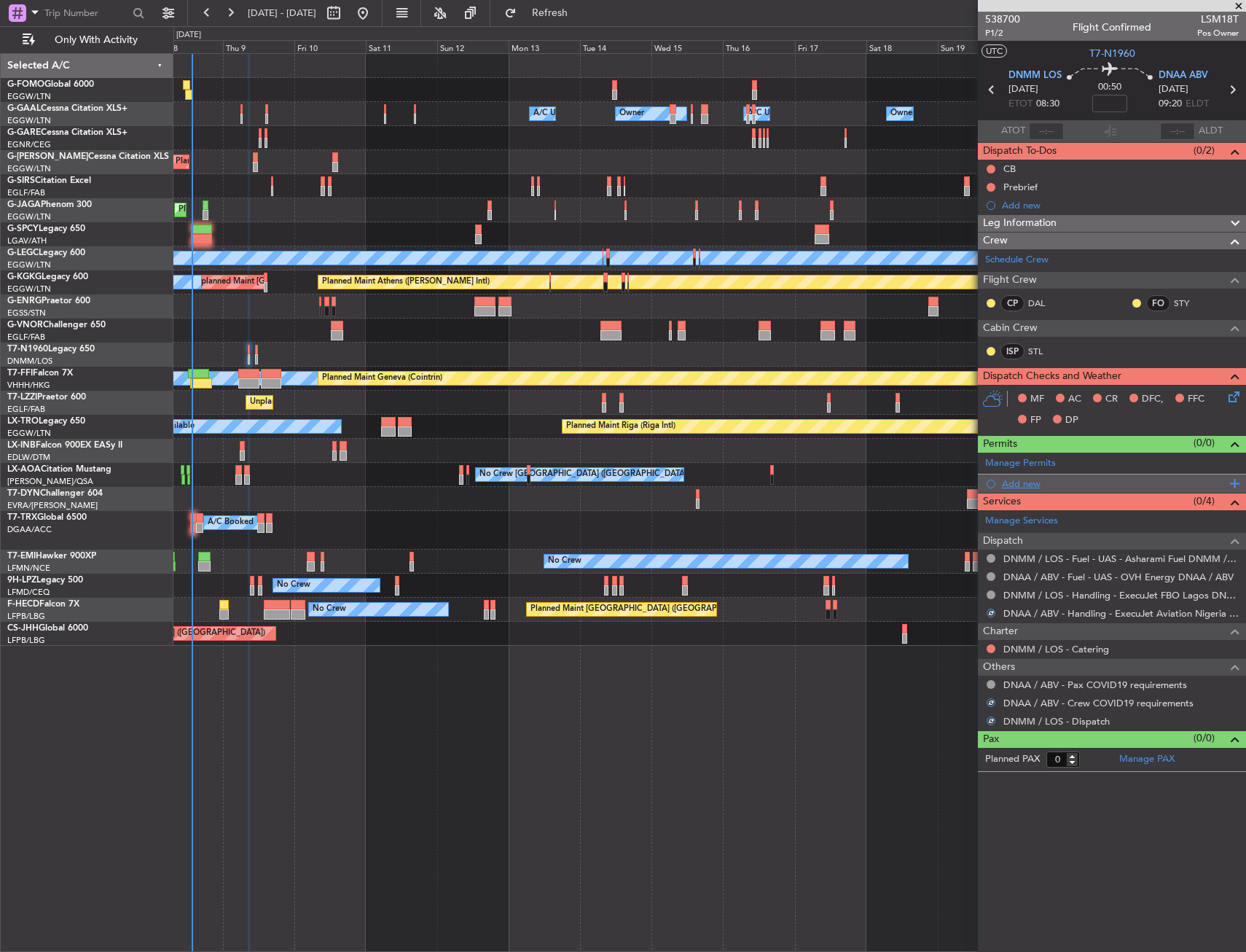
click at [1113, 479] on div "Add new" at bounding box center [1114, 483] width 224 height 12
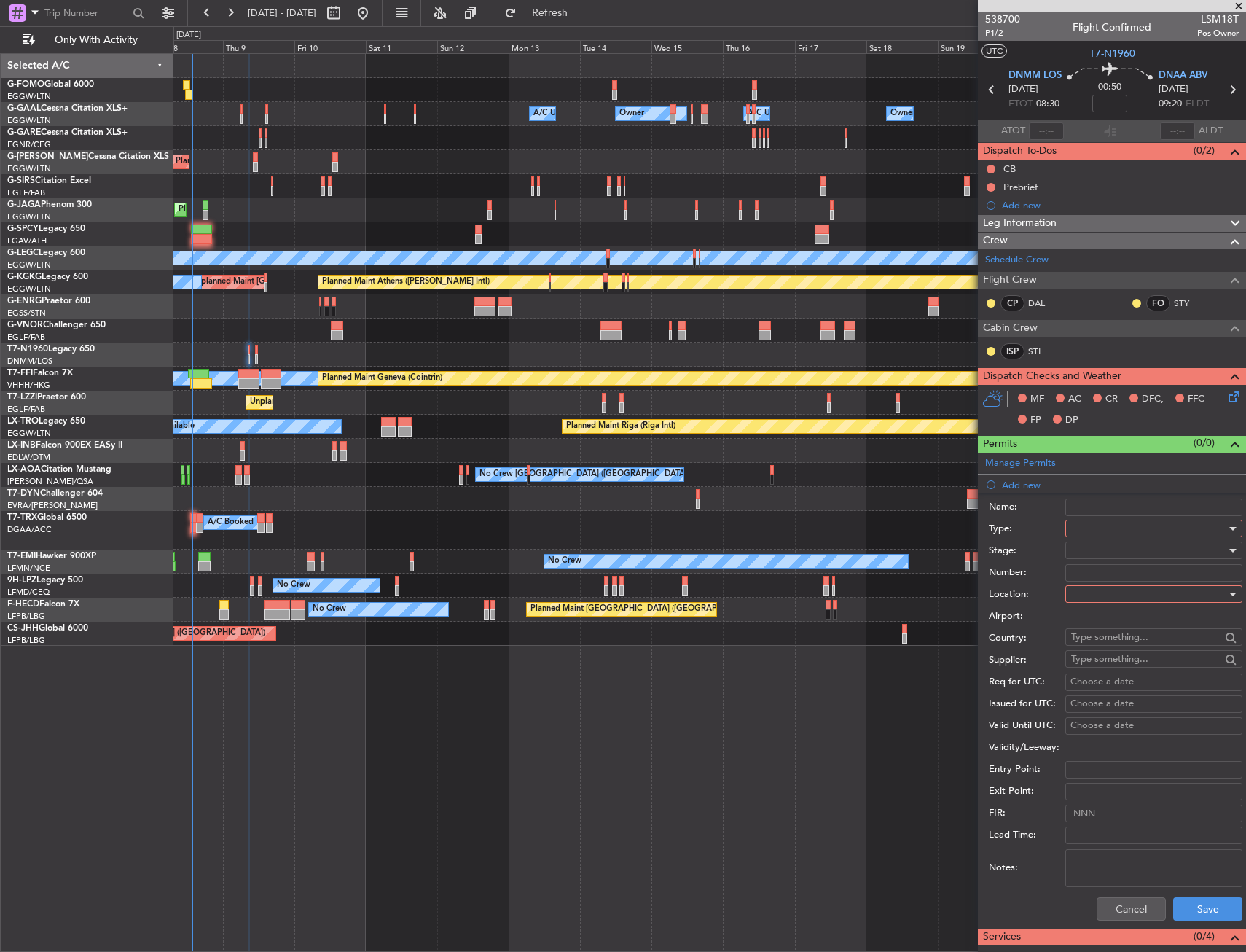
click at [1111, 524] on div at bounding box center [1148, 529] width 155 height 22
click at [1106, 685] on span "Landing" at bounding box center [1148, 689] width 153 height 22
click at [1101, 598] on div at bounding box center [1148, 594] width 155 height 22
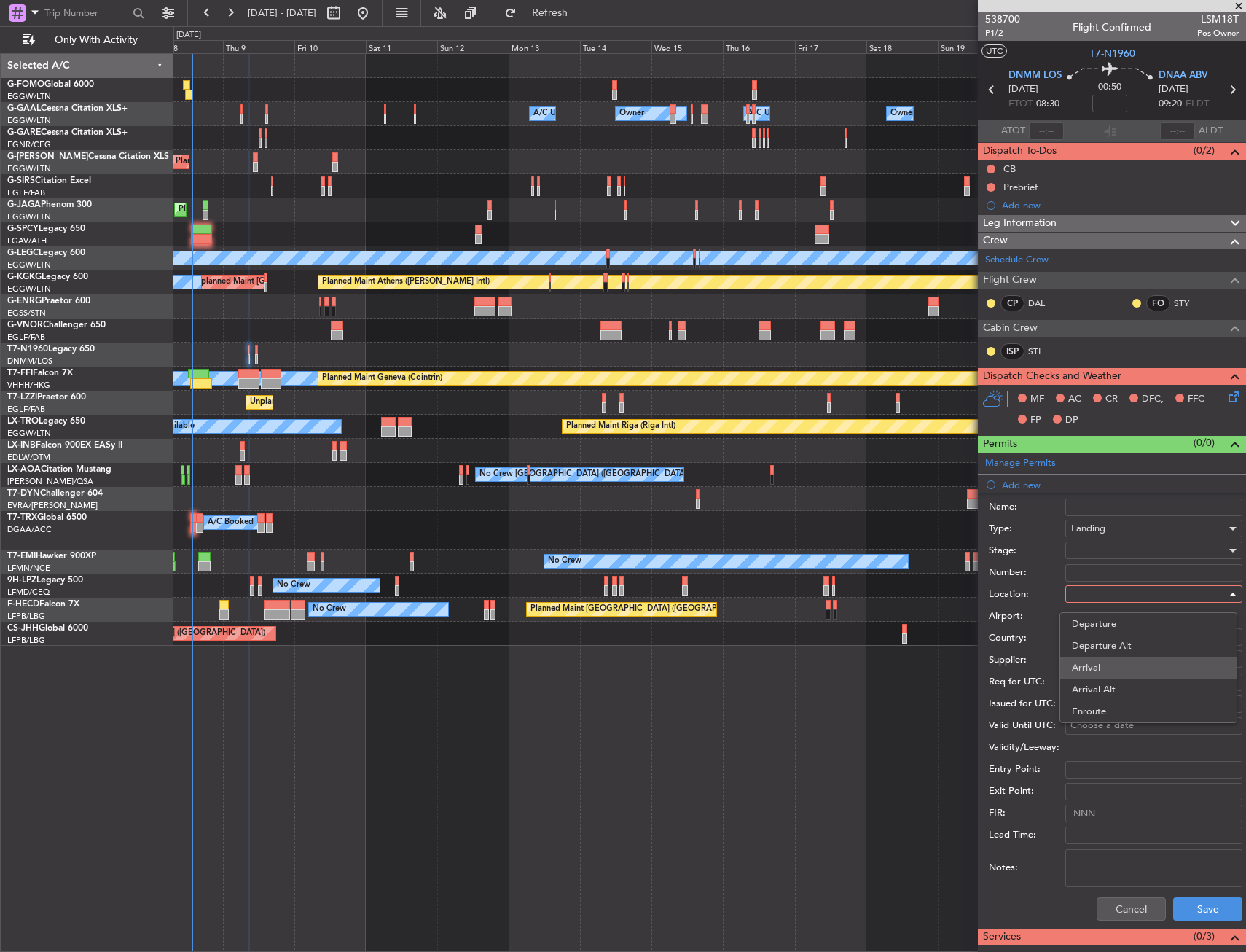
click at [1099, 665] on span "Arrival" at bounding box center [1148, 668] width 153 height 22
type input "DNAA / ABV"
click at [1175, 901] on button "Save" at bounding box center [1208, 909] width 70 height 23
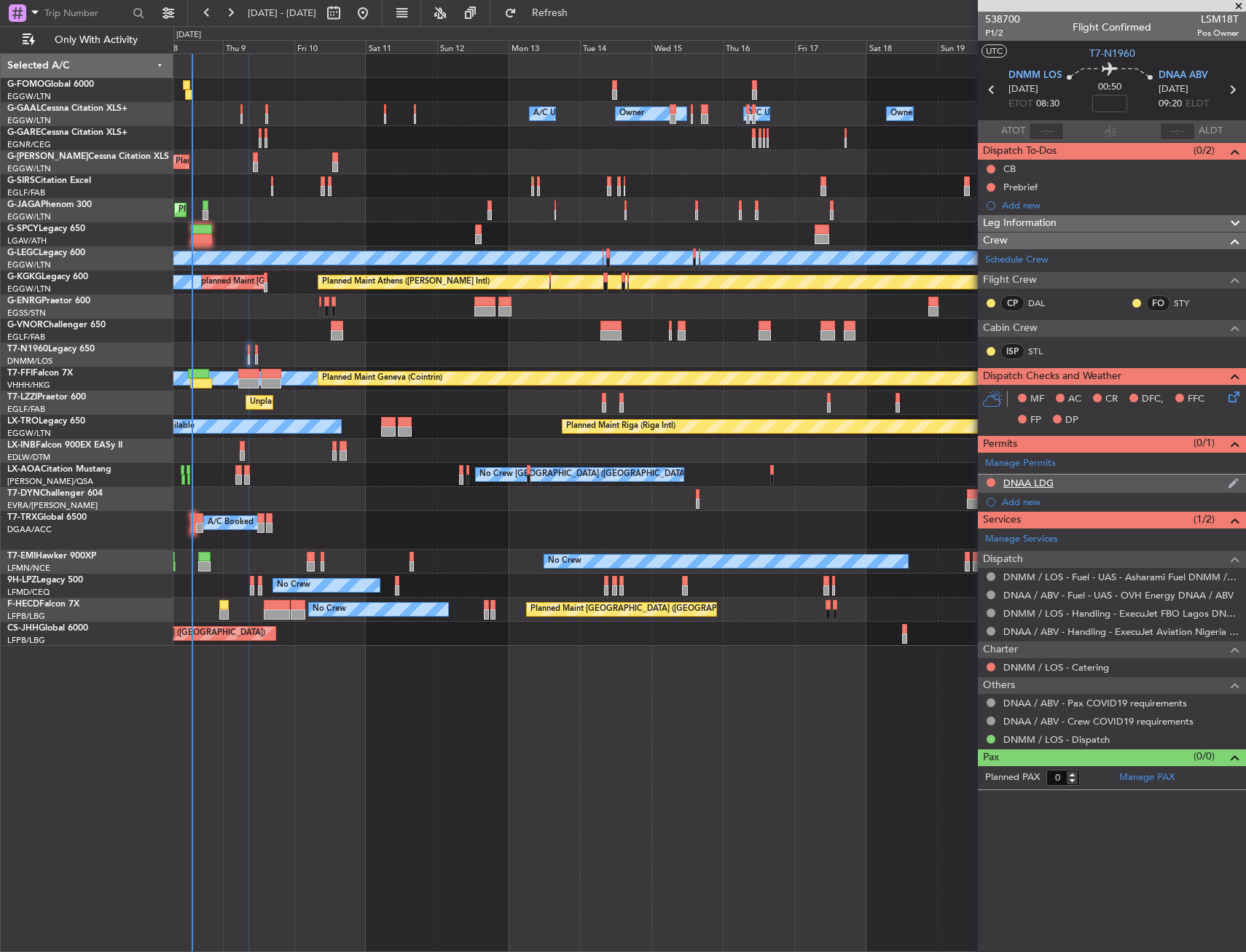
click at [1129, 488] on div "DNAA LDG" at bounding box center [1113, 484] width 268 height 18
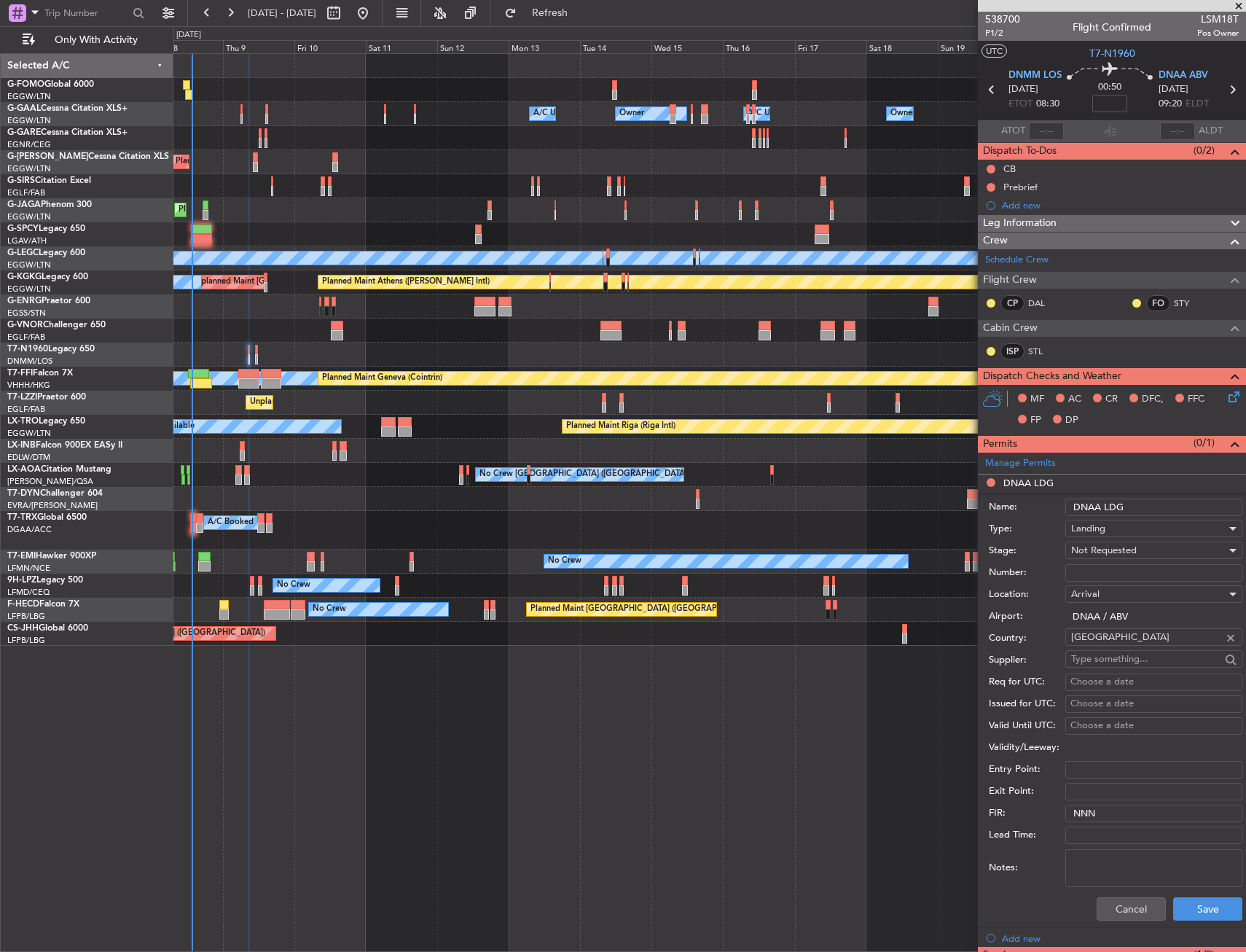
click at [1138, 549] on div "Not Requested" at bounding box center [1148, 550] width 155 height 22
click at [1128, 657] on span "Received OK" at bounding box center [1148, 668] width 153 height 22
click at [1128, 575] on input "Number:" at bounding box center [1154, 573] width 177 height 17
type input "AA0024/03101935"
click at [1194, 924] on div "Cancel Save" at bounding box center [1116, 909] width 254 height 38
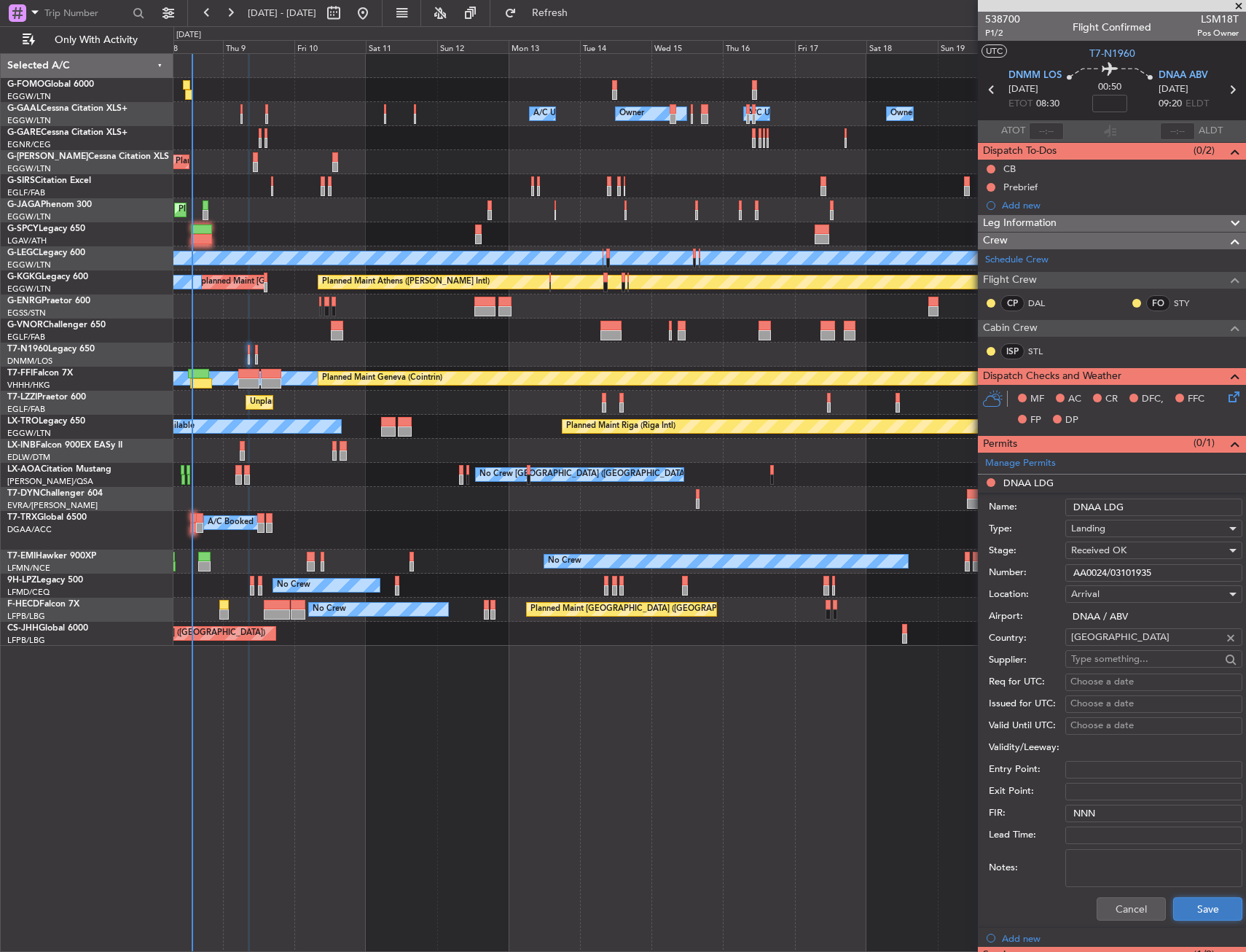
click at [1192, 913] on button "Save" at bounding box center [1208, 909] width 70 height 23
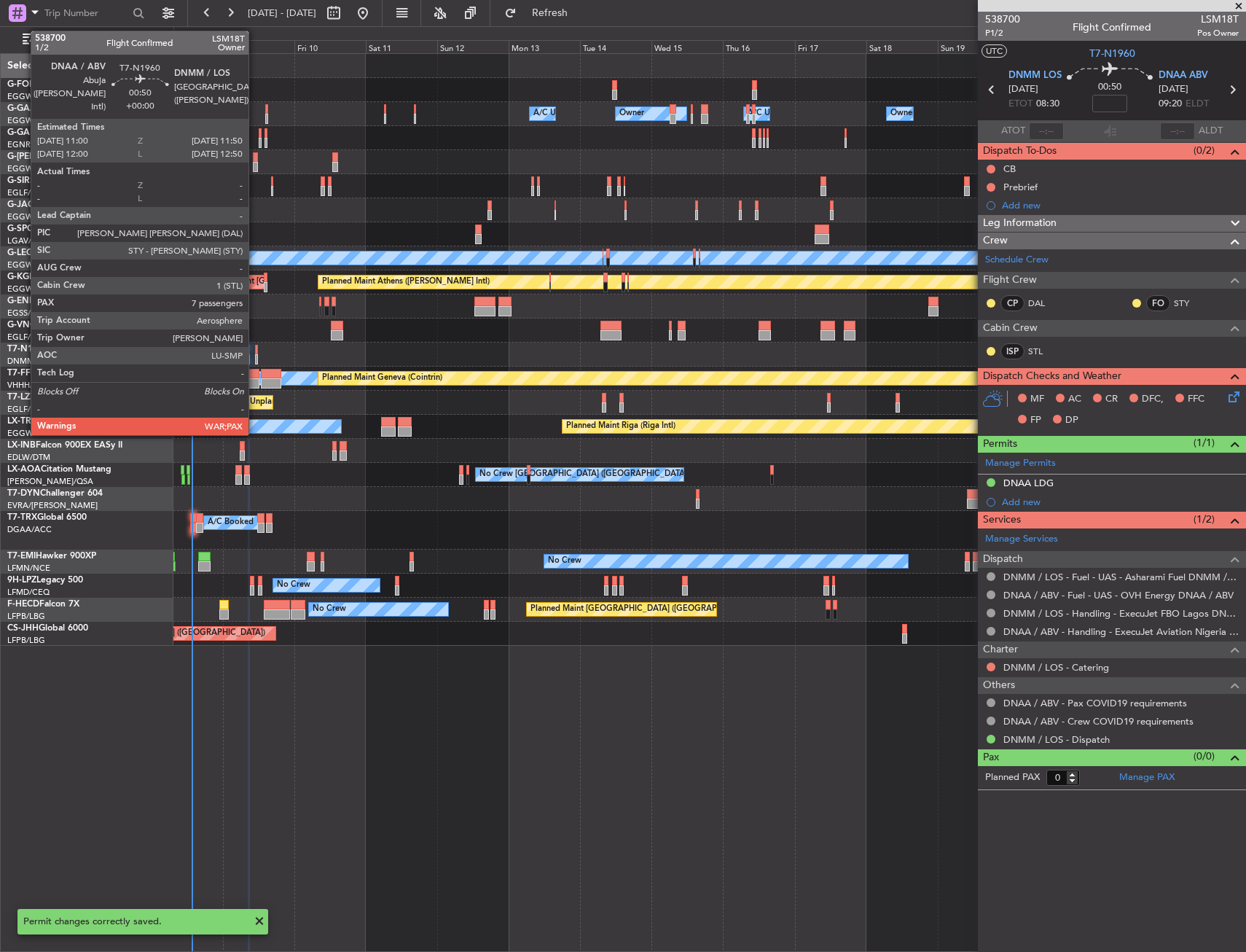
click at [255, 350] on div at bounding box center [257, 350] width 3 height 10
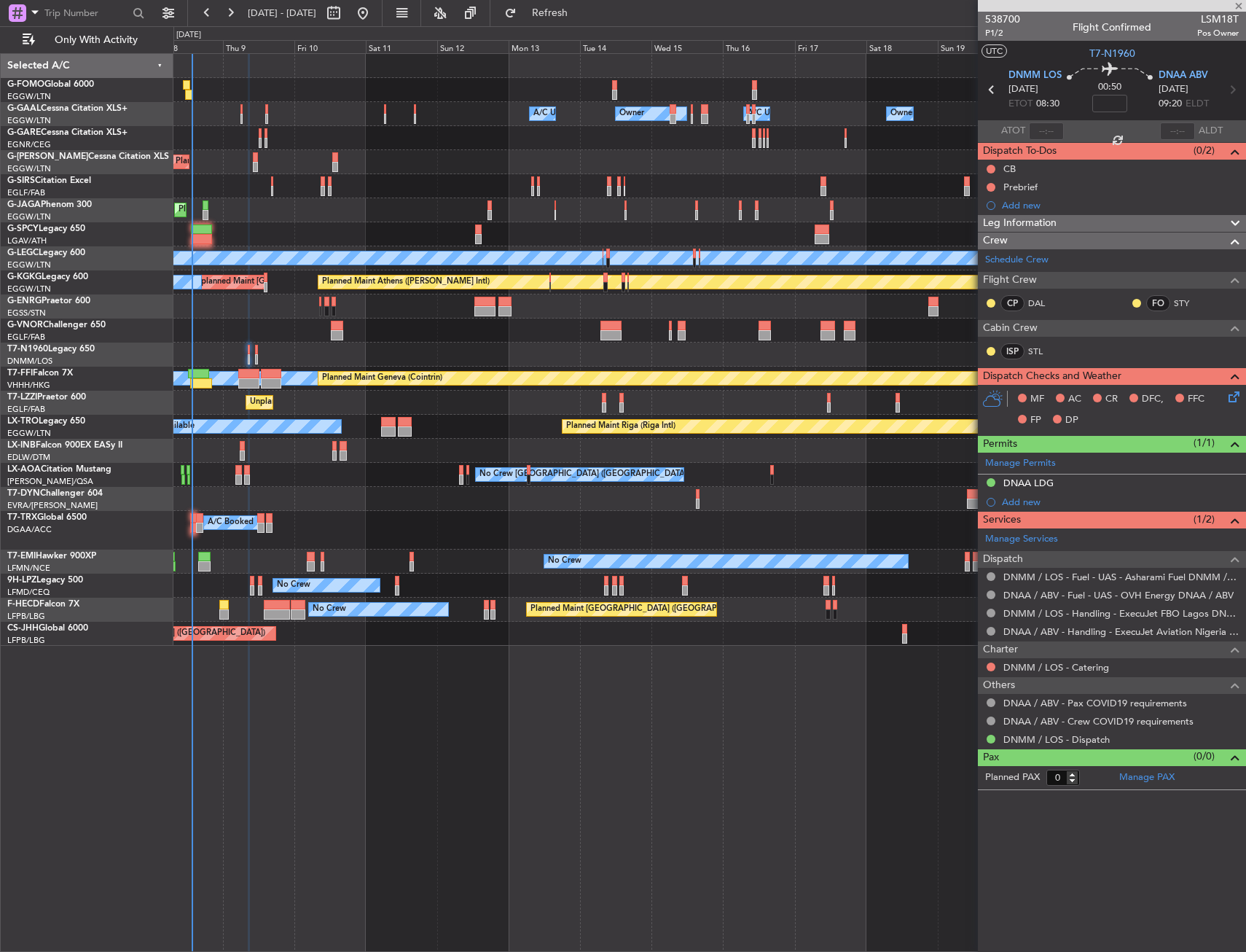
type input "7"
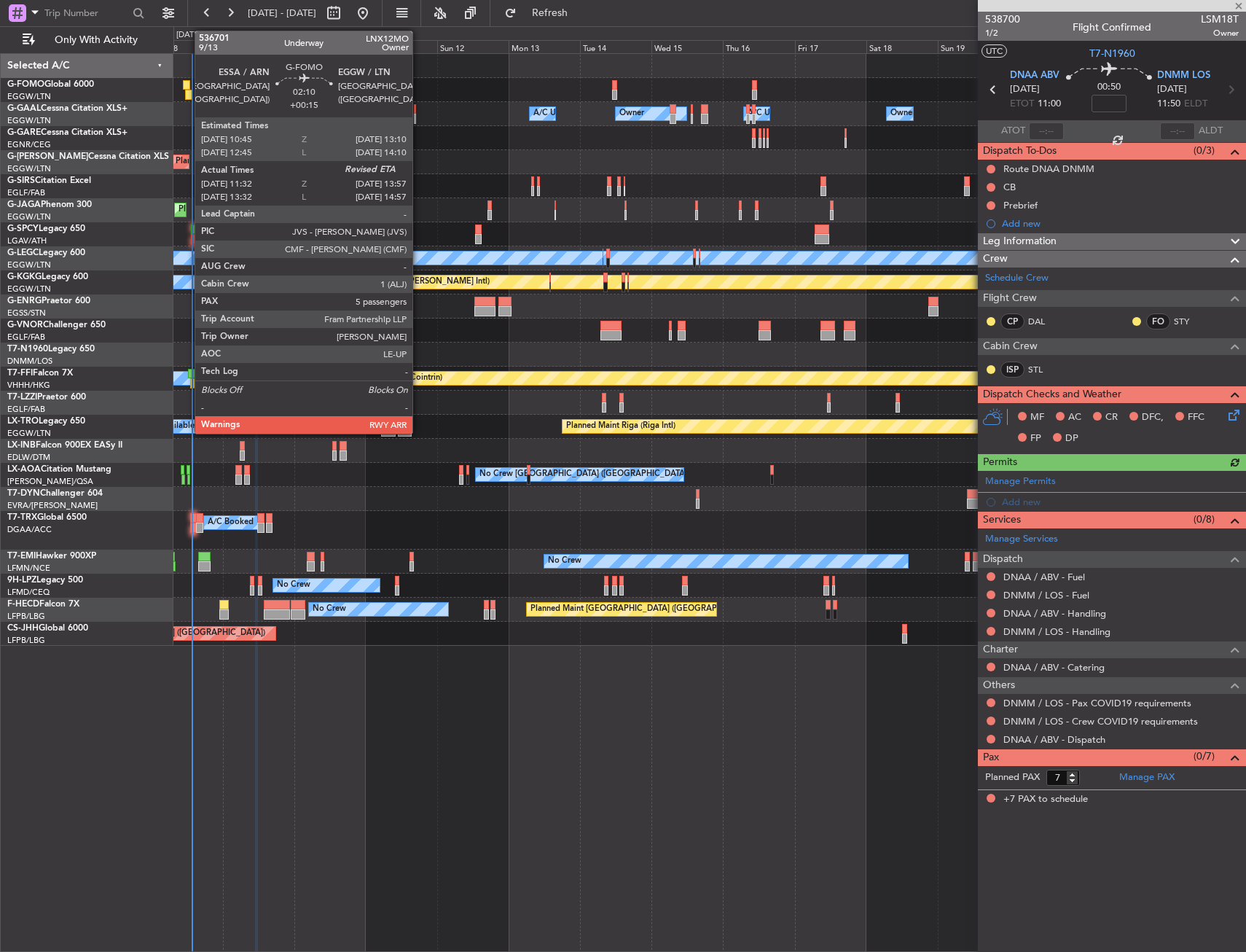
click at [187, 84] on div at bounding box center [186, 85] width 7 height 10
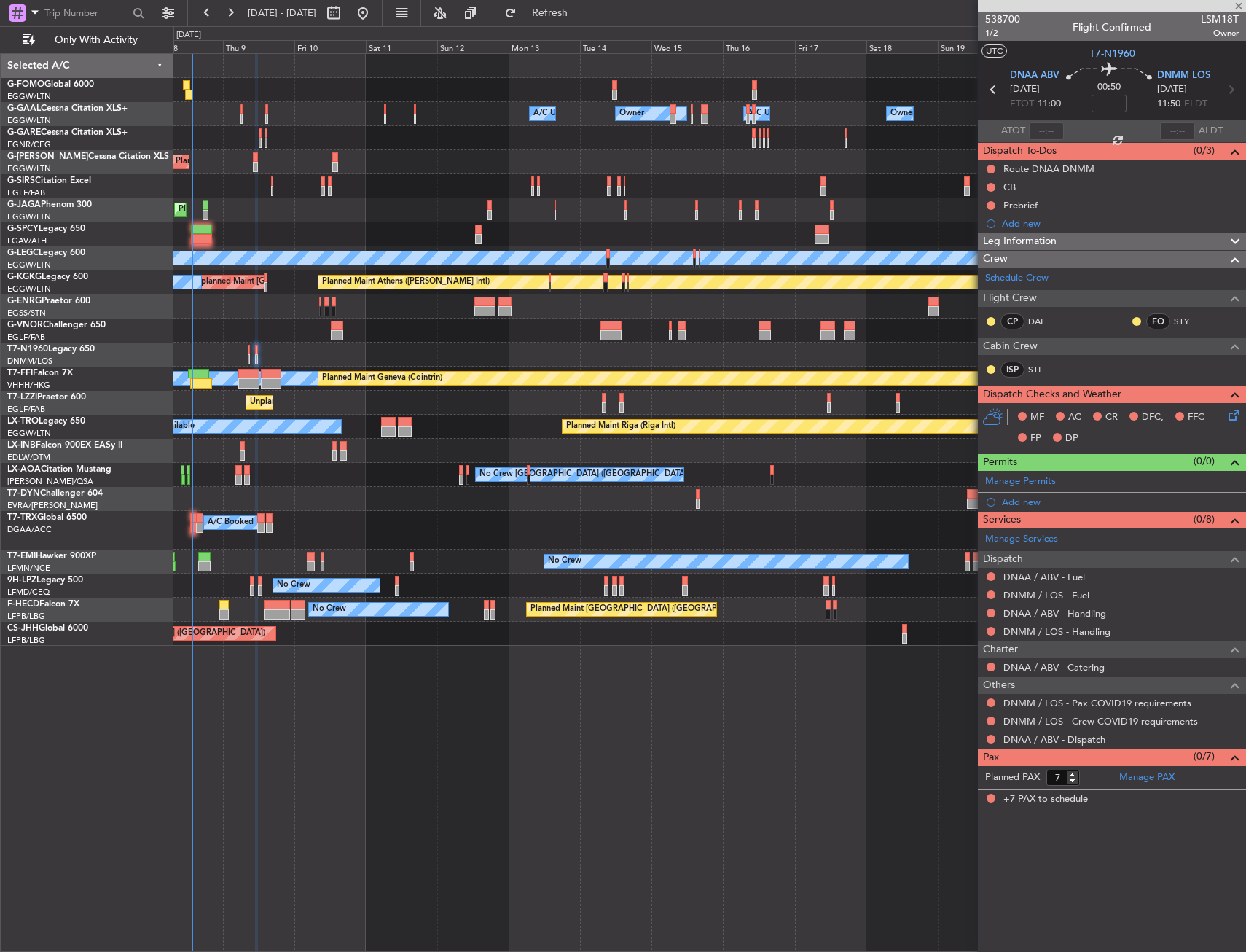
type input "+00:15"
type input "11:32"
type input "5"
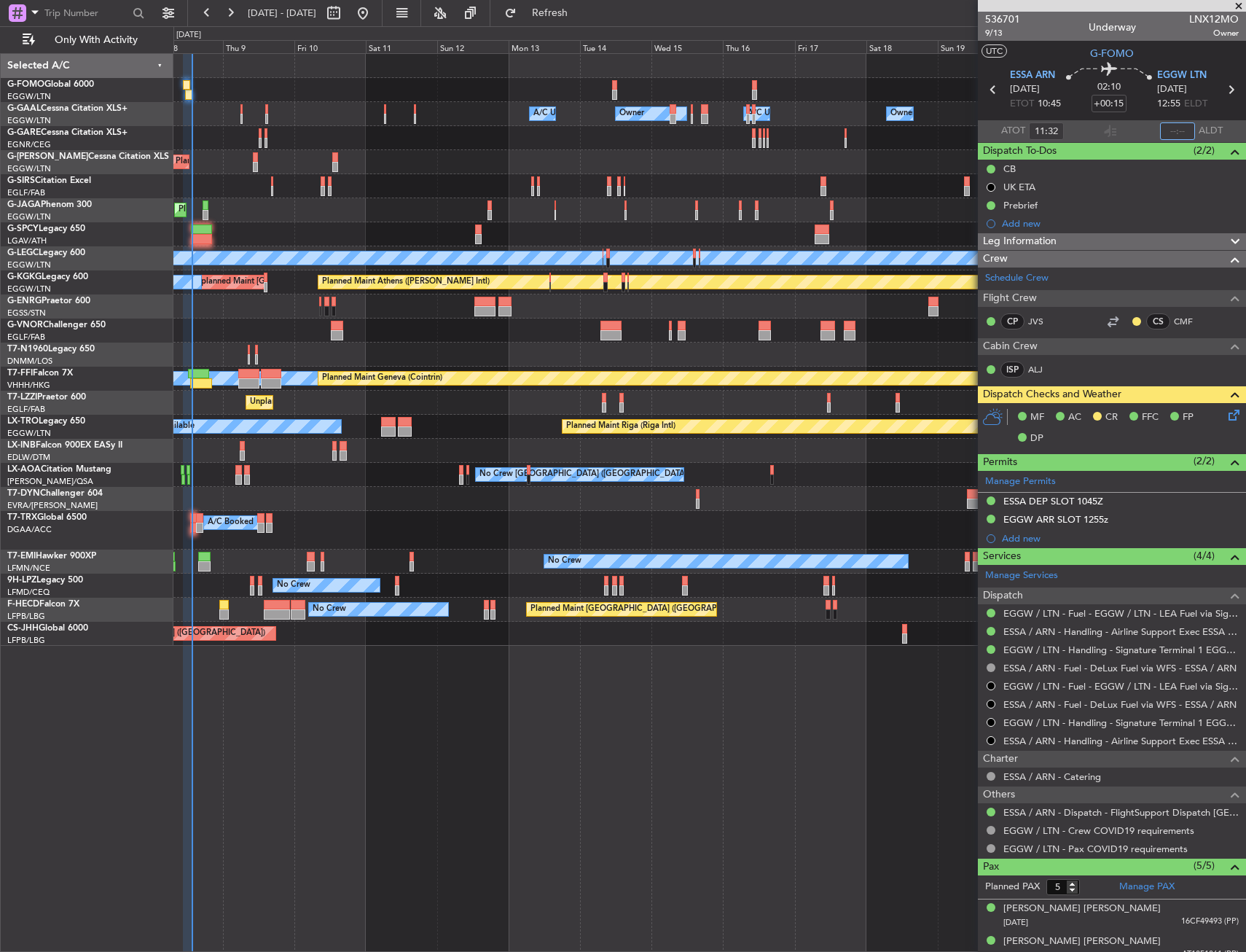
click at [1171, 128] on input "text" at bounding box center [1178, 131] width 35 height 17
click at [1050, 52] on section "UTC G-FOMO" at bounding box center [1113, 51] width 268 height 22
type input "13:35"
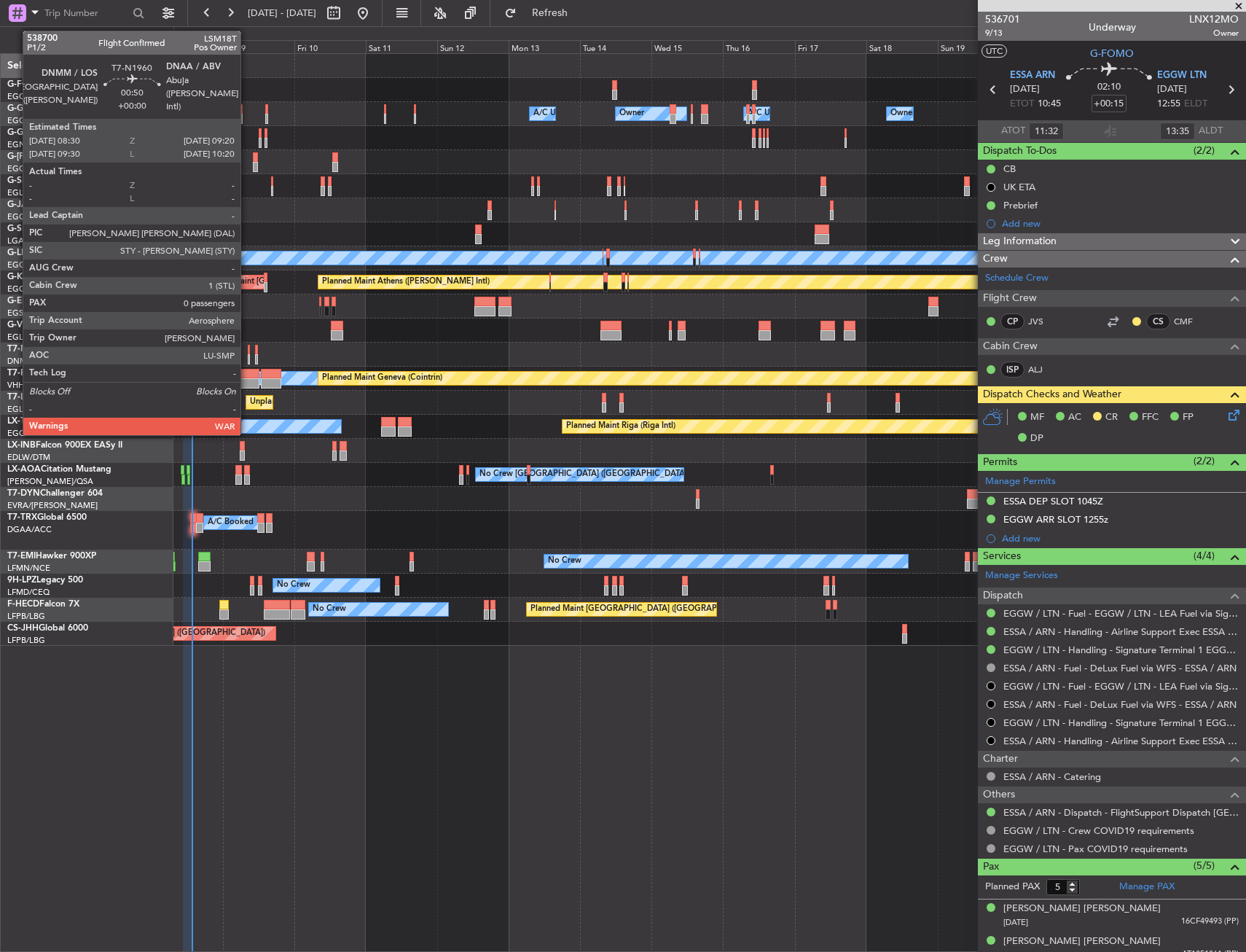
click at [248, 346] on div at bounding box center [249, 350] width 3 height 10
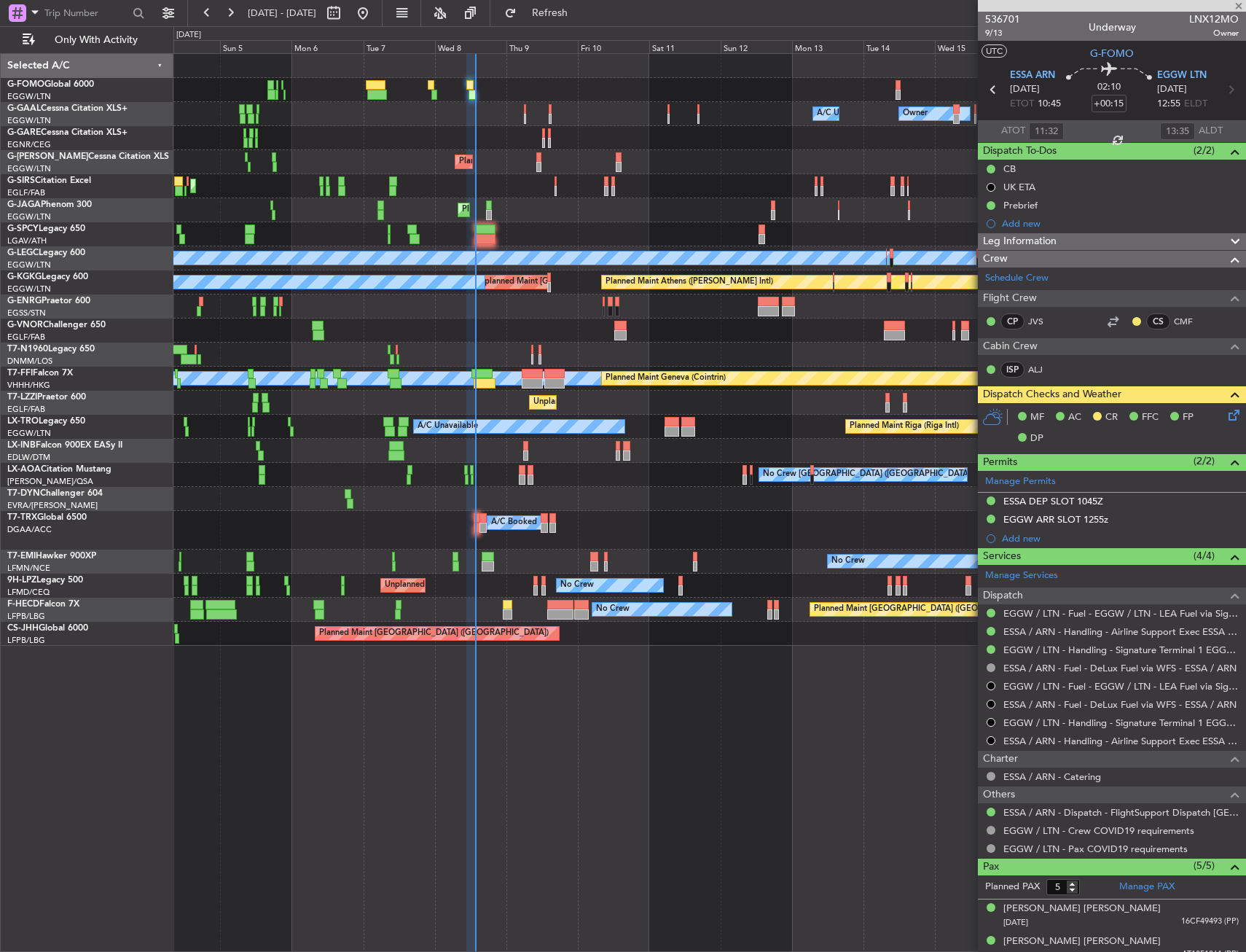
click at [610, 351] on div at bounding box center [709, 355] width 1072 height 24
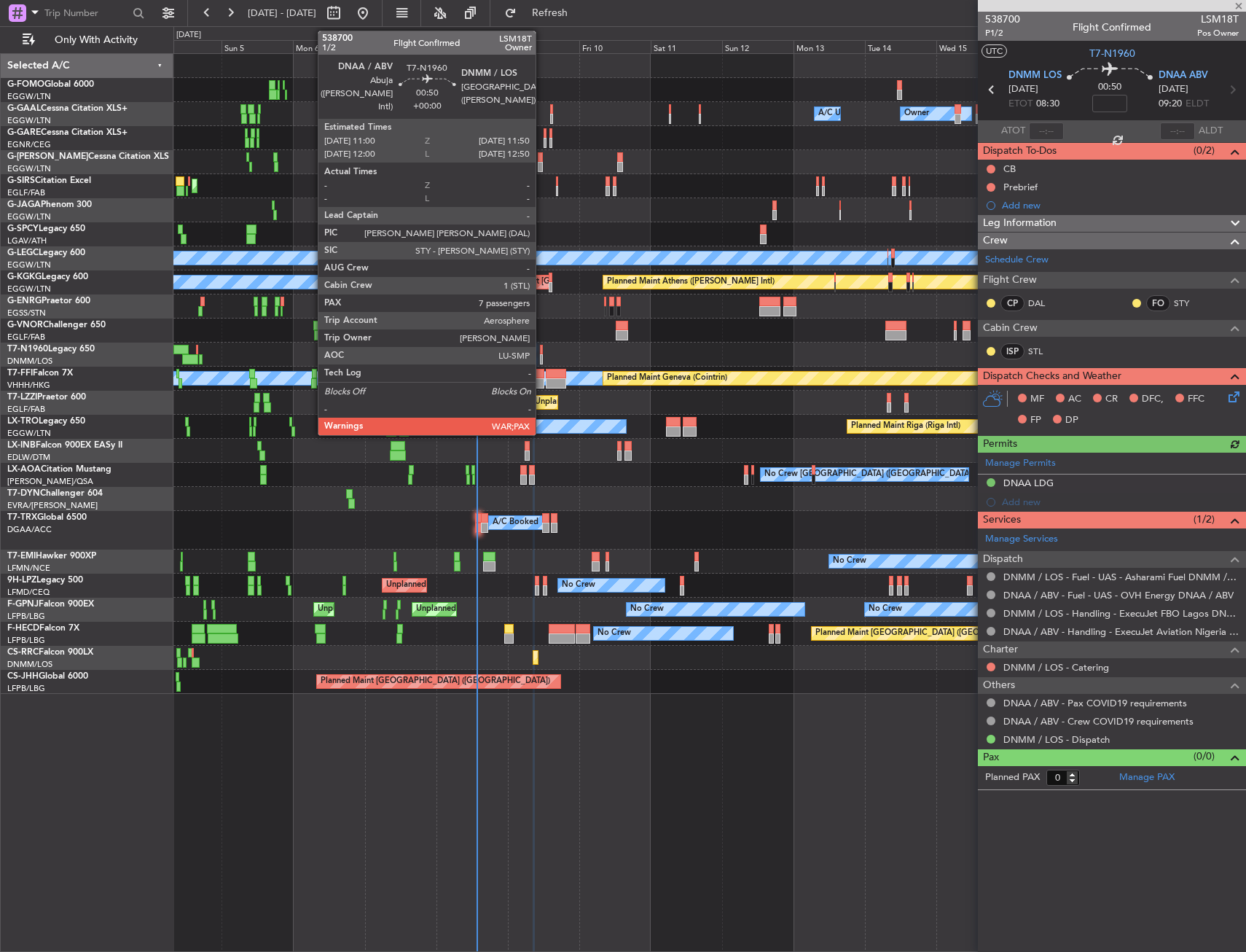
click at [543, 356] on div at bounding box center [542, 360] width 3 height 10
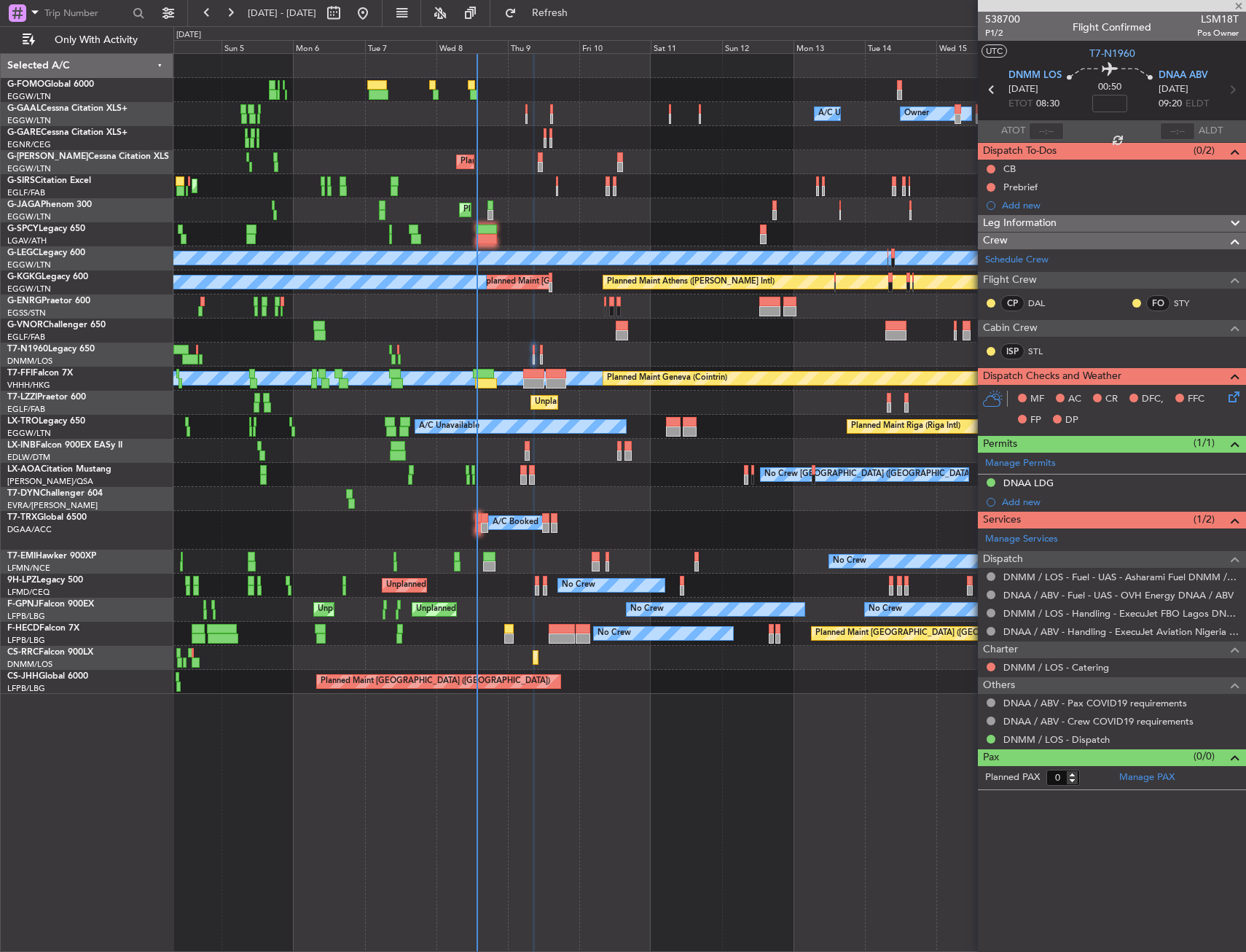
type input "7"
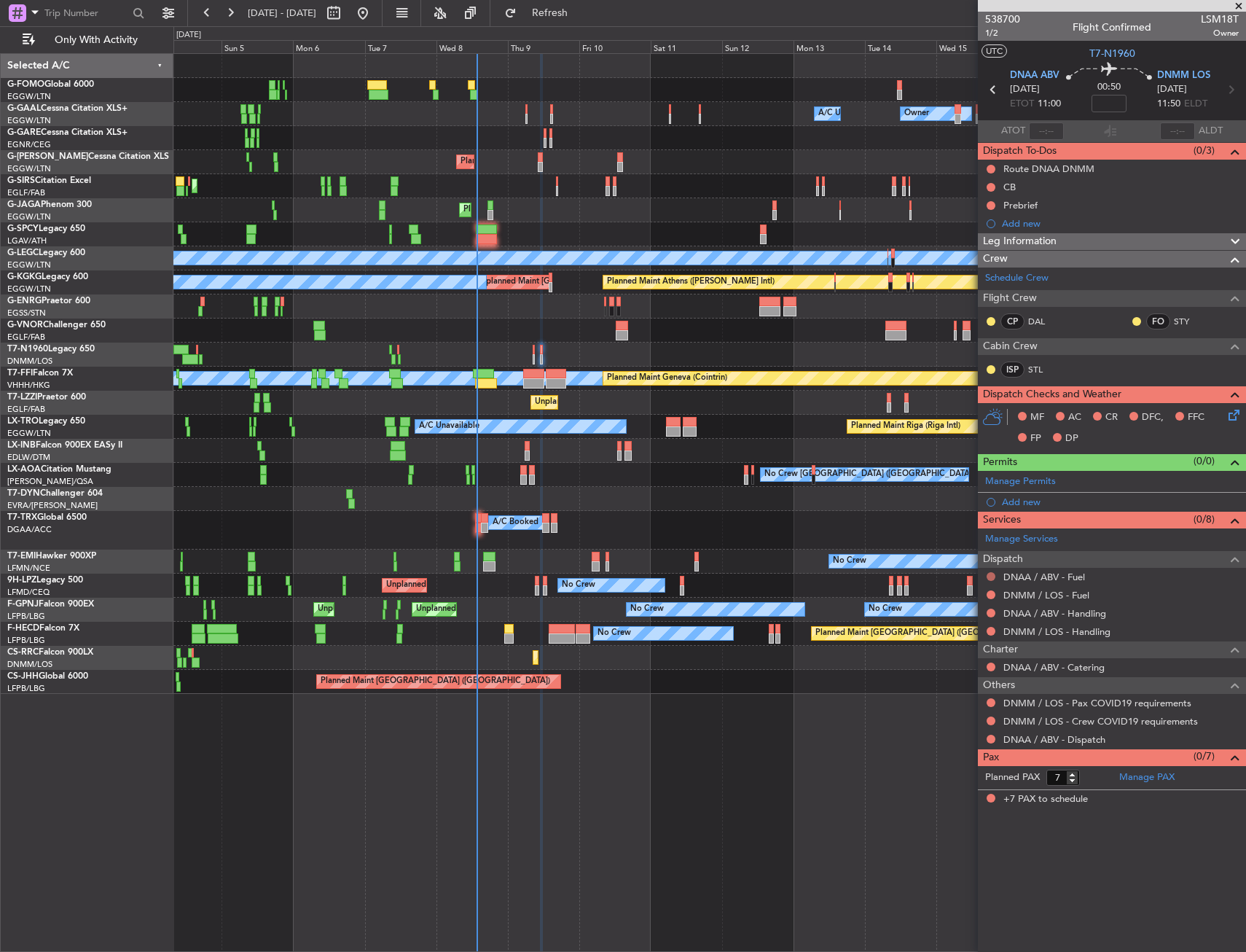
click at [989, 577] on button at bounding box center [991, 577] width 9 height 9
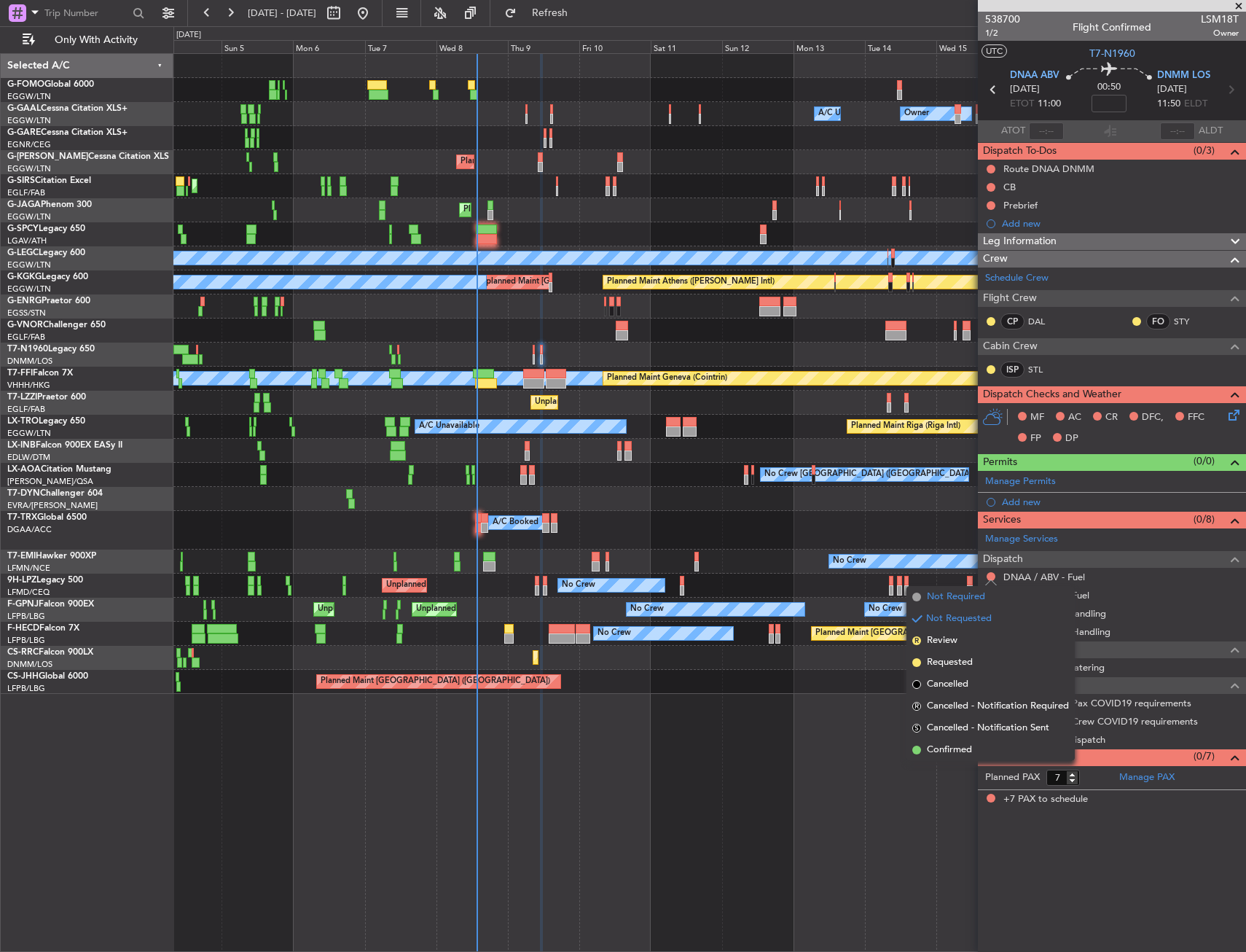
click at [963, 599] on span "Not Required" at bounding box center [956, 597] width 58 height 15
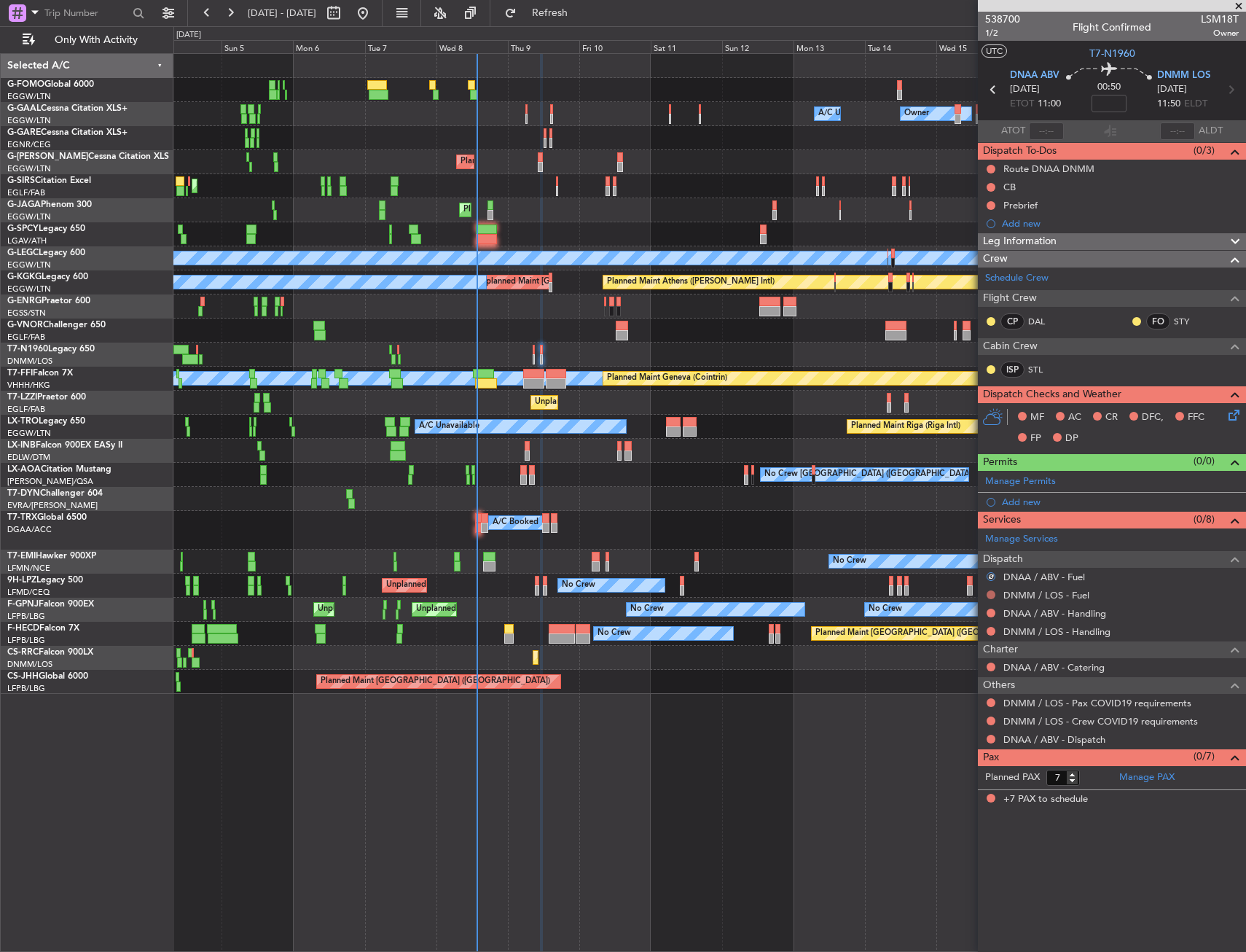
click at [991, 594] on button at bounding box center [991, 595] width 9 height 9
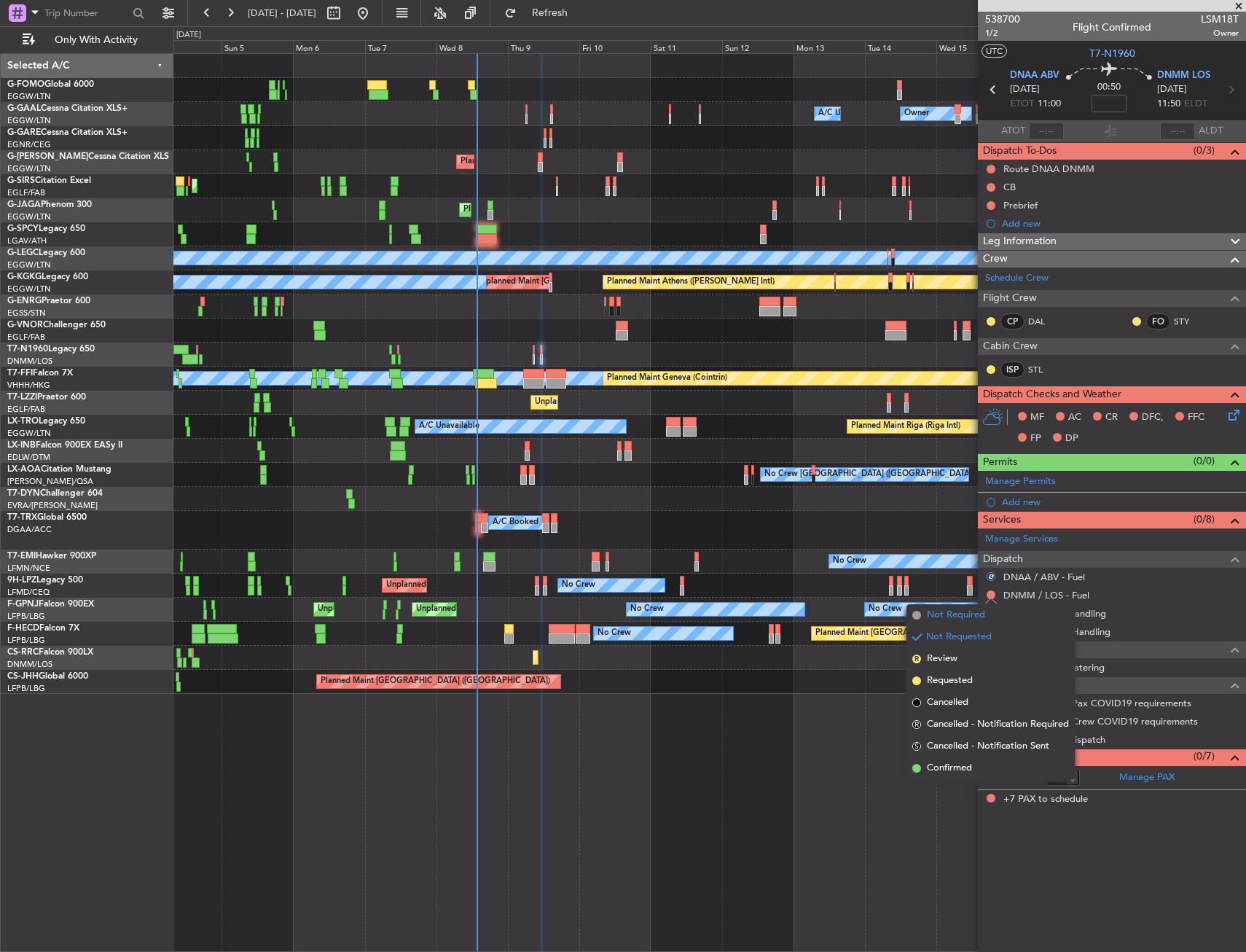
click at [969, 613] on span "Not Required" at bounding box center [956, 616] width 58 height 15
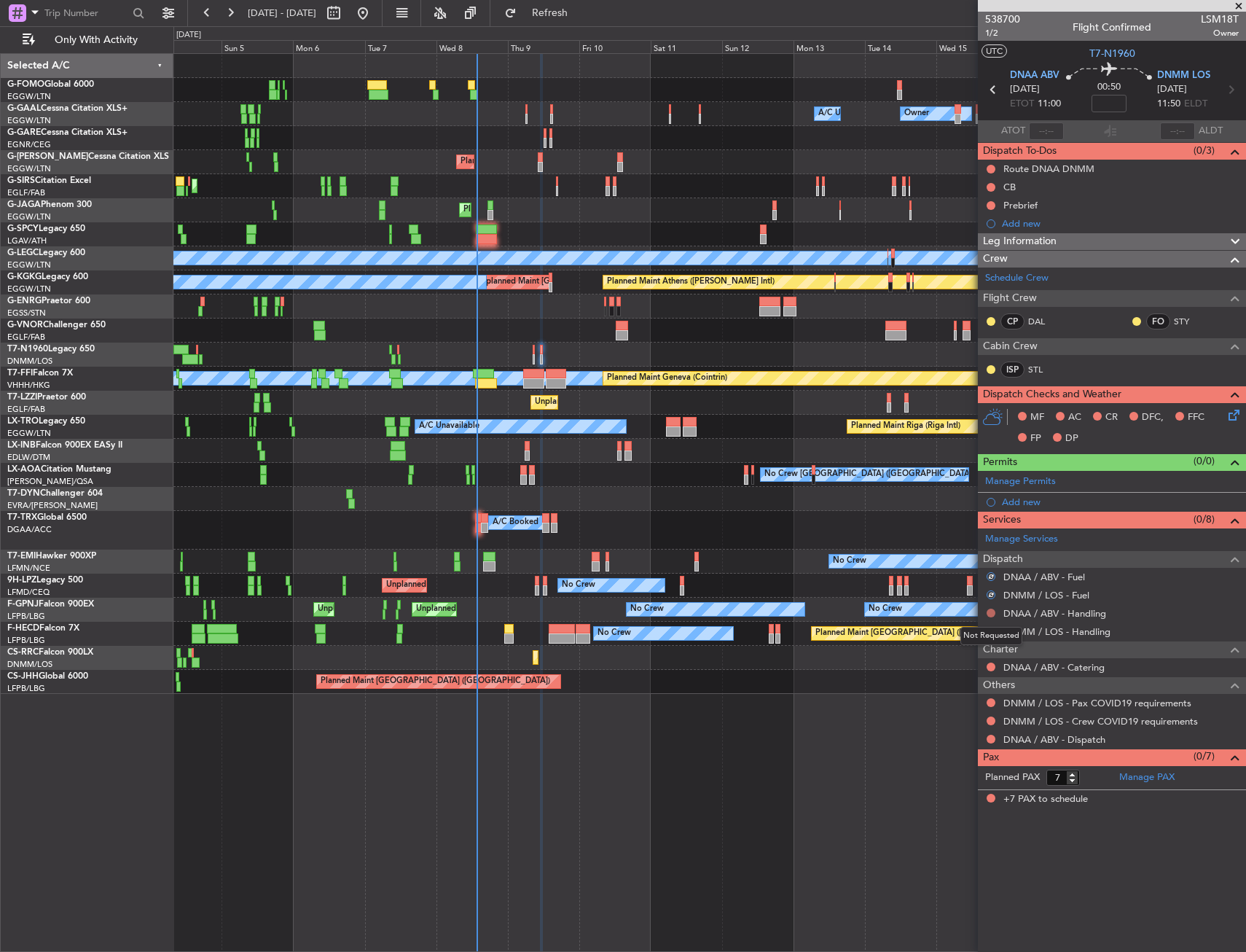
click at [991, 611] on button at bounding box center [991, 613] width 9 height 9
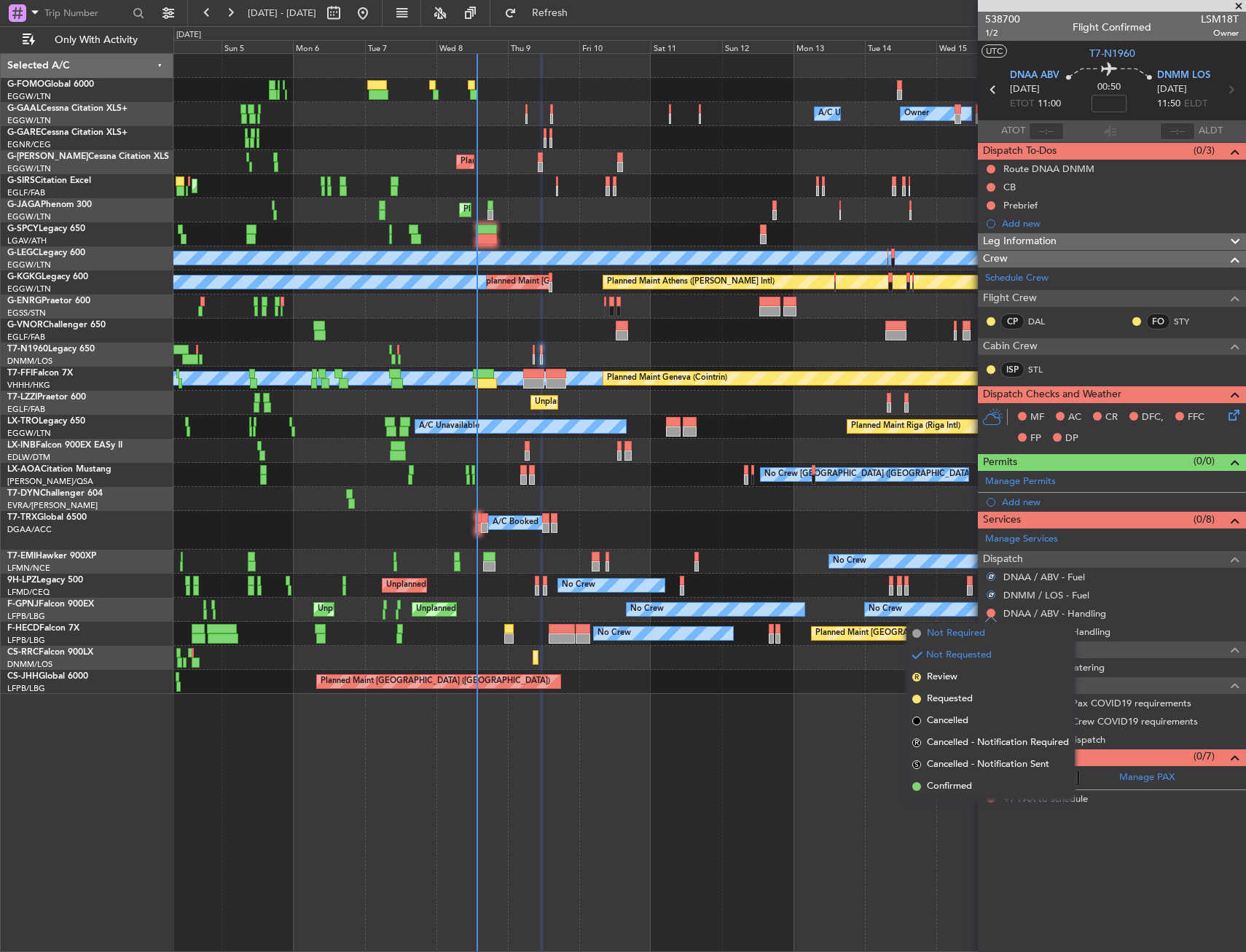
click at [962, 628] on span "Not Required" at bounding box center [956, 634] width 58 height 15
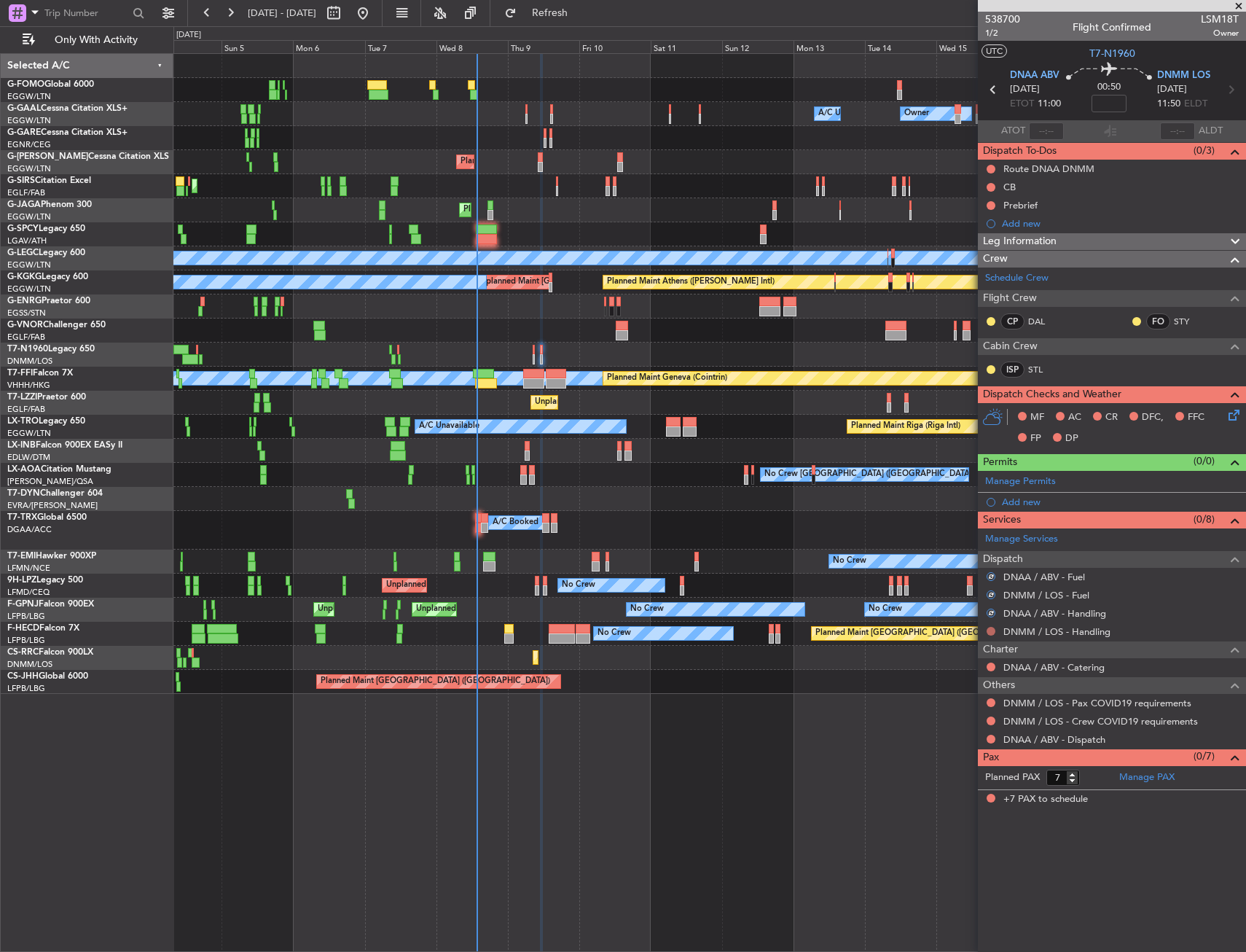
click at [992, 629] on button at bounding box center [991, 631] width 9 height 9
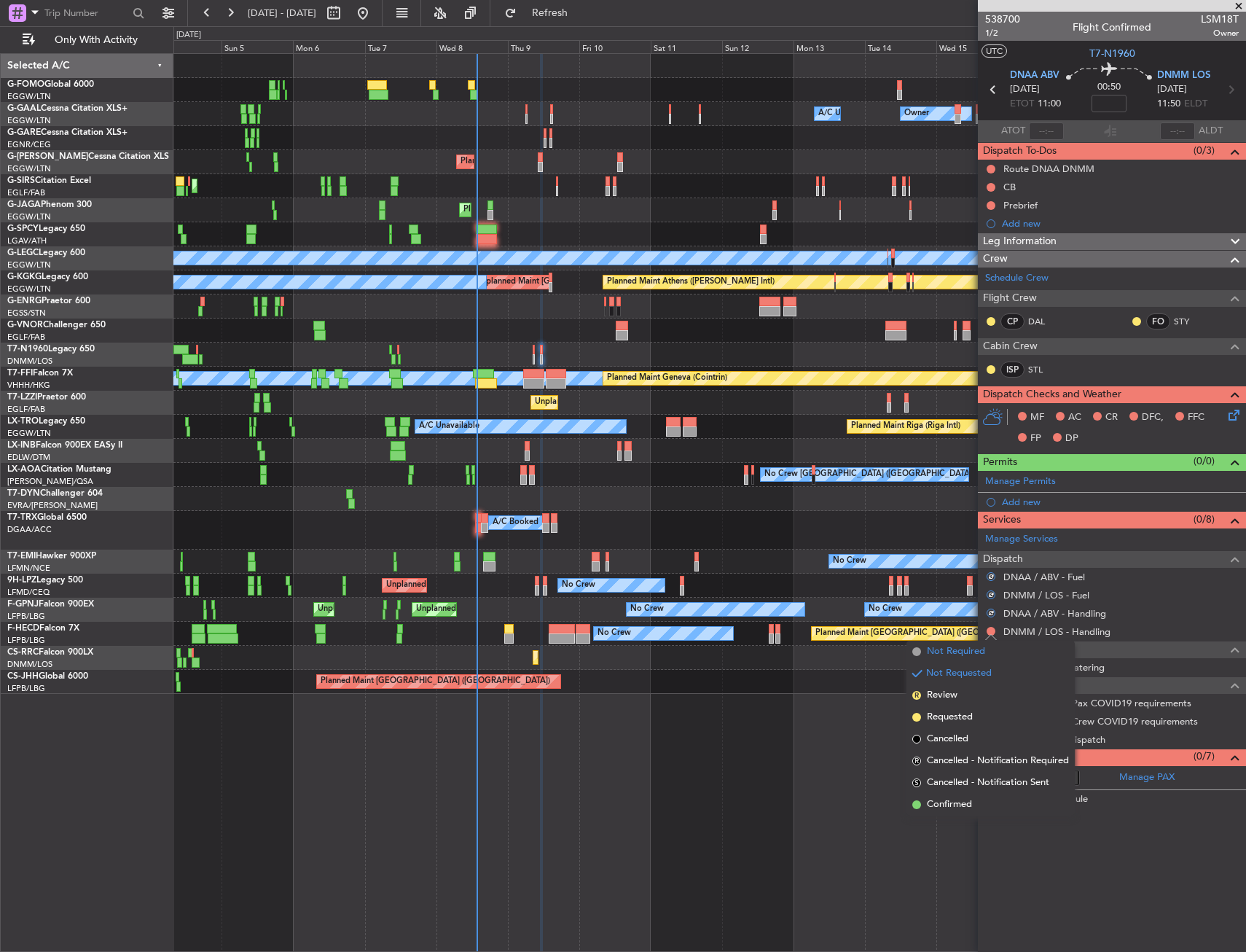
click at [955, 650] on span "Not Required" at bounding box center [956, 652] width 58 height 15
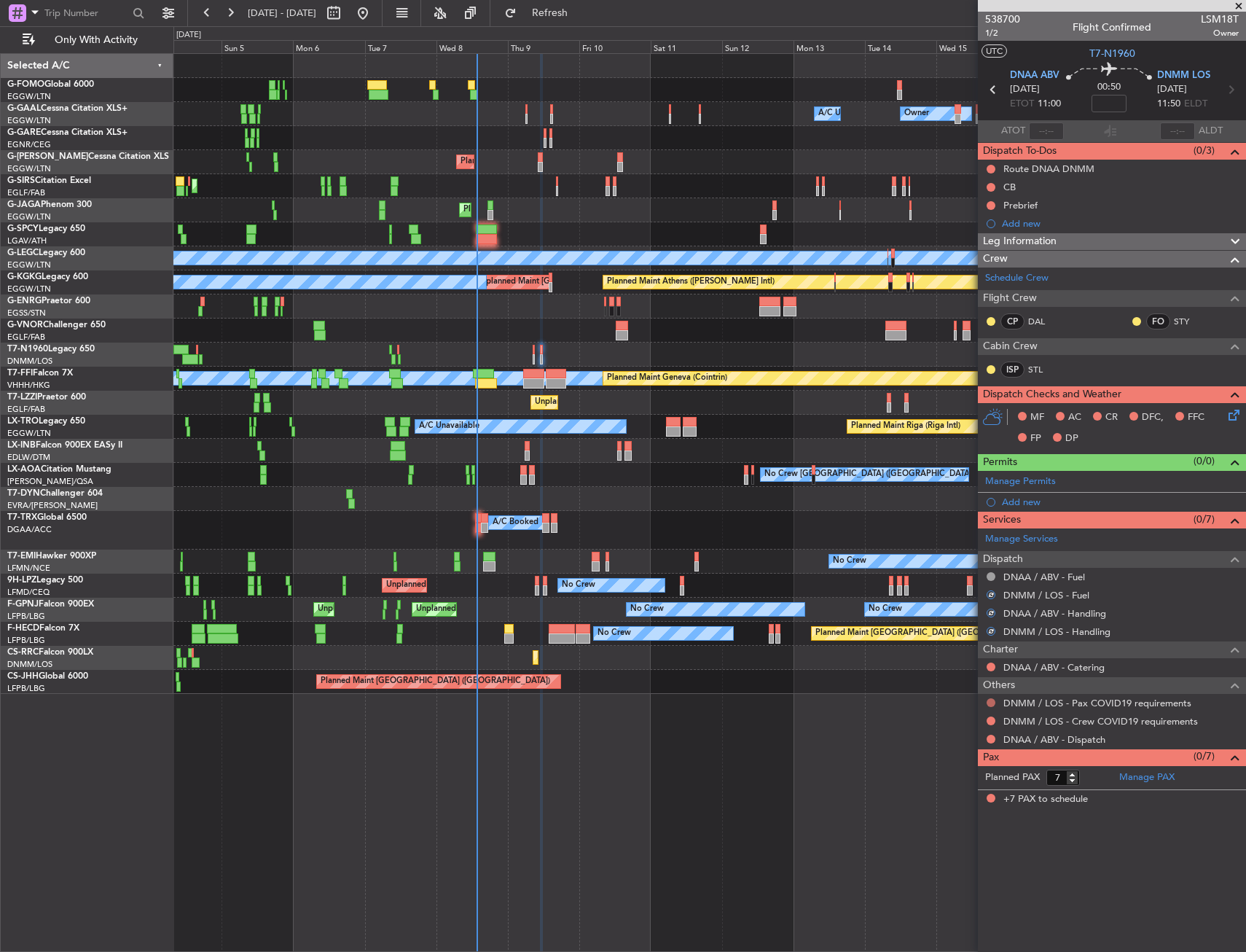
click at [992, 703] on button at bounding box center [991, 703] width 9 height 9
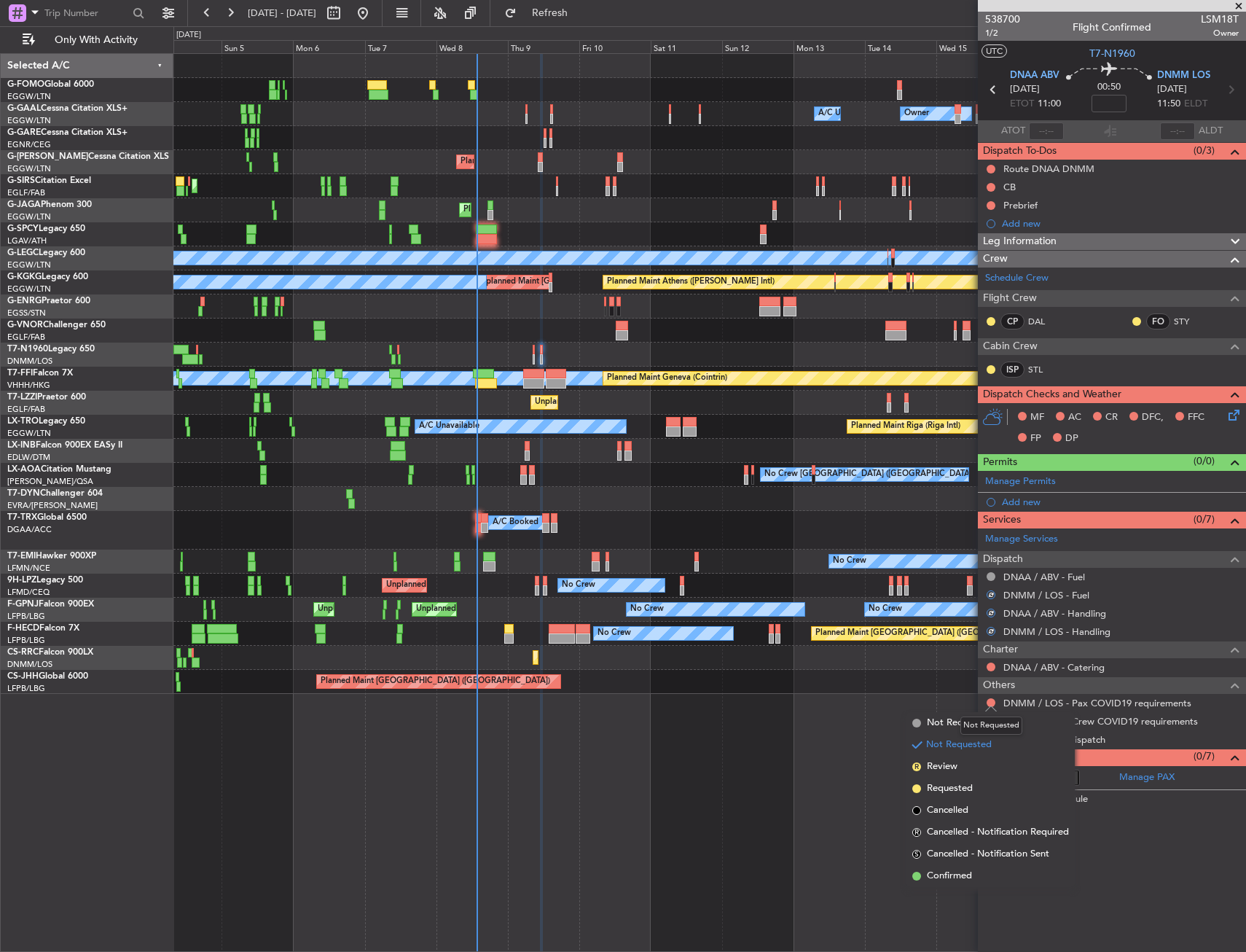
click at [958, 721] on mat-tooltip-component "Not Requested" at bounding box center [991, 726] width 82 height 39
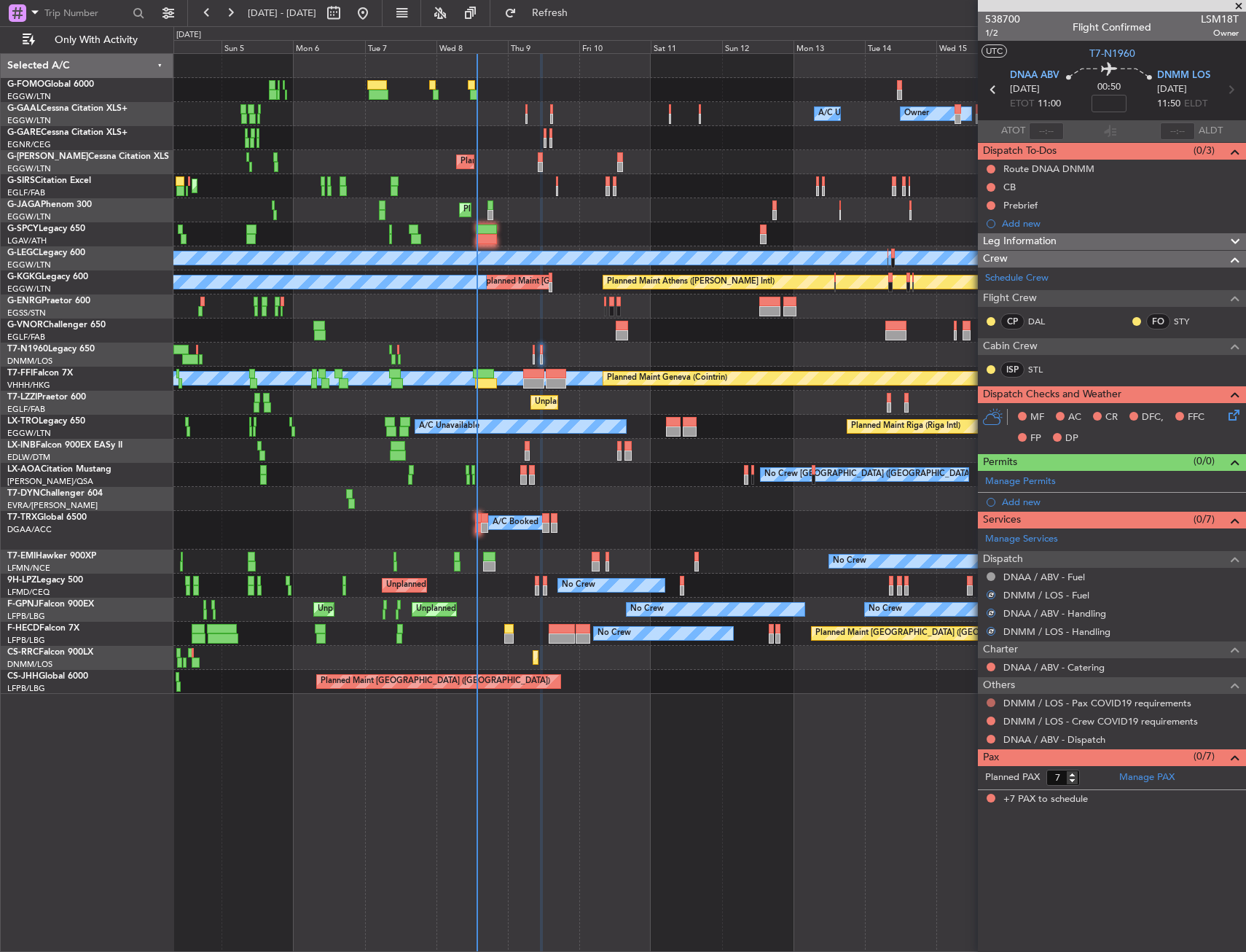
click at [987, 704] on button at bounding box center [991, 703] width 9 height 9
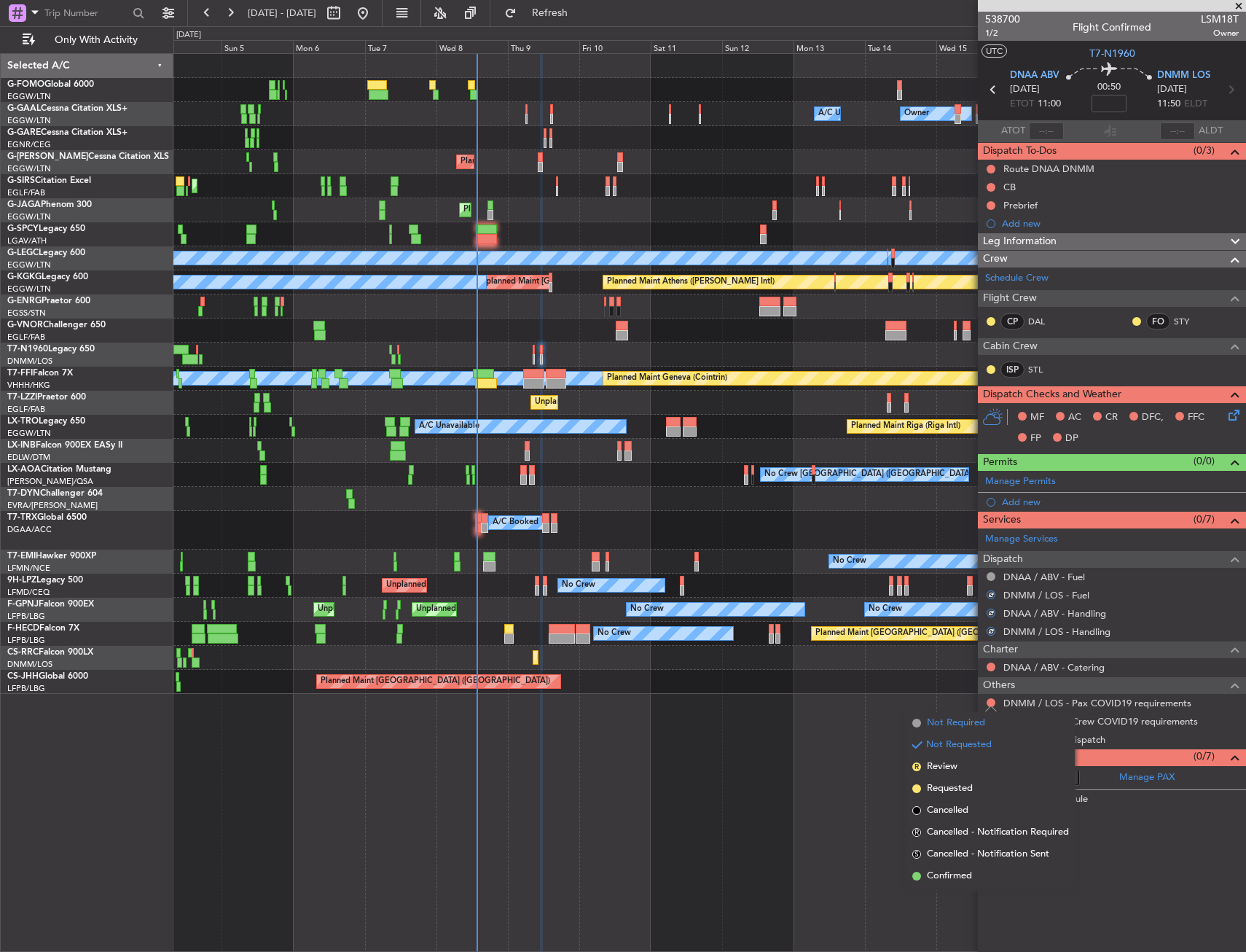
click at [947, 725] on span "Not Required" at bounding box center [956, 723] width 58 height 15
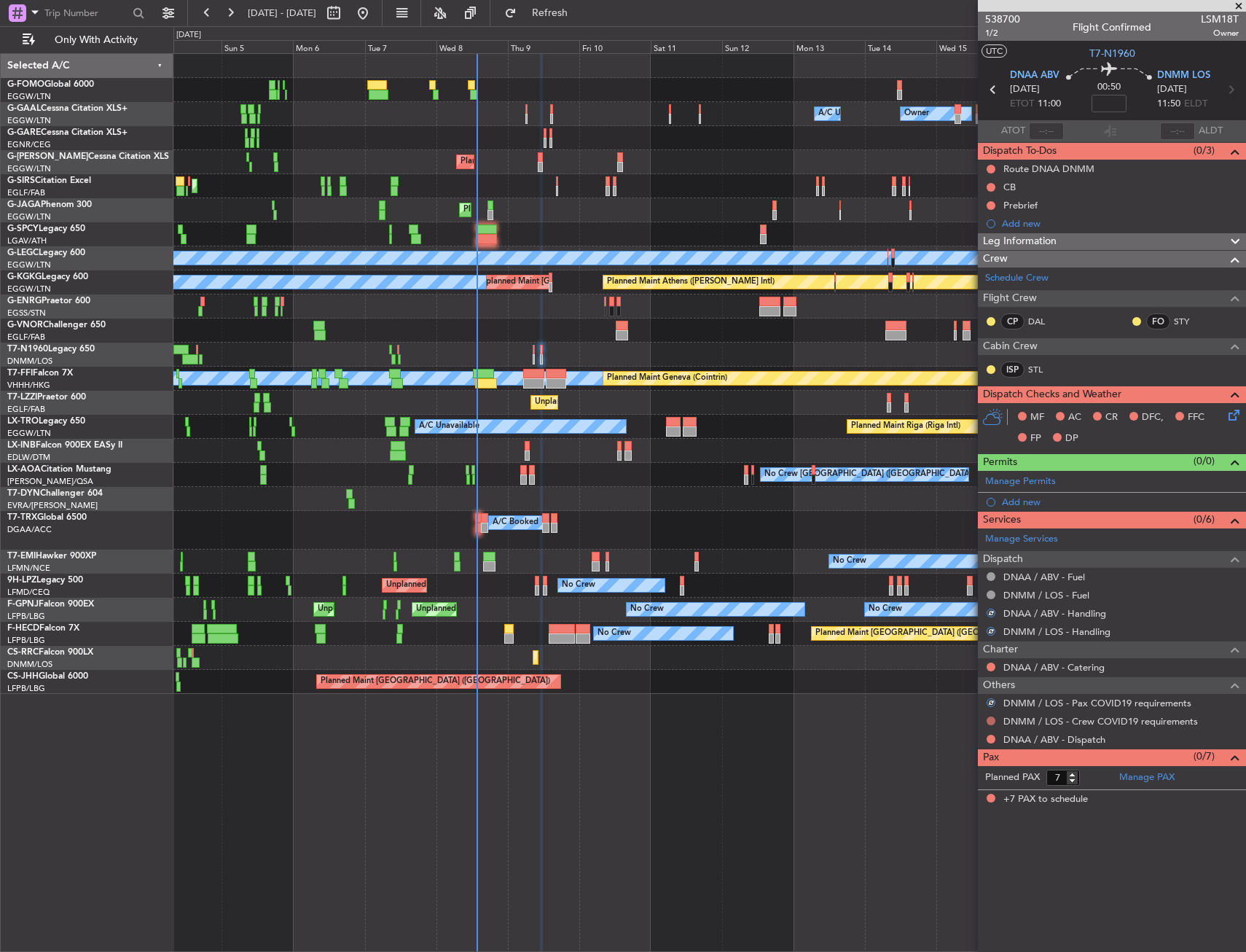
click at [994, 720] on button at bounding box center [991, 721] width 9 height 9
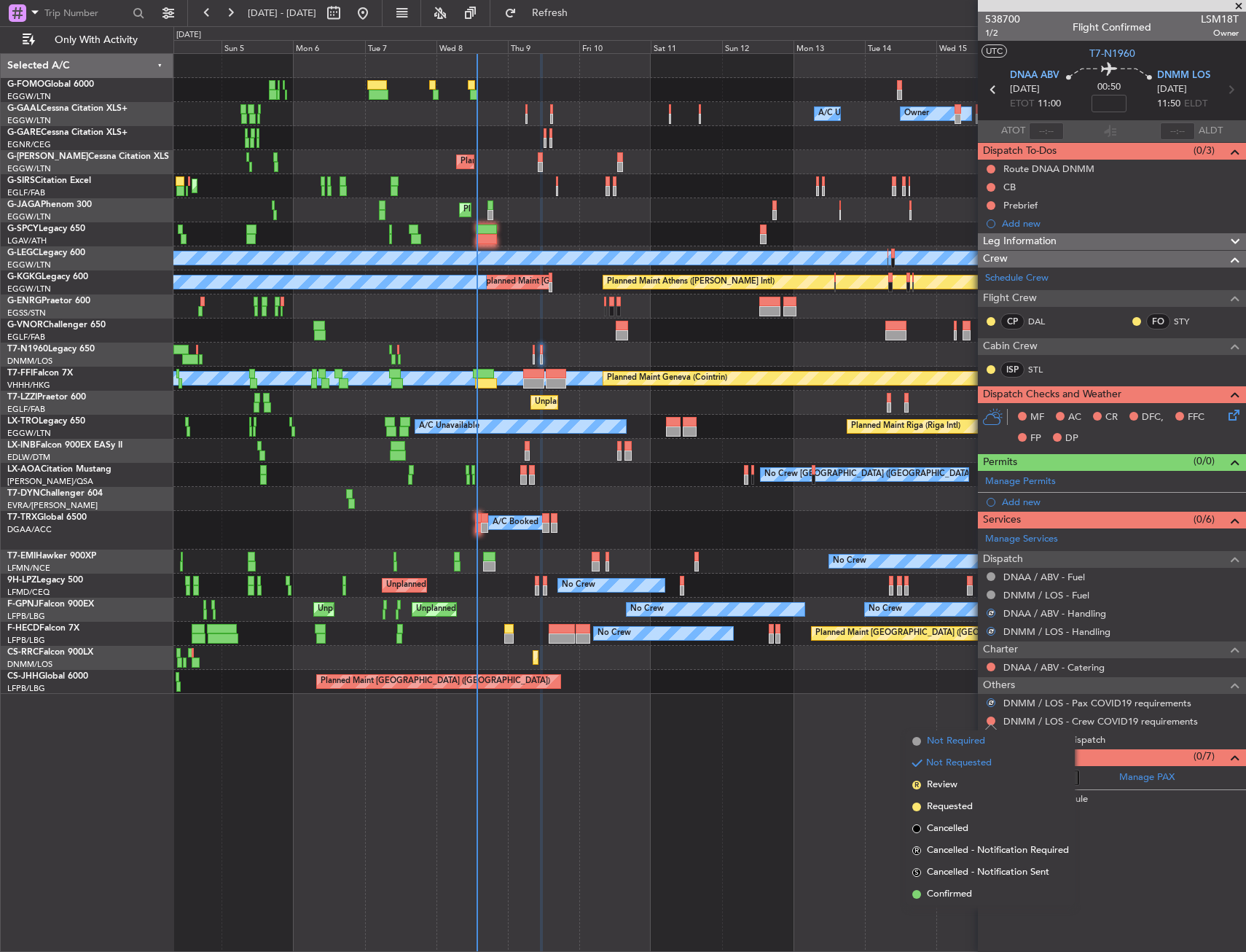
click at [944, 737] on span "Not Required" at bounding box center [956, 742] width 58 height 15
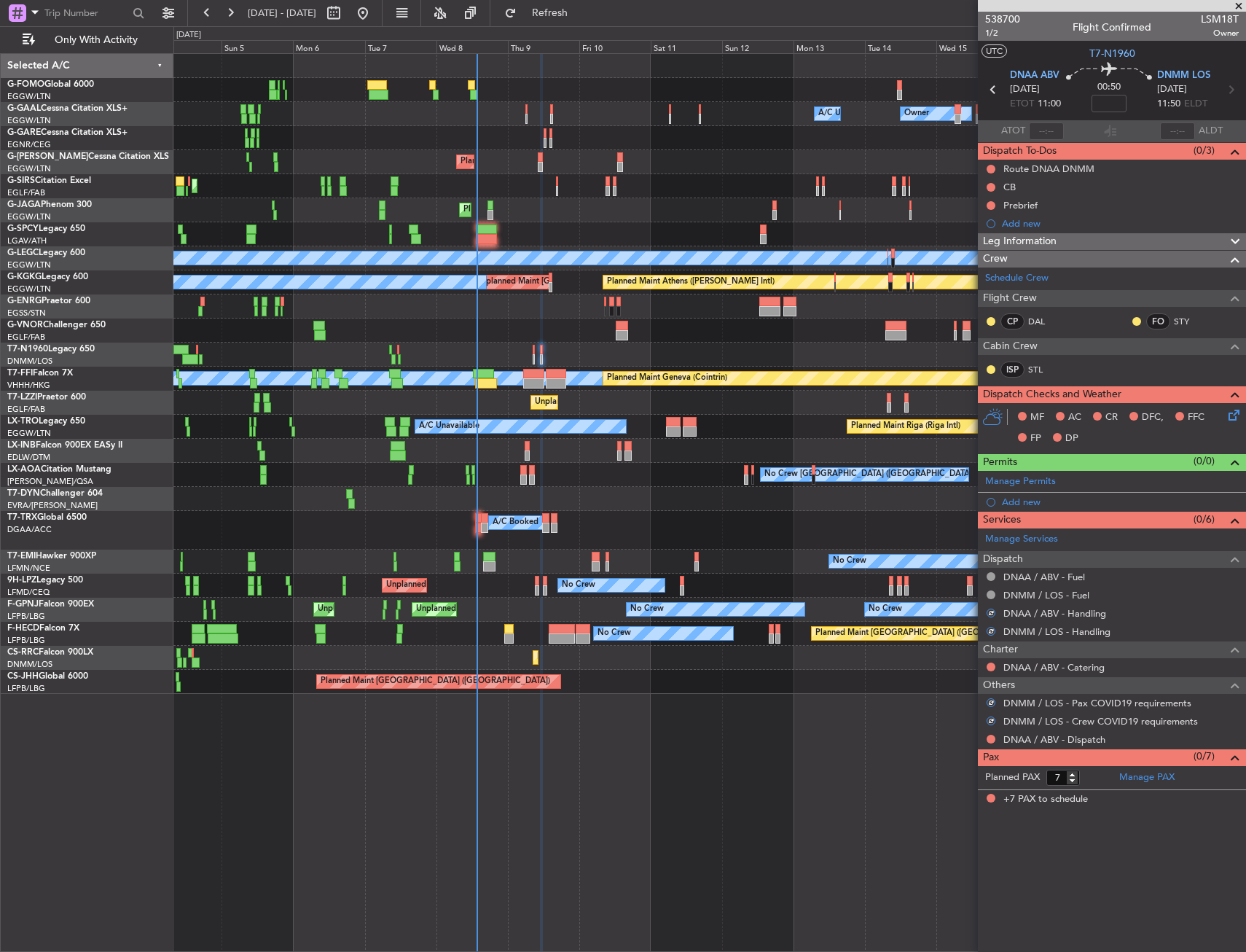
drag, startPoint x: 997, startPoint y: 737, endPoint x: 990, endPoint y: 737, distance: 7.0
click at [997, 737] on div "DNAA / ABV - Dispatch" at bounding box center [1113, 740] width 268 height 18
click at [990, 737] on button at bounding box center [991, 739] width 9 height 9
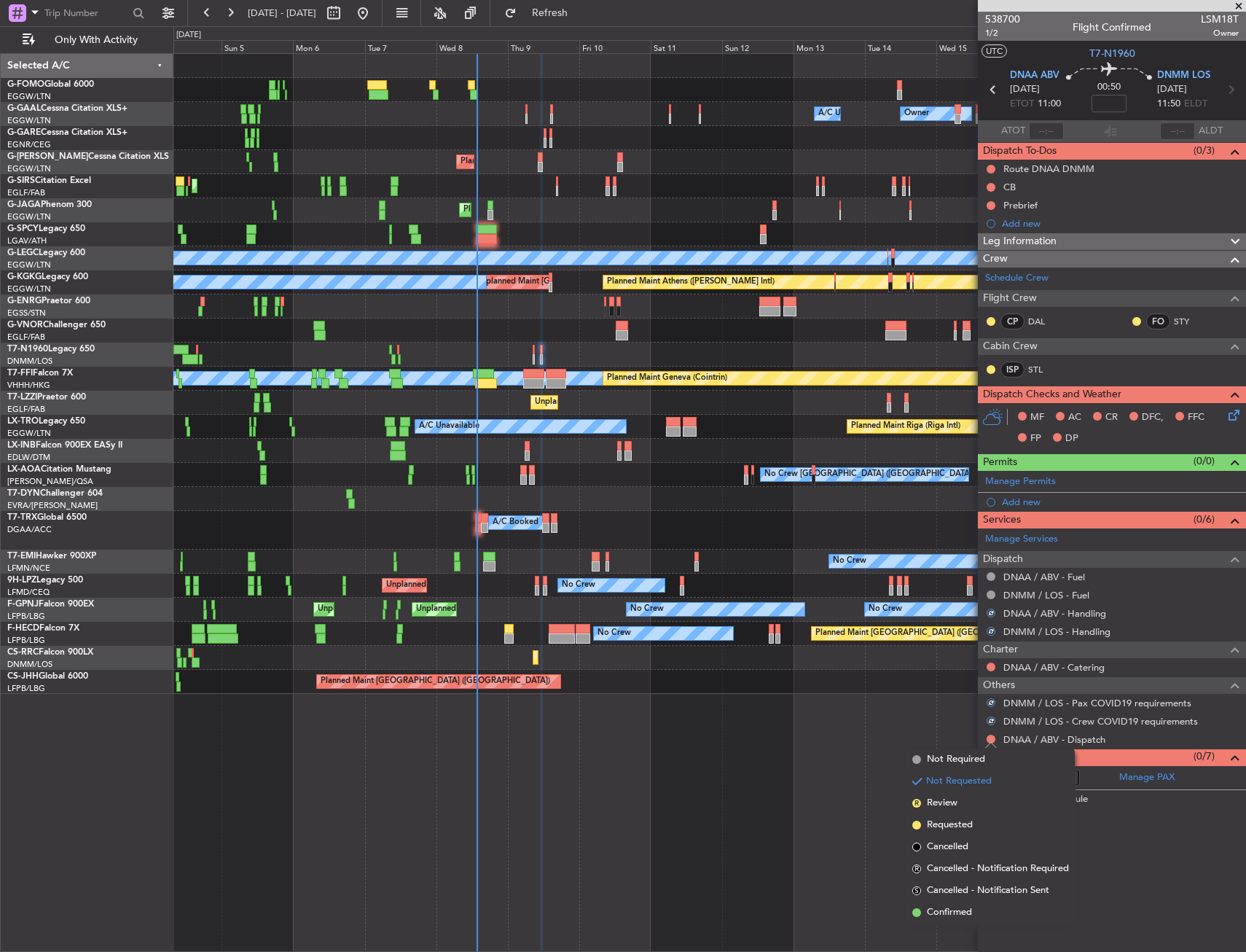
click at [948, 913] on span "Confirmed" at bounding box center [949, 913] width 46 height 15
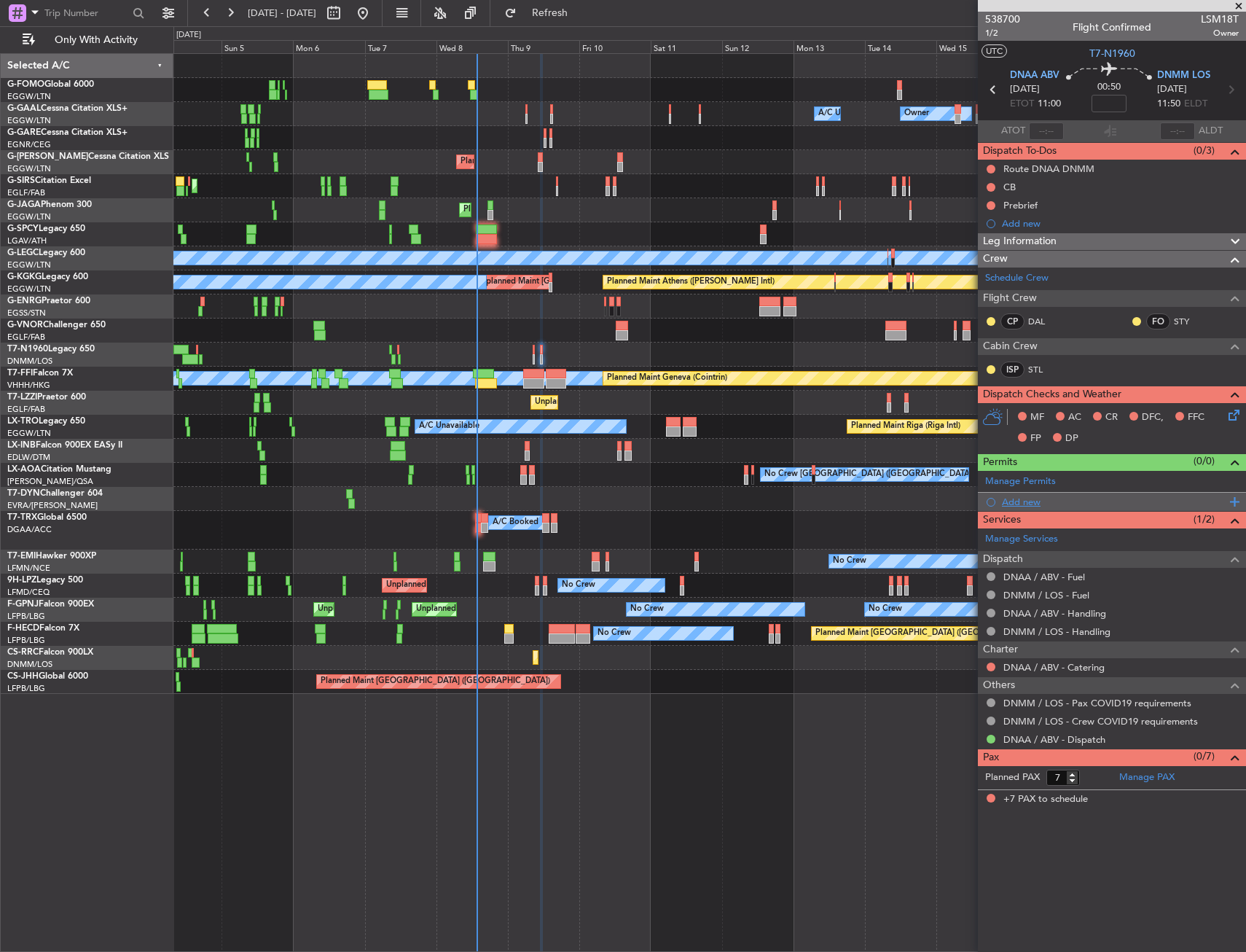
click at [1028, 503] on div "Add new" at bounding box center [1114, 501] width 224 height 12
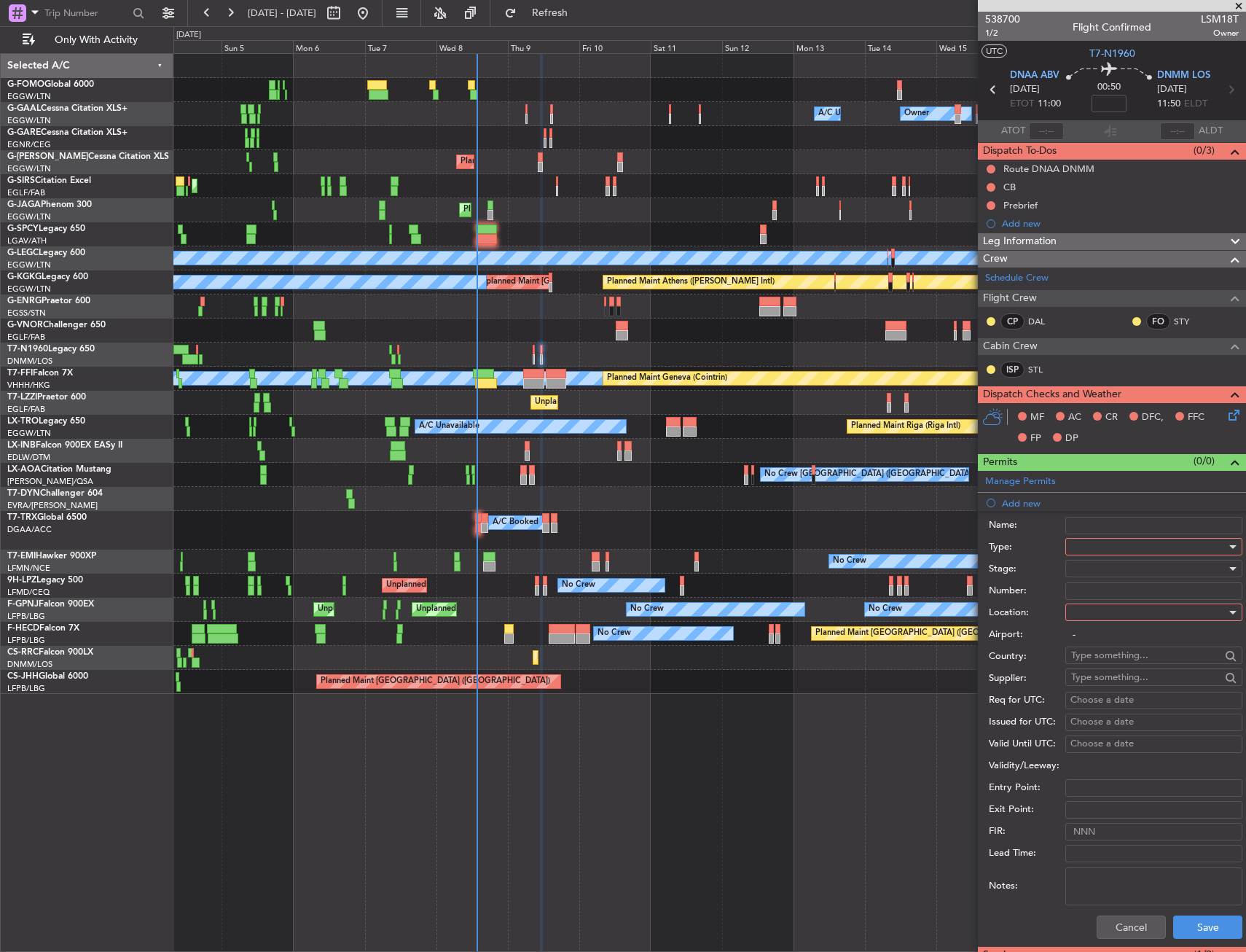
click at [1122, 546] on div at bounding box center [1148, 547] width 155 height 22
click at [1111, 700] on span "Landing" at bounding box center [1148, 708] width 153 height 22
click at [1097, 616] on div at bounding box center [1148, 612] width 155 height 22
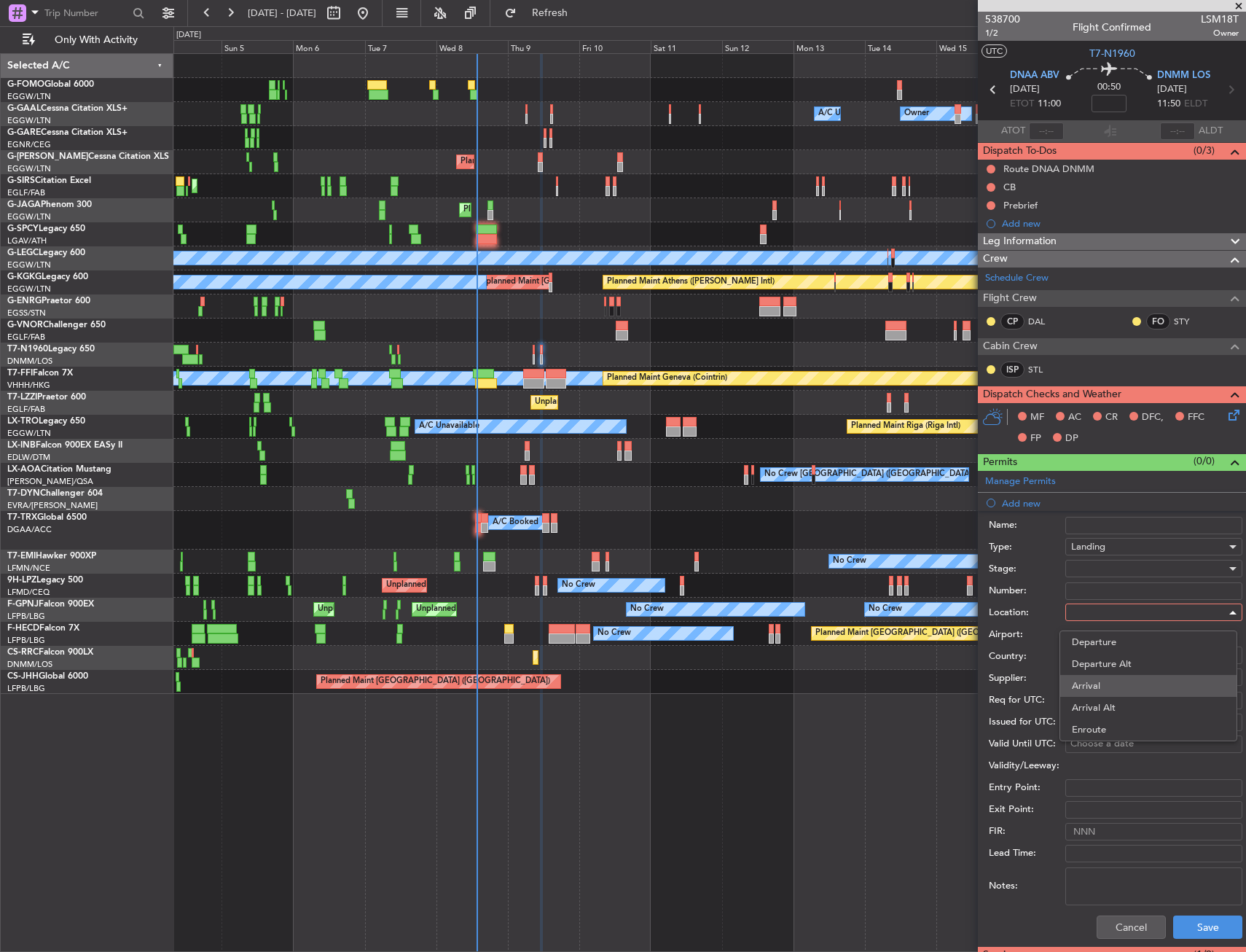
click at [1104, 687] on span "Arrival" at bounding box center [1148, 686] width 153 height 22
type input "DNMM / LOS"
click at [1192, 916] on button "Save" at bounding box center [1208, 927] width 70 height 23
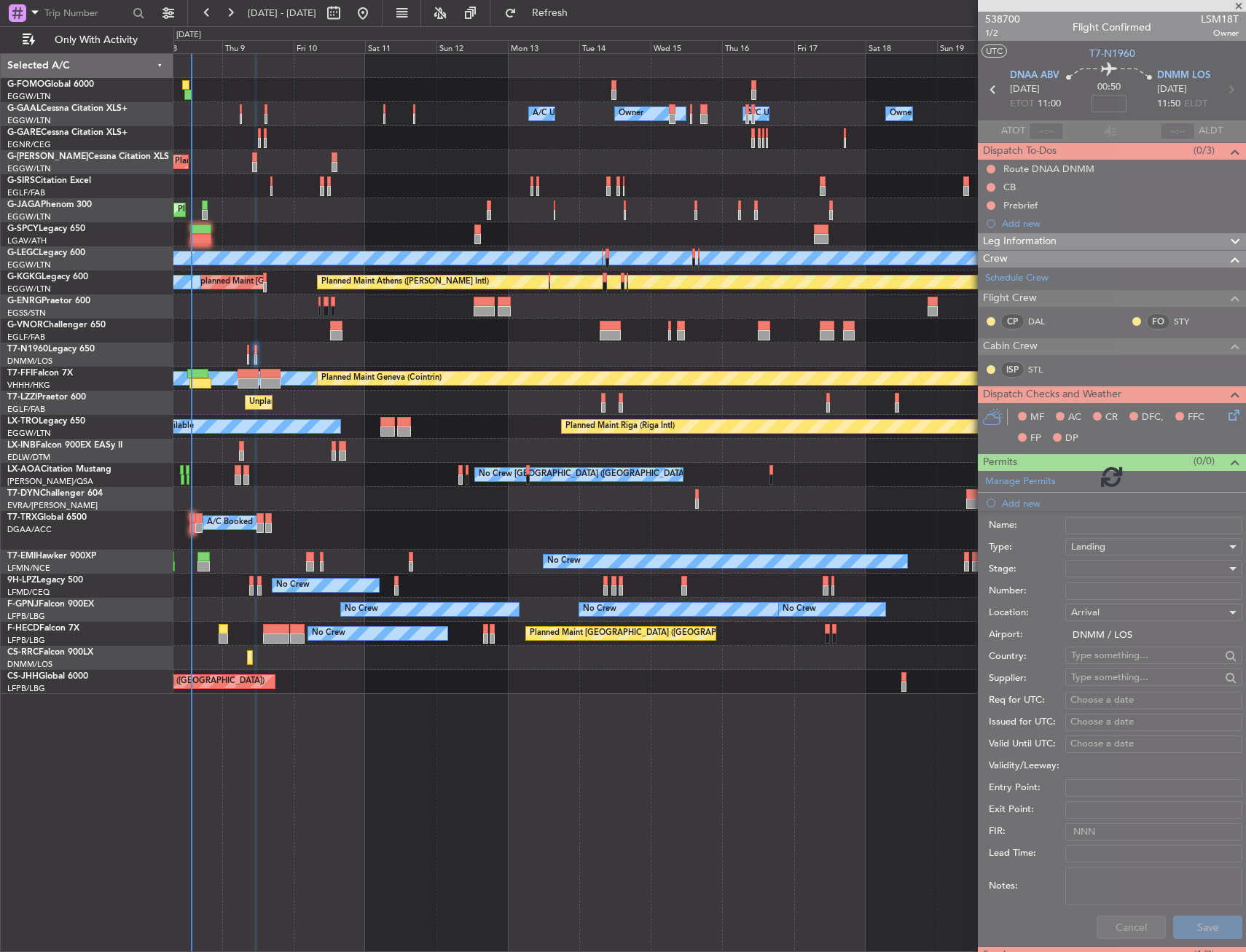
click at [365, 621] on div "Owner Owner A/C Unavailable Owner A/C Unavailable Owner Planned Maint London (L…" at bounding box center [709, 374] width 1072 height 640
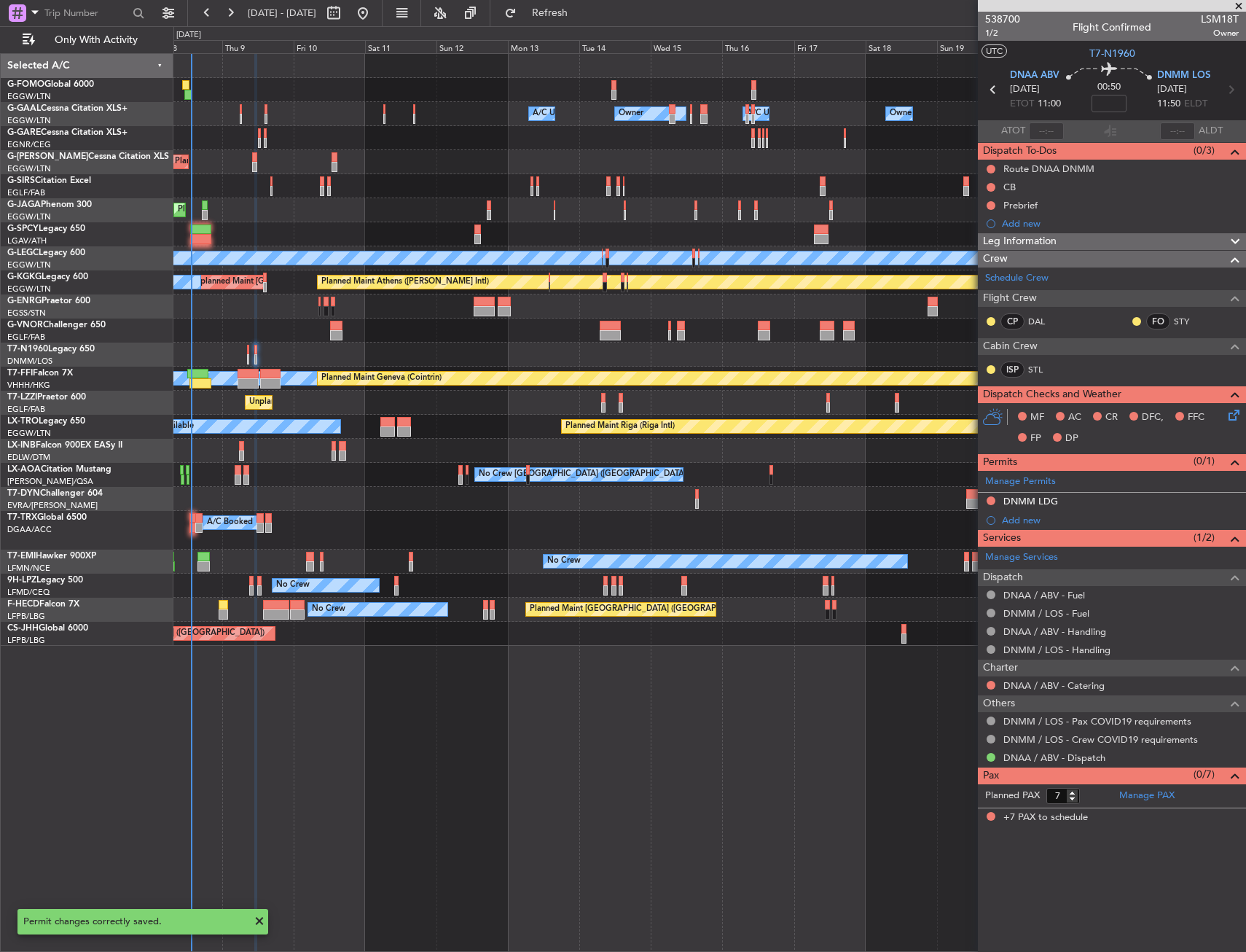
click at [1108, 505] on div "DNMM LDG" at bounding box center [1113, 502] width 268 height 18
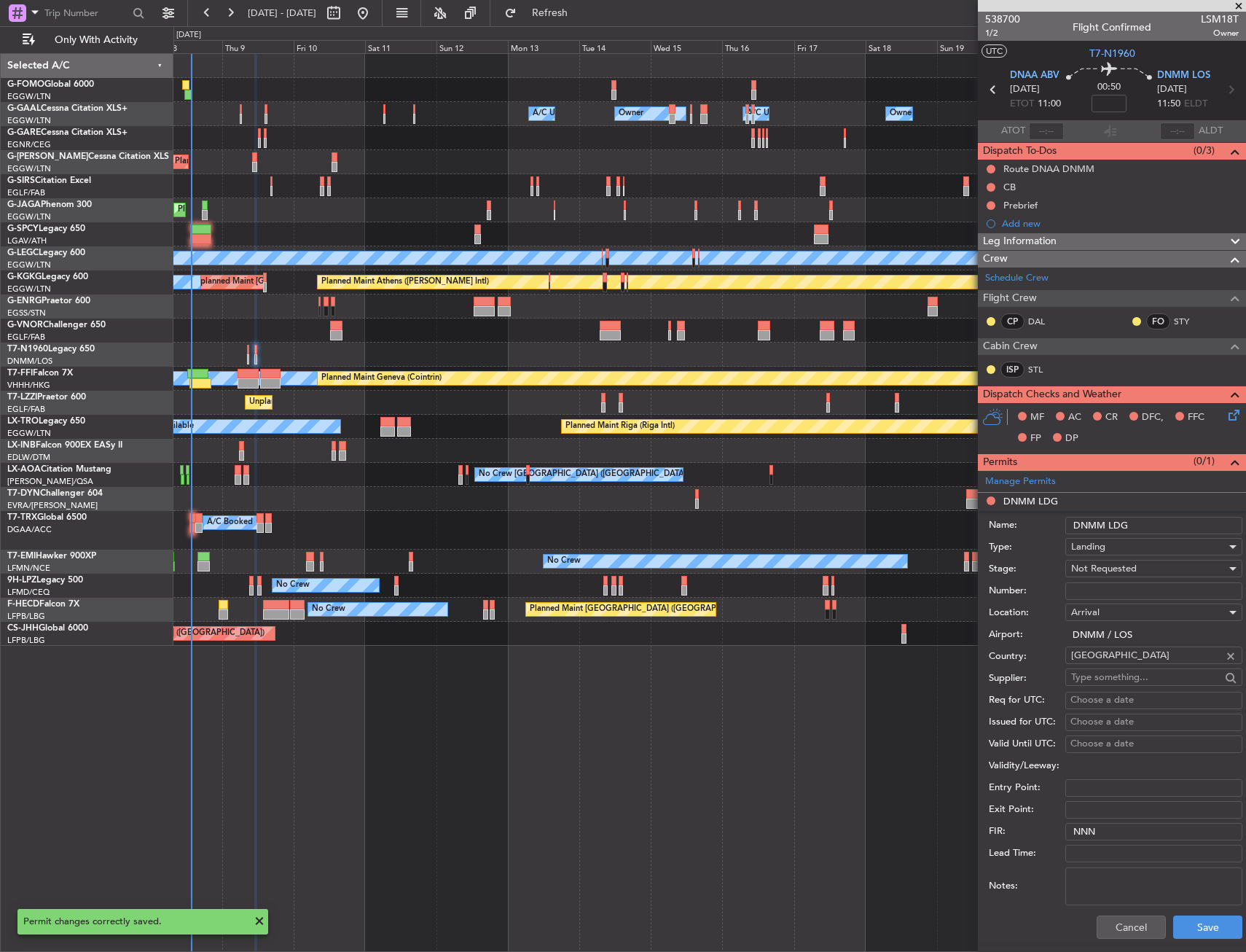
click at [1109, 582] on input "Number:" at bounding box center [1154, 591] width 177 height 17
type input "AA0024/03101935"
click at [1110, 562] on span "Not Requested" at bounding box center [1104, 568] width 65 height 13
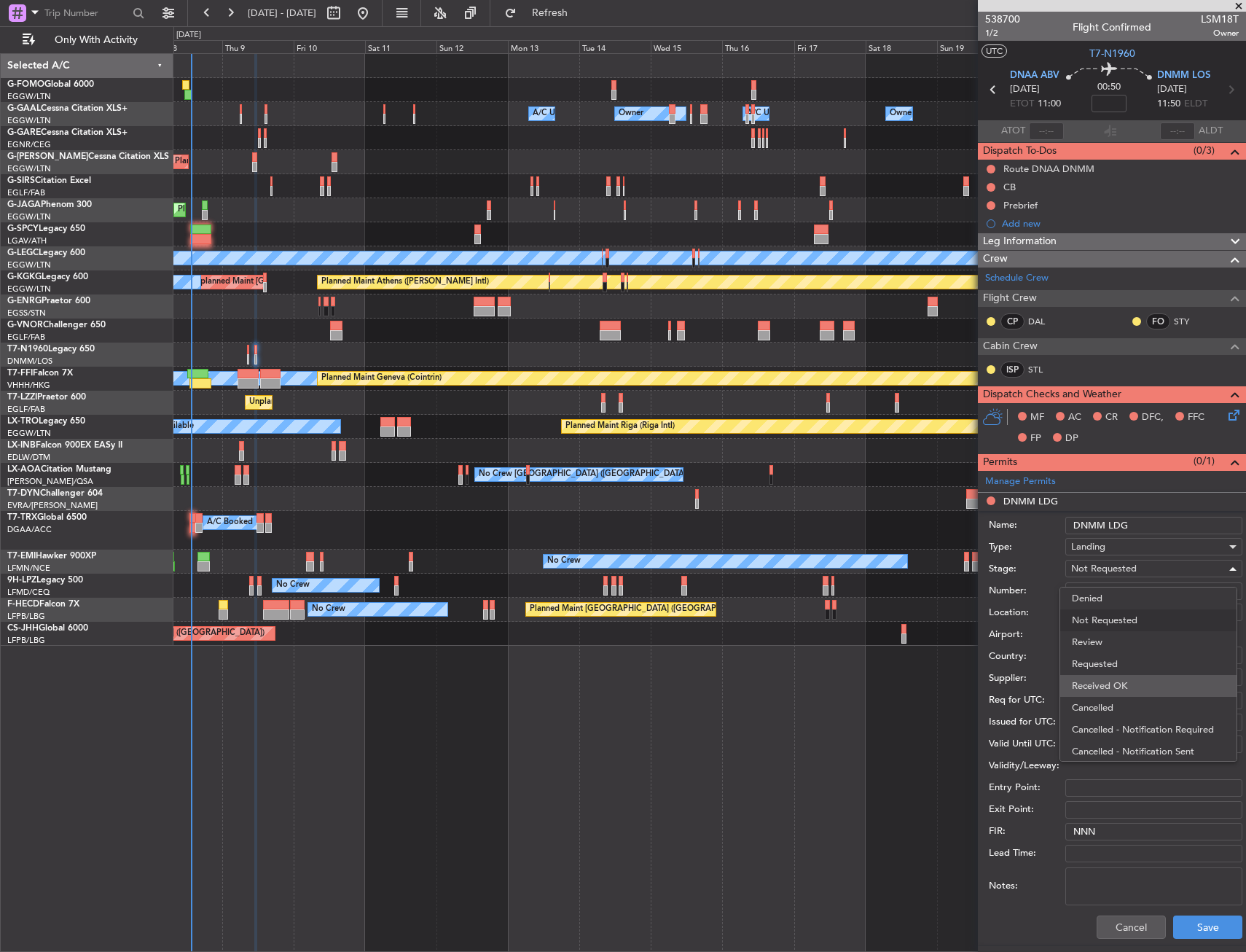
click at [1112, 681] on span "Received OK" at bounding box center [1148, 686] width 153 height 22
click at [1181, 927] on button "Save" at bounding box center [1208, 927] width 70 height 23
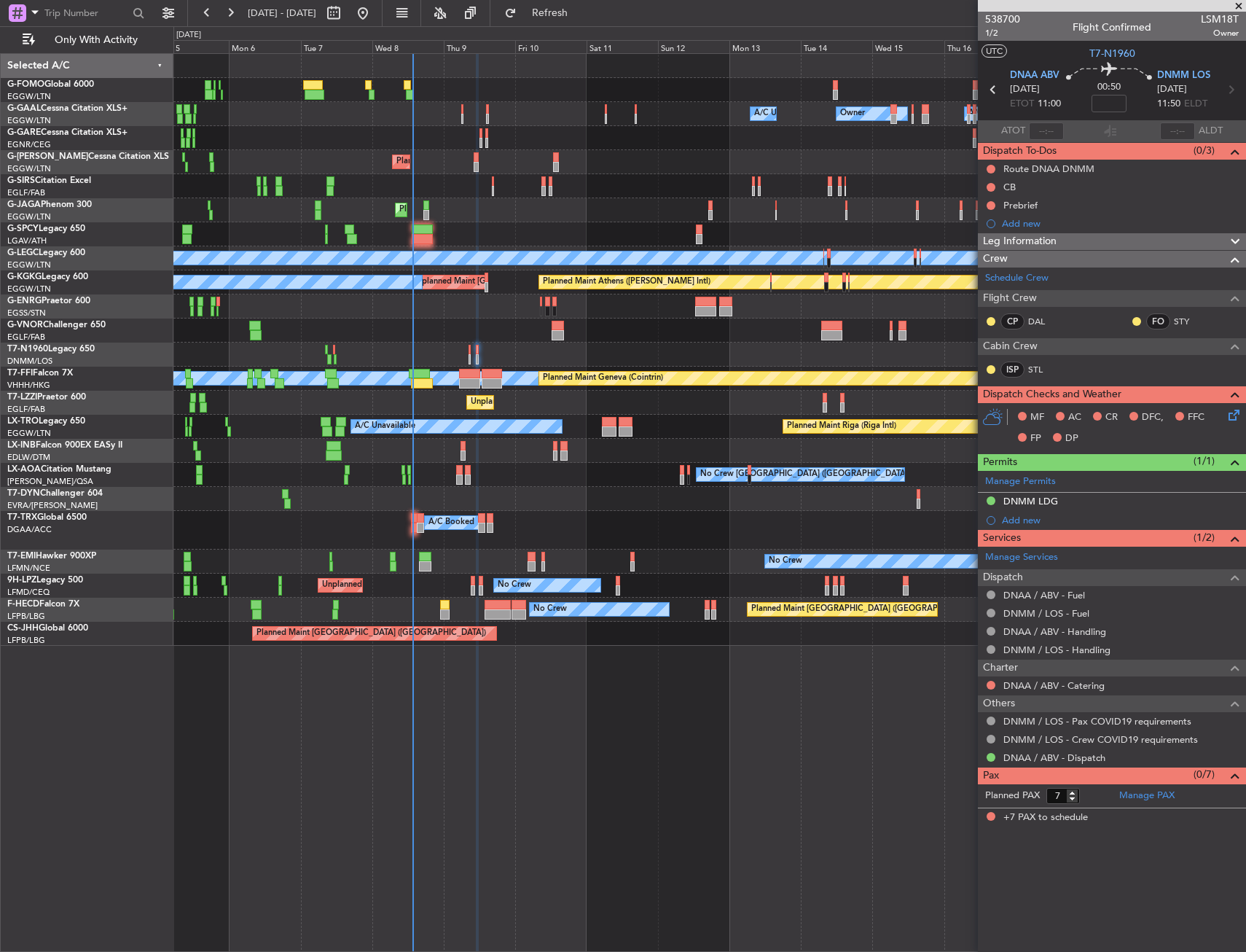
click at [579, 343] on div "Owner Owner A/C Unavailable Owner A/C Unavailable AOG Maint Dusseldorf Planned …" at bounding box center [709, 350] width 1072 height 592
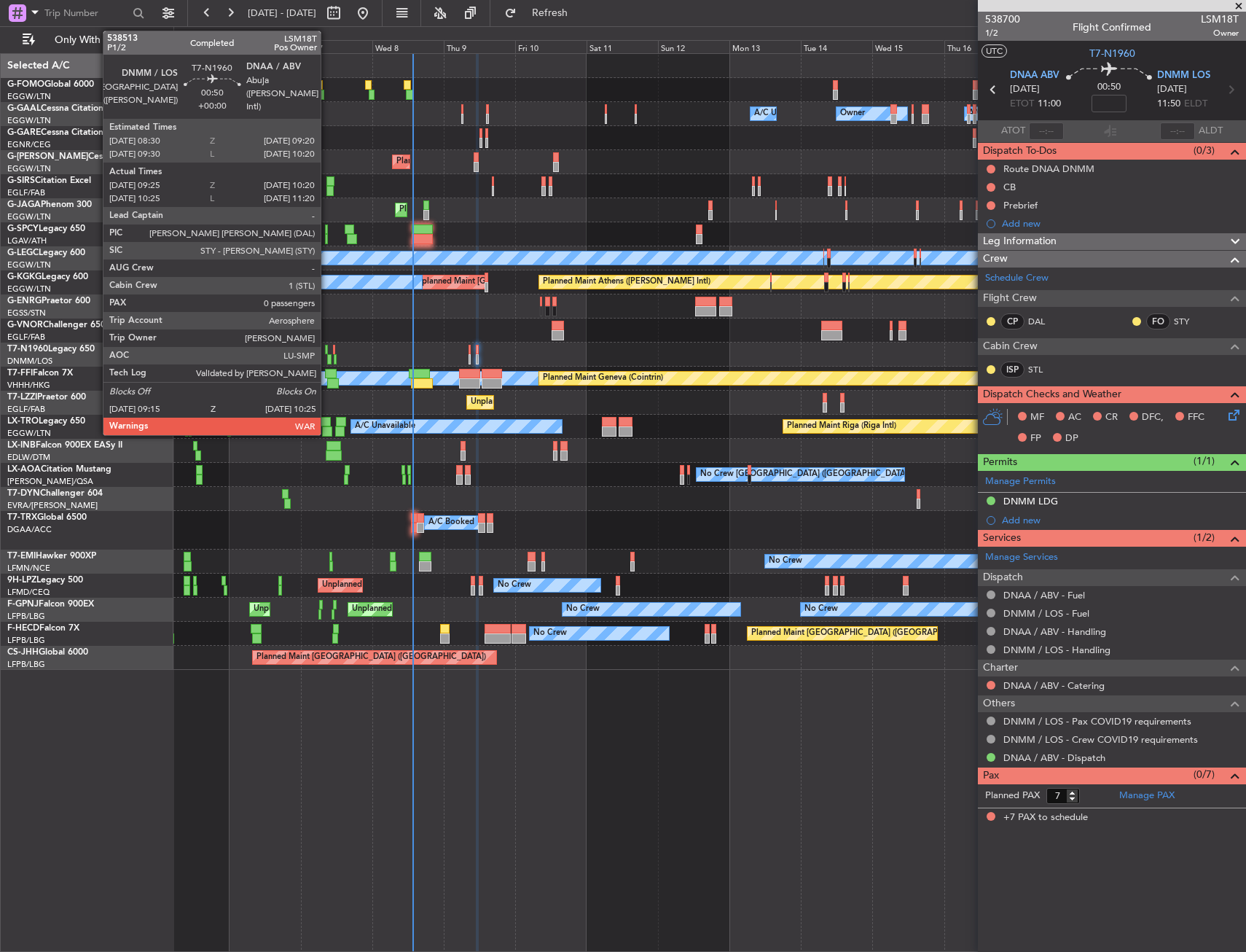
click at [327, 358] on div at bounding box center [329, 360] width 3 height 10
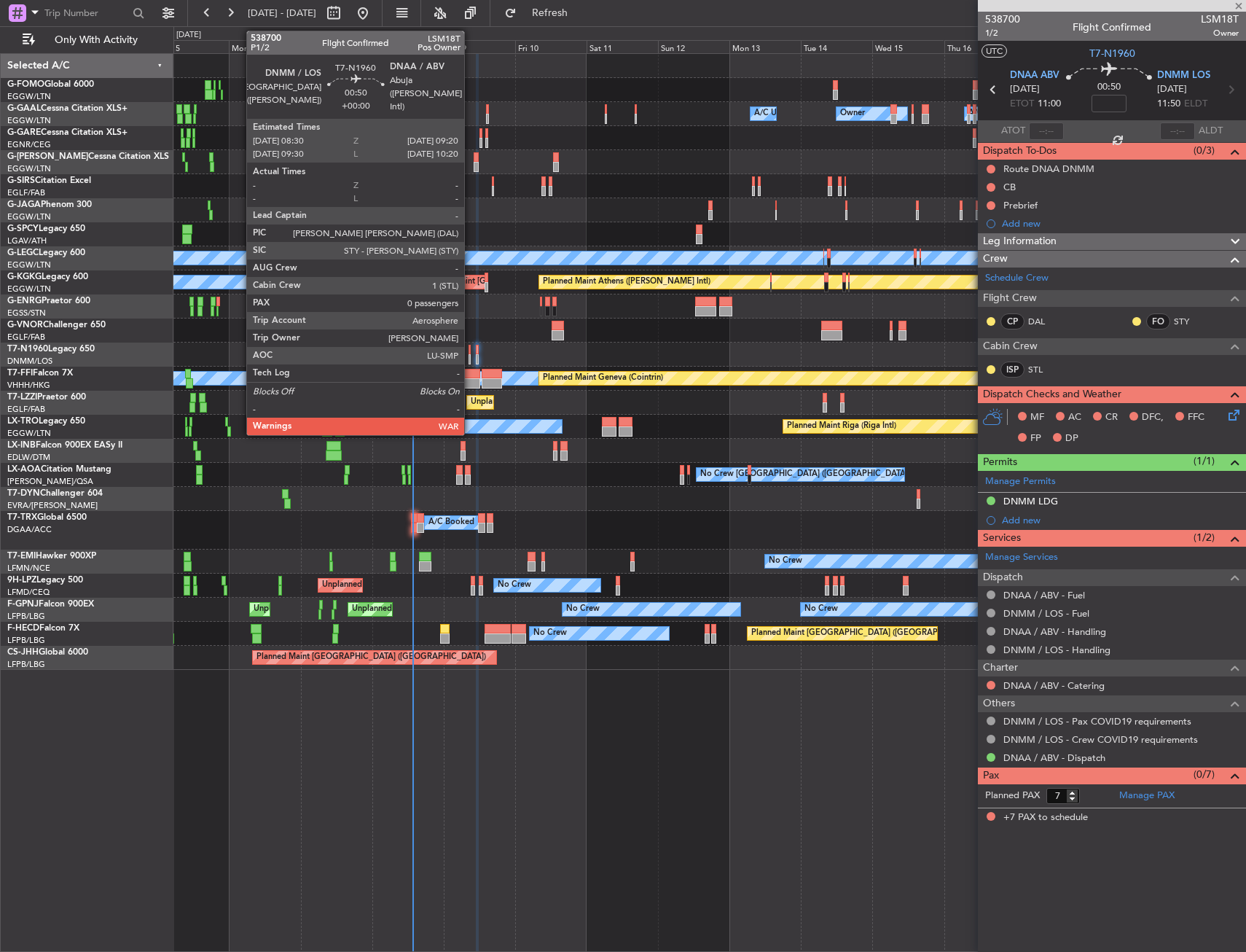
click at [471, 359] on div at bounding box center [471, 360] width 3 height 10
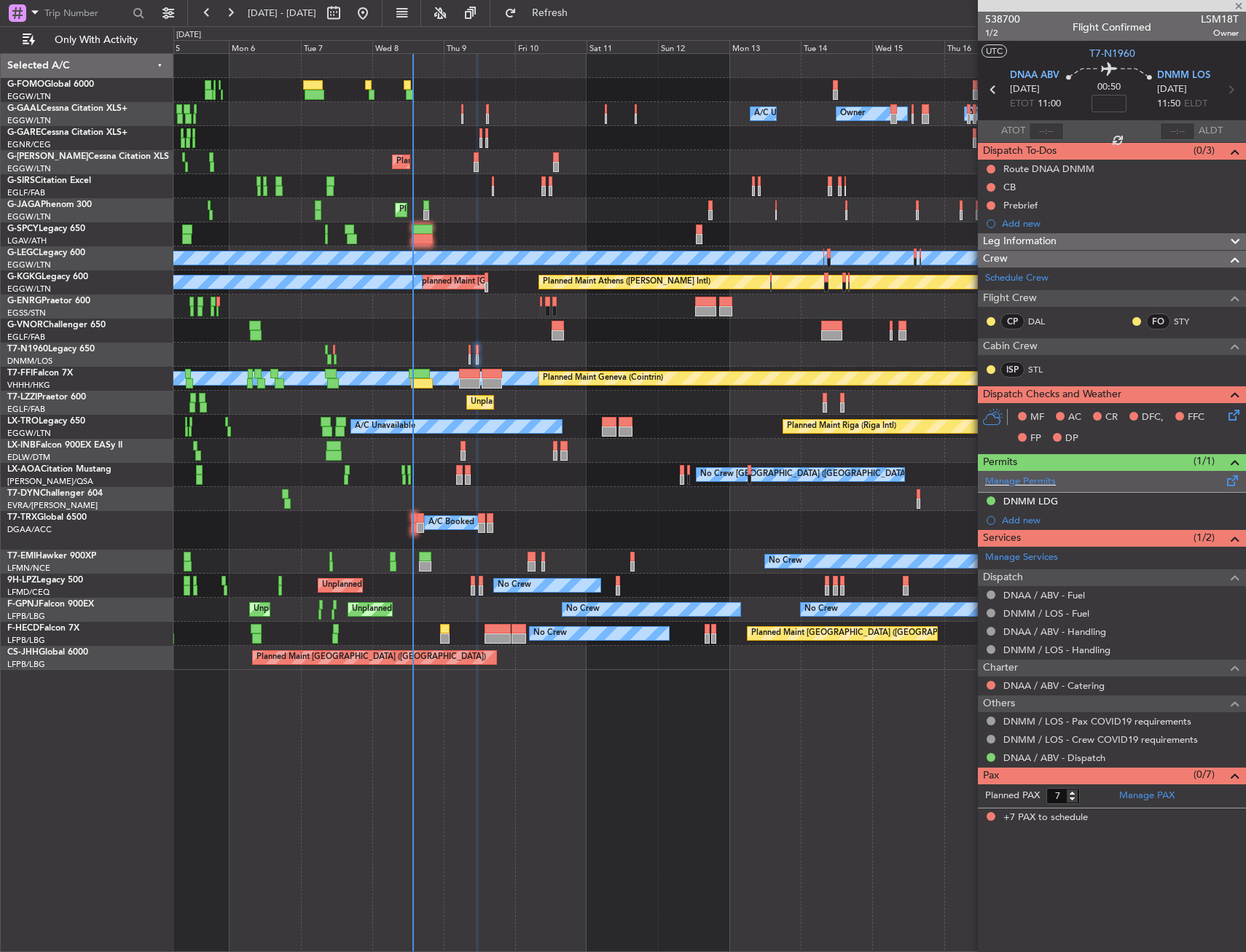
type input "0"
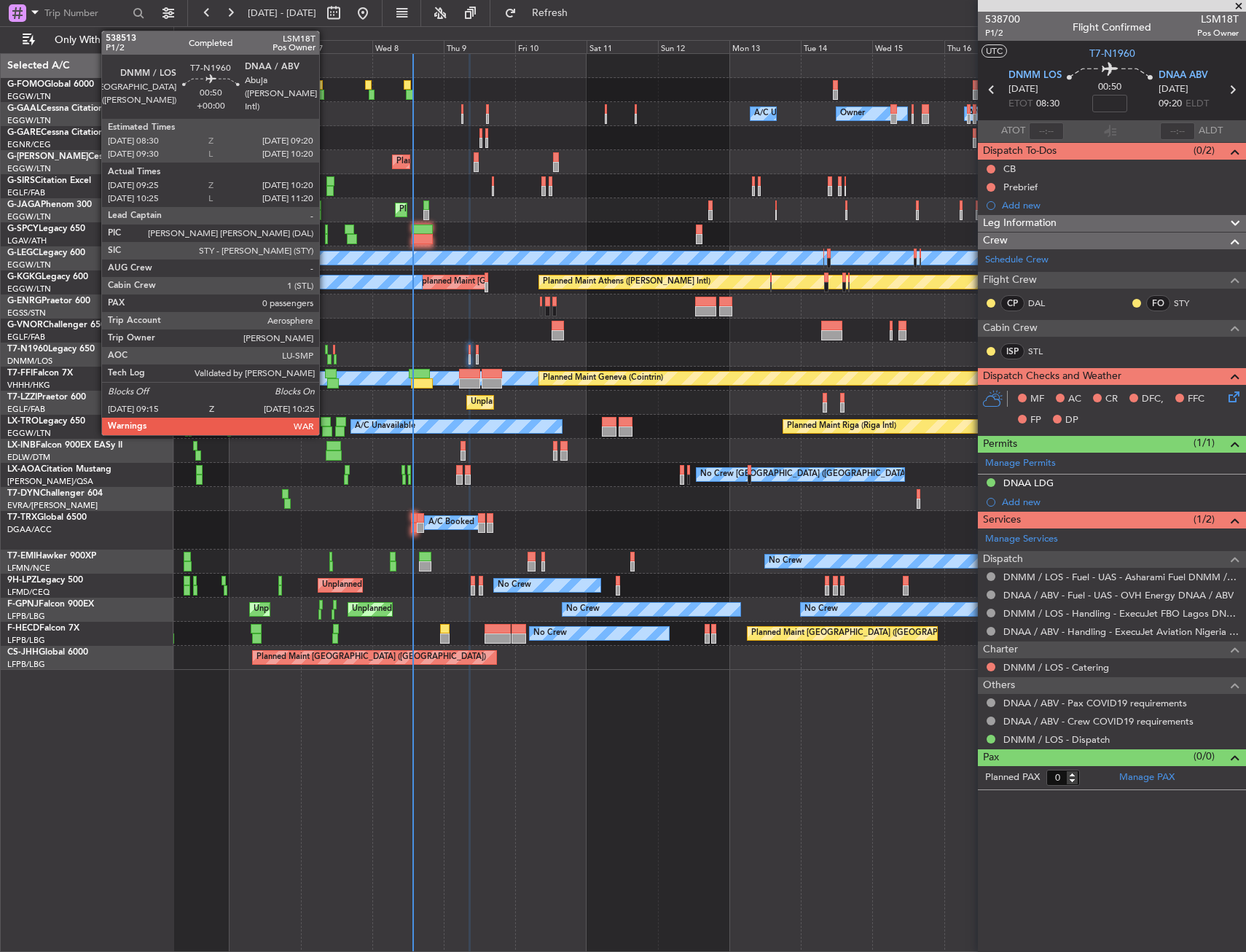
click at [326, 353] on div at bounding box center [326, 350] width 3 height 10
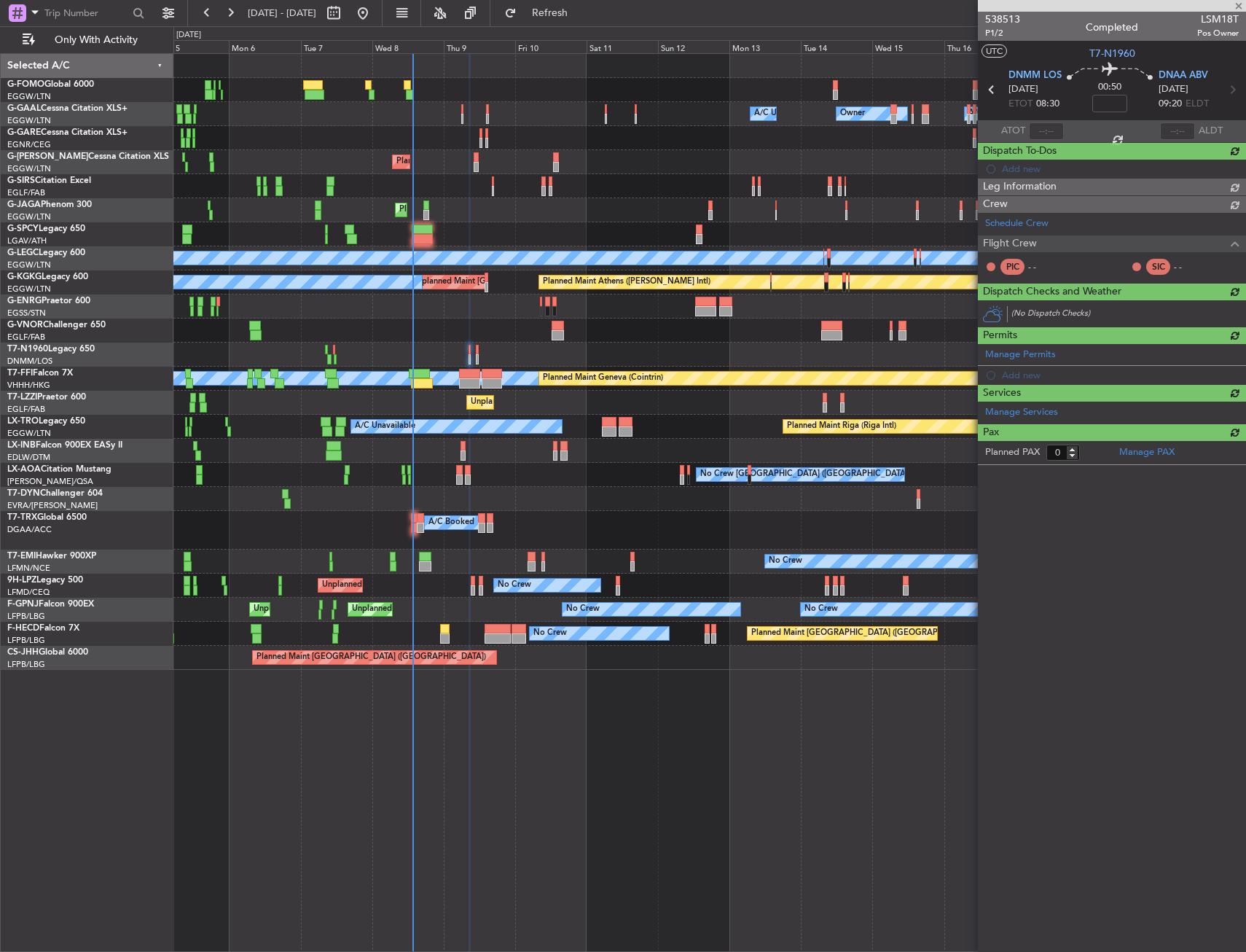
type input "09:25"
type input "10:20"
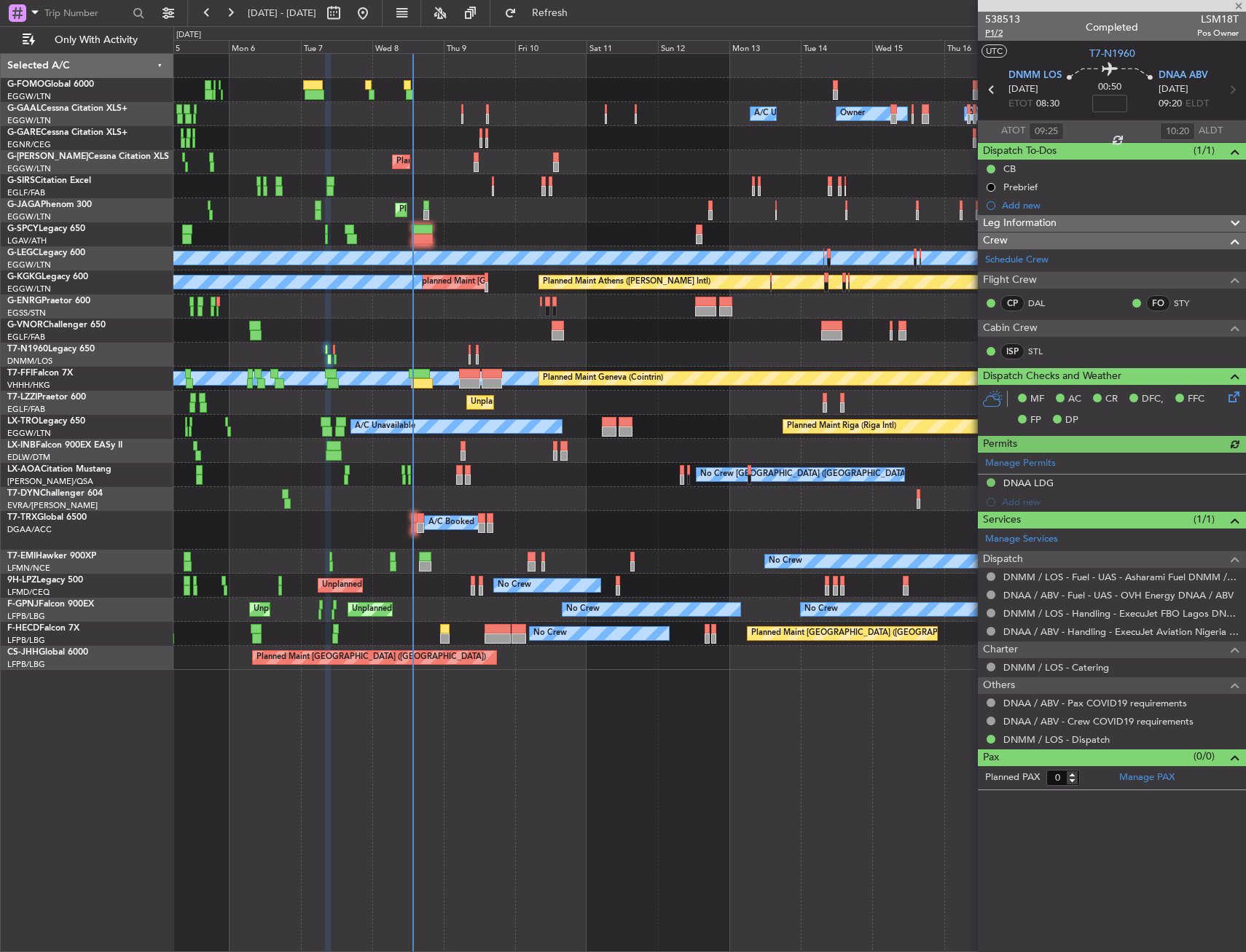
click at [992, 36] on span "P1/2" at bounding box center [1002, 33] width 35 height 12
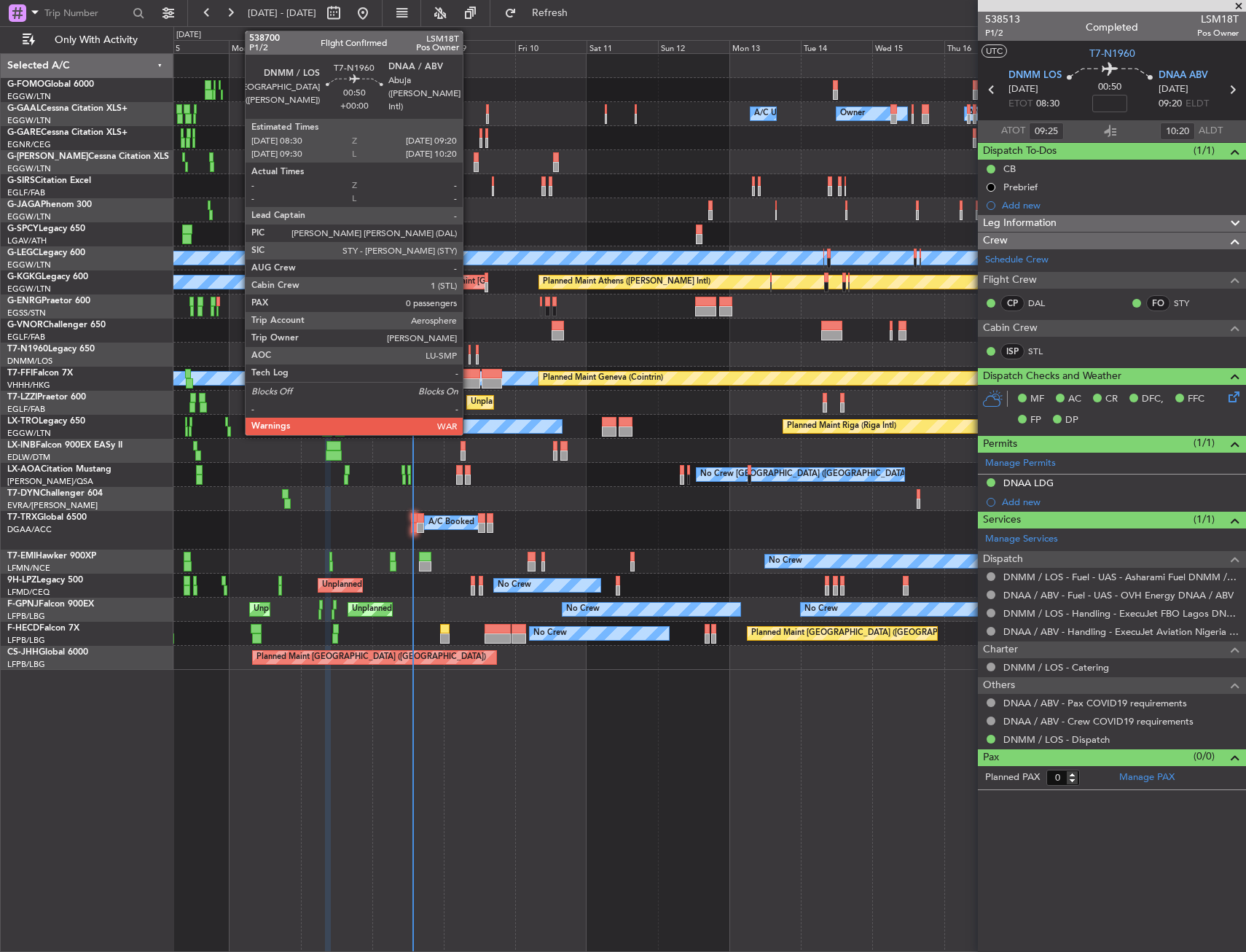
click at [470, 354] on div at bounding box center [471, 350] width 3 height 10
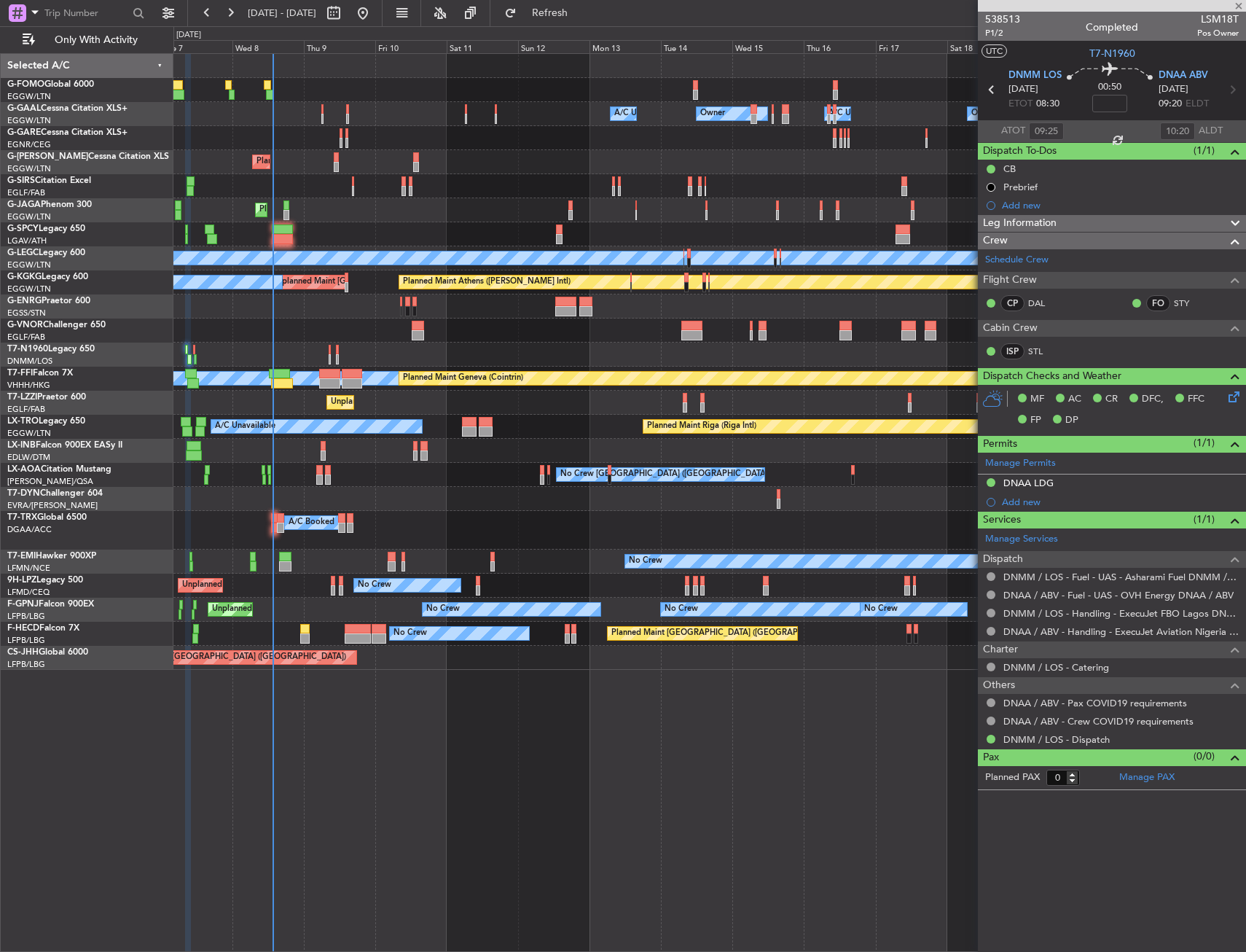
click at [447, 400] on div "Owner Owner A/C Unavailable Owner A/C Unavailable Owner Planned Maint London (L…" at bounding box center [709, 361] width 1072 height 616
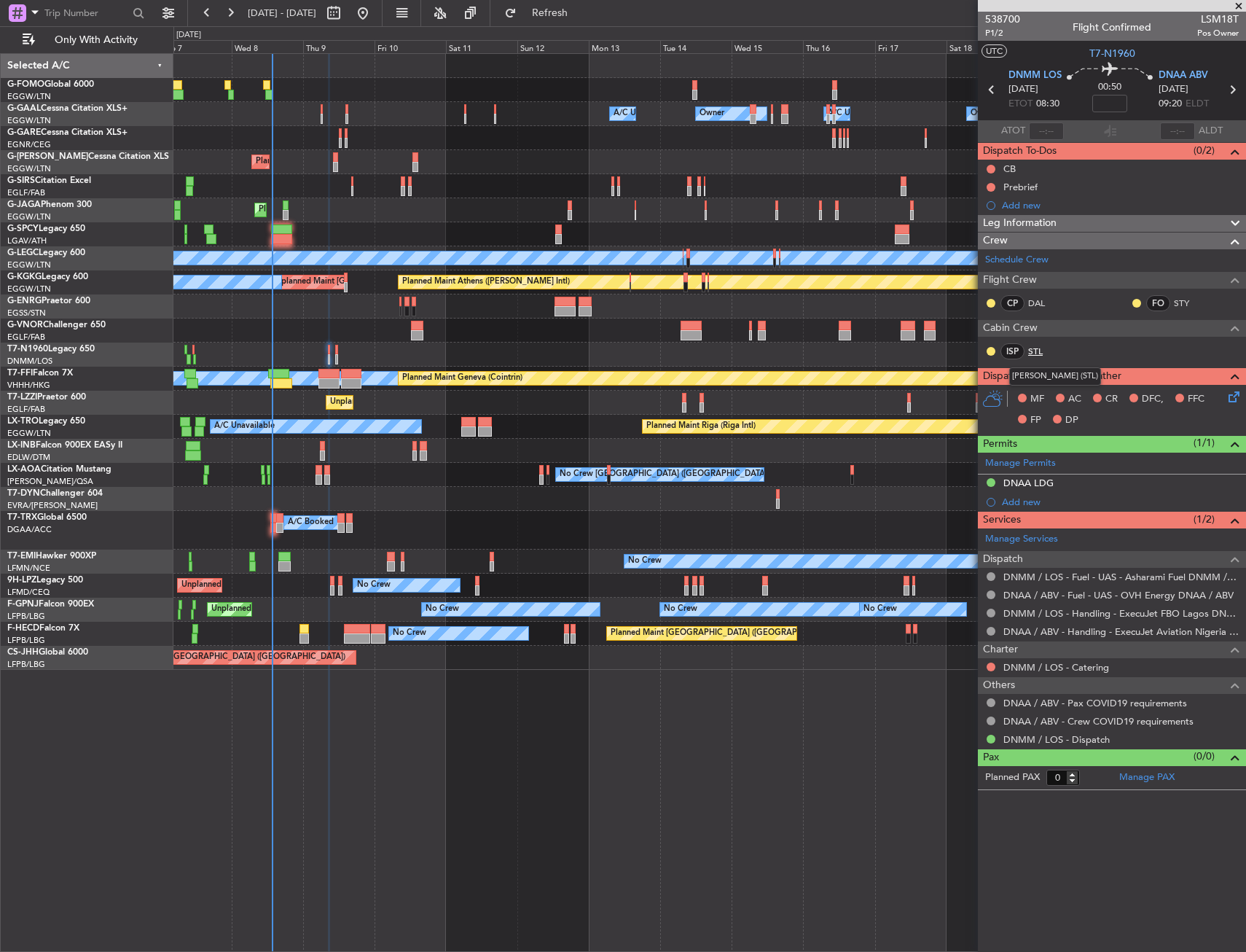
click at [1033, 347] on link "STL" at bounding box center [1045, 351] width 33 height 13
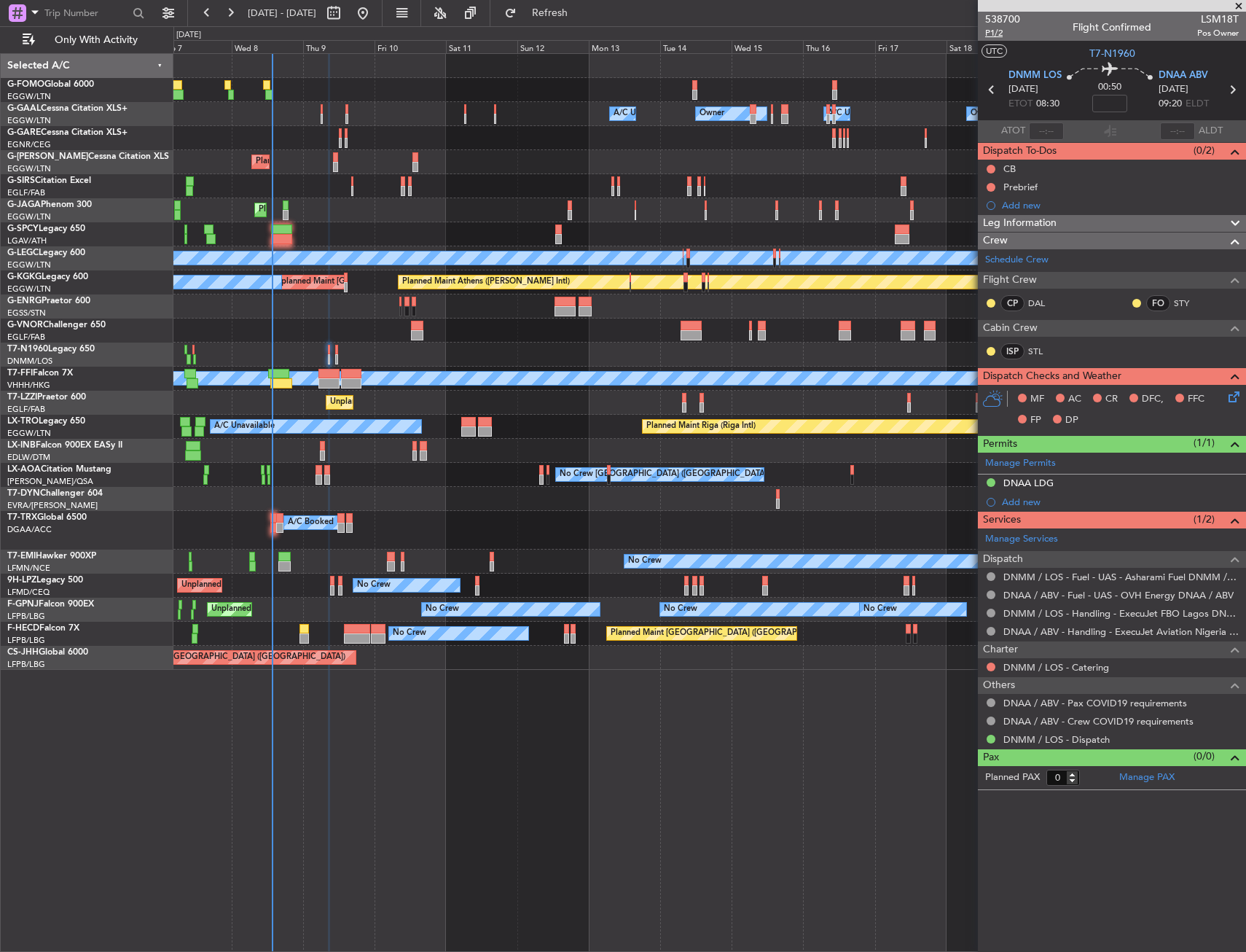
click at [993, 39] on span "P1/2" at bounding box center [1002, 33] width 35 height 12
click at [987, 167] on button at bounding box center [991, 169] width 9 height 9
click at [981, 234] on span "Completed" at bounding box center [997, 234] width 48 height 15
click at [987, 187] on button at bounding box center [991, 187] width 9 height 9
click at [985, 229] on span "In Progress" at bounding box center [998, 230] width 50 height 15
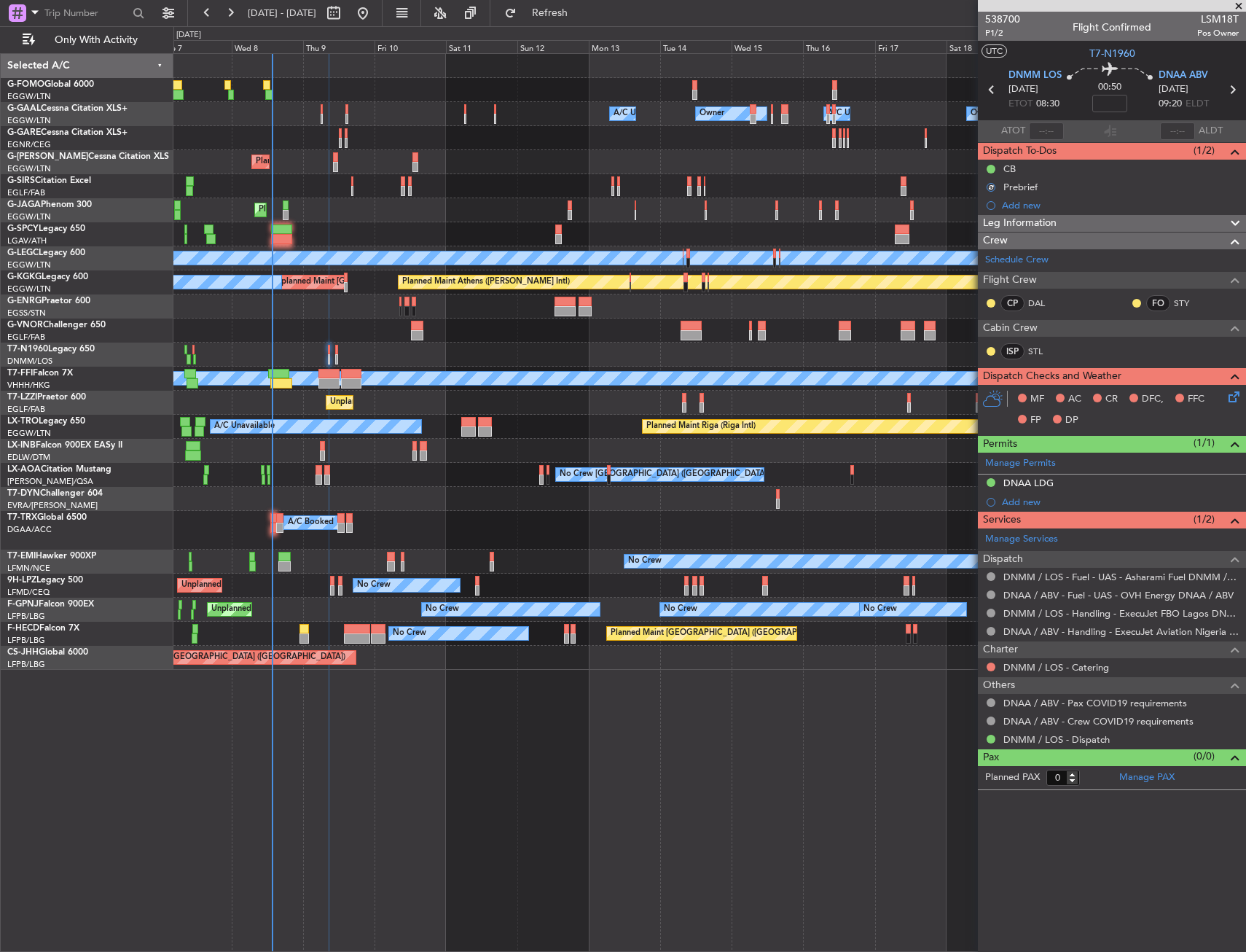
click at [1227, 394] on icon at bounding box center [1232, 394] width 12 height 12
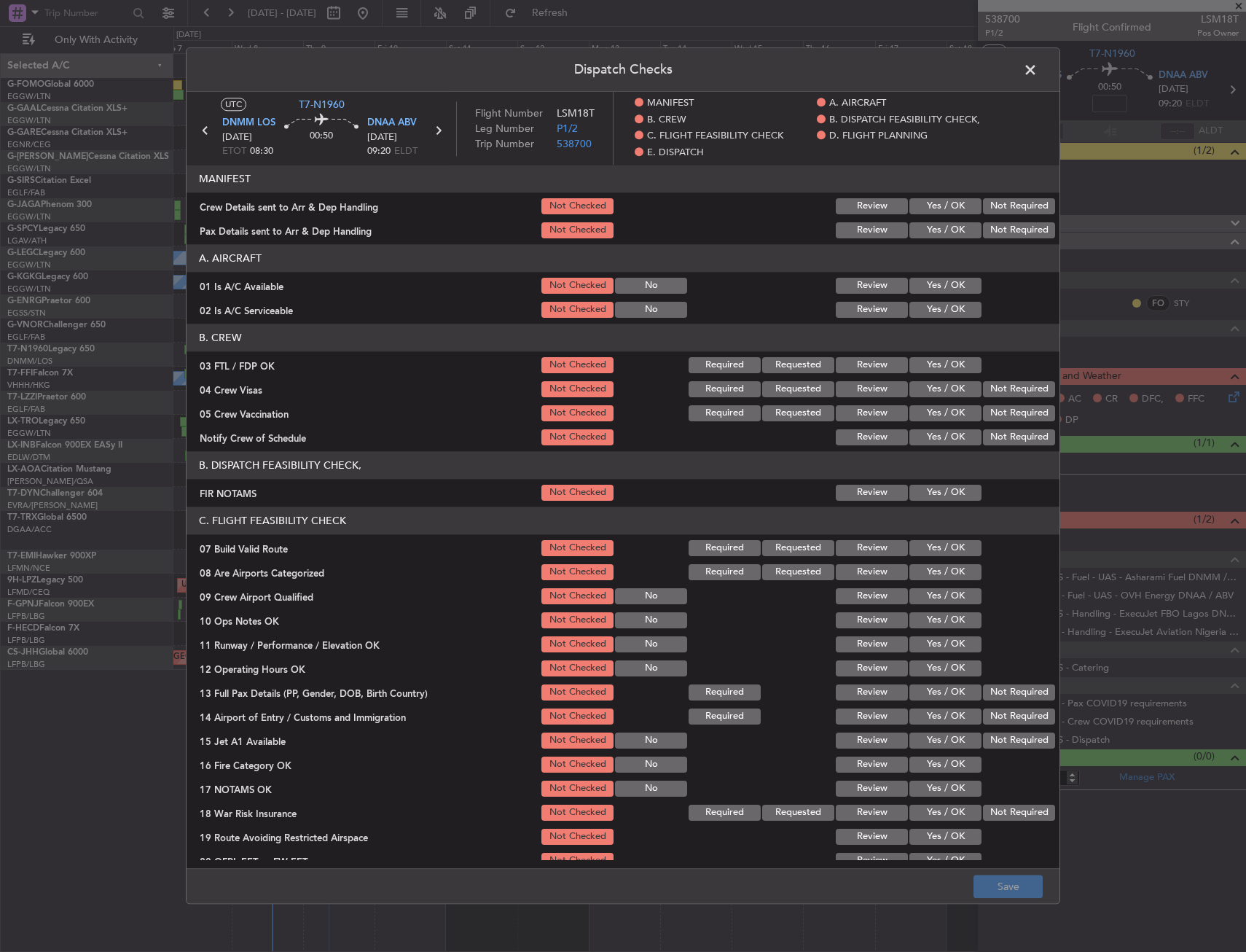
click at [910, 285] on button "Yes / OK" at bounding box center [945, 285] width 72 height 16
click at [915, 310] on button "Yes / OK" at bounding box center [945, 309] width 72 height 16
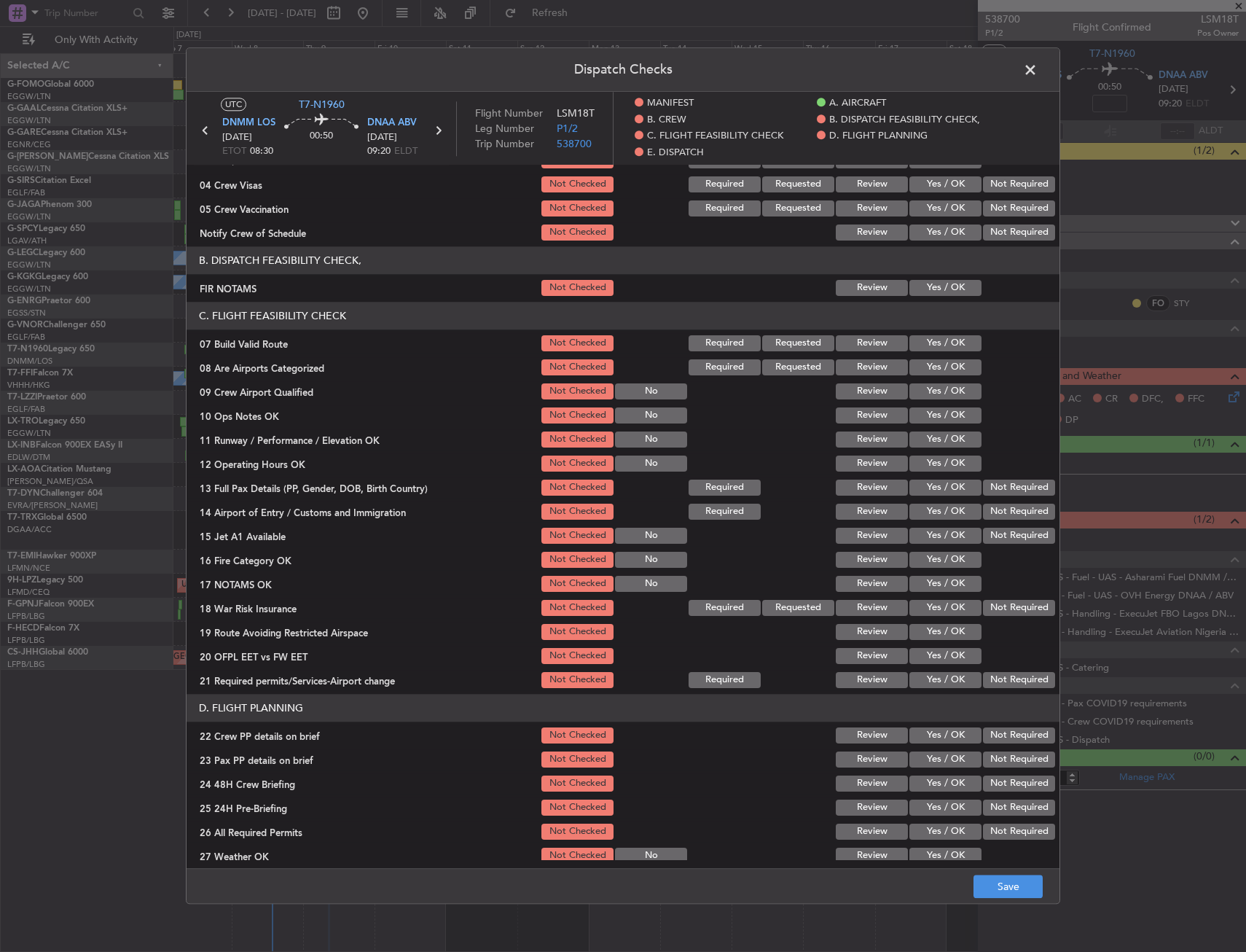
scroll to position [219, 0]
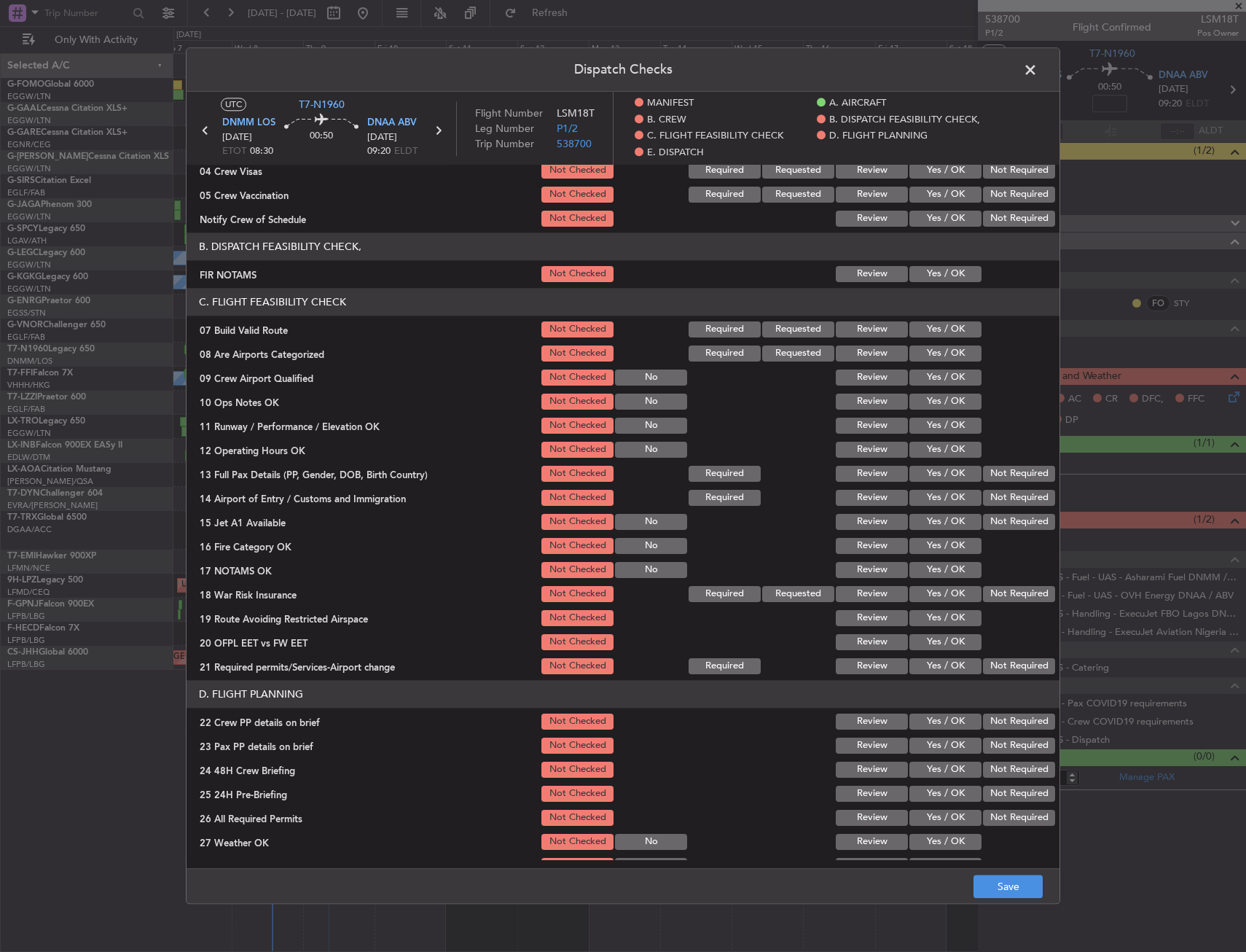
click at [914, 283] on div "Yes / OK" at bounding box center [944, 273] width 74 height 21
click at [920, 282] on button "Yes / OK" at bounding box center [945, 273] width 72 height 16
click at [932, 336] on button "Yes / OK" at bounding box center [945, 329] width 72 height 16
click at [936, 404] on button "Yes / OK" at bounding box center [945, 401] width 72 height 16
drag, startPoint x: 937, startPoint y: 415, endPoint x: 934, endPoint y: 430, distance: 15.3
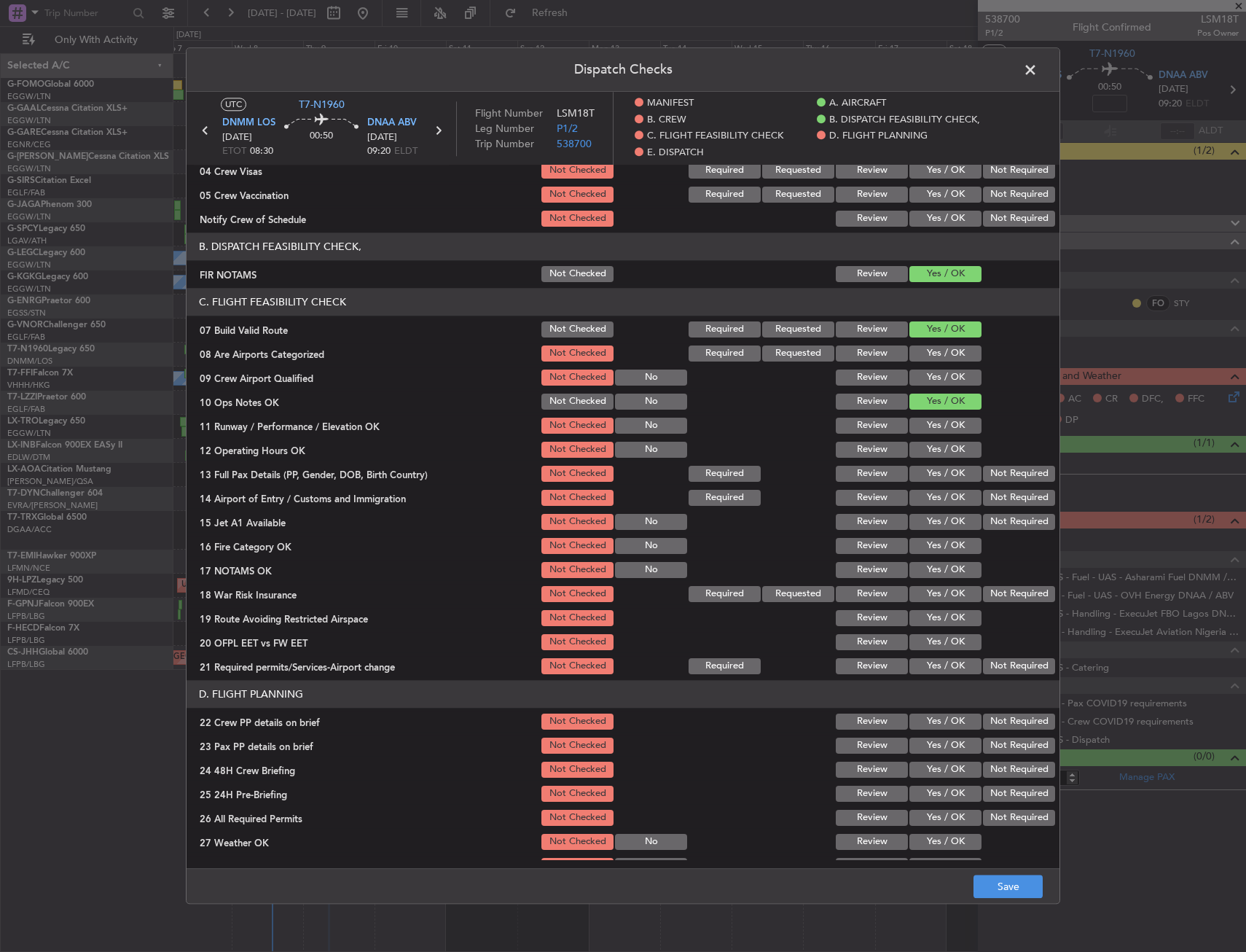
click at [937, 415] on section "C. FLIGHT FEASIBILITY CHECK 07 Build Valid Route Not Checked Required Requested…" at bounding box center [623, 482] width 873 height 389
click at [935, 430] on button "Yes / OK" at bounding box center [945, 425] width 72 height 16
click at [935, 455] on button "Yes / OK" at bounding box center [945, 449] width 72 height 16
click at [936, 468] on button "Yes / OK" at bounding box center [945, 473] width 72 height 16
click at [937, 495] on button "Yes / OK" at bounding box center [945, 497] width 72 height 16
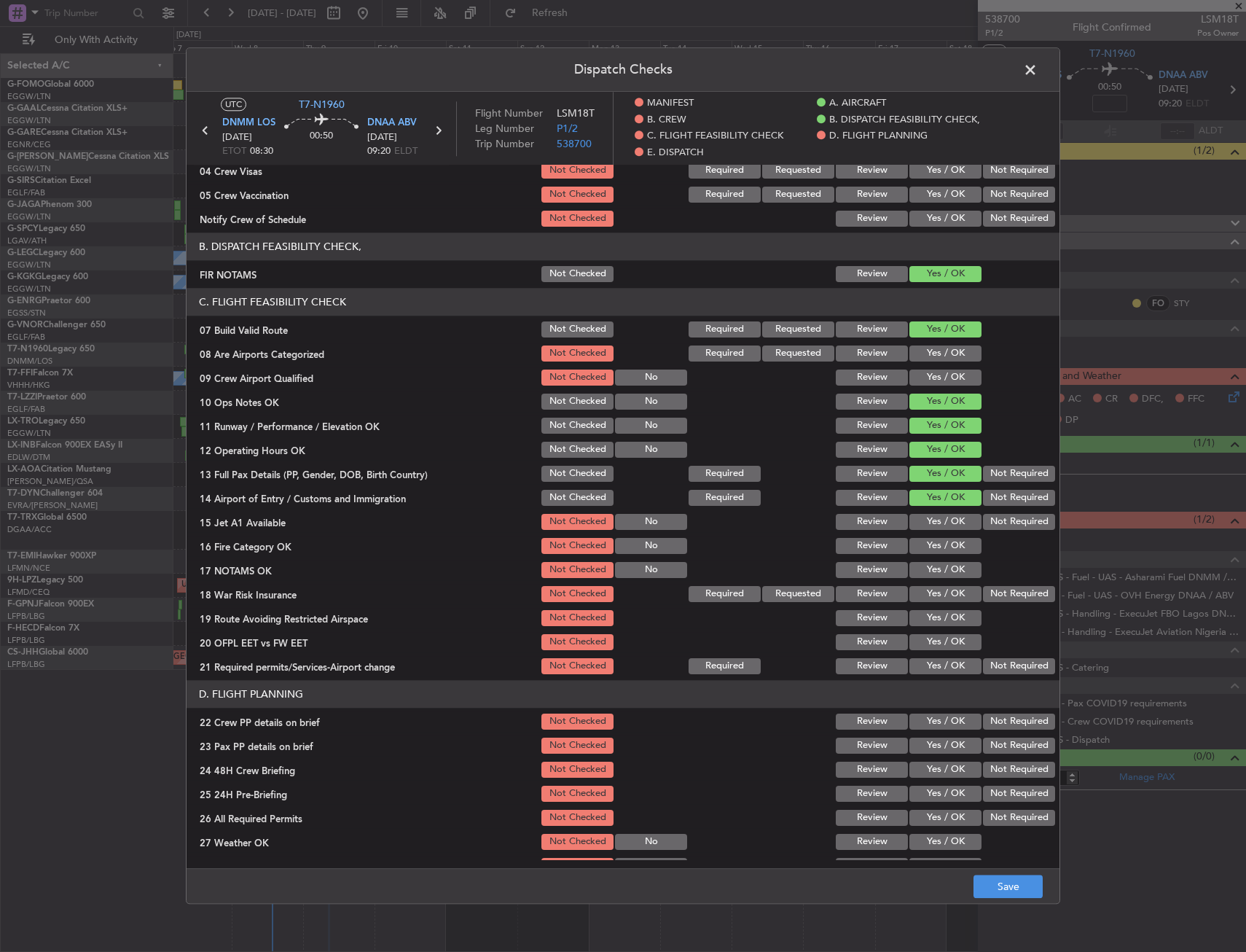
click at [946, 528] on button "Yes / OK" at bounding box center [945, 521] width 72 height 16
click at [947, 545] on button "Yes / OK" at bounding box center [945, 545] width 72 height 16
click at [944, 572] on button "Yes / OK" at bounding box center [945, 569] width 72 height 16
click at [937, 599] on button "Yes / OK" at bounding box center [945, 593] width 72 height 16
click at [932, 626] on button "Yes / OK" at bounding box center [945, 617] width 72 height 16
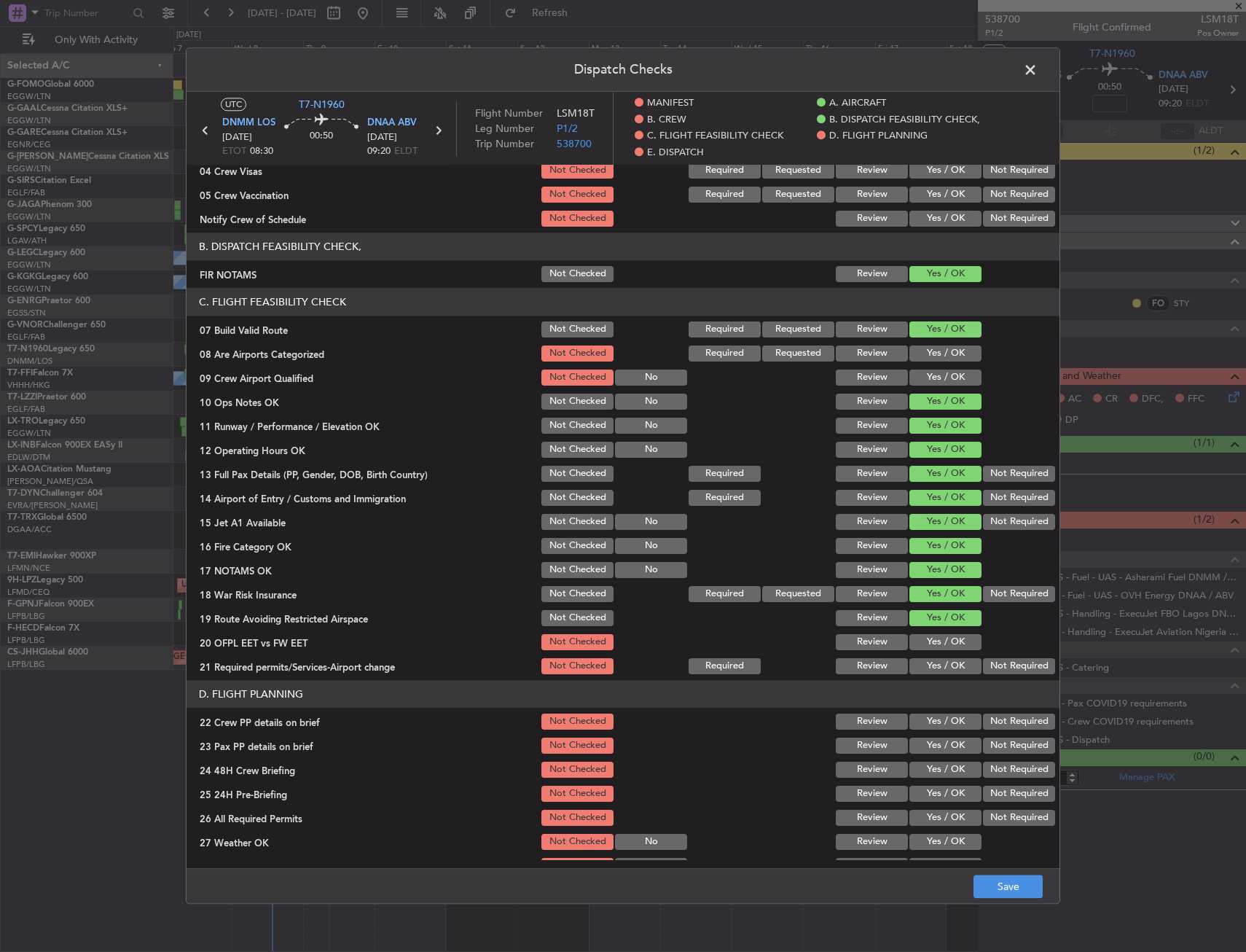
drag, startPoint x: 931, startPoint y: 640, endPoint x: 926, endPoint y: 662, distance: 22.6
click at [931, 640] on button "Yes / OK" at bounding box center [945, 641] width 72 height 16
click at [928, 671] on button "Yes / OK" at bounding box center [945, 665] width 72 height 16
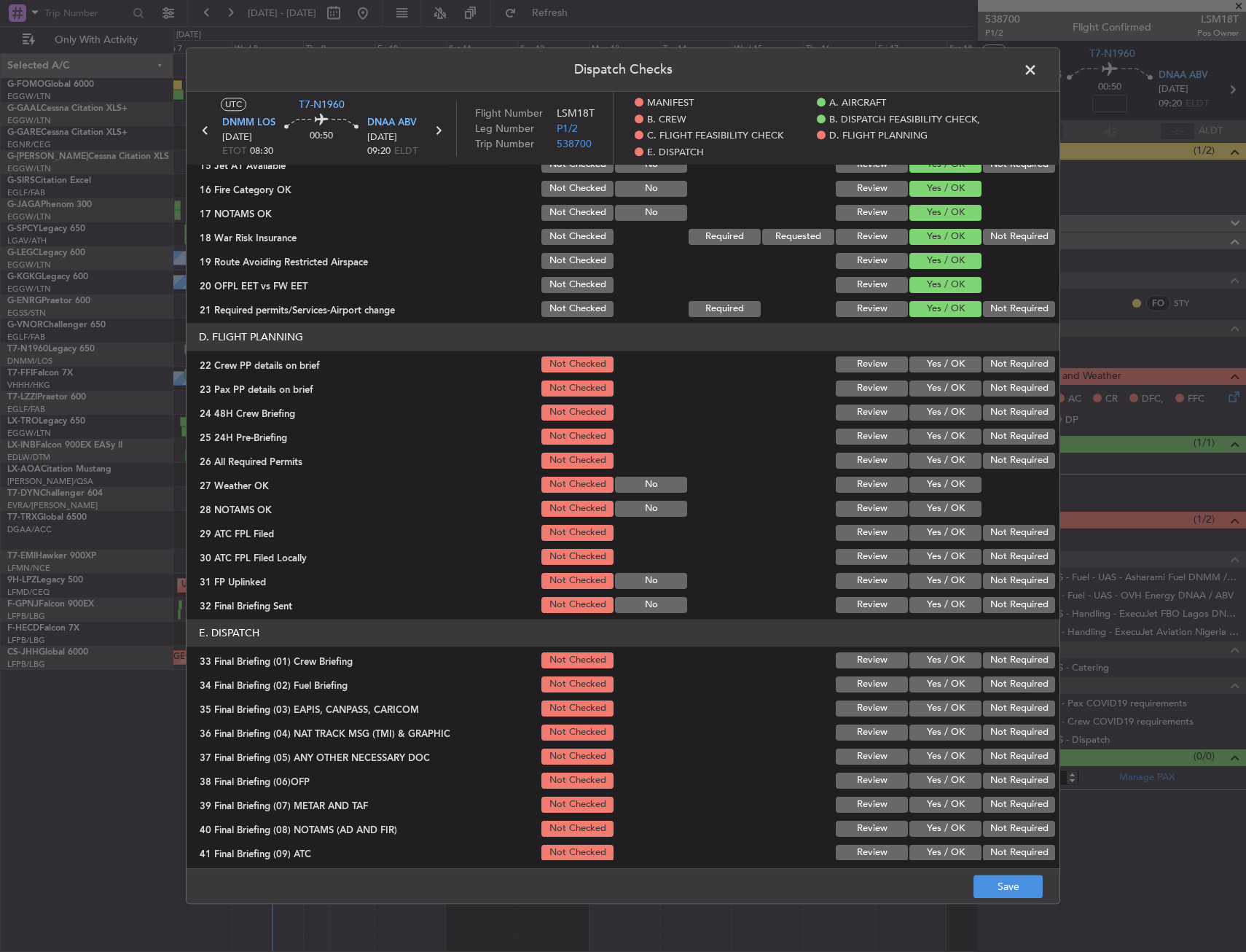
scroll to position [583, 0]
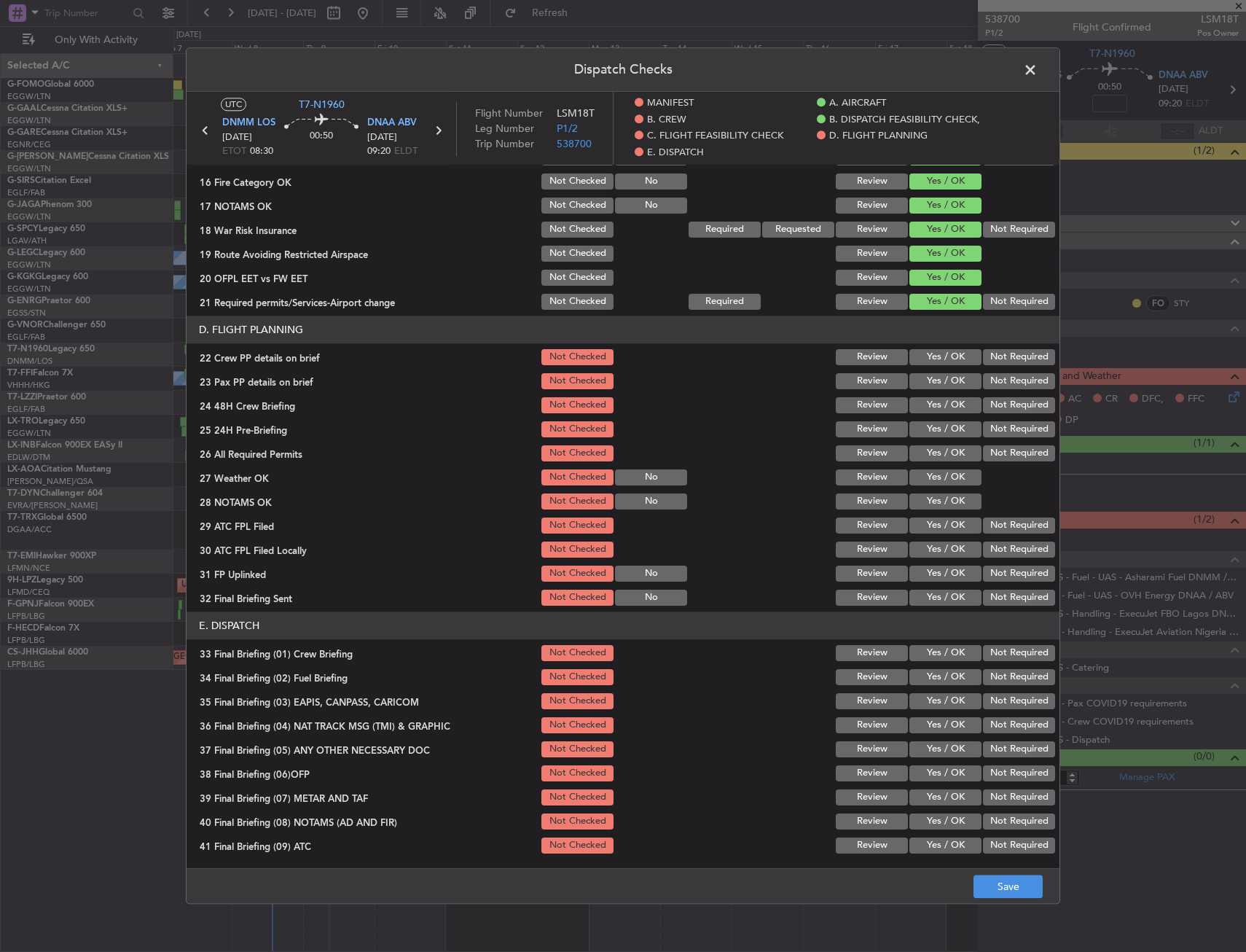
click at [949, 354] on button "Yes / OK" at bounding box center [945, 356] width 72 height 16
click at [950, 379] on button "Yes / OK" at bounding box center [945, 380] width 72 height 16
click at [952, 400] on button "Yes / OK" at bounding box center [945, 404] width 72 height 16
drag, startPoint x: 982, startPoint y: 423, endPoint x: 993, endPoint y: 463, distance: 41.5
click at [983, 424] on button "Not Required" at bounding box center [1019, 429] width 72 height 16
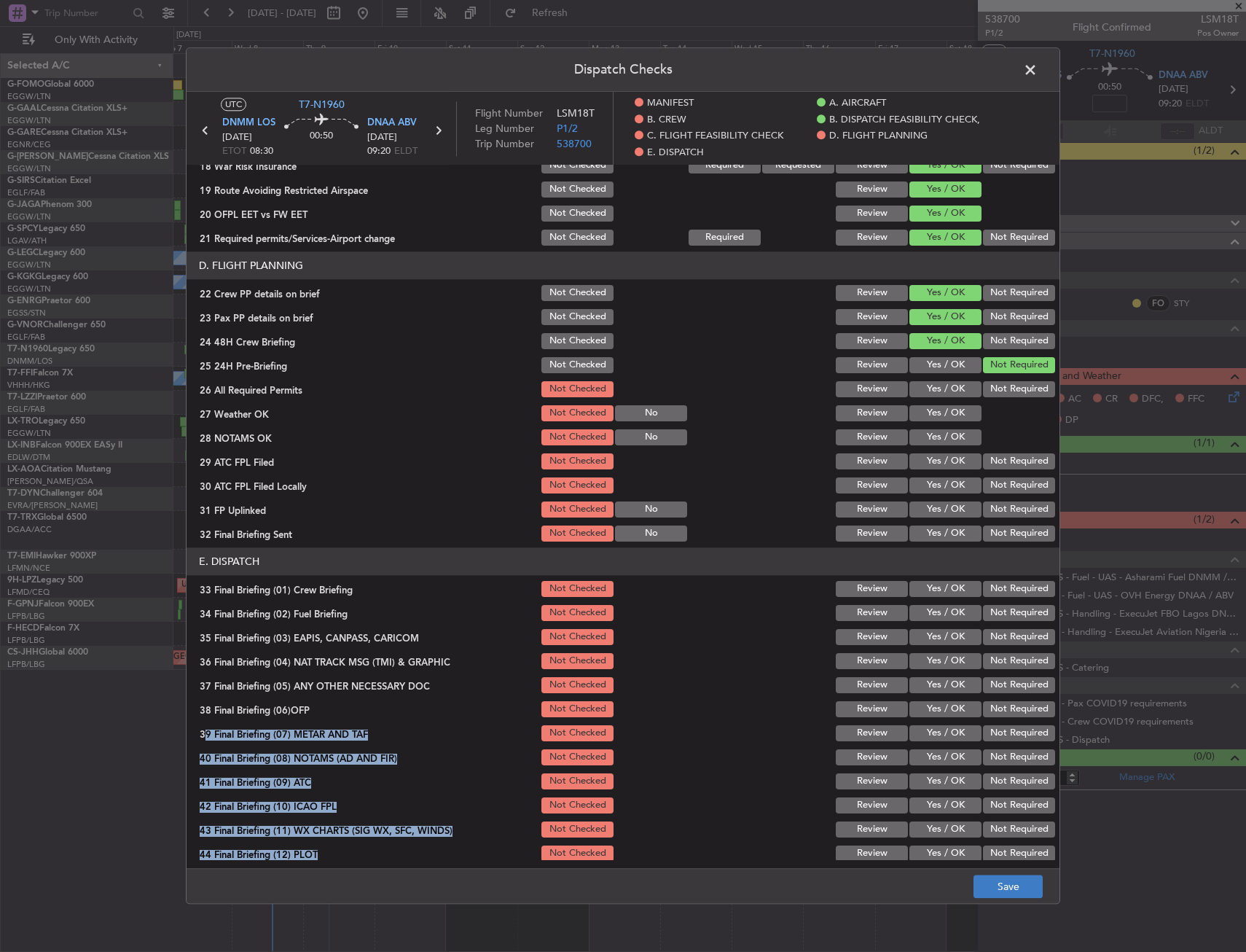
scroll to position [655, 0]
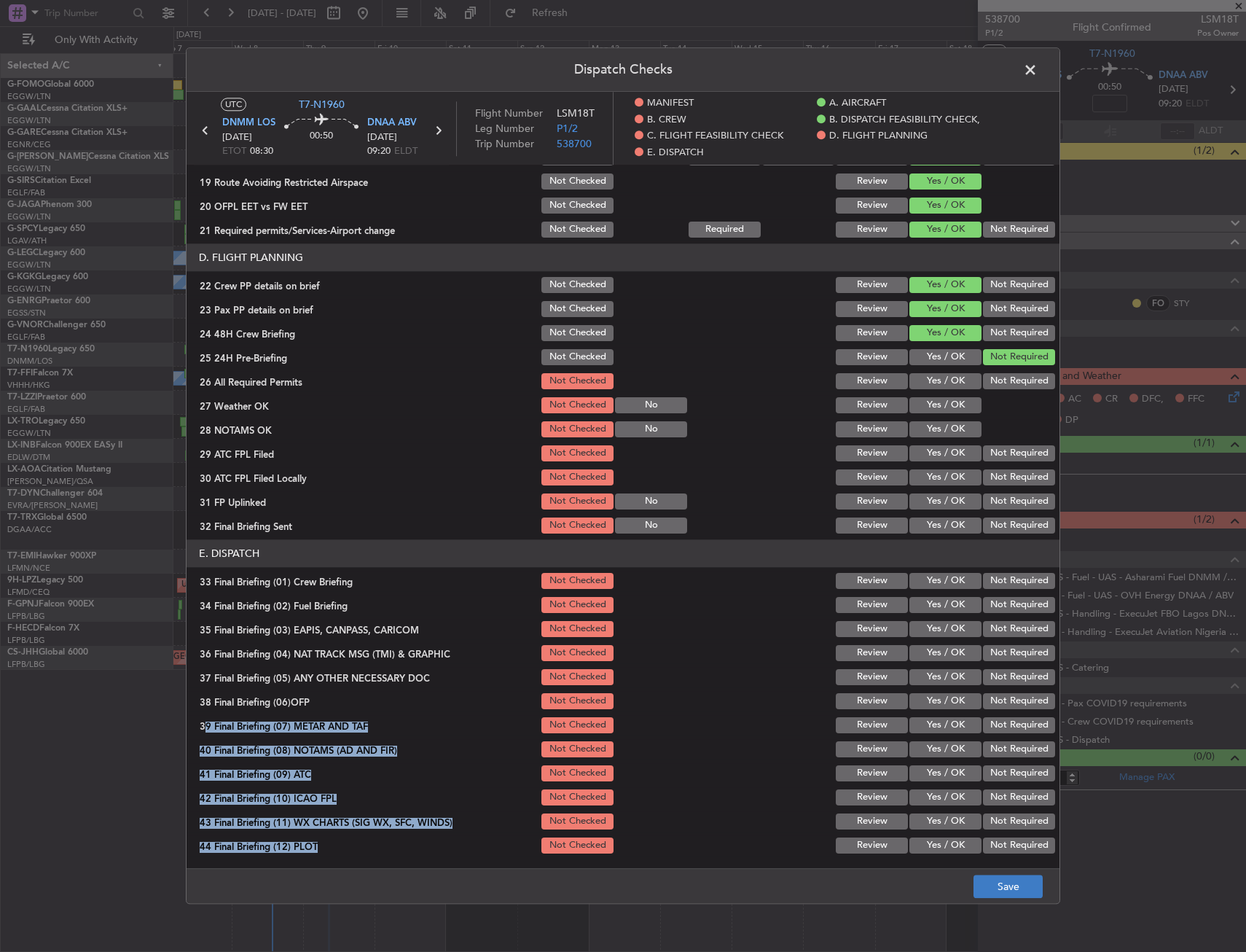
drag, startPoint x: 978, startPoint y: 821, endPoint x: 979, endPoint y: 877, distance: 56.0
click at [979, 877] on div "Dispatch Checks UTC T7-N1960 DNMM LOS 09/10/2025 ETOT 08:30 00:50 DNAA ABV 09/1…" at bounding box center [623, 476] width 875 height 857
click at [983, 881] on button "Save" at bounding box center [1008, 887] width 70 height 23
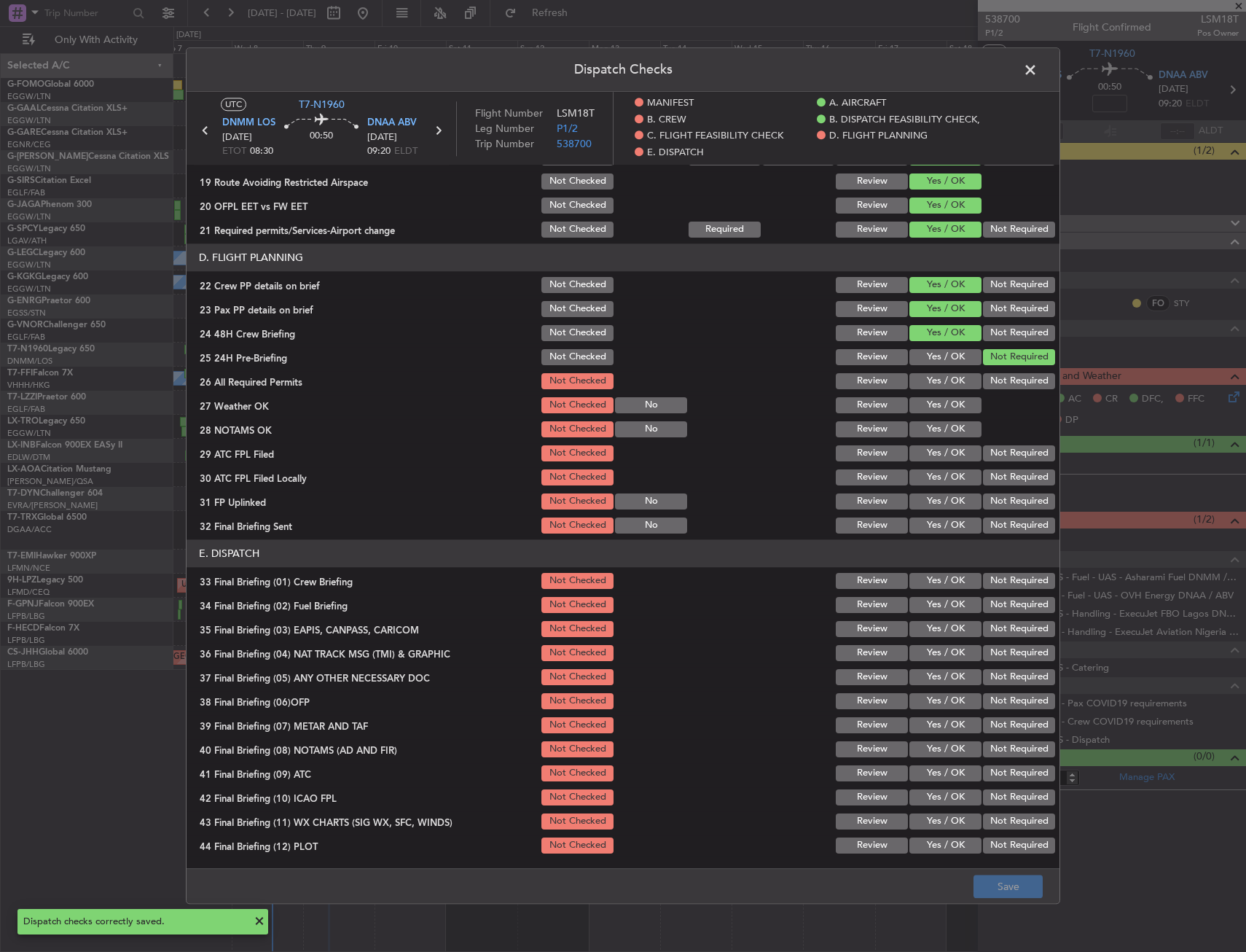
click at [1038, 72] on span at bounding box center [1038, 73] width 0 height 29
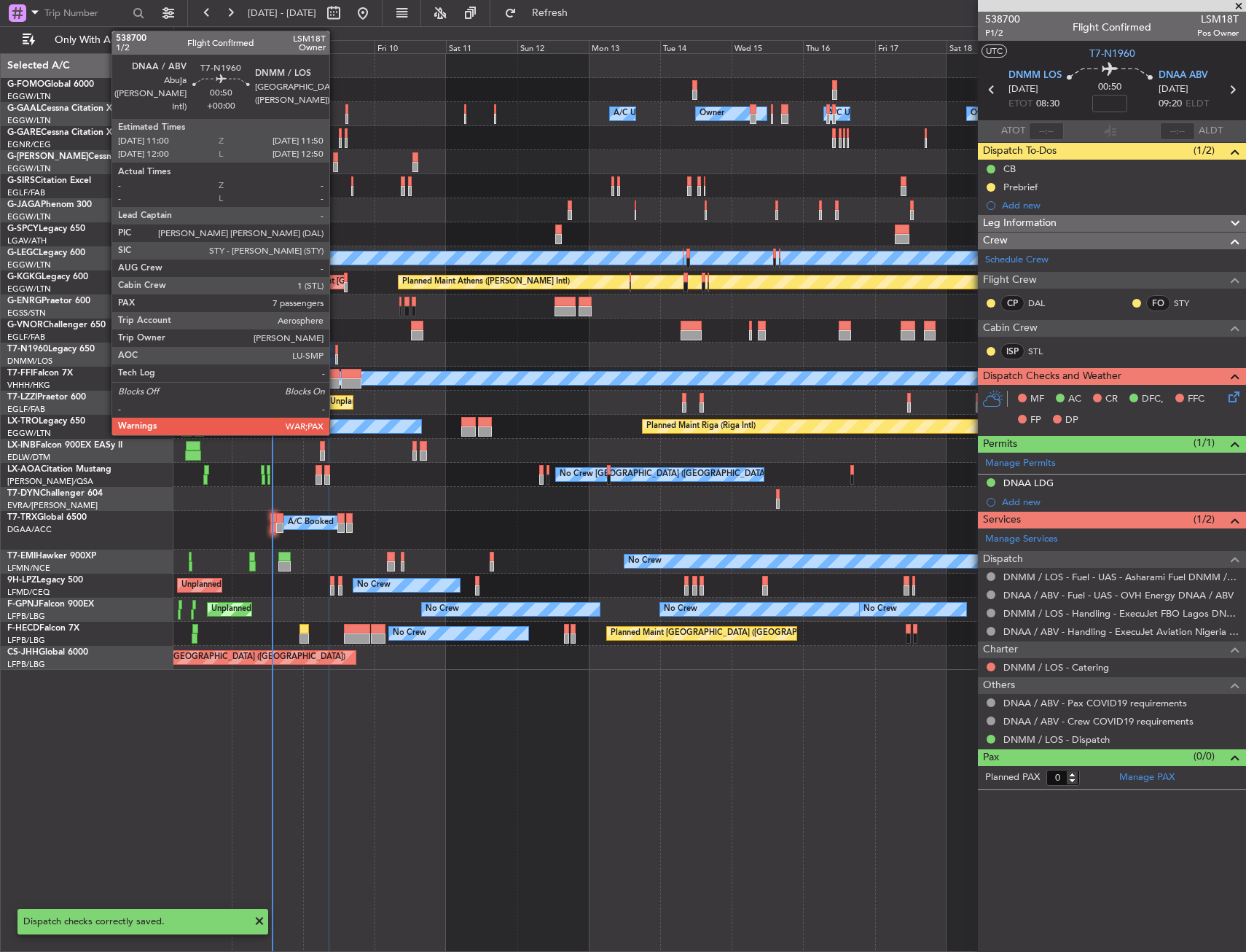
click at [336, 348] on div at bounding box center [337, 350] width 3 height 10
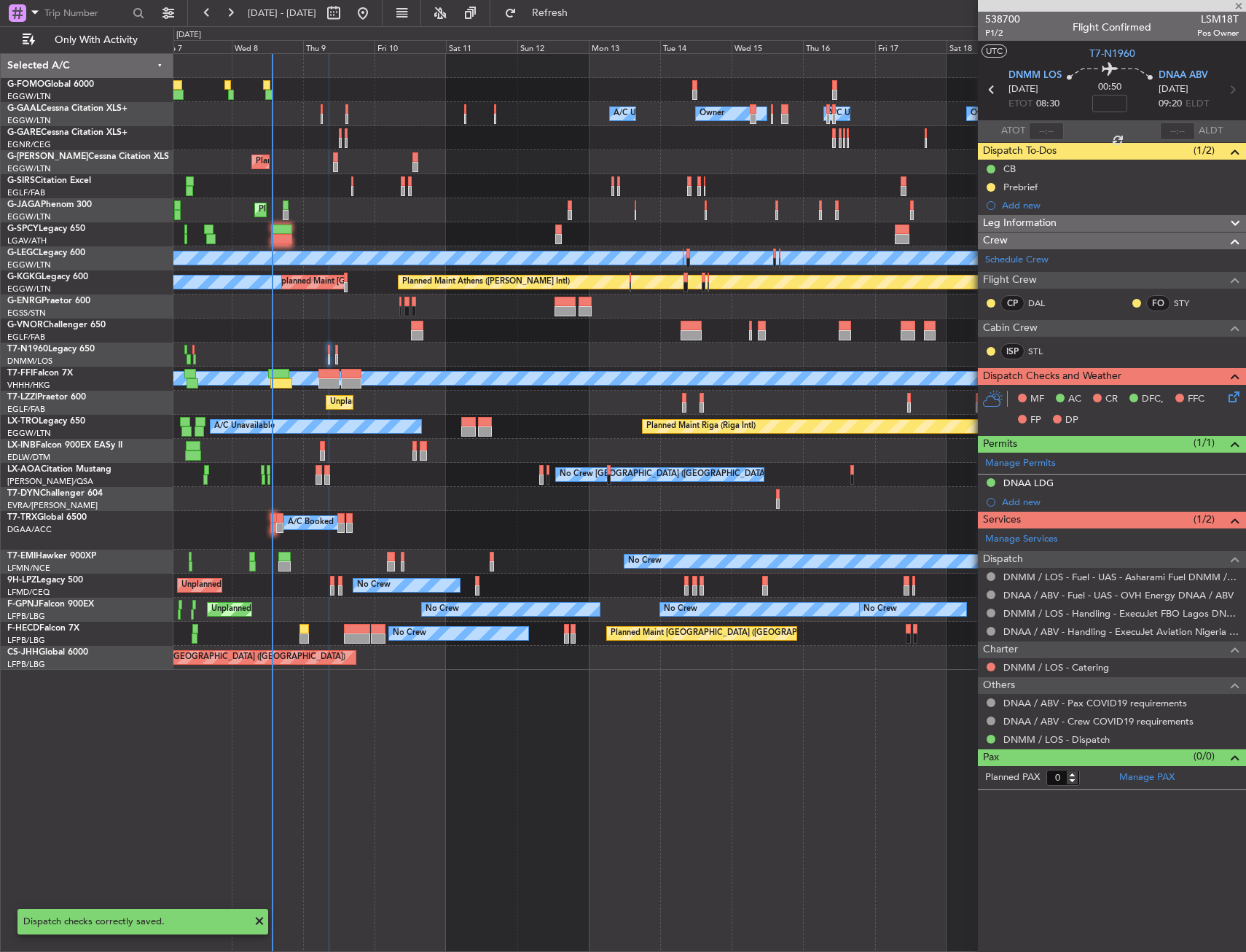
type input "7"
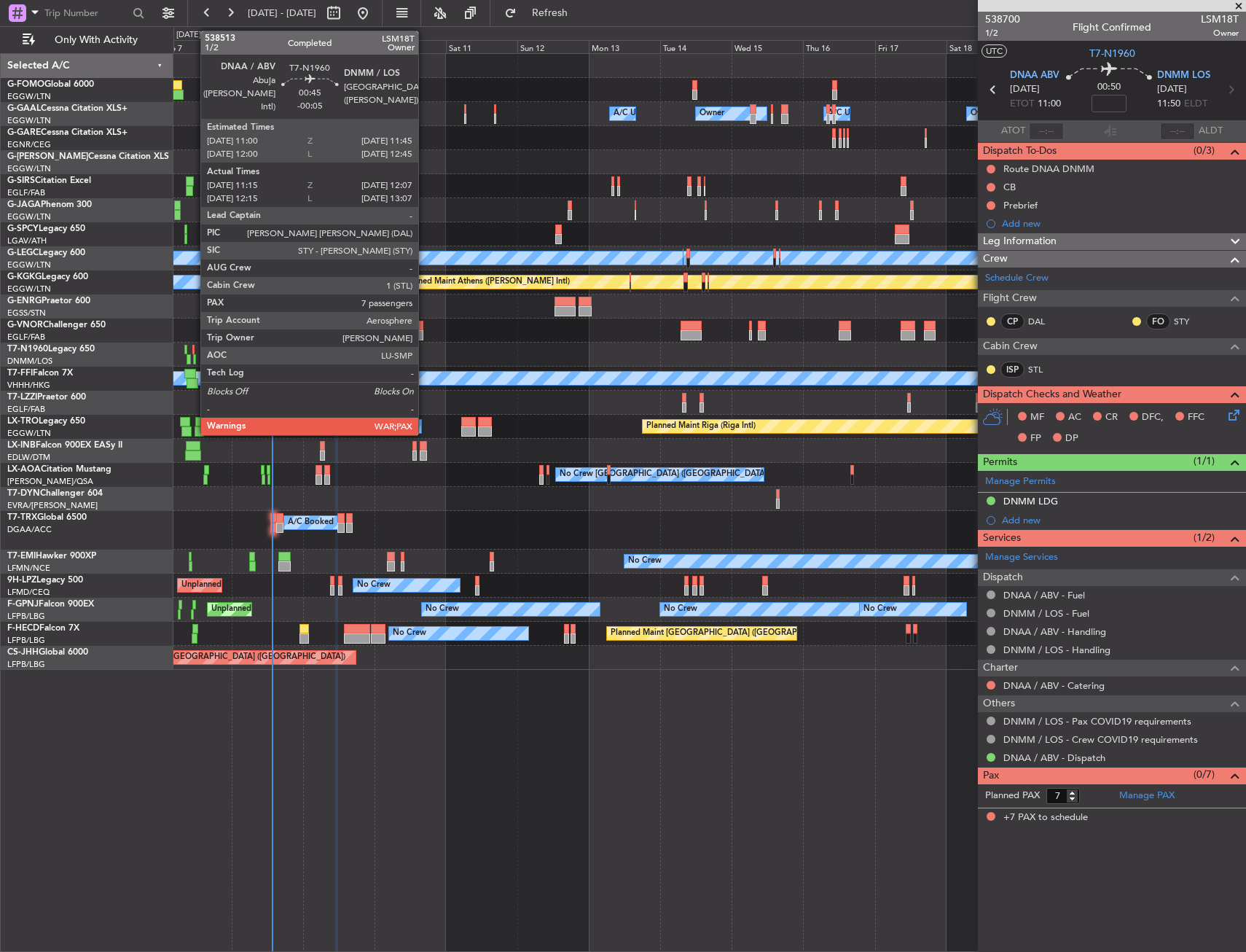
click at [193, 351] on div at bounding box center [194, 350] width 3 height 10
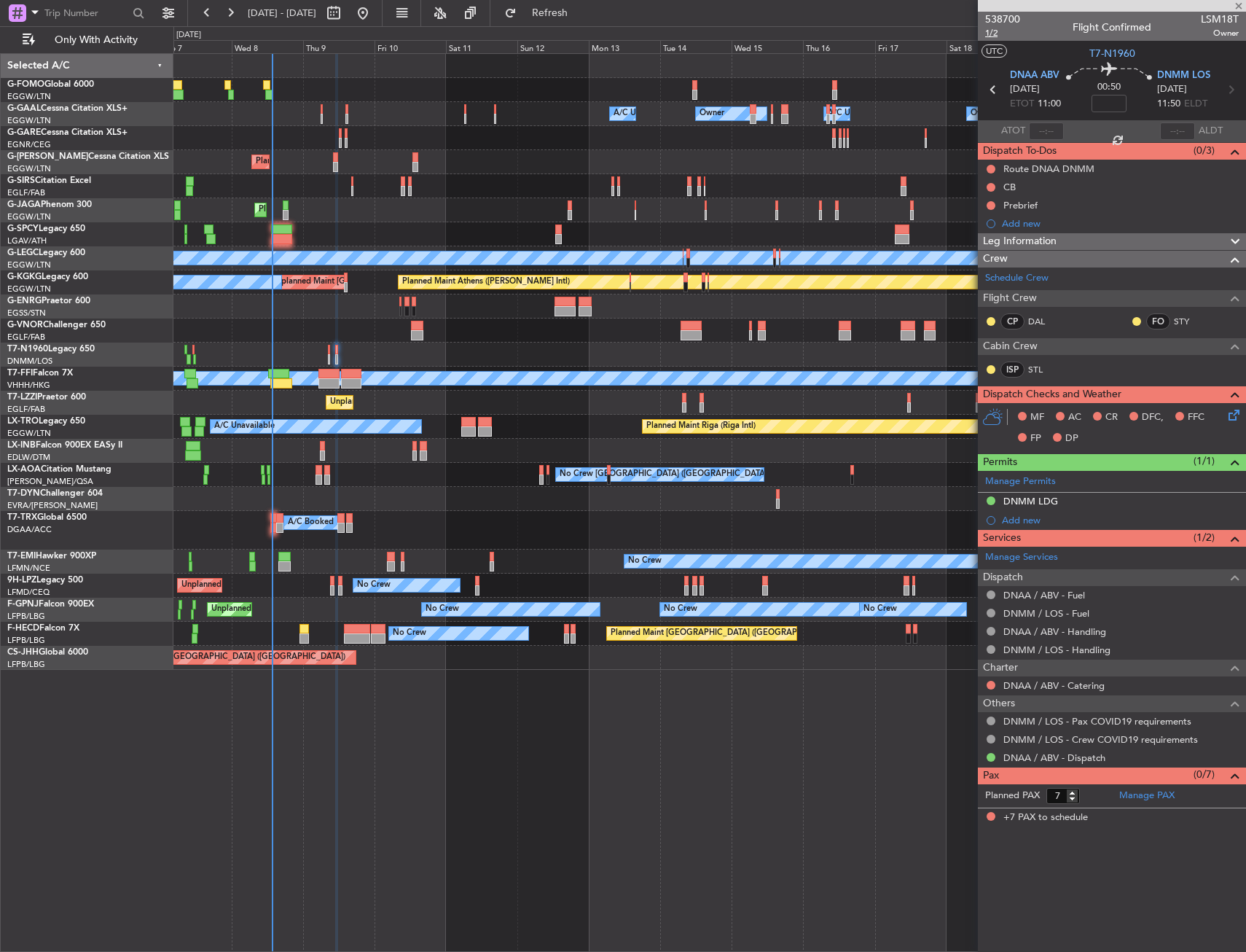
type input "-00:05"
type input "11:15"
type input "12:07"
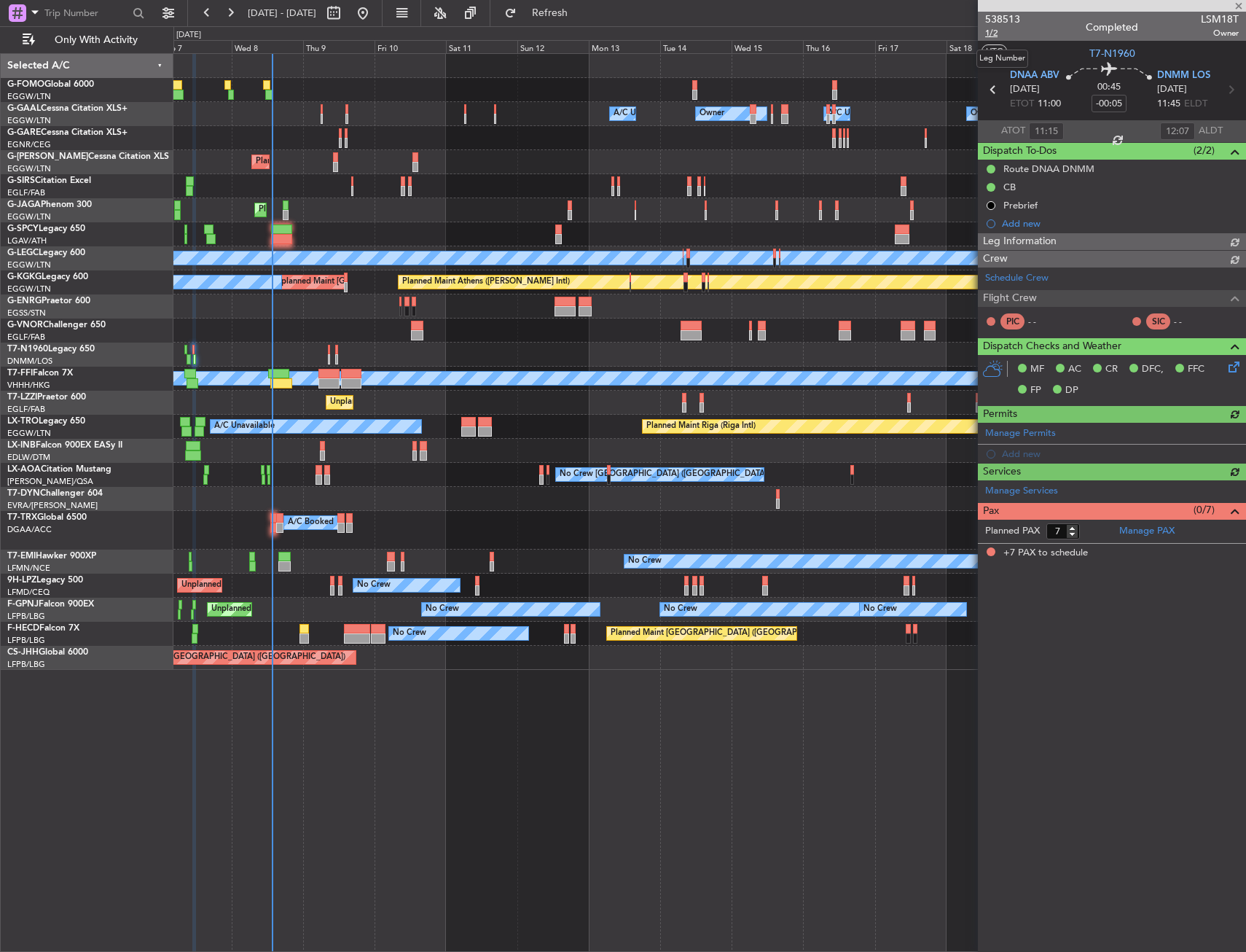
click at [998, 32] on span "1/2" at bounding box center [1002, 33] width 35 height 12
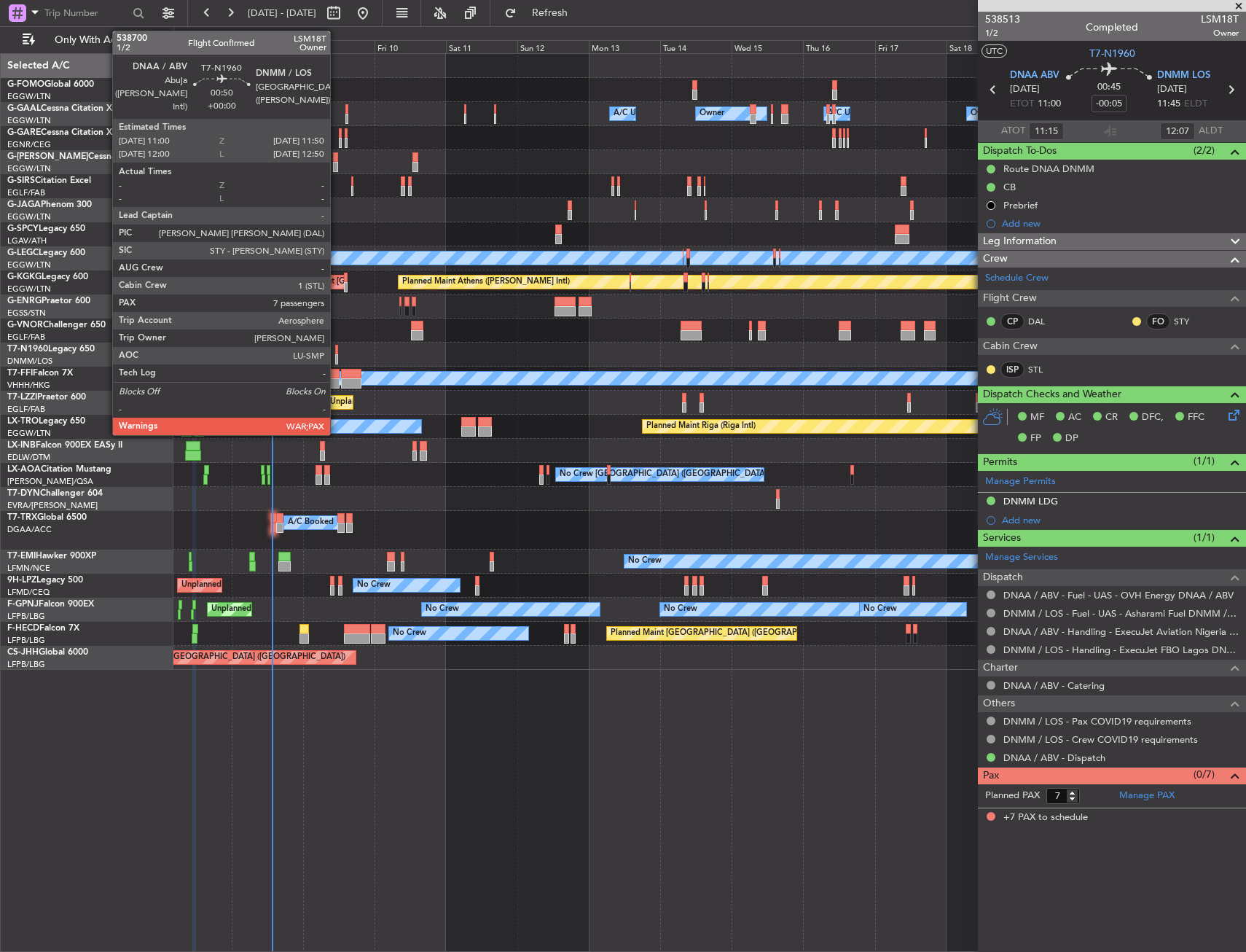
click at [336, 355] on div at bounding box center [337, 360] width 3 height 10
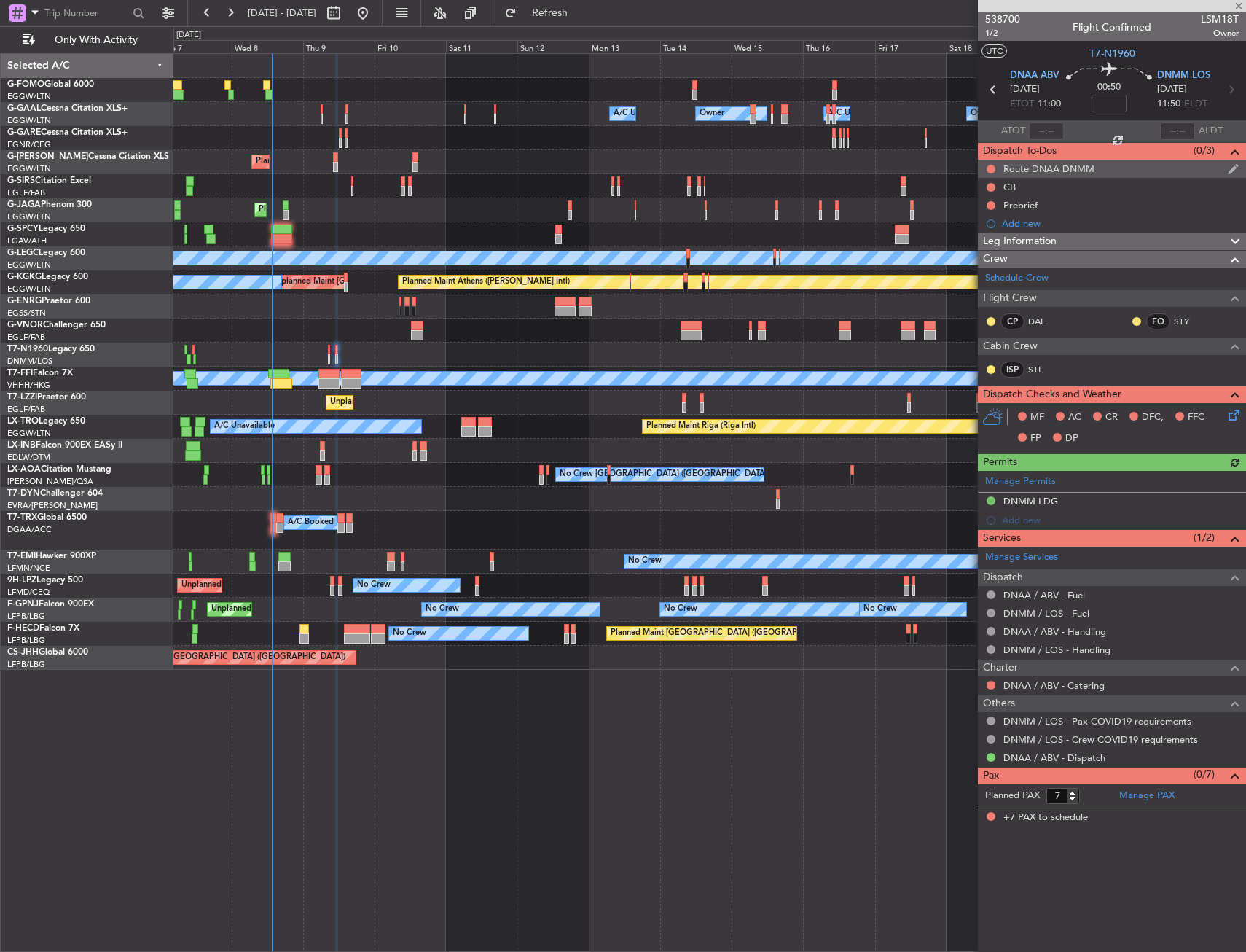
click at [1113, 172] on div "Route DNAA DNMM" at bounding box center [1113, 169] width 268 height 18
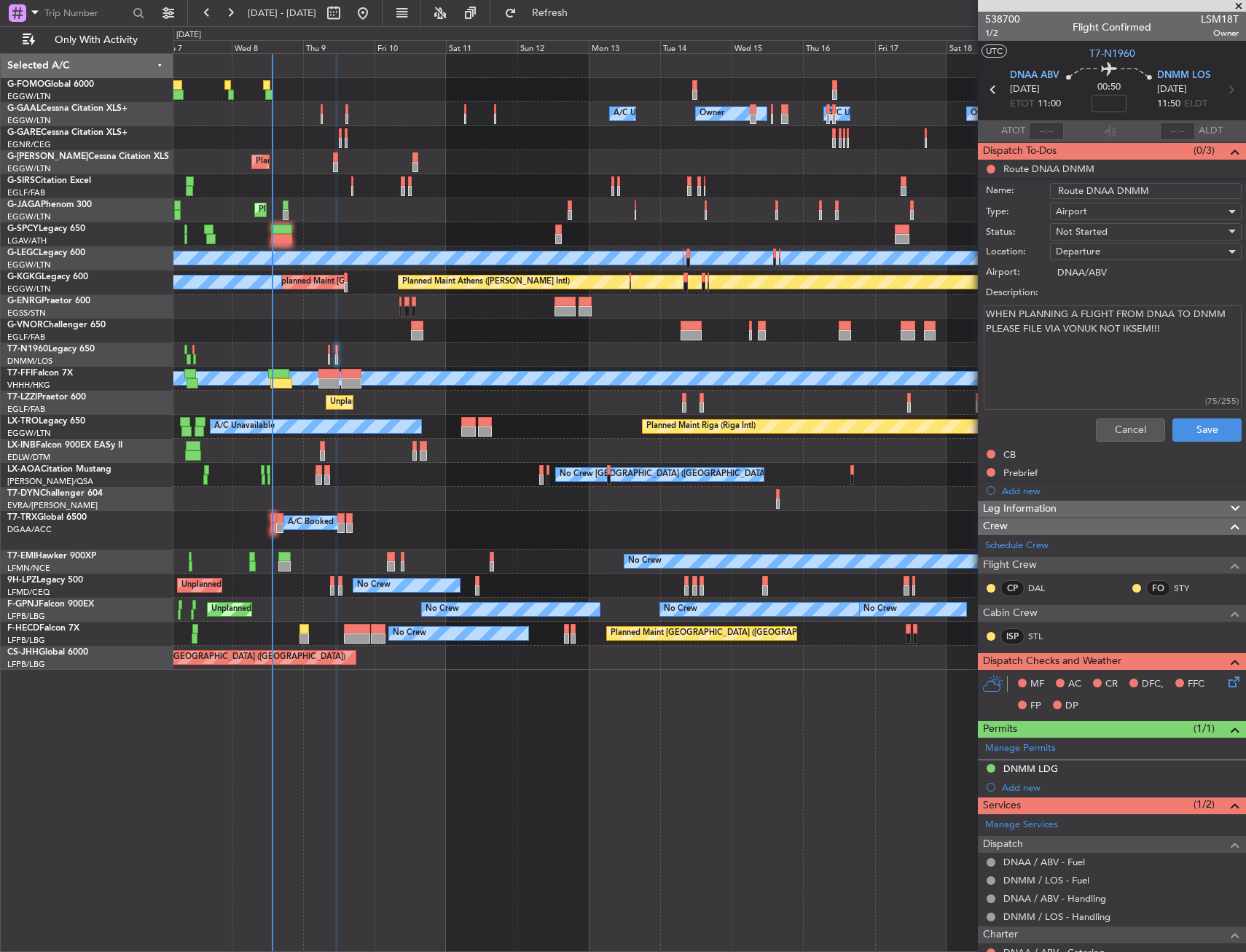
click at [1083, 431] on div "Cancel Save" at bounding box center [1108, 430] width 275 height 35
click at [1096, 429] on button "Cancel" at bounding box center [1131, 430] width 70 height 23
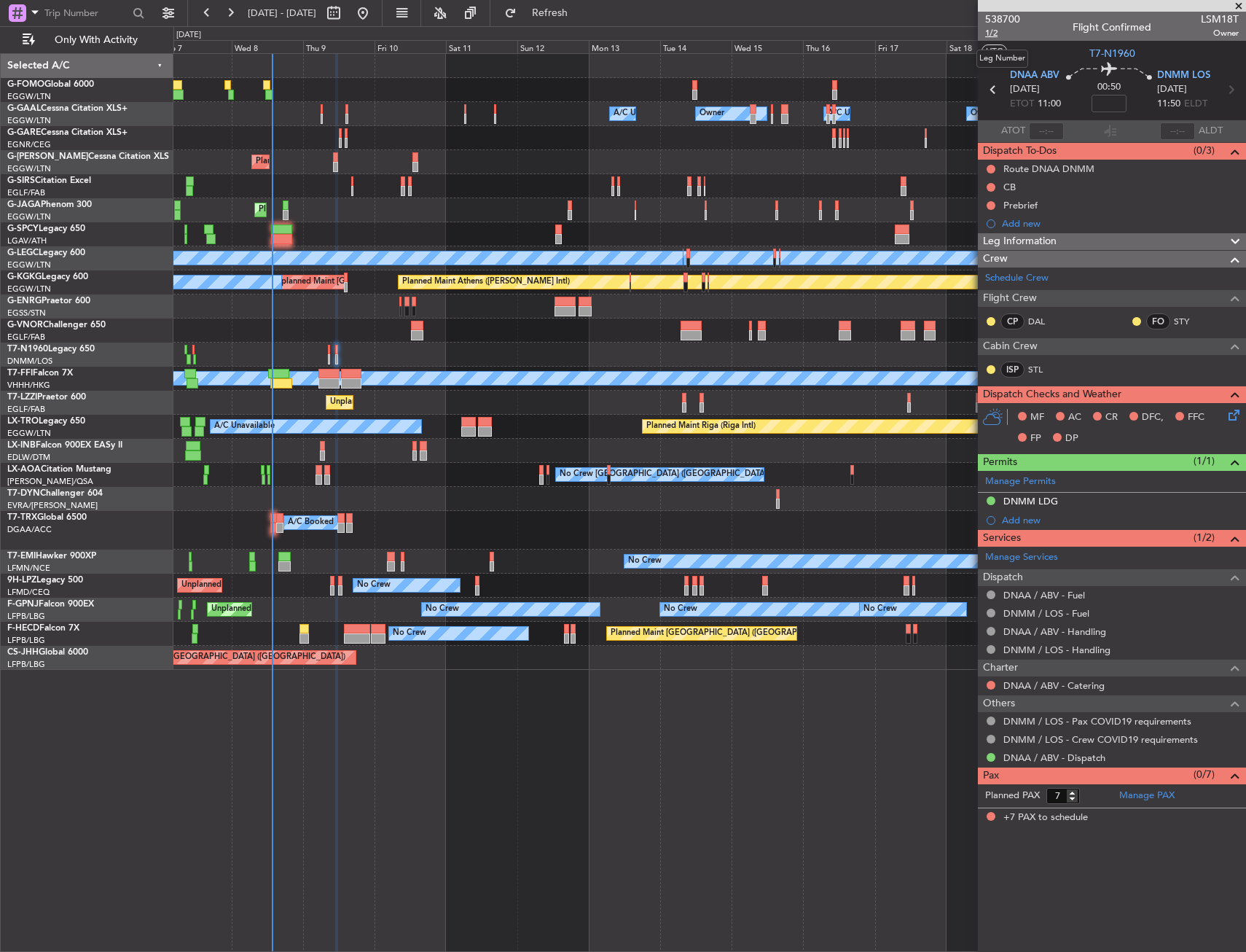
click at [1003, 28] on span "1/2" at bounding box center [1002, 33] width 35 height 12
click at [992, 185] on div "Not Started" at bounding box center [992, 192] width 50 height 18
click at [993, 189] on button at bounding box center [991, 187] width 9 height 9
click at [981, 247] on span "Completed" at bounding box center [997, 252] width 48 height 15
click at [989, 203] on button at bounding box center [991, 205] width 9 height 9
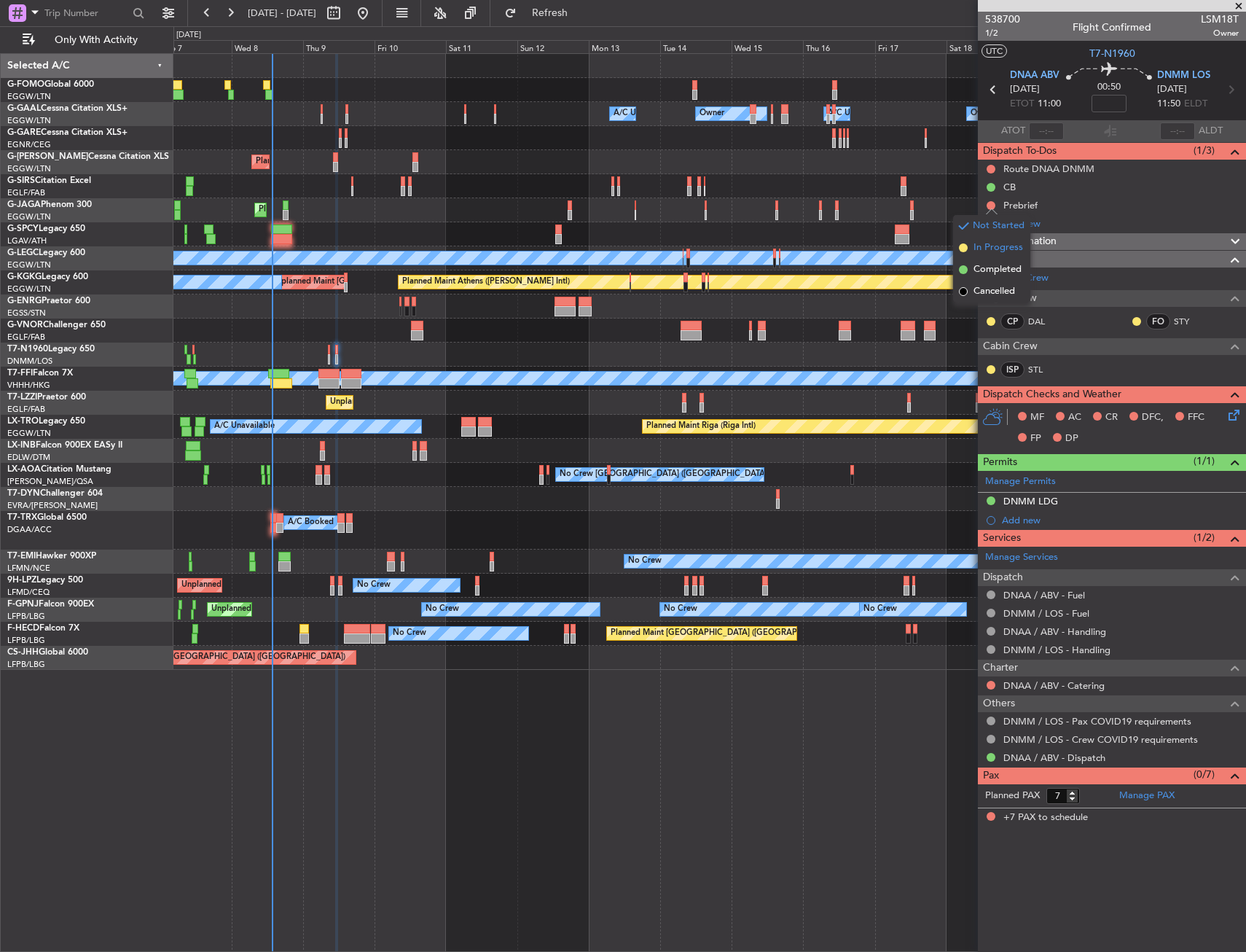
click at [980, 249] on span "In Progress" at bounding box center [998, 248] width 50 height 15
click at [1229, 418] on icon at bounding box center [1232, 413] width 12 height 12
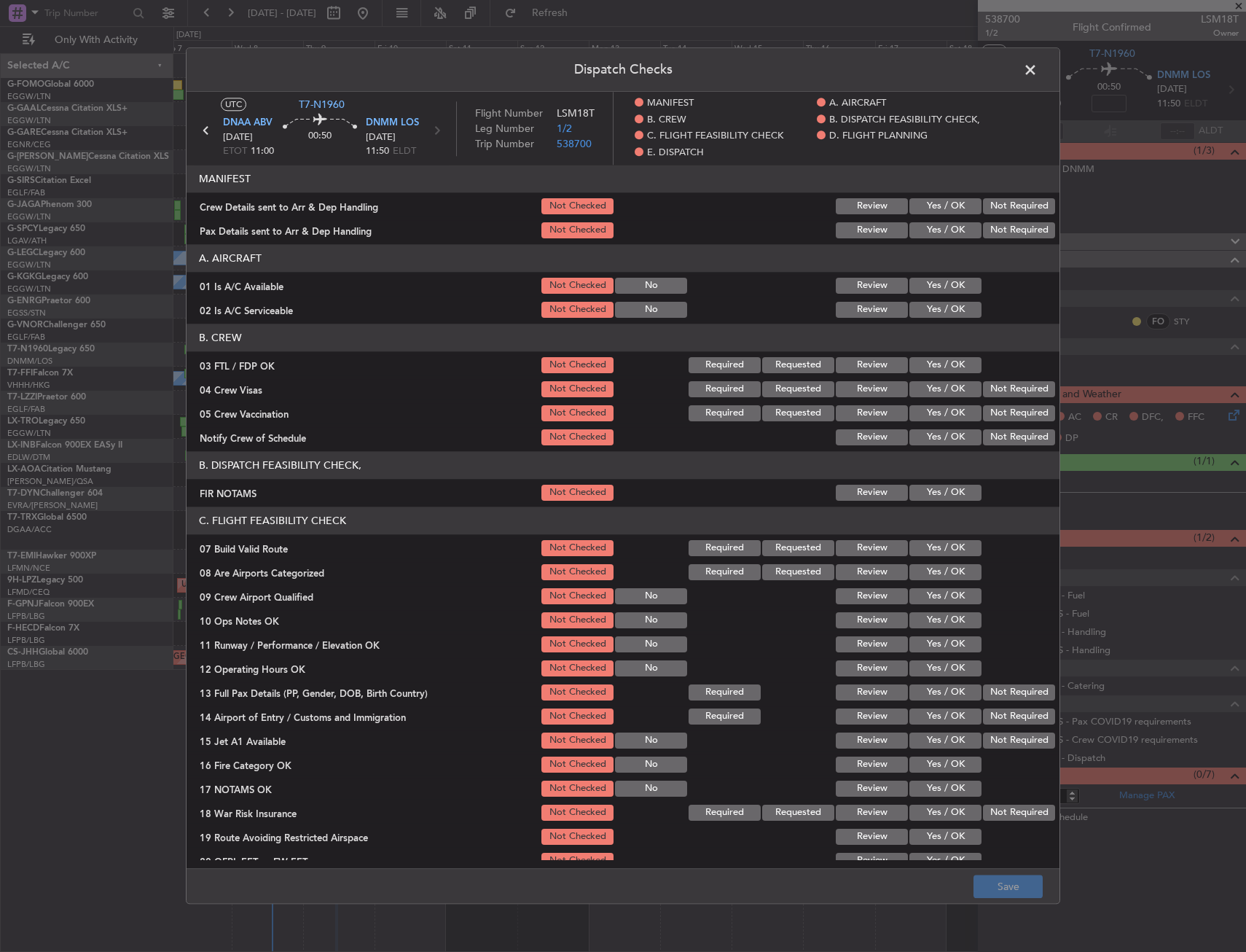
click at [952, 283] on button "Yes / OK" at bounding box center [945, 285] width 72 height 16
drag, startPoint x: 949, startPoint y: 302, endPoint x: 942, endPoint y: 388, distance: 86.3
click at [949, 304] on button "Yes / OK" at bounding box center [945, 309] width 72 height 16
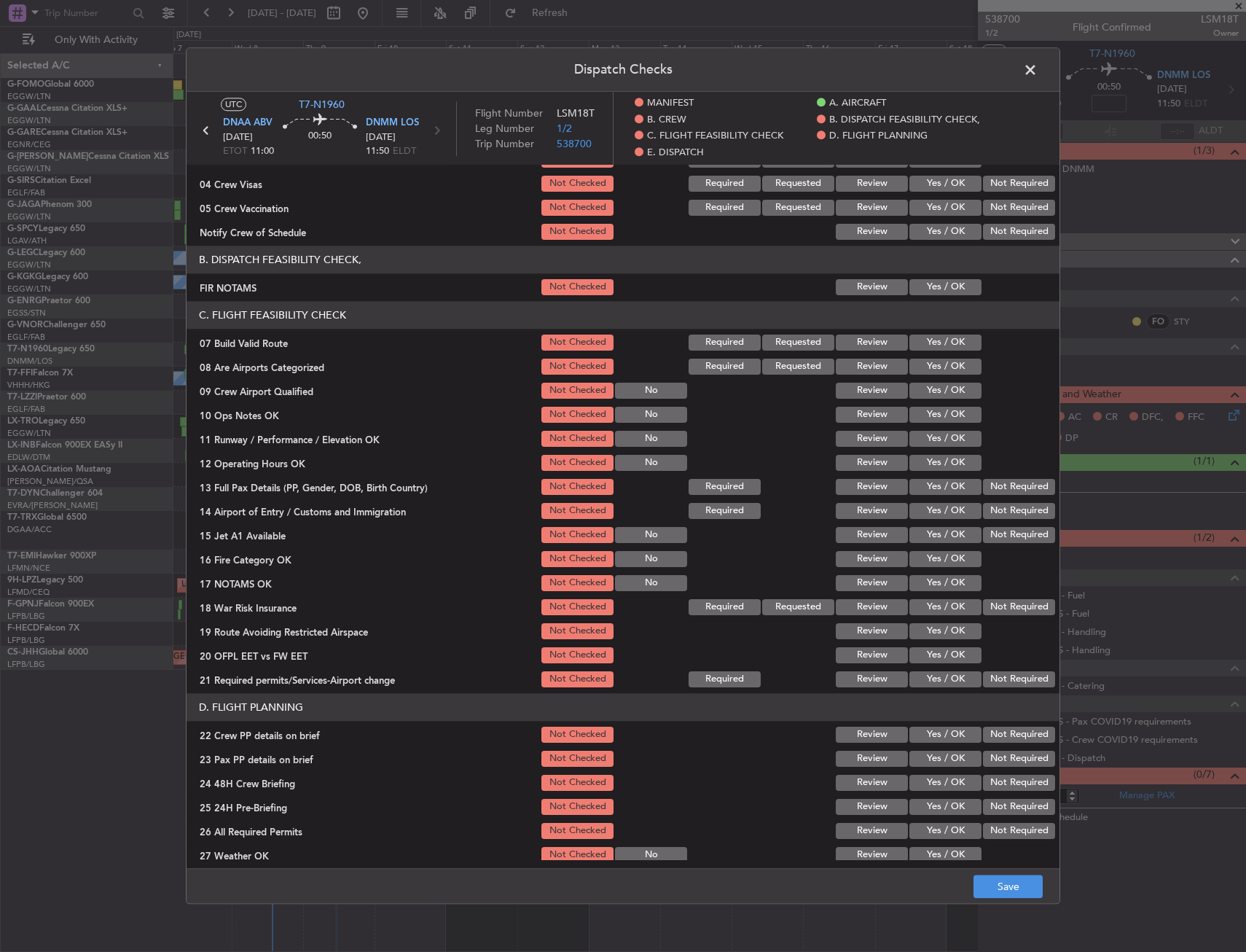
scroll to position [219, 0]
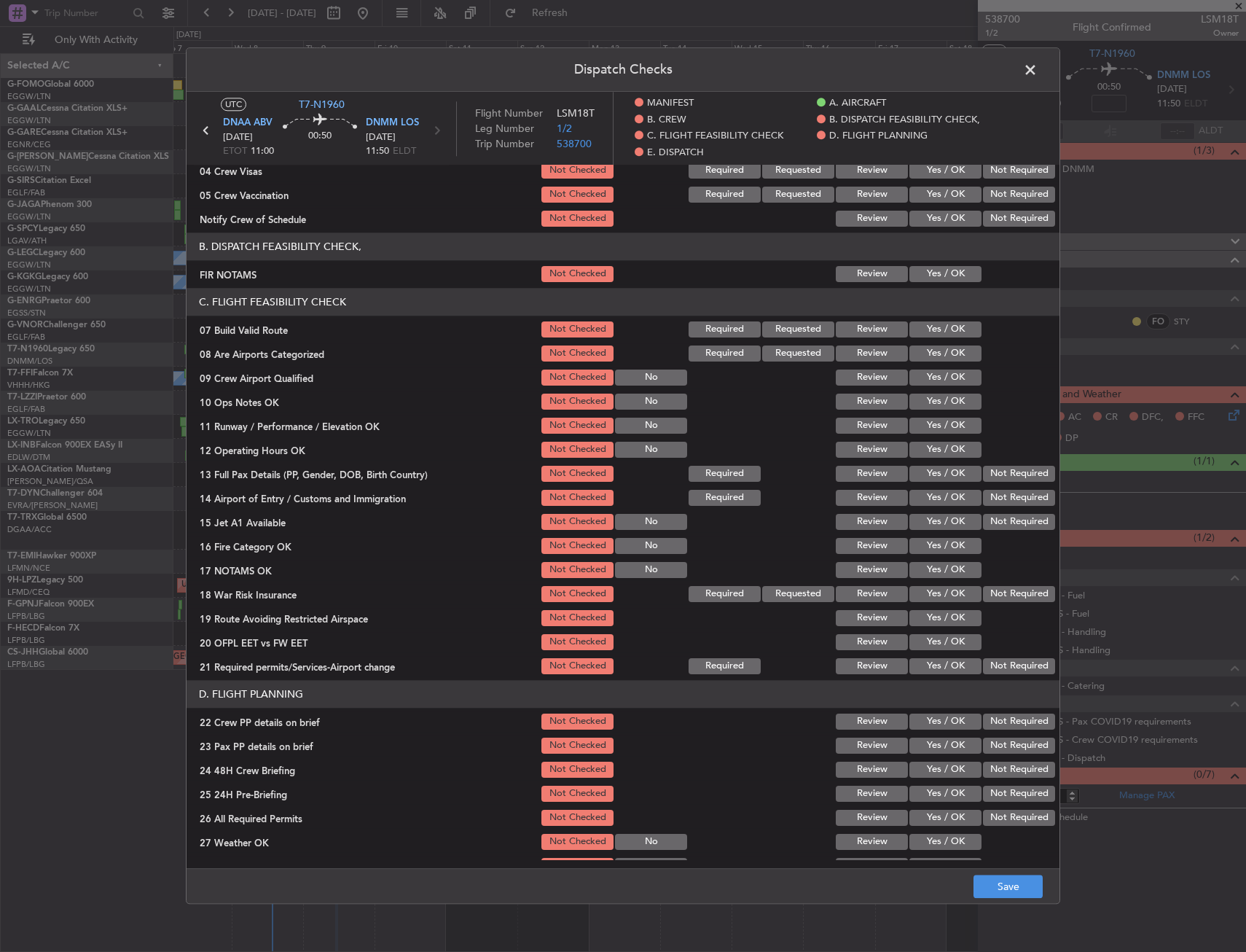
click at [949, 276] on button "Yes / OK" at bounding box center [945, 273] width 72 height 16
click at [950, 329] on button "Yes / OK" at bounding box center [945, 329] width 72 height 16
click at [949, 398] on button "Yes / OK" at bounding box center [945, 401] width 72 height 16
click at [947, 431] on button "Yes / OK" at bounding box center [945, 425] width 72 height 16
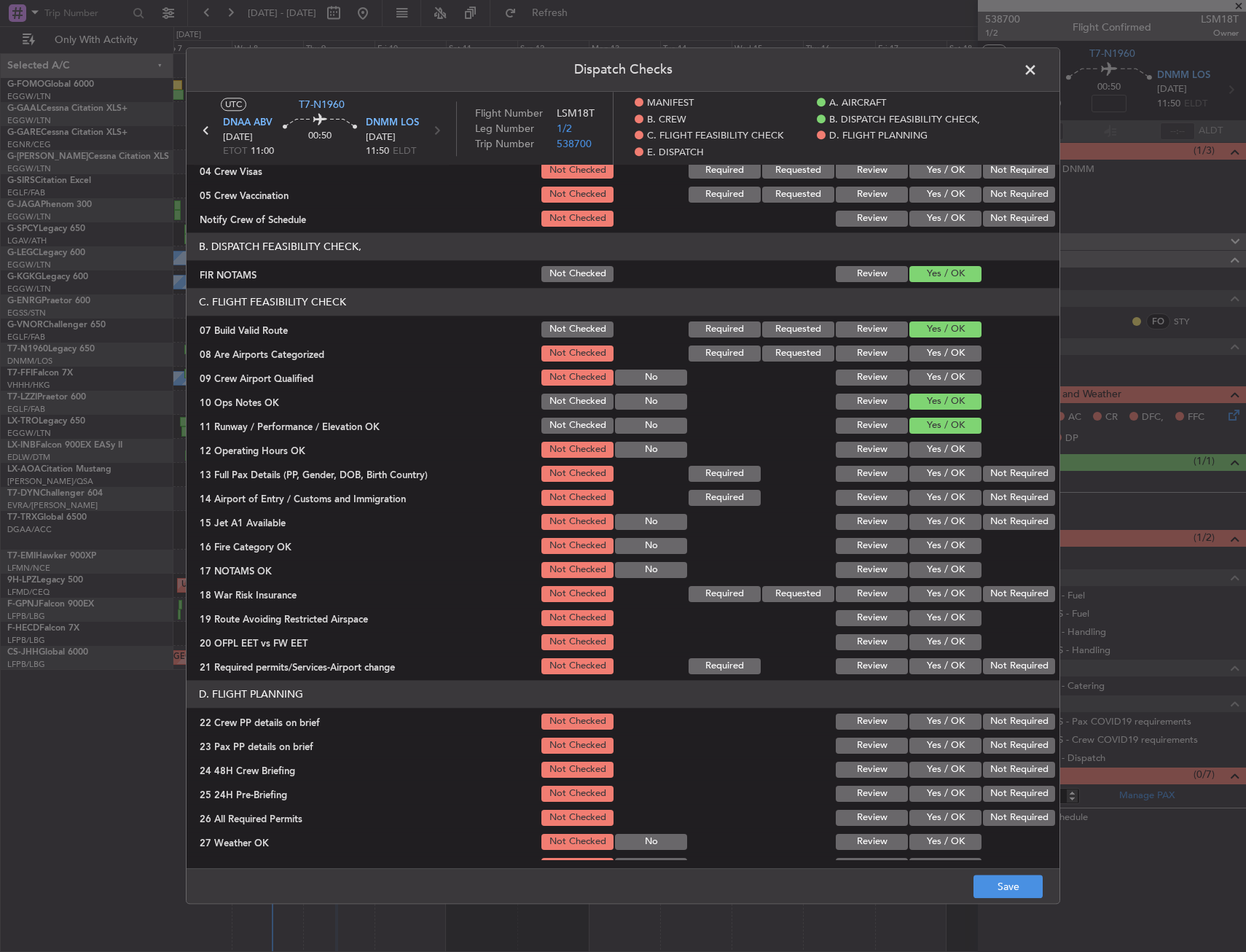
click at [949, 458] on button "Yes / OK" at bounding box center [945, 449] width 72 height 16
drag, startPoint x: 949, startPoint y: 473, endPoint x: 949, endPoint y: 504, distance: 31.0
click at [949, 474] on button "Yes / OK" at bounding box center [945, 473] width 72 height 16
click at [949, 513] on div "Yes / OK" at bounding box center [944, 522] width 74 height 21
click at [952, 502] on button "Yes / OK" at bounding box center [945, 497] width 72 height 16
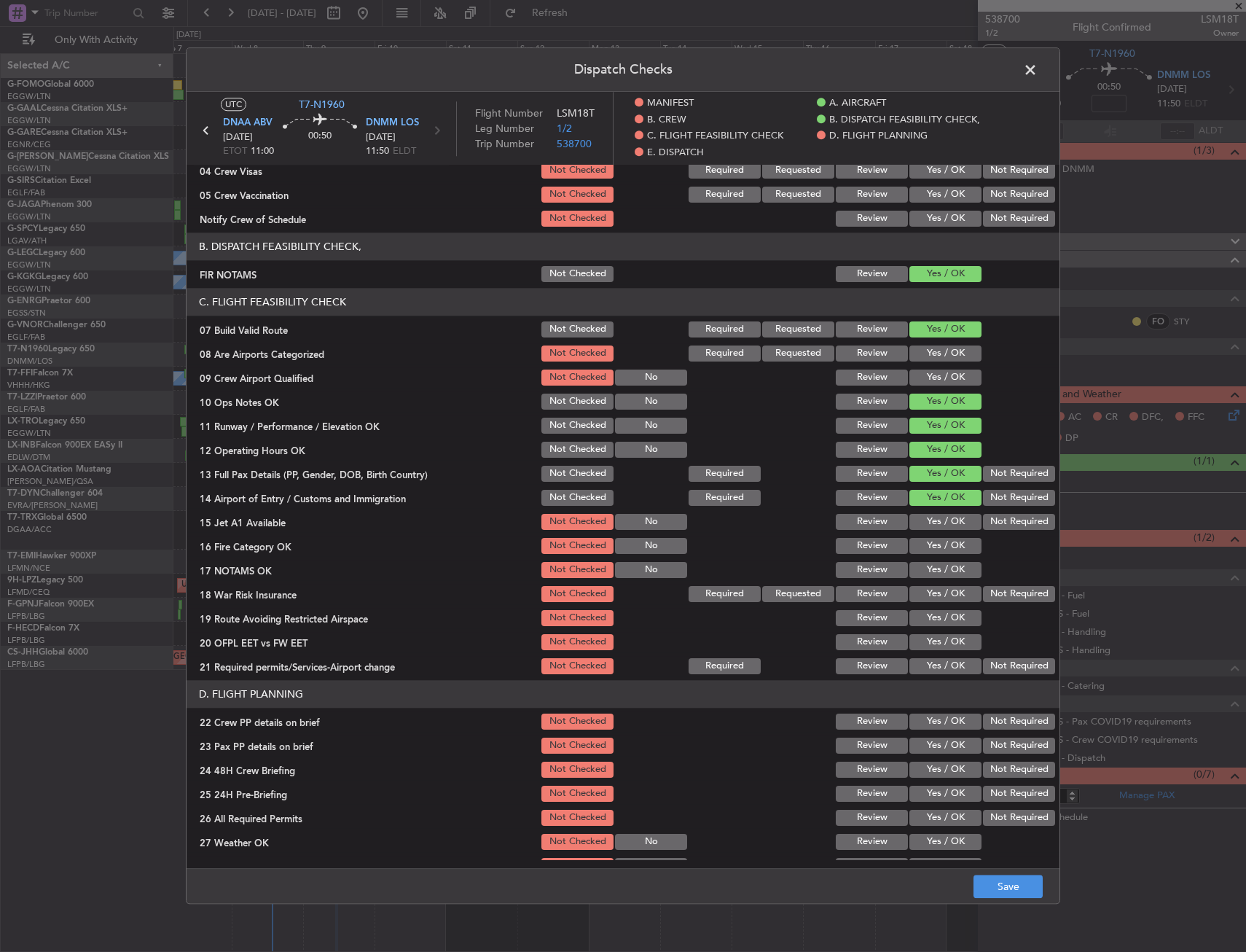
drag, startPoint x: 949, startPoint y: 520, endPoint x: 949, endPoint y: 528, distance: 8.0
click at [949, 521] on button "Yes / OK" at bounding box center [945, 521] width 72 height 16
drag, startPoint x: 950, startPoint y: 539, endPoint x: 950, endPoint y: 548, distance: 9.0
click at [950, 545] on button "Yes / OK" at bounding box center [945, 545] width 72 height 16
drag, startPoint x: 950, startPoint y: 551, endPoint x: 950, endPoint y: 560, distance: 9.0
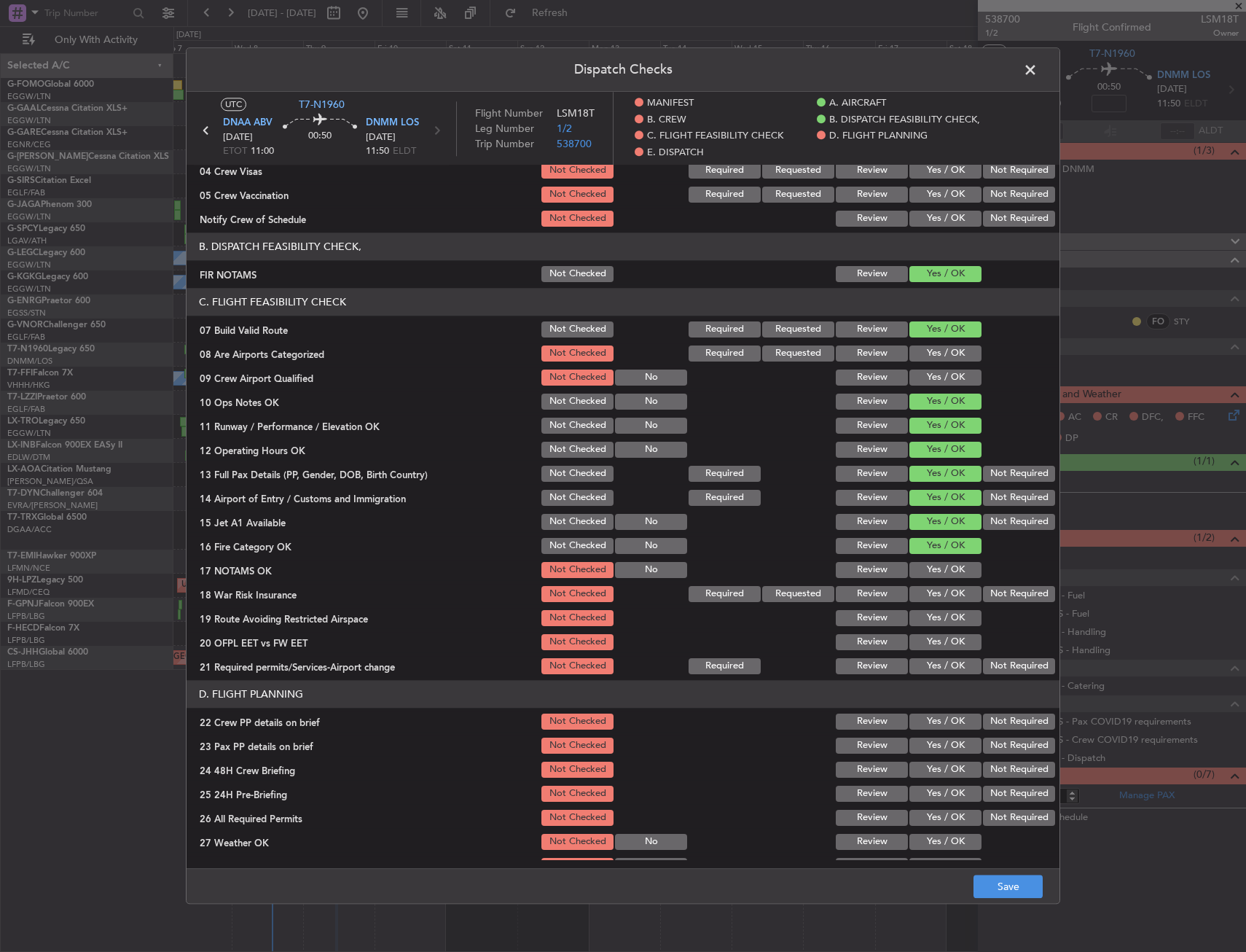
click at [950, 556] on div "Yes / OK" at bounding box center [944, 546] width 74 height 21
click at [948, 568] on button "Yes / OK" at bounding box center [945, 569] width 72 height 16
drag, startPoint x: 954, startPoint y: 590, endPoint x: 956, endPoint y: 613, distance: 23.1
click at [957, 592] on button "Yes / OK" at bounding box center [945, 593] width 72 height 16
drag, startPoint x: 956, startPoint y: 613, endPoint x: 953, endPoint y: 627, distance: 14.3
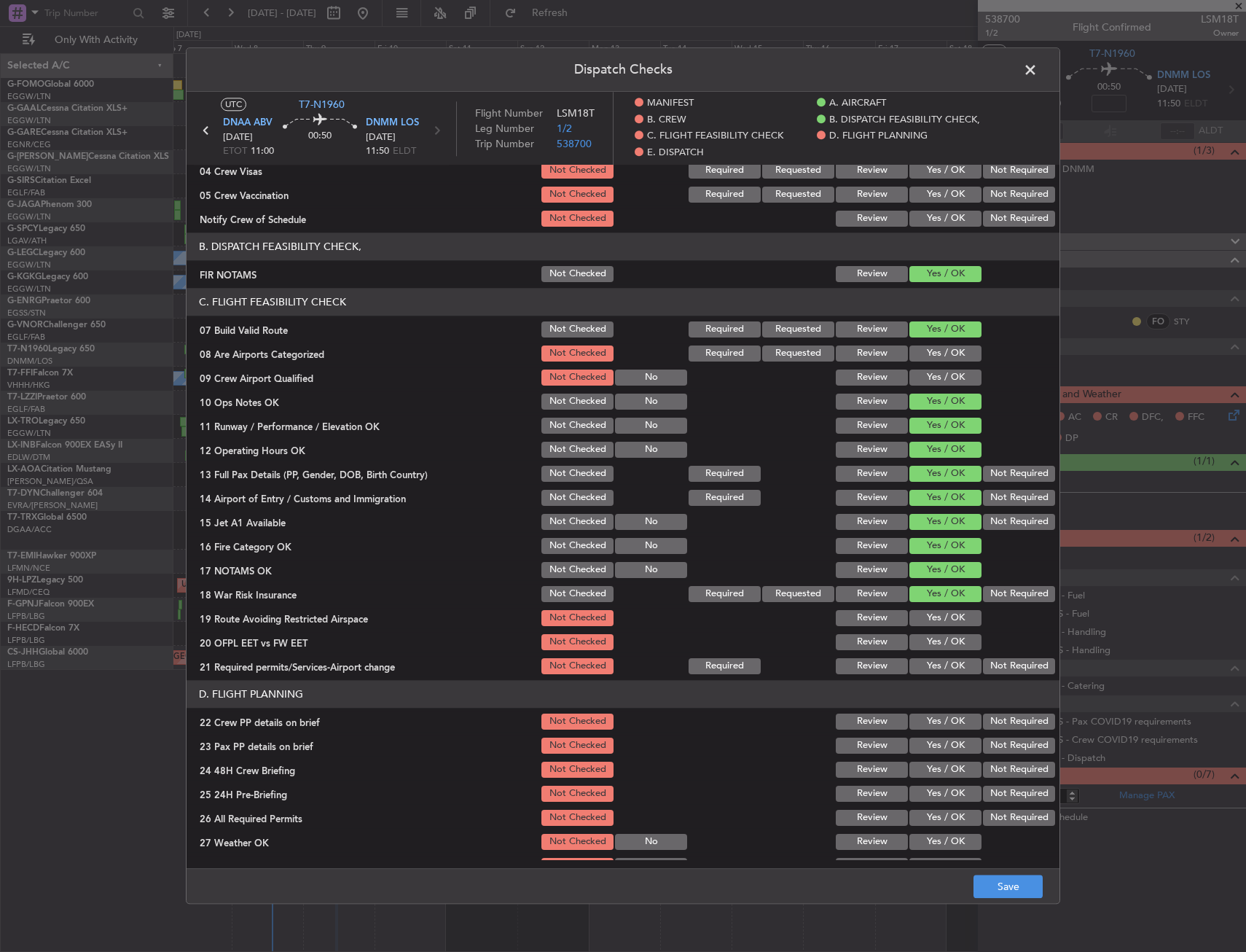
click at [956, 615] on button "Yes / OK" at bounding box center [945, 617] width 72 height 16
click at [951, 634] on section "C. FLIGHT FEASIBILITY CHECK 07 Build Valid Route Not Checked Required Requested…" at bounding box center [623, 482] width 873 height 389
click at [950, 645] on button "Yes / OK" at bounding box center [945, 641] width 72 height 16
click at [946, 667] on button "Yes / OK" at bounding box center [945, 665] width 72 height 16
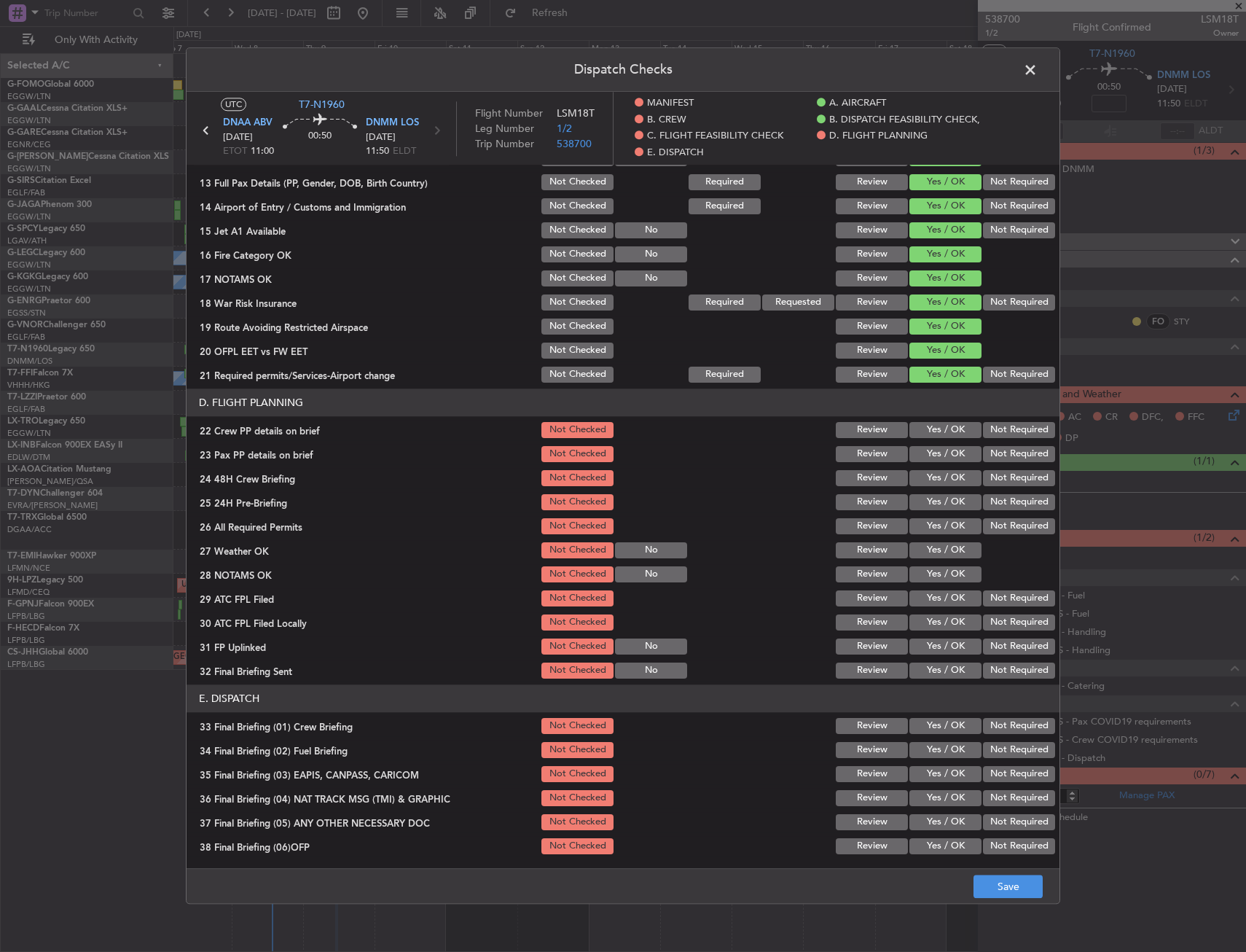
click at [937, 437] on button "Yes / OK" at bounding box center [945, 429] width 72 height 16
click at [940, 452] on button "Yes / OK" at bounding box center [945, 453] width 72 height 16
click at [944, 477] on button "Yes / OK" at bounding box center [945, 477] width 72 height 16
click at [987, 512] on div "Not Required" at bounding box center [1017, 502] width 74 height 21
click at [1002, 503] on button "Not Required" at bounding box center [1019, 502] width 72 height 16
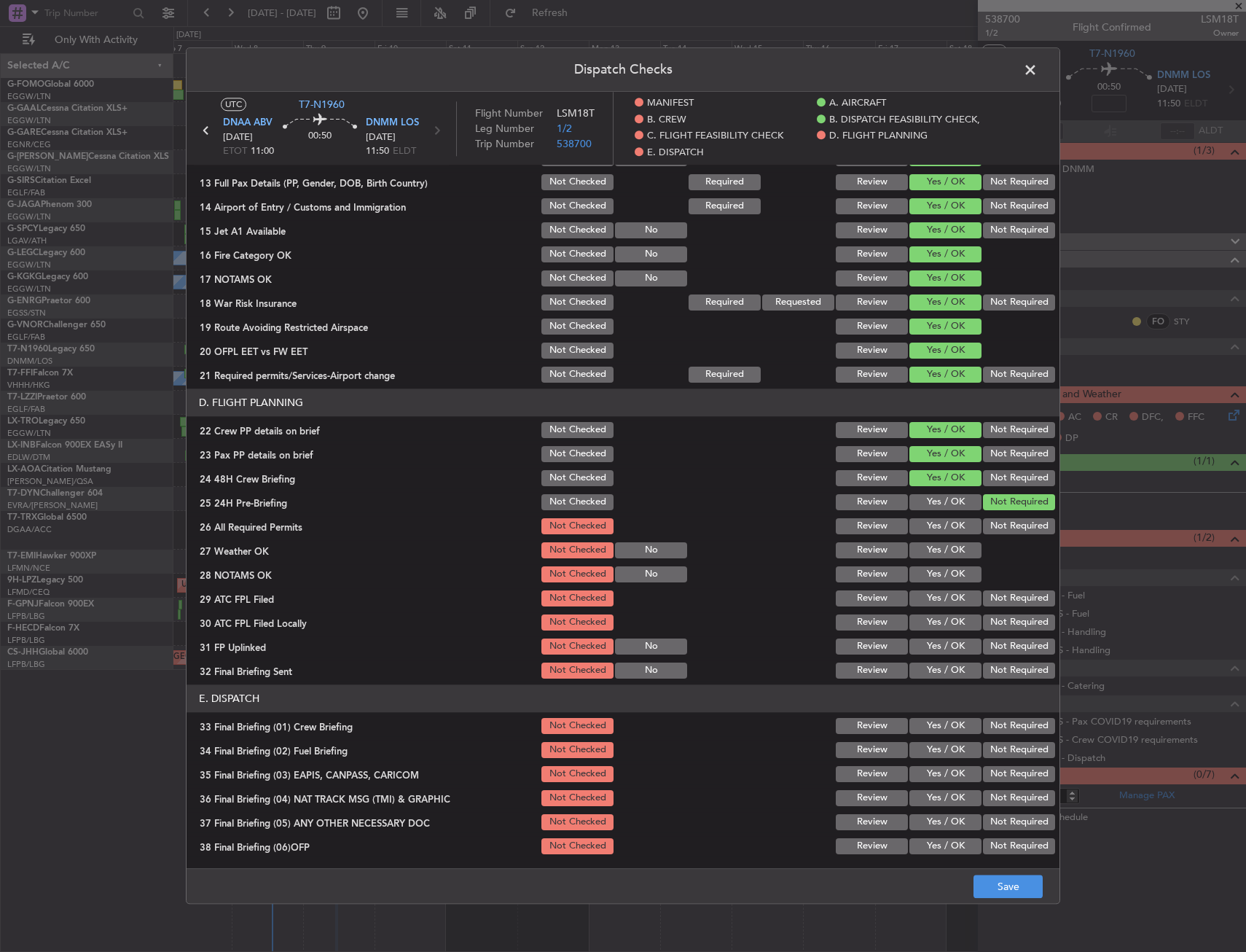
click at [992, 874] on footer "Save" at bounding box center [623, 887] width 873 height 35
click at [991, 889] on button "Save" at bounding box center [1008, 887] width 70 height 23
click at [1038, 65] on span at bounding box center [1038, 73] width 0 height 29
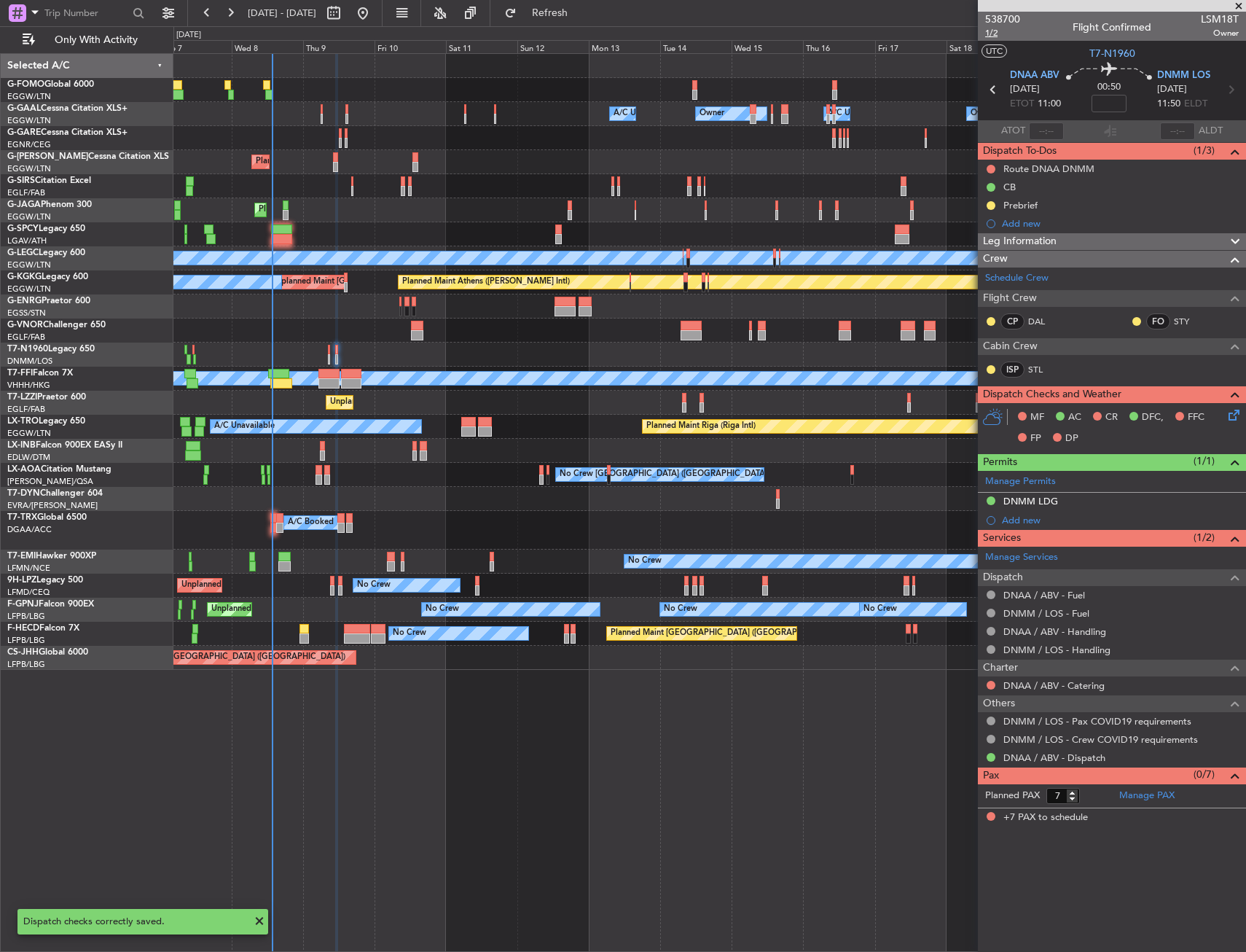
click at [997, 37] on span "1/2" at bounding box center [1002, 33] width 35 height 12
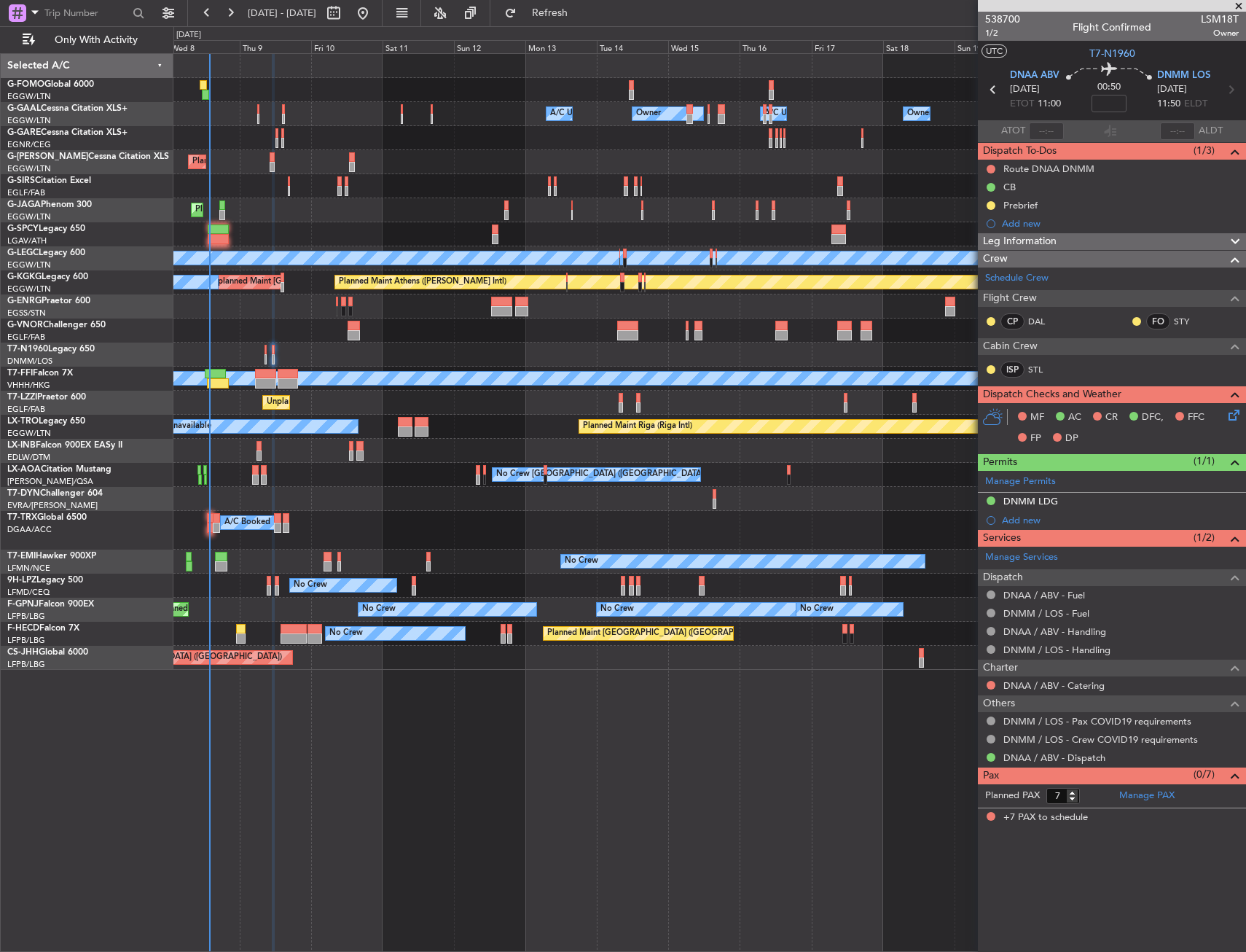
click at [345, 367] on div "Owner Owner A/C Unavailable Owner A/C Unavailable Owner Planned Maint London (L…" at bounding box center [709, 361] width 1072 height 616
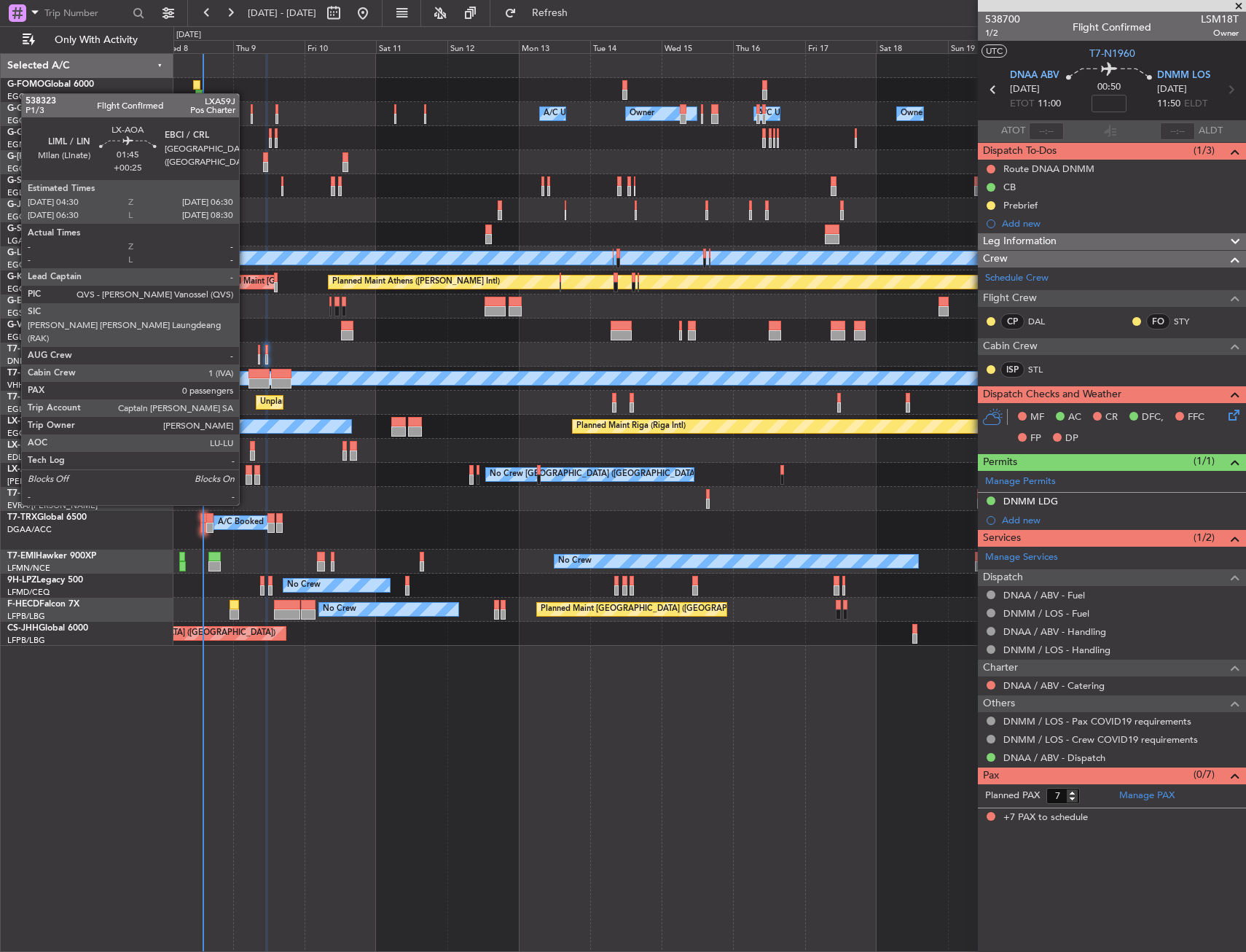
click at [245, 477] on div at bounding box center [249, 480] width 7 height 10
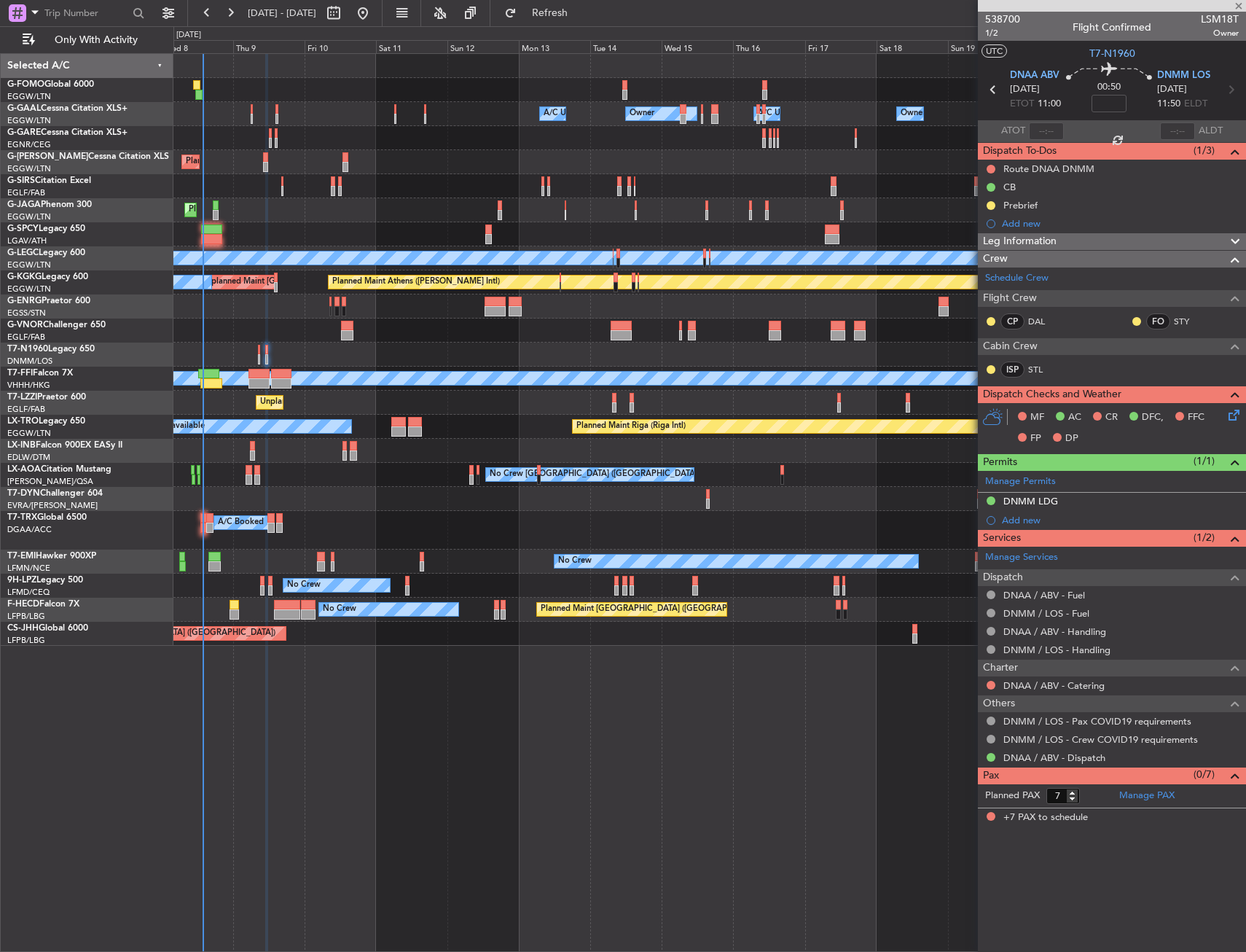
type input "+00:25"
type input "0"
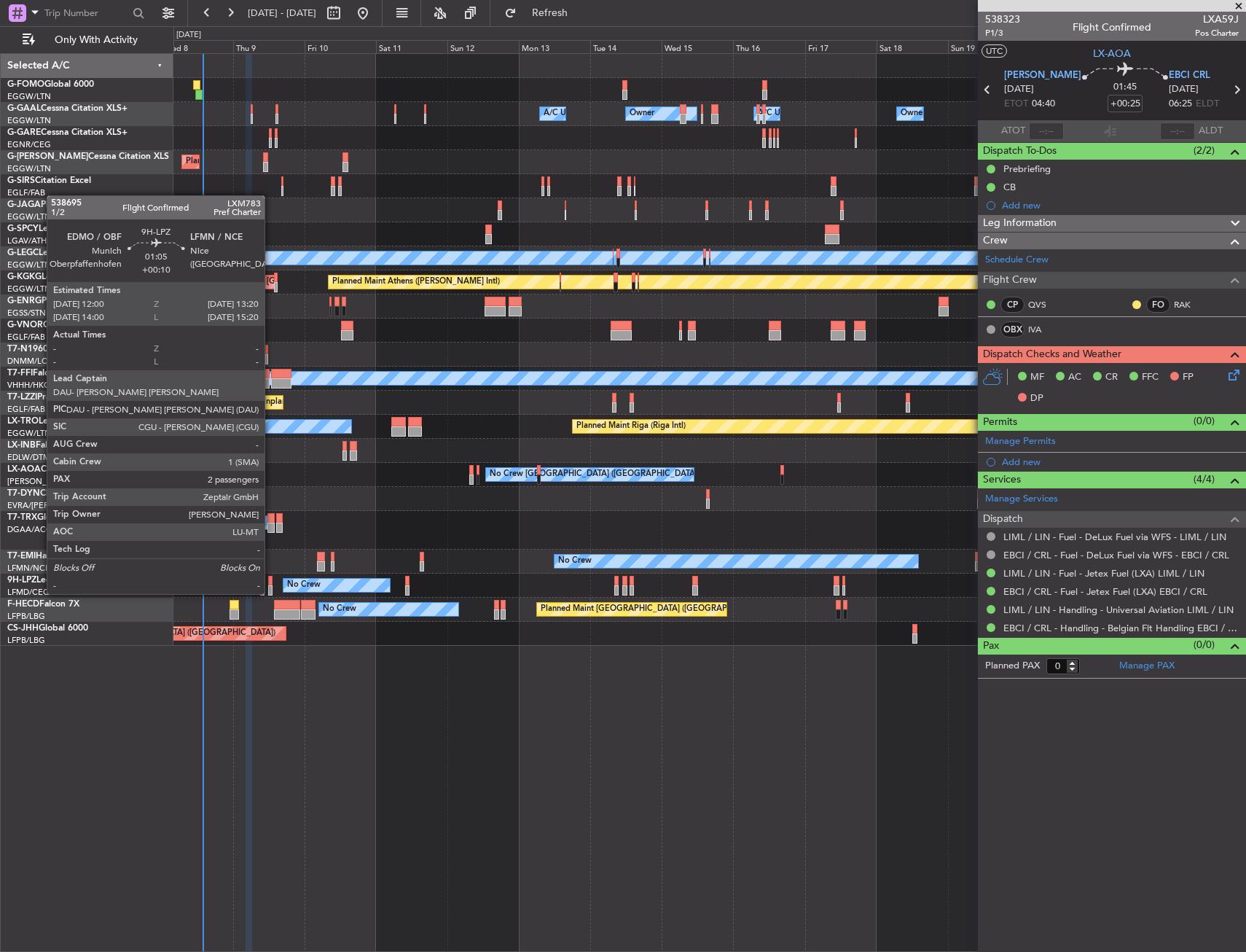
click at [270, 580] on div at bounding box center [270, 581] width 4 height 10
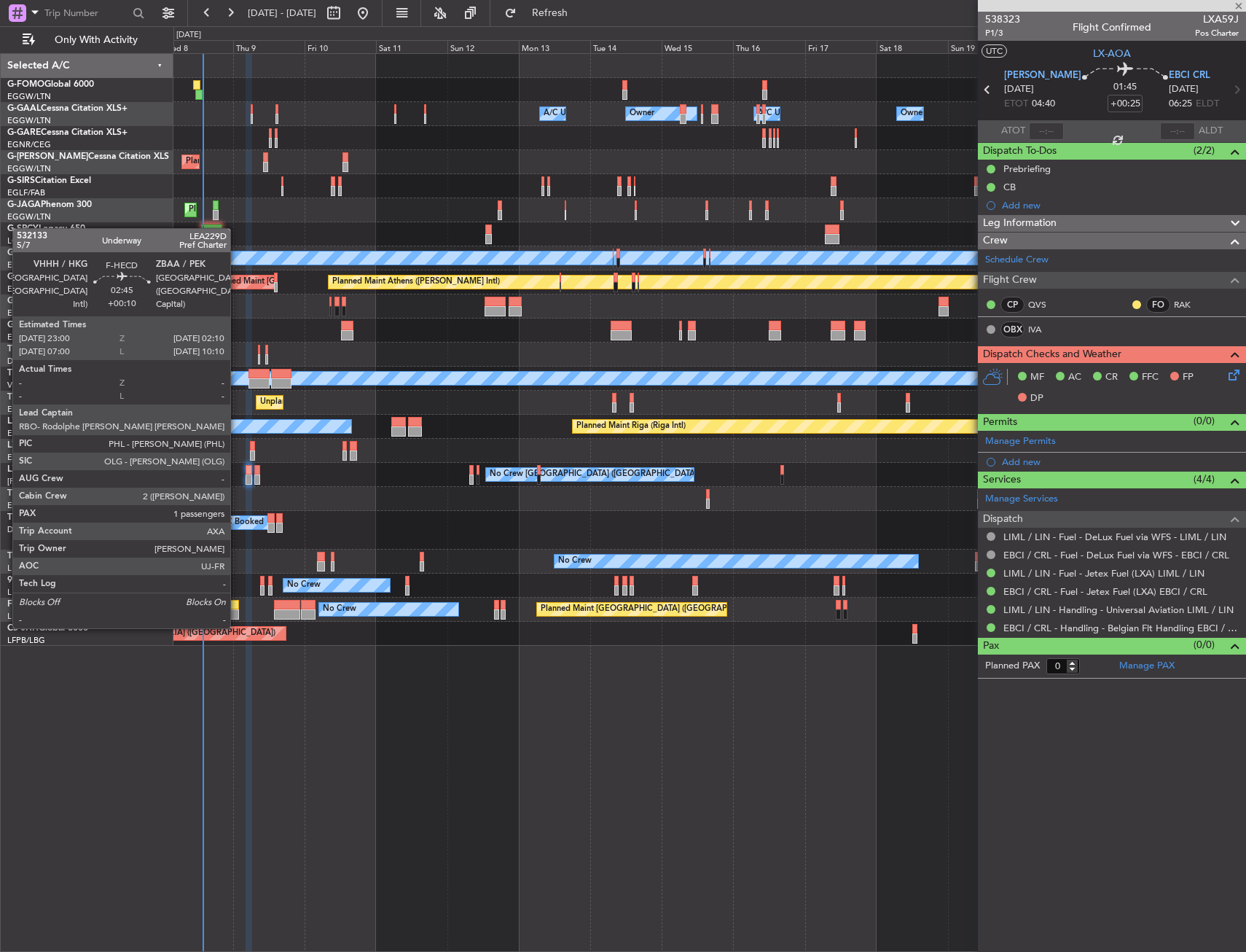
type input "+00:10"
type input "2"
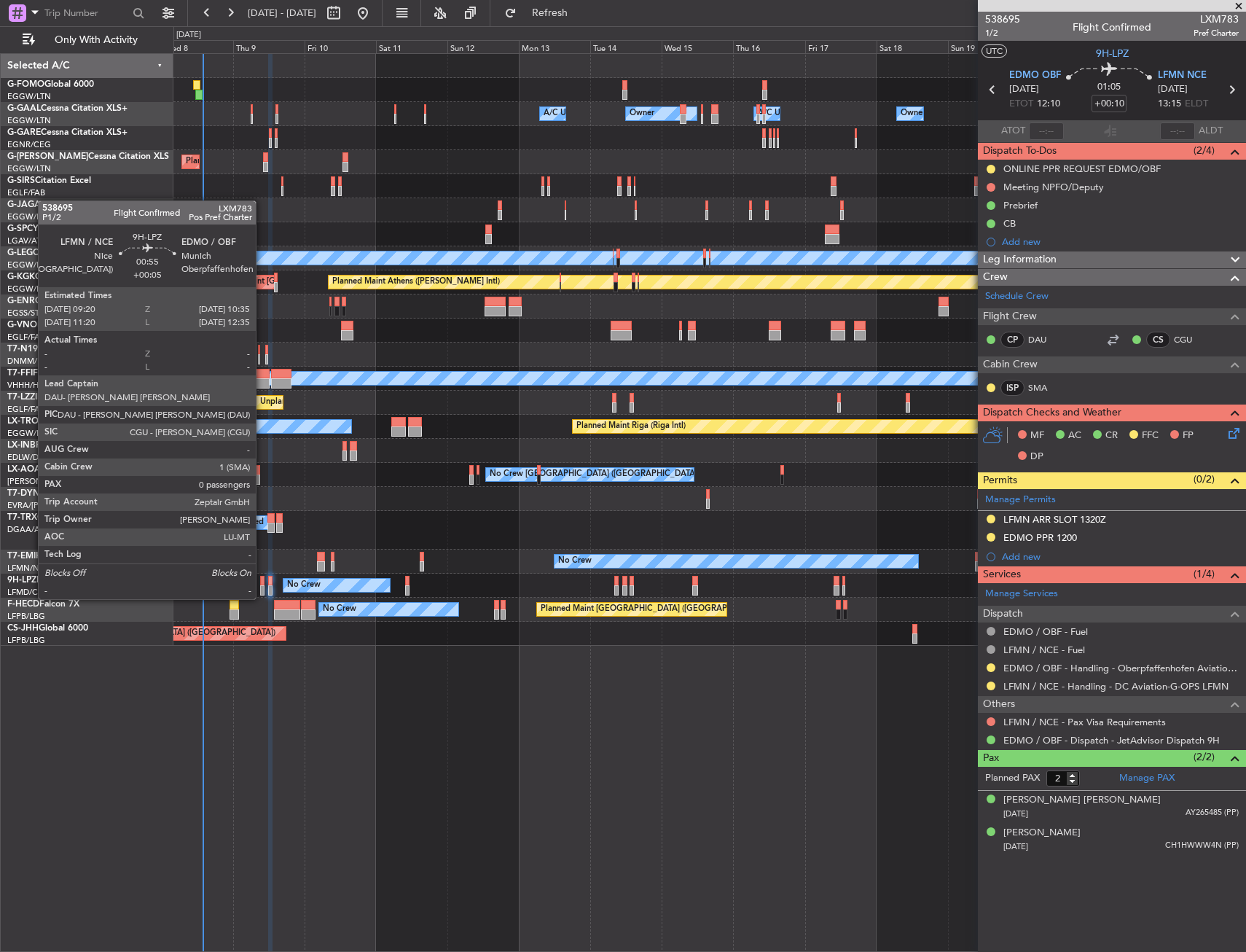
click at [263, 585] on div at bounding box center [262, 581] width 4 height 10
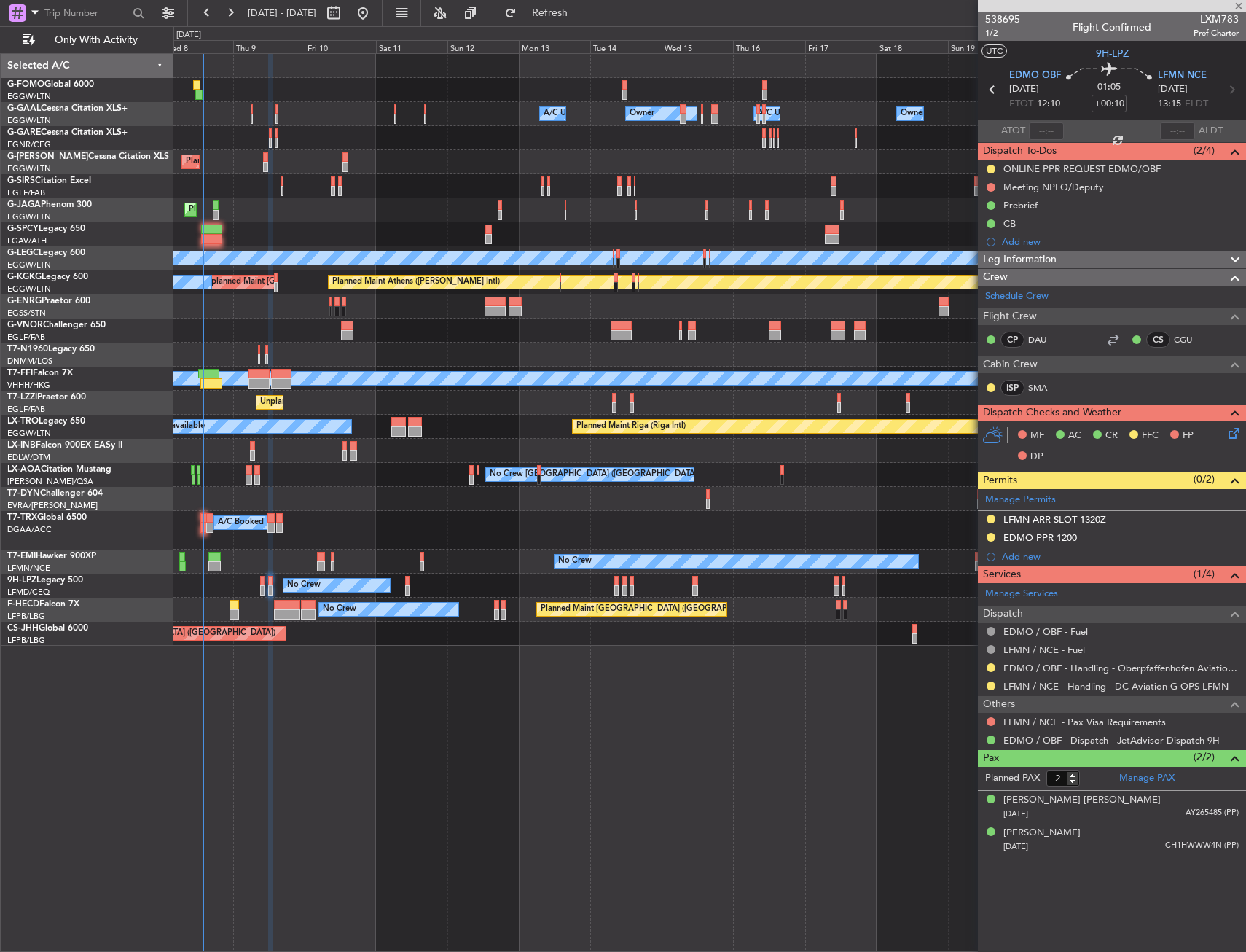
type input "+00:05"
type input "0"
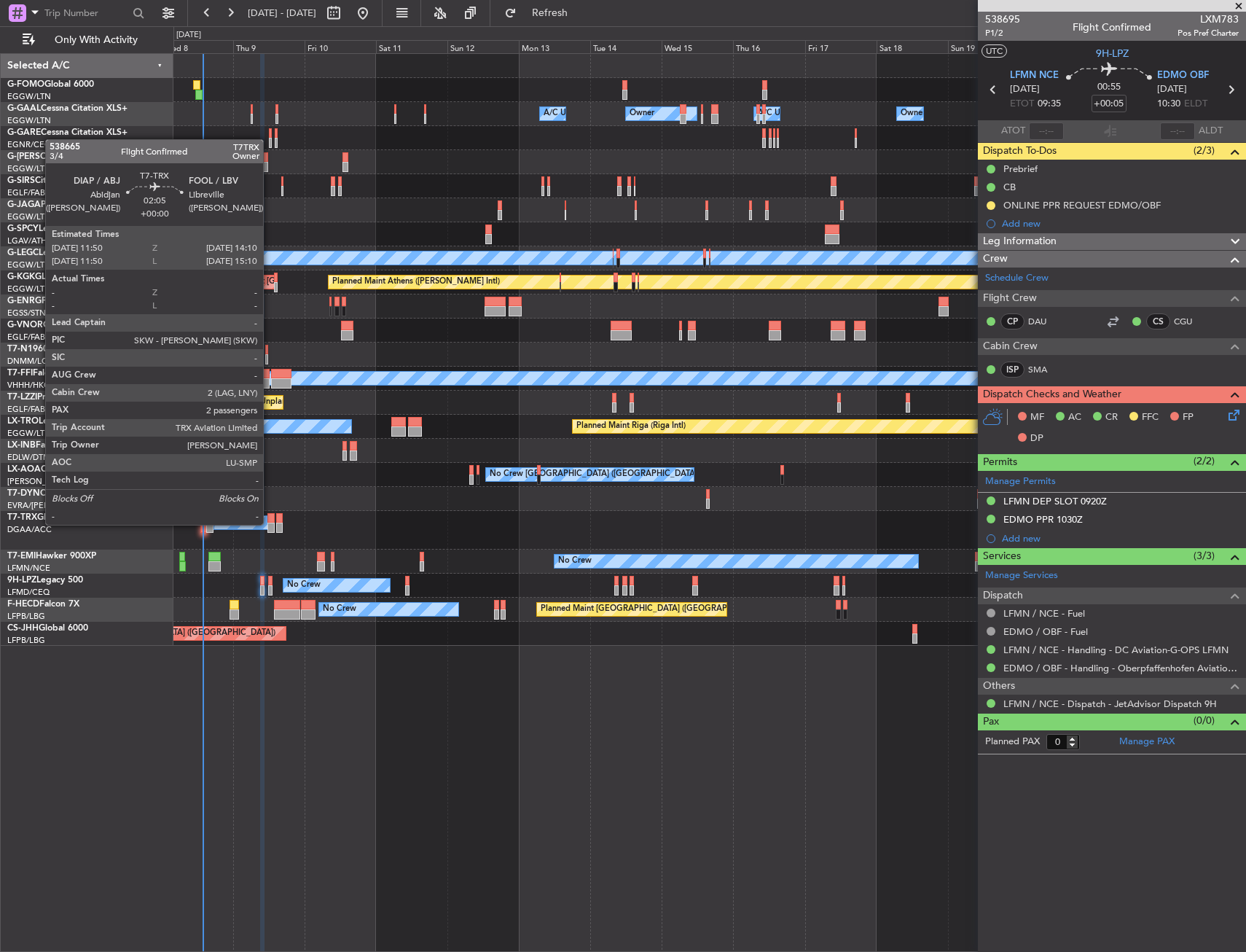
click at [270, 524] on div at bounding box center [271, 528] width 7 height 10
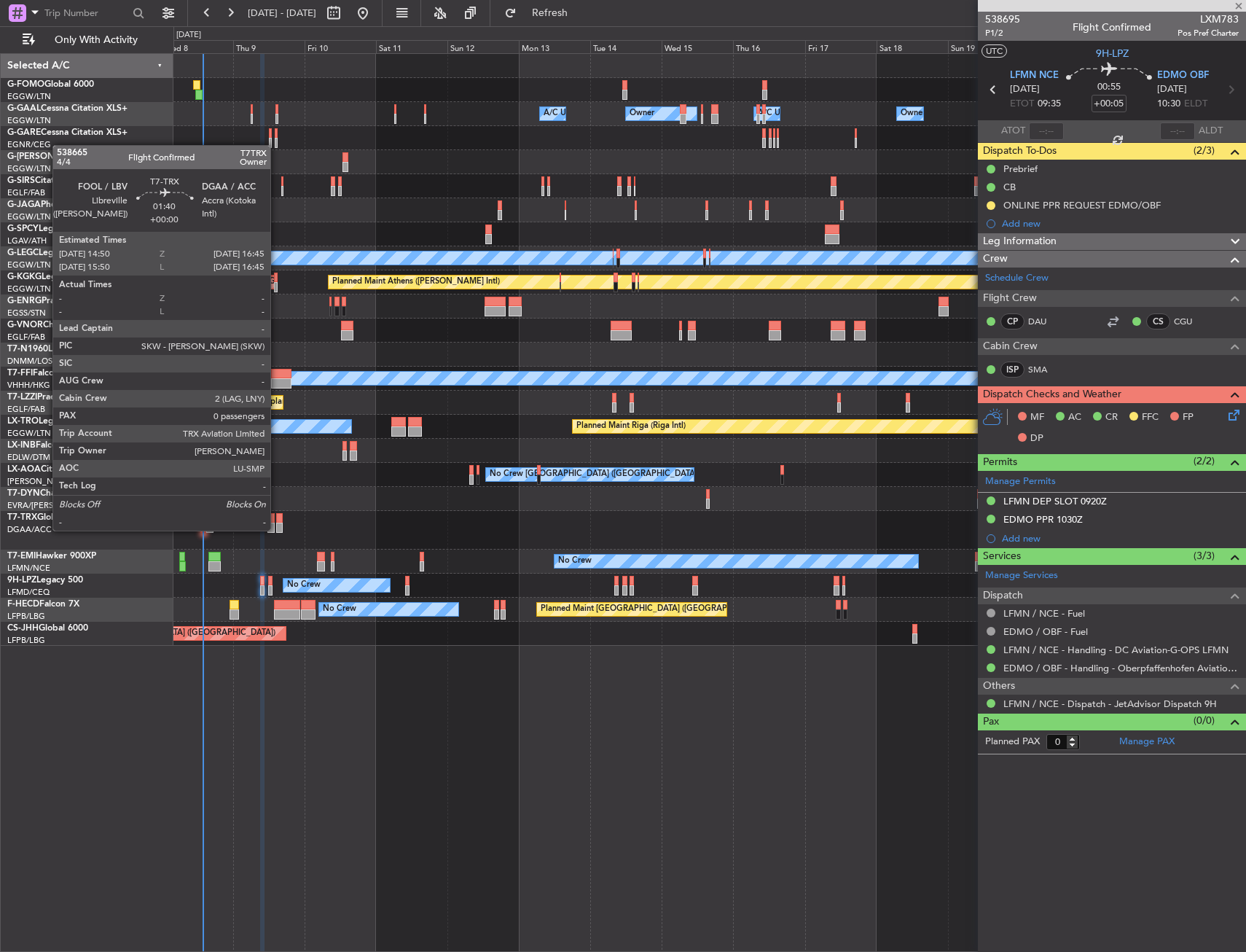
type input "2"
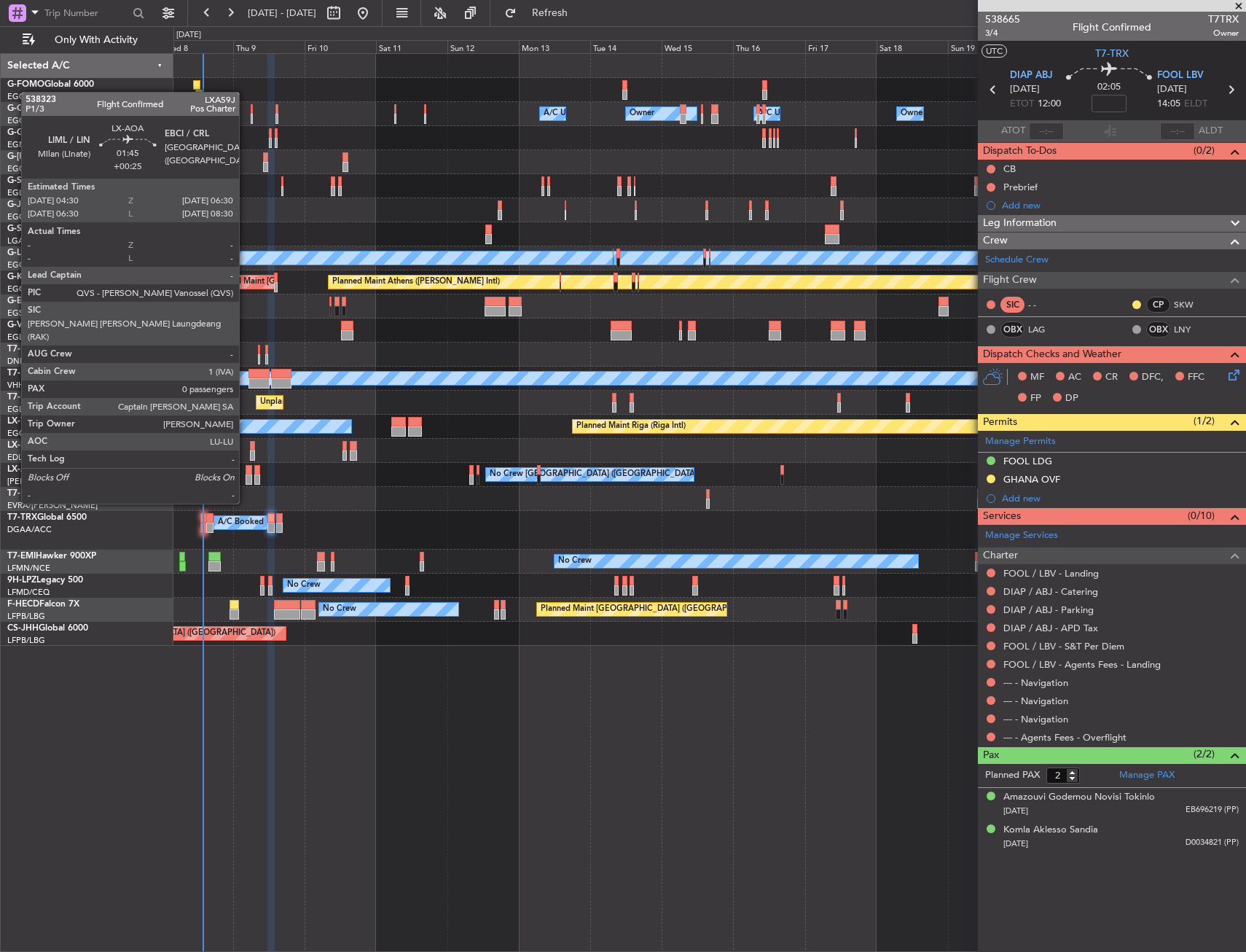
click at [245, 476] on div at bounding box center [249, 480] width 7 height 10
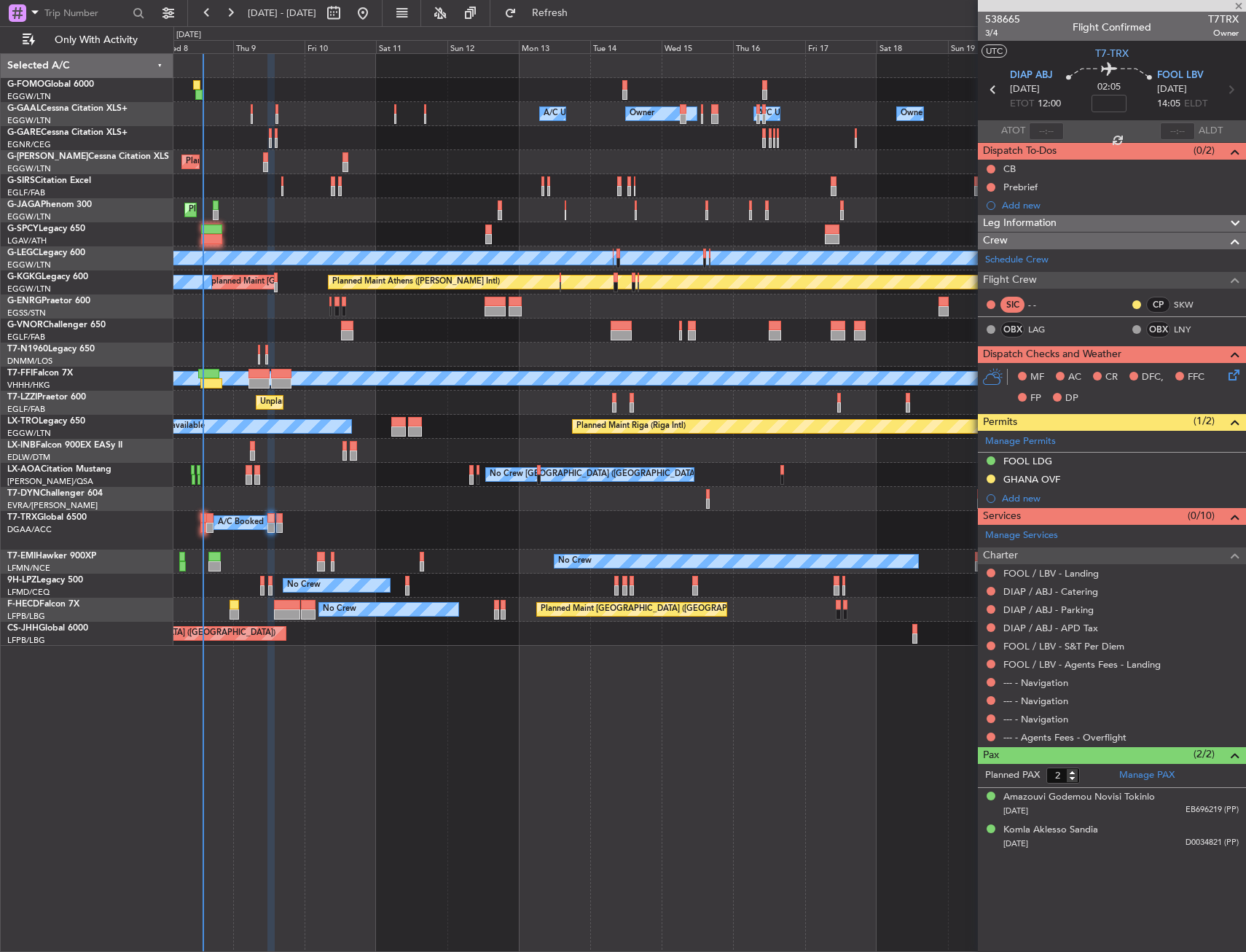
type input "+00:25"
type input "0"
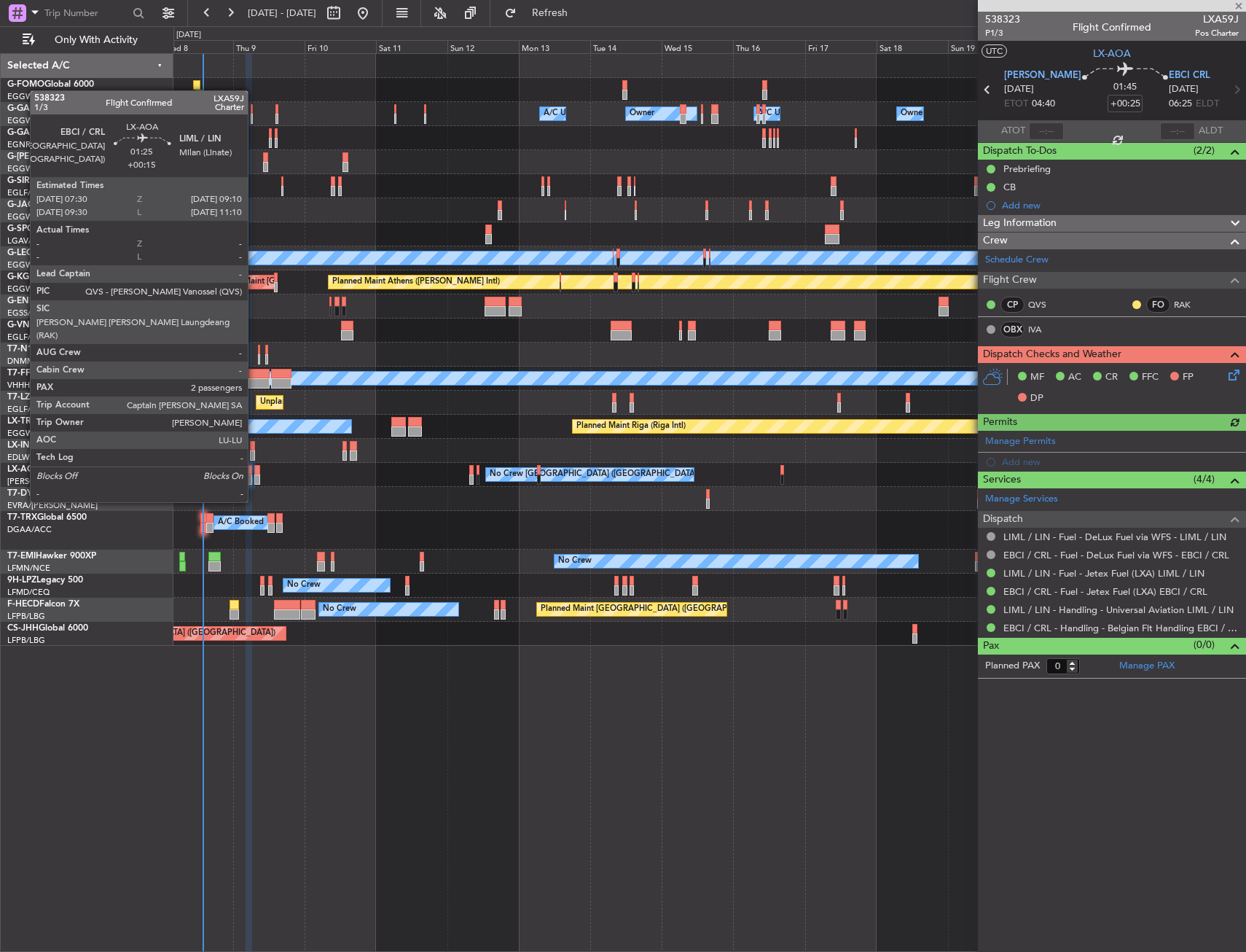
click at [254, 475] on div at bounding box center [257, 480] width 5 height 10
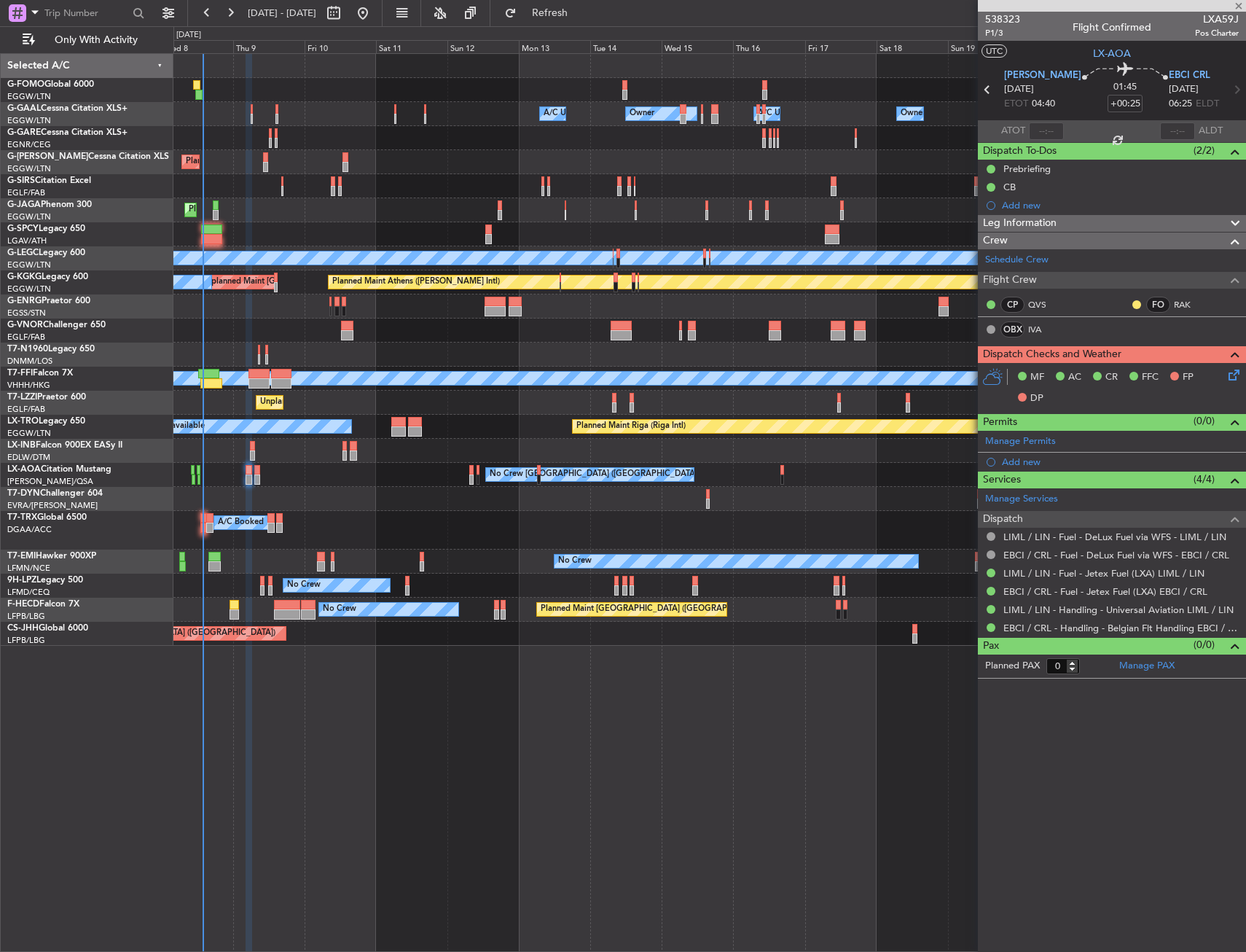
type input "+00:15"
type input "2"
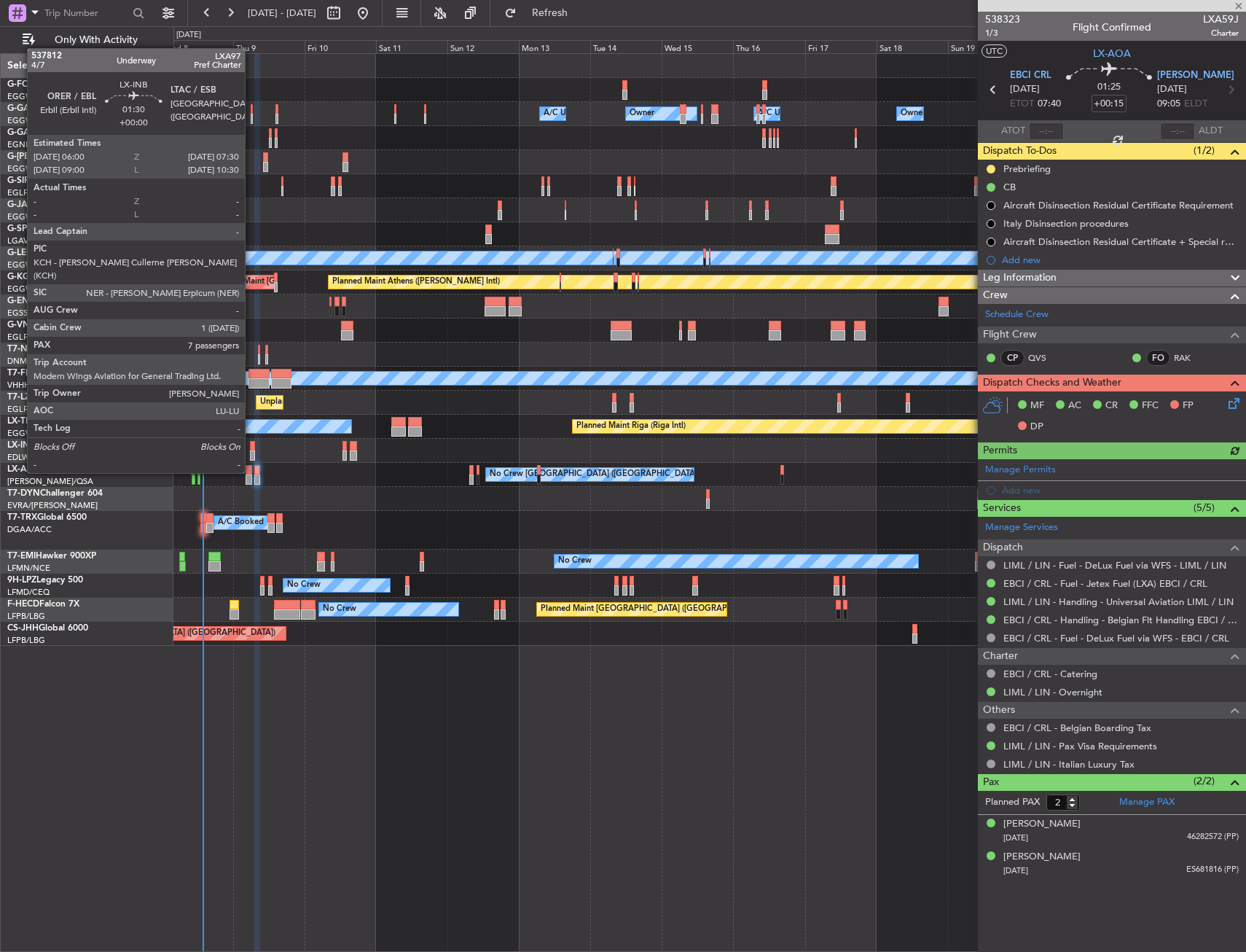
click at [252, 446] on div at bounding box center [253, 446] width 5 height 10
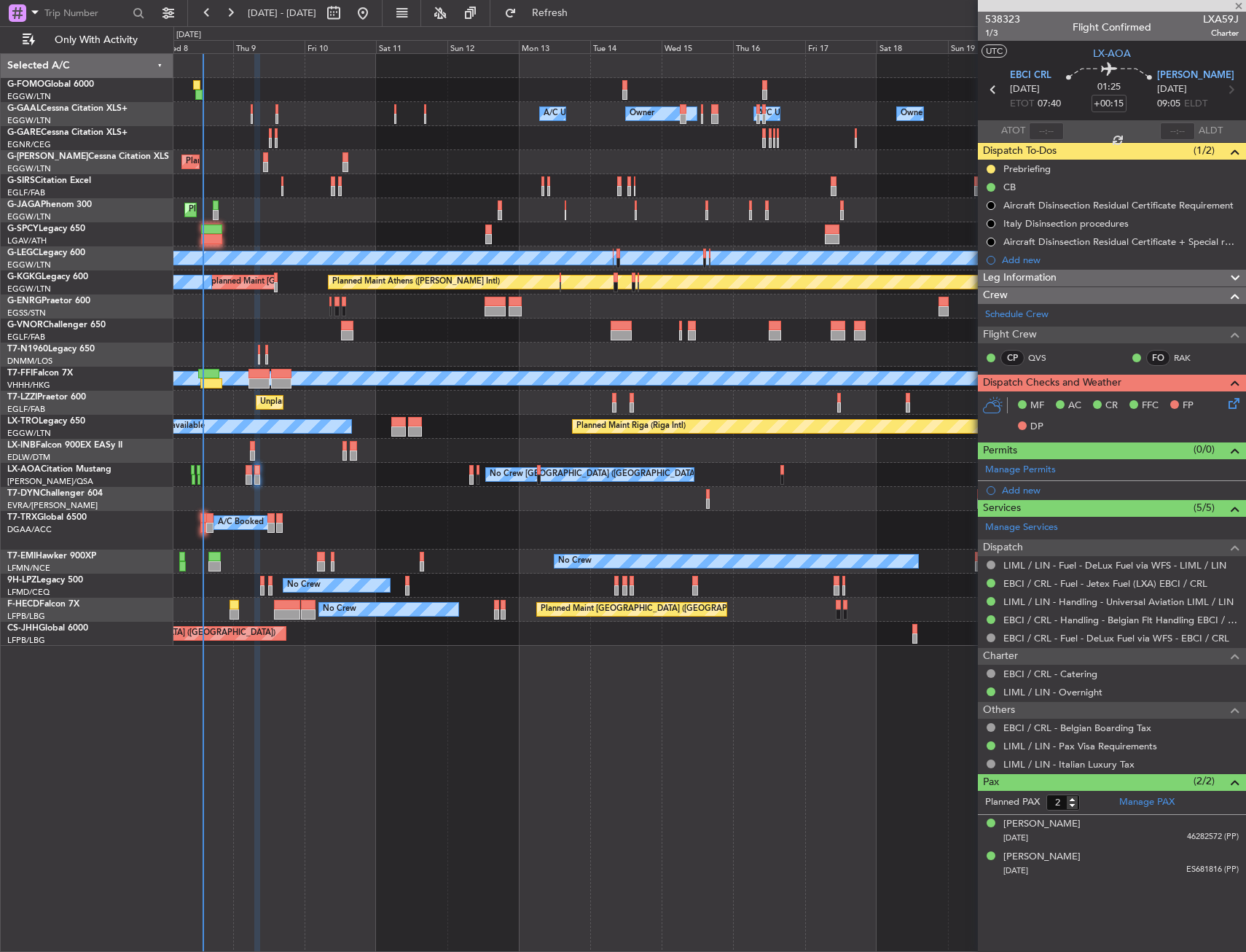
type input "7"
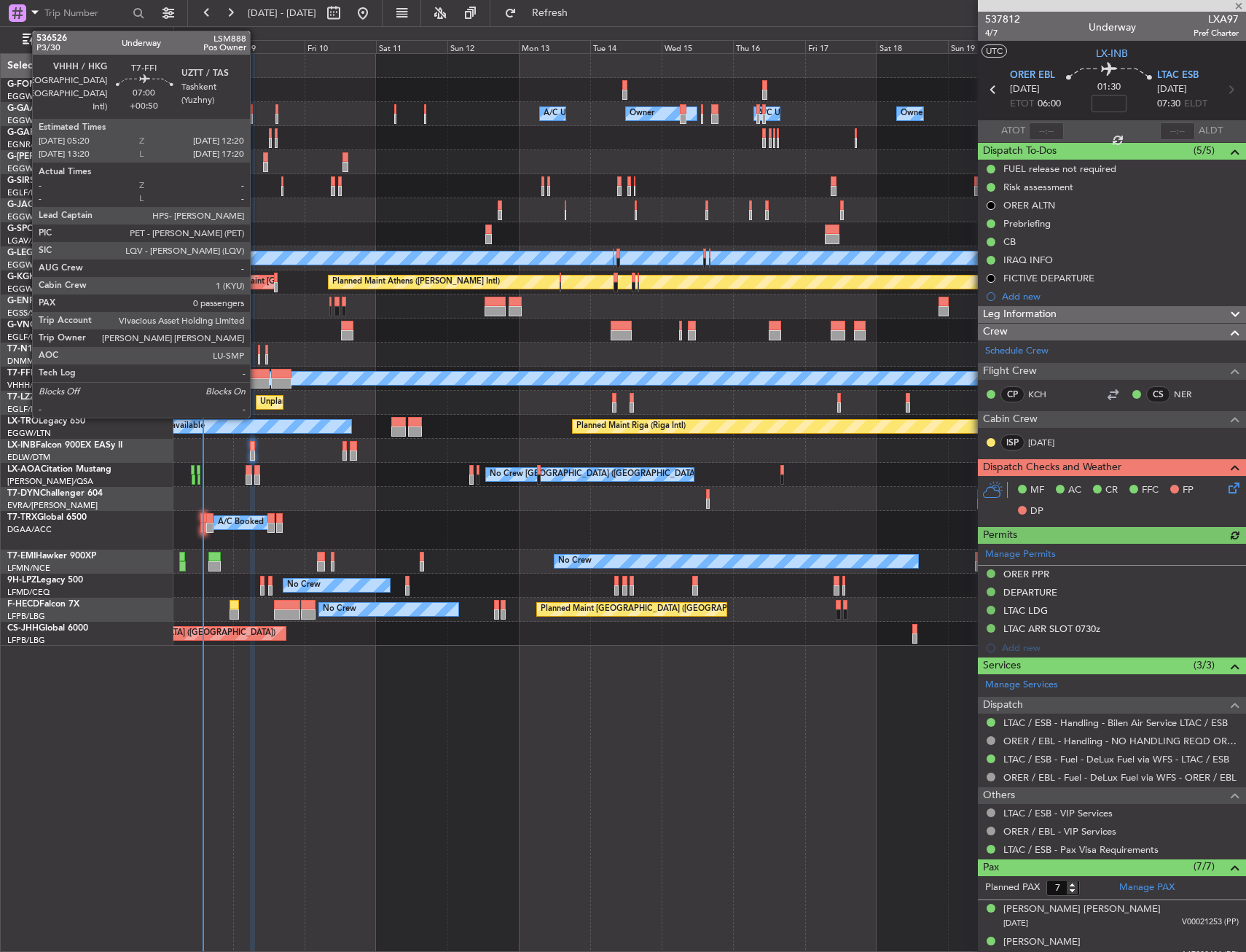
click at [257, 379] on div at bounding box center [259, 384] width 22 height 10
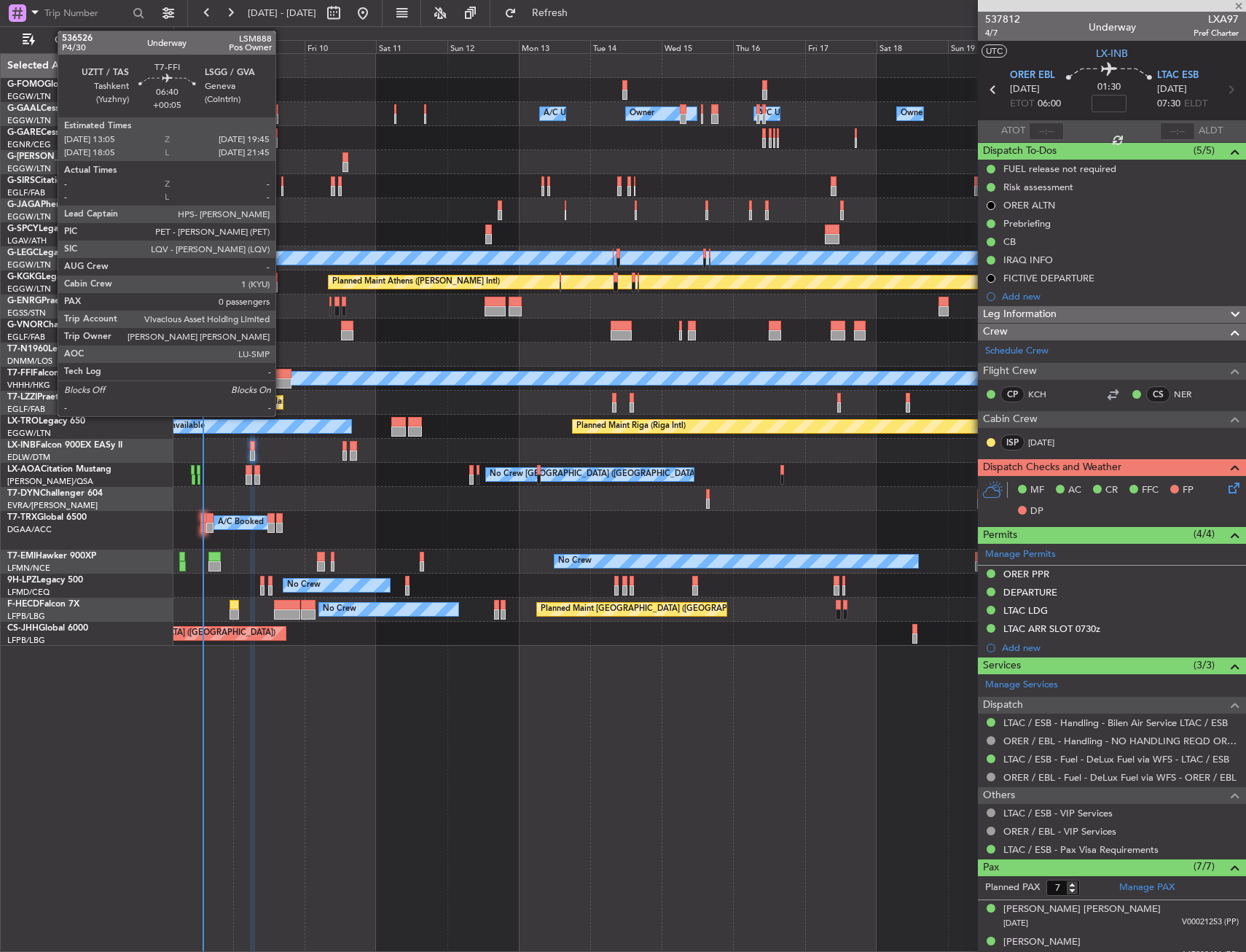
type input "+00:50"
type input "0"
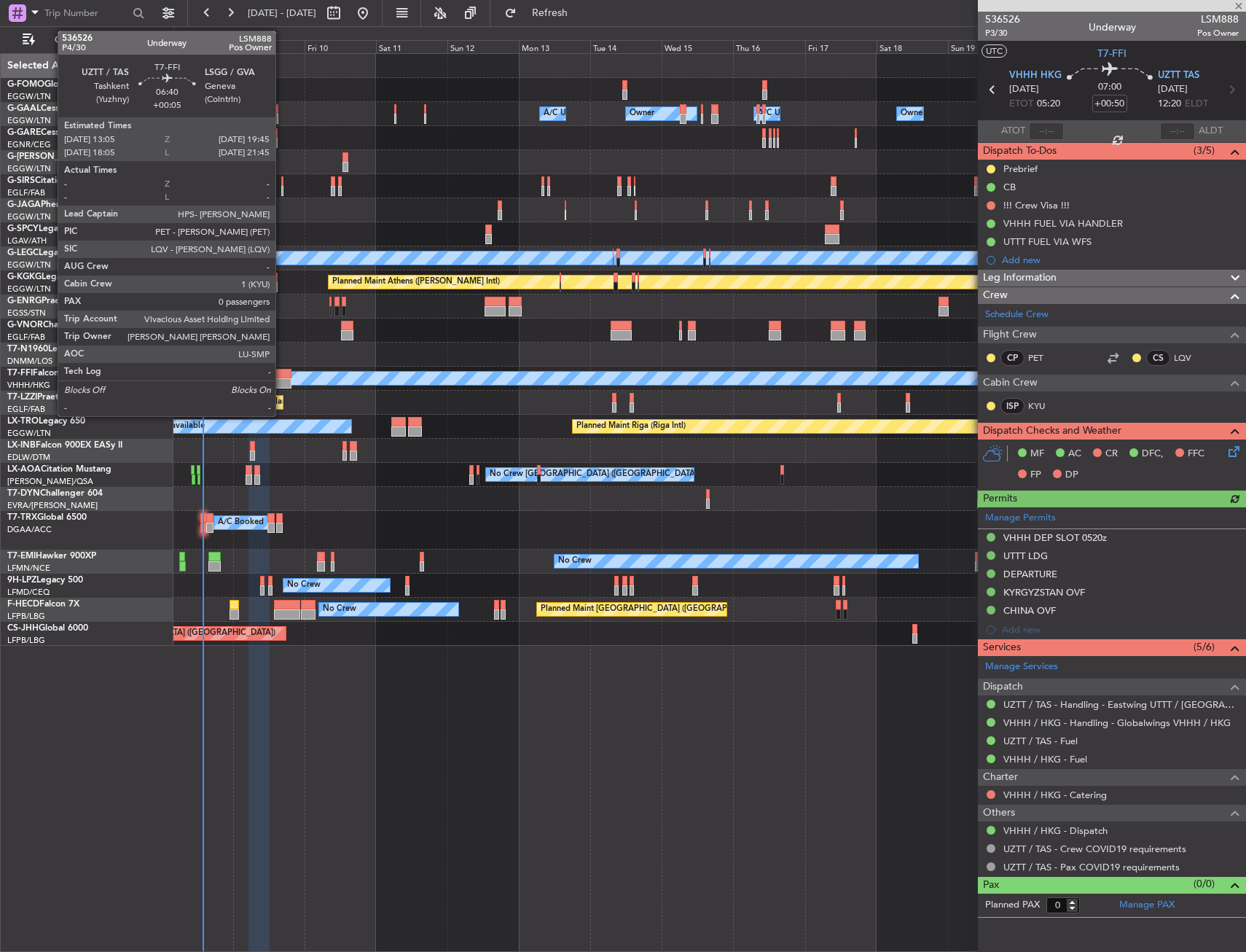
click at [282, 379] on div at bounding box center [281, 384] width 21 height 10
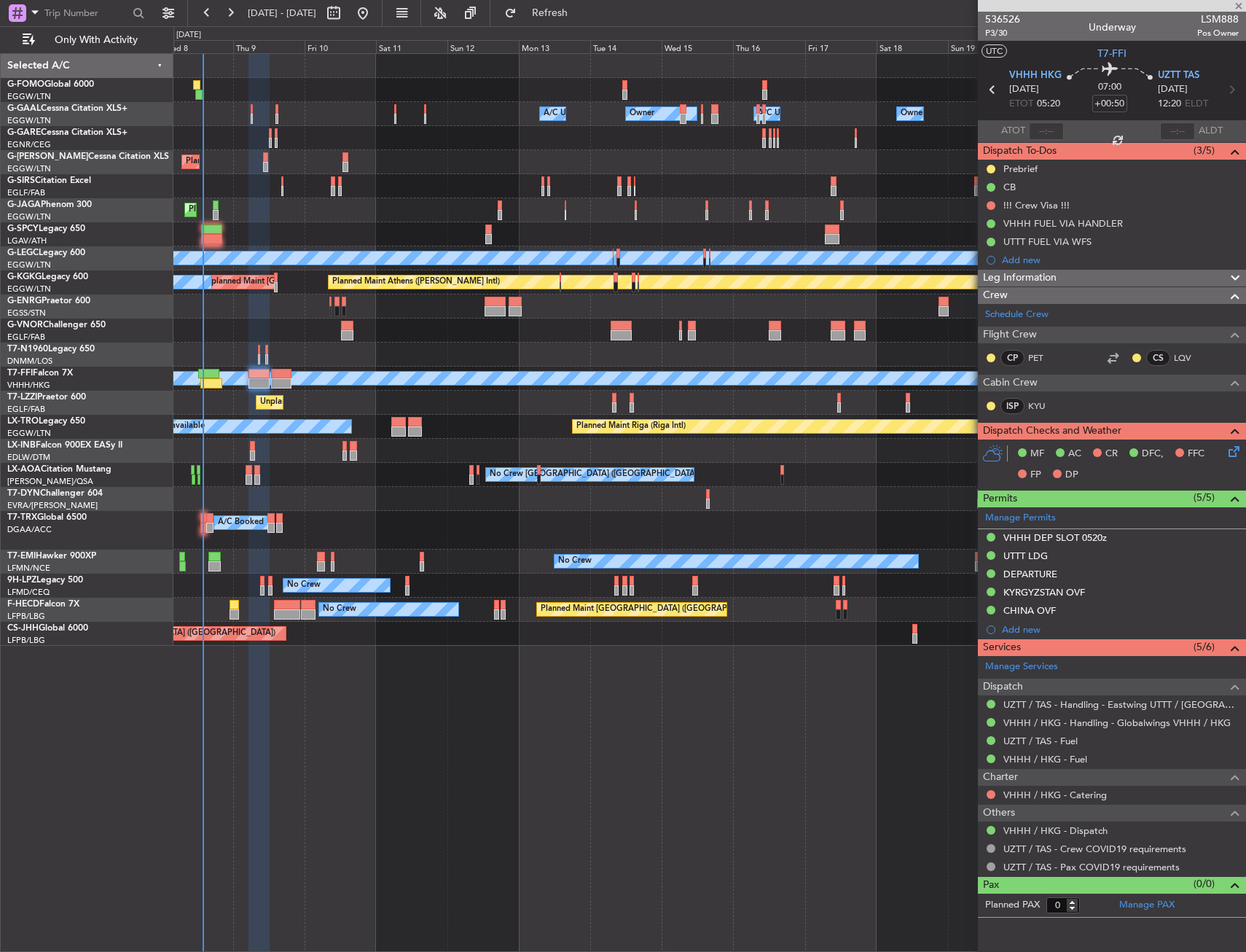
type input "+00:05"
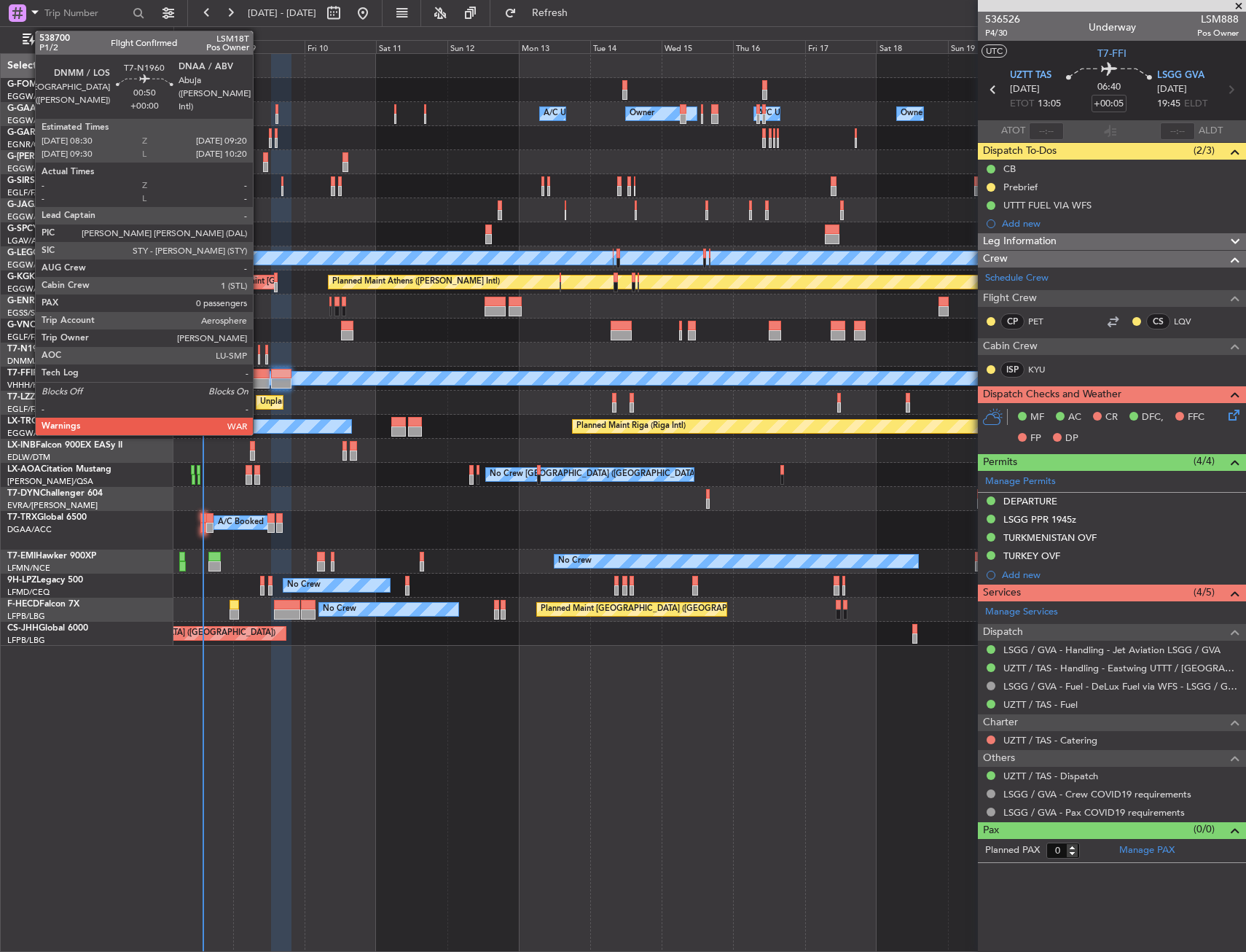
click at [259, 351] on div at bounding box center [259, 350] width 3 height 10
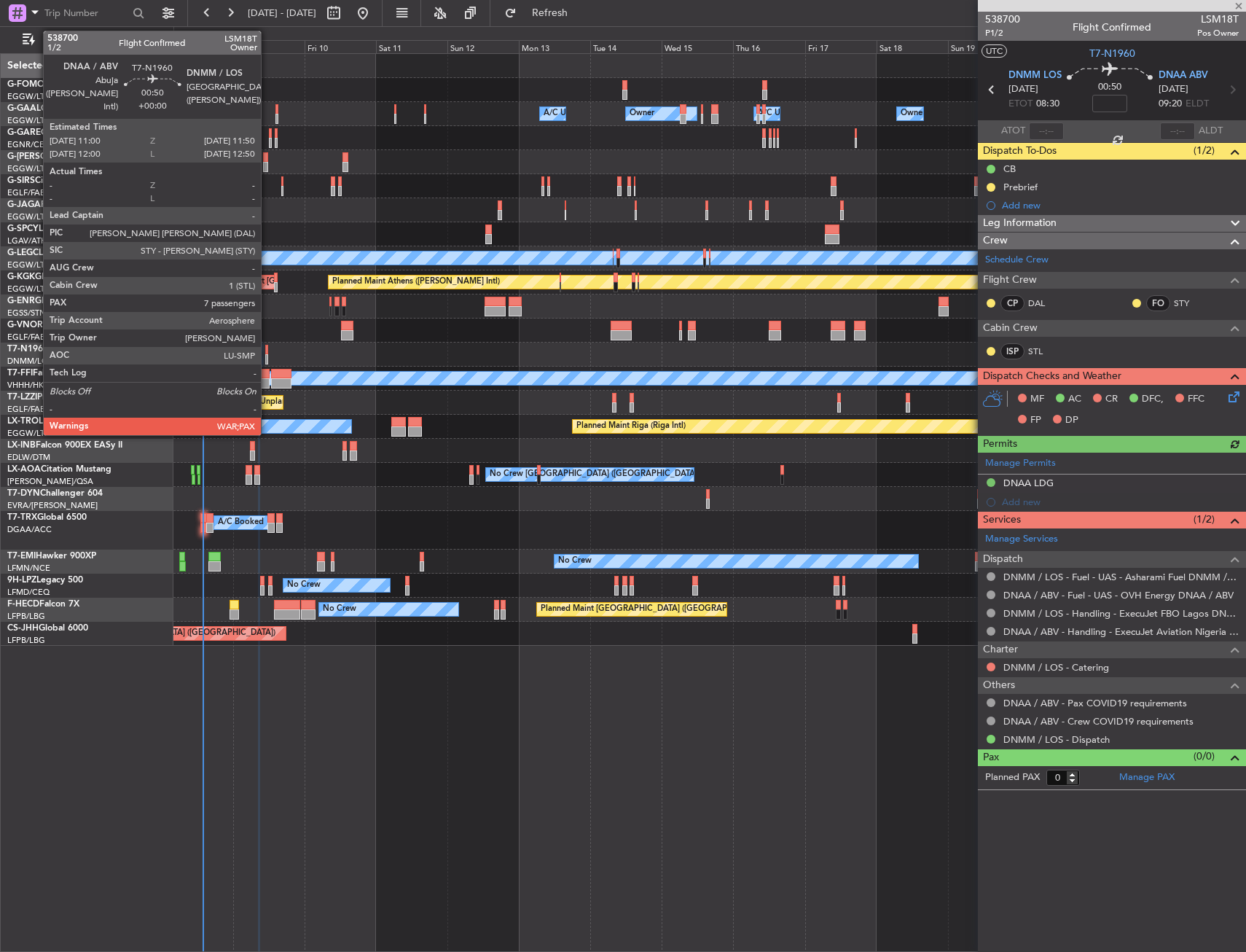
click at [268, 355] on div at bounding box center [267, 360] width 3 height 10
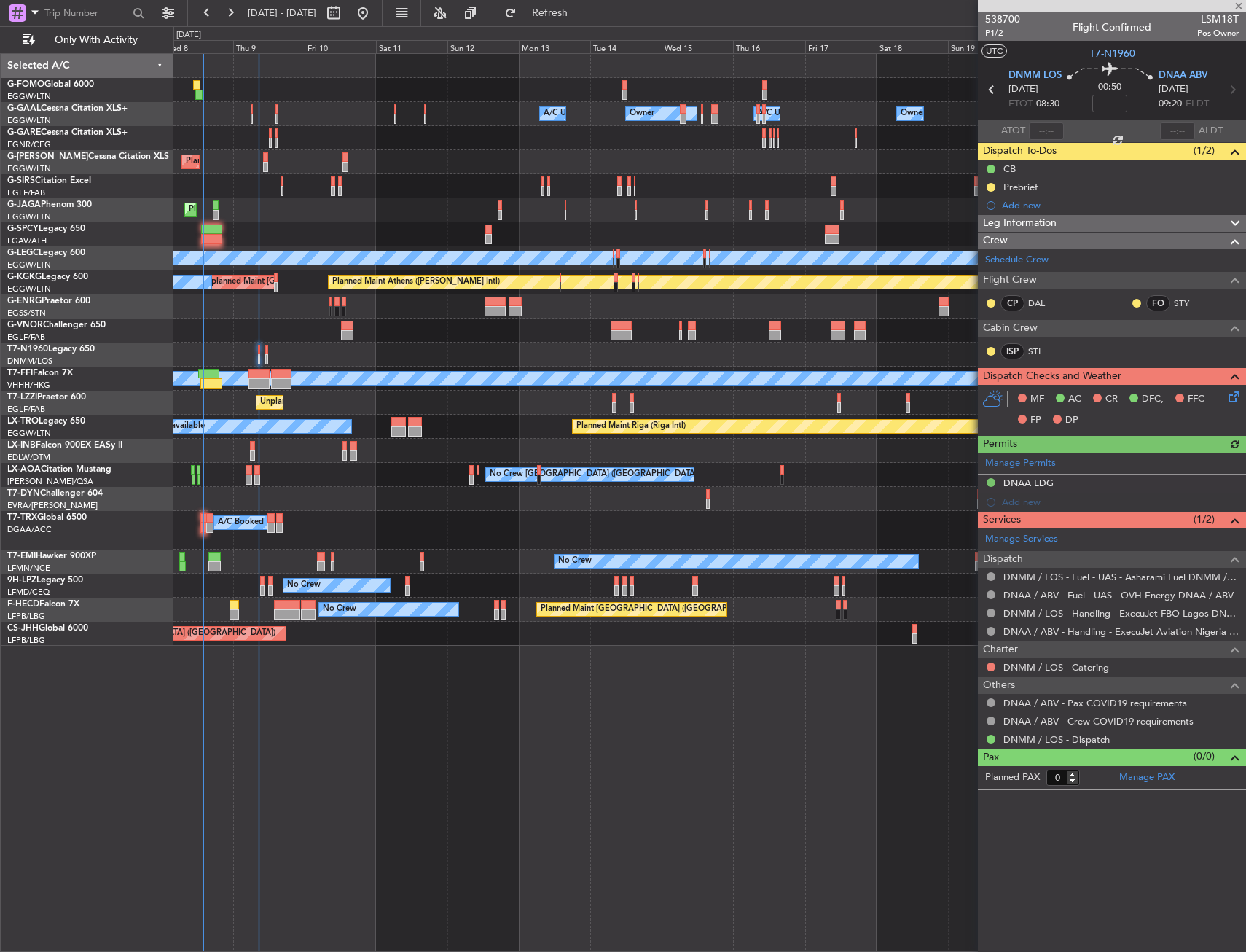
type input "7"
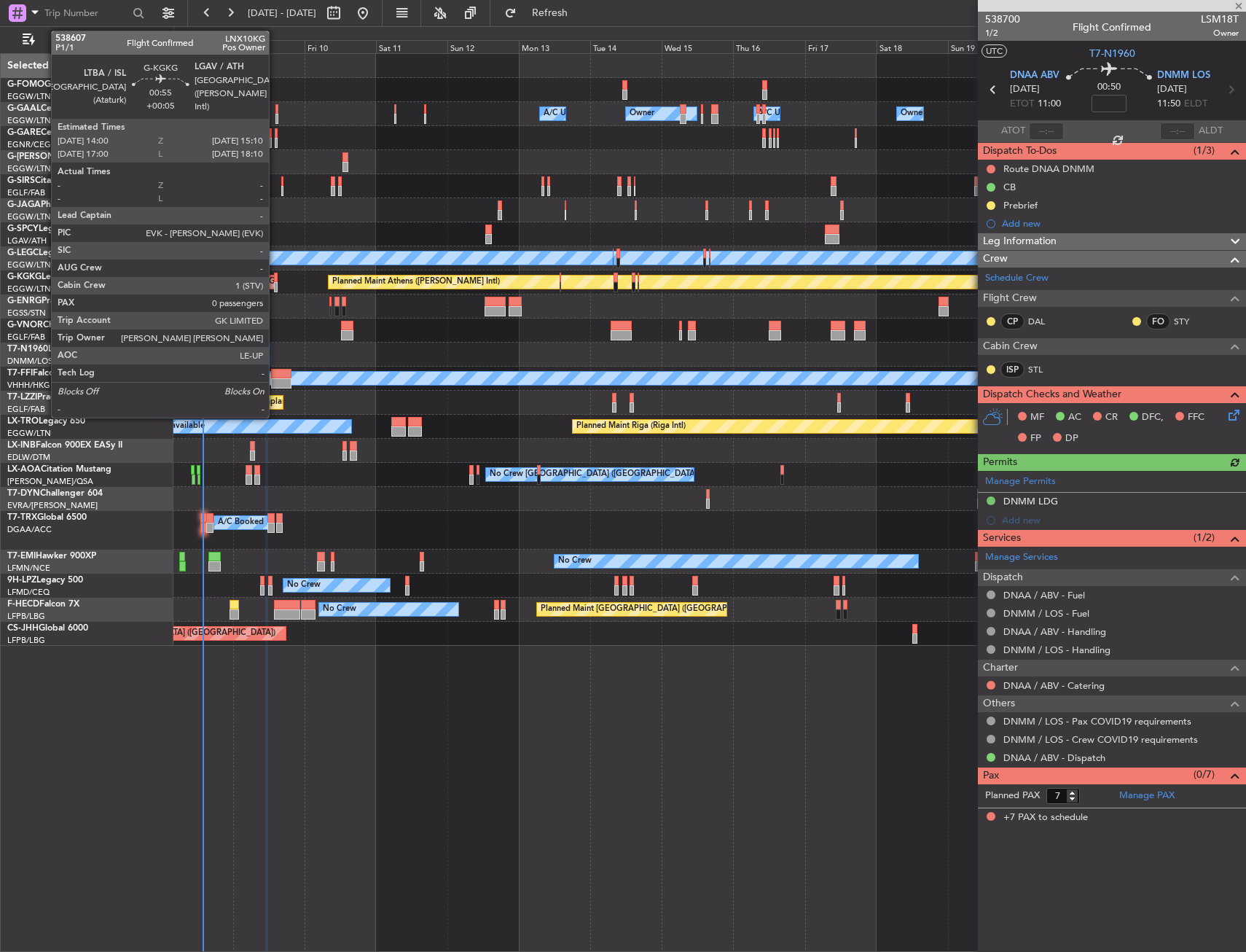
click at [276, 276] on div at bounding box center [276, 278] width 3 height 10
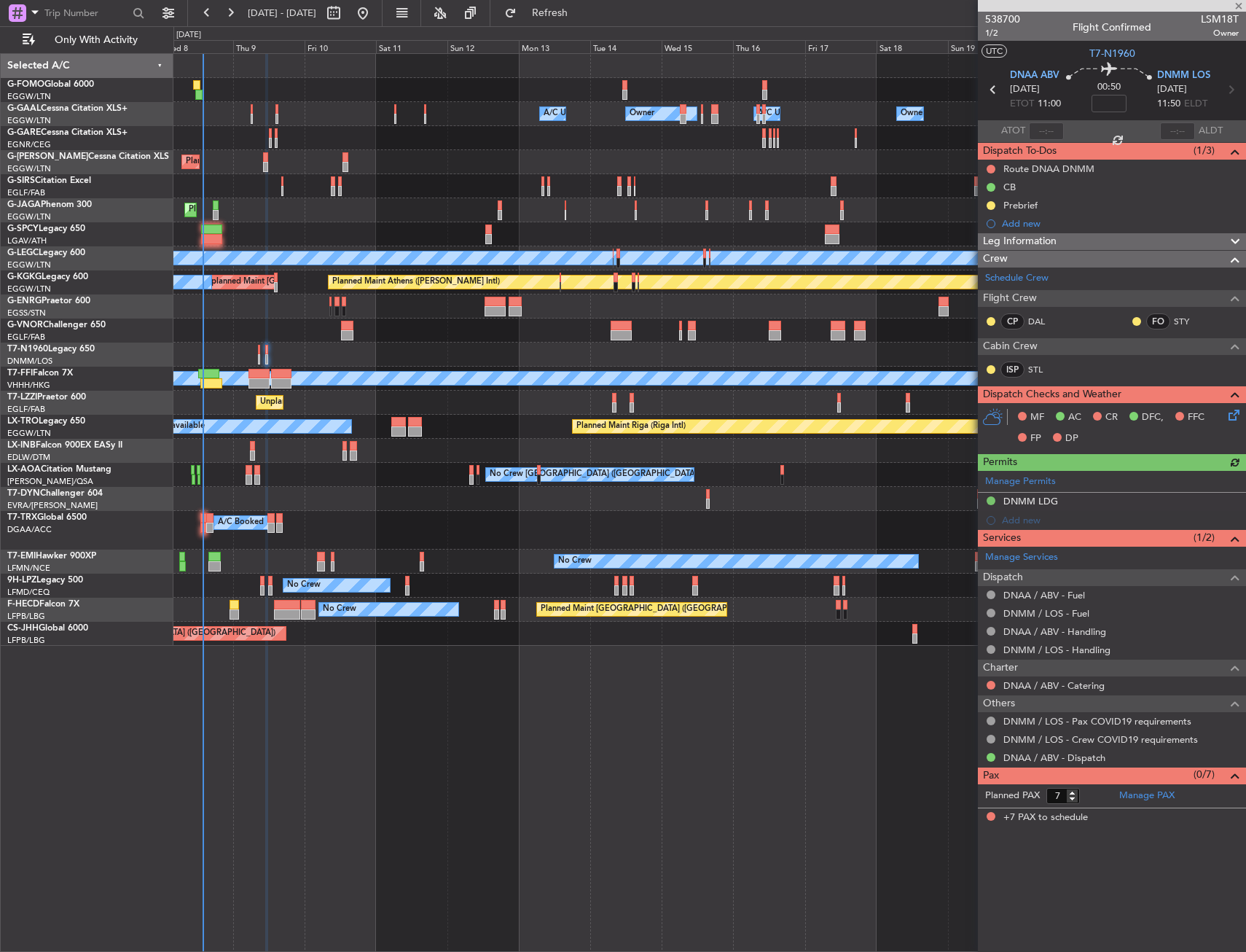
type input "+00:05"
type input "0"
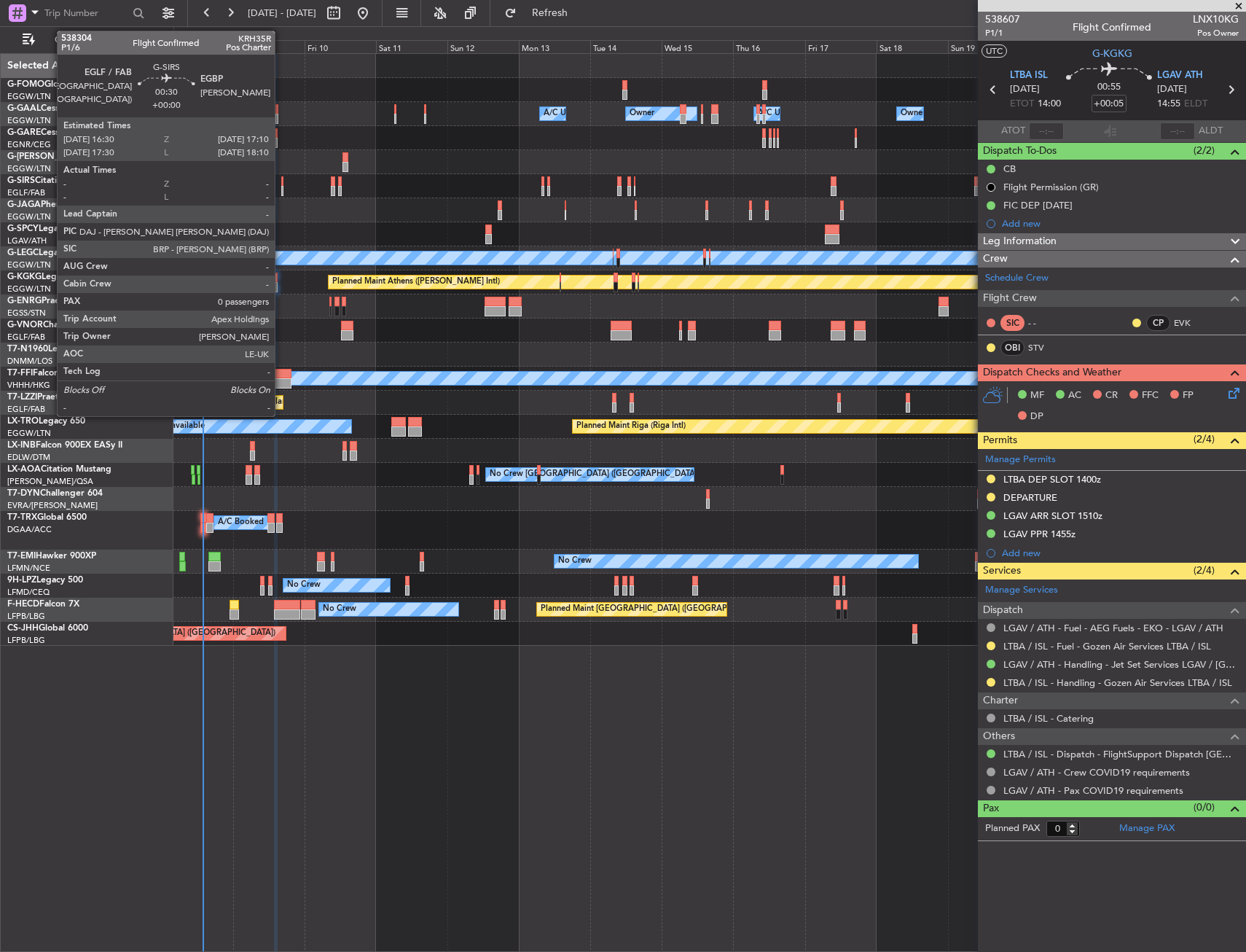
click at [282, 181] on div at bounding box center [283, 181] width 2 height 10
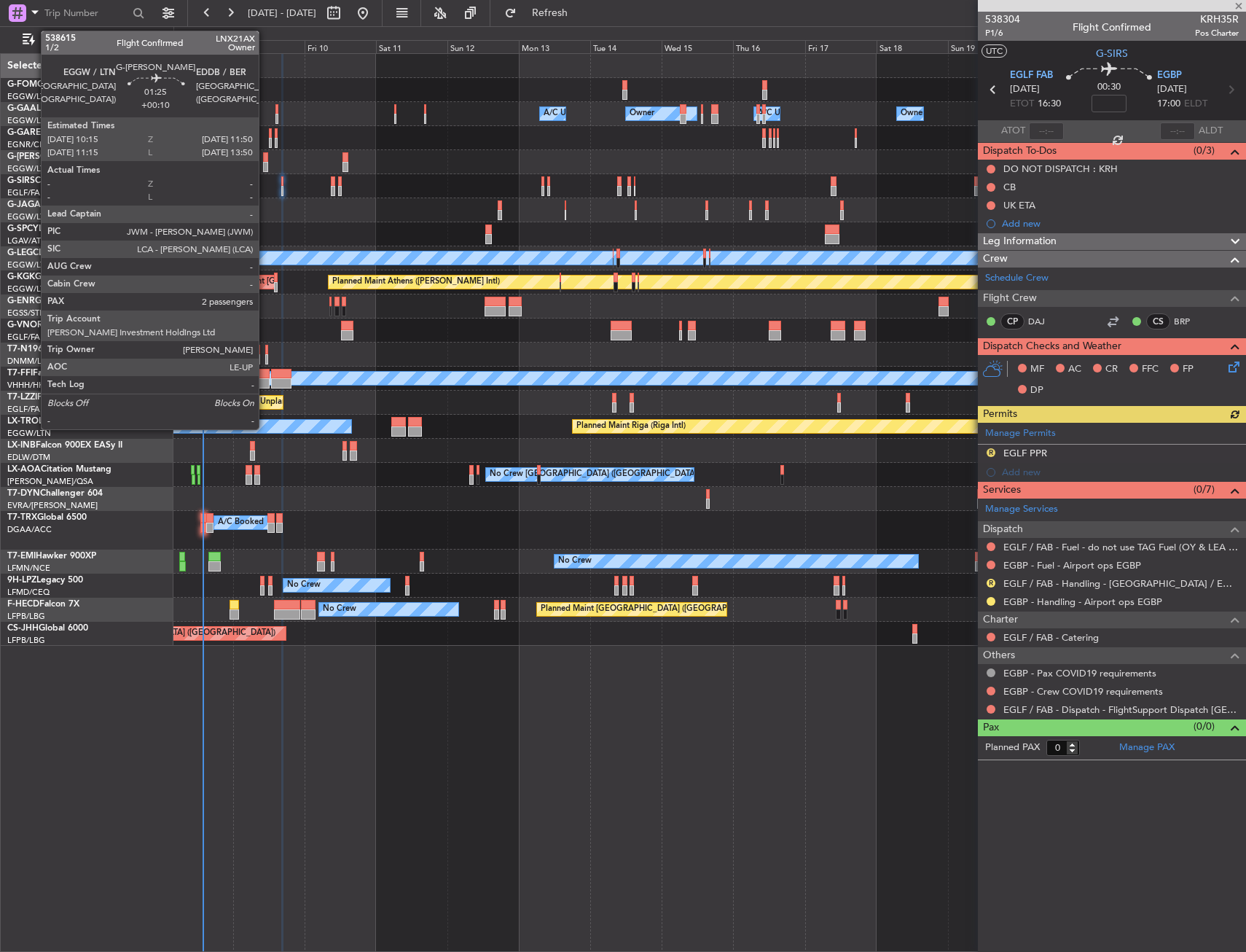
click at [265, 158] on div at bounding box center [266, 157] width 5 height 10
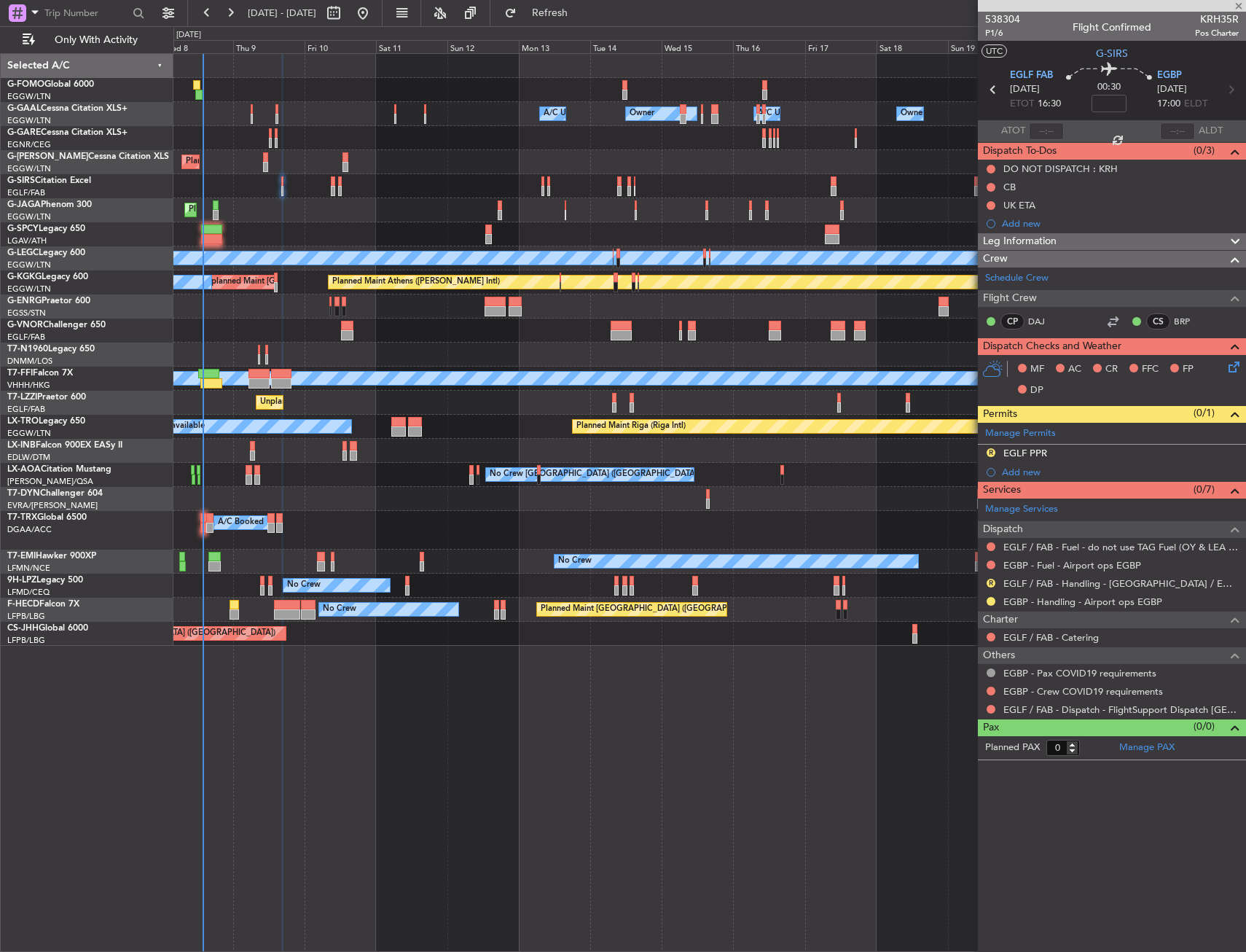
type input "+00:10"
type input "2"
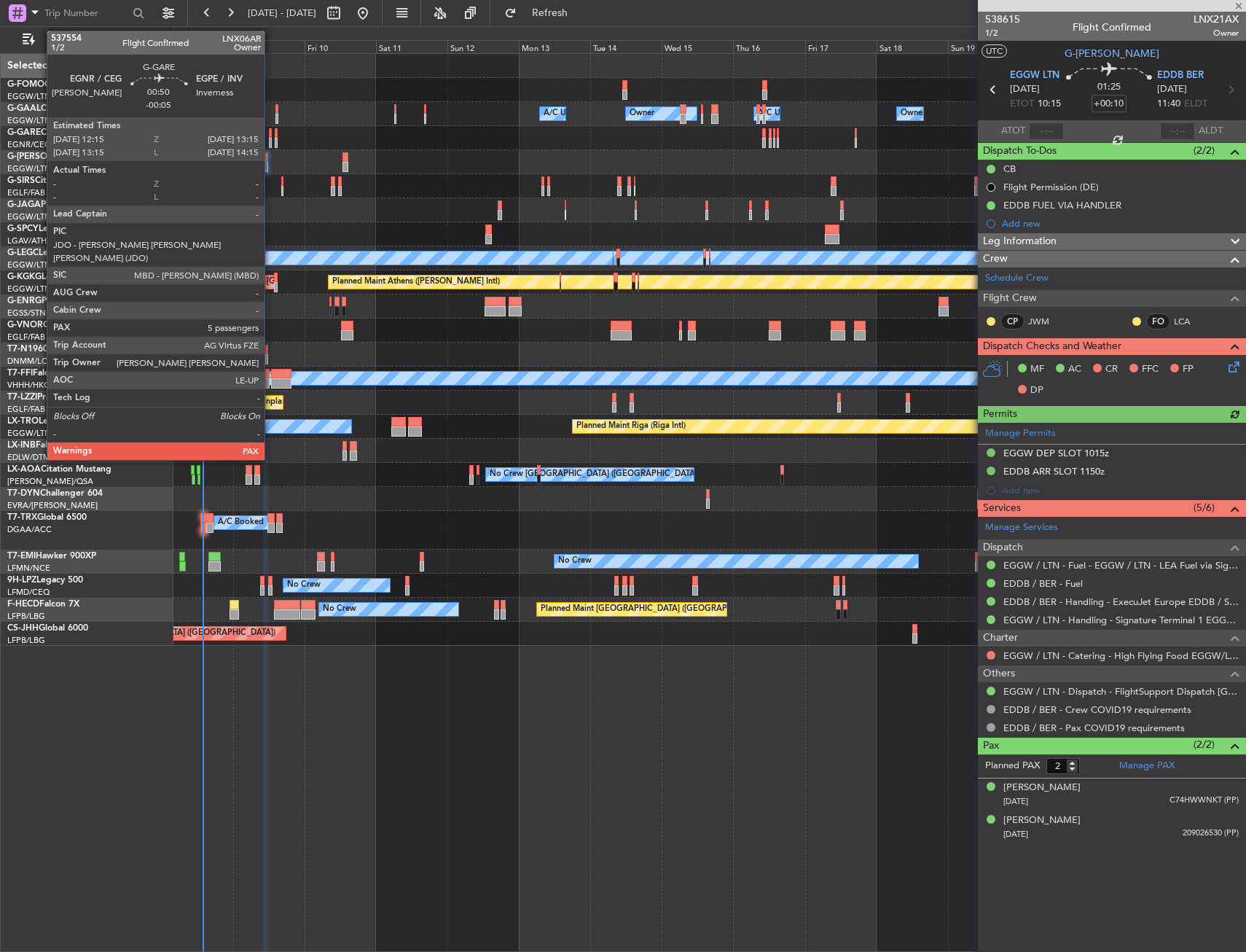
click at [271, 139] on div at bounding box center [271, 143] width 3 height 10
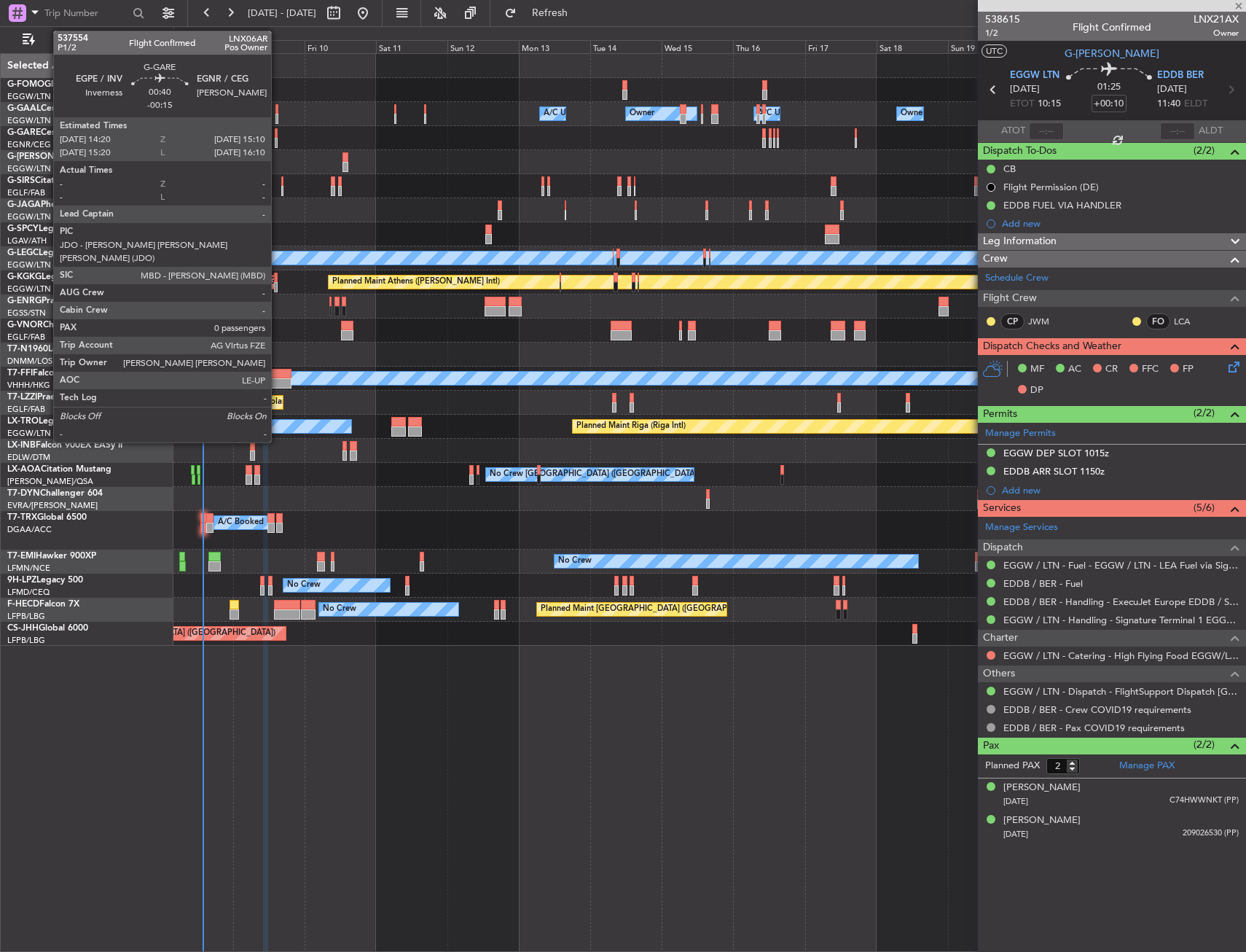
type input "-00:05"
type input "5"
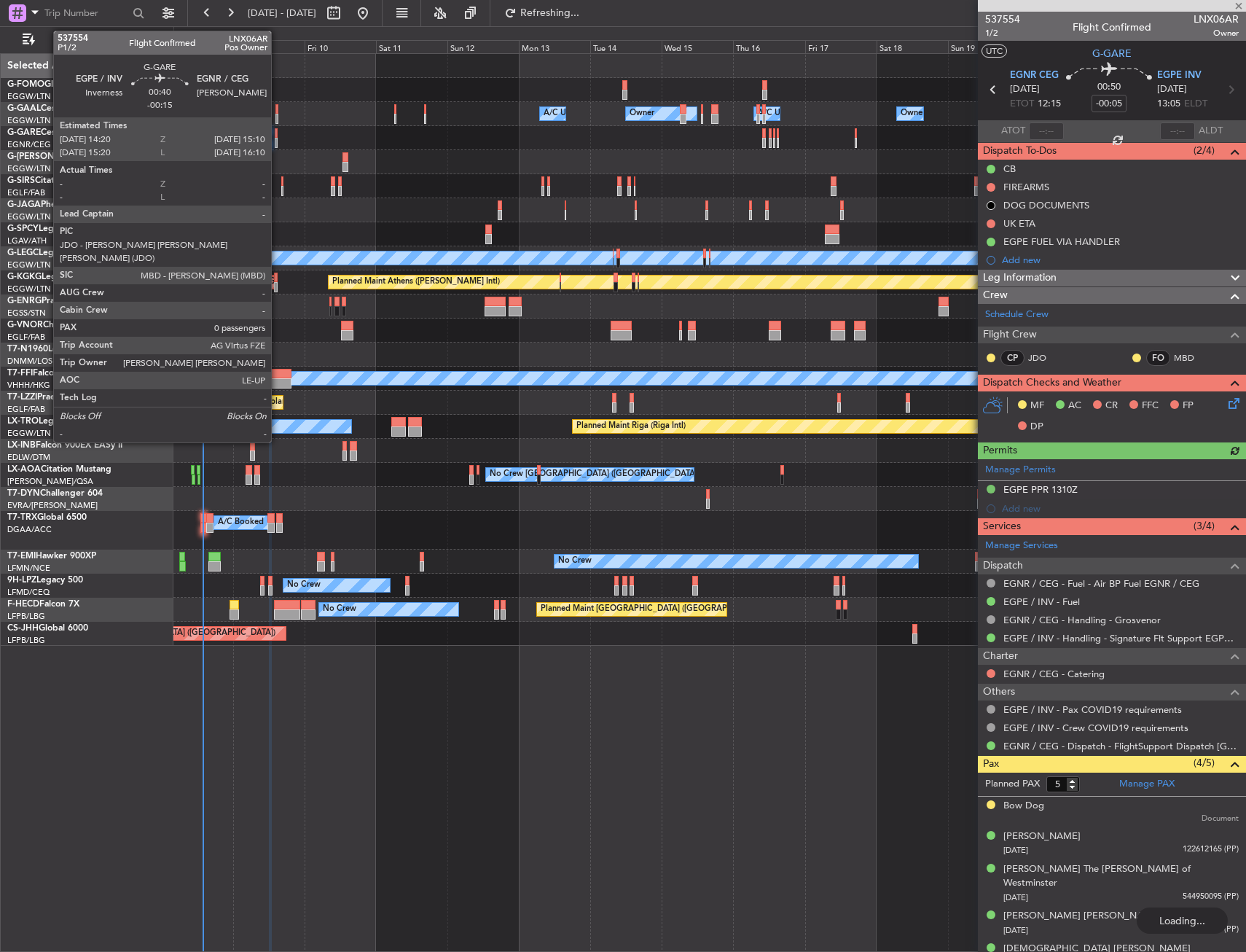
click at [278, 141] on div at bounding box center [277, 143] width 3 height 10
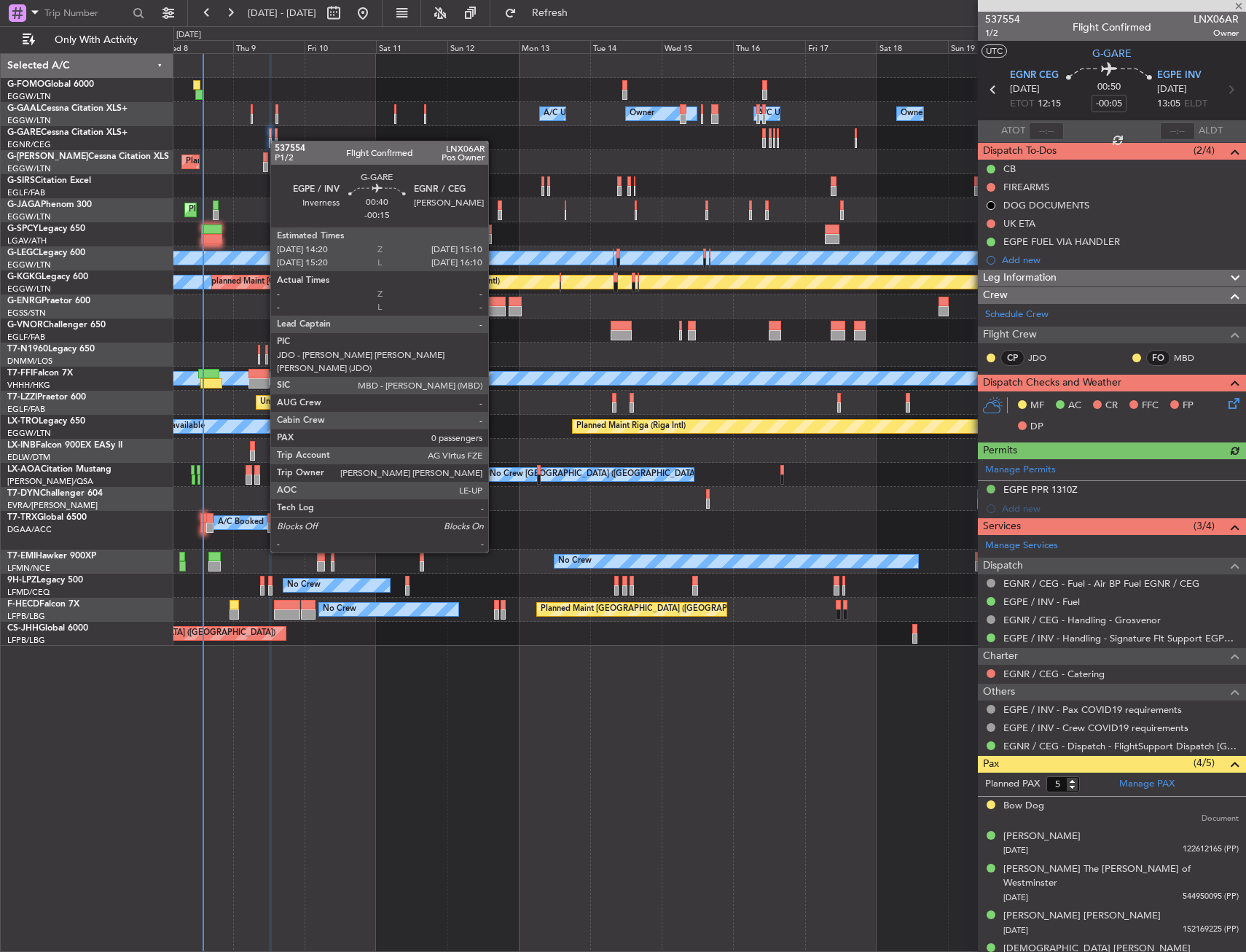
type input "-00:15"
type input "0"
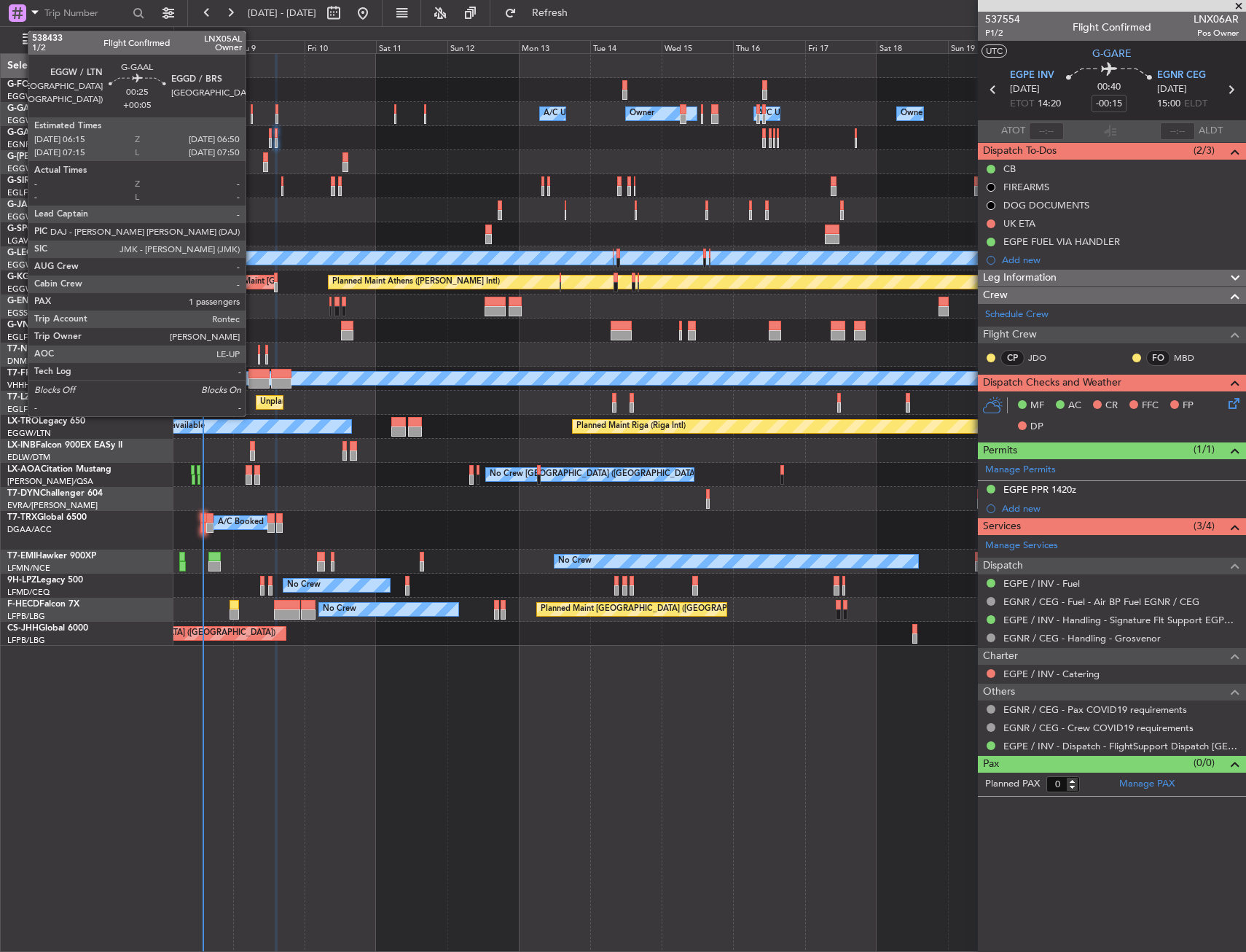
click at [252, 118] on div at bounding box center [252, 118] width 2 height 10
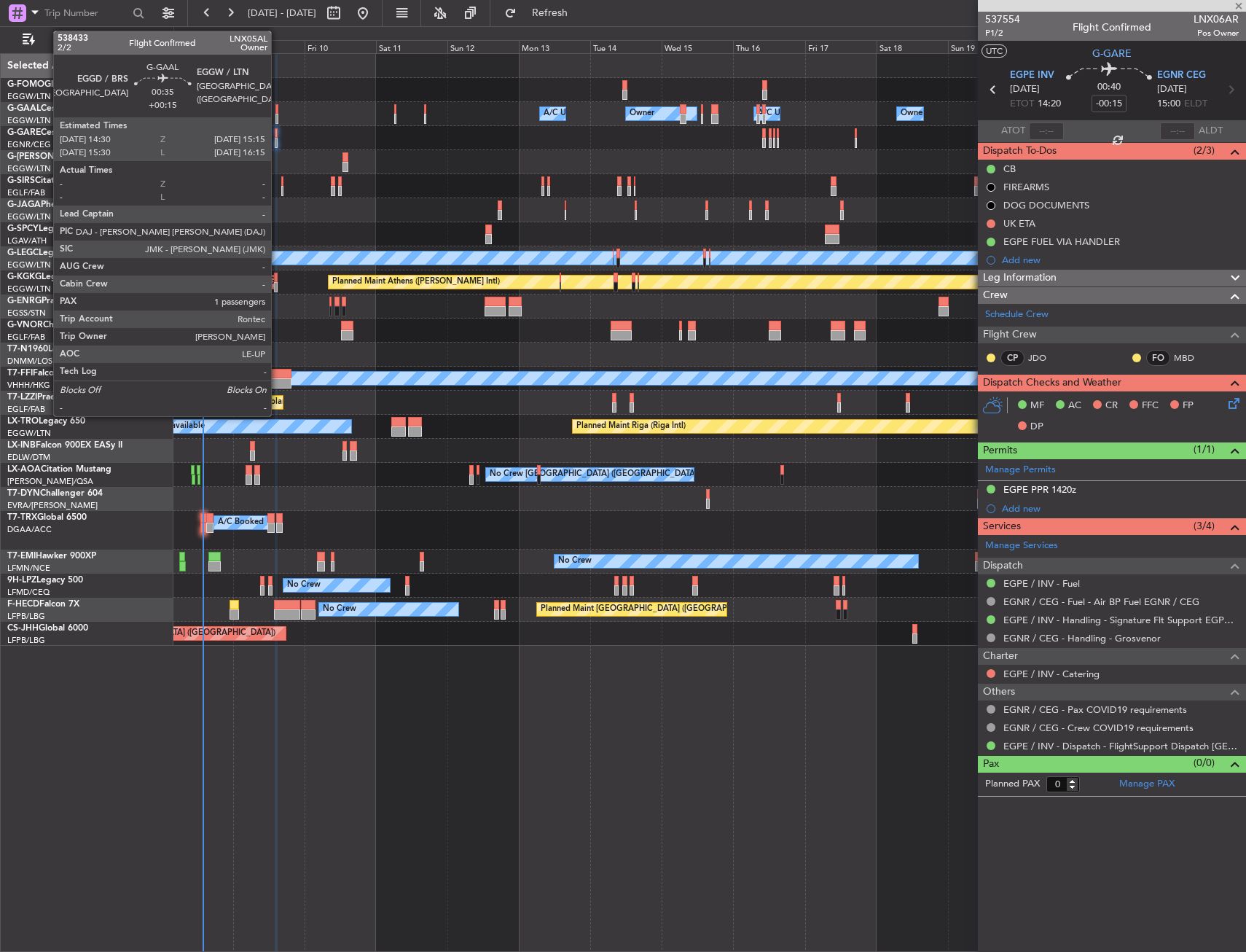
type input "+00:05"
type input "1"
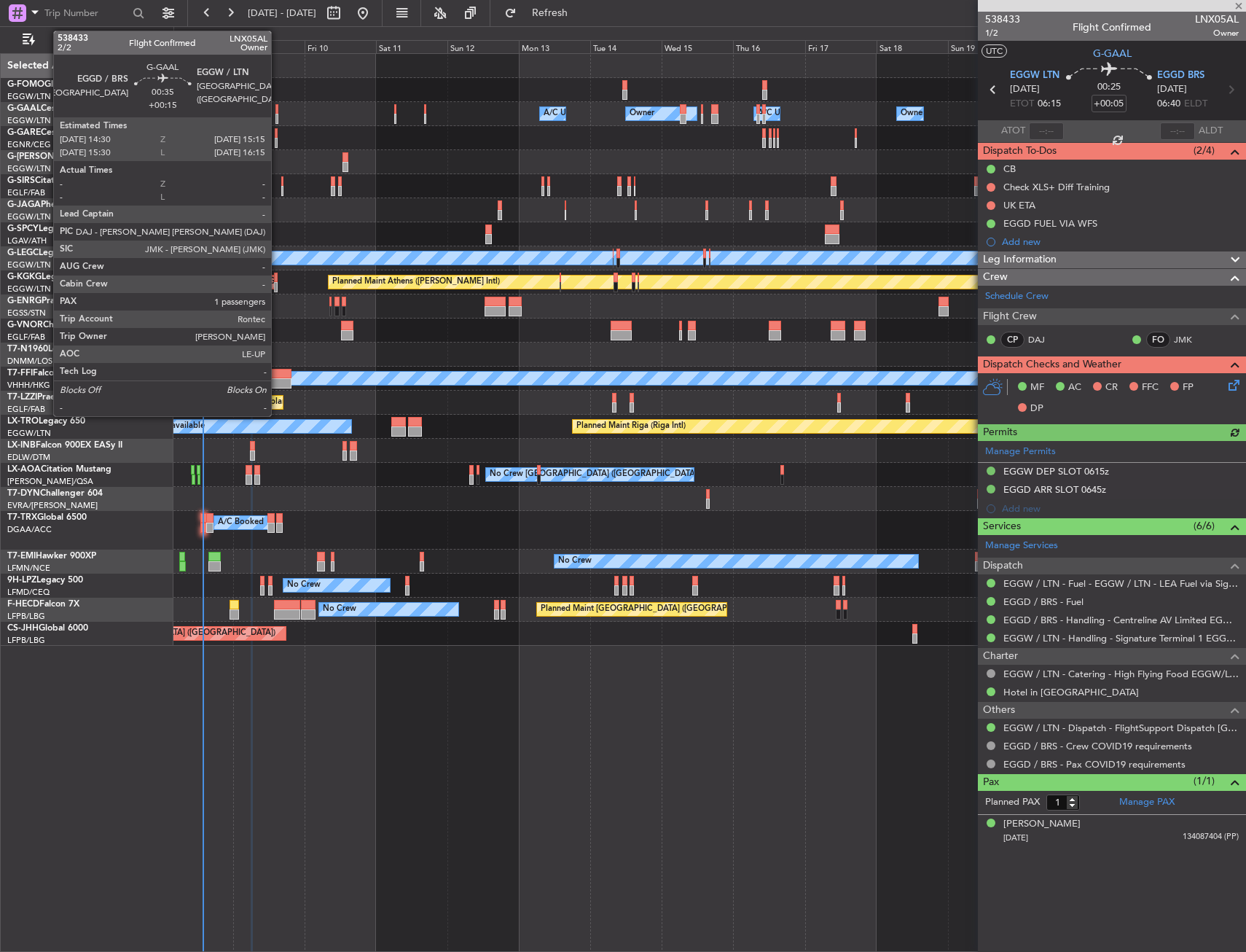
click at [278, 118] on div at bounding box center [278, 118] width 3 height 10
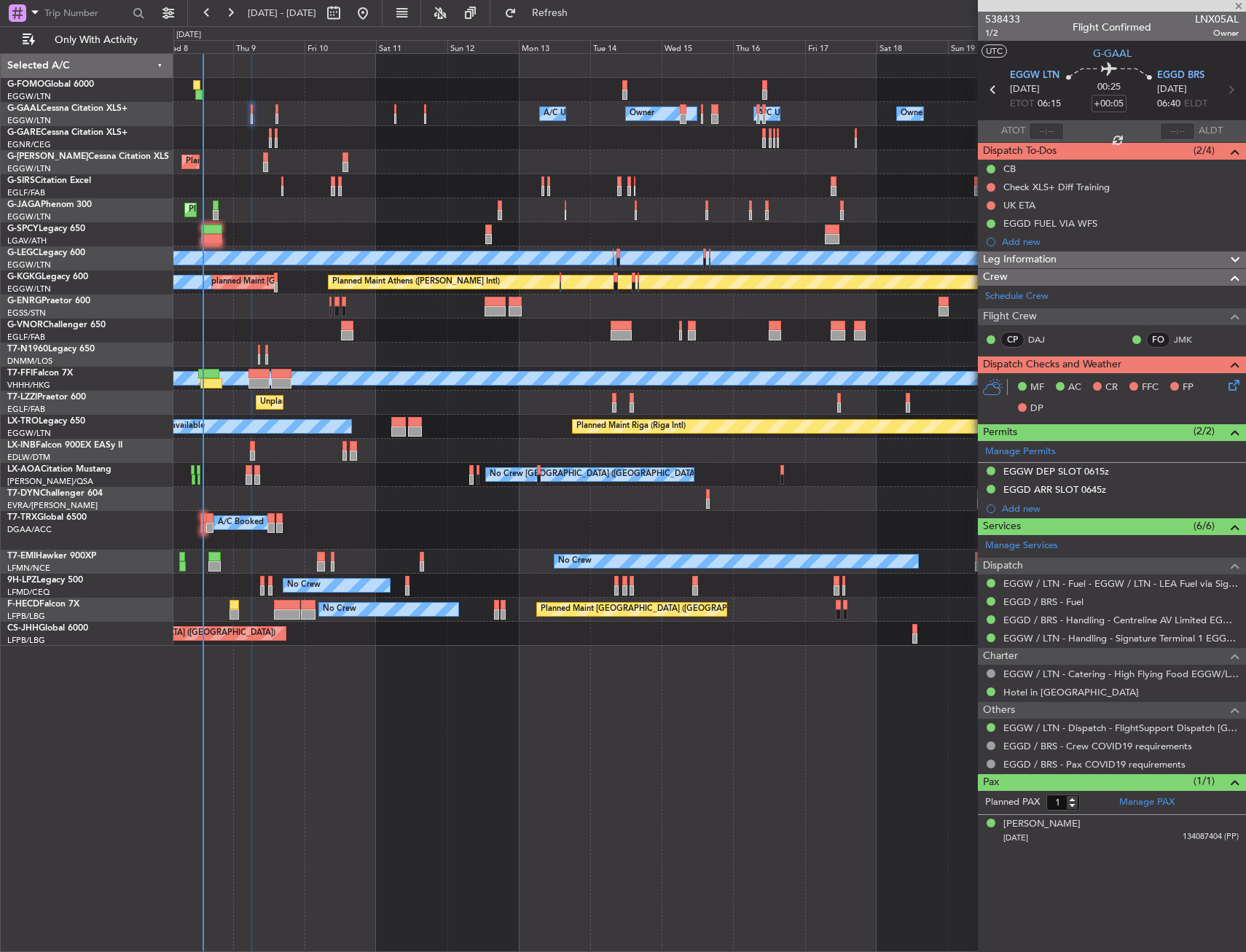
type input "+00:15"
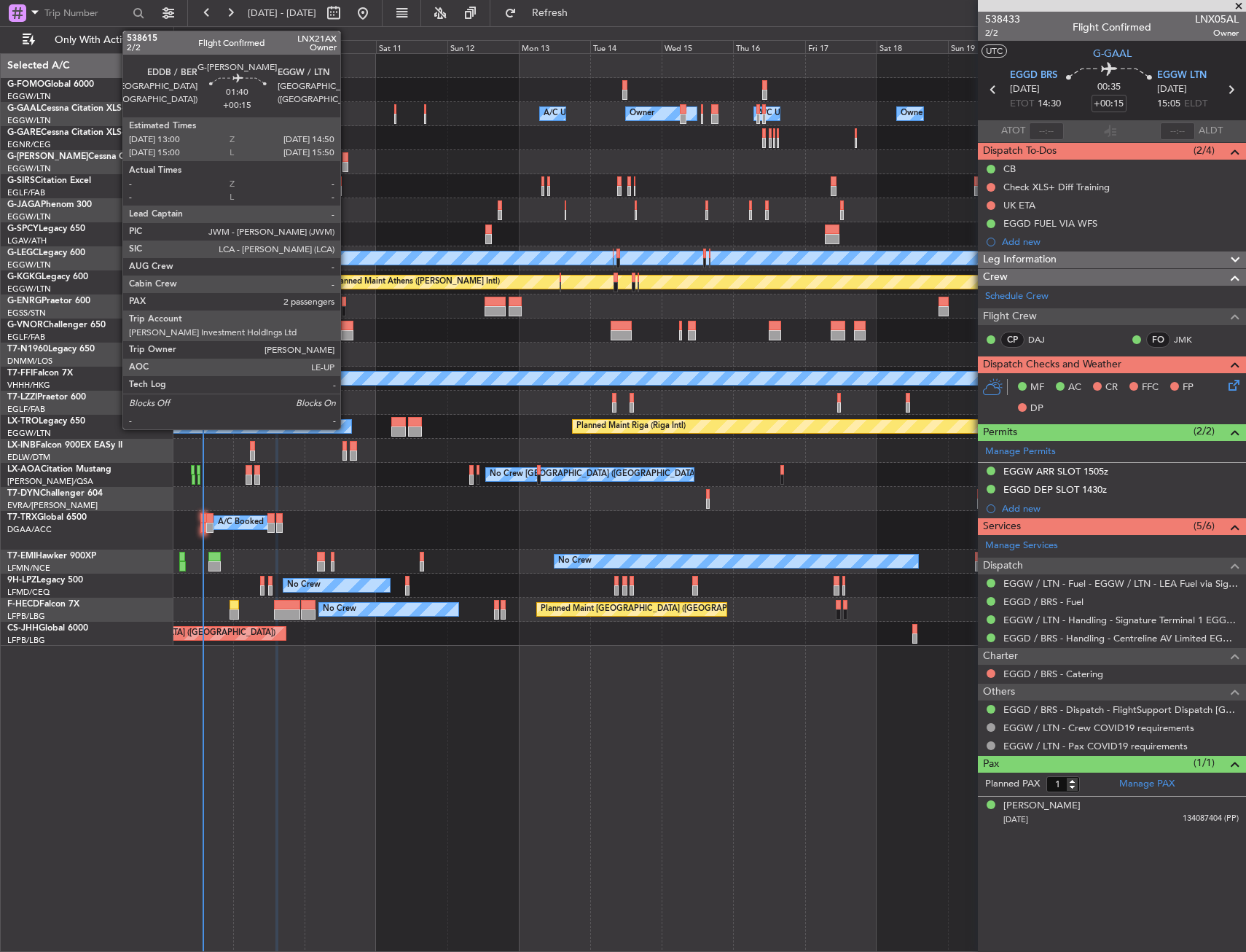
click at [347, 157] on div at bounding box center [345, 157] width 6 height 10
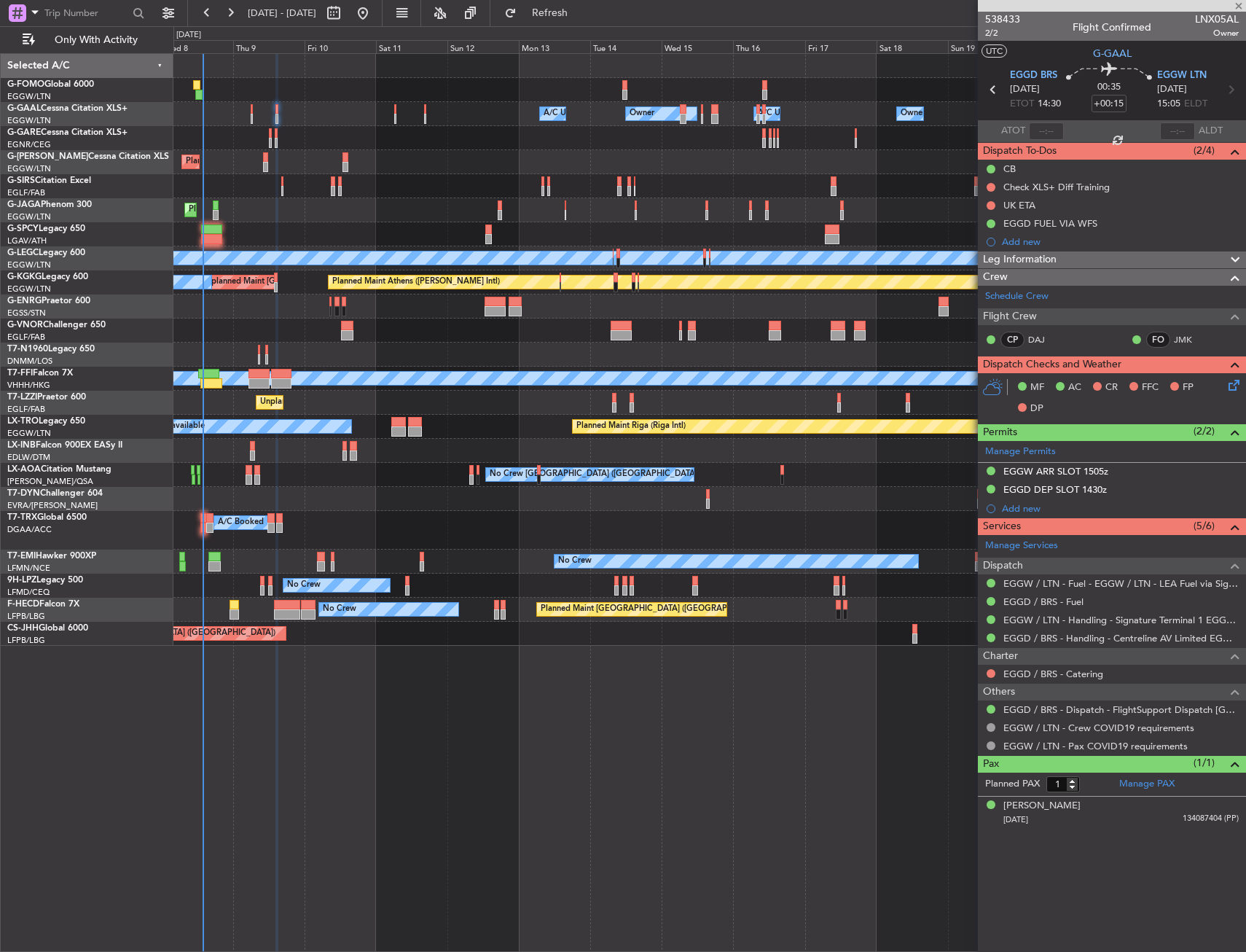
type input "2"
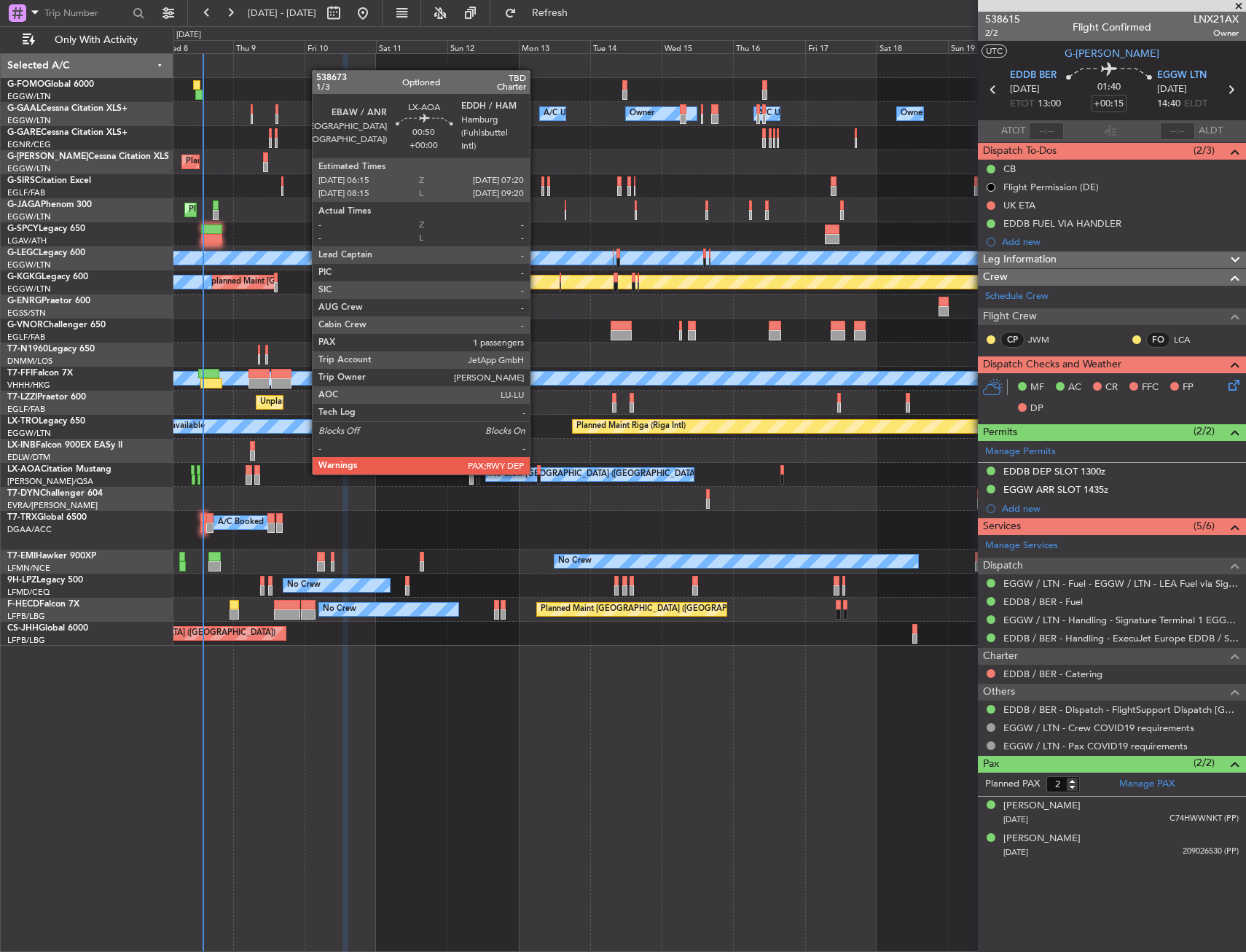
click at [537, 471] on div at bounding box center [538, 470] width 3 height 10
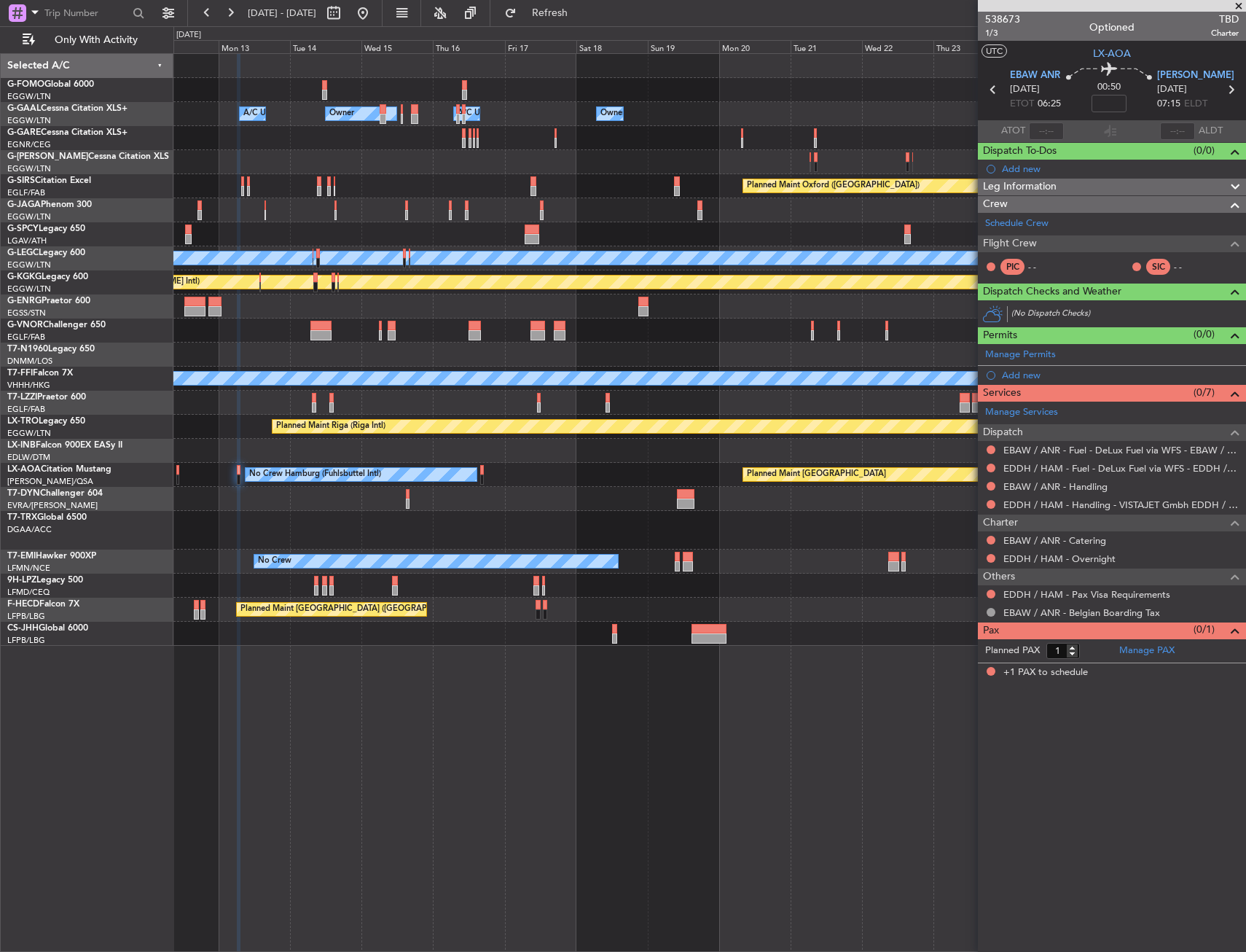
click at [534, 205] on div "Owner A/C Unavailable Owner A/C Unavailable Owner Owner Planned Maint Oxford (K…" at bounding box center [709, 350] width 1072 height 592
click at [487, 205] on div "Owner A/C Unavailable Owner A/C Unavailable Owner Owner Planned Maint Oxford (K…" at bounding box center [709, 350] width 1072 height 592
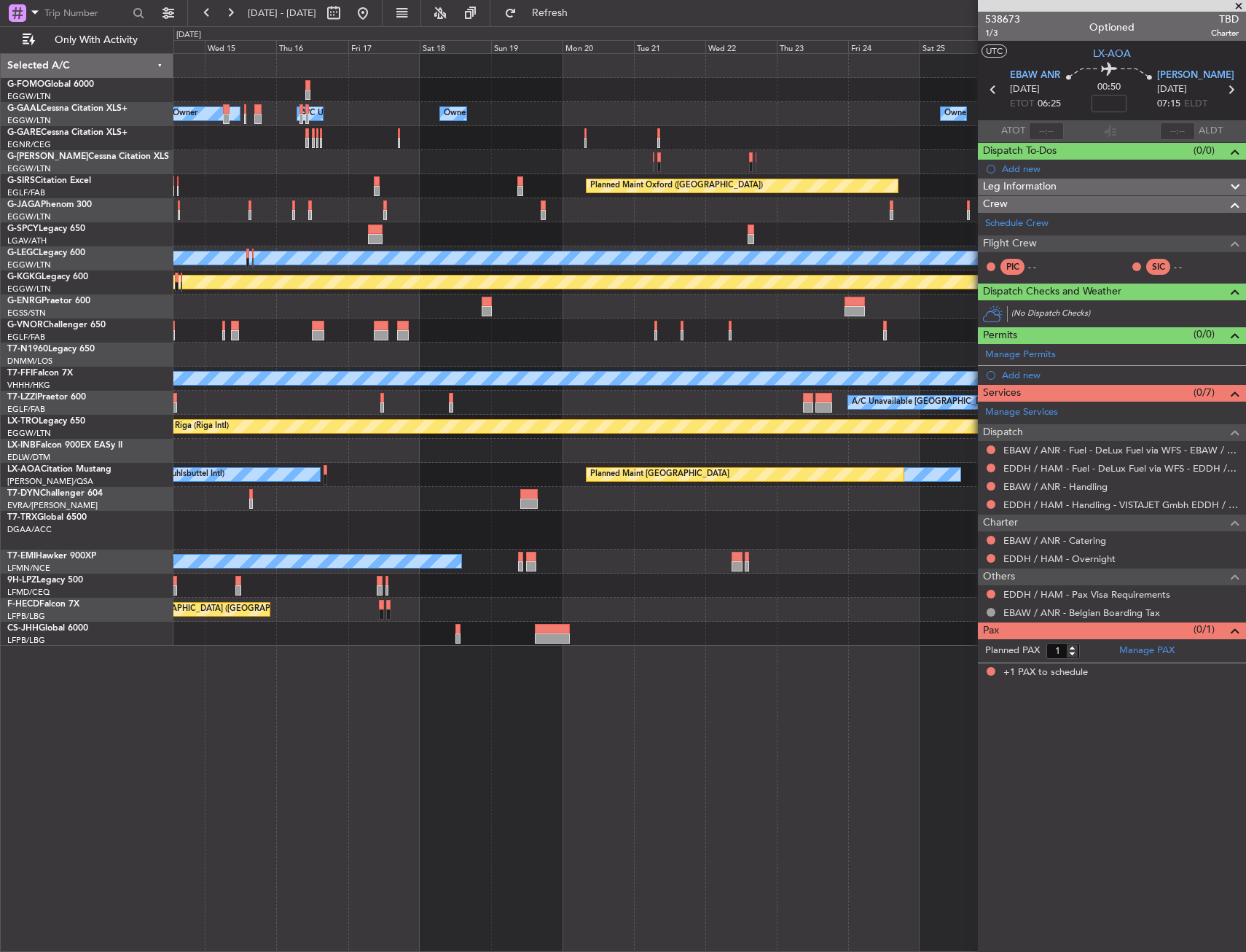
click at [502, 223] on div "Owner Owner A/C Unavailable Owner Owner A/C Unavailable Planned Maint Oxford (K…" at bounding box center [709, 350] width 1072 height 592
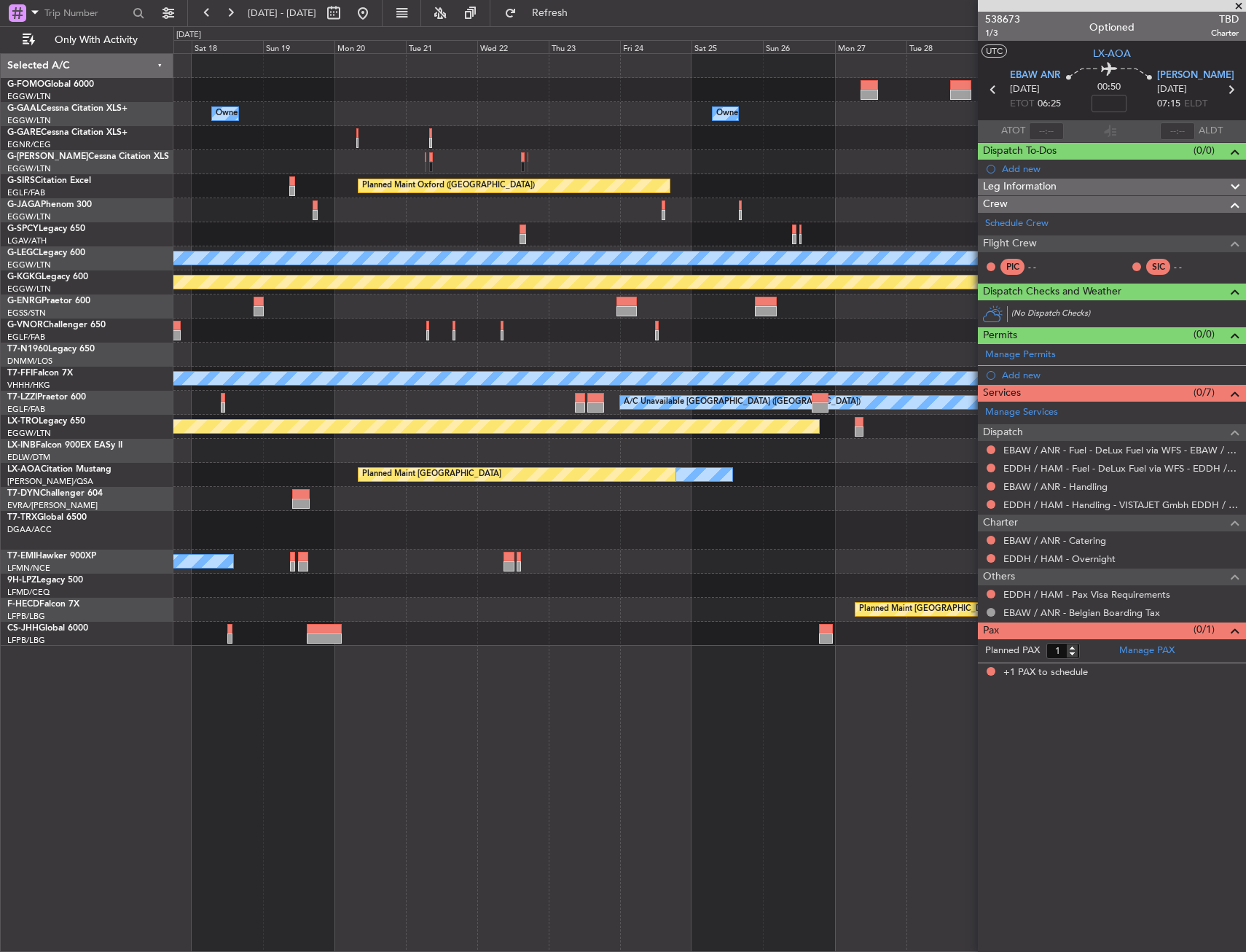
click at [450, 224] on div "Owner Owner Owner Owner A/C Unavailable Planned Maint Oxford (Kidlington) Plann…" at bounding box center [709, 350] width 1072 height 592
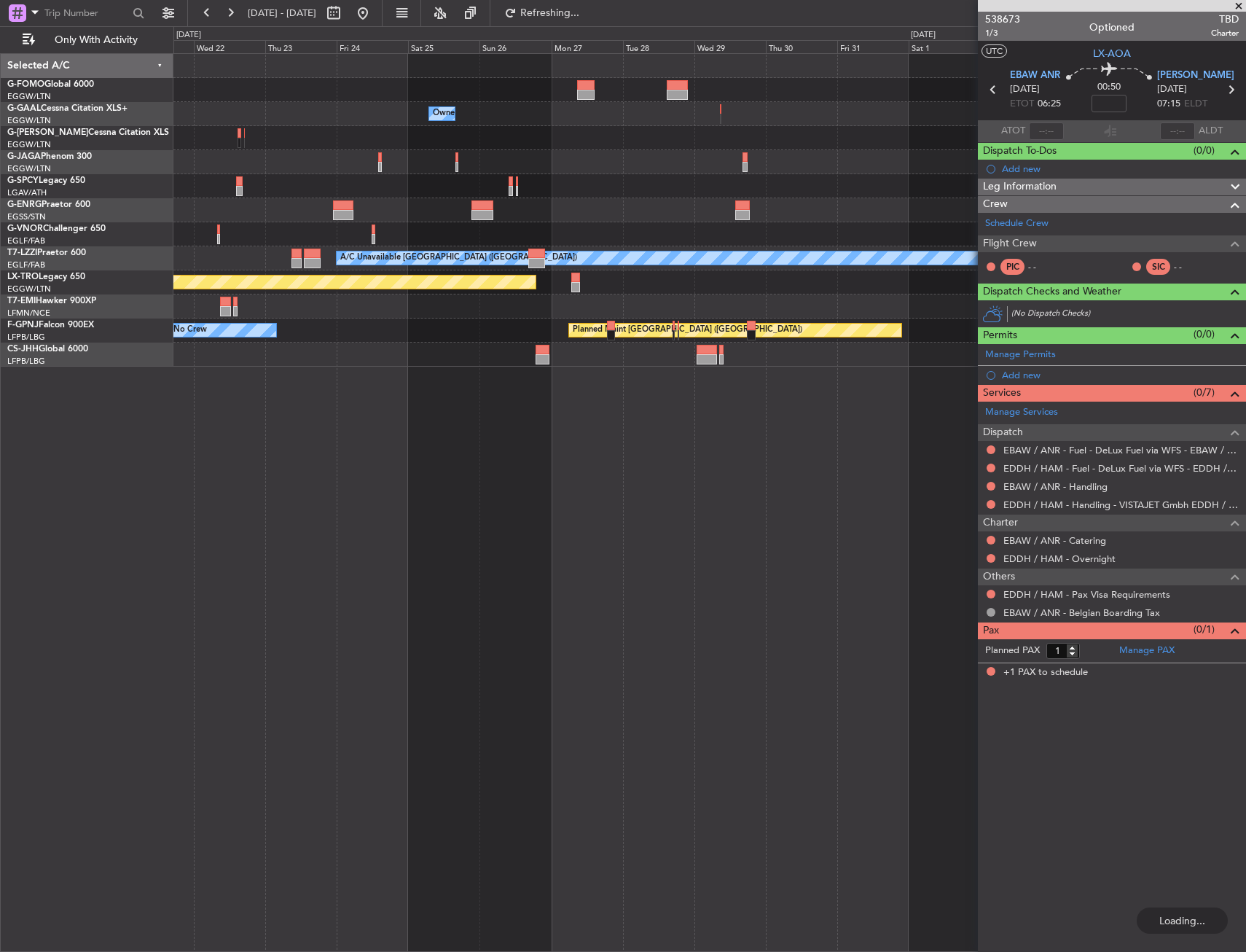
click at [379, 201] on div "Owner Owner A/C Unavailable London (Luton) Planned Maint Riga (Riga Intl) No Cr…" at bounding box center [709, 210] width 1072 height 312
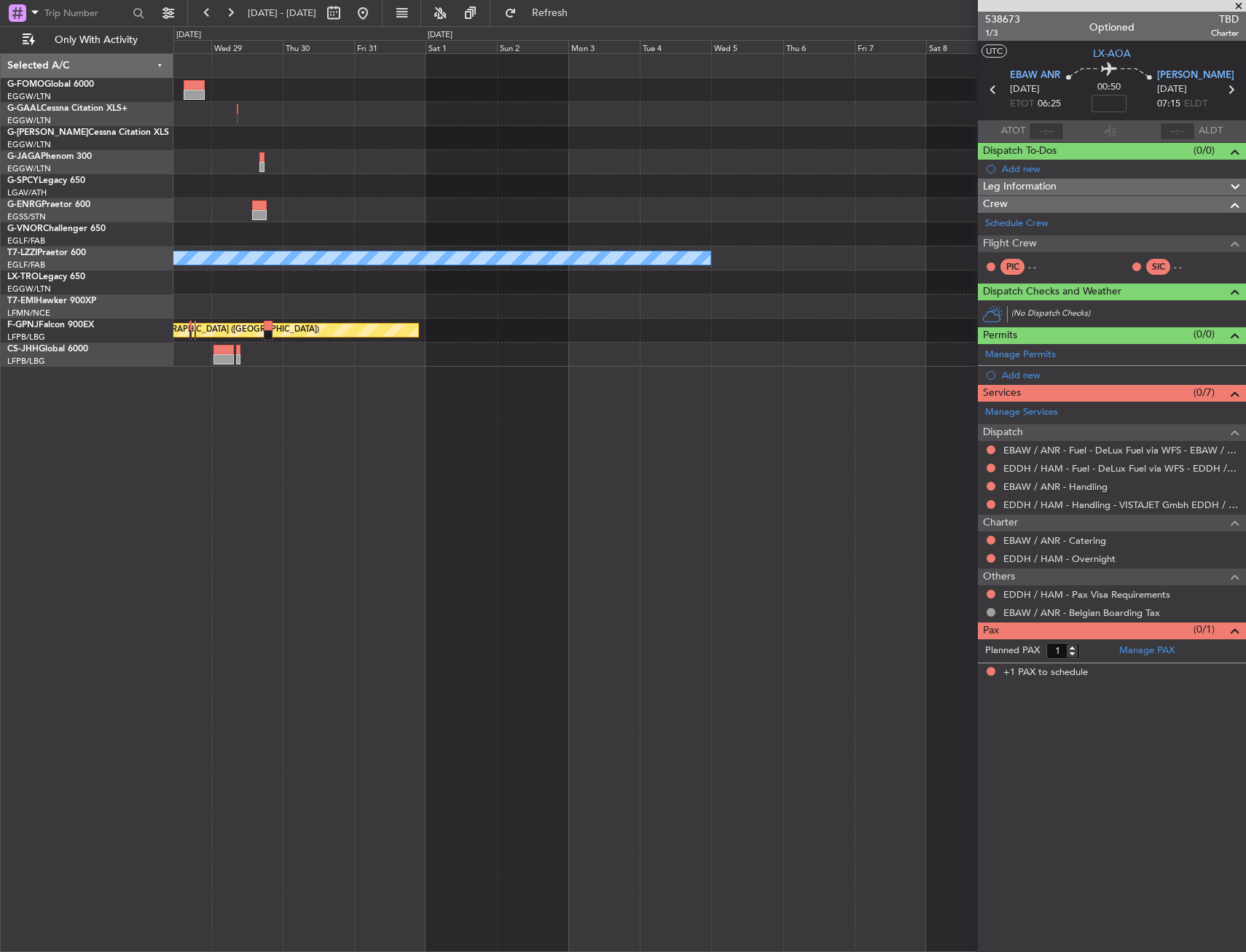
click at [449, 191] on div "Owner A/C Unavailable London (Luton) Planned Maint Riga (Riga Intl) Planned Mai…" at bounding box center [709, 210] width 1072 height 312
click at [402, 218] on div "Owner A/C Unavailable London (Luton) Planned Maint Riga (Riga Intl) Planned Mai…" at bounding box center [709, 210] width 1072 height 312
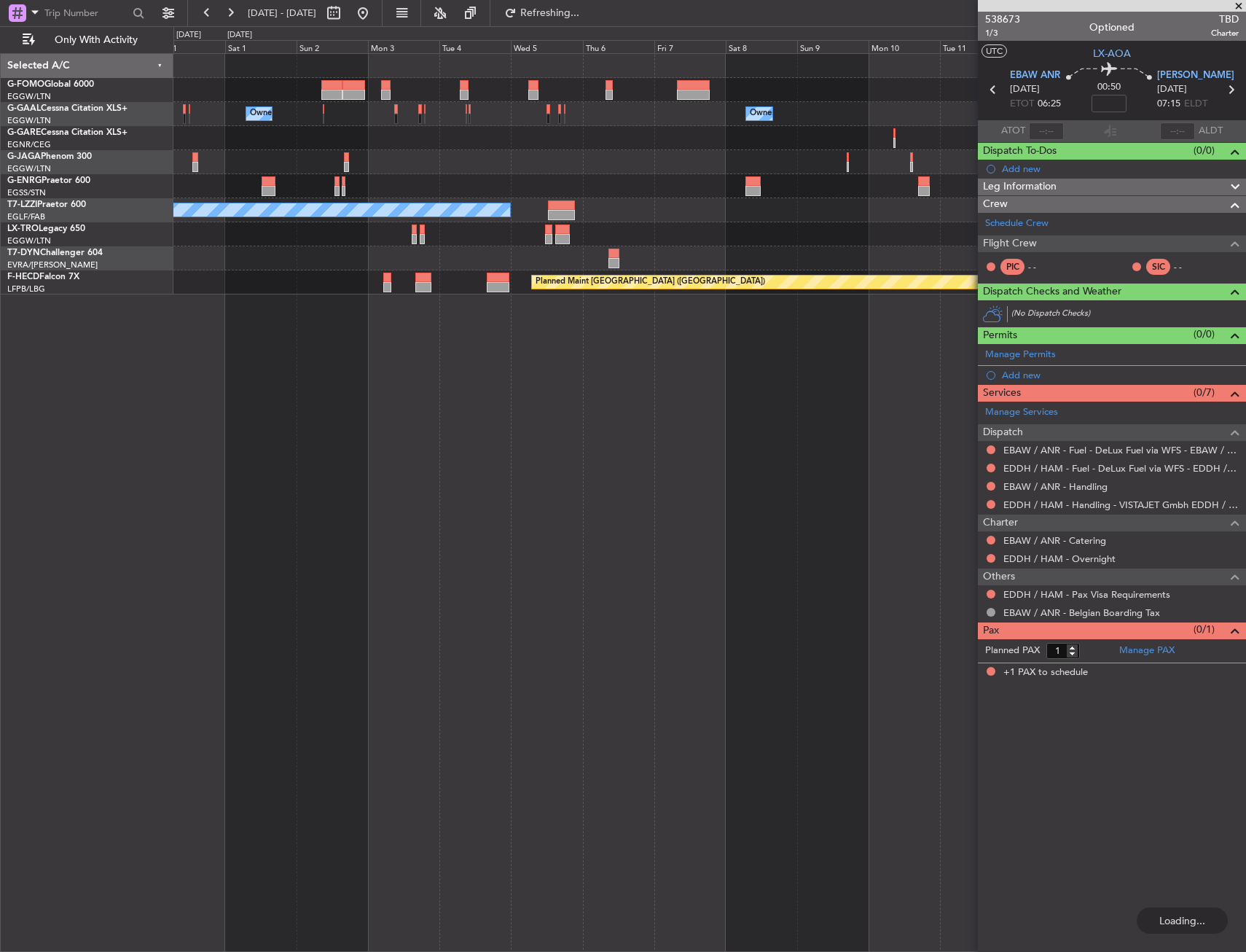
click at [804, 119] on div "Owner Owner Owner A/C Unavailable London (Luton) Planned Maint Paris (Le Bourge…" at bounding box center [709, 174] width 1072 height 240
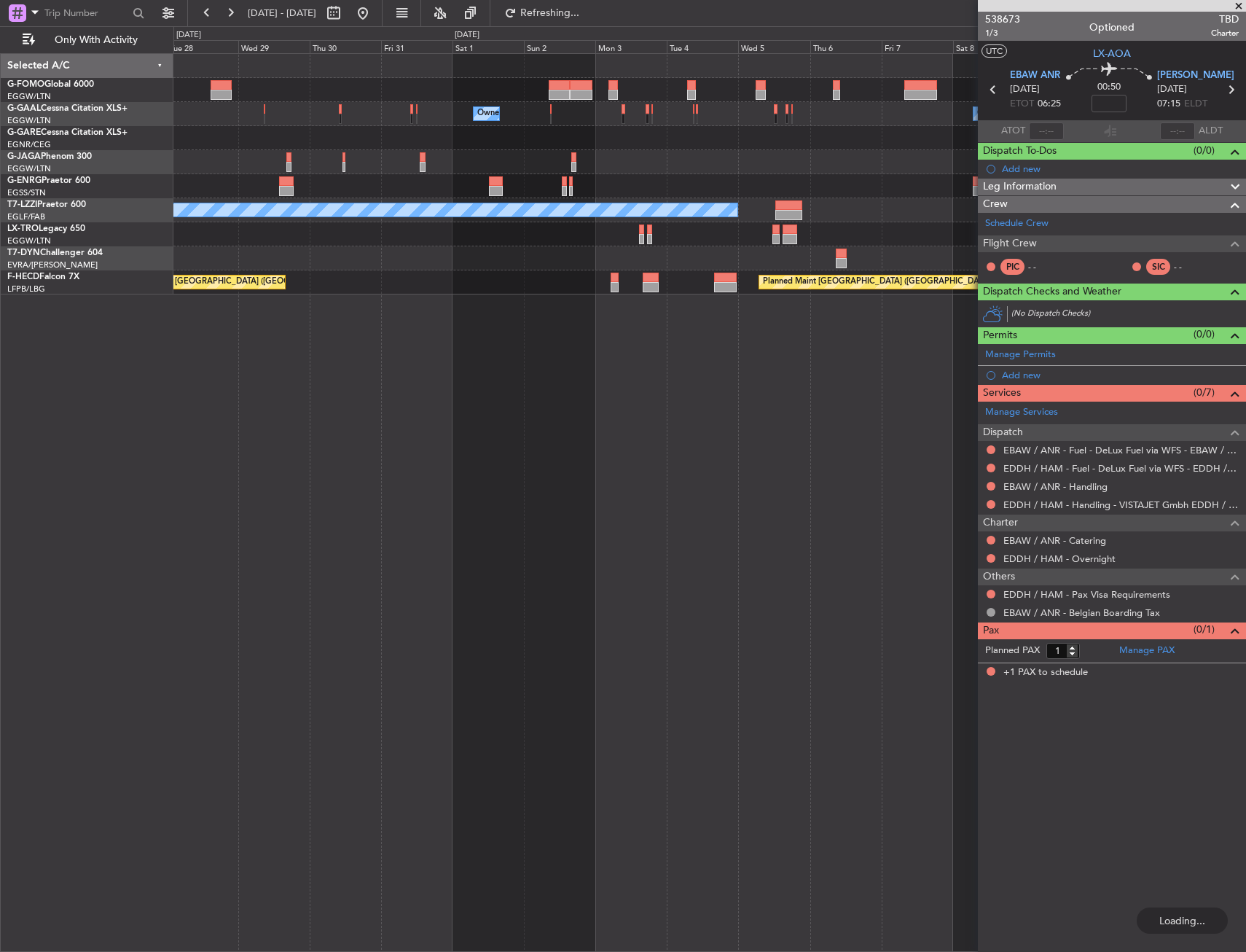
click at [584, 167] on div "Owner Owner Owner Owner A/C Unavailable London (Luton) Planned Maint Riga (Riga…" at bounding box center [709, 174] width 1072 height 240
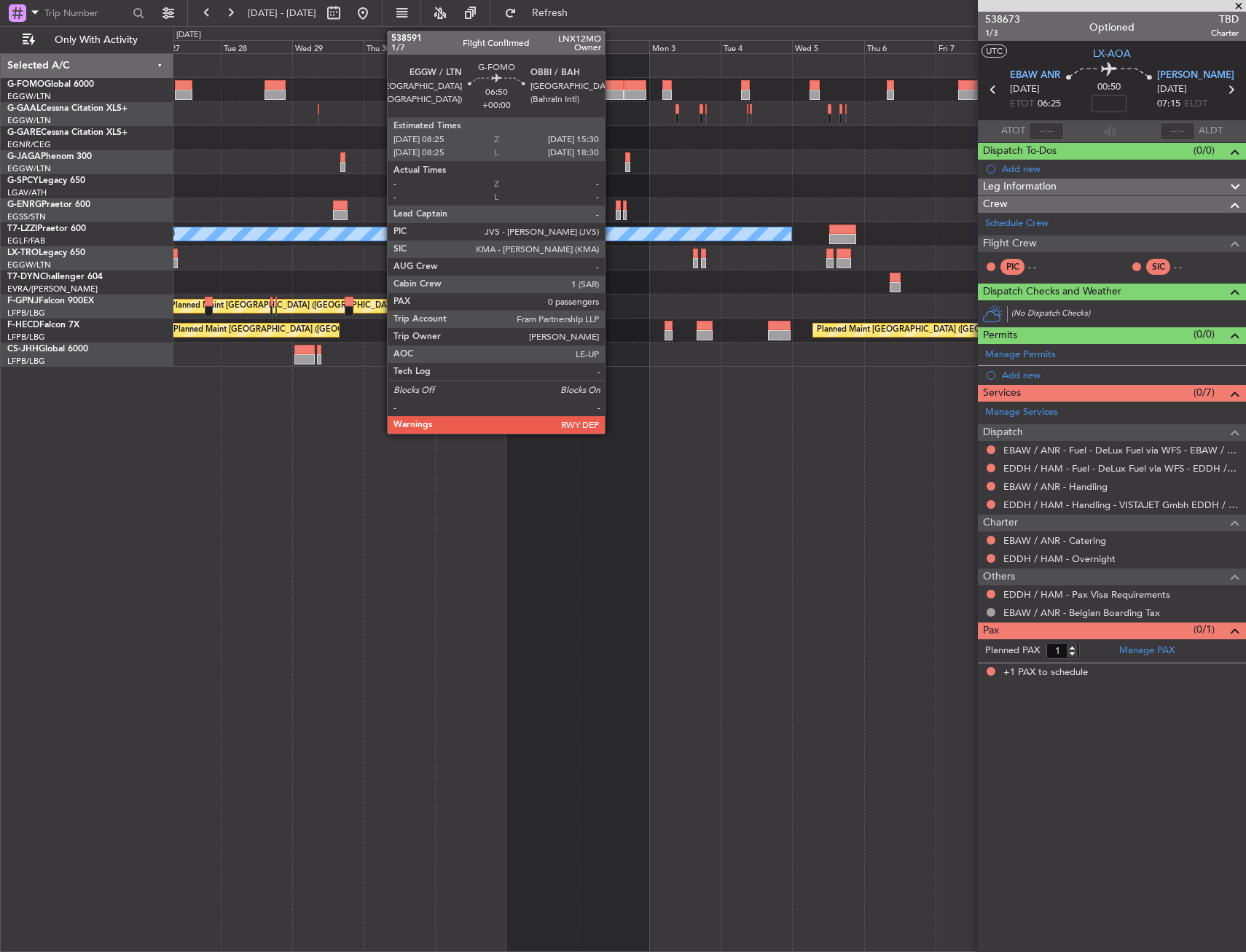
click at [611, 97] on div at bounding box center [614, 94] width 22 height 10
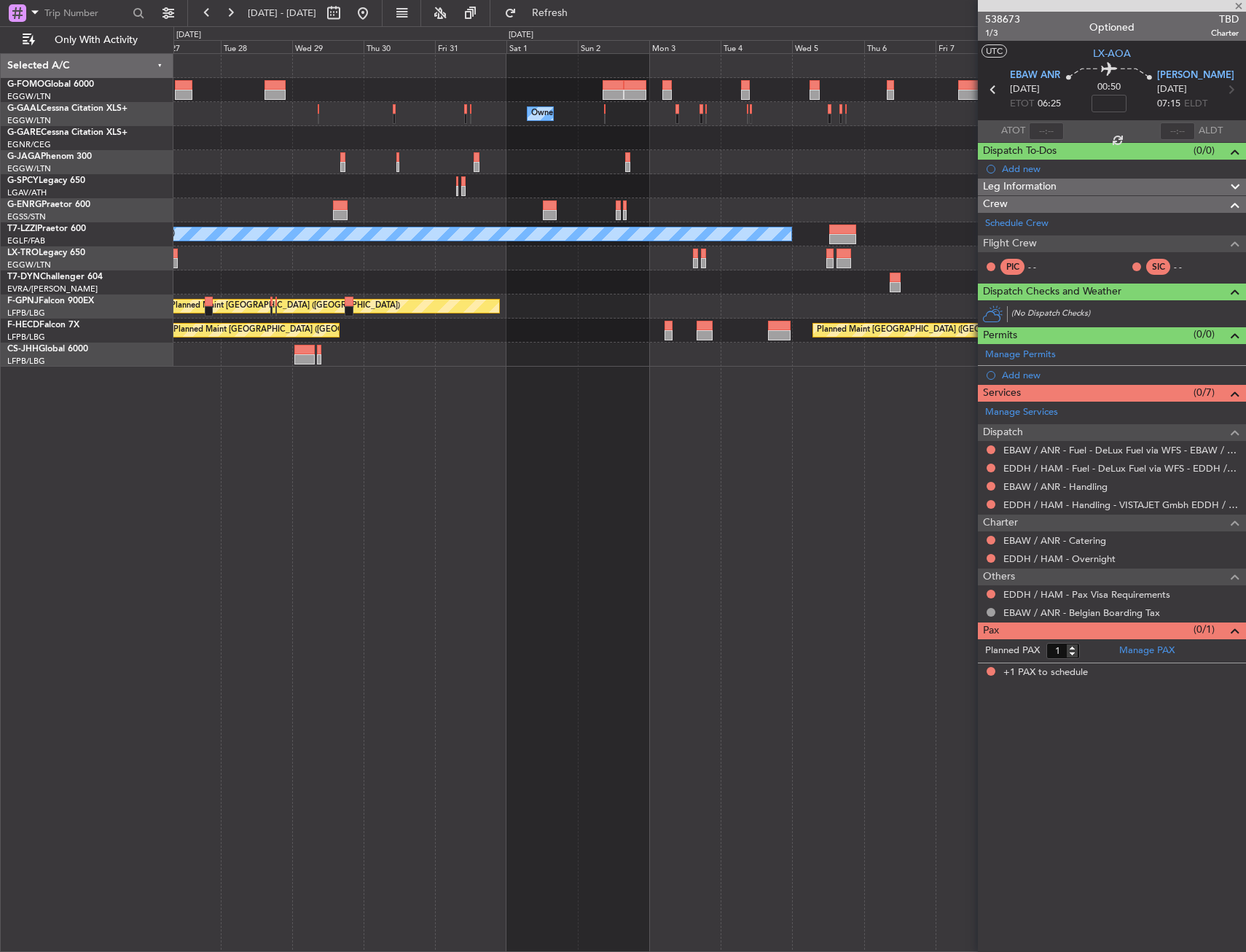
type input "0"
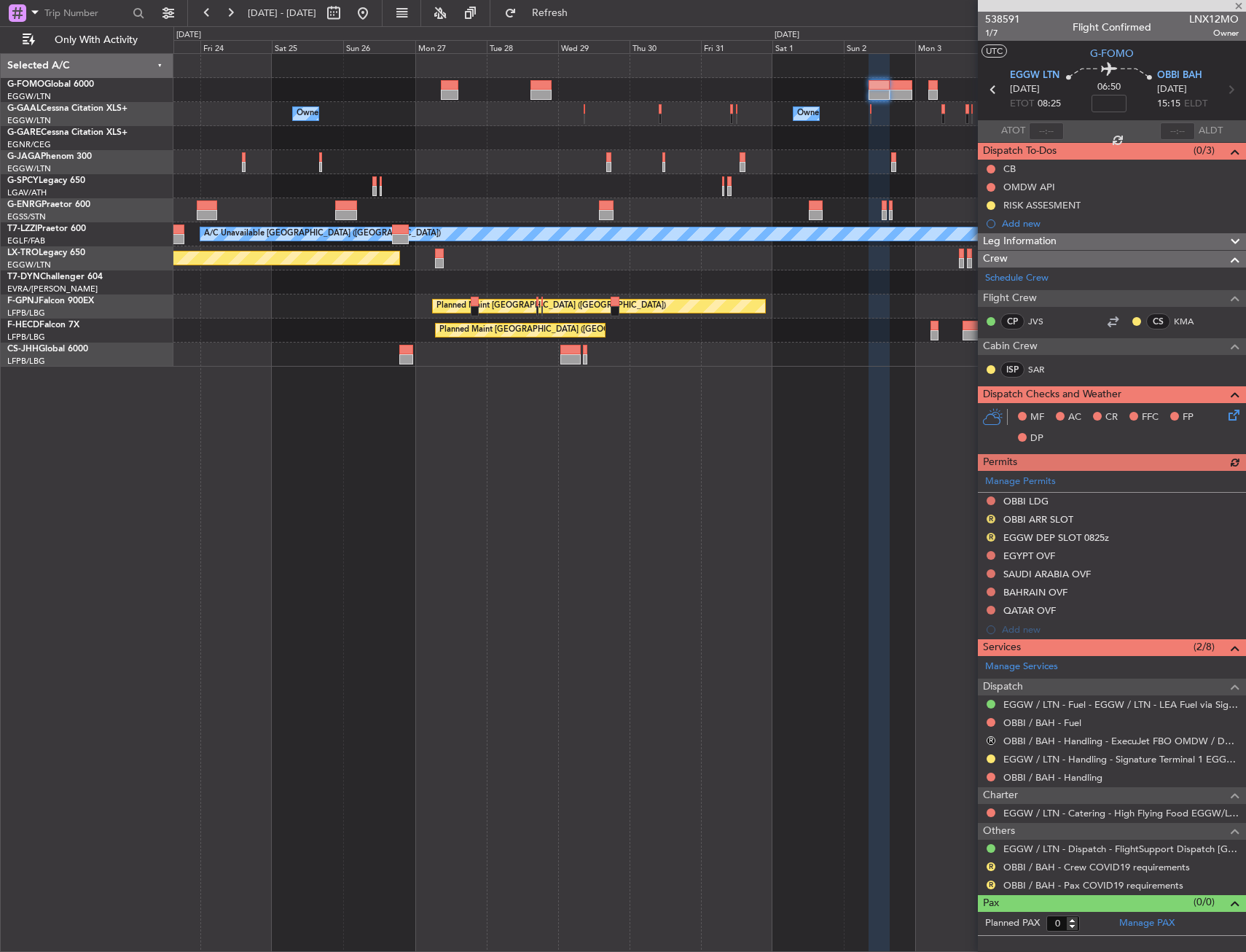
click at [864, 335] on div "Owner Owner Owner A/C Unavailable London (Luton) Planned Maint Riga (Riga Intl)…" at bounding box center [709, 502] width 1073 height 899
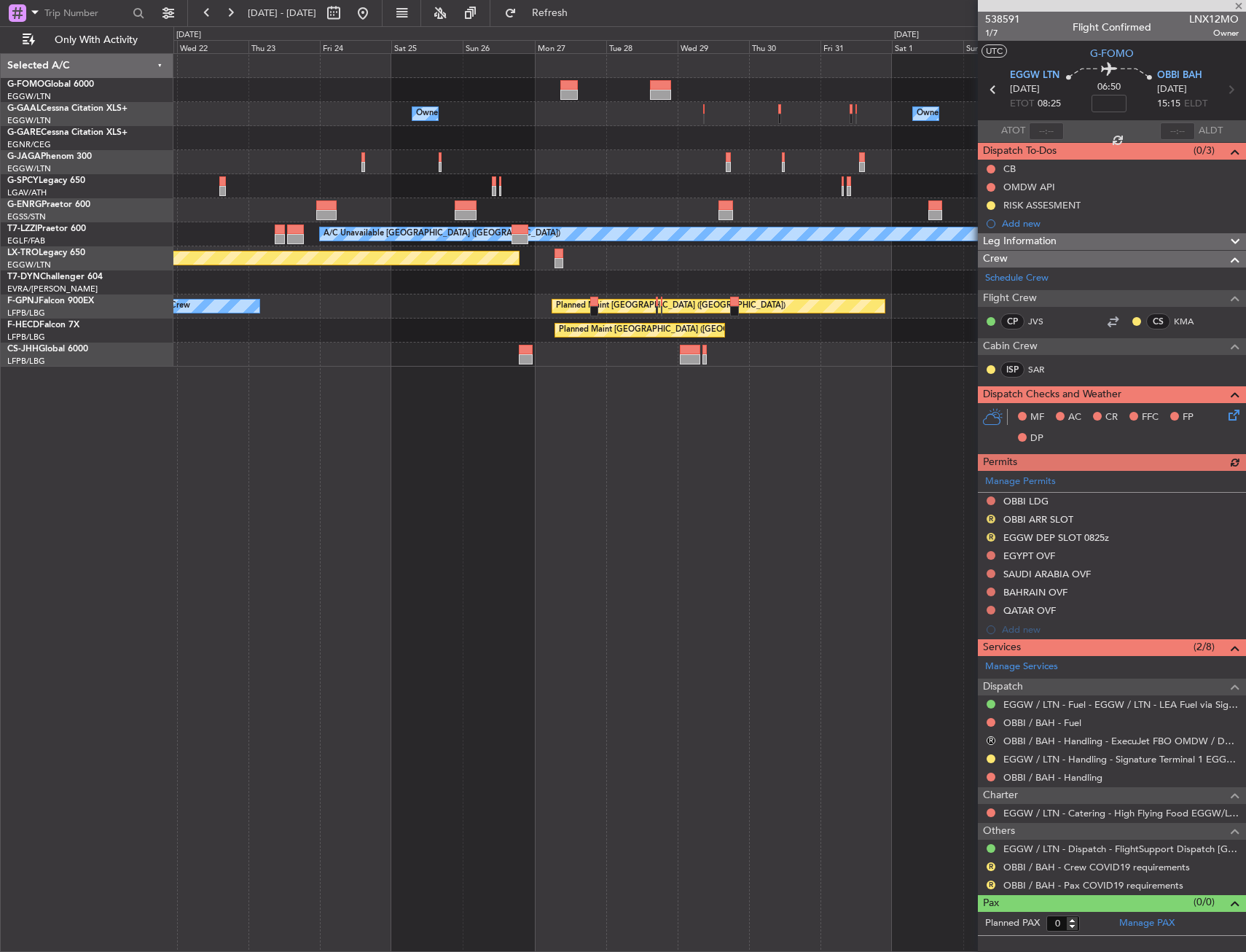
click at [795, 342] on div "Owner Owner Owner Owner A/C Unavailable London (Luton) Planned Maint Riga (Riga…" at bounding box center [709, 502] width 1073 height 899
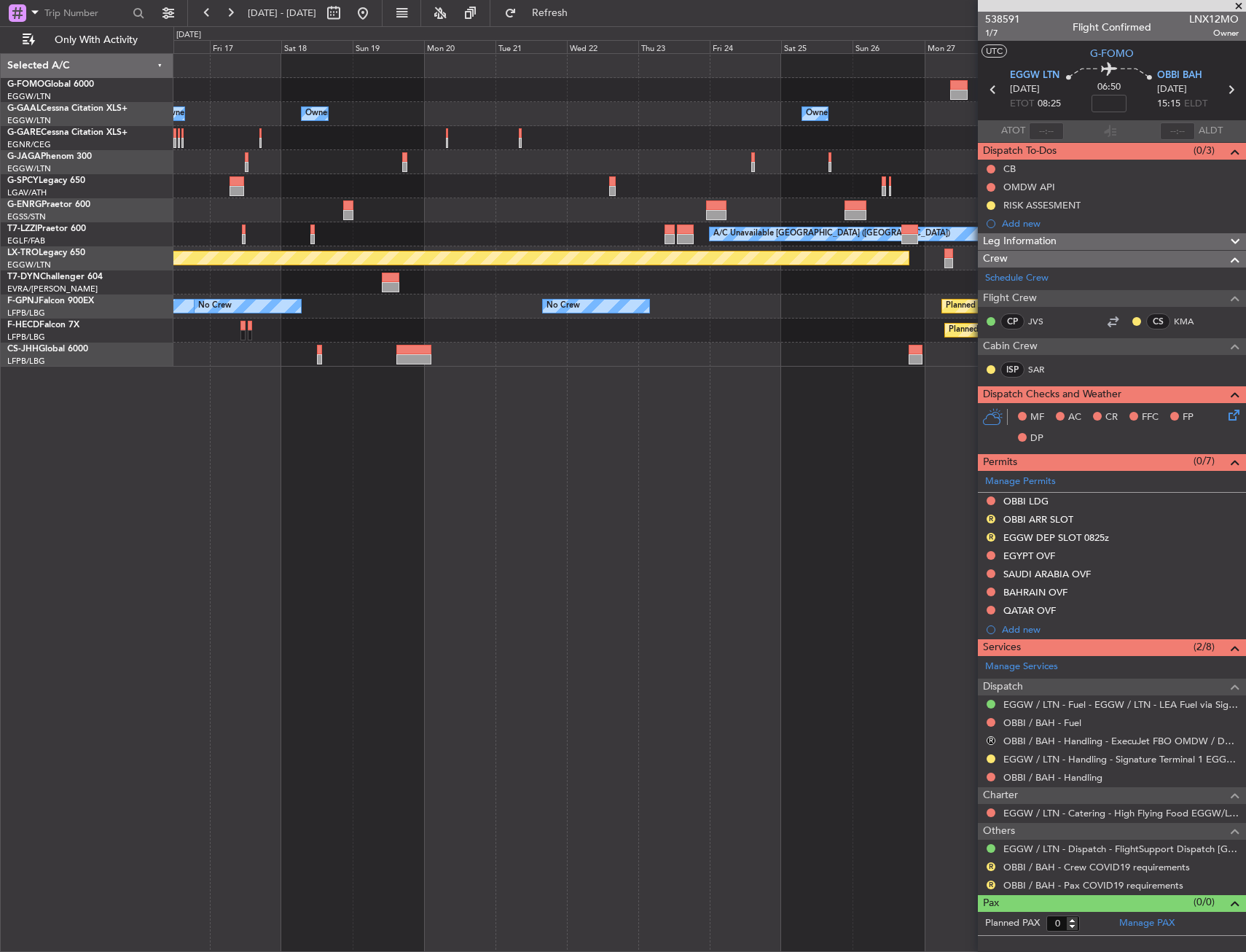
click at [847, 353] on div "Owner Owner A/C Unavailable Owner Owner A/C Unavailable Owner A/C Unavailable L…" at bounding box center [709, 502] width 1073 height 899
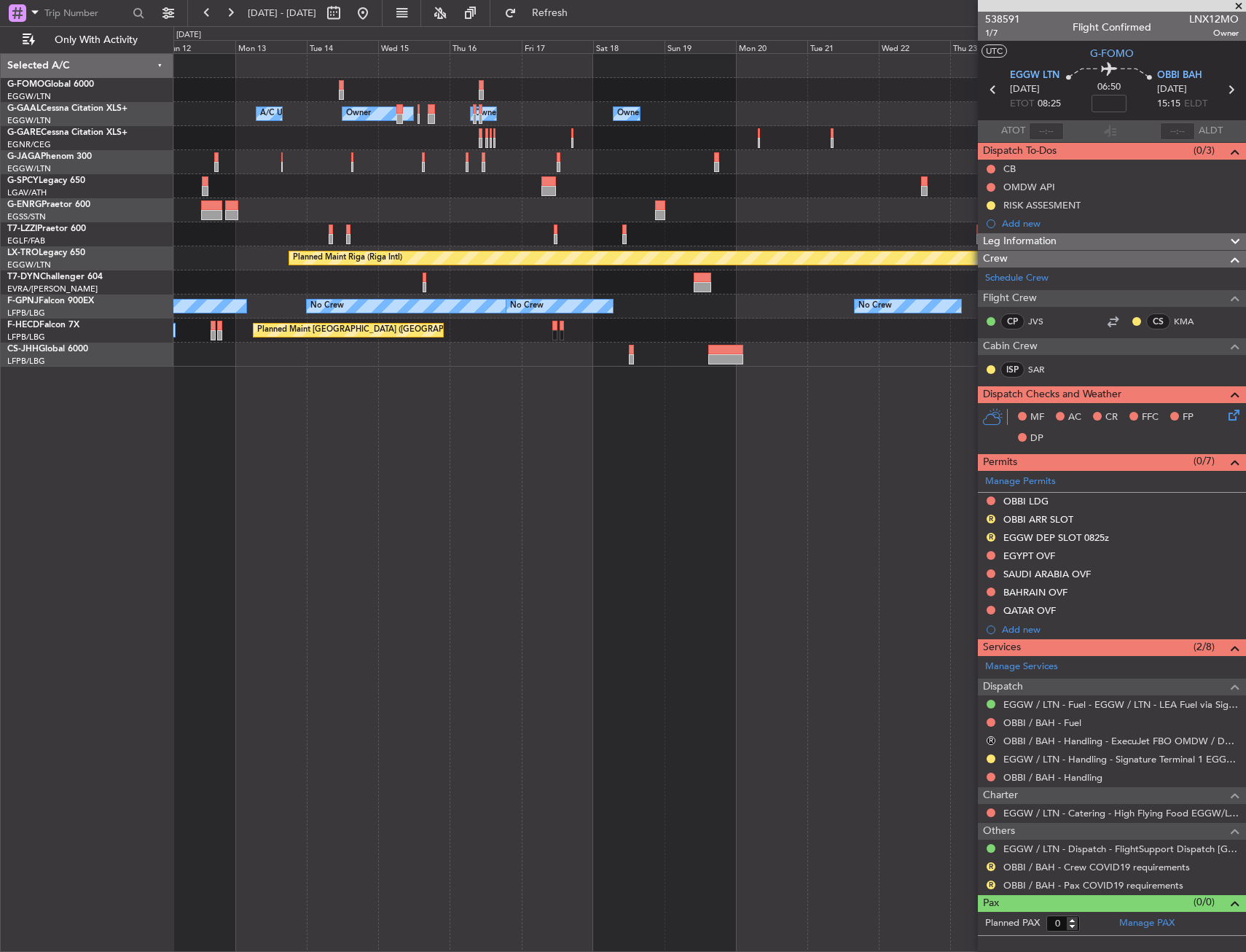
click at [776, 379] on div "Owner Owner A/C Unavailable Owner Owner A/C Unavailable Planned Maint London (L…" at bounding box center [709, 502] width 1073 height 899
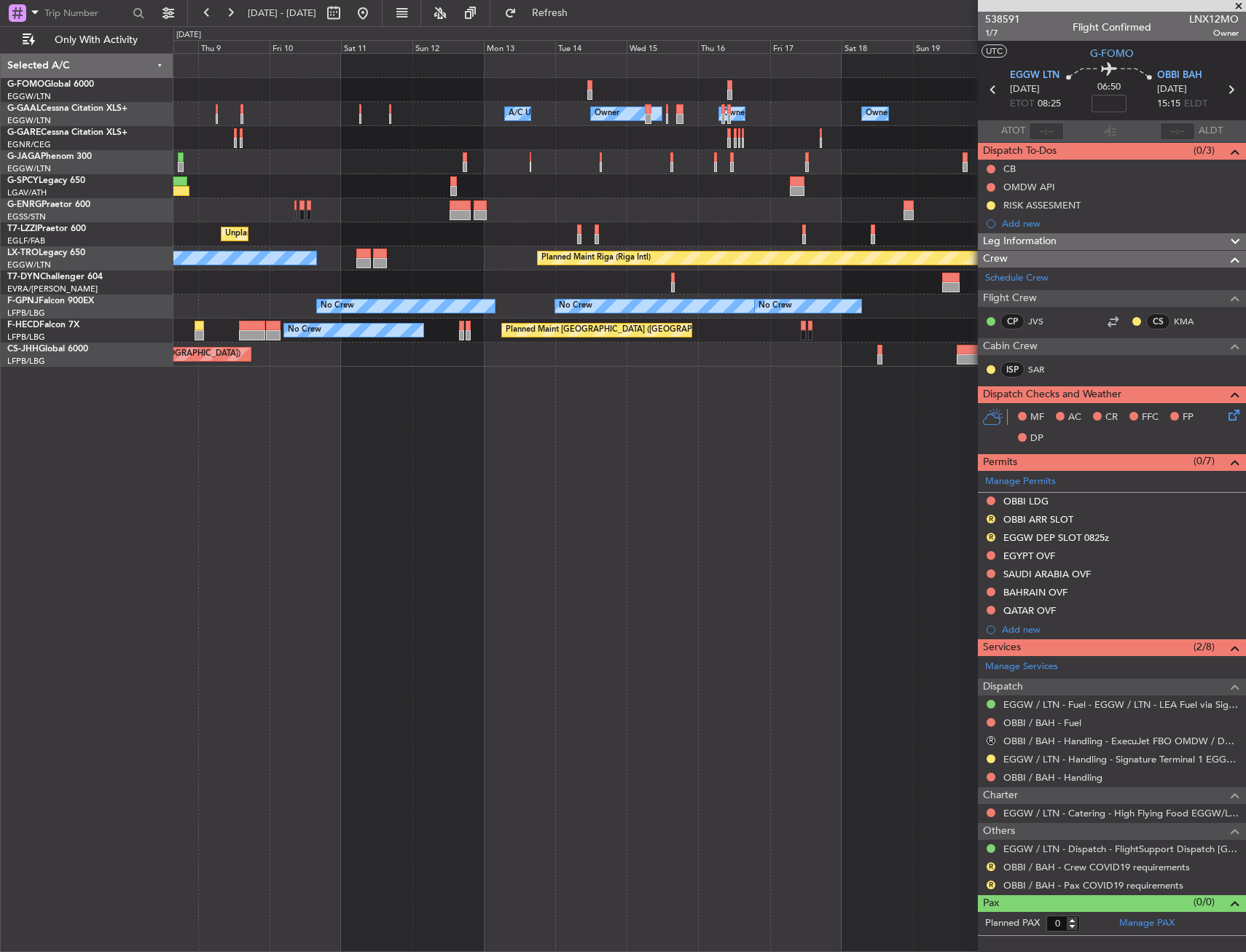
click at [881, 359] on div "Owner A/C Unavailable Owner Owner A/C Unavailable Owner Planned Maint London (L…" at bounding box center [709, 502] width 1073 height 899
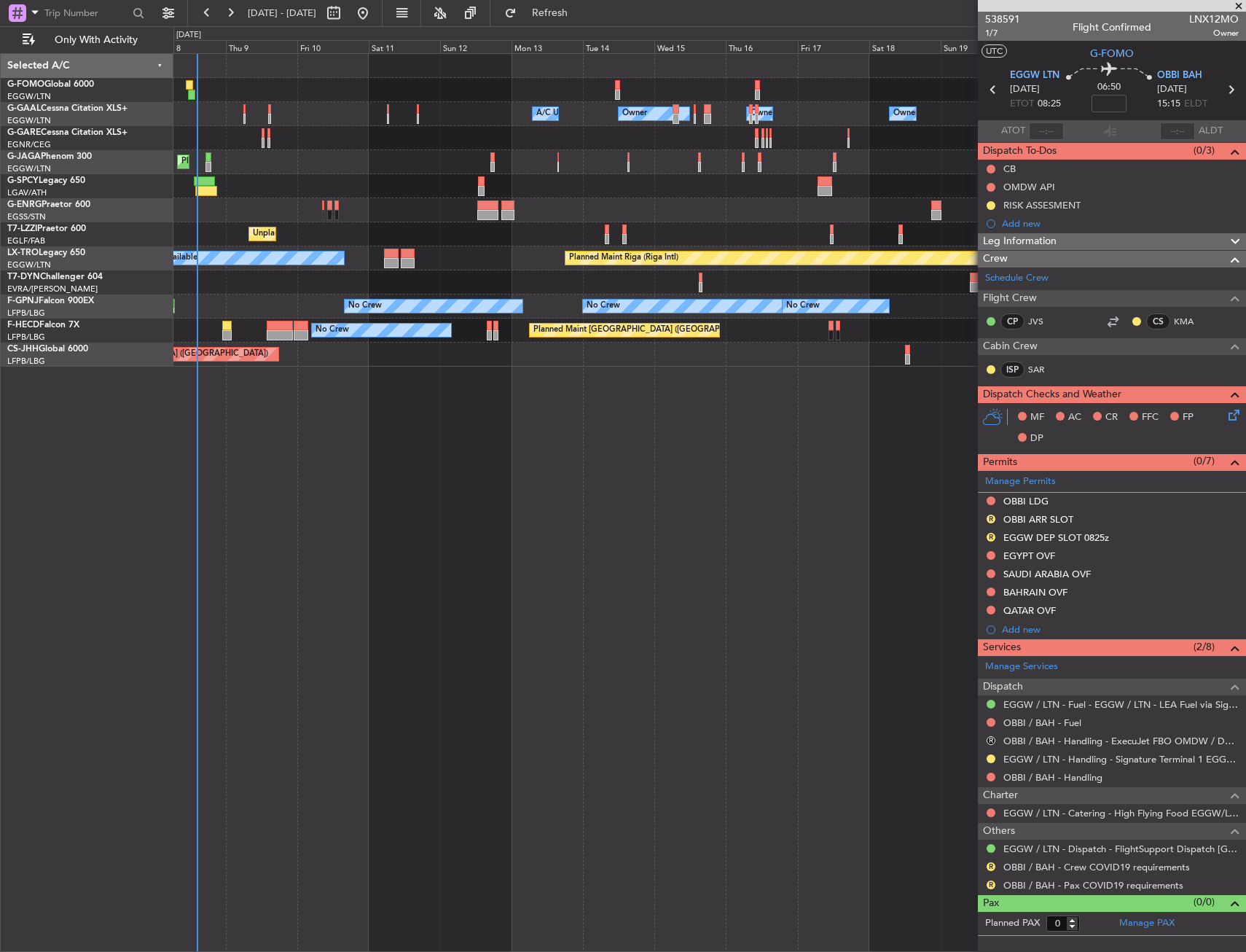
click at [701, 417] on div "Owner A/C Unavailable Owner Owner A/C Unavailable Owner Planned Maint London (L…" at bounding box center [709, 502] width 1073 height 899
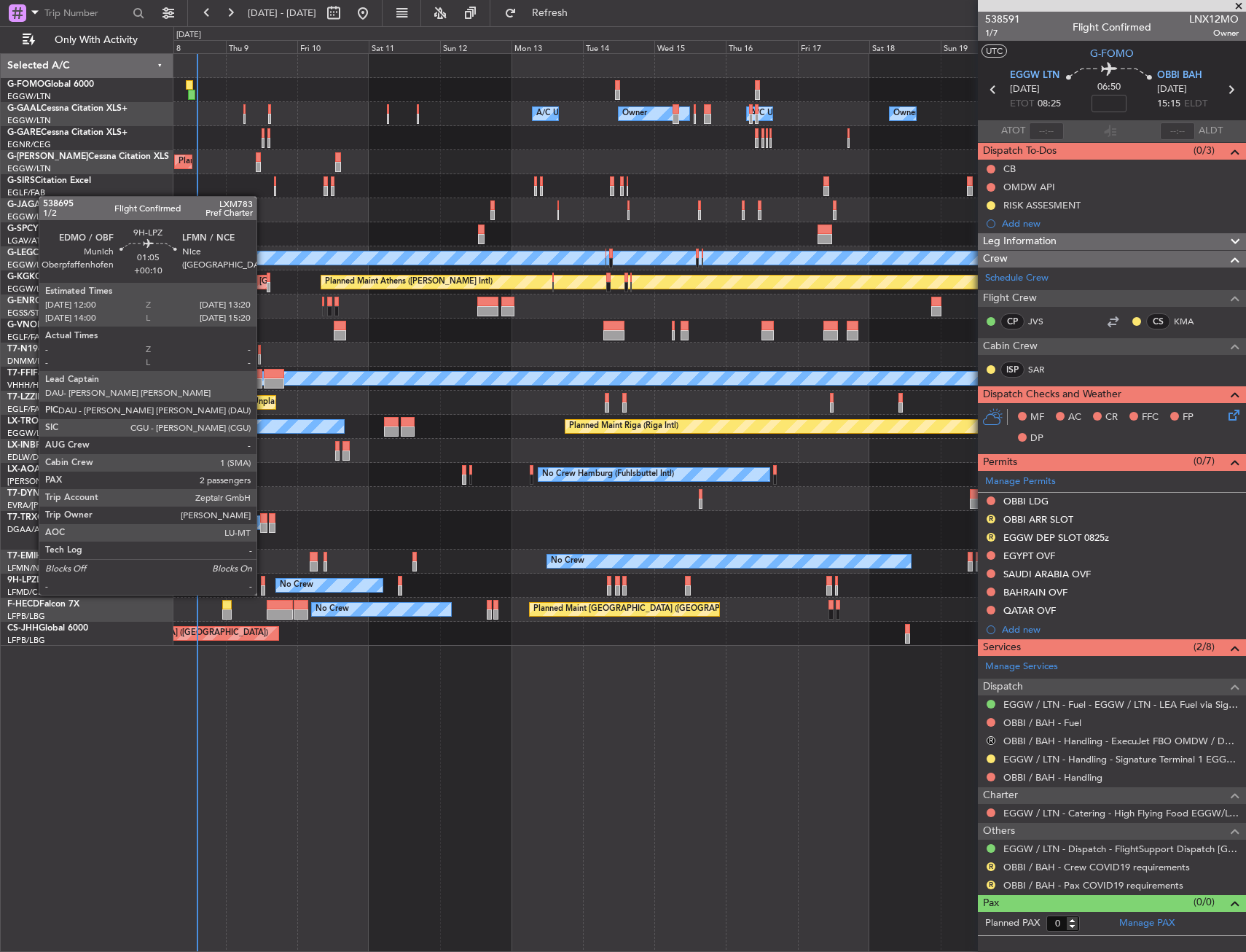
click at [263, 580] on div at bounding box center [263, 581] width 4 height 10
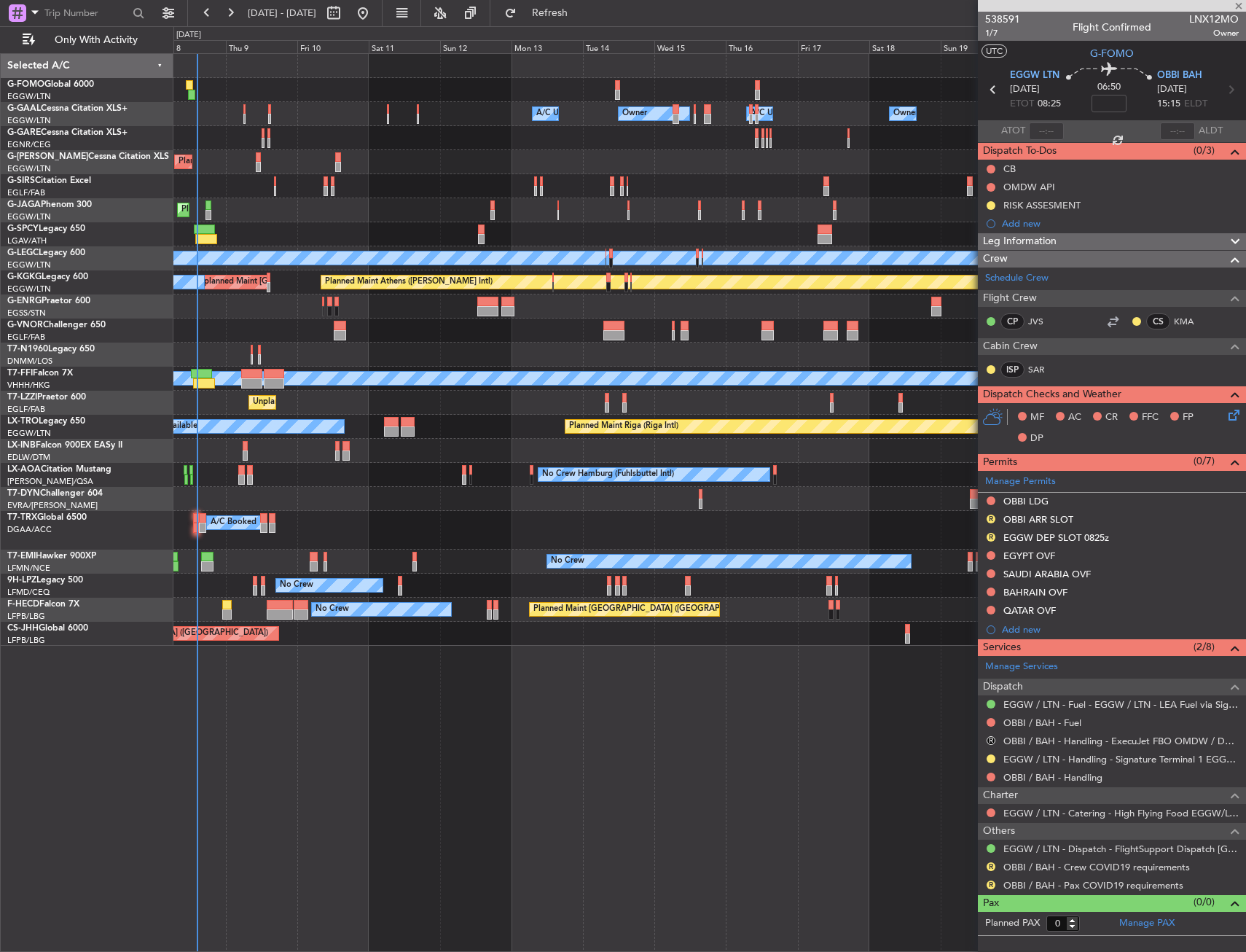
type input "+00:10"
type input "2"
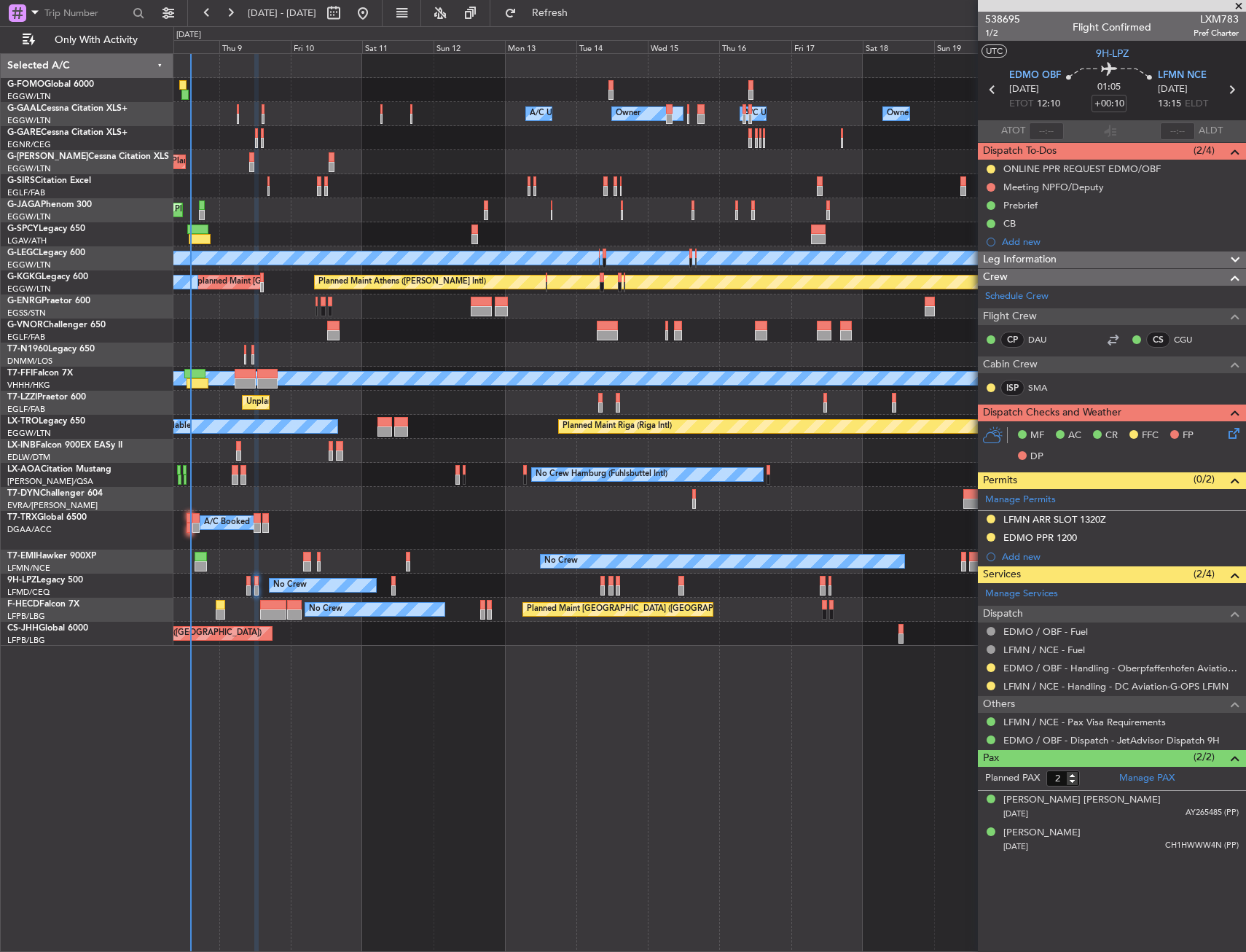
click at [363, 529] on div "A/C Booked A/C Booked A/C Booked" at bounding box center [709, 530] width 1072 height 39
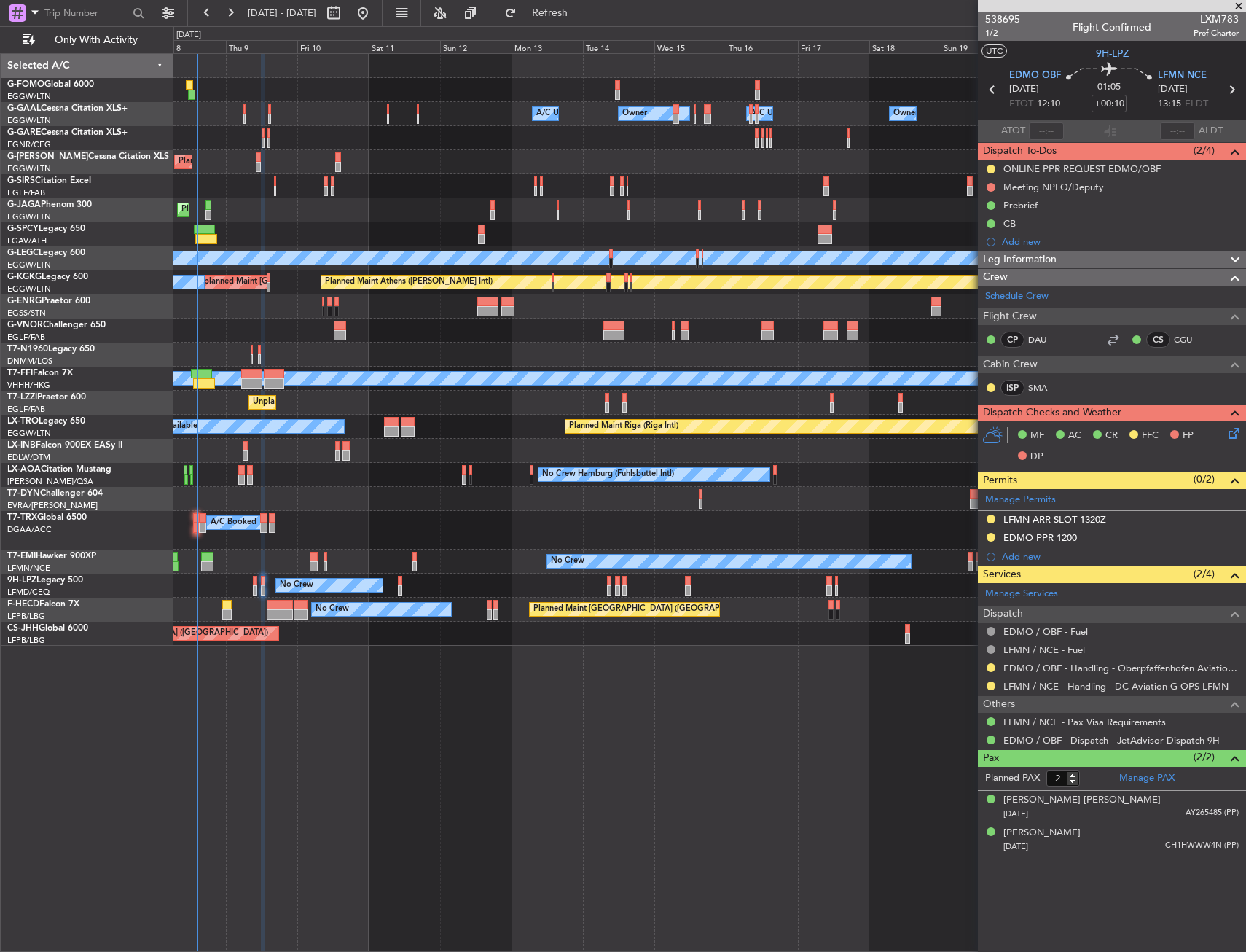
click at [371, 529] on div "A/C Booked A/C Booked A/C Booked" at bounding box center [709, 530] width 1072 height 39
click at [992, 664] on button at bounding box center [991, 668] width 9 height 9
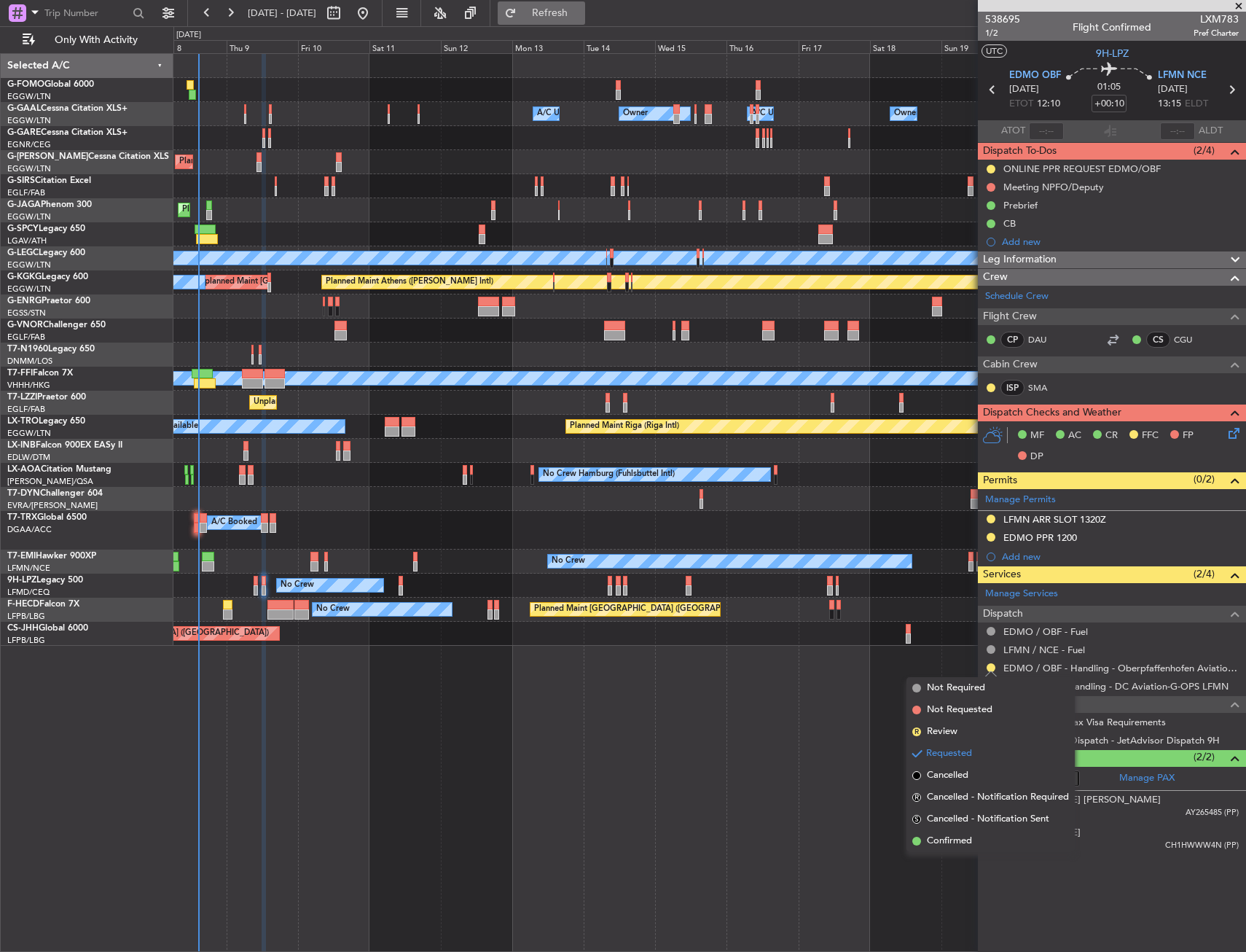
click at [556, 18] on button "Refresh" at bounding box center [542, 13] width 88 height 23
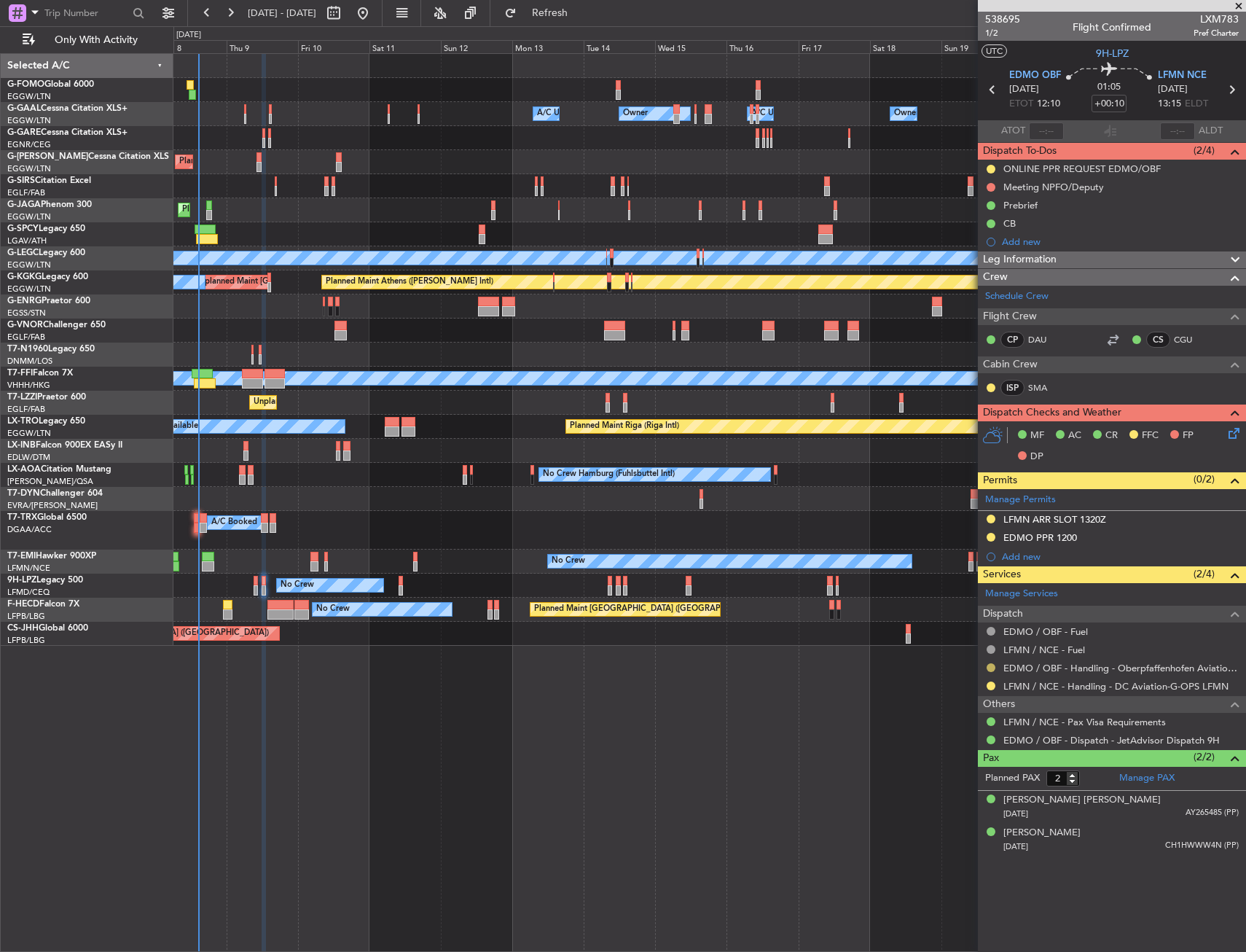
click at [991, 664] on button at bounding box center [991, 668] width 9 height 9
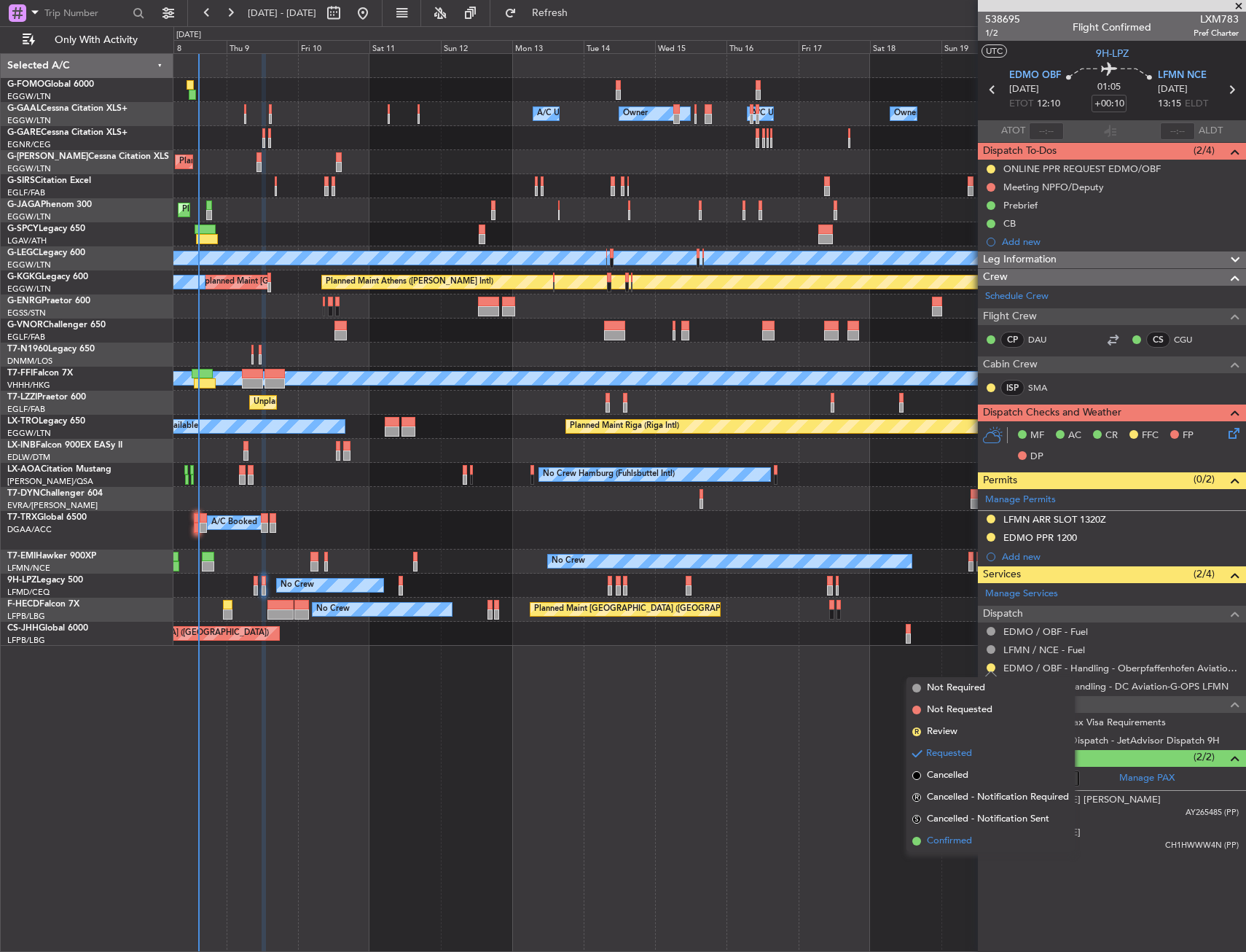
click at [925, 842] on li "Confirmed" at bounding box center [990, 841] width 168 height 22
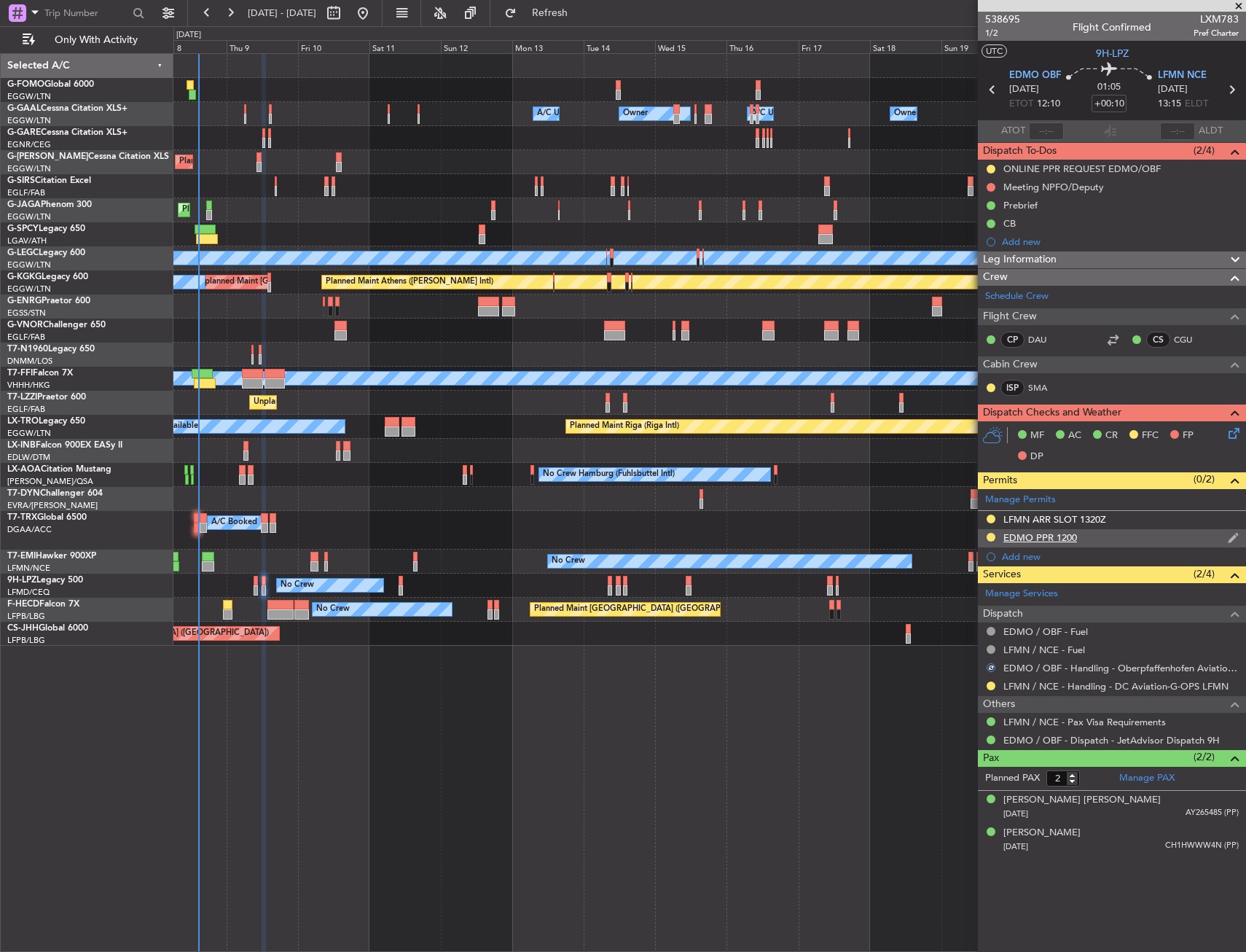
click at [1125, 529] on div "EDMO PPR 1200" at bounding box center [1113, 539] width 268 height 18
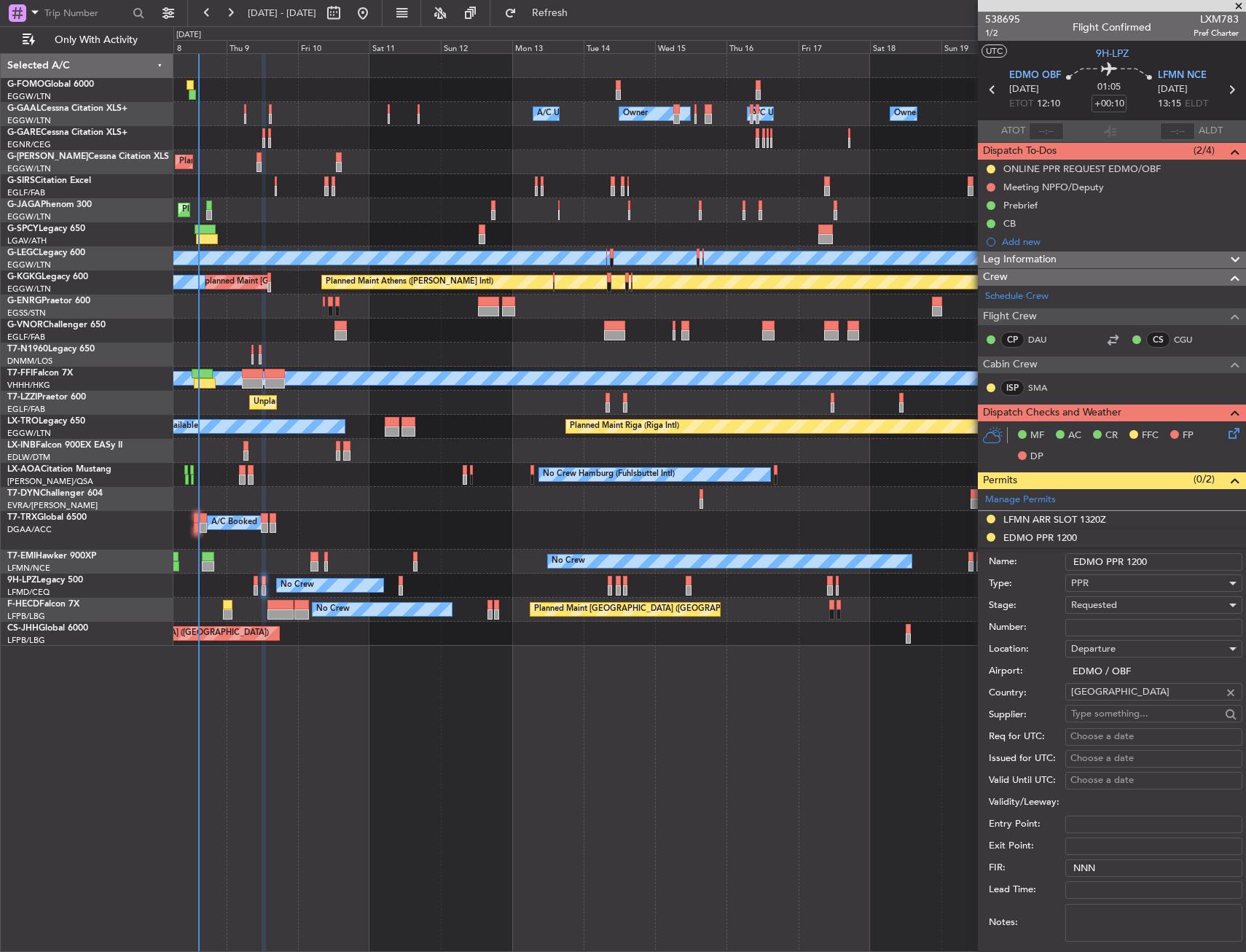
click at [1171, 561] on input "EDMO PPR 1200" at bounding box center [1154, 562] width 177 height 17
type input "EDMO PPR 1200z"
click at [1142, 599] on div "Requested" at bounding box center [1148, 605] width 155 height 22
click at [1123, 715] on span "Received OK" at bounding box center [1148, 716] width 153 height 22
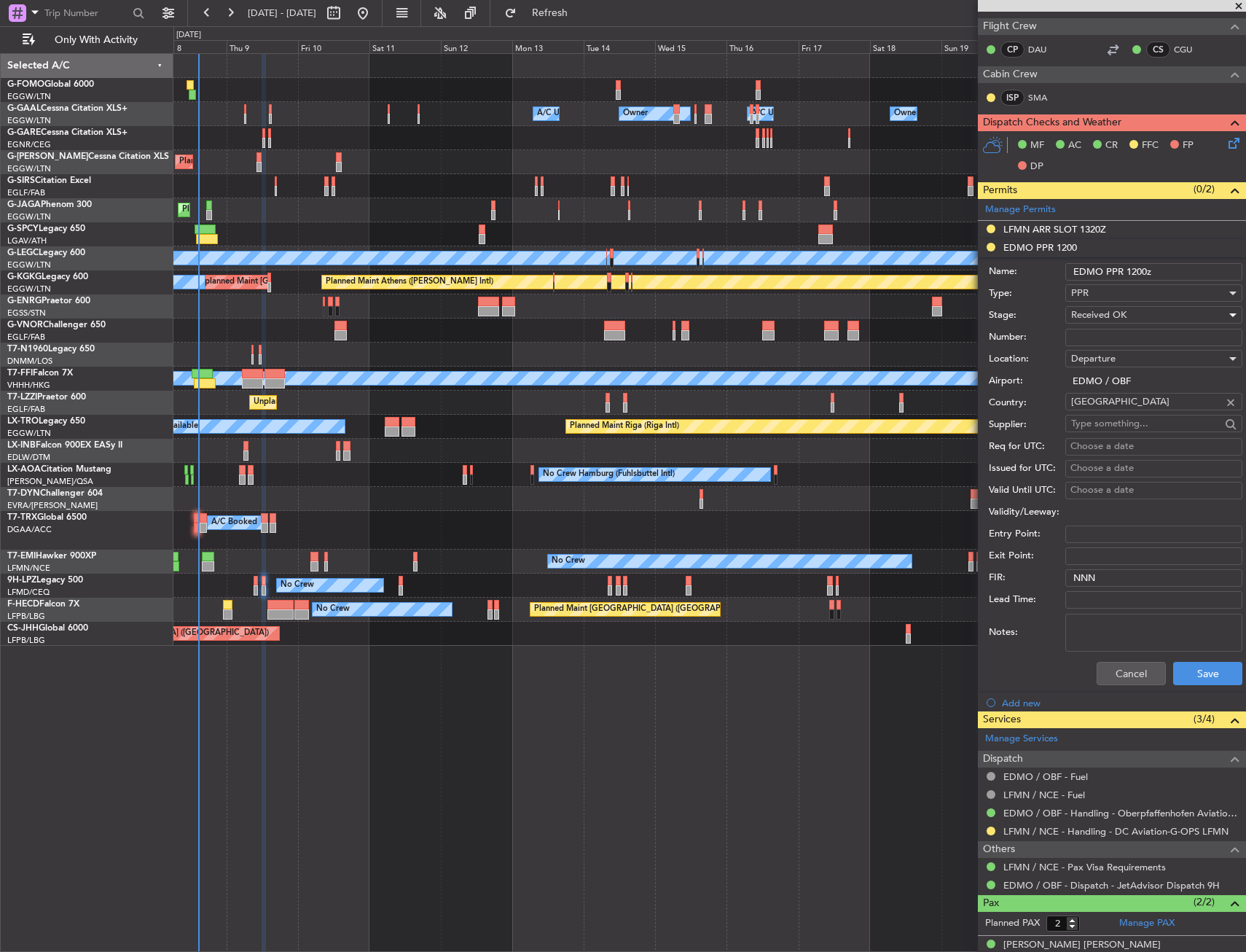
scroll to position [292, 0]
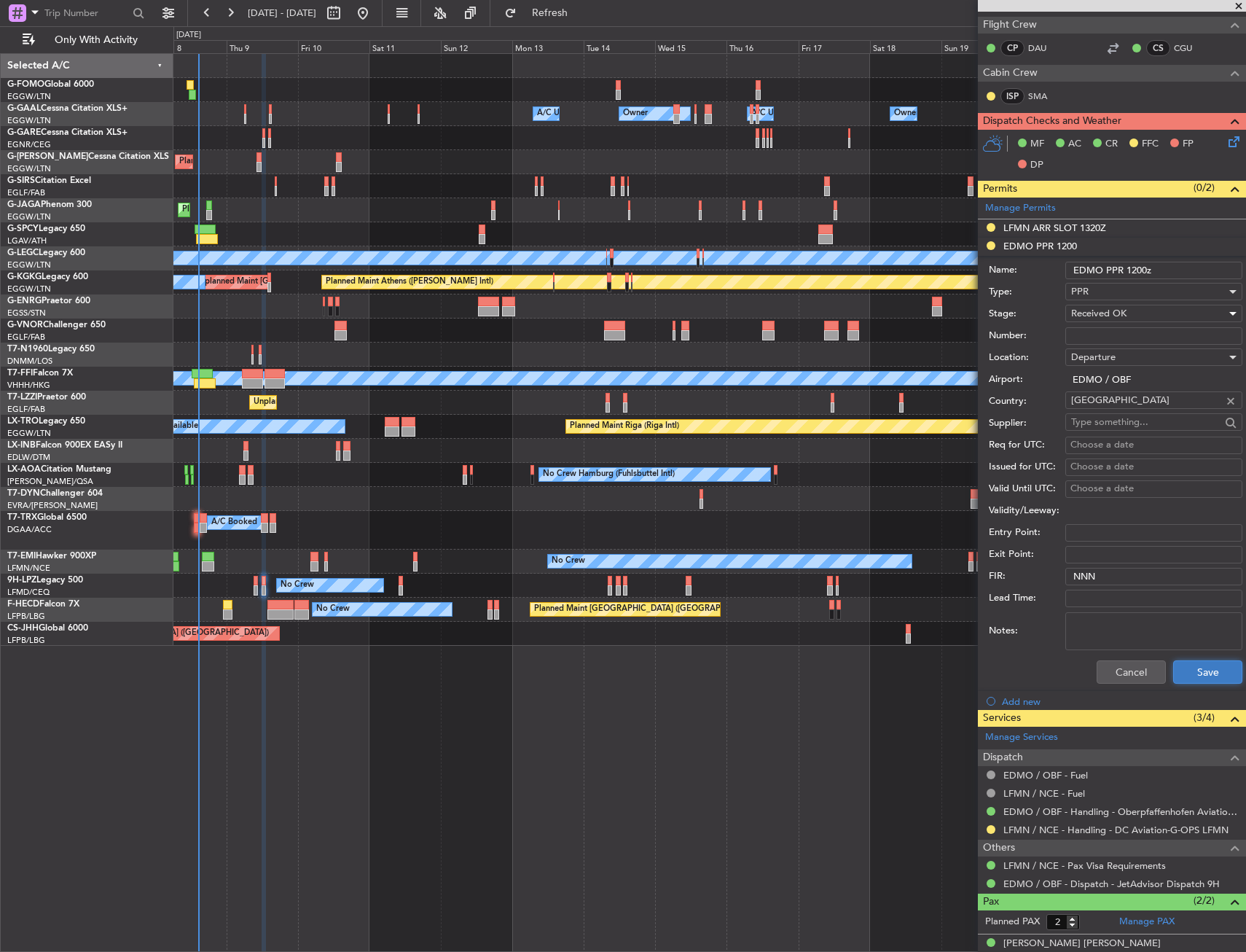
click at [1198, 678] on button "Save" at bounding box center [1208, 672] width 70 height 23
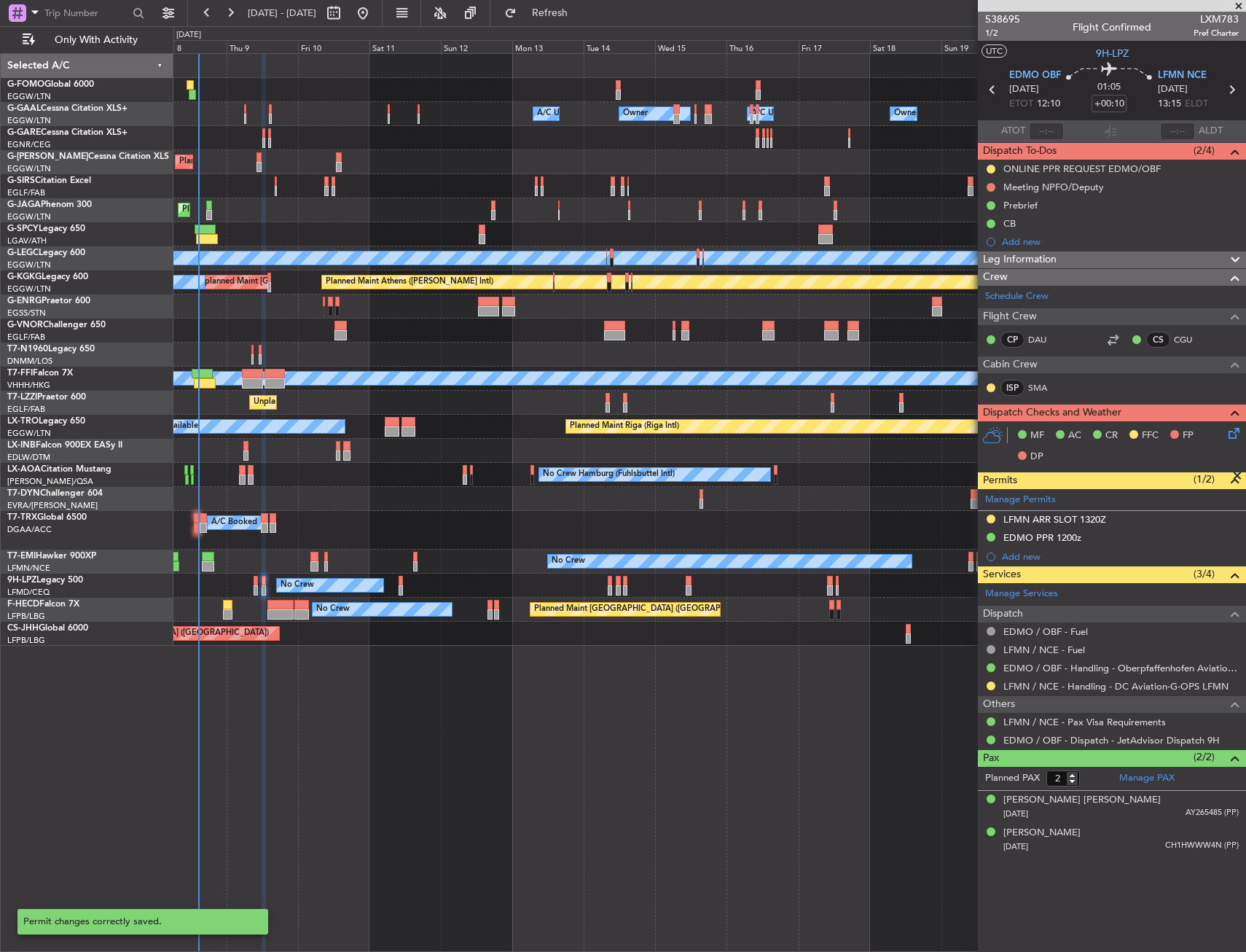
scroll to position [0, 0]
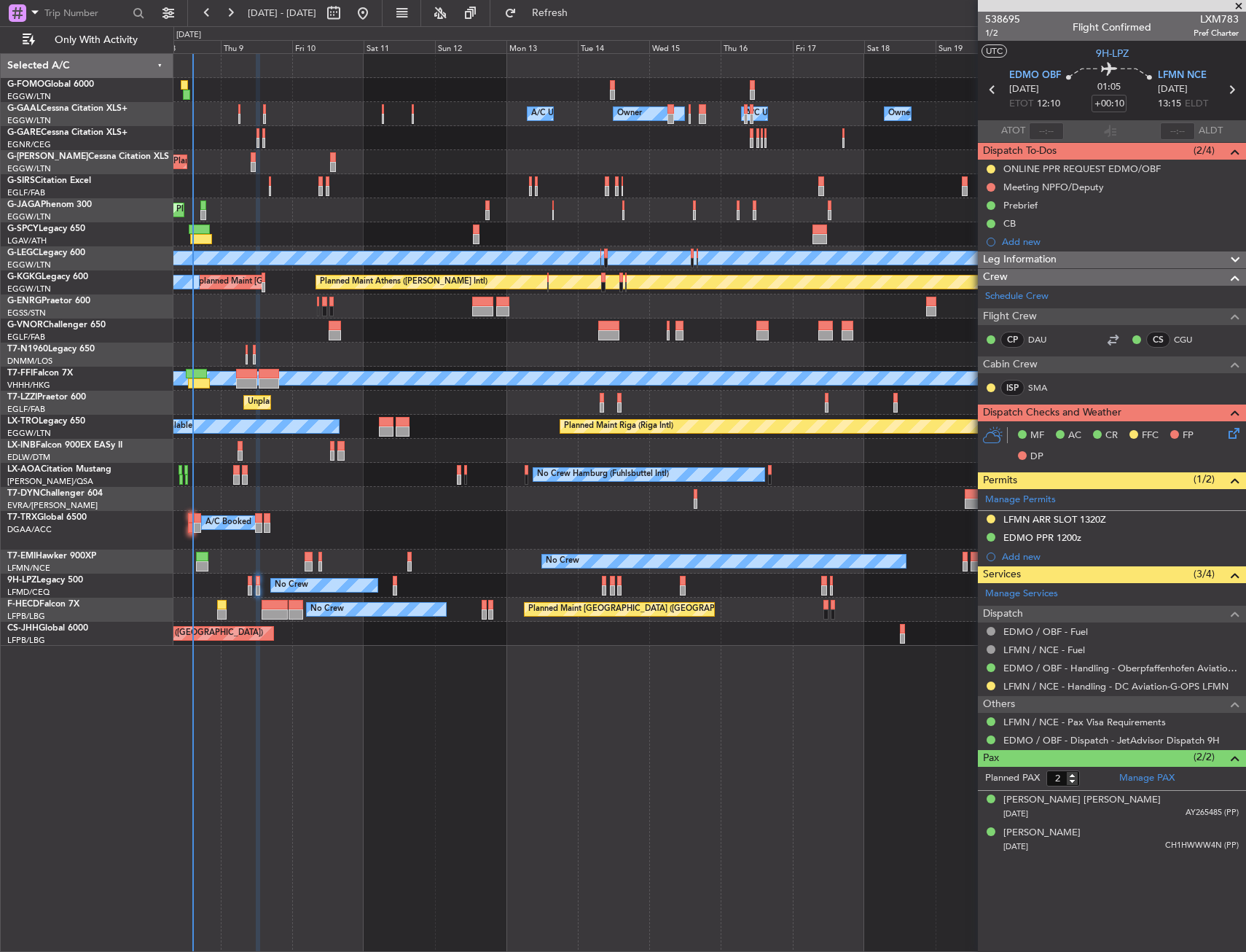
click at [351, 475] on div "No Crew Monchengladbach Planned Maint Monchengladbach No Crew Hamburg (Fuhlsbut…" at bounding box center [709, 475] width 1072 height 24
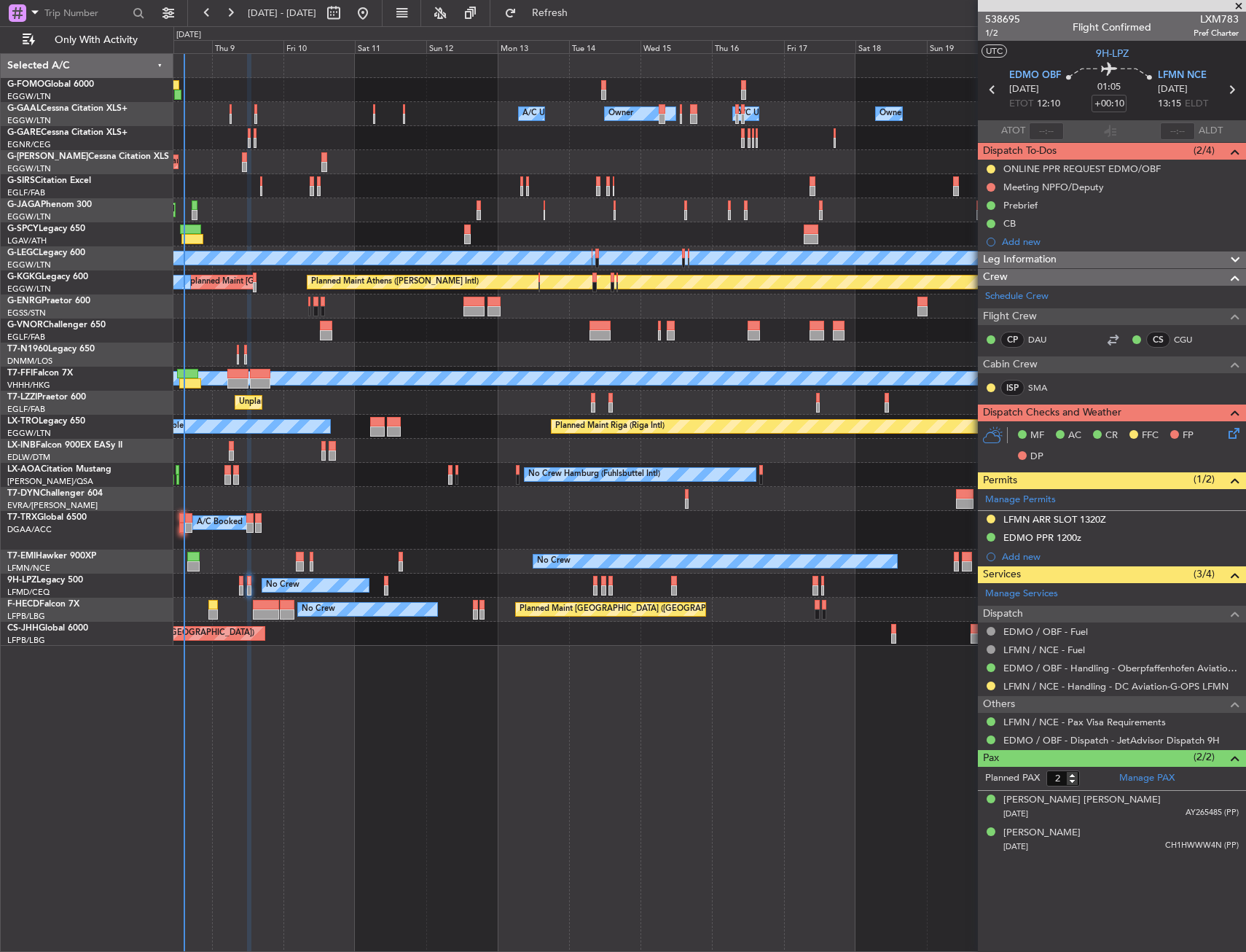
click at [359, 336] on div at bounding box center [709, 330] width 1072 height 24
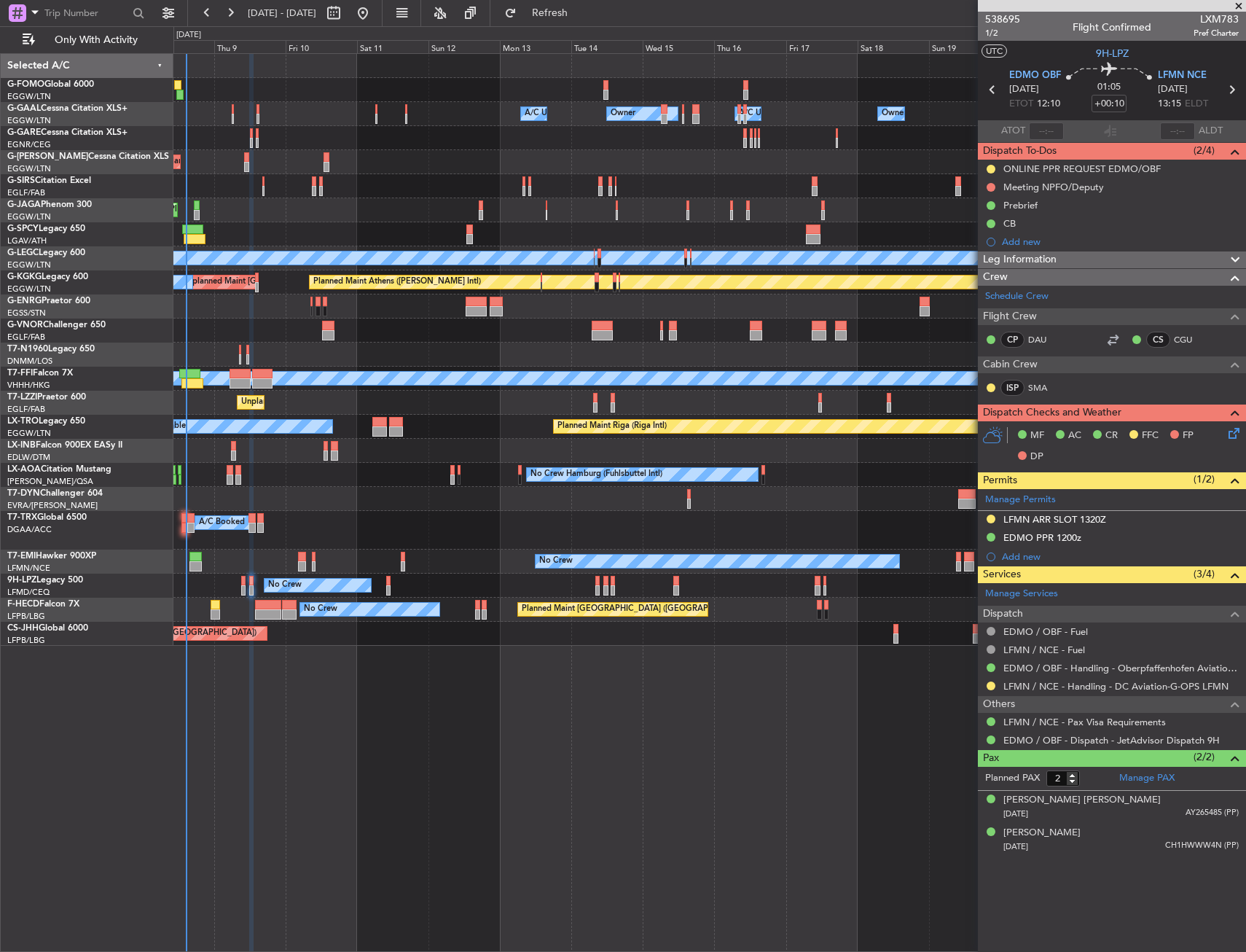
click at [229, 112] on div "Owner Owner A/C Unavailable Owner A/C Unavailable Owner" at bounding box center [709, 114] width 1072 height 24
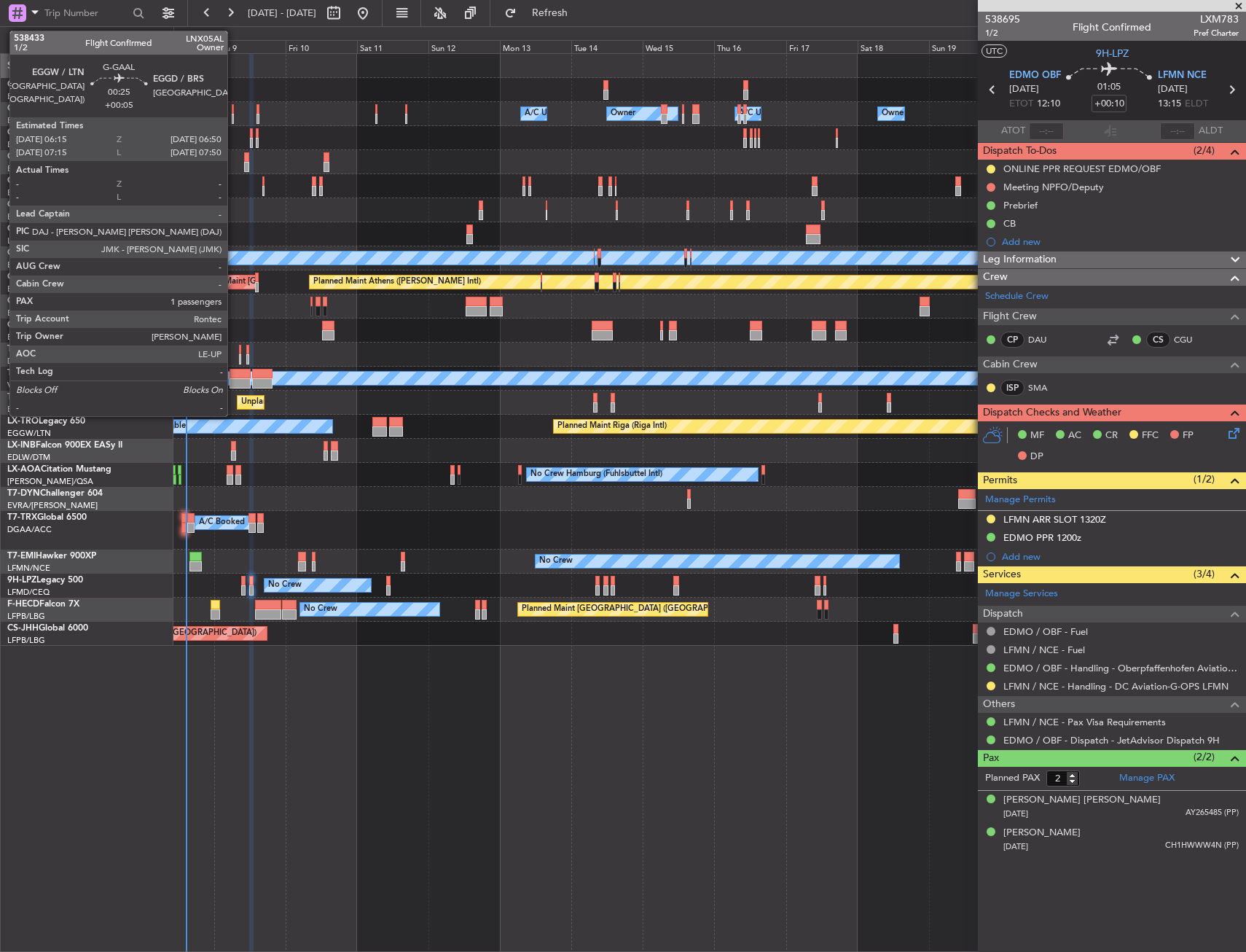
click at [234, 113] on div at bounding box center [233, 109] width 2 height 10
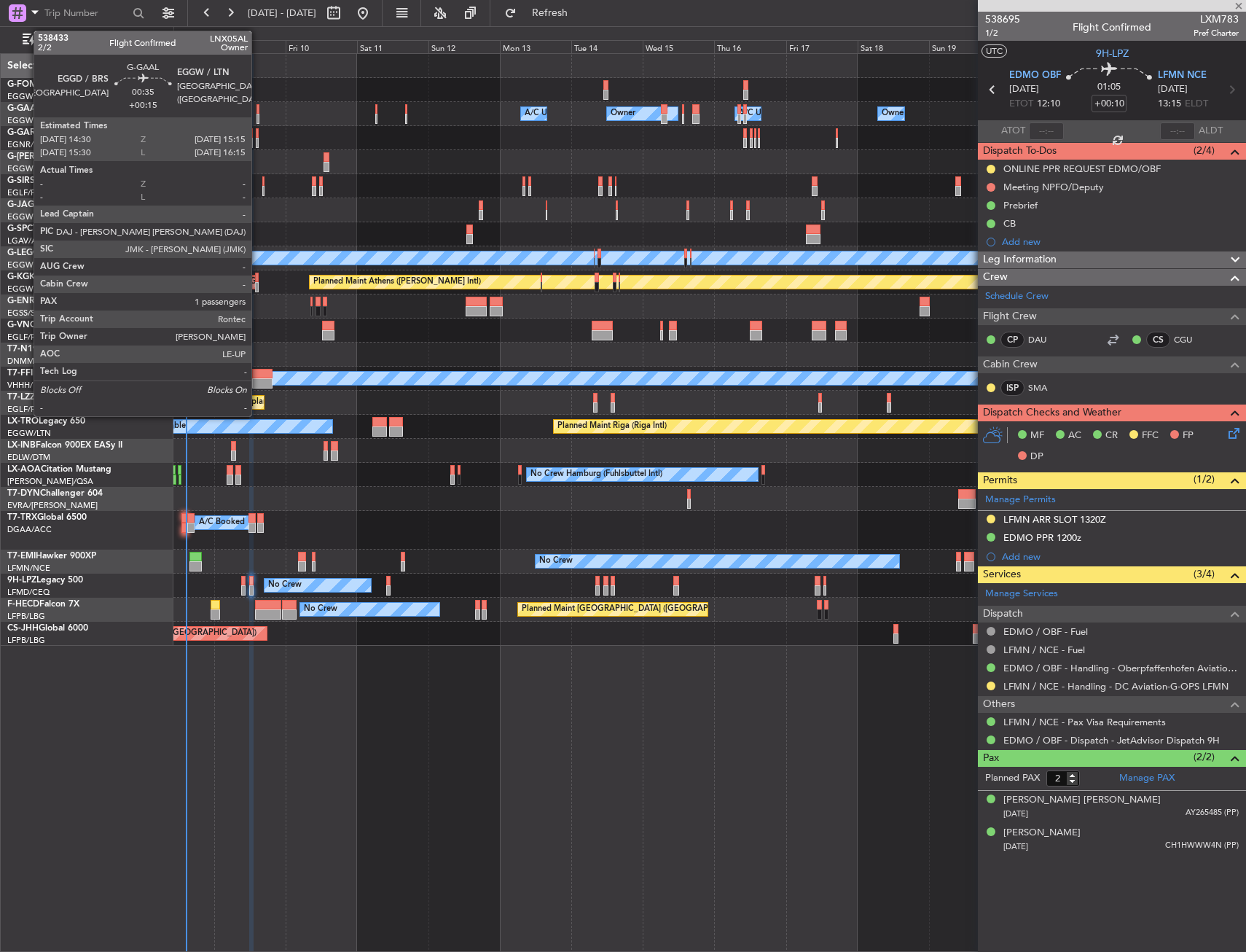
type input "+00:05"
type input "1"
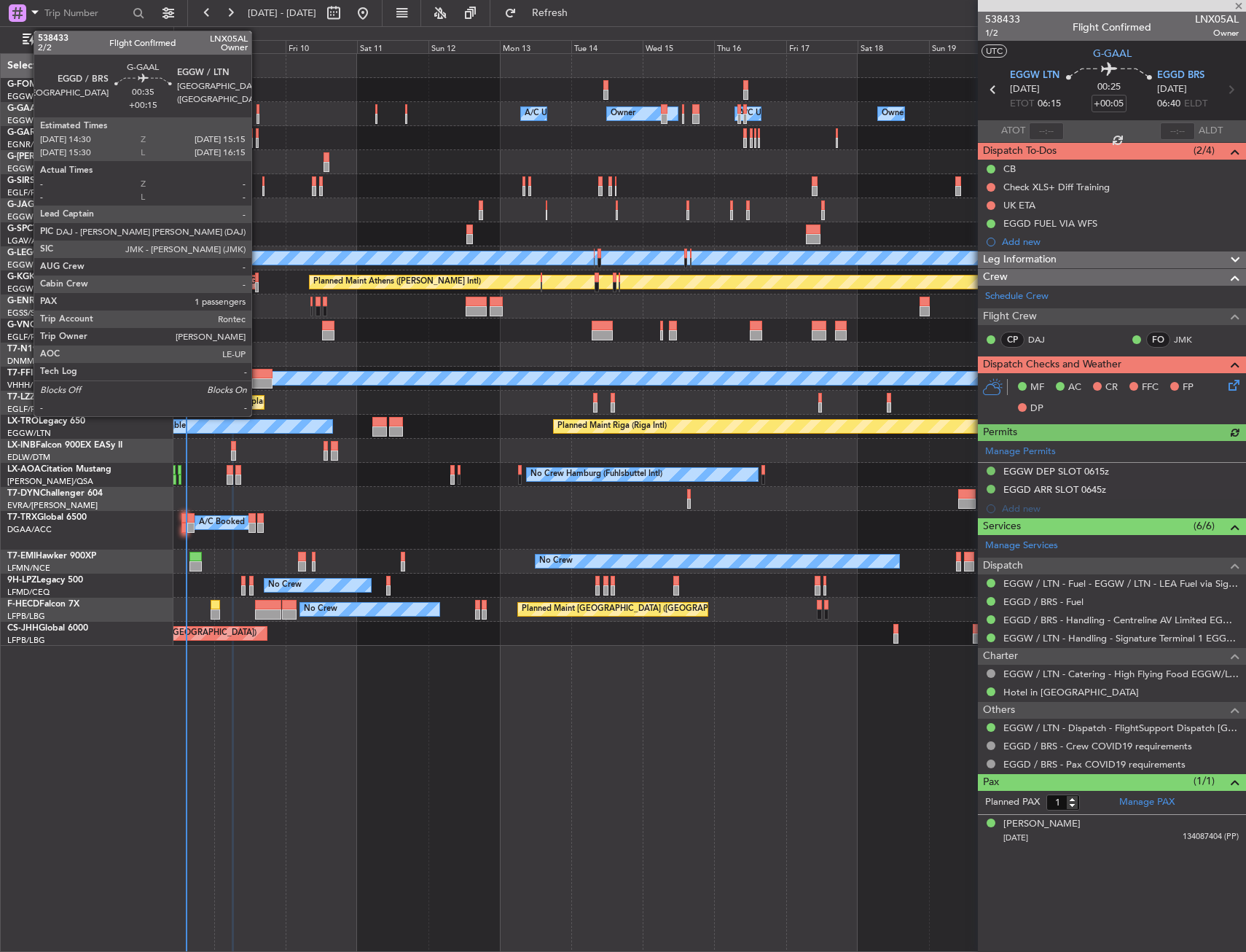
click at [258, 111] on div at bounding box center [258, 109] width 3 height 10
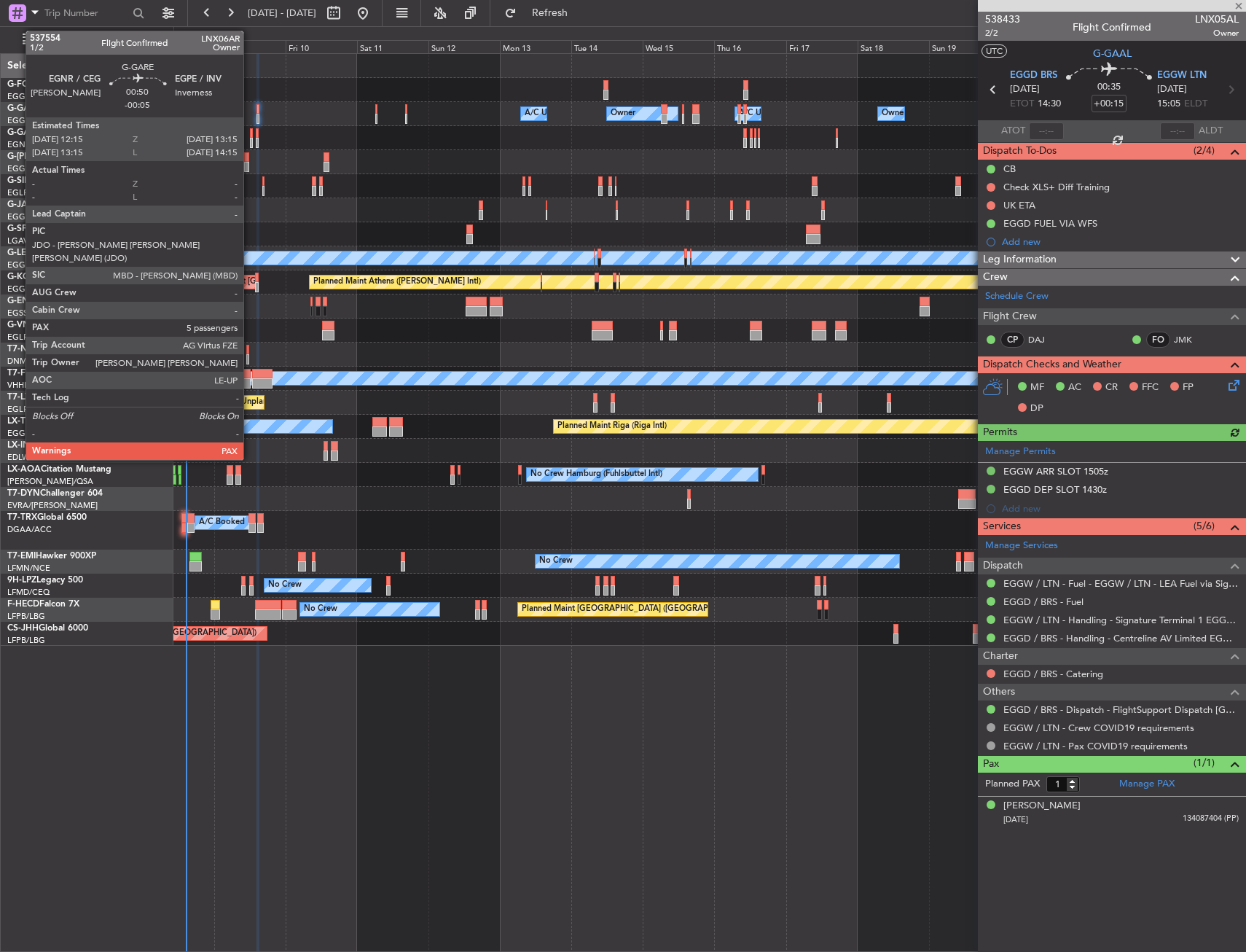
click at [250, 138] on div at bounding box center [252, 143] width 3 height 10
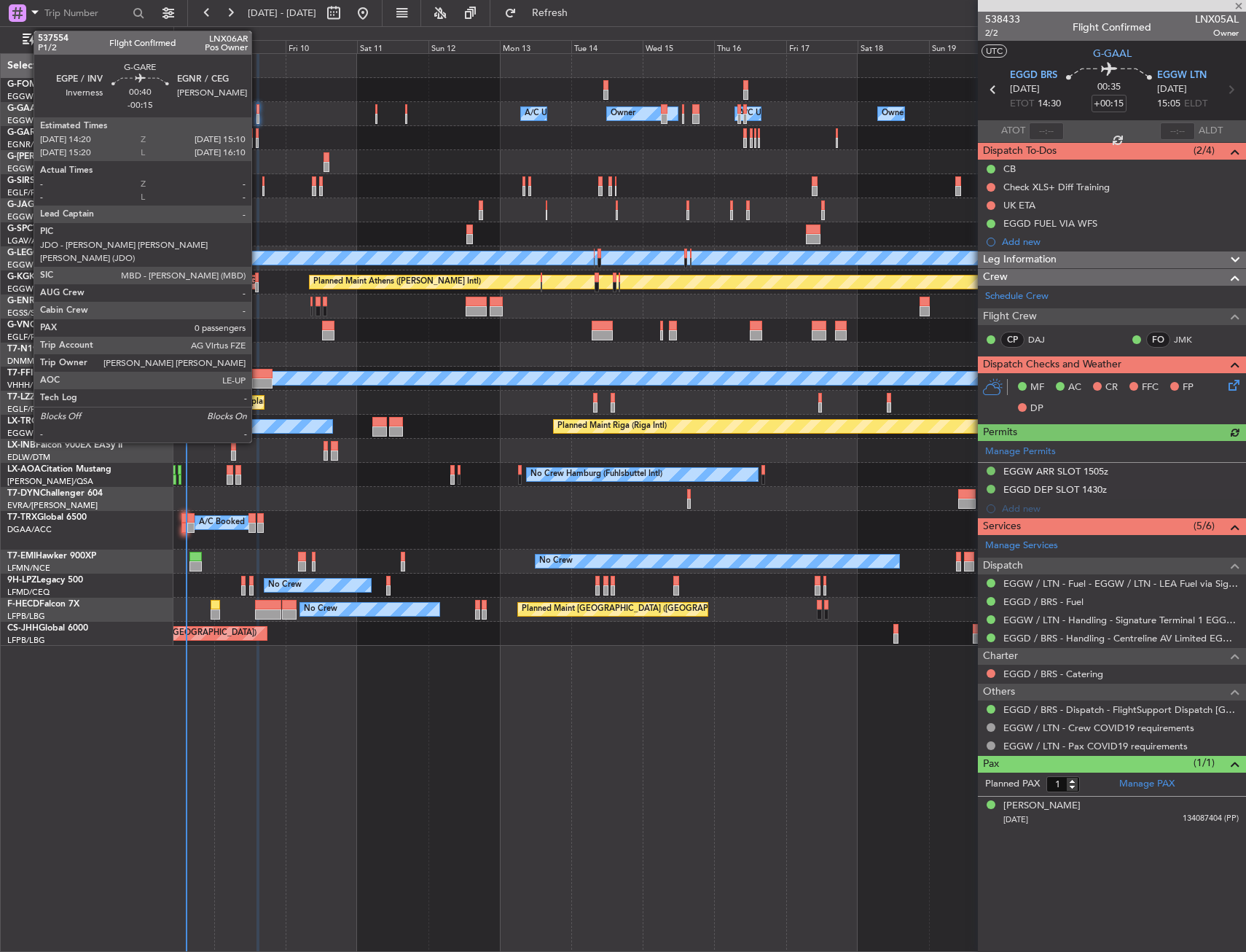
type input "-00:05"
type input "5"
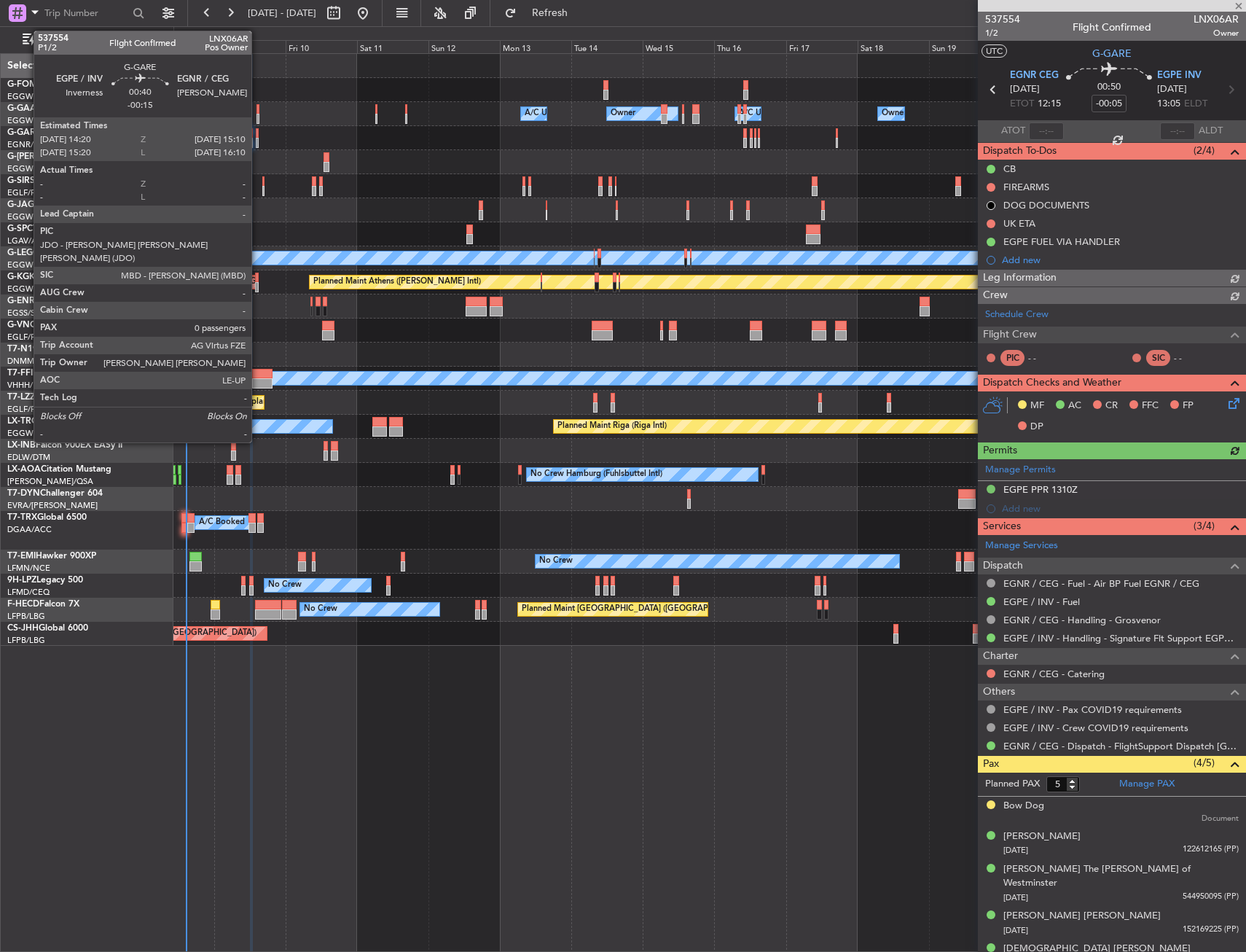
click at [258, 138] on div at bounding box center [258, 143] width 3 height 10
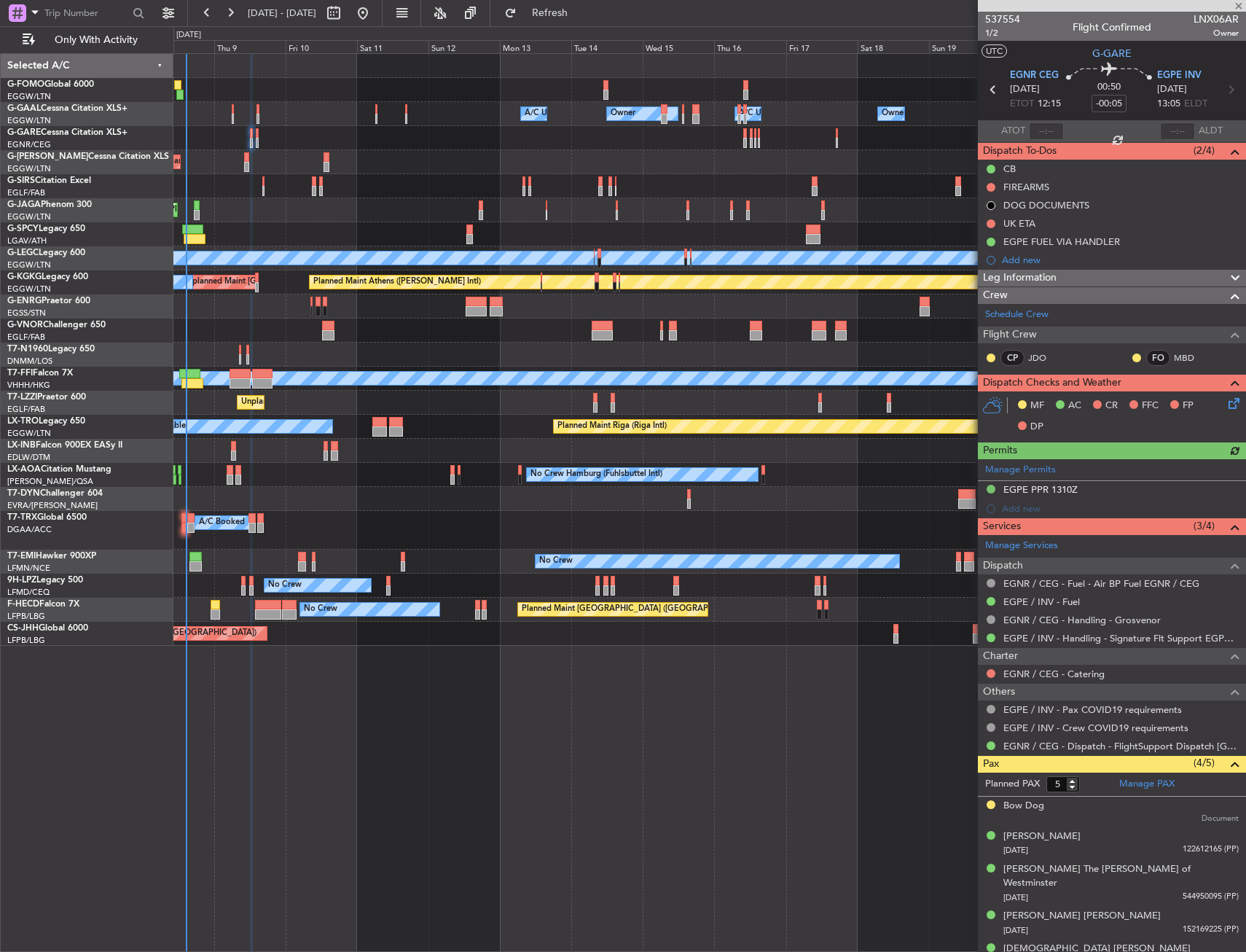
type input "-00:15"
type input "0"
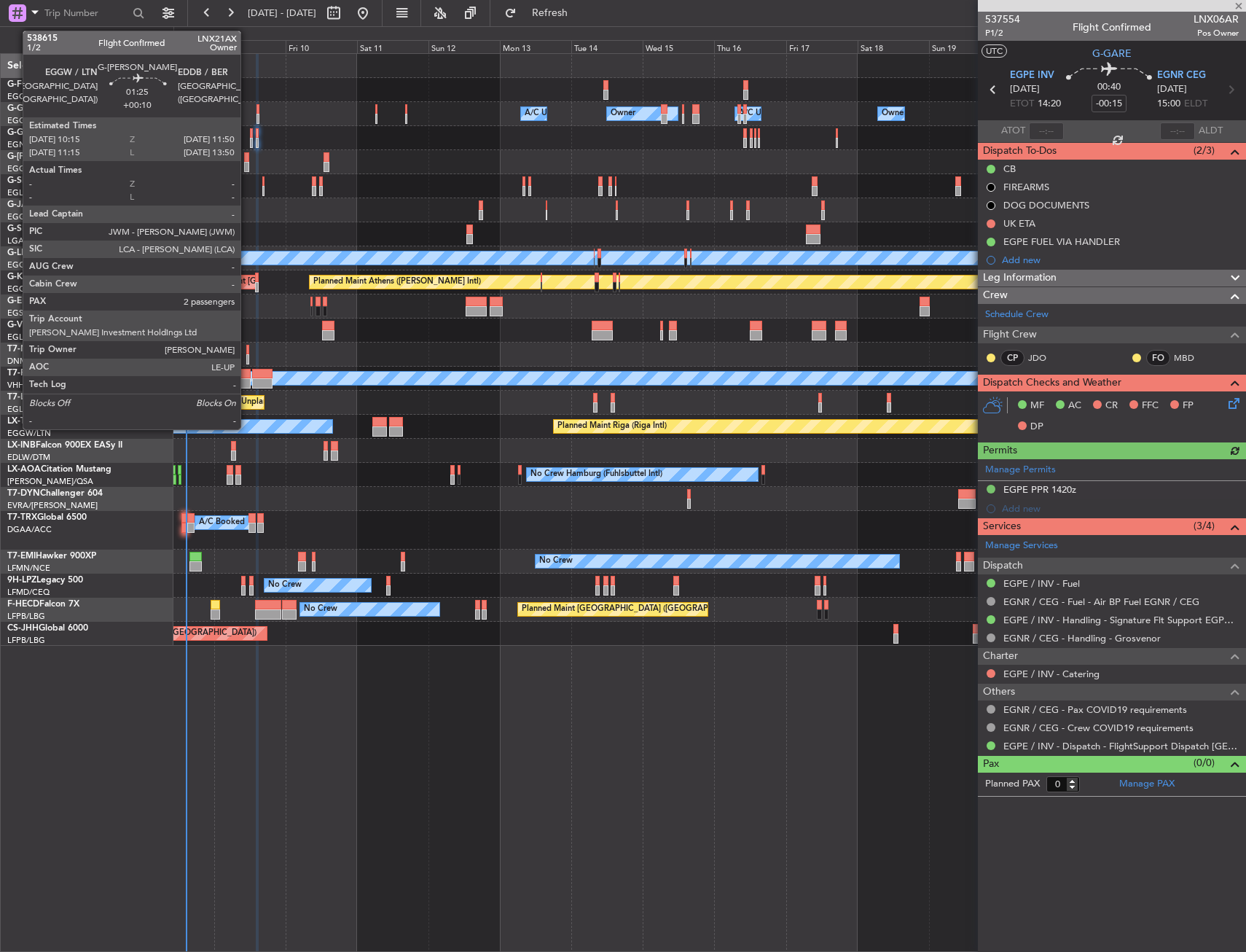
click at [247, 157] on div at bounding box center [247, 157] width 5 height 10
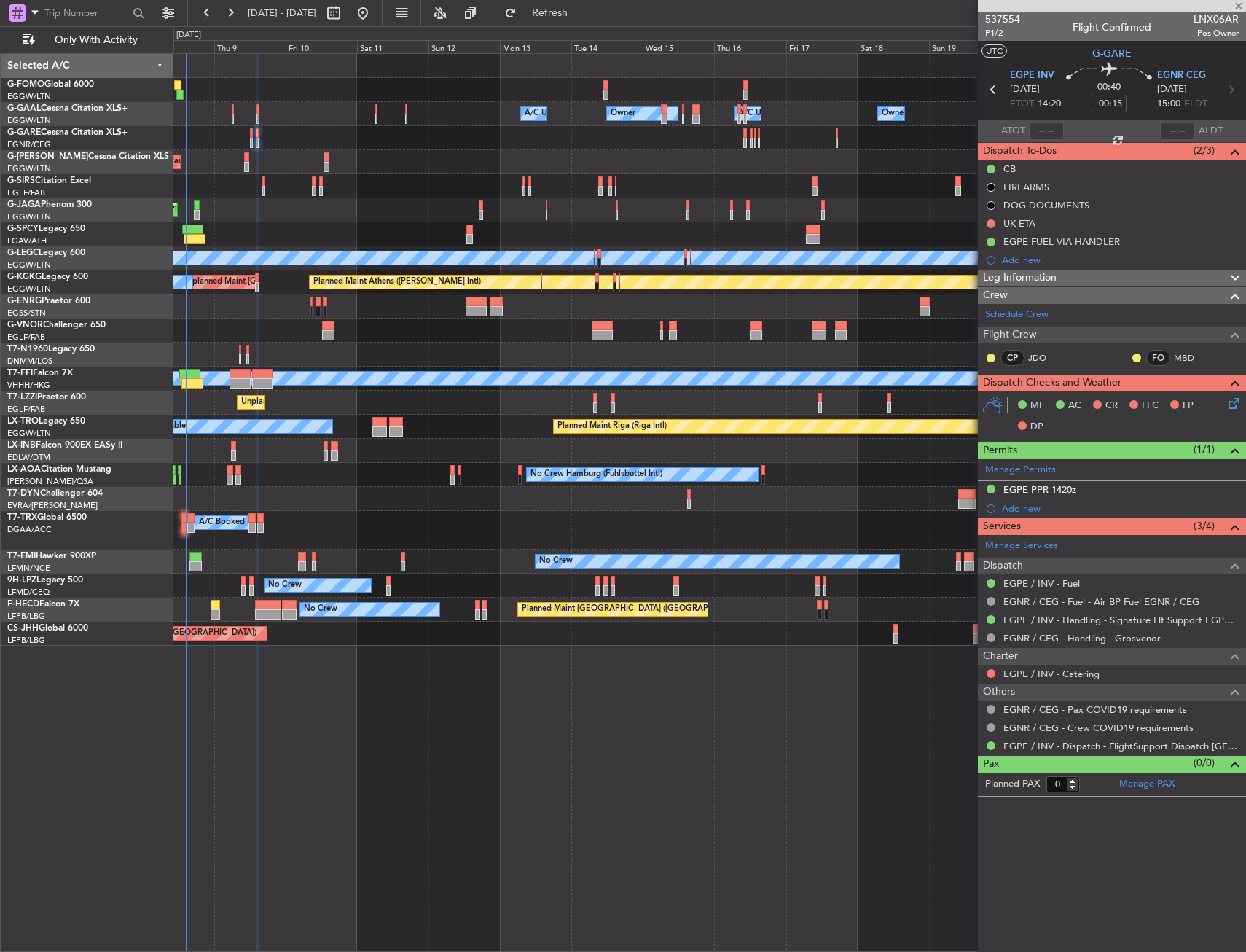
type input "+00:10"
type input "2"
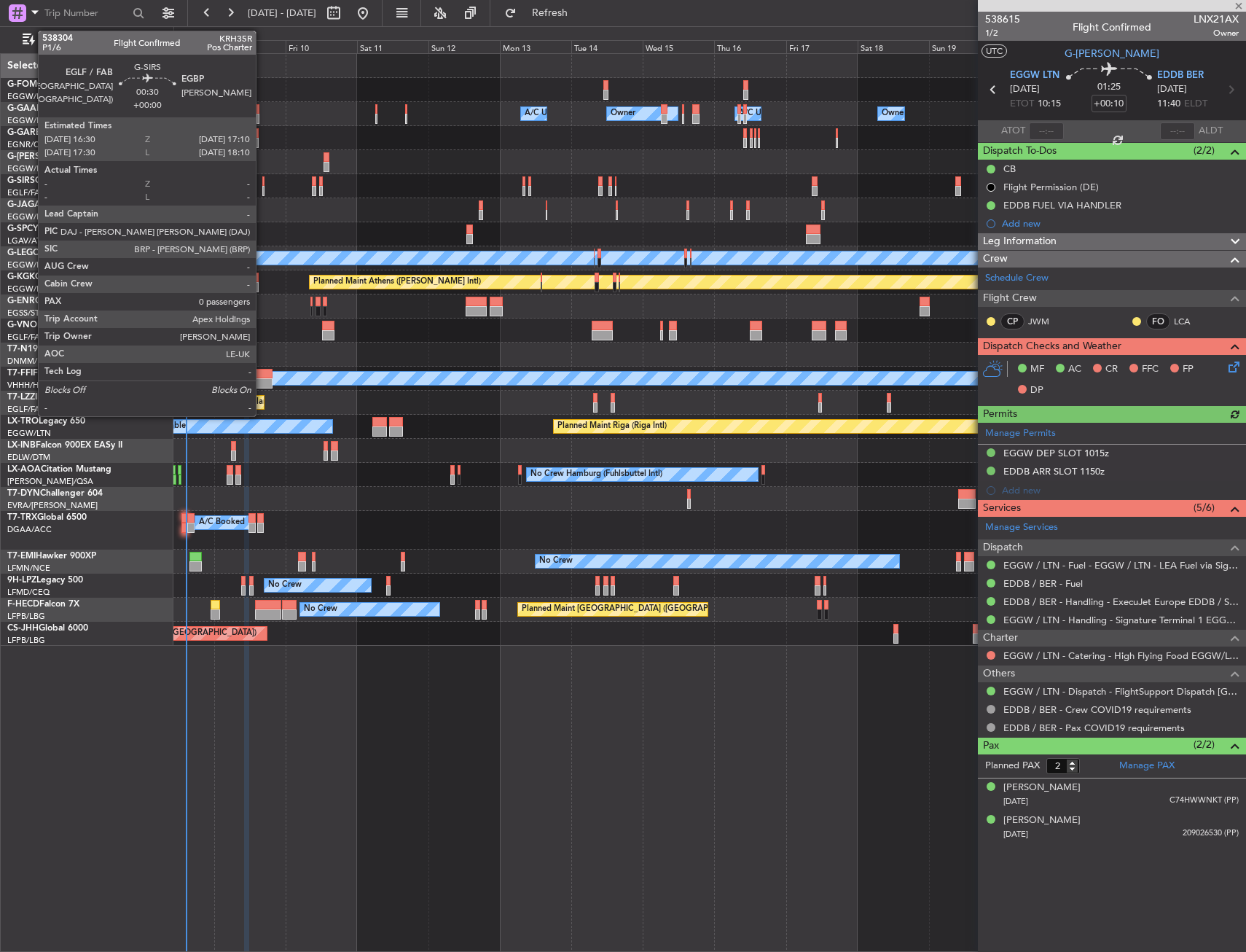
click at [263, 184] on div at bounding box center [263, 181] width 2 height 10
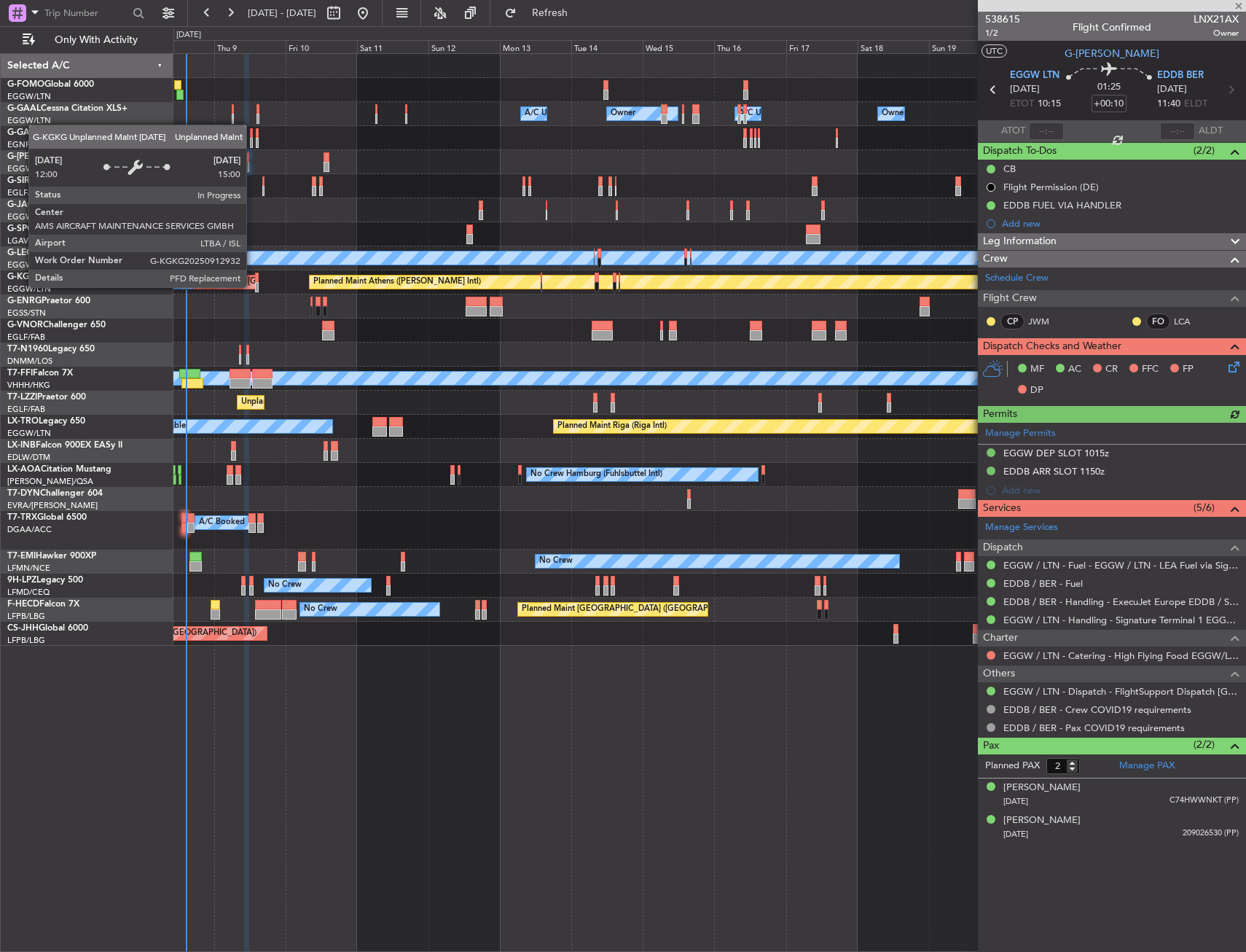
type input "0"
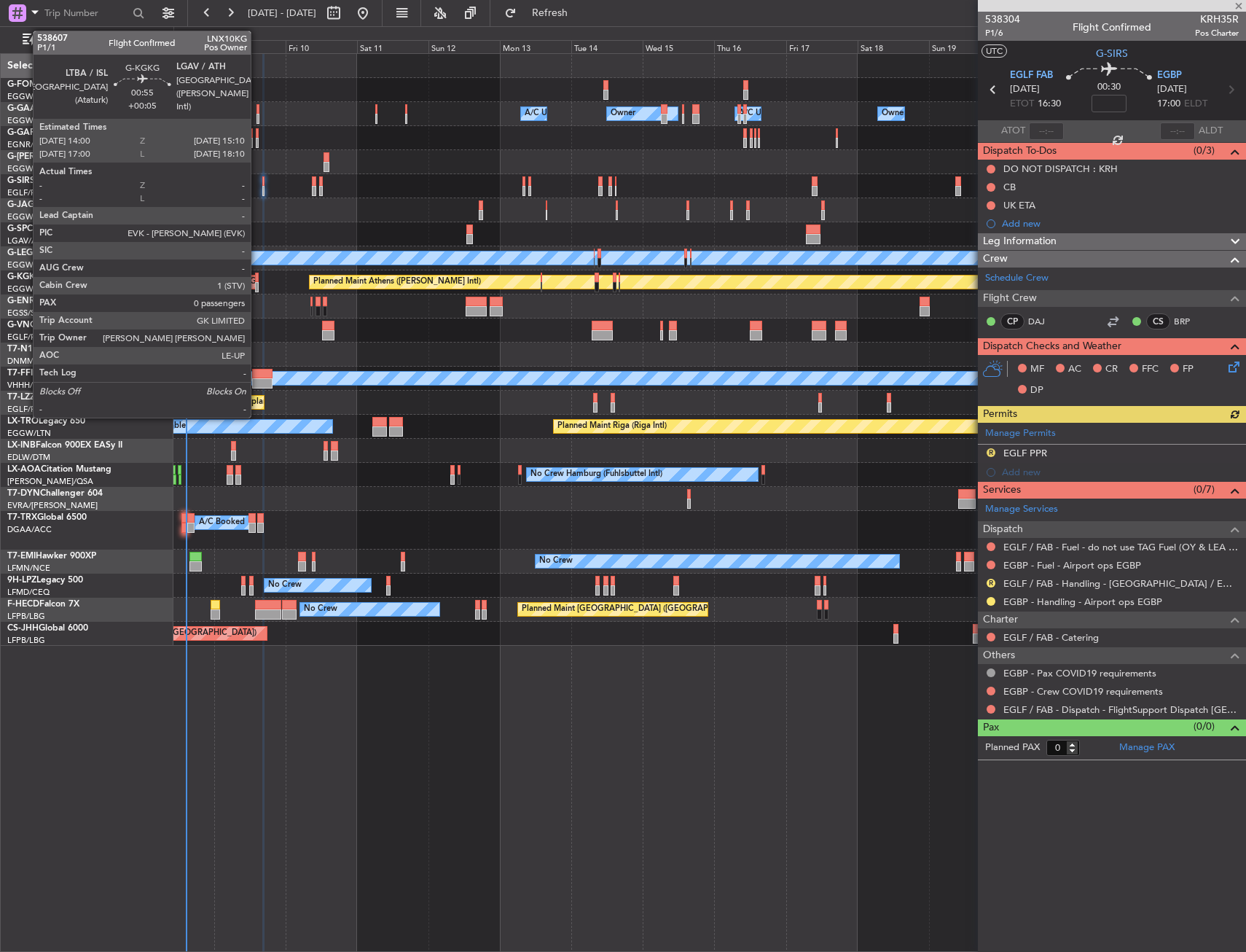
click at [258, 282] on div at bounding box center [257, 287] width 3 height 10
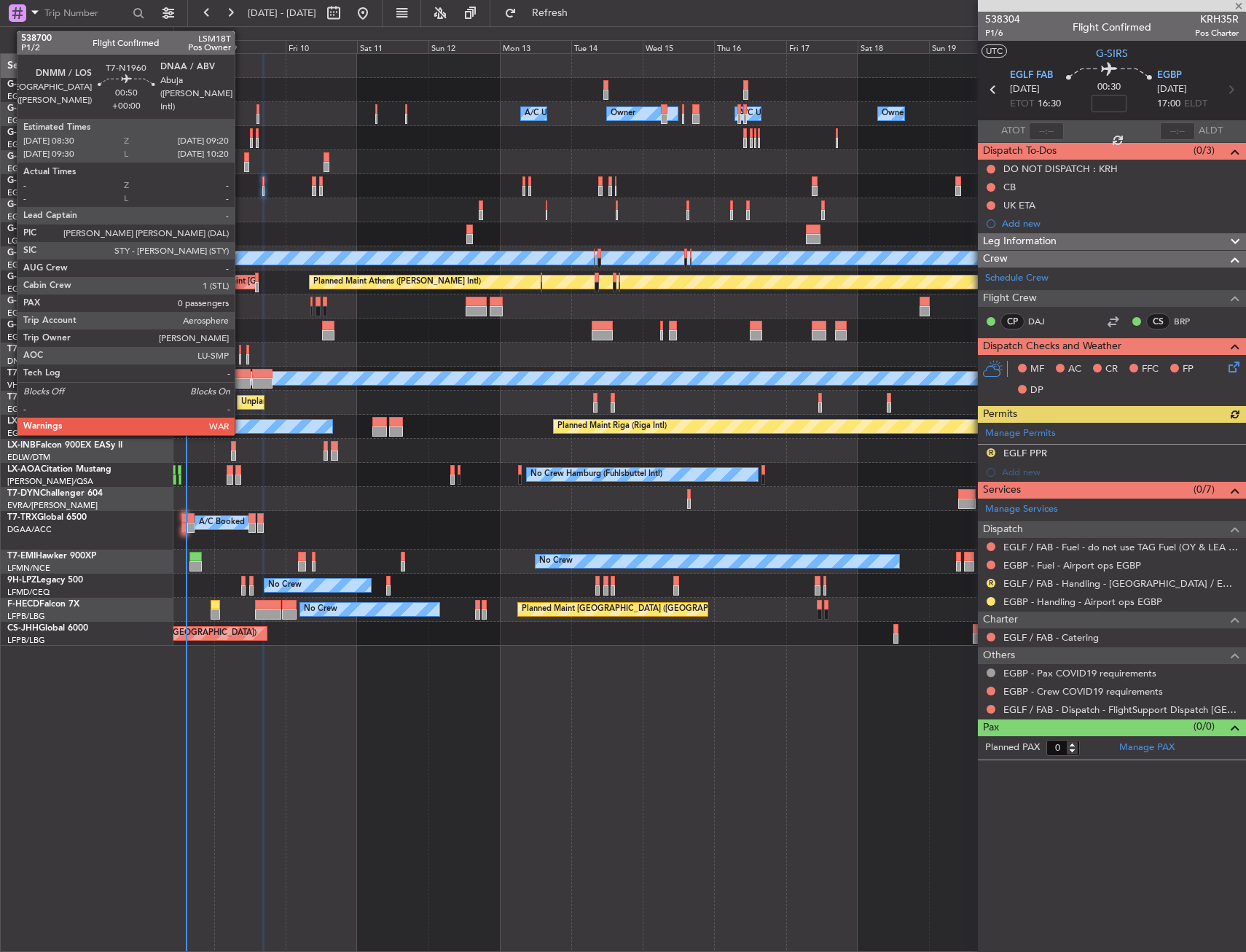
type input "+00:05"
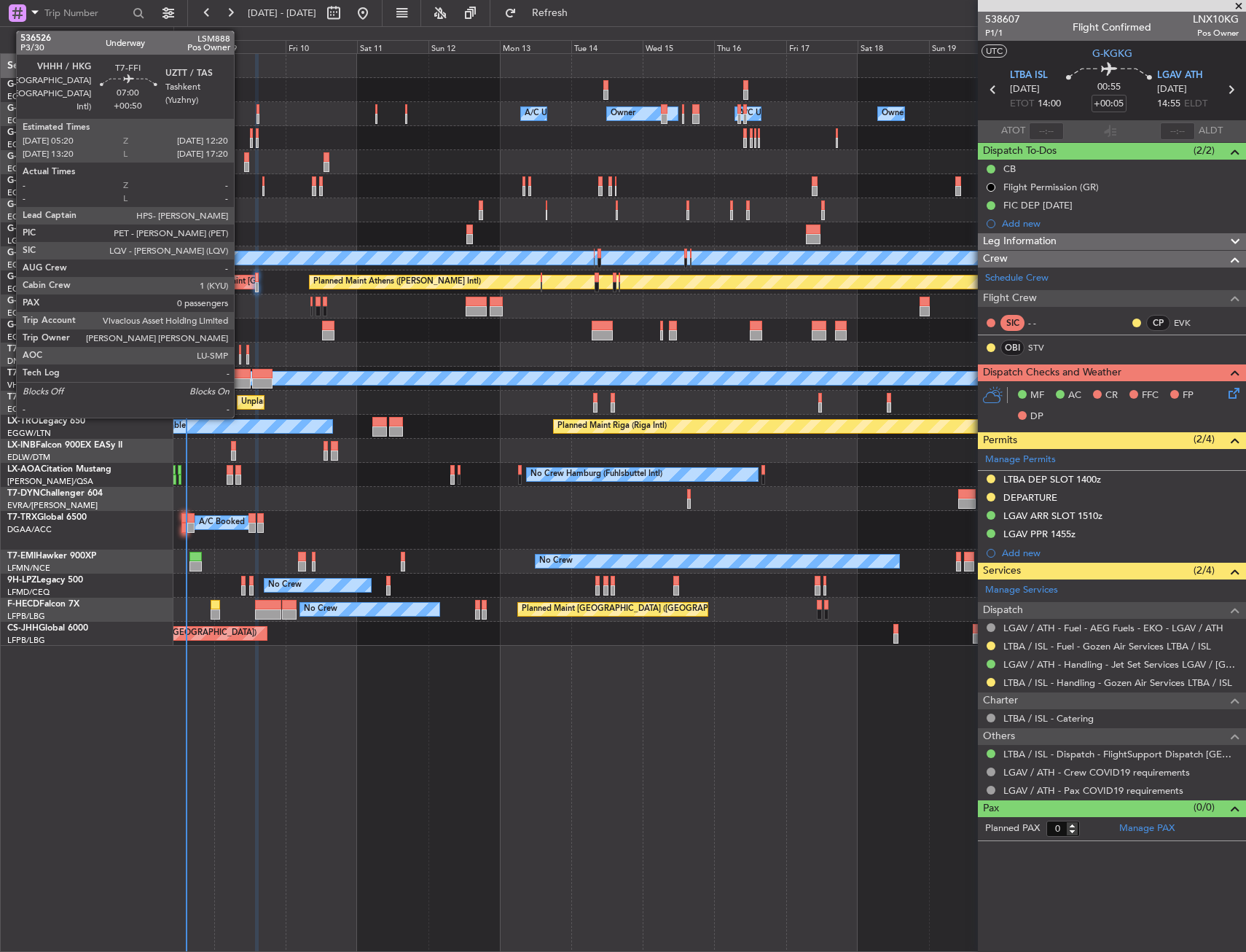
click at [240, 379] on div at bounding box center [240, 384] width 22 height 10
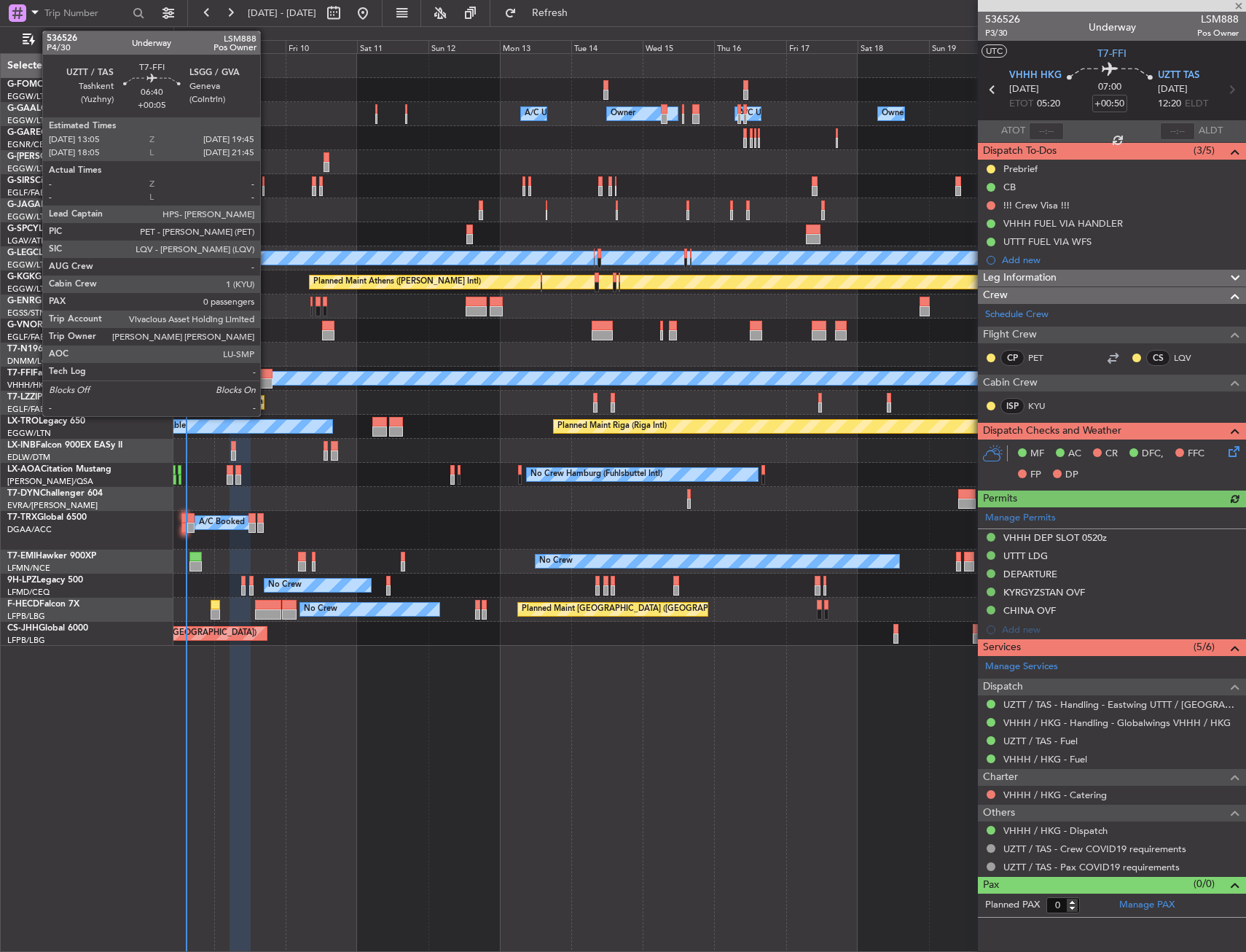
click at [267, 379] on div at bounding box center [262, 384] width 21 height 10
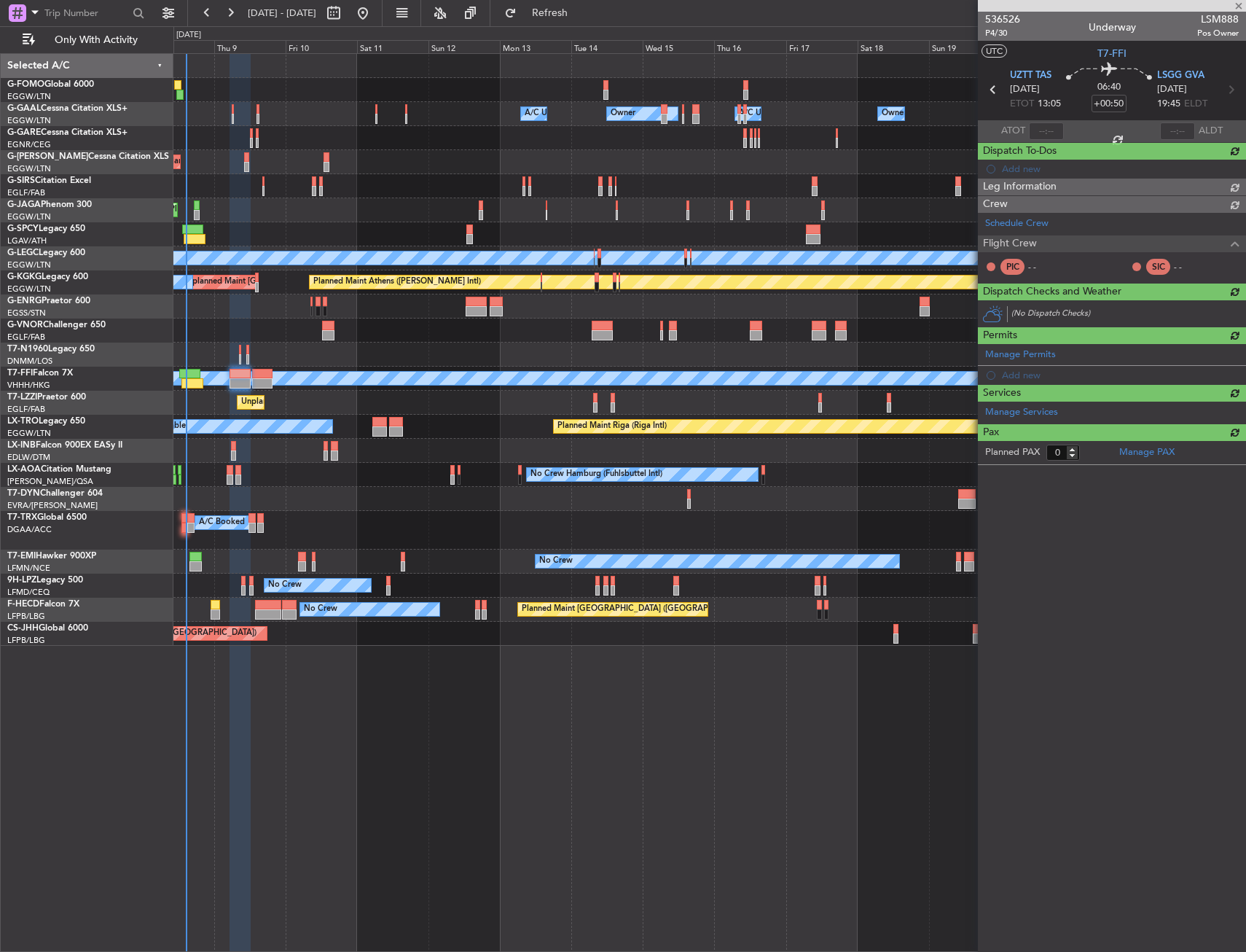
type input "+00:05"
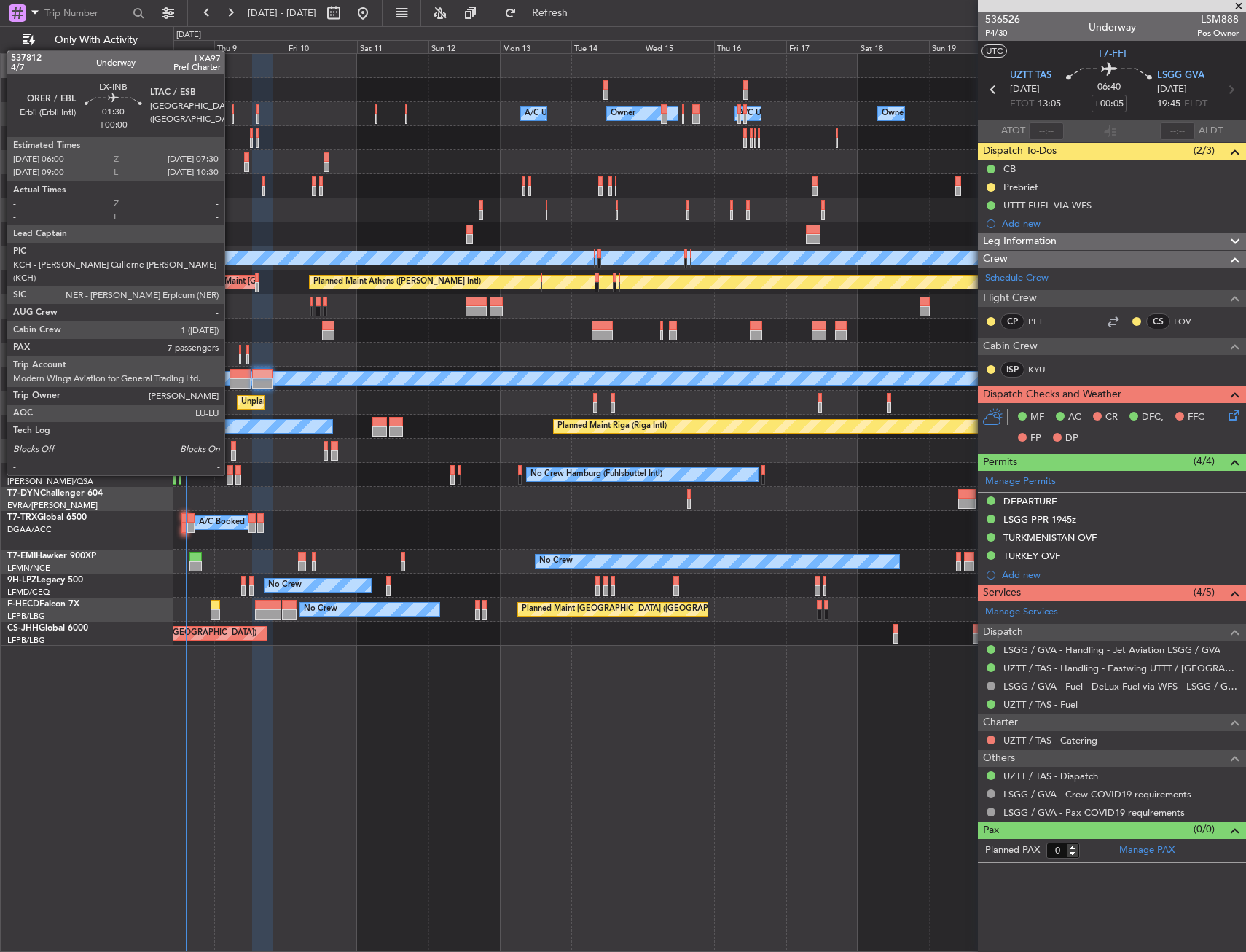
click at [231, 447] on div at bounding box center [234, 446] width 5 height 10
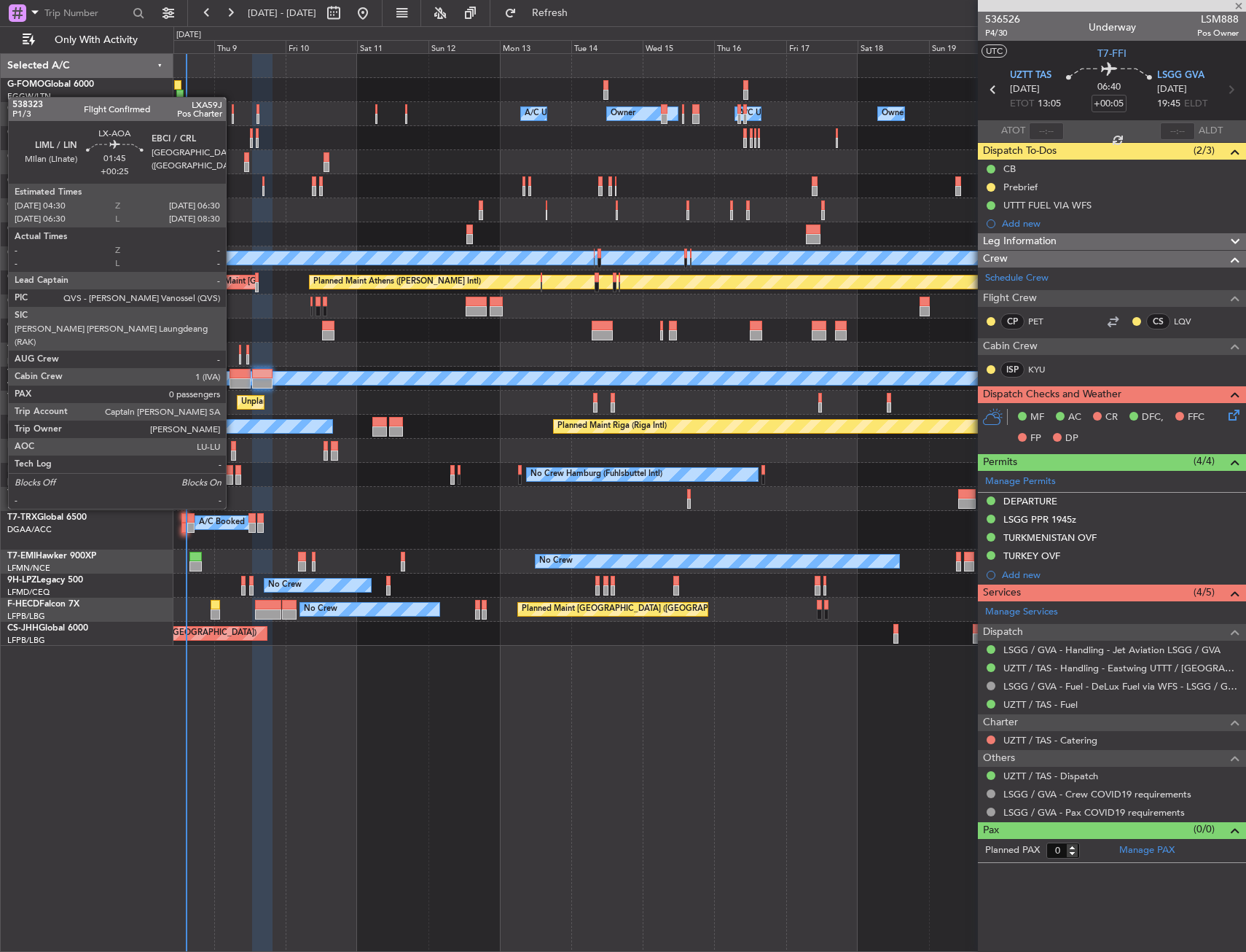
type input "7"
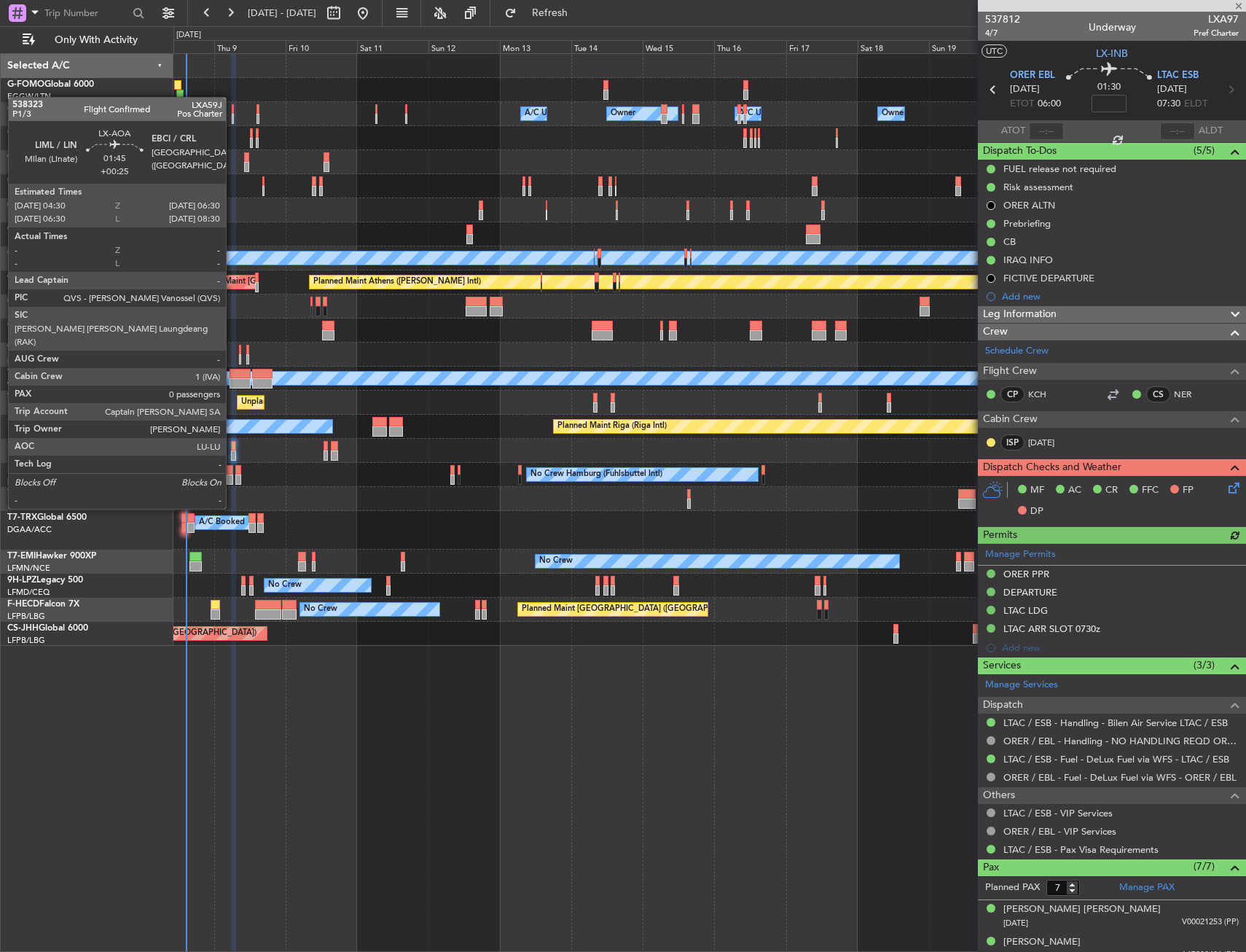
click at [233, 481] on div at bounding box center [230, 480] width 7 height 10
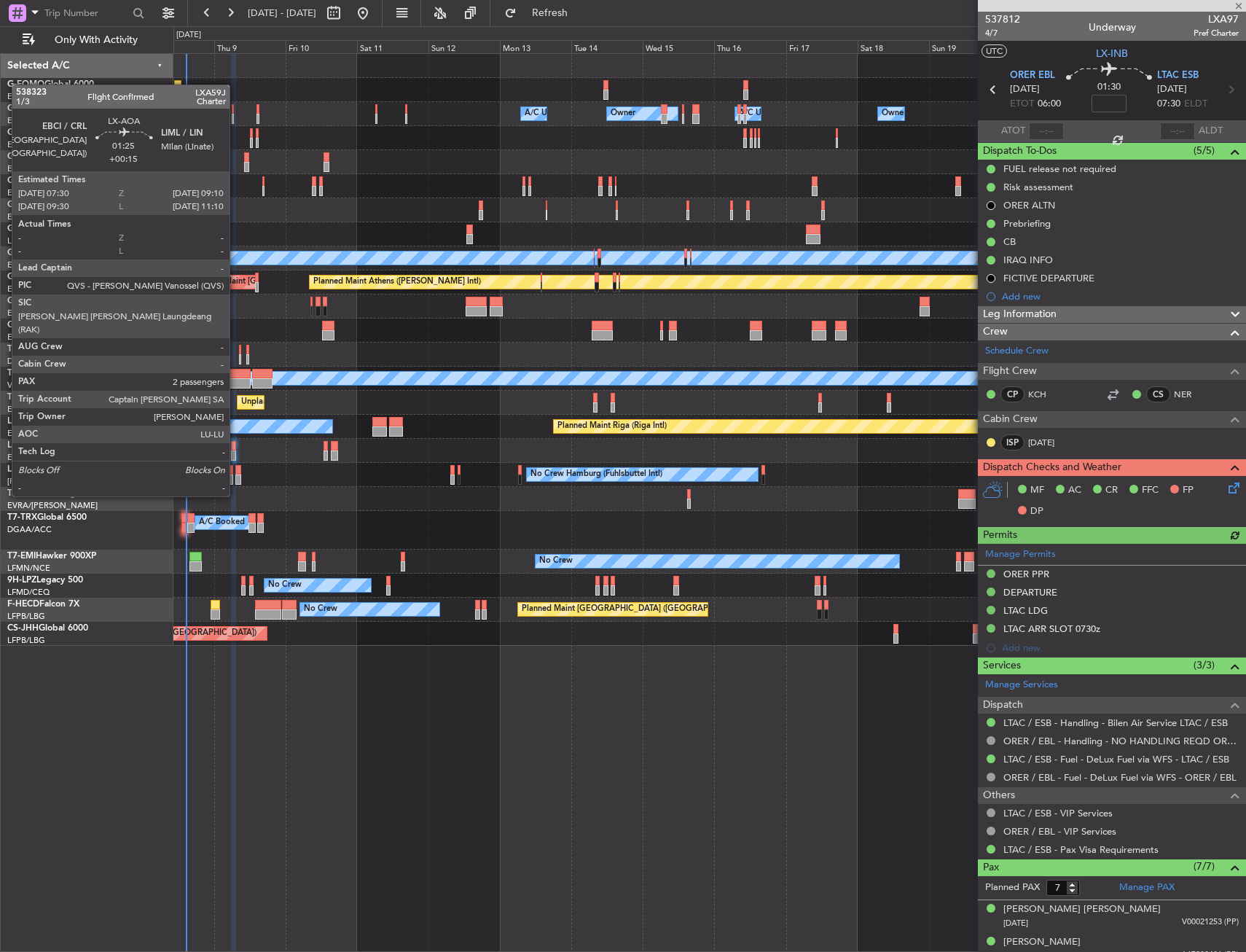
type input "+00:25"
type input "0"
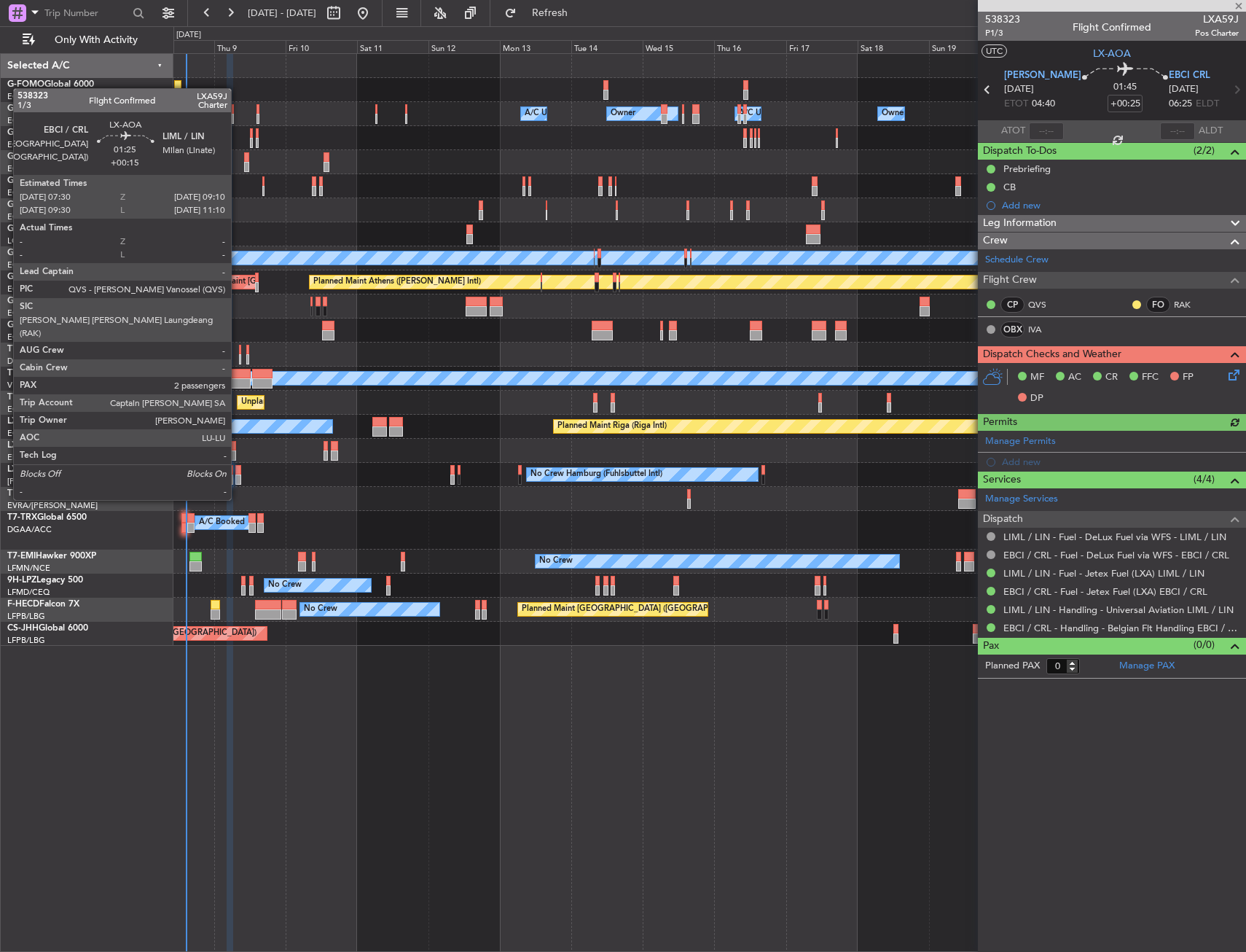
click at [238, 472] on div at bounding box center [238, 470] width 5 height 10
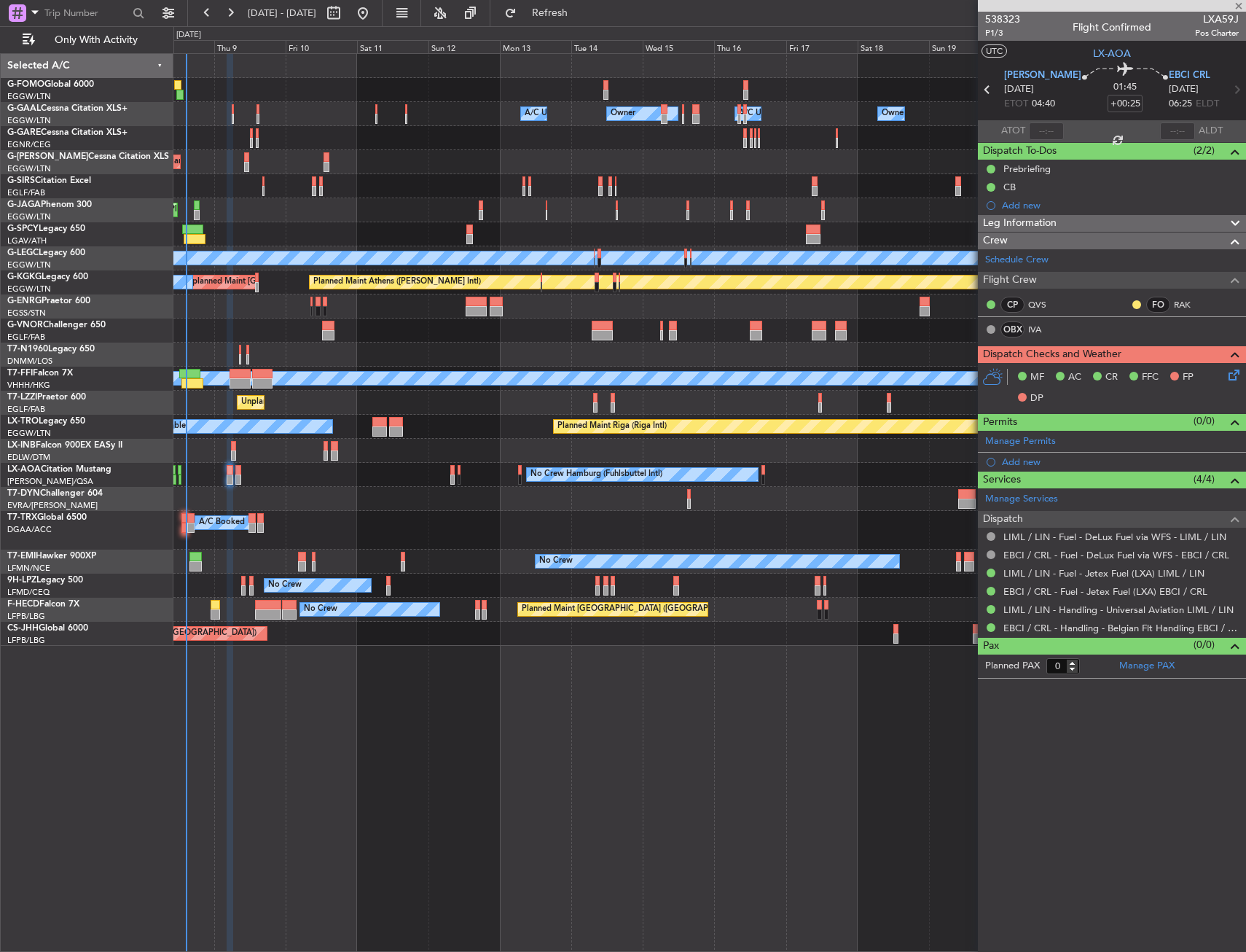
type input "+00:15"
type input "2"
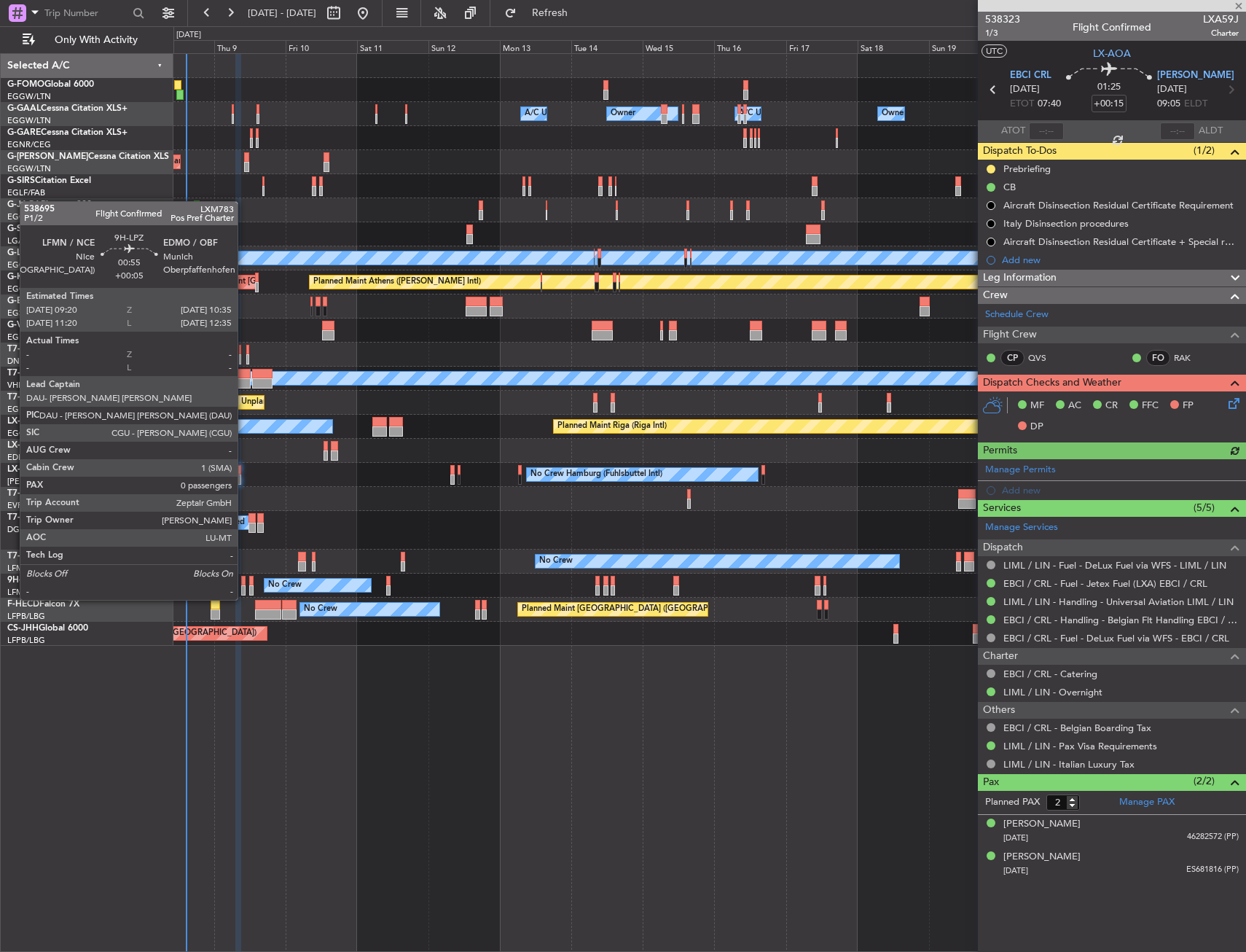
click at [244, 585] on div at bounding box center [243, 590] width 4 height 10
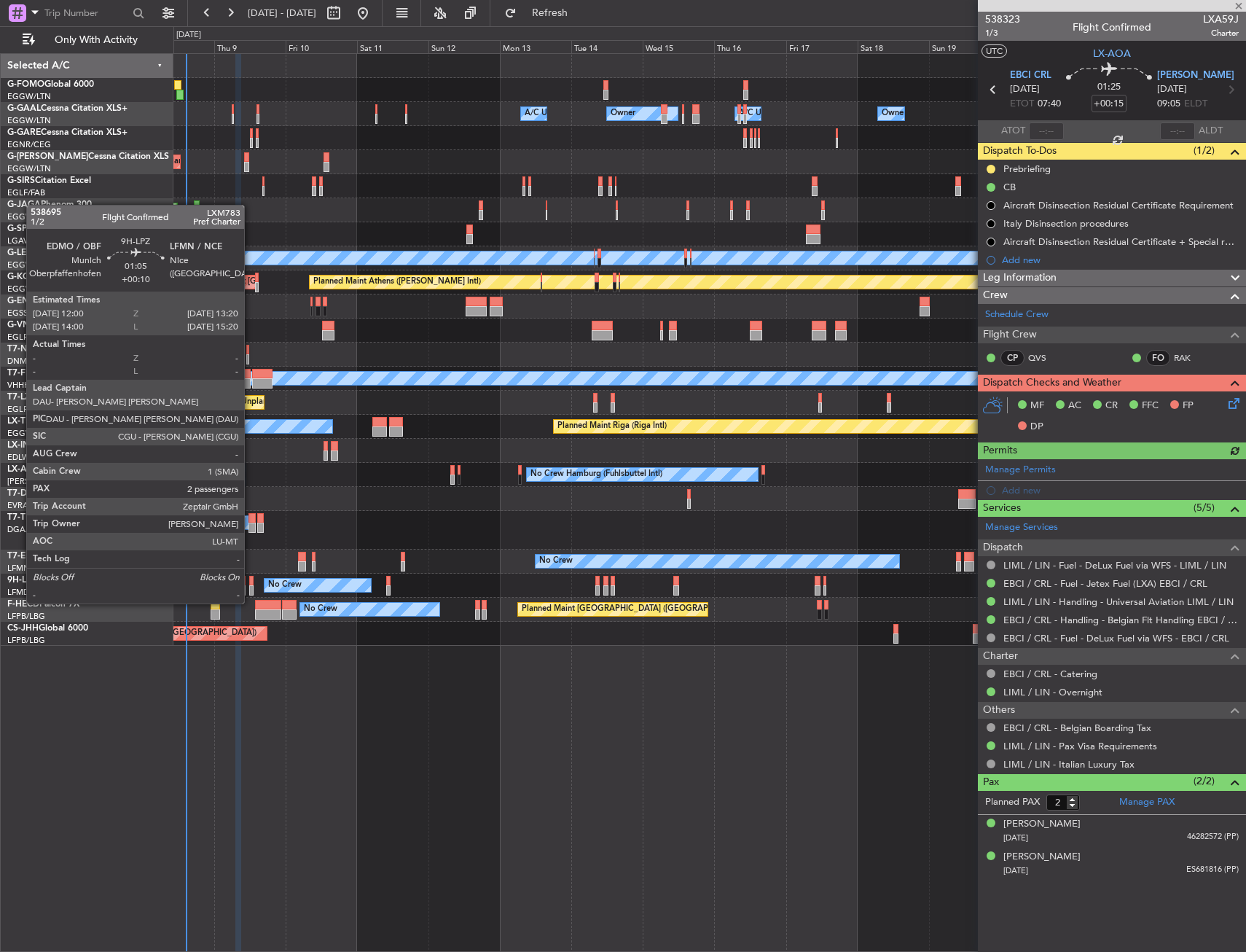
type input "+00:05"
type input "0"
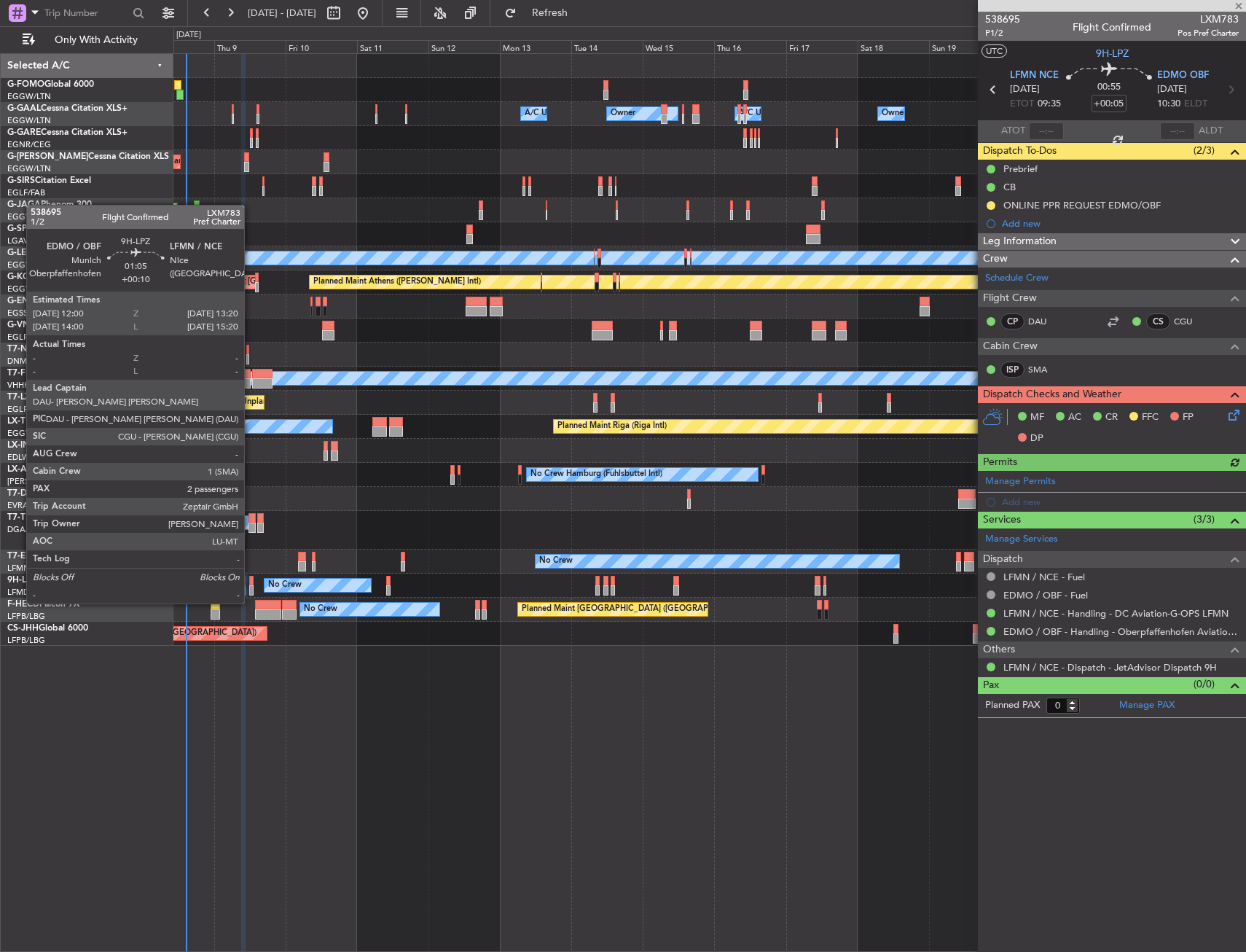
click at [251, 589] on div at bounding box center [251, 590] width 4 height 10
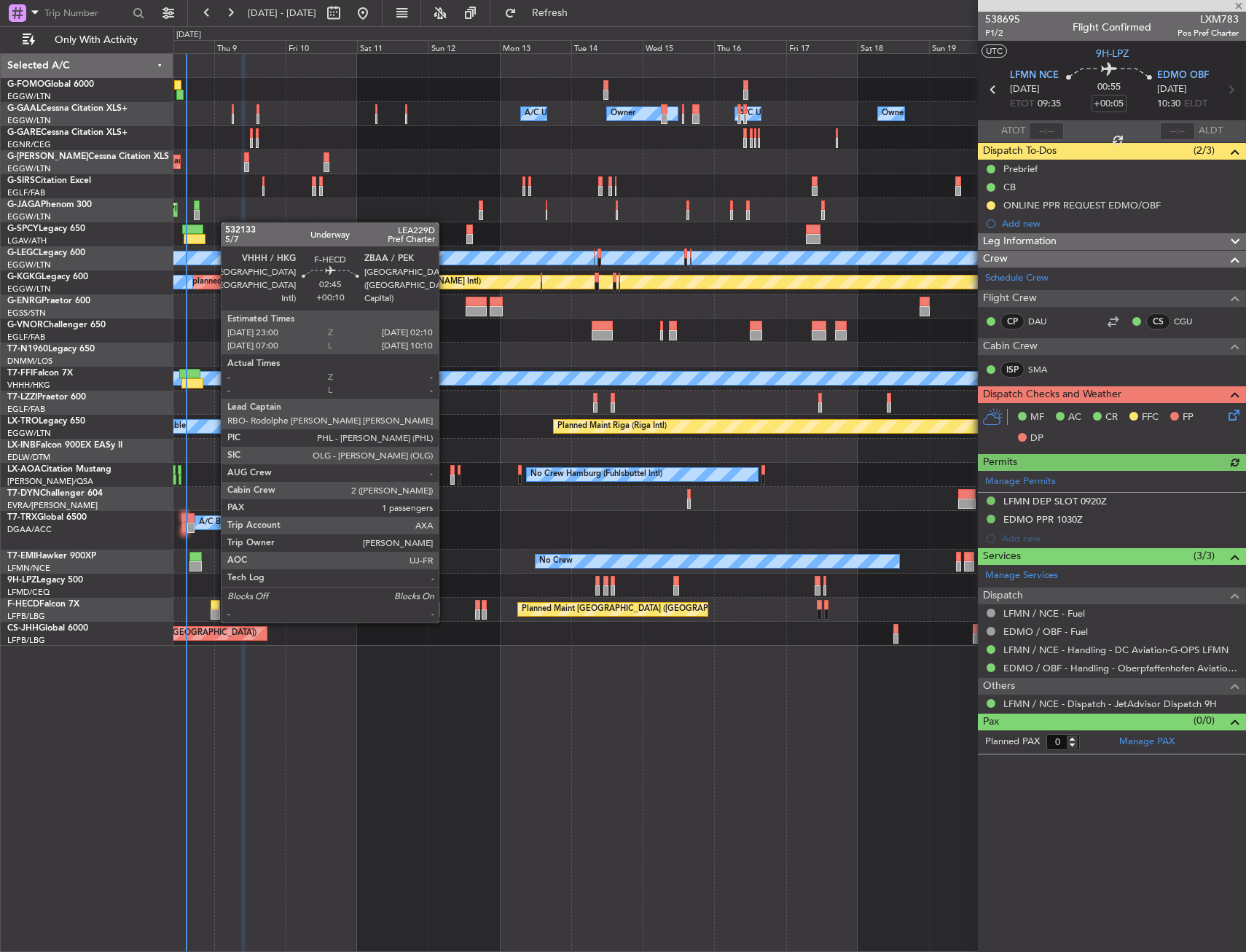
type input "+00:10"
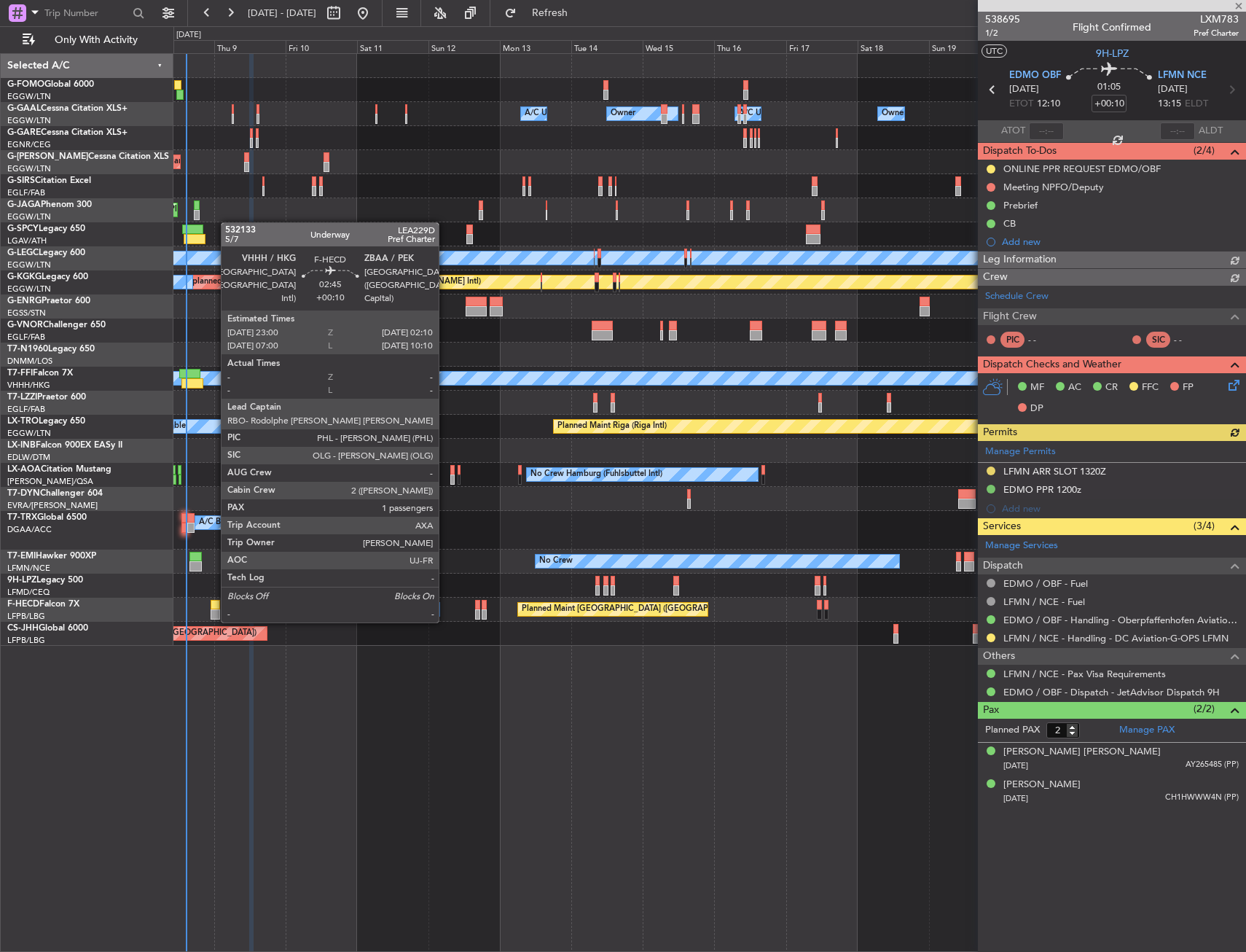
click at [214, 608] on div at bounding box center [215, 605] width 9 height 10
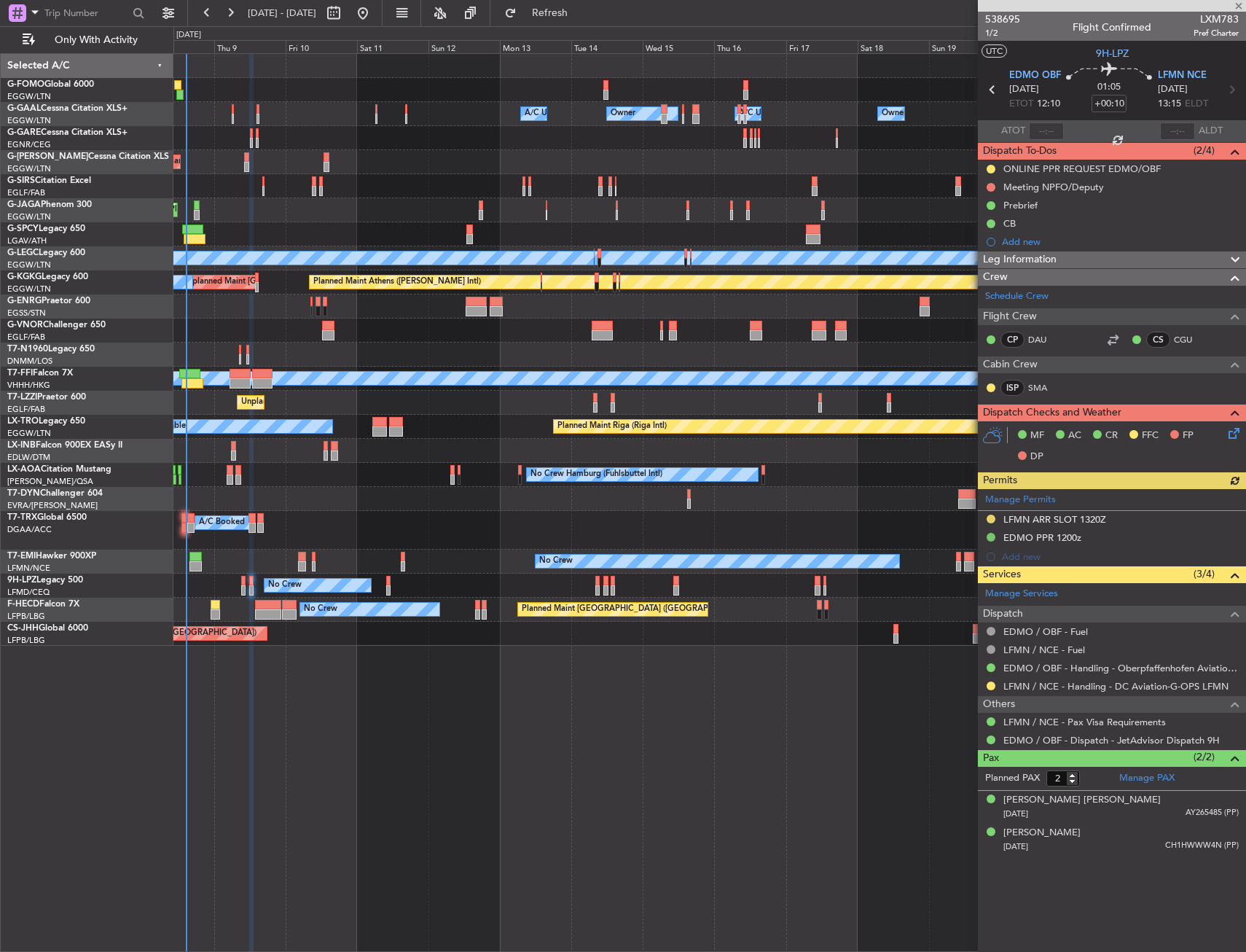
type input "1"
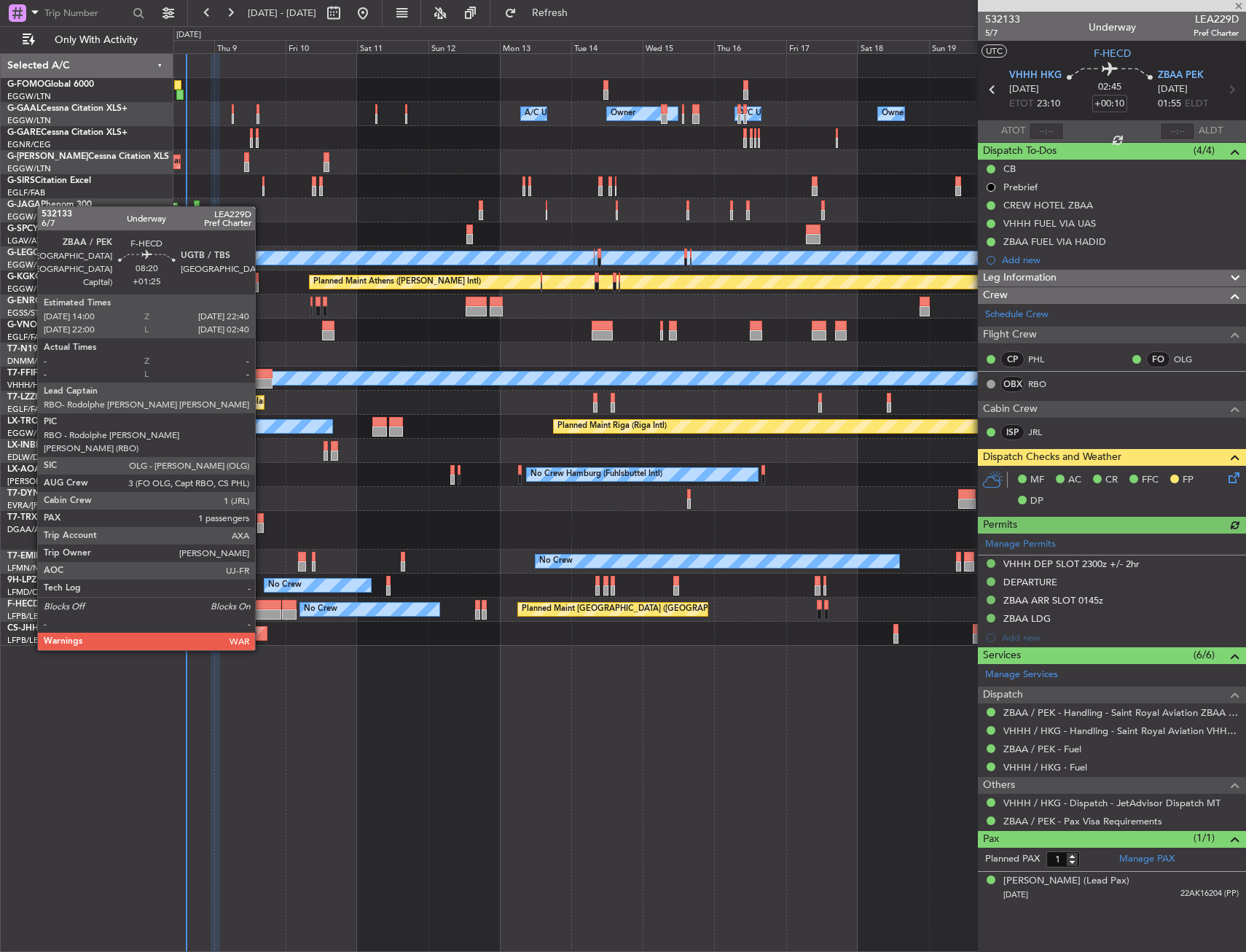
click at [262, 608] on div at bounding box center [268, 605] width 27 height 10
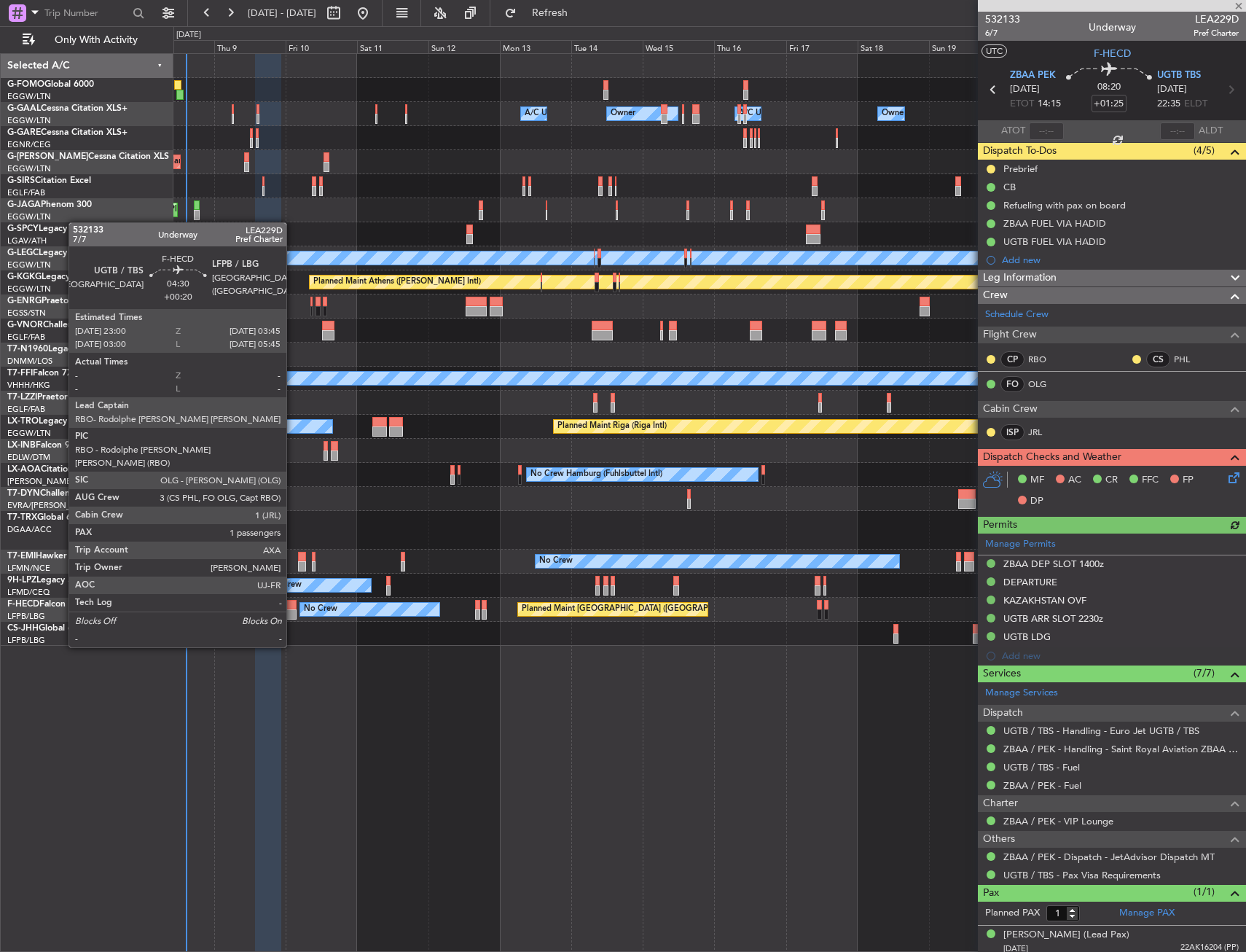
click at [293, 606] on div at bounding box center [289, 605] width 15 height 10
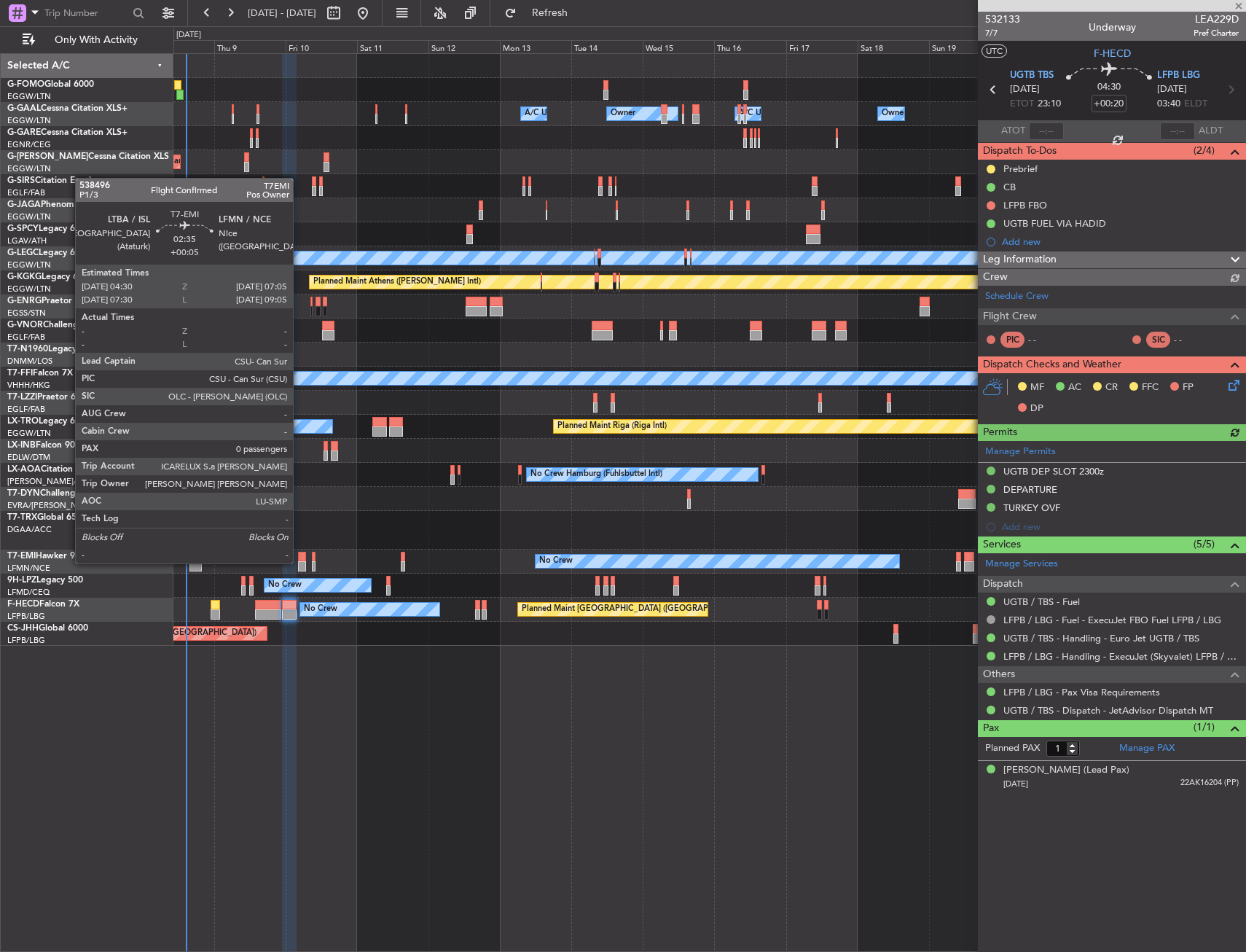
click at [300, 562] on div at bounding box center [302, 566] width 8 height 10
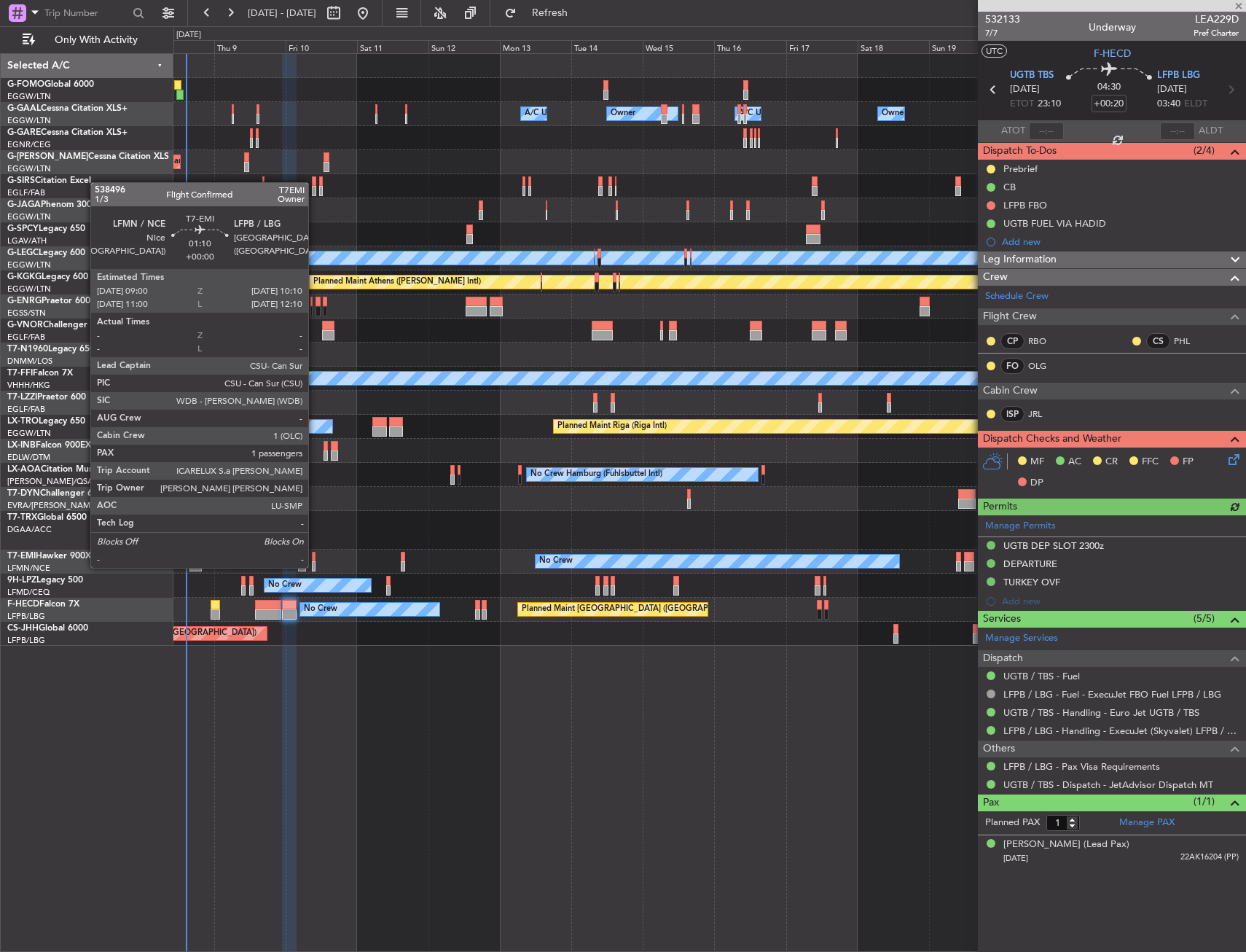
type input "+00:05"
type input "0"
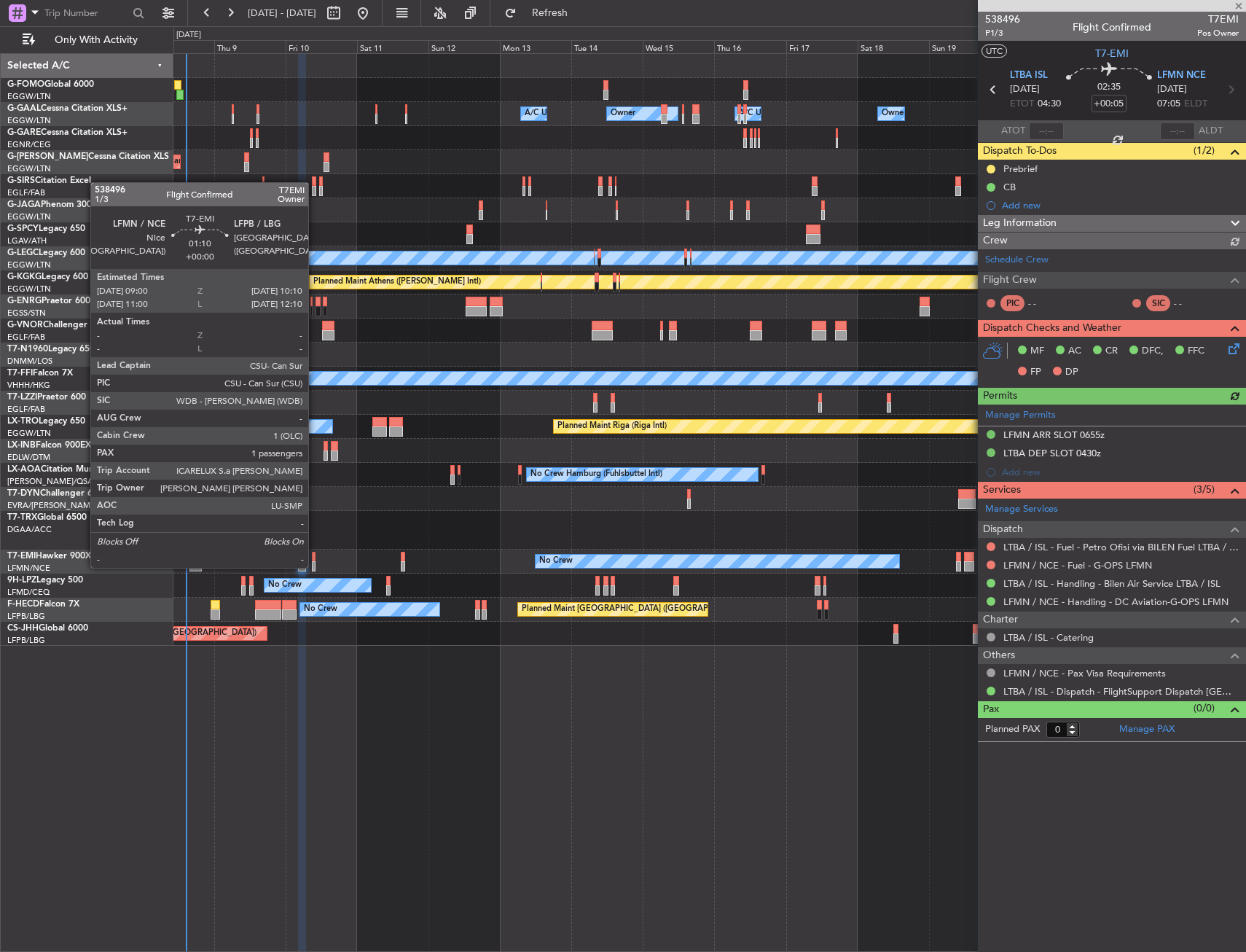
click at [315, 567] on div at bounding box center [314, 566] width 3 height 10
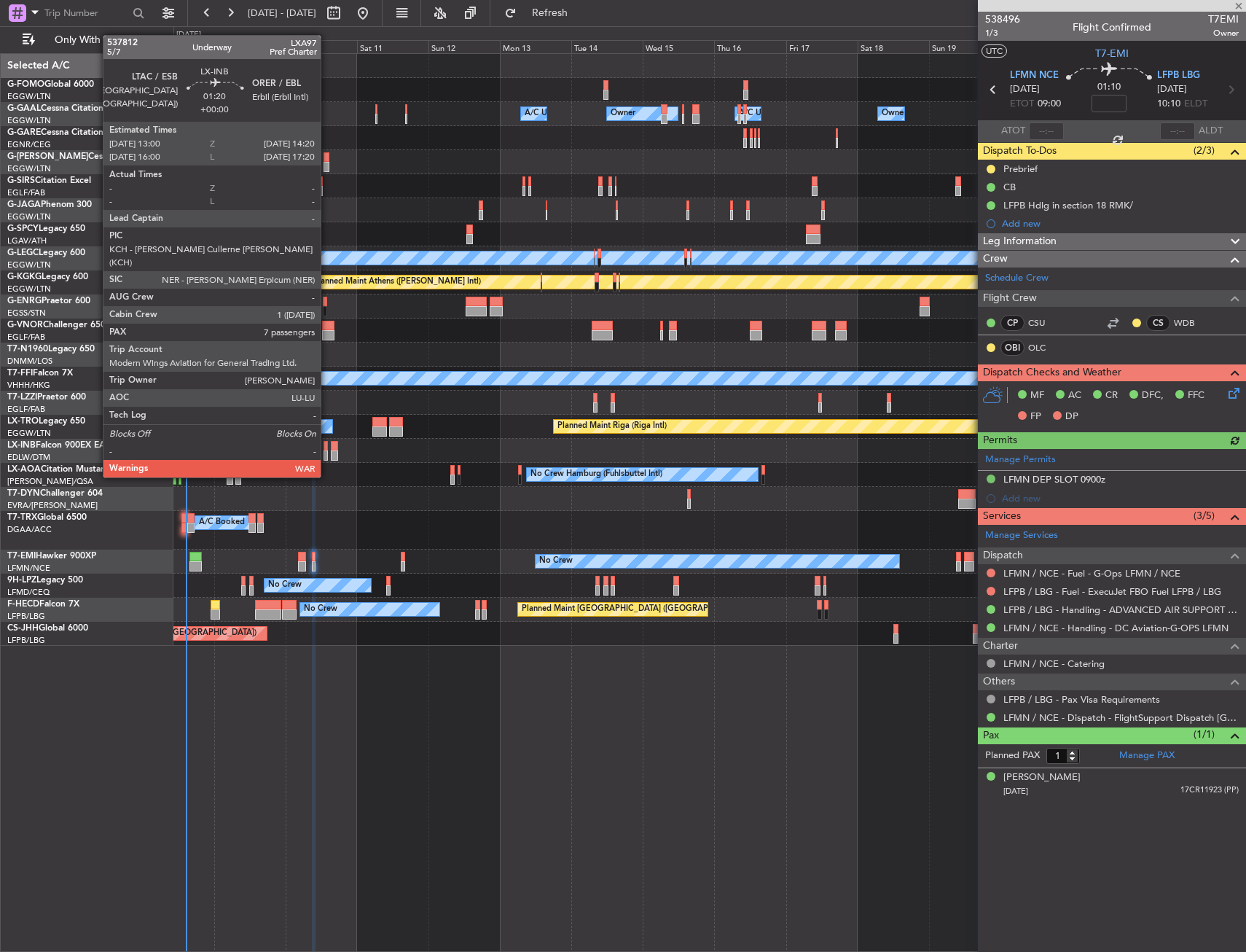
click at [327, 450] on div at bounding box center [326, 446] width 4 height 10
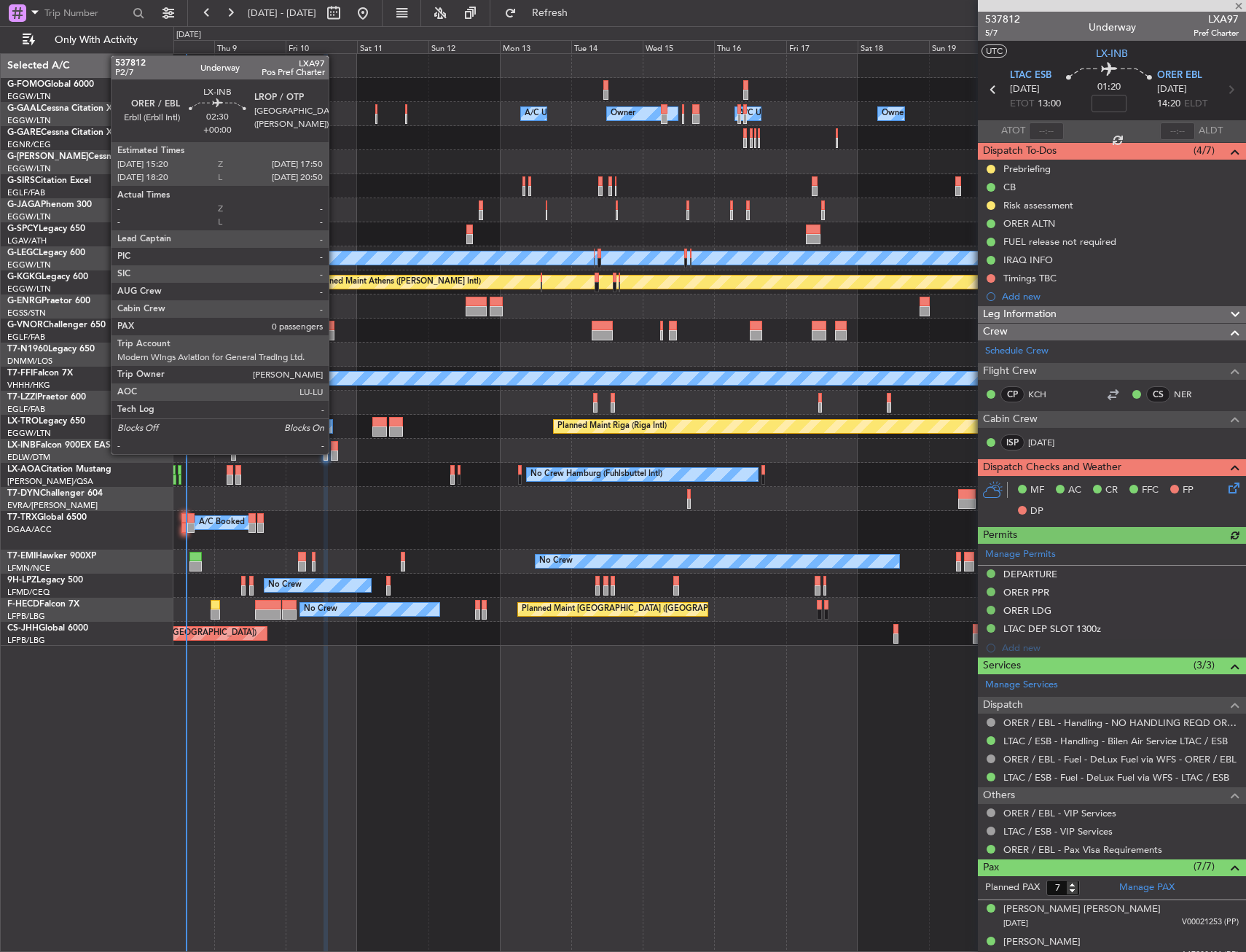
click at [336, 452] on div at bounding box center [335, 456] width 8 height 10
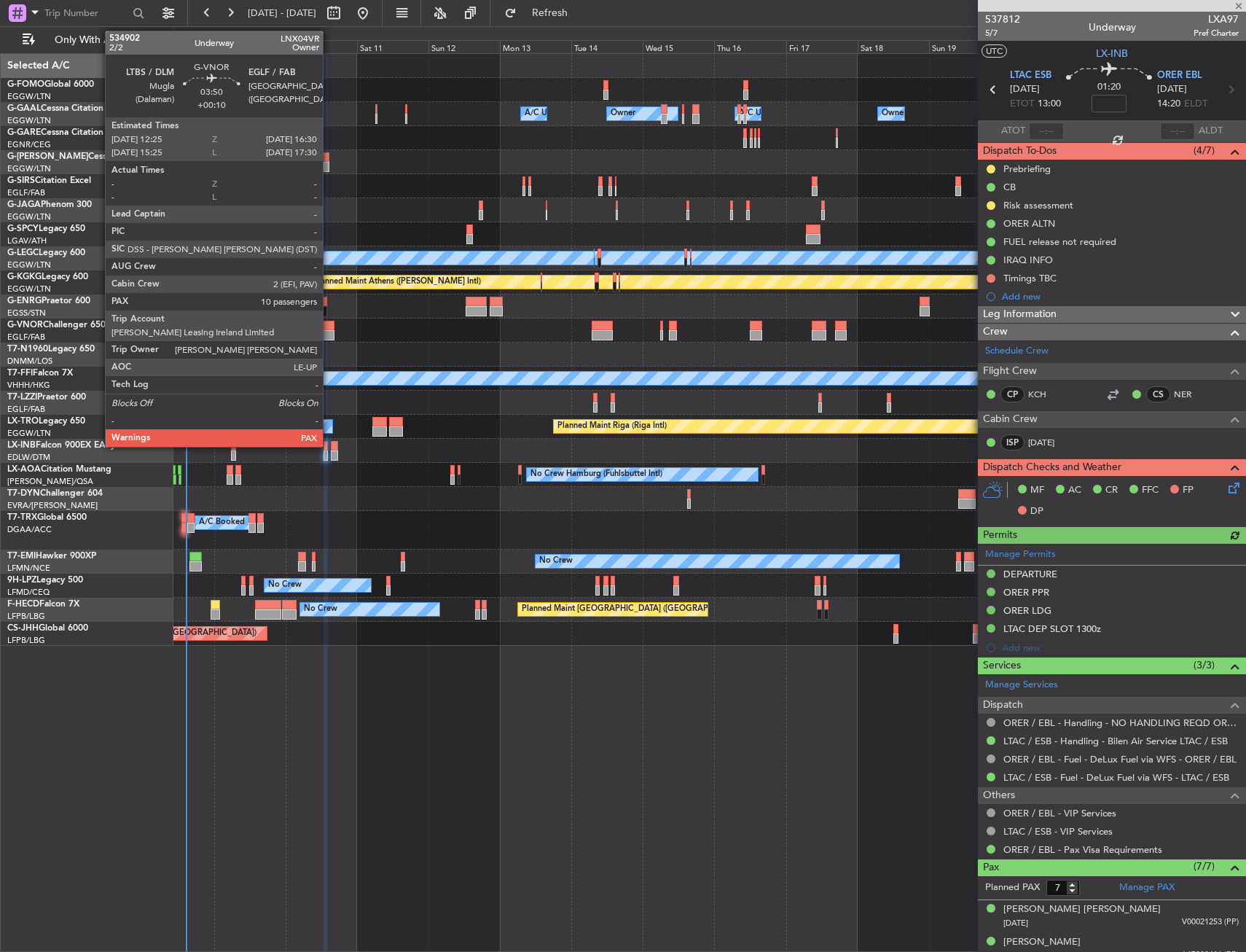
type input "0"
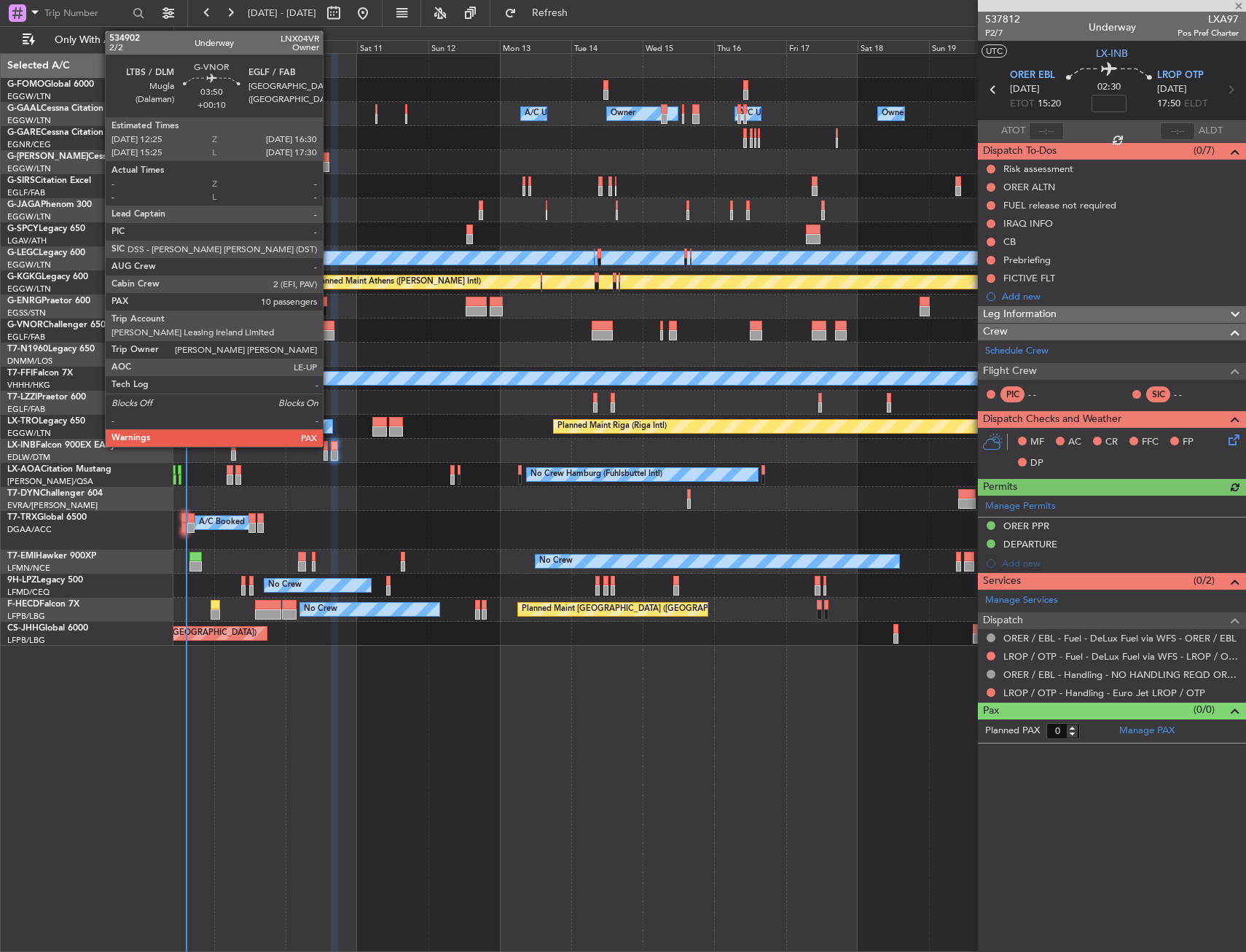
click at [330, 333] on div at bounding box center [328, 336] width 12 height 10
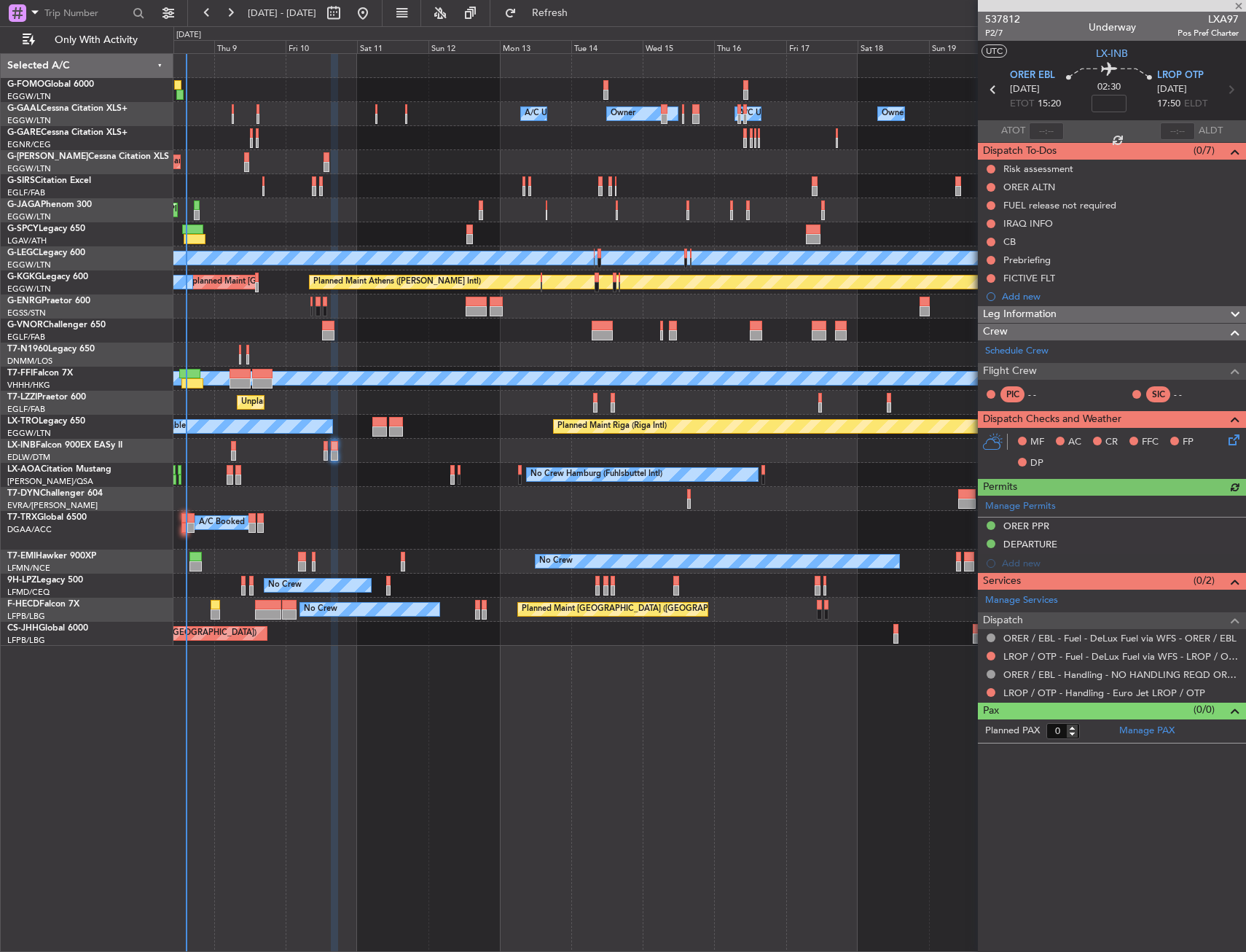
type input "+00:10"
type input "10"
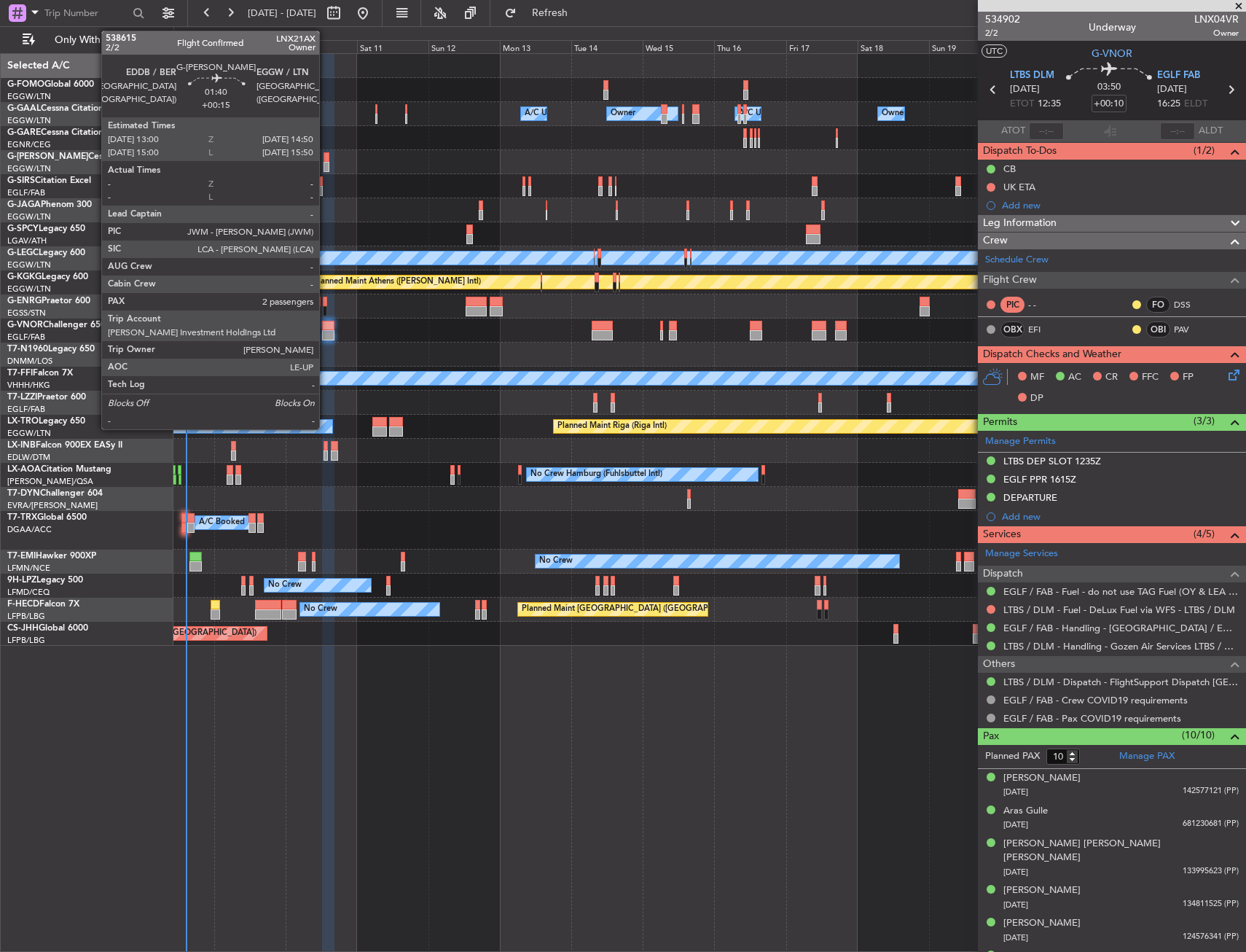
click at [326, 159] on div at bounding box center [326, 157] width 6 height 10
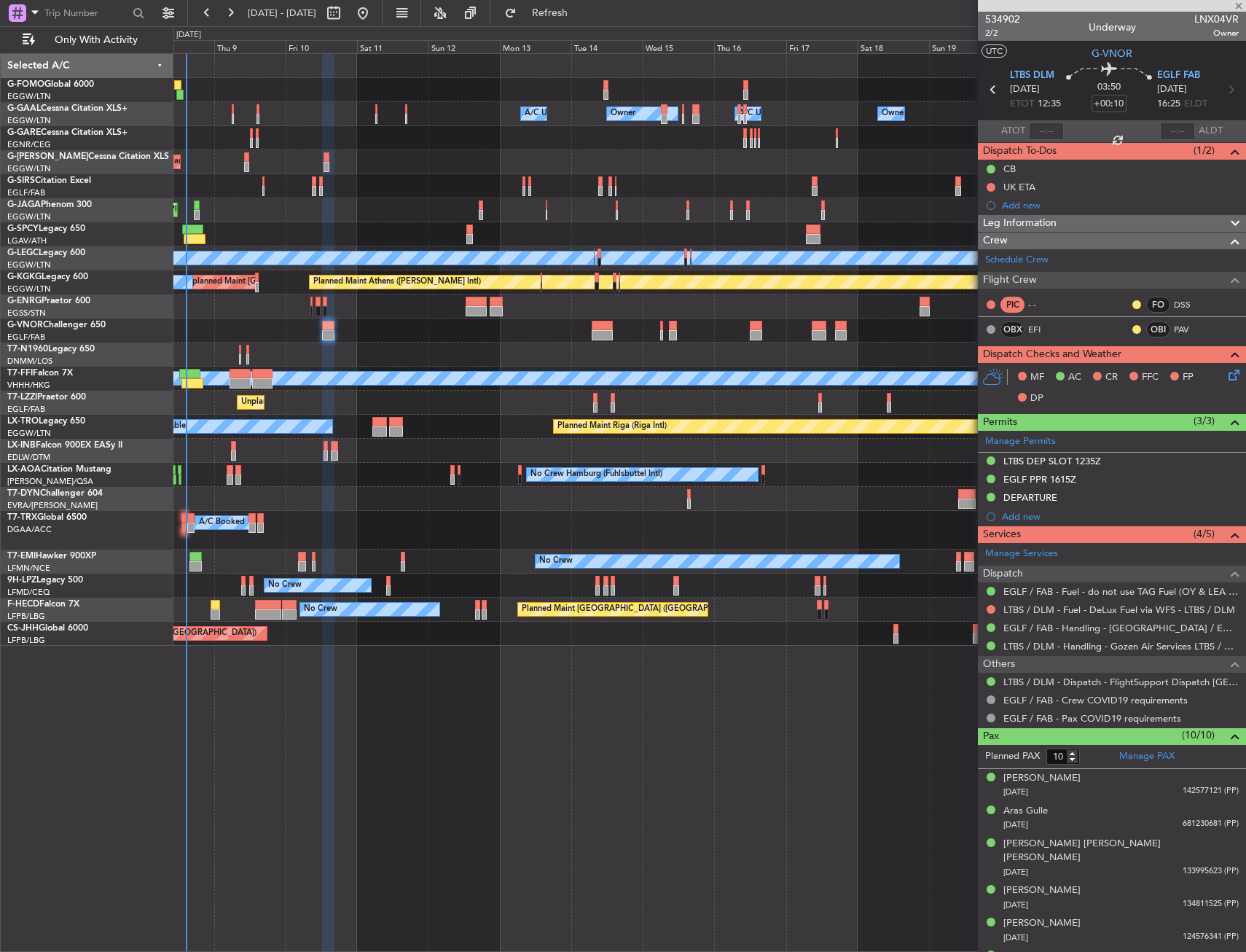
type input "+00:15"
type input "2"
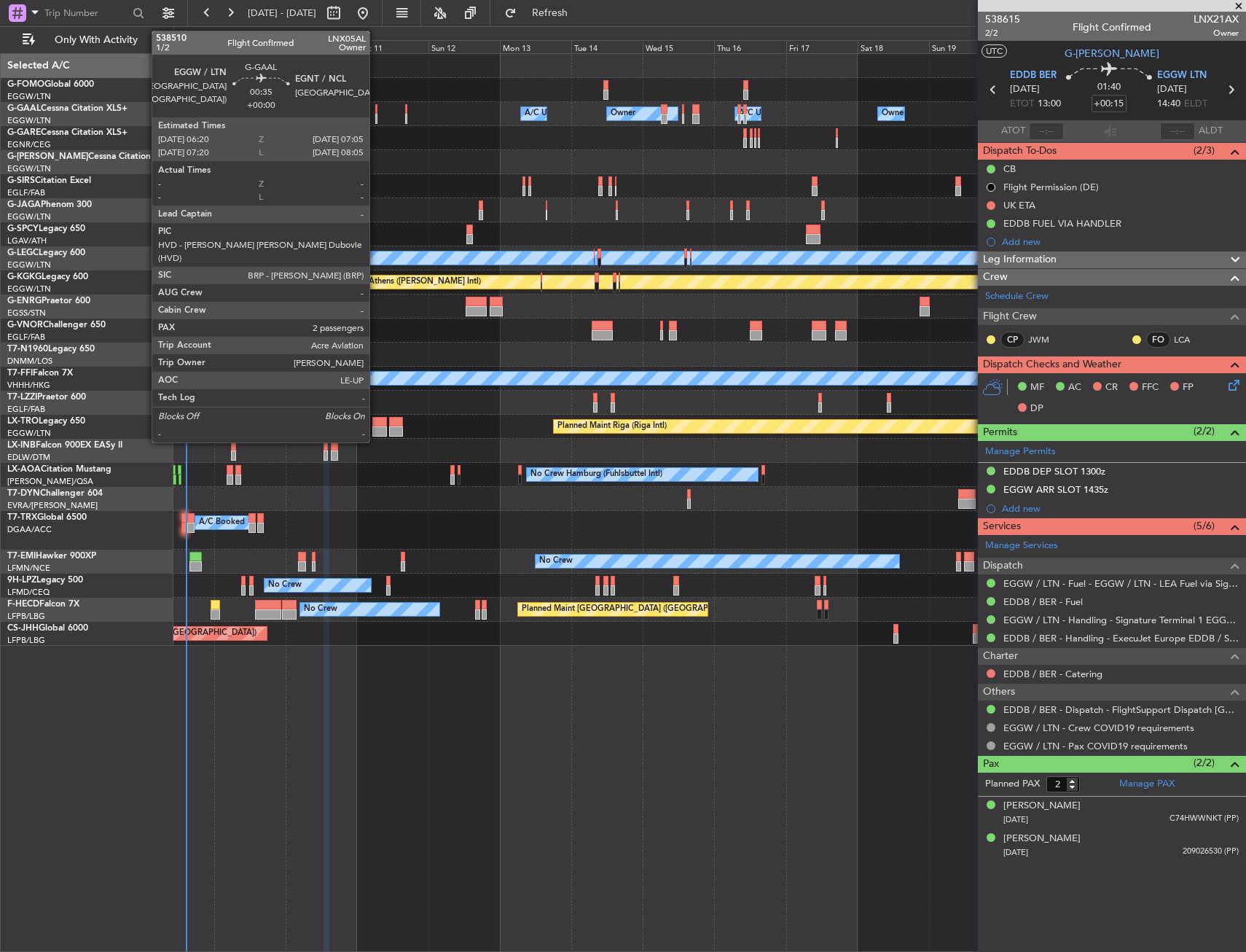
click at [376, 111] on div at bounding box center [377, 109] width 3 height 10
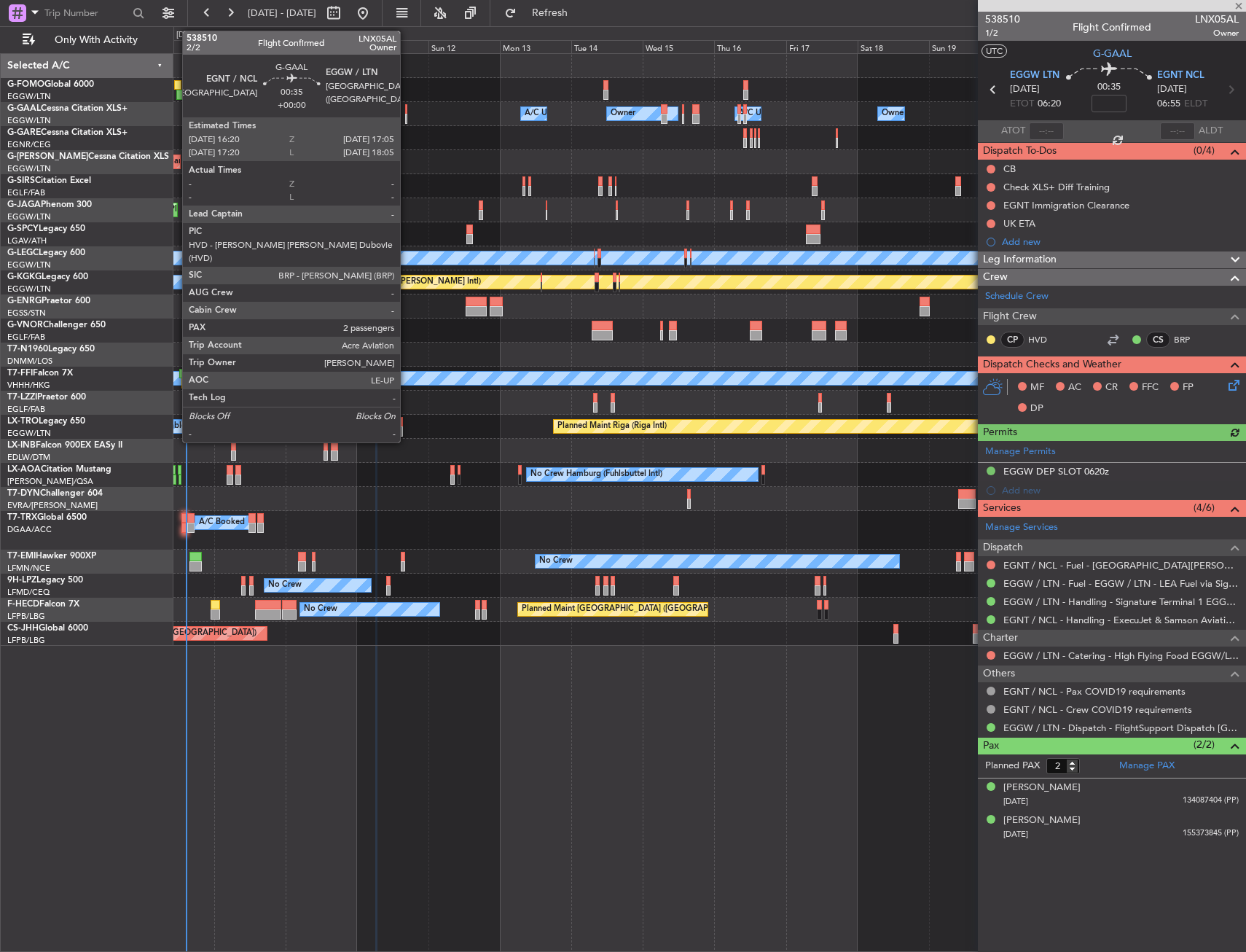
click at [407, 114] on div at bounding box center [407, 118] width 3 height 10
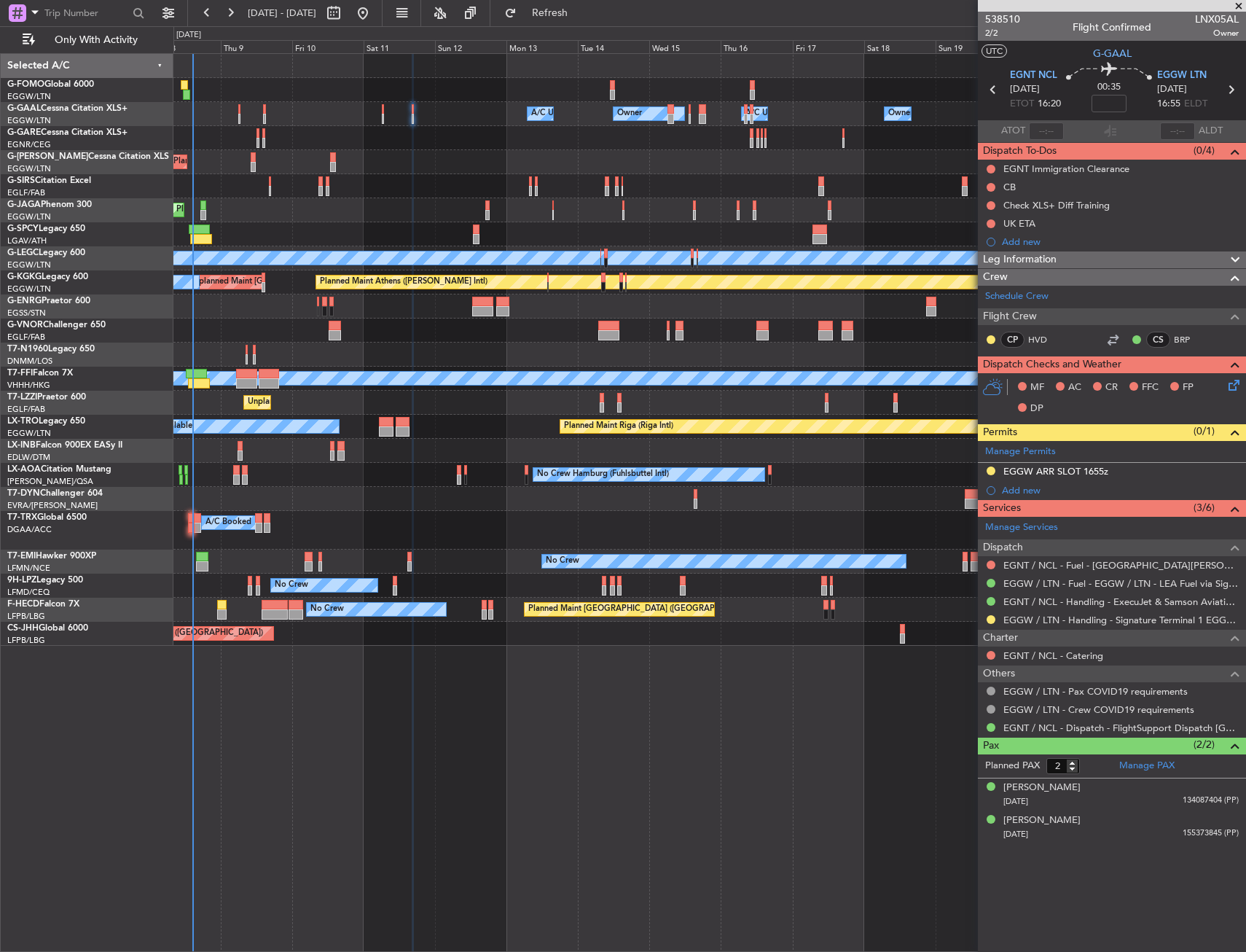
click at [802, 114] on div "Owner Owner A/C Unavailable Owner A/C Unavailable Owner Planned Maint [GEOGRAPH…" at bounding box center [709, 350] width 1072 height 592
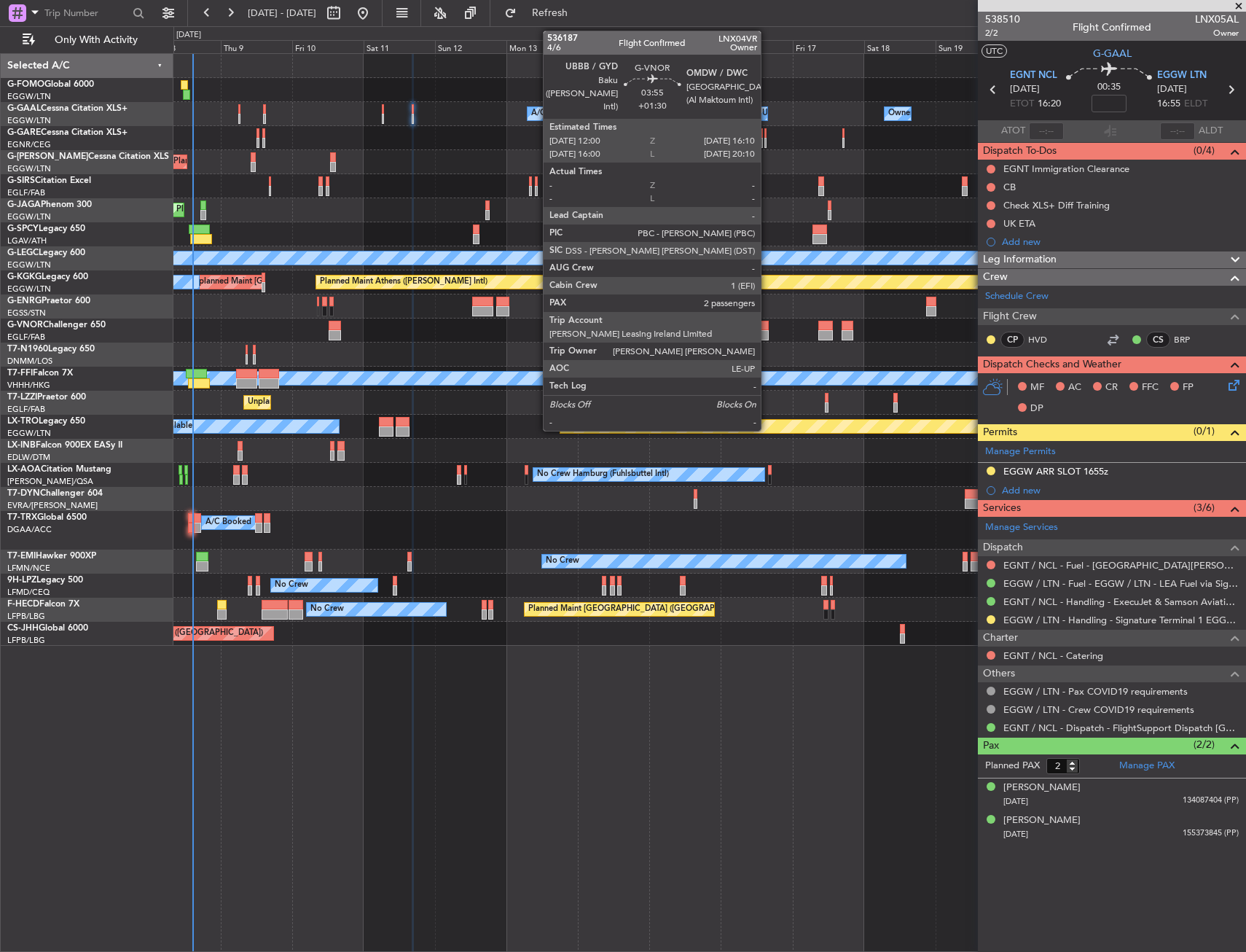
click at [767, 328] on div at bounding box center [763, 326] width 13 height 10
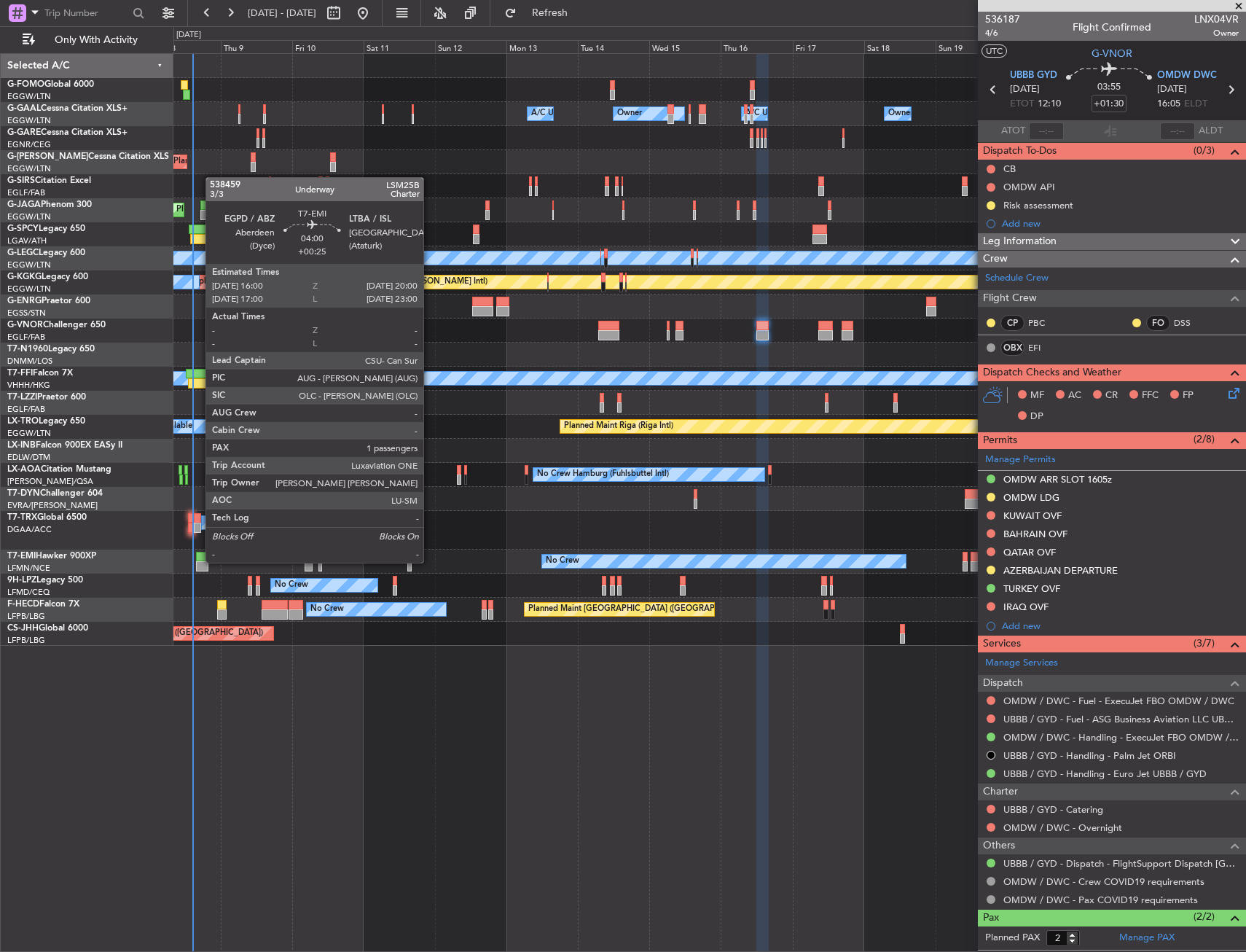
click at [198, 561] on div at bounding box center [202, 566] width 12 height 10
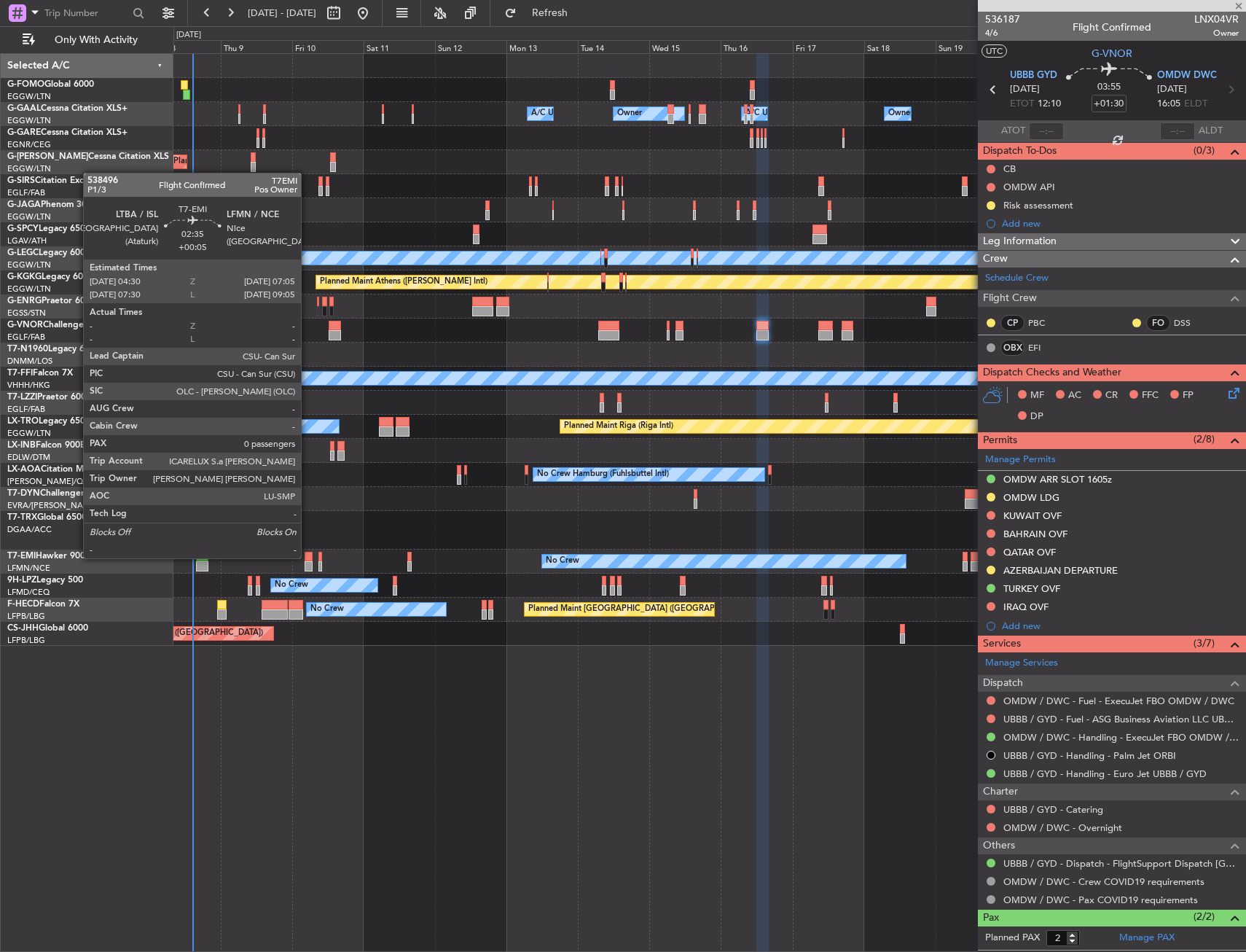
type input "+00:25"
type input "1"
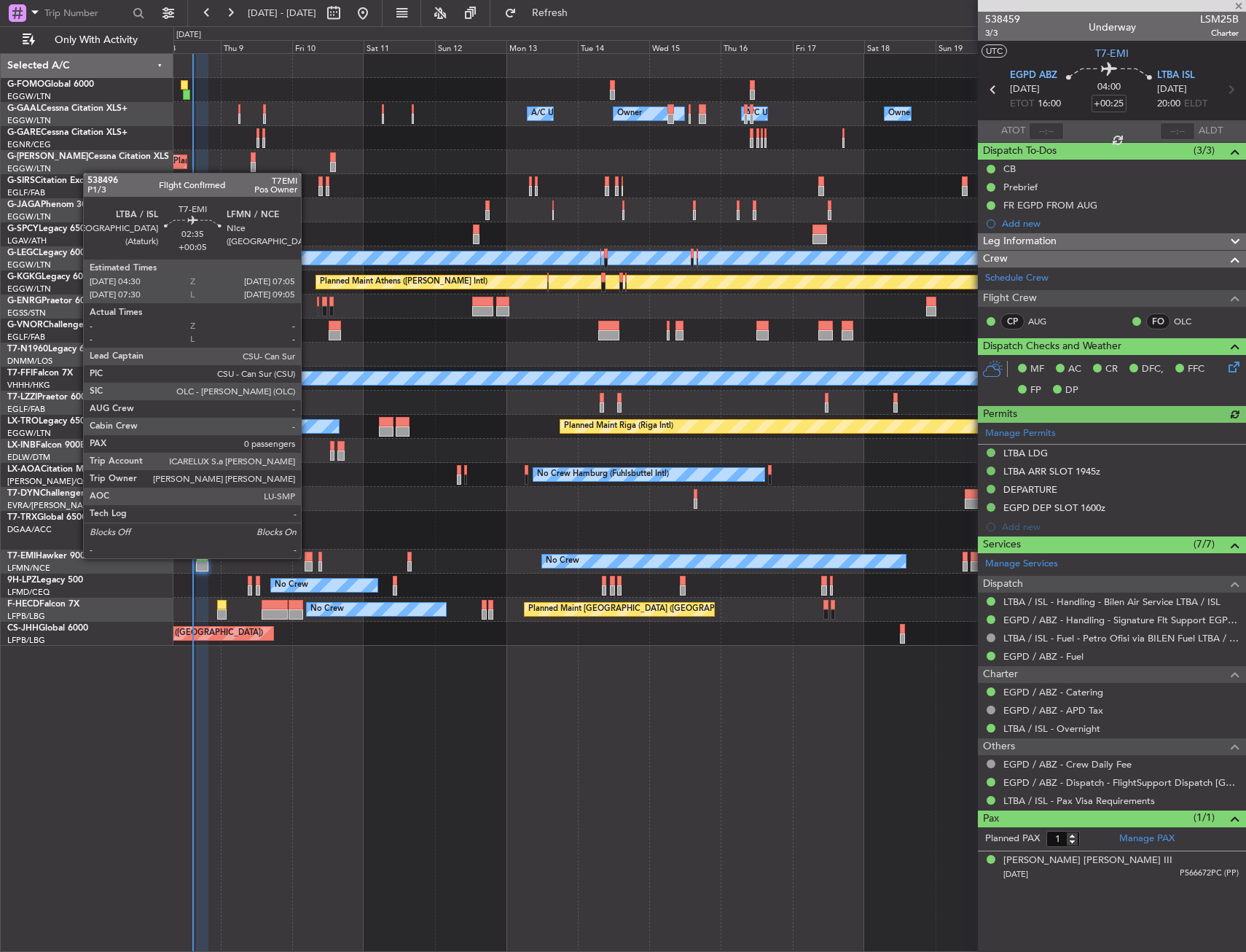
click at [307, 557] on div at bounding box center [309, 557] width 8 height 10
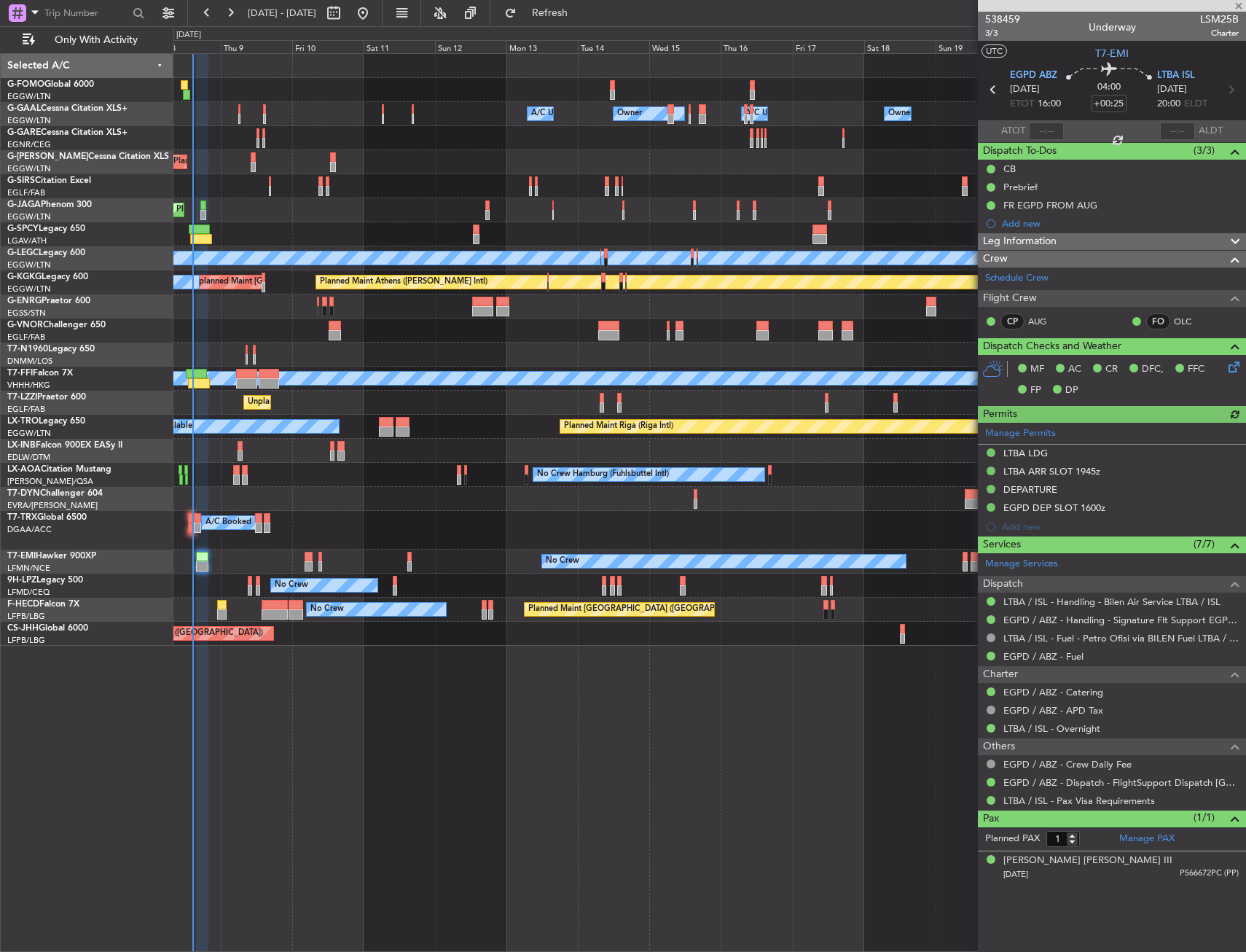
type input "+00:05"
type input "0"
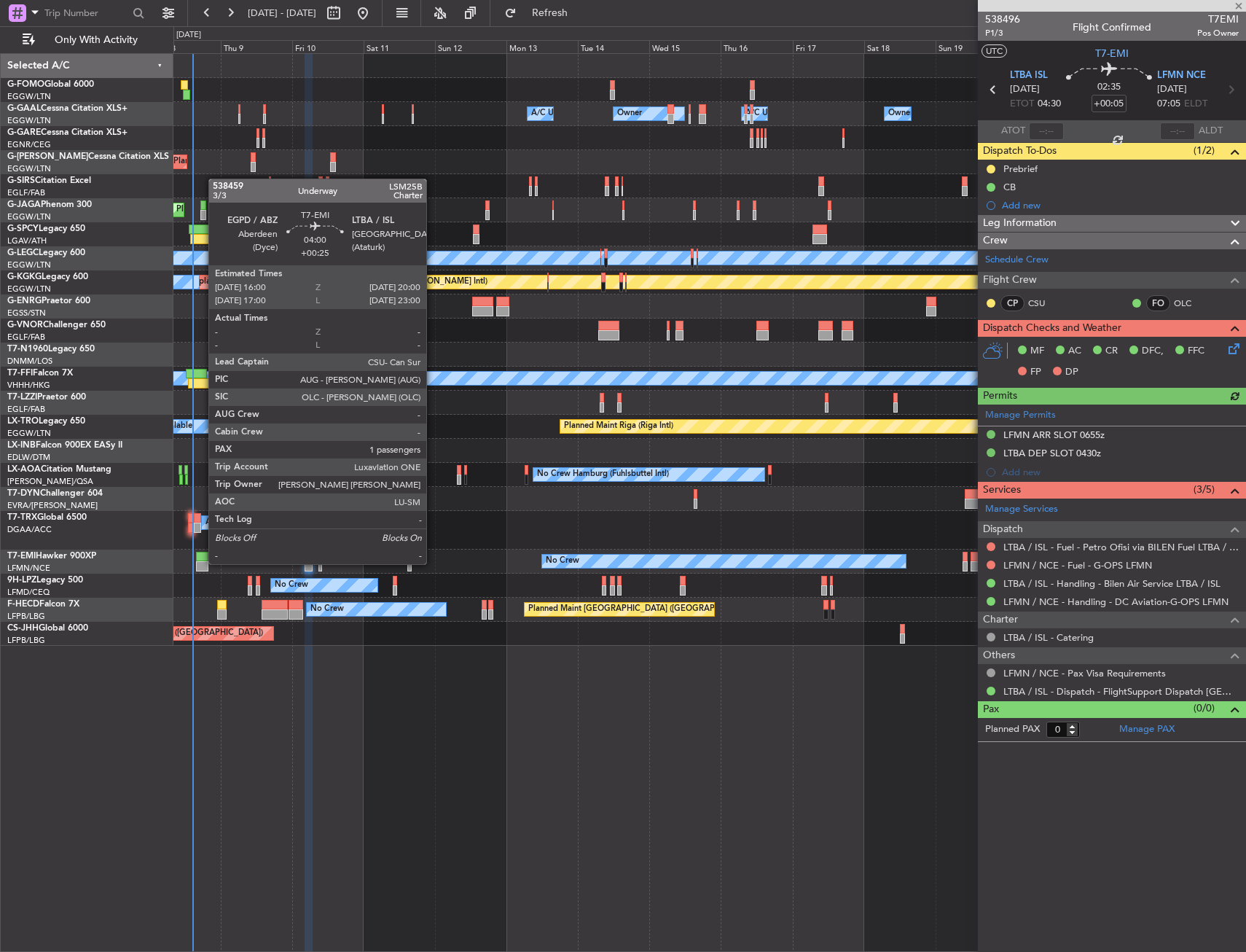
click at [201, 563] on div at bounding box center [202, 566] width 12 height 10
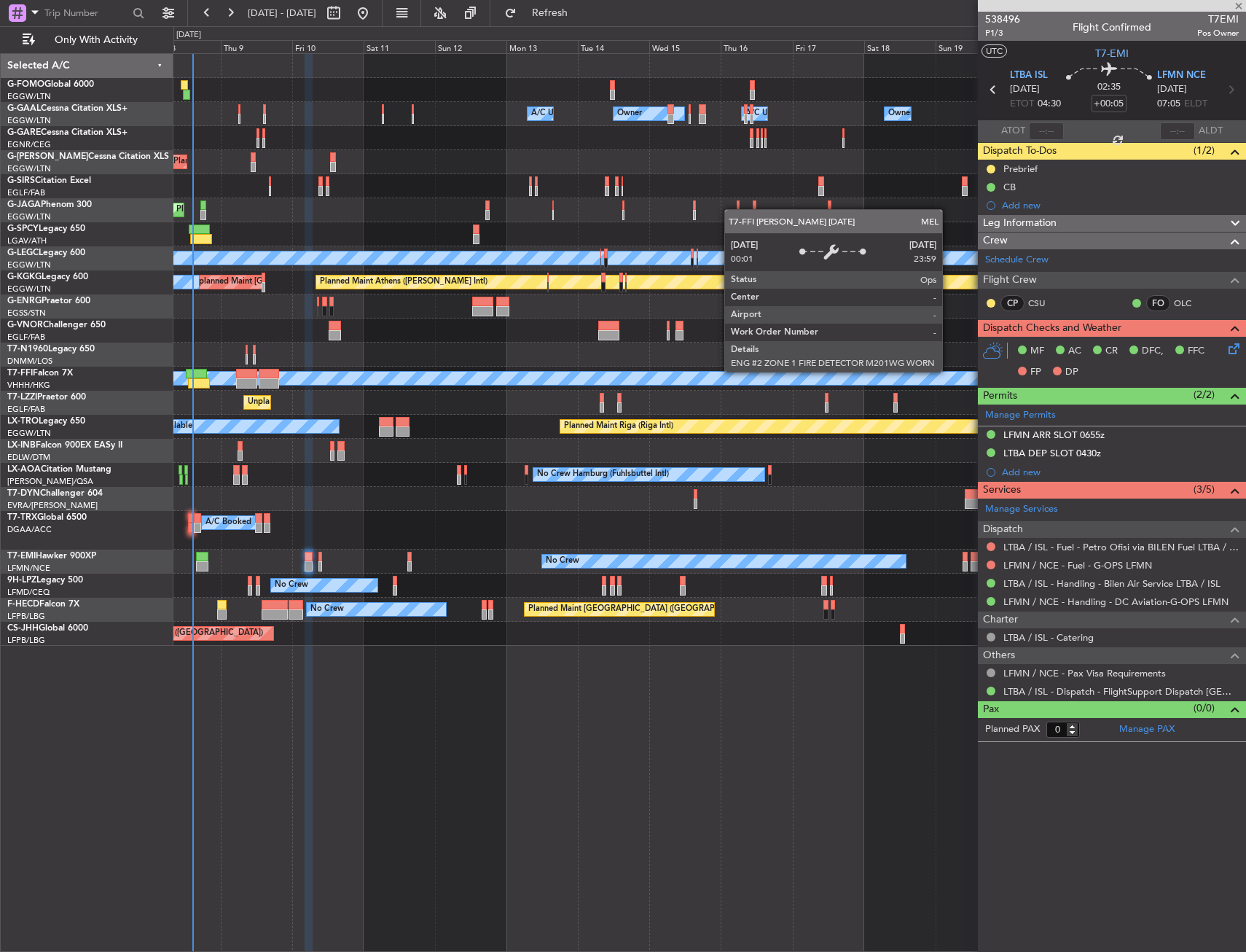
type input "+00:25"
type input "1"
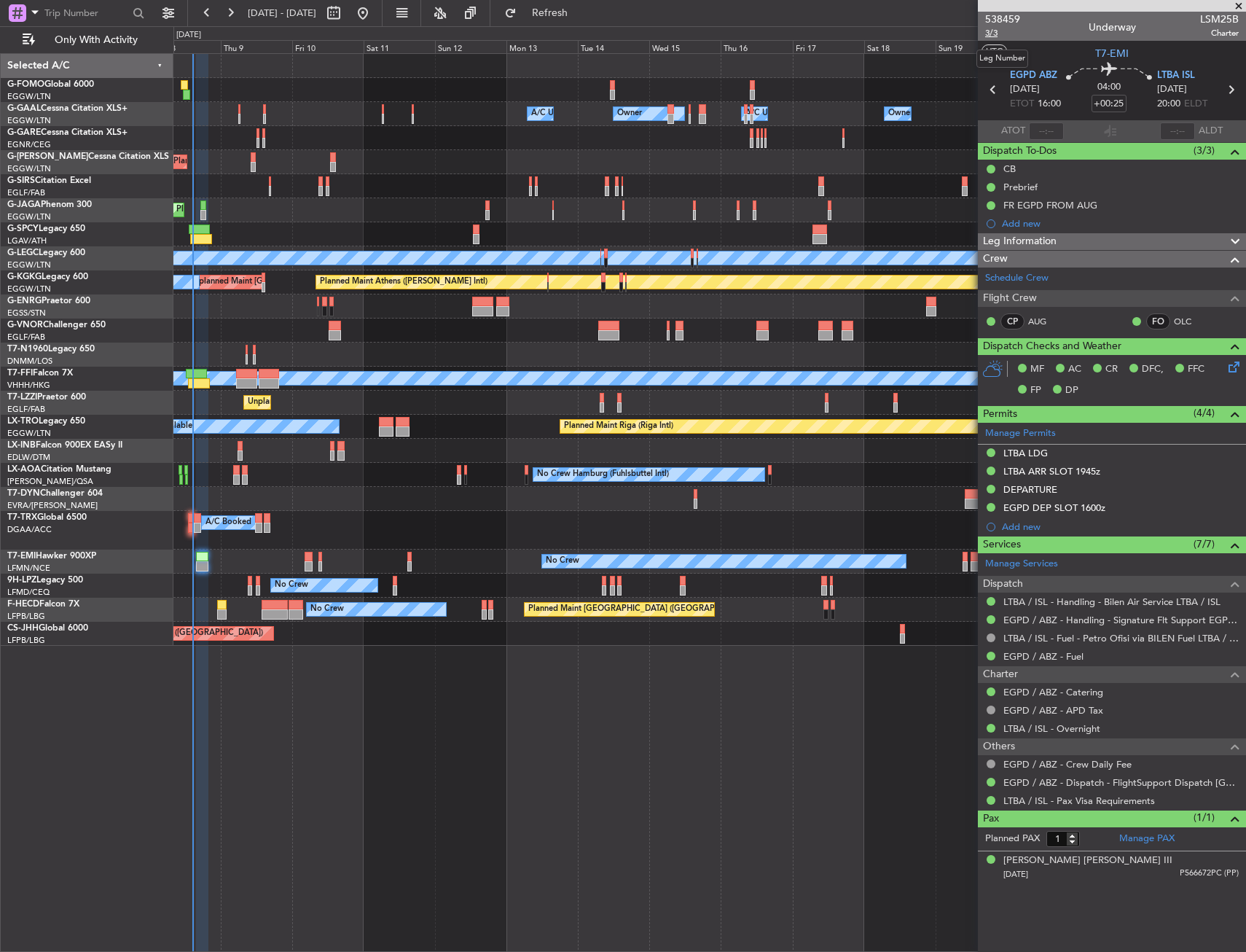
click at [989, 34] on span "3/3" at bounding box center [1002, 33] width 35 height 12
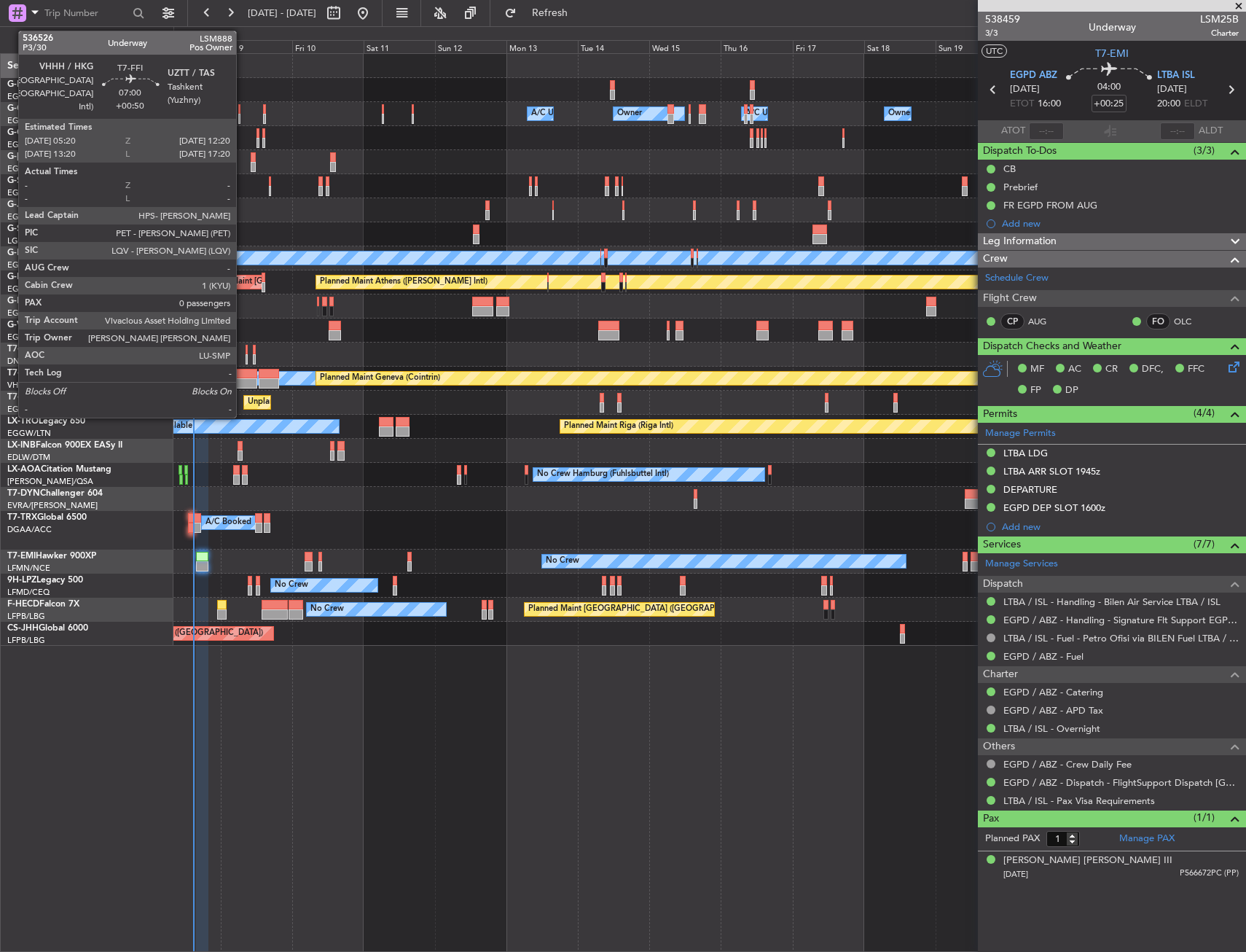
click at [243, 376] on div at bounding box center [247, 374] width 22 height 10
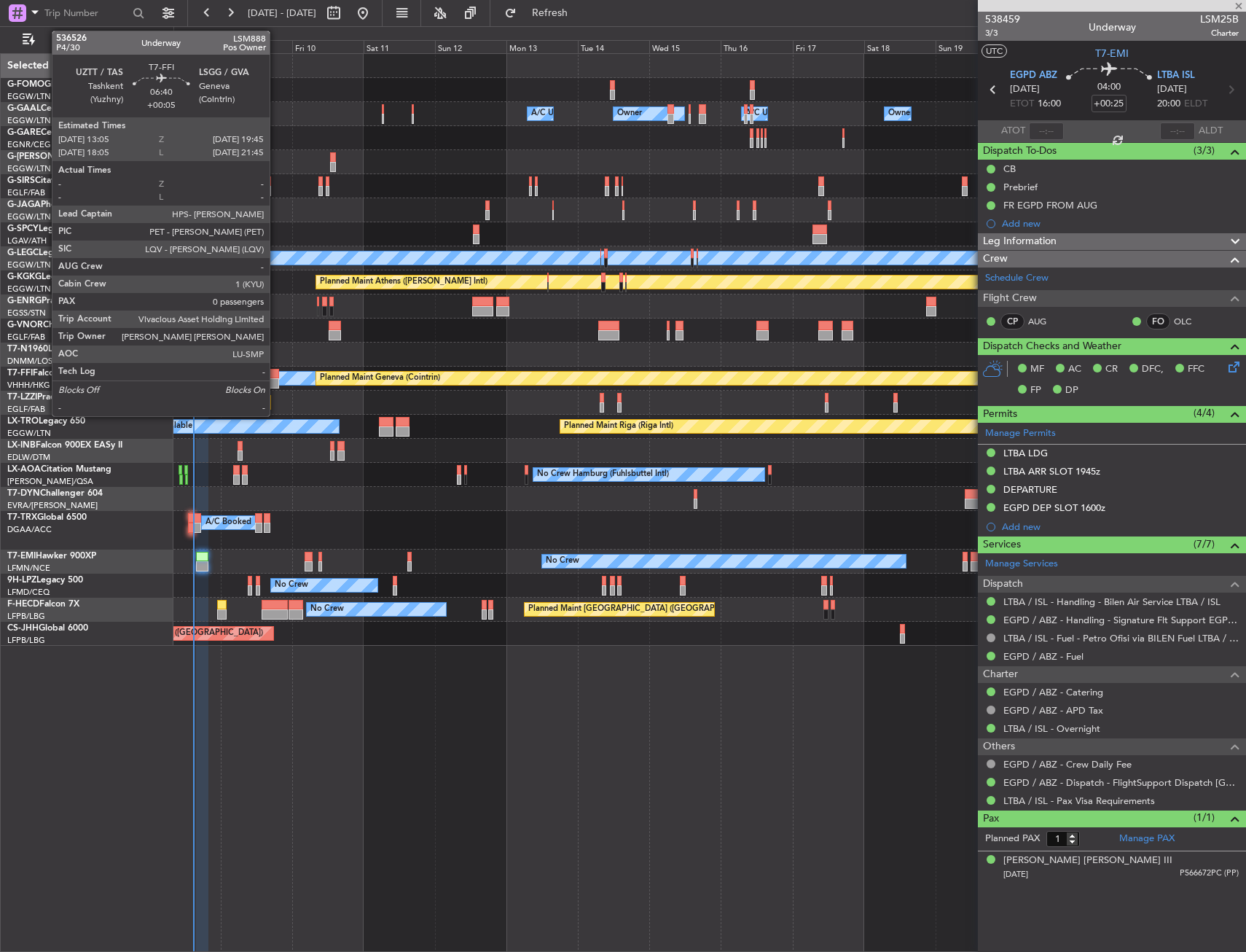
type input "+00:50"
type input "0"
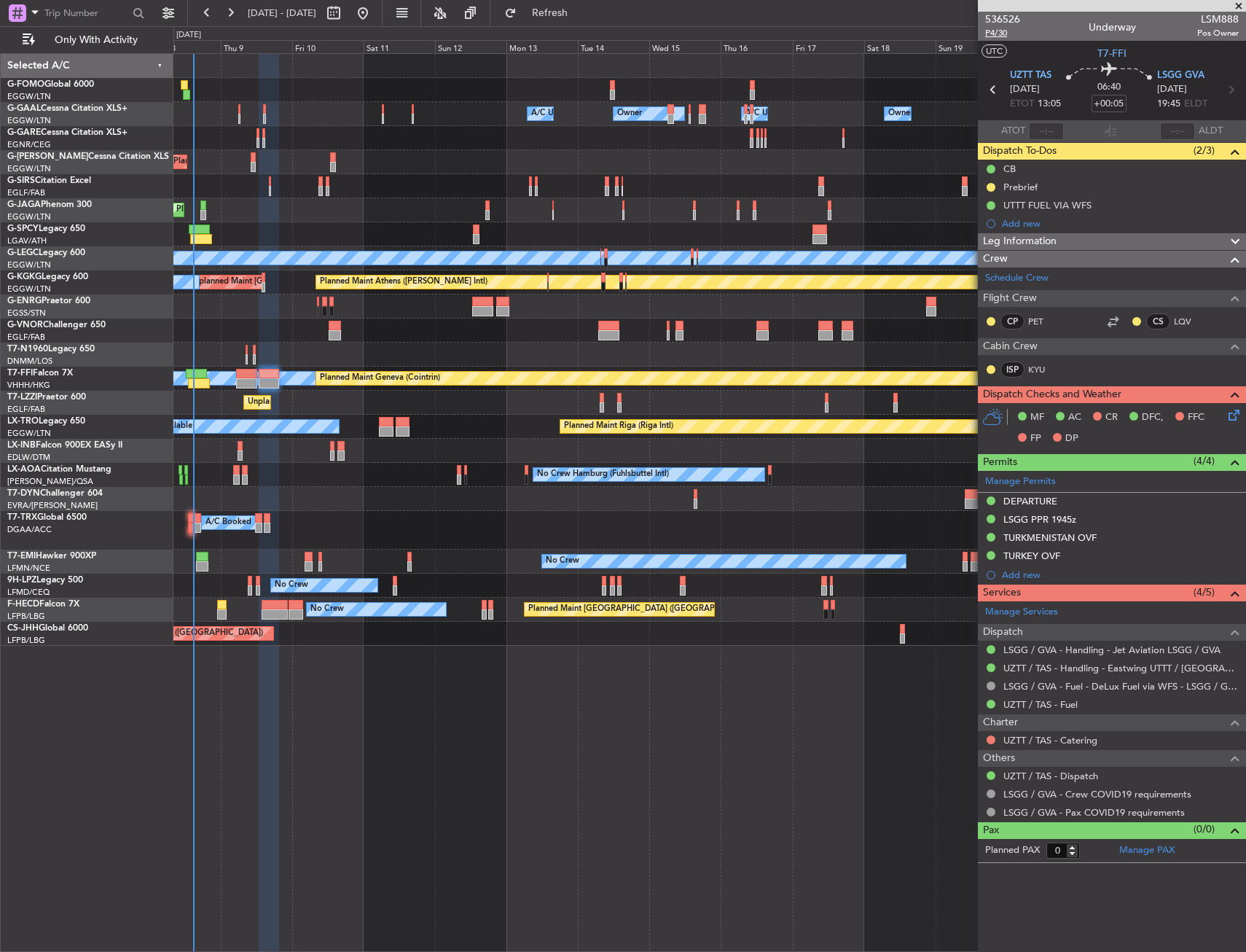
click at [1002, 30] on span "P4/30" at bounding box center [1002, 33] width 35 height 12
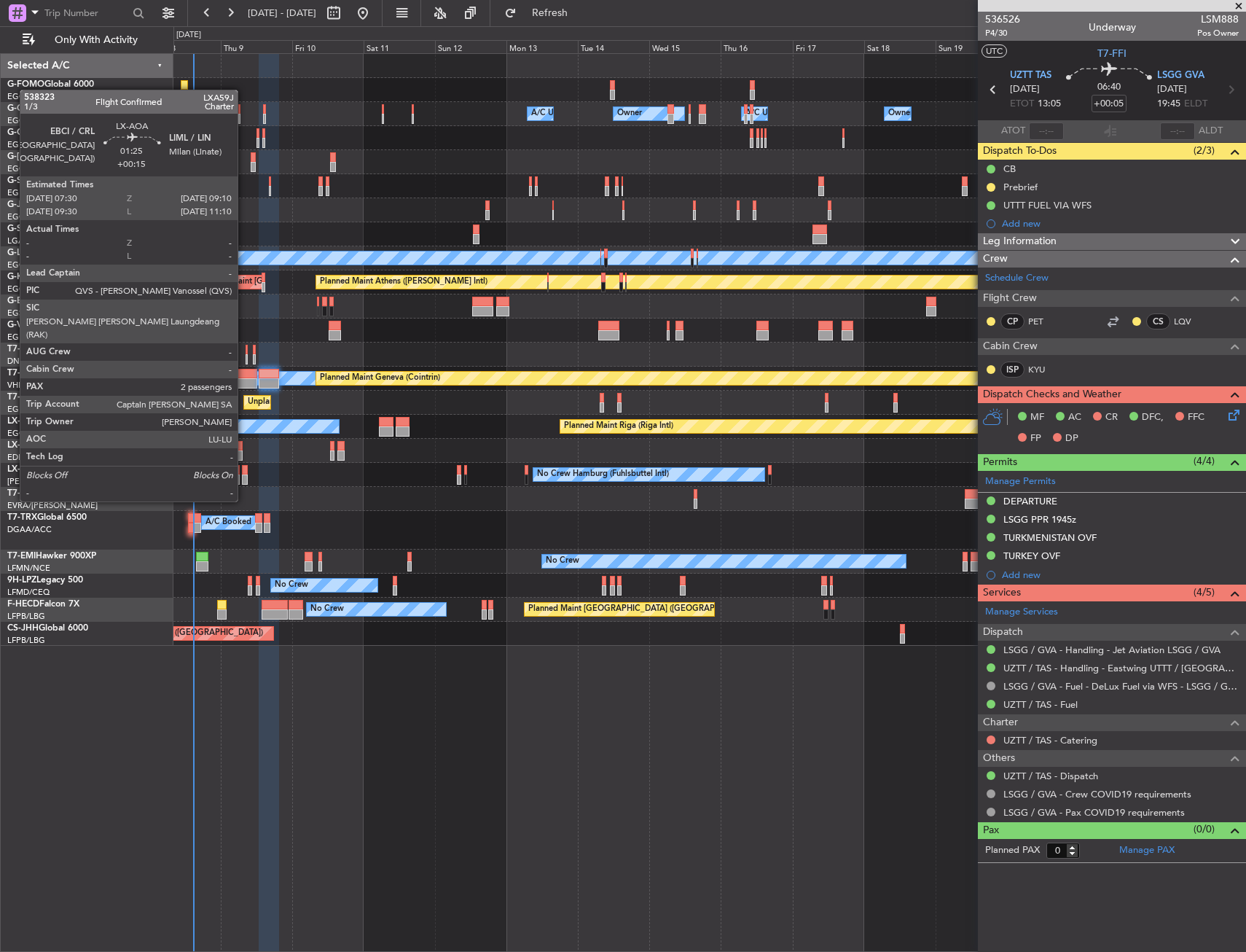
click at [244, 474] on div at bounding box center [244, 470] width 5 height 10
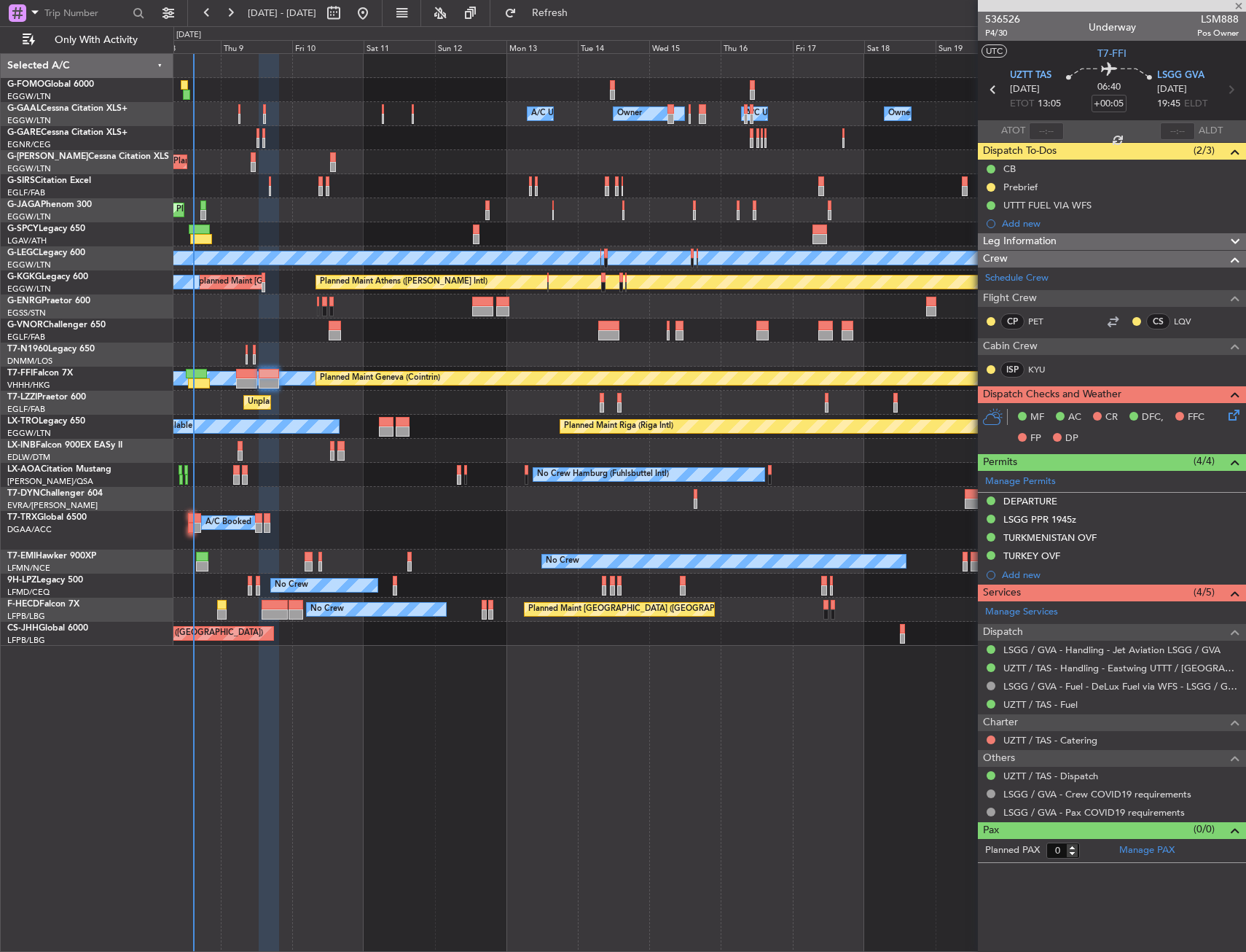
type input "+00:15"
type input "2"
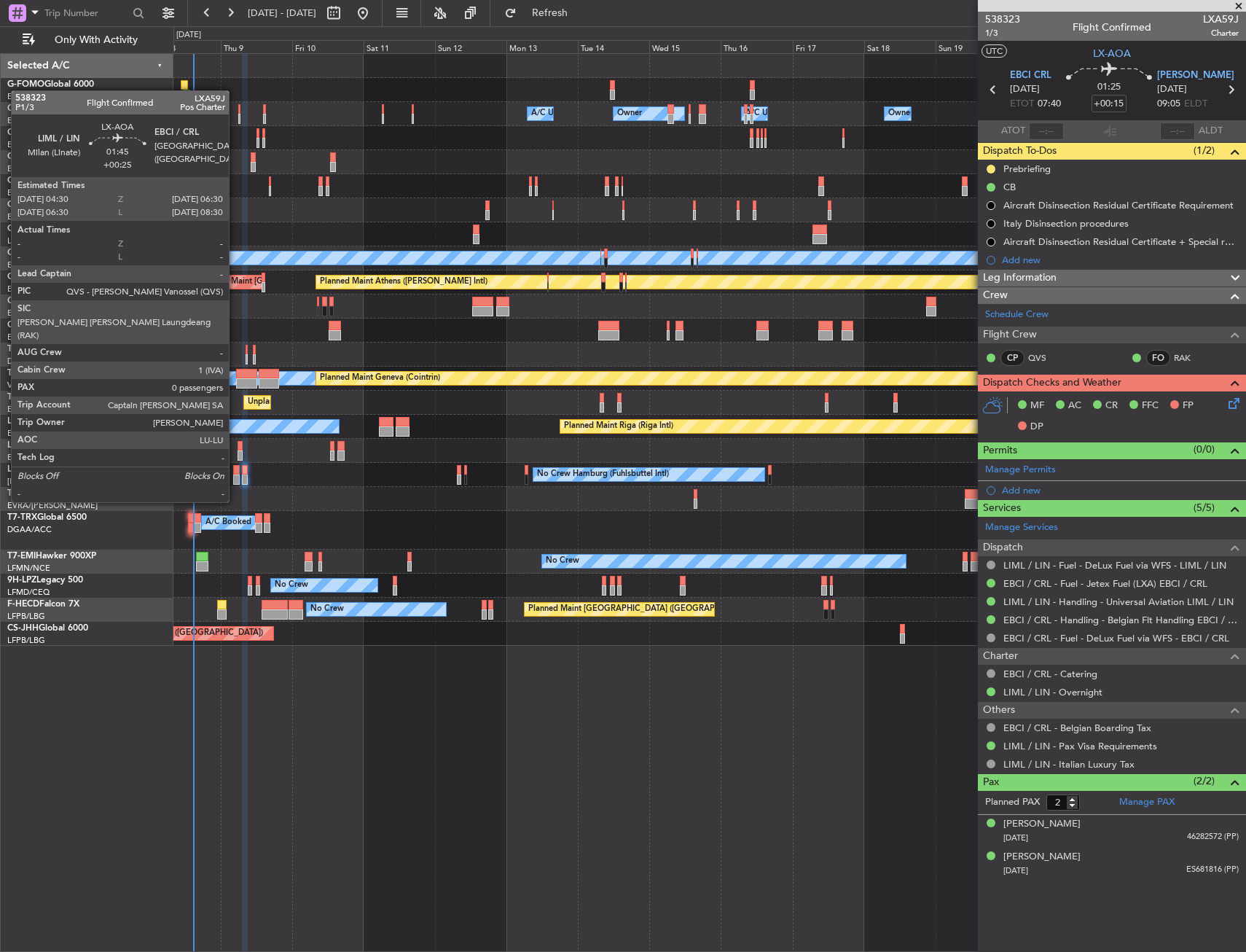
click at [235, 475] on div at bounding box center [237, 480] width 7 height 10
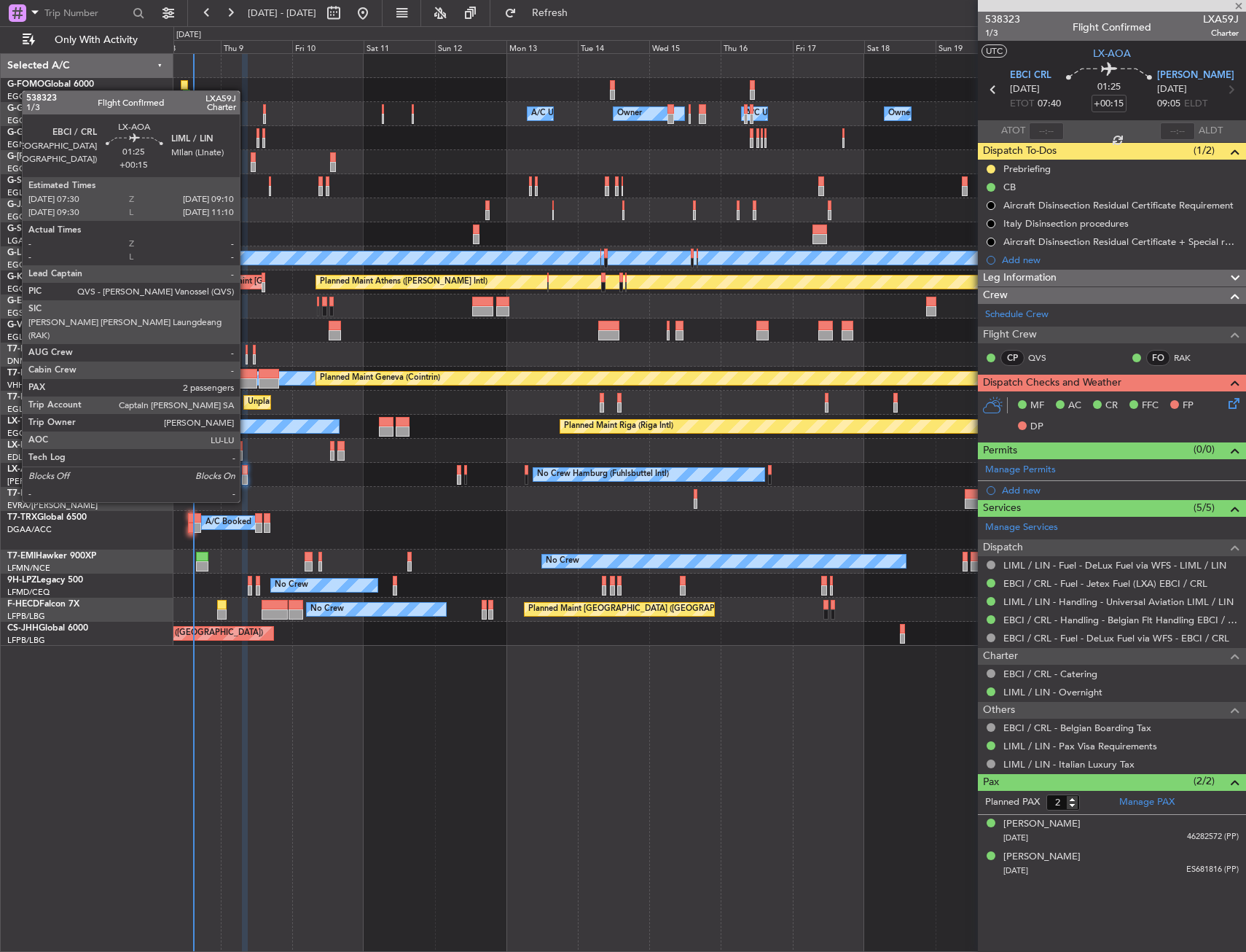
type input "+00:25"
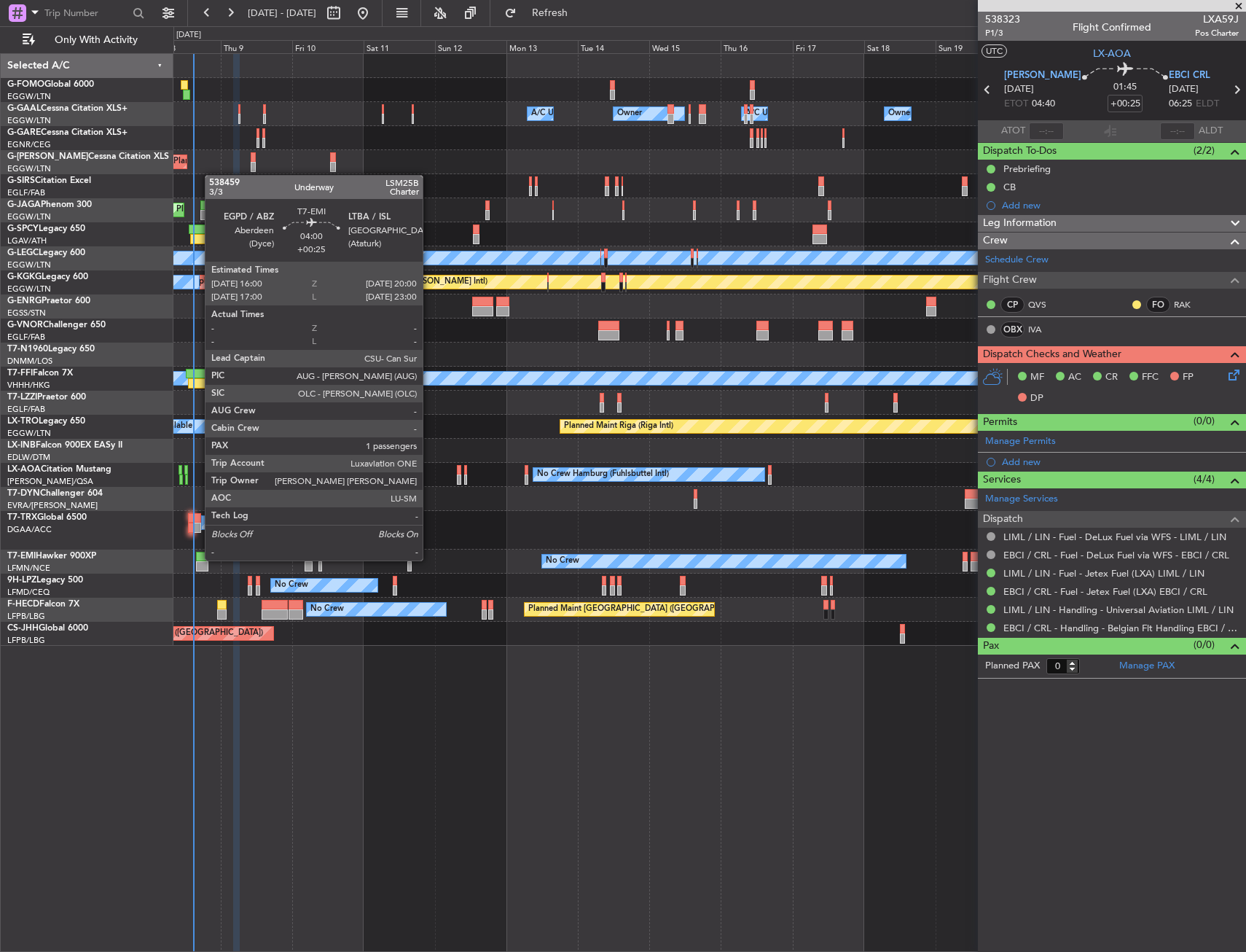
click at [197, 559] on div at bounding box center [202, 557] width 12 height 10
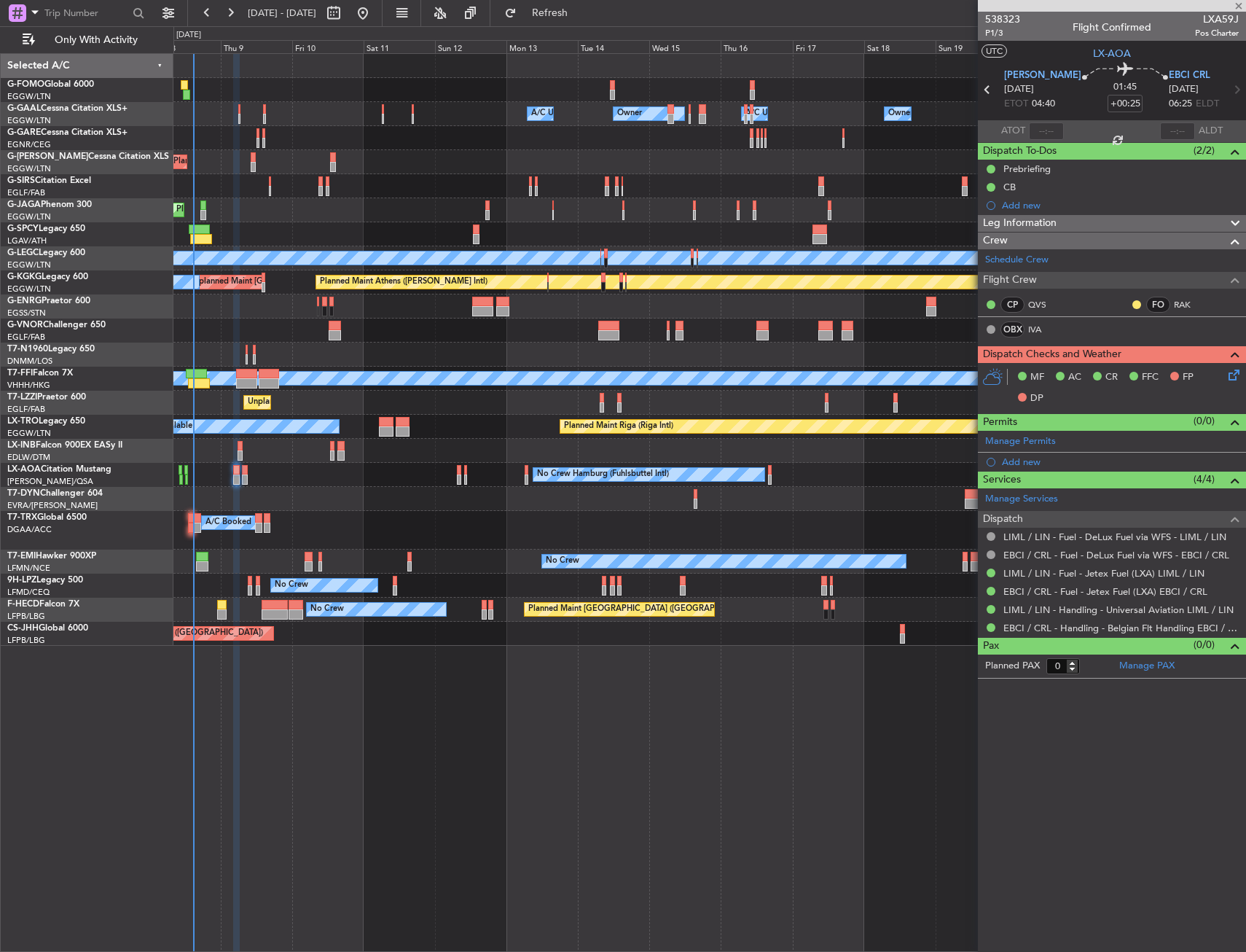
type input "1"
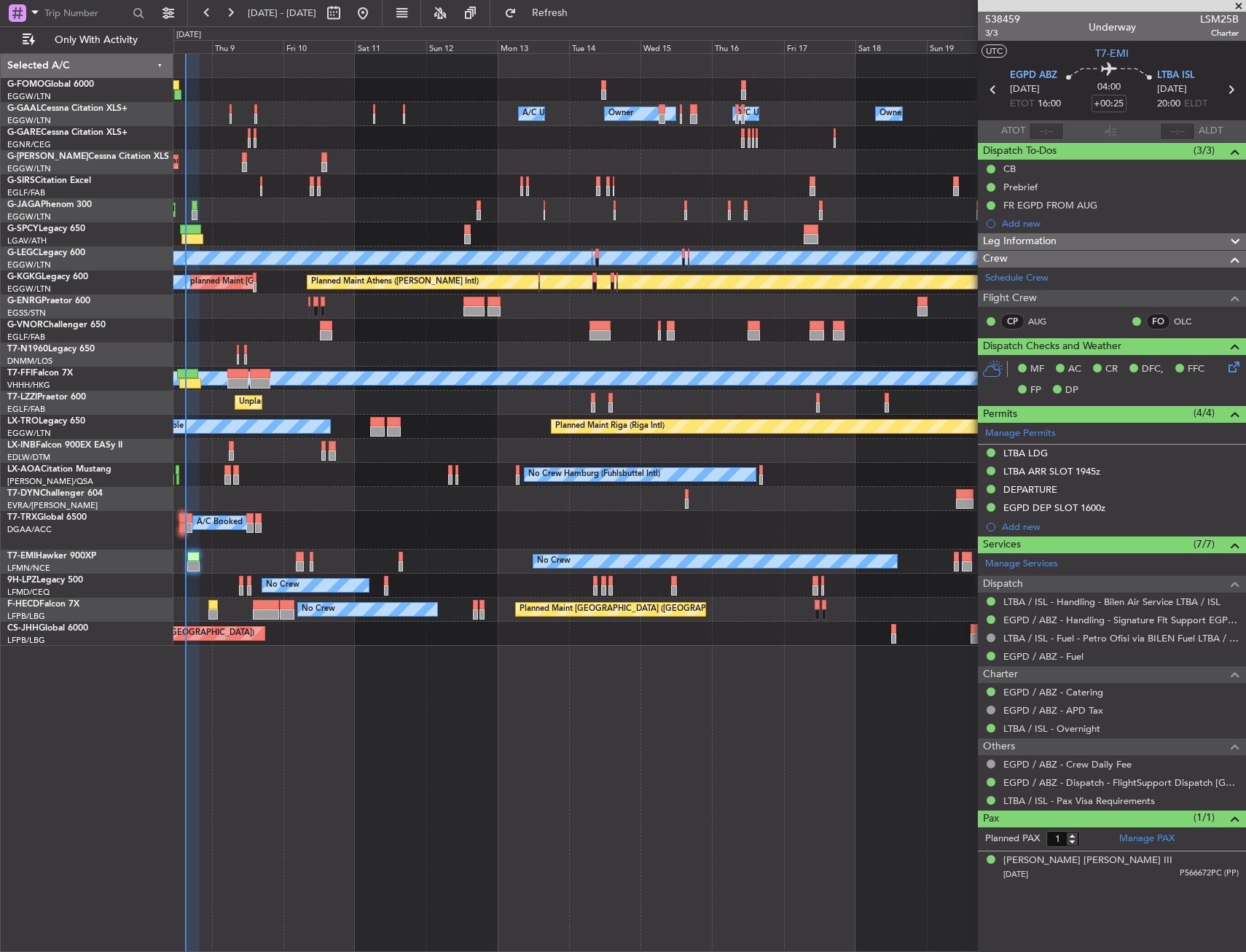
click at [274, 311] on div at bounding box center [709, 306] width 1072 height 24
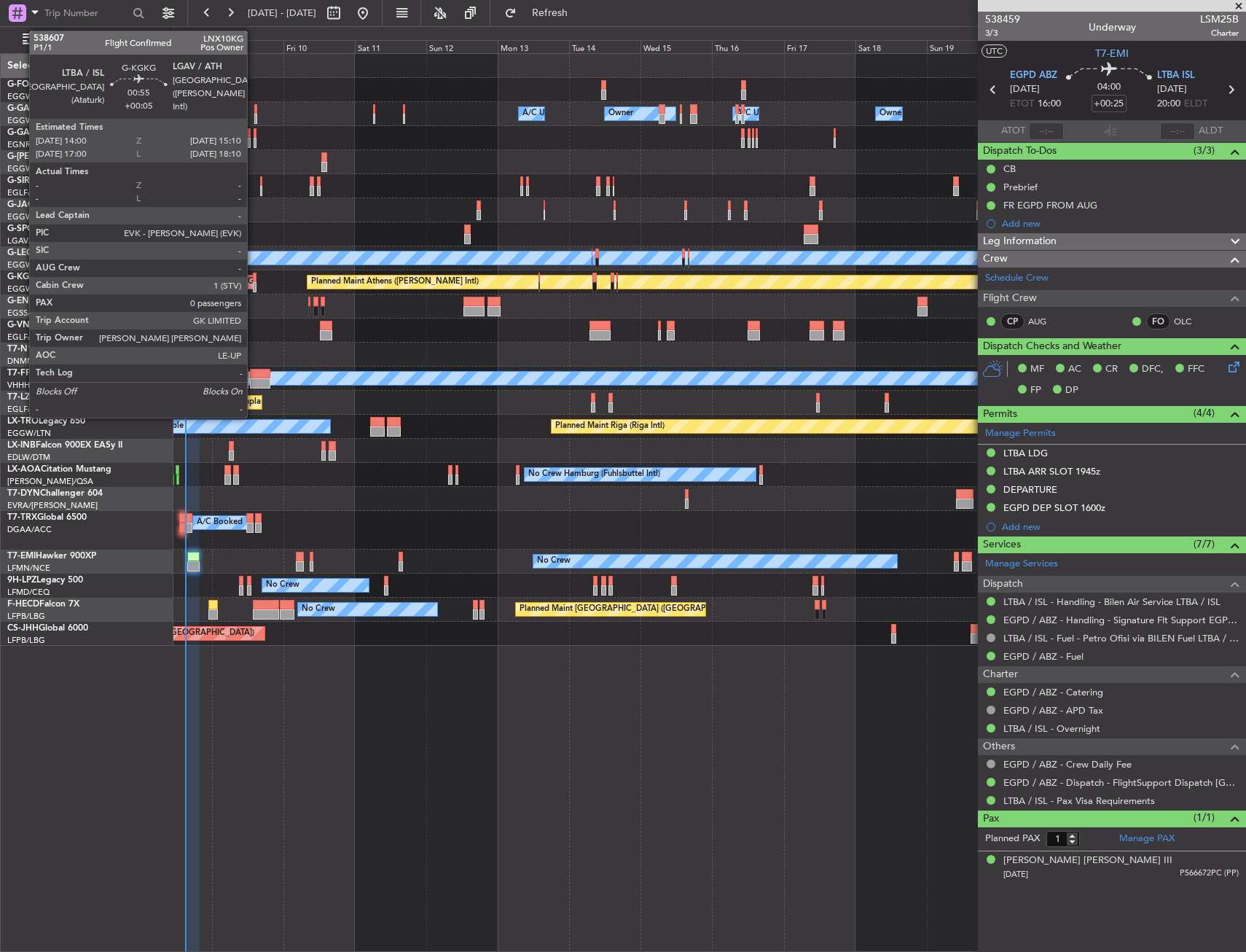
click at [254, 284] on div at bounding box center [254, 287] width 3 height 10
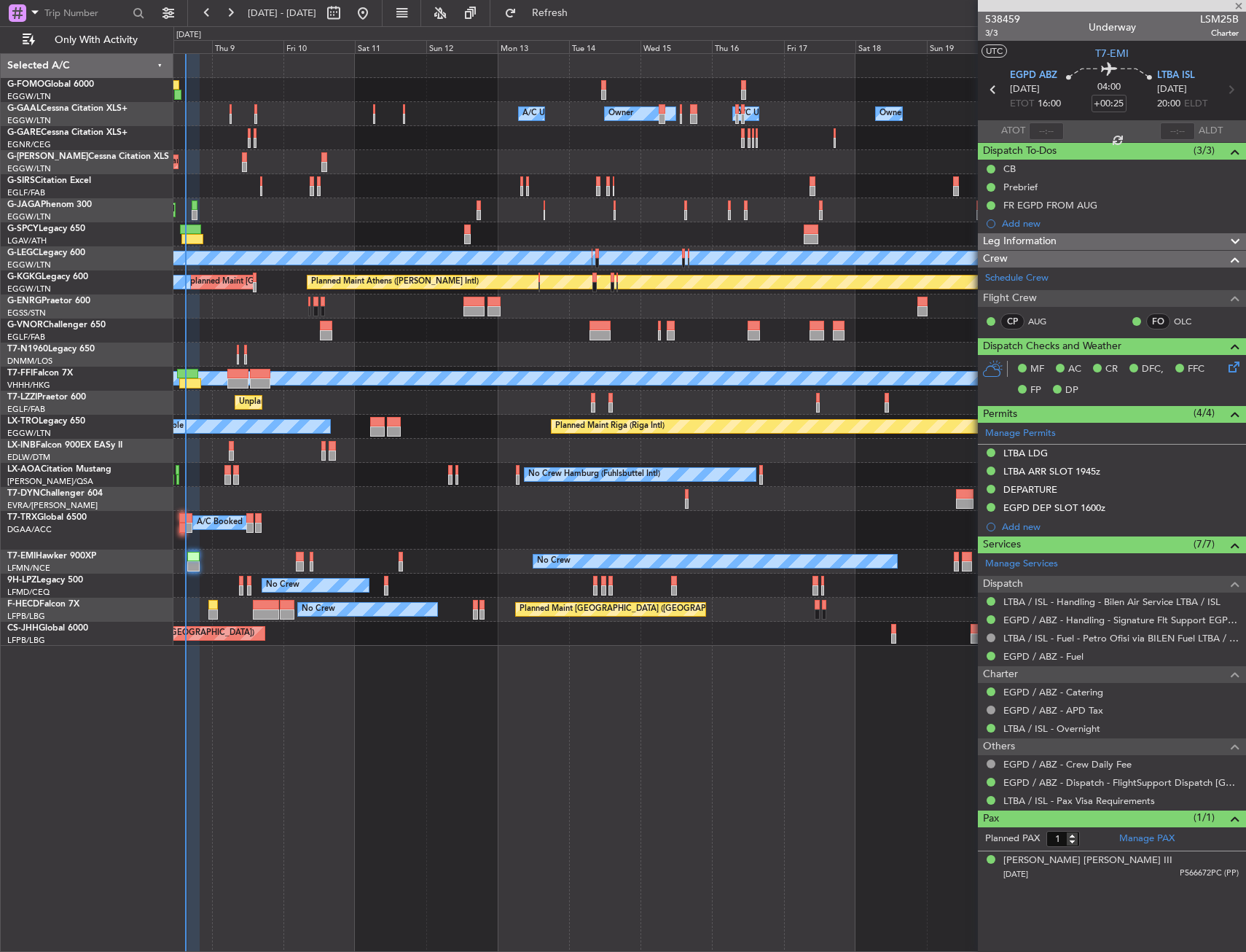
type input "+00:05"
type input "0"
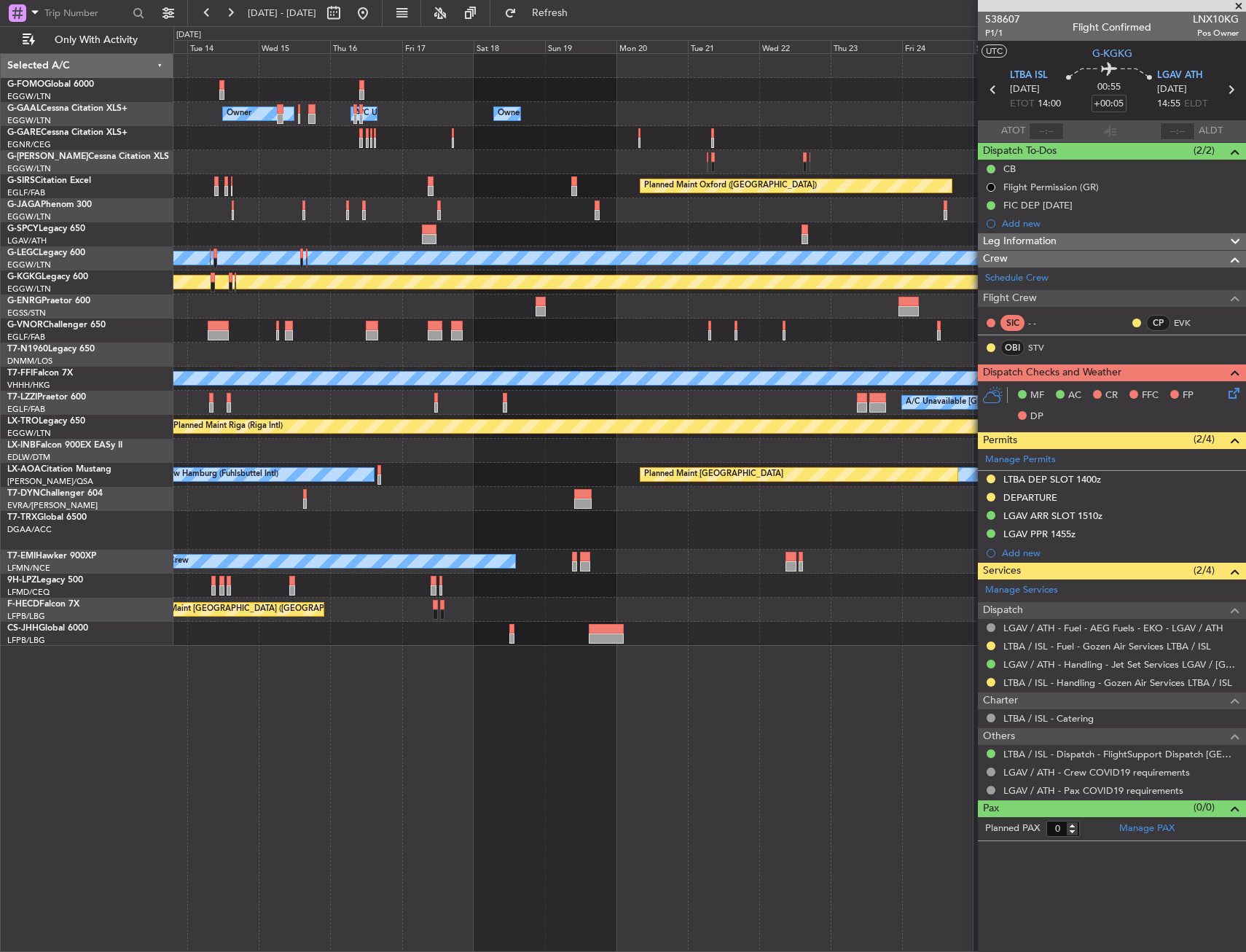
click at [282, 349] on div "Owner Owner A/C Unavailable Owner Owner A/C Unavailable Owner Planned Maint [GE…" at bounding box center [709, 350] width 1072 height 592
click at [205, 368] on div "Owner Owner A/C Unavailable Owner Owner A/C Unavailable Owner Planned Maint [GE…" at bounding box center [709, 350] width 1072 height 592
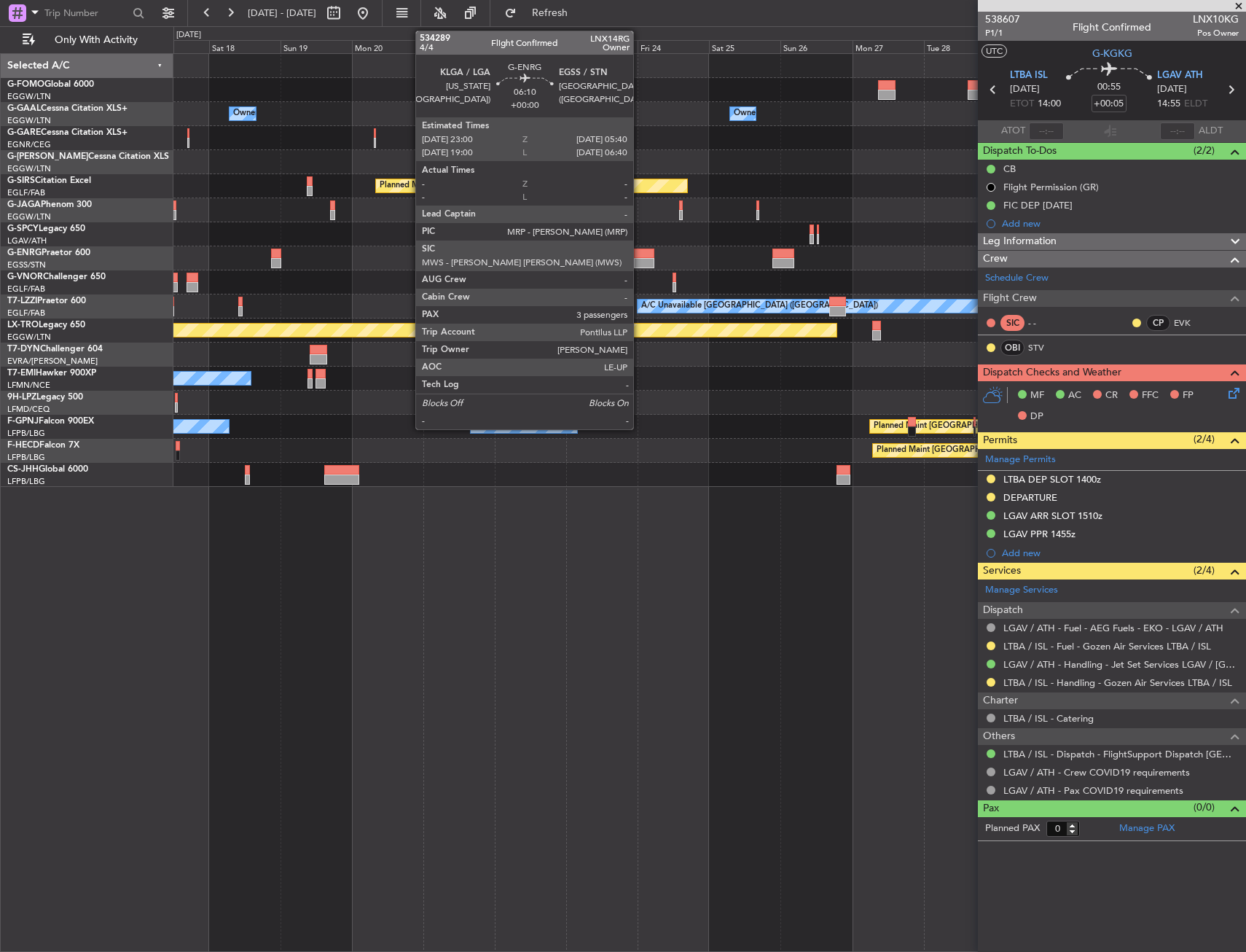
click at [640, 259] on div at bounding box center [644, 263] width 21 height 10
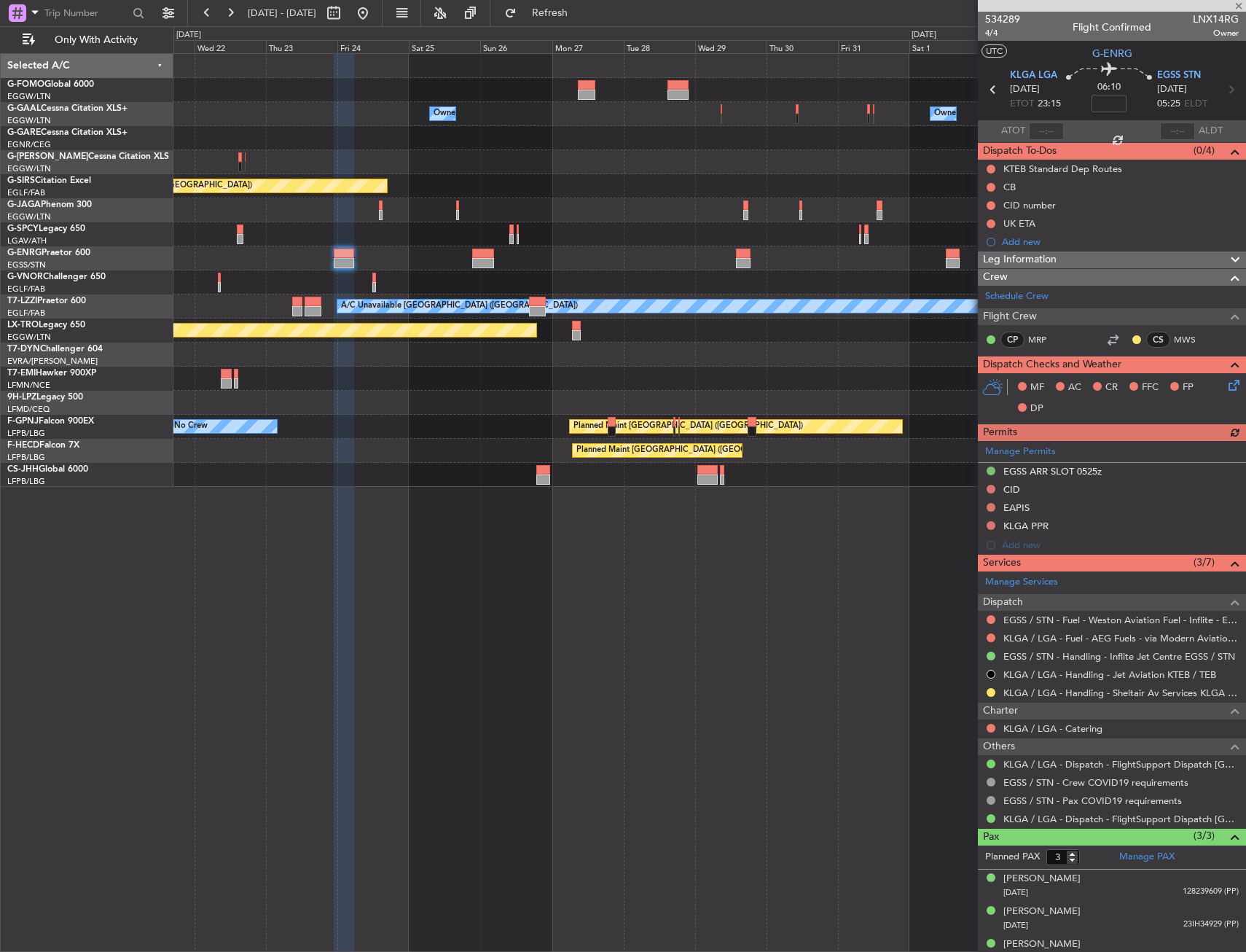
click at [512, 288] on div "Owner Owner Owner Owner Planned Maint [GEOGRAPHIC_DATA] ([GEOGRAPHIC_DATA]) Pla…" at bounding box center [709, 270] width 1072 height 433
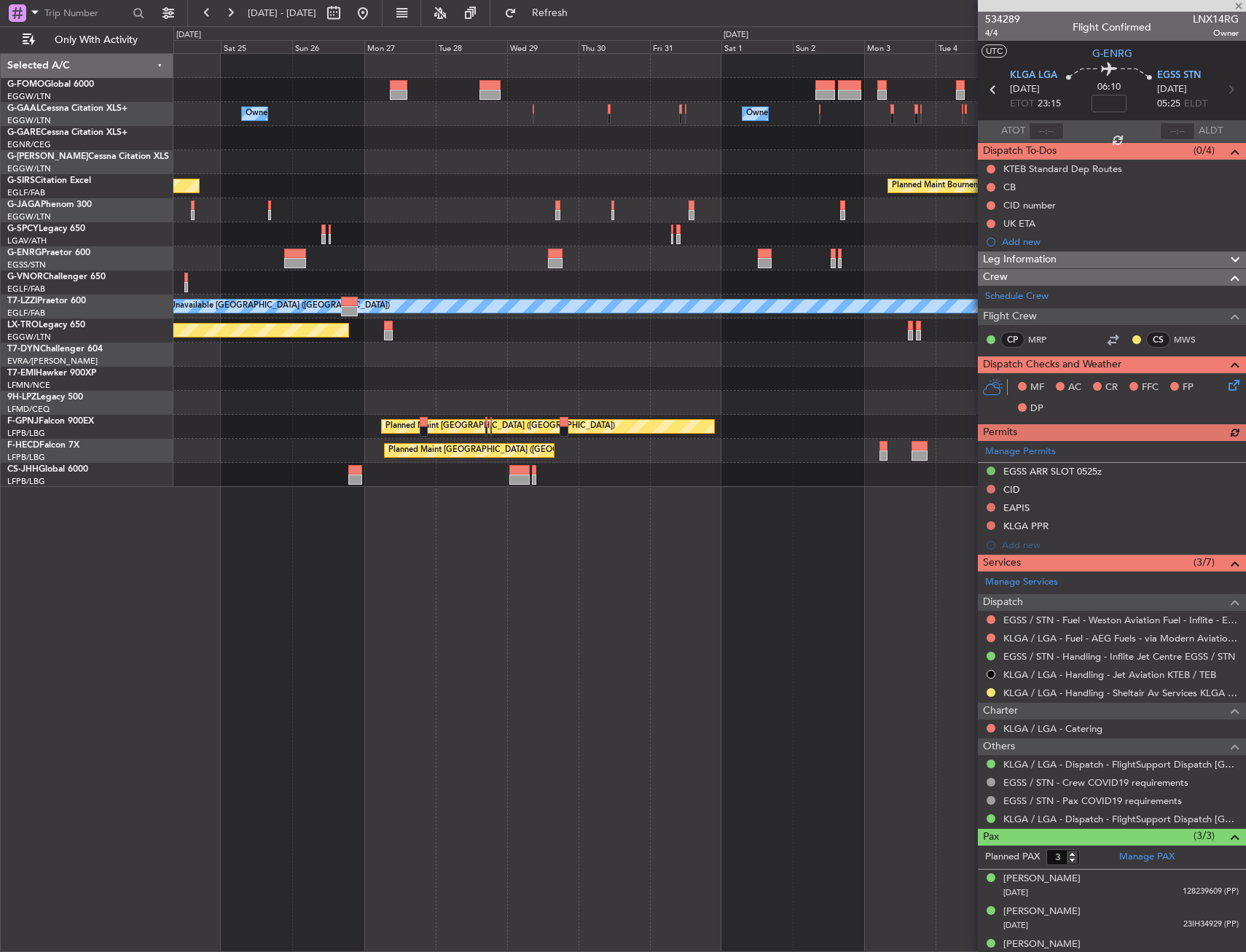
click at [476, 297] on div "Owner Owner Owner Planned Maint [GEOGRAPHIC_DATA] ([GEOGRAPHIC_DATA]) Planned M…" at bounding box center [709, 270] width 1072 height 433
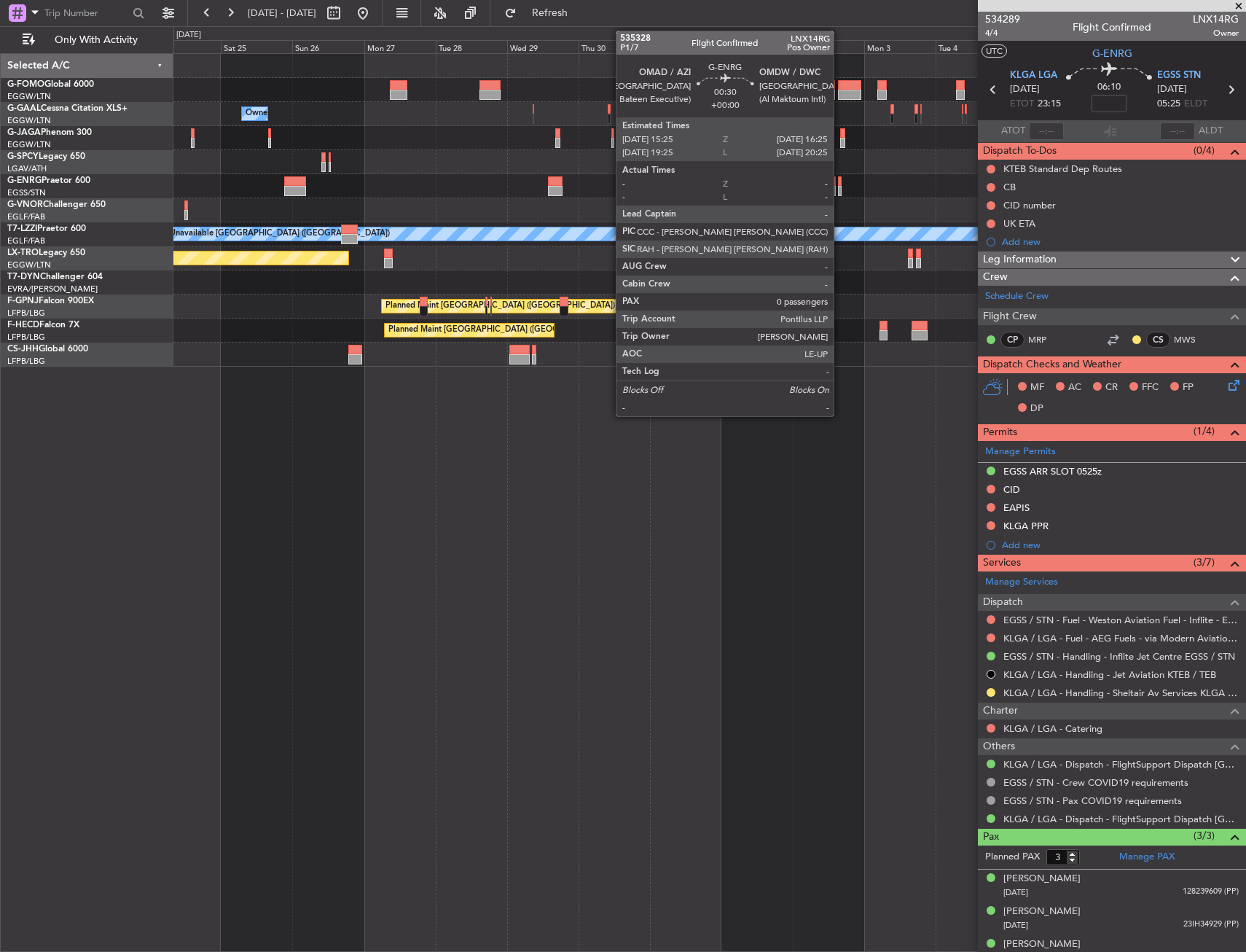
click at [840, 189] on div at bounding box center [840, 191] width 3 height 10
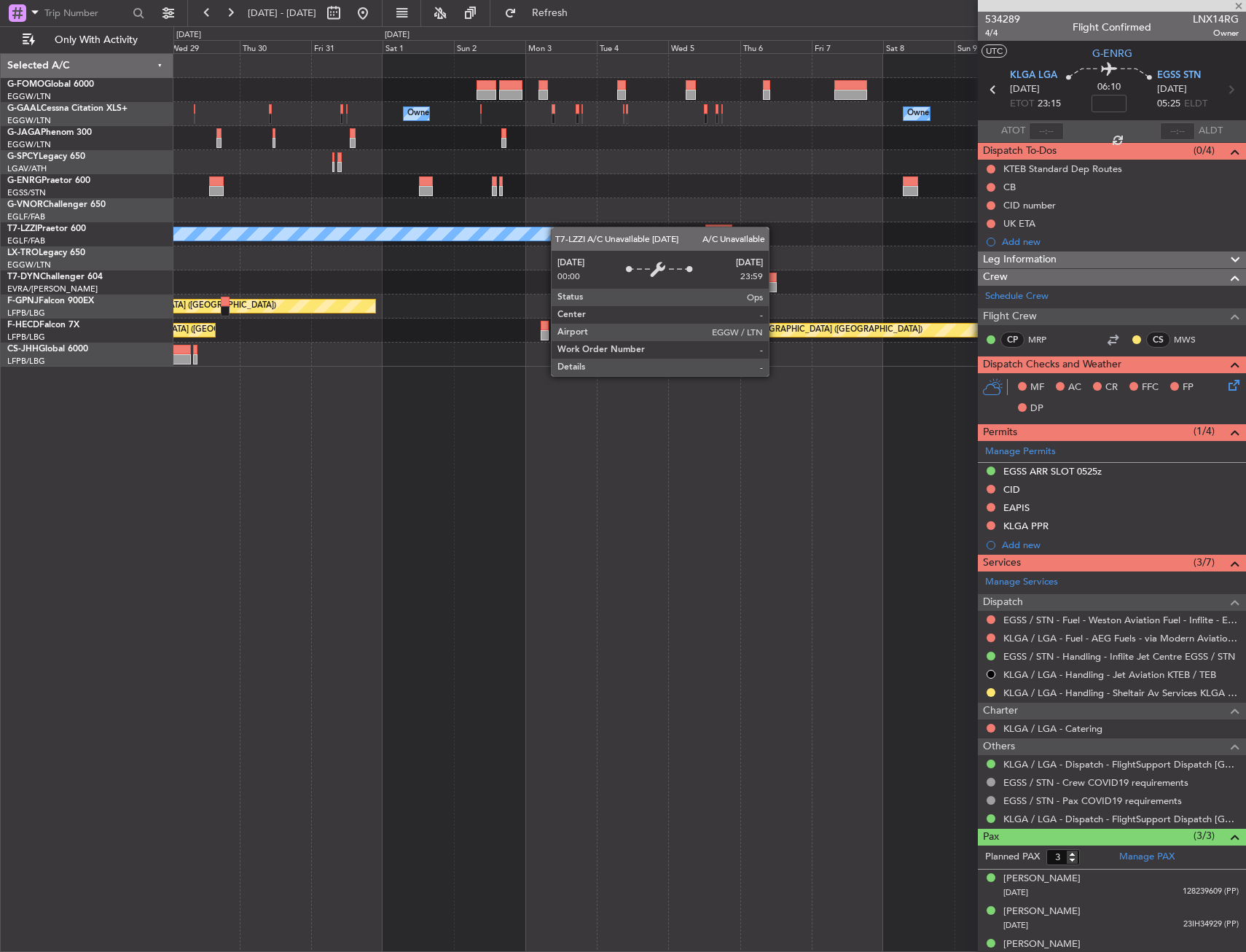
click at [536, 230] on div "Owner Owner Owner Owner A/C Unavailable [GEOGRAPHIC_DATA] ([GEOGRAPHIC_DATA]) P…" at bounding box center [709, 210] width 1072 height 312
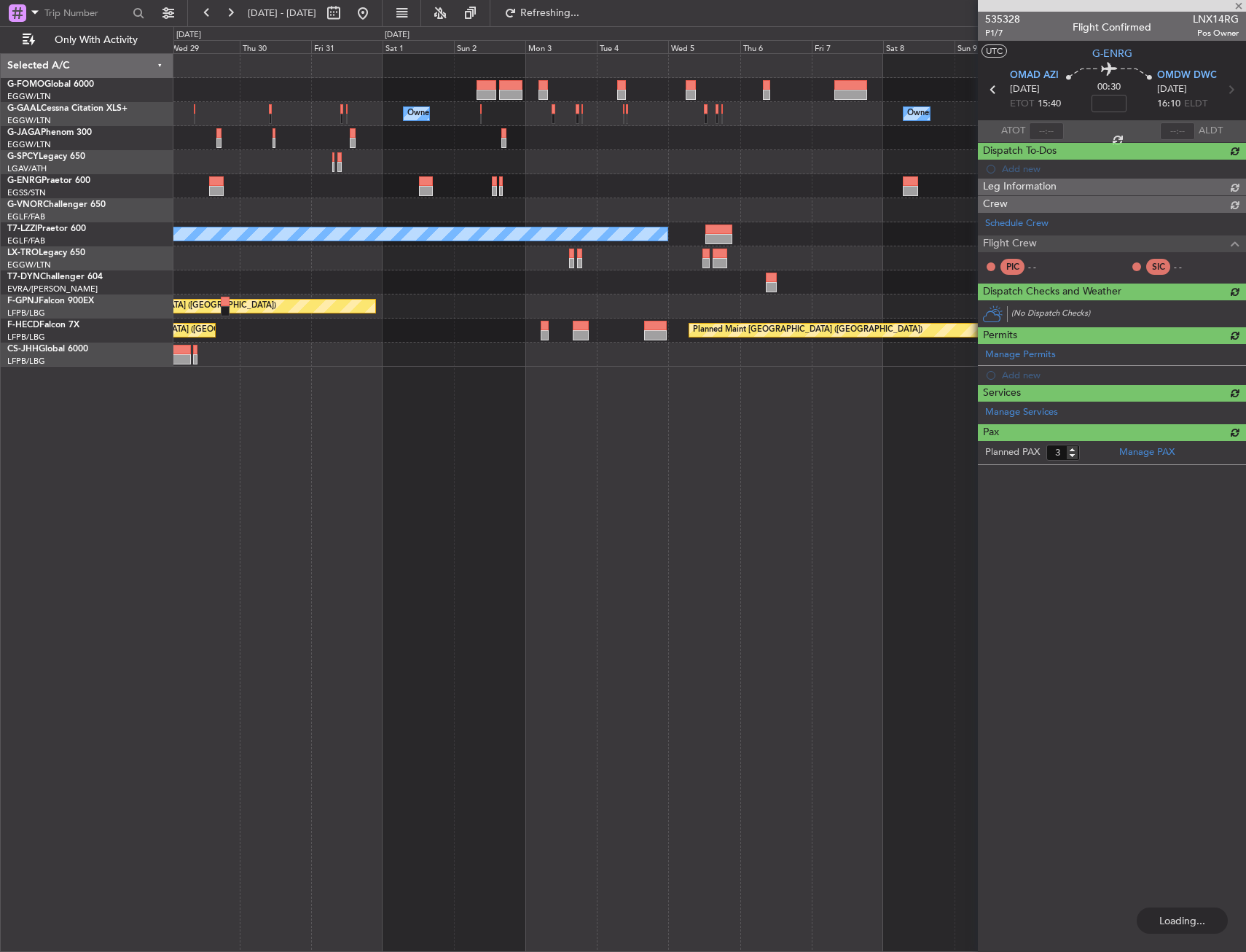
type input "0"
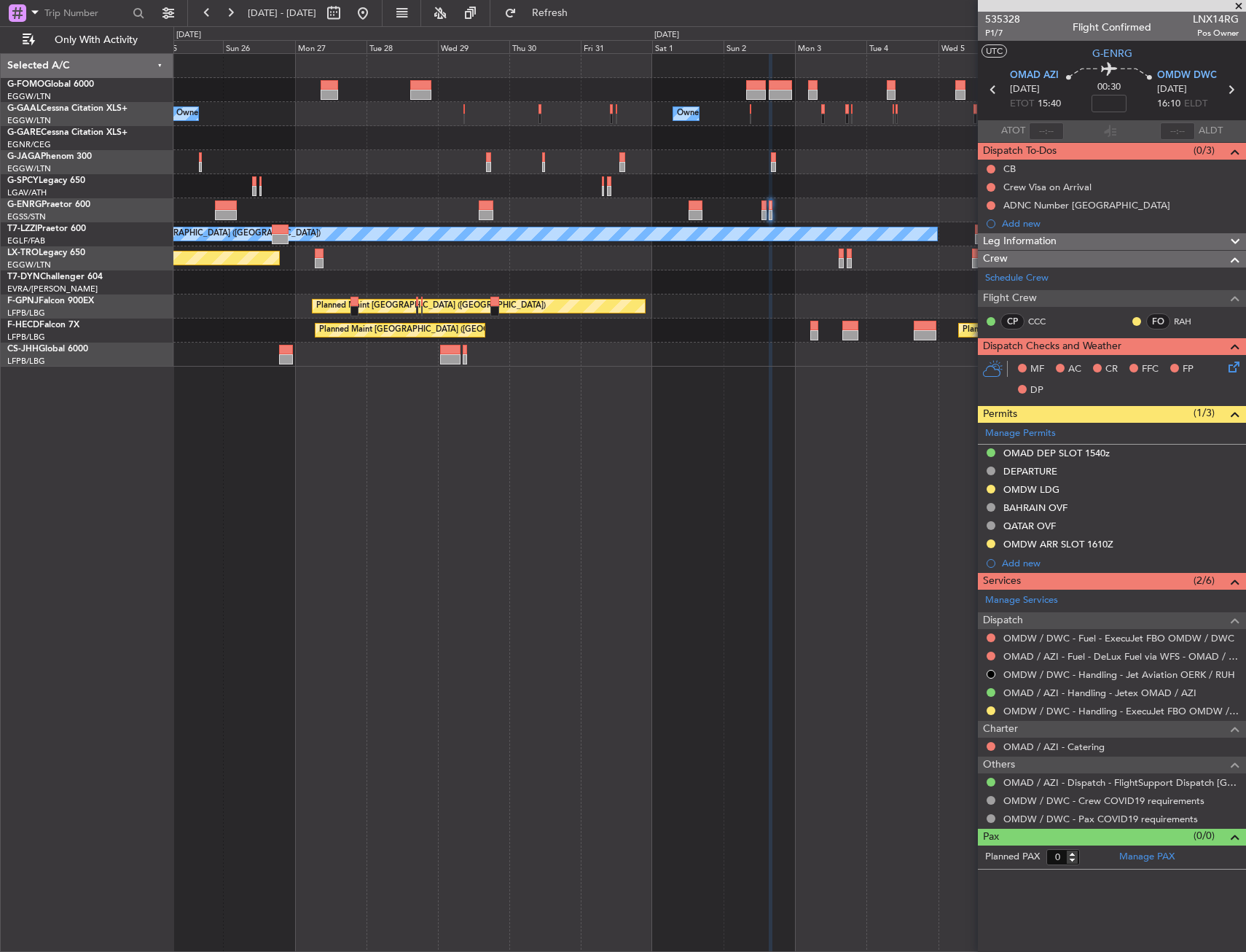
click at [659, 201] on div at bounding box center [709, 210] width 1072 height 24
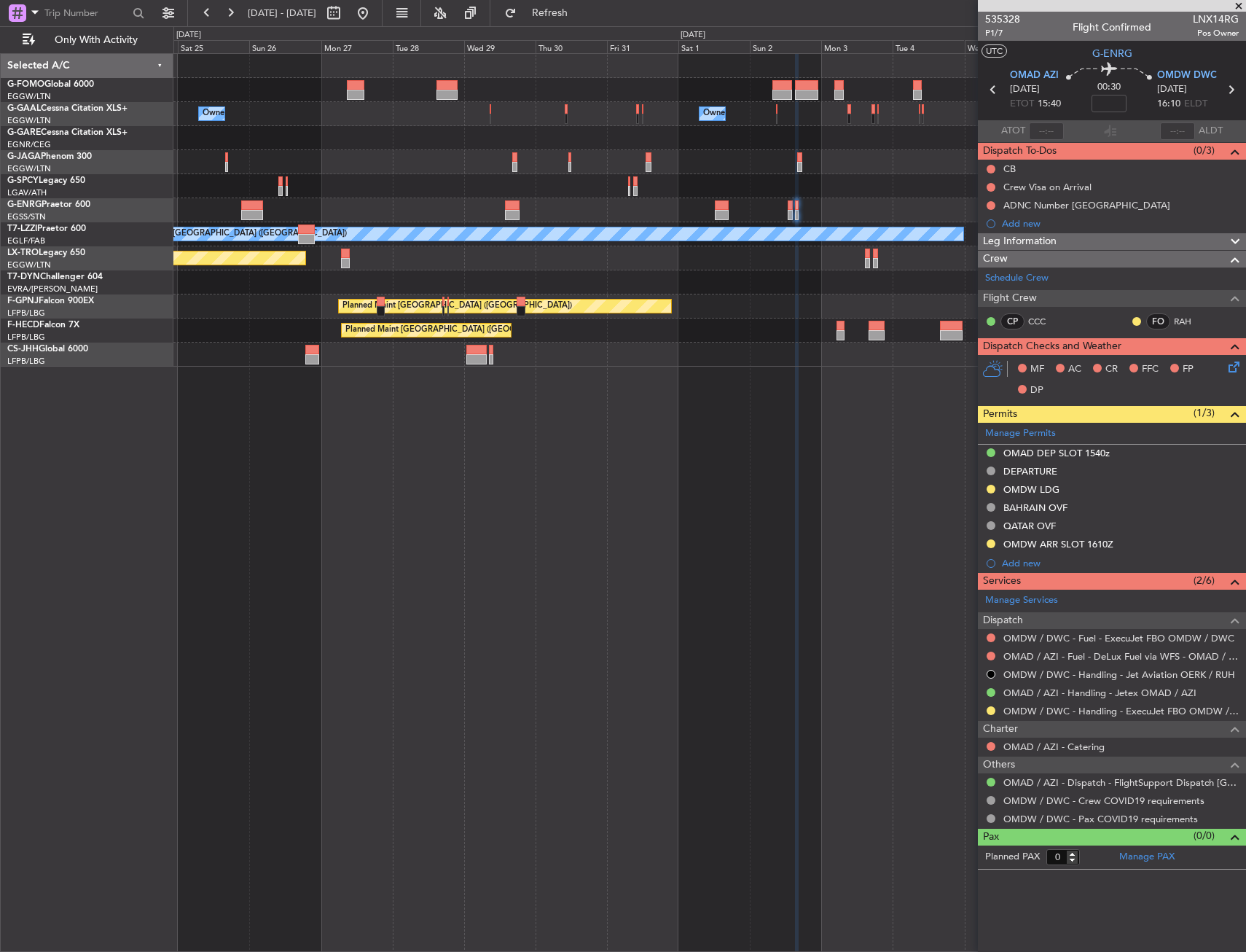
click at [741, 218] on div "Owner Owner Owner Owner A/C Unavailable [GEOGRAPHIC_DATA] ([GEOGRAPHIC_DATA]) P…" at bounding box center [709, 210] width 1072 height 312
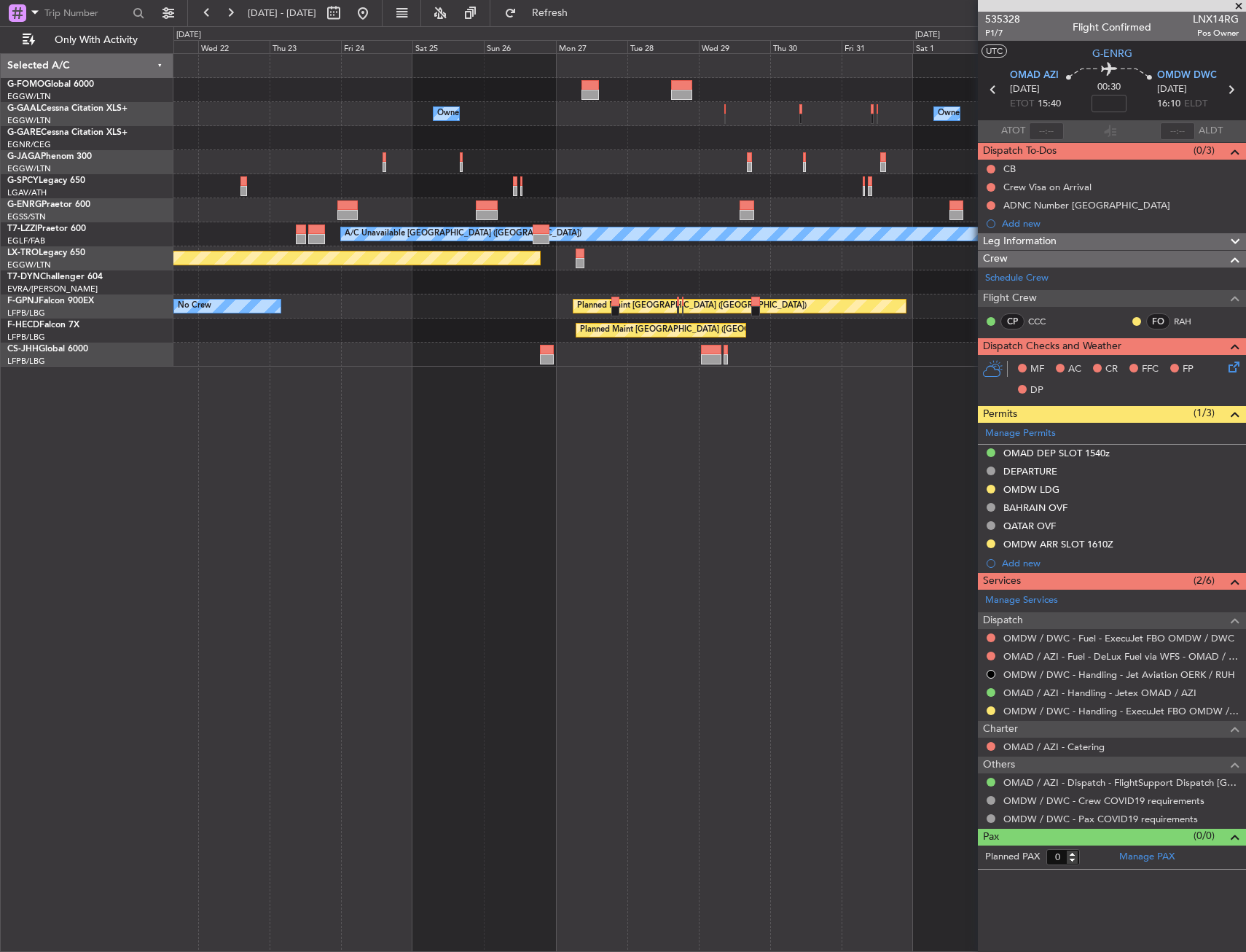
click at [799, 235] on div "Owner Owner Owner Owner A/C Unavailable [GEOGRAPHIC_DATA] ([GEOGRAPHIC_DATA]) P…" at bounding box center [709, 210] width 1072 height 312
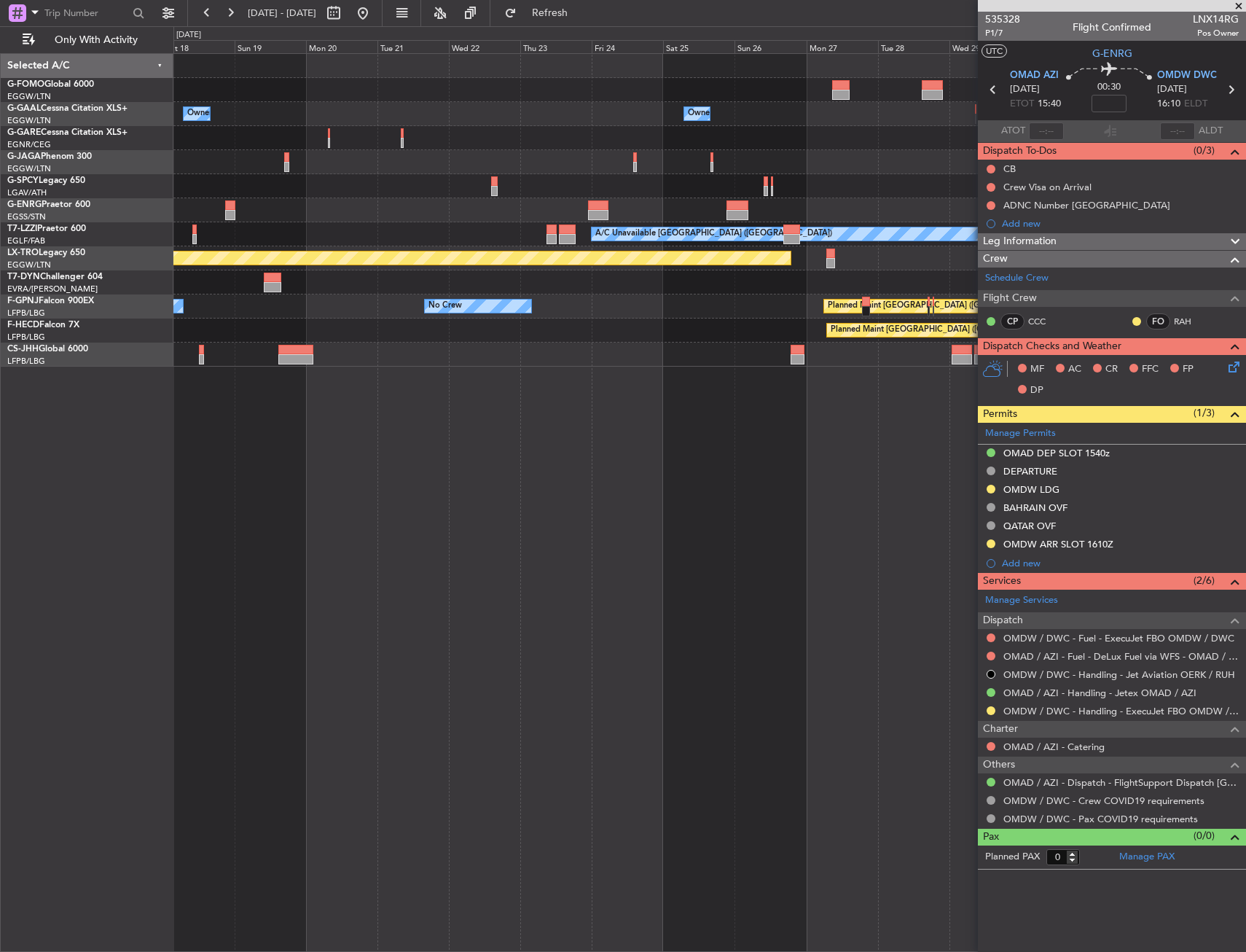
click at [712, 267] on div "Owner Owner Owner A/C Unavailable Owner Owner A/C Unavailable [GEOGRAPHIC_DATA]…" at bounding box center [709, 210] width 1072 height 312
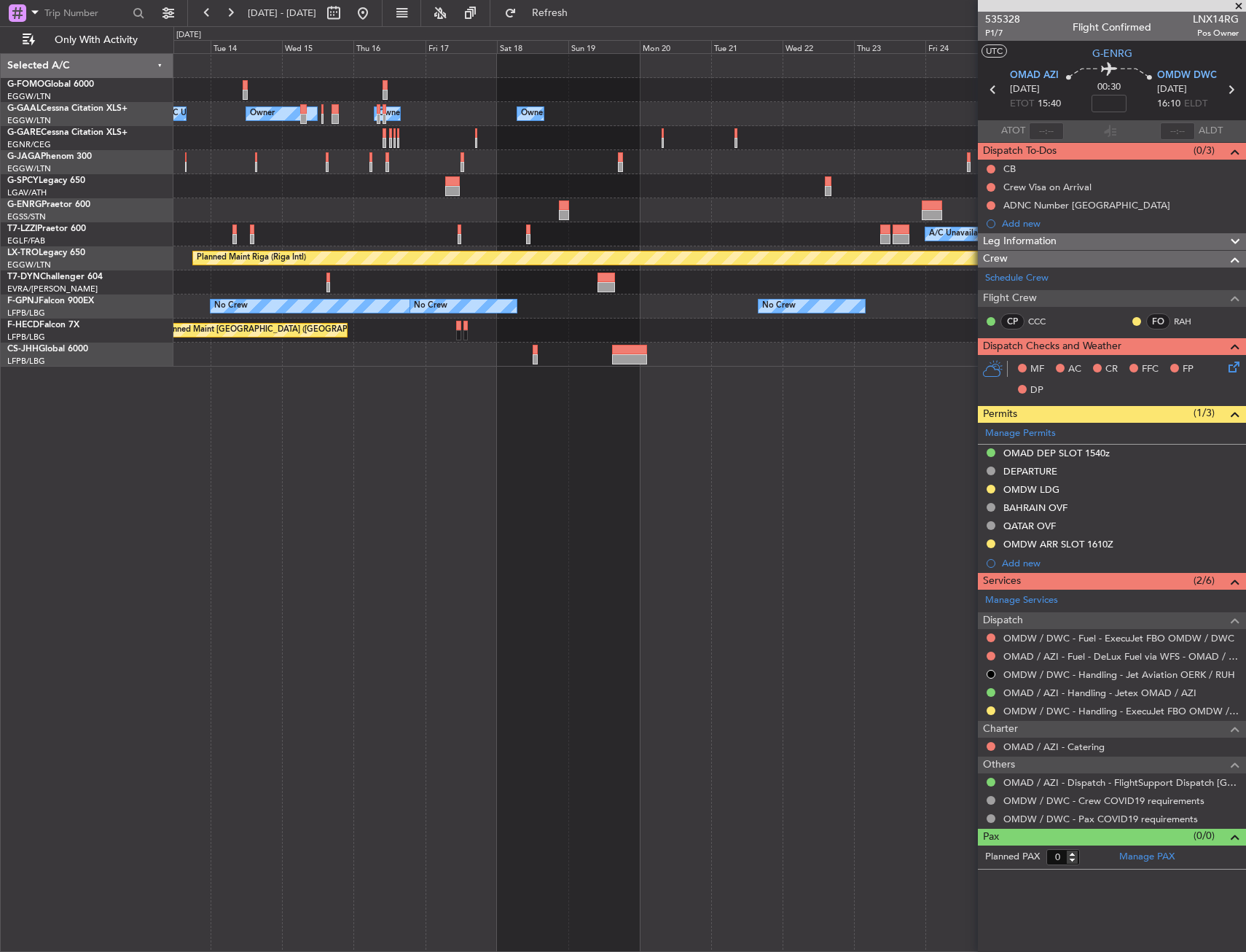
click at [921, 253] on div "Owner Owner A/C Unavailable Owner Owner A/C Unavailable A/C Unavailable [GEOGRA…" at bounding box center [709, 210] width 1072 height 312
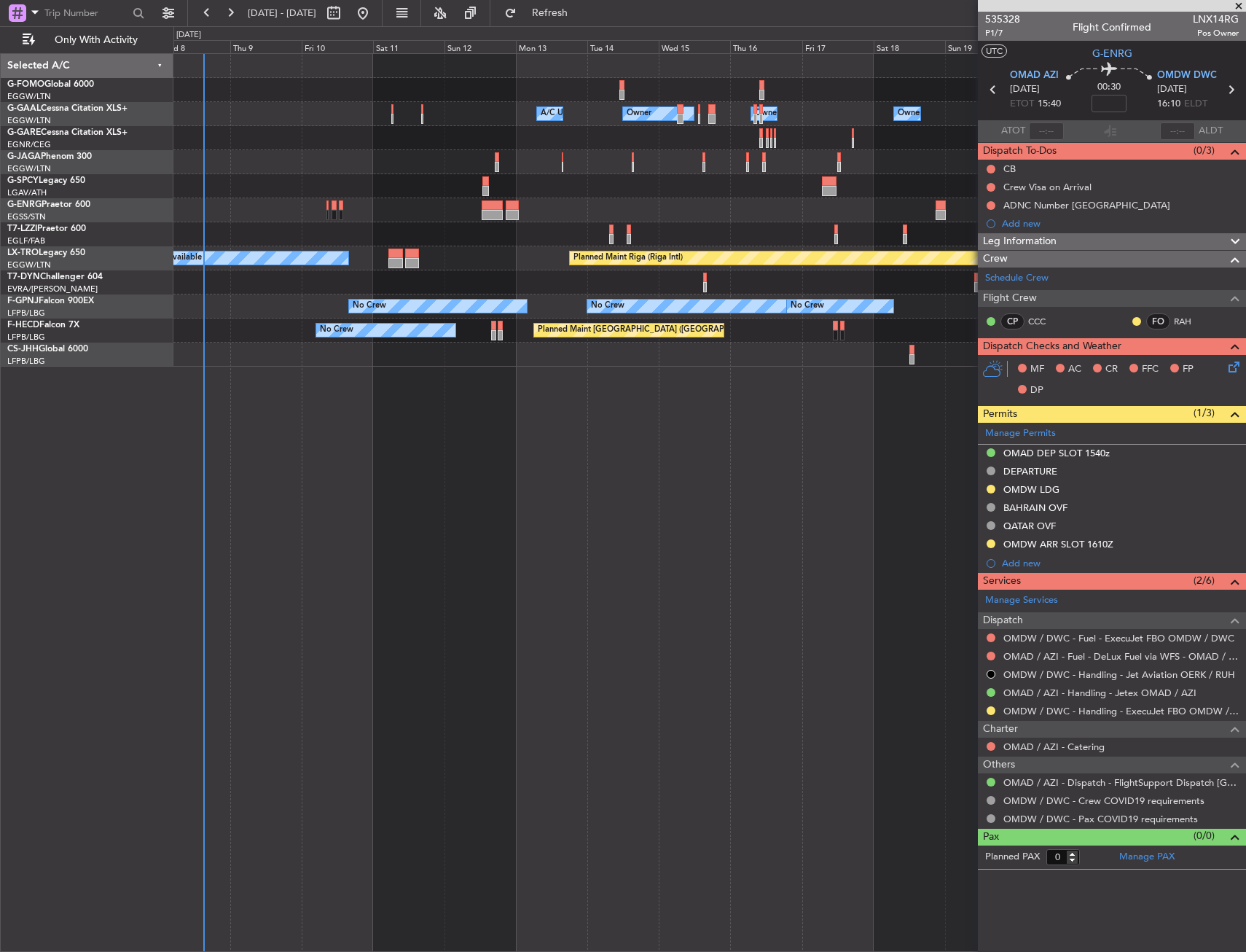
click at [625, 319] on div "Planned Maint [GEOGRAPHIC_DATA] ([GEOGRAPHIC_DATA]) No Crew" at bounding box center [709, 330] width 1072 height 24
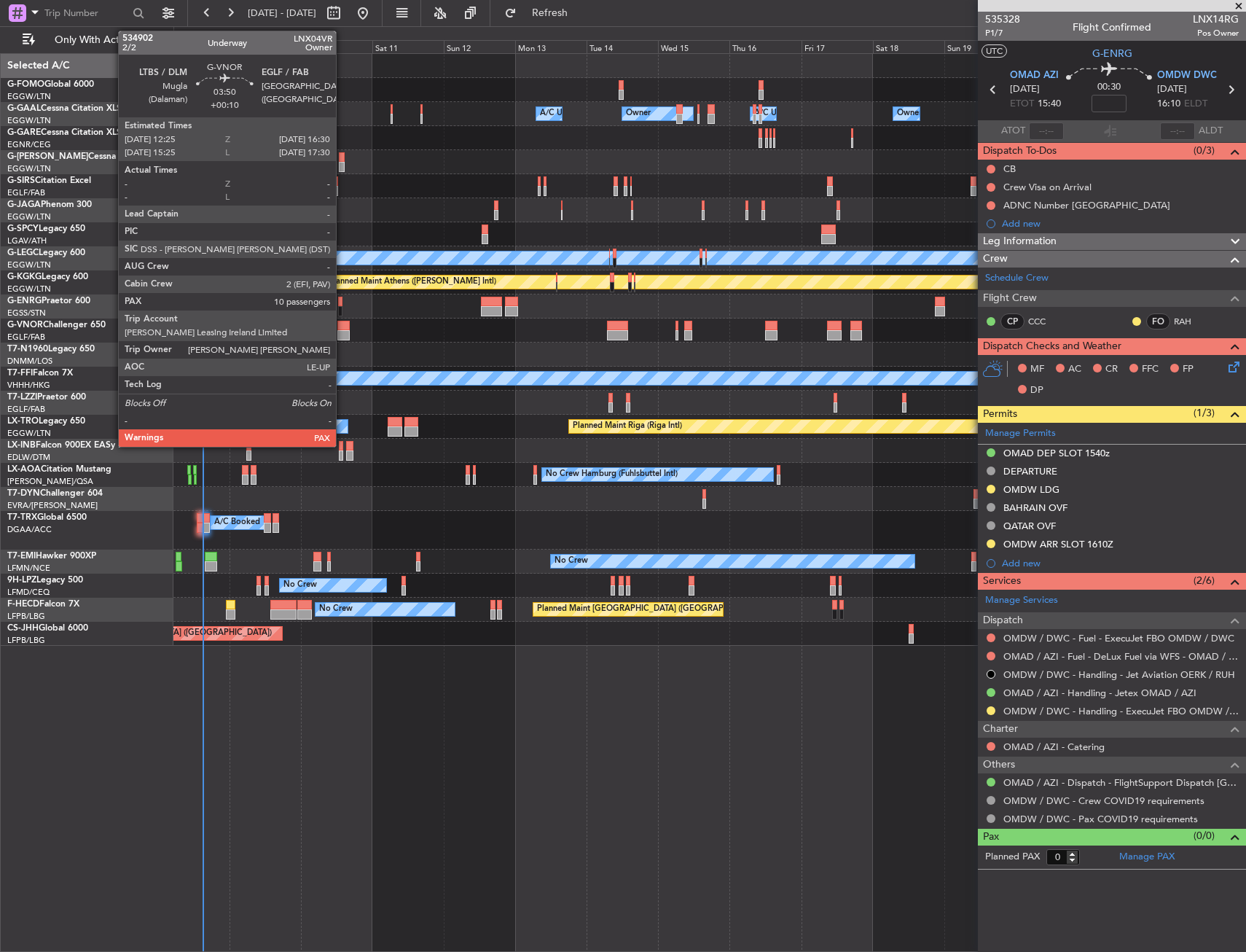
click at [343, 336] on div at bounding box center [343, 336] width 12 height 10
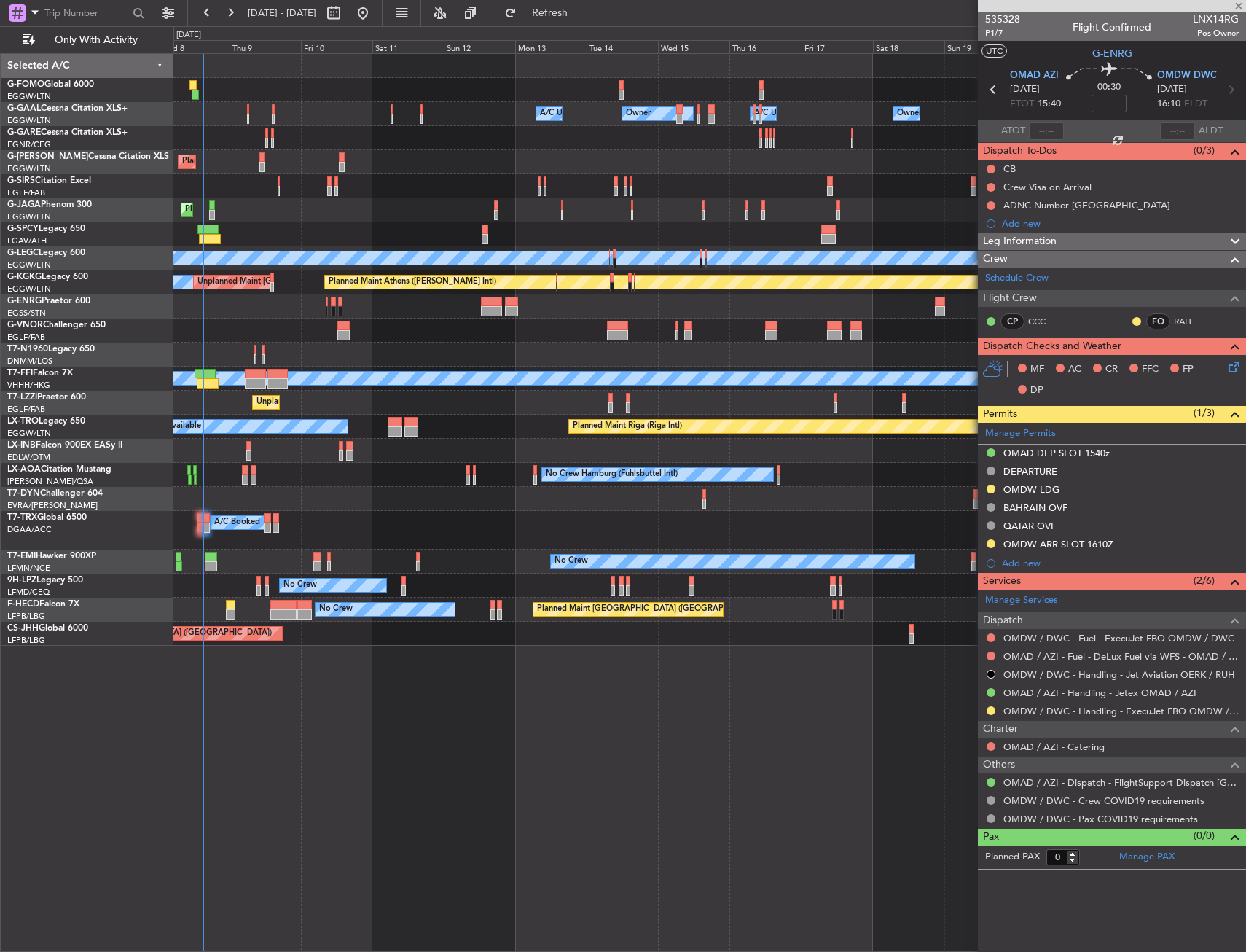
type input "+00:10"
type input "10"
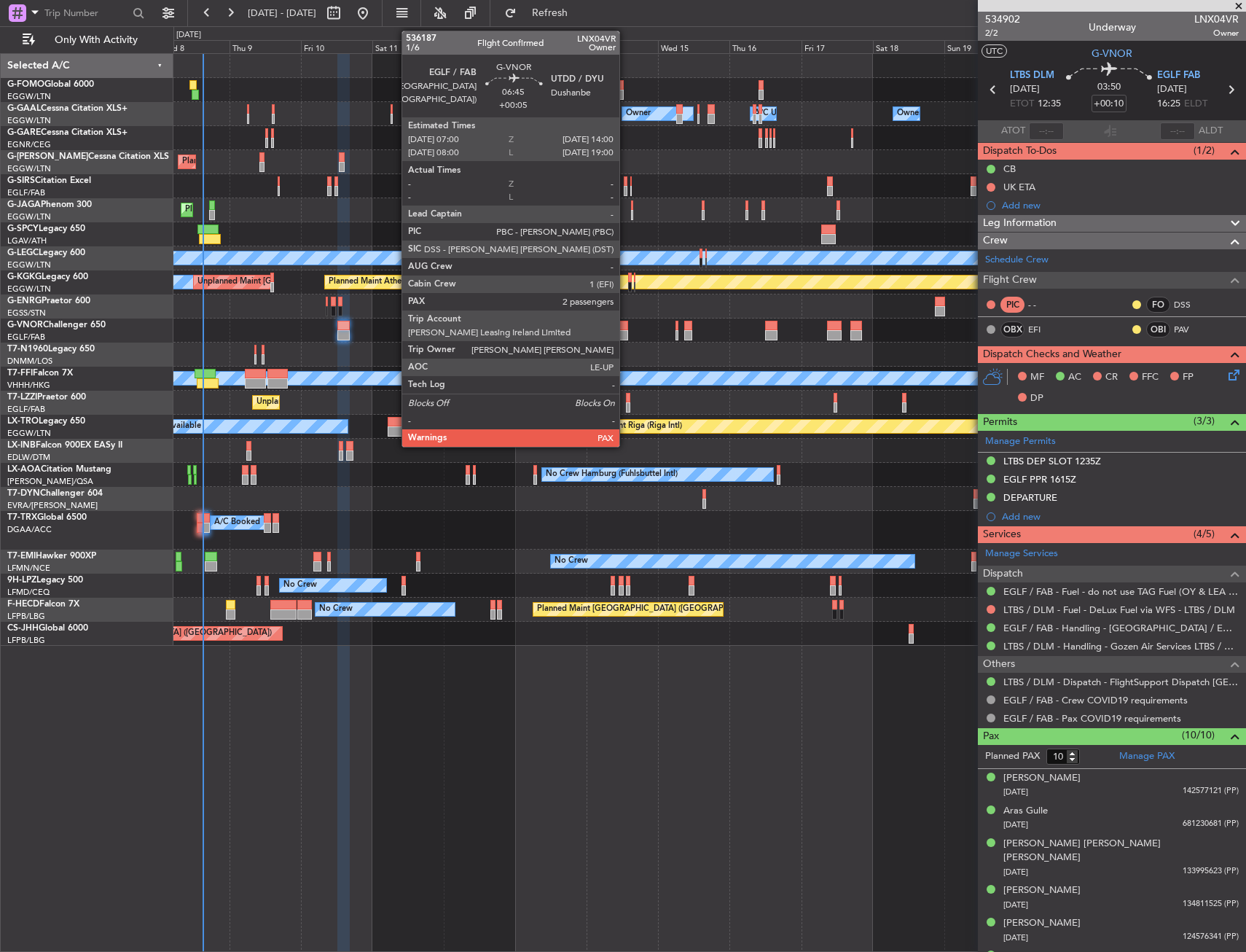
click at [626, 328] on div at bounding box center [618, 326] width 22 height 10
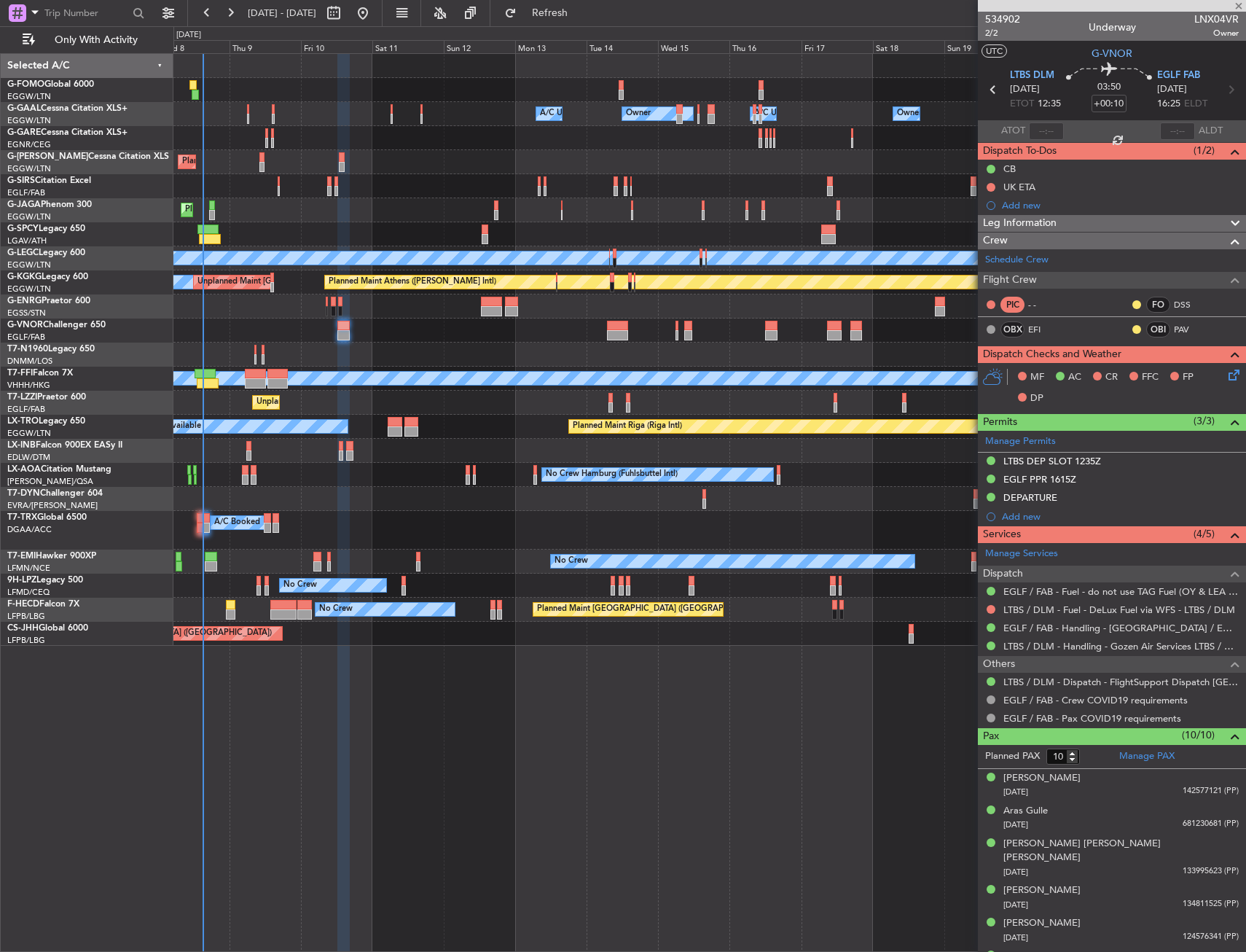
type input "+00:05"
type input "2"
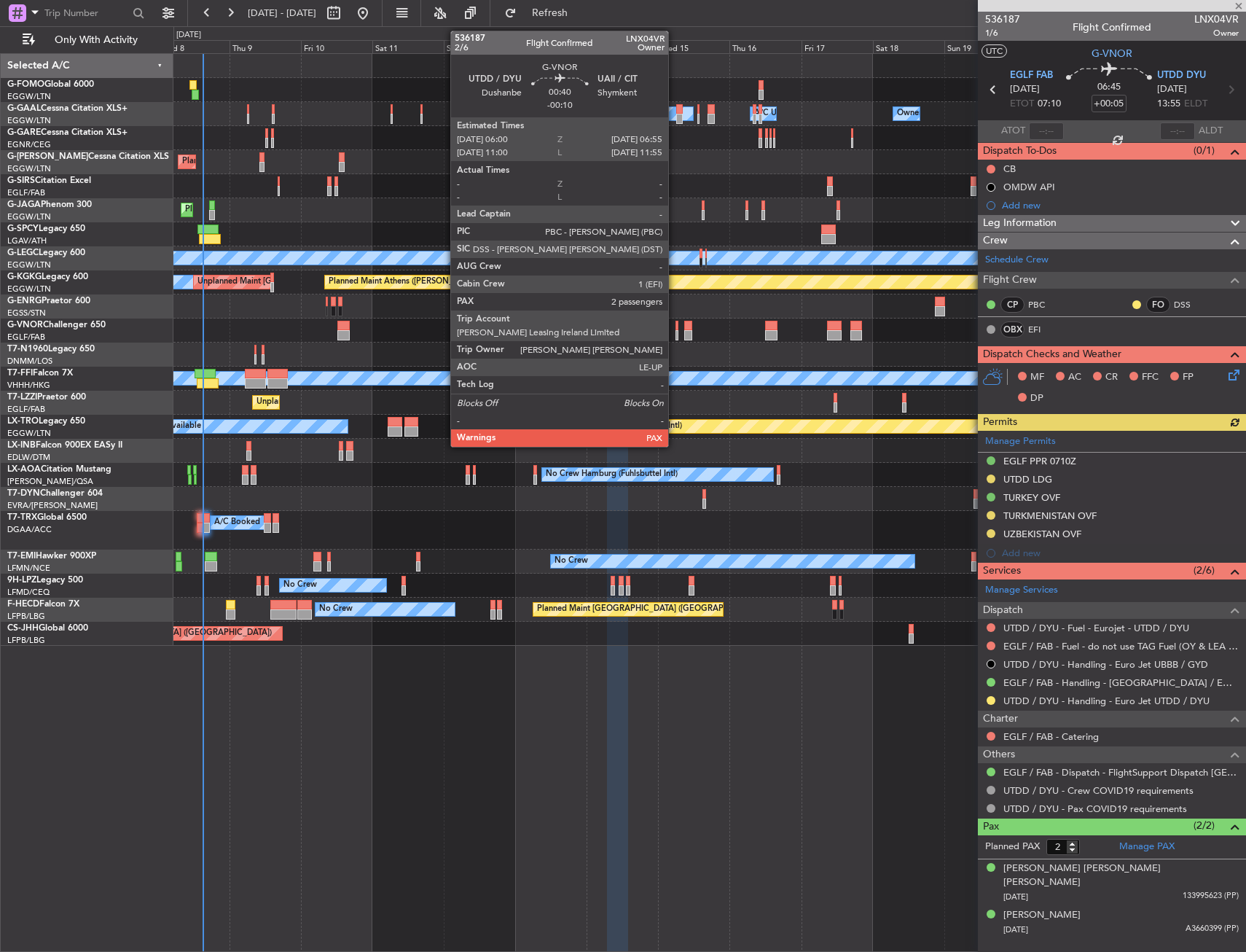
click at [676, 323] on div at bounding box center [678, 326] width 3 height 10
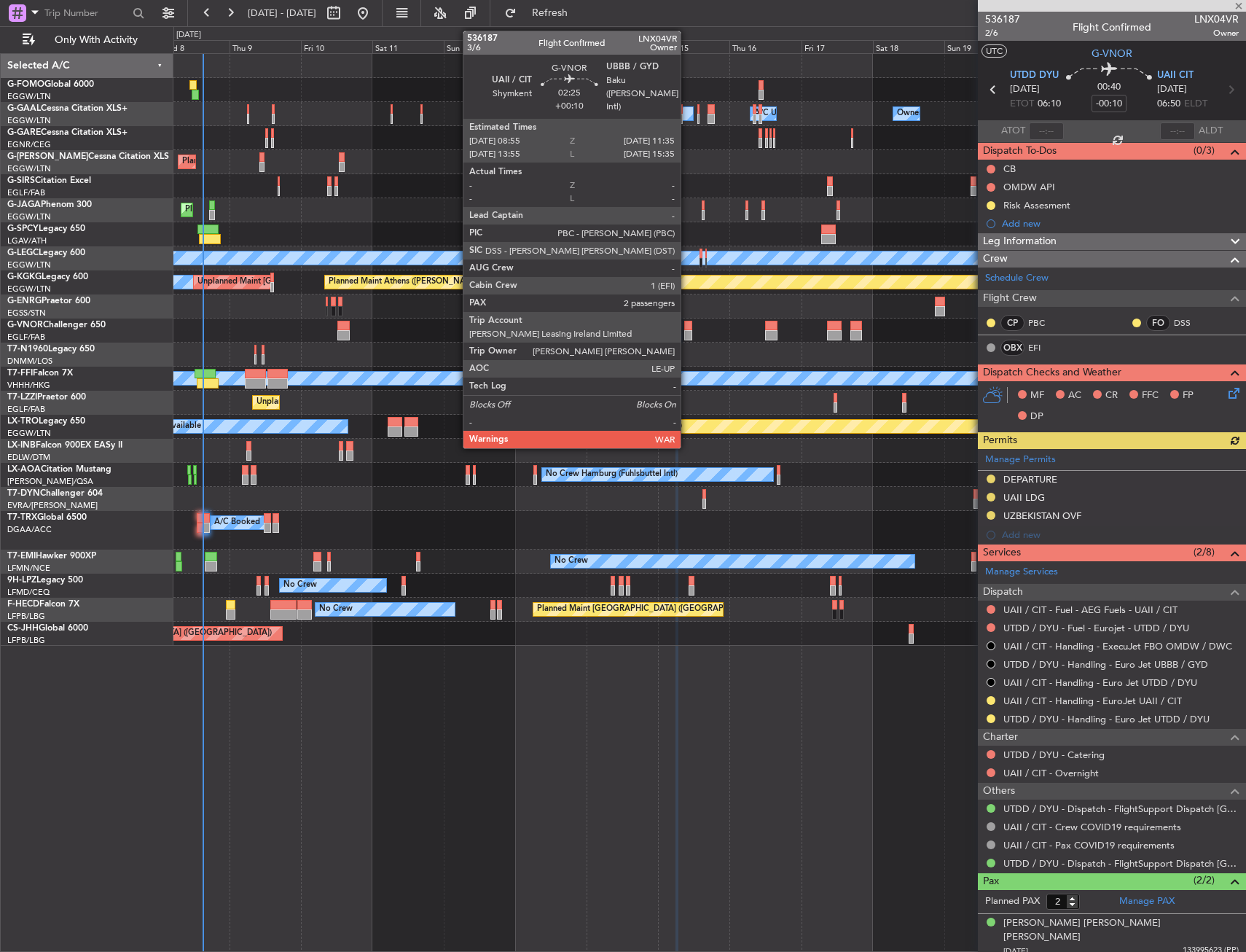
click at [688, 329] on div at bounding box center [688, 326] width 8 height 10
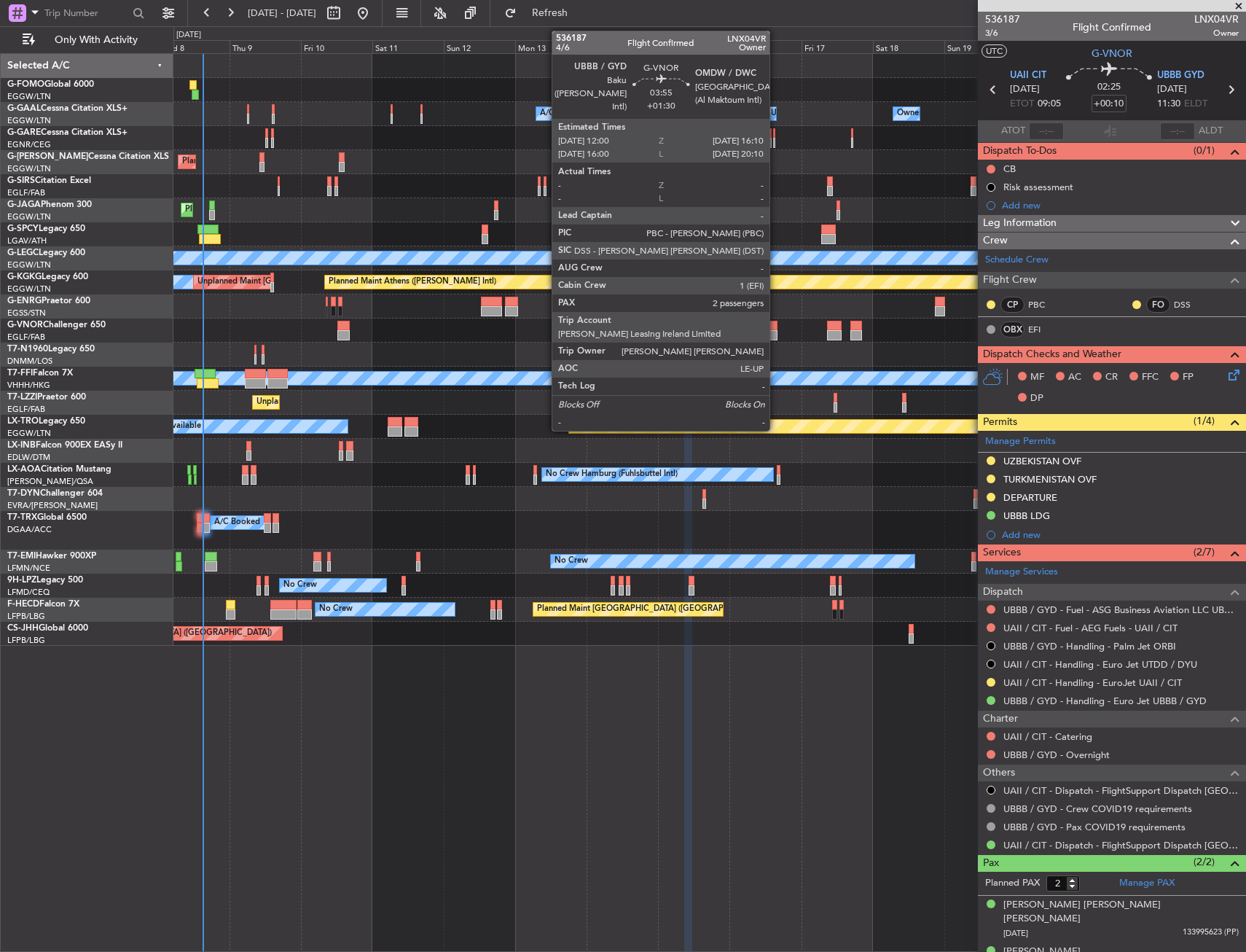
click at [776, 327] on div at bounding box center [772, 326] width 13 height 10
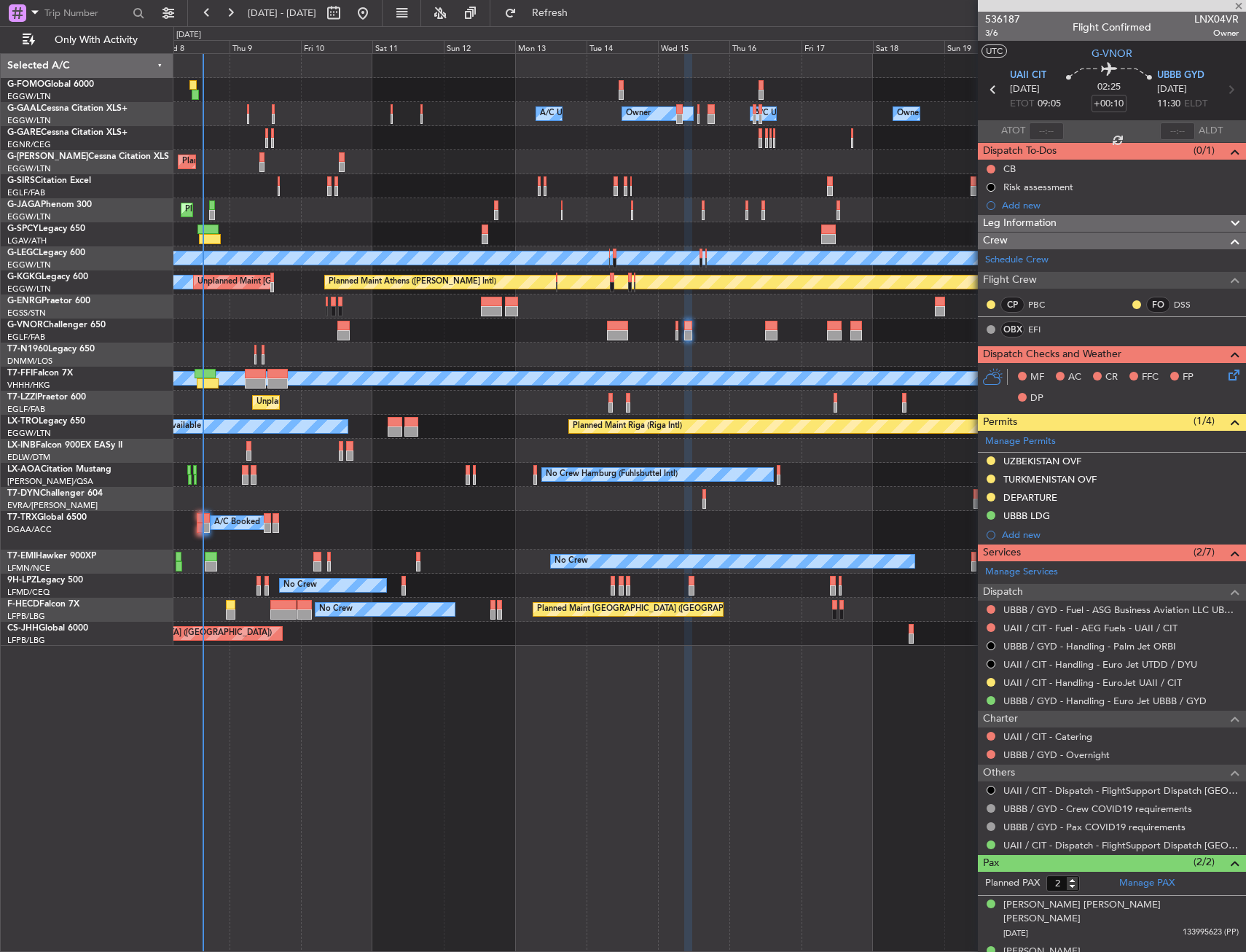
type input "+01:30"
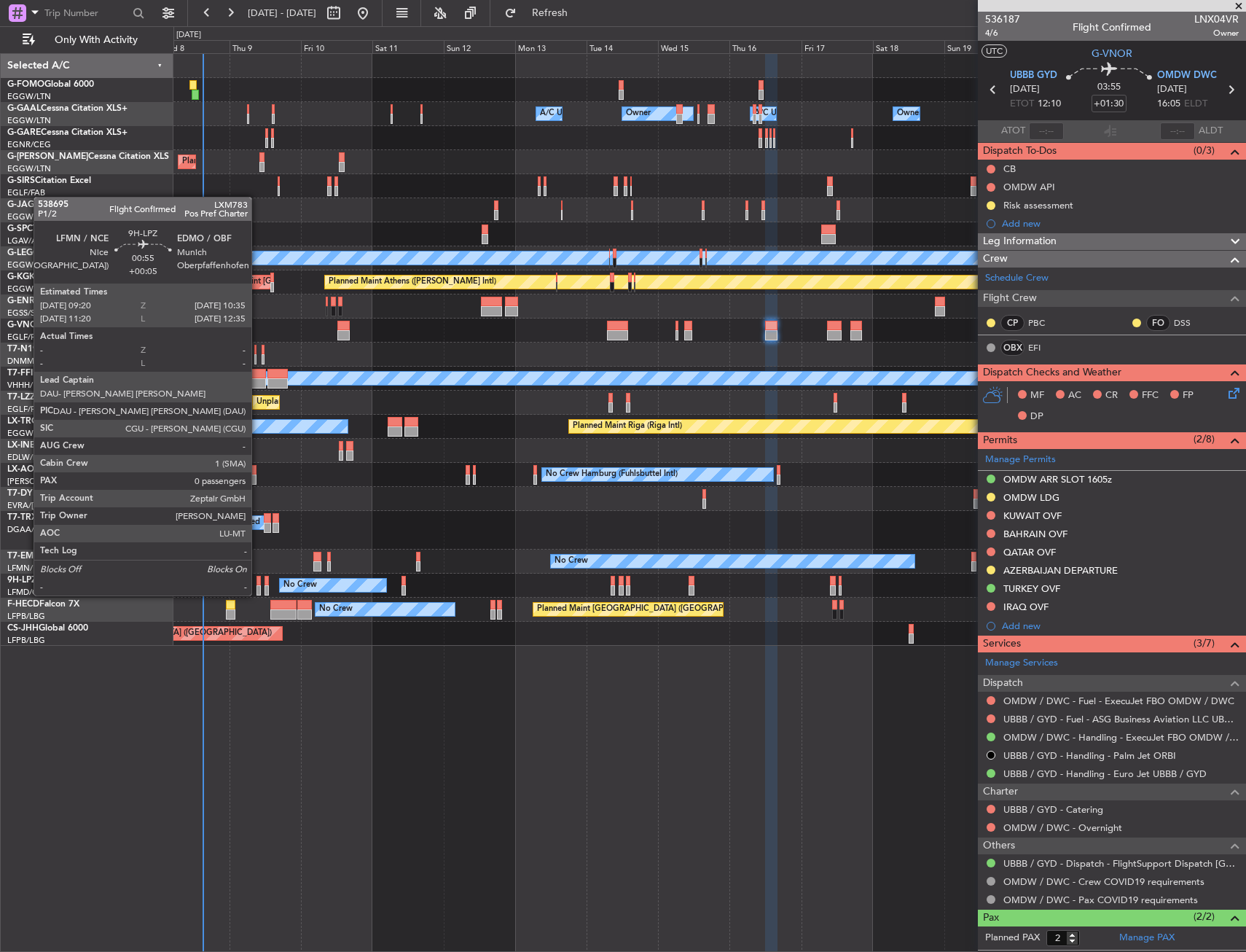
click at [258, 581] on div at bounding box center [258, 581] width 4 height 10
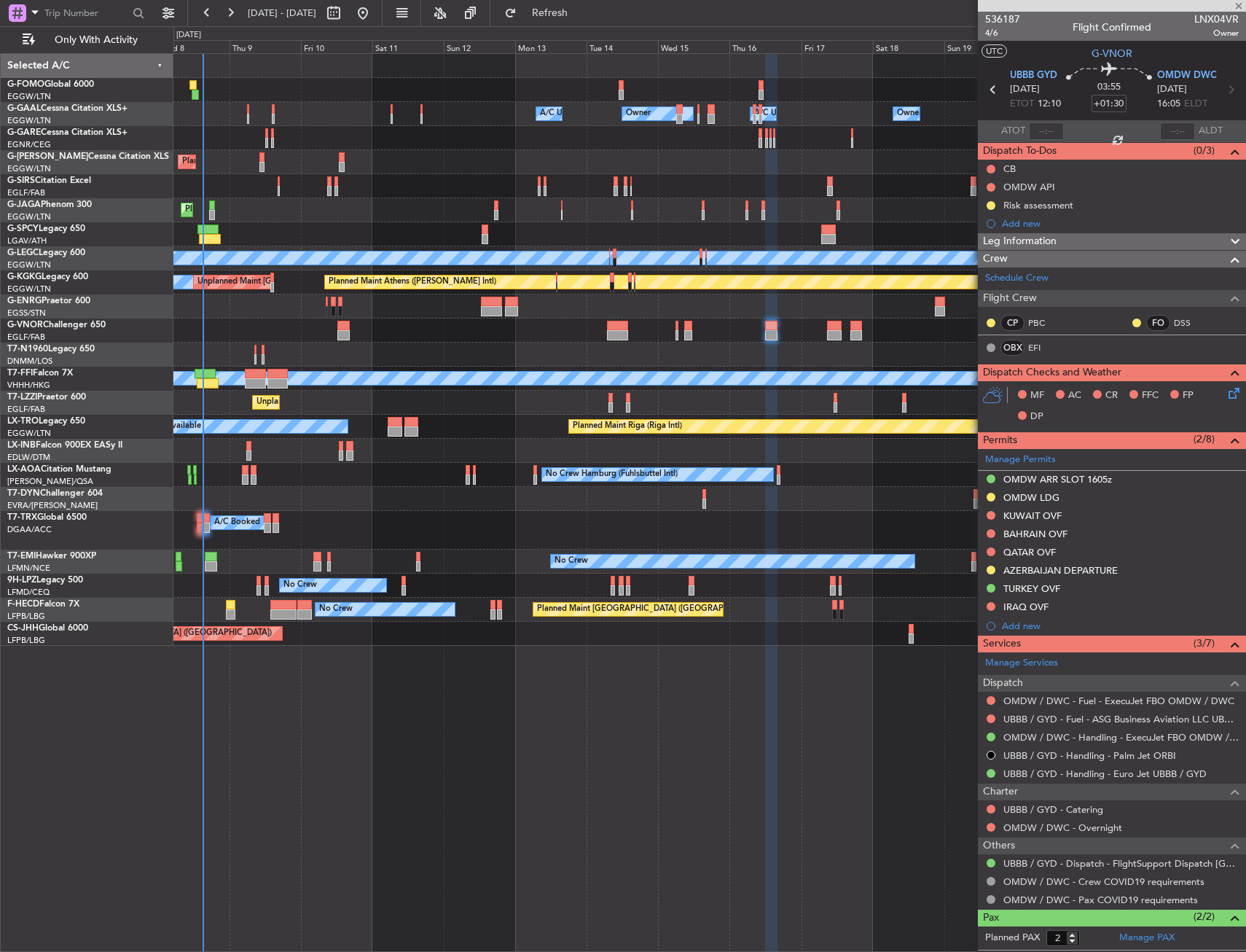
type input "+00:05"
type input "0"
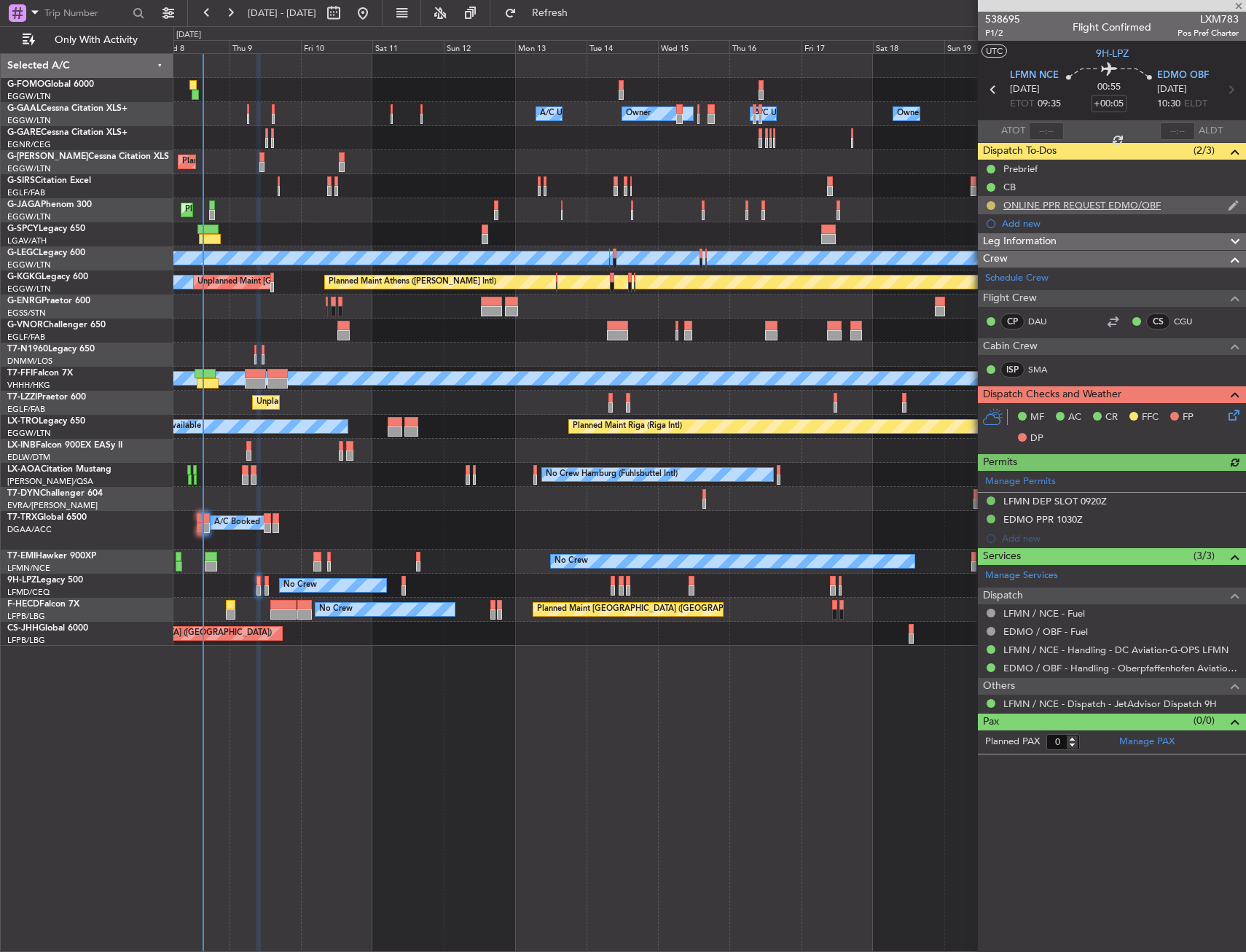
click at [992, 205] on button at bounding box center [991, 205] width 9 height 9
click at [985, 269] on span "Completed" at bounding box center [997, 270] width 48 height 15
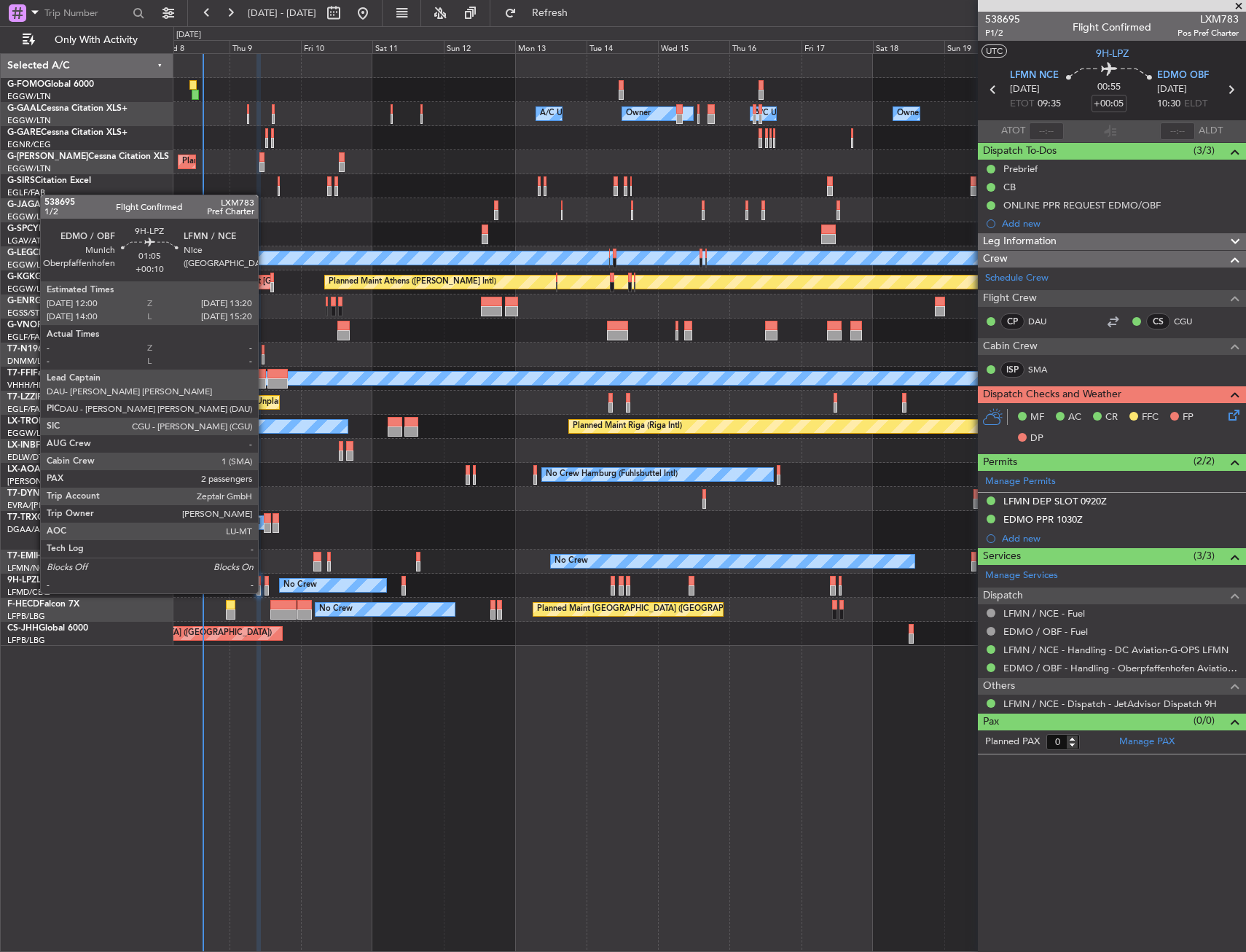
click at [265, 579] on div at bounding box center [266, 581] width 4 height 10
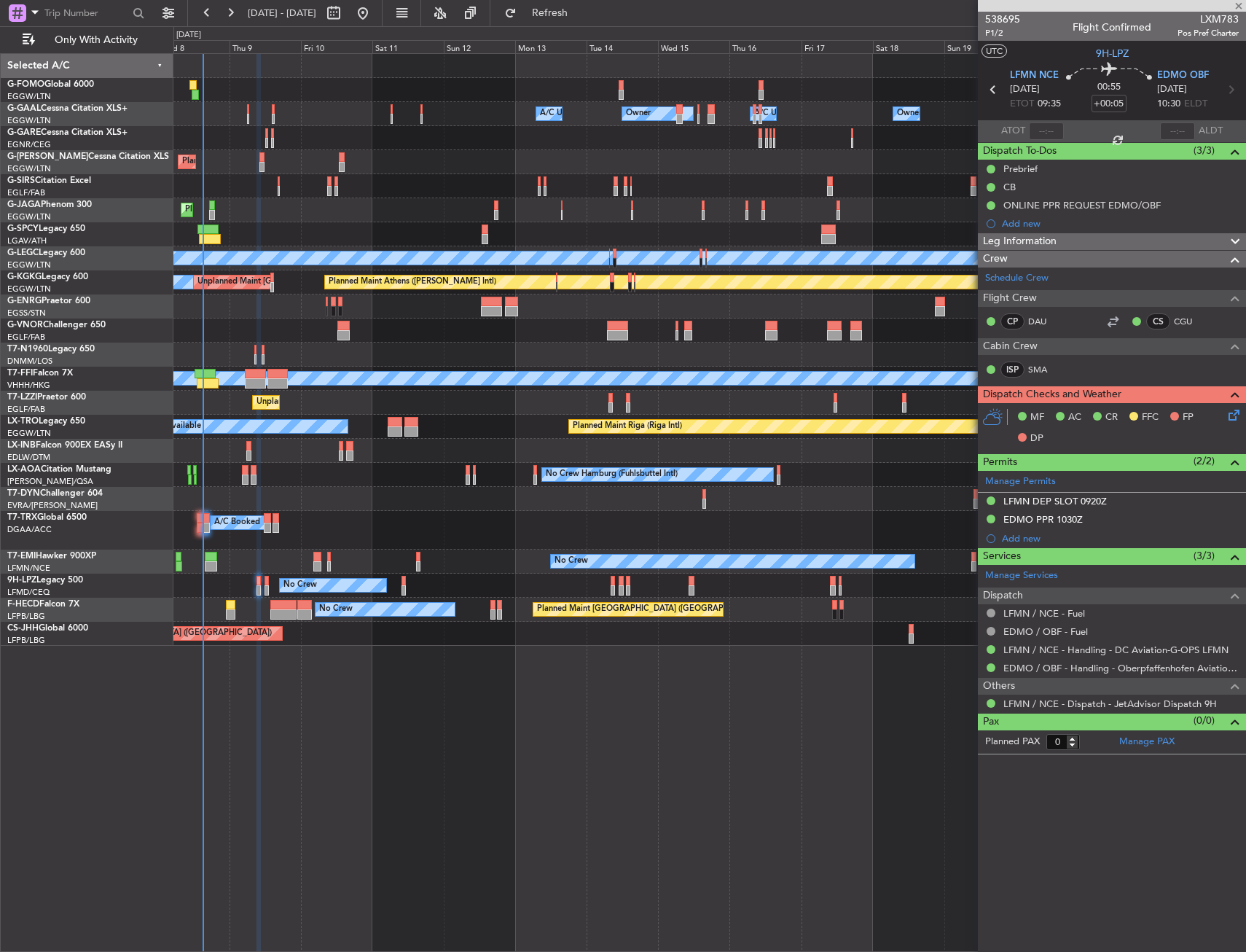
type input "+00:10"
type input "2"
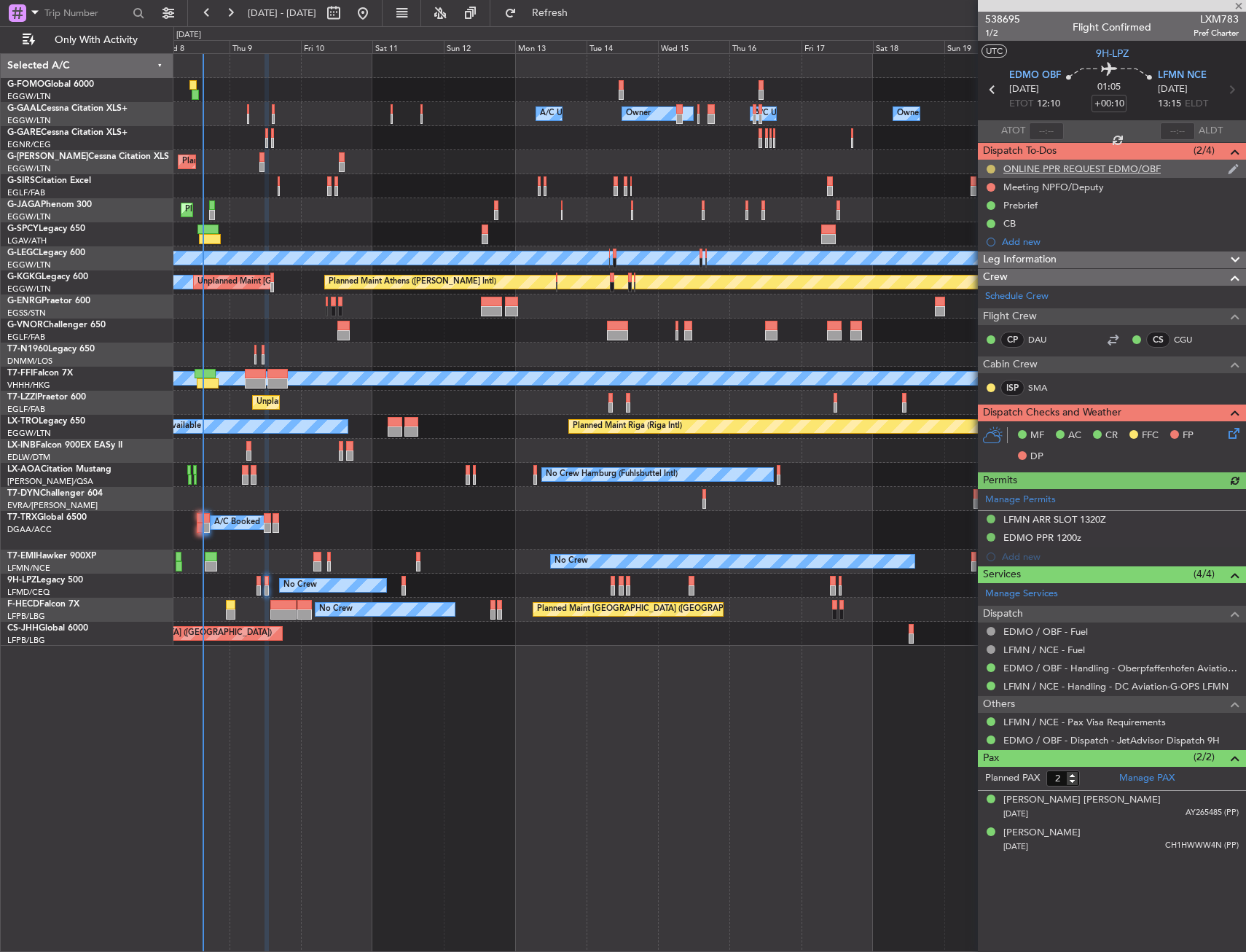
click at [990, 166] on button at bounding box center [991, 169] width 9 height 9
click at [983, 239] on span "Completed" at bounding box center [997, 234] width 48 height 15
